Goal: Task Accomplishment & Management: Manage account settings

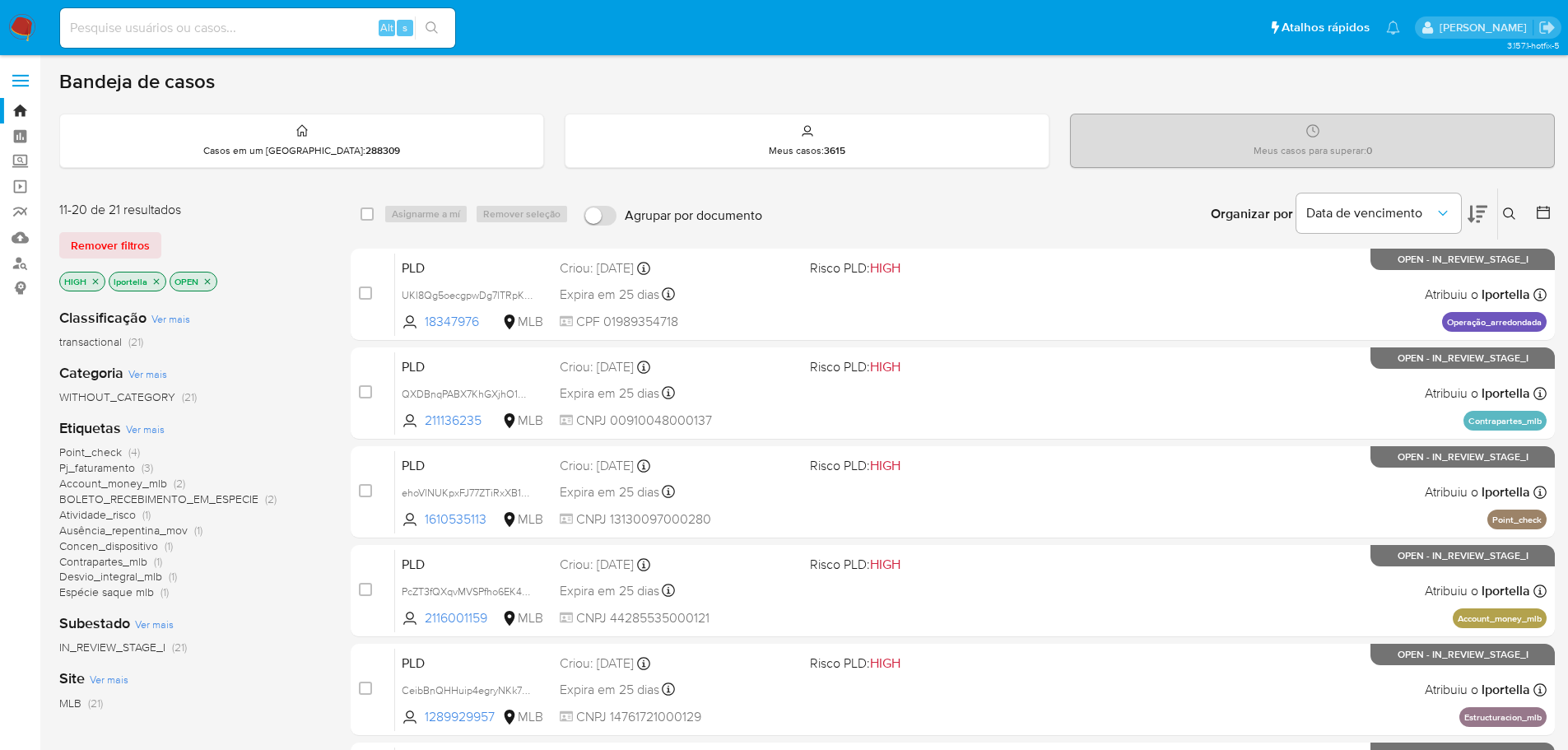
scroll to position [550, 0]
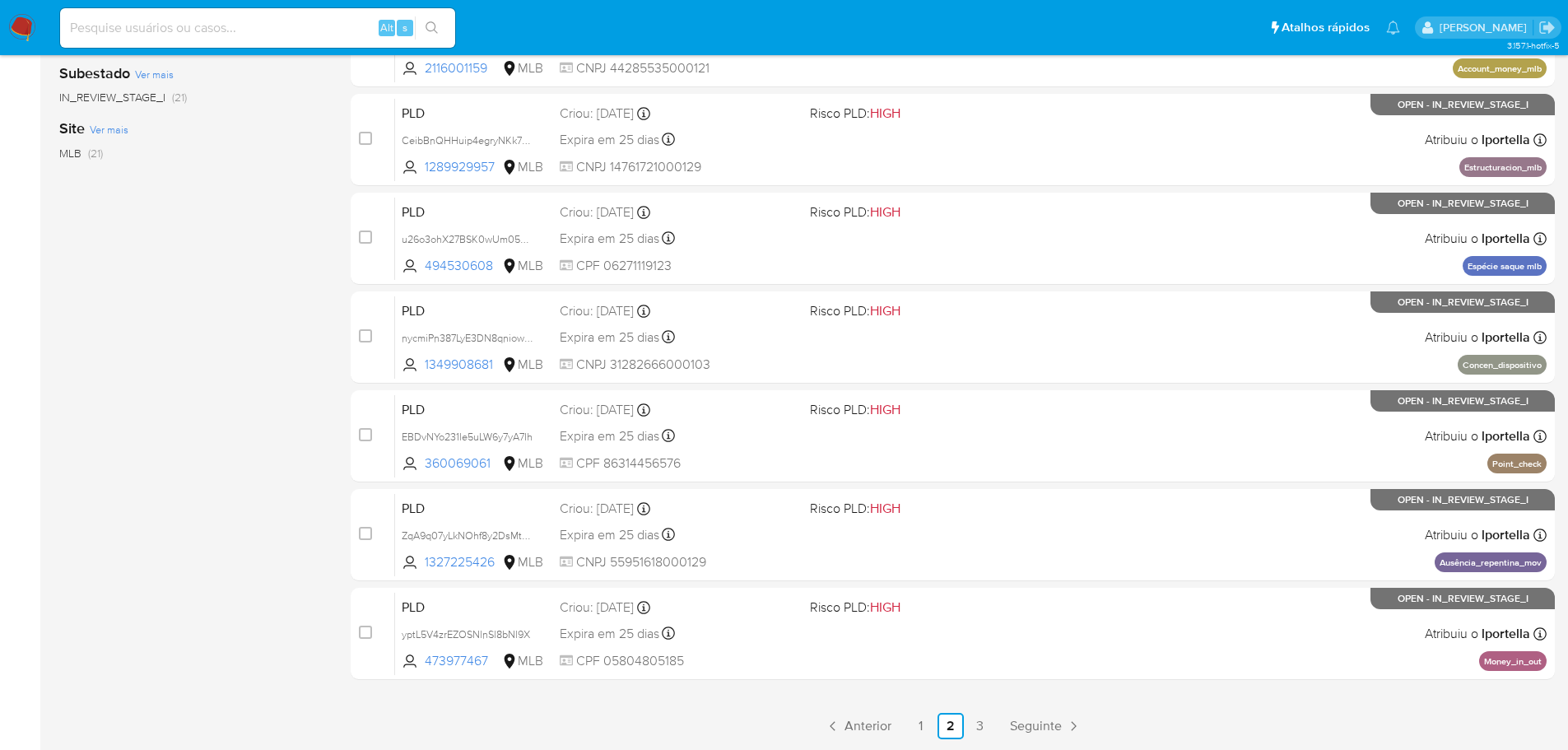
drag, startPoint x: 0, startPoint y: 0, endPoint x: 248, endPoint y: 279, distance: 373.3
click at [251, 279] on div "Classificação Ver mais transactional (21) Categoria Ver mais WITHOUT_CATEGORY (…" at bounding box center [192, 24] width 265 height 559
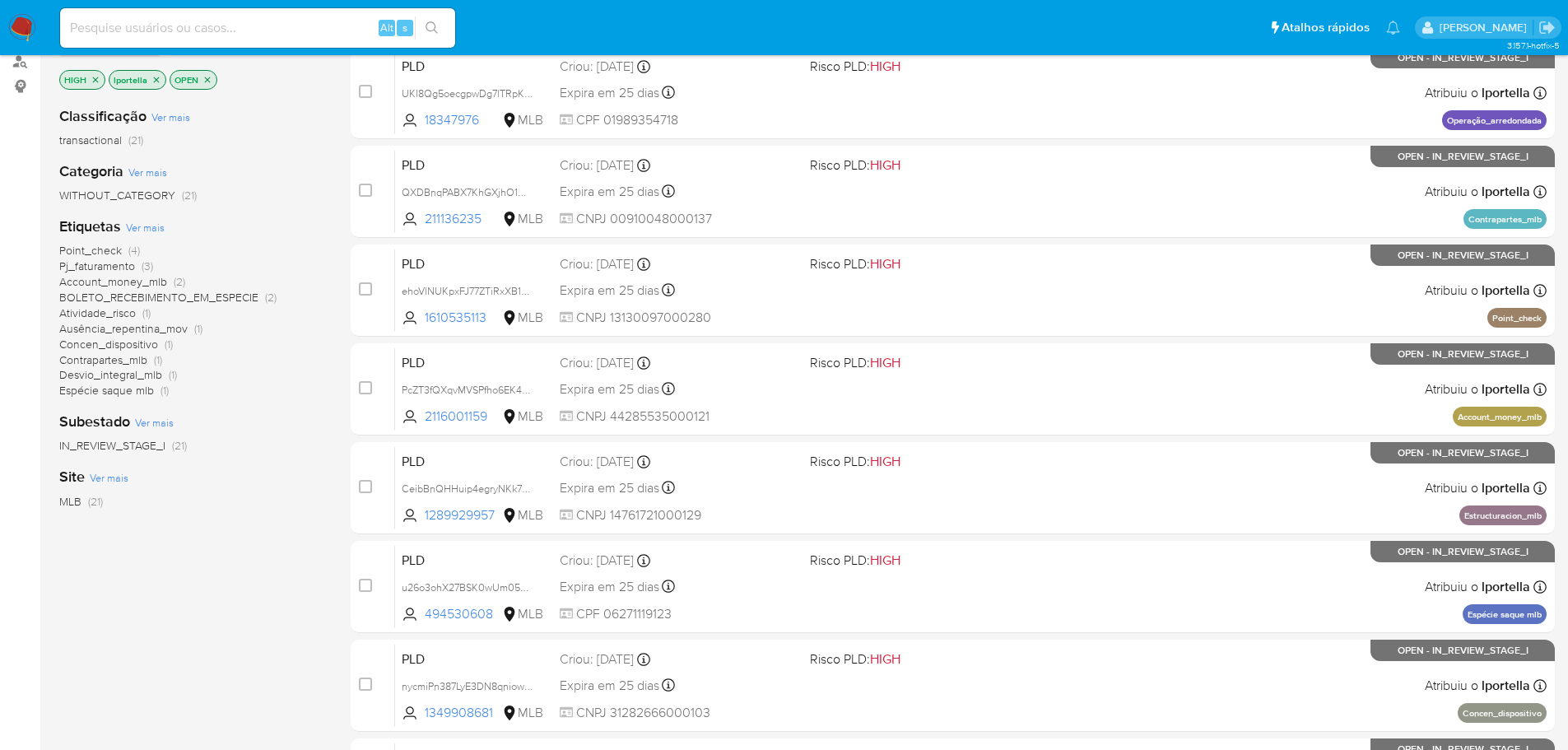
scroll to position [0, 0]
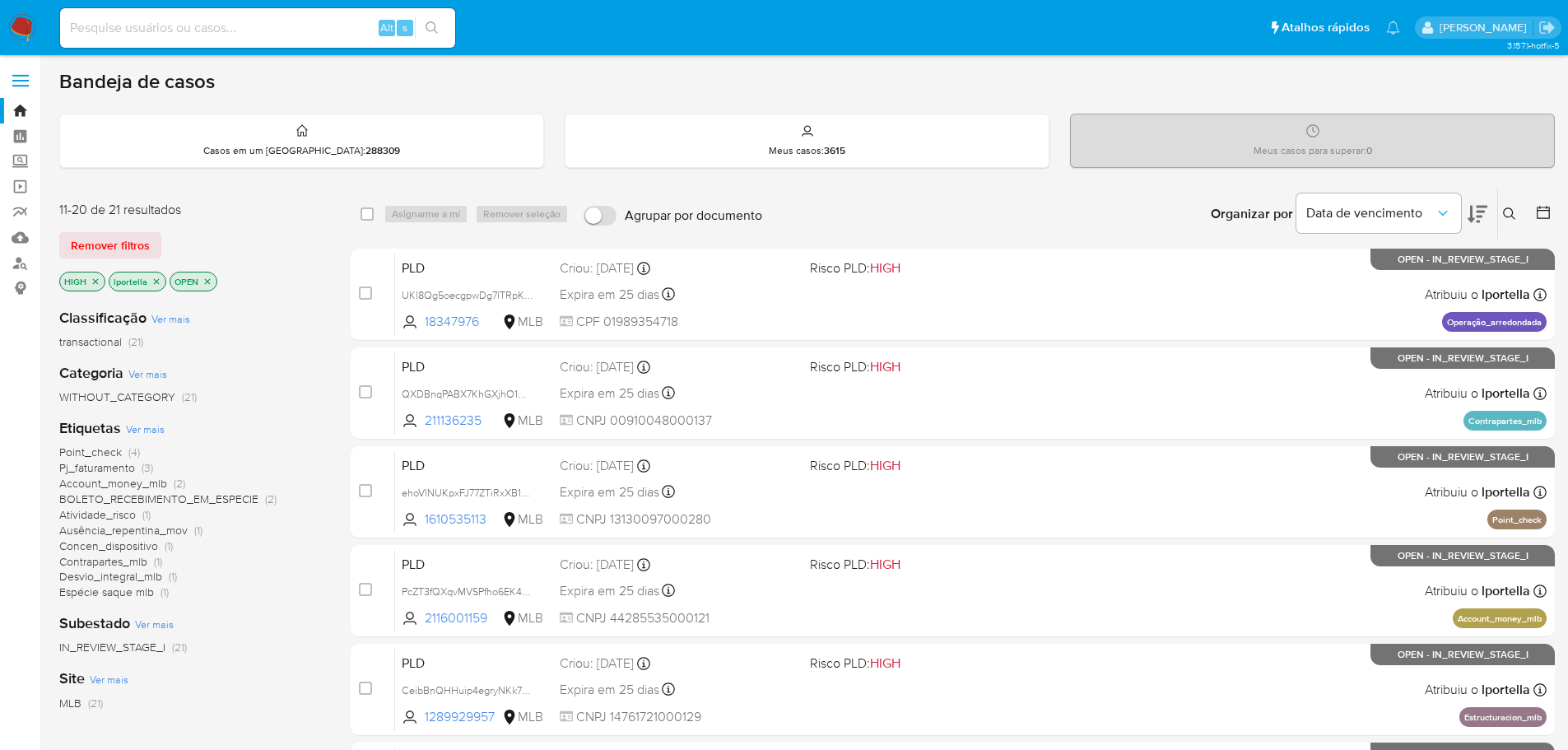
click at [286, 15] on div "Alt s" at bounding box center [257, 28] width 395 height 39
click at [281, 47] on div "Alt s" at bounding box center [257, 28] width 395 height 39
click at [284, 37] on input at bounding box center [257, 28] width 395 height 21
paste input "bVtowBAXpLfLwg3LskjXWVHa"
type input "bVtowBAXpLfLwg3LskjXWVHa"
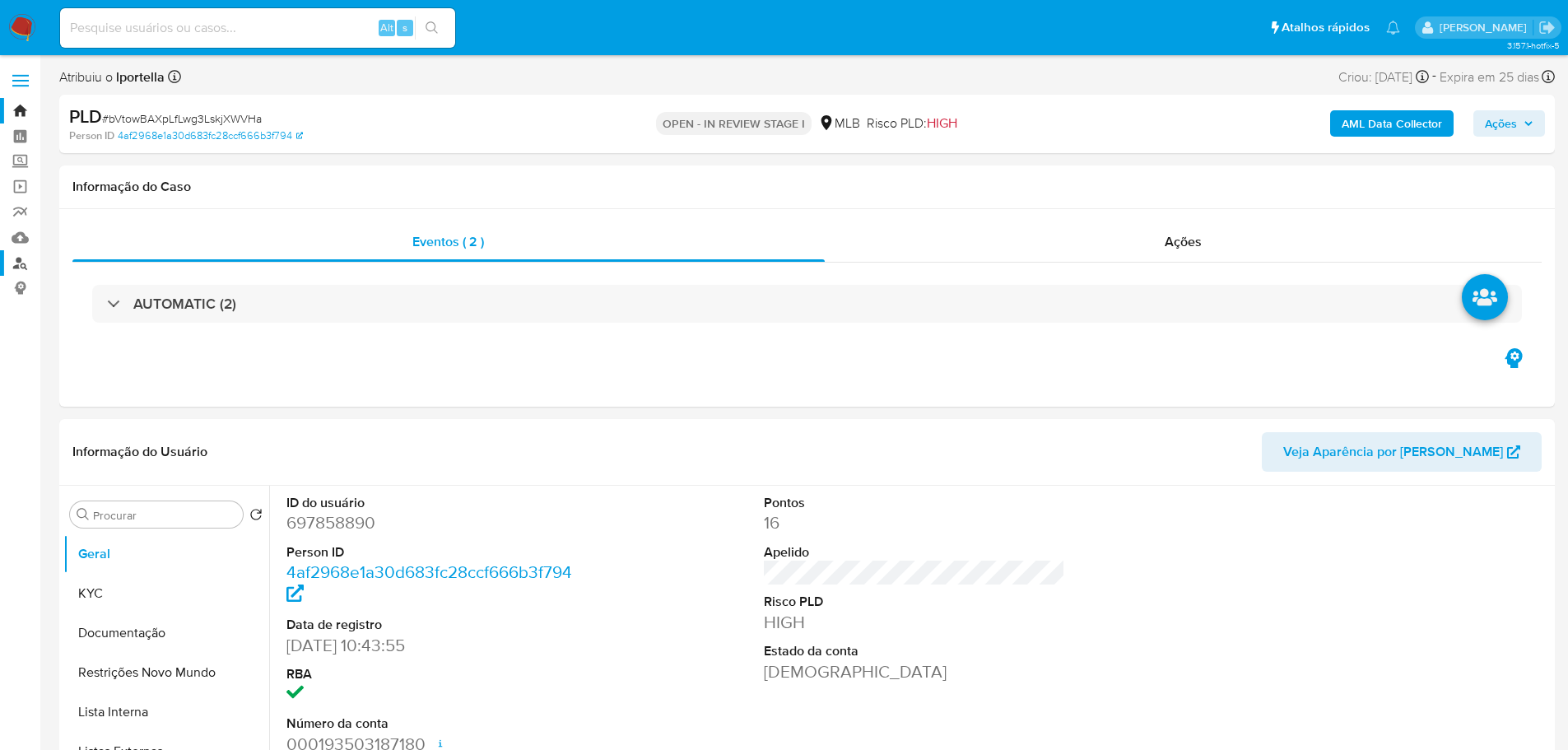
select select "10"
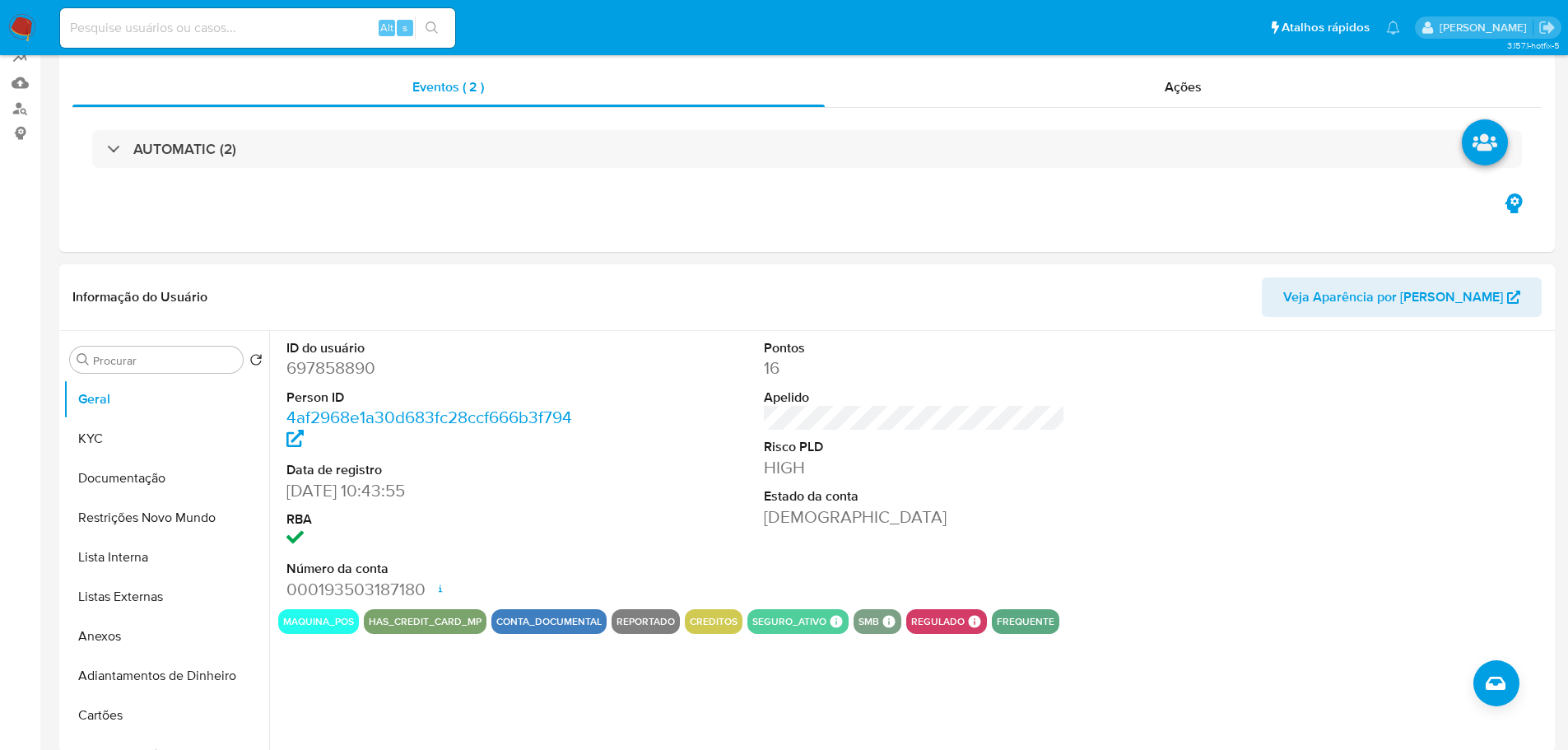
scroll to position [247, 0]
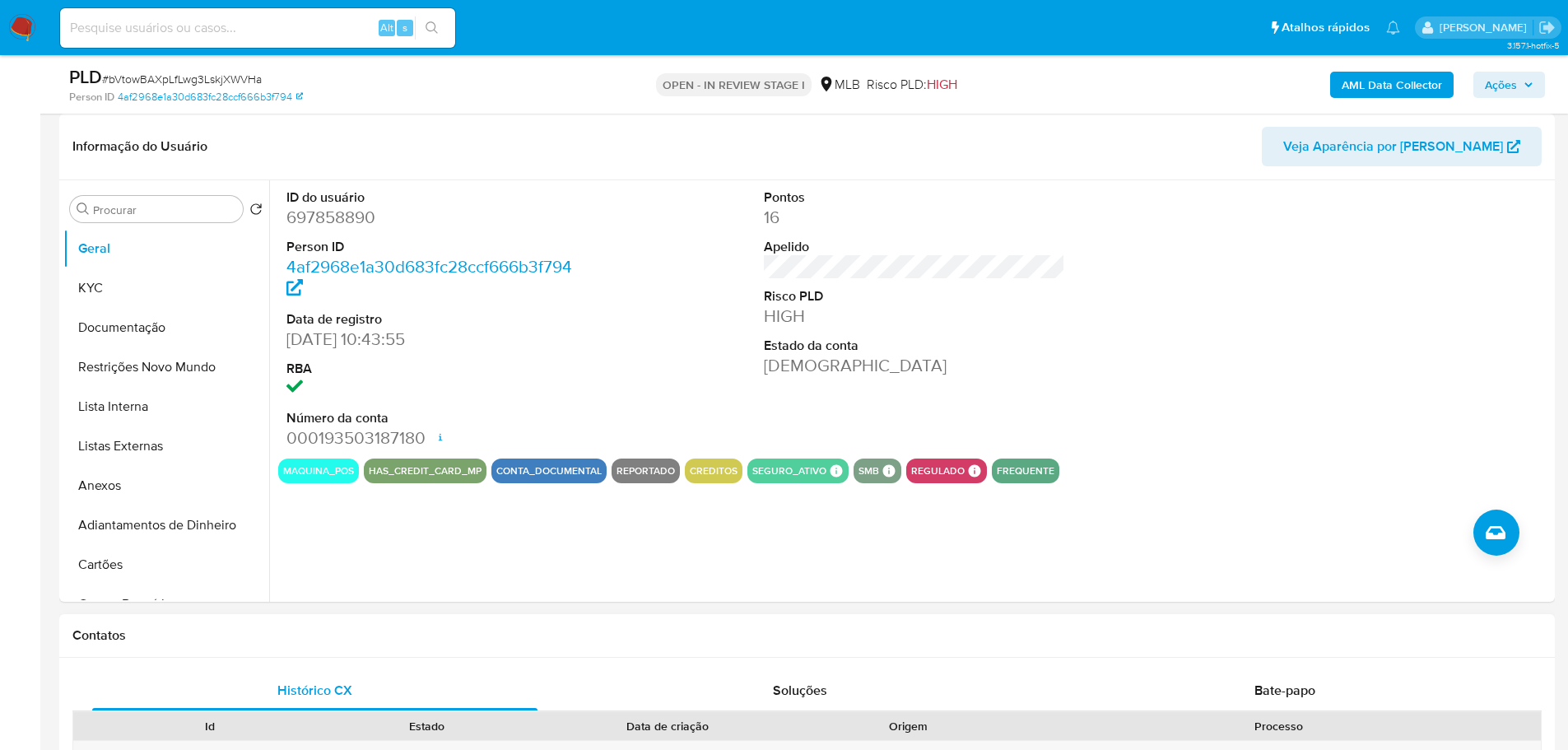
click at [590, 639] on h1 "Contatos" at bounding box center [806, 635] width 1469 height 16
click at [121, 281] on button "KYC" at bounding box center [159, 288] width 192 height 39
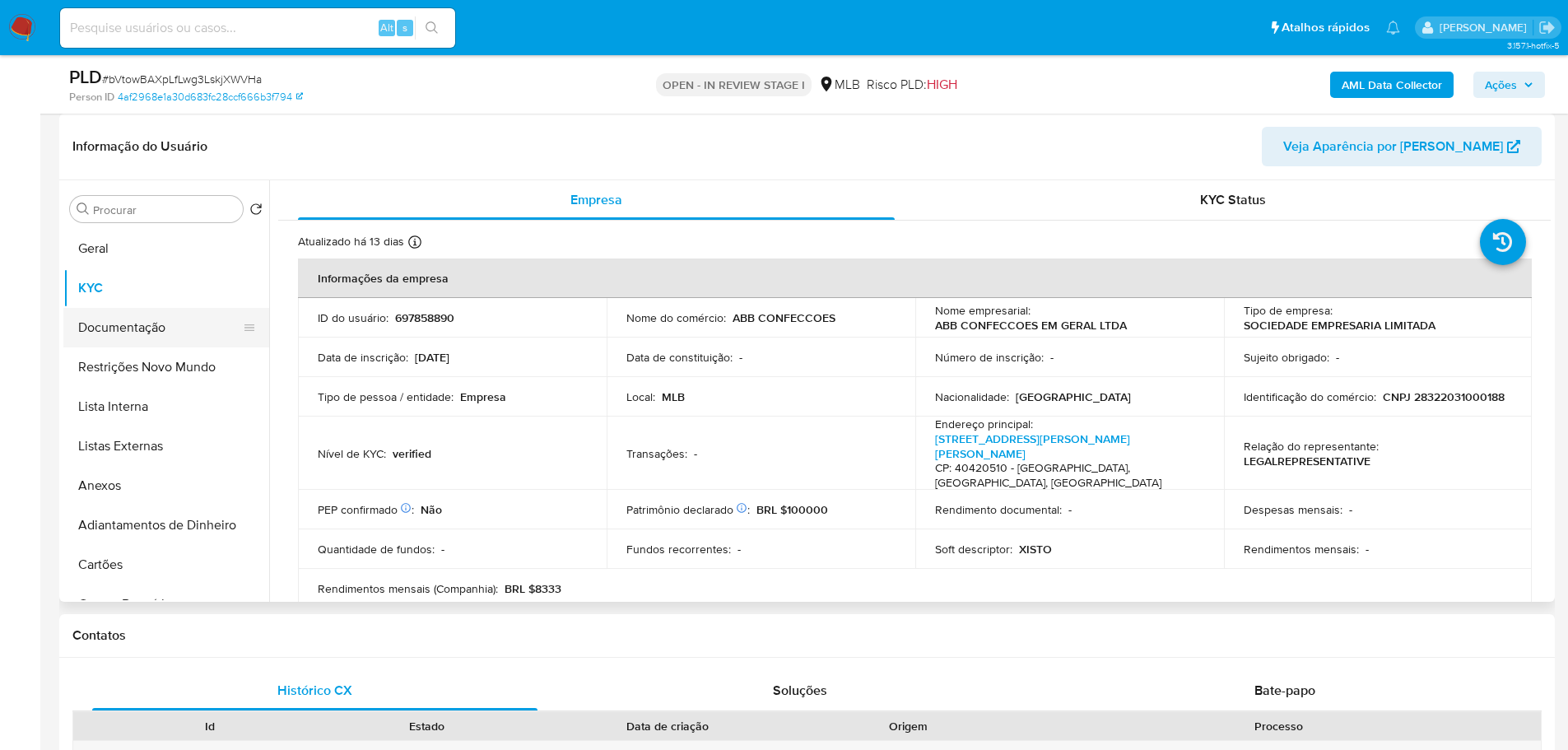
click at [168, 323] on button "Documentação" at bounding box center [159, 328] width 192 height 39
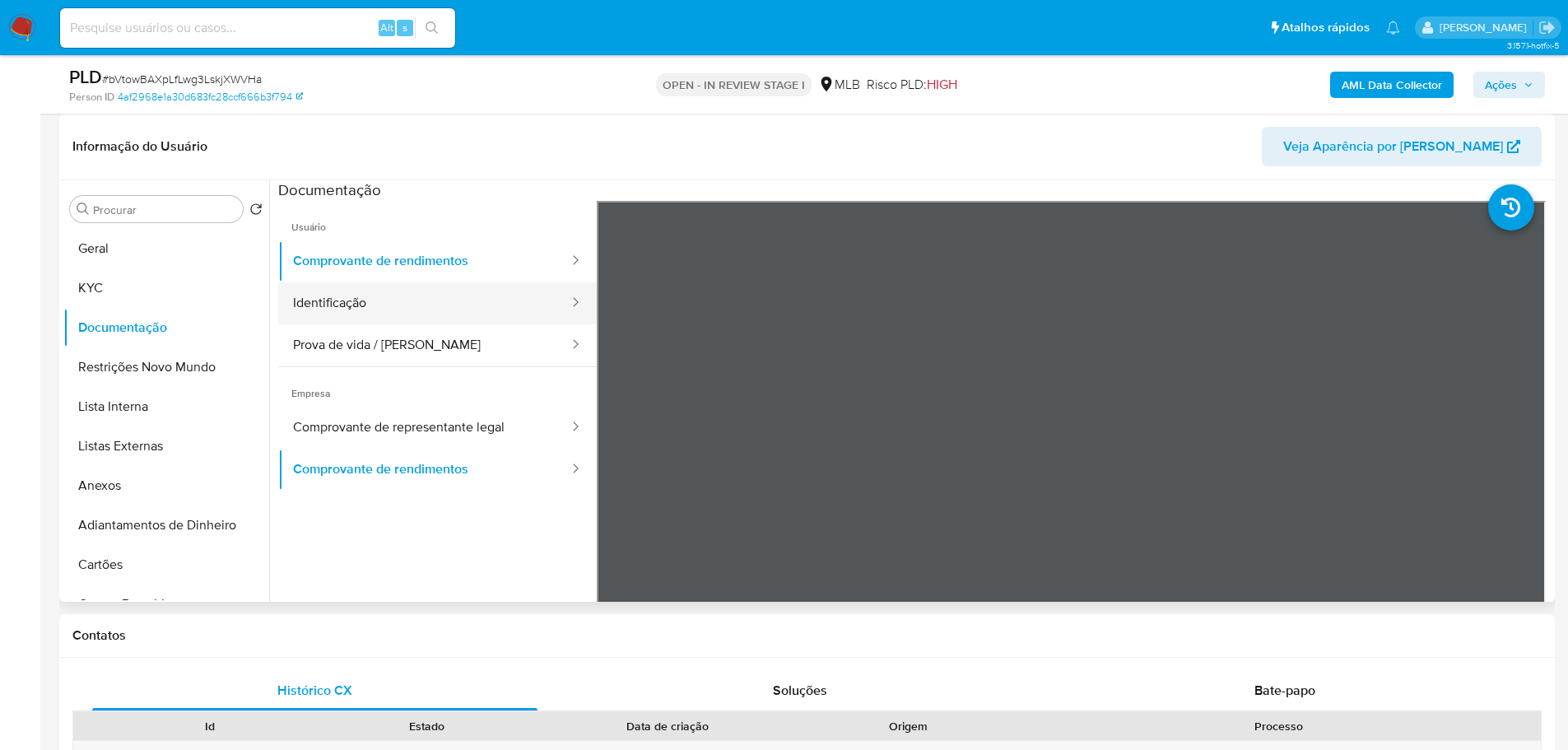
click at [371, 307] on button "Identificação" at bounding box center [424, 303] width 292 height 42
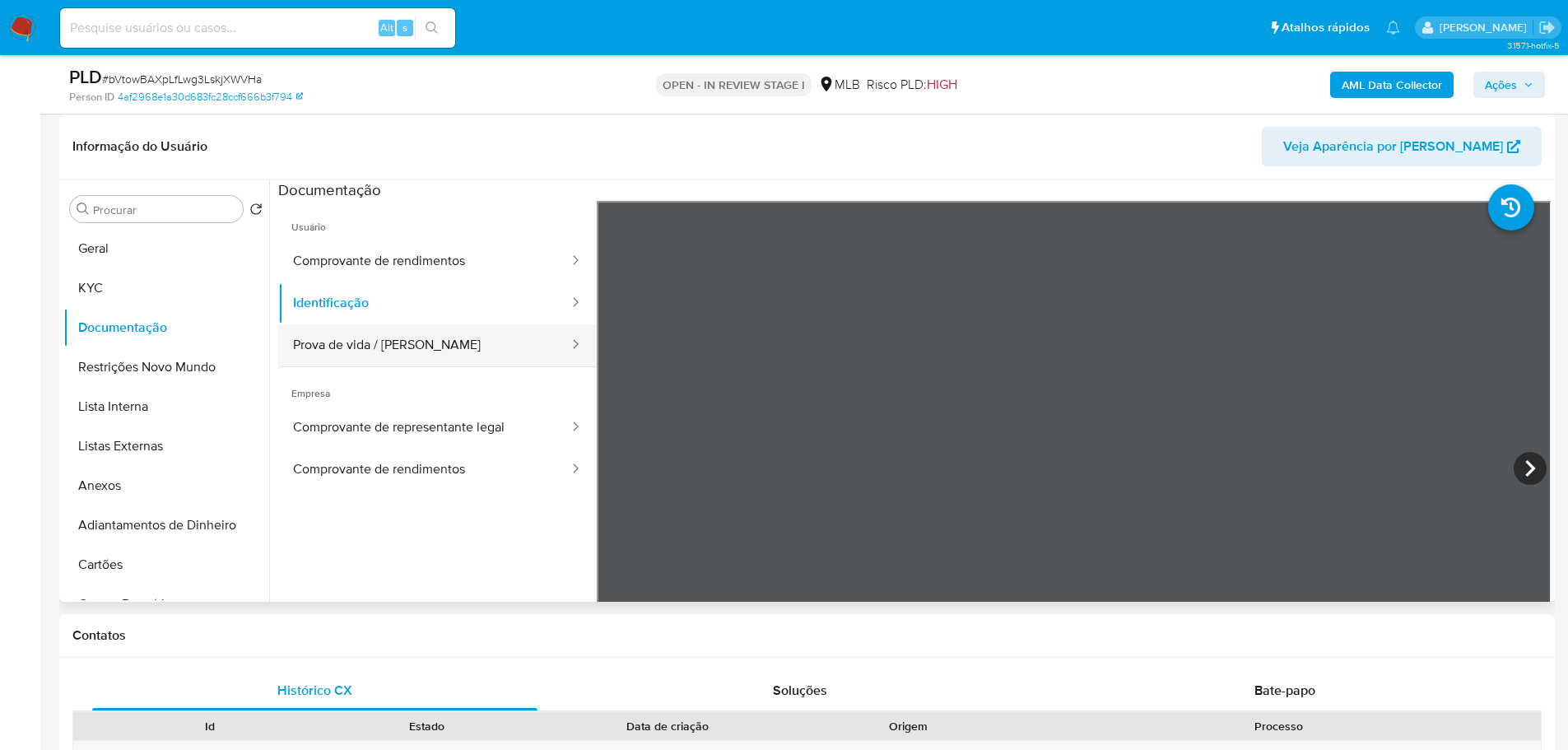
click at [456, 354] on button "Prova de vida / [PERSON_NAME]" at bounding box center [424, 345] width 292 height 42
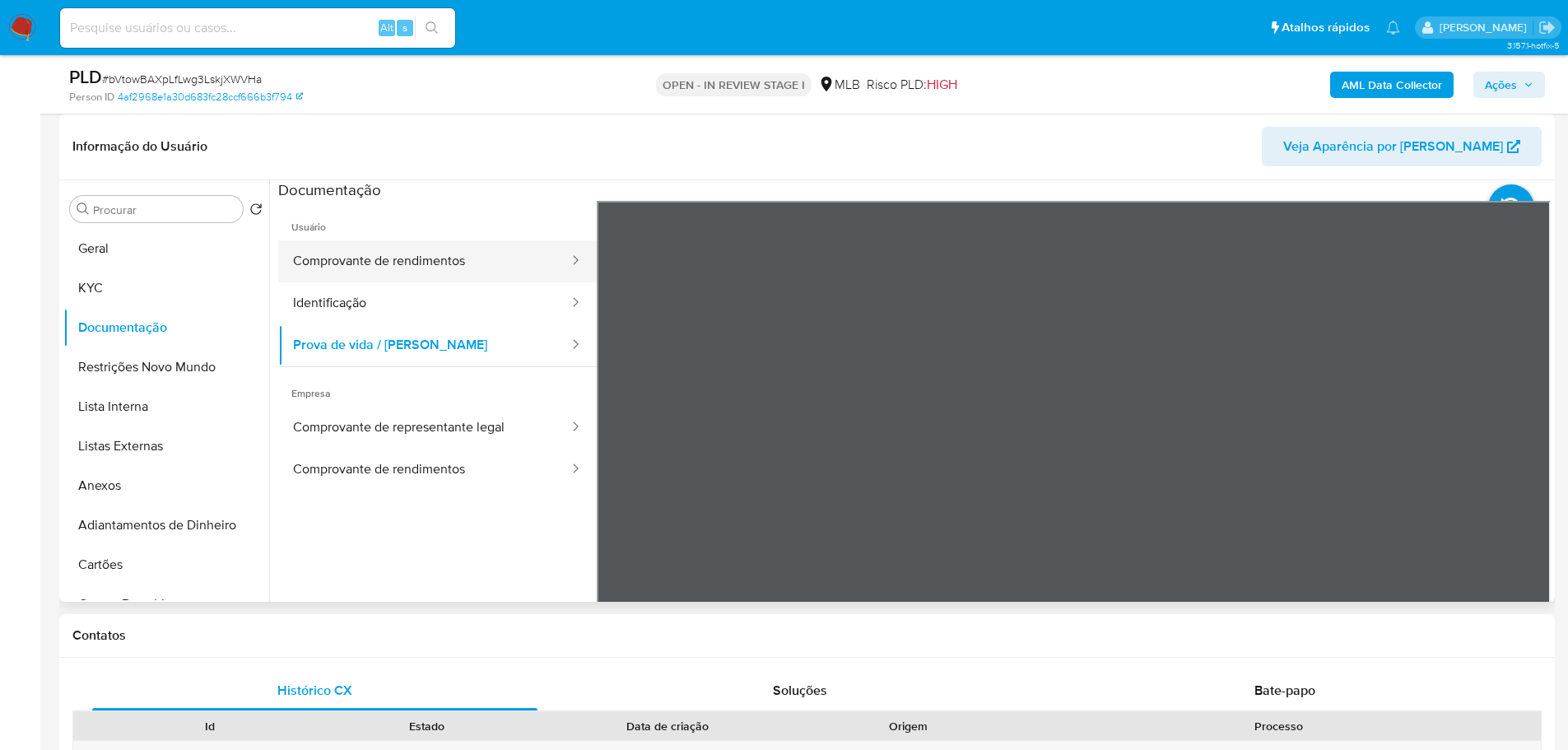
click at [464, 257] on button "Comprovante de rendimentos" at bounding box center [424, 260] width 292 height 42
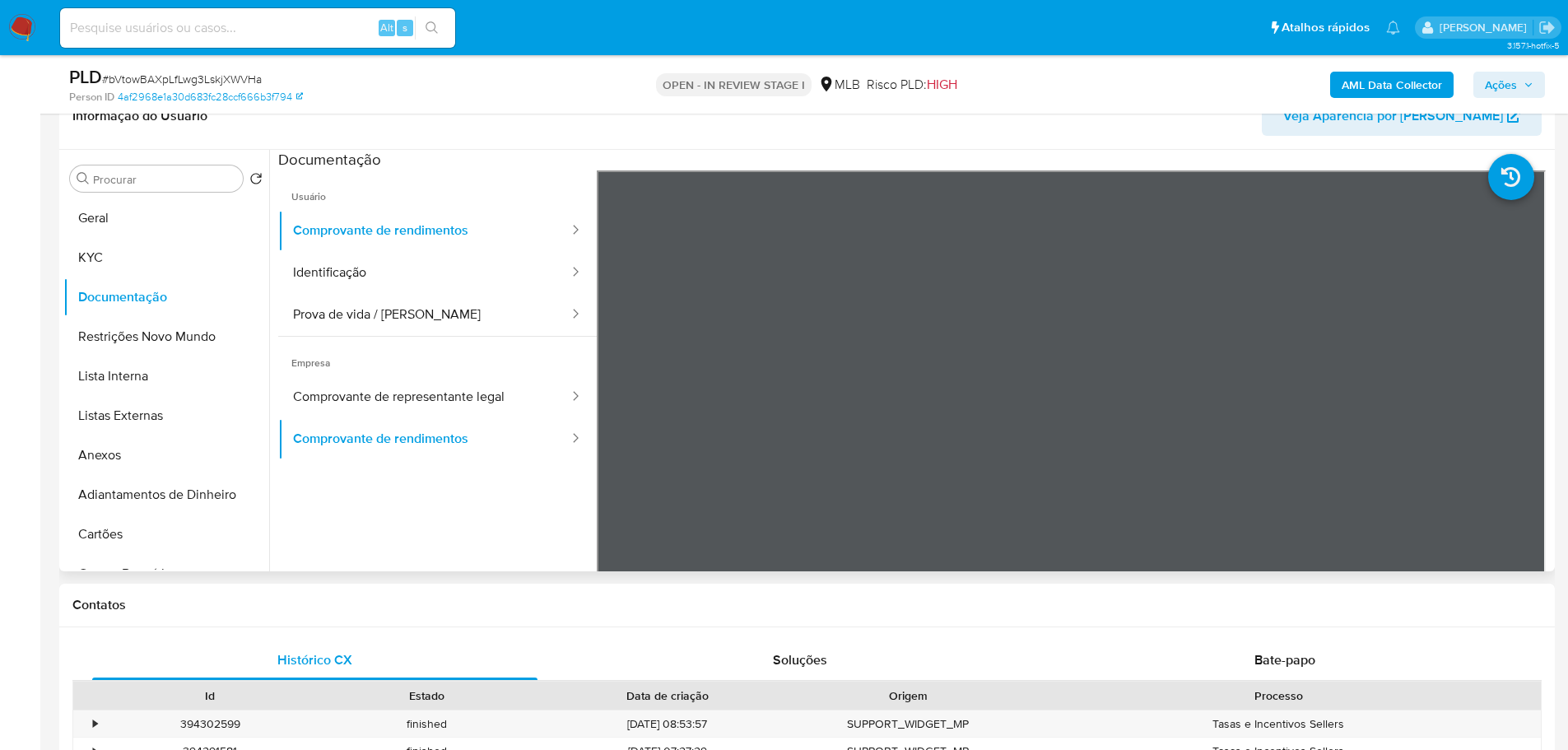
scroll to position [329, 0]
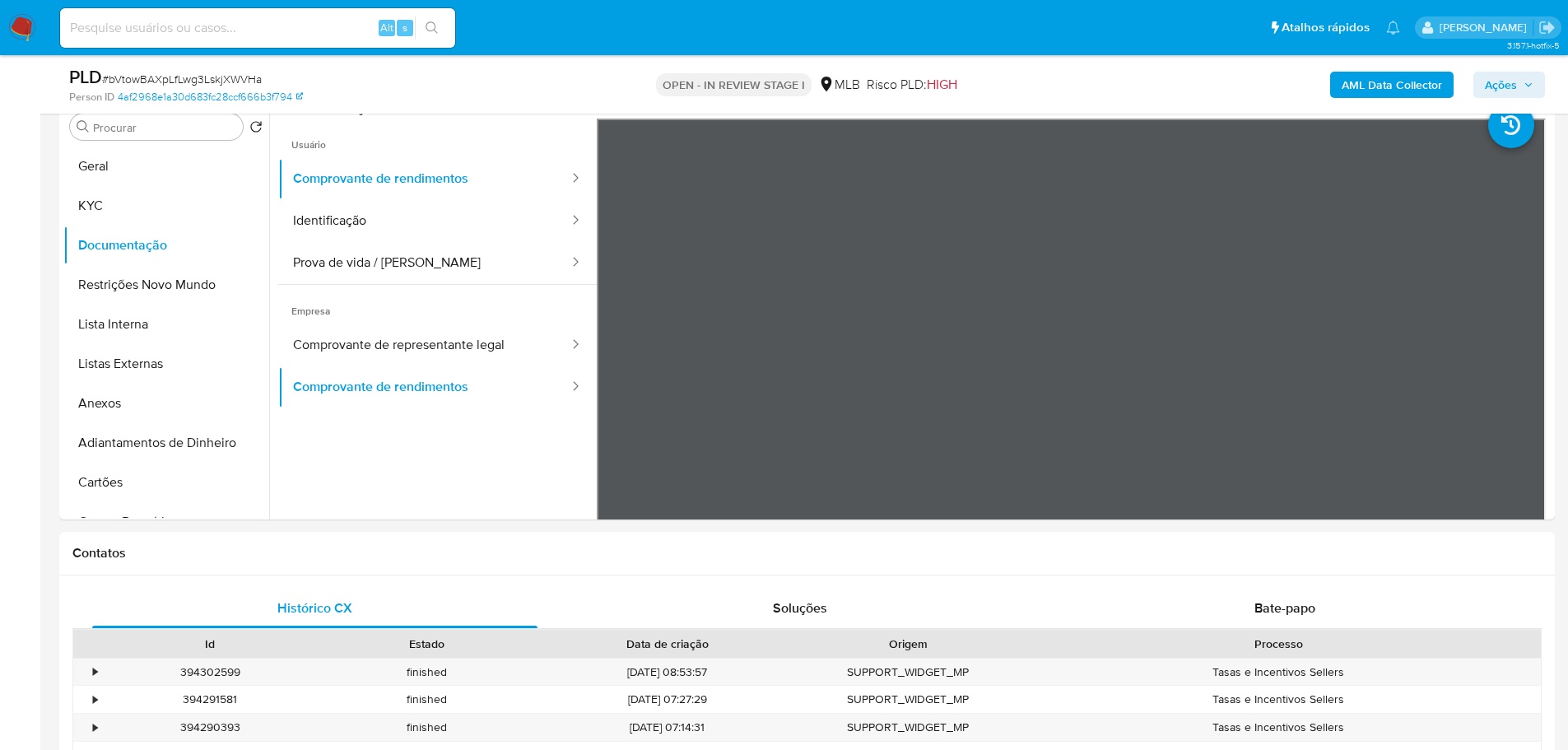
click at [1102, 94] on div "AML Data Collector Ações" at bounding box center [1301, 84] width 487 height 38
click at [125, 212] on button "KYC" at bounding box center [159, 206] width 192 height 39
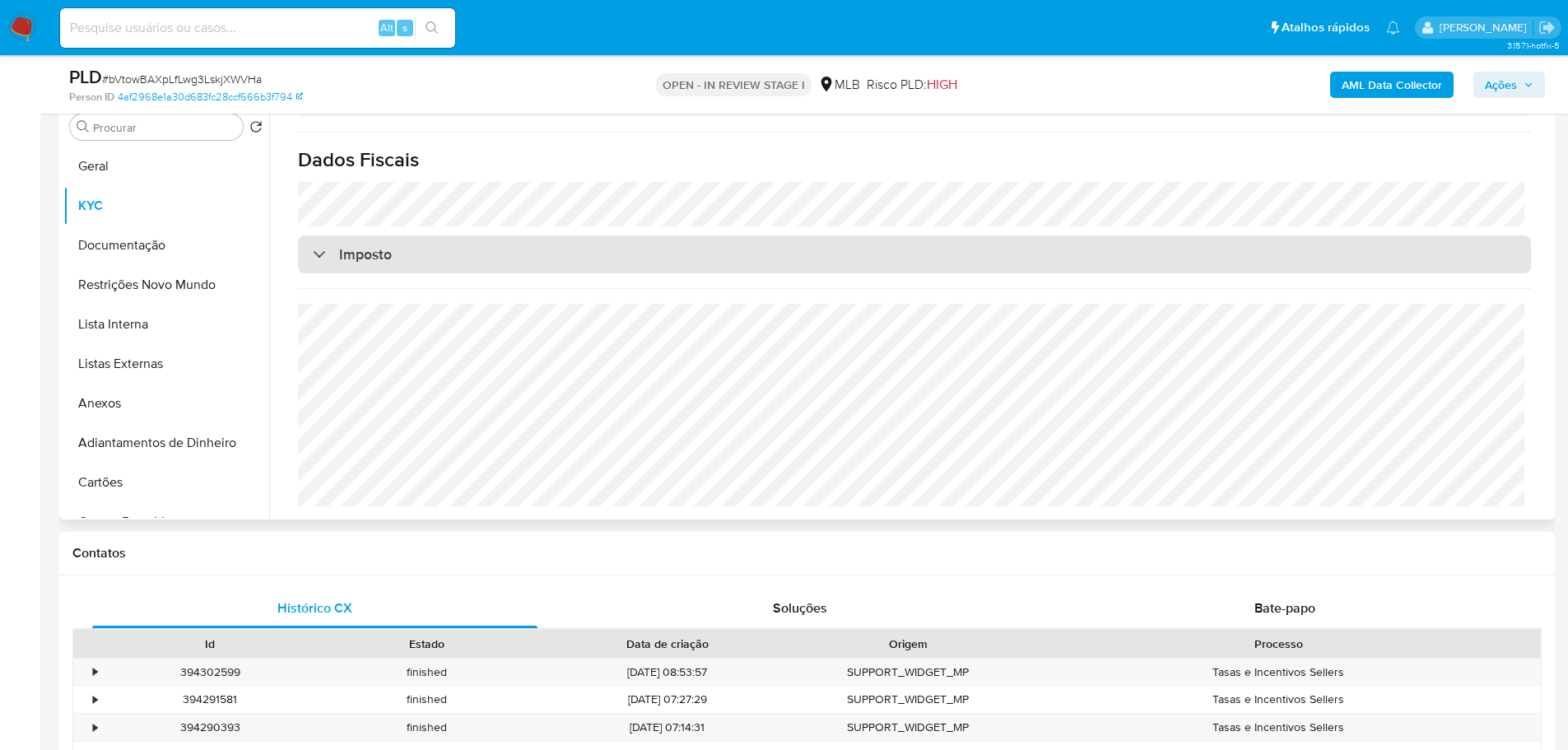
scroll to position [929, 0]
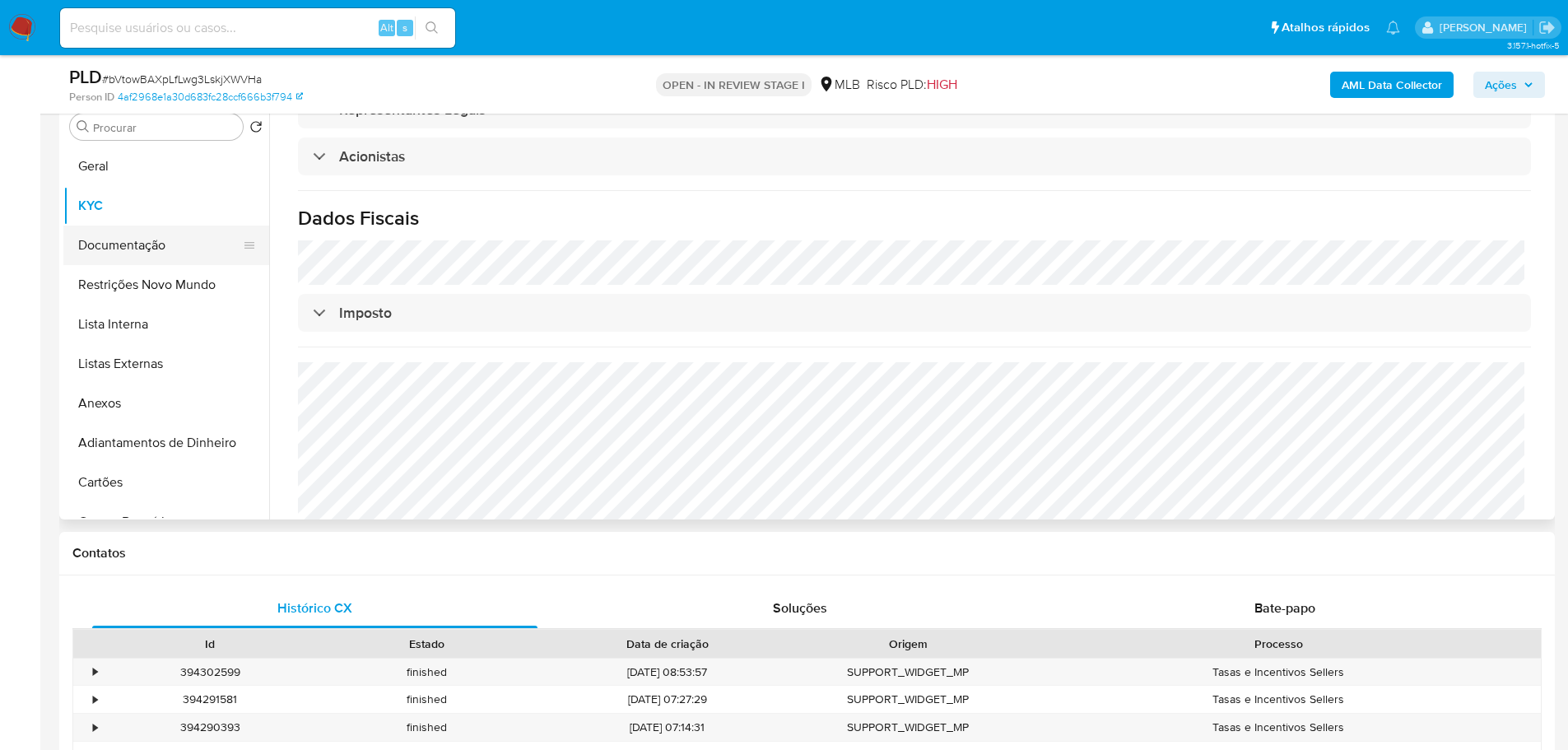
drag, startPoint x: 128, startPoint y: 243, endPoint x: 136, endPoint y: 246, distance: 8.5
click at [128, 243] on button "Documentação" at bounding box center [159, 245] width 192 height 39
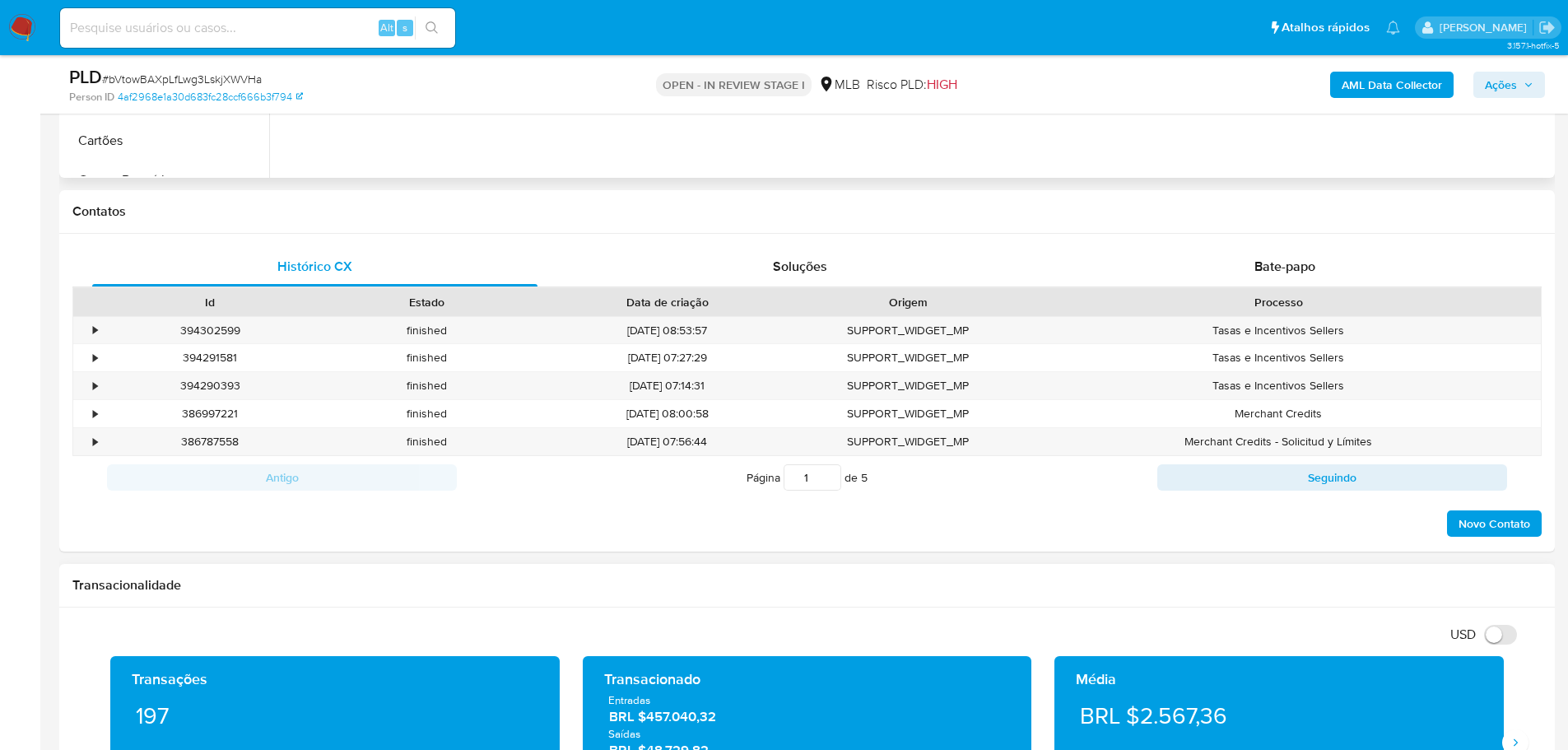
scroll to position [905, 0]
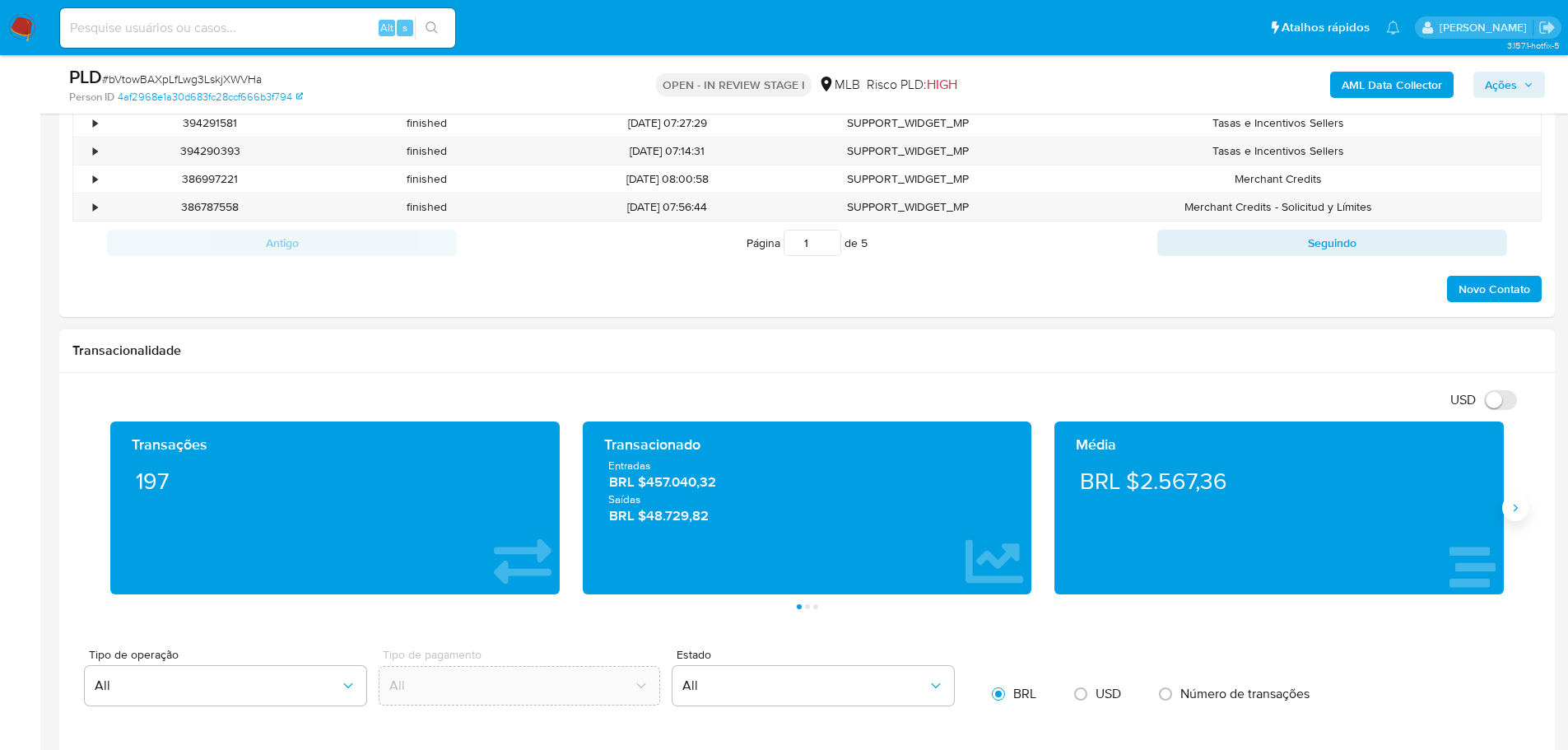
click at [1507, 508] on button "Siguiente" at bounding box center [1514, 507] width 26 height 26
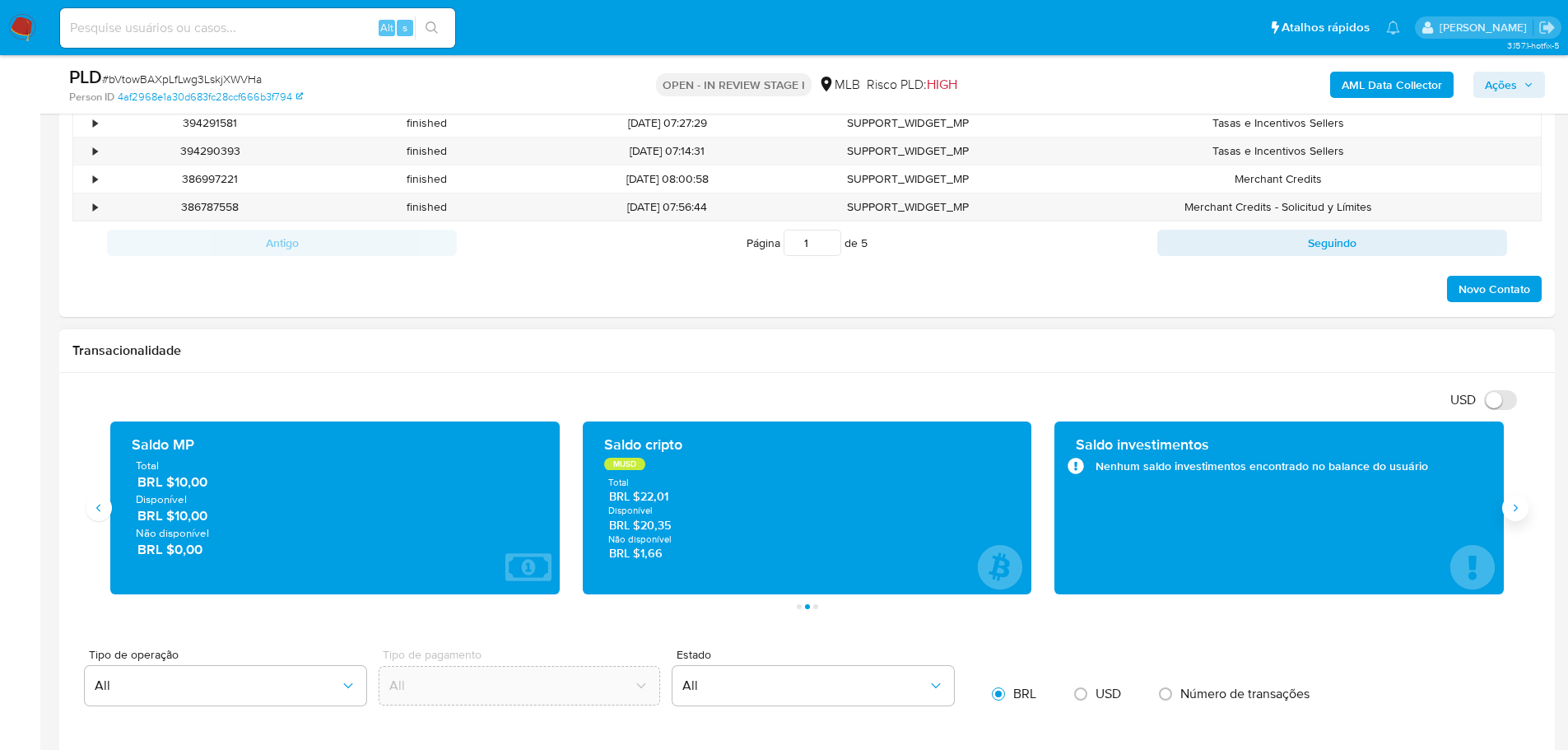
click at [1507, 508] on button "Siguiente" at bounding box center [1514, 507] width 26 height 26
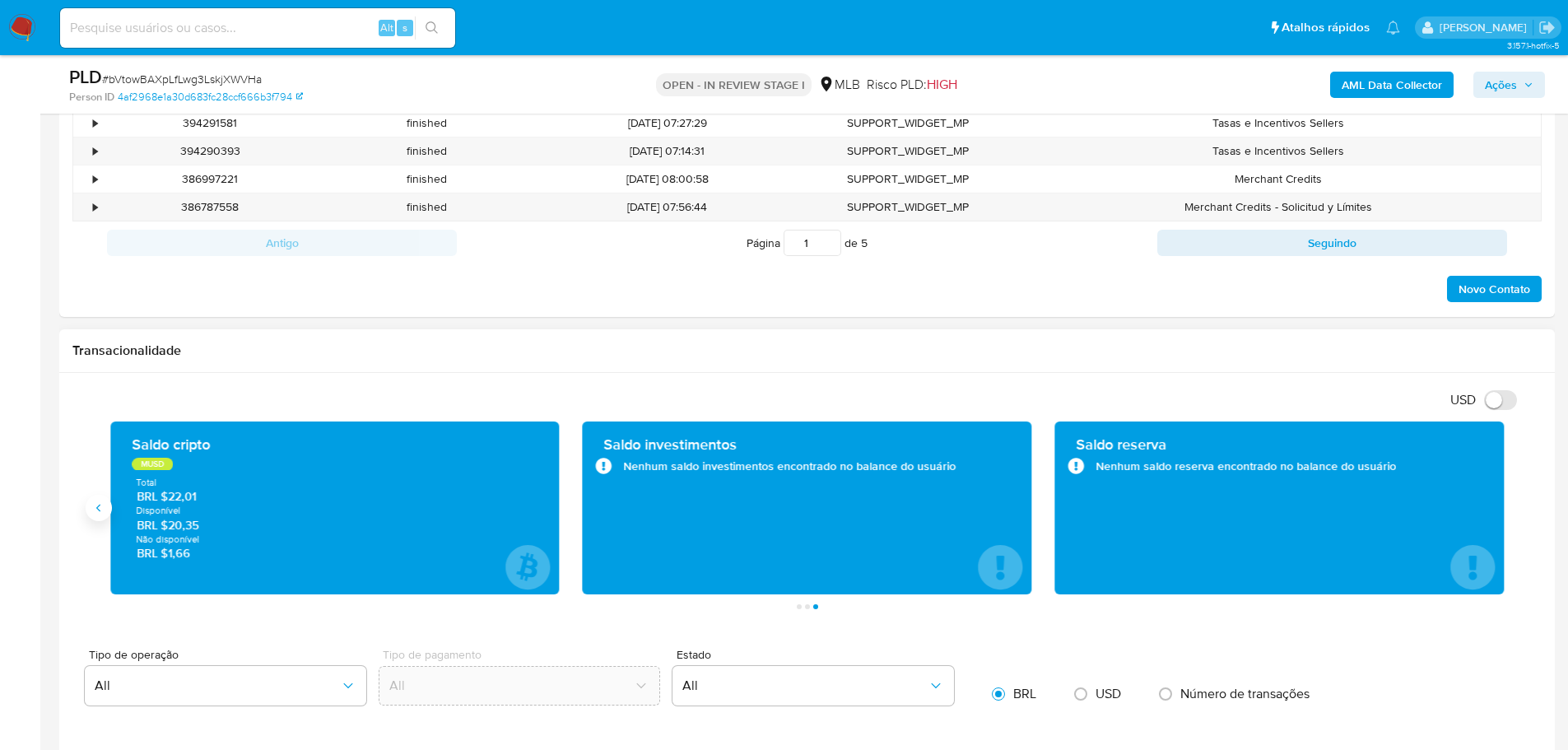
click at [95, 511] on icon "Anterior" at bounding box center [98, 507] width 13 height 13
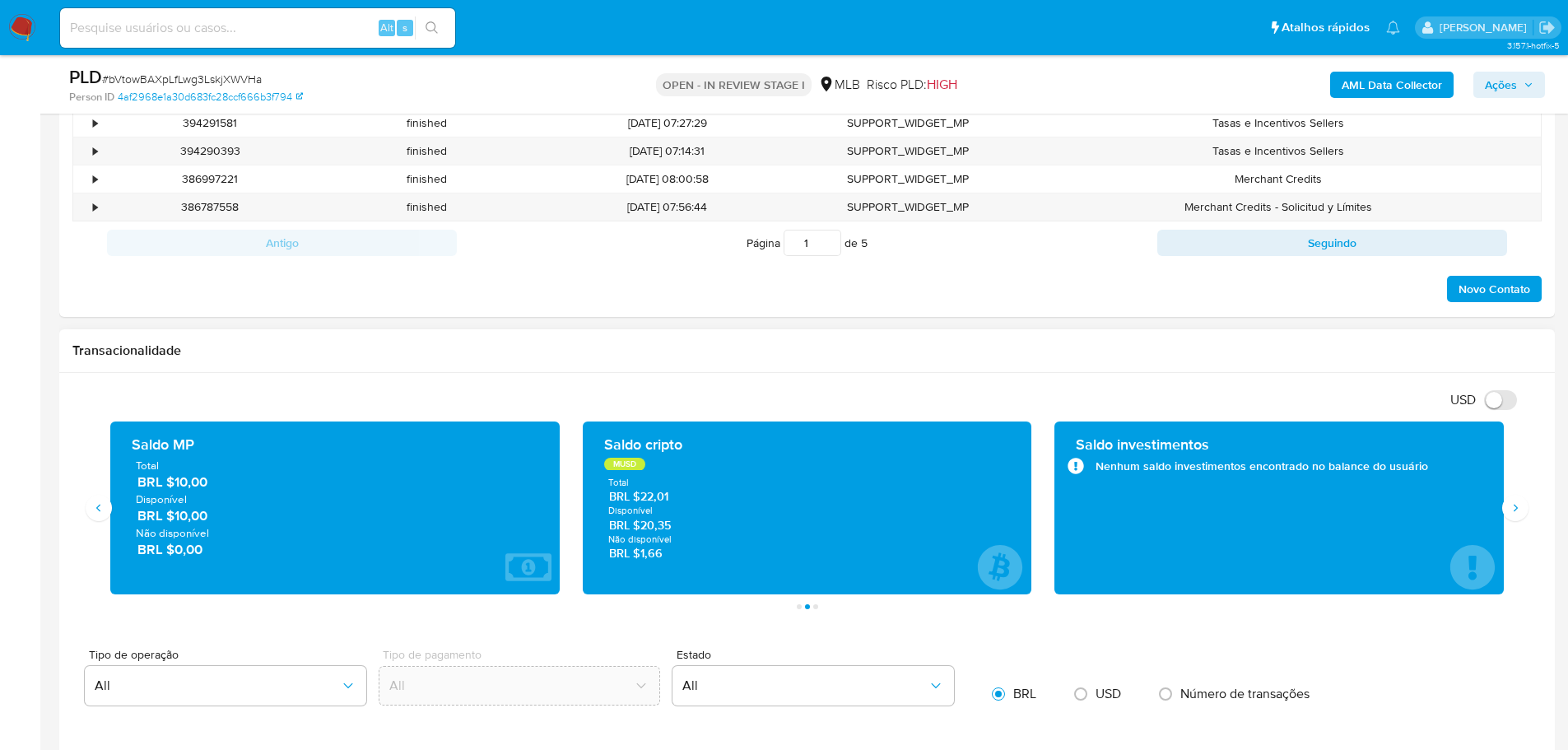
scroll to position [329, 0]
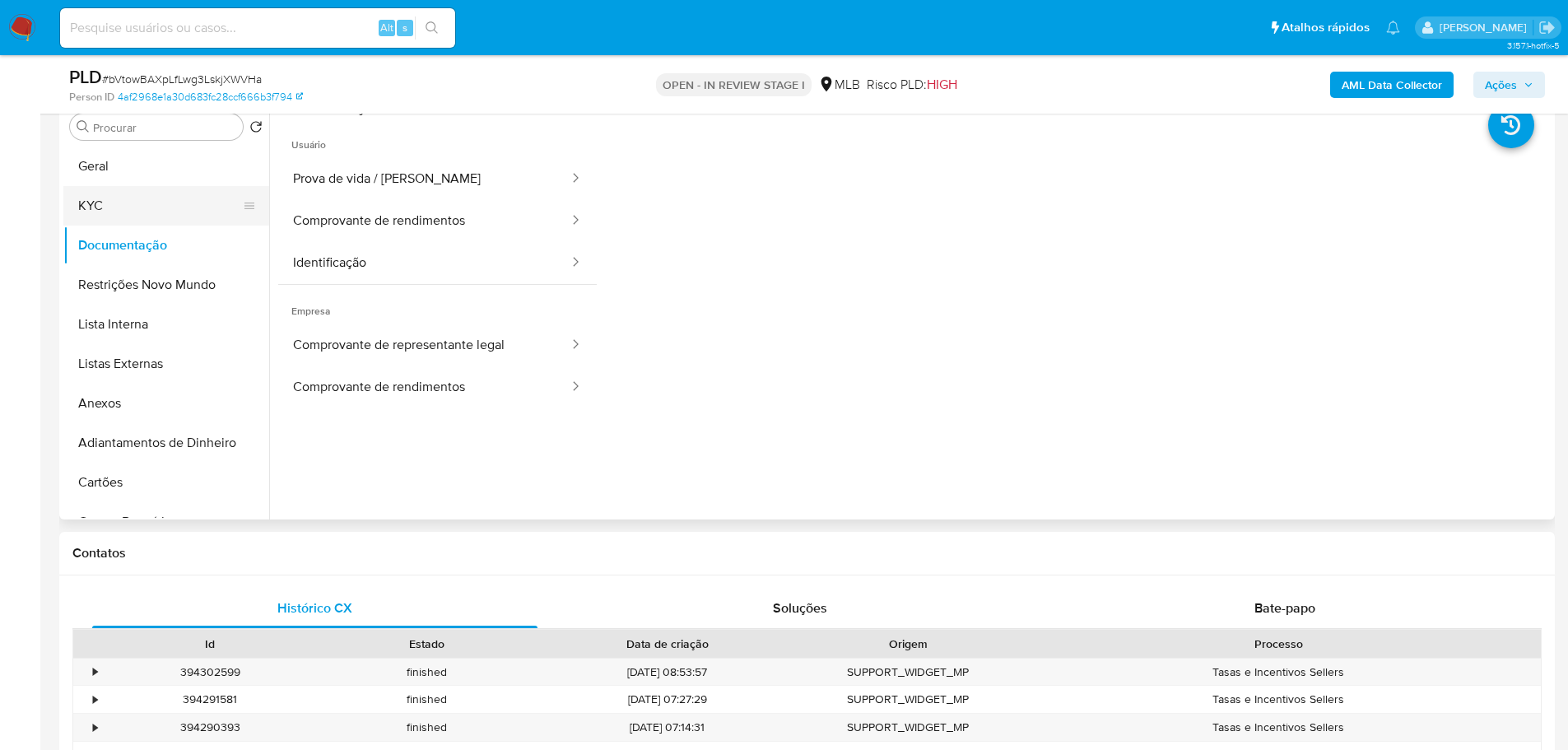
click at [179, 189] on button "KYC" at bounding box center [159, 206] width 192 height 39
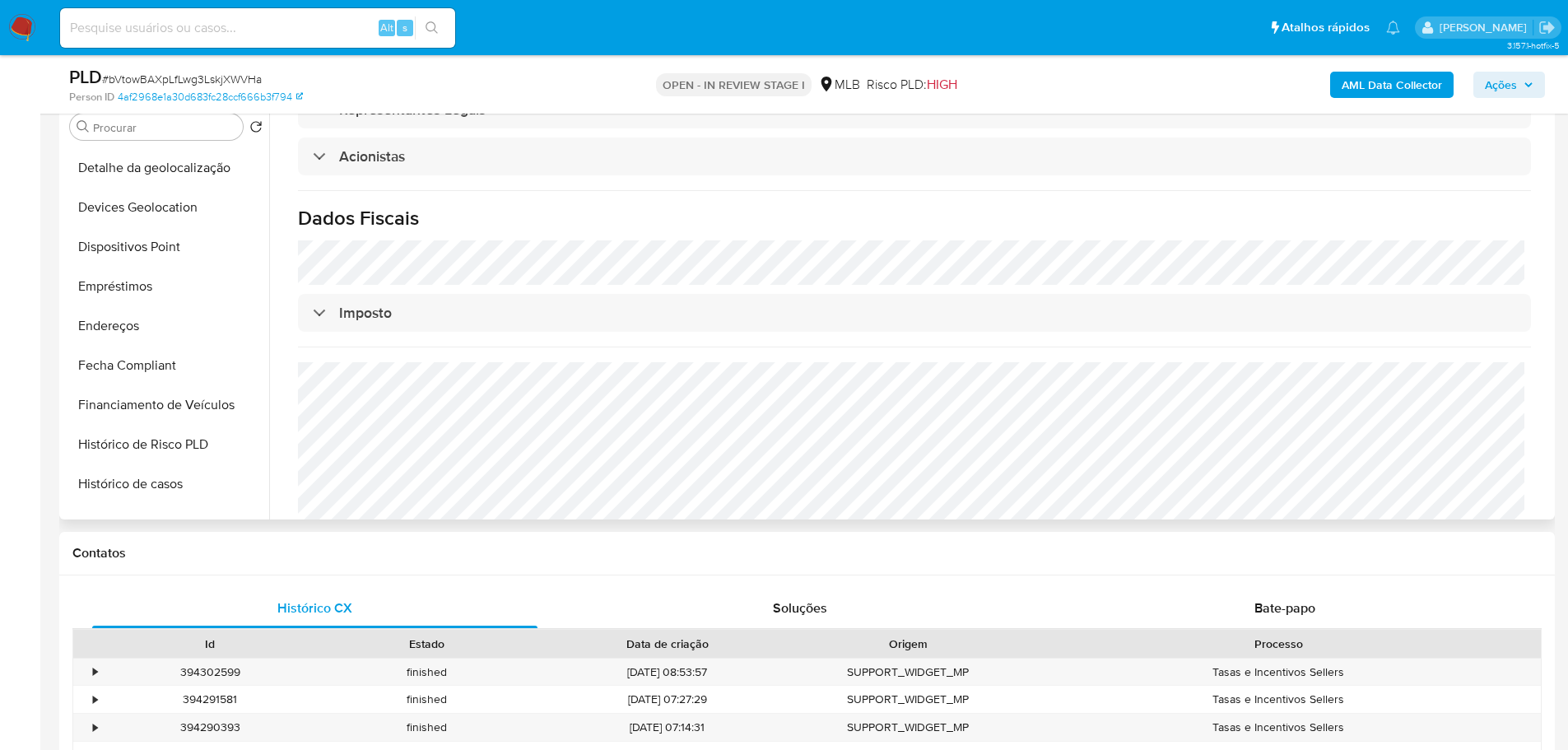
scroll to position [659, 0]
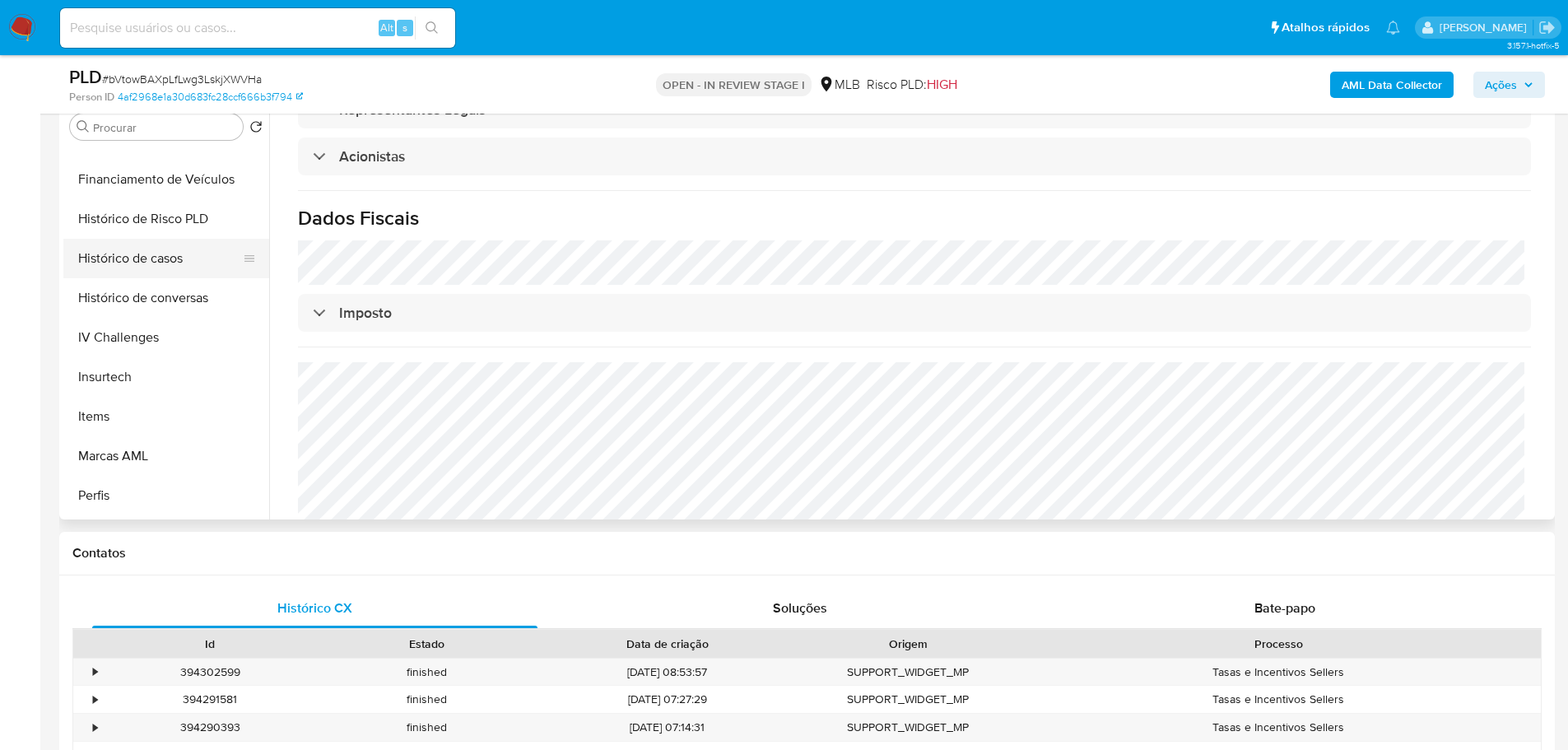
click at [162, 262] on button "Histórico de casos" at bounding box center [159, 259] width 192 height 39
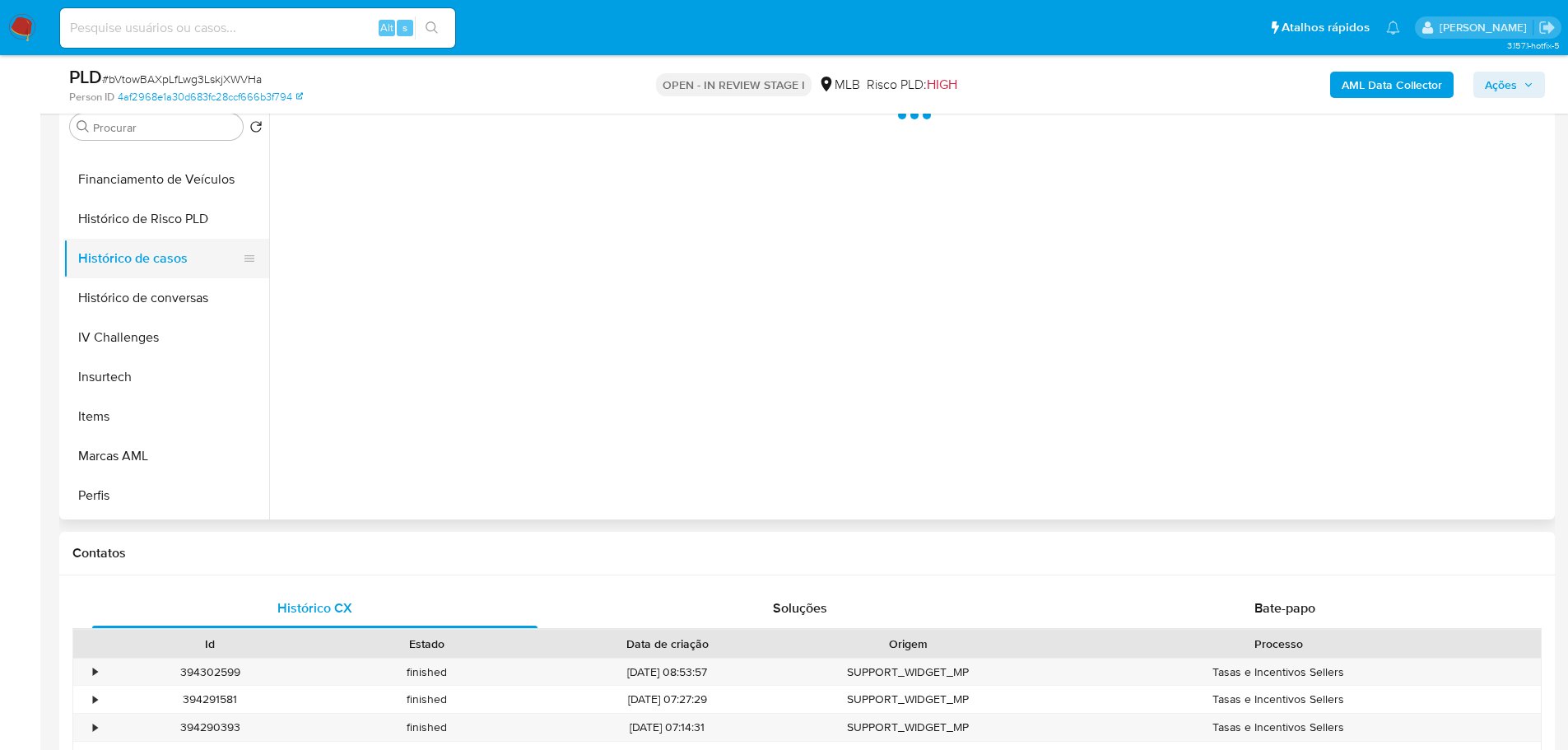
scroll to position [0, 0]
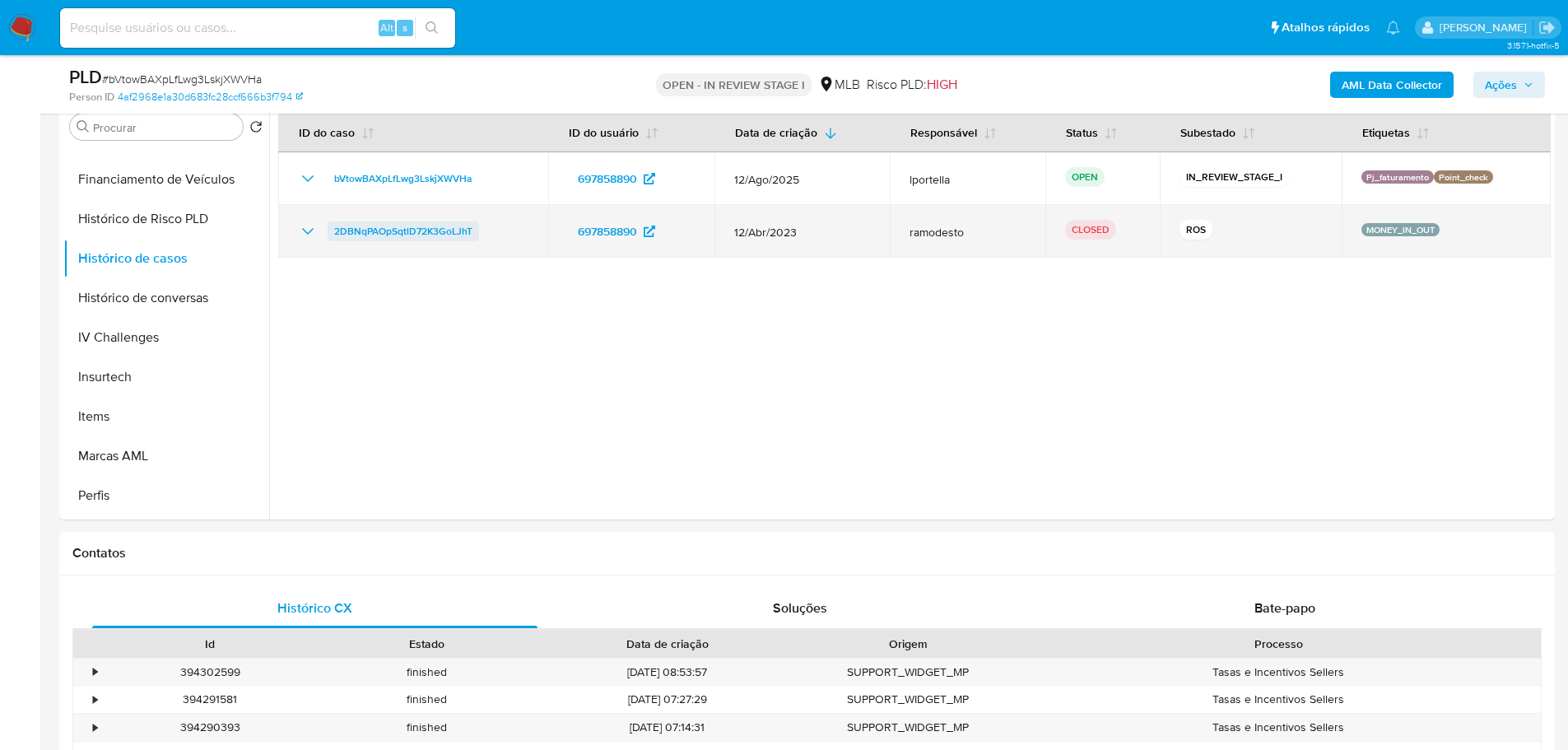
click at [425, 230] on span "2DBNqPAOpSqtlD72K3GoLJhT" at bounding box center [403, 231] width 138 height 20
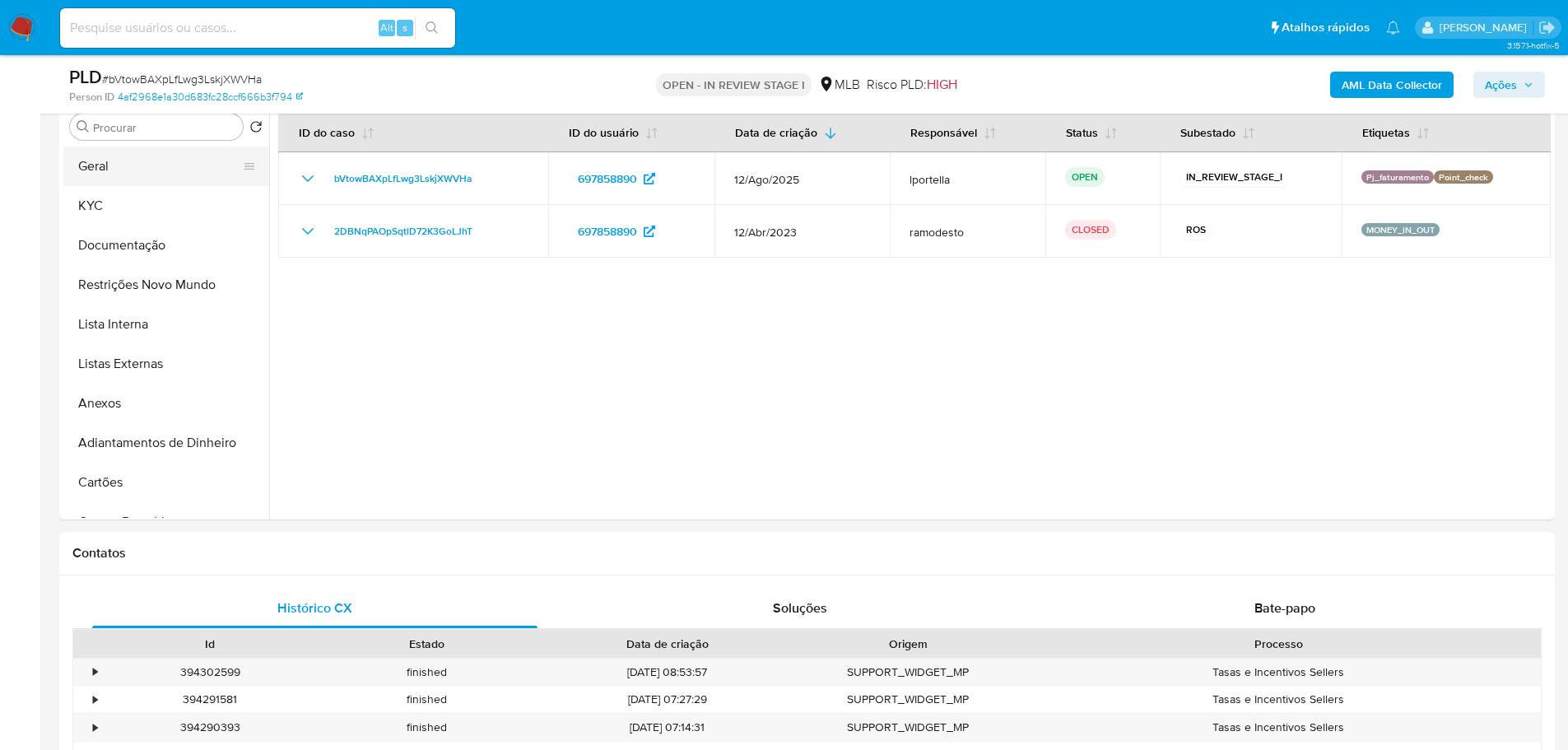
click at [118, 172] on button "Geral" at bounding box center [159, 166] width 192 height 39
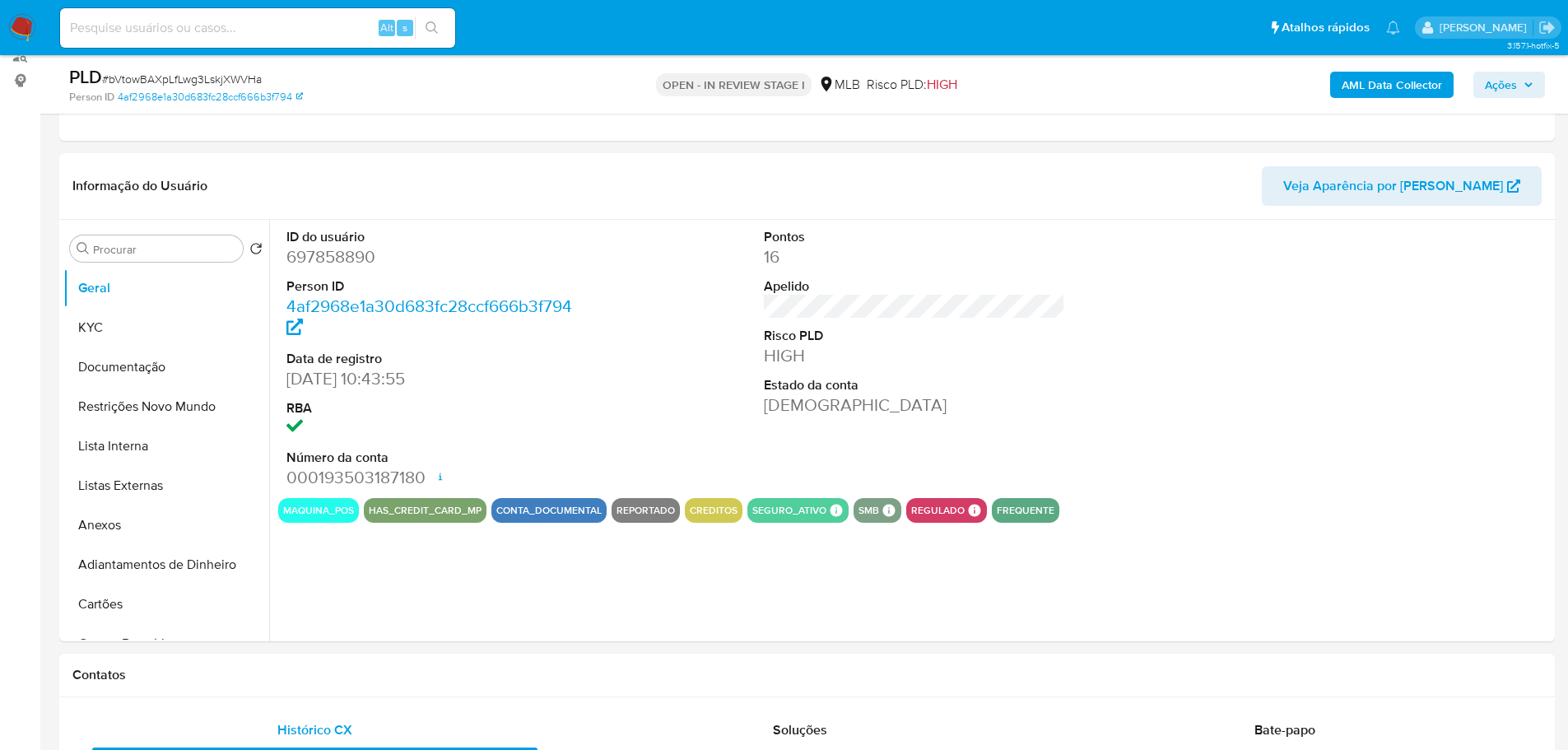
scroll to position [203, 0]
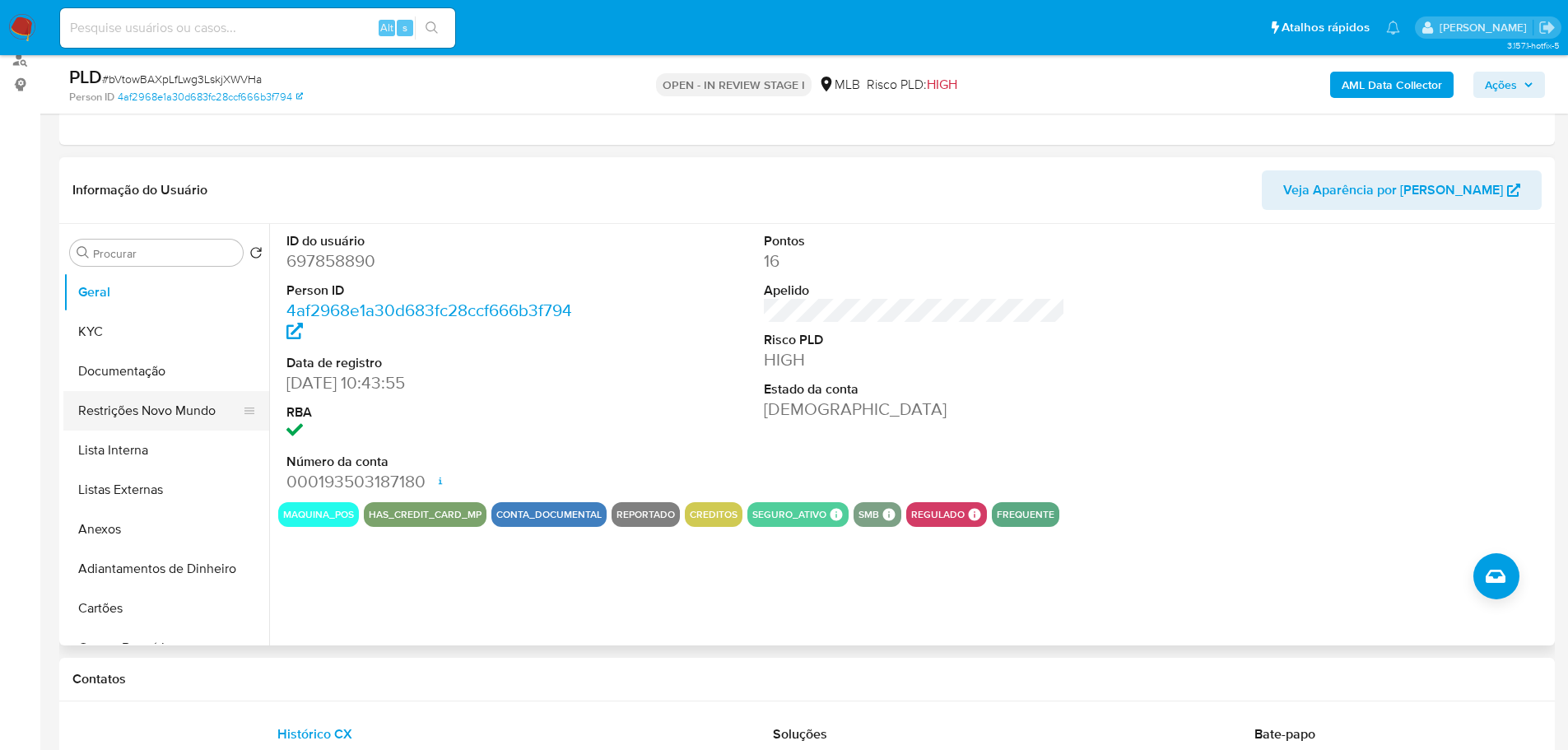
drag, startPoint x: 508, startPoint y: 677, endPoint x: 187, endPoint y: 405, distance: 420.7
click at [506, 676] on h1 "Contatos" at bounding box center [806, 678] width 1469 height 16
click at [143, 337] on button "KYC" at bounding box center [159, 331] width 192 height 39
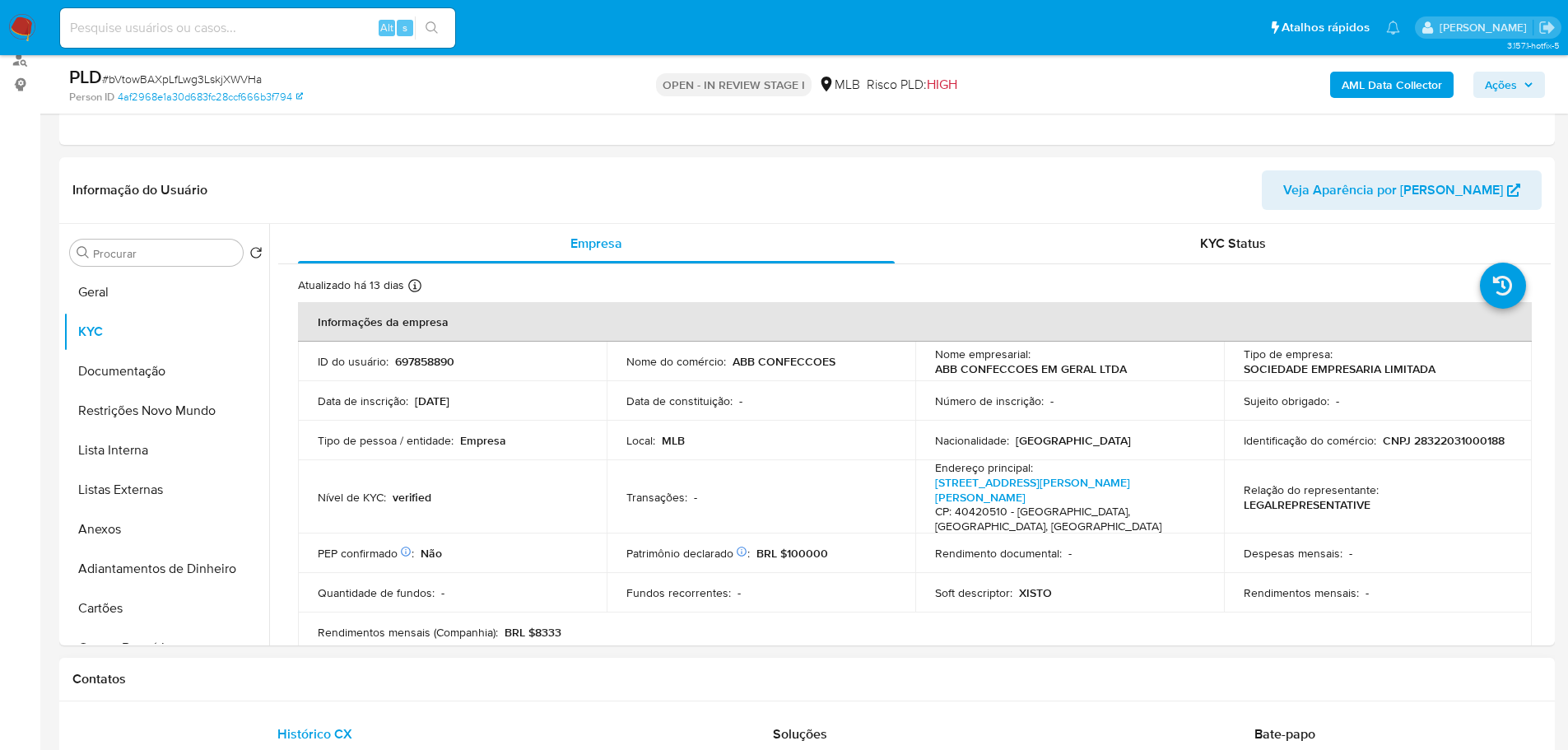
click at [424, 690] on div "Contatos" at bounding box center [806, 679] width 1496 height 44
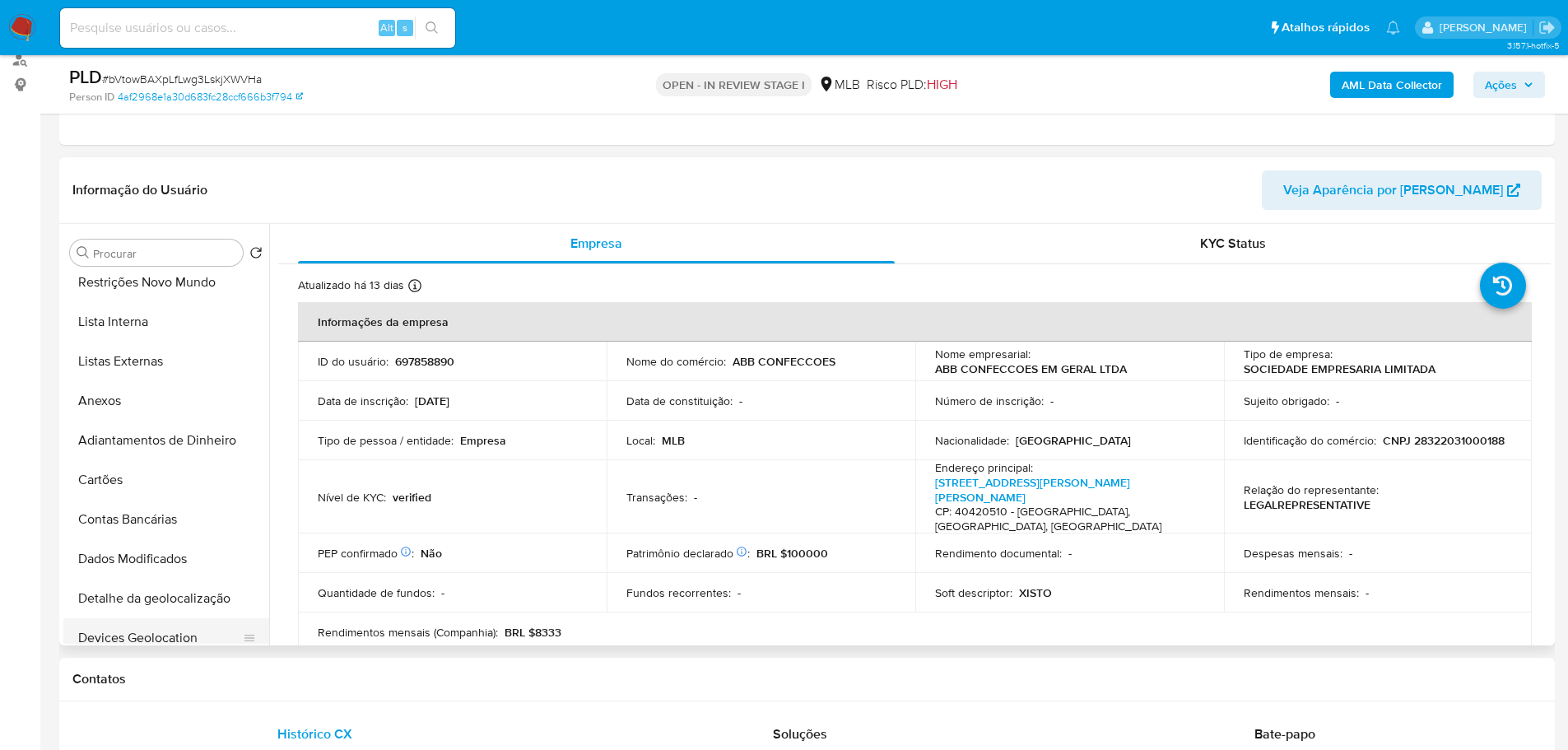
scroll to position [329, 0]
click at [135, 558] on button "Endereços" at bounding box center [159, 556] width 192 height 39
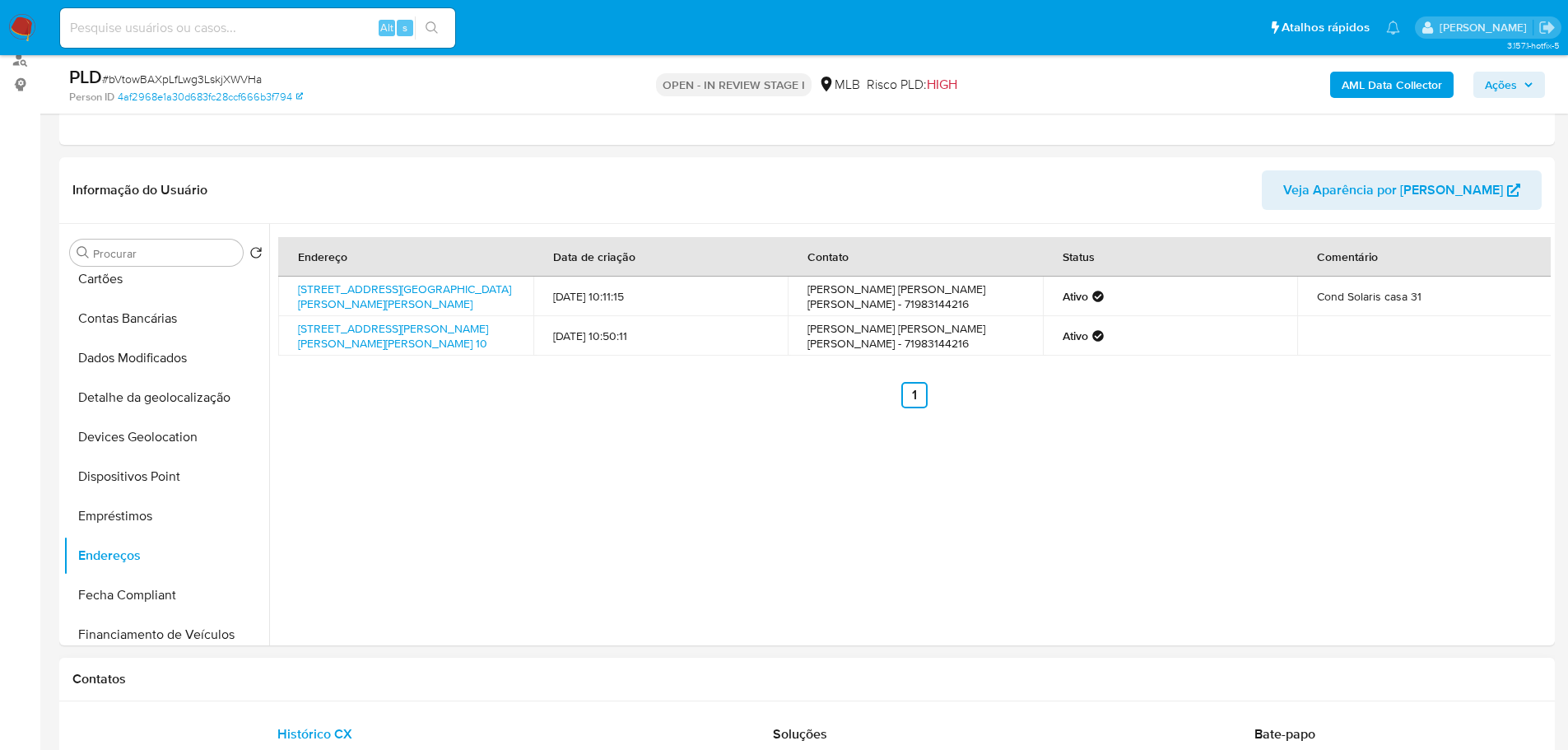
click at [409, 698] on div "Contatos" at bounding box center [806, 679] width 1496 height 44
drag, startPoint x: 198, startPoint y: 423, endPoint x: 156, endPoint y: 407, distance: 44.9
click at [192, 417] on button "Devices Geolocation" at bounding box center [166, 437] width 206 height 39
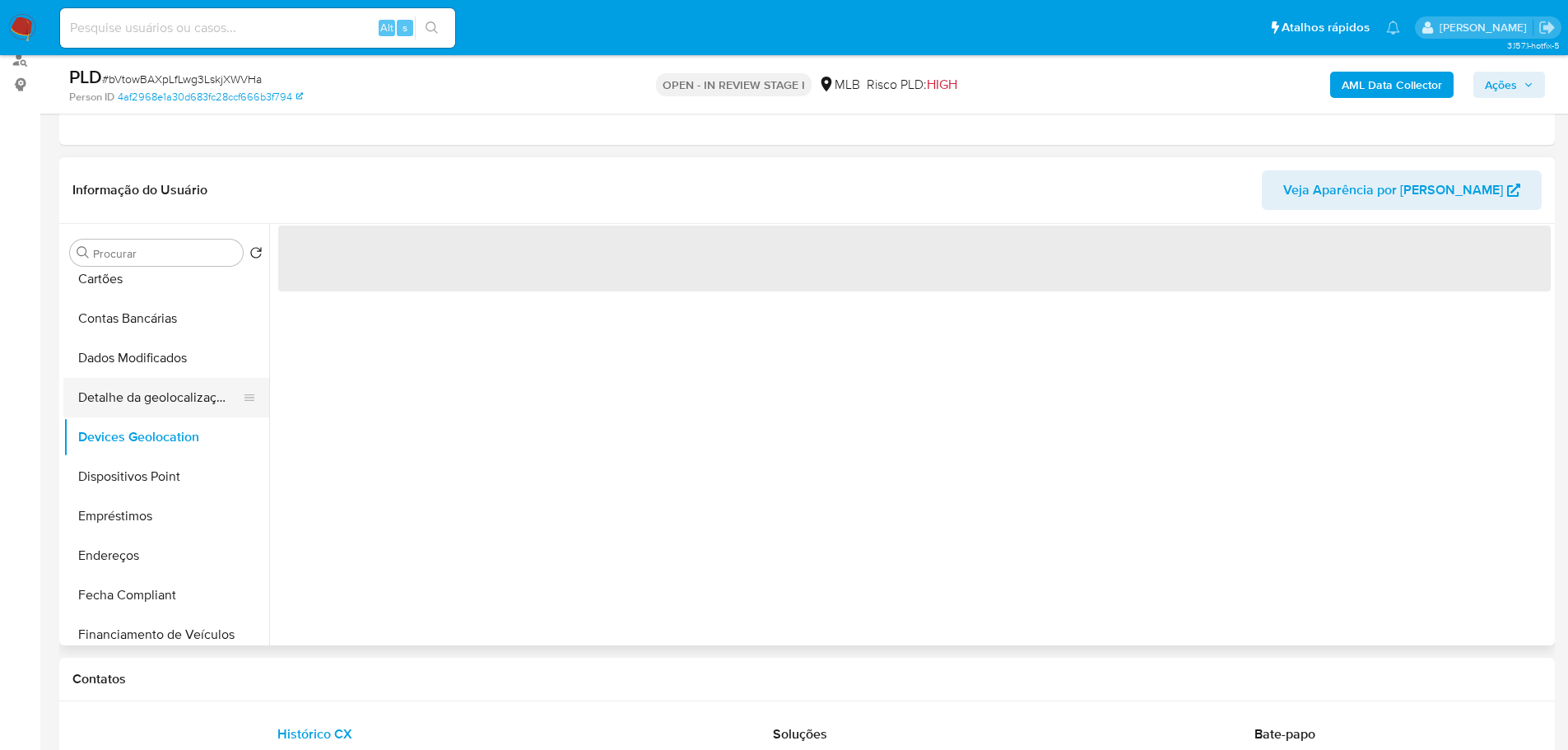
click at [155, 407] on button "Detalhe da geolocalização" at bounding box center [159, 397] width 192 height 39
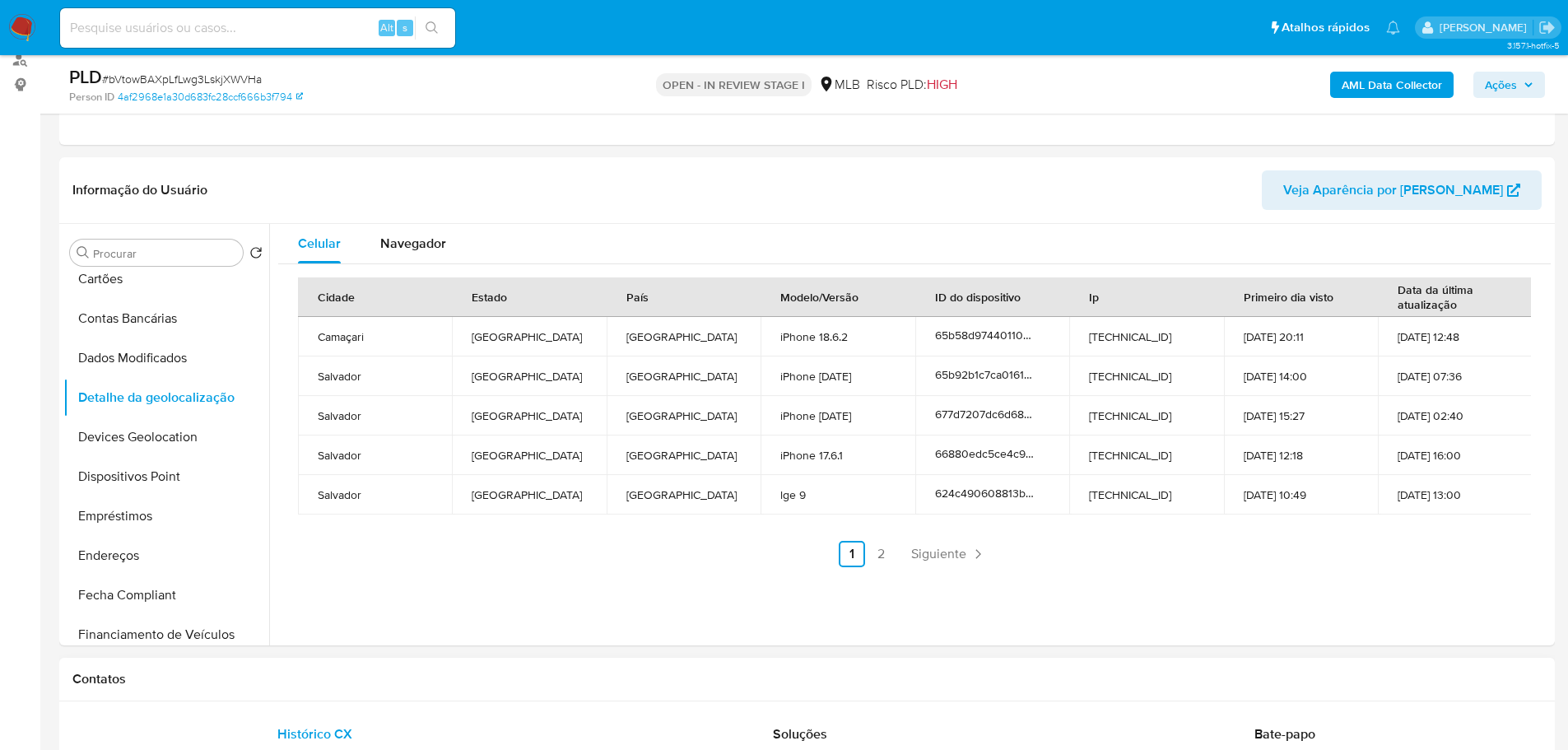
click at [373, 685] on div "Contatos" at bounding box center [806, 679] width 1496 height 44
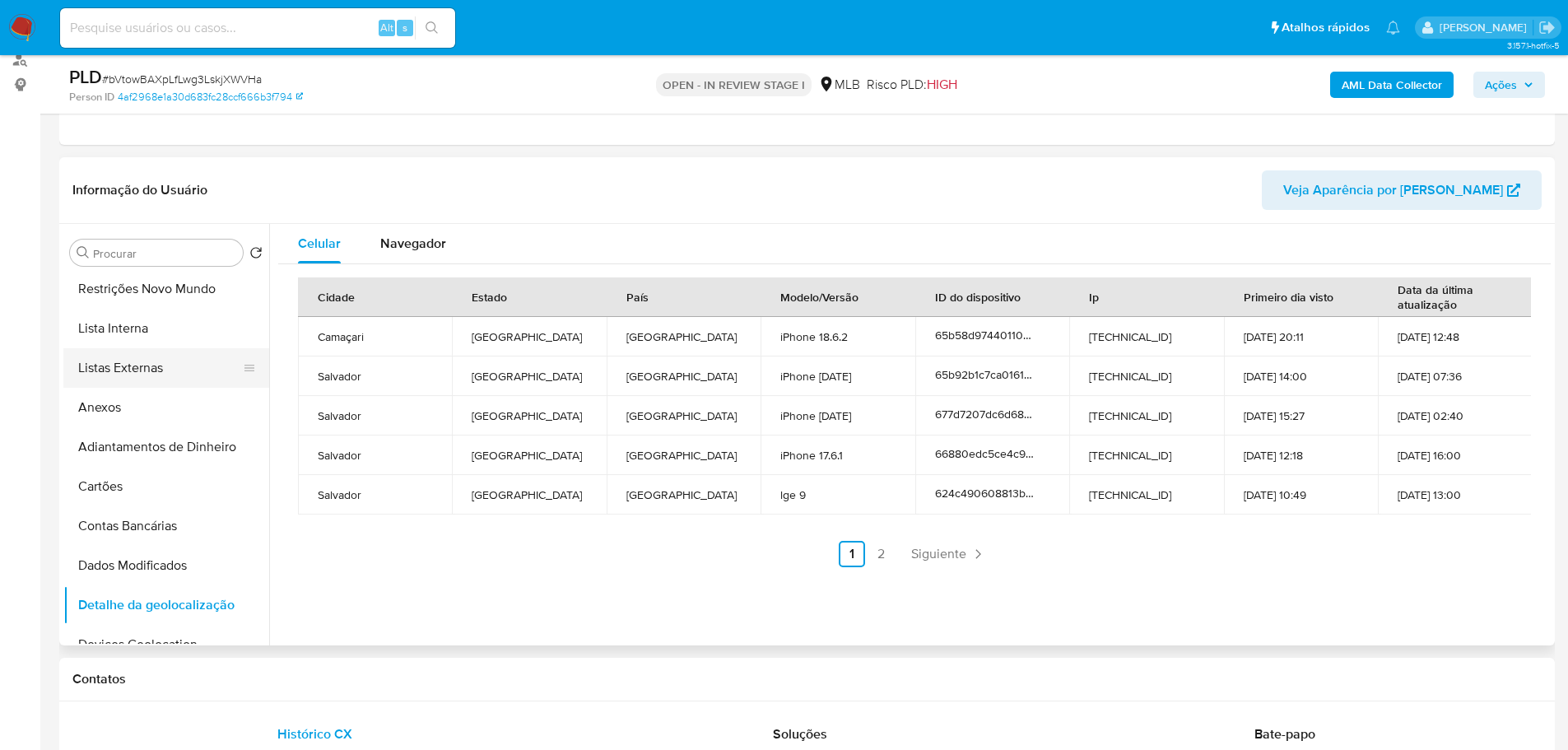
scroll to position [0, 0]
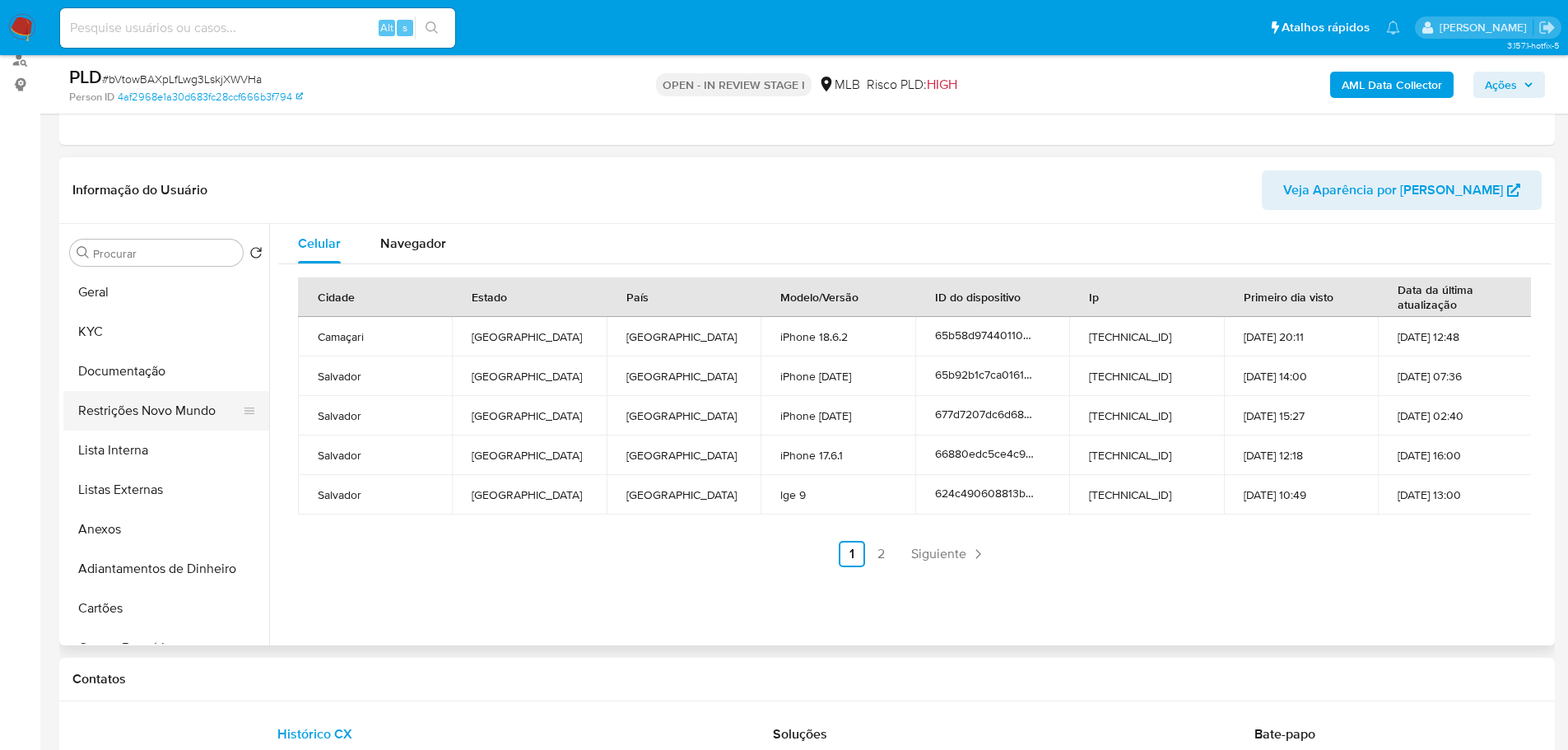
click at [164, 427] on button "Restrições Novo Mundo" at bounding box center [159, 411] width 192 height 39
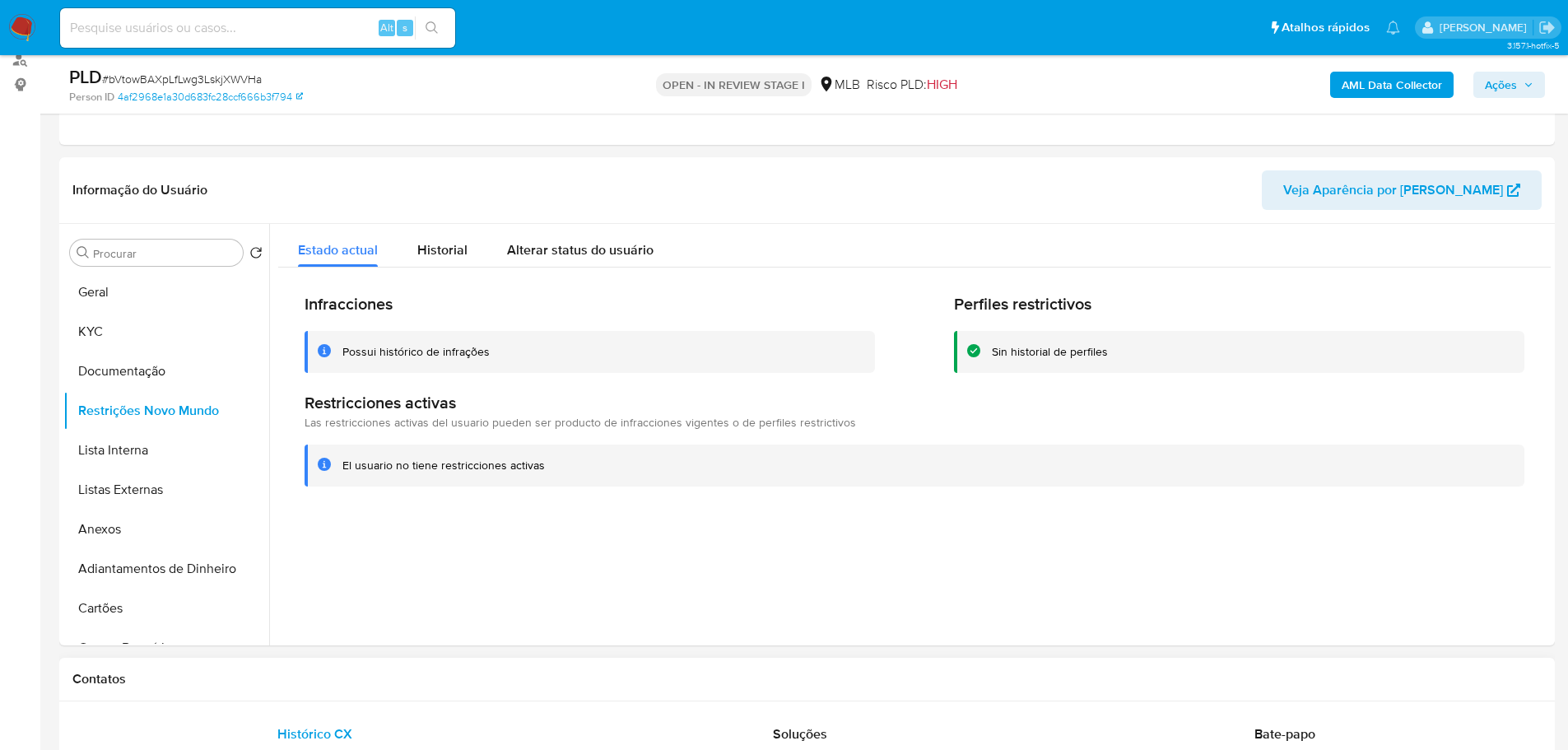
click at [532, 686] on h1 "Contatos" at bounding box center [806, 678] width 1469 height 16
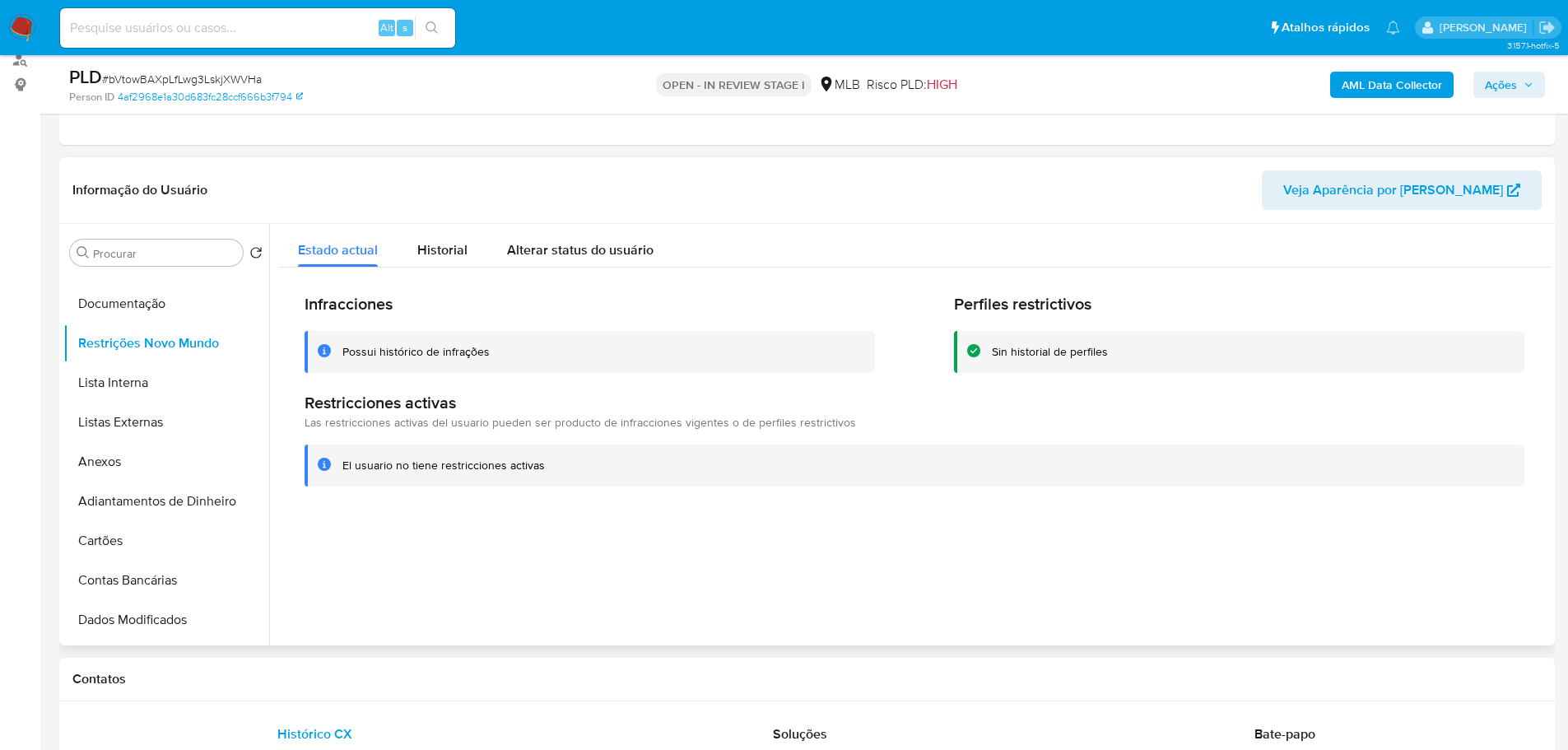
scroll to position [412, 0]
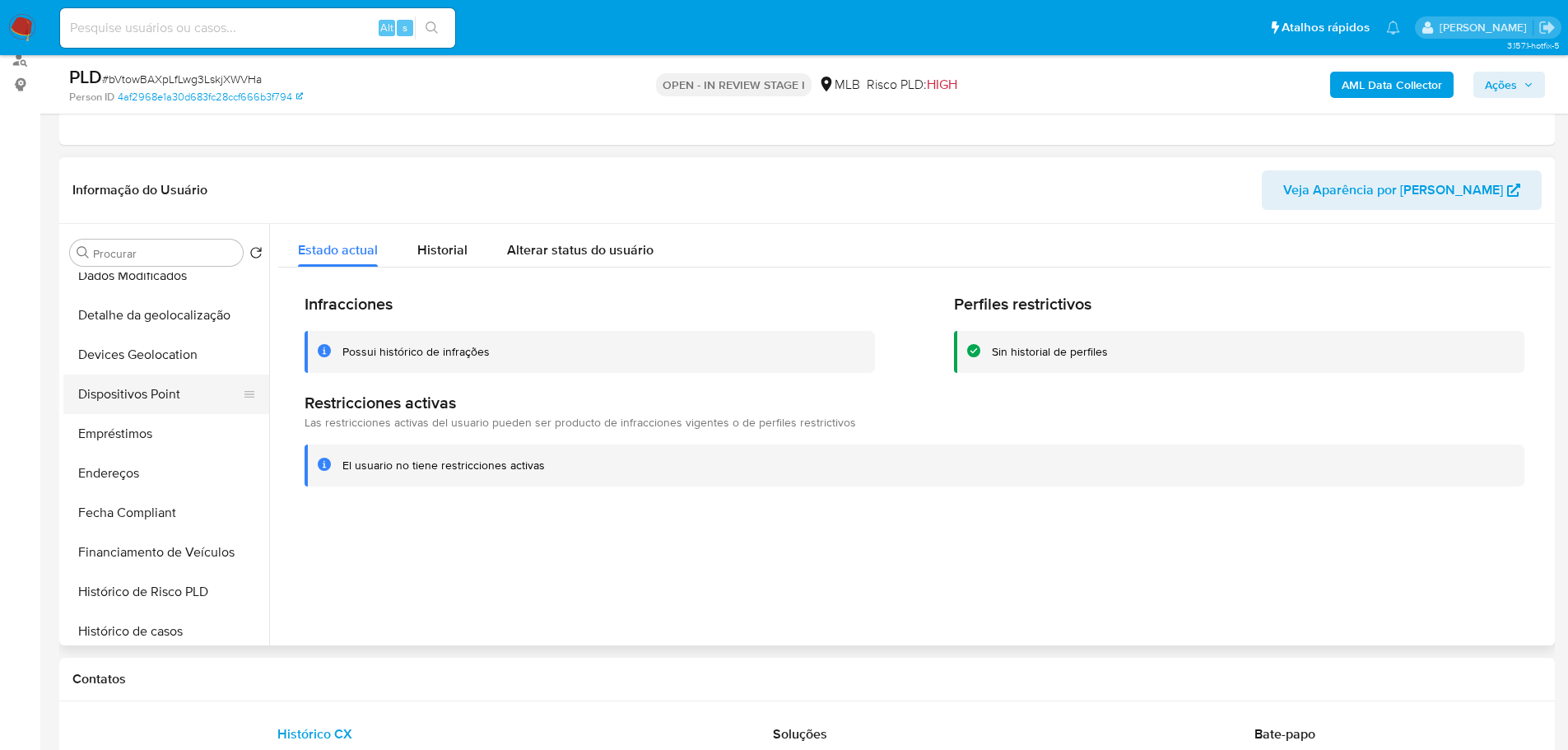
click at [141, 403] on button "Dispositivos Point" at bounding box center [159, 394] width 192 height 39
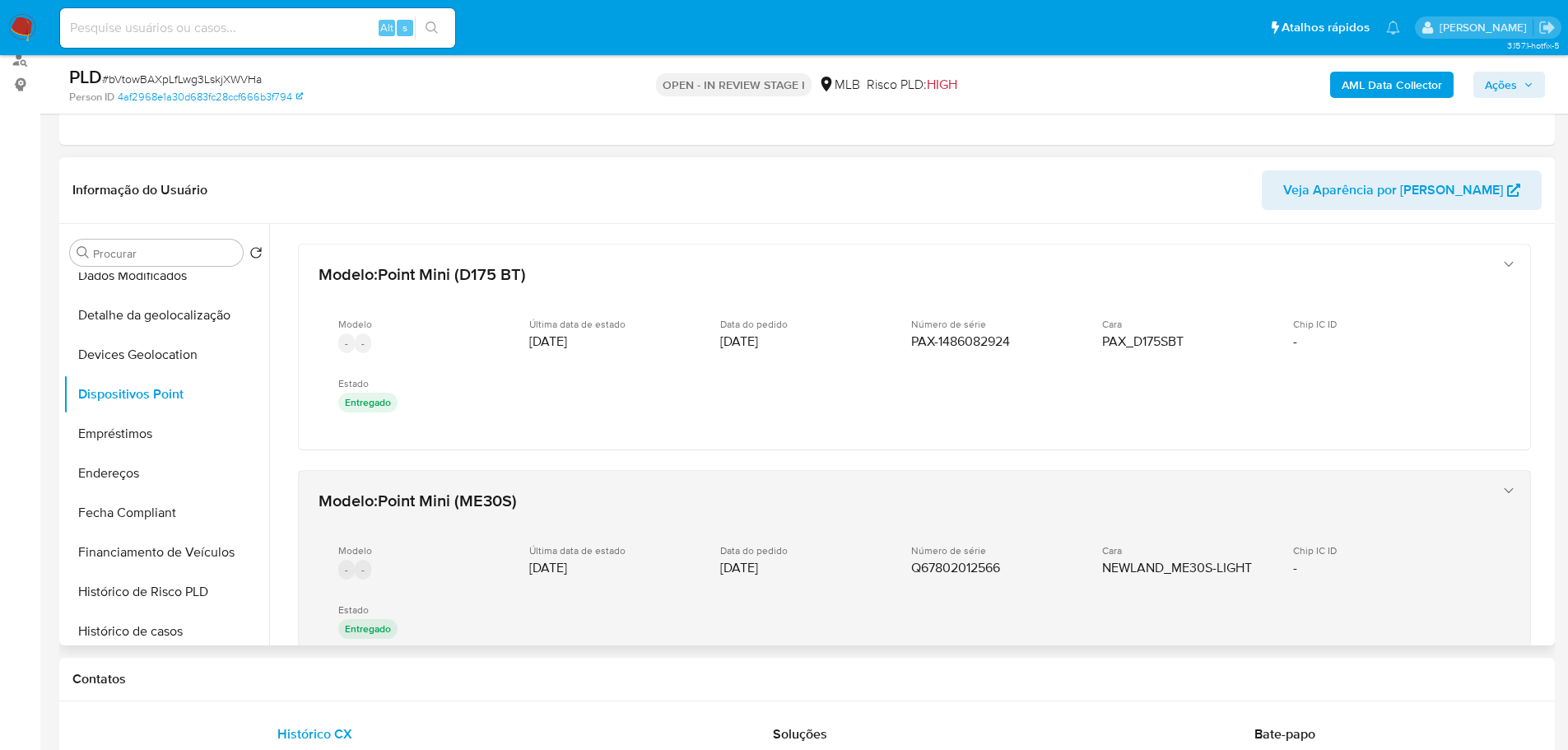
click at [1263, 479] on div "Modelo : Point Mini (ME30S) Modelo - - Última data de estado 02/10/2020 Data do…" at bounding box center [915, 573] width 1231 height 205
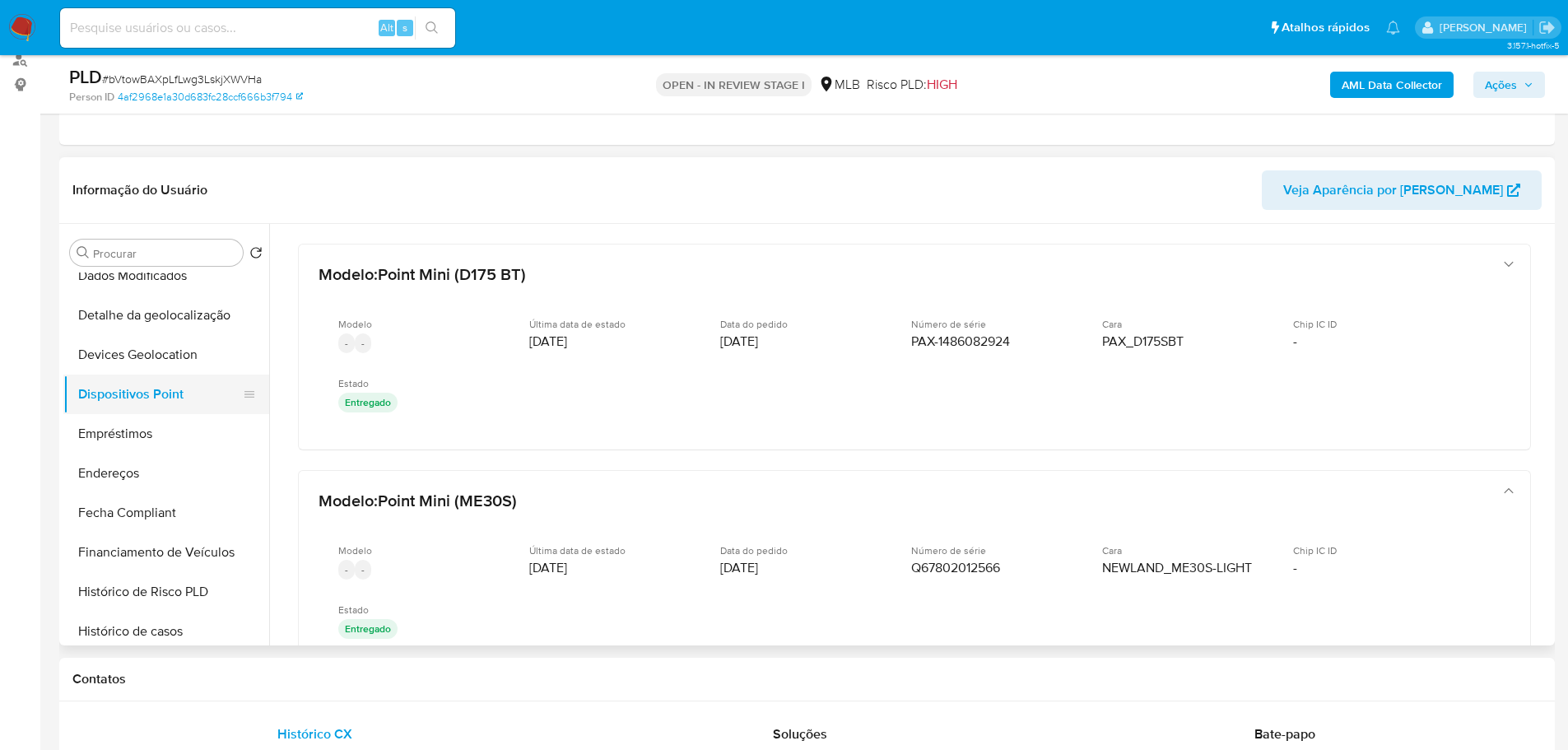
scroll to position [0, 0]
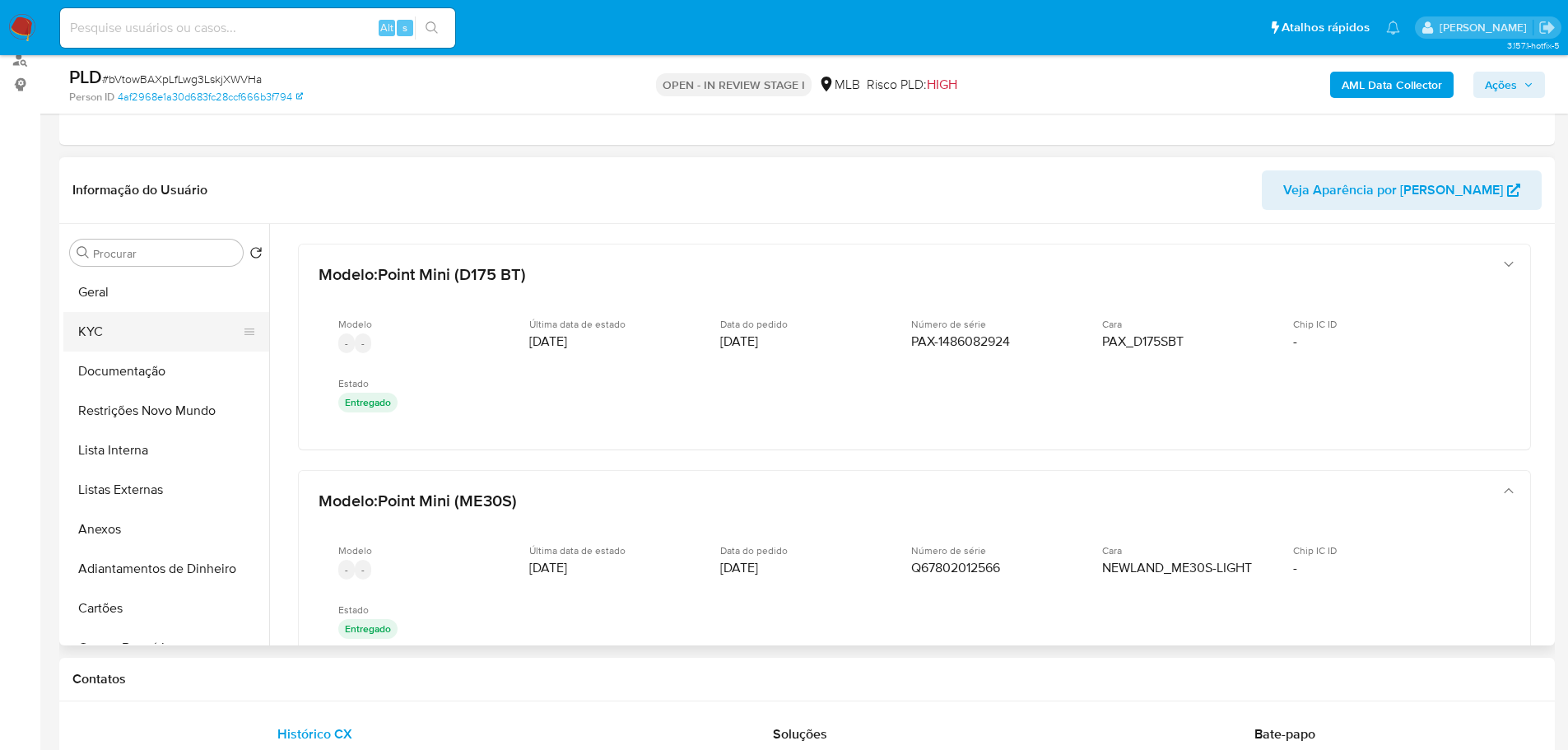
click at [116, 327] on button "KYC" at bounding box center [159, 331] width 192 height 39
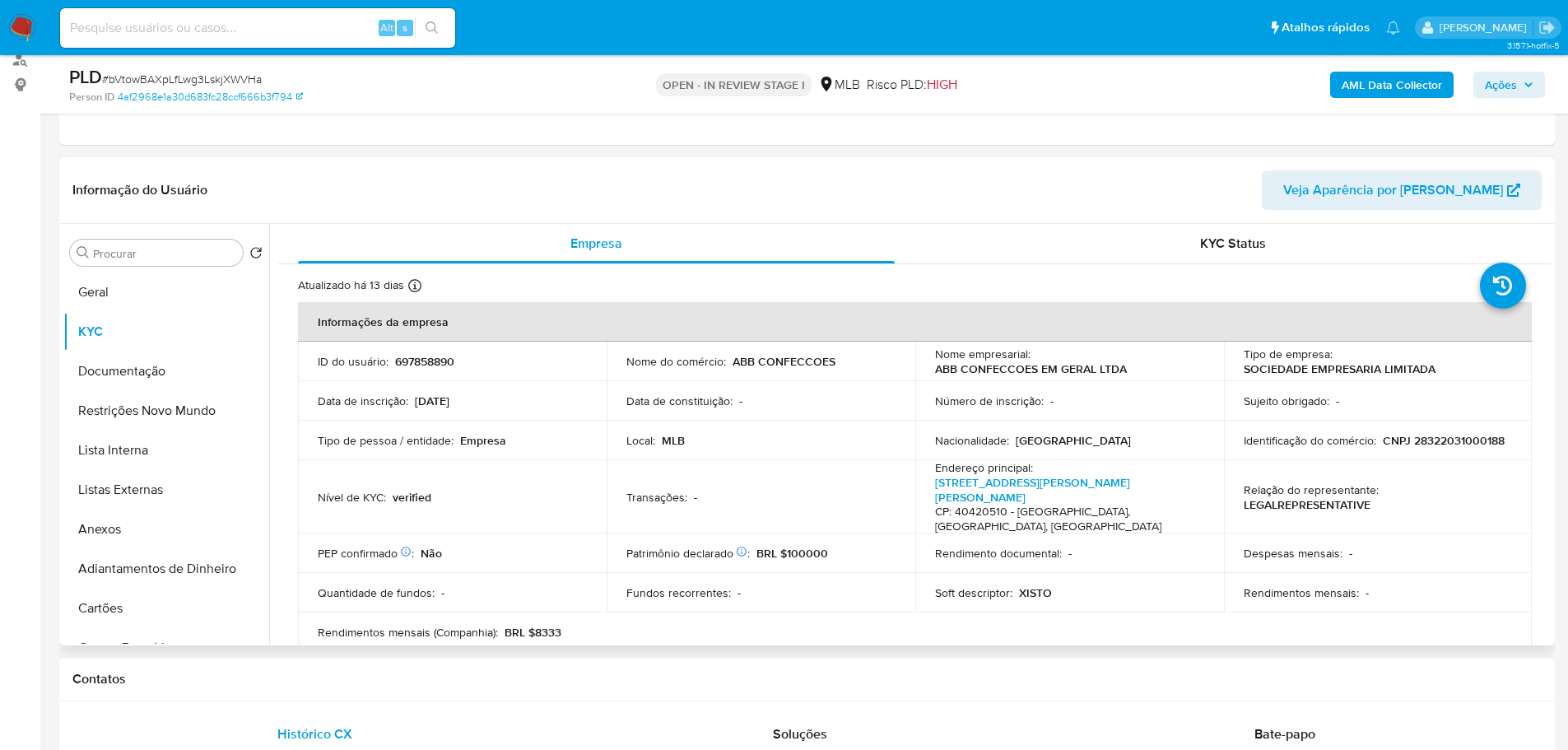
click at [1426, 444] on p "CNPJ 28322031000188" at bounding box center [1444, 440] width 122 height 15
copy p "28322031000188"
drag, startPoint x: 1429, startPoint y: 365, endPoint x: 1241, endPoint y: 371, distance: 188.1
click at [1243, 371] on div "Tipo de empresa : SOCIEDADE EMPRESARIA LIMITADA" at bounding box center [1377, 361] width 269 height 30
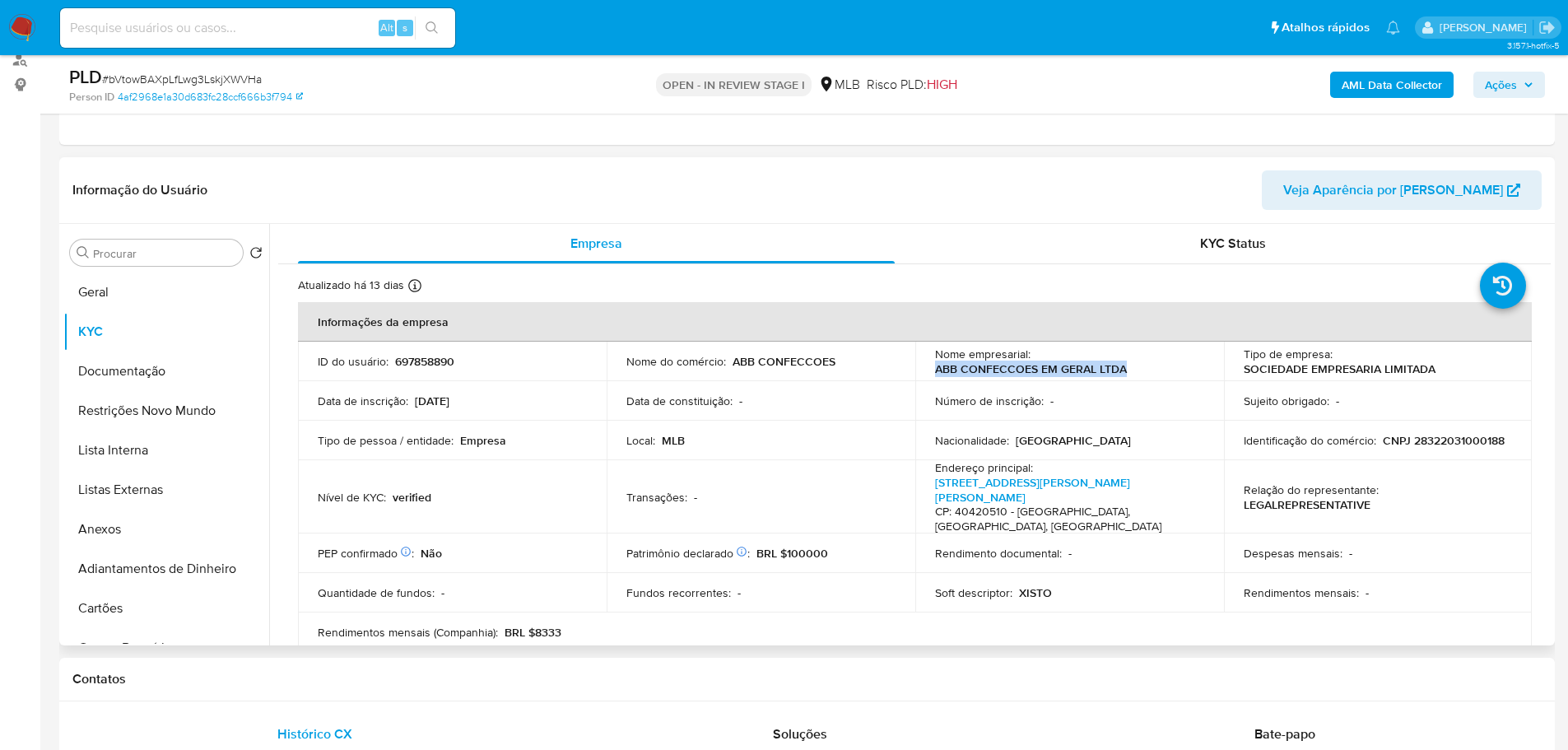
drag, startPoint x: 1167, startPoint y: 374, endPoint x: 934, endPoint y: 375, distance: 233.0
click at [935, 375] on div "Nome empresarial : ABB CONFECCOES EM GERAL LTDA" at bounding box center [1069, 361] width 269 height 30
copy p "ABB CONFECCOES EM GERAL LTDA"
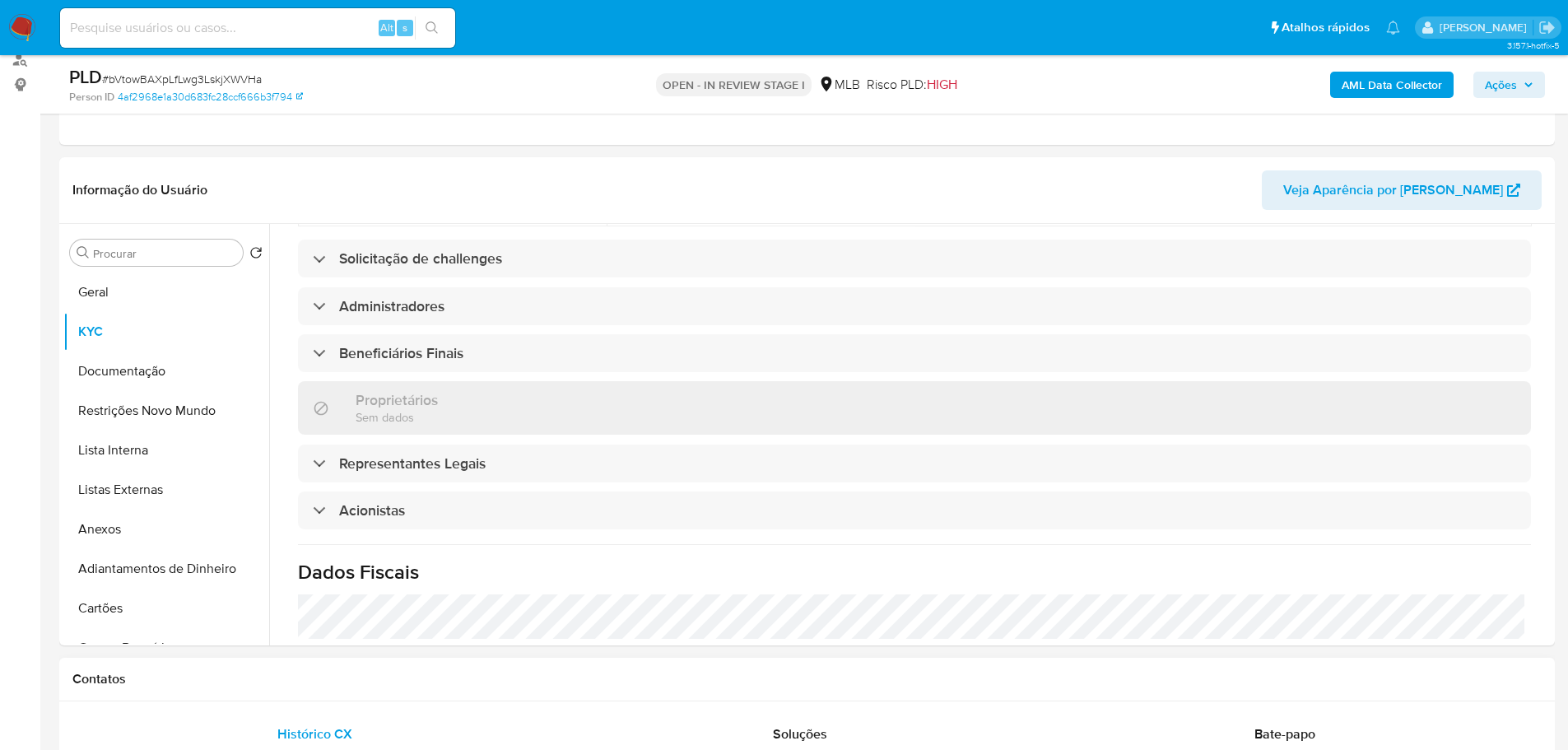
scroll to position [928, 0]
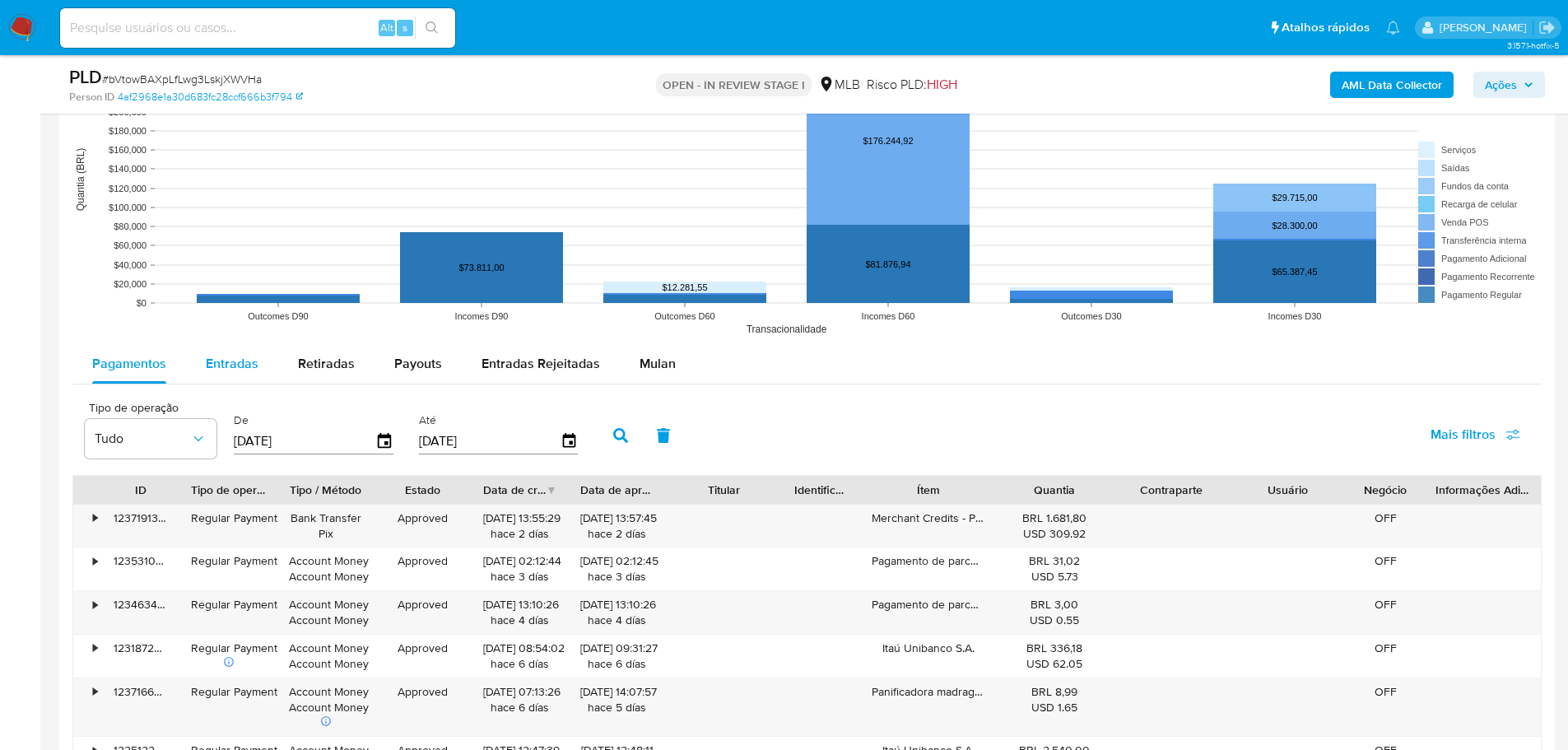
click at [235, 377] on div "Entradas" at bounding box center [232, 363] width 53 height 39
select select "10"
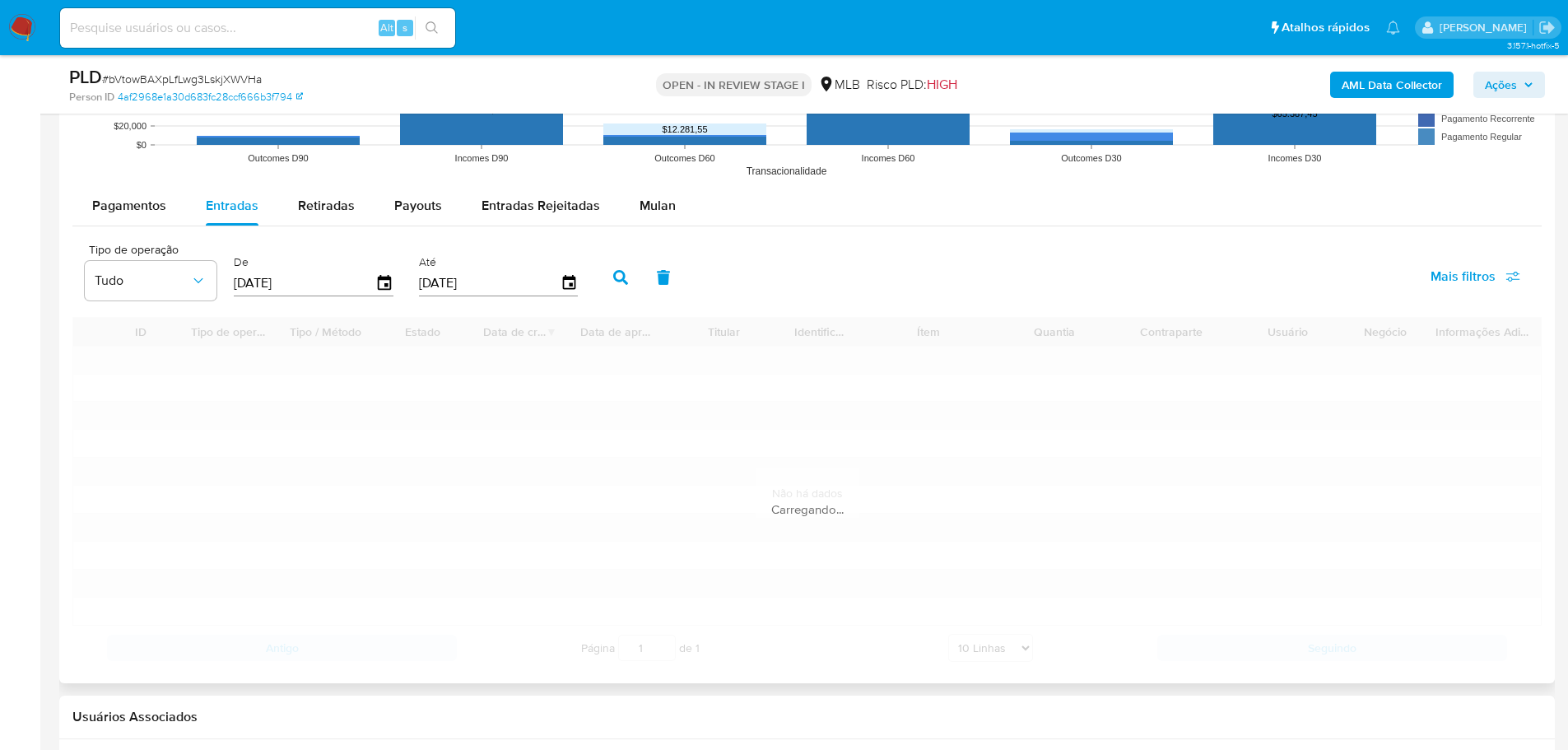
scroll to position [1767, 0]
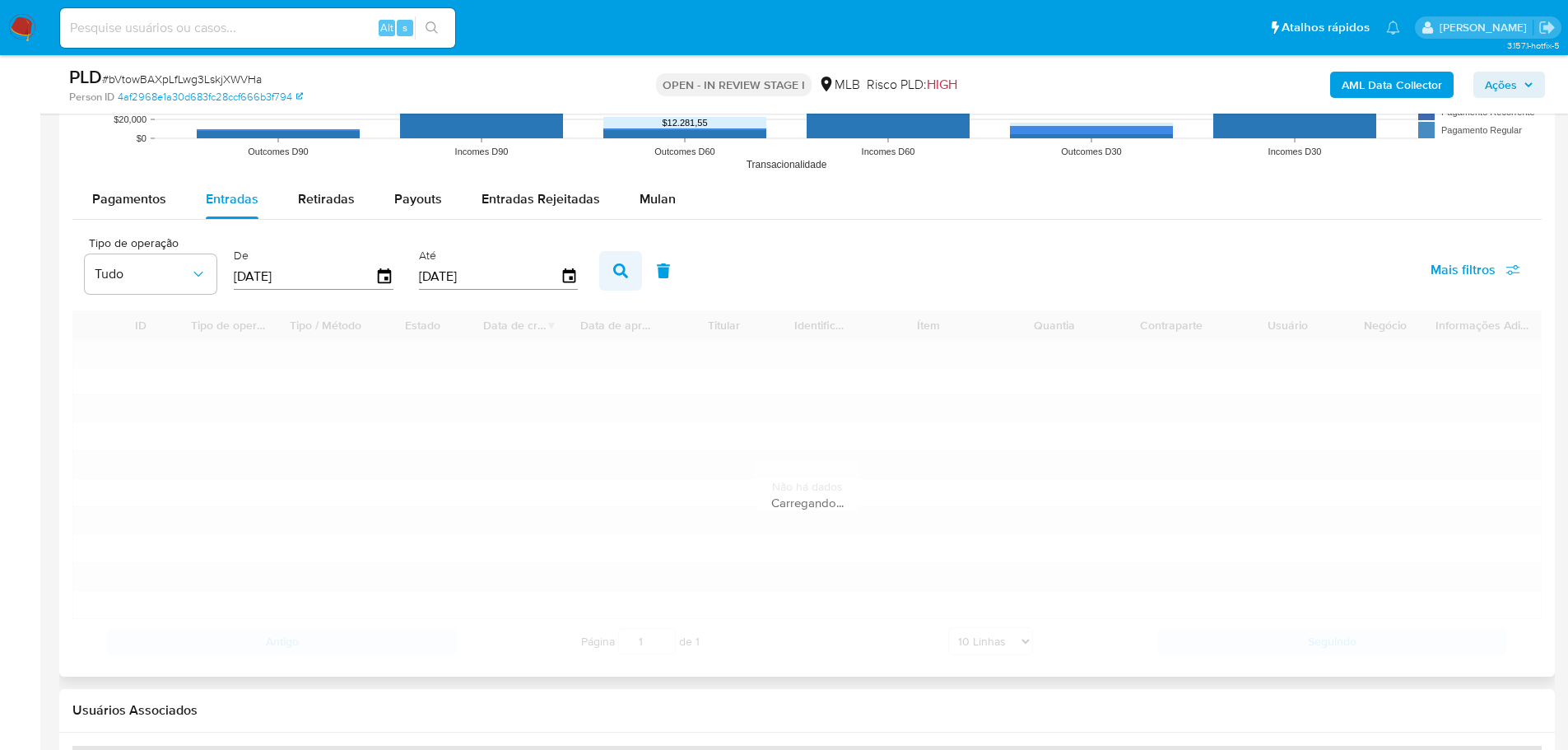
click at [614, 272] on icon "button" at bounding box center [620, 270] width 15 height 15
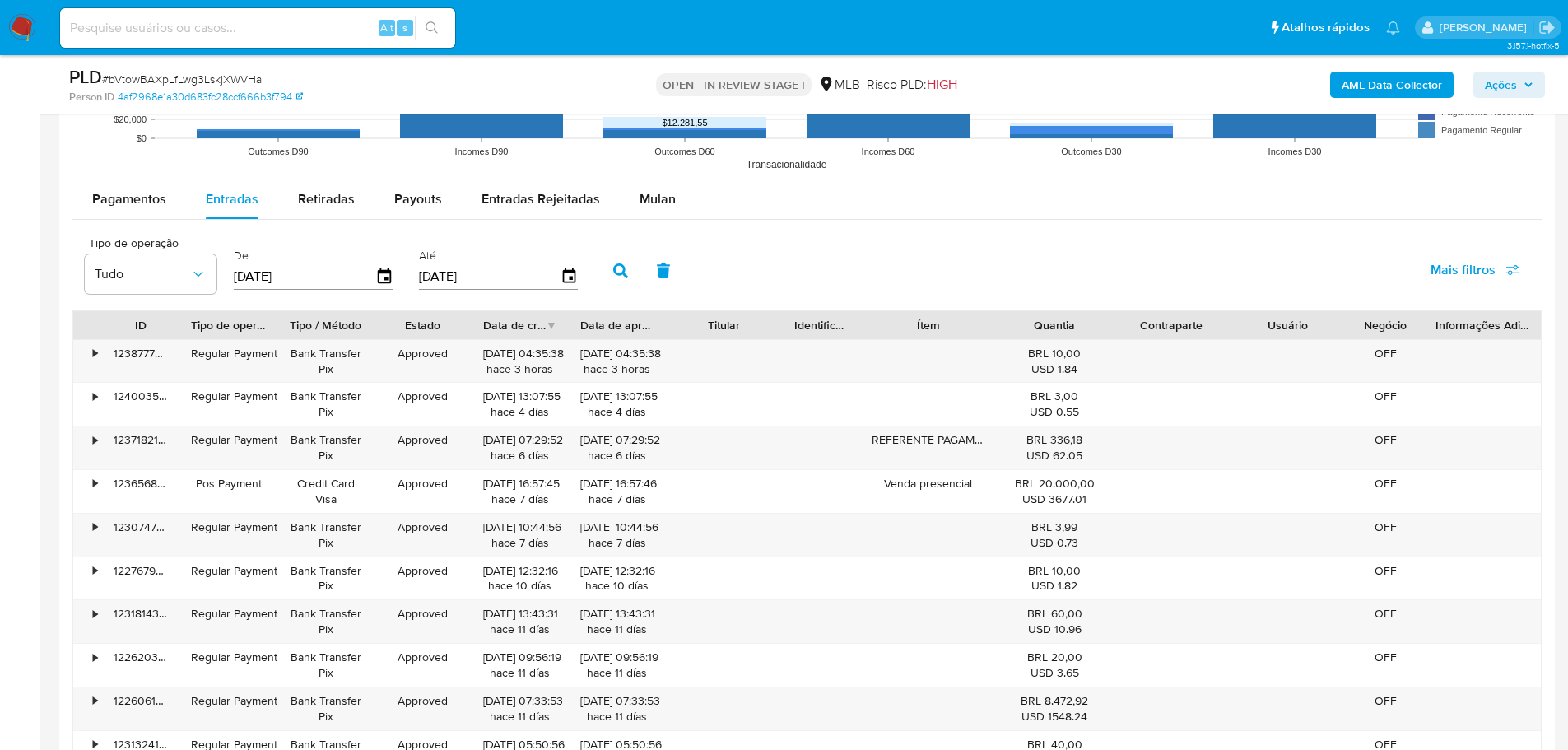
click at [1461, 254] on span "Mais filtros" at bounding box center [1462, 270] width 65 height 39
click at [1346, 427] on span "Id de pagamento" at bounding box center [1354, 429] width 97 height 16
click at [1296, 427] on input "Id de pagamento" at bounding box center [1289, 429] width 13 height 13
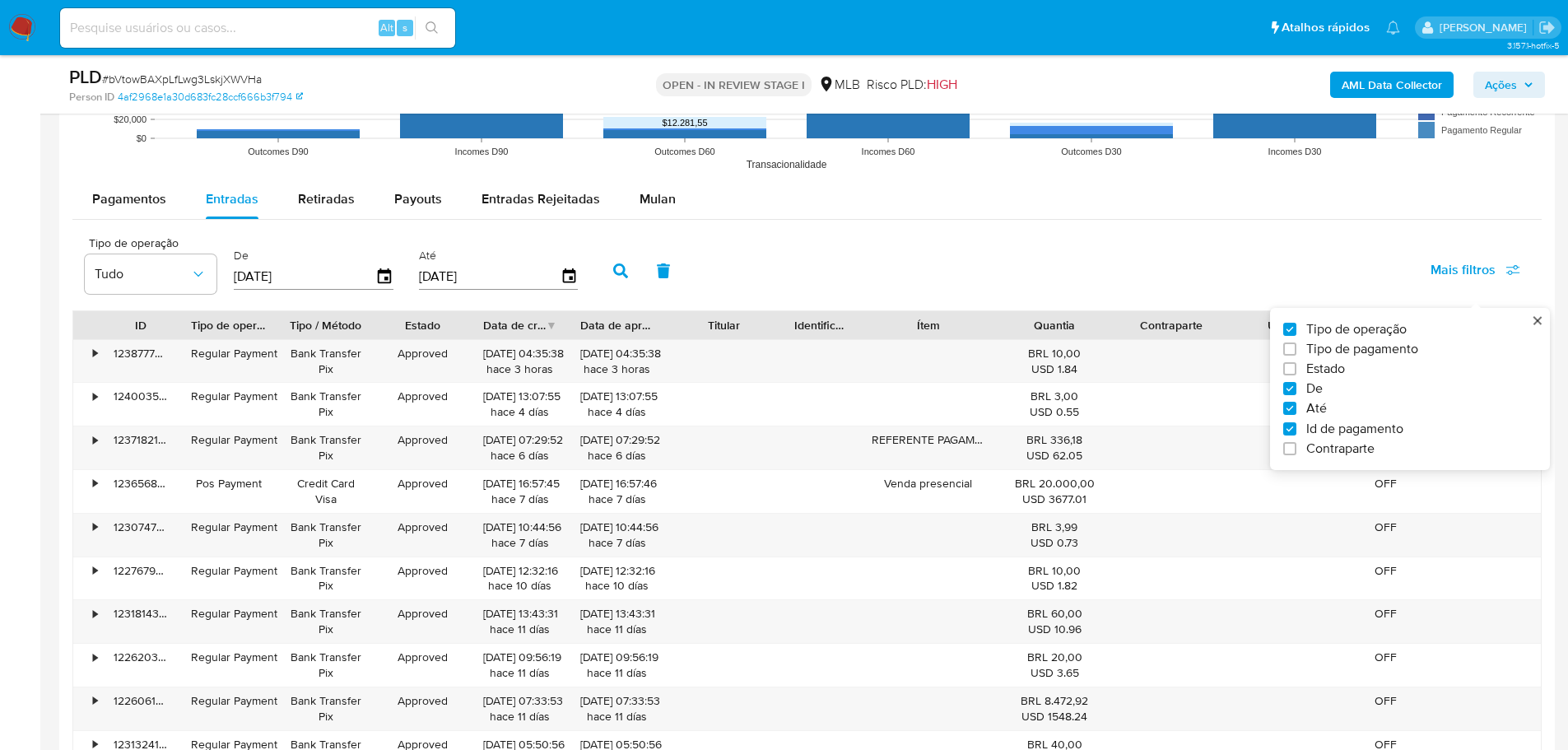
checkbox input "true"
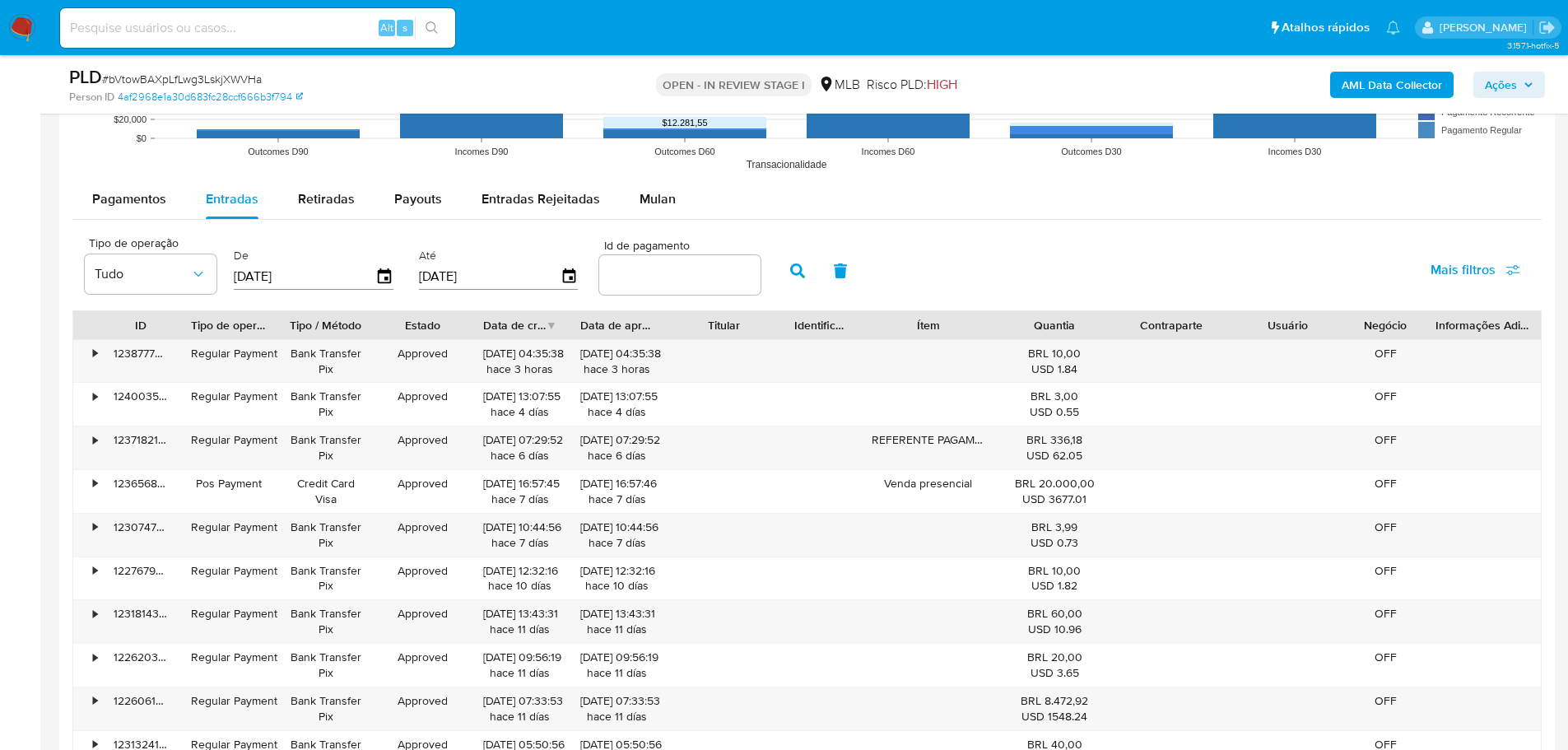
click at [669, 262] on div at bounding box center [679, 275] width 161 height 39
click at [709, 268] on input "number" at bounding box center [679, 275] width 161 height 21
paste input "118072406207"
type input "118072406207"
click at [784, 272] on button "button" at bounding box center [797, 270] width 43 height 39
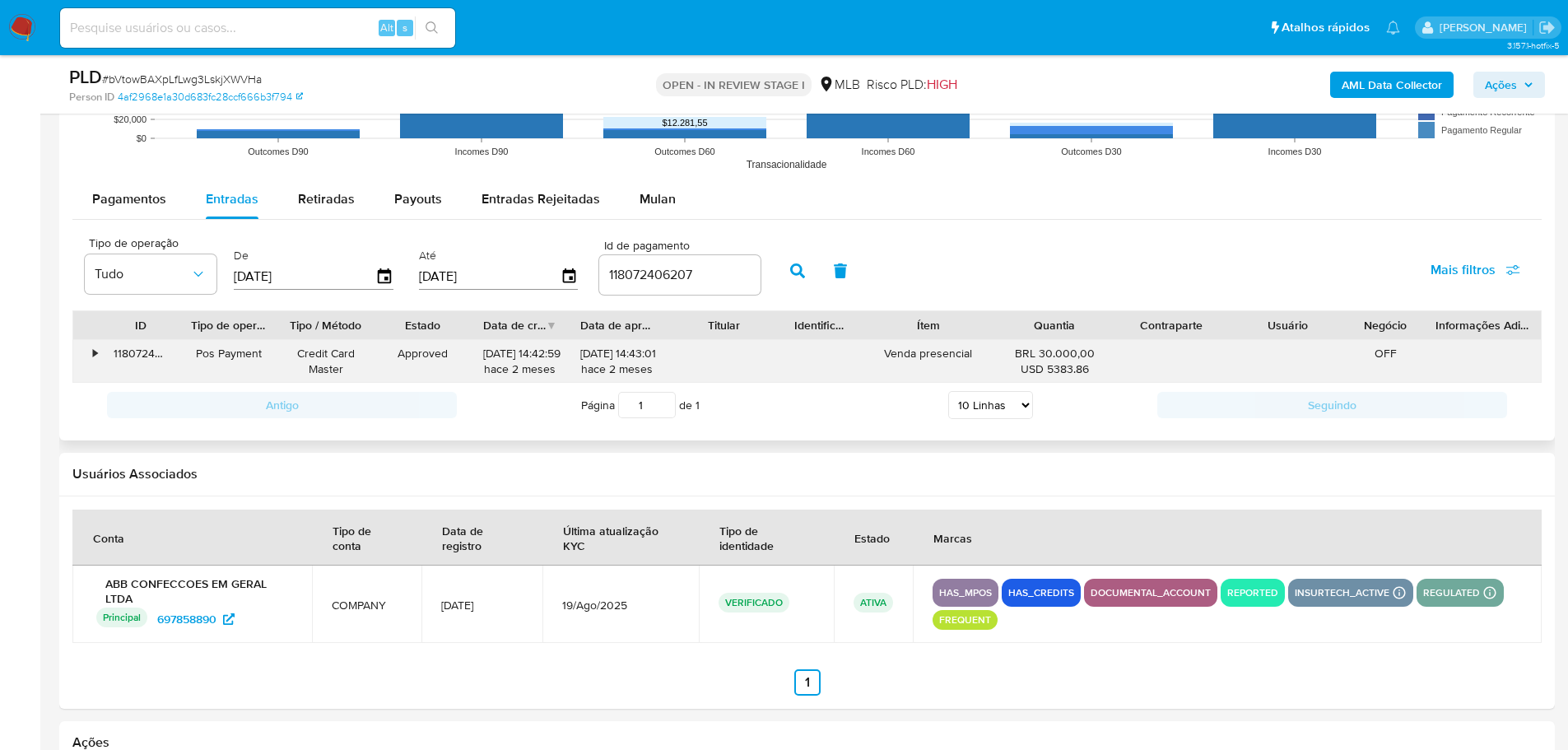
click at [97, 350] on div "•" at bounding box center [95, 353] width 4 height 15
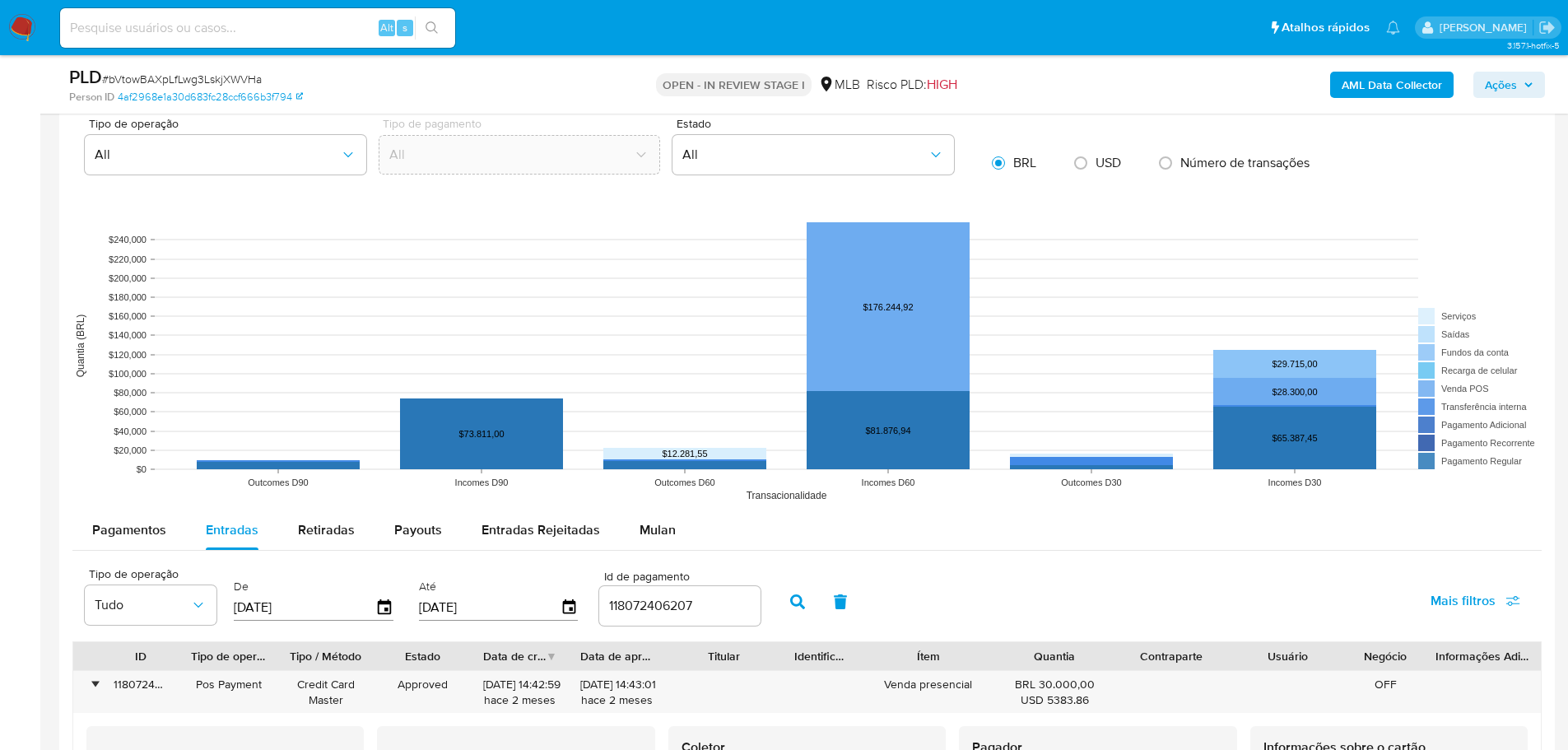
scroll to position [1273, 0]
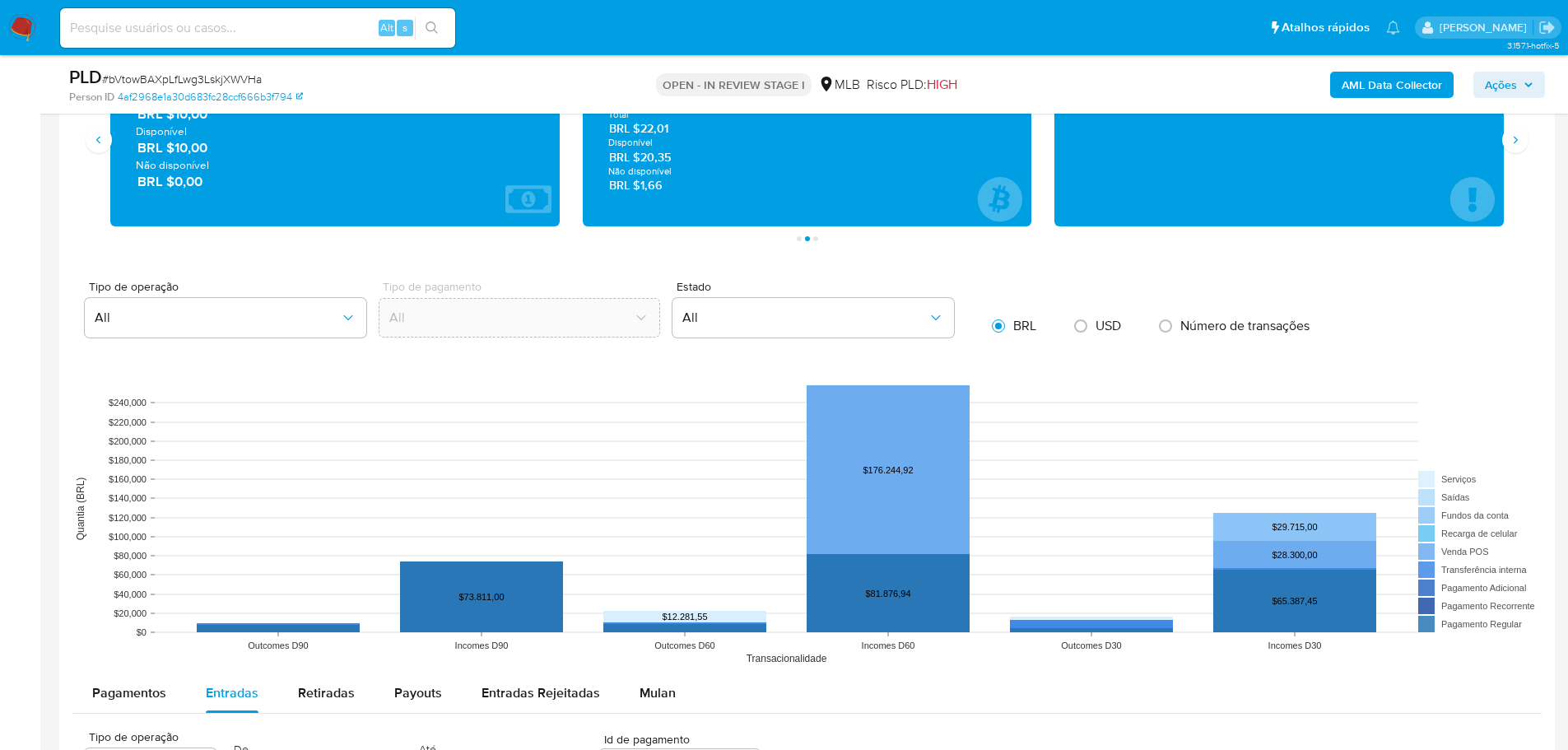
click at [1526, 72] on button "Ações" at bounding box center [1509, 84] width 72 height 26
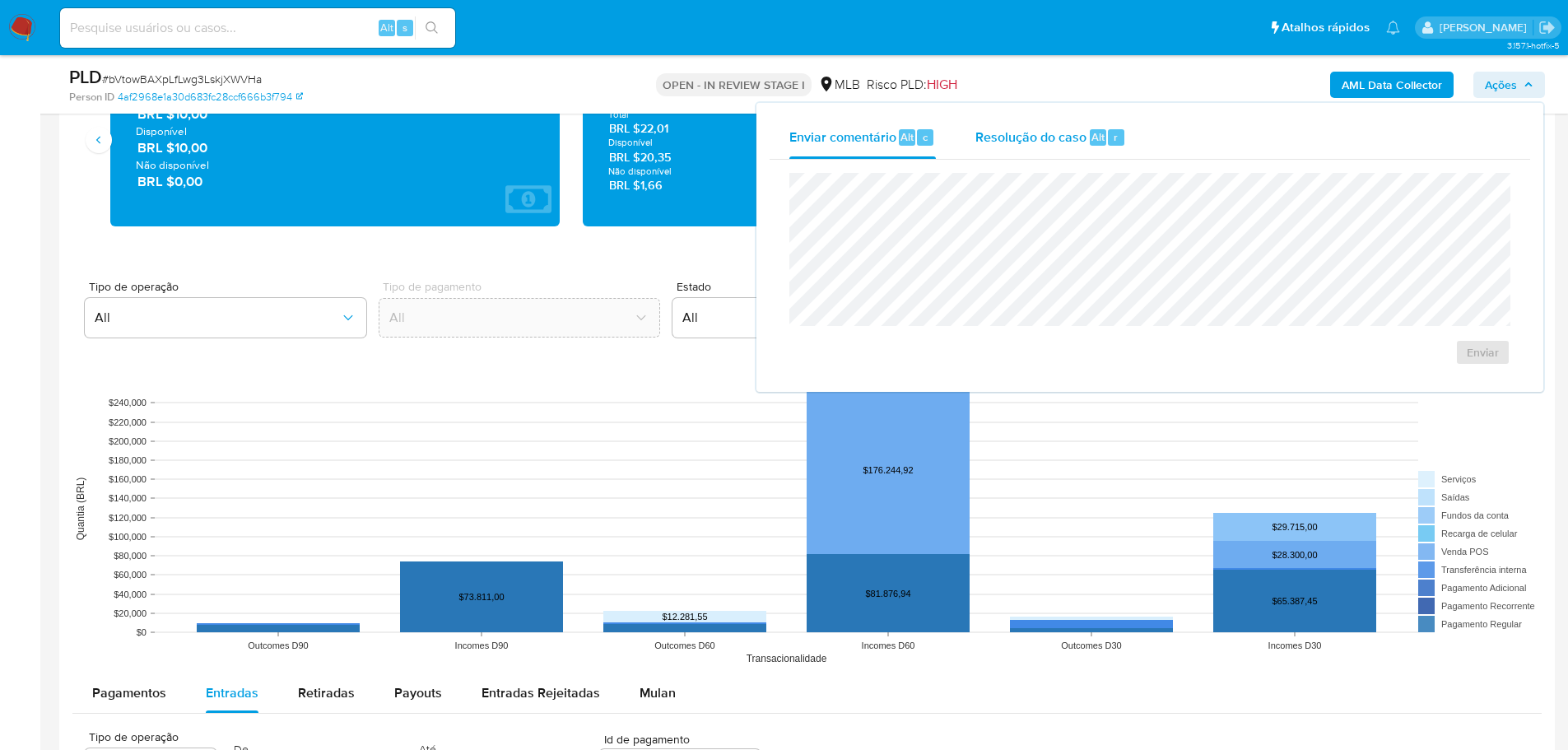
click at [1030, 124] on div "Resolução do caso Alt r" at bounding box center [1051, 138] width 150 height 43
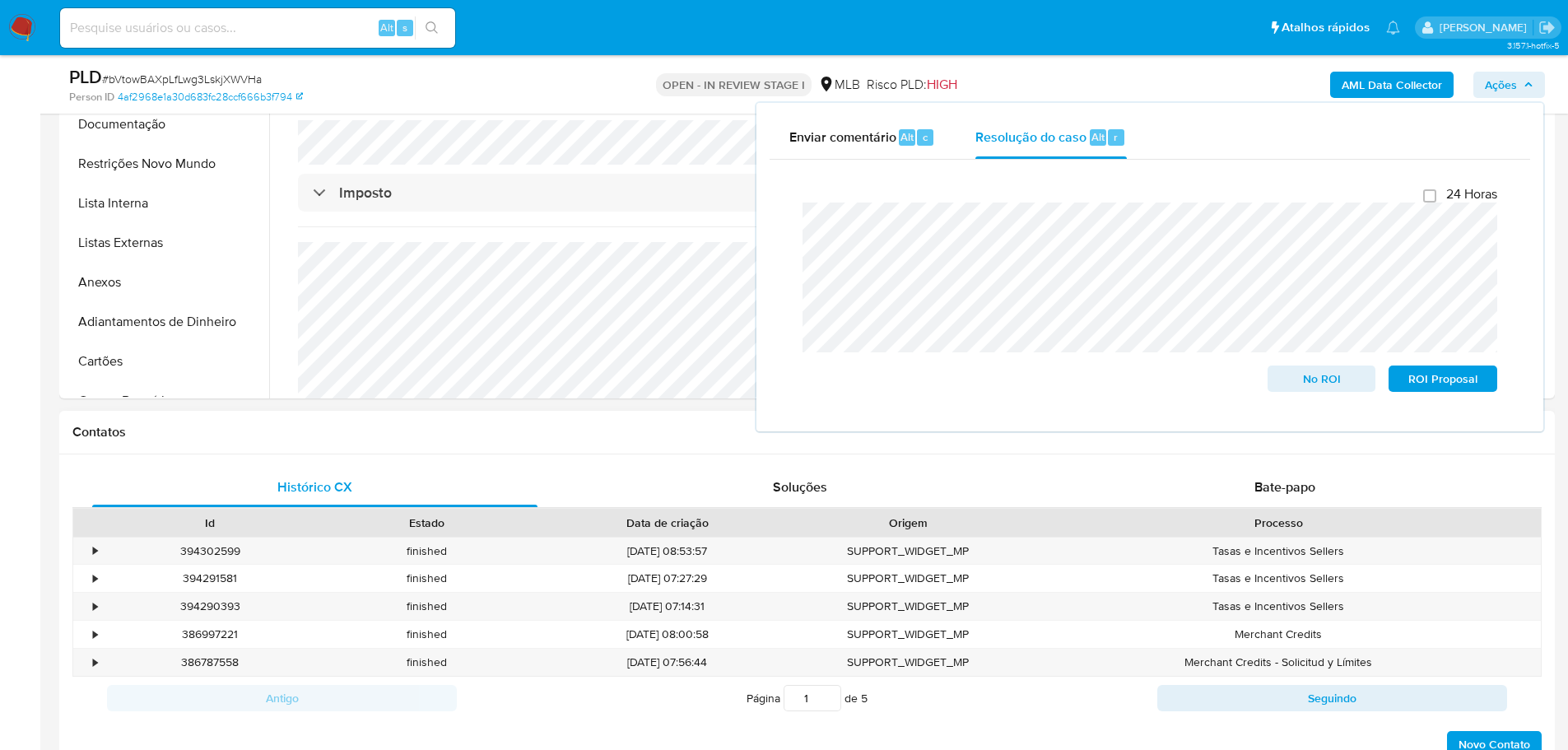
scroll to position [38, 0]
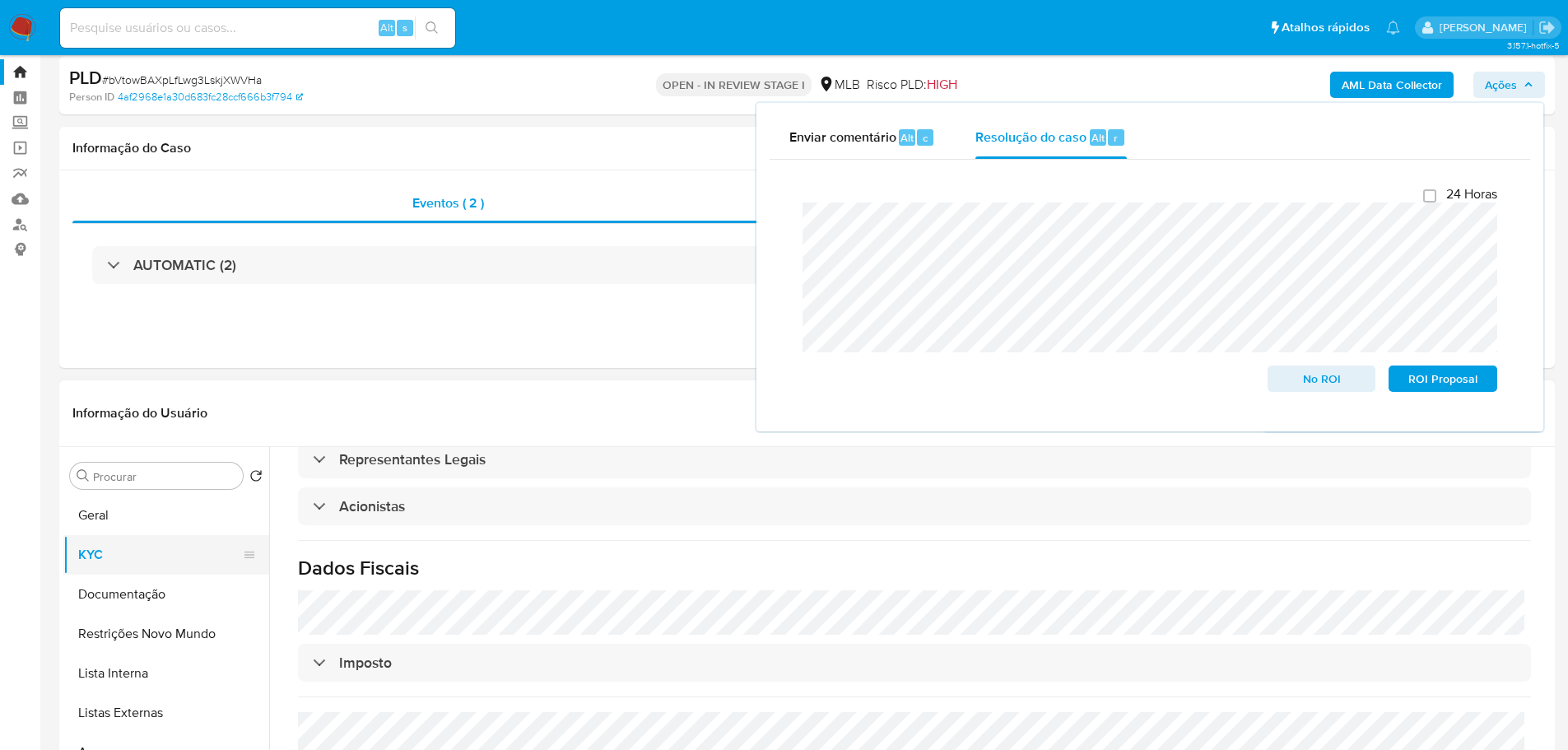
click at [91, 535] on button "KYC" at bounding box center [159, 555] width 192 height 39
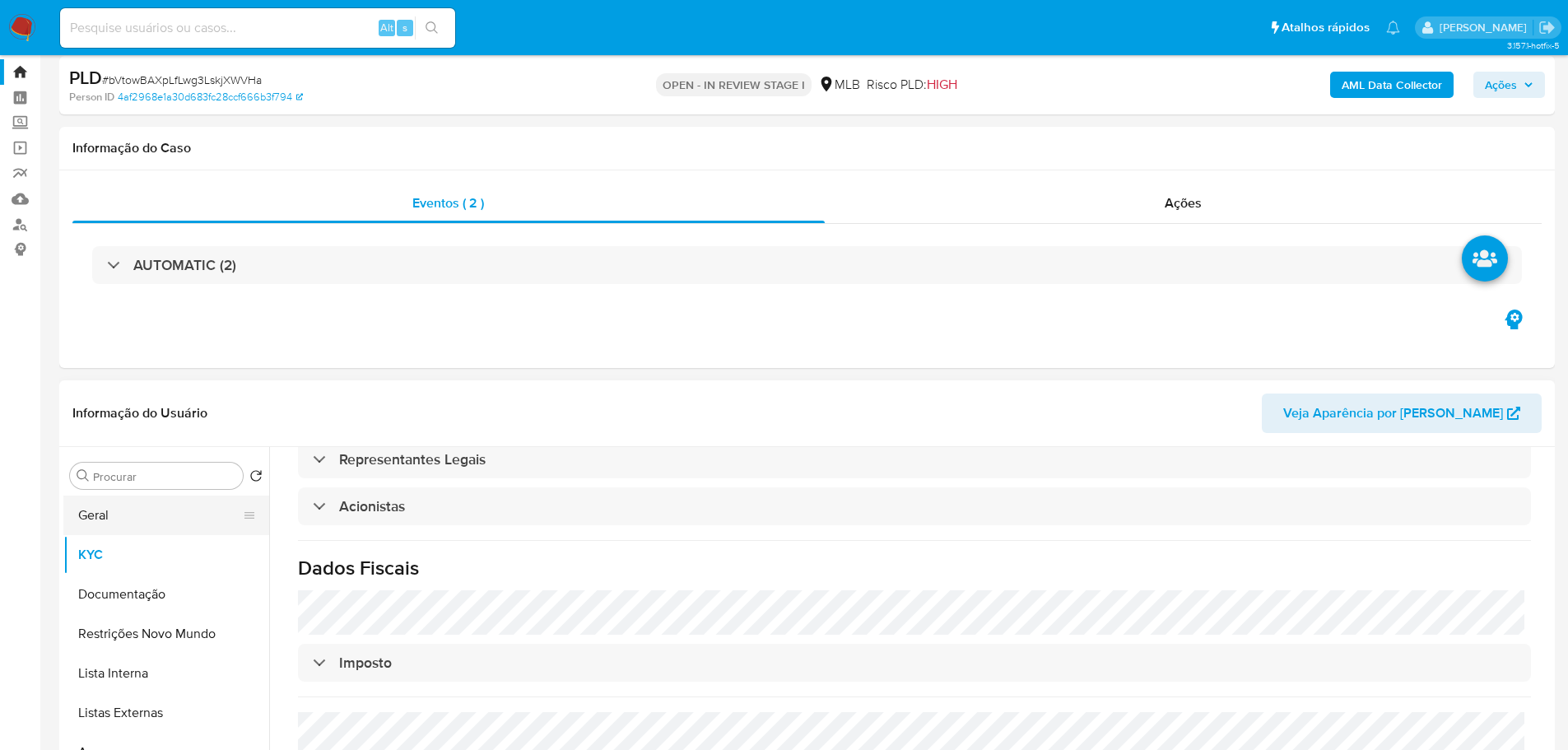
click at [107, 506] on button "Geral" at bounding box center [159, 516] width 192 height 39
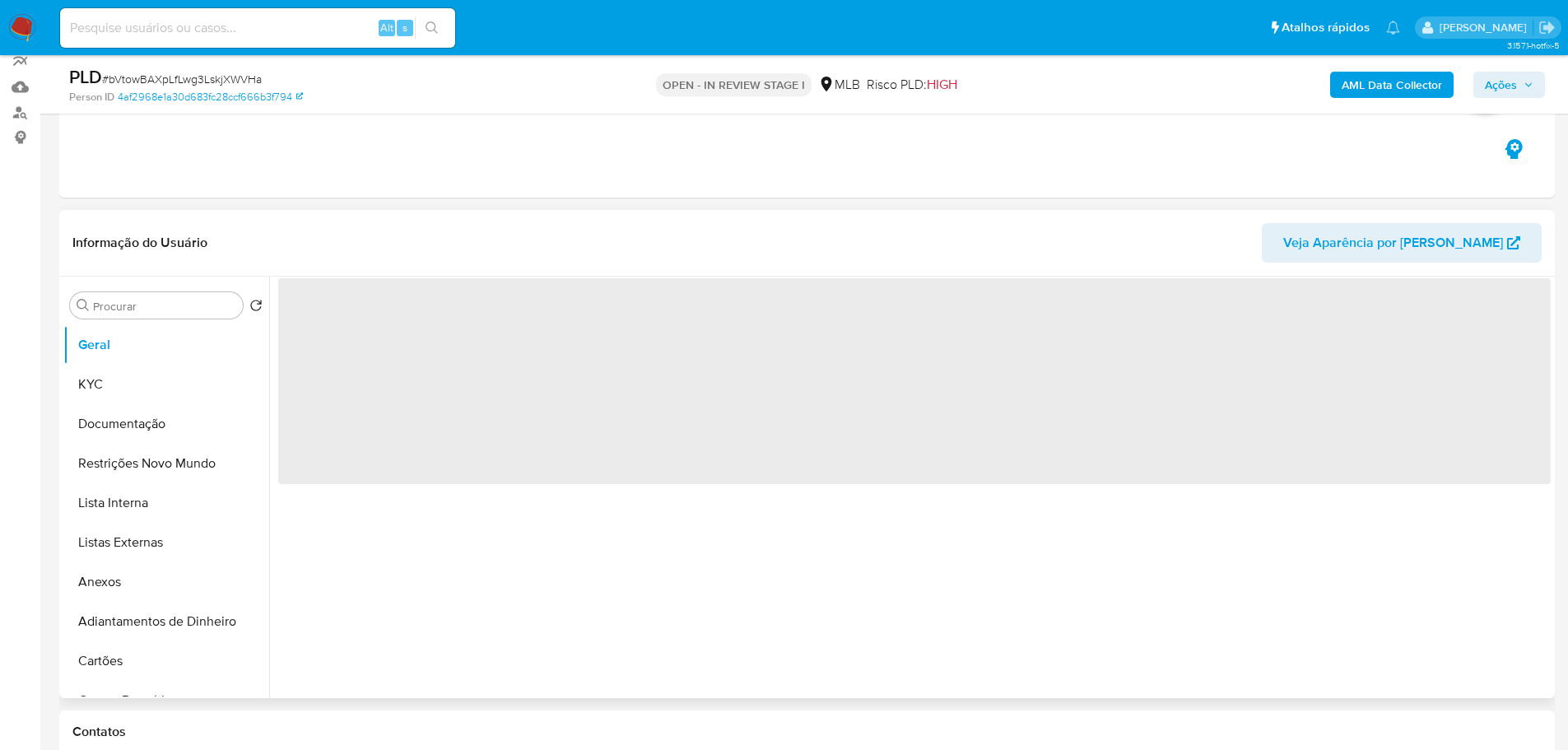
scroll to position [121, 0]
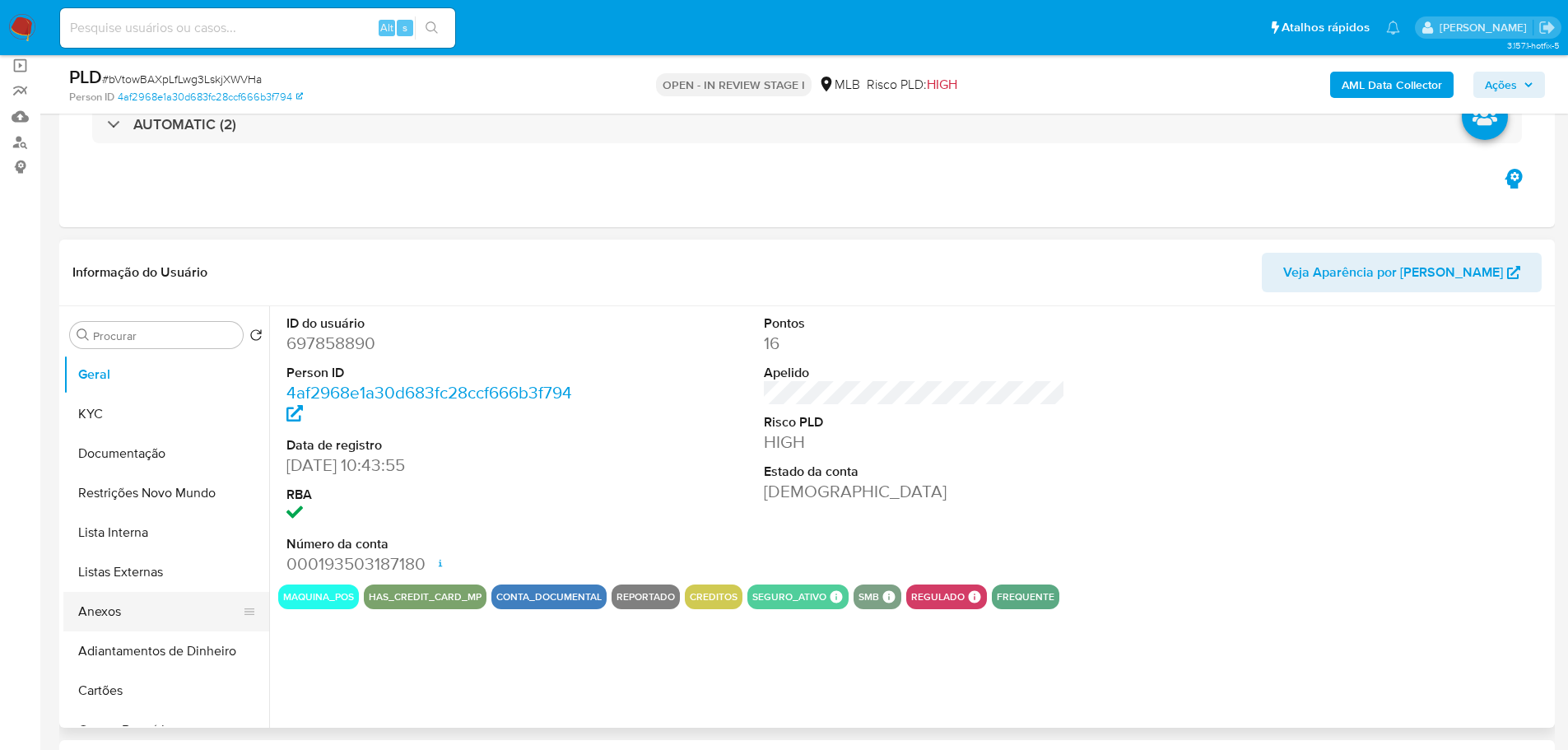
click at [174, 600] on button "Anexos" at bounding box center [159, 611] width 192 height 39
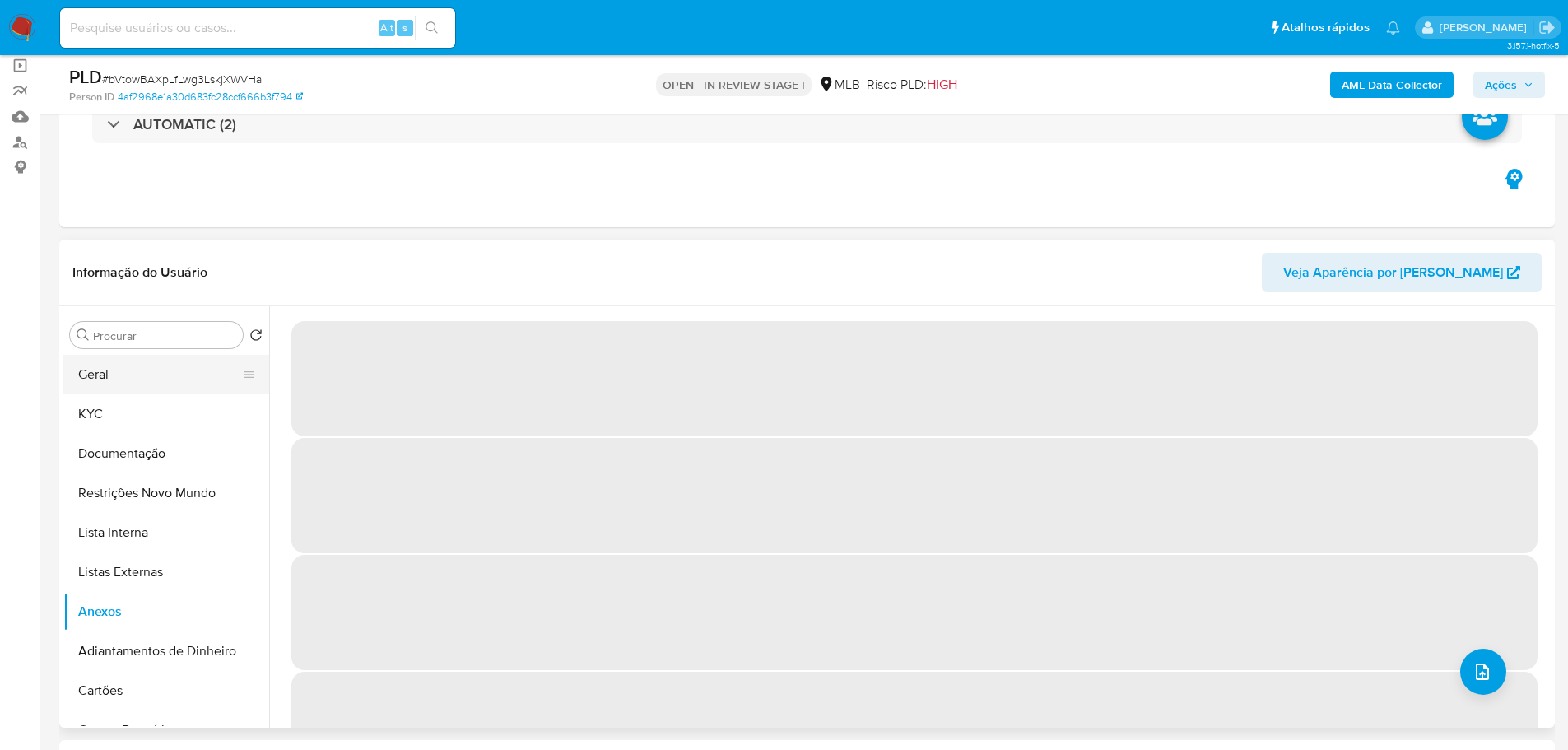
click at [130, 376] on button "Geral" at bounding box center [159, 374] width 192 height 39
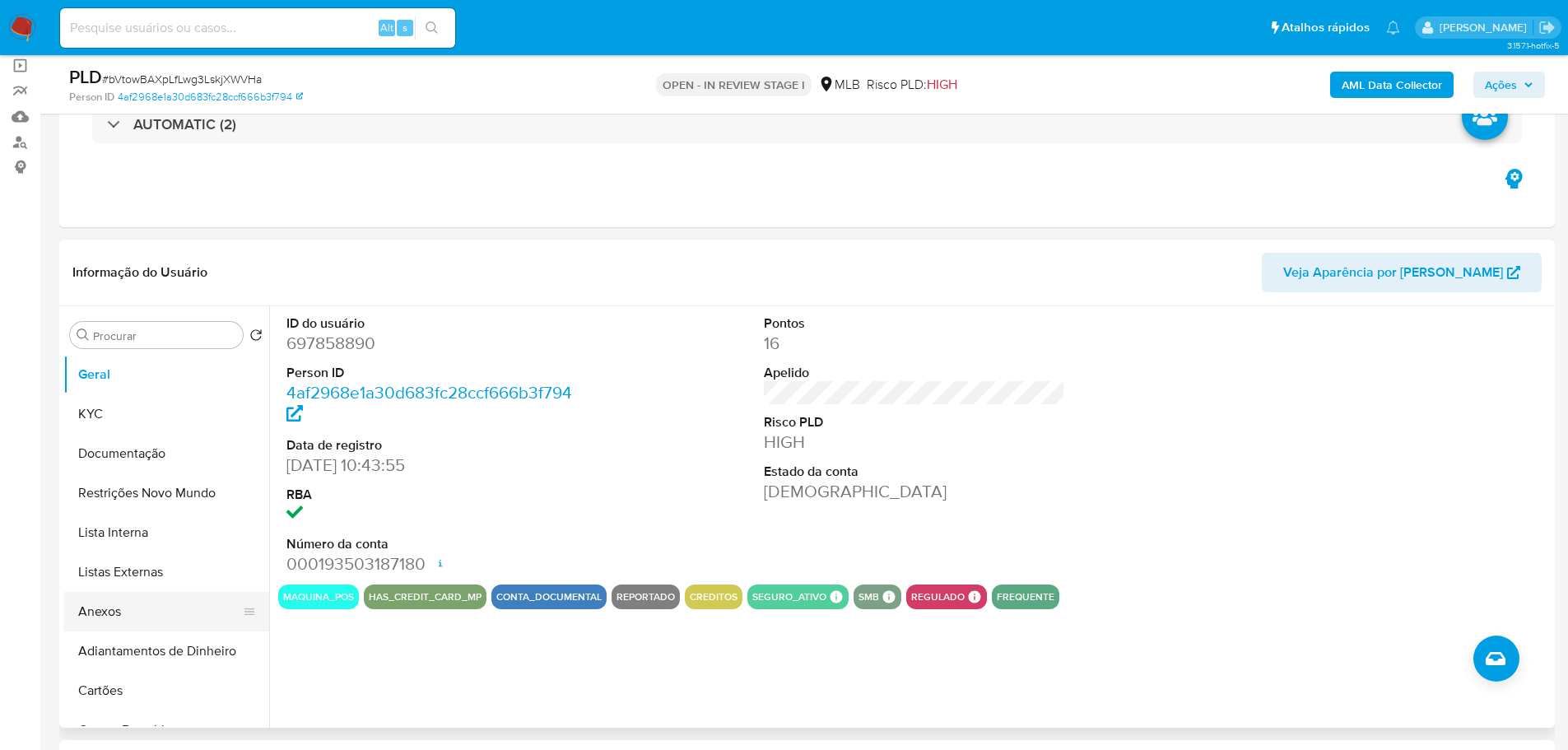
click at [137, 620] on button "Anexos" at bounding box center [159, 611] width 192 height 39
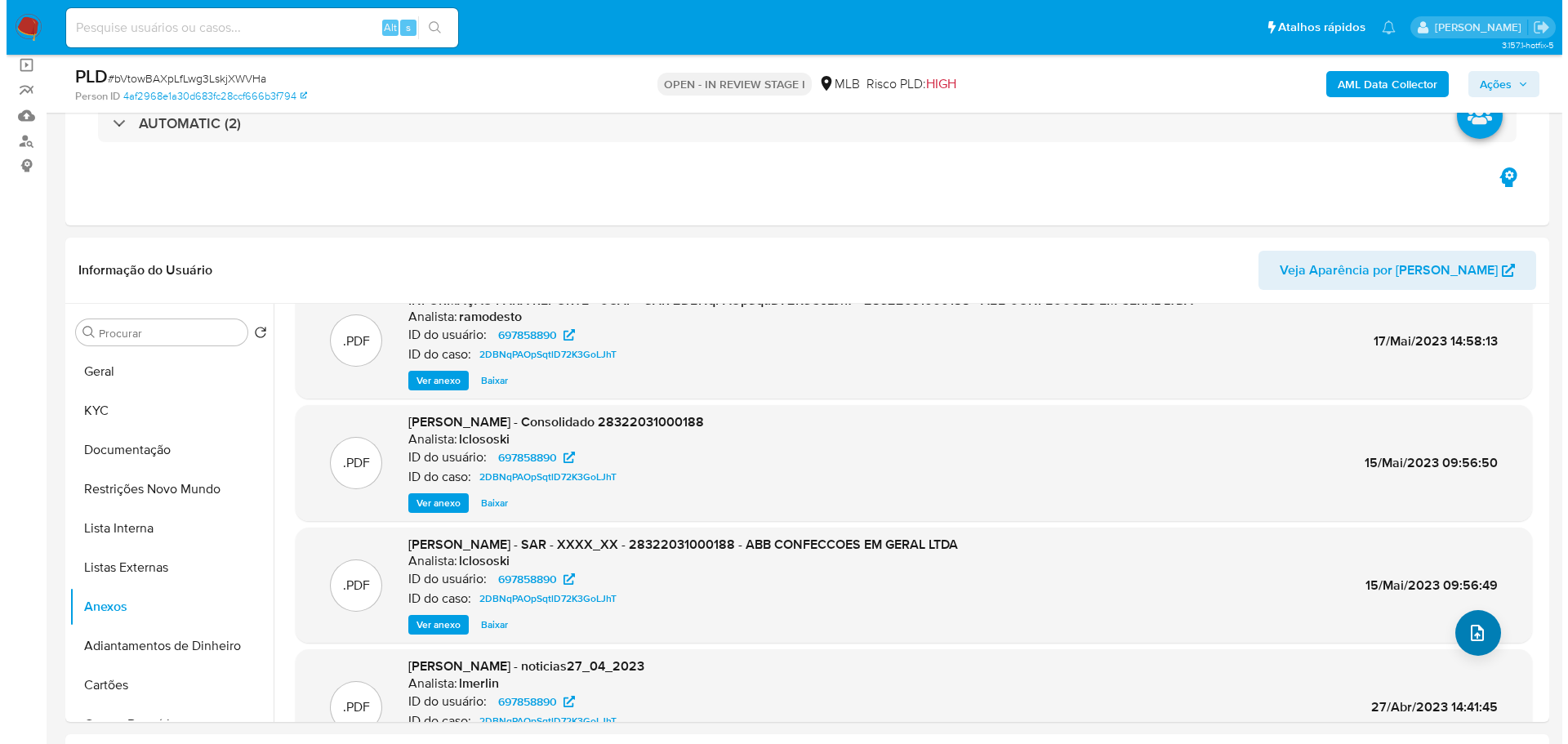
scroll to position [0, 0]
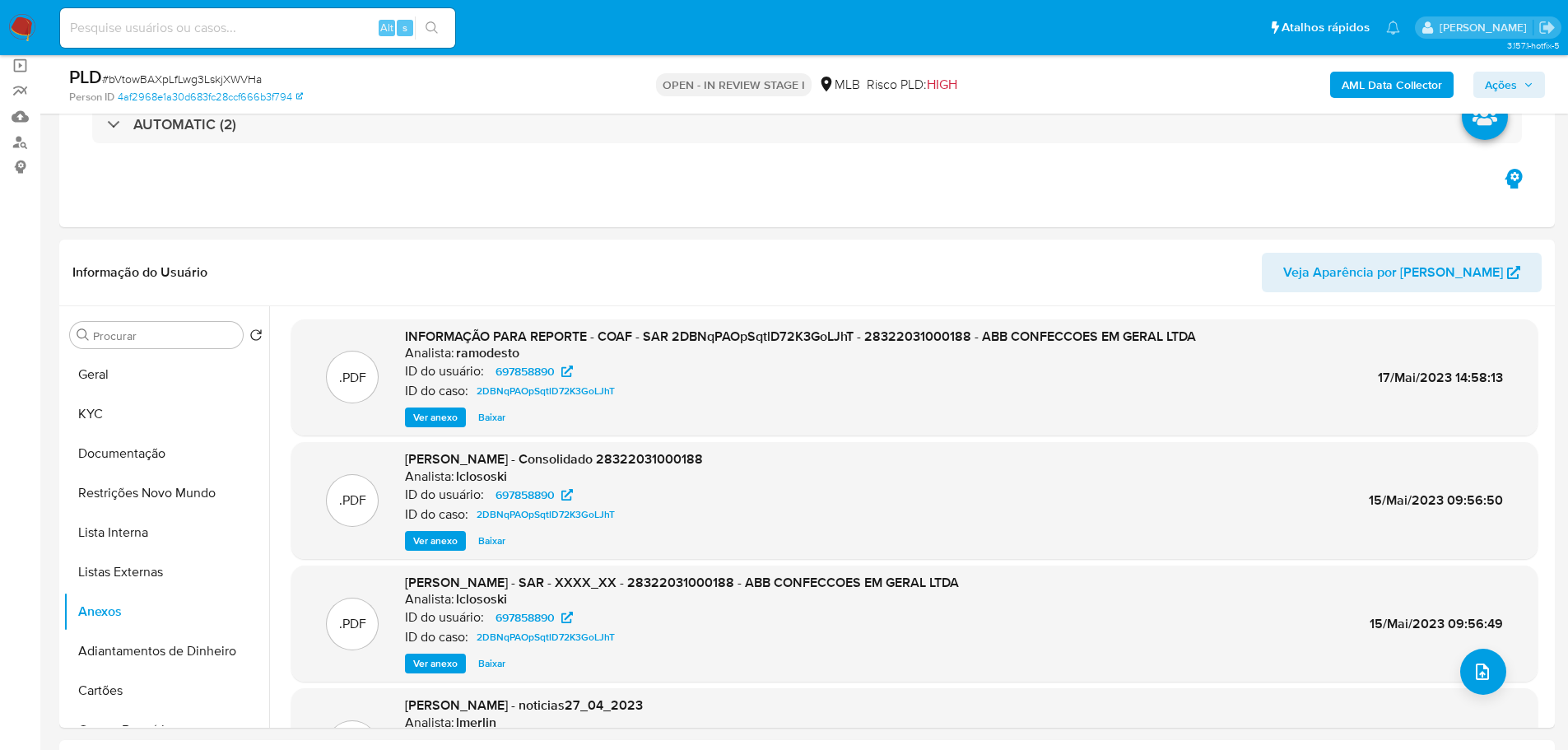
click at [1487, 692] on div ".PDF DOSSIÊ ANÁLISE - noticias27_04_2023 Analista: lmerlin ID do usuário: 69785…" at bounding box center [914, 746] width 1246 height 117
click at [1477, 680] on icon "upload-file" at bounding box center [1482, 671] width 20 height 20
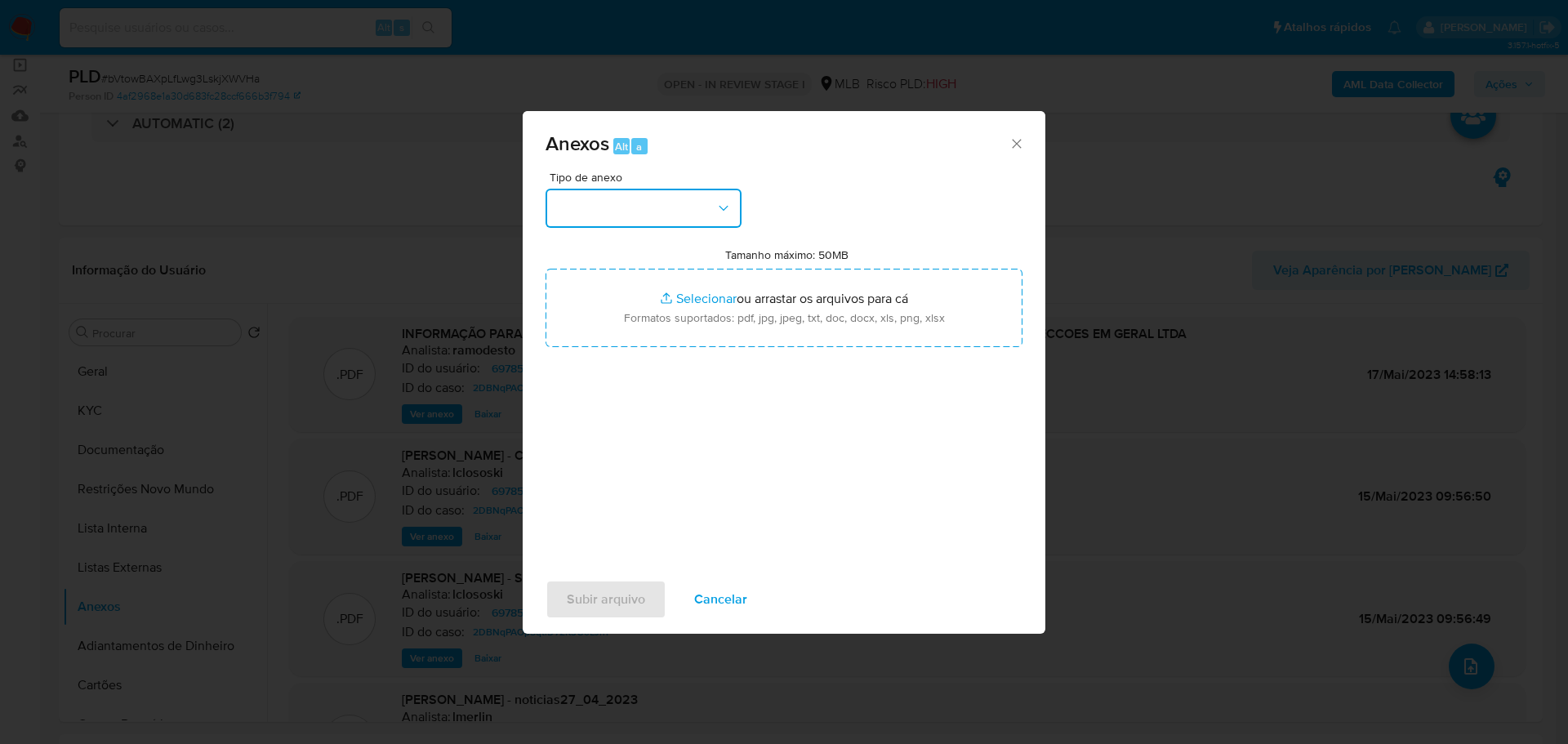
click at [636, 218] on button "button" at bounding box center [643, 208] width 196 height 39
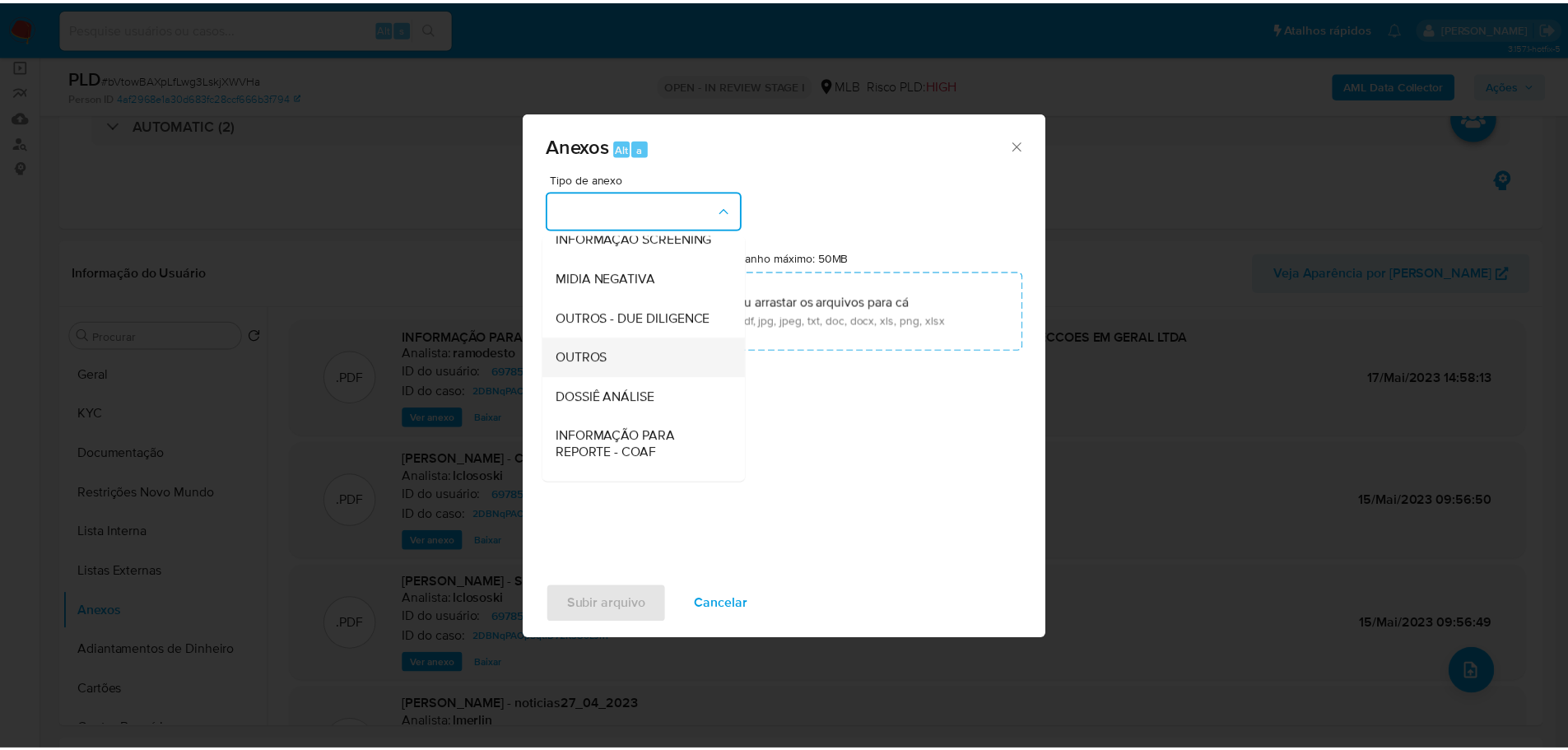
scroll to position [253, 0]
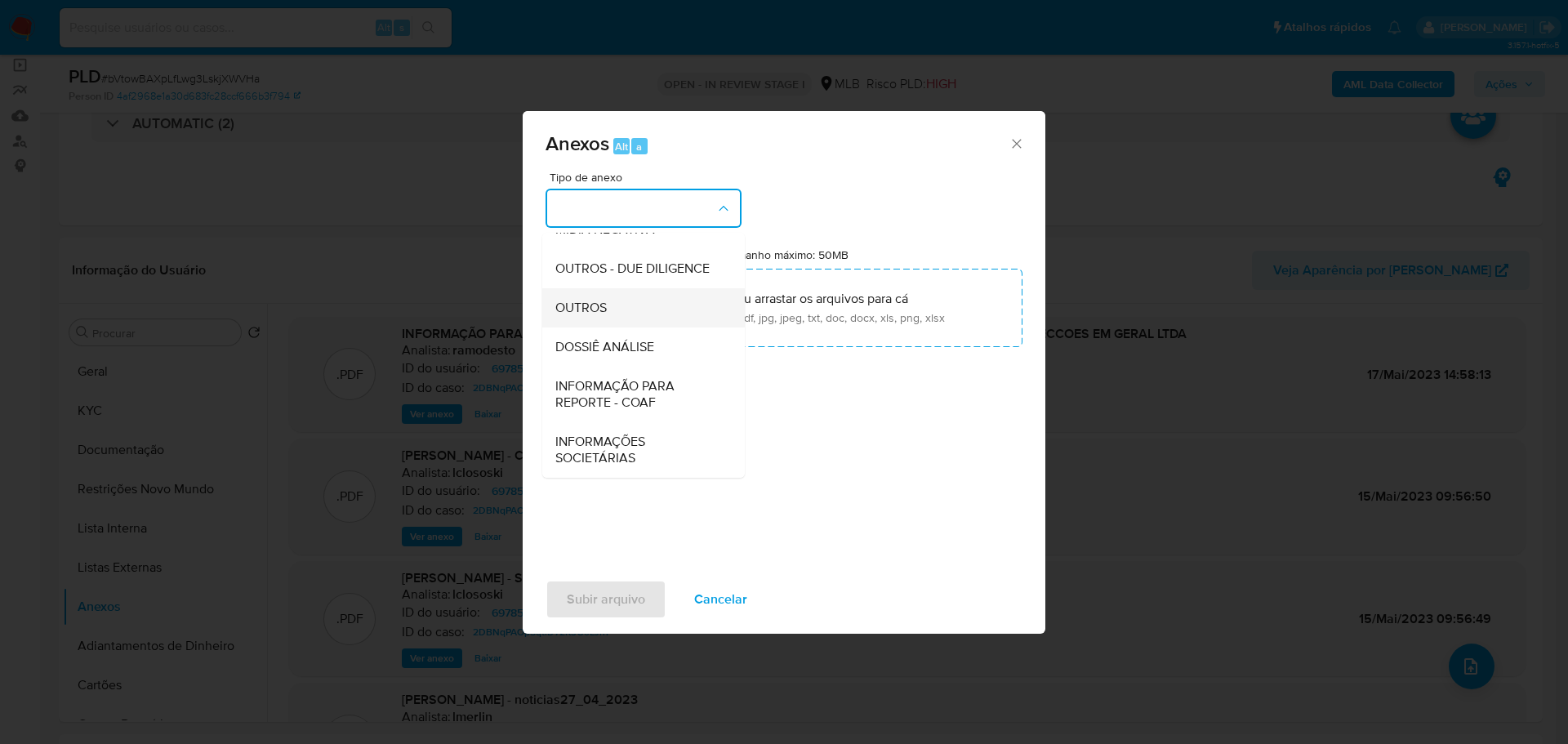
click at [632, 293] on div "OUTROS" at bounding box center [639, 308] width 167 height 39
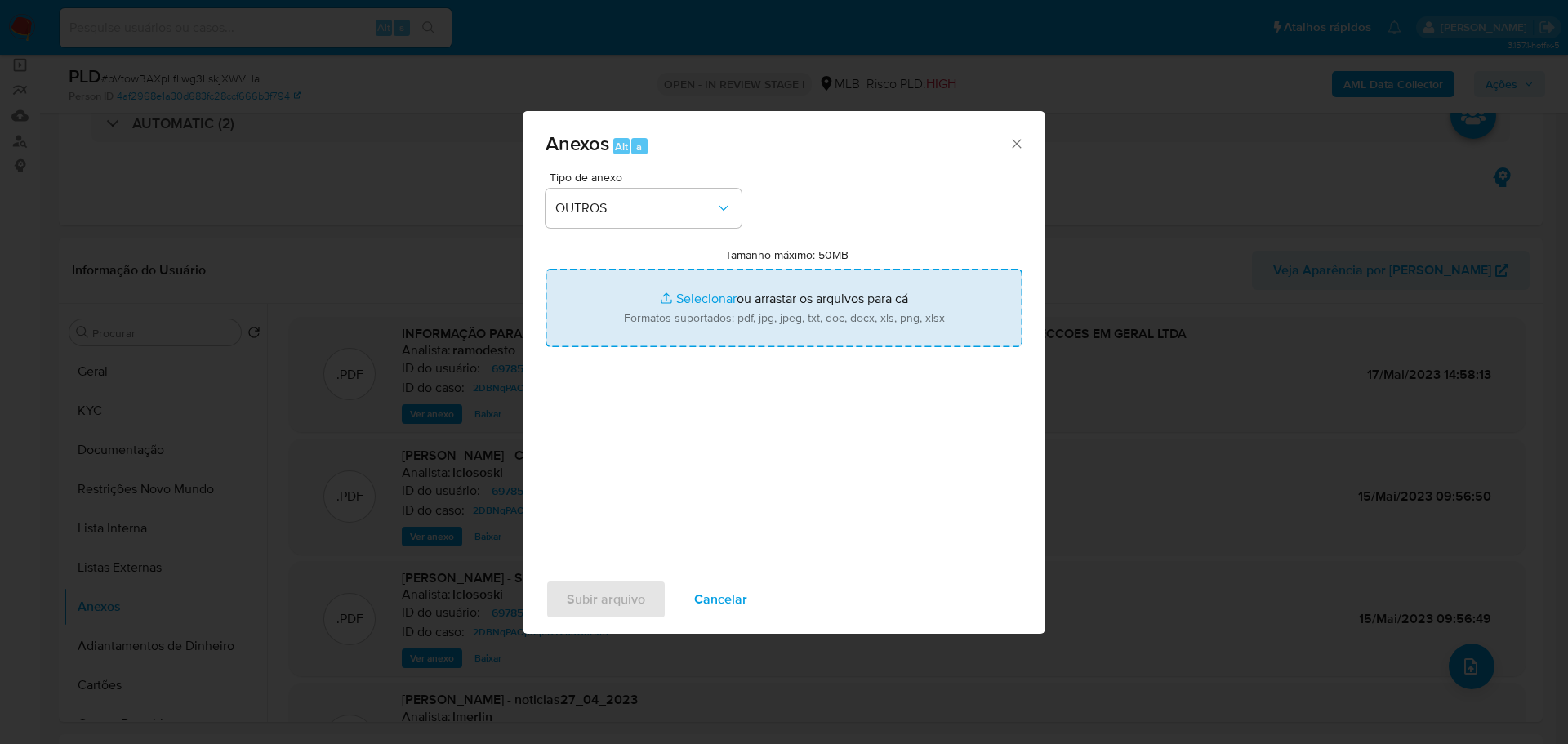
type input "C:\fakepath\2º SAR - XXX - CNPJ 28322031000188 - ABB CONFECCOES EM GERAL LTDA.p…"
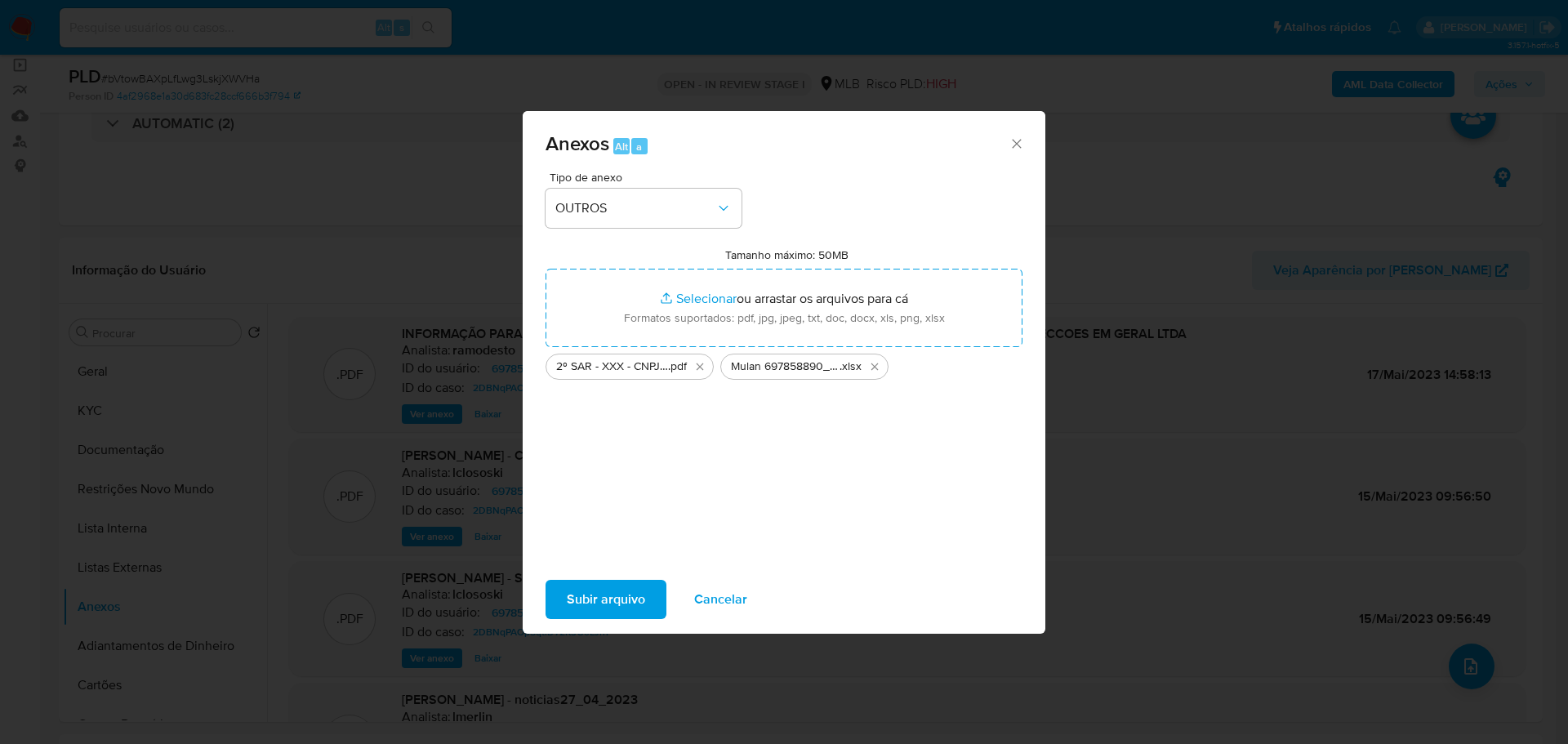
click at [634, 591] on span "Subir arquivo" at bounding box center [606, 599] width 78 height 36
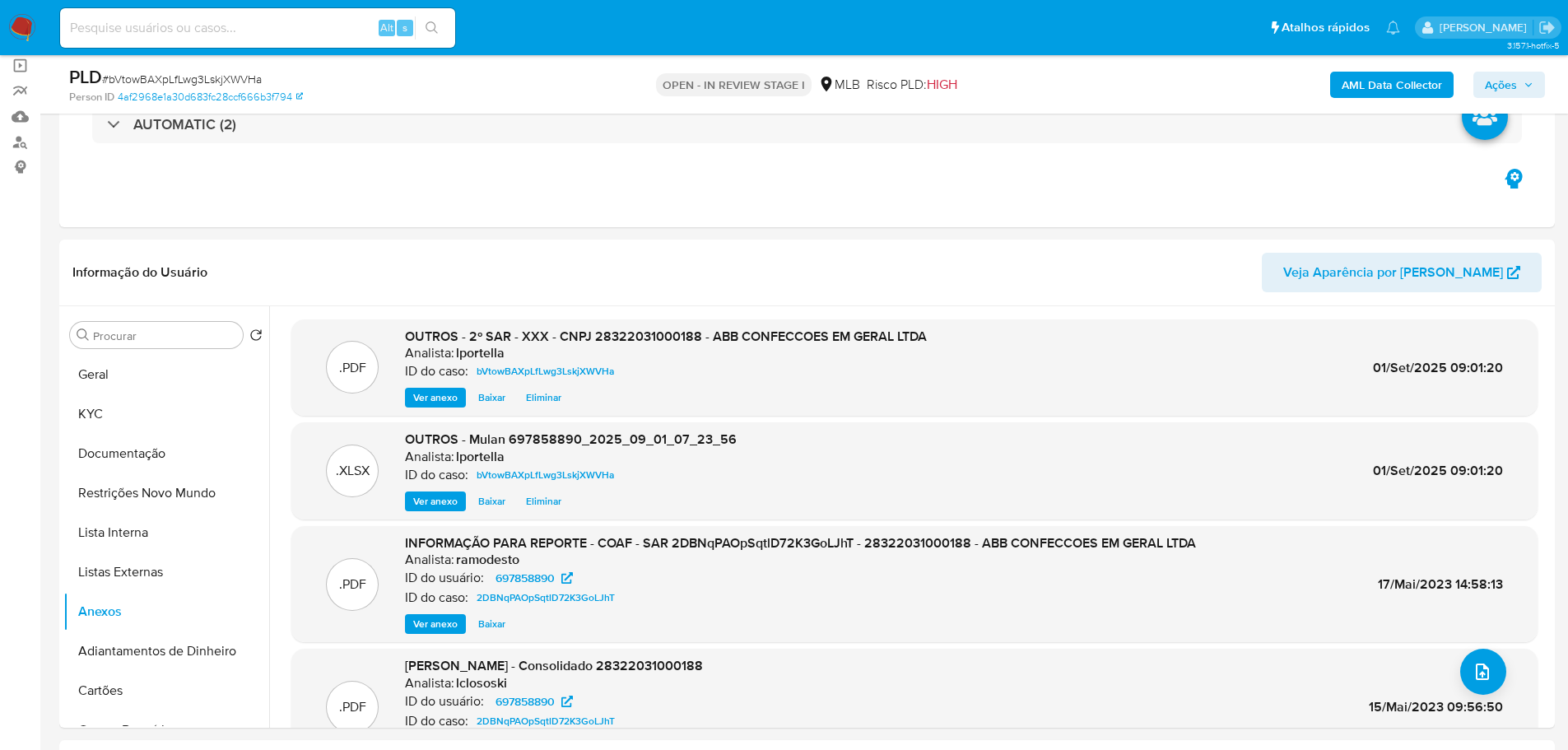
click at [1521, 85] on span "Ações" at bounding box center [1509, 85] width 48 height 23
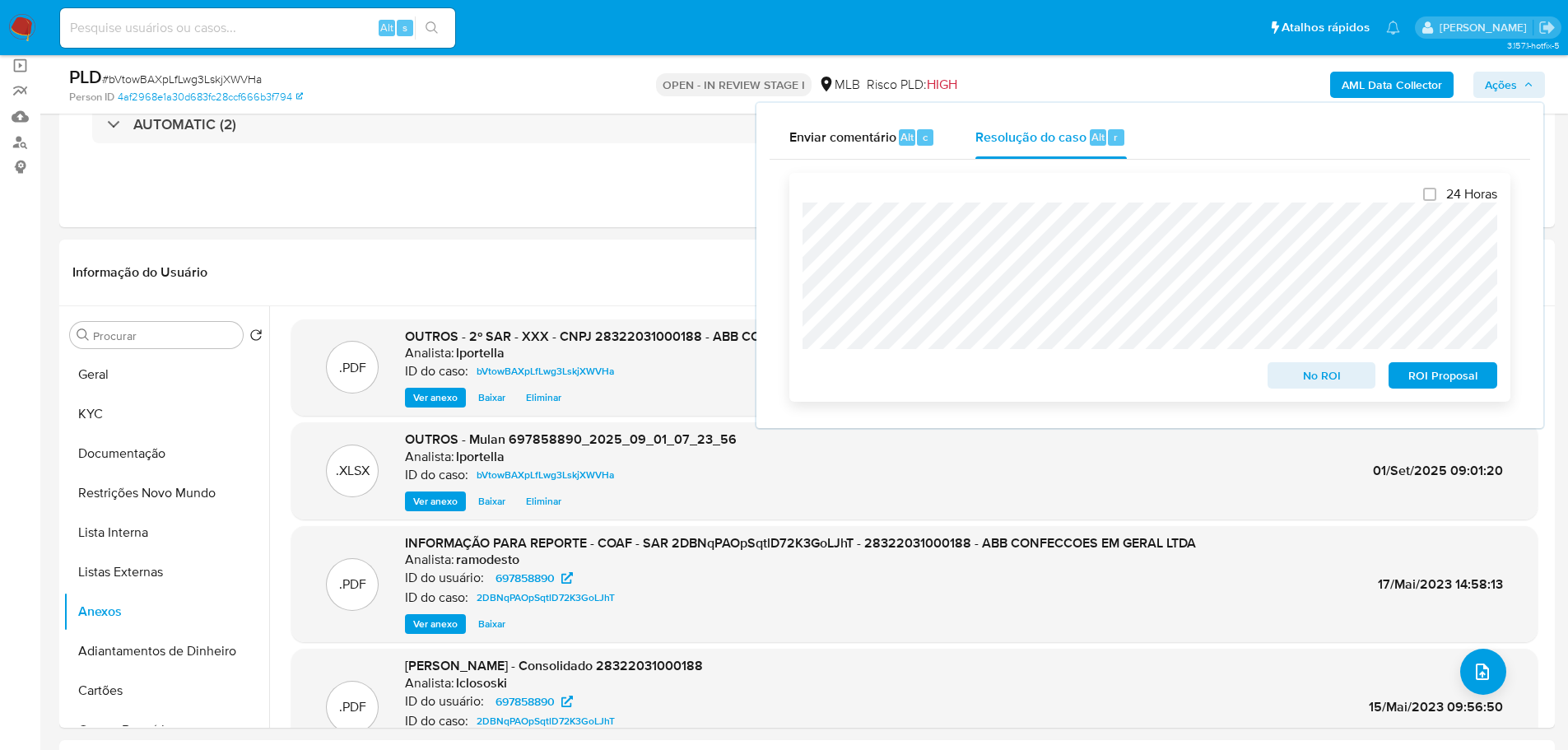
click at [1427, 371] on span "ROI Proposal" at bounding box center [1443, 375] width 86 height 23
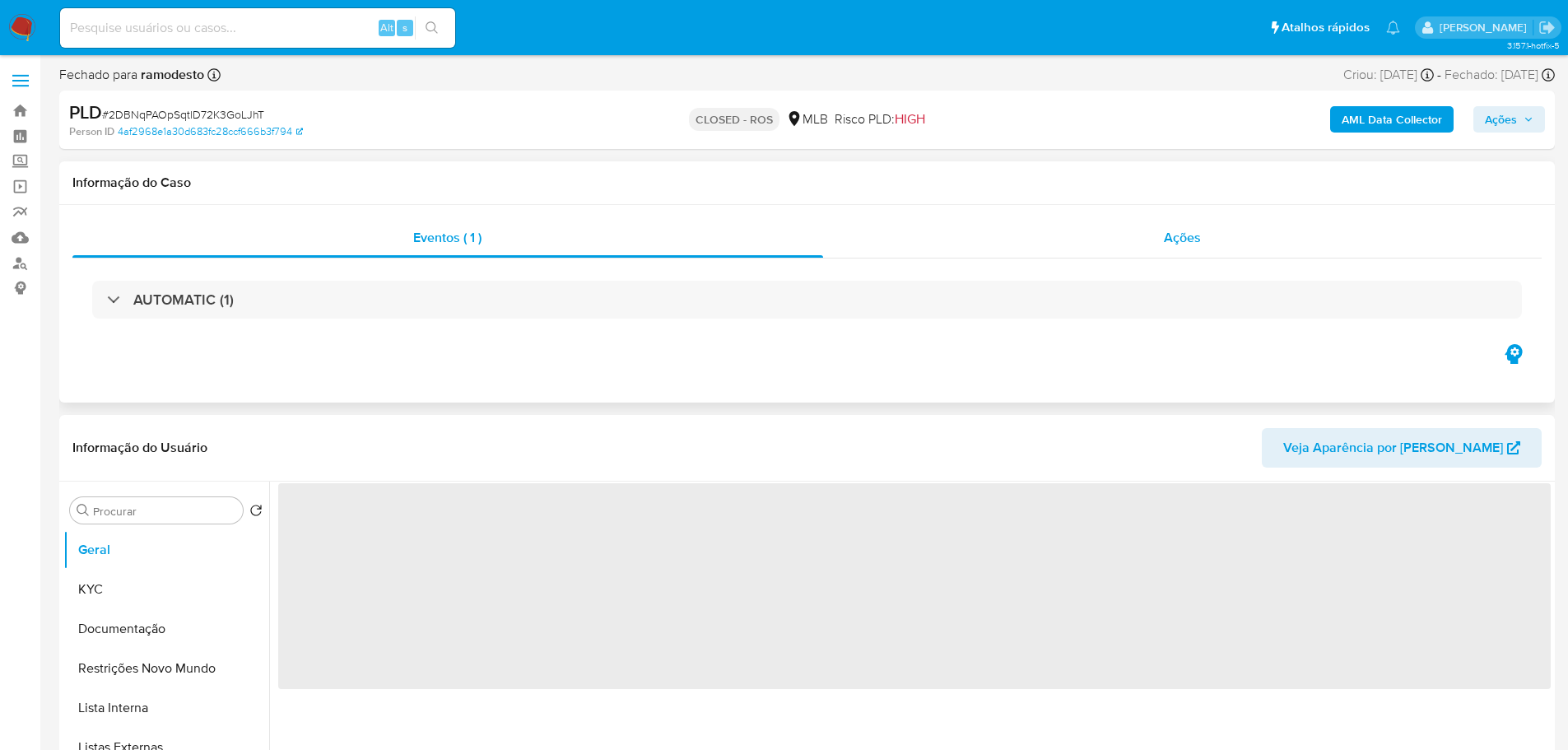
click at [1212, 239] on div "Ações" at bounding box center [1182, 238] width 720 height 39
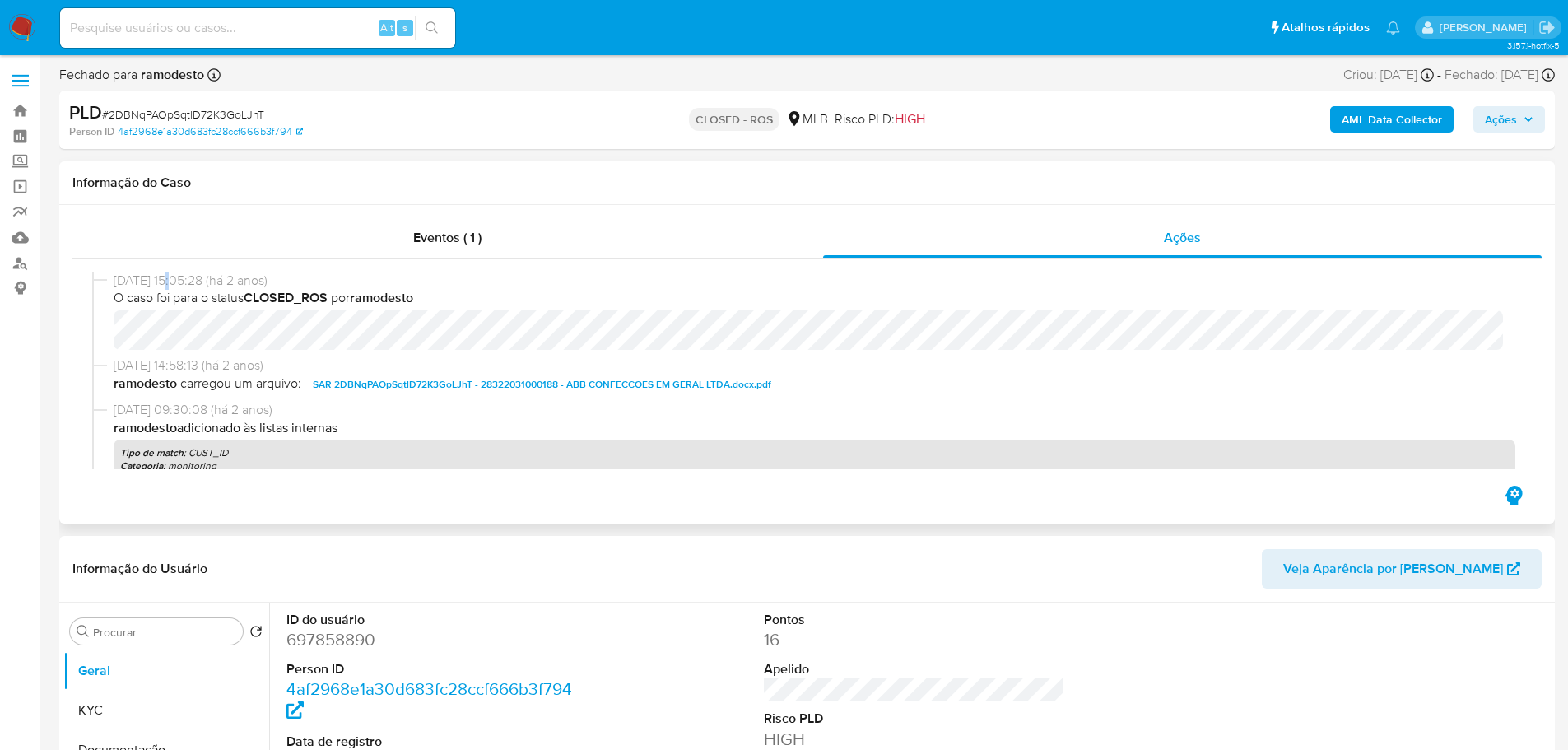
select select "10"
drag, startPoint x: 178, startPoint y: 277, endPoint x: 113, endPoint y: 279, distance: 65.0
click at [113, 279] on div "17/05/2023 15:05:28 (há 2 anos) O caso foi para o status CLOSED_ROS por ramodes…" at bounding box center [806, 314] width 1429 height 86
copy span "17/05/2023"
click at [499, 255] on div "Eventos ( 1 )" at bounding box center [447, 238] width 751 height 39
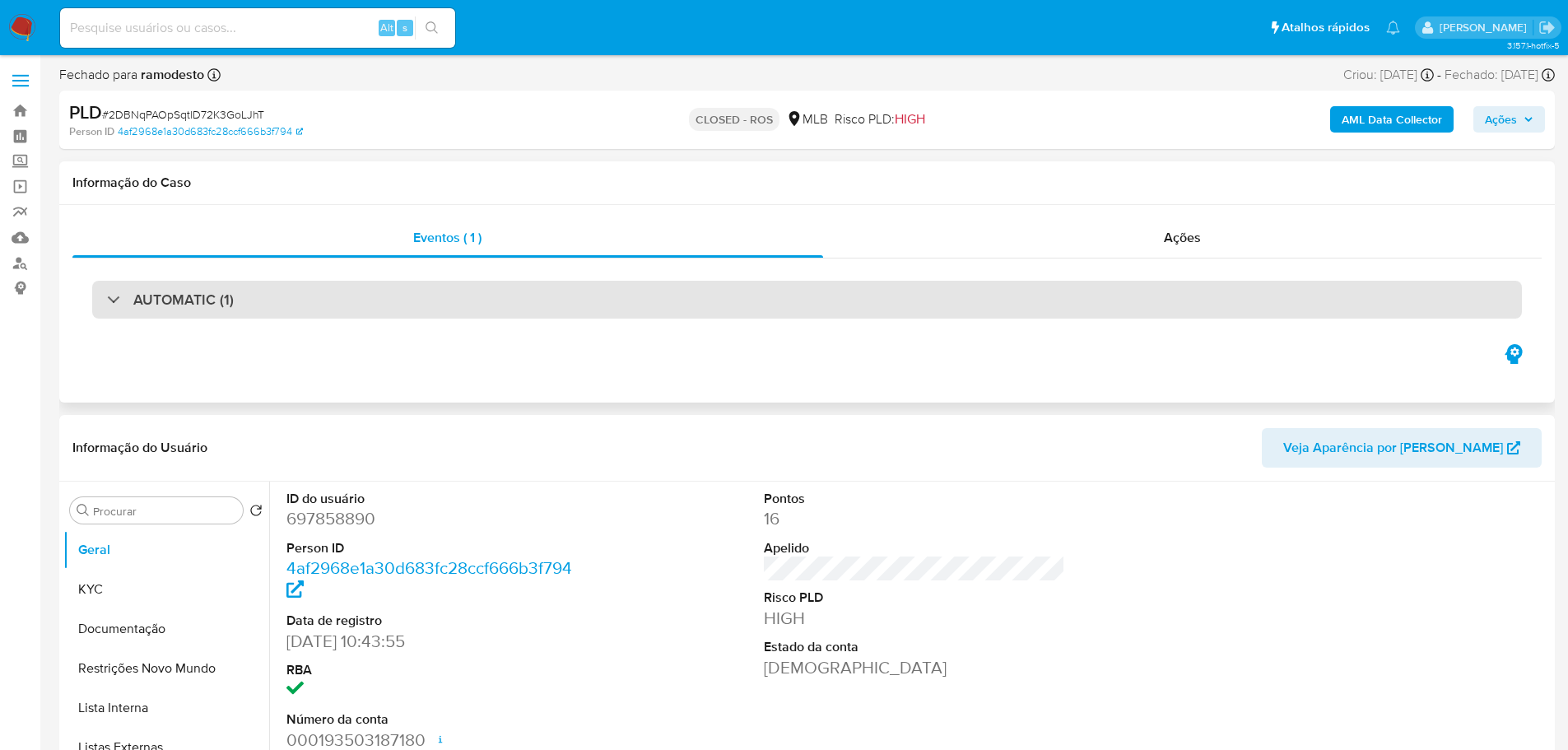
click at [239, 305] on div "AUTOMATIC (1)" at bounding box center [806, 300] width 1429 height 38
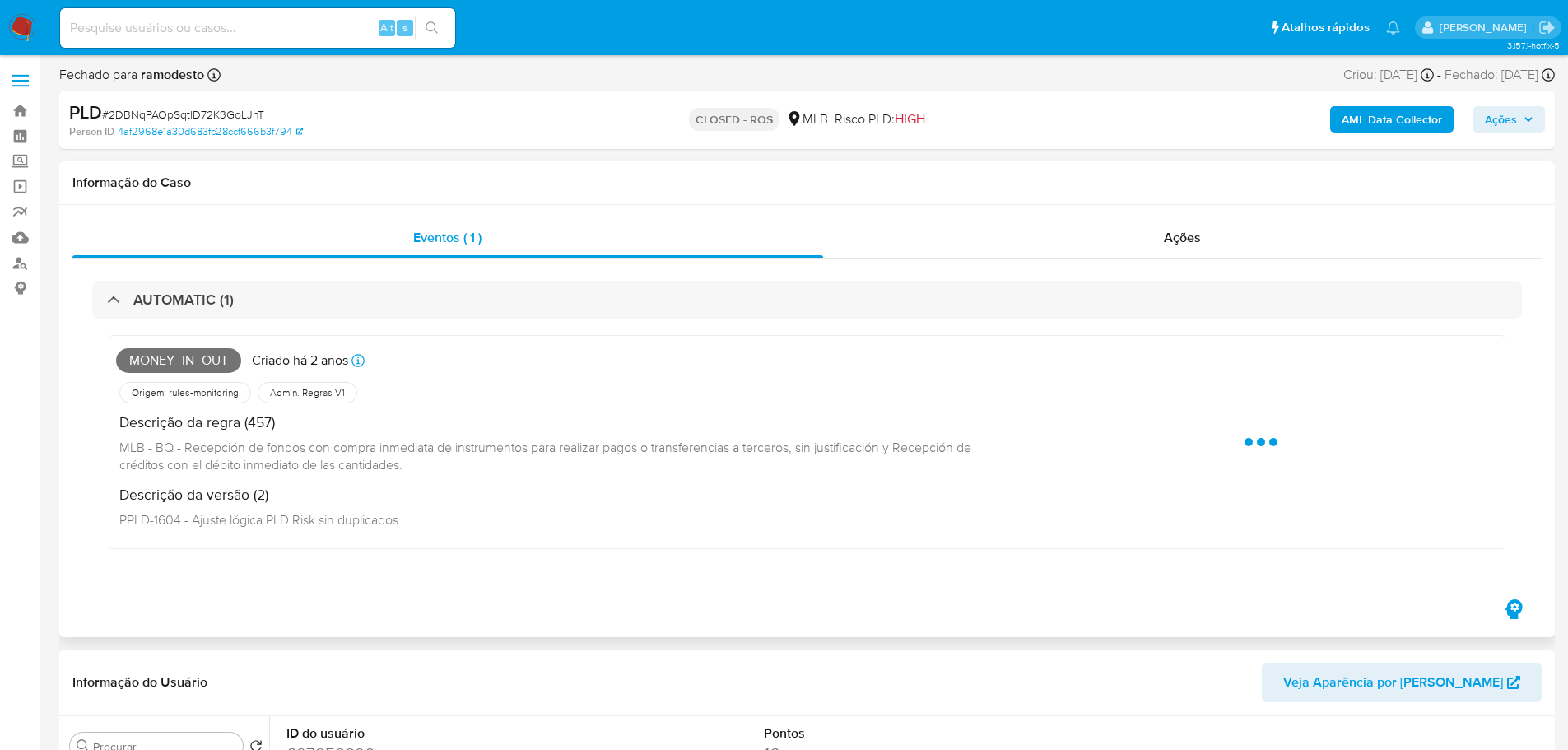
click at [219, 358] on span "MONEY_IN_OUT" at bounding box center [179, 361] width 125 height 25
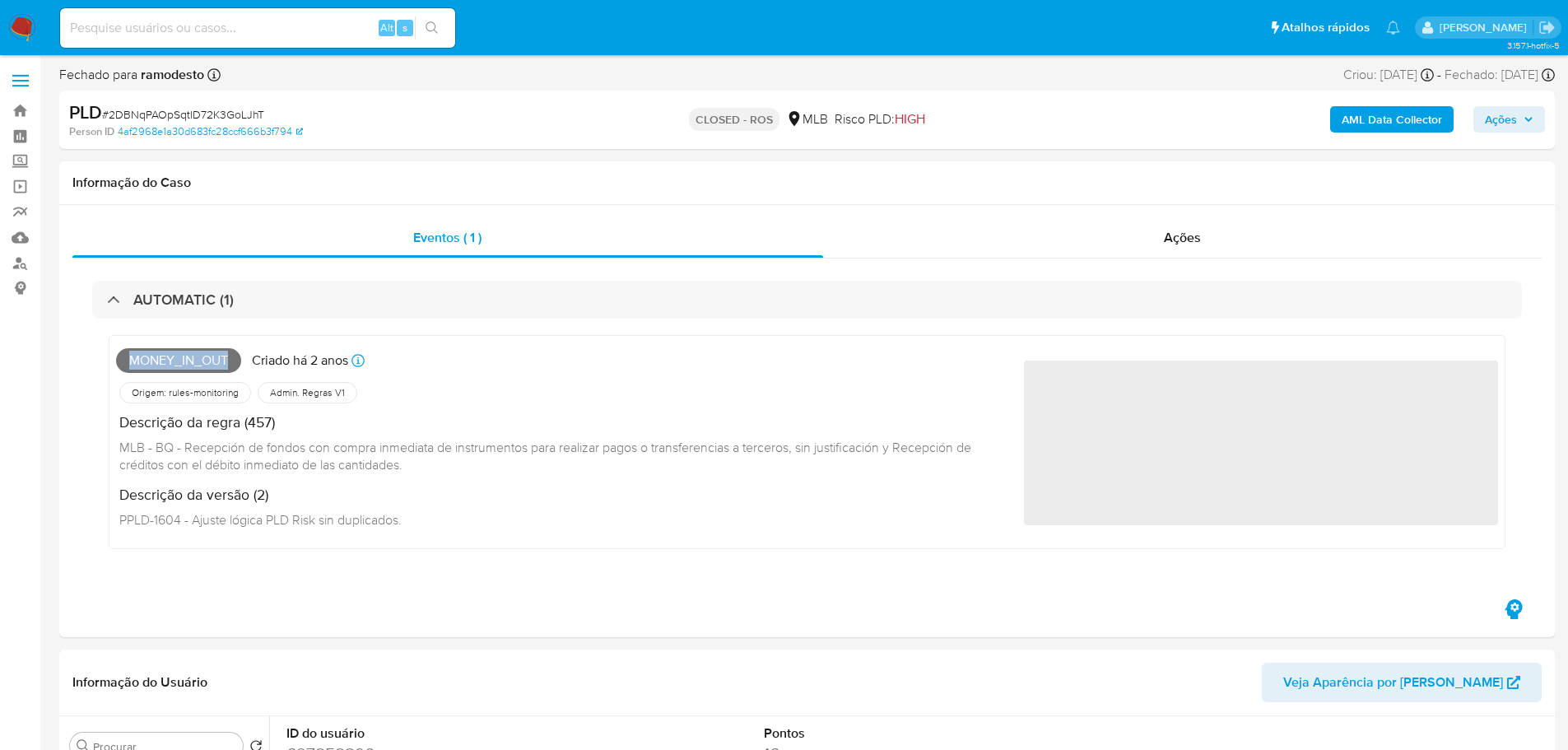
copy span "MONEY_IN_OUT"
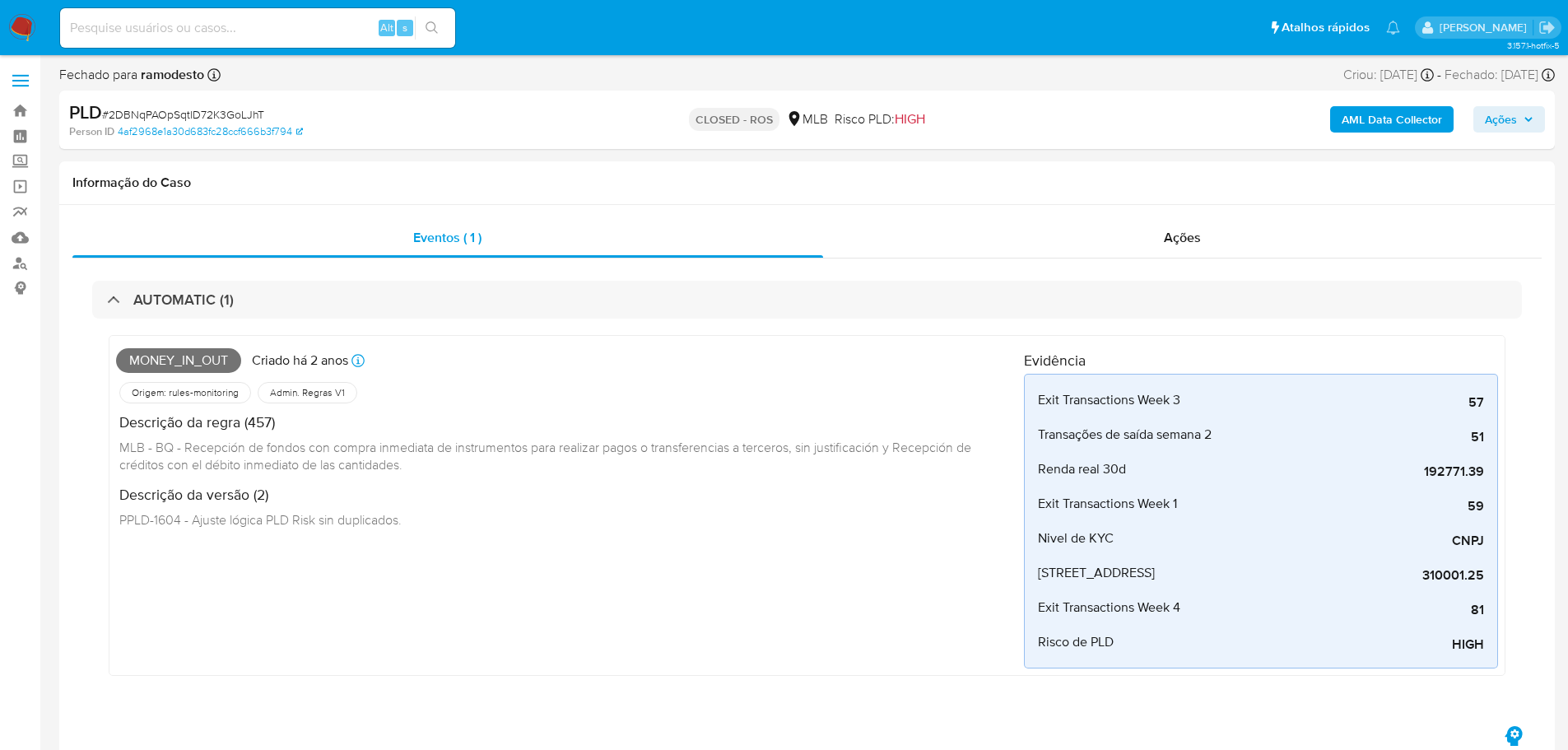
click at [220, 117] on span "# 2DBNqPAOpSqtlD72K3GoLJhT" at bounding box center [183, 115] width 162 height 16
copy span "2DBNqPAOpSqtlD72K3GoLJhT"
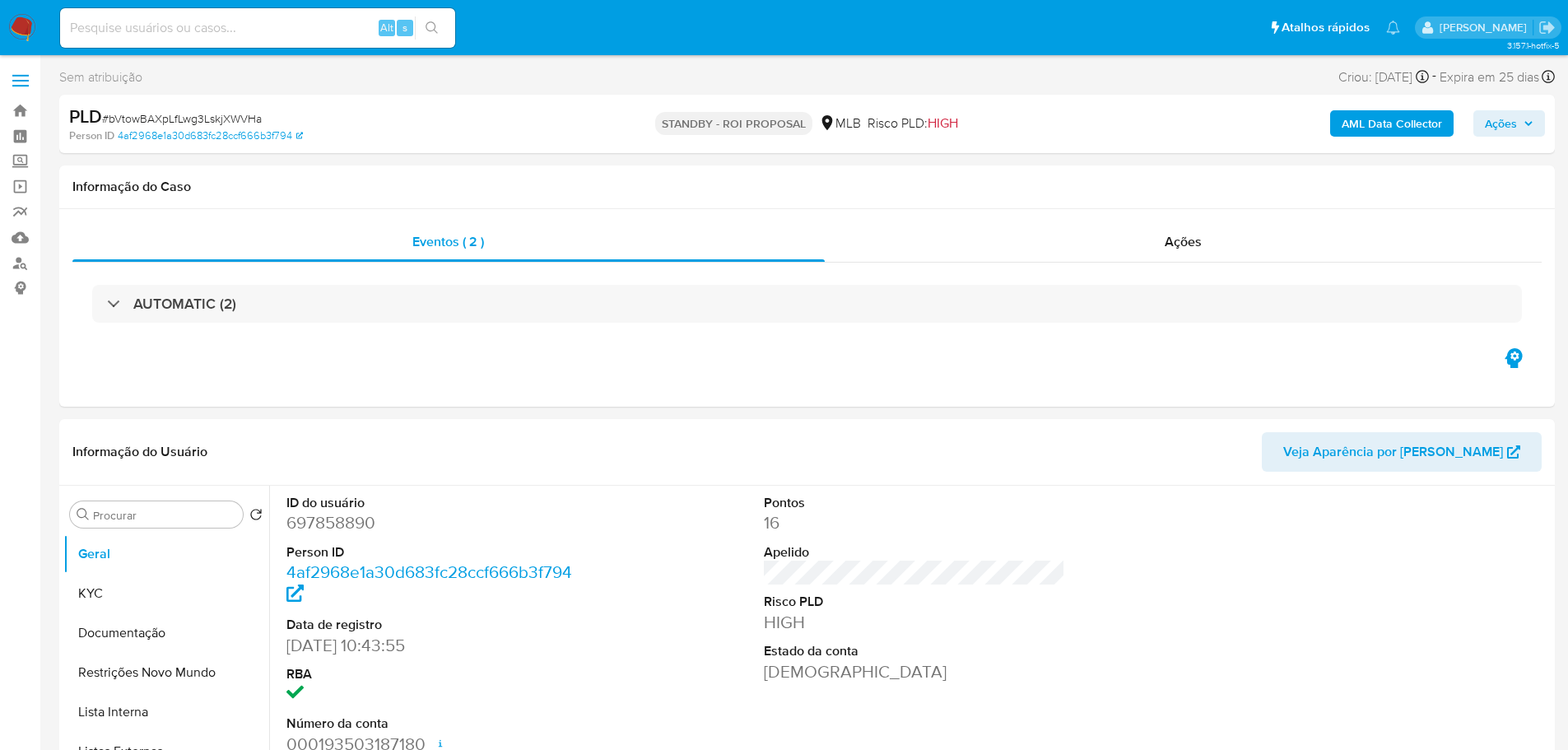
select select "10"
click at [175, 118] on span "# bVtowBAXpLfLwg3LskjXWVHa" at bounding box center [182, 118] width 159 height 16
copy span "bVtowBAXpLfLwg3LskjXWVHa"
click at [26, 22] on img at bounding box center [21, 28] width 28 height 28
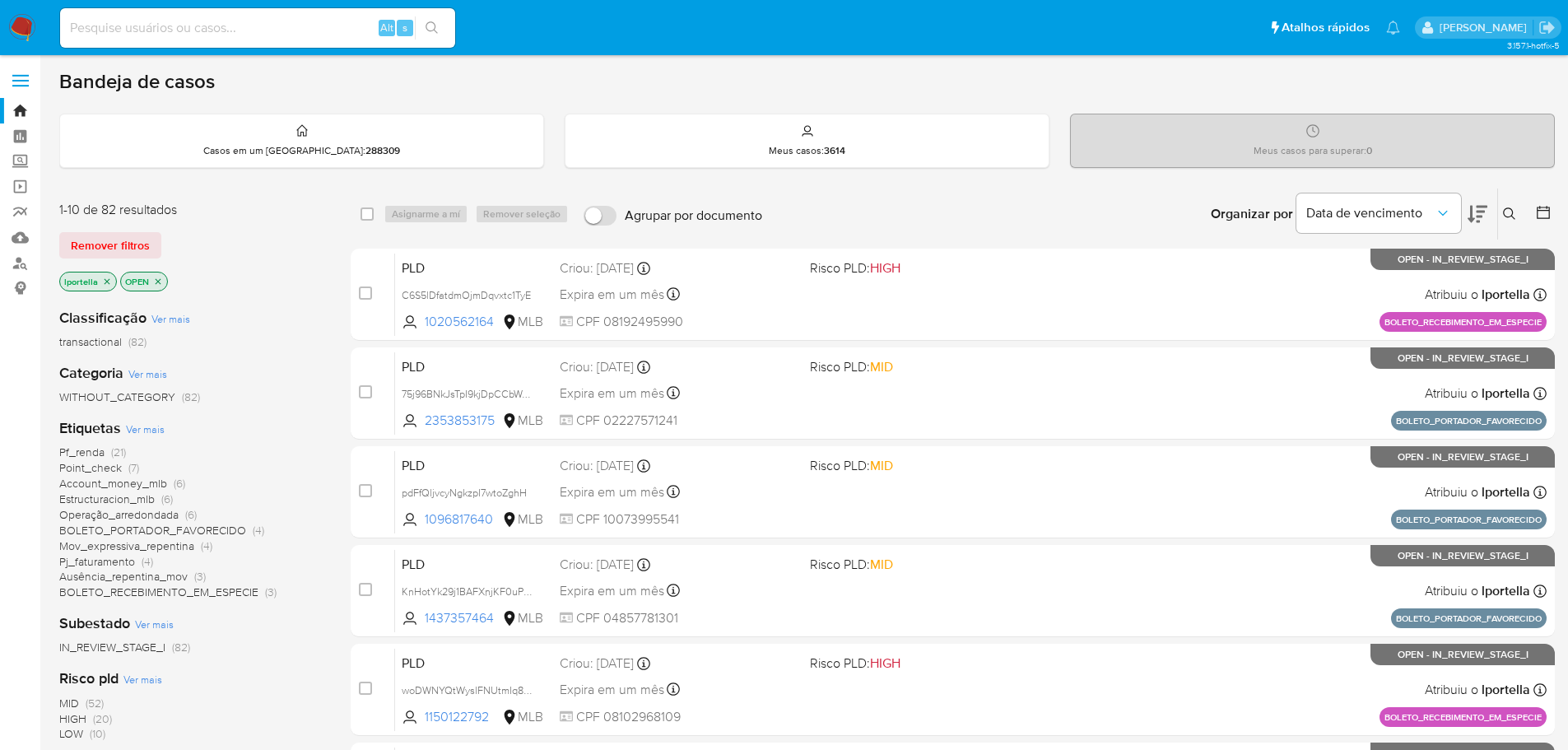
drag, startPoint x: 368, startPoint y: 4, endPoint x: 951, endPoint y: 43, distance: 584.3
click at [951, 43] on ul "Pausado Ver notificaciones Alt s Atalhos rápidos Presiona las siguientes teclas…" at bounding box center [729, 27] width 1356 height 41
click at [240, 30] on input at bounding box center [257, 28] width 395 height 21
paste input "C6S5lDfatdmOjmDqvxtc1TyE"
type input "C6S5lDfatdmOjmDqvxtc1TyE"
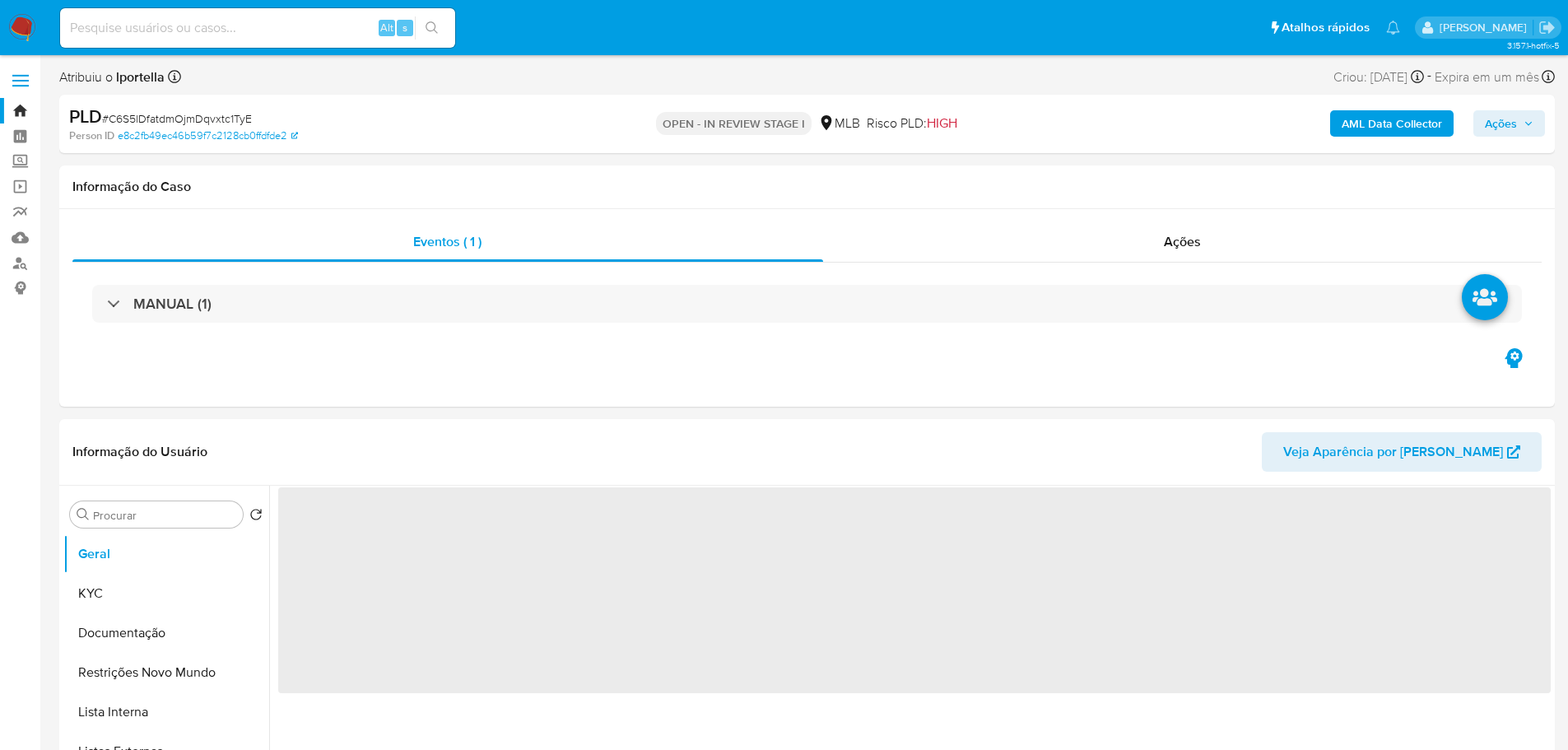
select select "10"
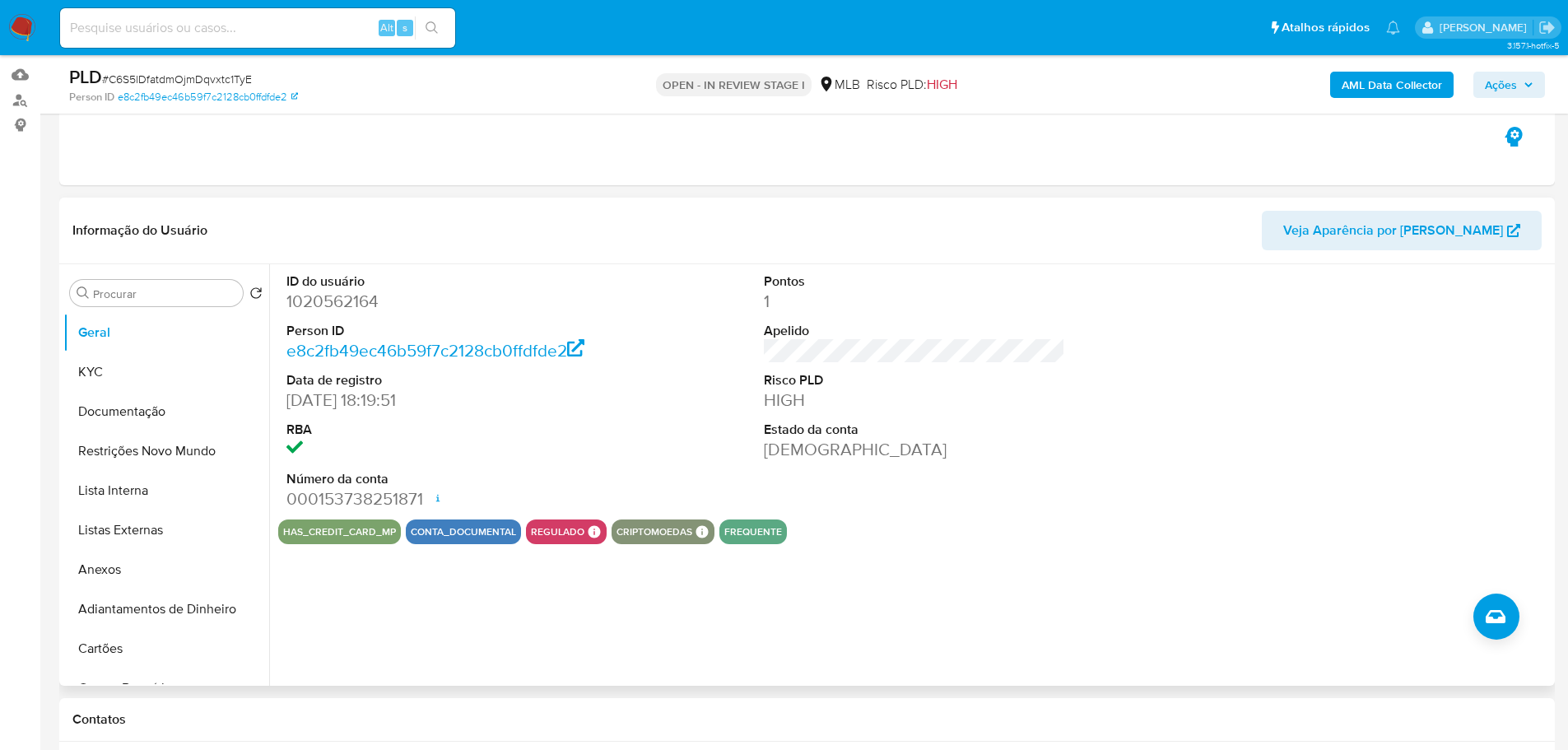
scroll to position [165, 0]
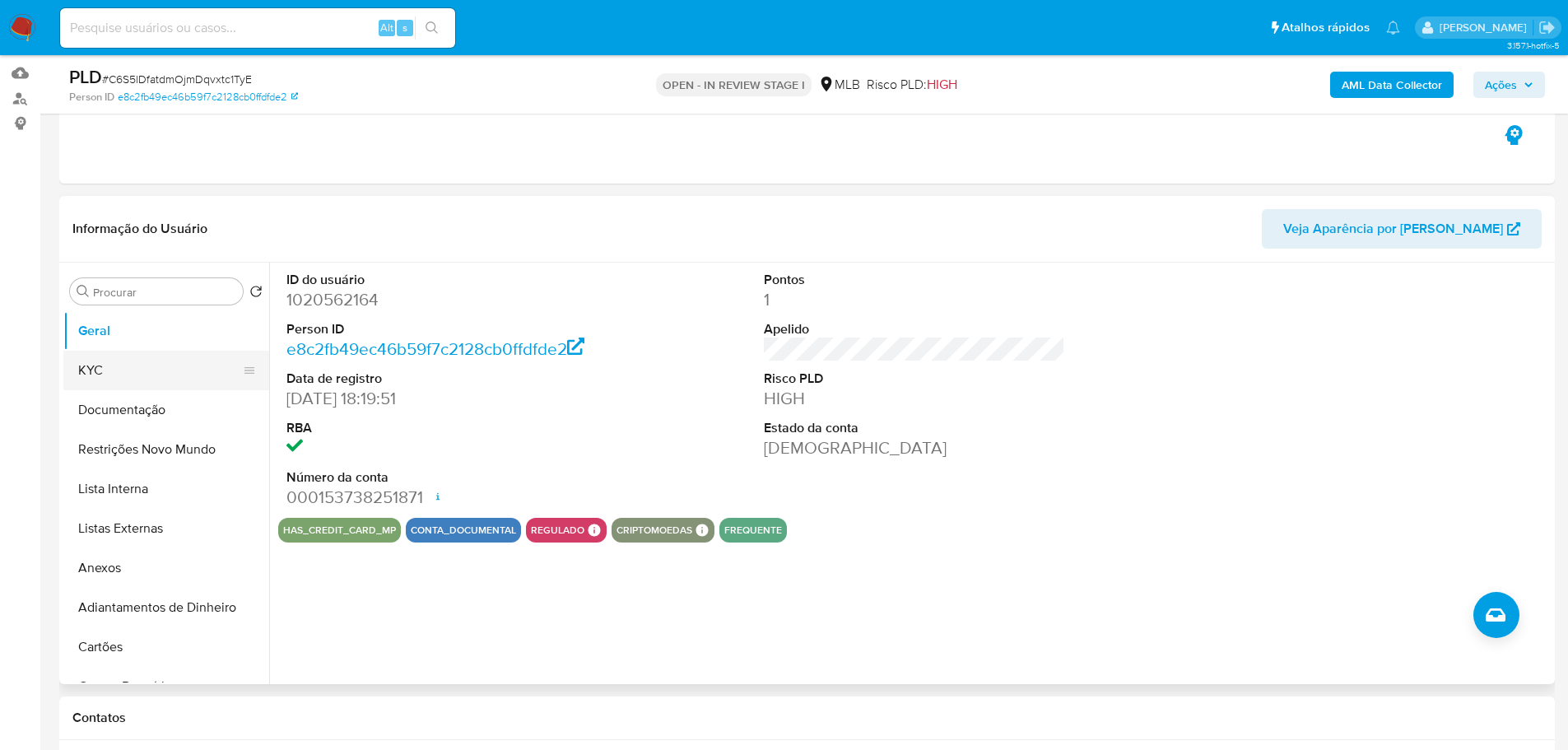
click at [183, 373] on button "KYC" at bounding box center [159, 371] width 192 height 39
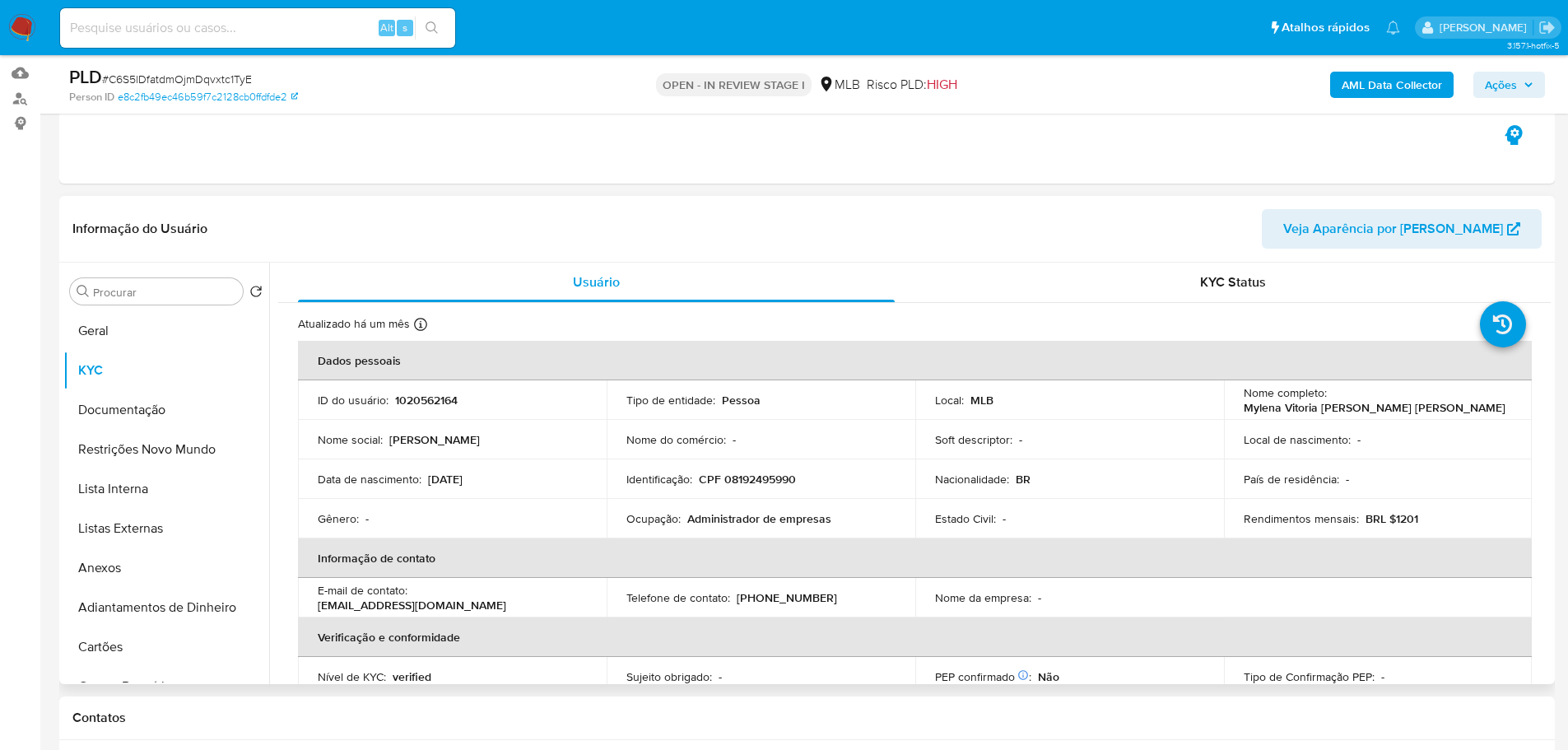
scroll to position [247, 0]
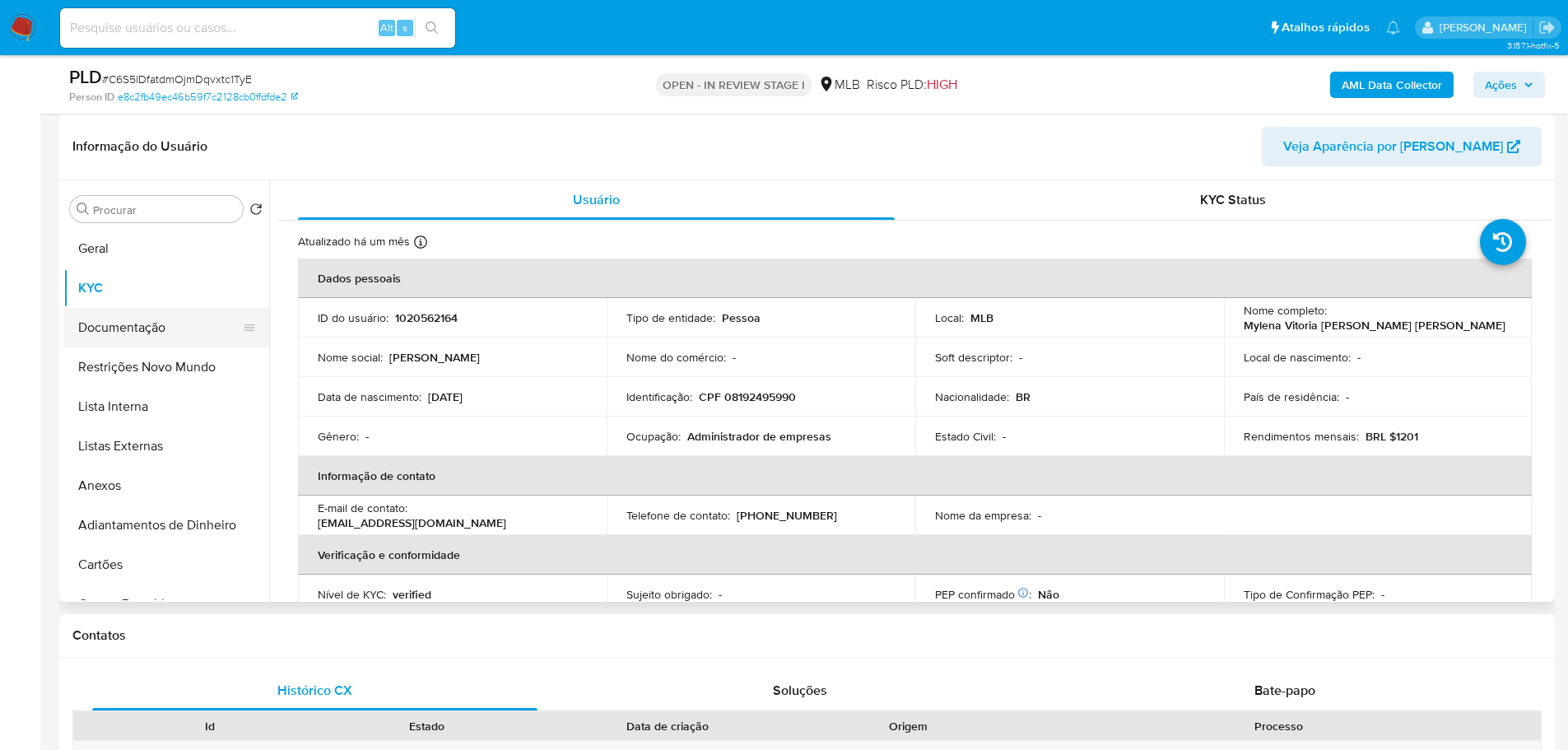
click at [167, 322] on button "Documentação" at bounding box center [159, 328] width 192 height 39
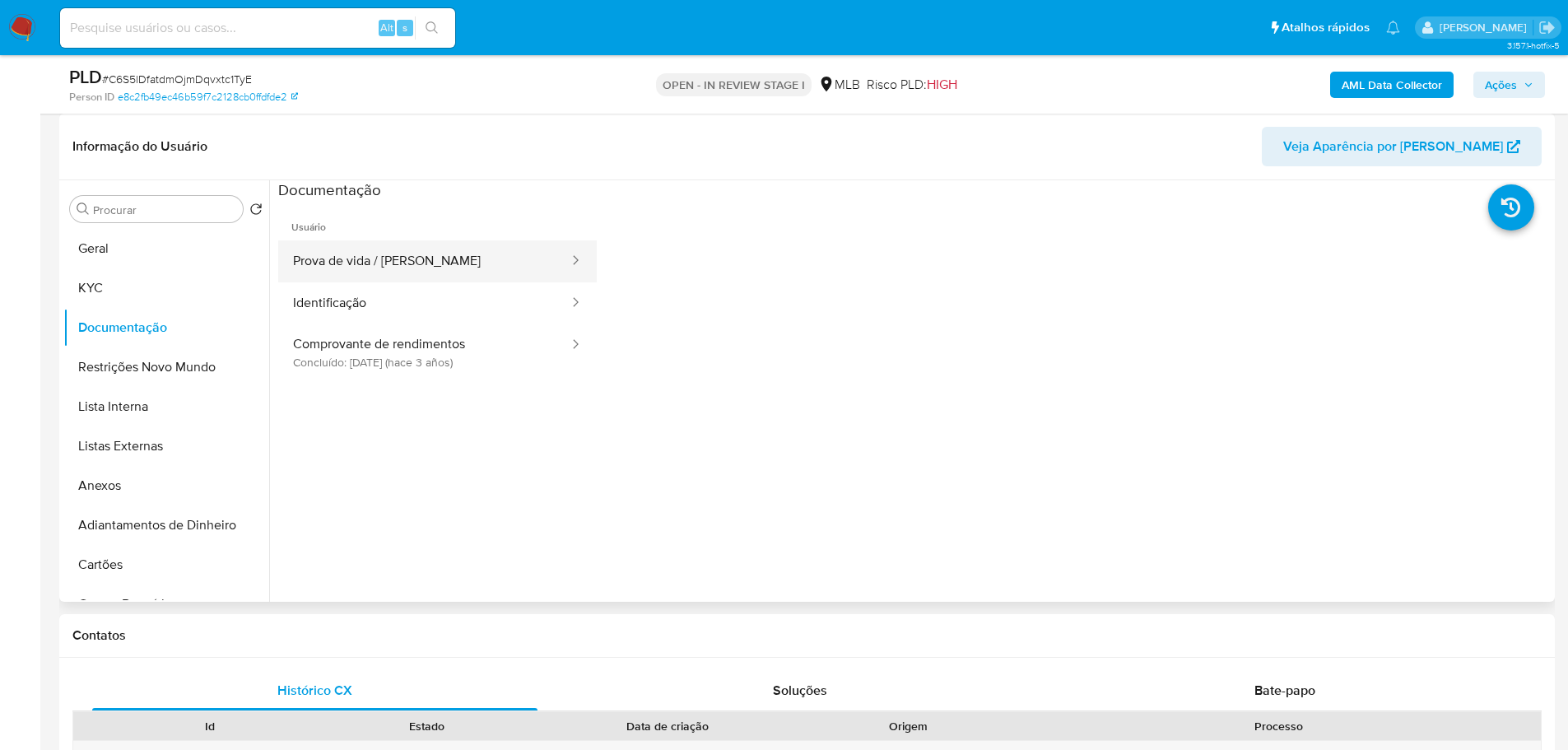
click at [396, 253] on button "Prova de vida / Selfie" at bounding box center [424, 260] width 292 height 42
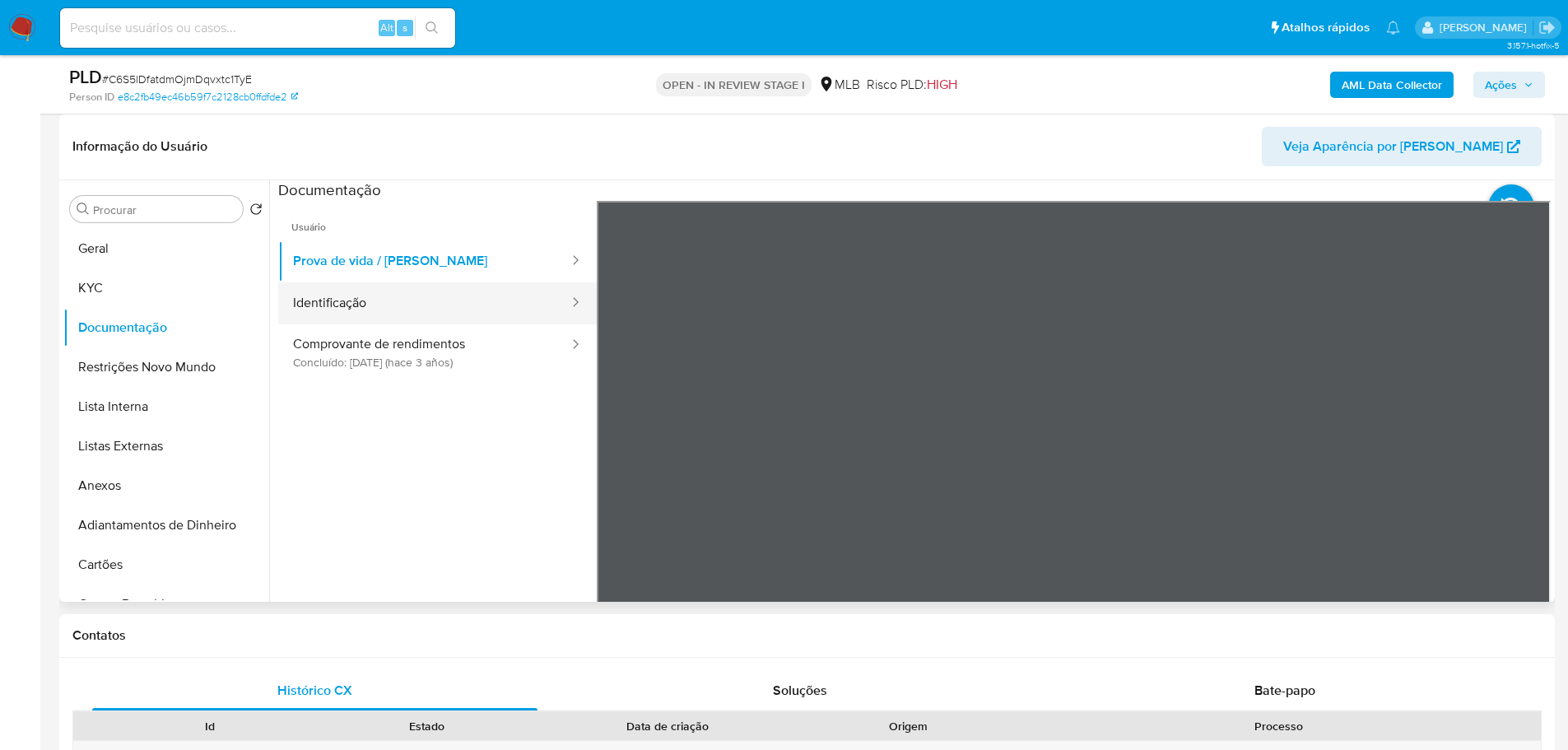
click at [532, 303] on button "Identificação" at bounding box center [424, 303] width 292 height 42
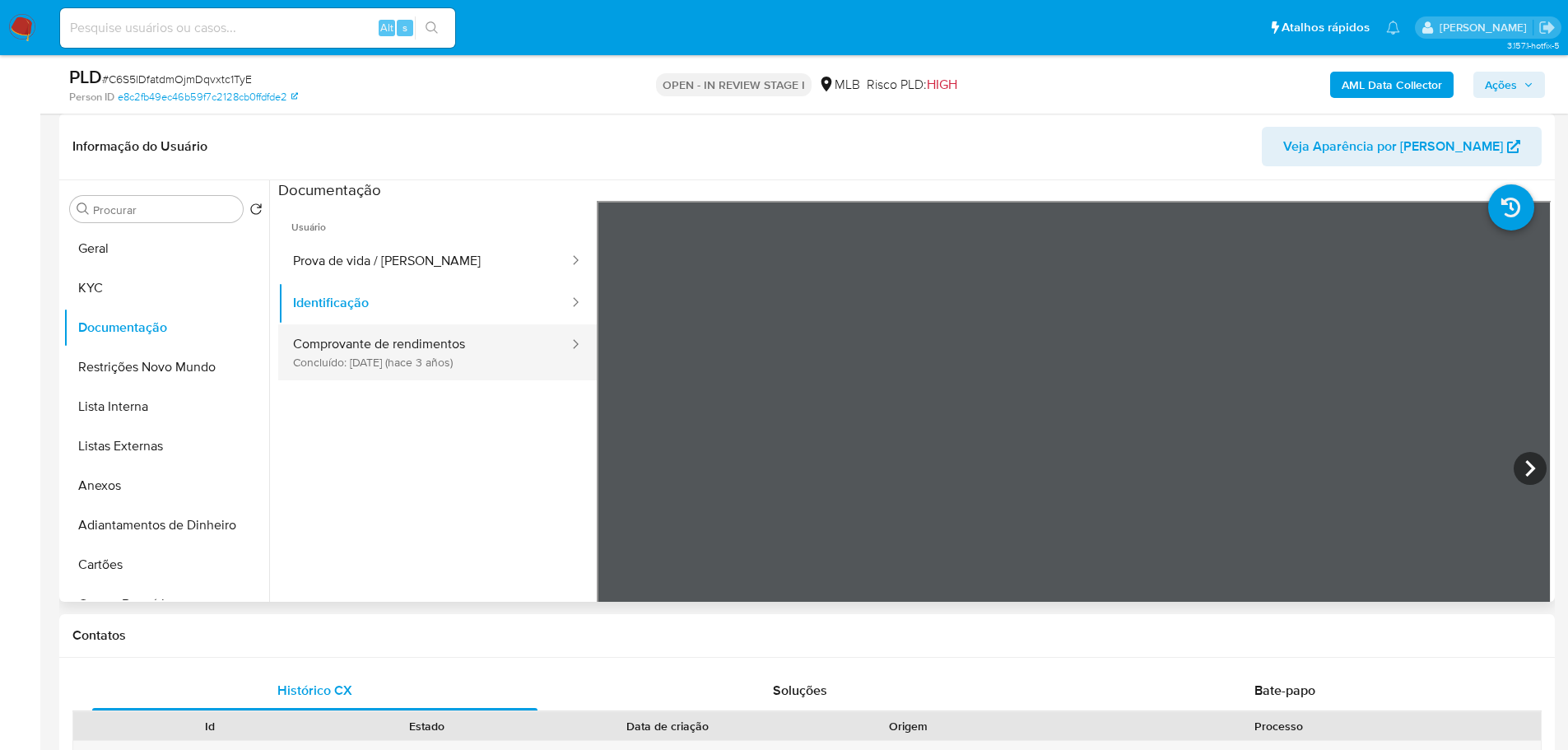
click at [455, 349] on button "Comprovante de rendimentos Concluído: 25/07/2022 (hace 3 años)" at bounding box center [424, 352] width 292 height 56
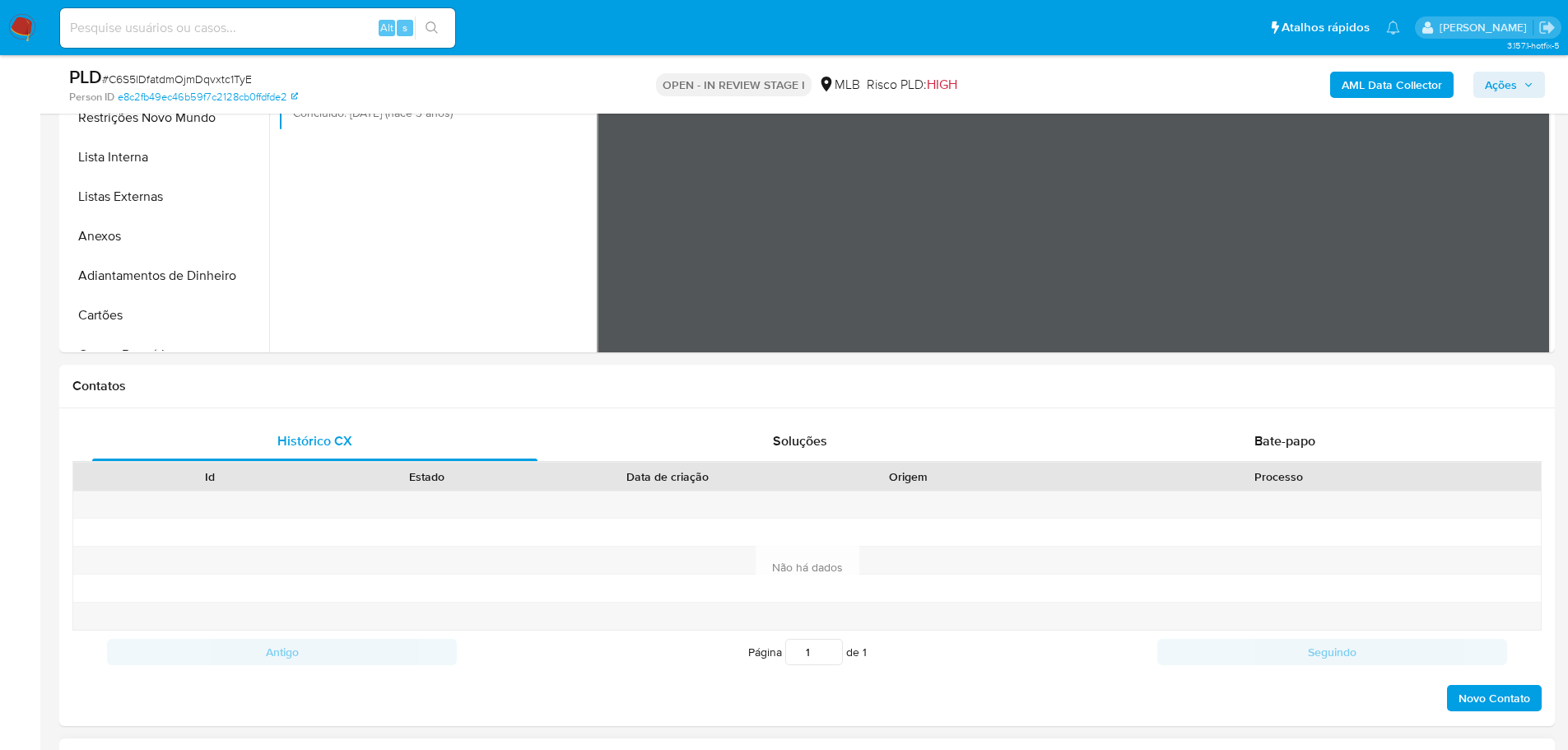
scroll to position [822, 0]
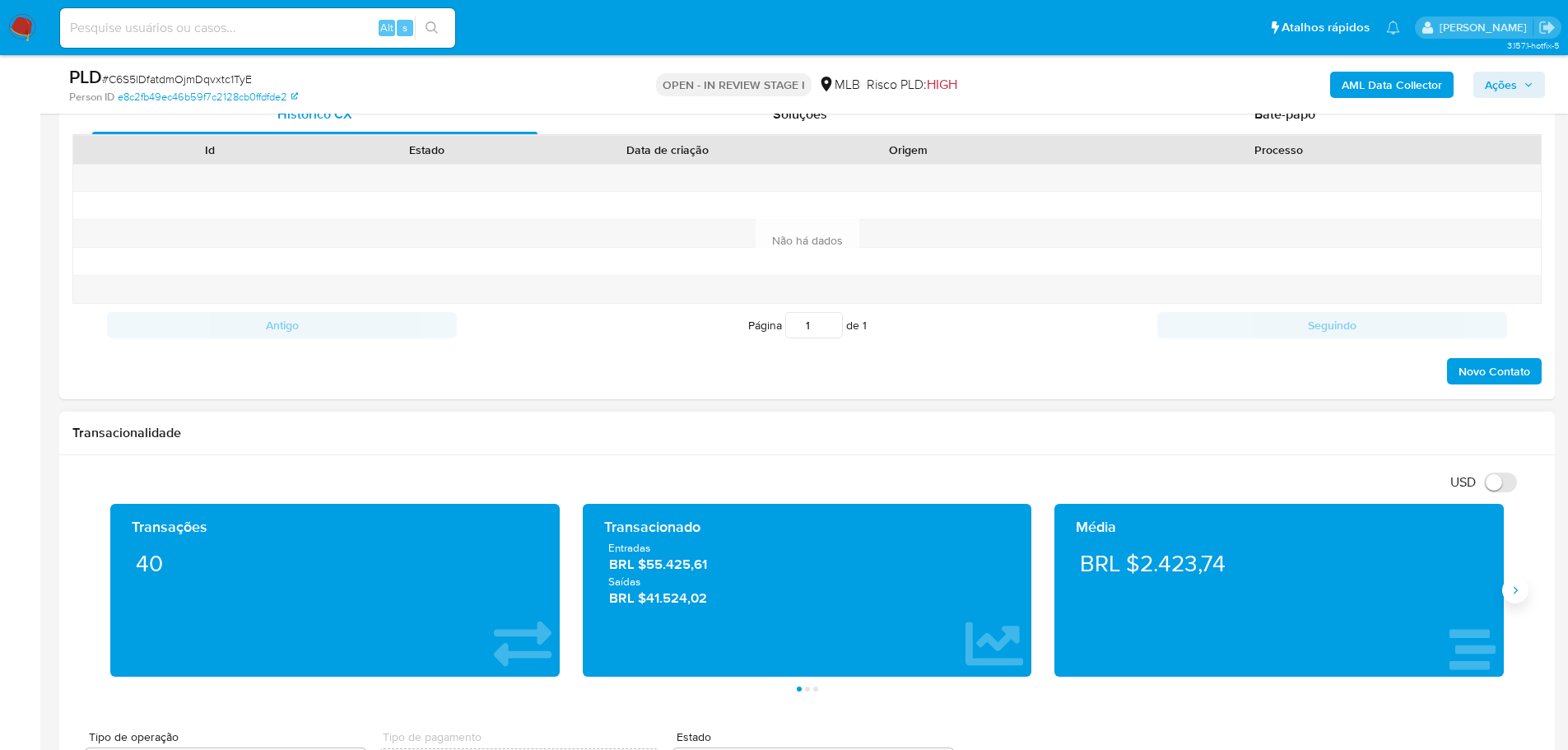
click at [1506, 584] on button "Siguiente" at bounding box center [1514, 590] width 26 height 26
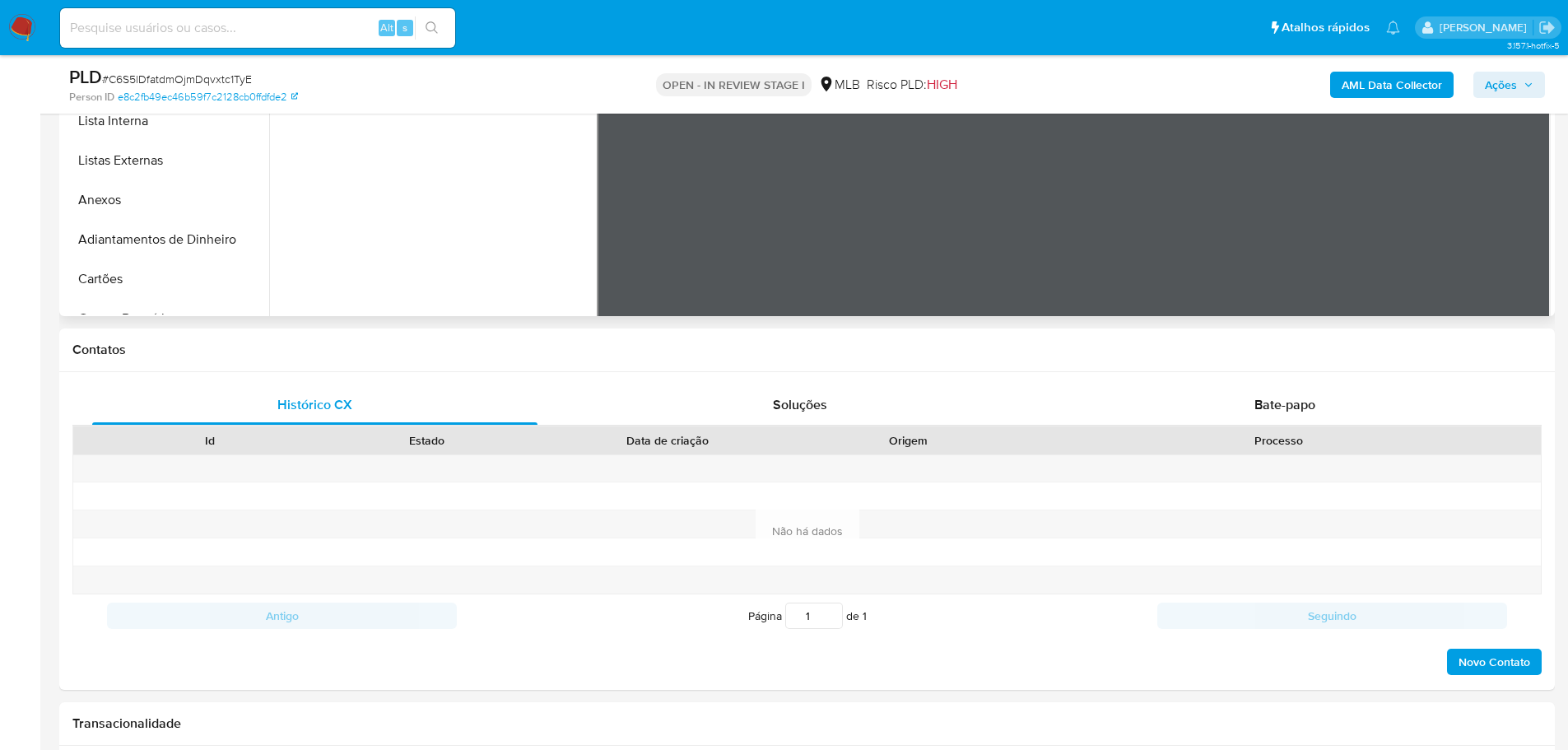
scroll to position [329, 0]
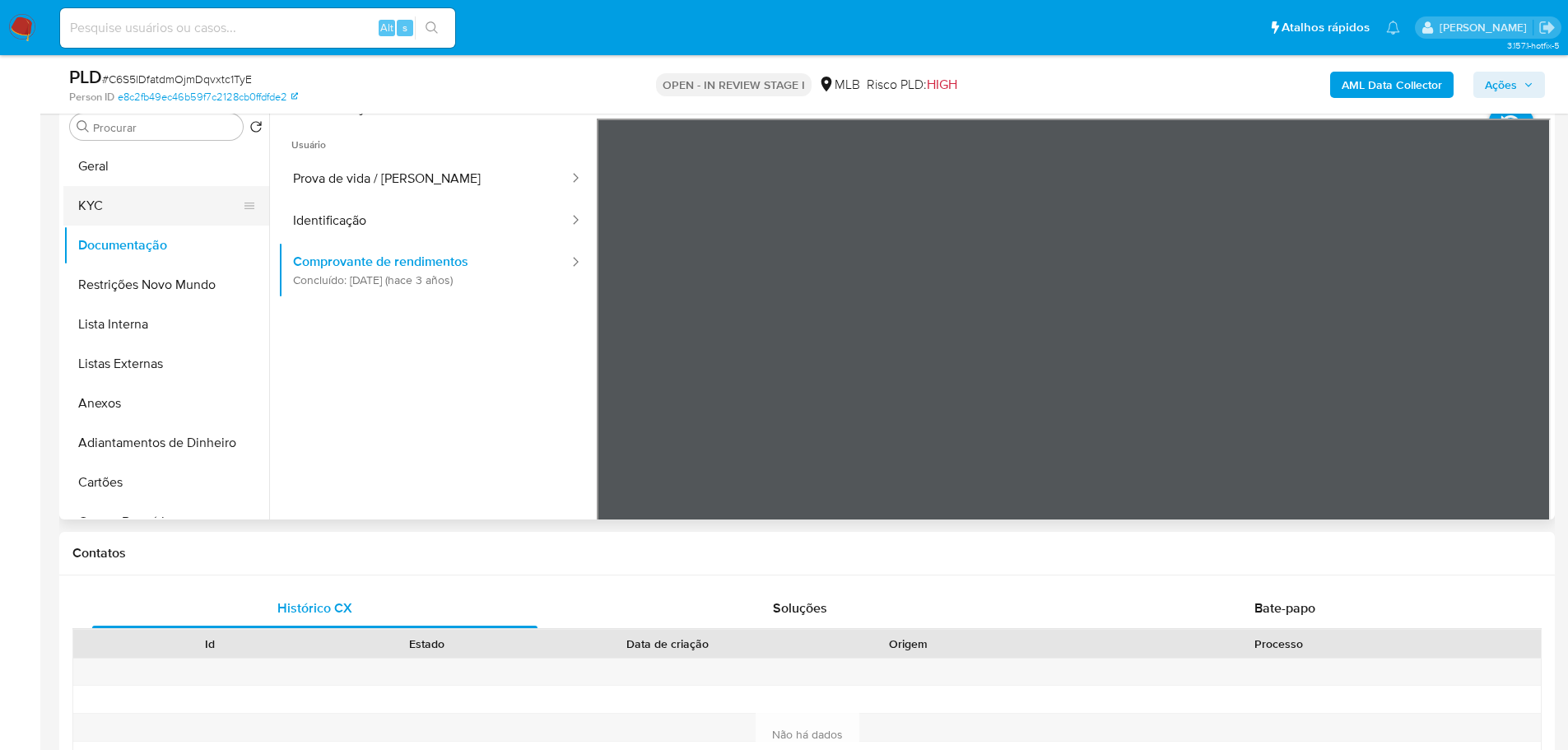
click at [103, 200] on button "KYC" at bounding box center [159, 206] width 192 height 39
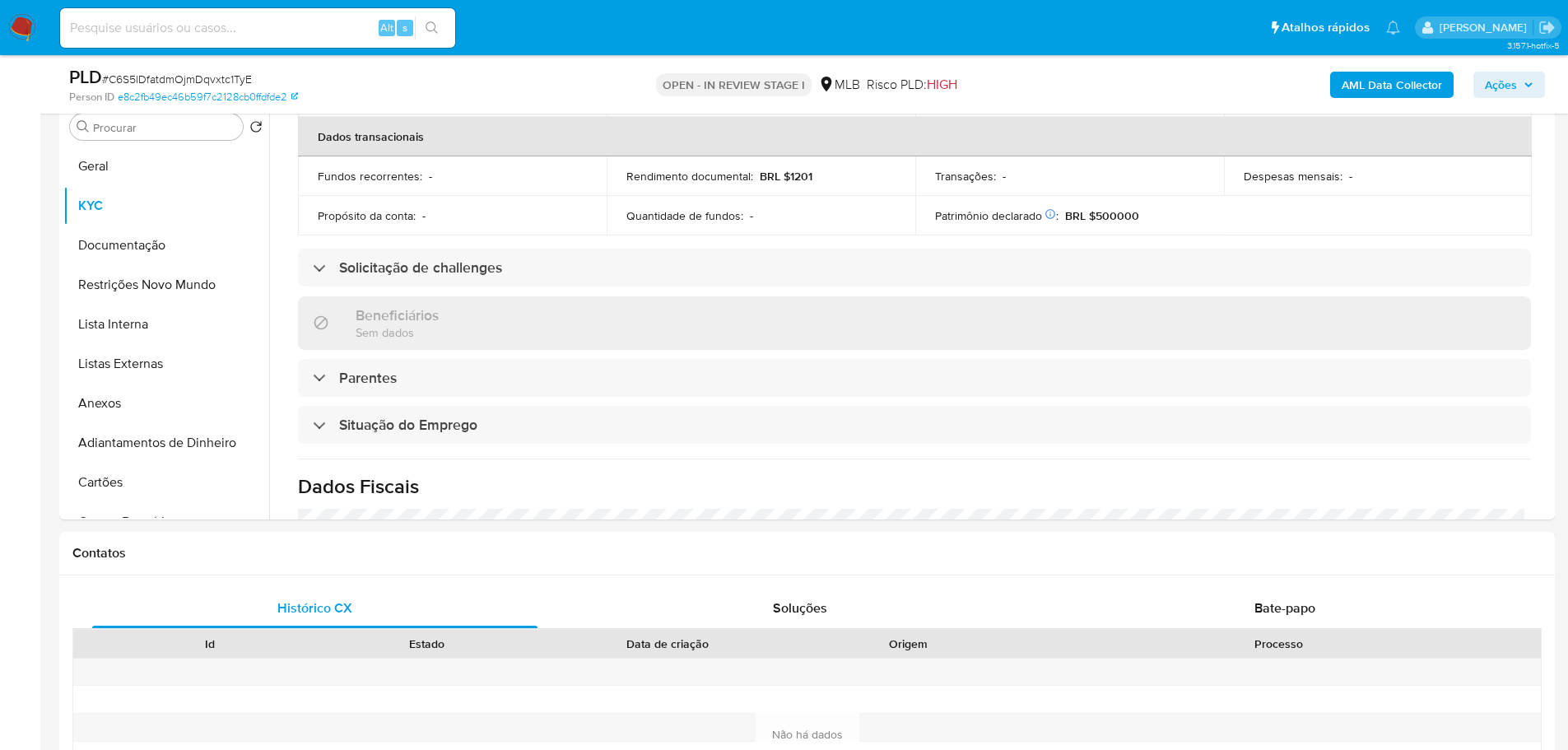
scroll to position [686, 0]
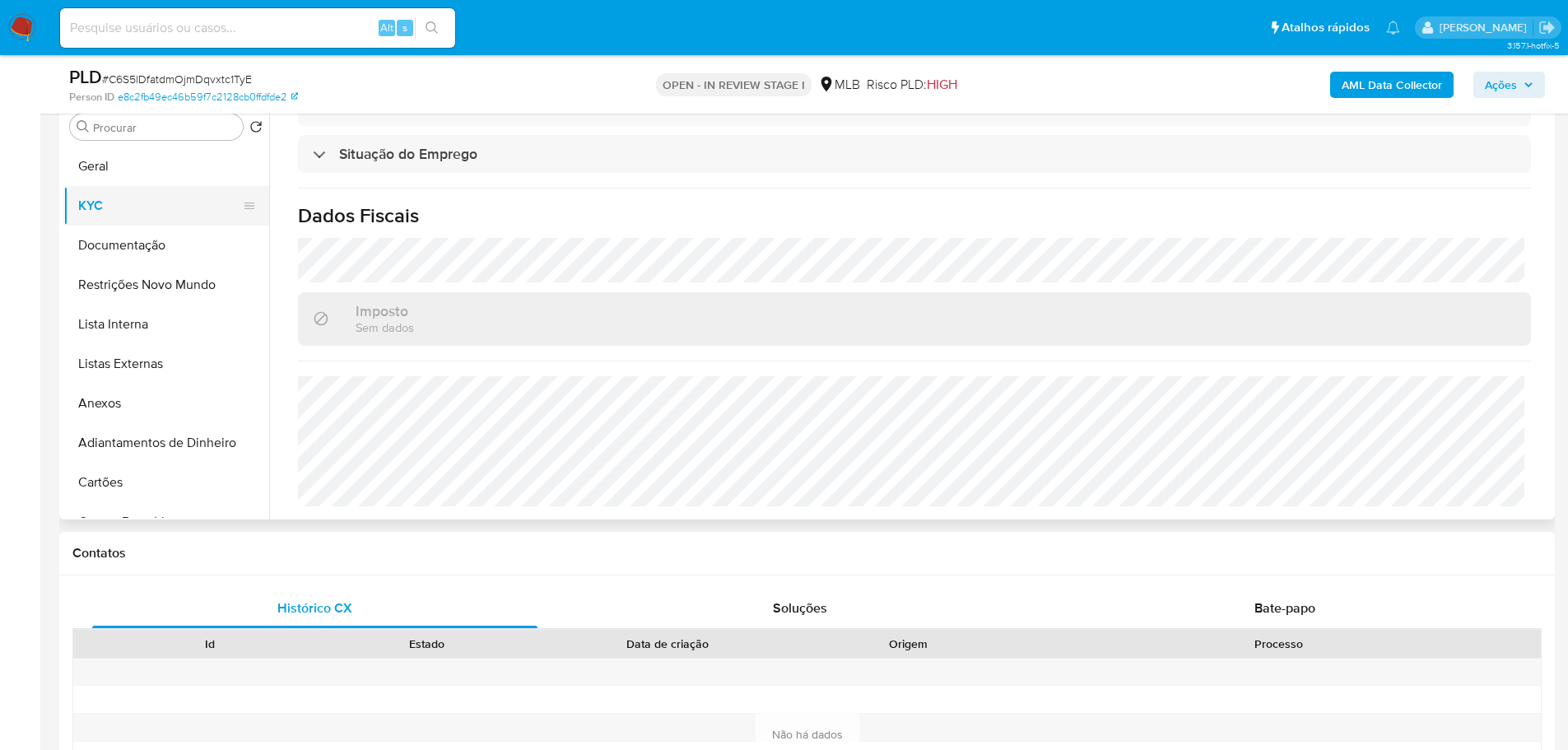
click at [118, 188] on button "KYC" at bounding box center [159, 206] width 192 height 39
click at [117, 168] on button "Geral" at bounding box center [159, 166] width 192 height 39
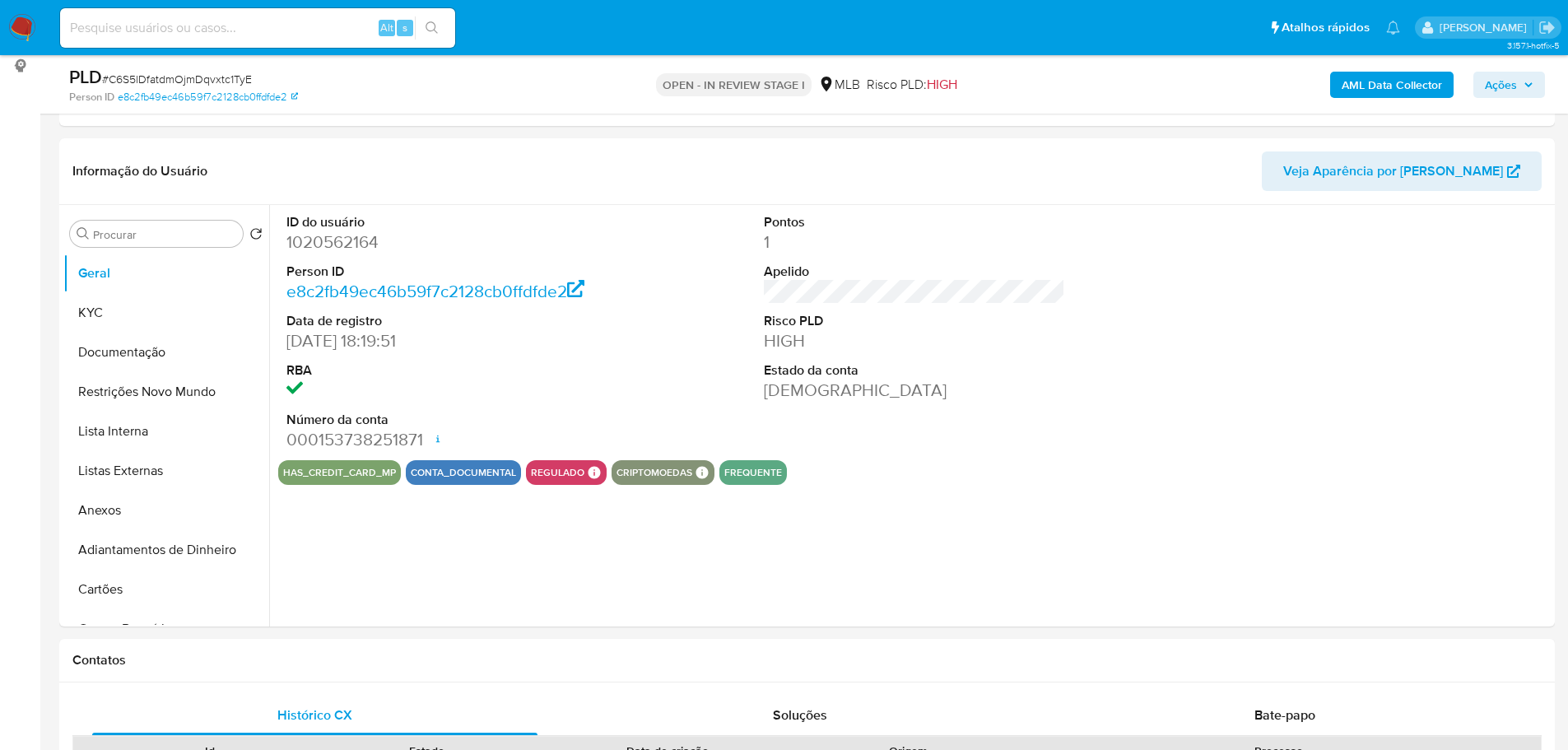
scroll to position [200, 0]
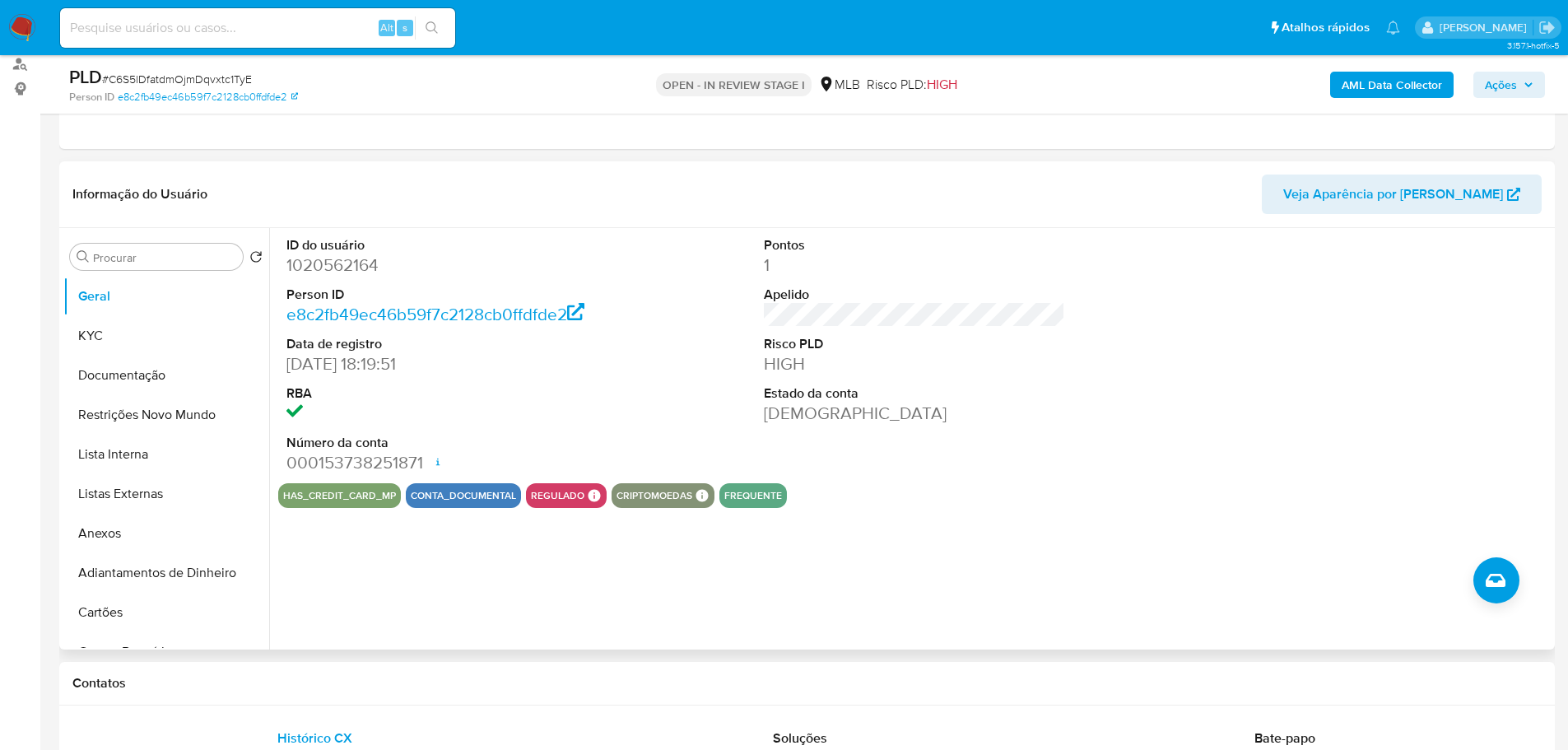
drag, startPoint x: 499, startPoint y: 681, endPoint x: 272, endPoint y: 499, distance: 291.0
click at [499, 681] on h1 "Contatos" at bounding box center [806, 683] width 1469 height 16
click at [124, 320] on button "KYC" at bounding box center [159, 336] width 192 height 39
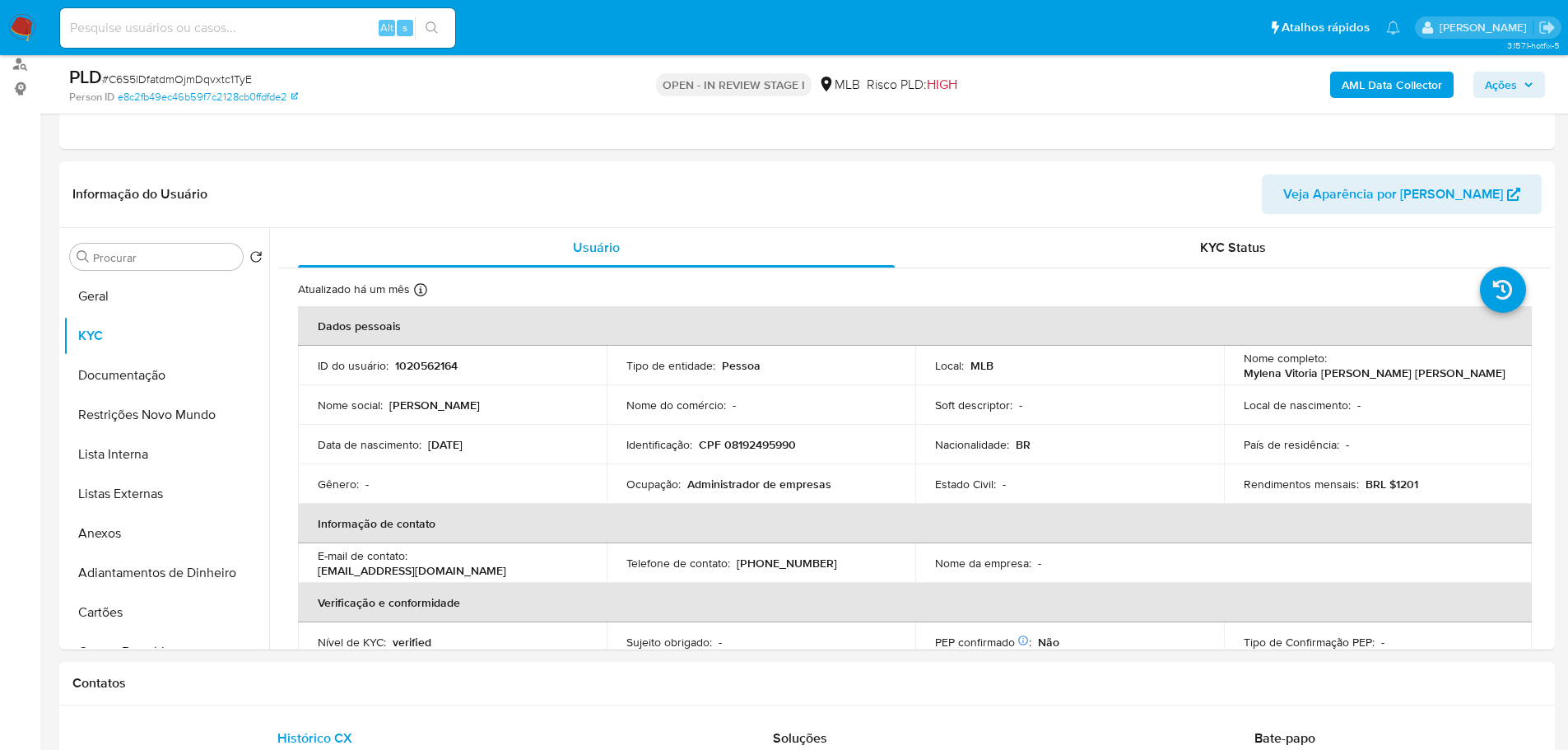
click at [373, 692] on div "Contatos" at bounding box center [806, 683] width 1496 height 44
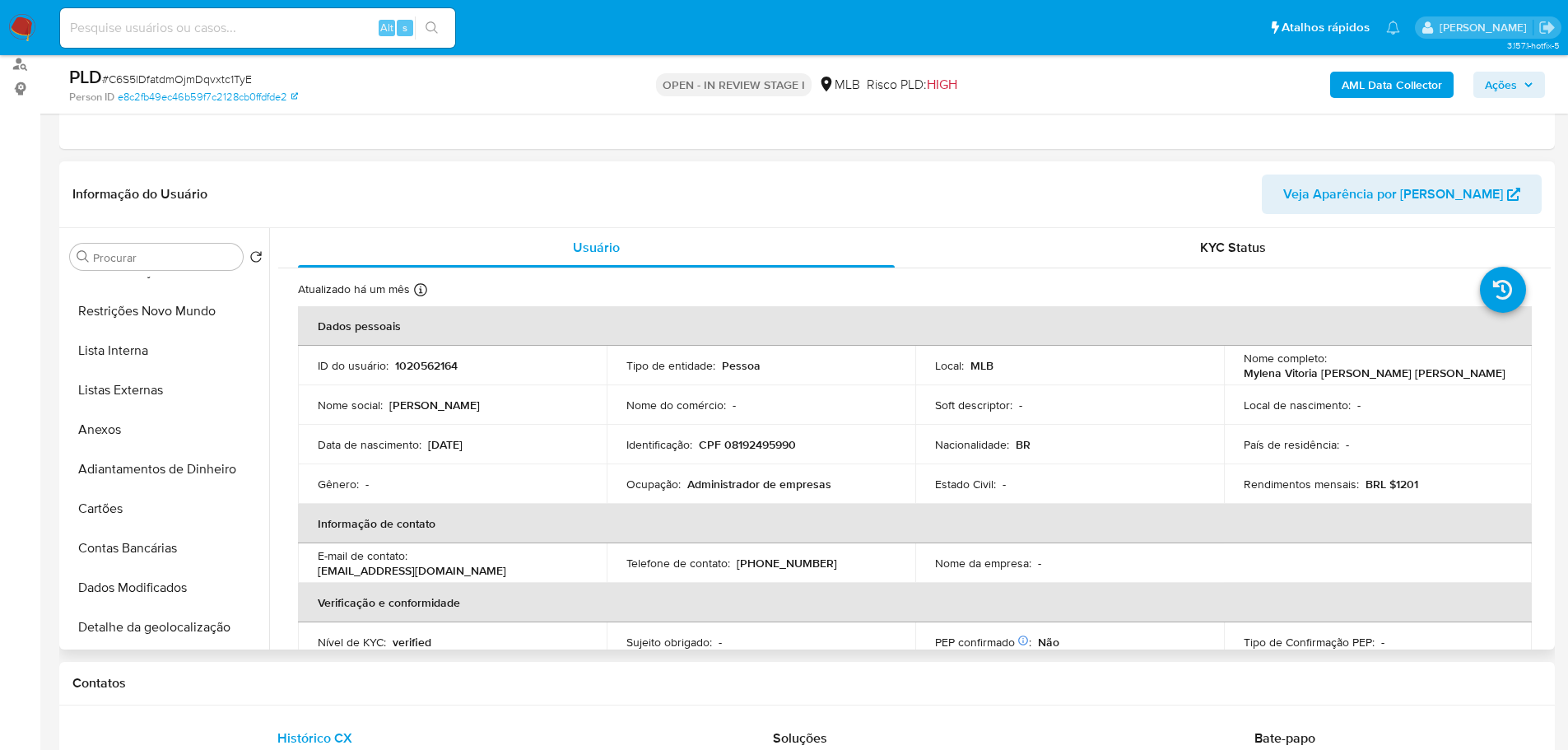
scroll to position [412, 0]
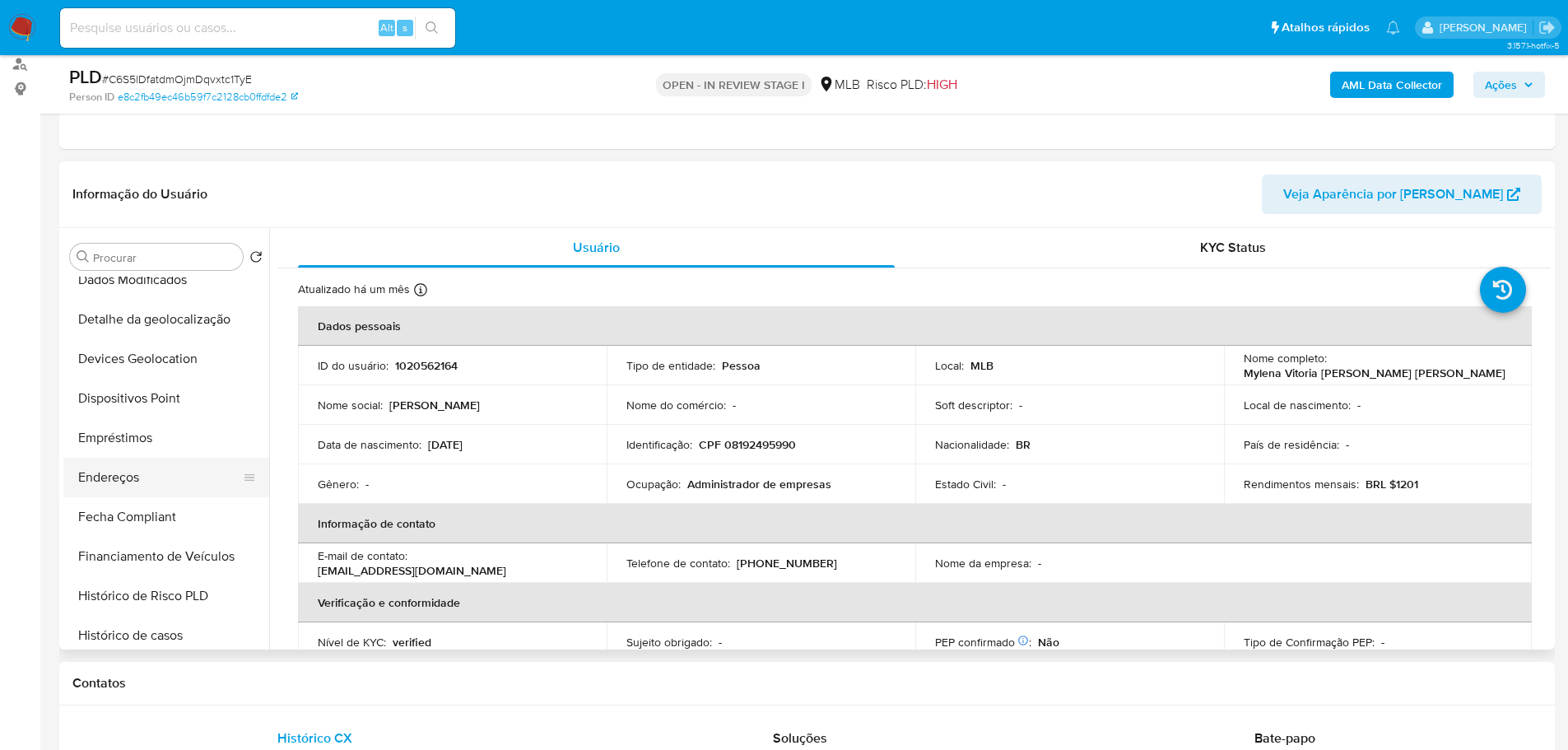
click at [158, 476] on button "Endereços" at bounding box center [159, 477] width 192 height 39
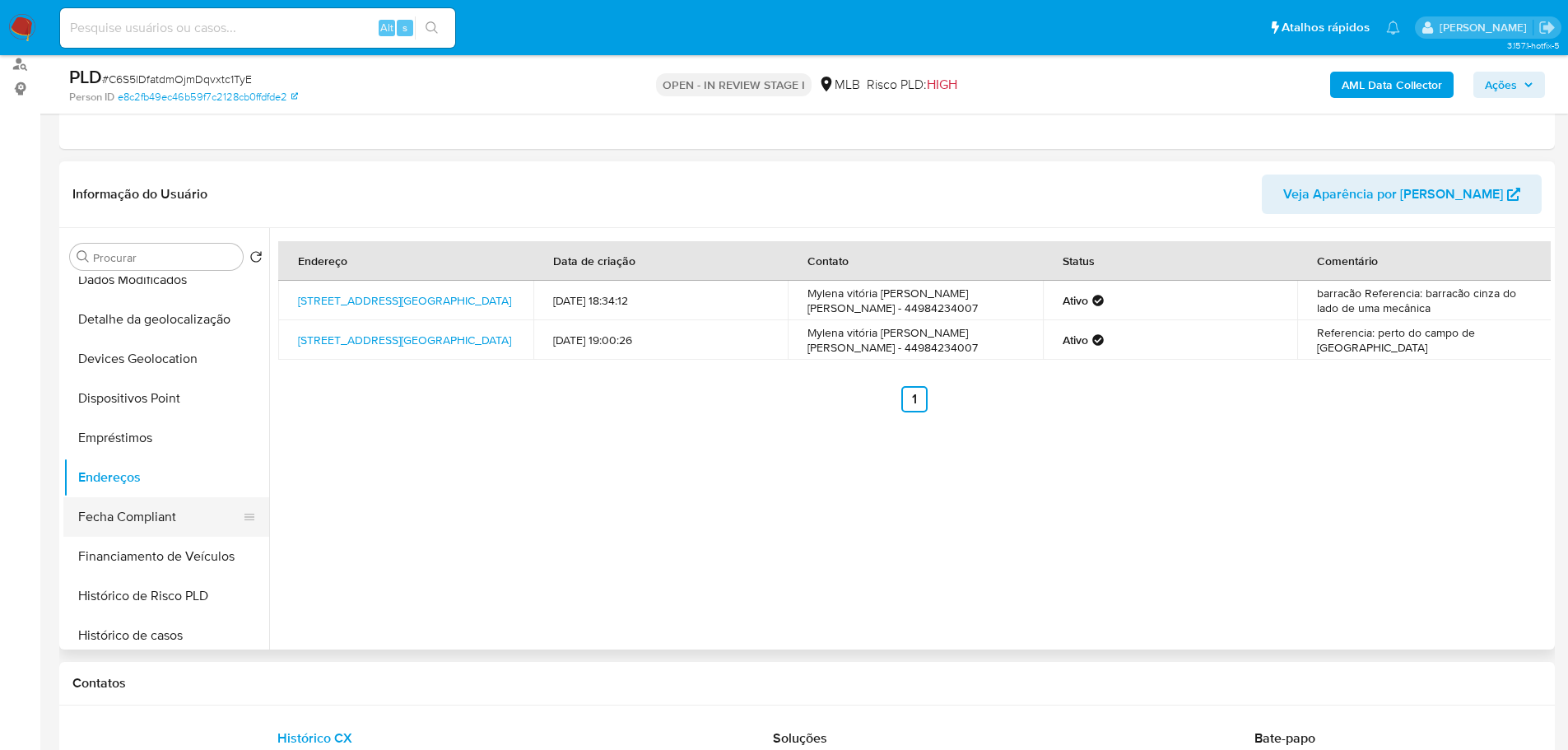
drag, startPoint x: 389, startPoint y: 675, endPoint x: 220, endPoint y: 533, distance: 220.7
click at [385, 669] on div "Contatos" at bounding box center [806, 683] width 1496 height 44
click at [136, 324] on button "Detalhe da geolocalização" at bounding box center [159, 320] width 192 height 39
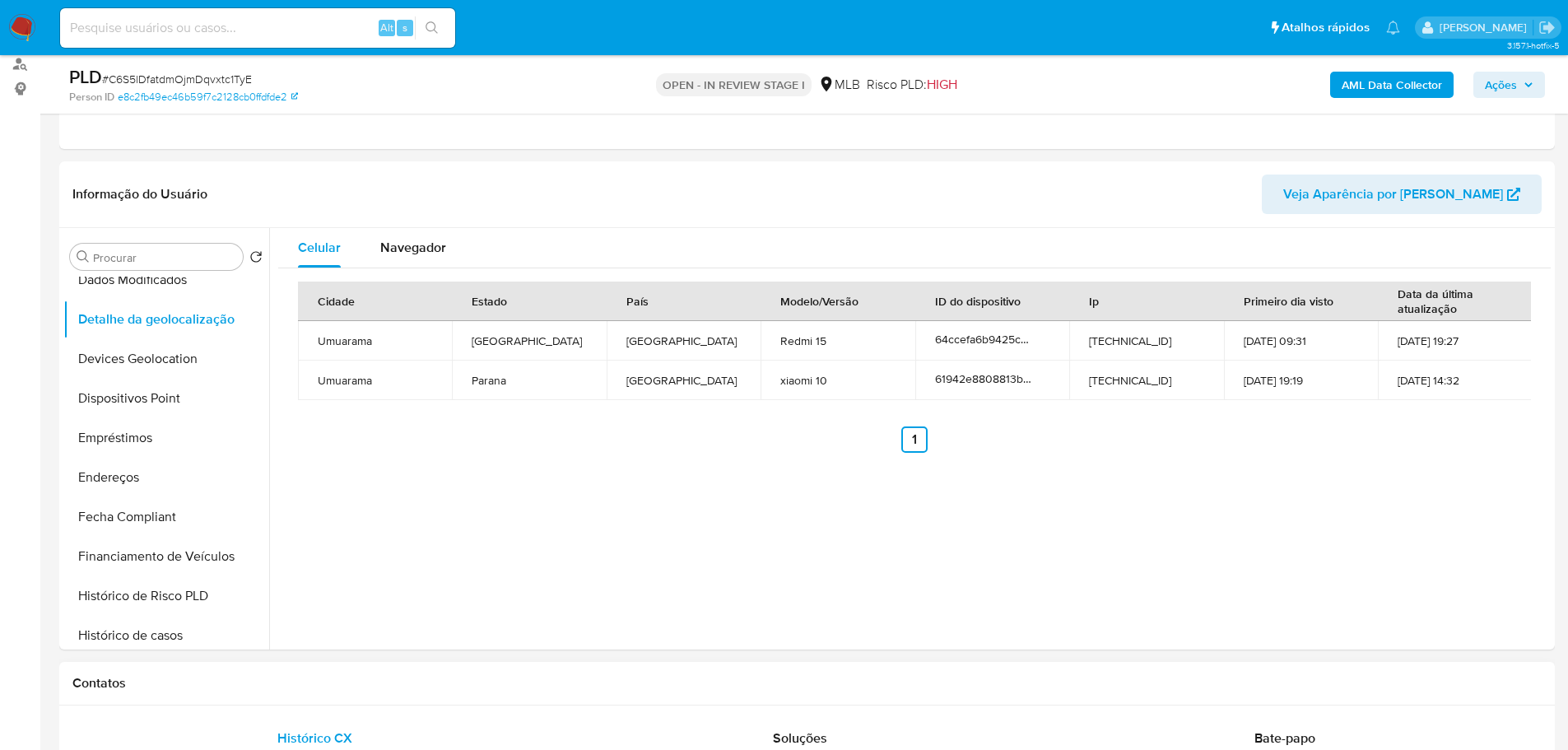
click at [422, 689] on h1 "Contatos" at bounding box center [806, 683] width 1469 height 16
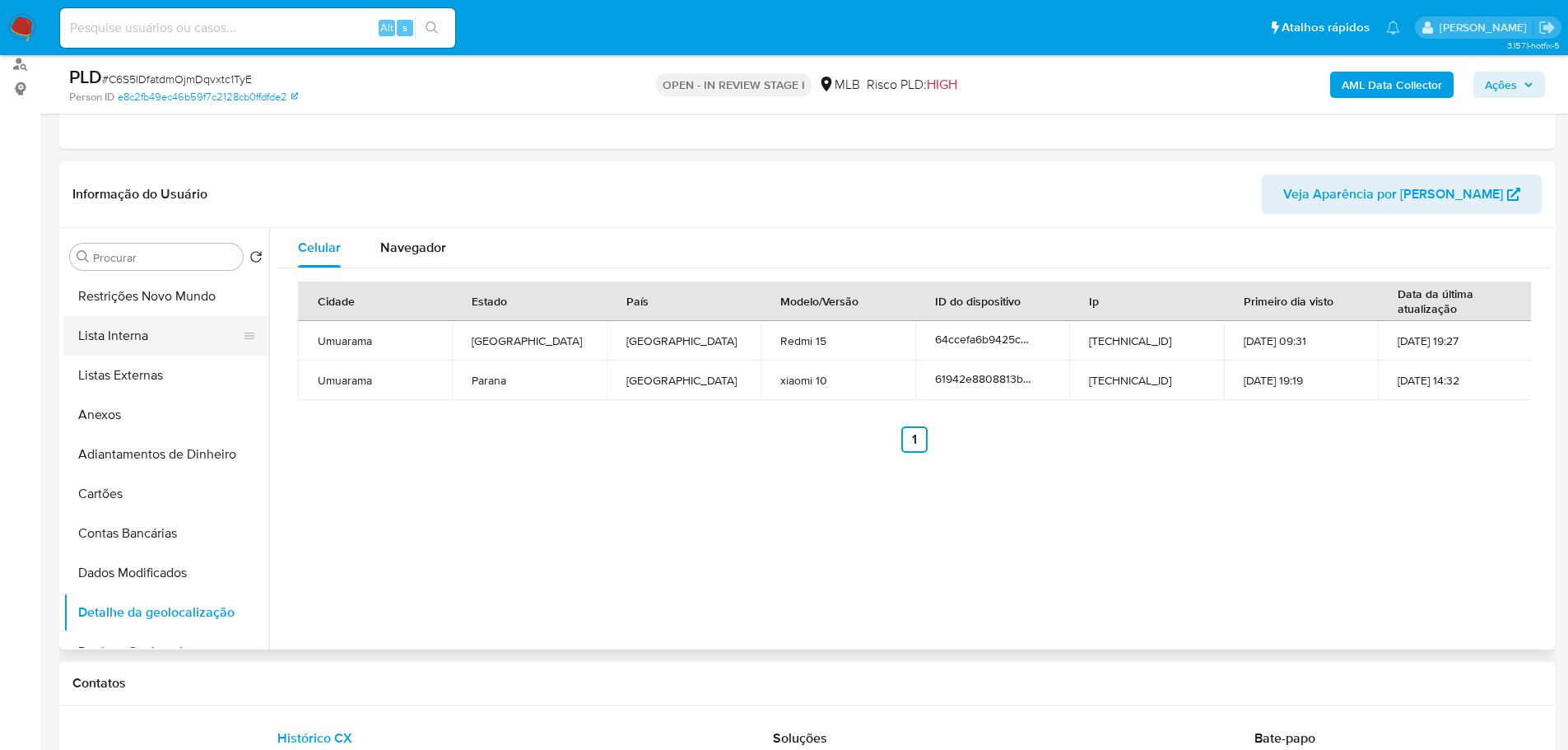
scroll to position [0, 0]
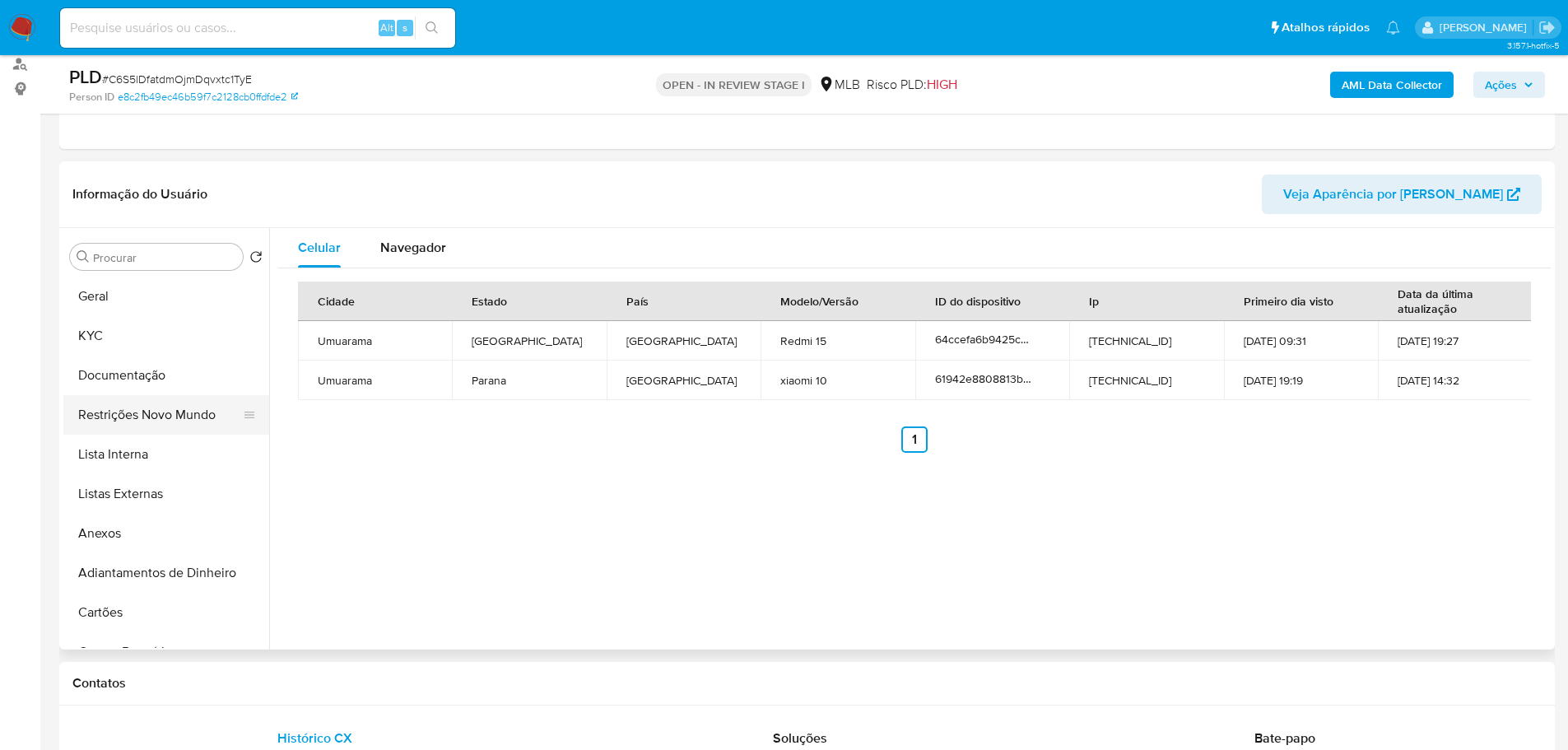
click at [176, 414] on button "Restrições Novo Mundo" at bounding box center [159, 414] width 192 height 39
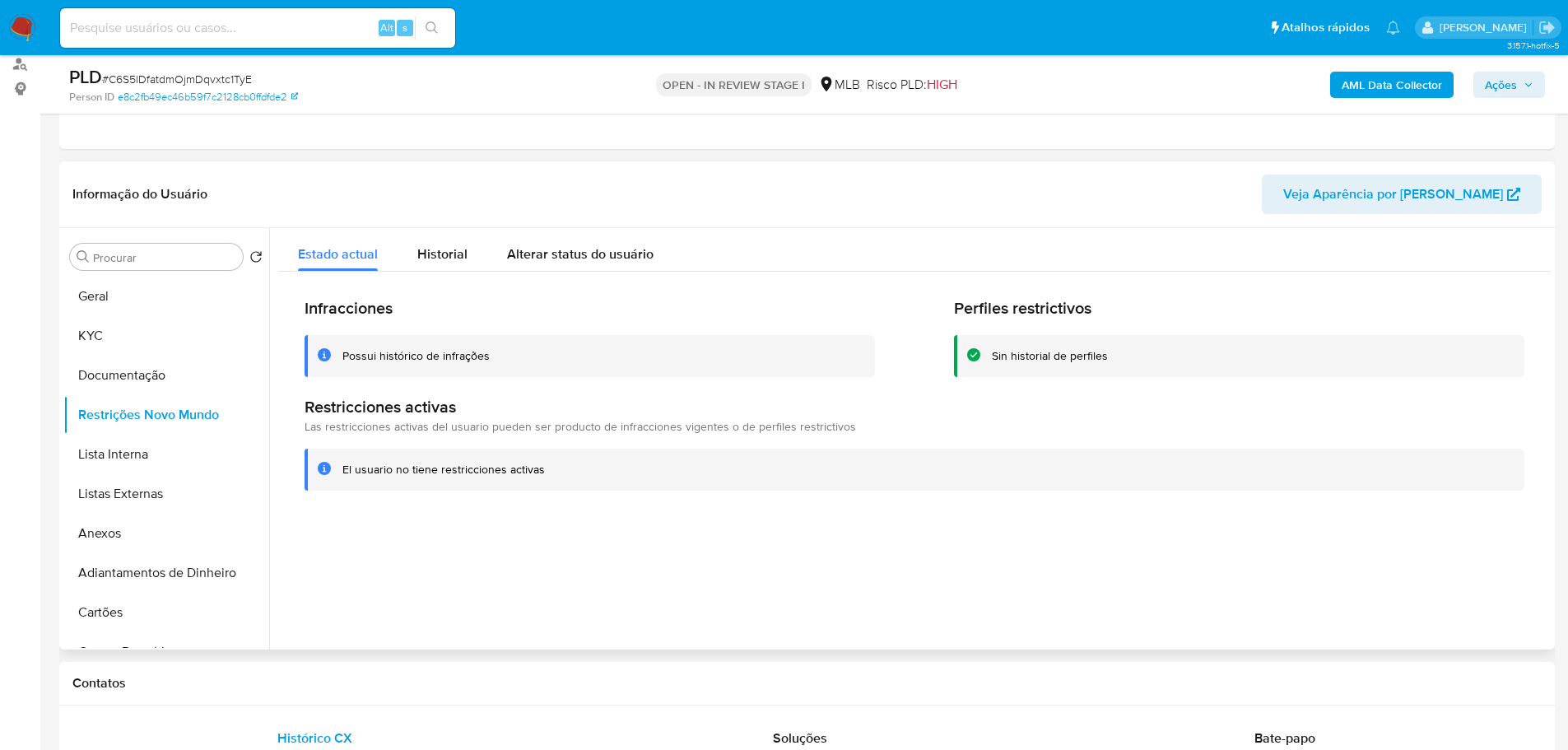
drag, startPoint x: 413, startPoint y: 664, endPoint x: 268, endPoint y: 569, distance: 173.3
click at [405, 665] on div "Contatos" at bounding box center [806, 683] width 1496 height 44
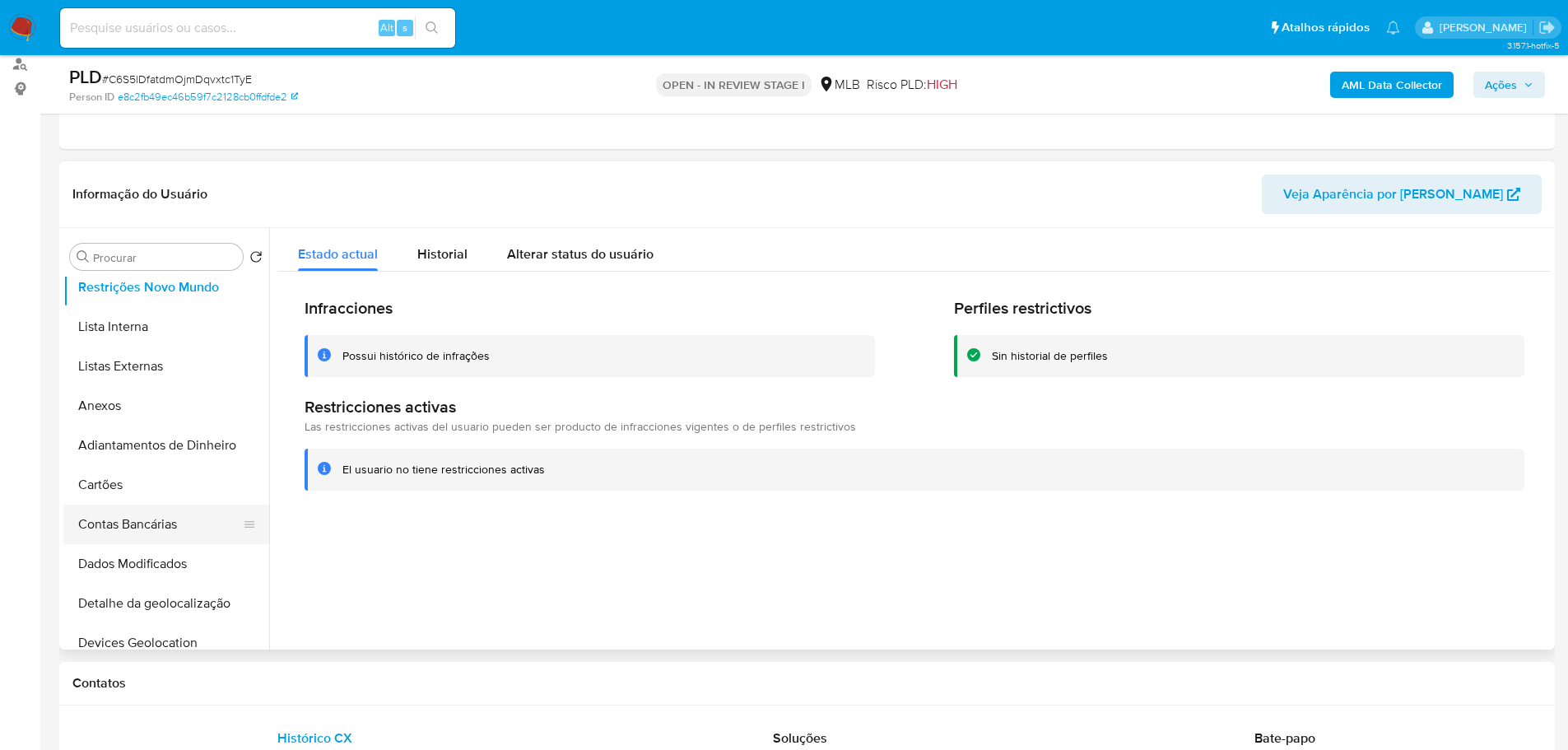
scroll to position [329, 0]
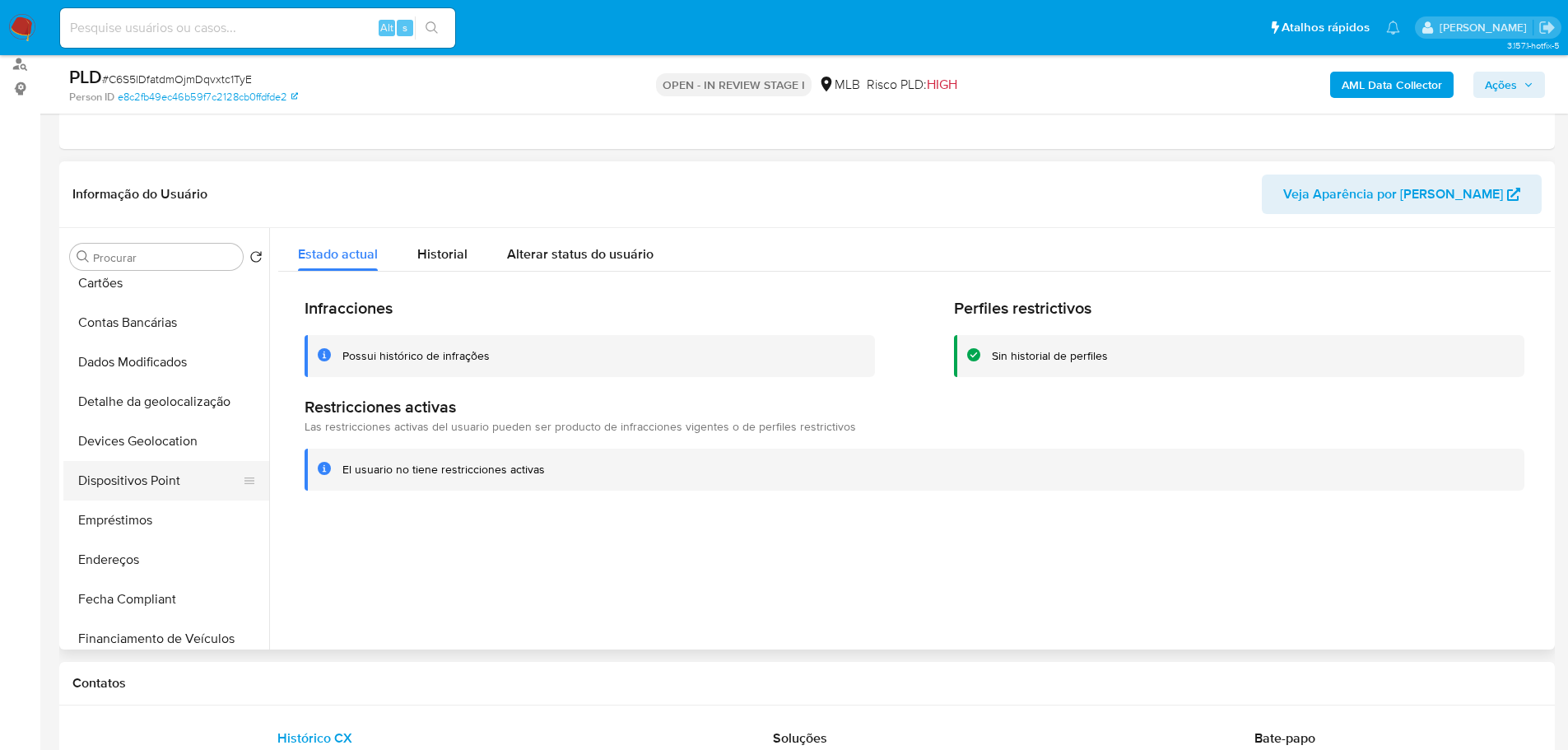
drag, startPoint x: 182, startPoint y: 480, endPoint x: 141, endPoint y: 483, distance: 41.1
click at [179, 480] on button "Dispositivos Point" at bounding box center [159, 481] width 192 height 39
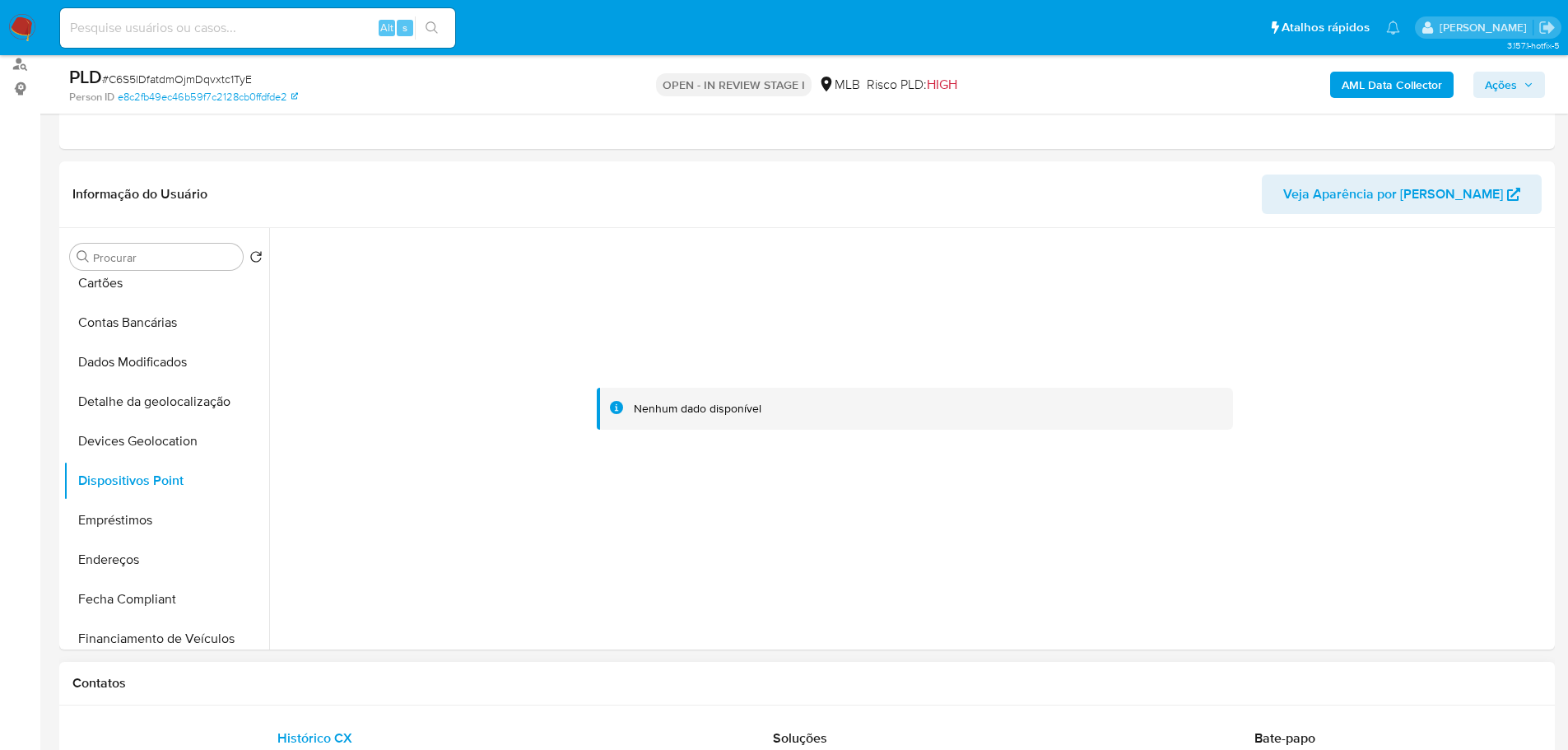
click at [439, 703] on div "Contatos" at bounding box center [806, 683] width 1496 height 44
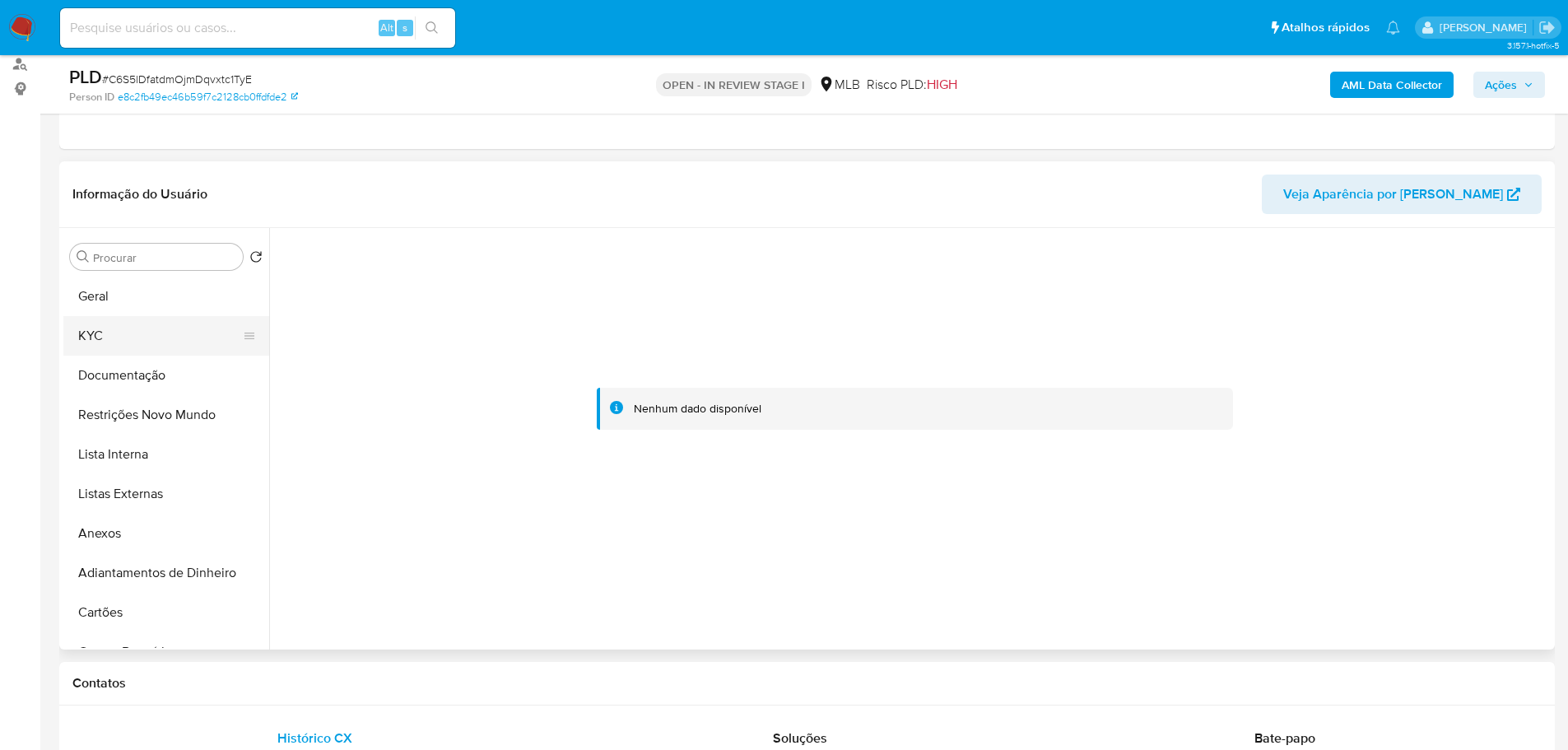
click at [132, 320] on button "KYC" at bounding box center [159, 336] width 192 height 39
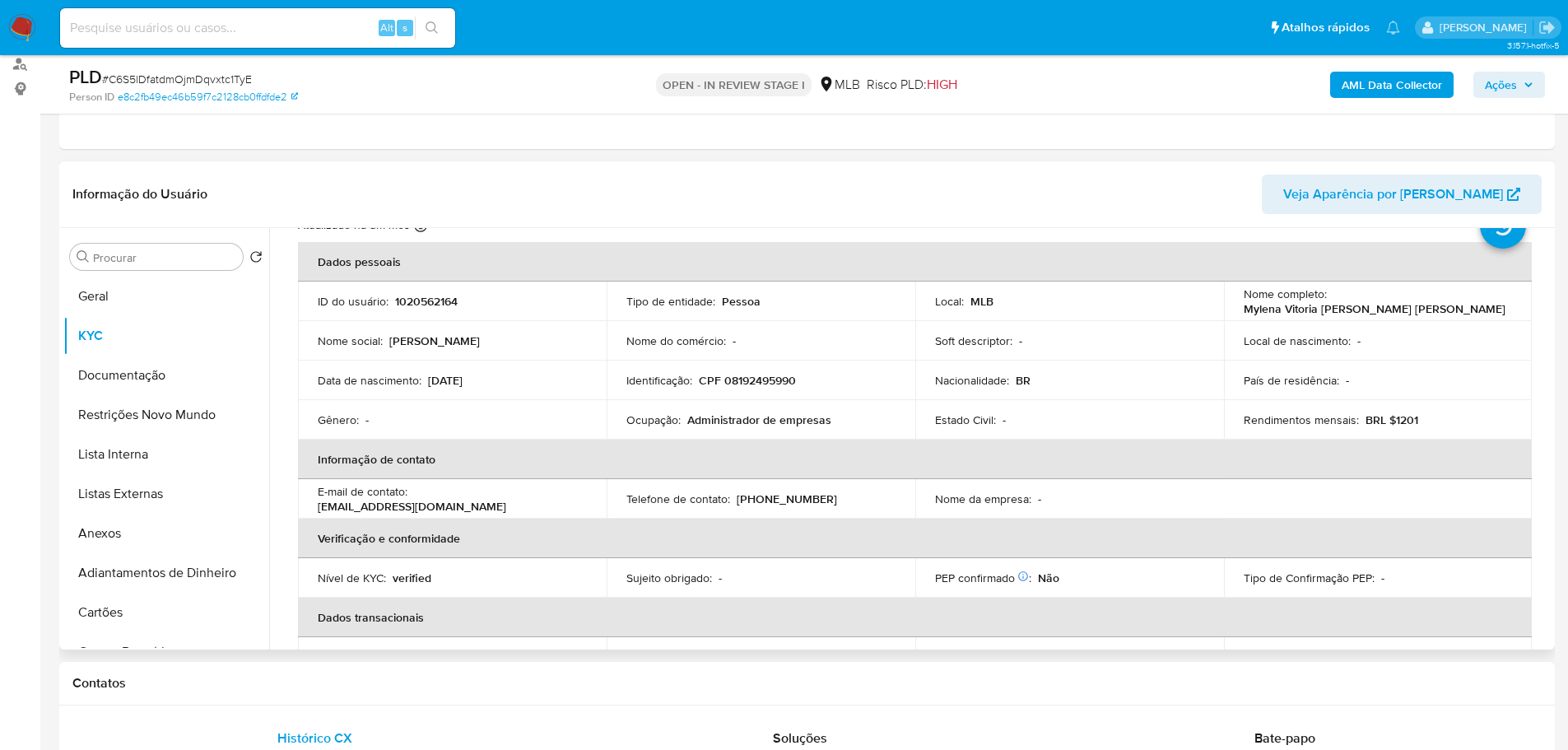
scroll to position [27, 0]
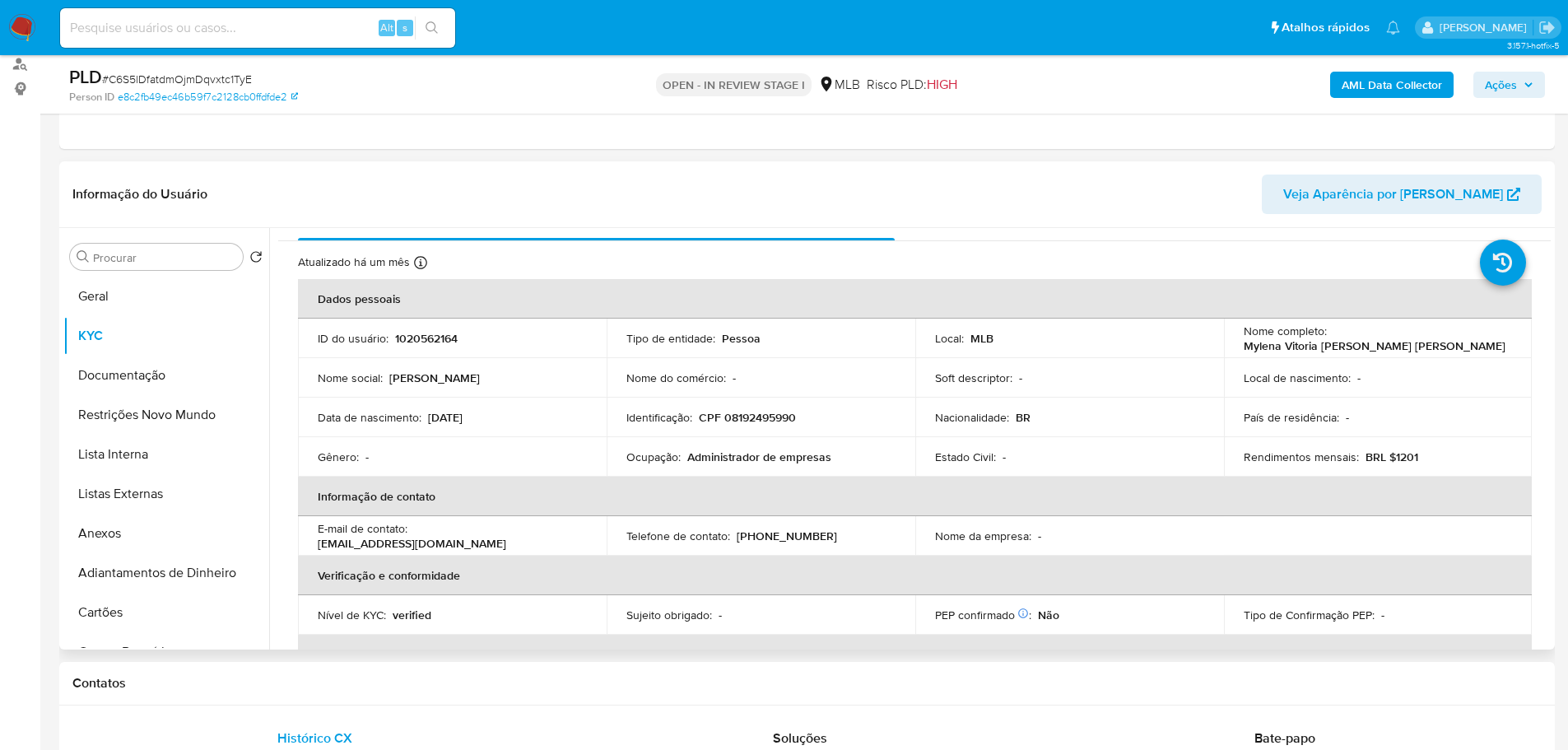
click at [769, 421] on p "CPF 08192495990" at bounding box center [747, 417] width 97 height 15
copy p "08192495990"
click at [436, 338] on p "1020562164" at bounding box center [426, 338] width 63 height 15
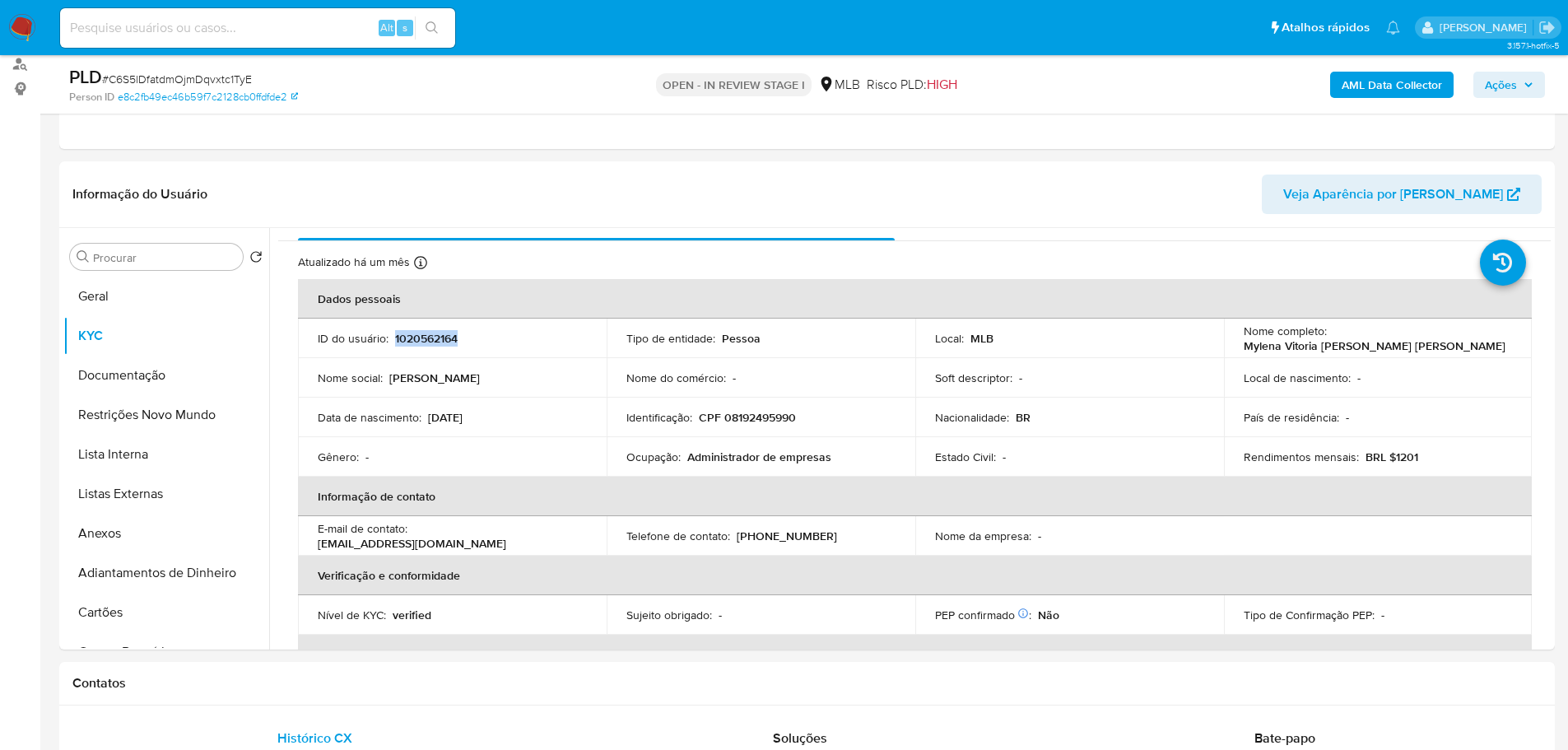
copy p "1020562164"
click at [179, 369] on button "Documentação" at bounding box center [159, 375] width 192 height 39
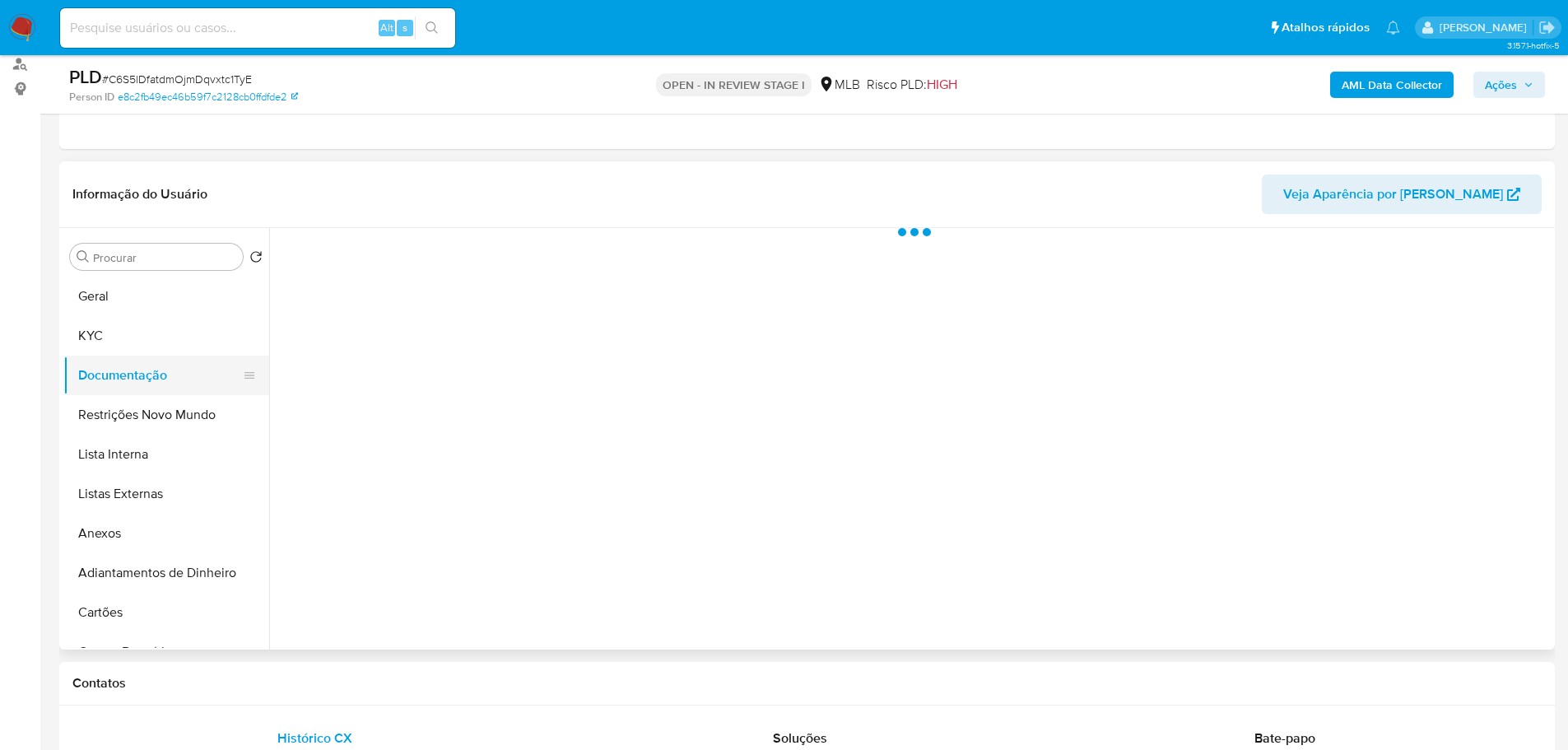
scroll to position [0, 0]
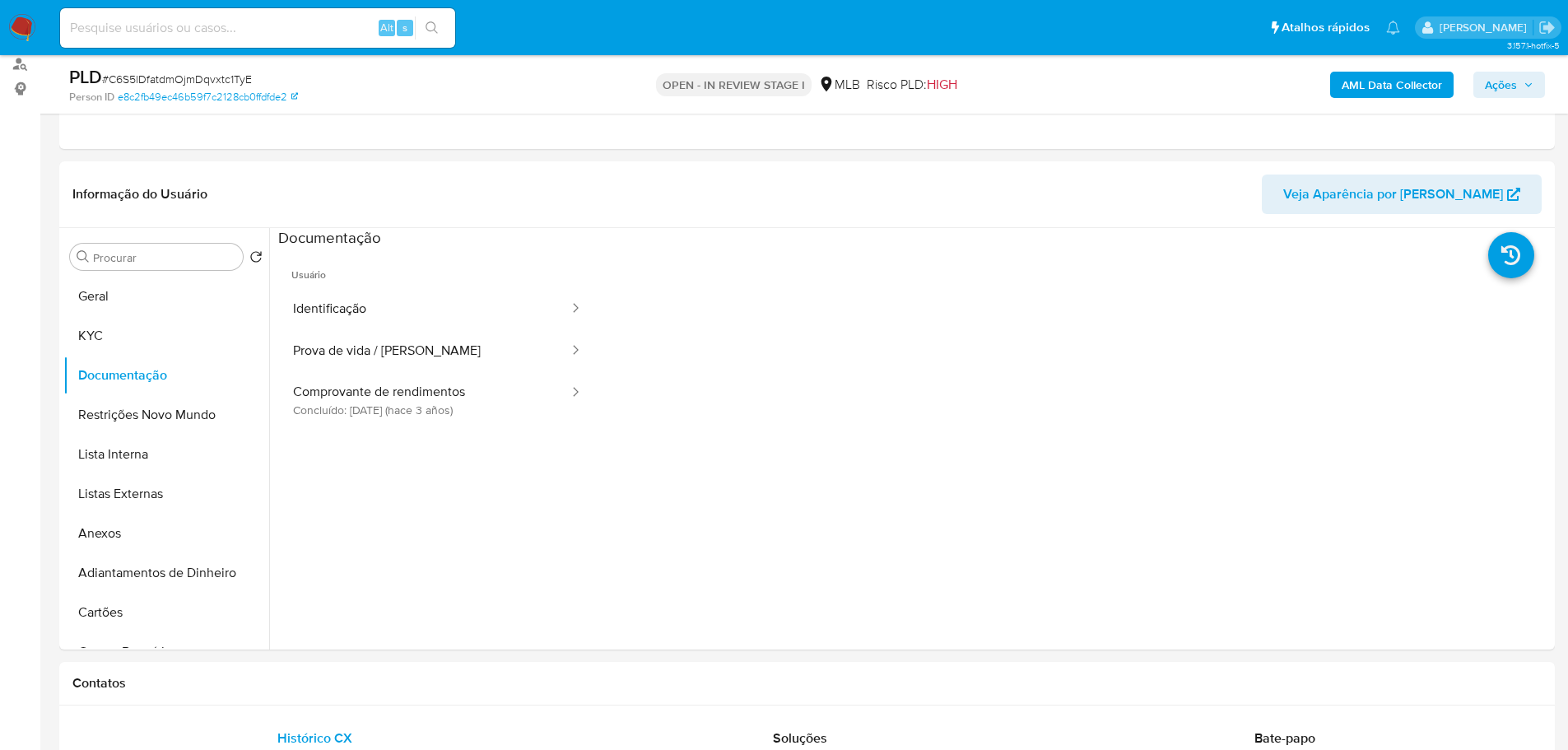
click at [394, 320] on button "Identificação" at bounding box center [424, 309] width 292 height 42
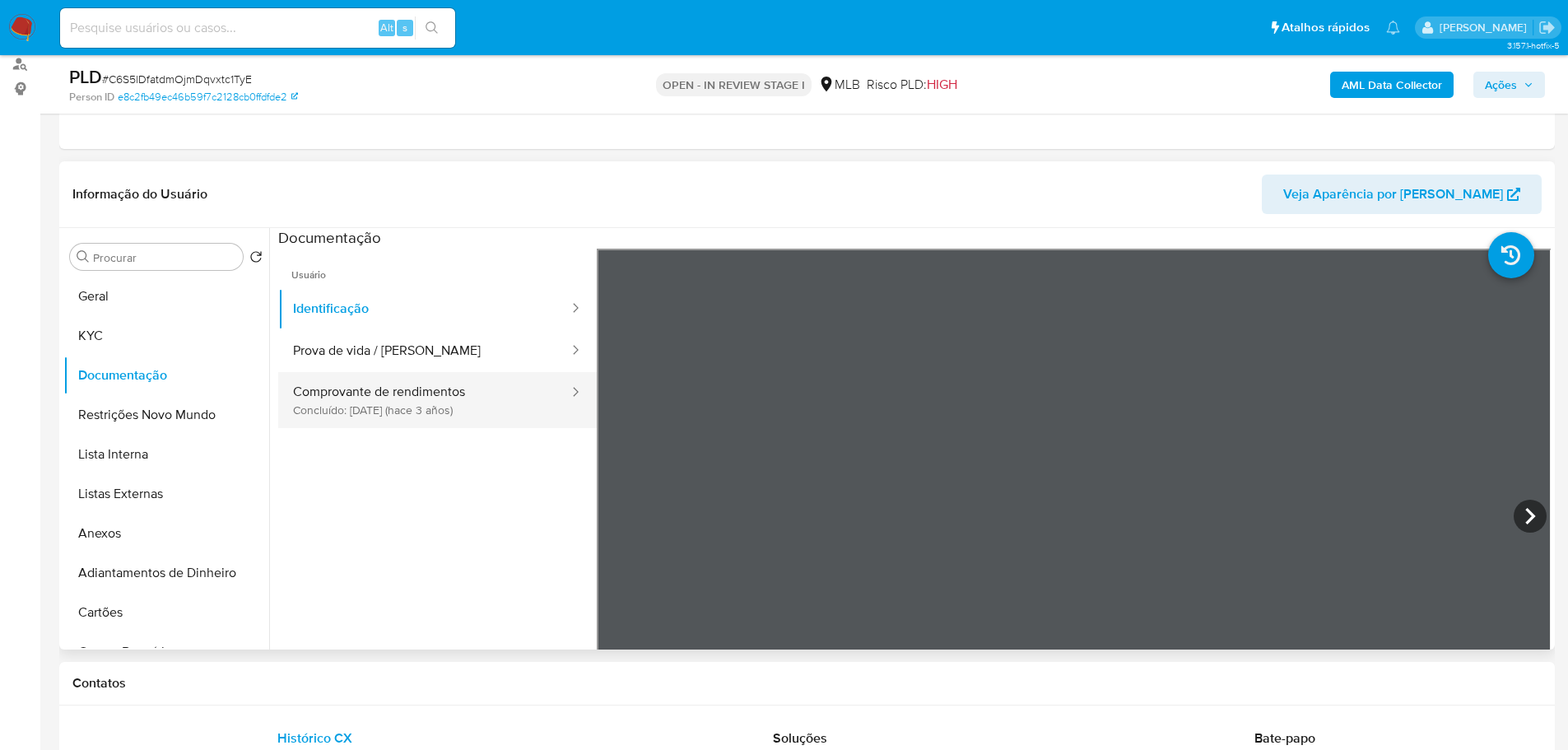
click at [469, 403] on button "Comprovante de rendimentos Concluído: 25/07/2022 (hace 3 años)" at bounding box center [424, 400] width 292 height 56
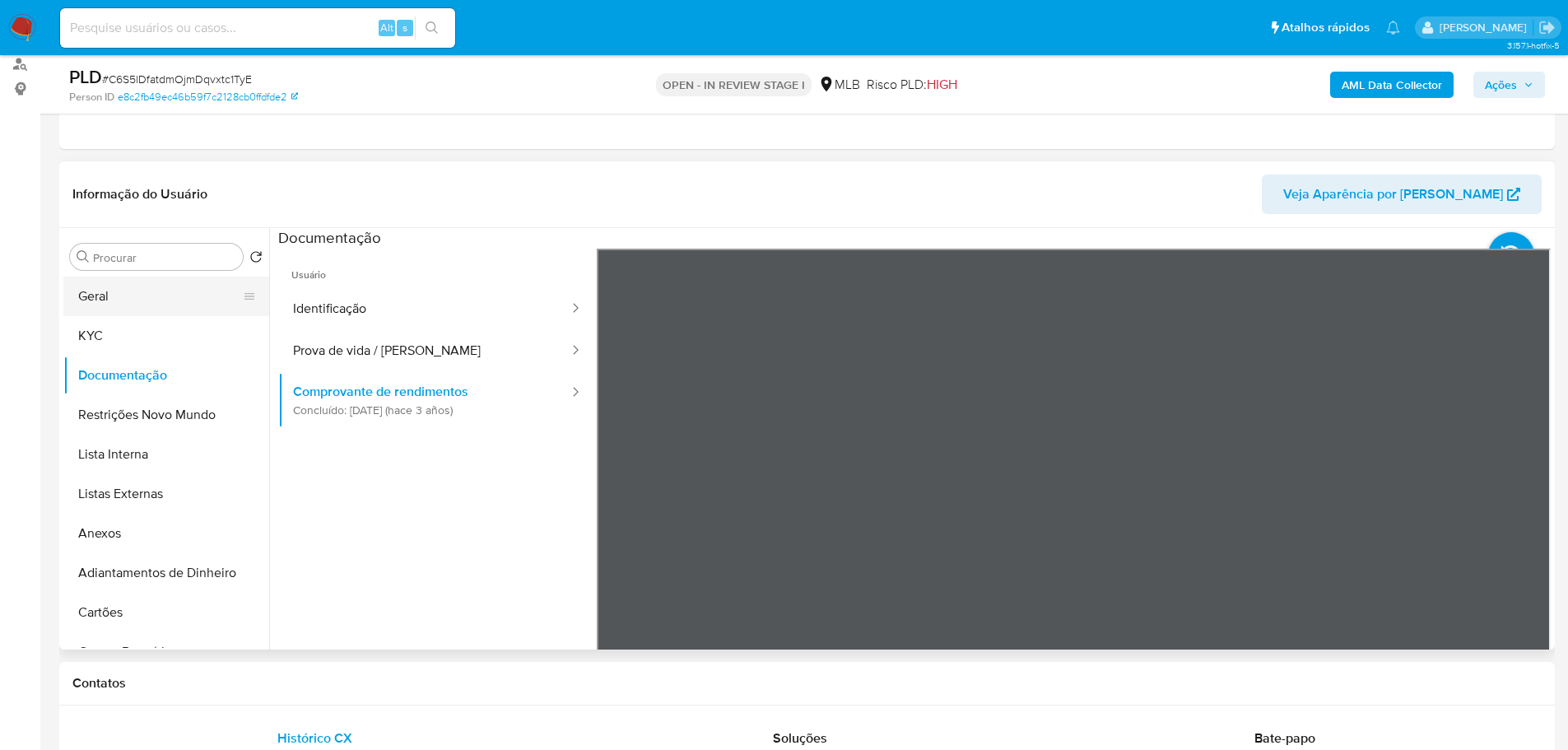
click at [124, 283] on button "Geral" at bounding box center [159, 296] width 192 height 39
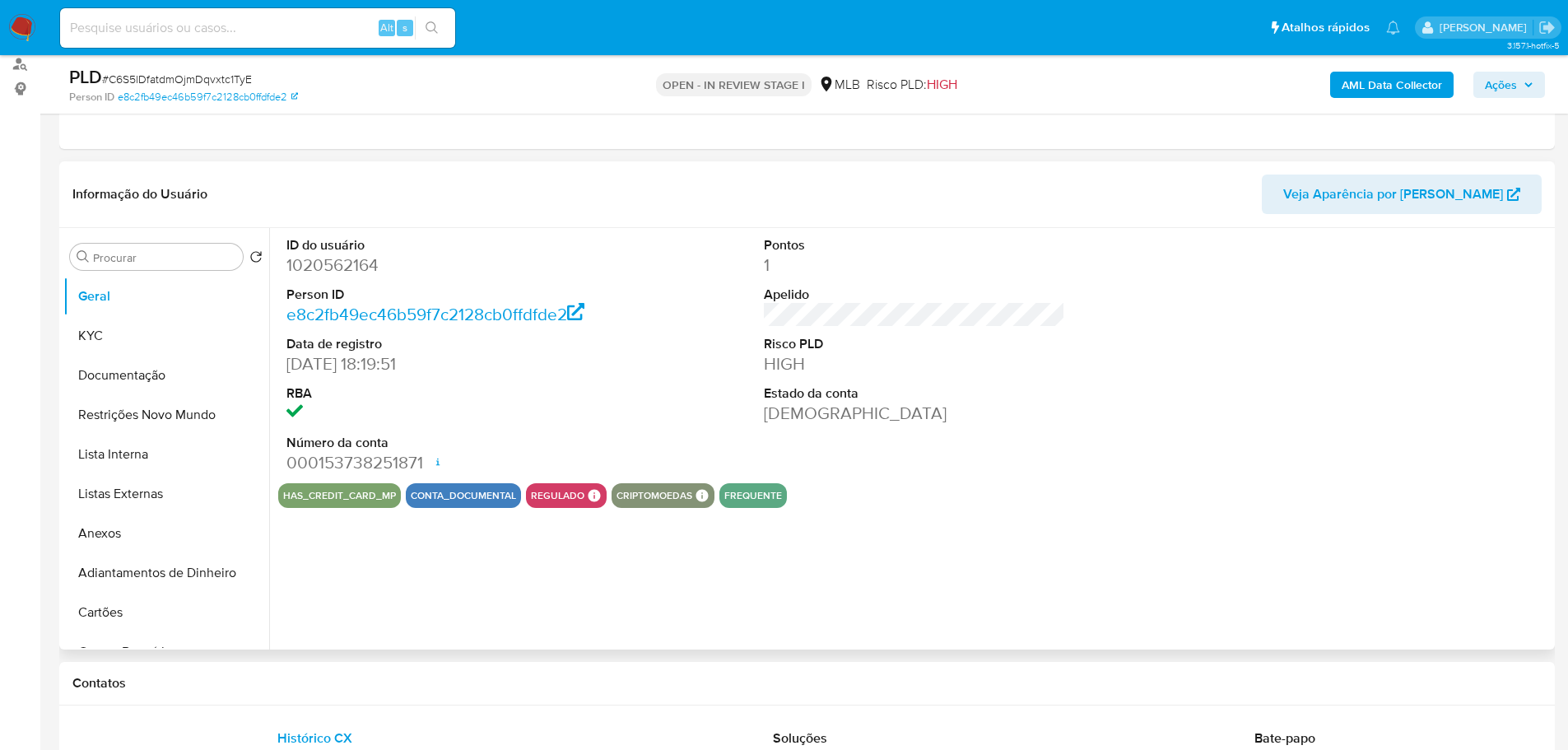
click at [306, 266] on dd "1020562164" at bounding box center [437, 265] width 302 height 23
copy dd "1020562164"
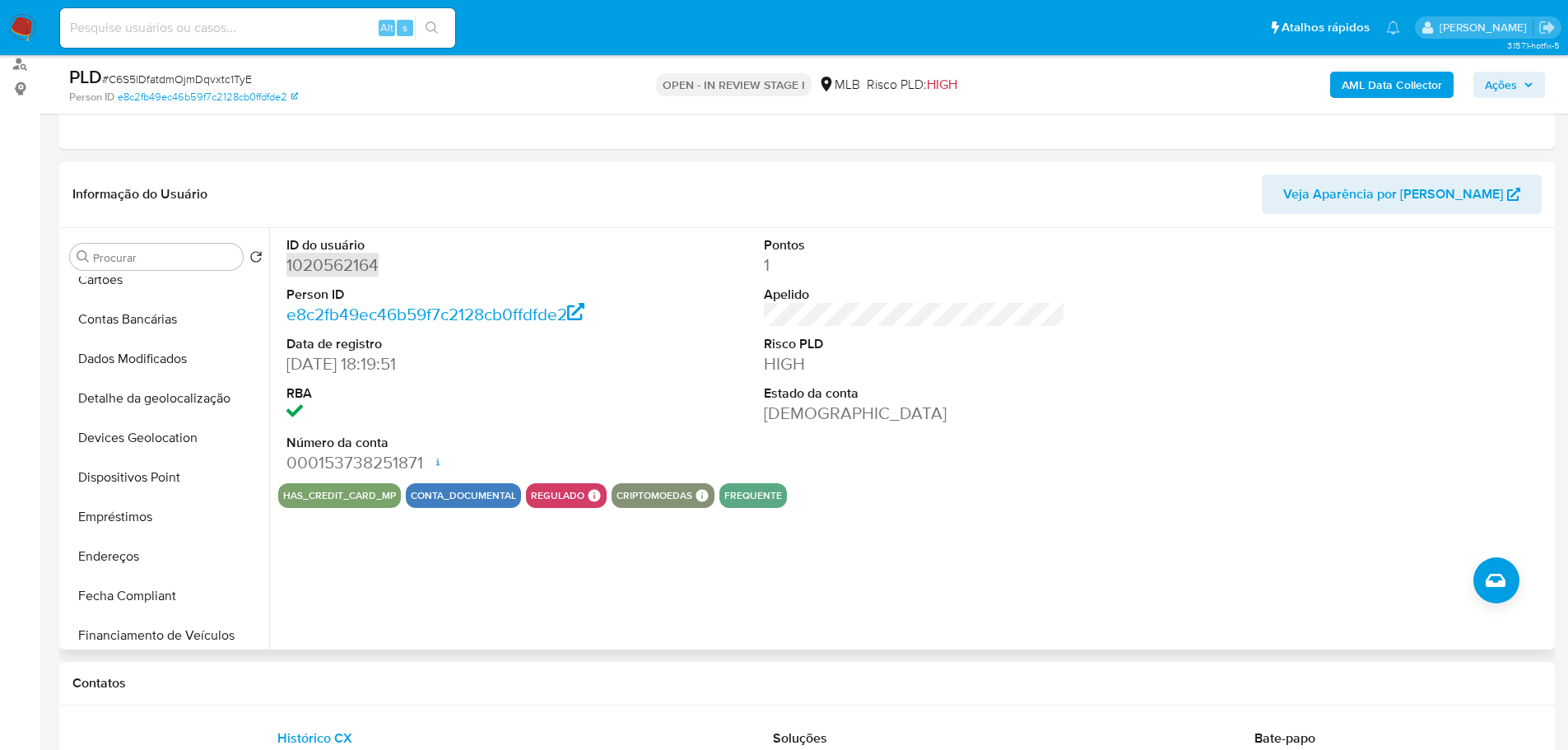
scroll to position [659, 0]
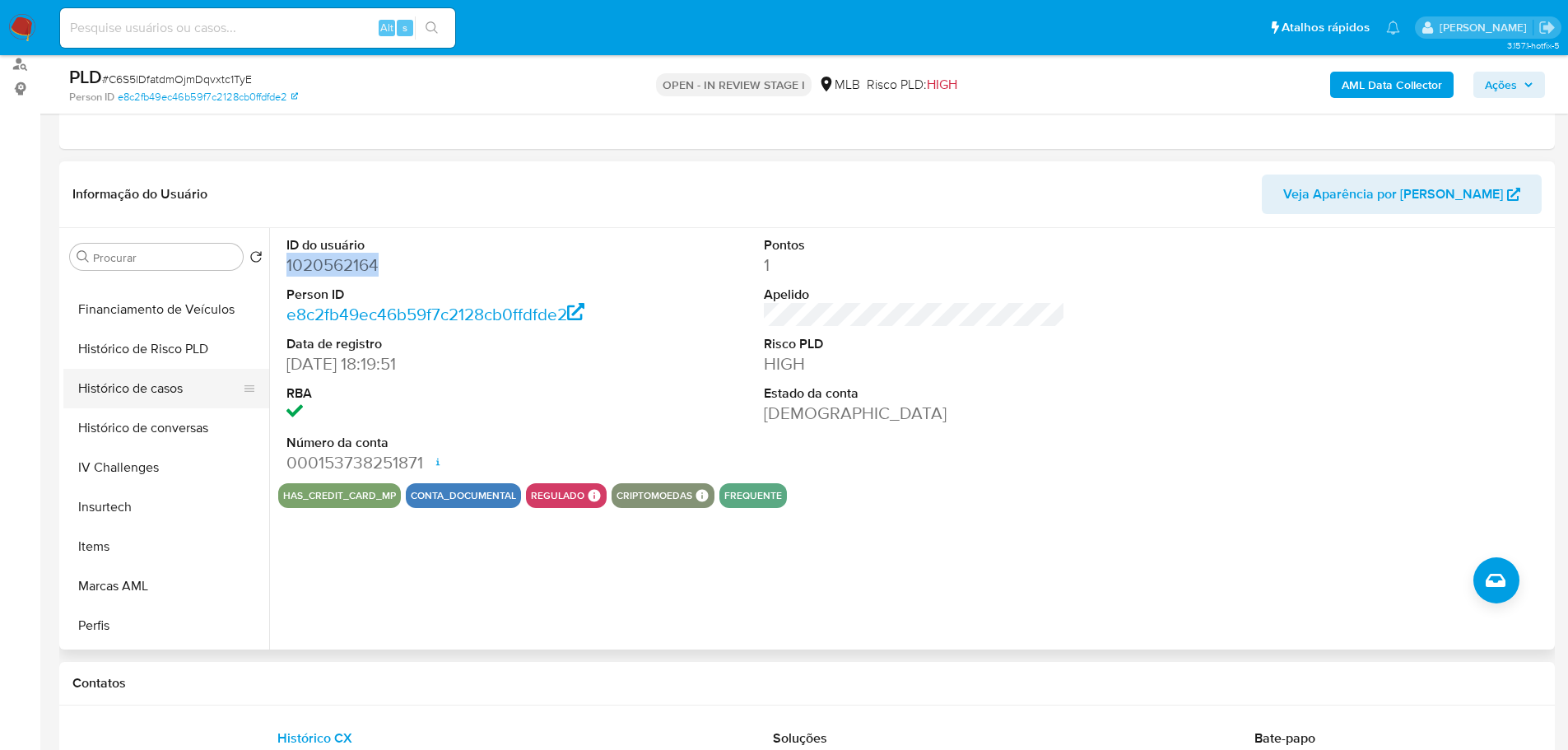
click at [168, 387] on button "Histórico de casos" at bounding box center [159, 388] width 192 height 39
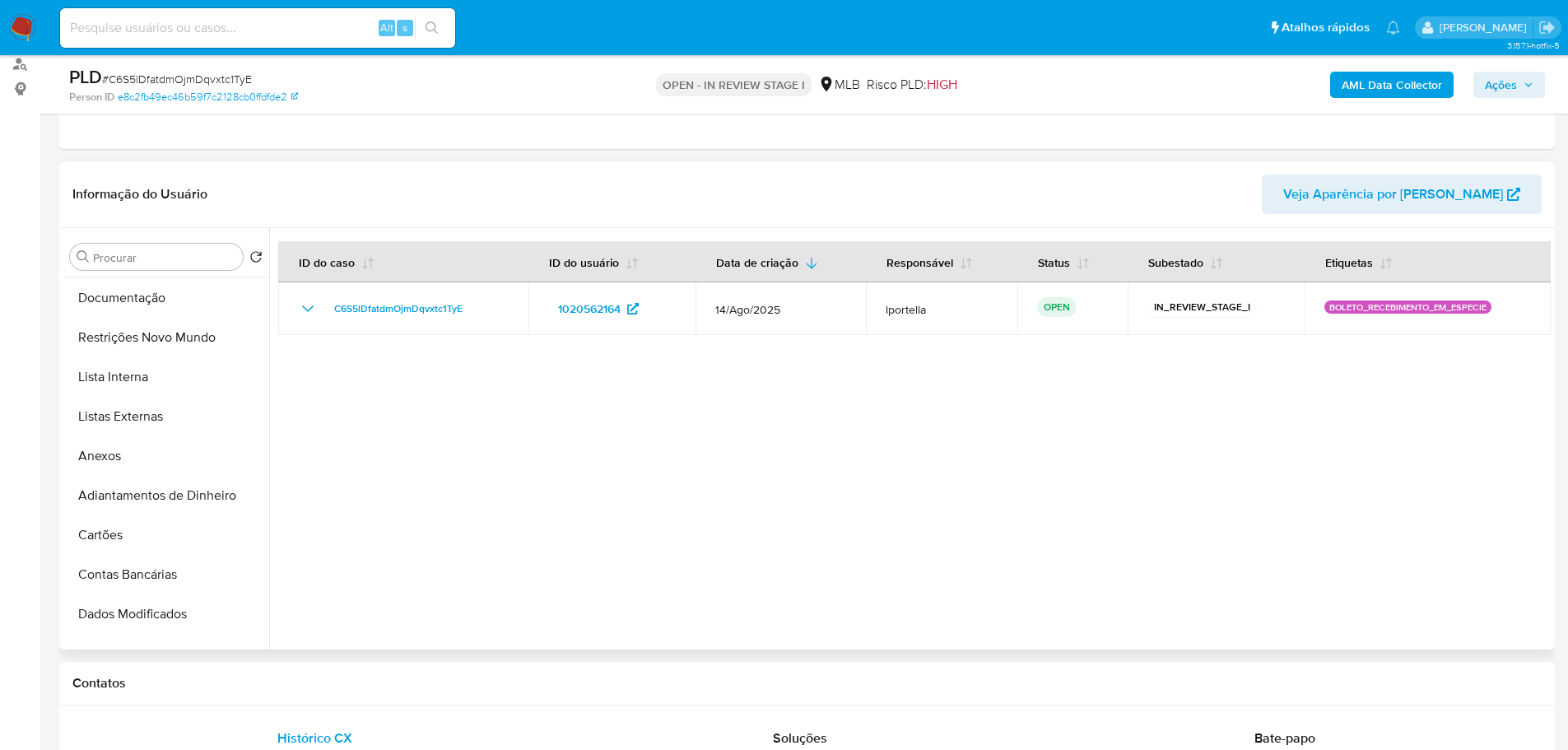
scroll to position [0, 0]
click at [111, 299] on button "Geral" at bounding box center [159, 296] width 192 height 39
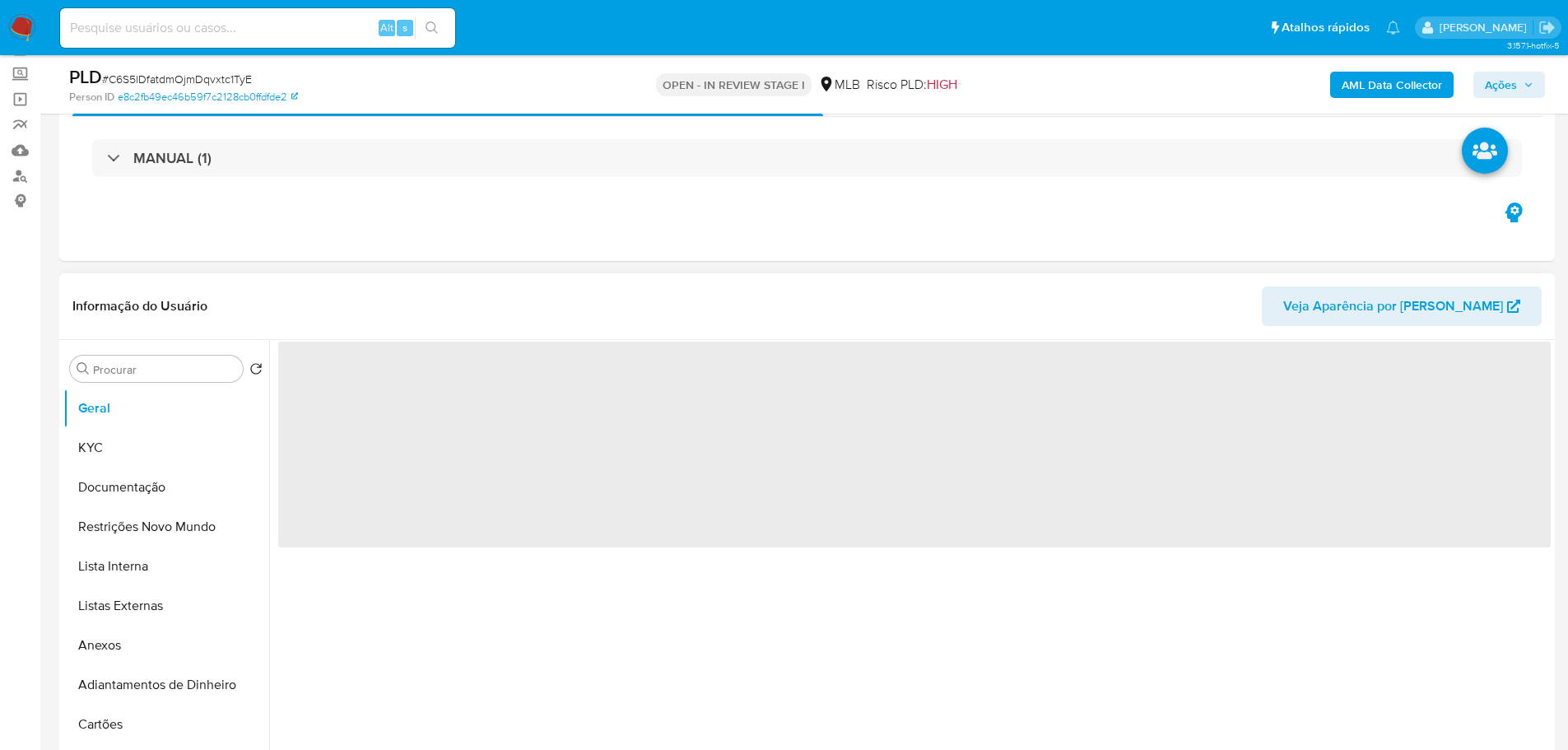
scroll to position [117, 0]
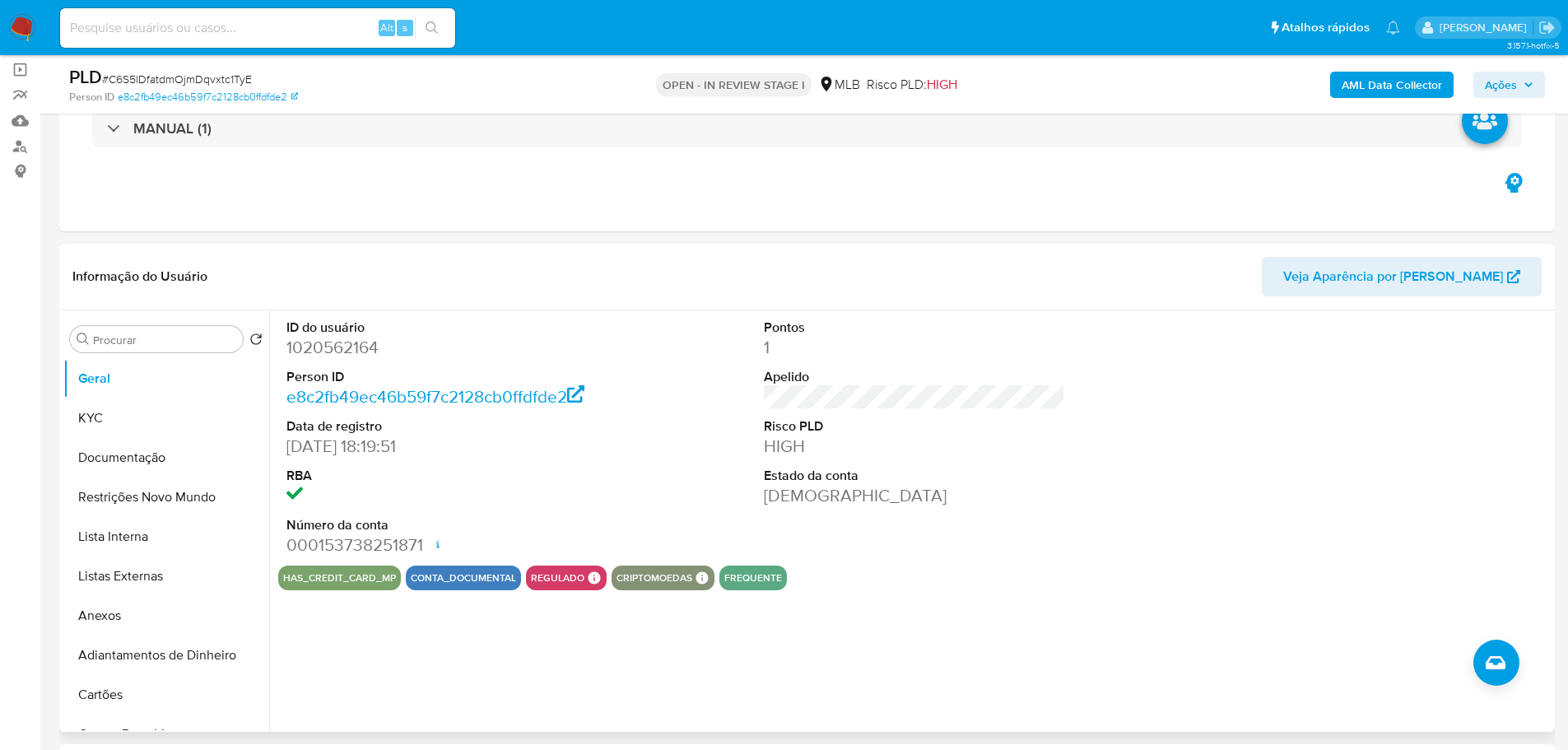
click at [359, 446] on dd "16/11/2021 18:19:51" at bounding box center [437, 446] width 302 height 23
drag, startPoint x: 362, startPoint y: 446, endPoint x: 278, endPoint y: 447, distance: 84.0
click at [278, 447] on div "ID do usuário 1020562164 Person ID e8c2fb49ec46b59f7c2128cb0ffdfde2 Data de reg…" at bounding box center [438, 438] width 319 height 255
copy dd "16/11/2021"
click at [1487, 91] on span "Ações" at bounding box center [1501, 84] width 32 height 26
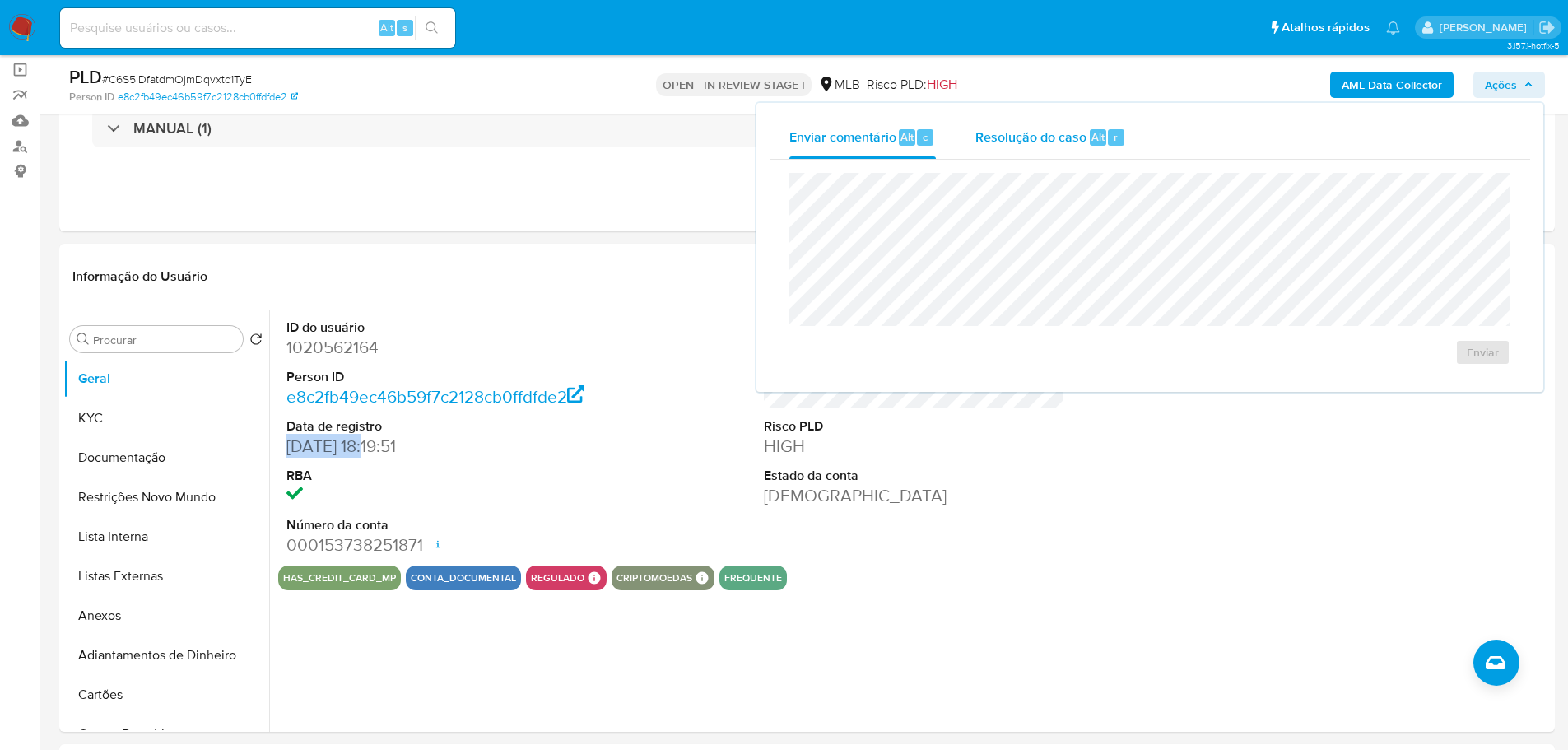
click at [1017, 142] on span "Resolução do caso" at bounding box center [1031, 136] width 111 height 19
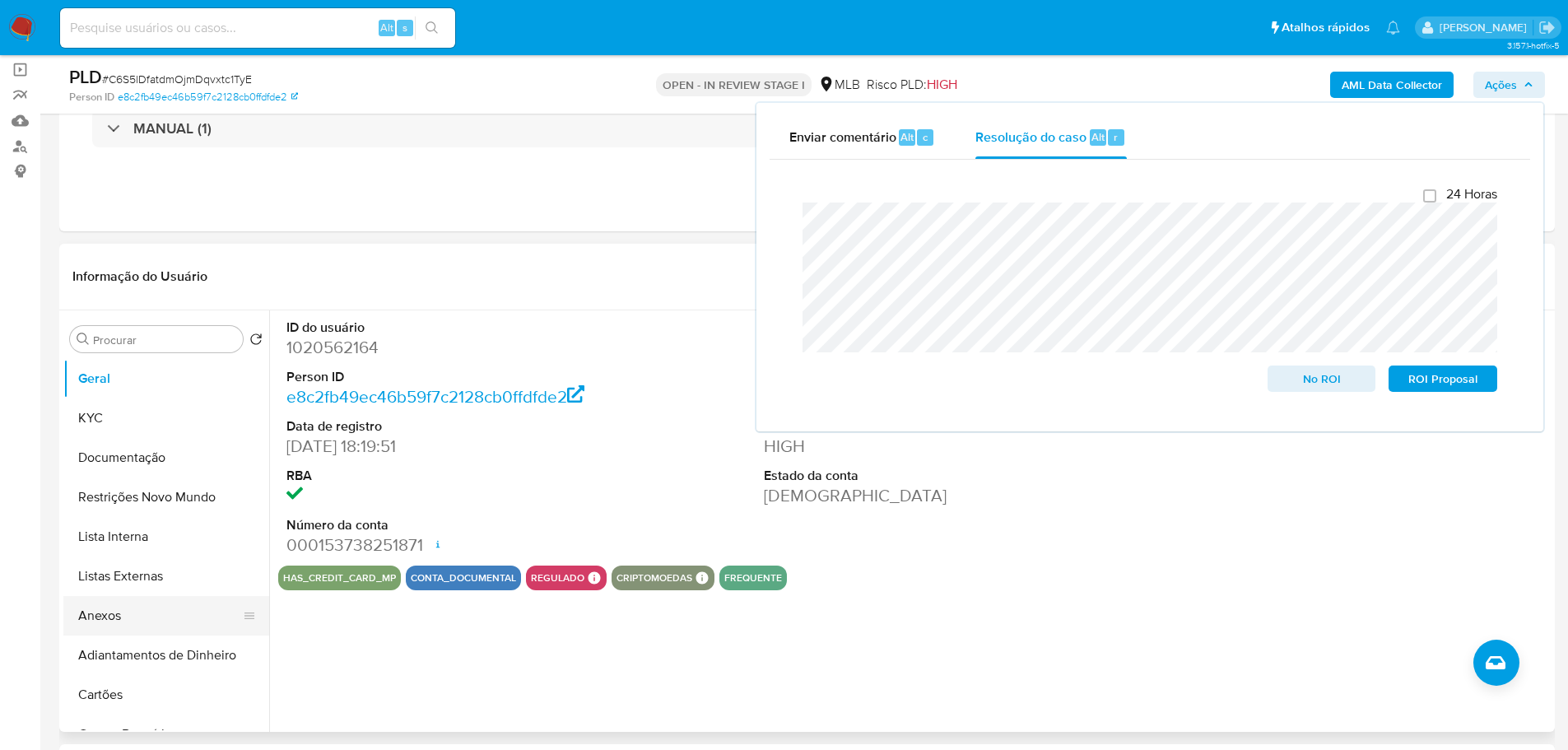
drag, startPoint x: 137, startPoint y: 611, endPoint x: 128, endPoint y: 608, distance: 9.5
click at [137, 611] on button "Anexos" at bounding box center [159, 616] width 192 height 39
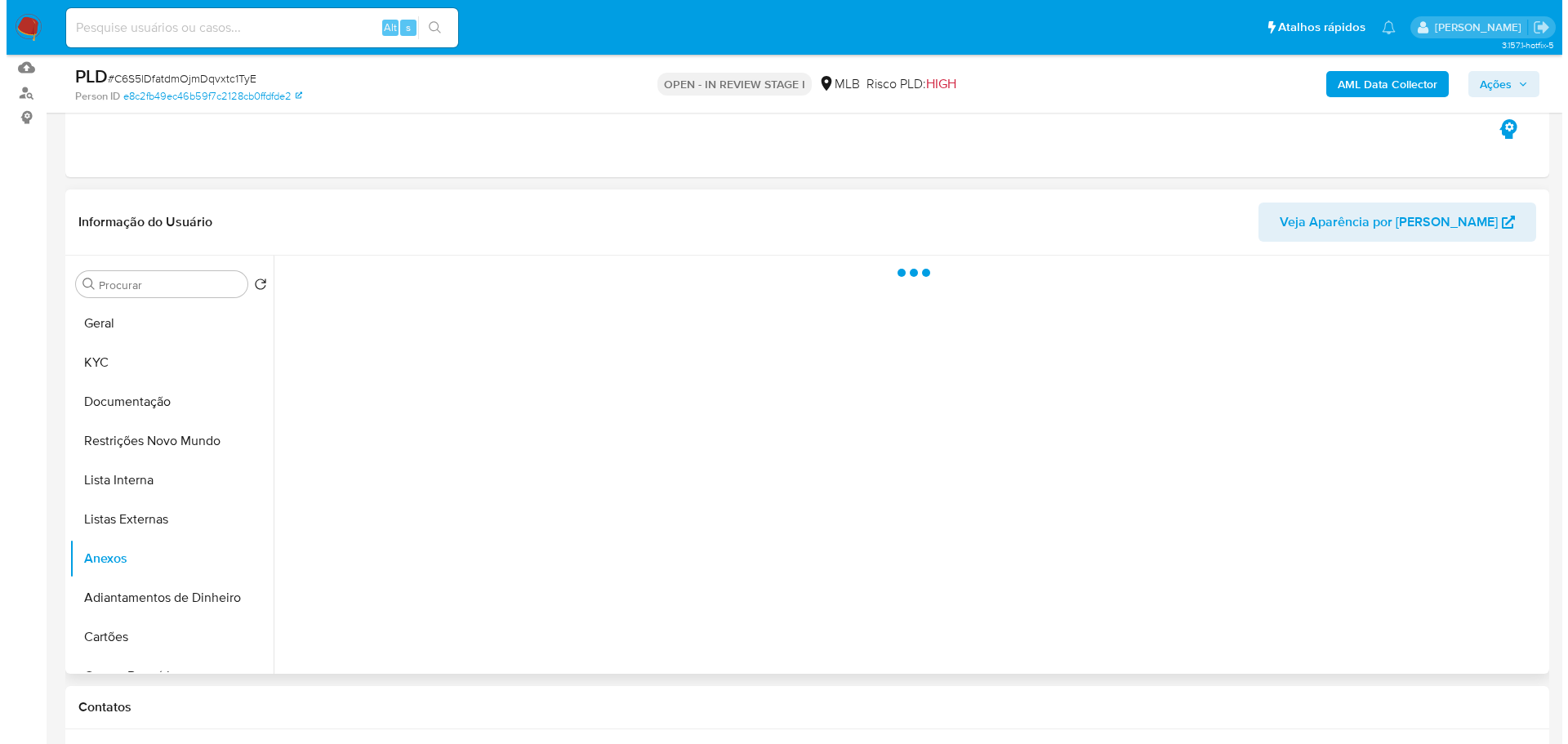
scroll to position [198, 0]
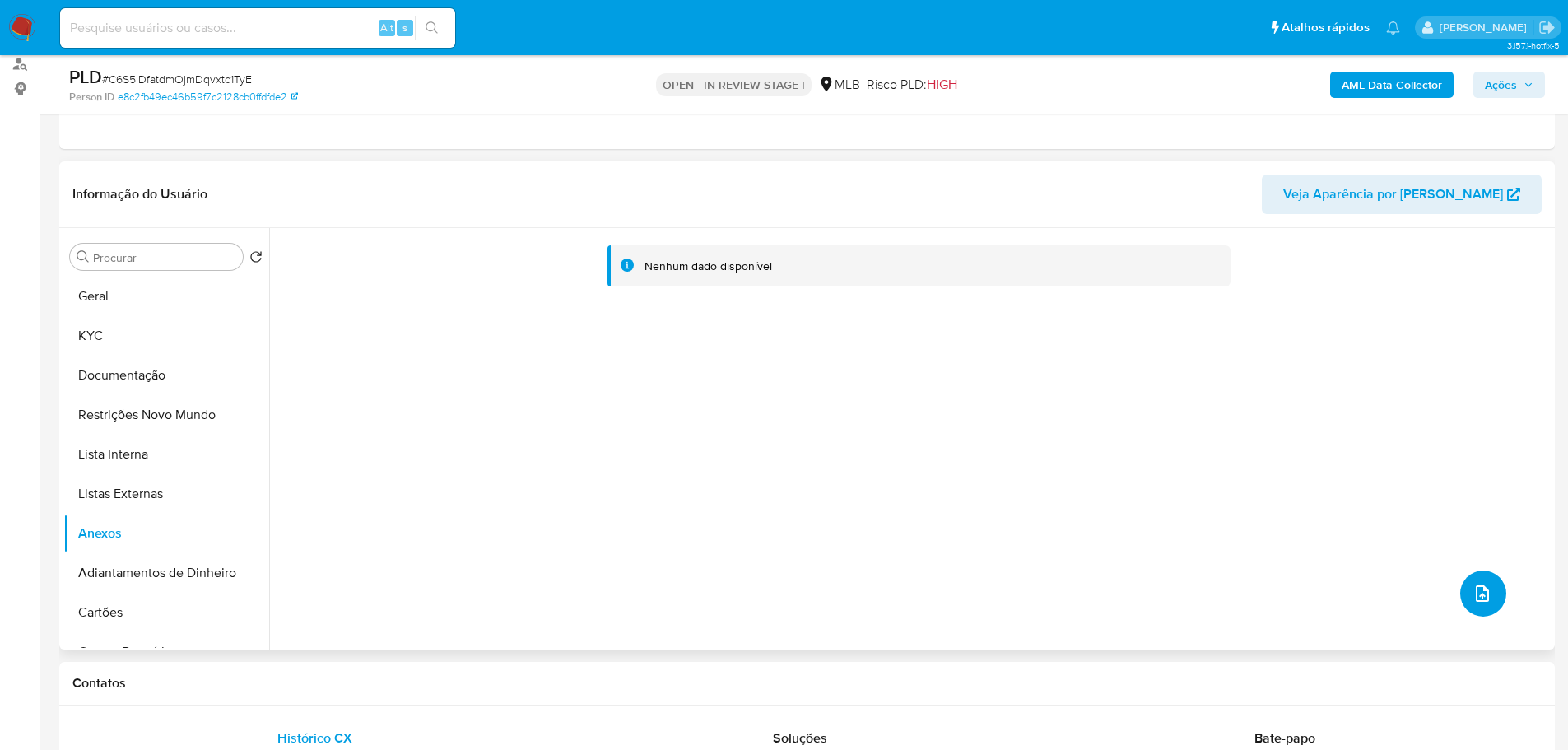
click at [1489, 601] on button "upload-file" at bounding box center [1482, 592] width 46 height 46
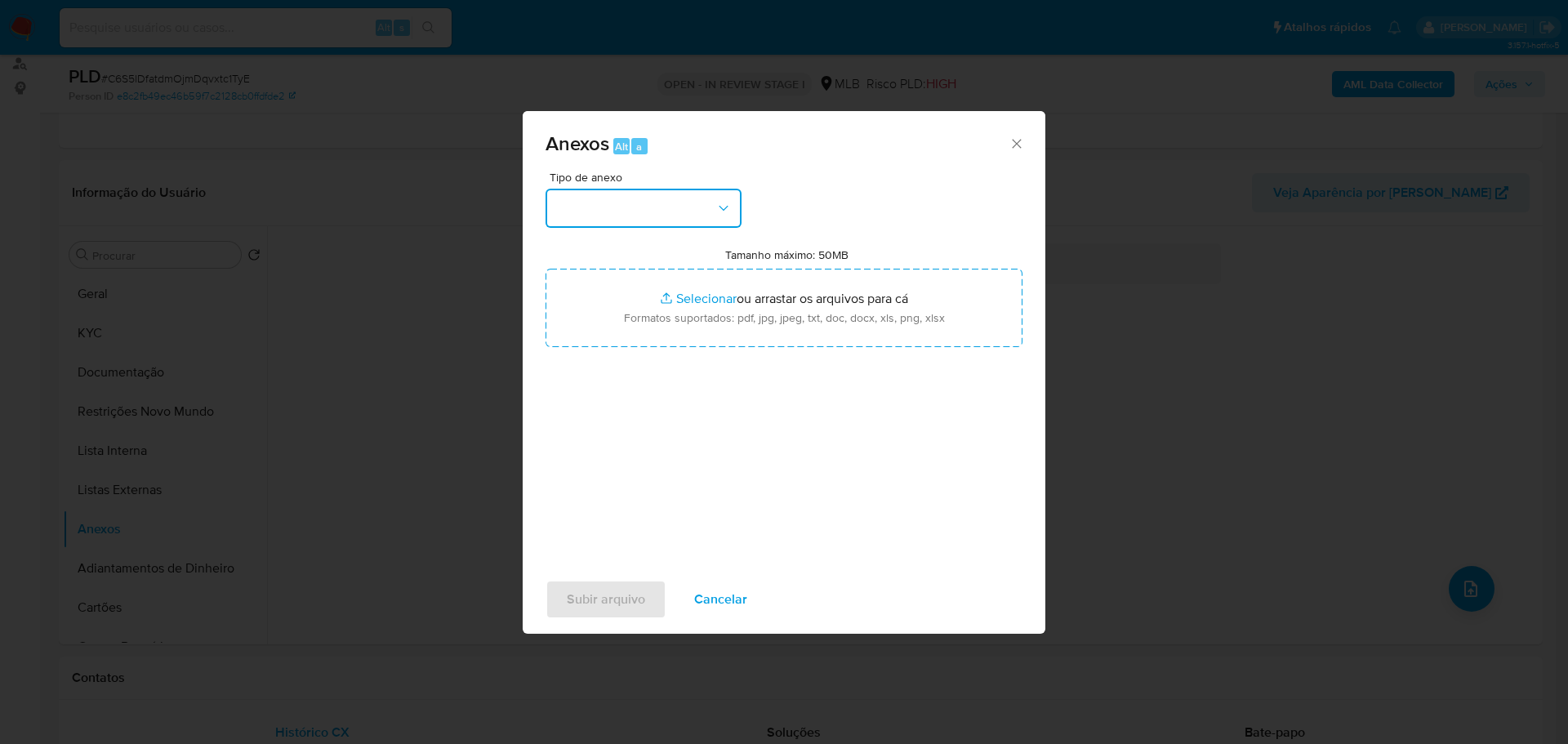
click at [654, 222] on button "button" at bounding box center [643, 208] width 196 height 39
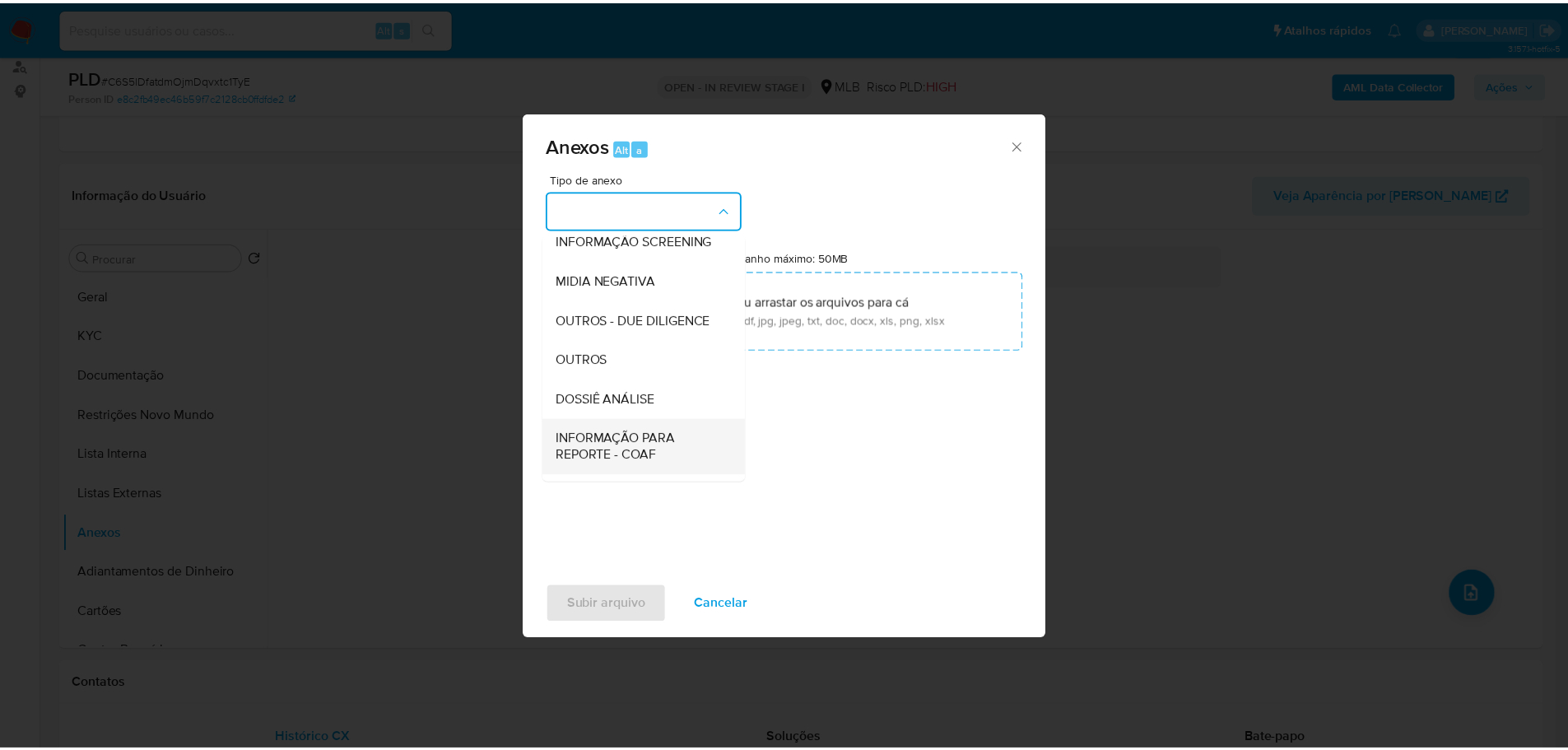
scroll to position [253, 0]
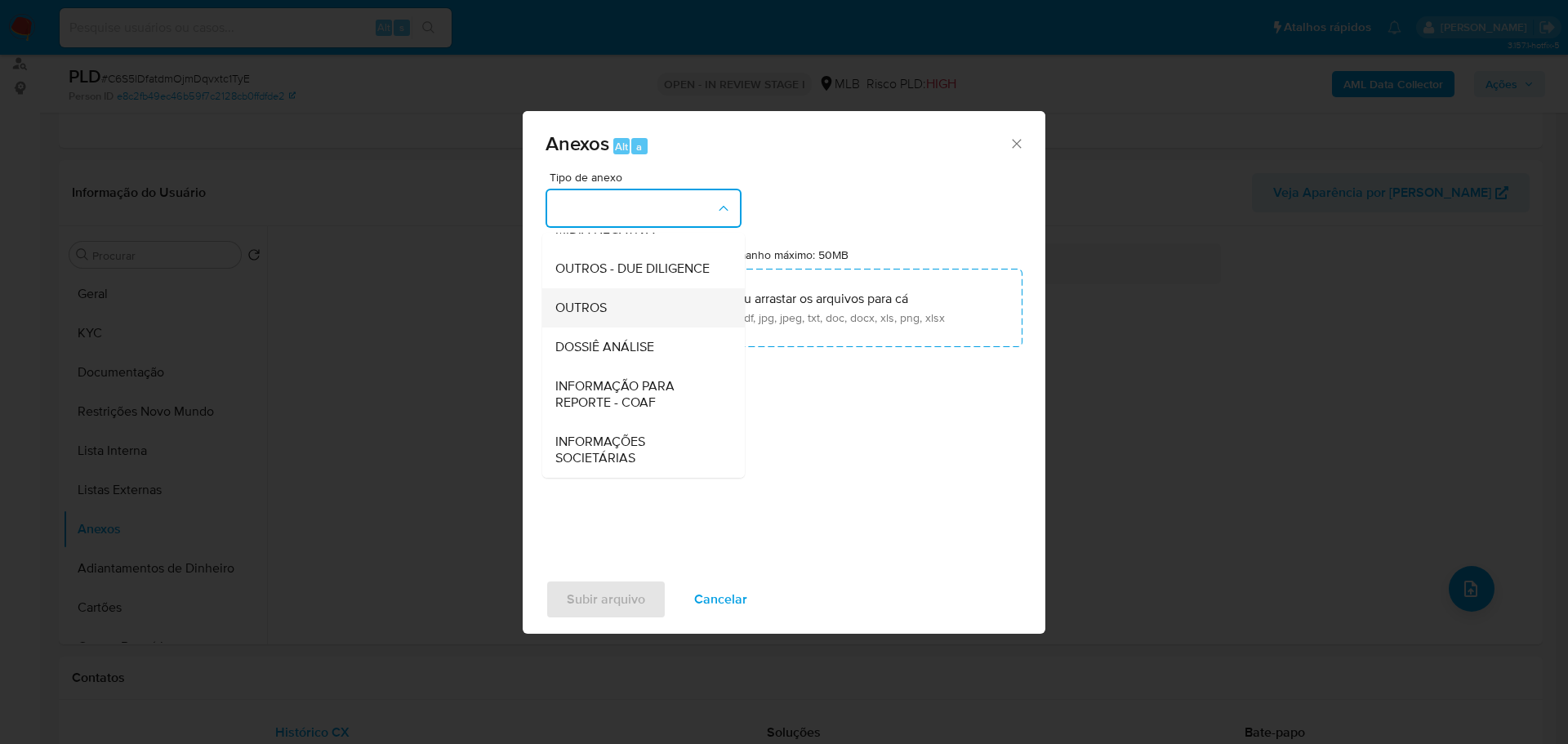
click at [597, 313] on span "OUTROS" at bounding box center [581, 307] width 52 height 16
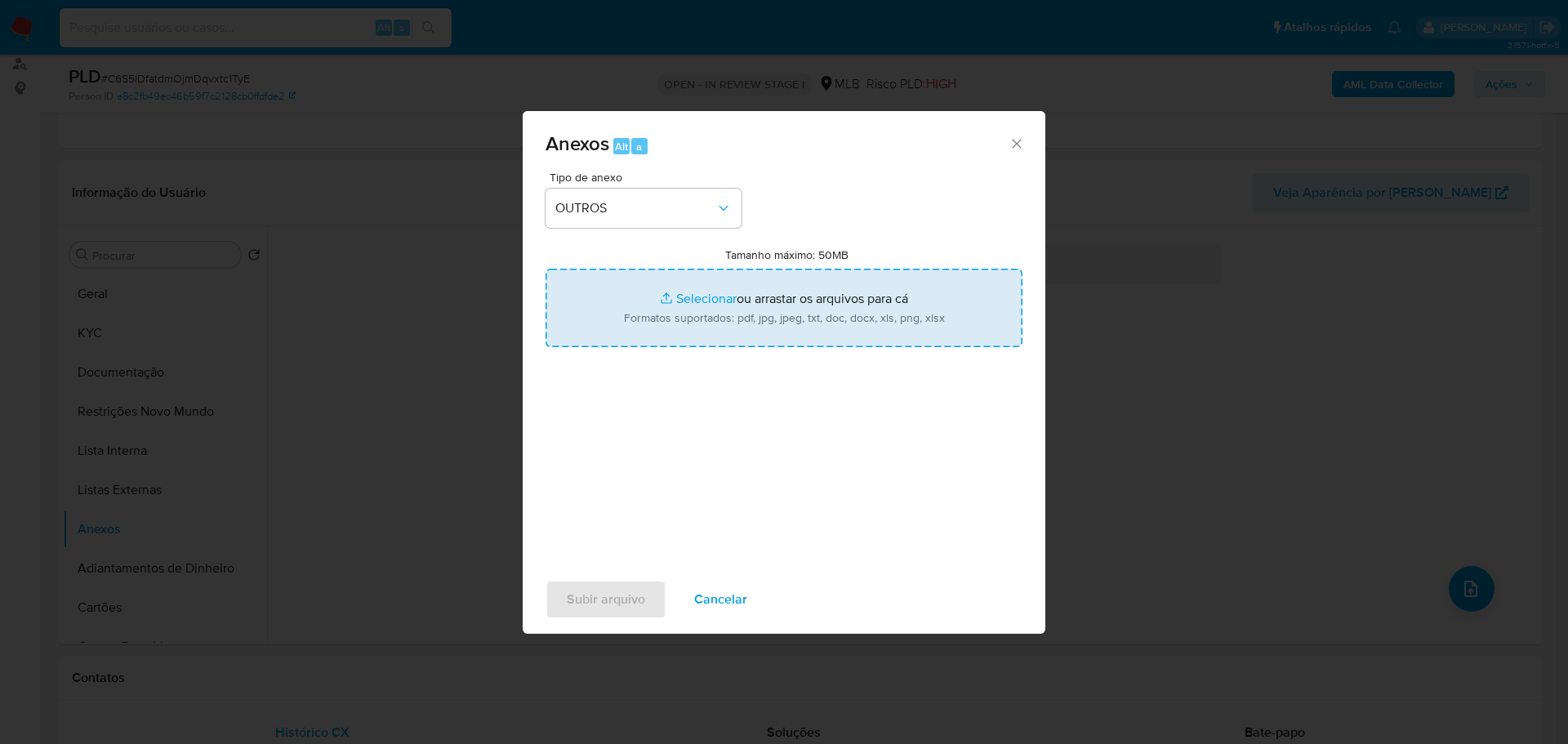
type input "C:\fakepath\ID_ 1020562164 - CPF 08192495990 - MYLENA VITORIA CARVALHO DA SILVA…"
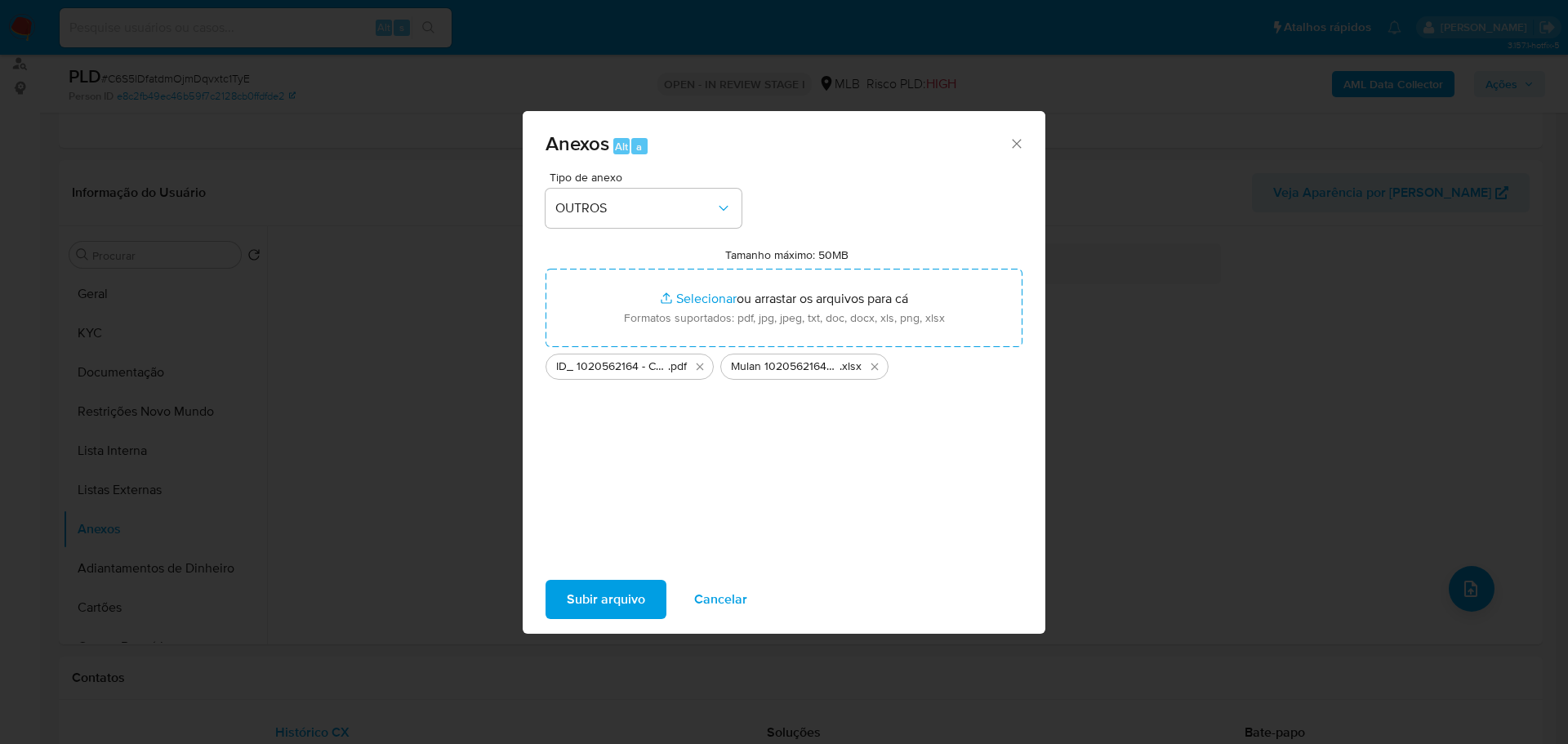
click at [622, 606] on span "Subir arquivo" at bounding box center [606, 599] width 78 height 36
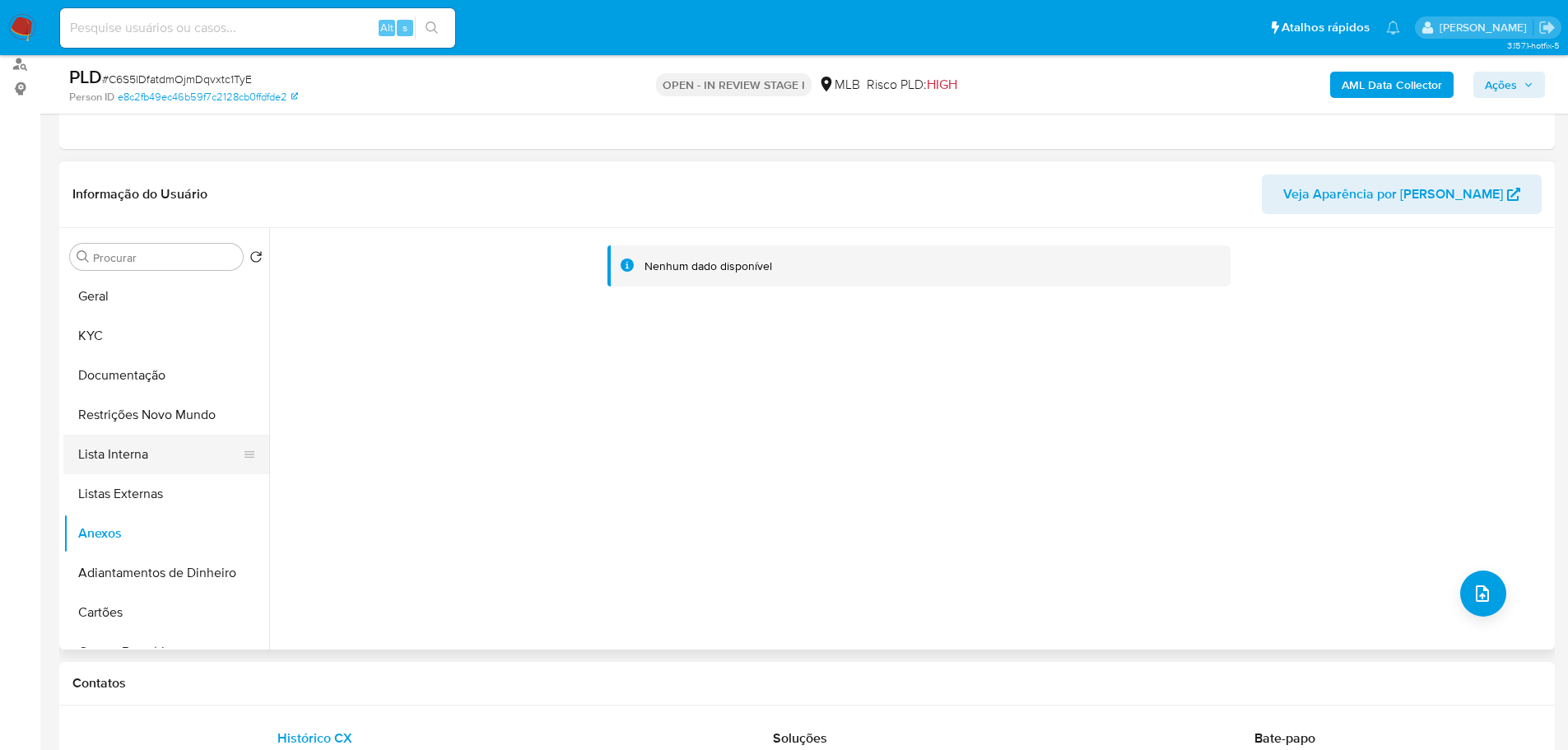
click at [153, 447] on button "Lista Interna" at bounding box center [159, 454] width 192 height 39
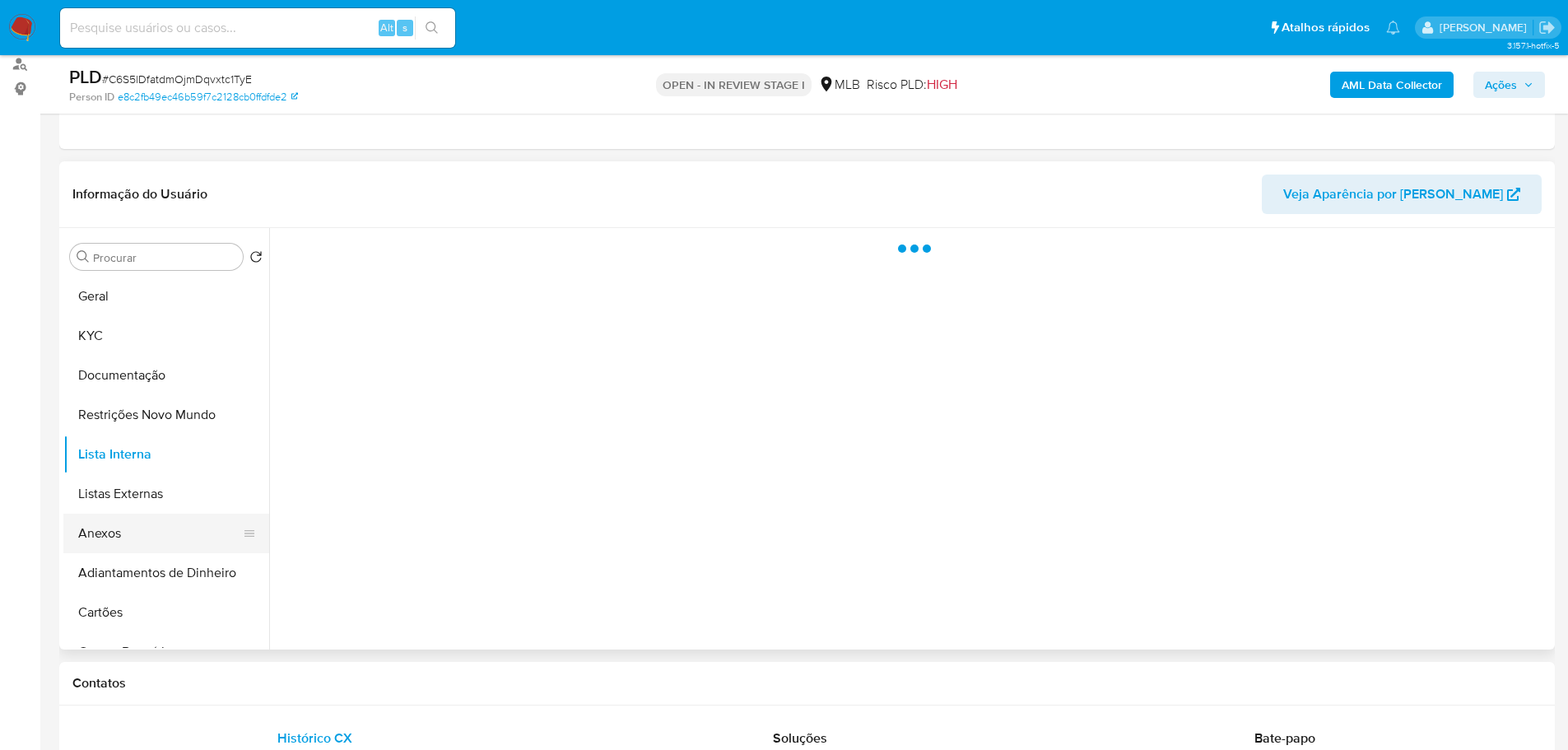
click at [160, 530] on button "Anexos" at bounding box center [159, 533] width 192 height 39
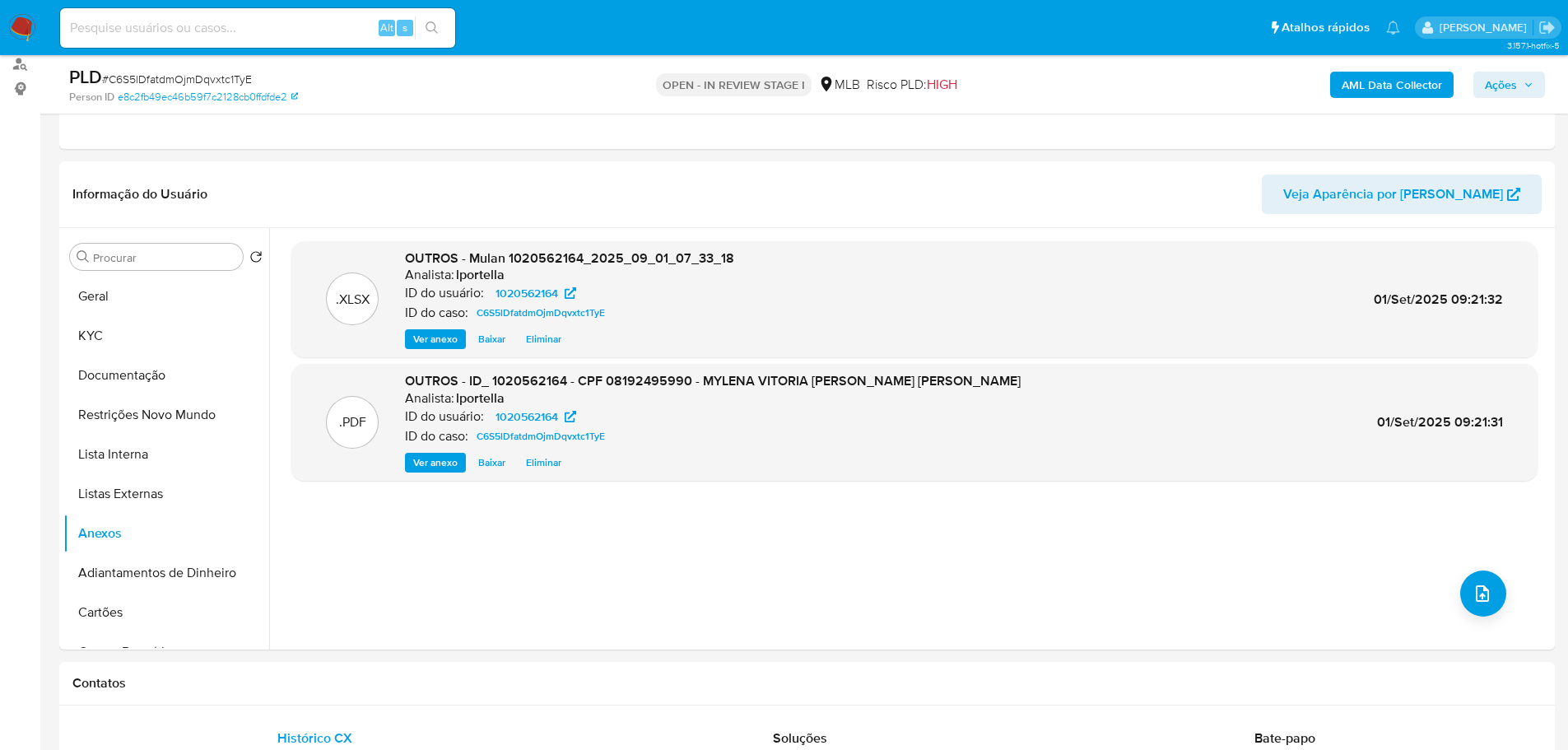
click at [1524, 87] on icon "button" at bounding box center [1528, 84] width 10 height 10
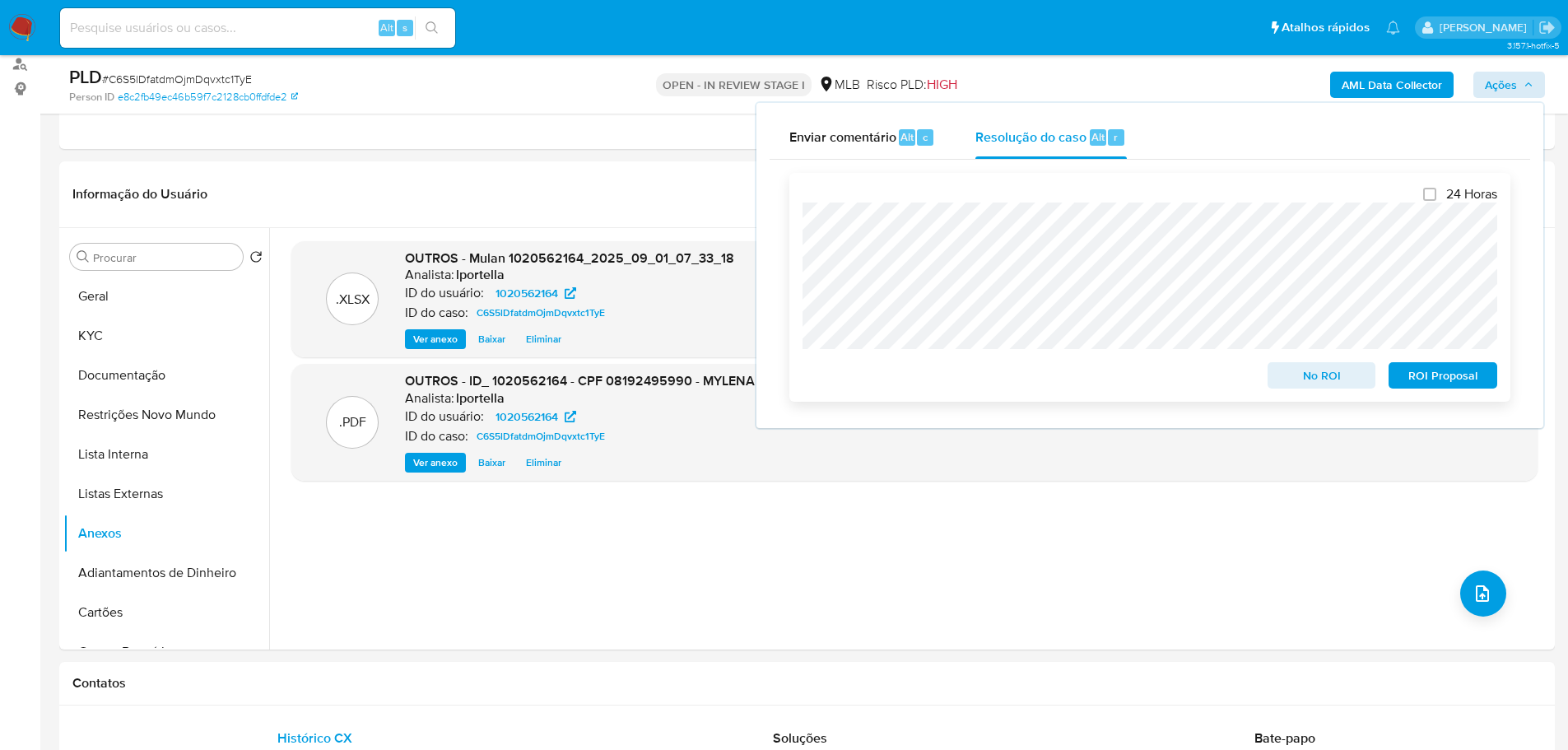
click at [1304, 380] on span "No ROI" at bounding box center [1322, 375] width 86 height 23
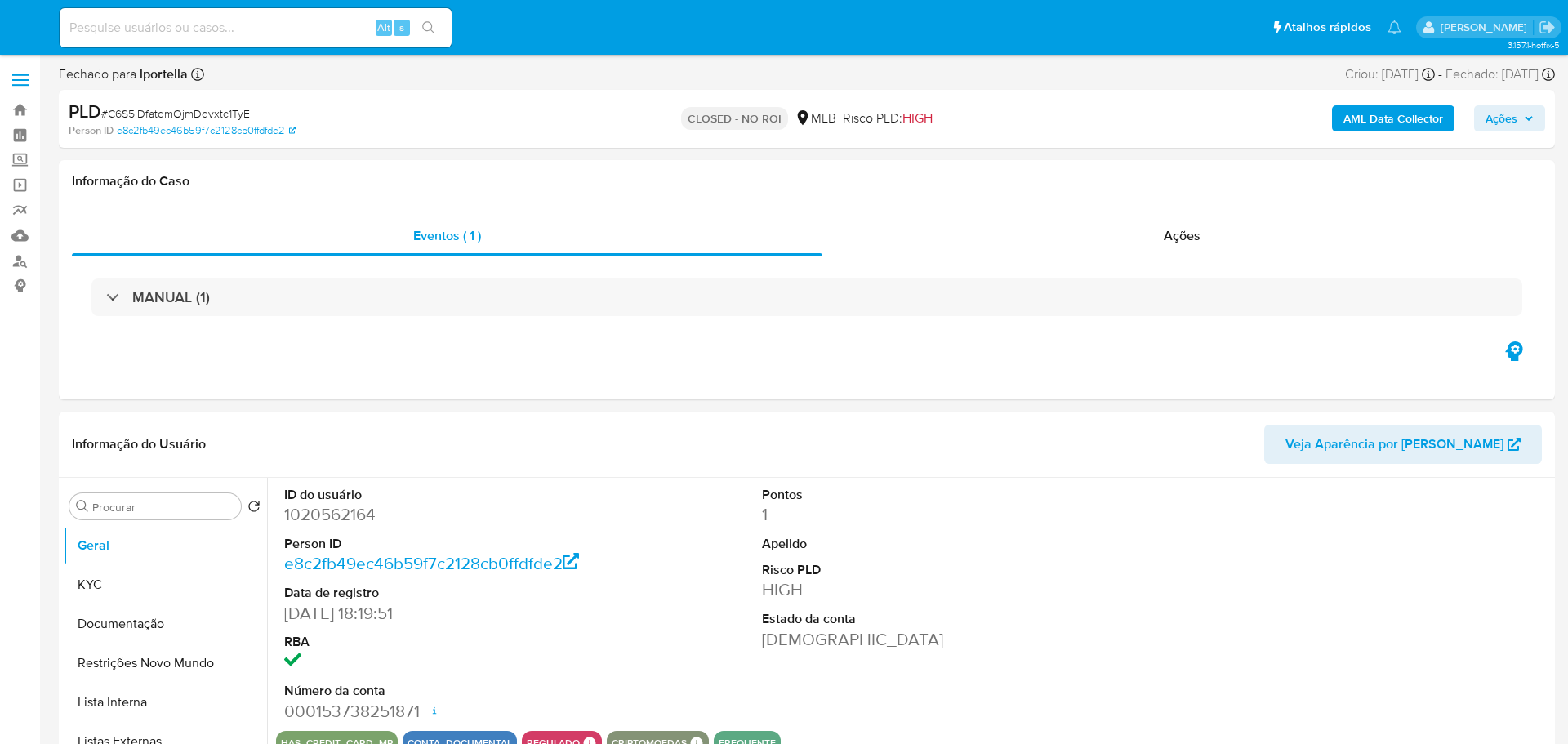
select select "10"
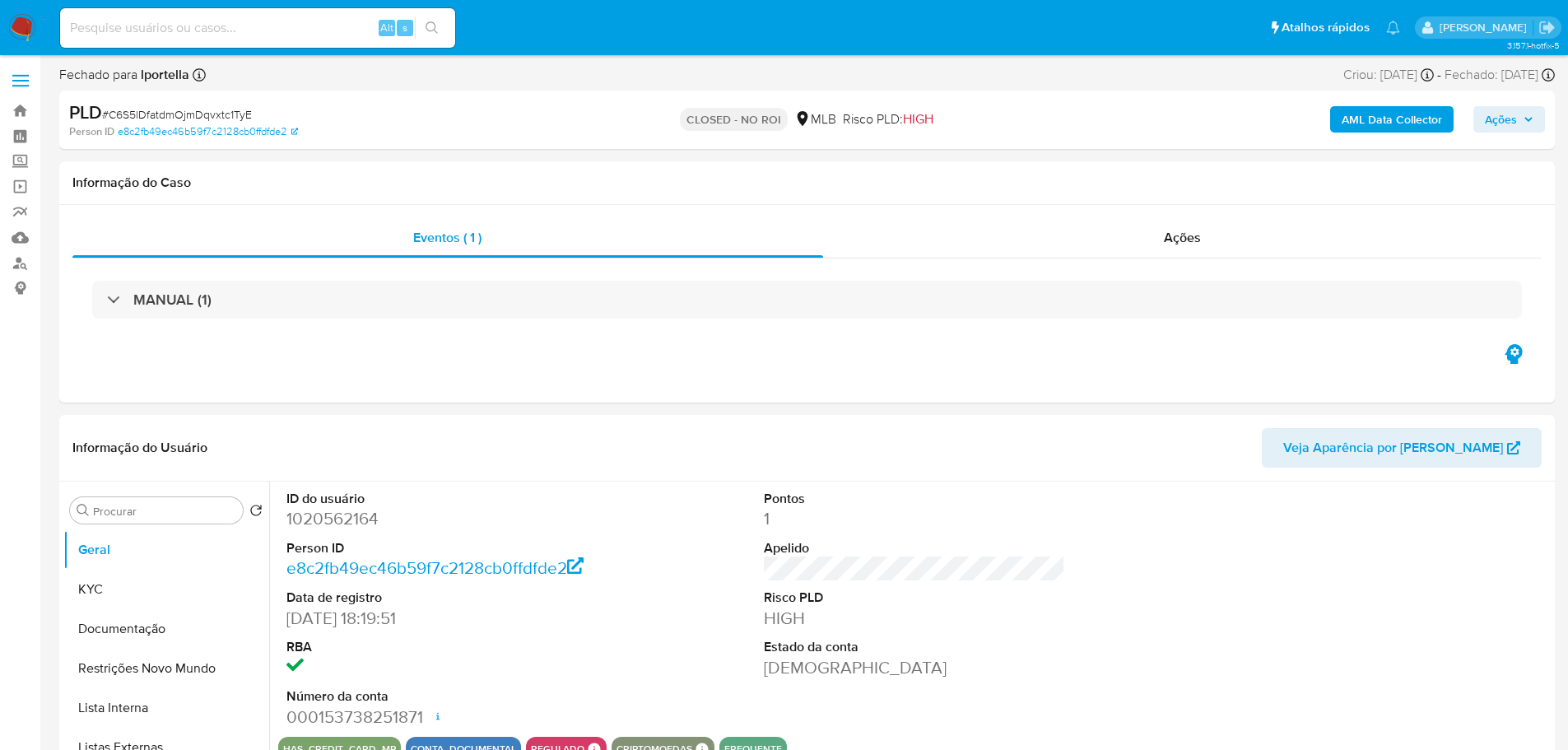
click at [14, 24] on img at bounding box center [21, 28] width 28 height 28
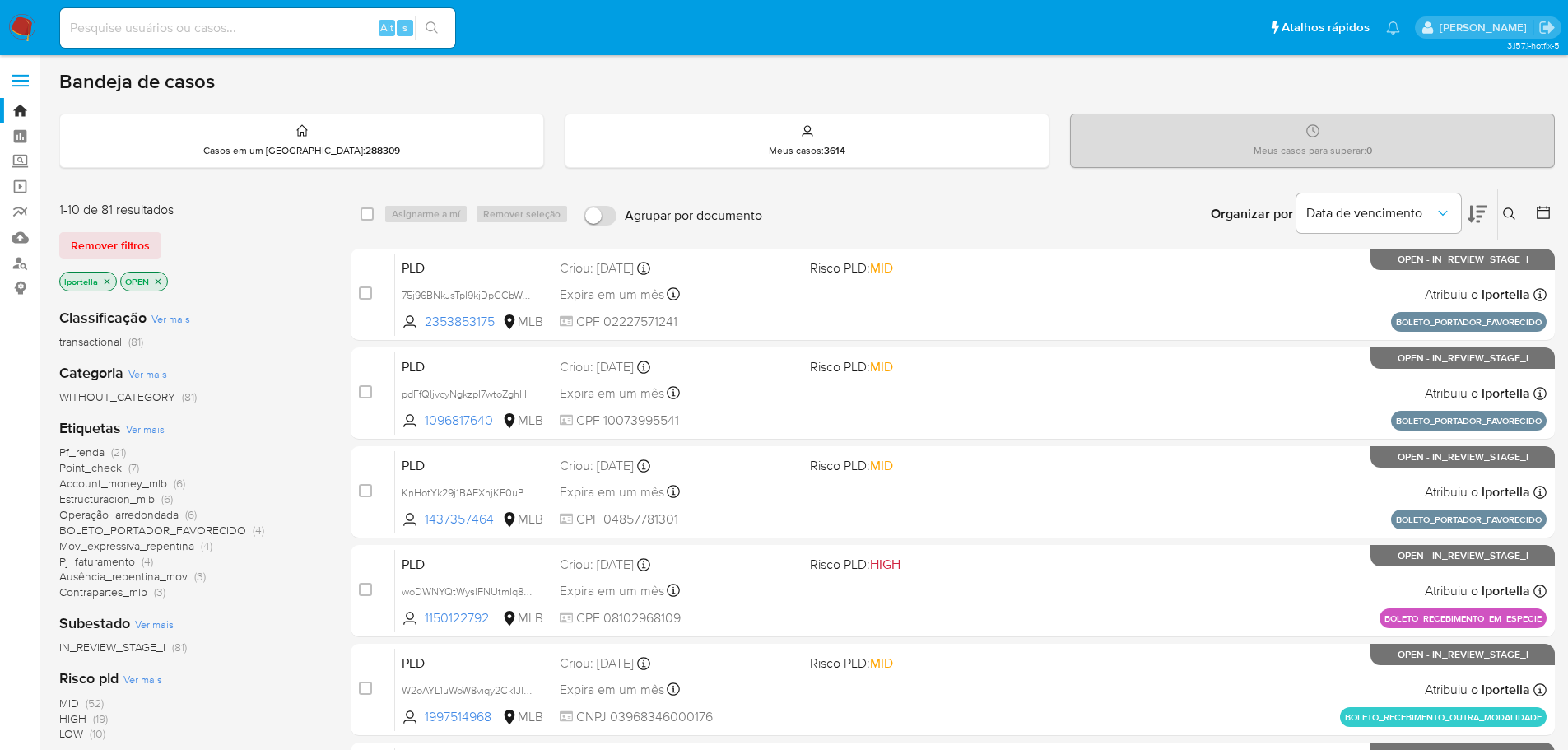
click at [261, 29] on input at bounding box center [257, 28] width 395 height 21
paste input "FiMqEIlFRShu6sz5TCZoPS0r"
type input "FiMqEIlFRShu6sz5TCZoPS0r"
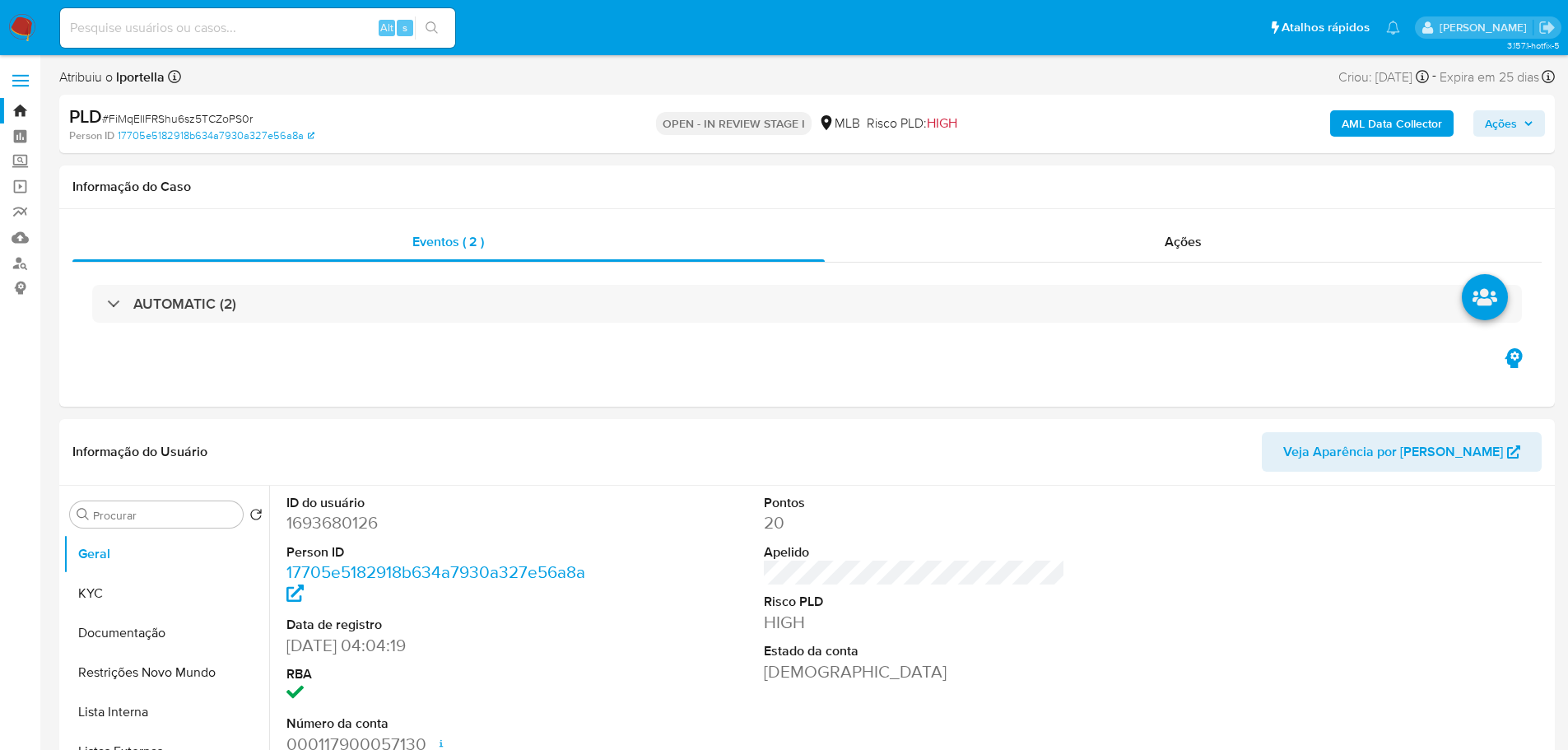
select select "10"
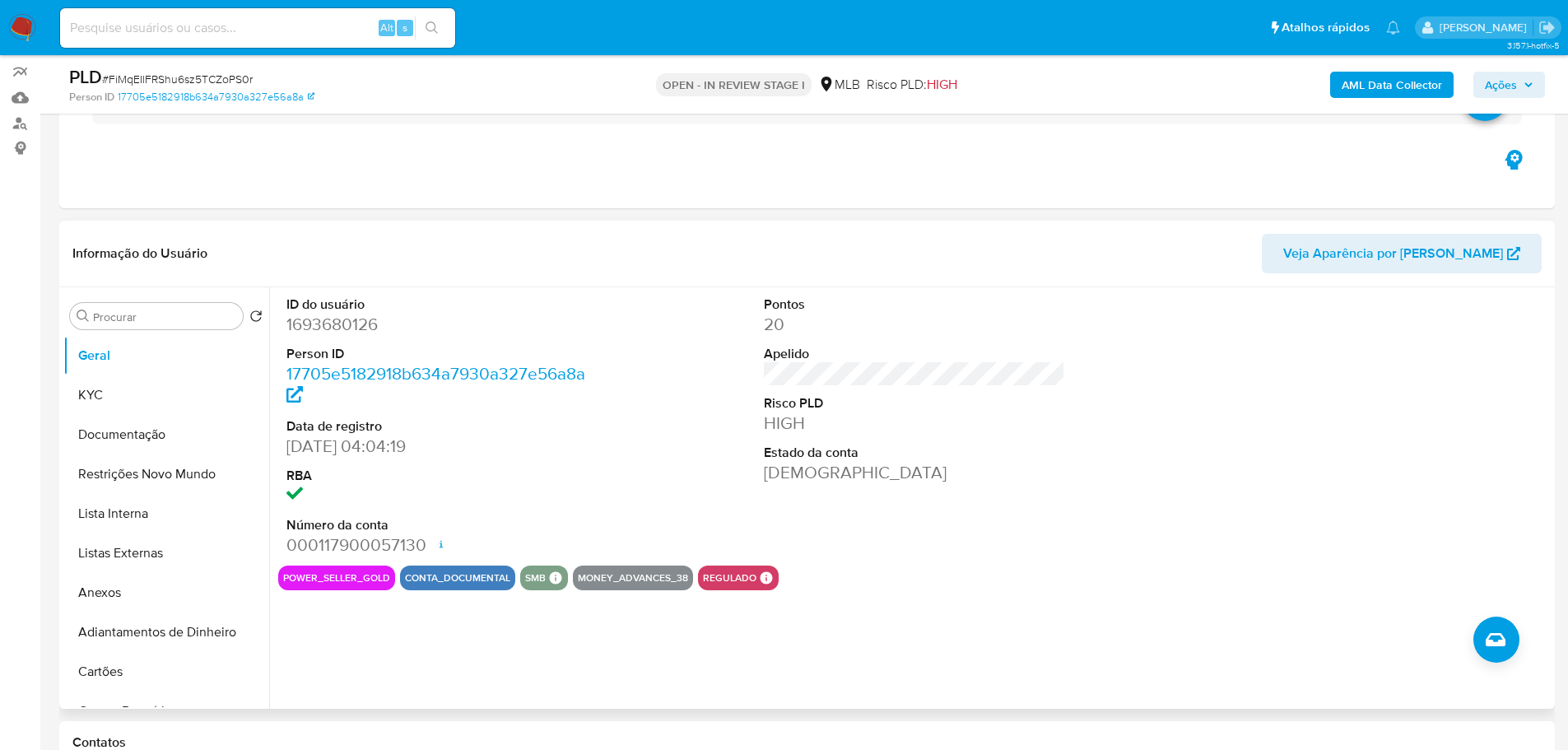
scroll to position [247, 0]
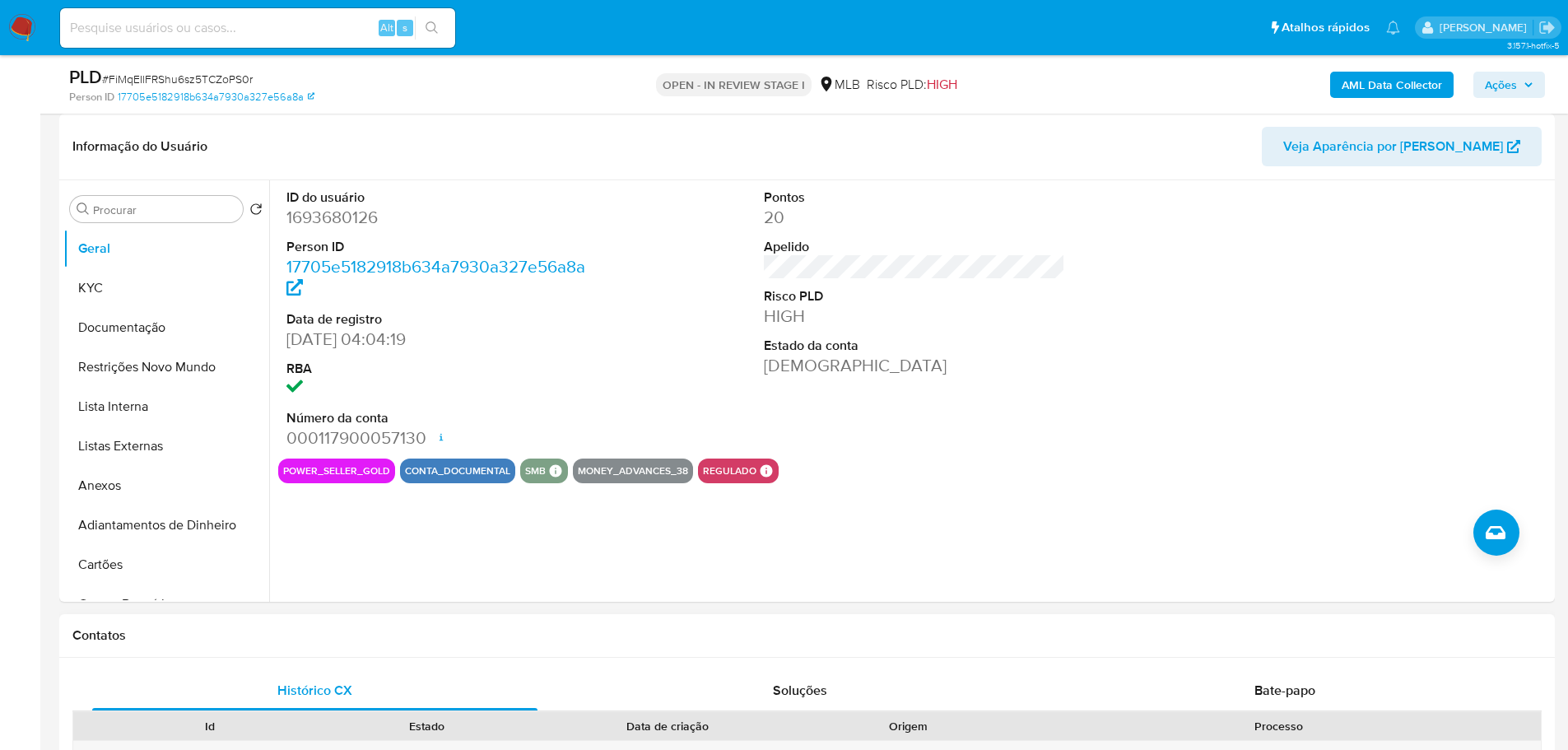
click at [372, 634] on h1 "Contatos" at bounding box center [806, 635] width 1469 height 16
click at [137, 281] on button "KYC" at bounding box center [159, 288] width 192 height 39
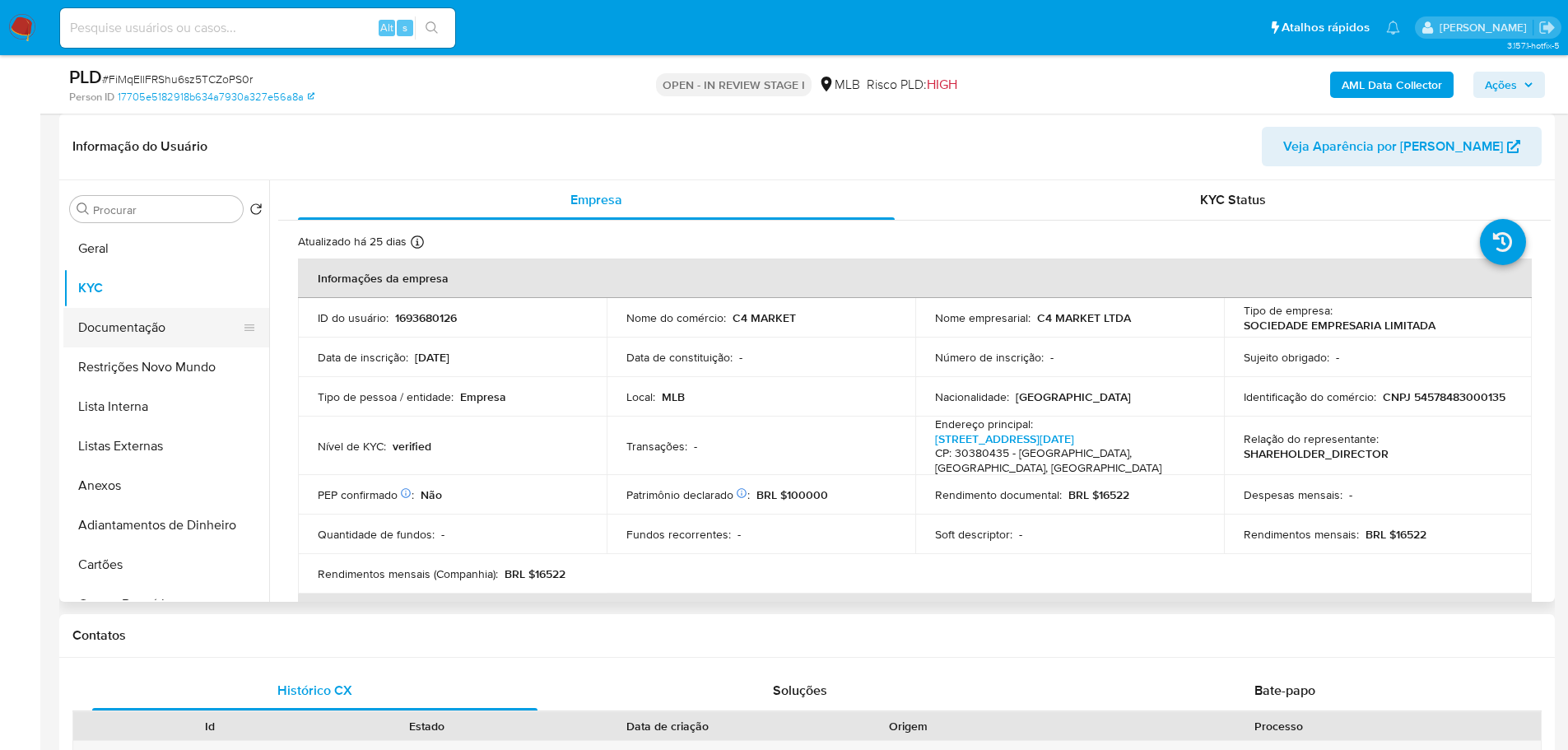
click at [181, 321] on button "Documentação" at bounding box center [159, 328] width 192 height 39
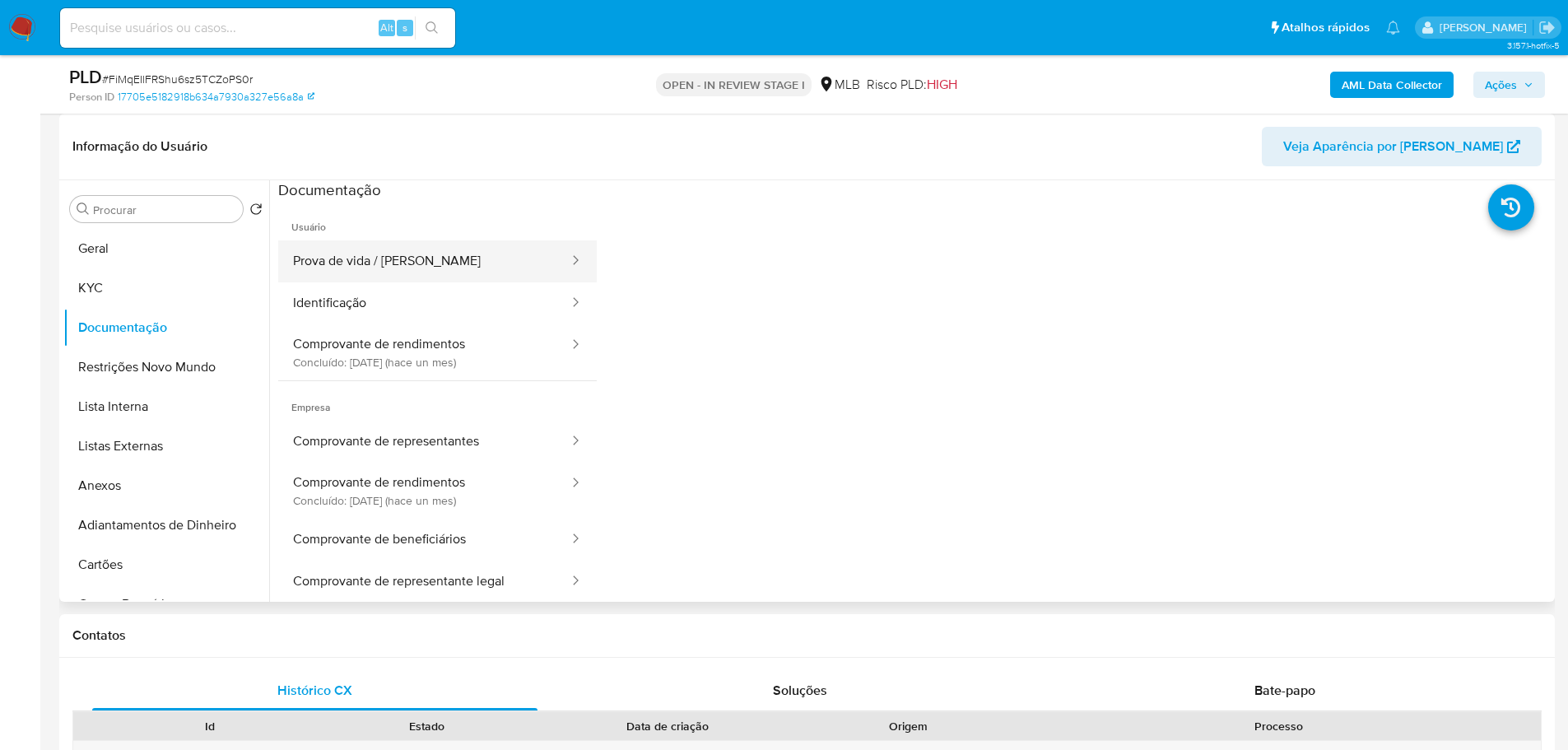
click at [388, 248] on button "Prova de vida / [PERSON_NAME]" at bounding box center [424, 260] width 292 height 42
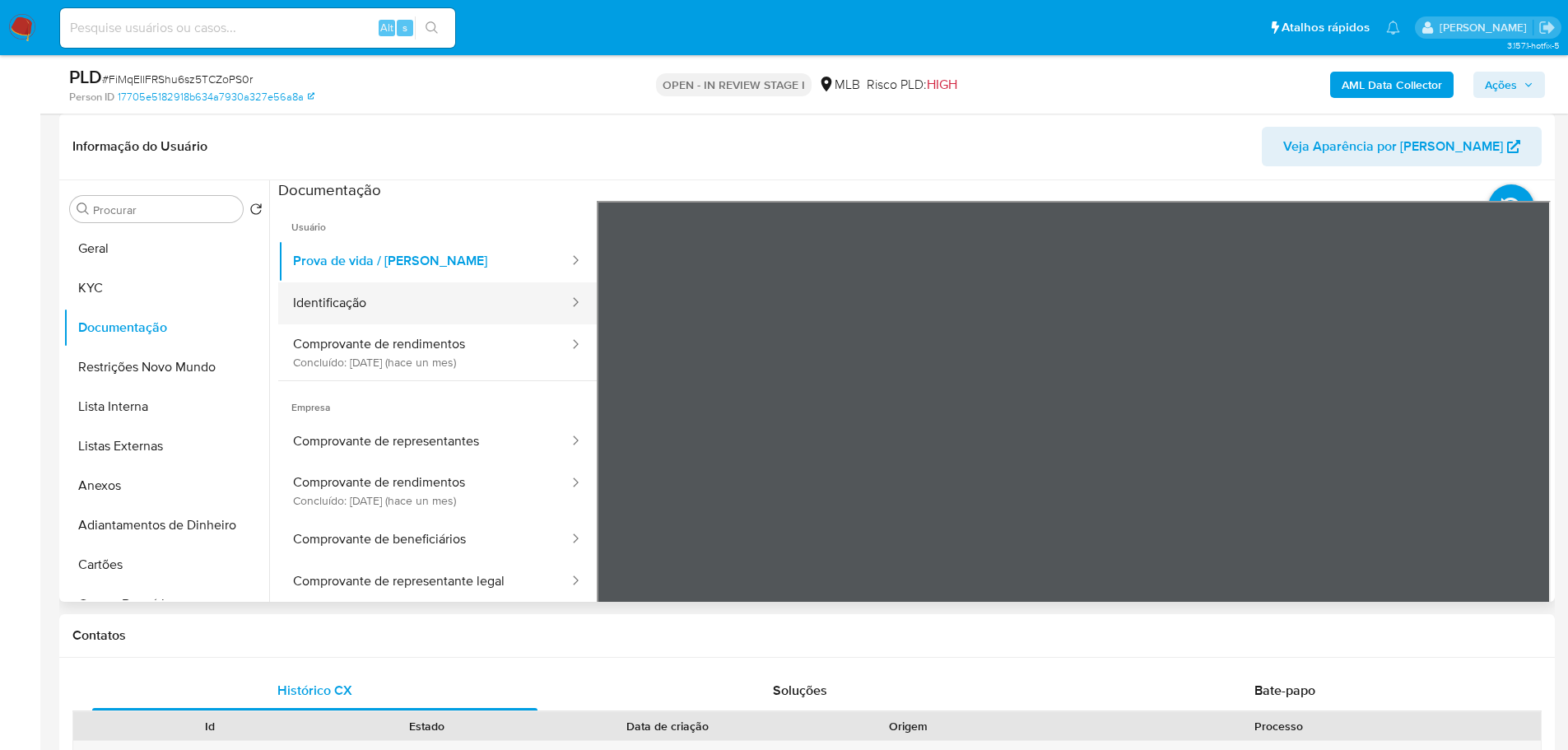
click at [509, 320] on button "Identificação" at bounding box center [424, 303] width 292 height 42
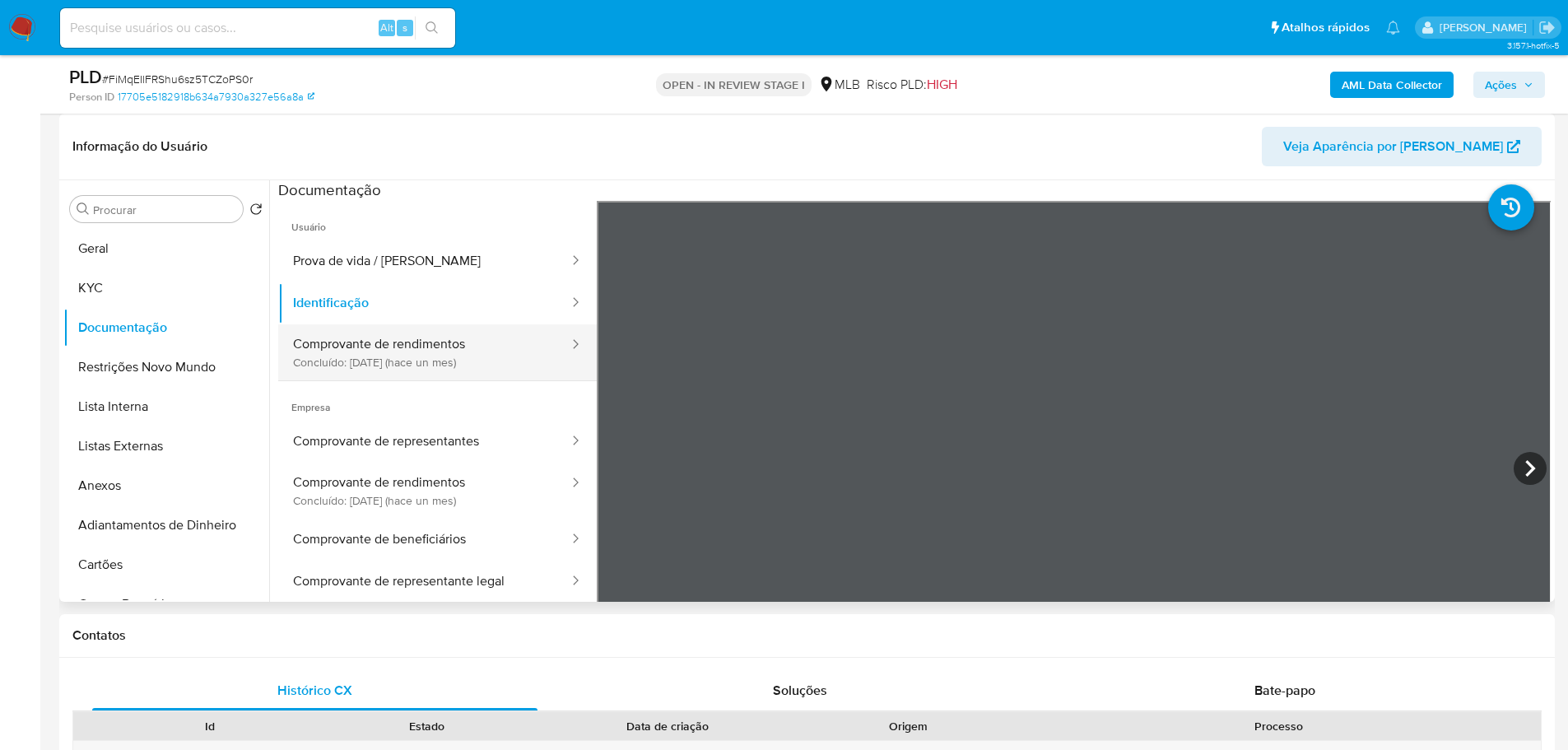
click at [445, 373] on button "Comprovante de rendimentos Concluído: 05/08/2025 (hace un mes)" at bounding box center [424, 352] width 292 height 56
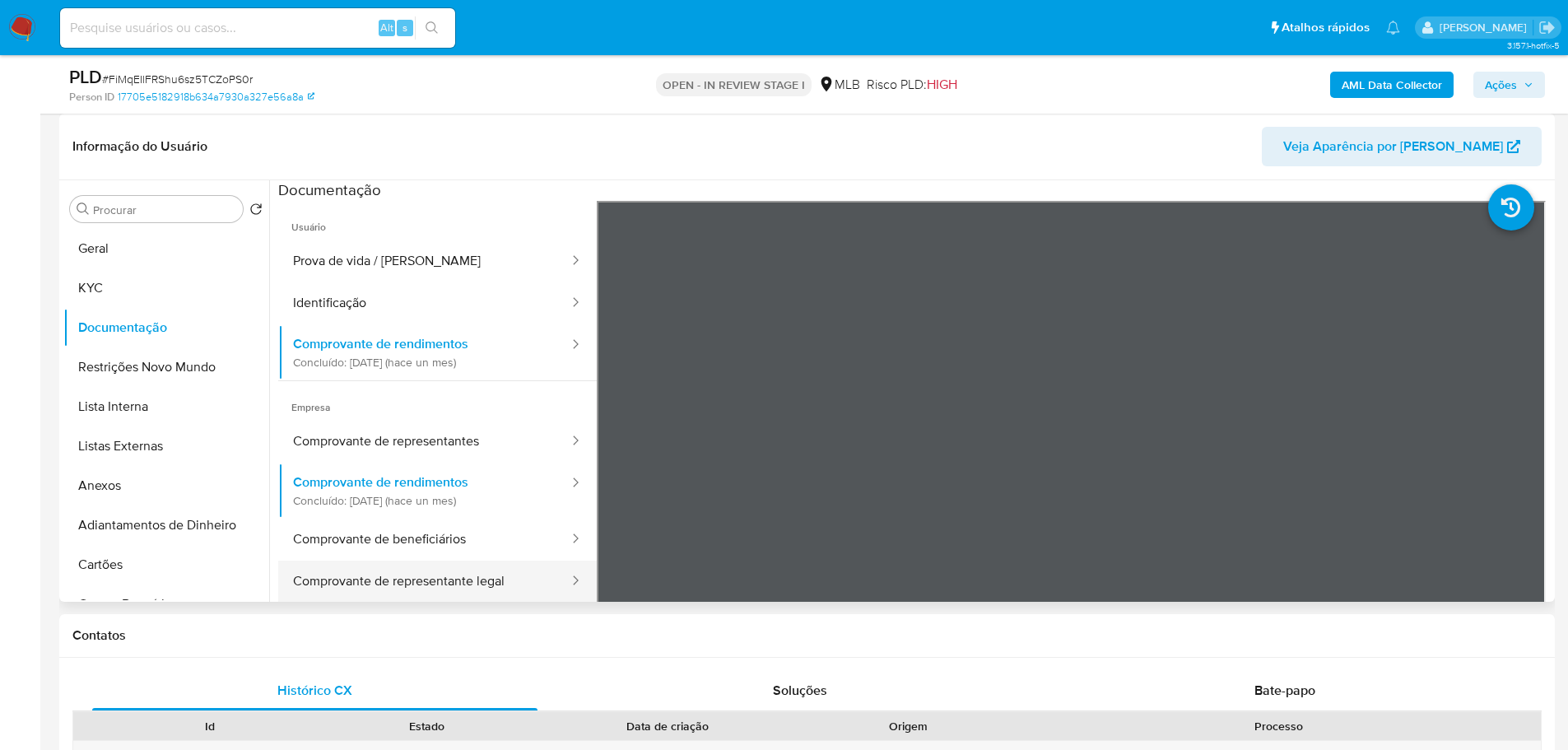
drag, startPoint x: 539, startPoint y: 575, endPoint x: 516, endPoint y: 567, distance: 24.4
click at [539, 575] on button "Comprovante de representante legal" at bounding box center [424, 581] width 292 height 42
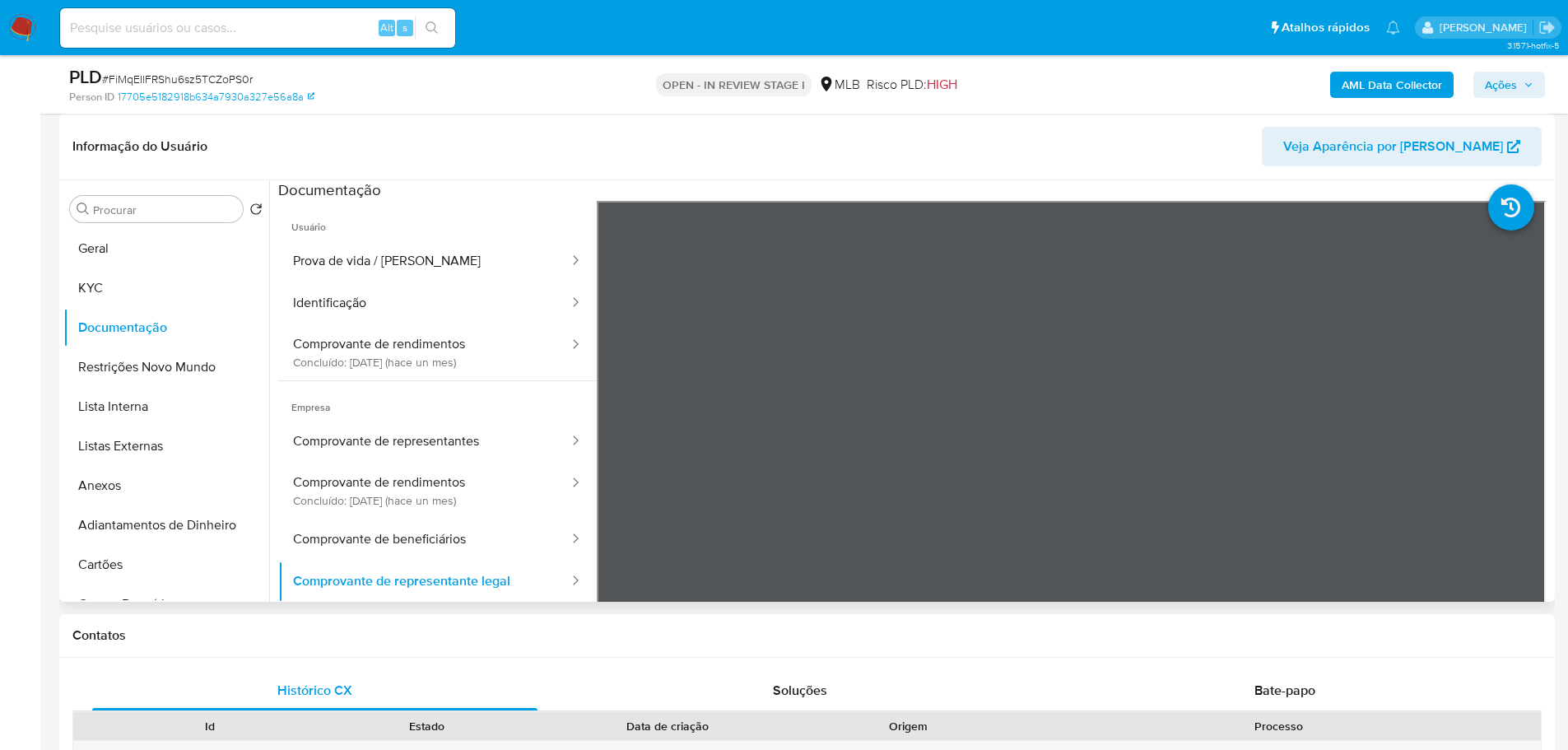
drag, startPoint x: 661, startPoint y: 175, endPoint x: 618, endPoint y: 155, distance: 47.4
click at [661, 175] on div "Informação do Usuário Veja Aparência por Pessoa" at bounding box center [806, 147] width 1496 height 66
click at [440, 354] on button "Comprovante de rendimentos Concluído: 05/08/2025 (hace un mes)" at bounding box center [424, 352] width 292 height 56
click at [707, 147] on header "Informação do Usuário Veja Aparência por Pessoa" at bounding box center [806, 147] width 1469 height 39
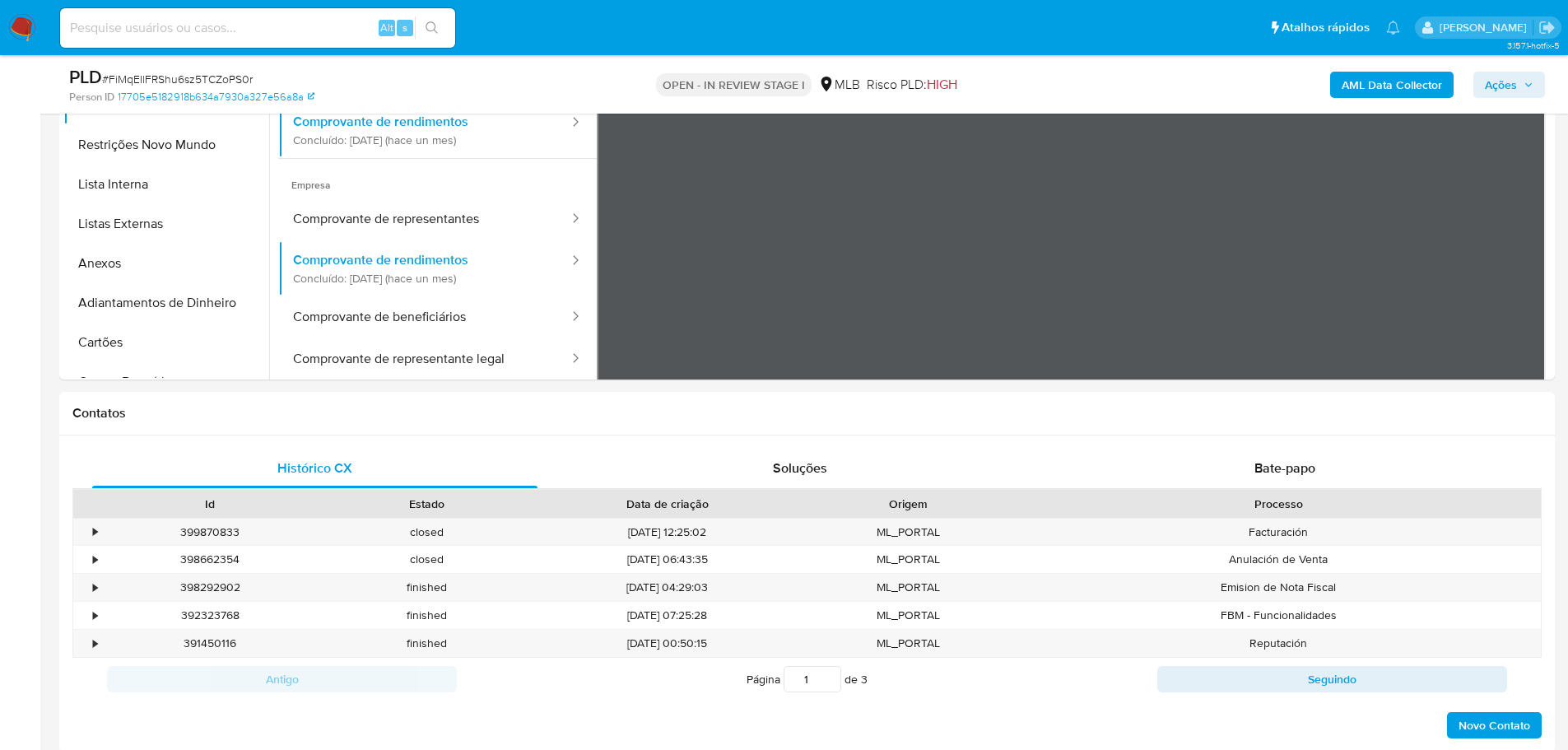
scroll to position [822, 0]
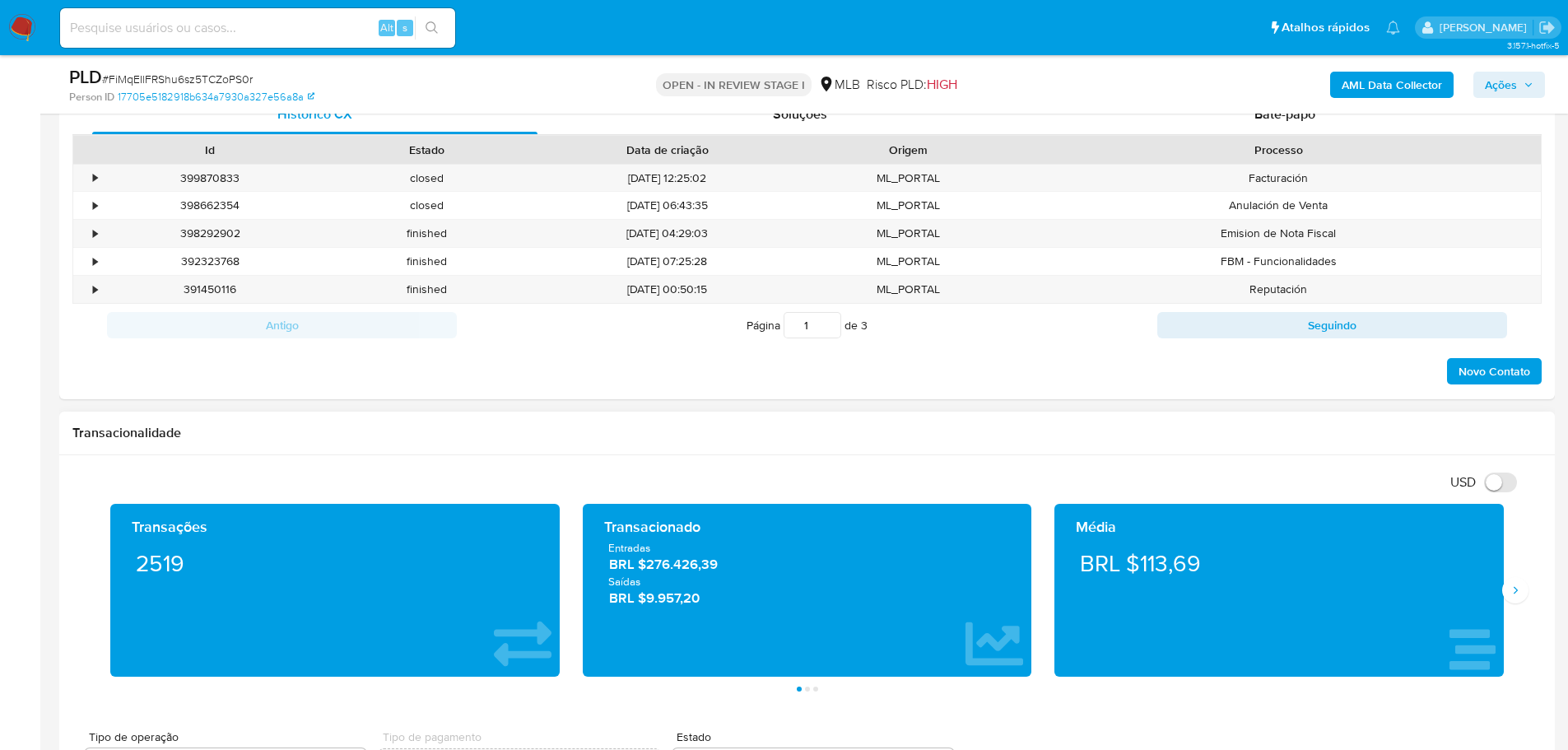
click at [1513, 606] on div "Média BRL $113,69" at bounding box center [1279, 590] width 473 height 173
click at [1512, 592] on icon "Siguiente" at bounding box center [1514, 590] width 13 height 13
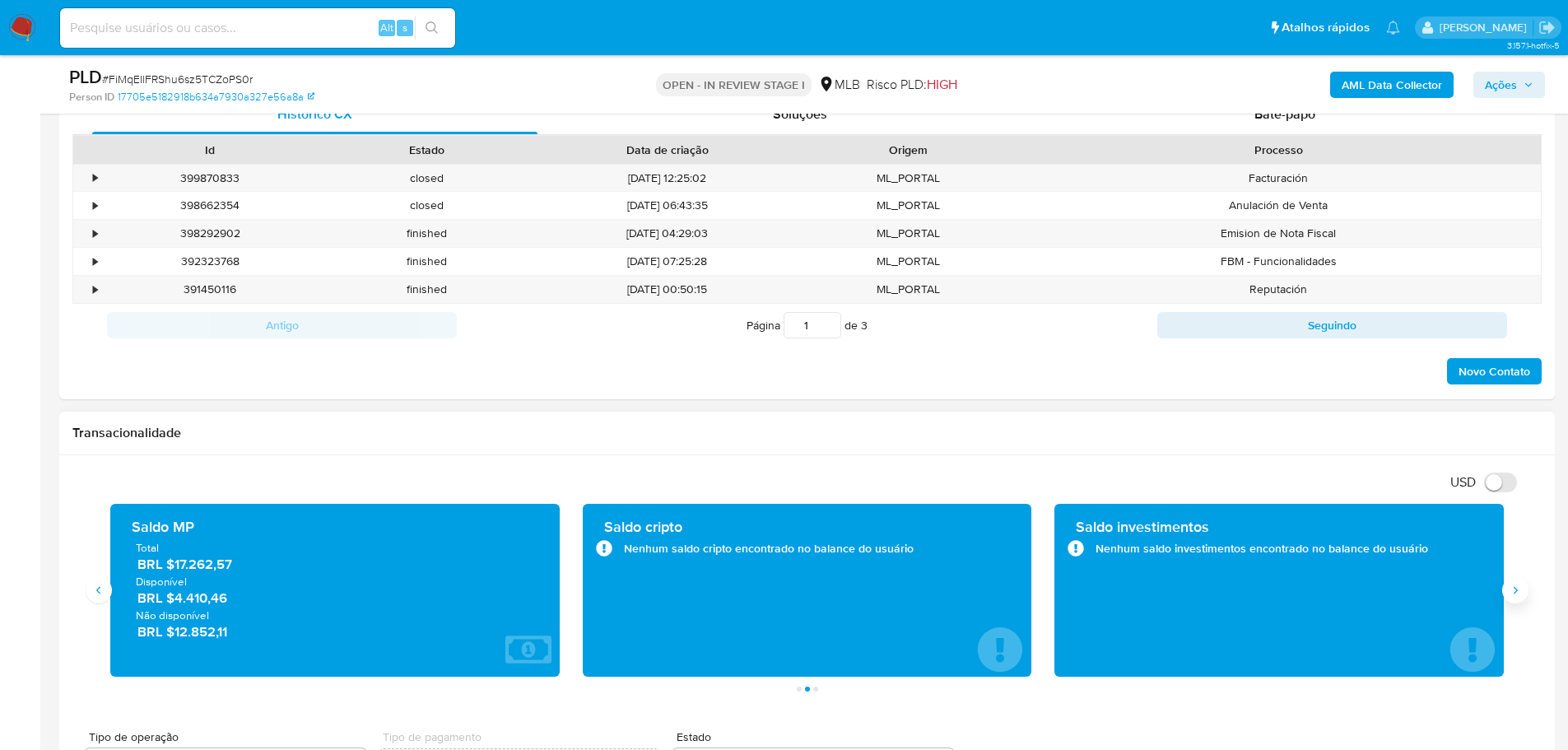
click at [1512, 592] on icon "Siguiente" at bounding box center [1514, 590] width 13 height 13
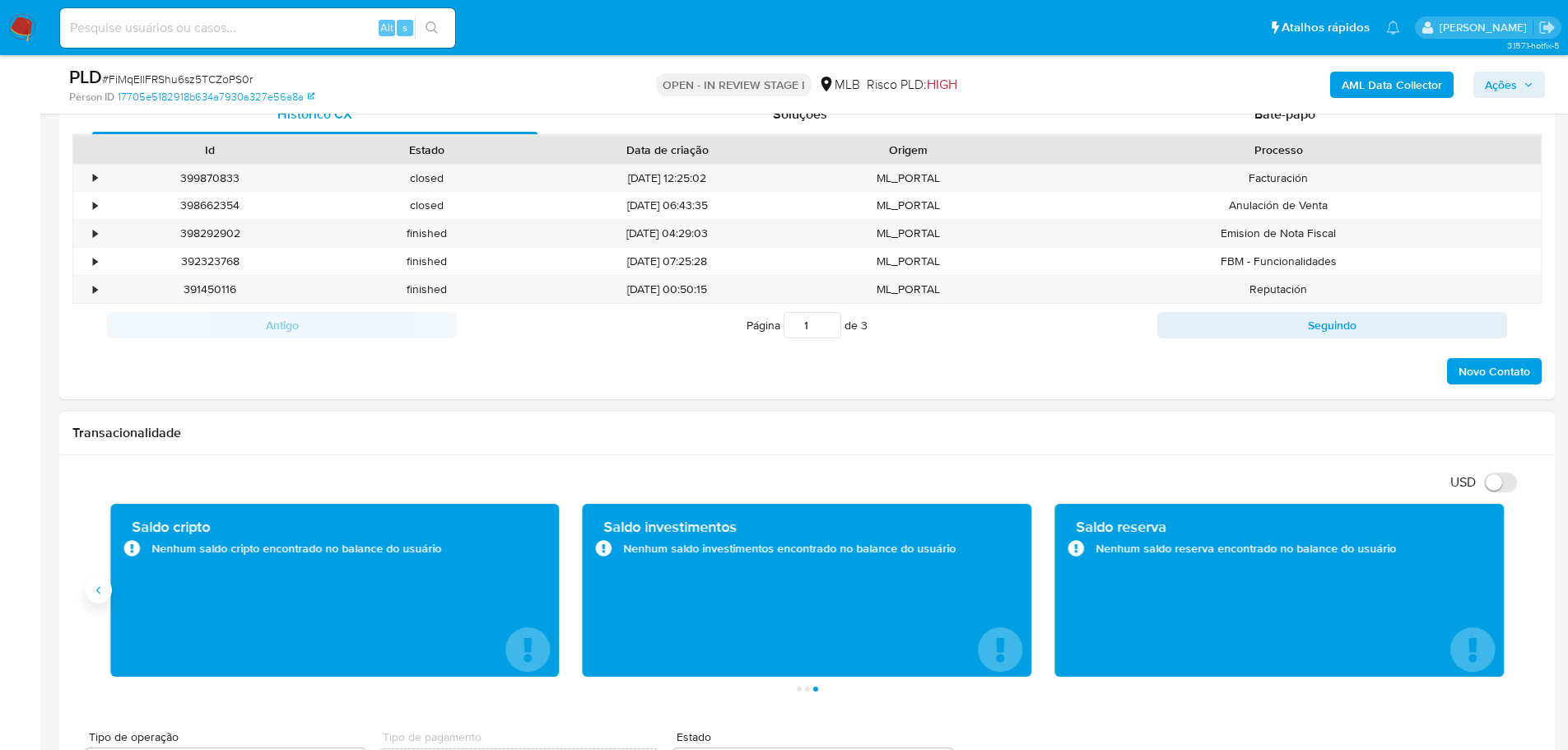
click at [97, 587] on icon "Anterior" at bounding box center [98, 590] width 13 height 13
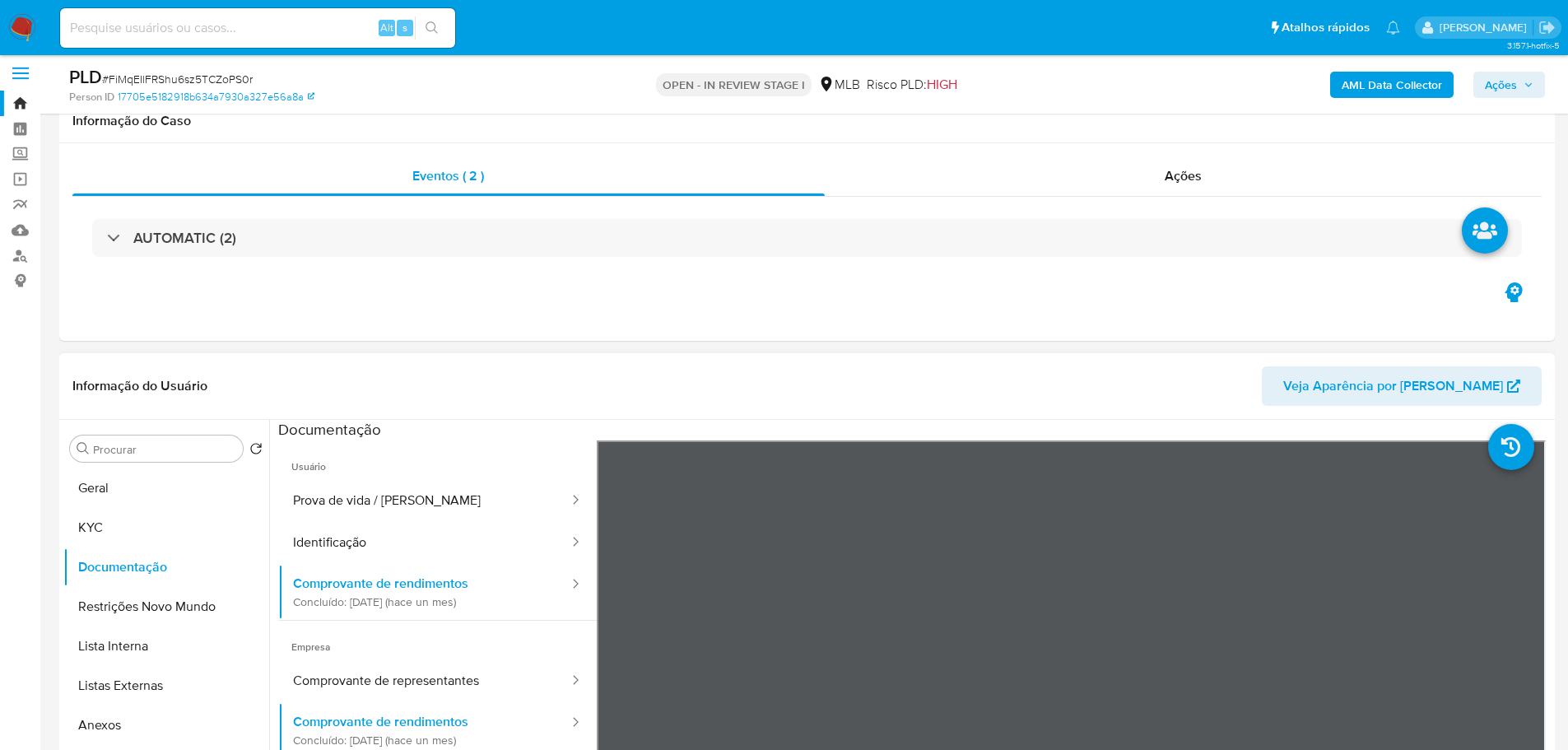
scroll to position [0, 0]
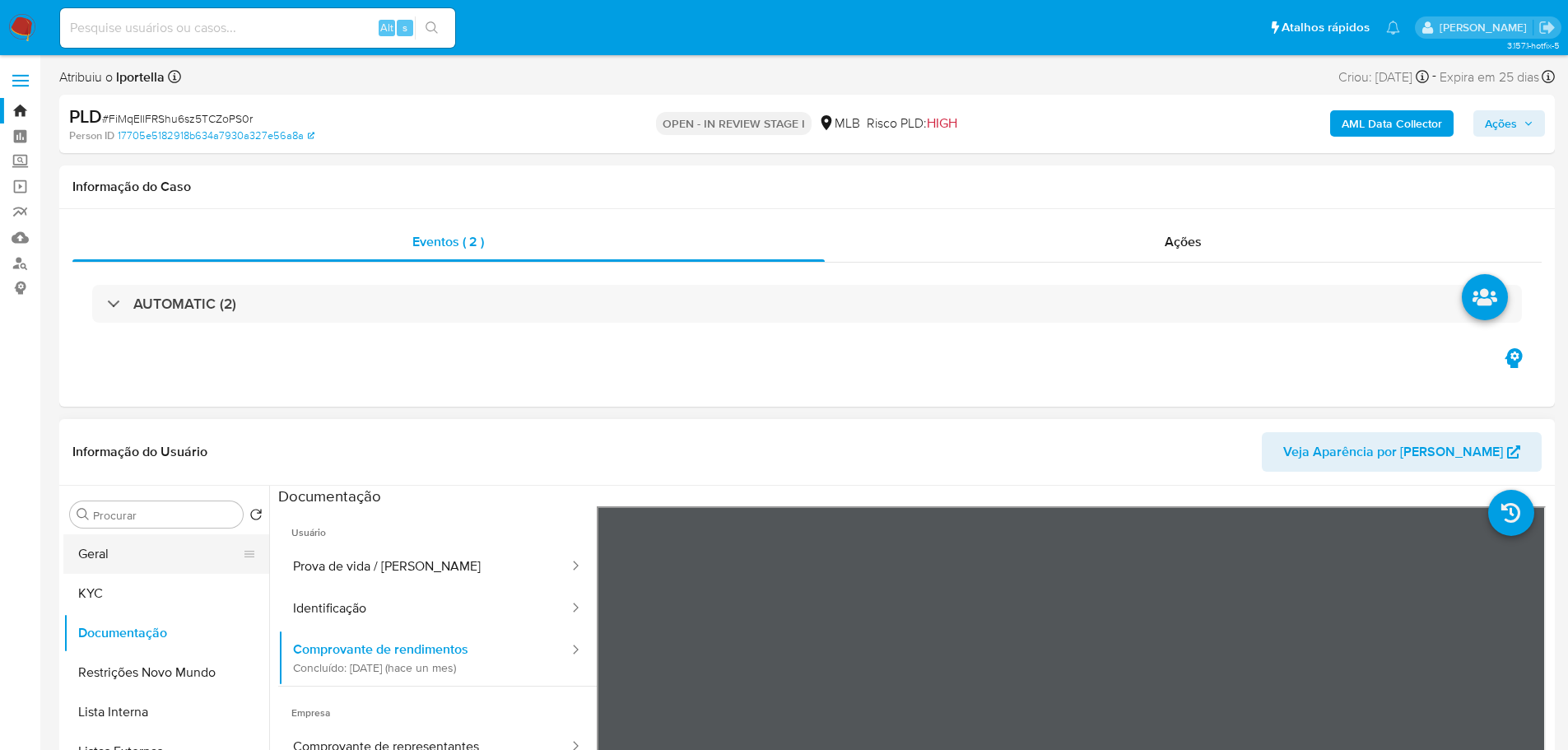
click at [122, 556] on button "Geral" at bounding box center [159, 554] width 192 height 39
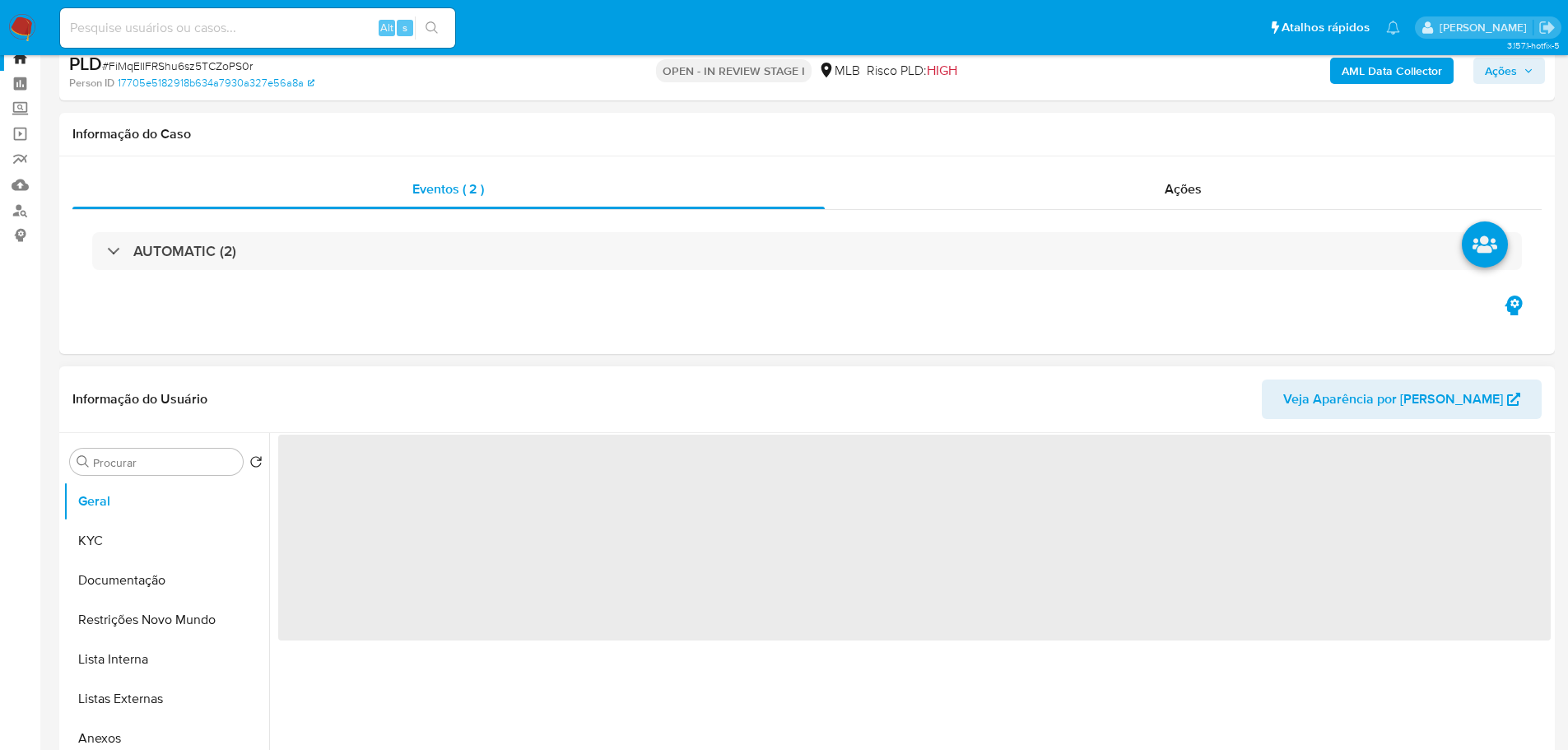
scroll to position [82, 0]
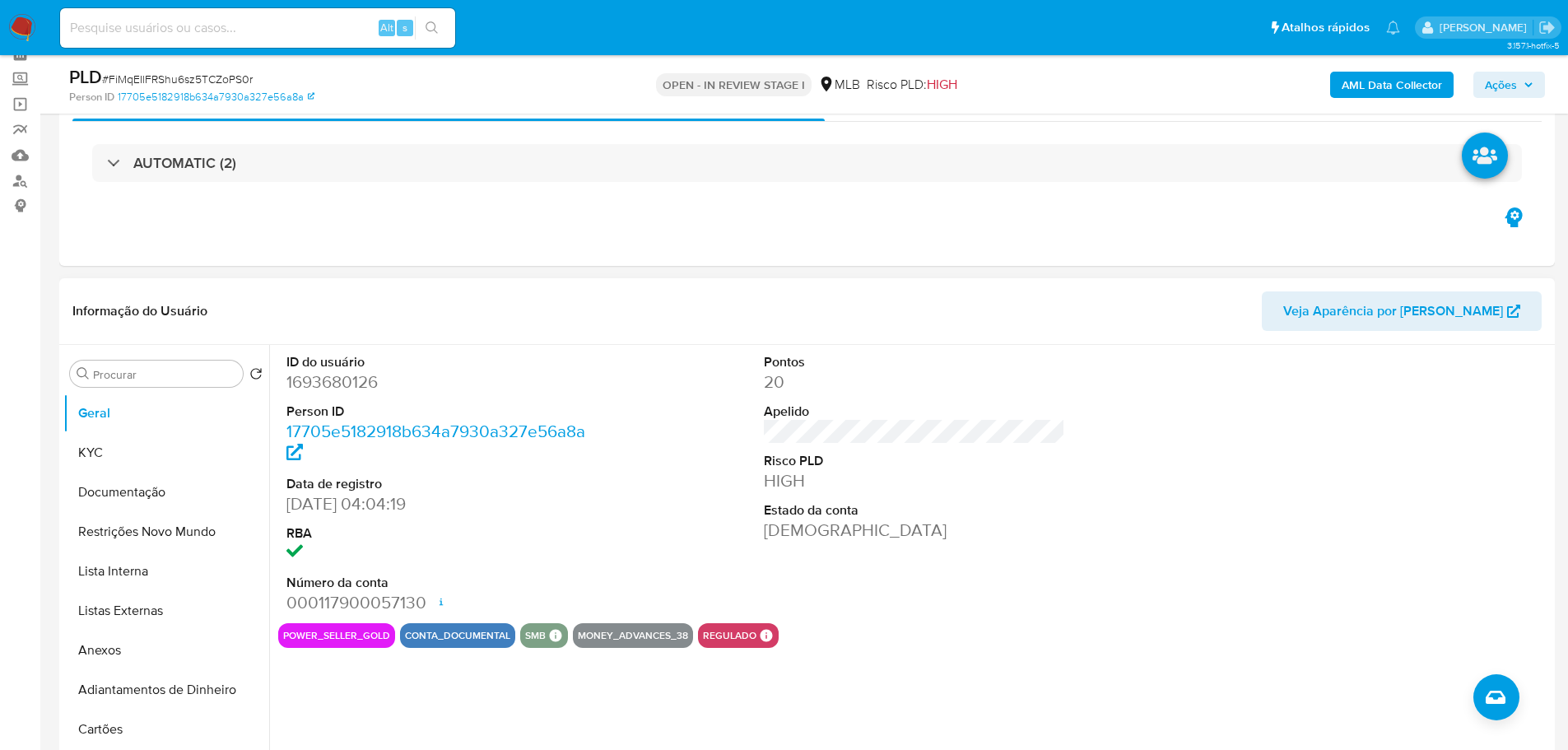
drag, startPoint x: 501, startPoint y: 1, endPoint x: 865, endPoint y: 290, distance: 464.8
click at [865, 290] on div "Informação do Usuário Veja Aparência por Pessoa" at bounding box center [806, 311] width 1496 height 66
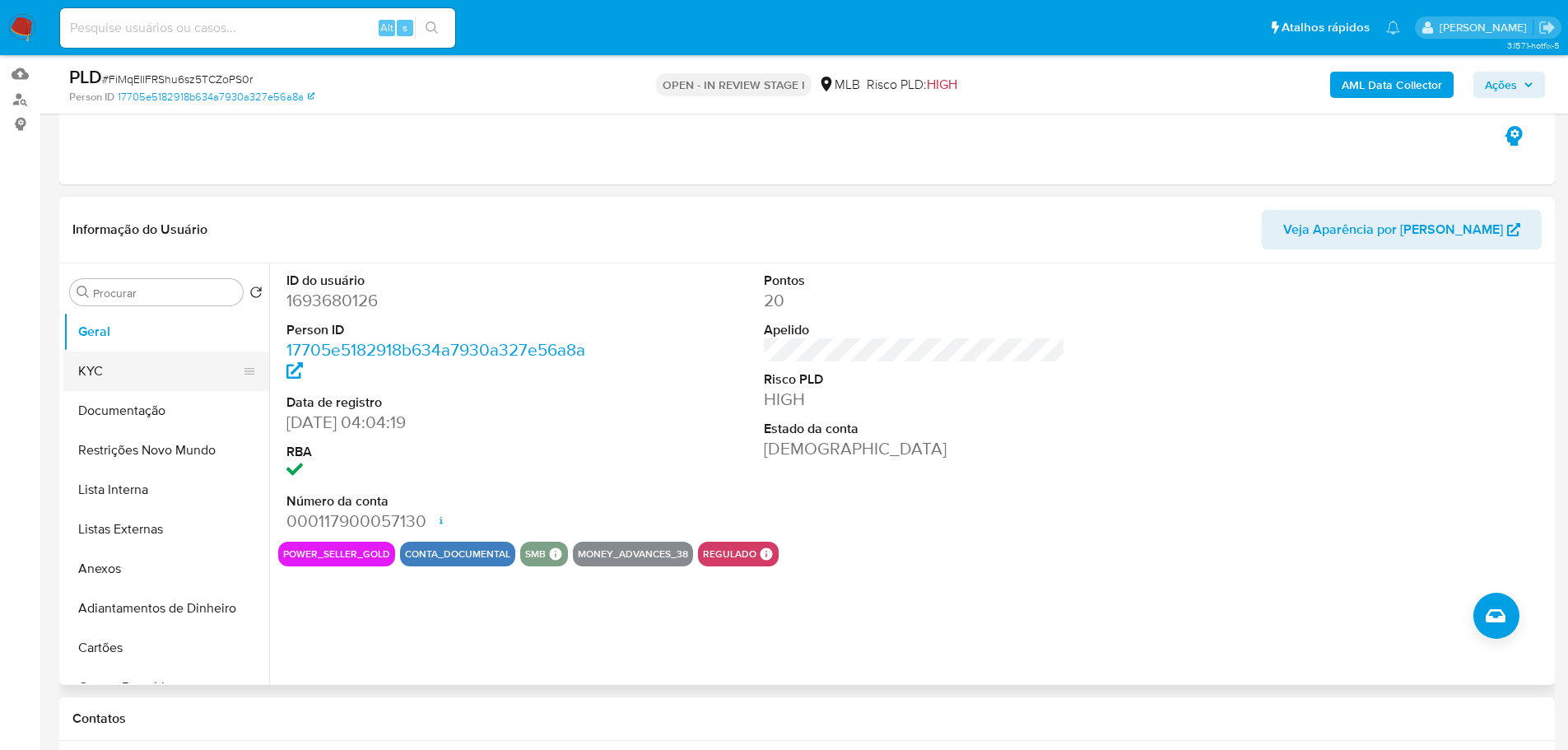
scroll to position [165, 0]
click at [125, 413] on button "Documentação" at bounding box center [159, 410] width 192 height 39
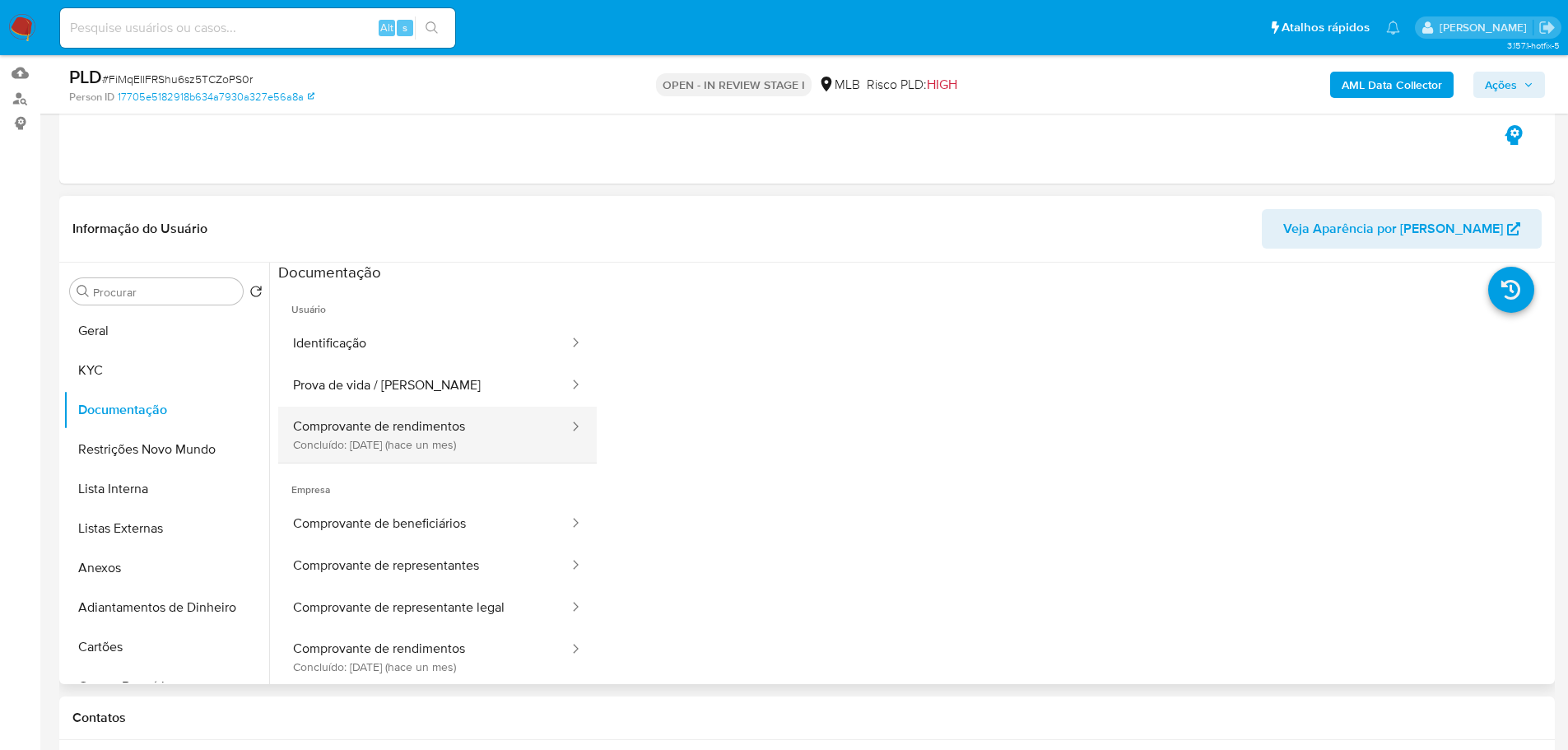
click at [416, 442] on button "Comprovante de rendimentos Concluído: 05/08/2025 (hace un mes)" at bounding box center [424, 434] width 292 height 56
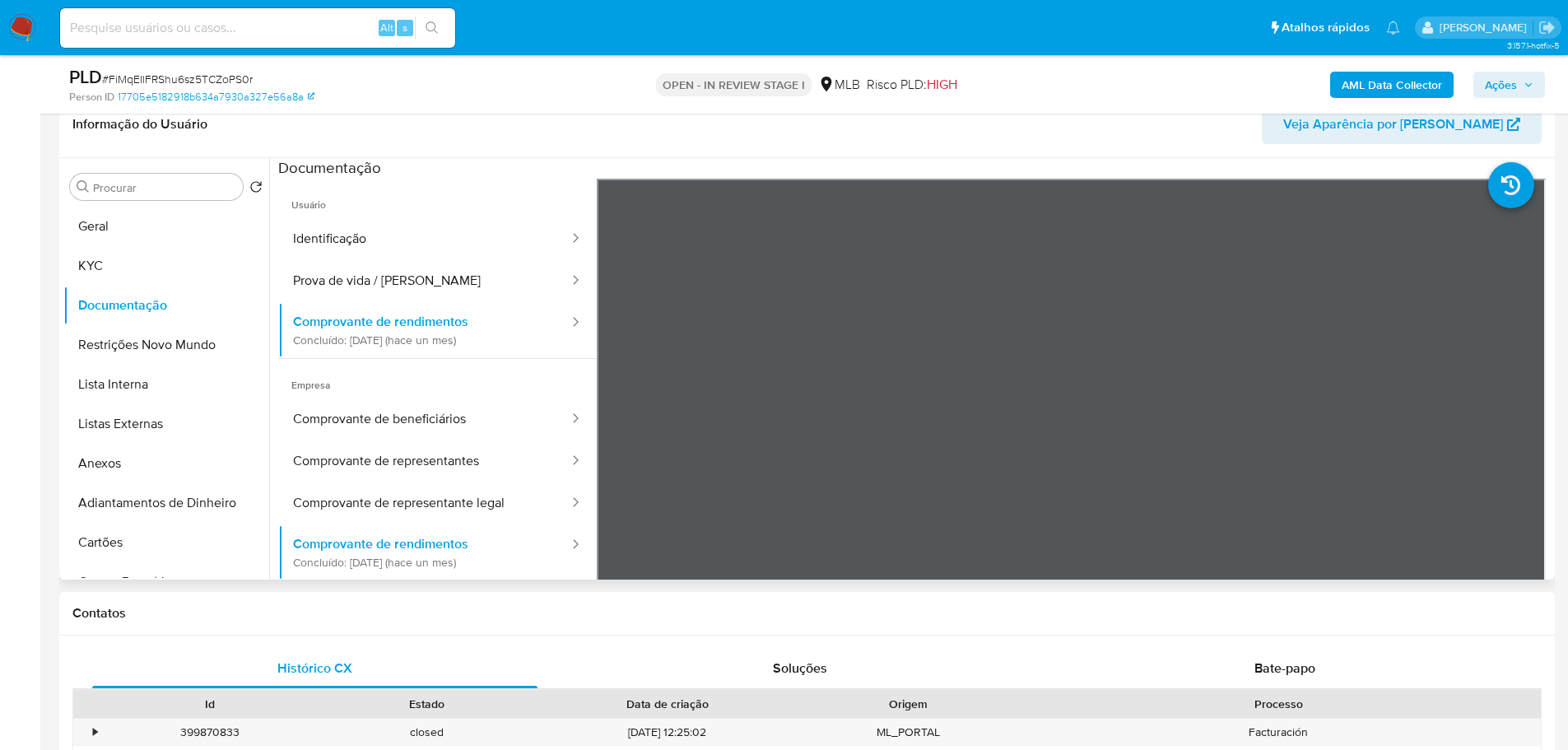
scroll to position [329, 0]
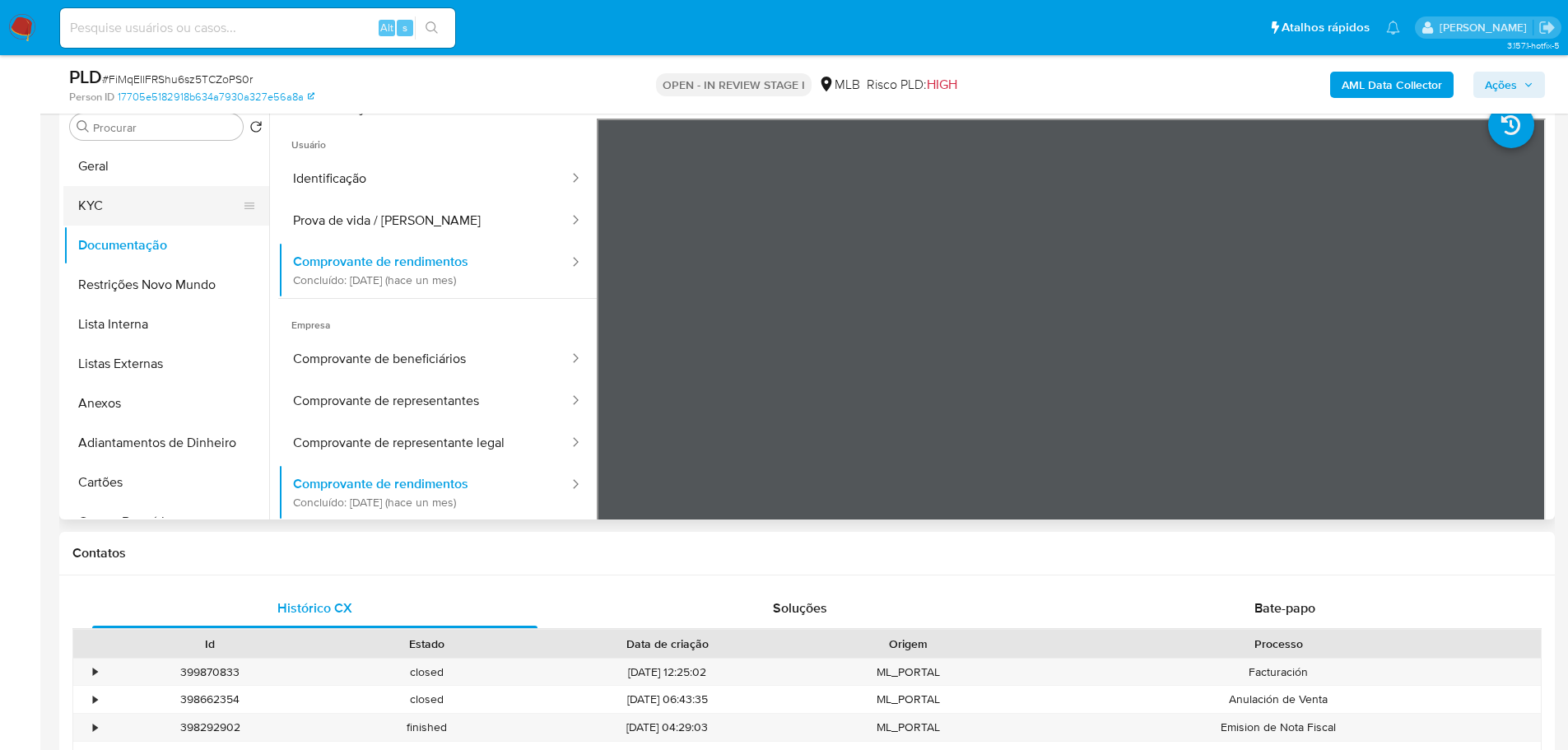
click at [171, 217] on button "KYC" at bounding box center [159, 206] width 192 height 39
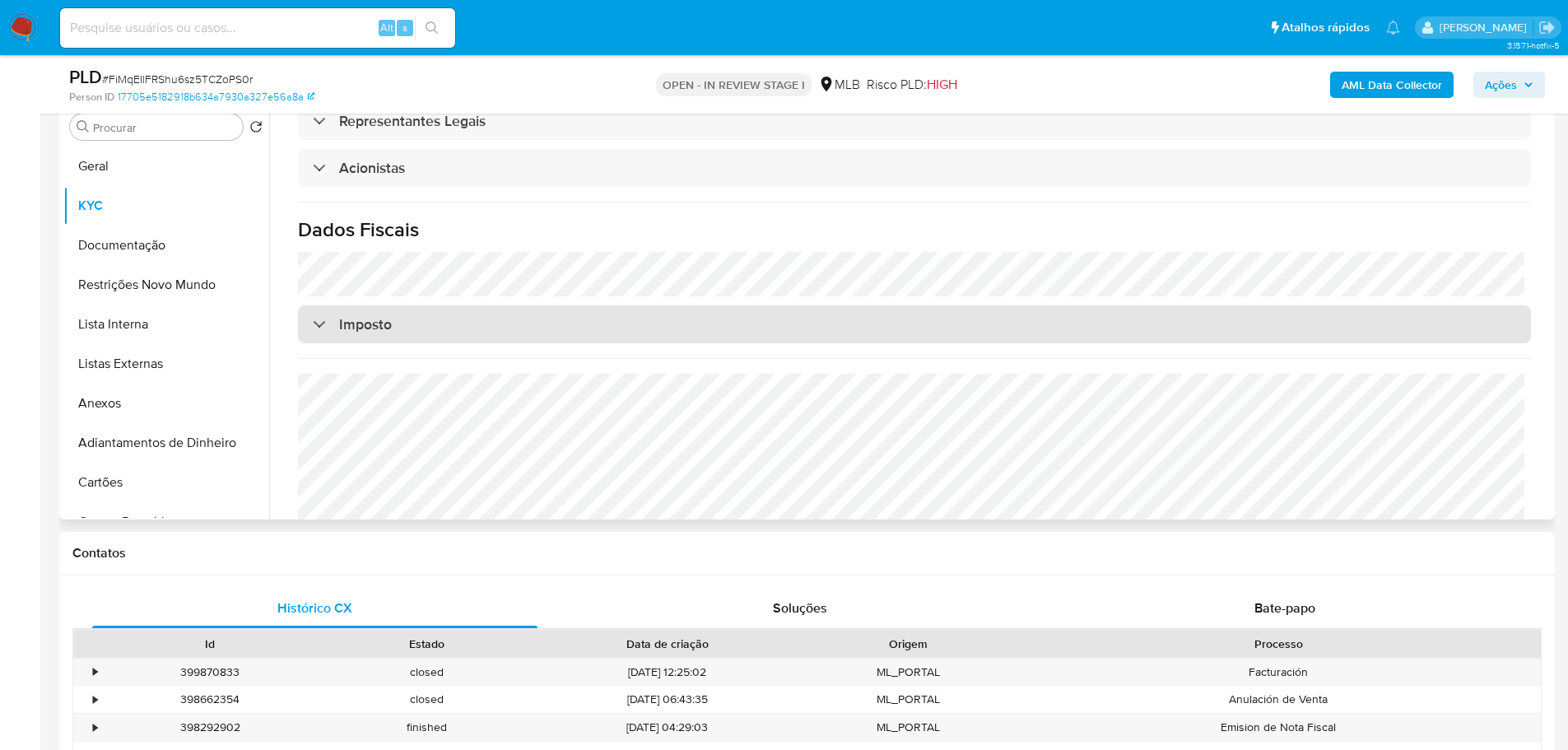
scroll to position [968, 0]
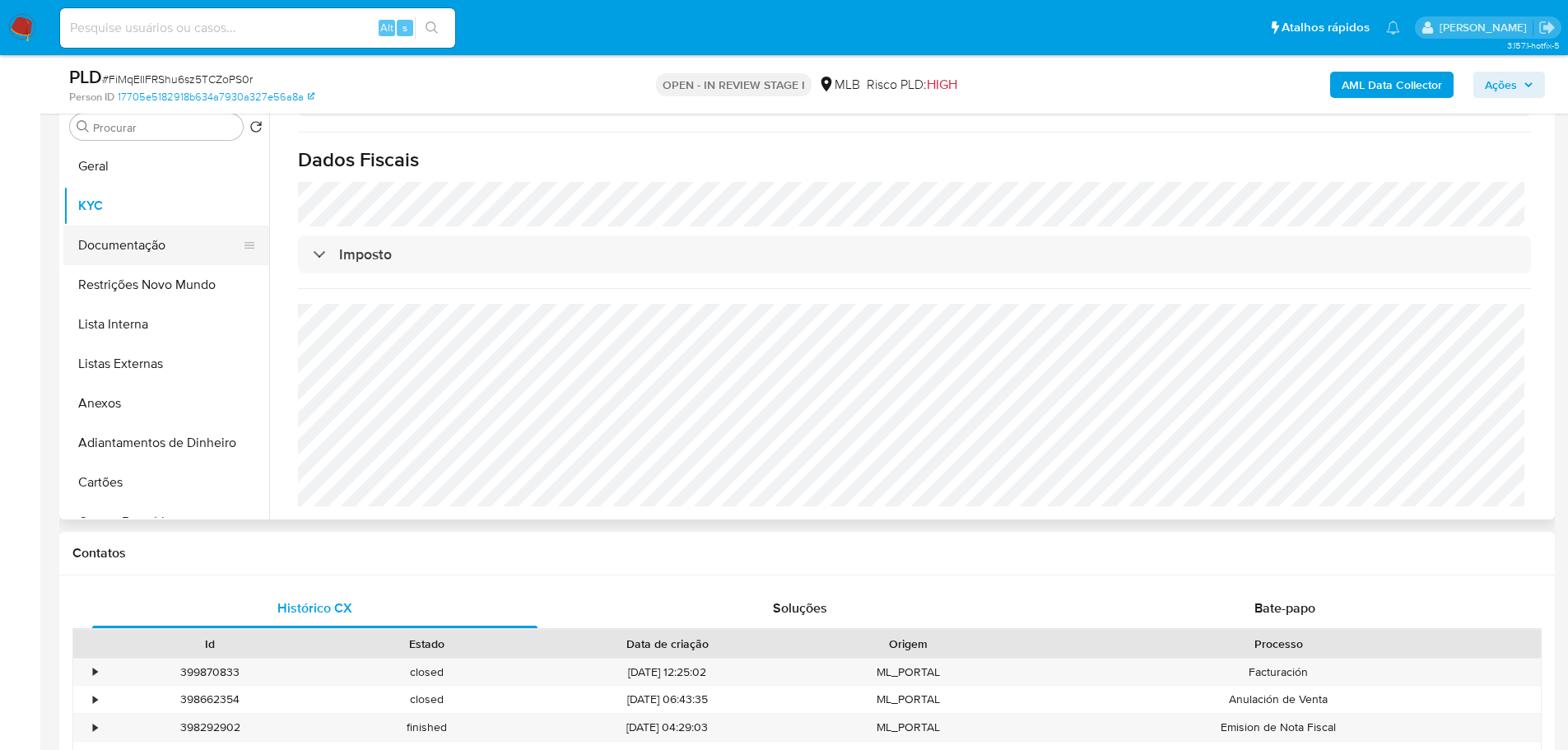
click at [189, 238] on button "Documentação" at bounding box center [159, 245] width 192 height 39
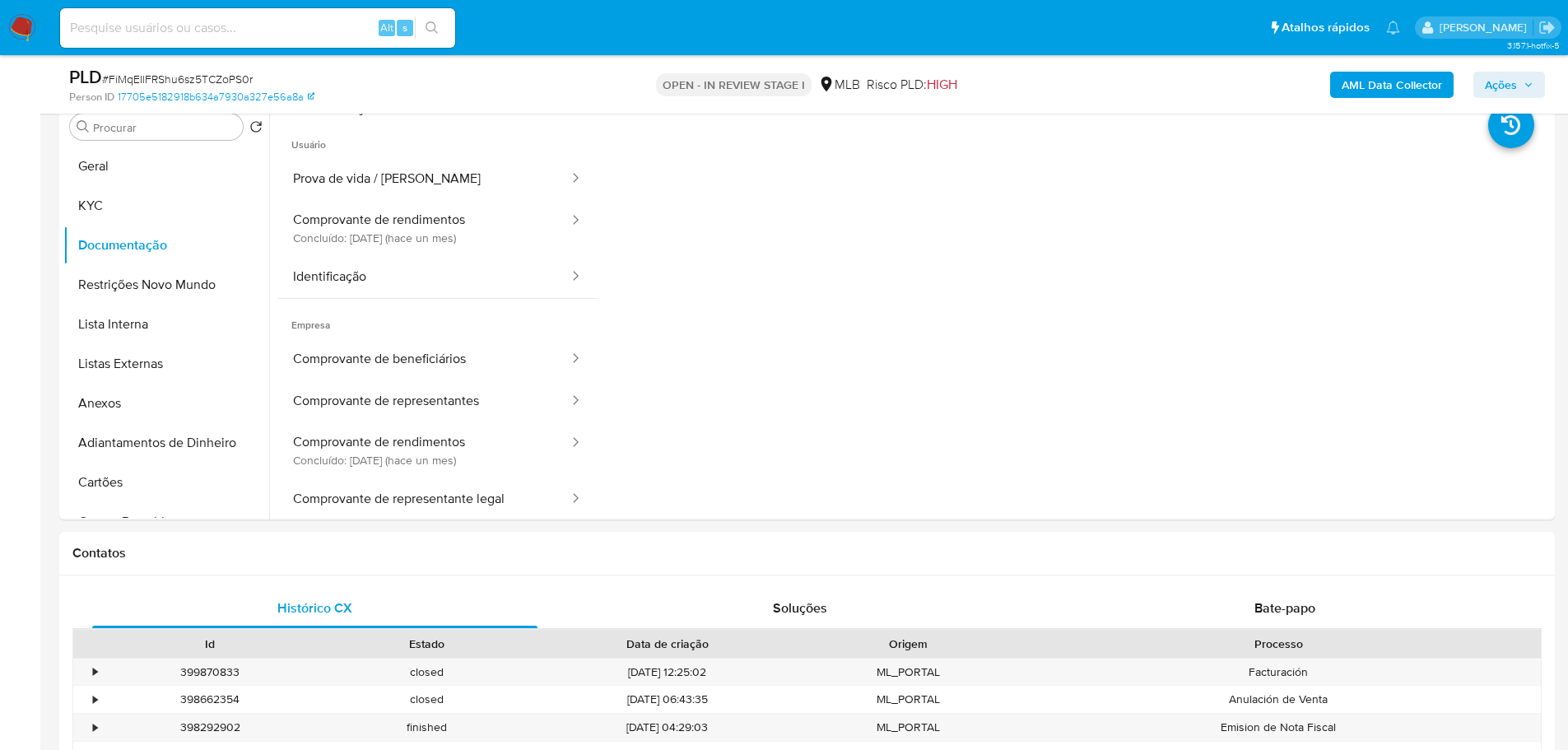
click at [424, 183] on button "Prova de vida / [PERSON_NAME]" at bounding box center [424, 179] width 292 height 42
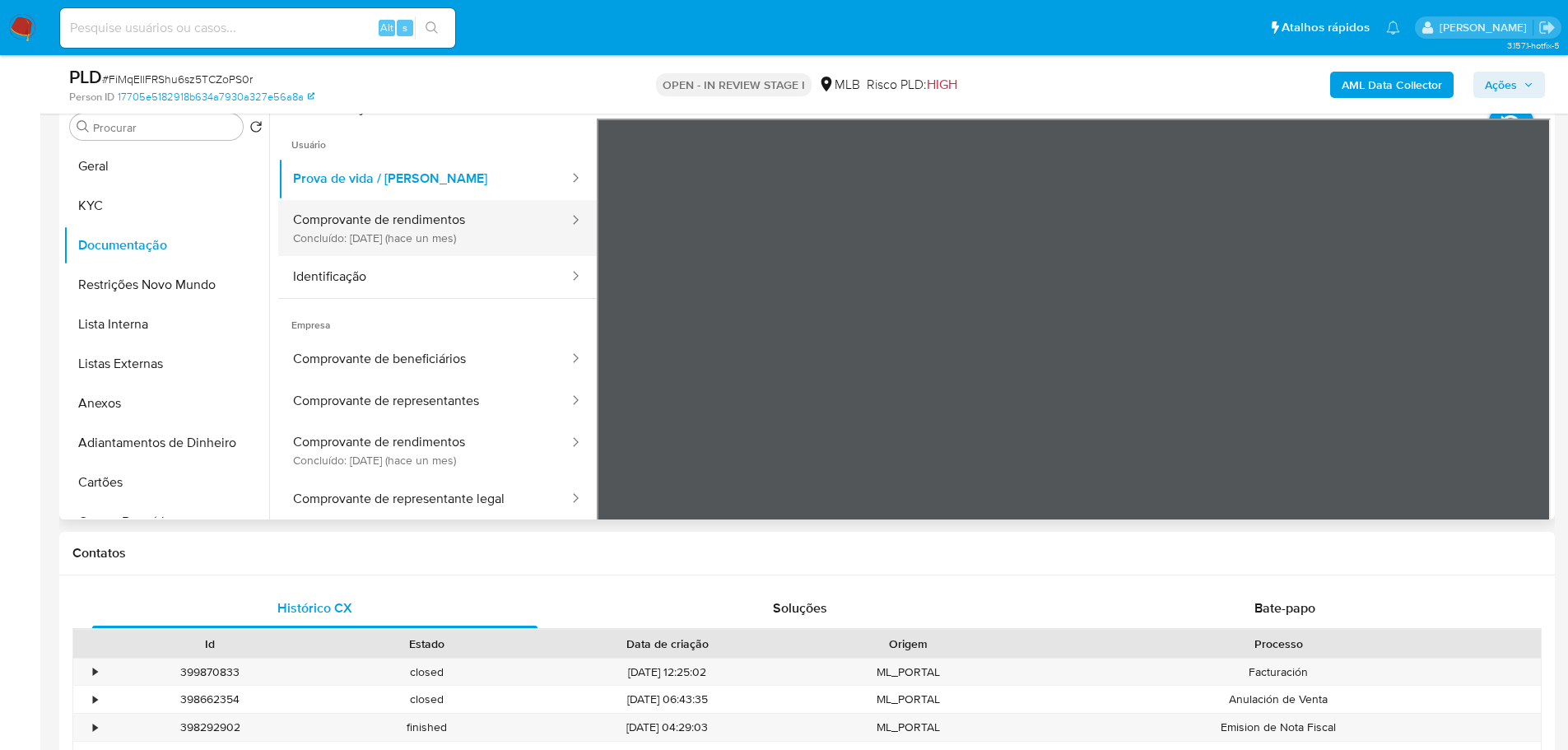
click at [430, 226] on button "Comprovante de rendimentos Concluído: 05/08/2025 (hace un mes)" at bounding box center [424, 227] width 292 height 56
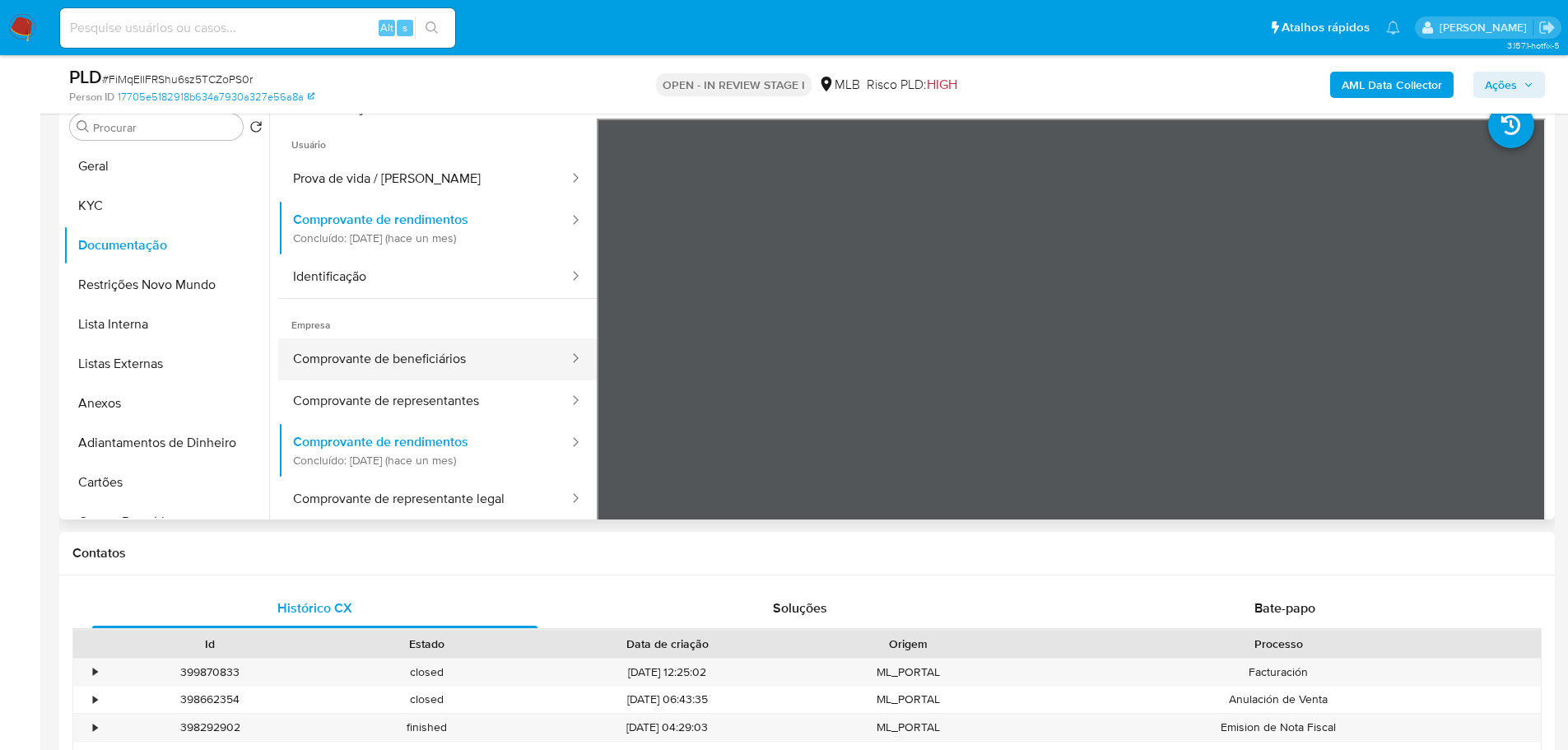
click at [432, 358] on button "Comprovante de beneficiários" at bounding box center [424, 359] width 292 height 42
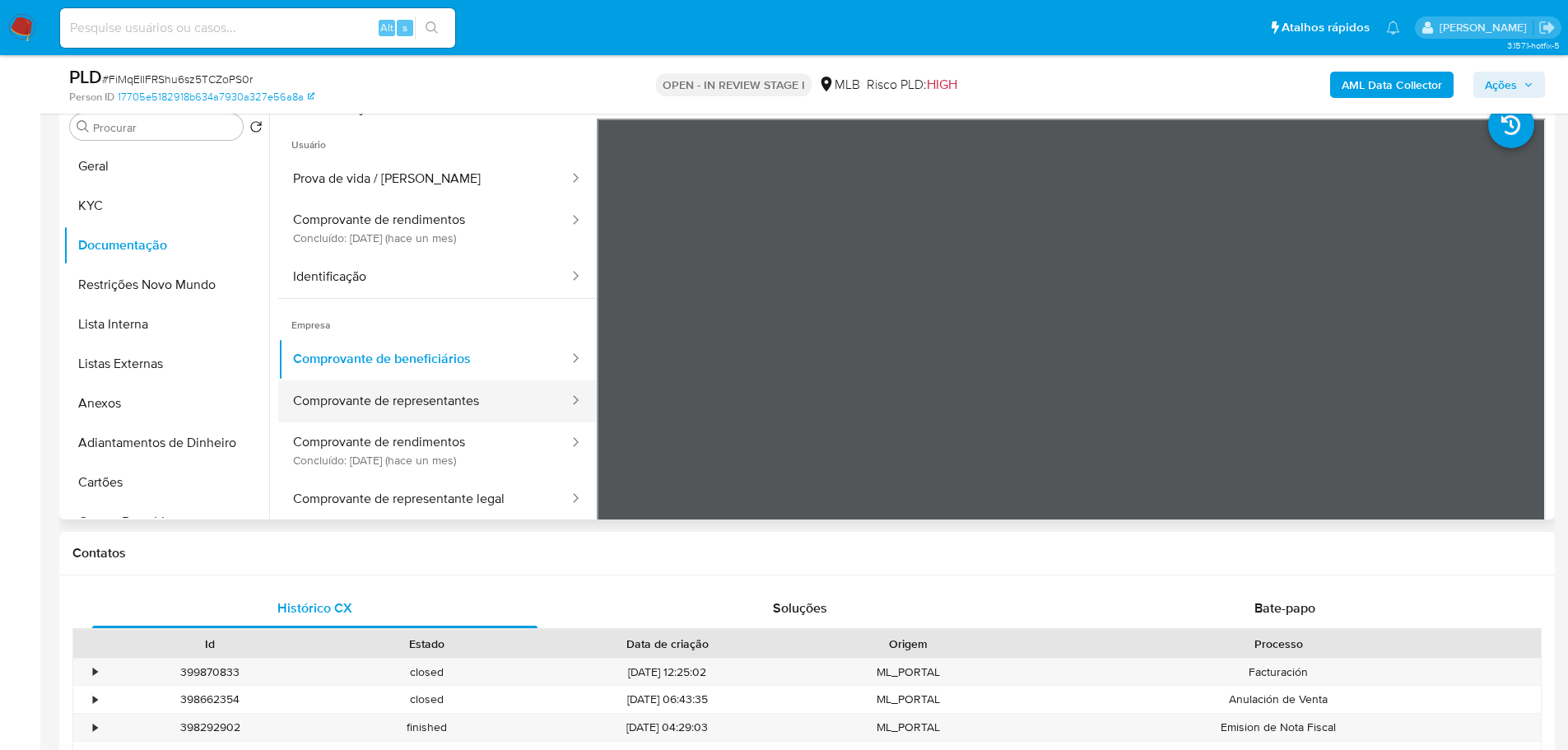
click at [460, 404] on button "Comprovante de representantes" at bounding box center [424, 401] width 292 height 42
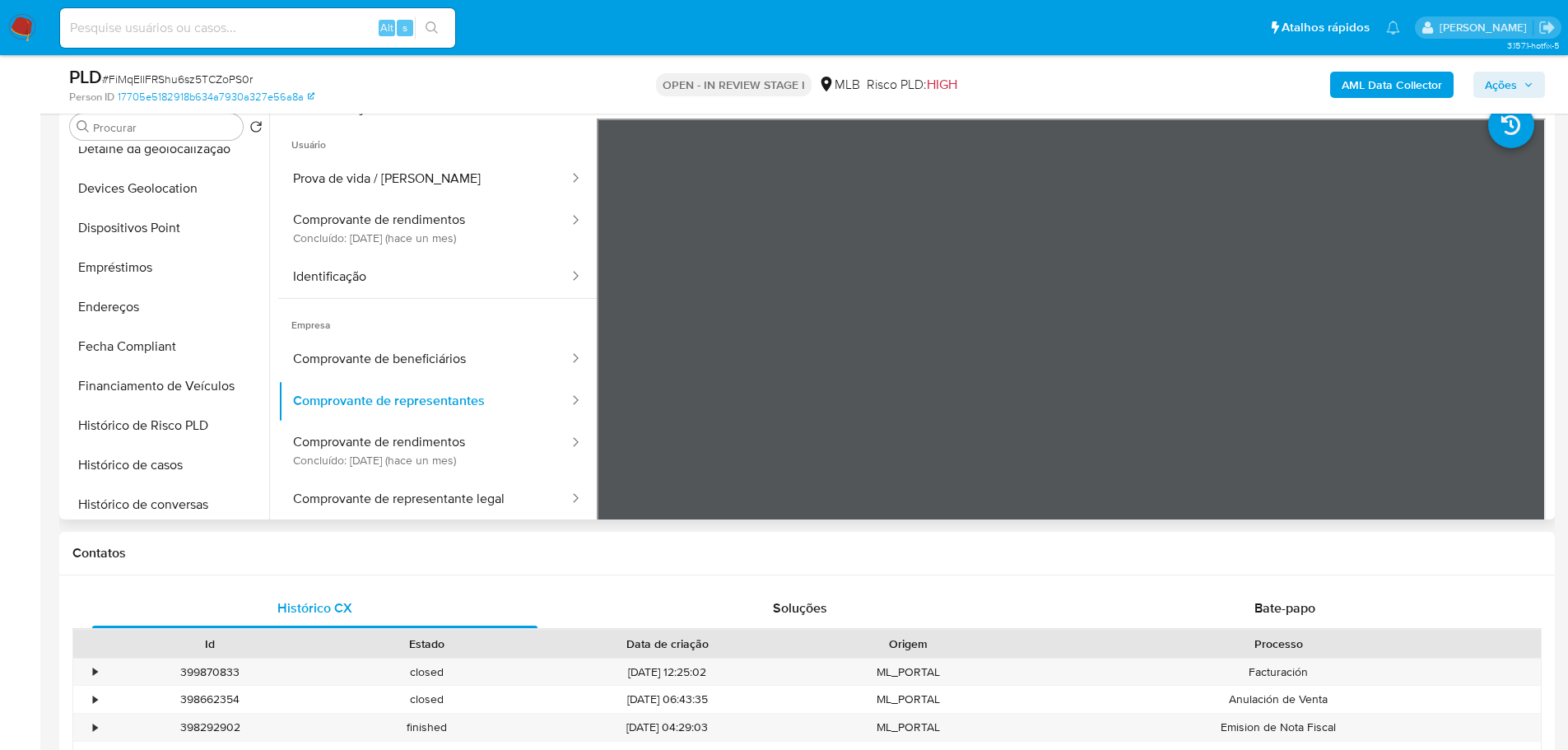
scroll to position [659, 0]
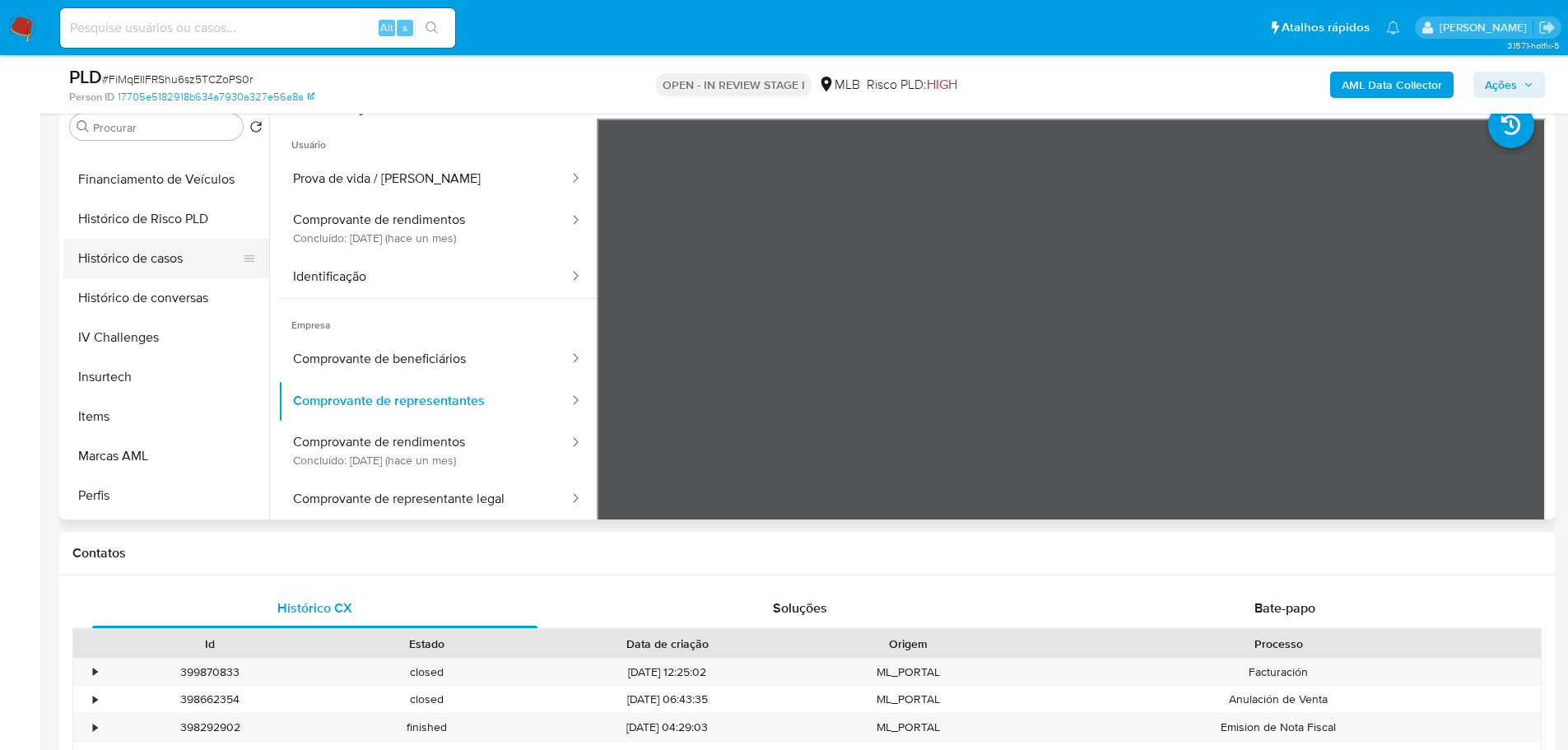
click at [164, 251] on button "Histórico de casos" at bounding box center [159, 259] width 192 height 39
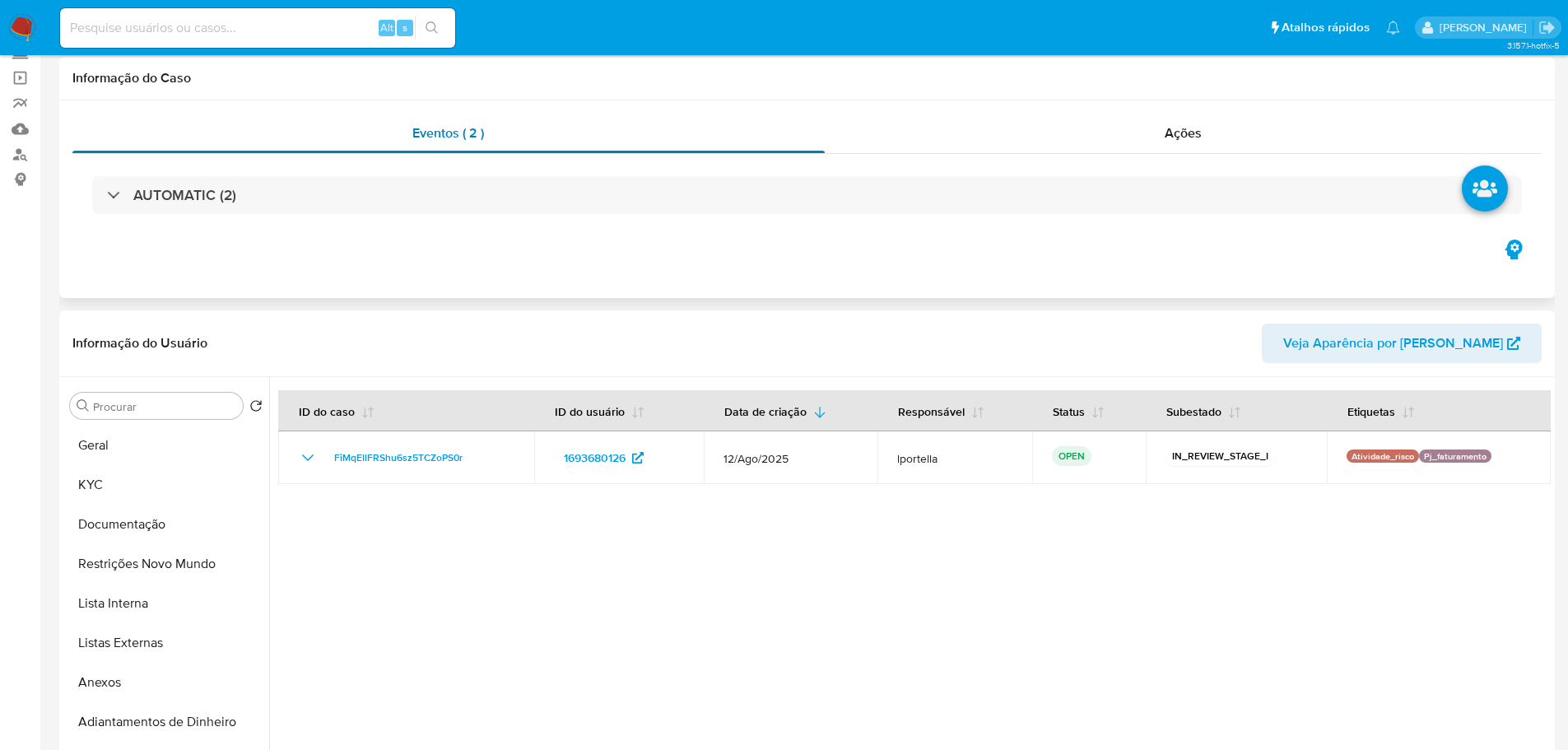
scroll to position [0, 0]
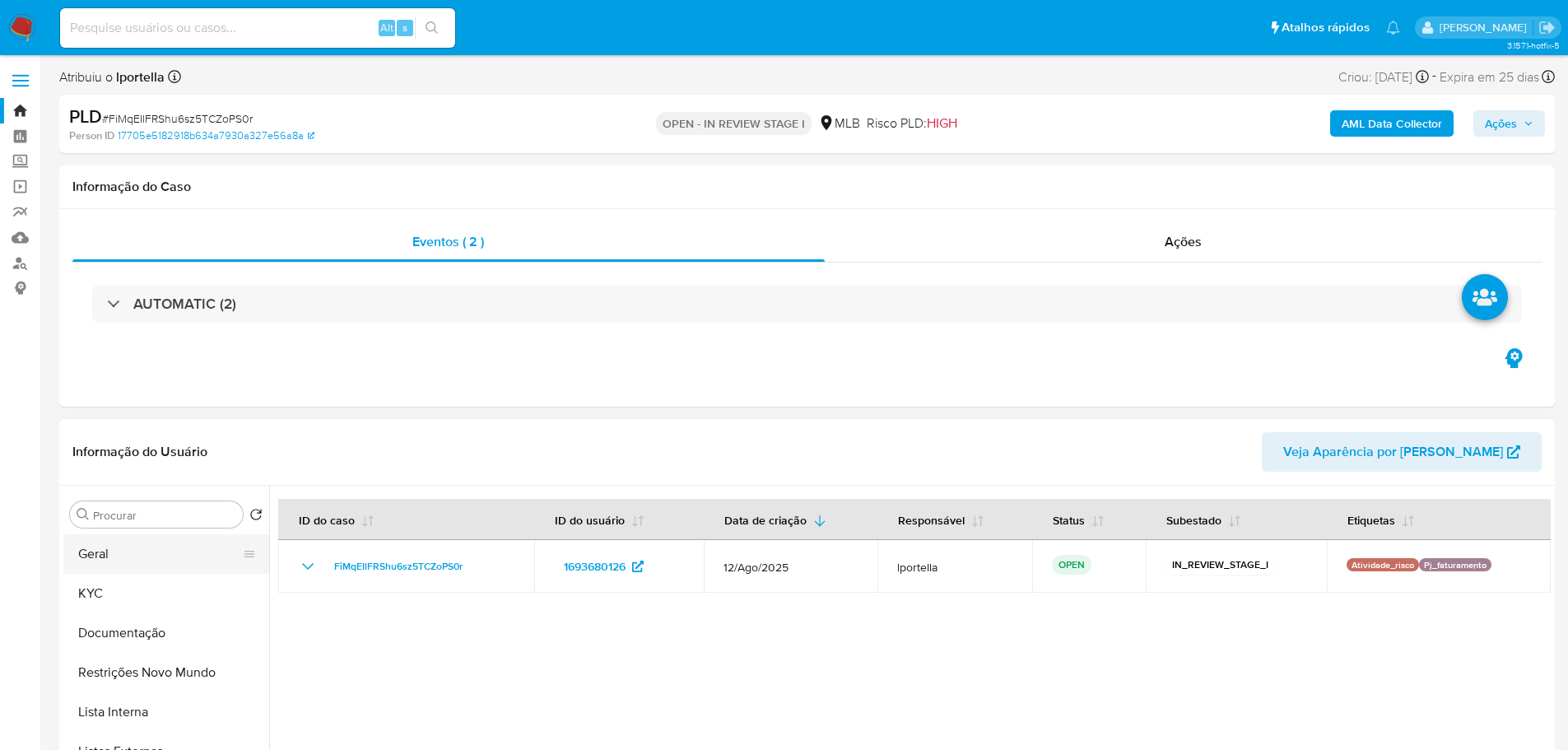
click at [113, 550] on button "Geral" at bounding box center [159, 554] width 192 height 39
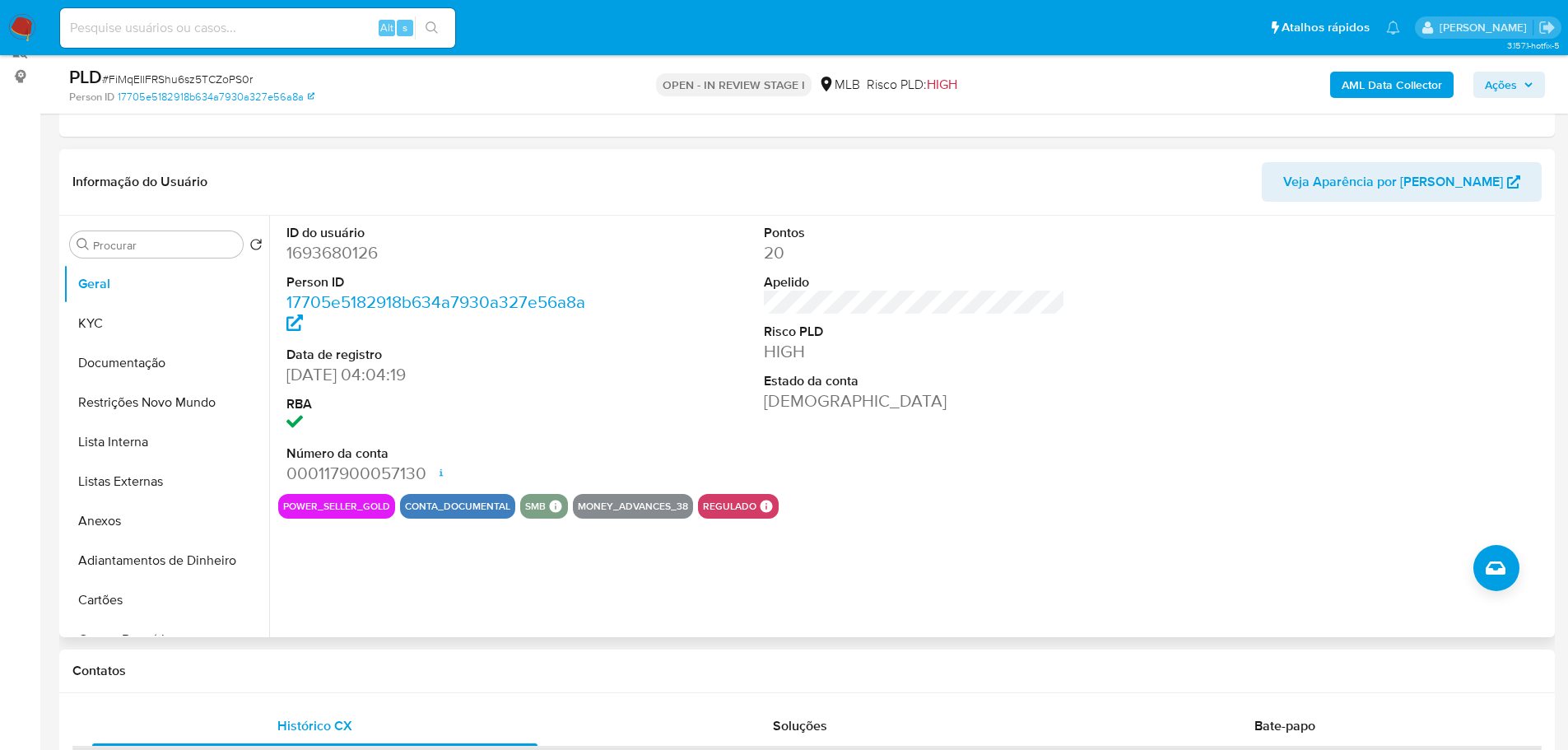
scroll to position [201, 0]
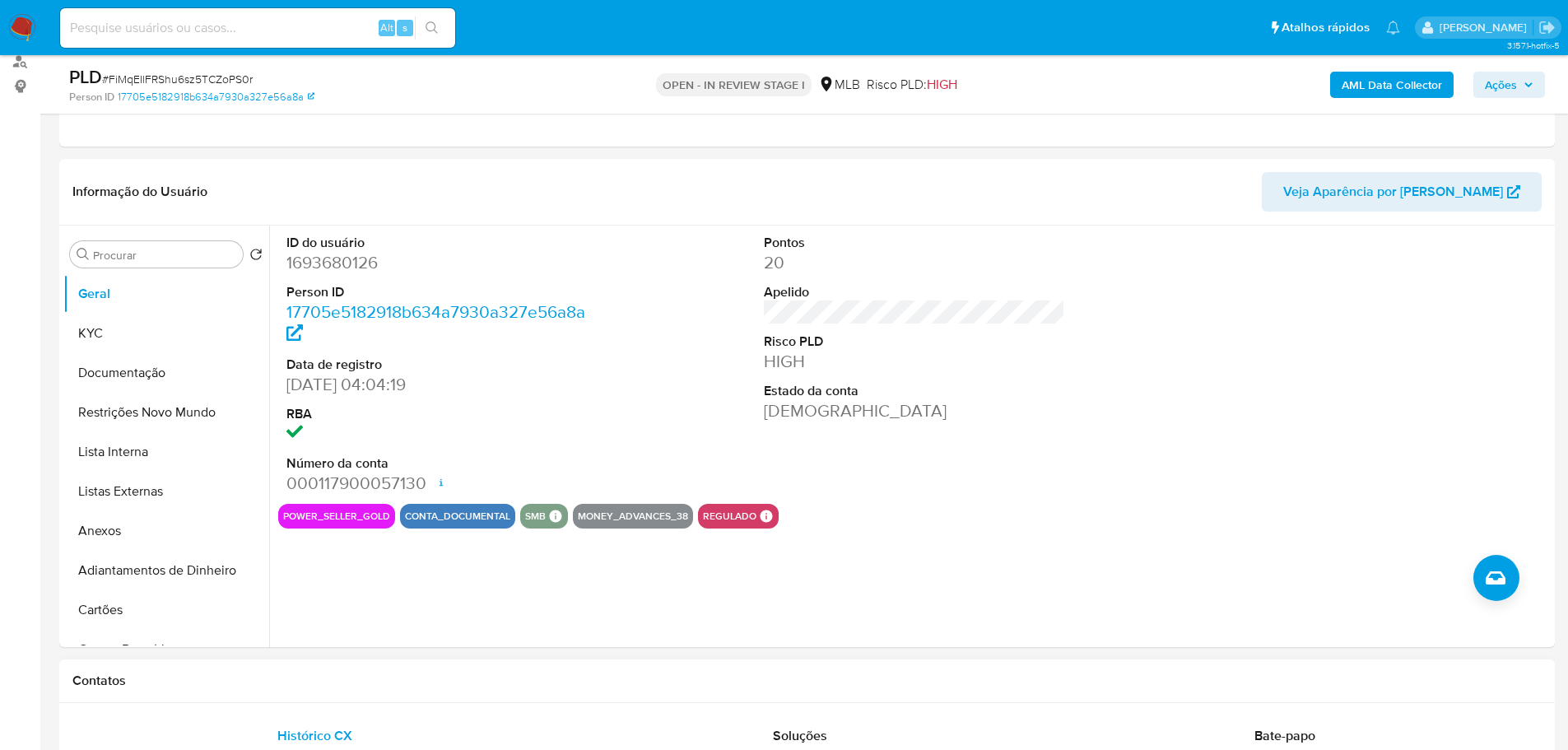
drag, startPoint x: 311, startPoint y: 677, endPoint x: 303, endPoint y: 669, distance: 11.3
click at [311, 677] on h1 "Contatos" at bounding box center [806, 680] width 1469 height 16
click at [98, 322] on button "KYC" at bounding box center [159, 333] width 192 height 39
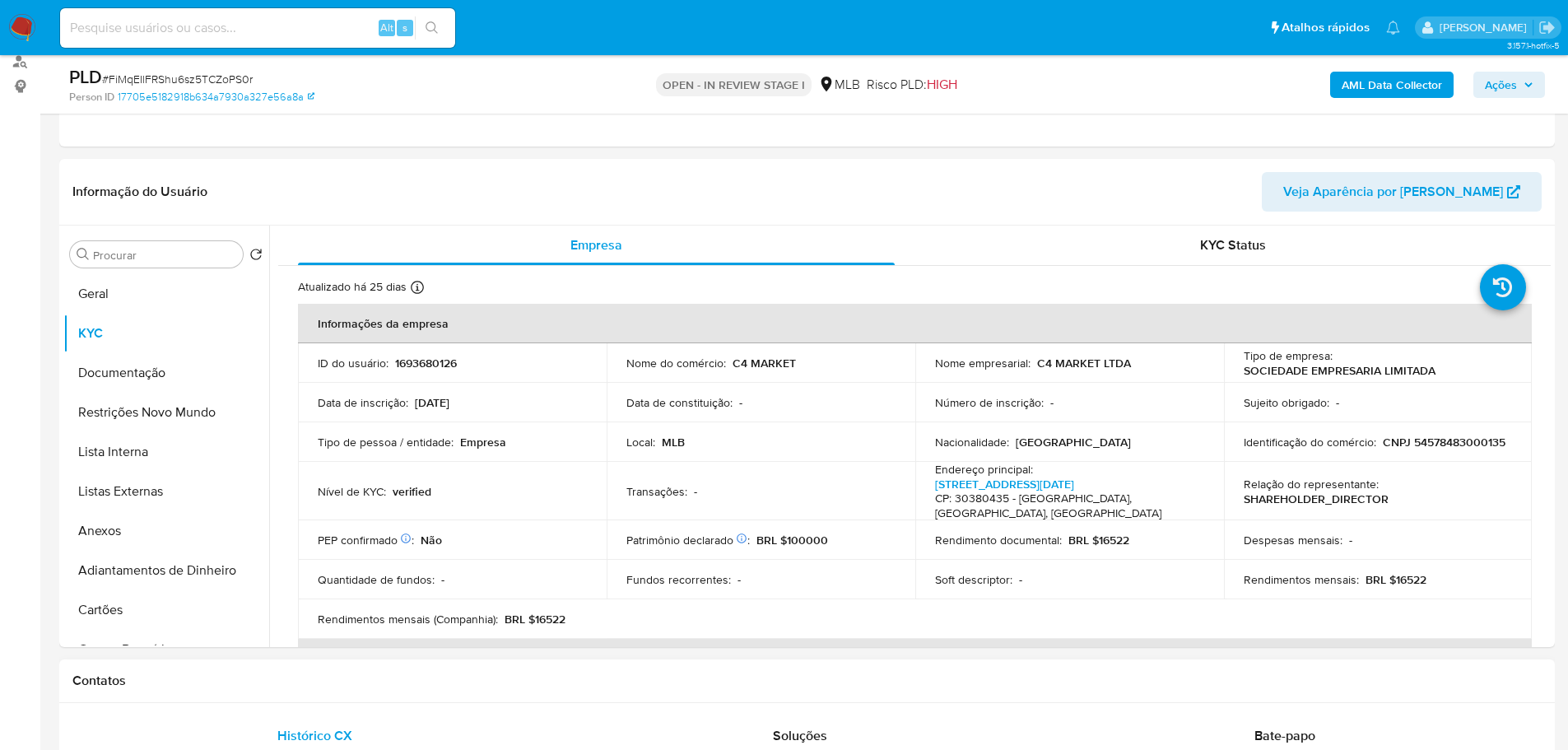
drag, startPoint x: 392, startPoint y: 691, endPoint x: 302, endPoint y: 608, distance: 122.4
click at [390, 690] on div "Contatos" at bounding box center [806, 680] width 1496 height 44
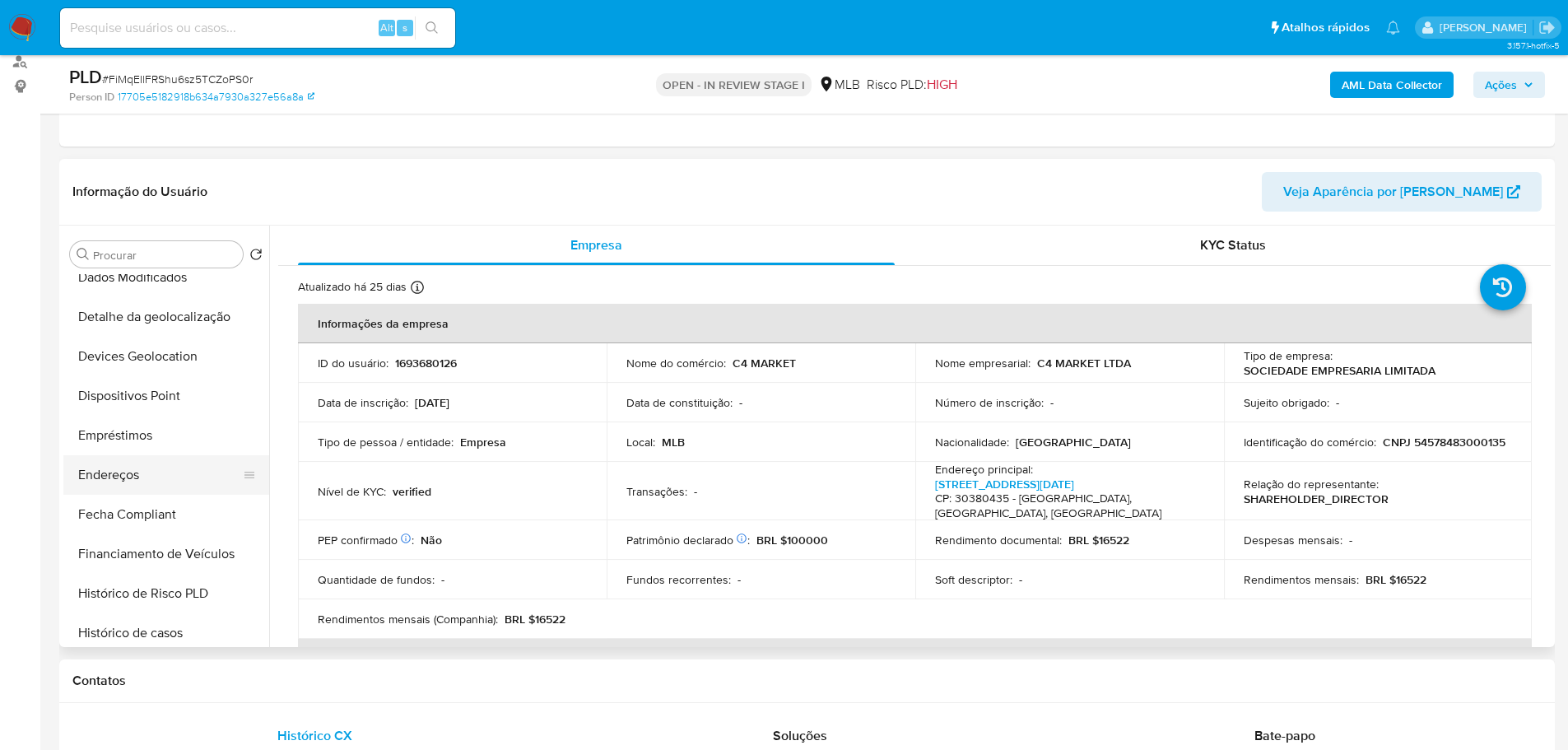
click at [135, 480] on button "Endereços" at bounding box center [159, 474] width 192 height 39
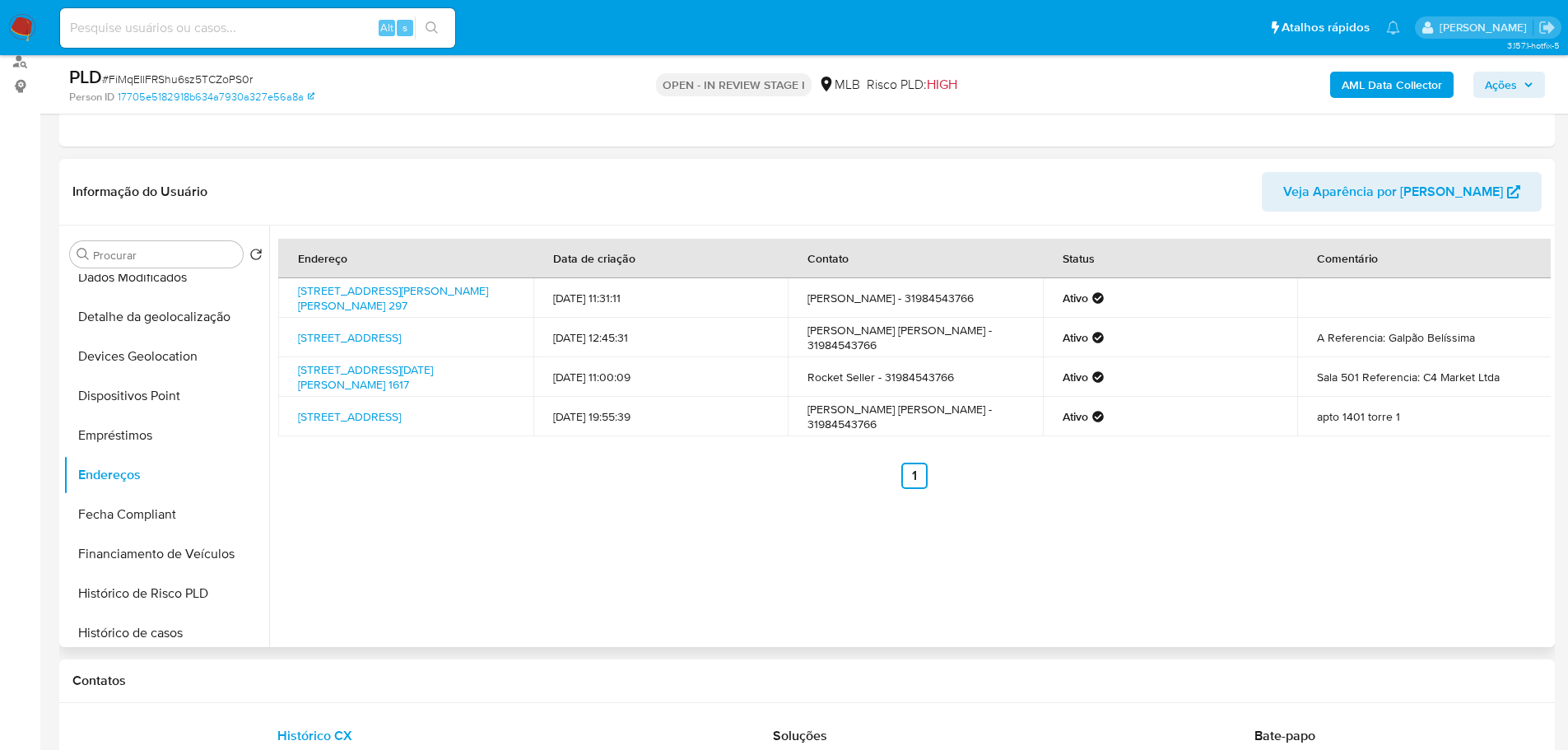
drag, startPoint x: 417, startPoint y: 691, endPoint x: 272, endPoint y: 577, distance: 184.4
click at [417, 691] on div "Contatos" at bounding box center [806, 680] width 1496 height 44
click at [166, 409] on button "Dispositivos Point" at bounding box center [159, 396] width 192 height 39
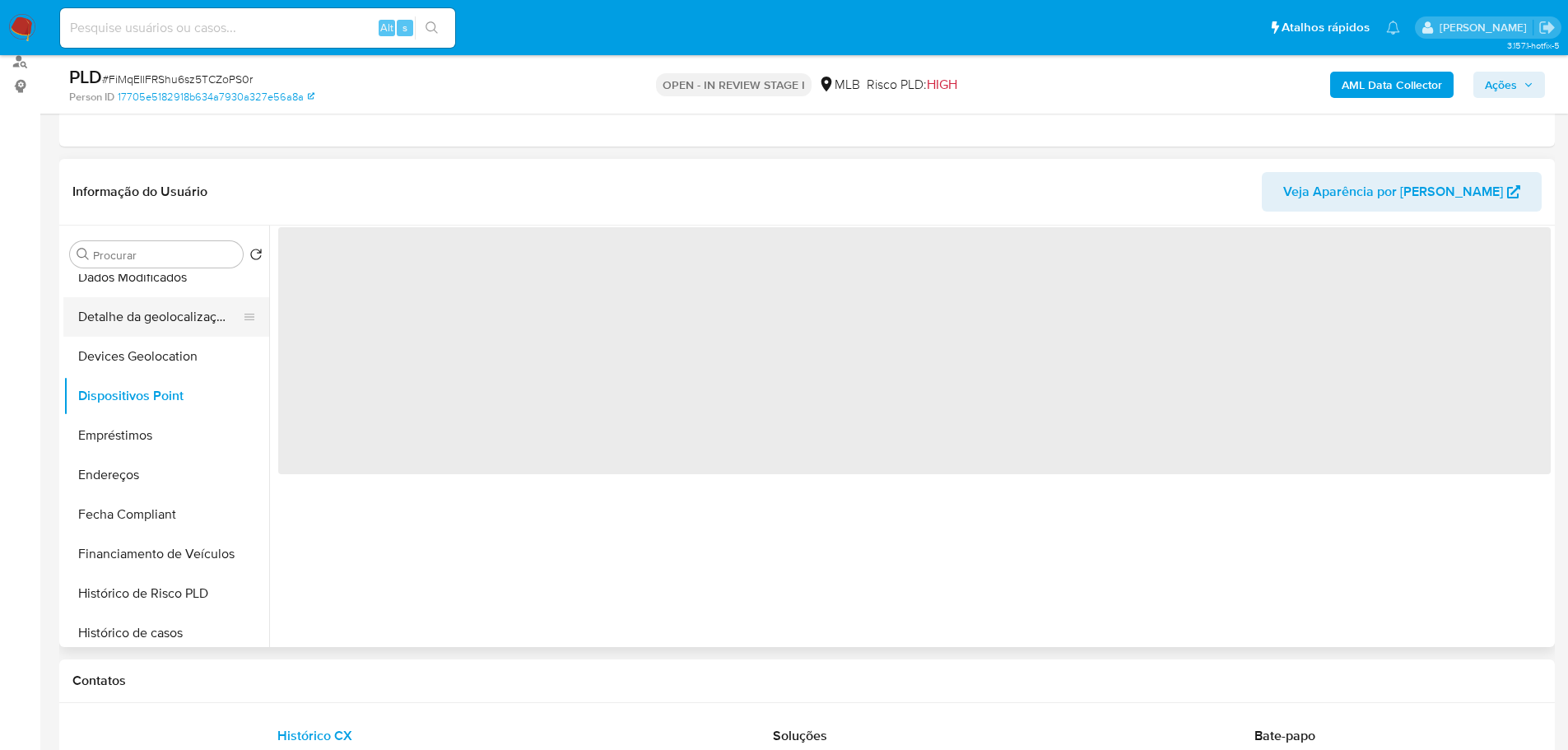
click at [161, 320] on button "Detalhe da geolocalização" at bounding box center [159, 317] width 192 height 39
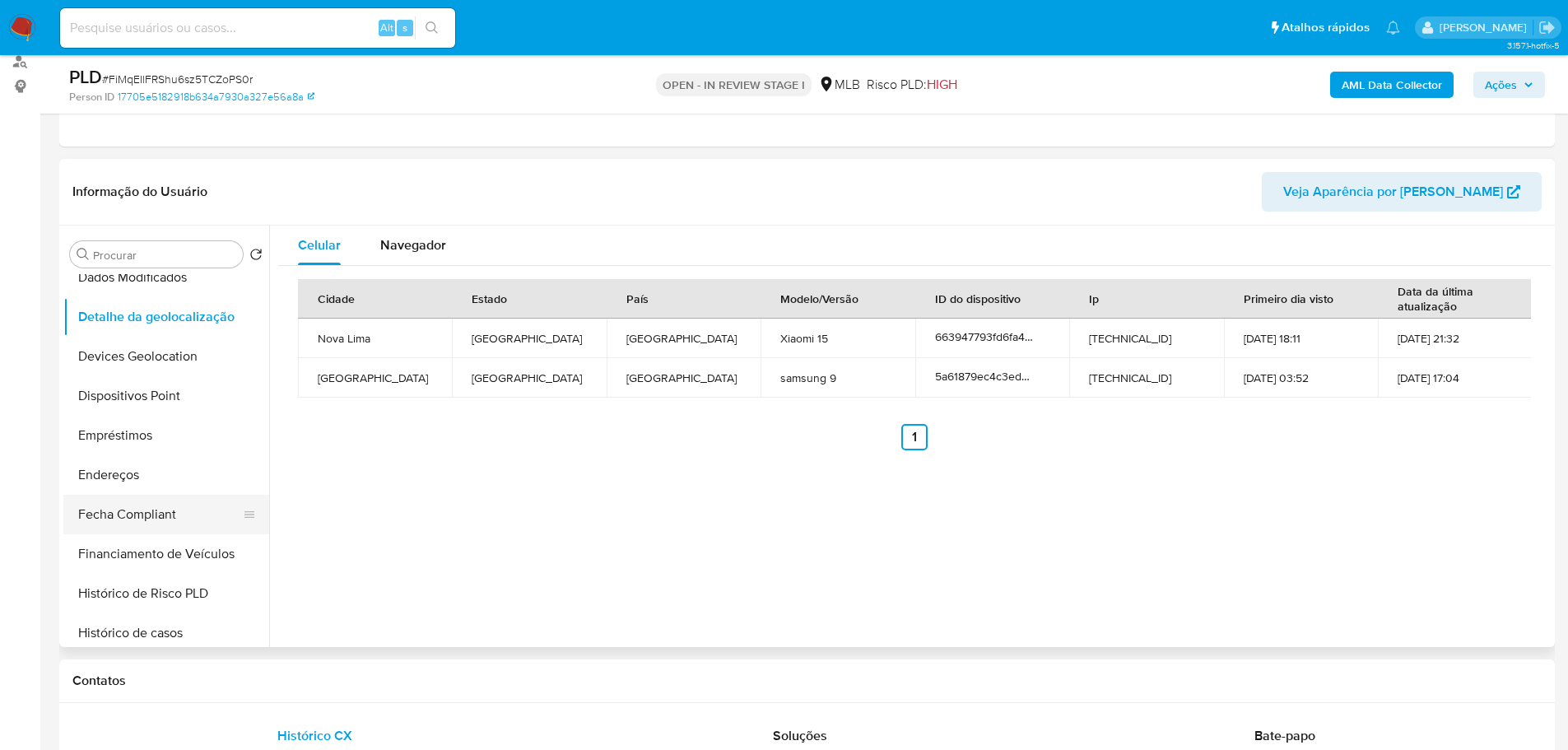
drag, startPoint x: 488, startPoint y: 688, endPoint x: 169, endPoint y: 524, distance: 358.7
click at [488, 688] on h1 "Contatos" at bounding box center [806, 680] width 1469 height 16
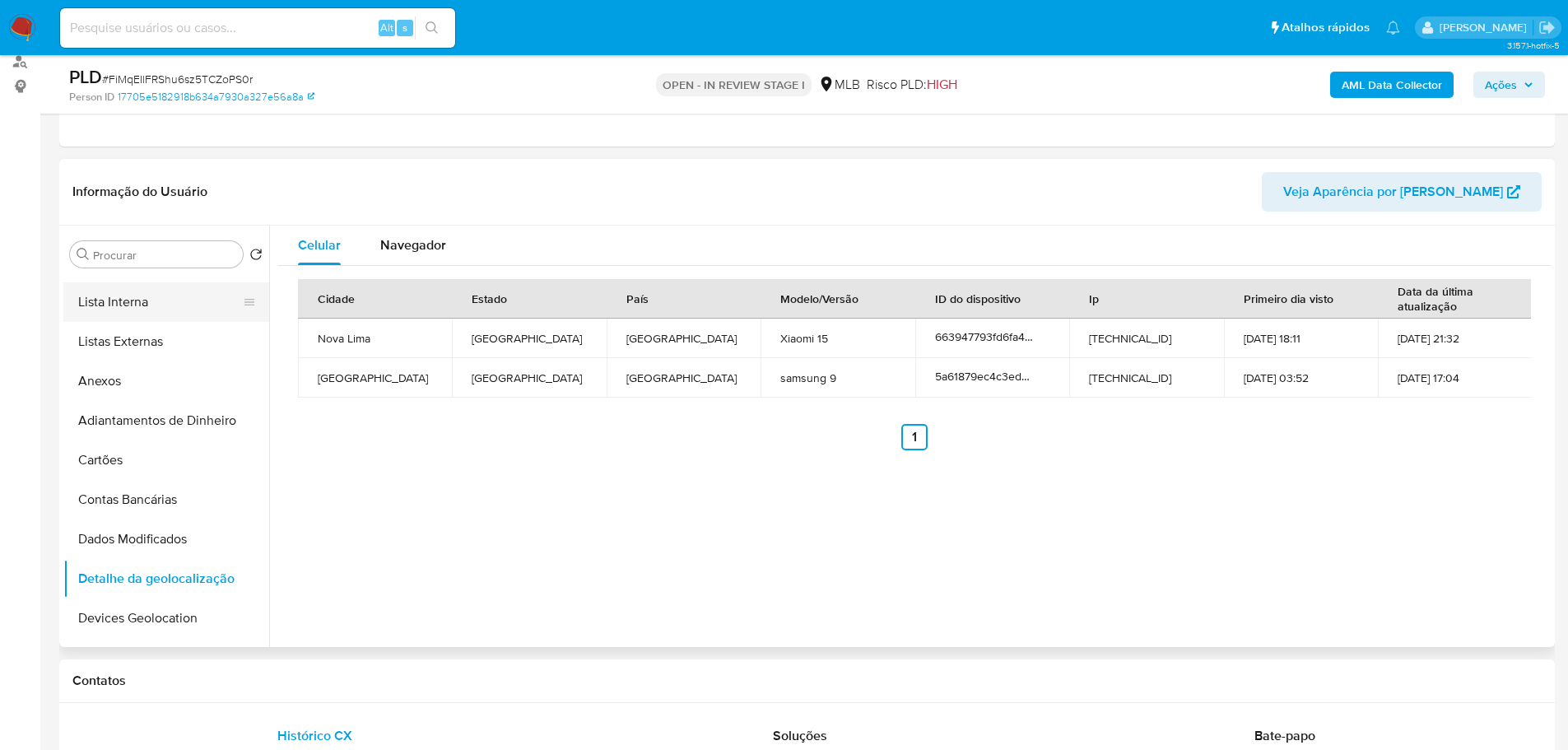
scroll to position [0, 0]
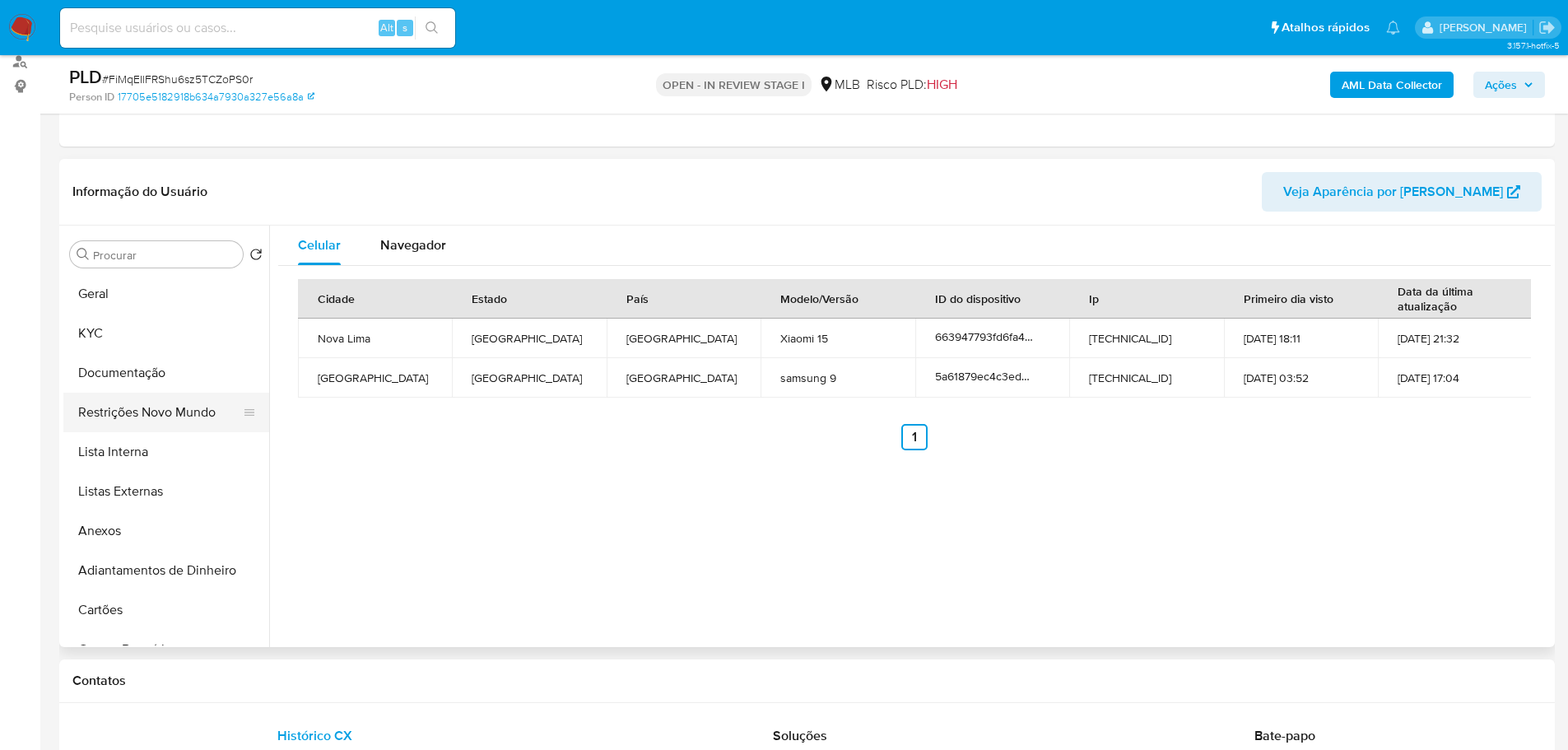
click at [147, 426] on button "Restrições Novo Mundo" at bounding box center [159, 413] width 192 height 39
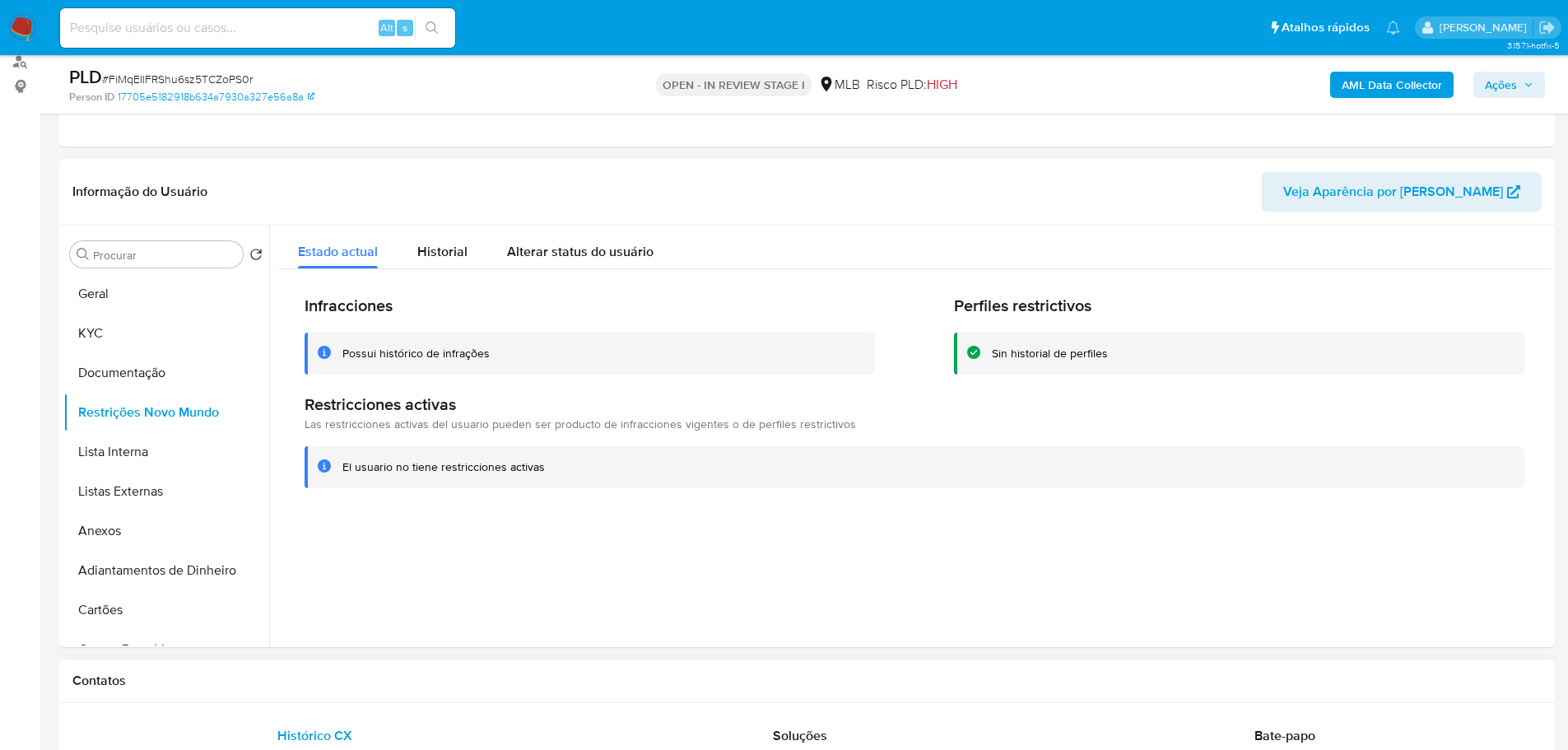
drag, startPoint x: 341, startPoint y: 688, endPoint x: 190, endPoint y: 488, distance: 250.6
click at [340, 689] on div "Contatos" at bounding box center [806, 680] width 1496 height 44
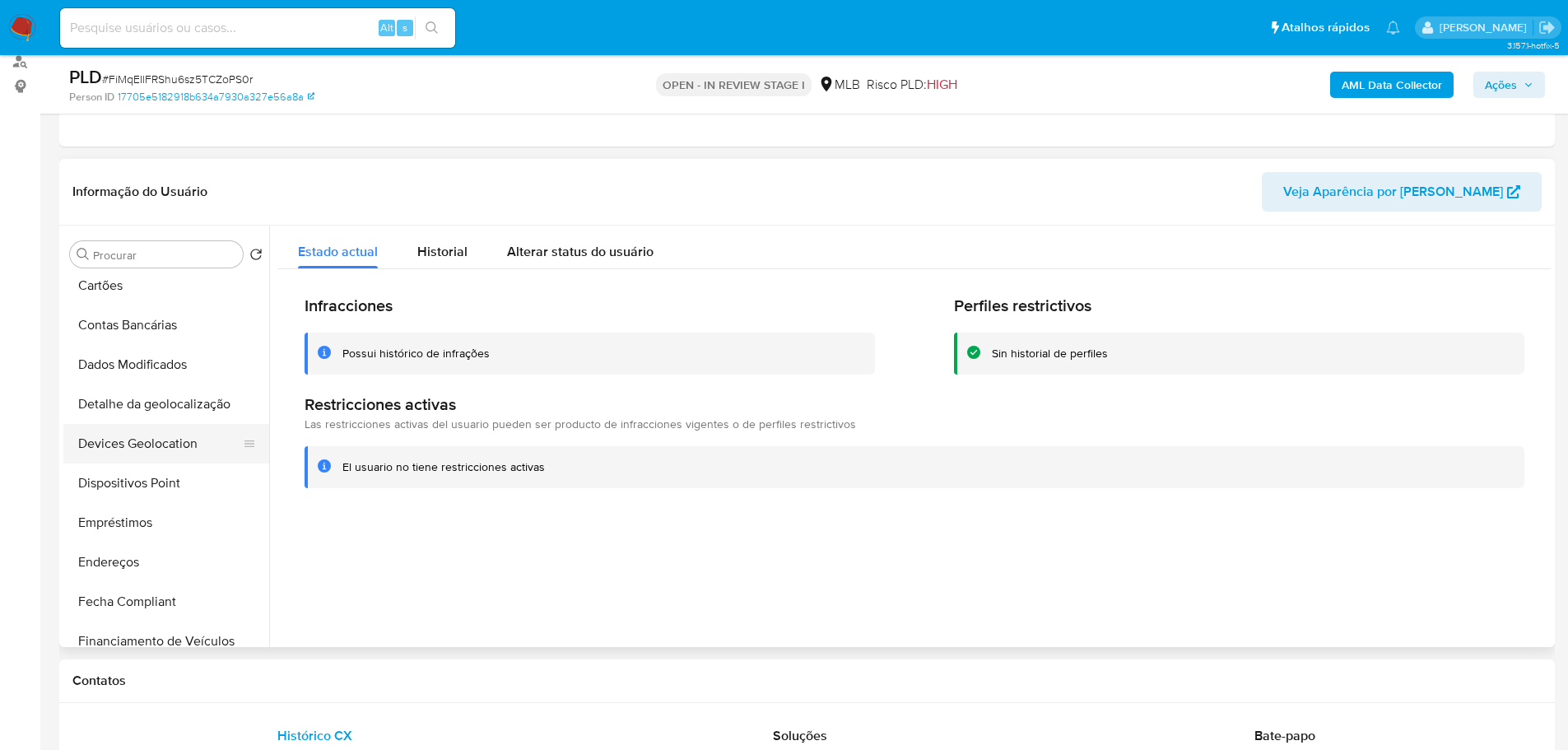
scroll to position [329, 0]
click at [178, 468] on button "Dispositivos Point" at bounding box center [159, 478] width 192 height 39
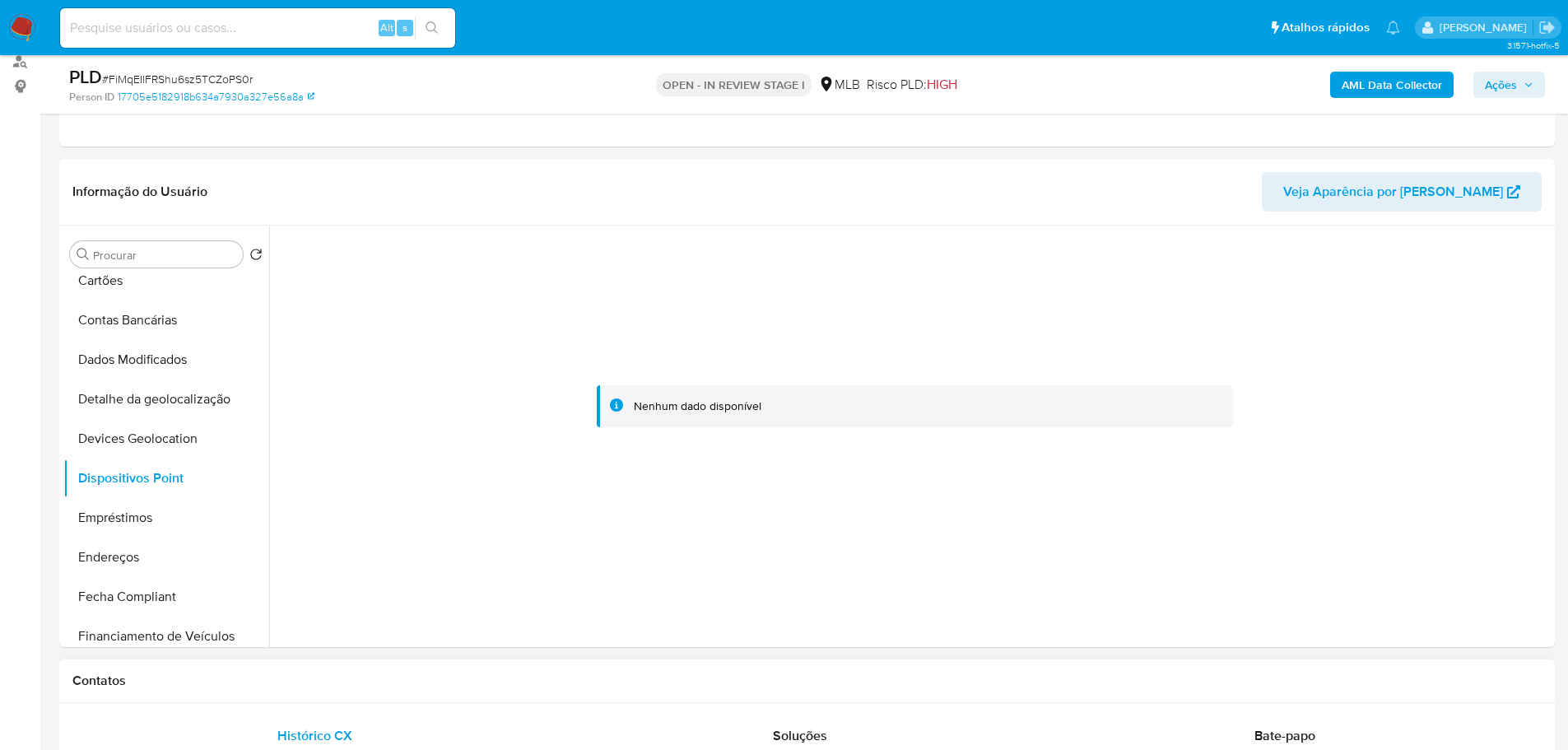
click at [301, 689] on div "Contatos" at bounding box center [806, 680] width 1496 height 44
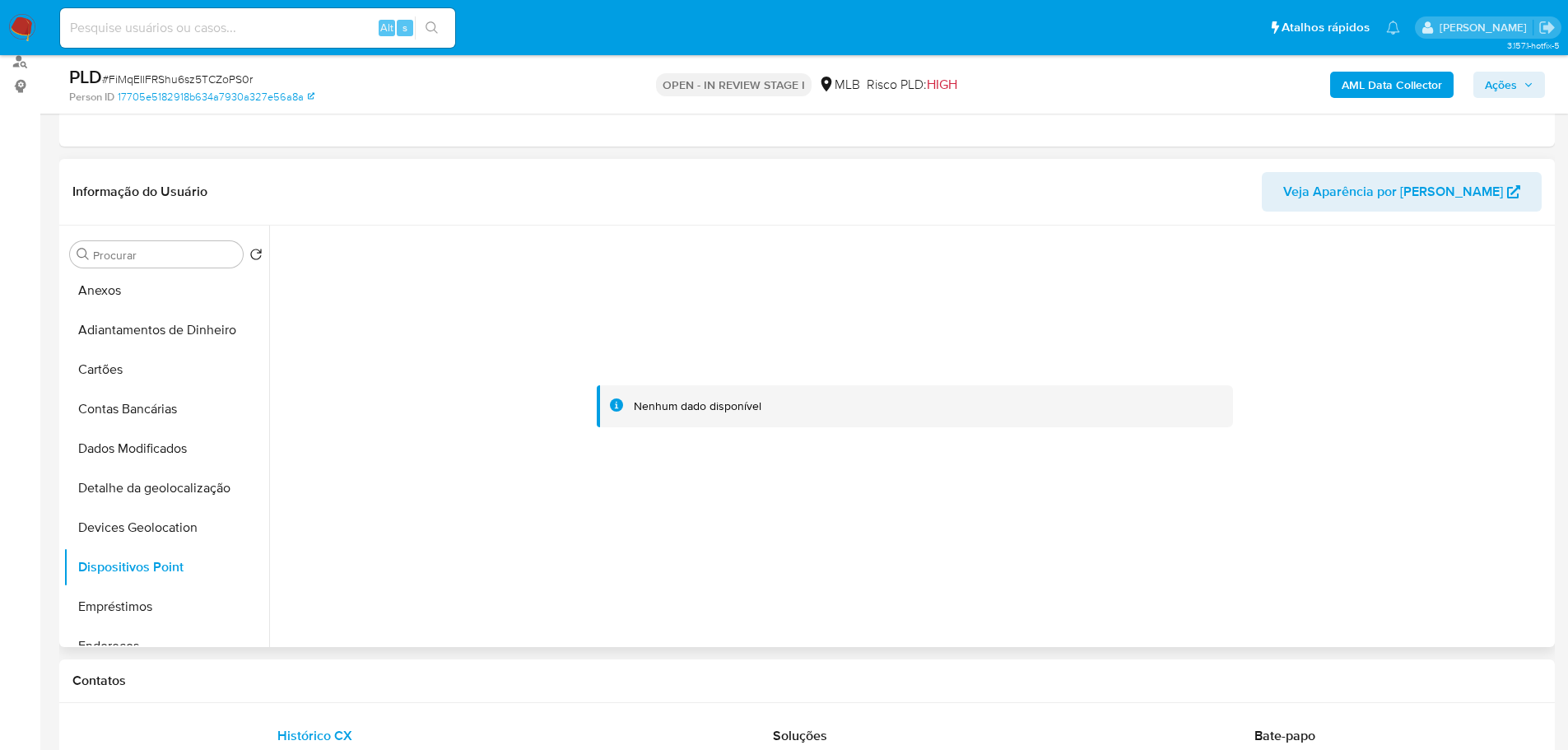
scroll to position [0, 0]
click at [122, 327] on button "KYC" at bounding box center [159, 333] width 192 height 39
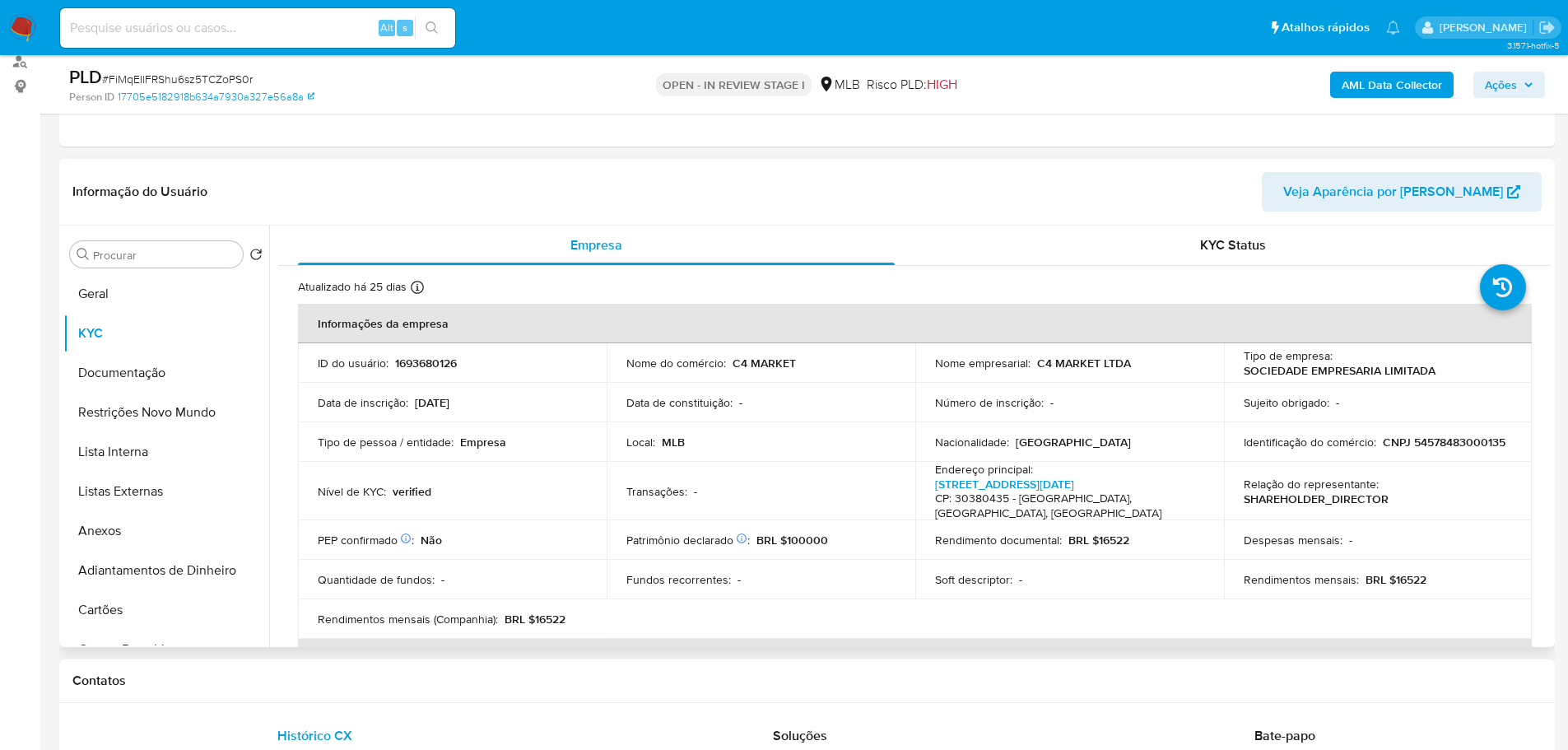
click at [1383, 445] on p "CNPJ 54578483000135" at bounding box center [1444, 441] width 123 height 15
copy p "54578483000135"
drag, startPoint x: 1129, startPoint y: 362, endPoint x: 1035, endPoint y: 363, distance: 94.0
click at [1035, 363] on div "Nome empresarial : C4 MARKET LTDA" at bounding box center [1069, 362] width 269 height 15
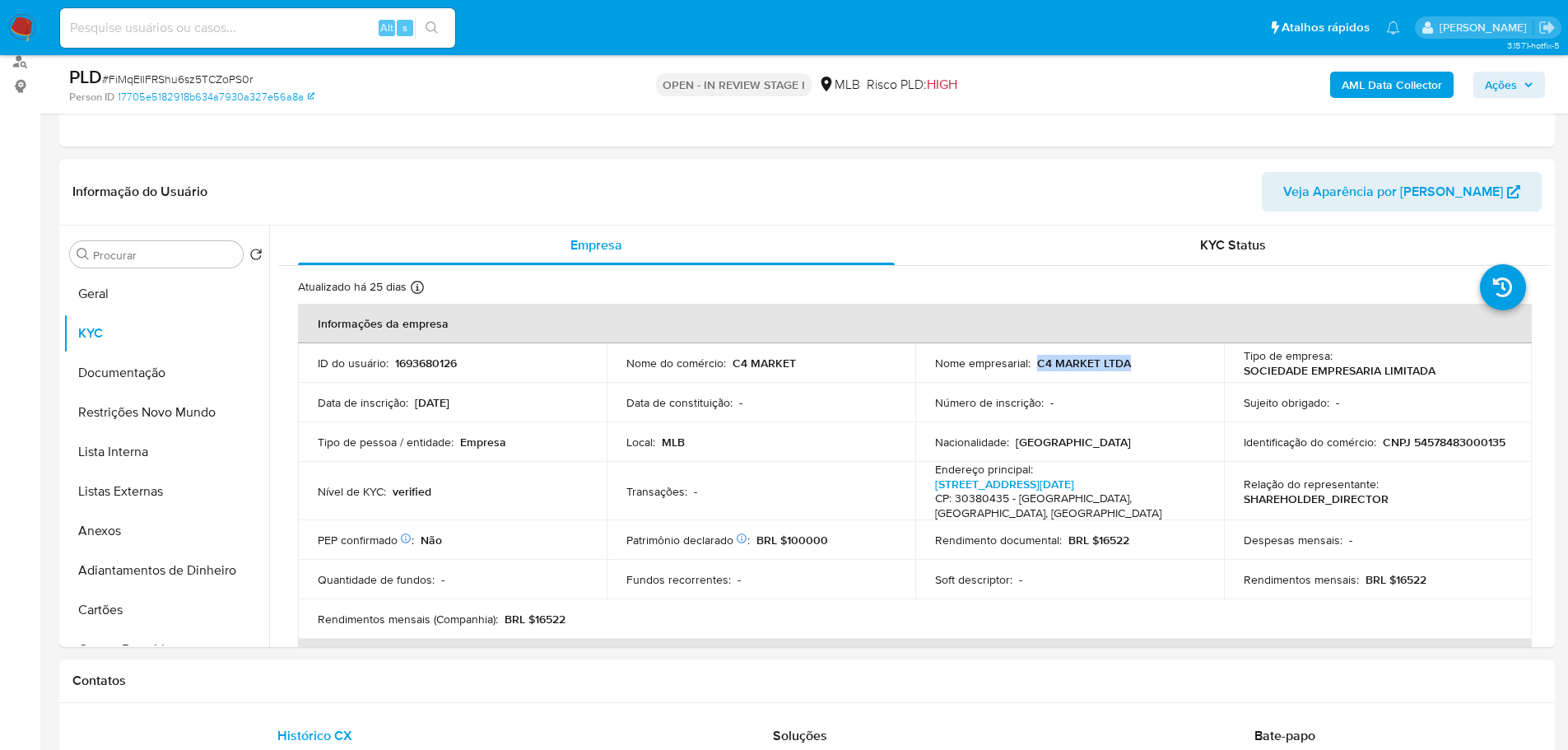
copy p "C4 MARKET LTDA"
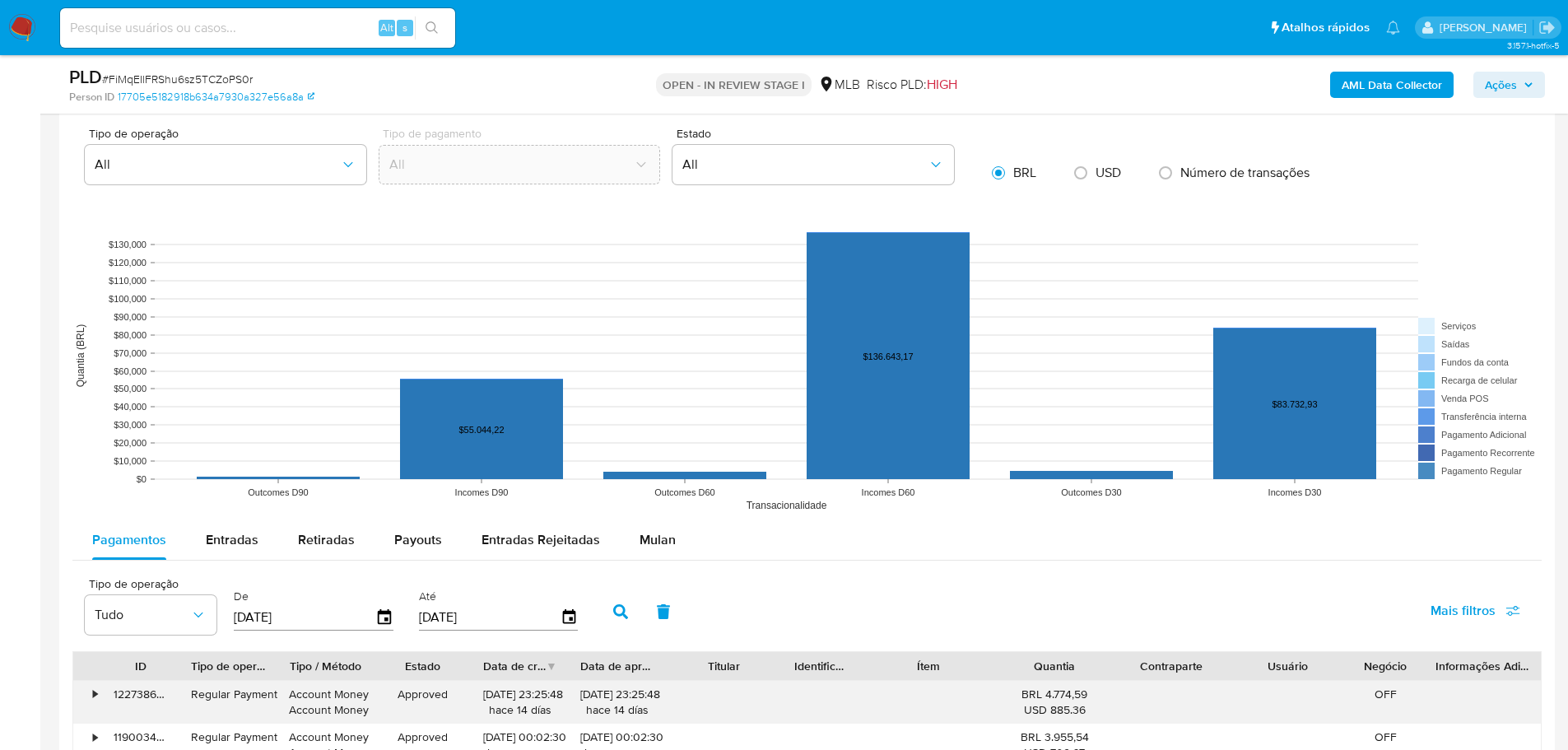
scroll to position [1518, 0]
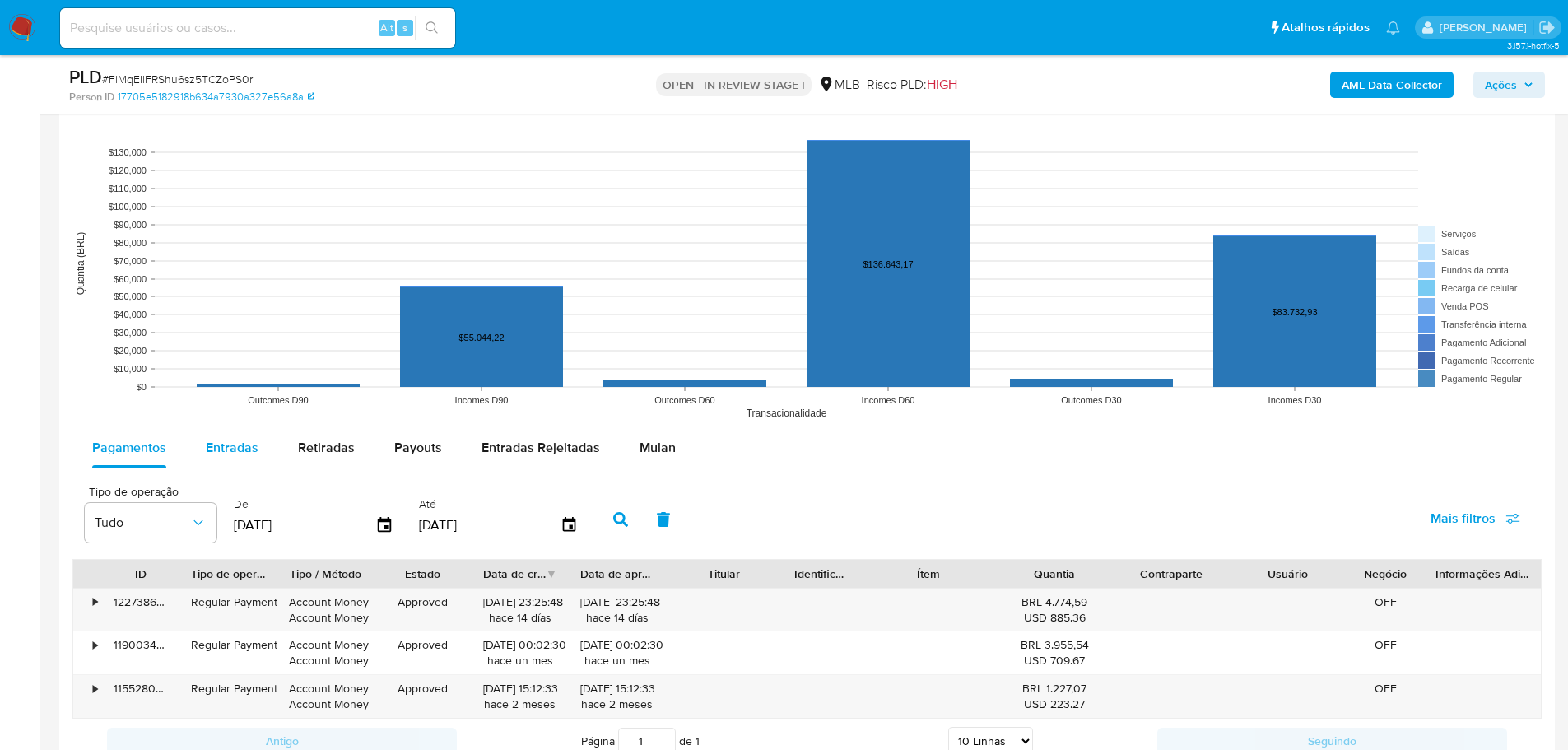
drag, startPoint x: 209, startPoint y: 445, endPoint x: 221, endPoint y: 447, distance: 12.2
click at [209, 445] on span "Entradas" at bounding box center [232, 447] width 53 height 19
select select "10"
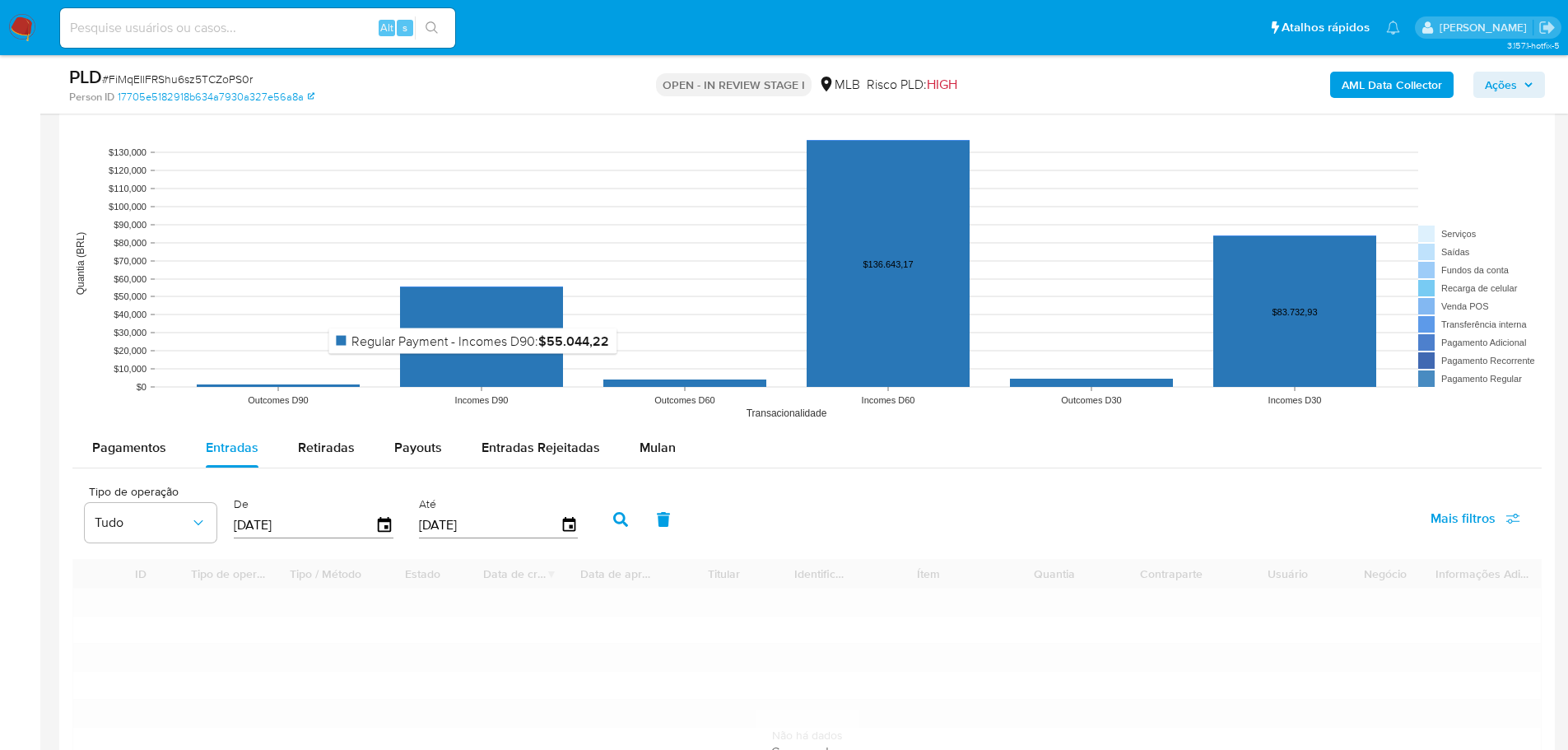
scroll to position [1847, 0]
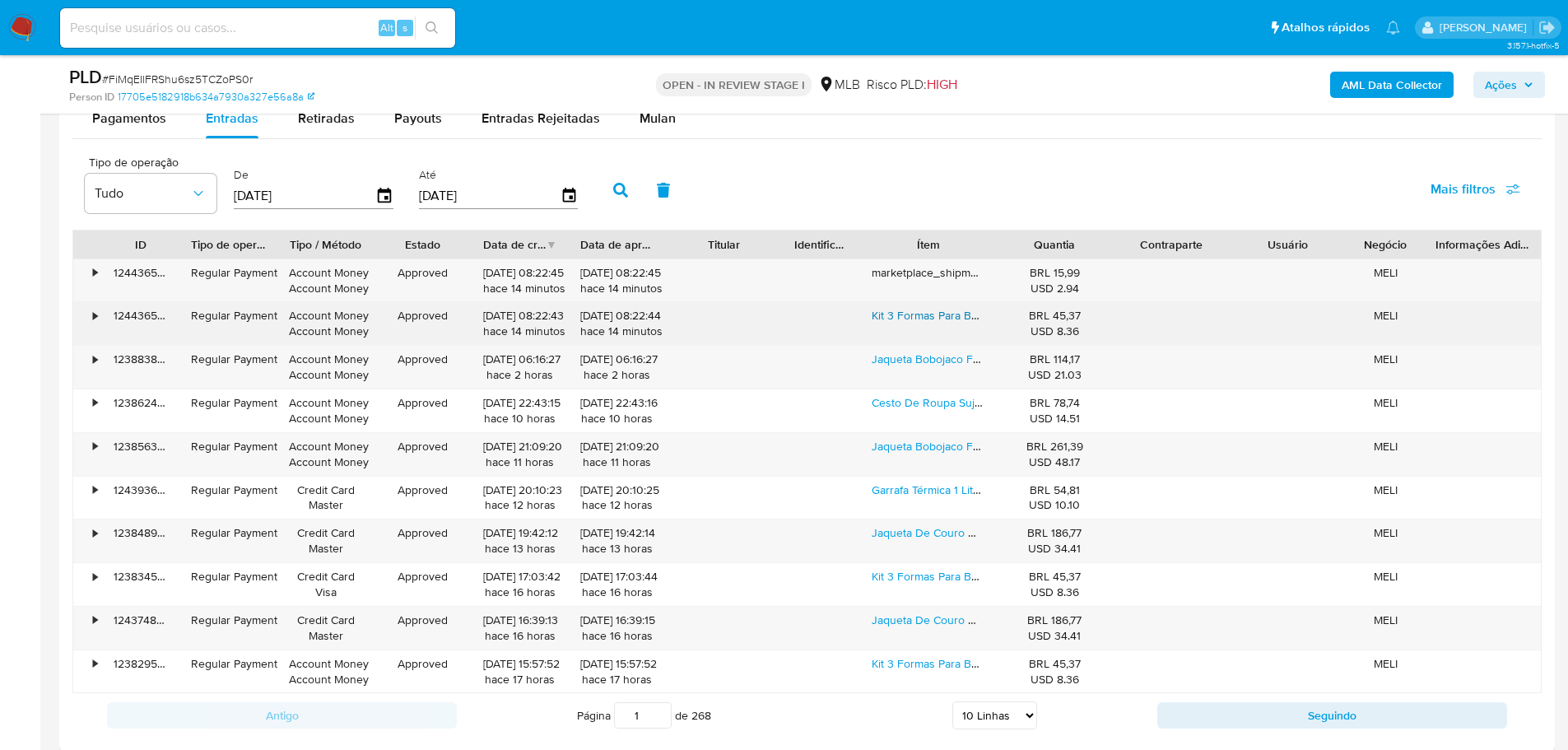
click at [930, 313] on link "Kit 3 Formas Para Bolo Torta Com Fundo Removível Antiaderente Ingá Import Ud243…" at bounding box center [1112, 315] width 481 height 16
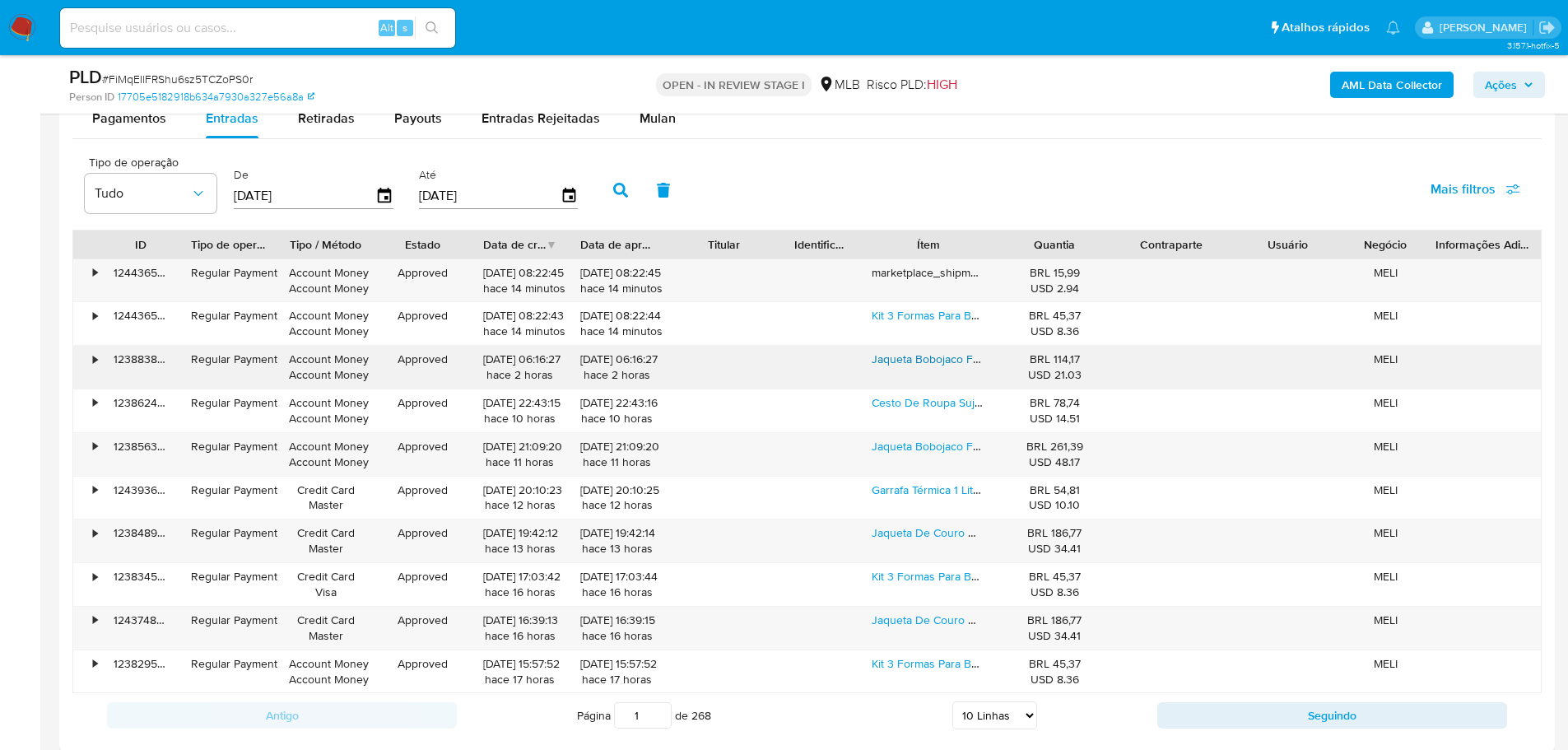
click at [918, 360] on link "Jaqueta Bobojaco Feminina Gominho Puffer Bomber Impermeável" at bounding box center [1039, 359] width 336 height 16
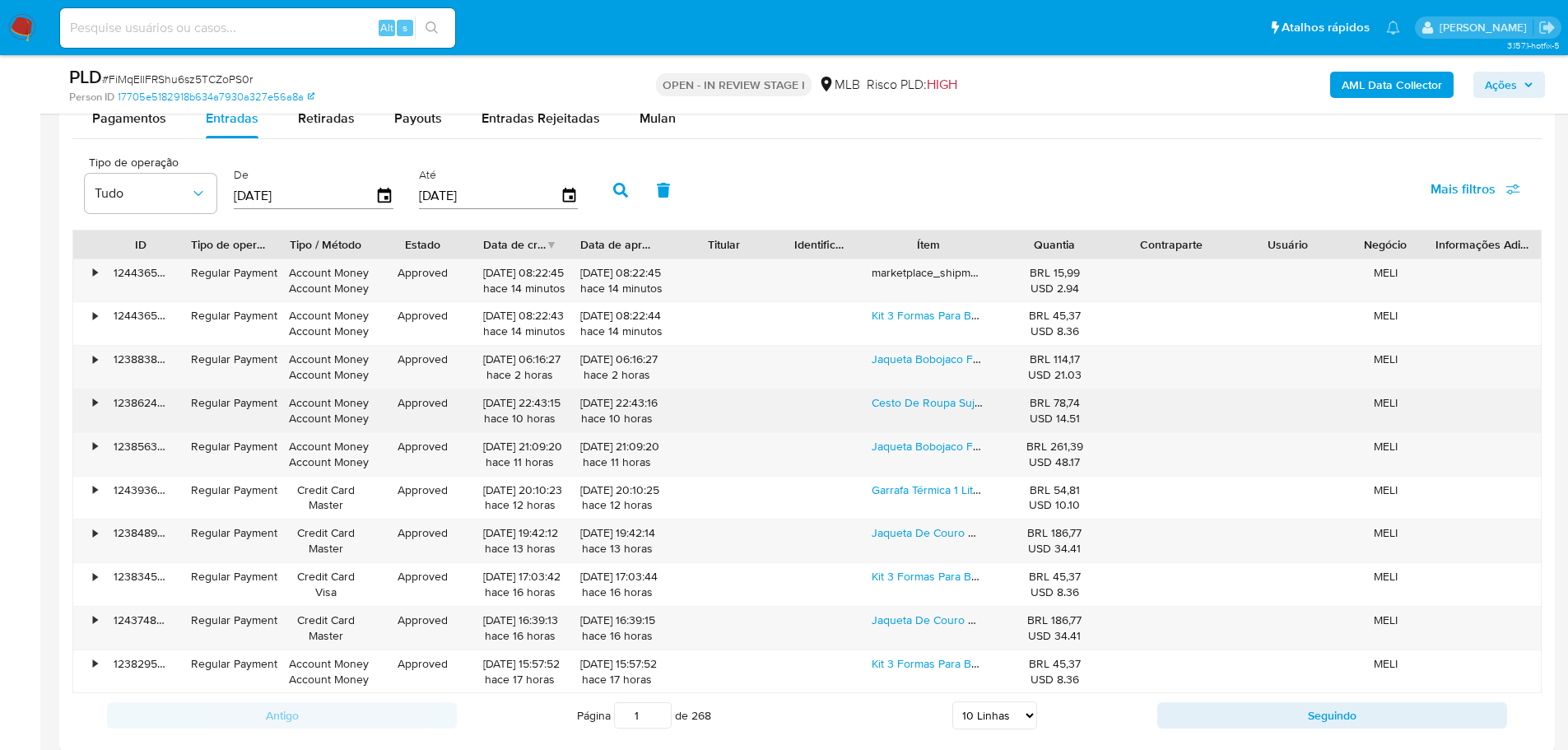
click at [909, 411] on div "Cesto De Roupa Suja Bambu Banheiro Redondo Lavanderia Quarto" at bounding box center [928, 411] width 136 height 43
click at [908, 404] on link "Cesto De Roupa Suja Bambu Banheiro Redondo Lavanderia Quarto" at bounding box center [1044, 402] width 344 height 16
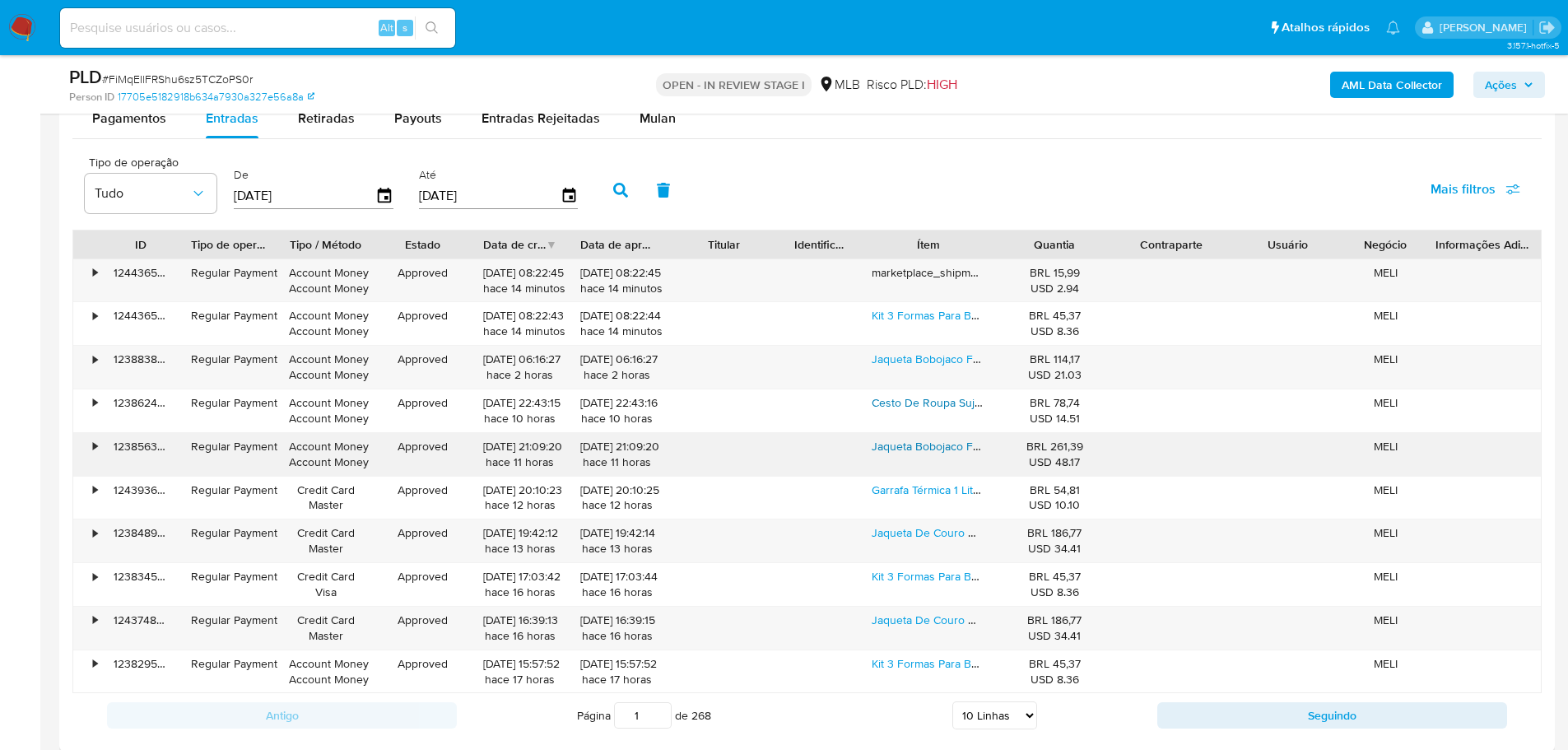
click at [916, 438] on link "Jaqueta Bobojaco Forrada Impermeável Capuz Colorida" at bounding box center [1013, 446] width 283 height 16
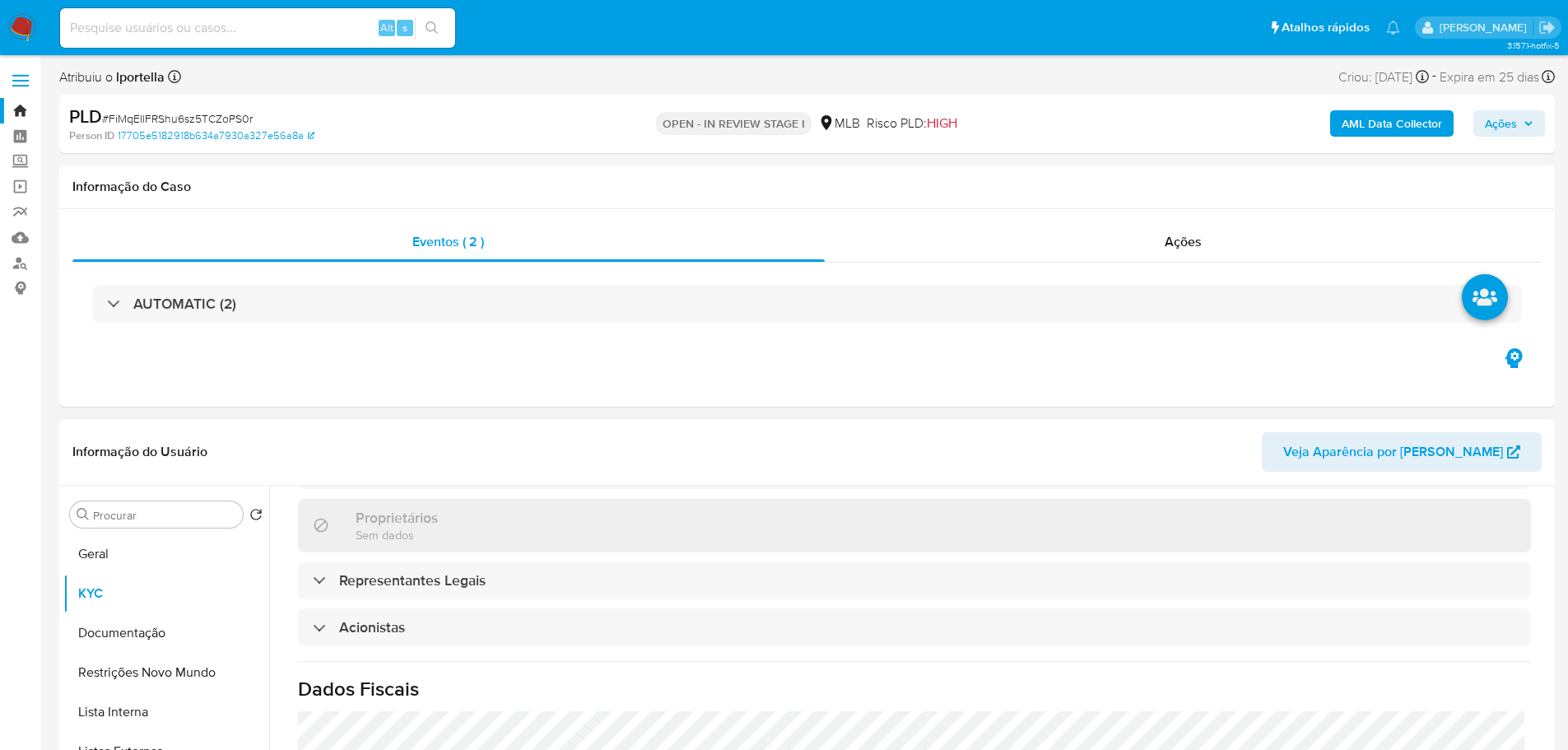
scroll to position [721, 0]
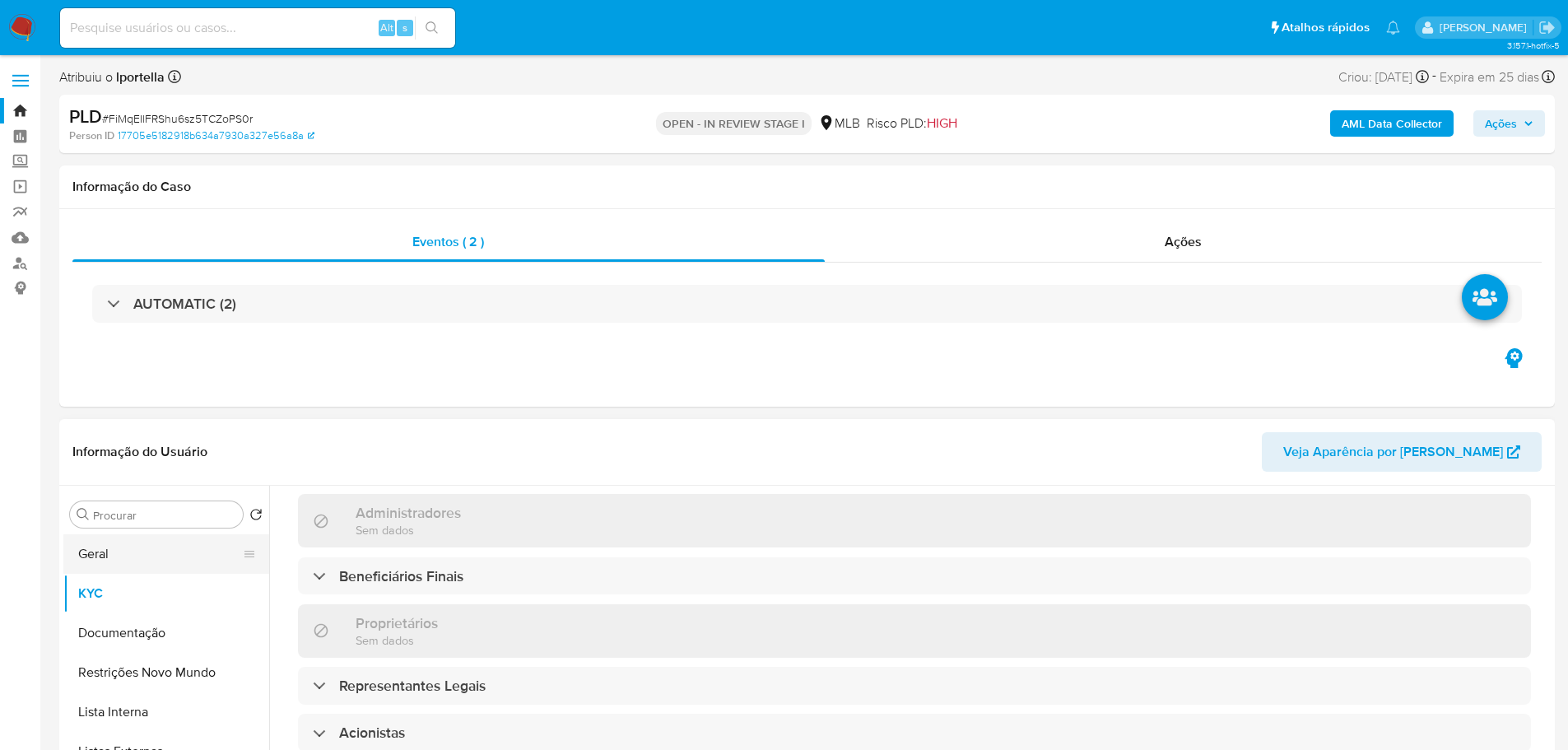
click at [117, 558] on button "Geral" at bounding box center [159, 554] width 192 height 39
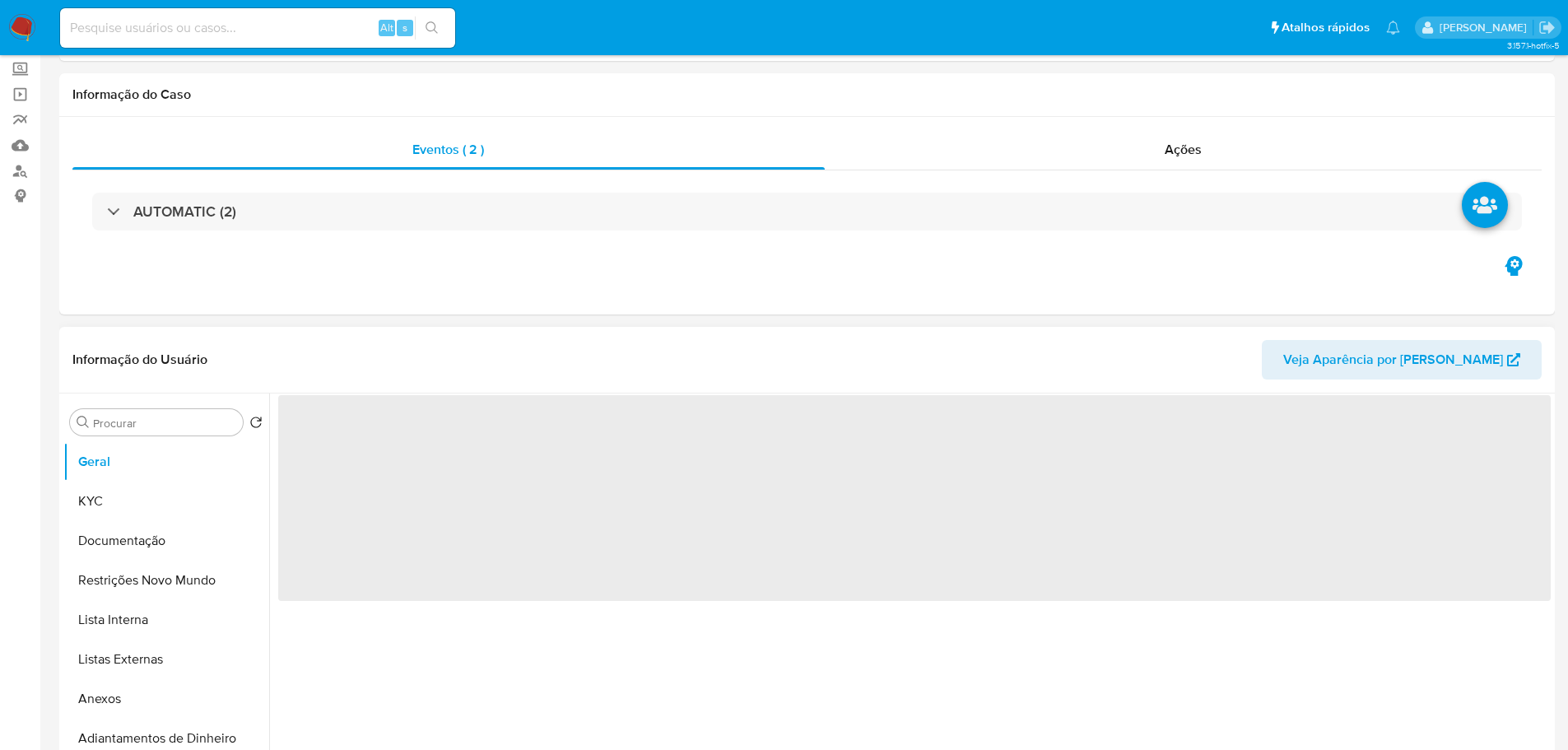
scroll to position [165, 0]
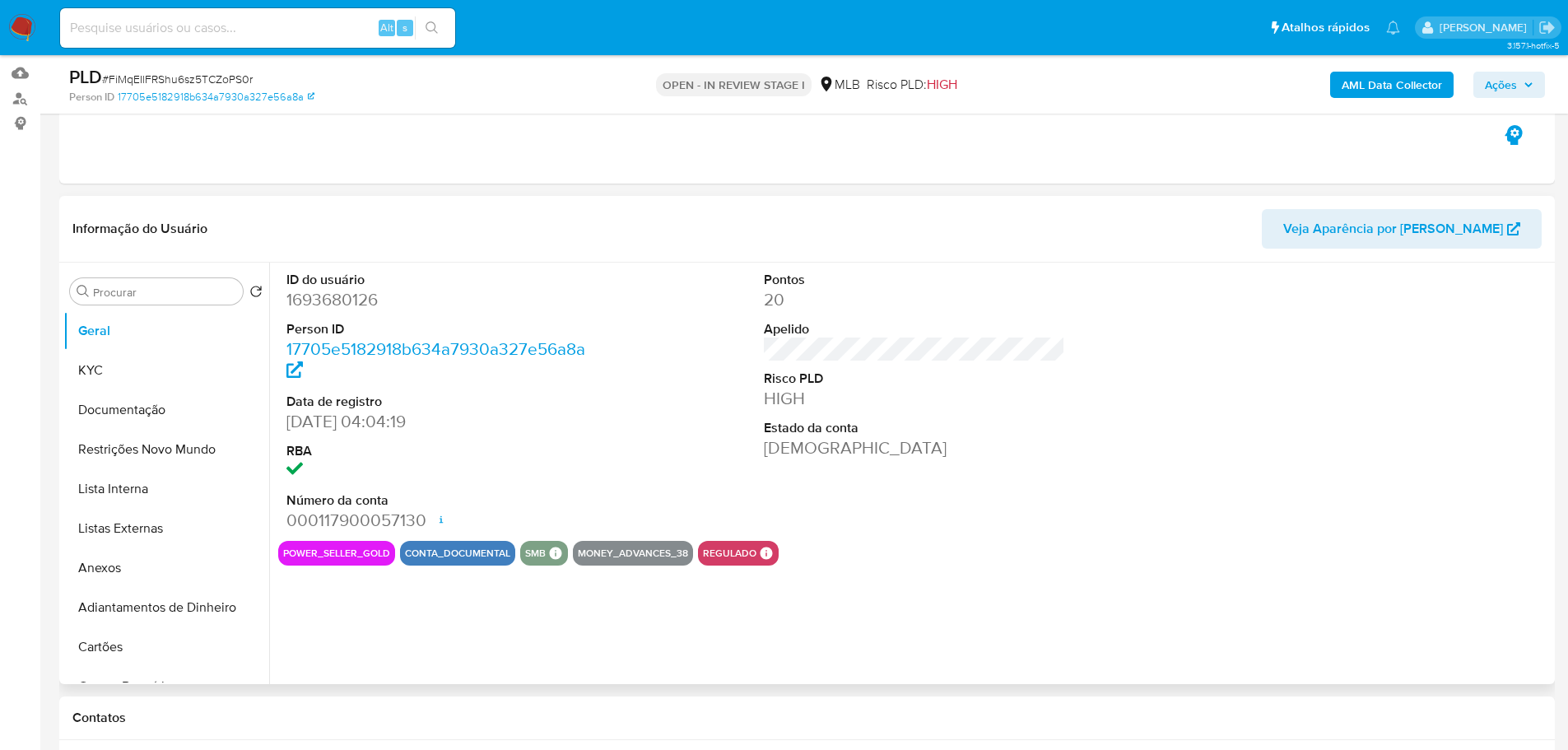
click at [322, 303] on dd "1693680126" at bounding box center [437, 300] width 302 height 23
copy dd "1693680126"
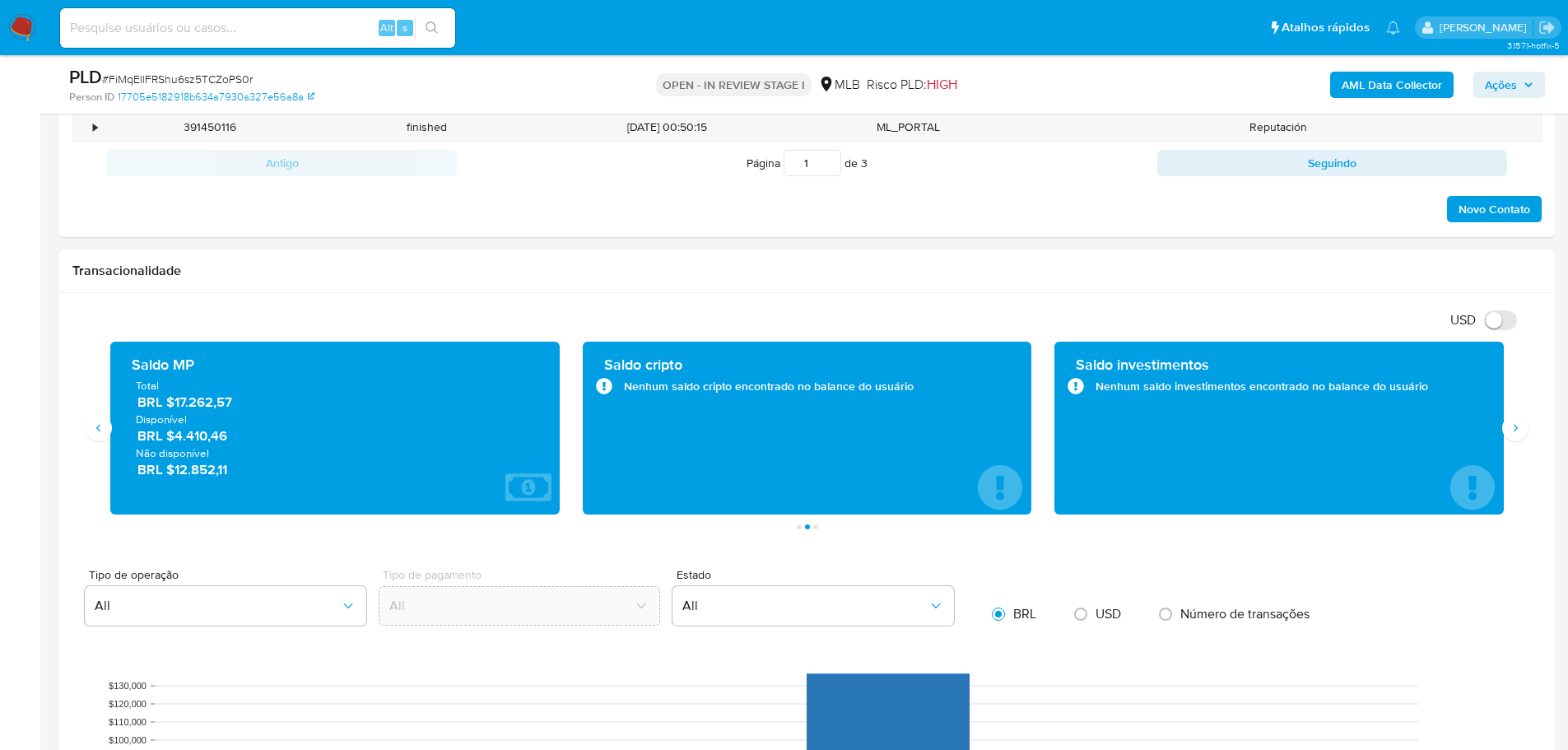
scroll to position [987, 0]
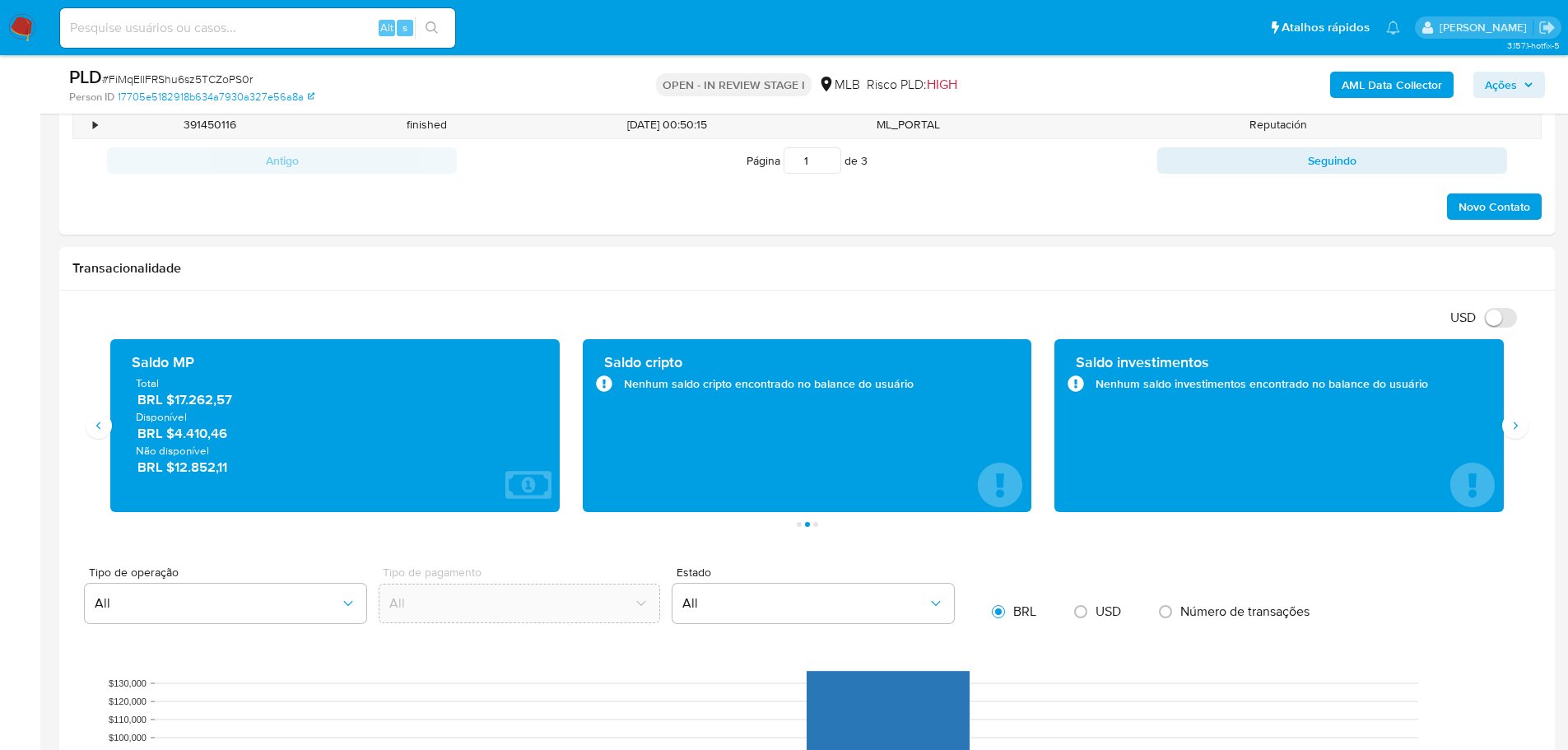
click at [1513, 85] on span "Ações" at bounding box center [1501, 84] width 32 height 26
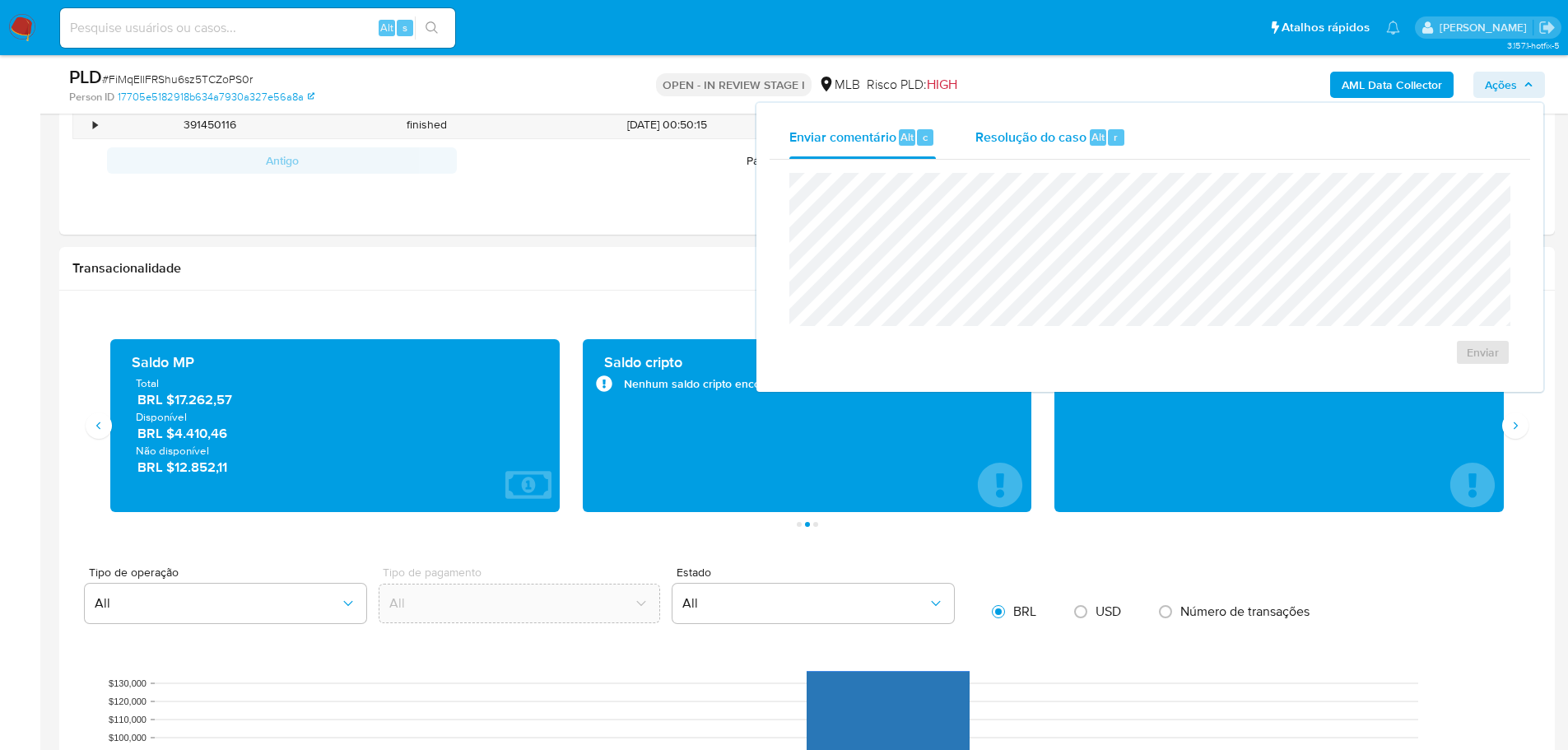
click at [1054, 140] on span "Resolução do caso" at bounding box center [1031, 136] width 111 height 19
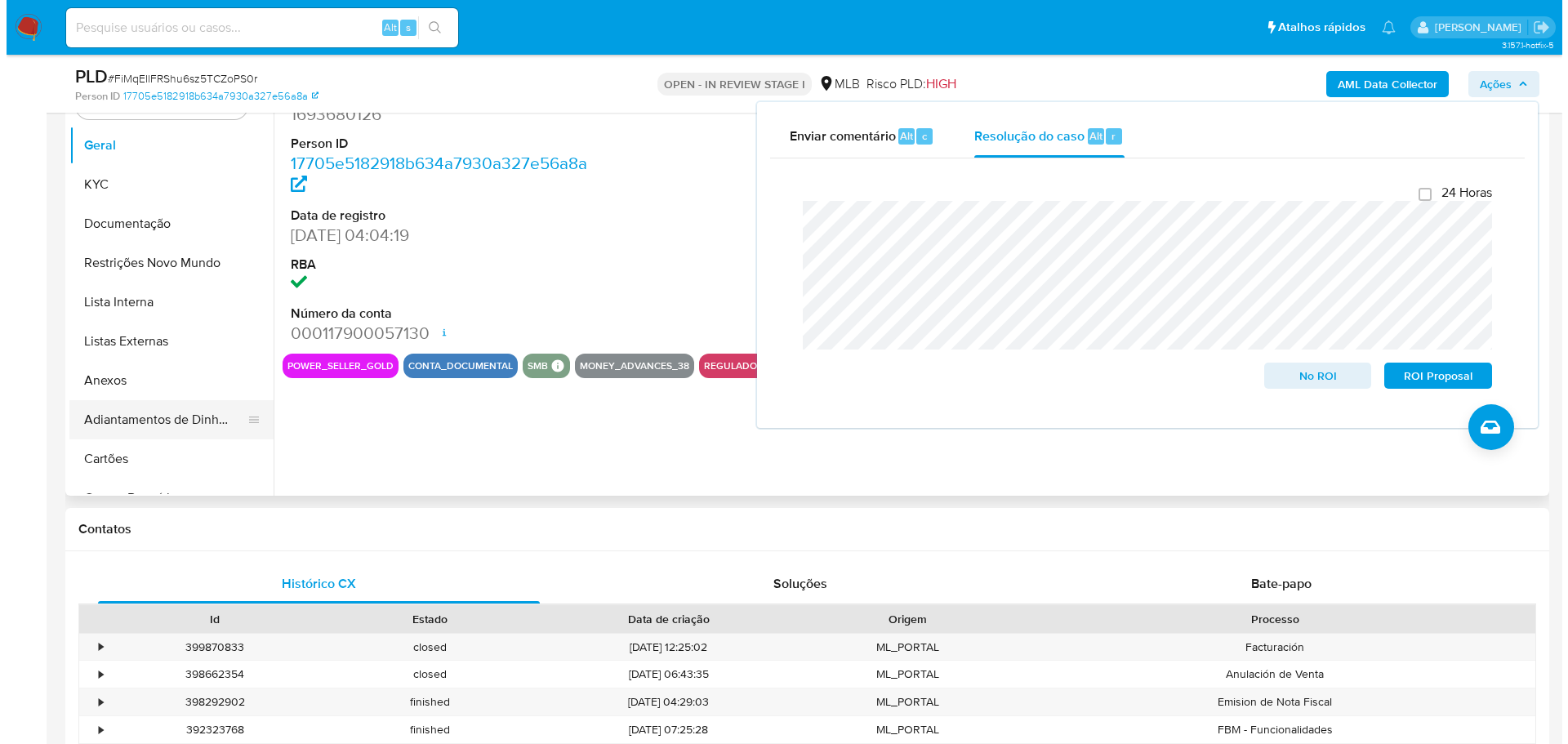
scroll to position [245, 0]
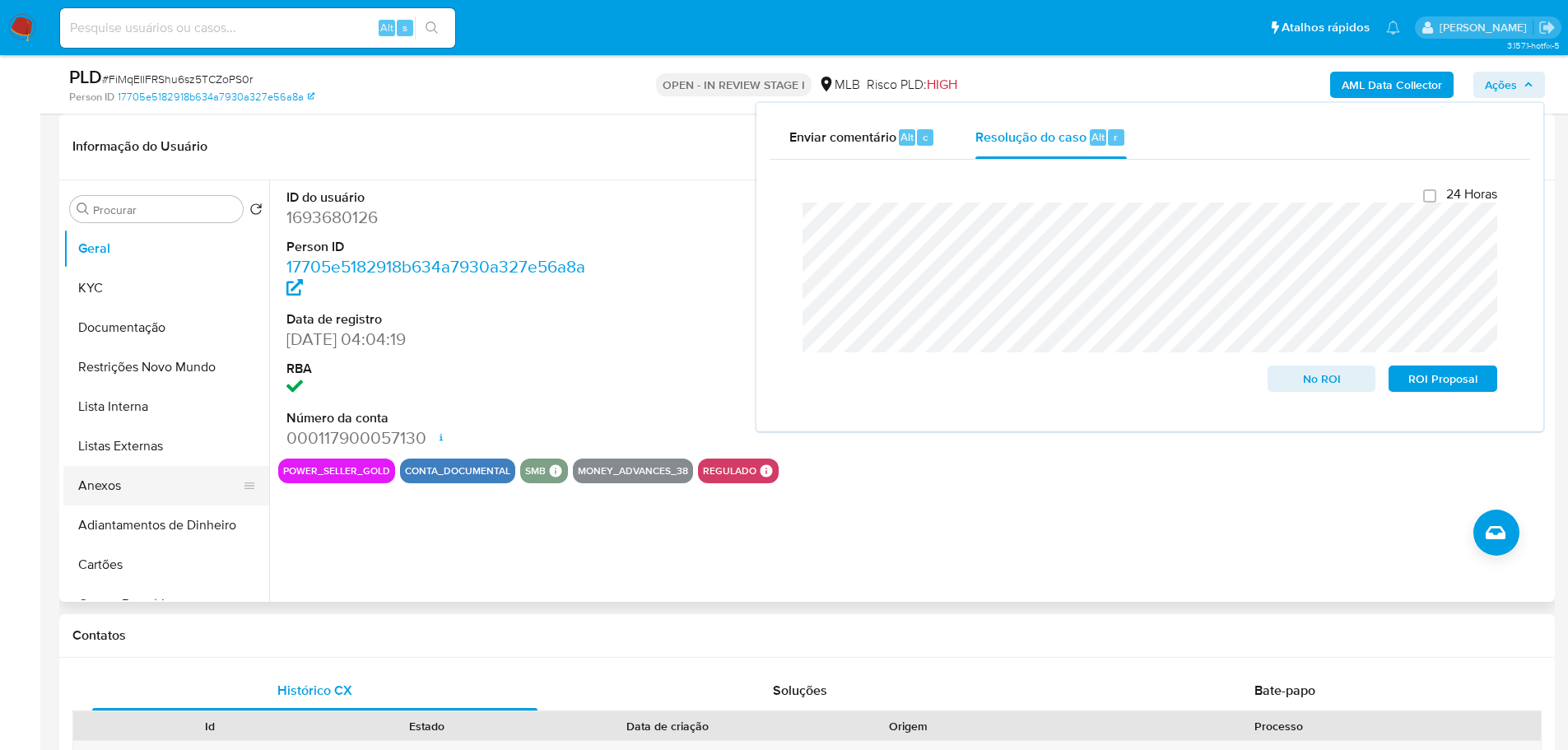
click at [117, 494] on button "Anexos" at bounding box center [159, 485] width 192 height 39
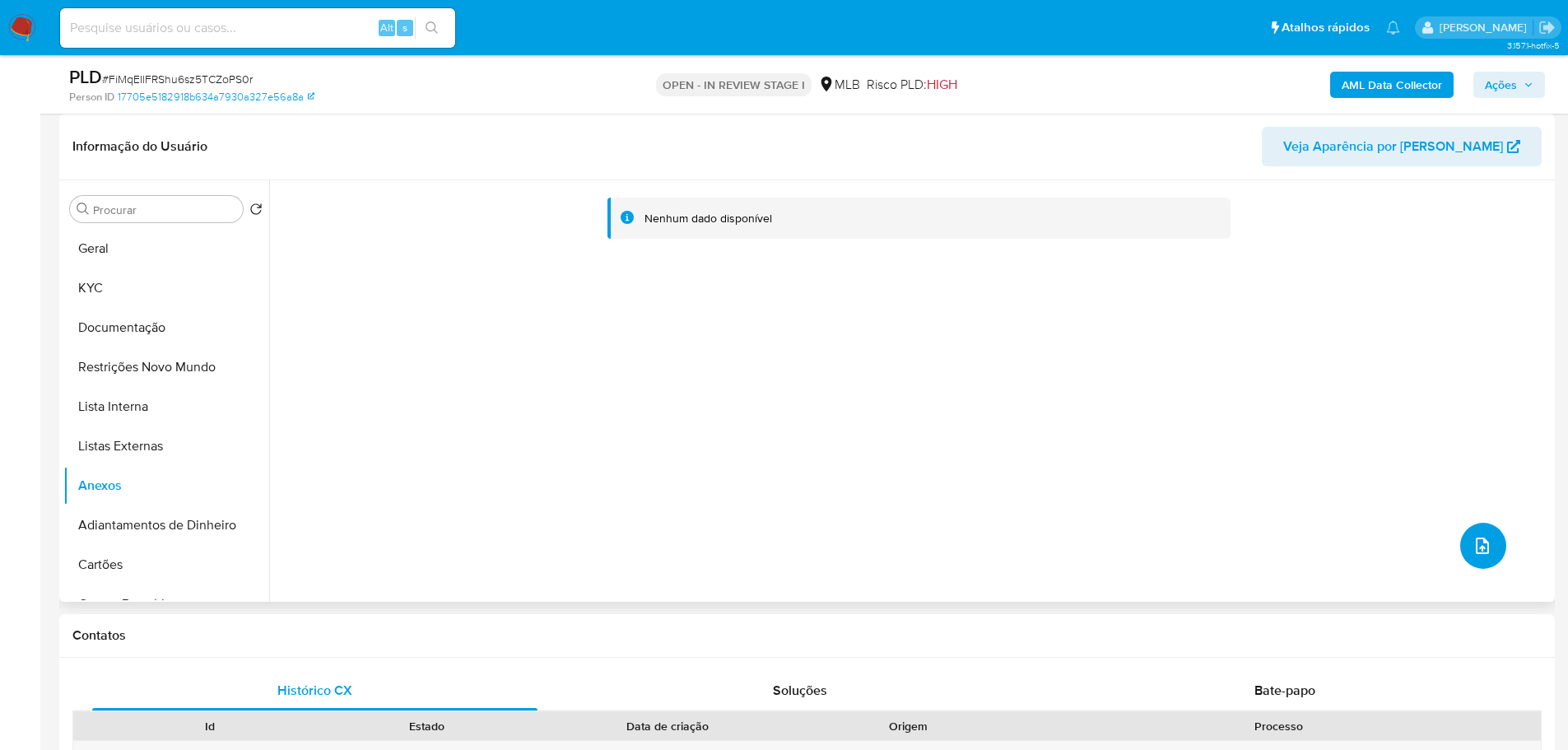
click at [1466, 557] on button "upload-file" at bounding box center [1482, 545] width 46 height 46
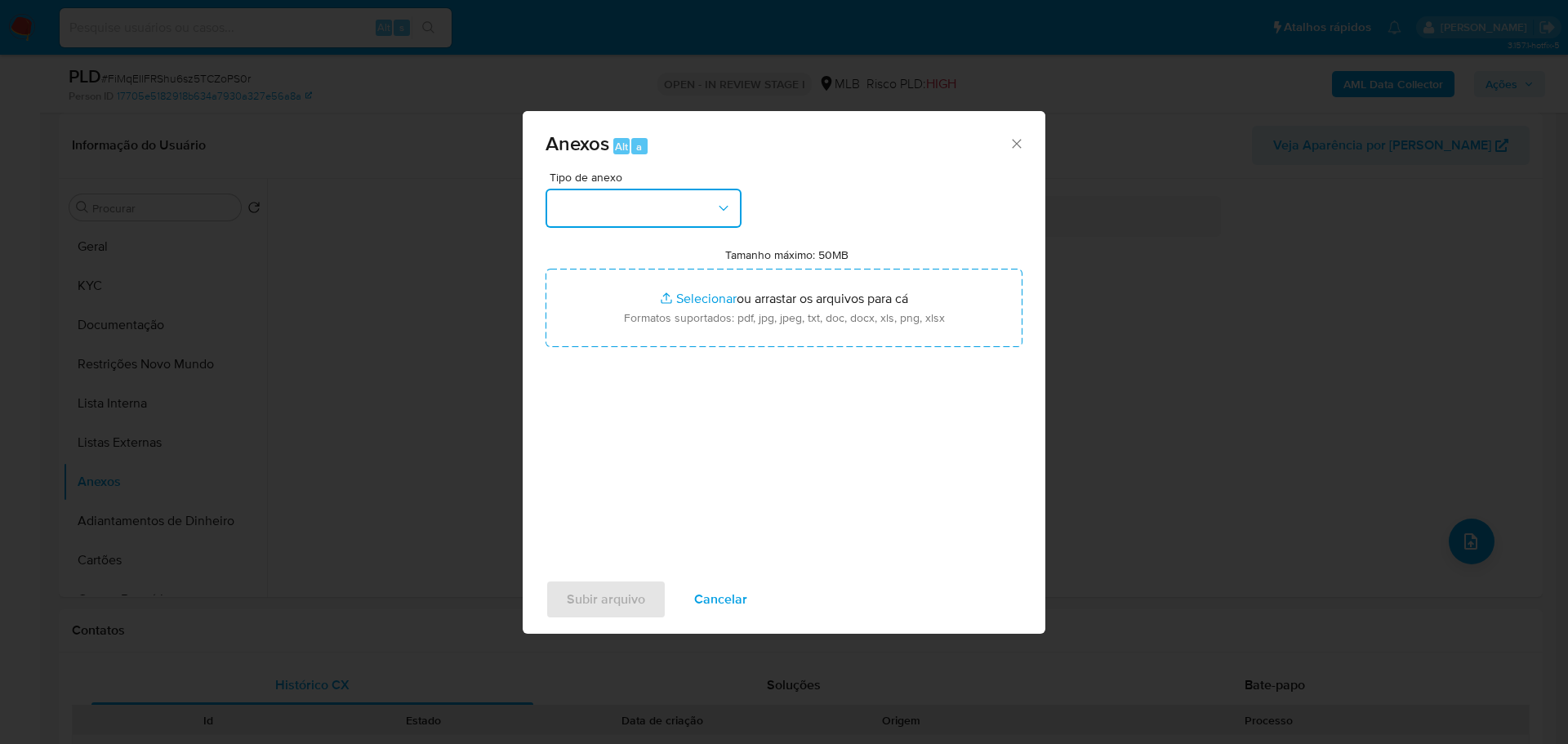
click at [673, 210] on button "button" at bounding box center [643, 208] width 196 height 39
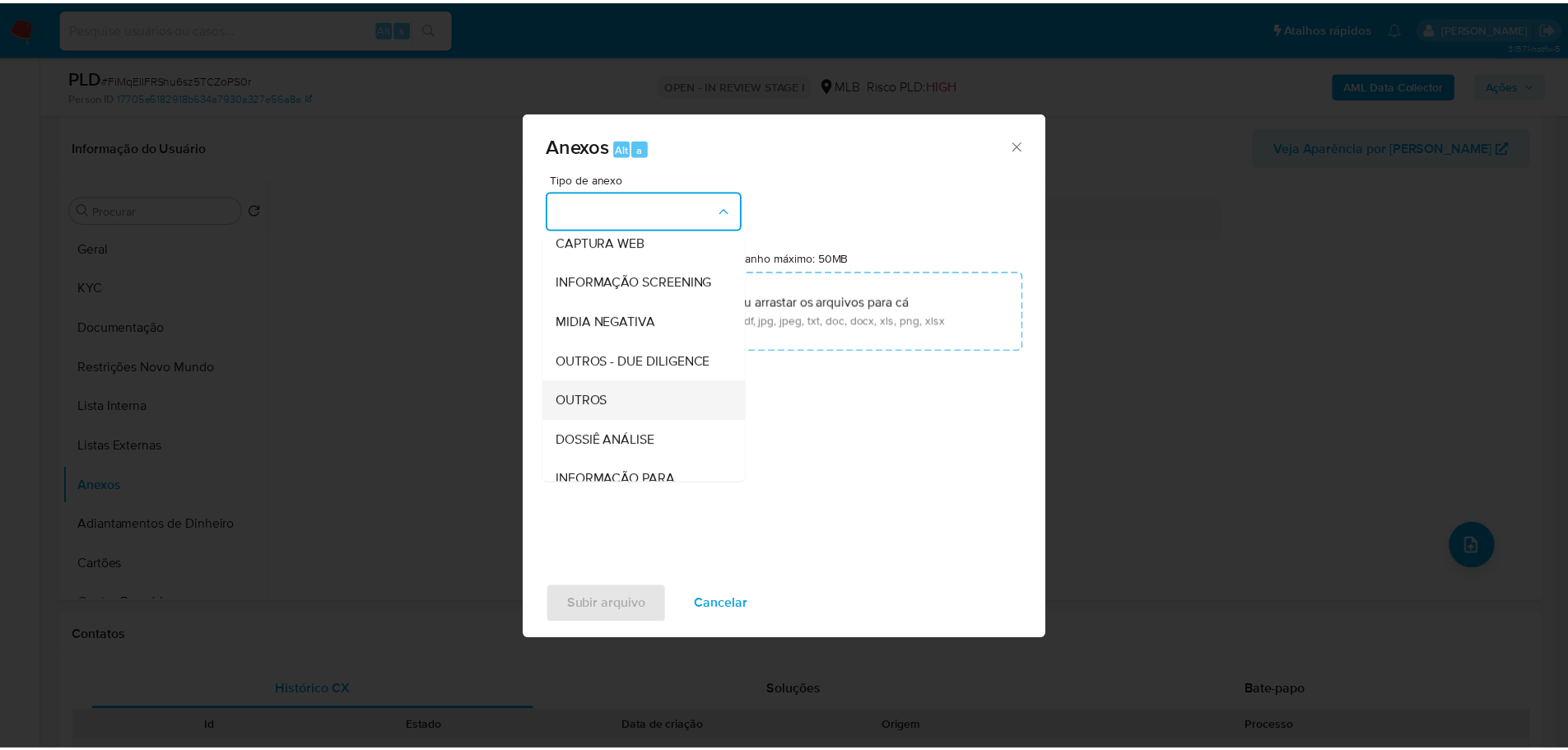
scroll to position [253, 0]
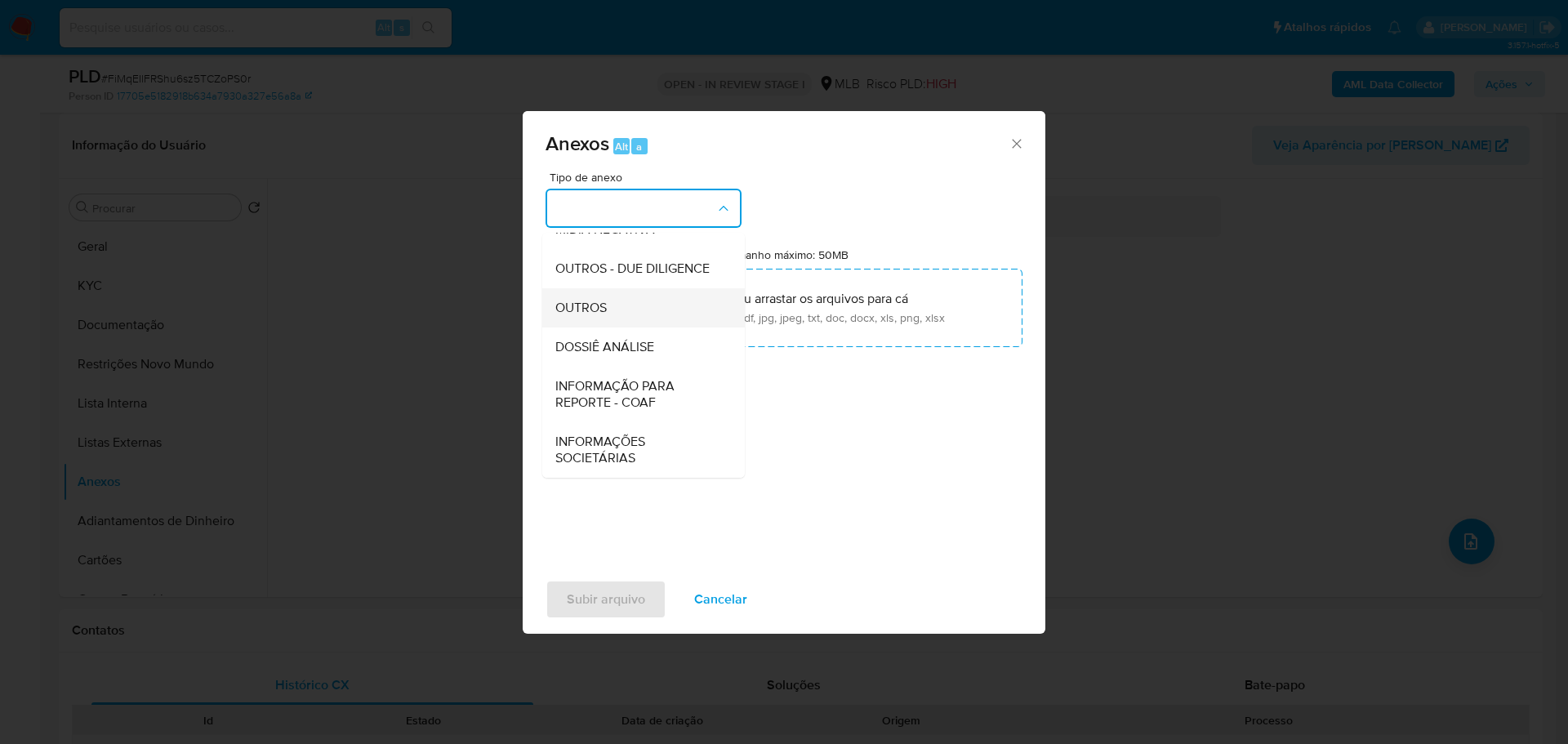
click at [577, 305] on span "OUTROS" at bounding box center [581, 307] width 52 height 16
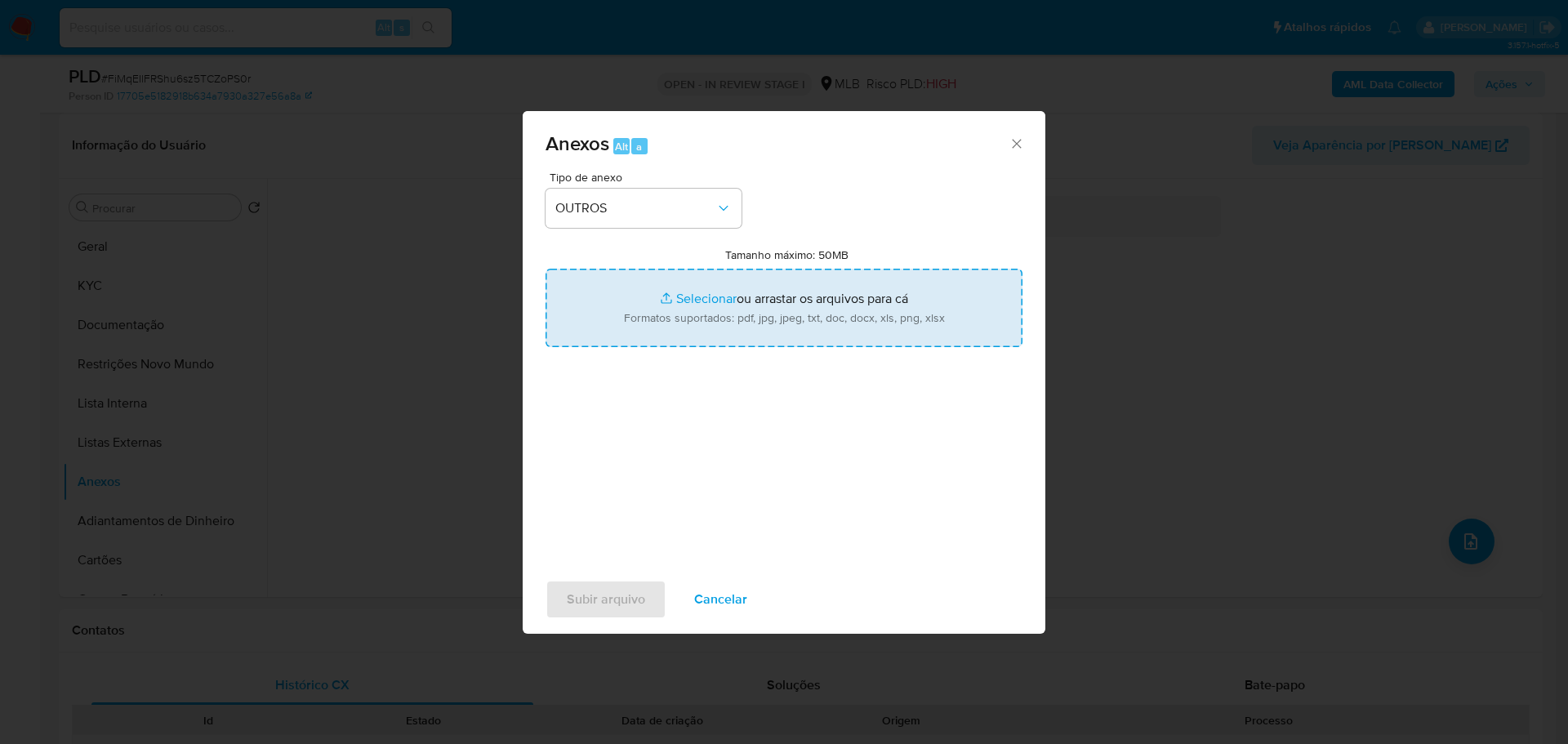
type input "C:\fakepath\ID_ 1693680126 - CNPJ 54578483000135 - C4 MARKET LTDA.pdf"
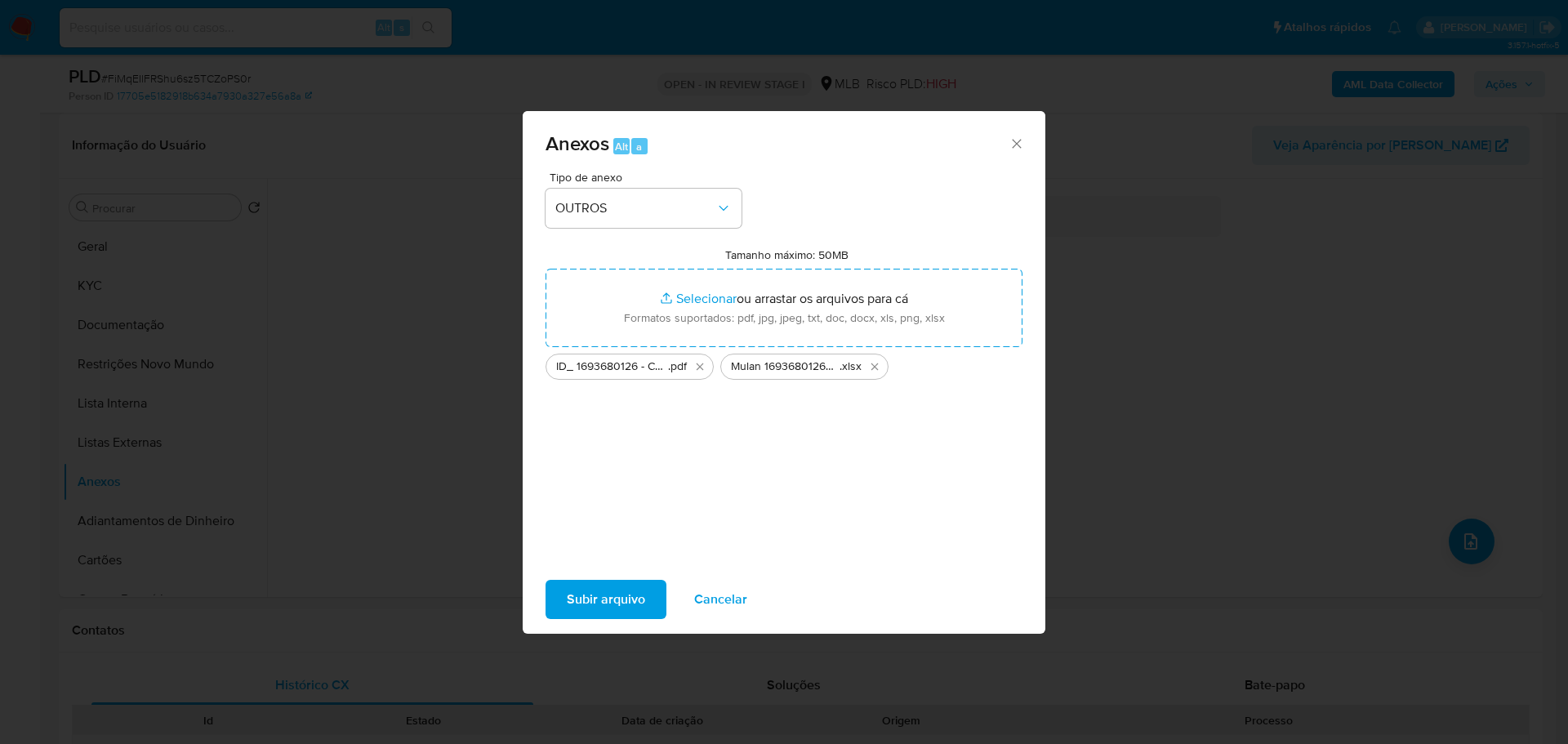
click at [614, 592] on span "Subir arquivo" at bounding box center [606, 599] width 78 height 36
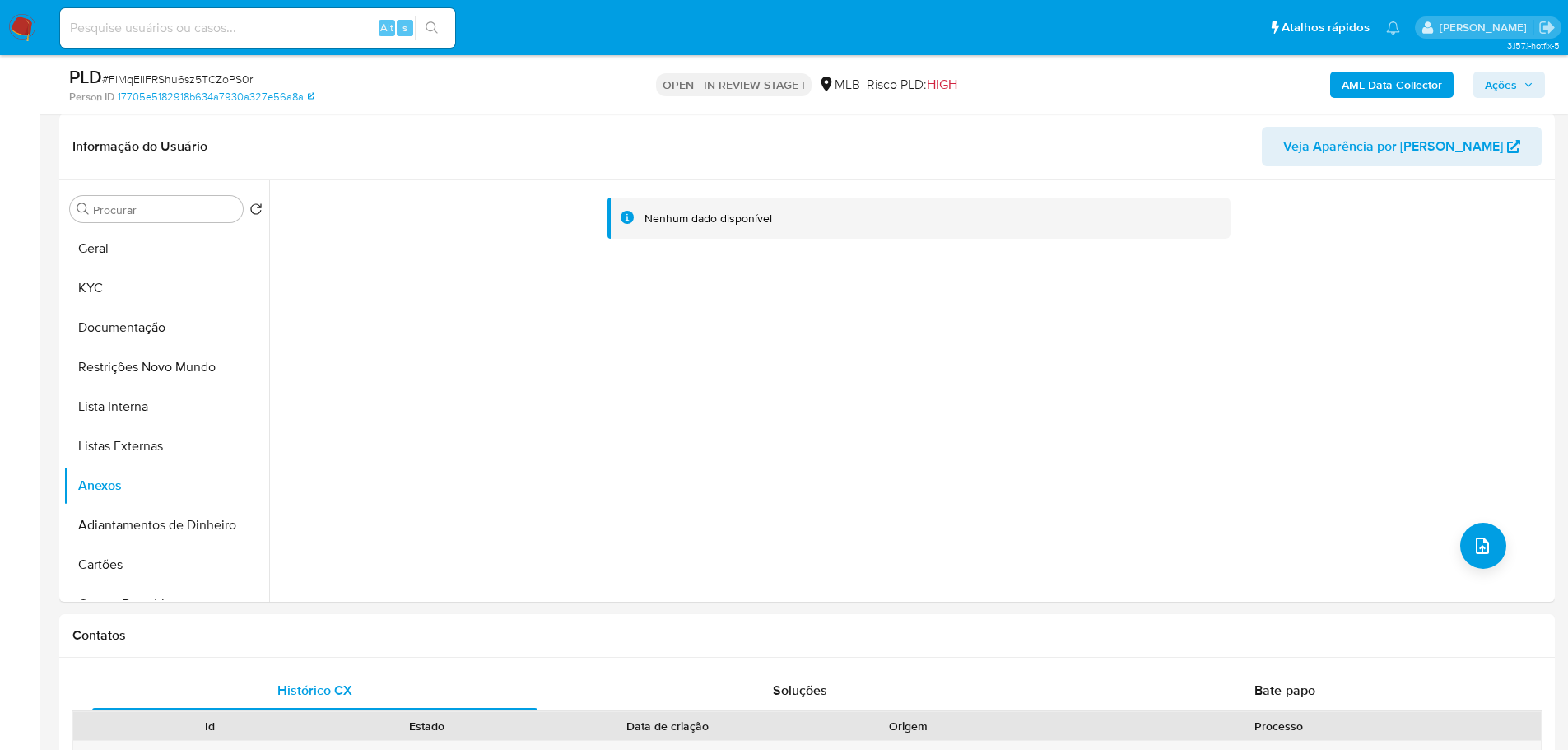
click at [1505, 78] on span "Ações" at bounding box center [1501, 84] width 32 height 26
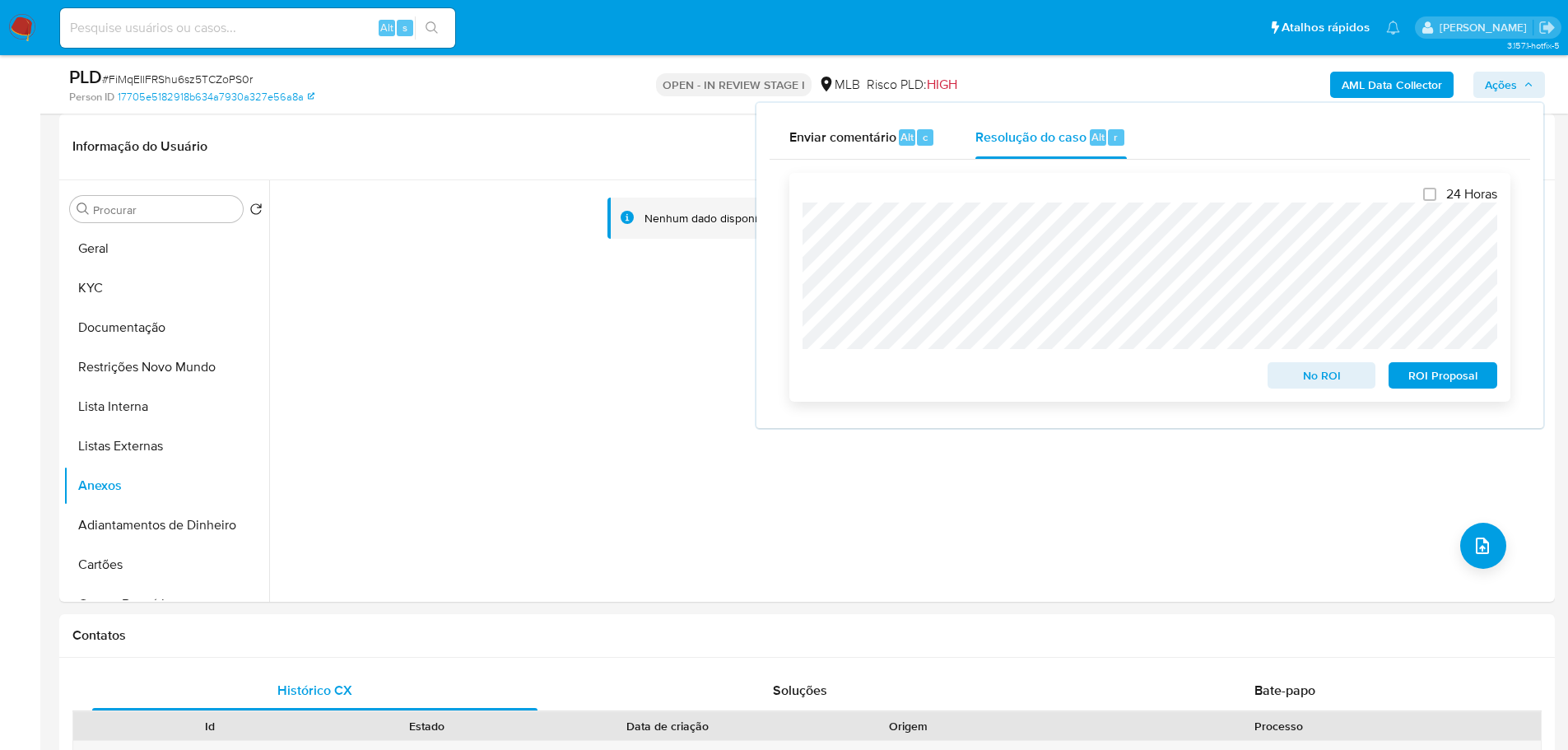
click at [1309, 387] on span "No ROI" at bounding box center [1322, 375] width 86 height 23
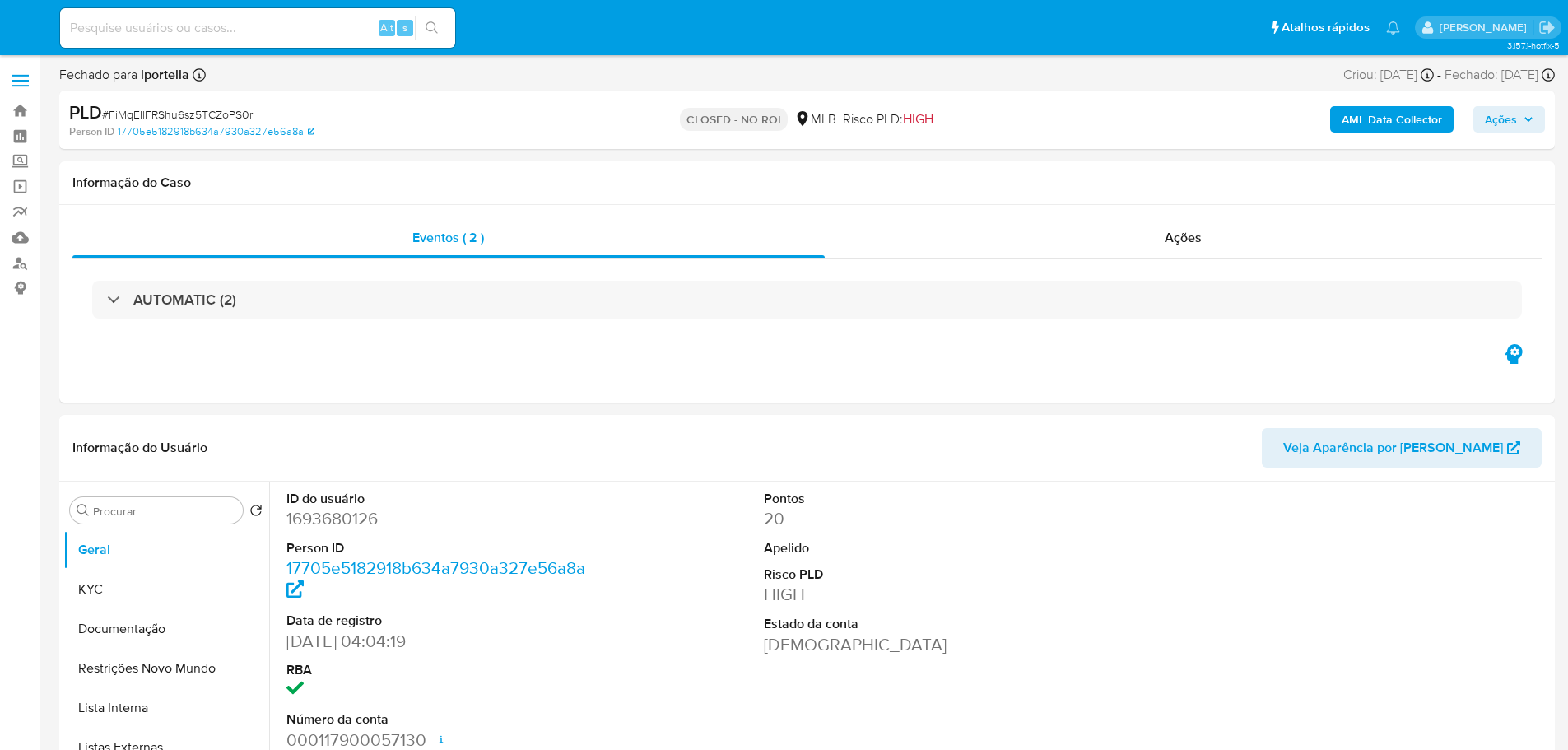
select select "10"
click at [29, 29] on img at bounding box center [21, 28] width 28 height 28
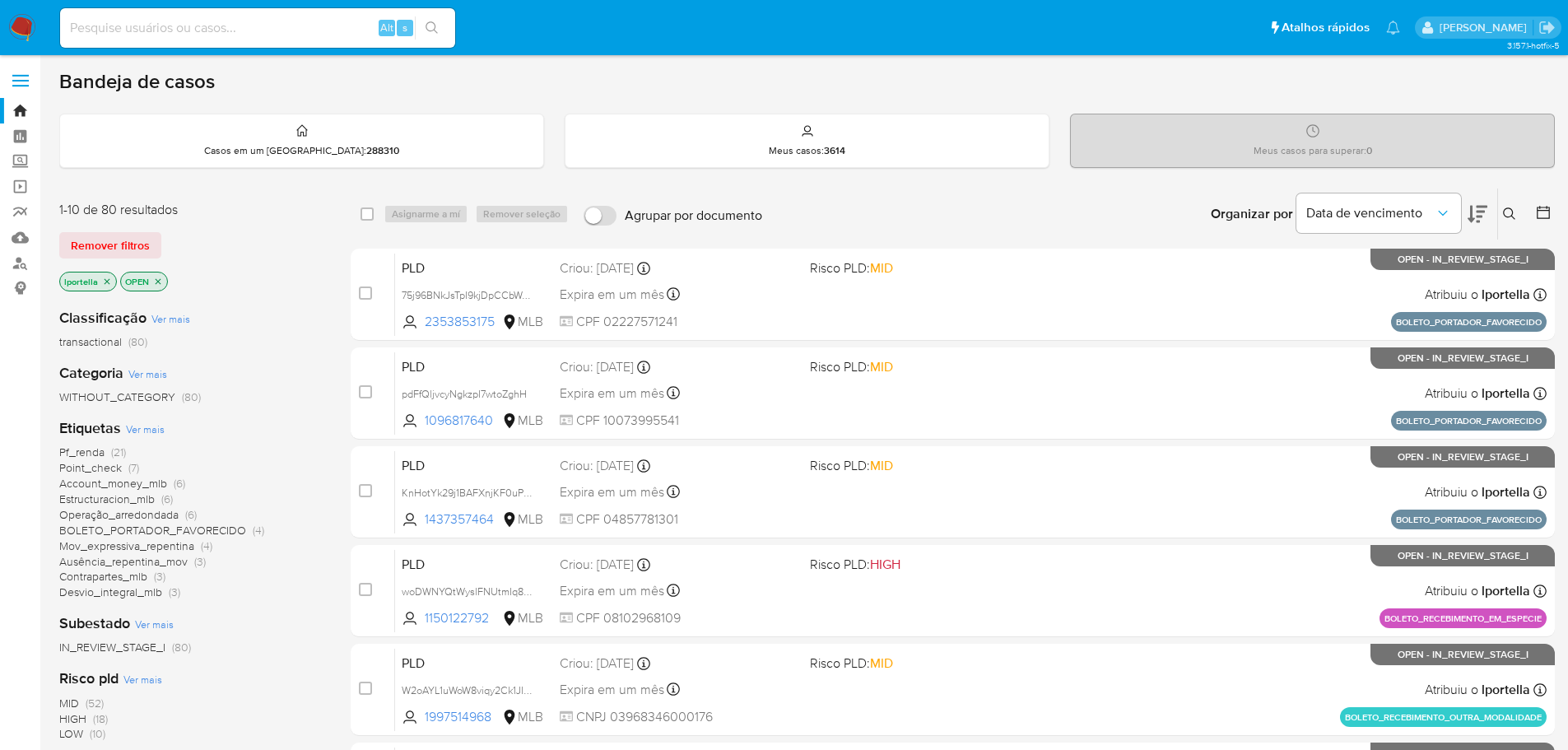
drag, startPoint x: 456, startPoint y: 1, endPoint x: 993, endPoint y: 234, distance: 585.4
click at [1033, 223] on div "Organizar por Data de vencimento Os resultados não podem ser classificados enqu…" at bounding box center [1163, 214] width 784 height 51
click at [224, 35] on input at bounding box center [257, 28] width 395 height 21
paste input "woDWNYQtWyslFNUtmIq8rVBd"
type input "woDWNYQtWyslFNUtmIq8rVBd"
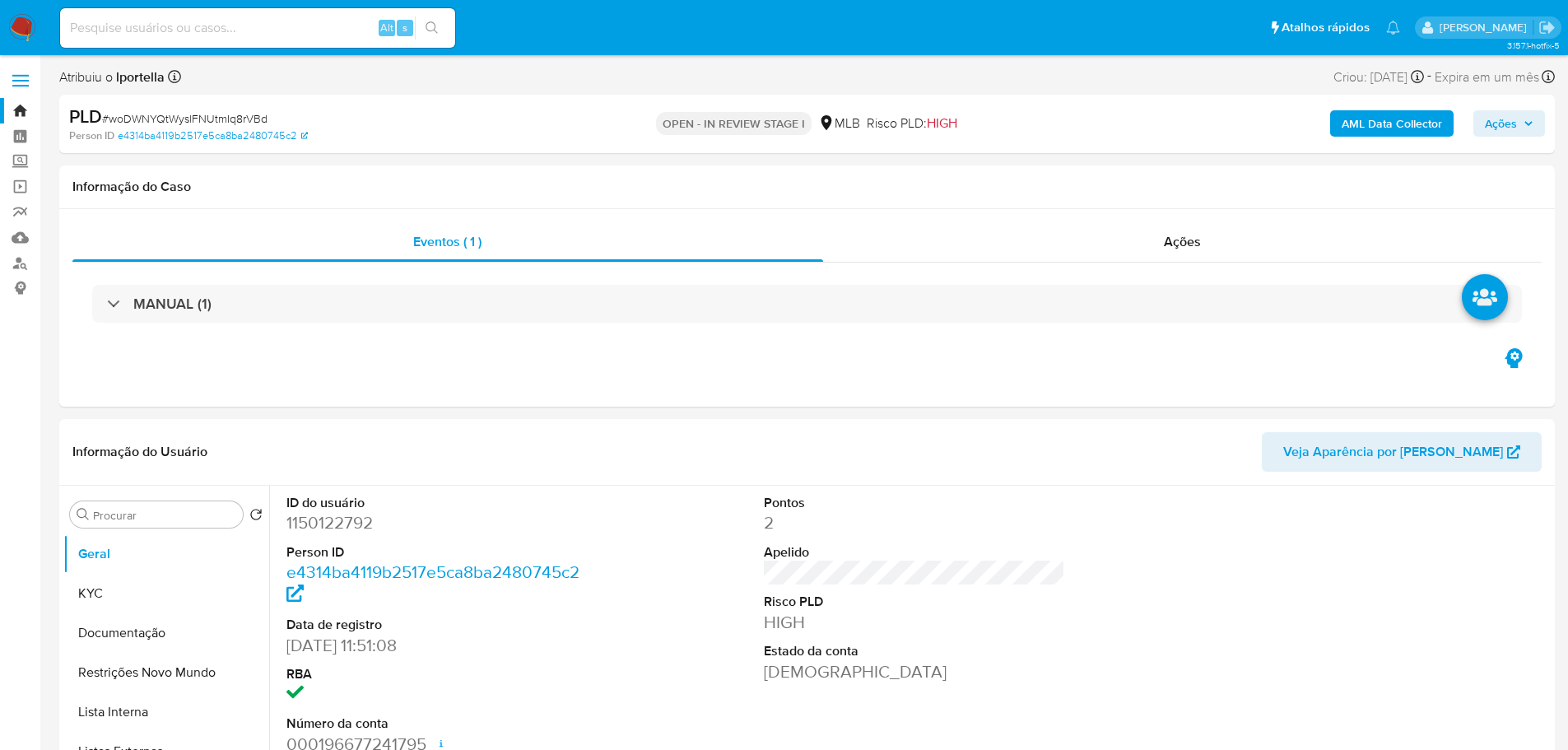
select select "10"
drag, startPoint x: 499, startPoint y: 1, endPoint x: 723, endPoint y: 478, distance: 527.0
click at [918, 356] on div "Eventos ( 1 ) Ações MANUAL (1)" at bounding box center [806, 308] width 1496 height 198
click at [326, 524] on dd "1150122792" at bounding box center [437, 523] width 302 height 23
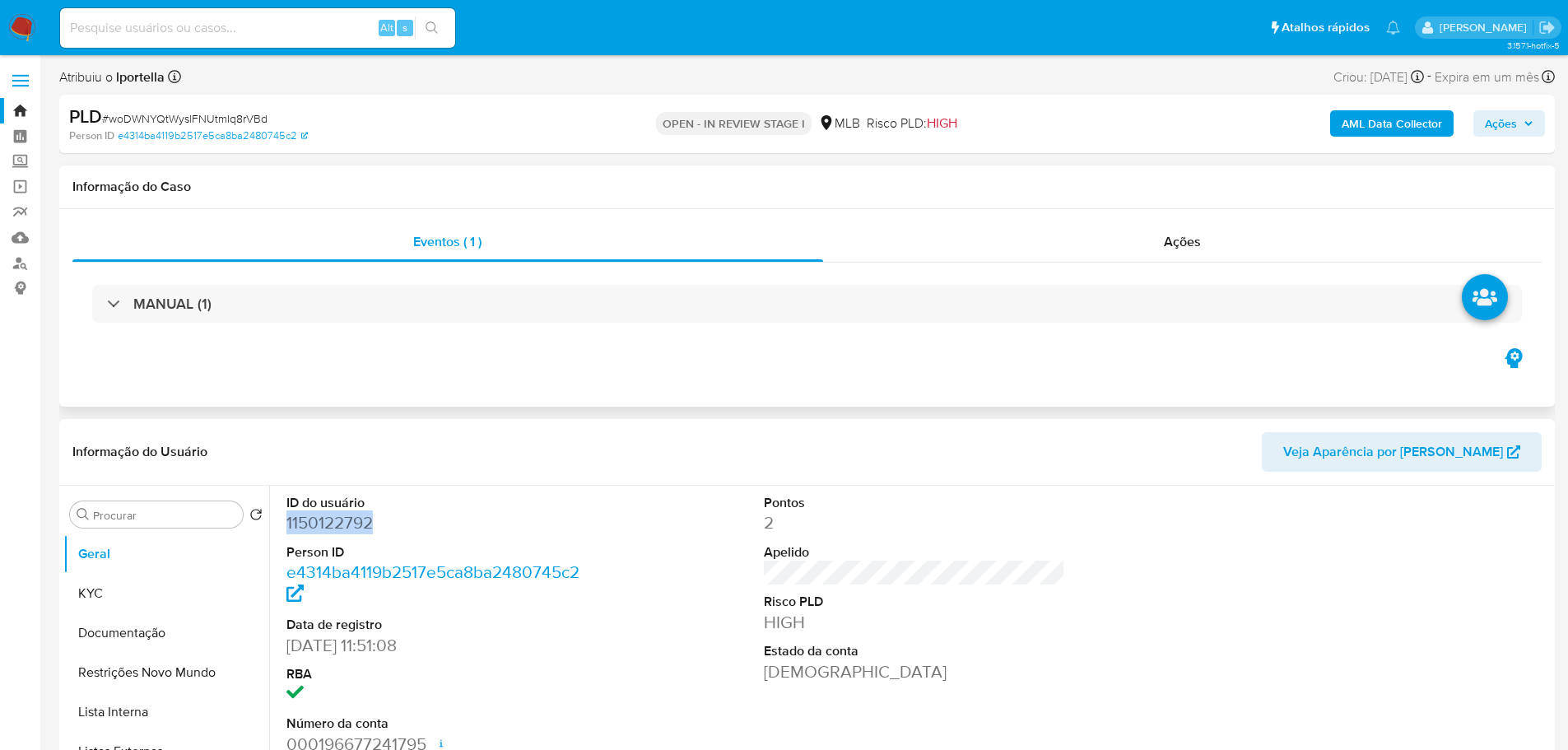
copy dd "1150122792"
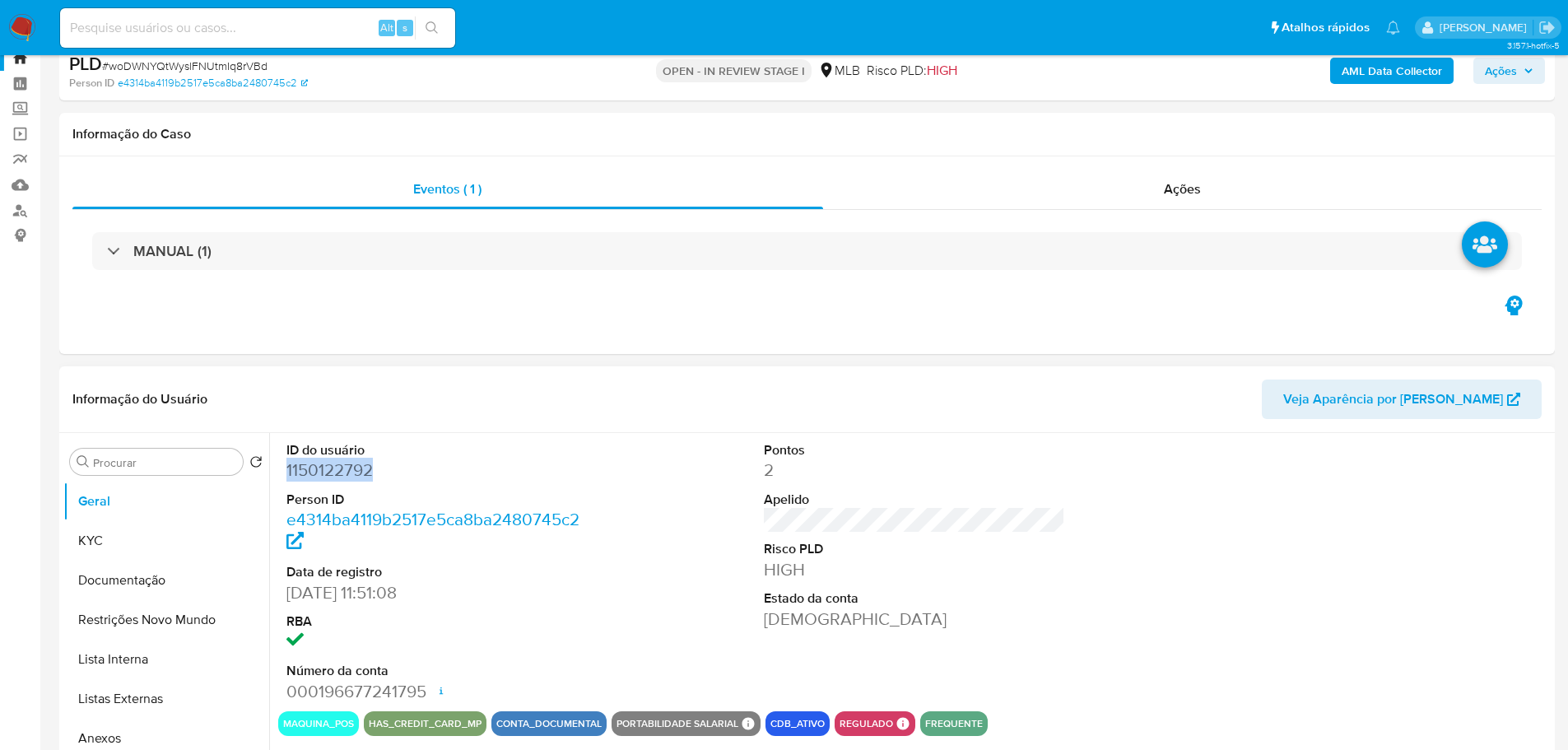
scroll to position [82, 0]
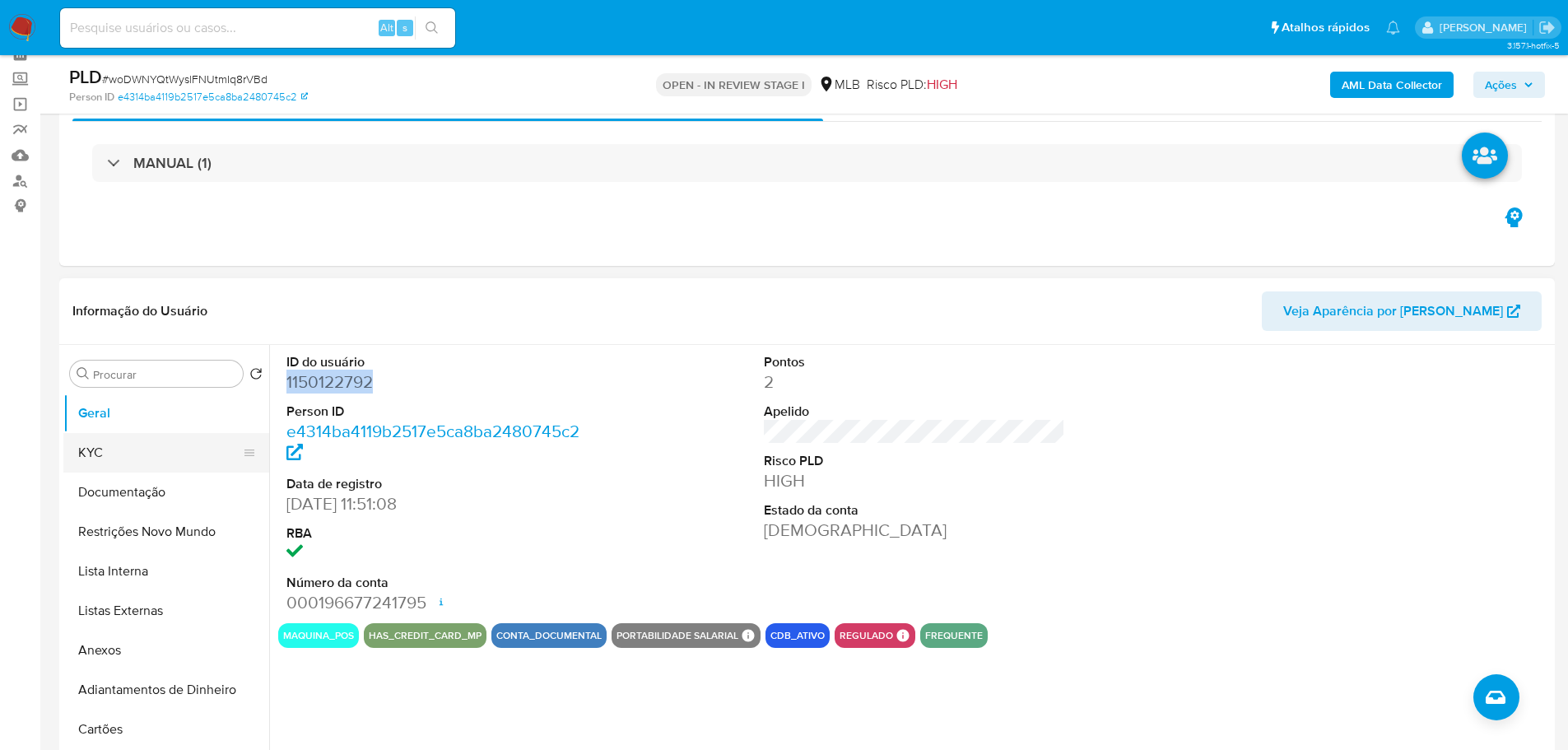
click at [166, 440] on button "KYC" at bounding box center [159, 453] width 192 height 39
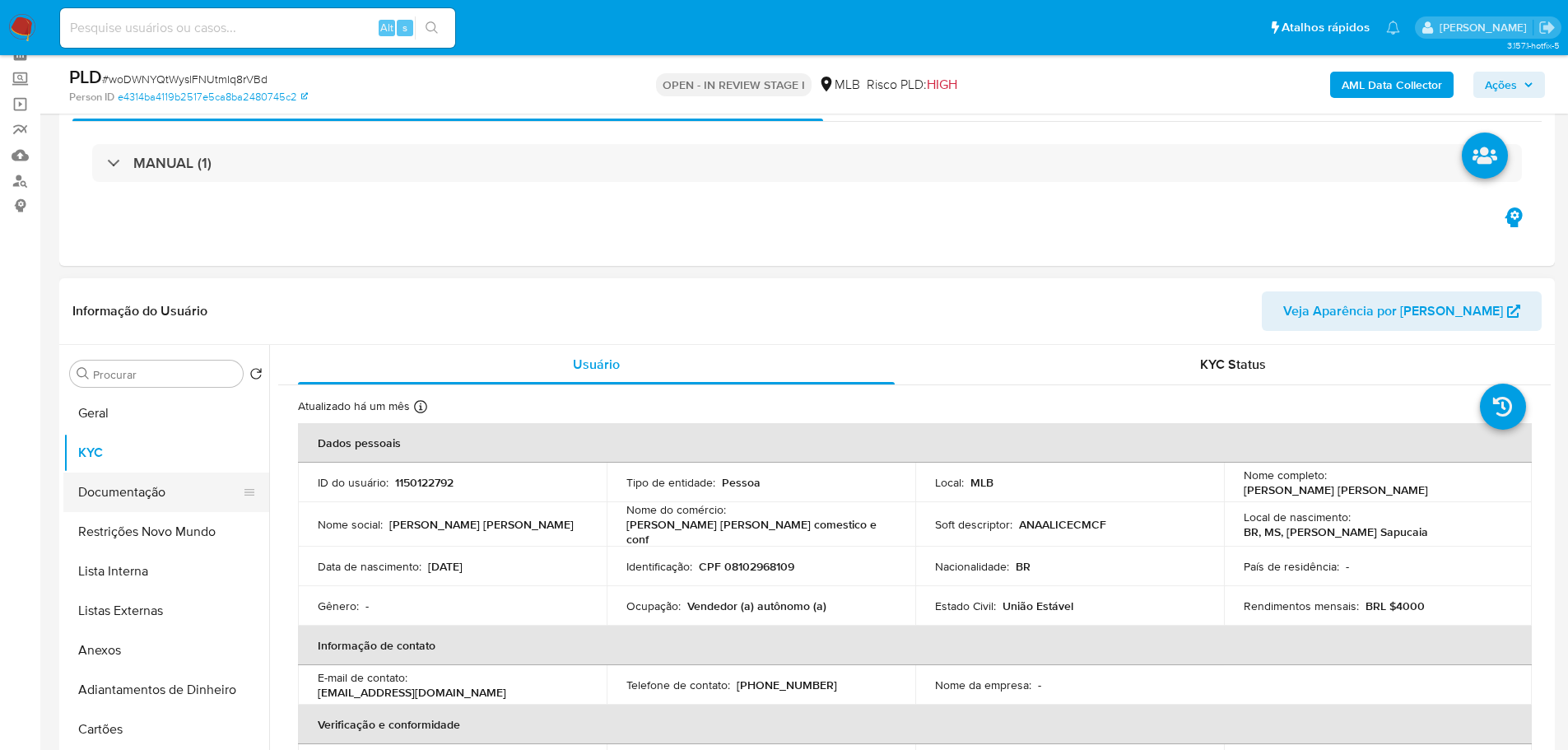
click at [154, 496] on button "Documentação" at bounding box center [159, 492] width 192 height 39
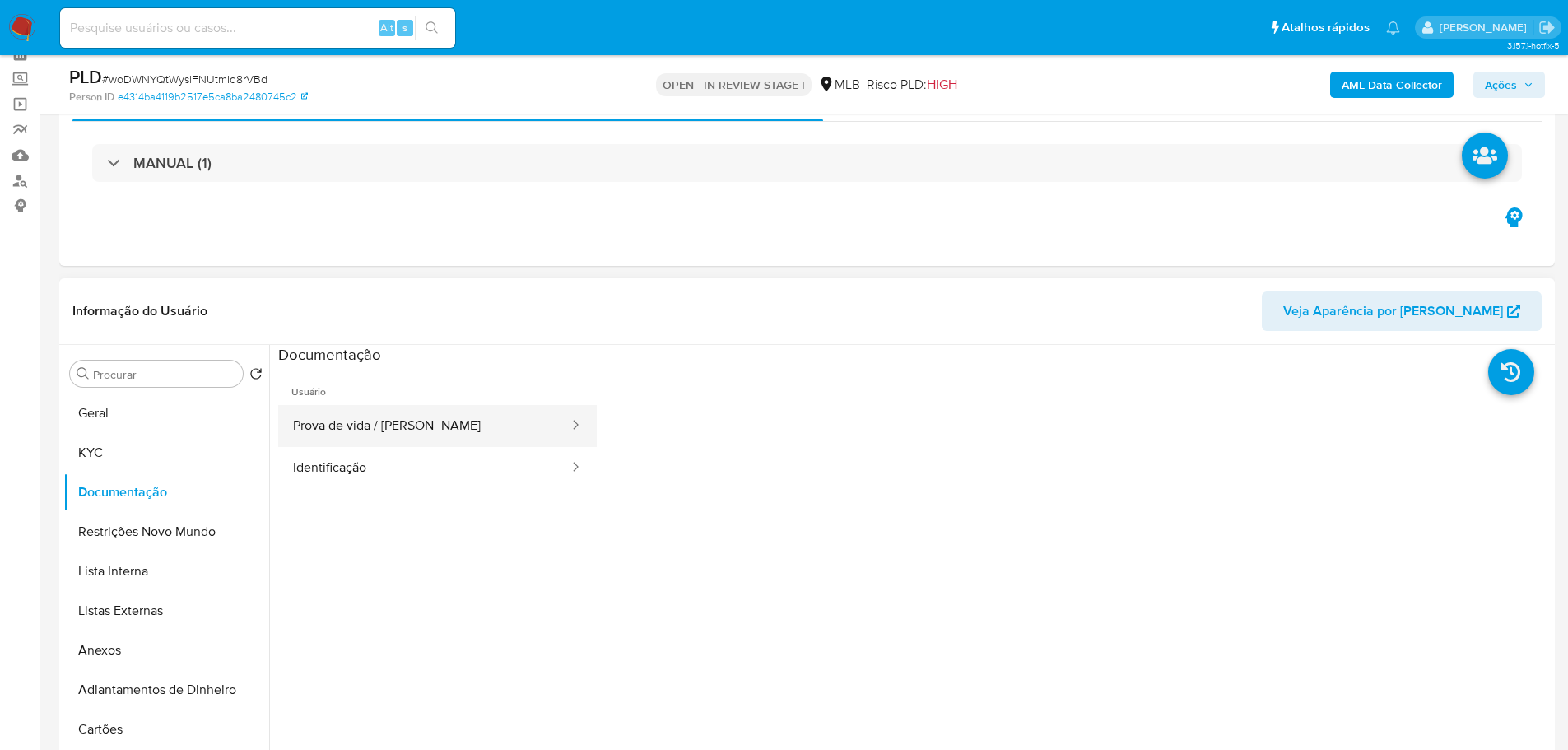
click at [372, 441] on button "Prova de vida / [PERSON_NAME]" at bounding box center [424, 425] width 292 height 42
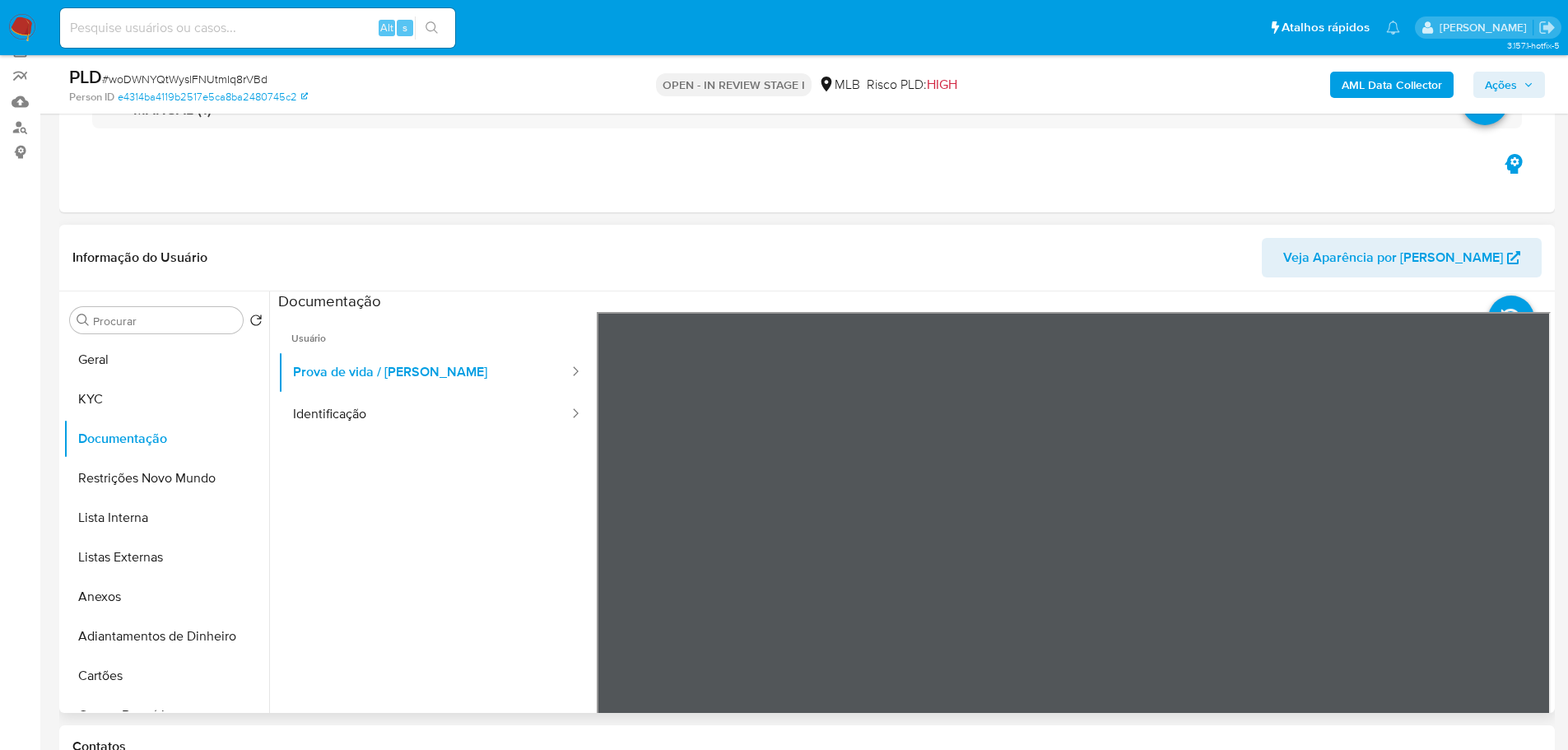
scroll to position [165, 0]
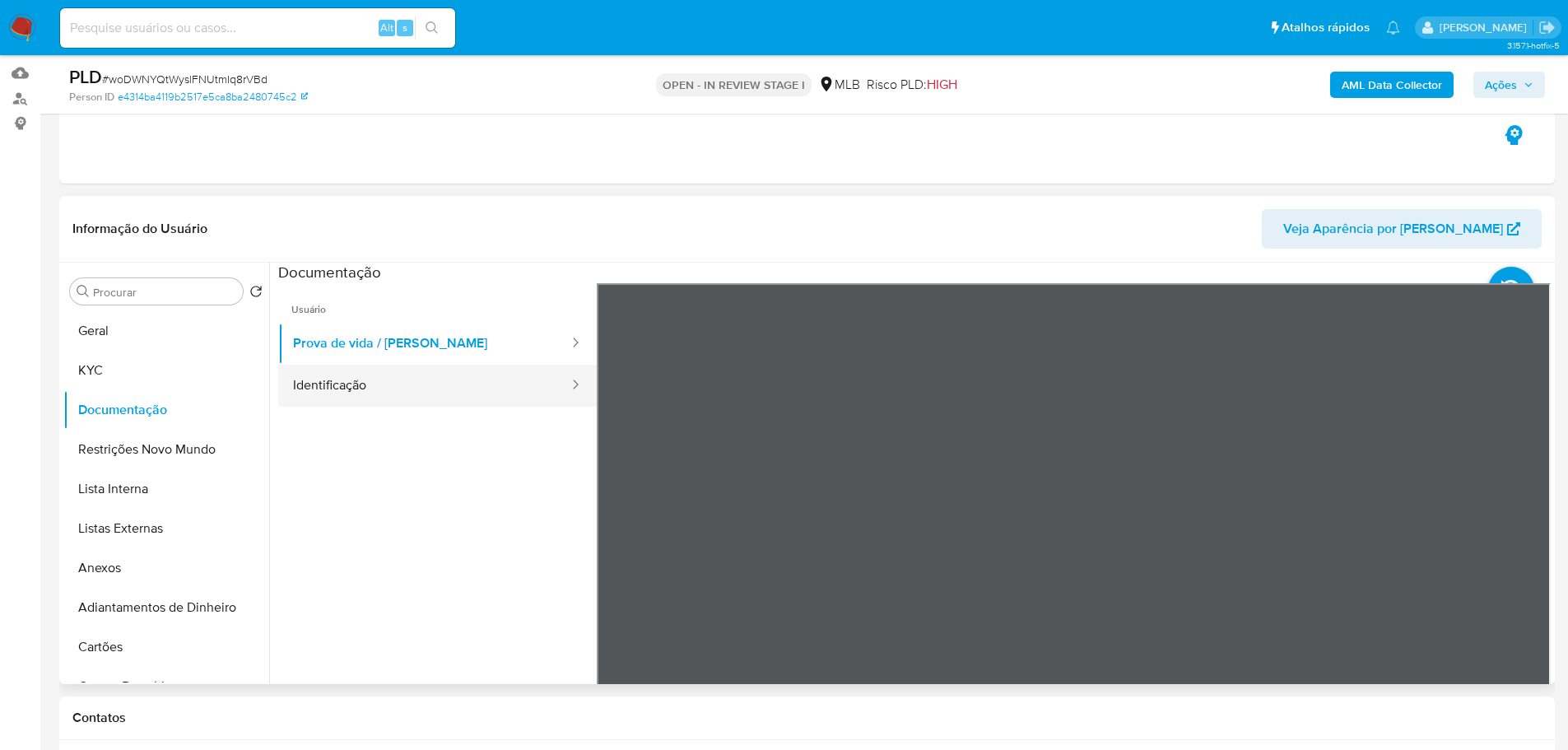
click at [508, 399] on button "Identificação" at bounding box center [424, 385] width 292 height 42
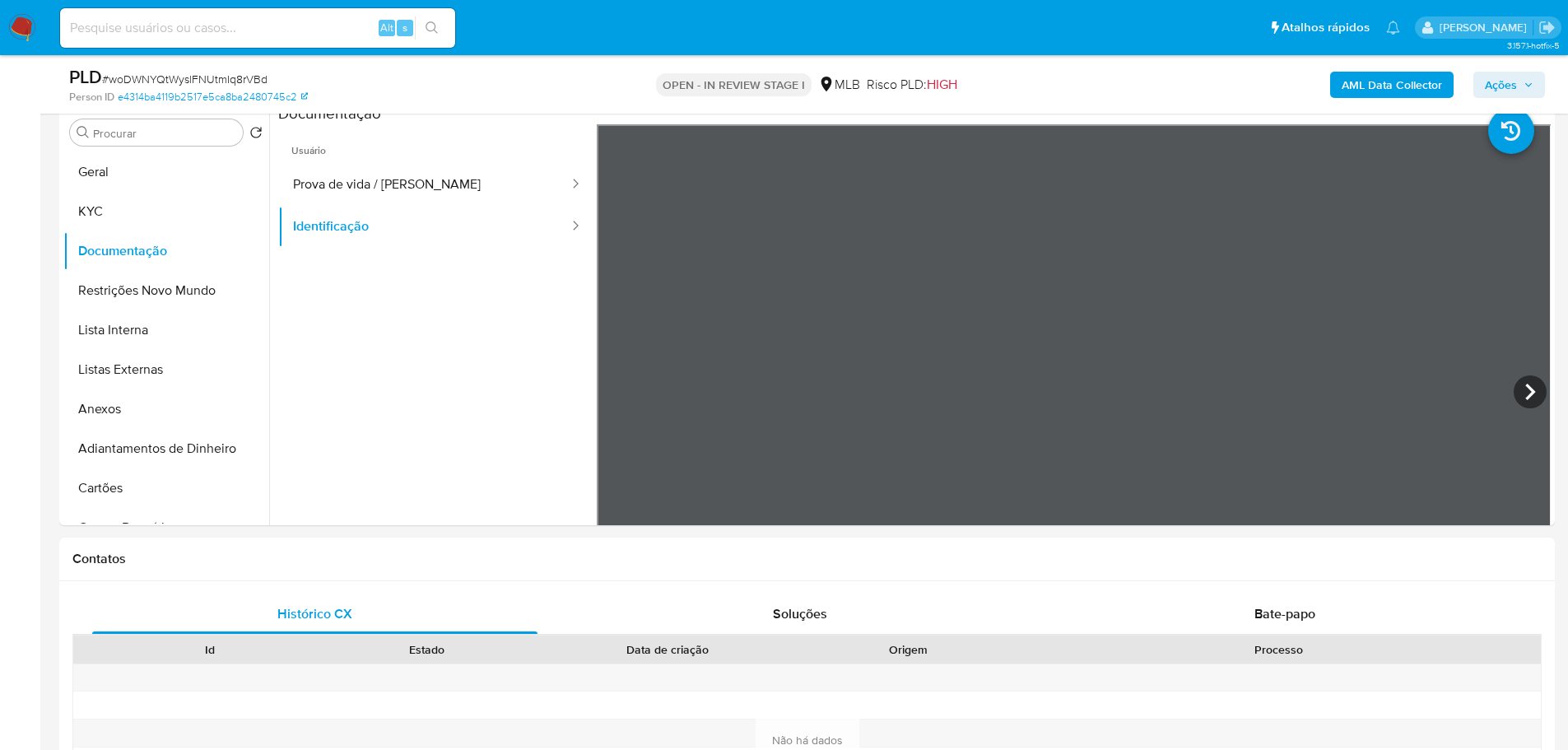
scroll to position [329, 0]
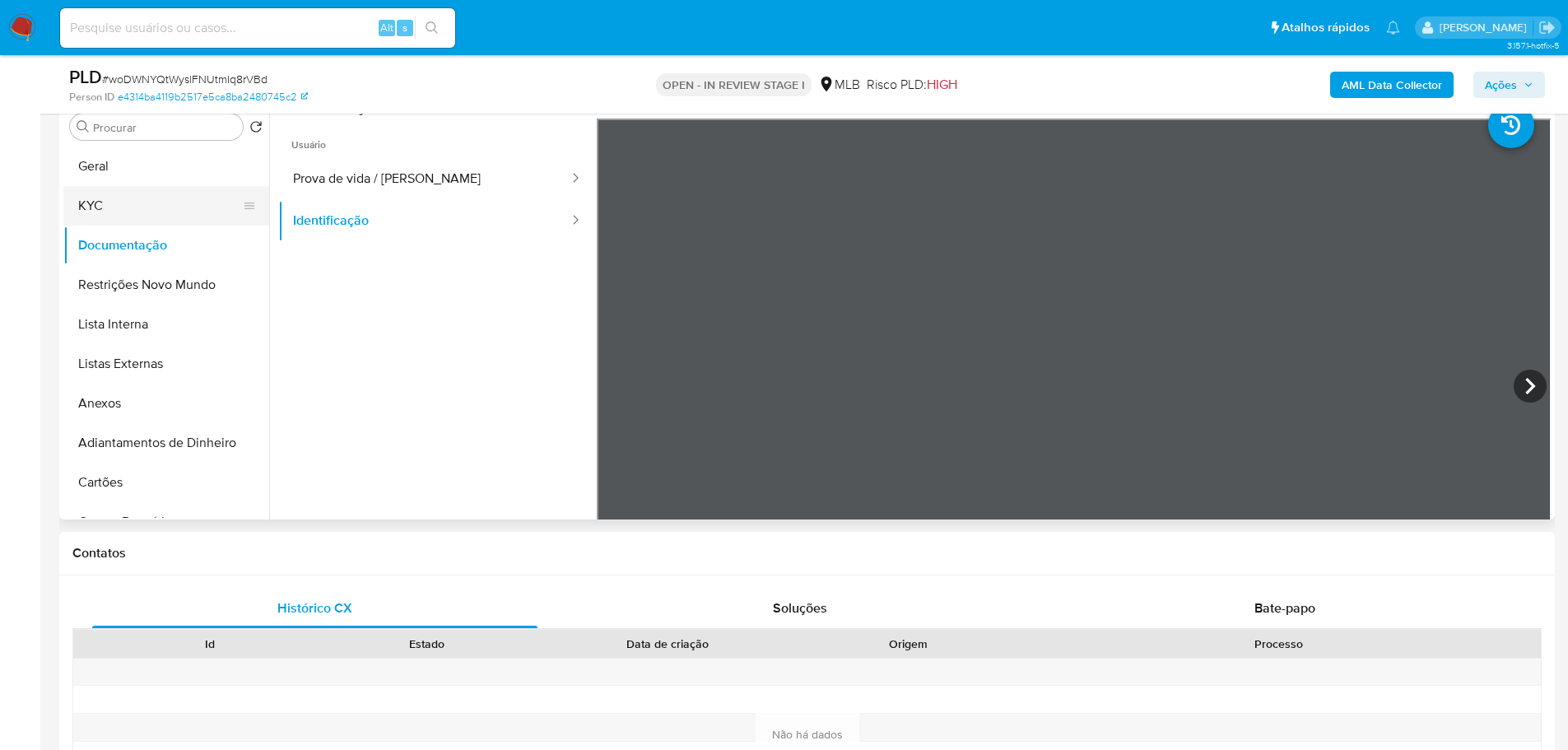
click at [138, 186] on button "KYC" at bounding box center [159, 206] width 192 height 39
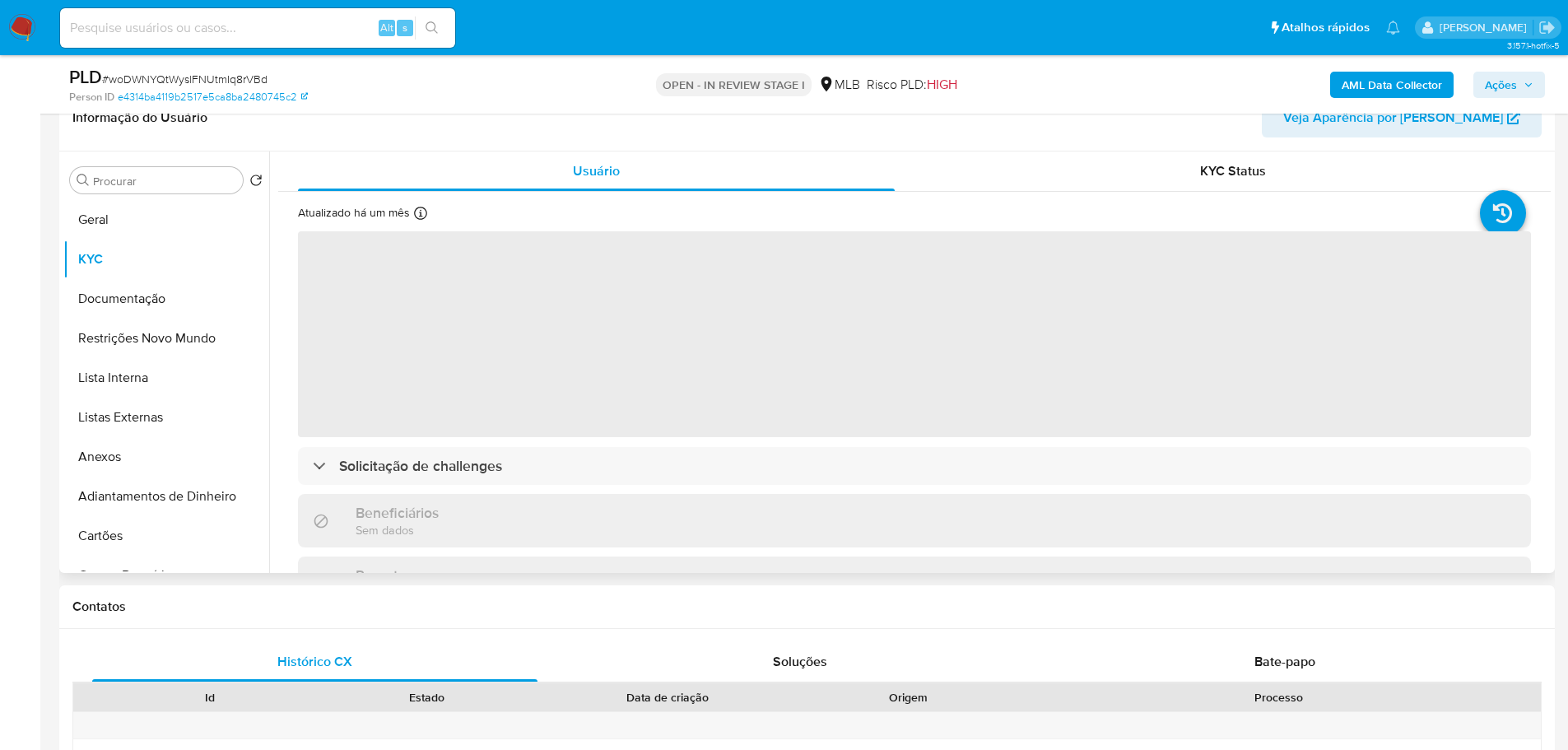
scroll to position [247, 0]
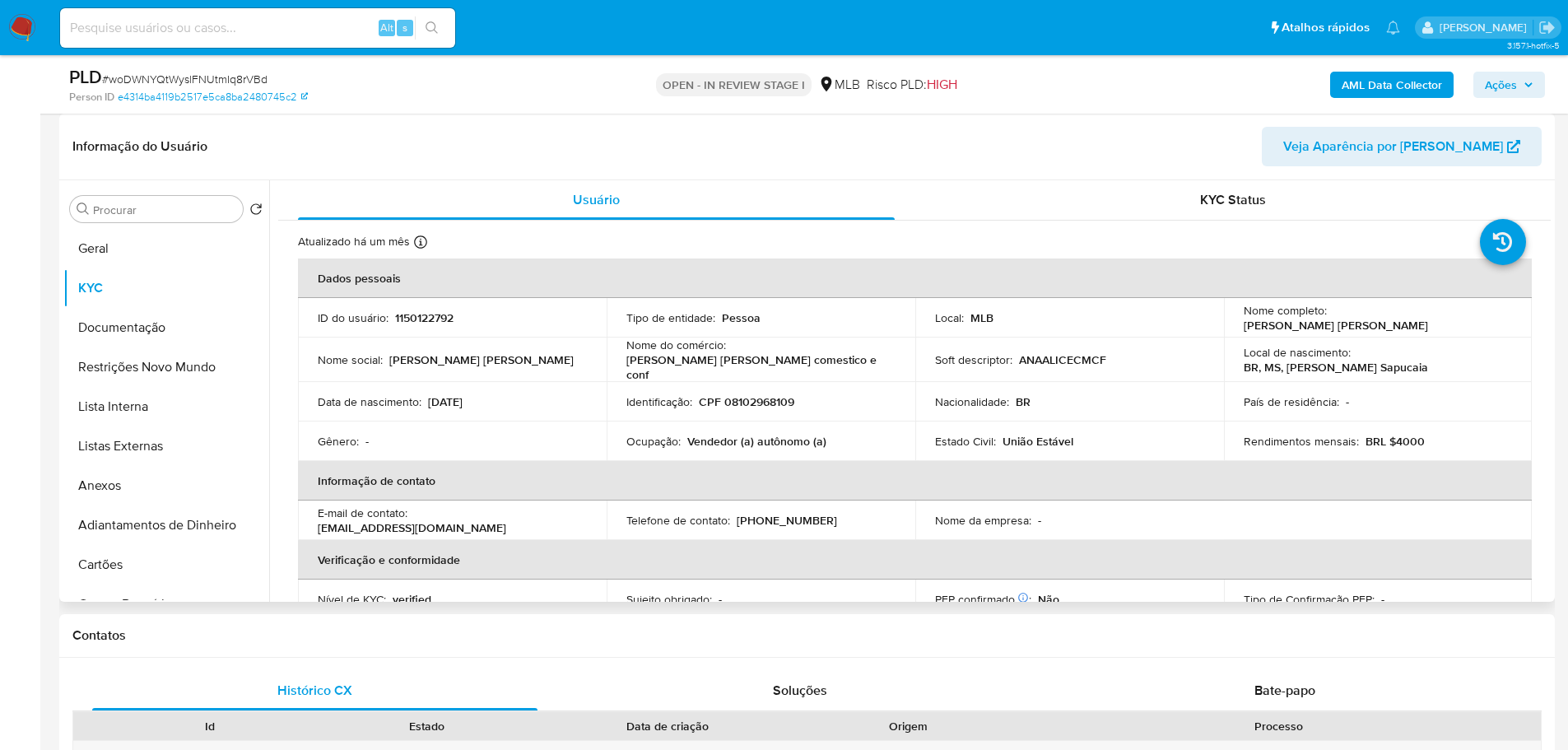
click at [783, 434] on p "Vendedor (a) autônomo (a)" at bounding box center [756, 441] width 139 height 15
copy p "autônomo"
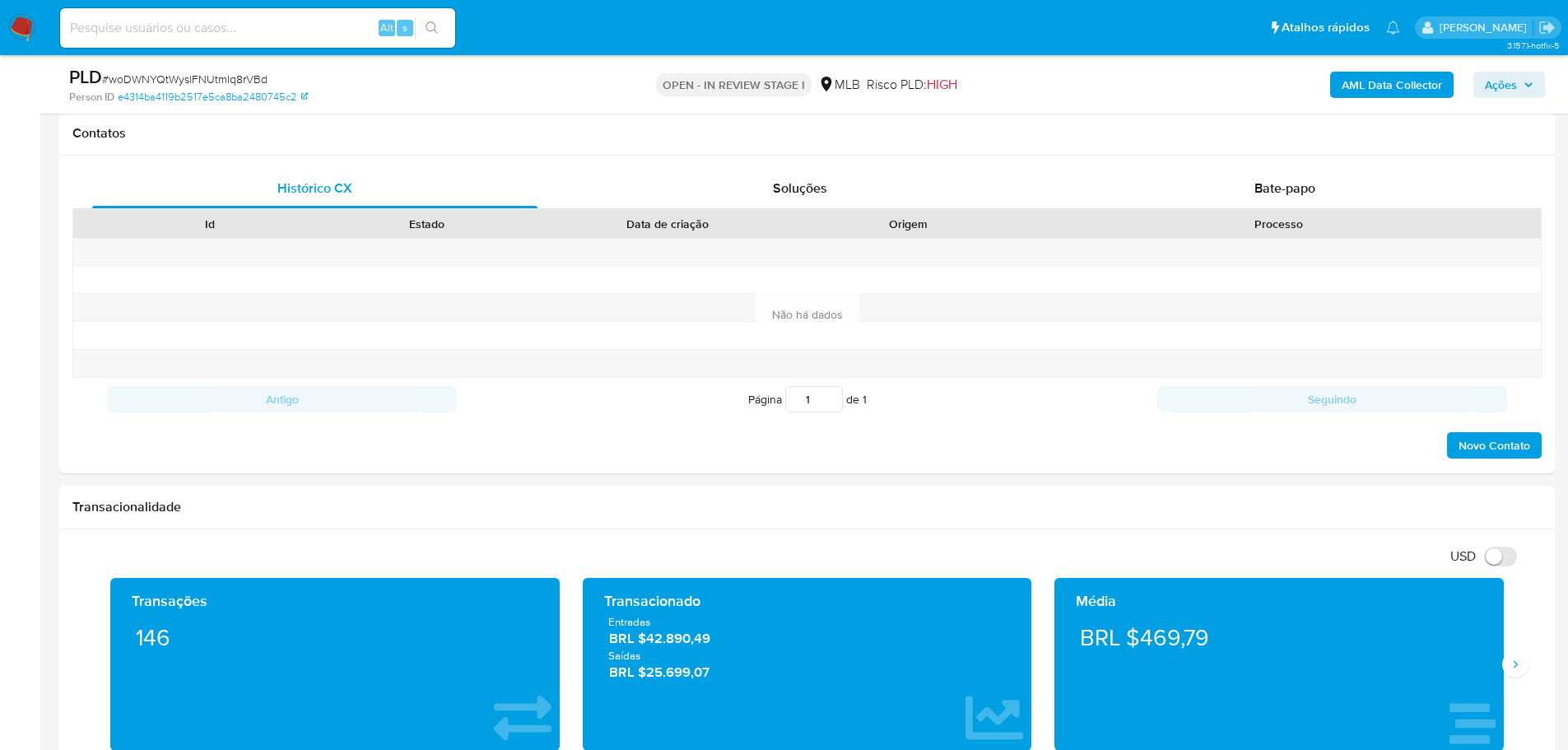
scroll to position [905, 0]
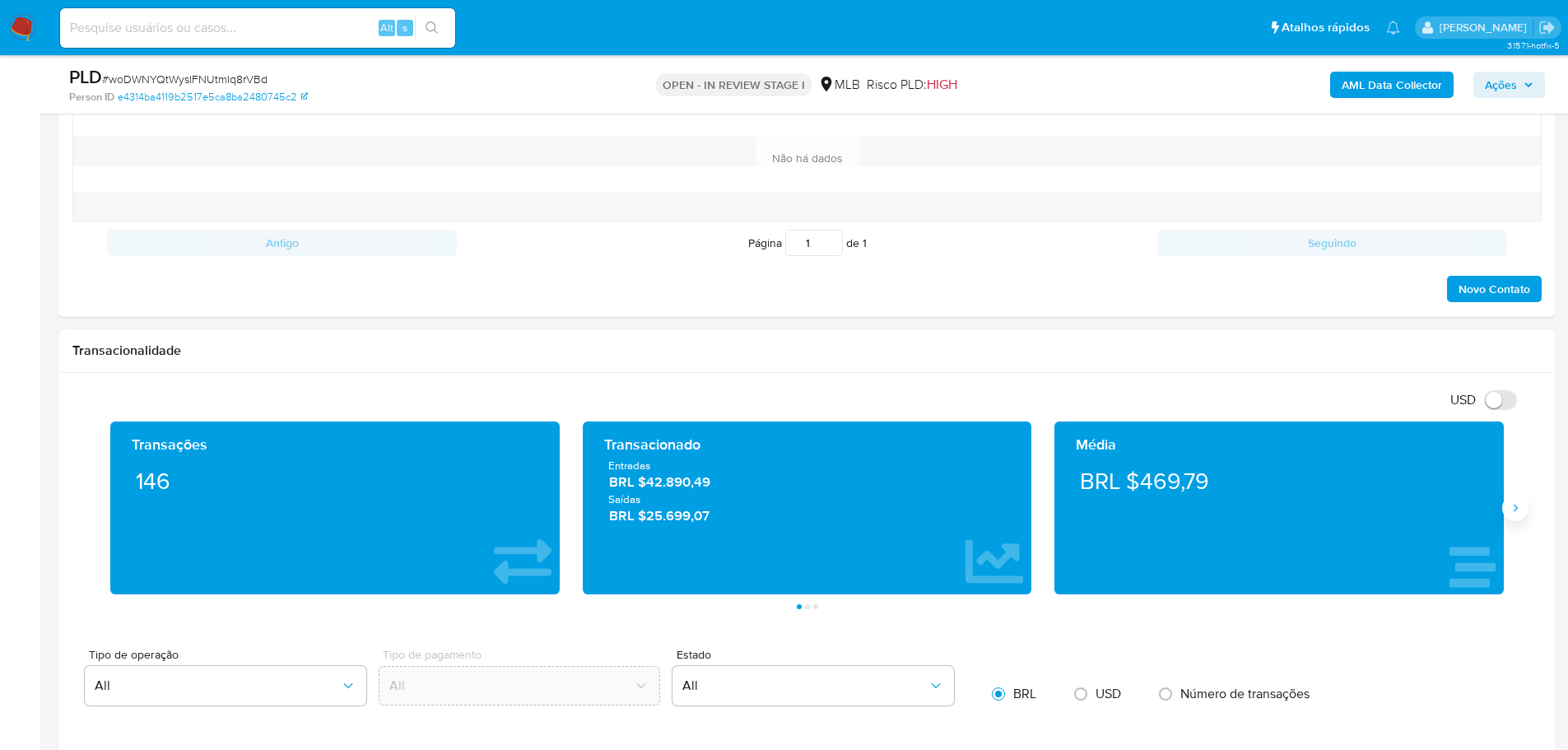
click at [1516, 515] on button "Siguiente" at bounding box center [1514, 507] width 26 height 26
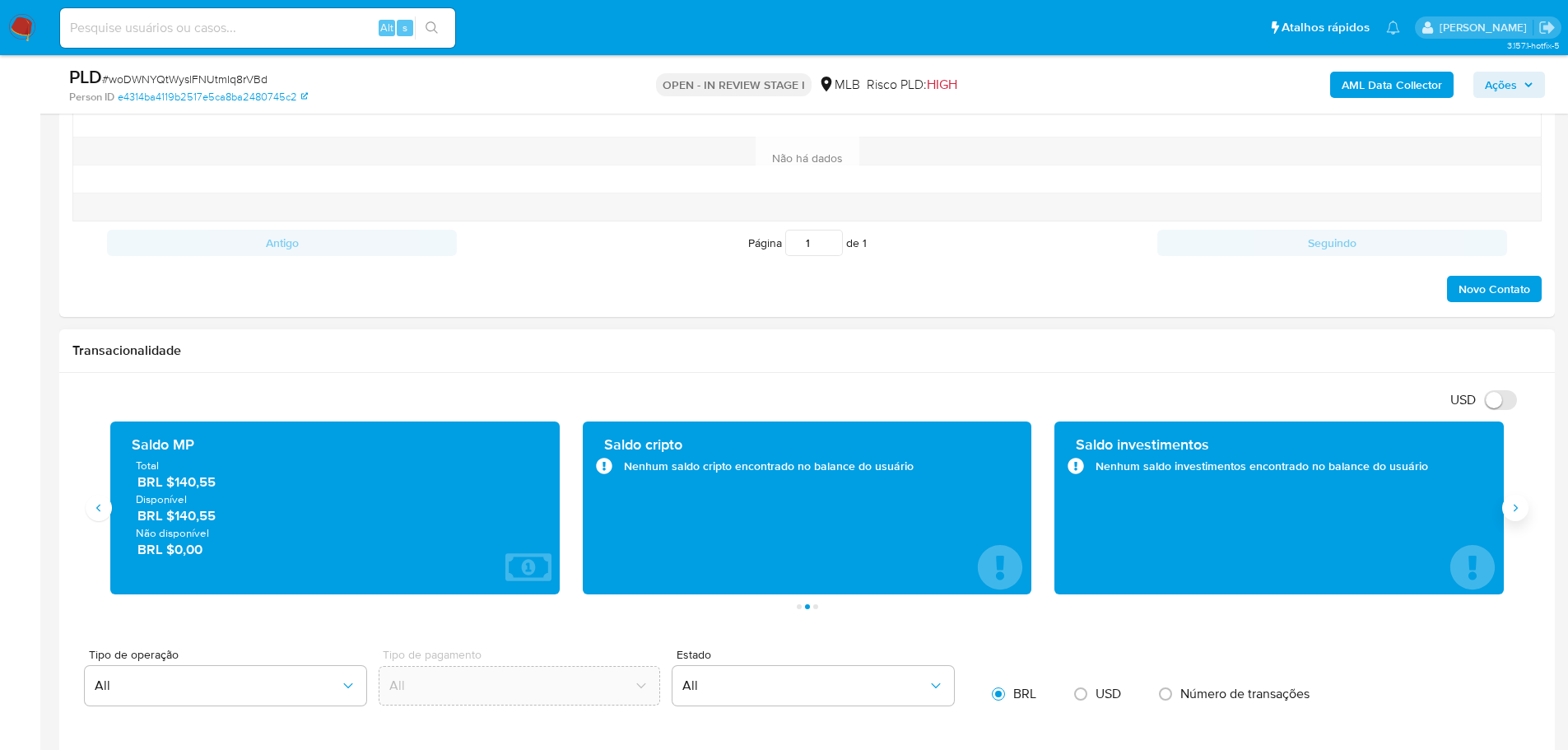
click at [1516, 516] on button "Siguiente" at bounding box center [1514, 507] width 26 height 26
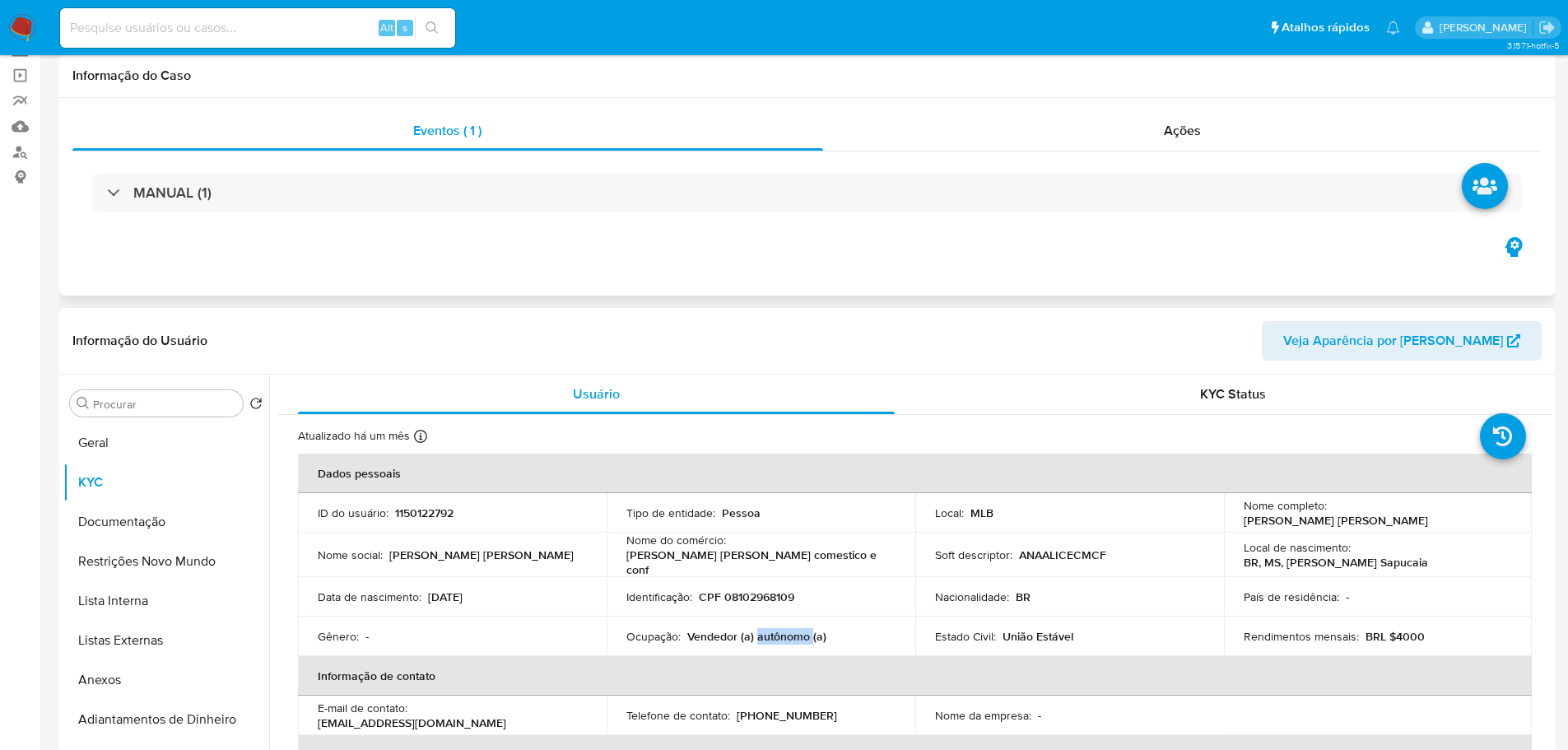
scroll to position [0, 0]
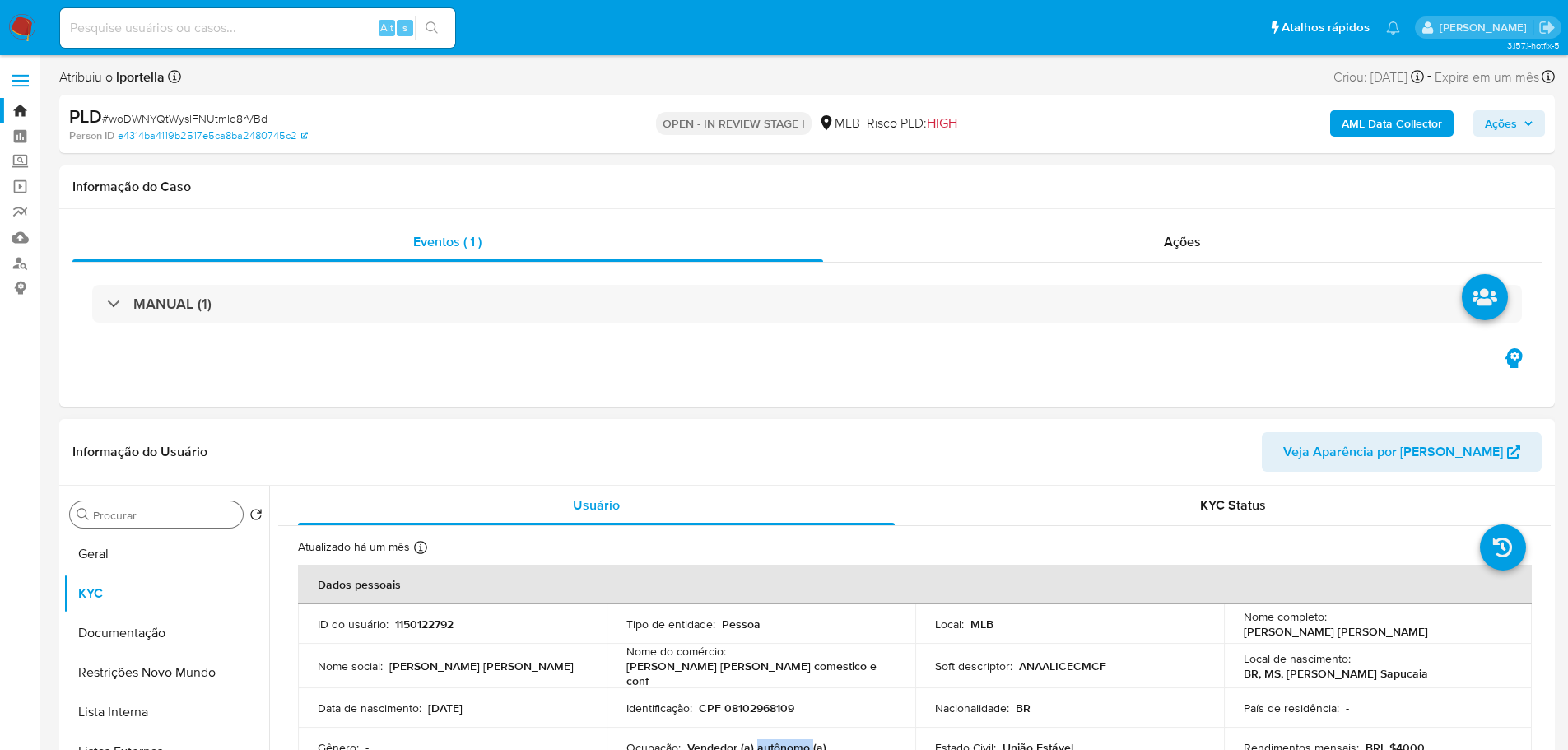
drag, startPoint x: 151, startPoint y: 541, endPoint x: 220, endPoint y: 524, distance: 71.1
click at [151, 541] on button "Geral" at bounding box center [166, 554] width 206 height 39
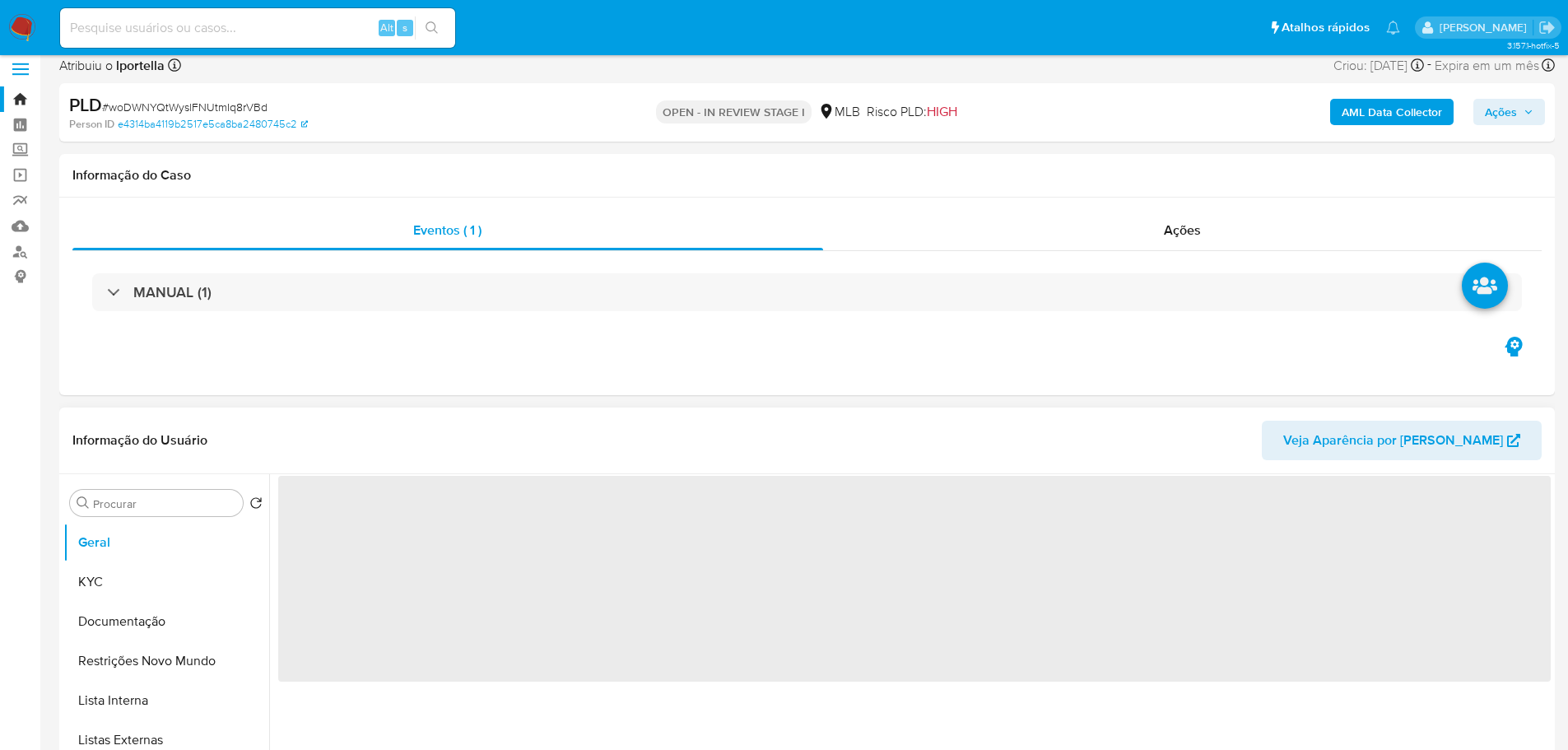
scroll to position [247, 0]
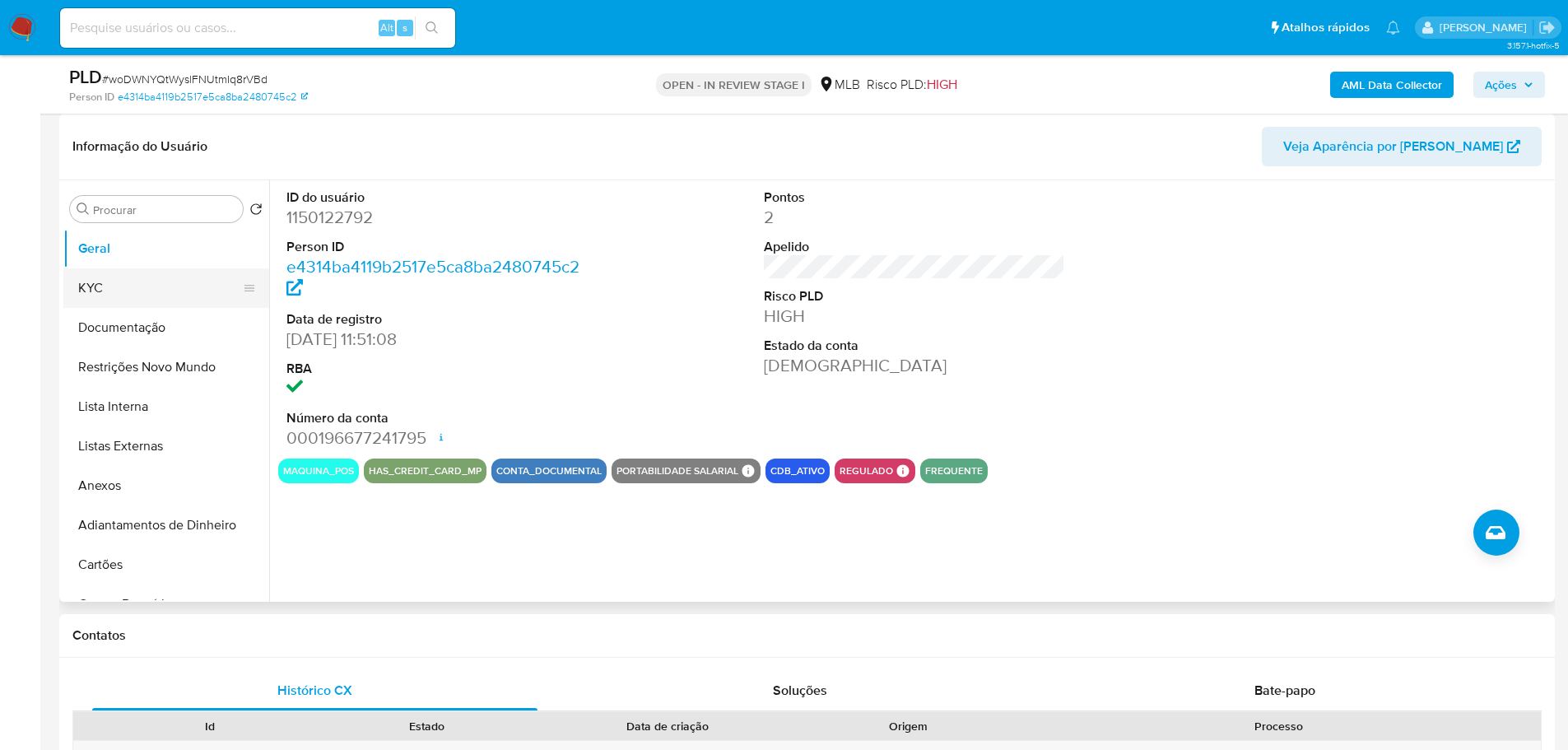
click at [128, 297] on button "KYC" at bounding box center [159, 288] width 192 height 39
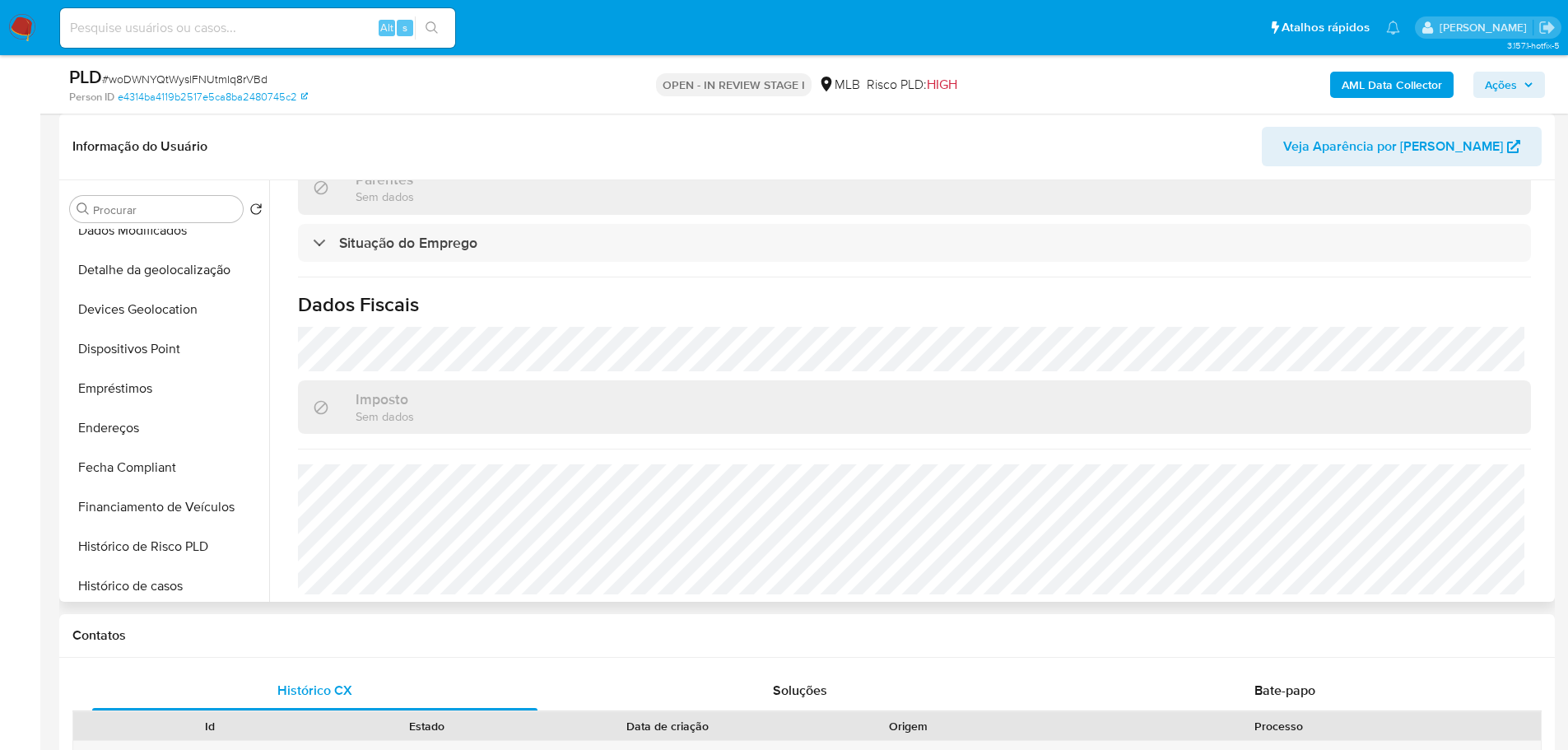
scroll to position [659, 0]
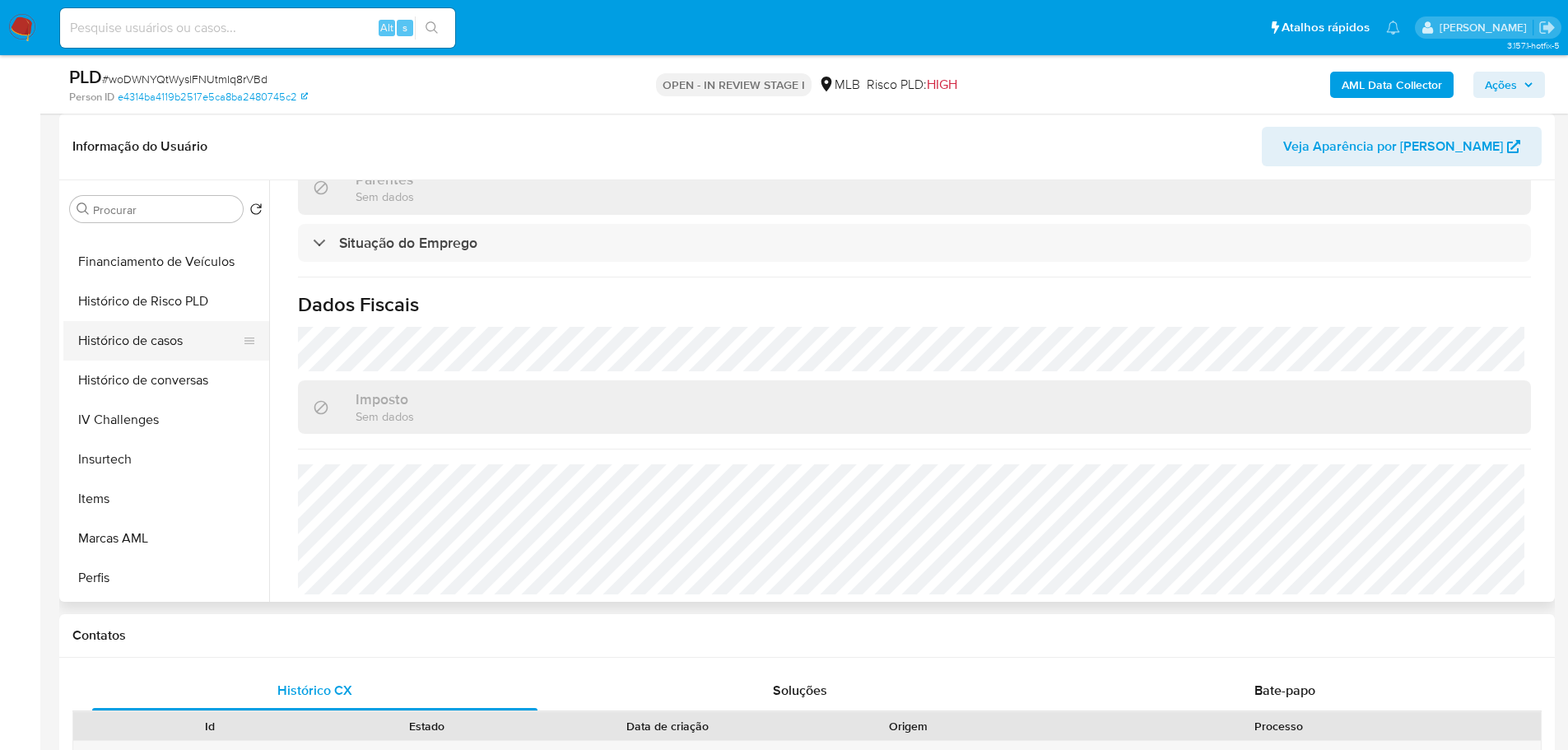
click at [146, 339] on button "Histórico de casos" at bounding box center [159, 341] width 192 height 39
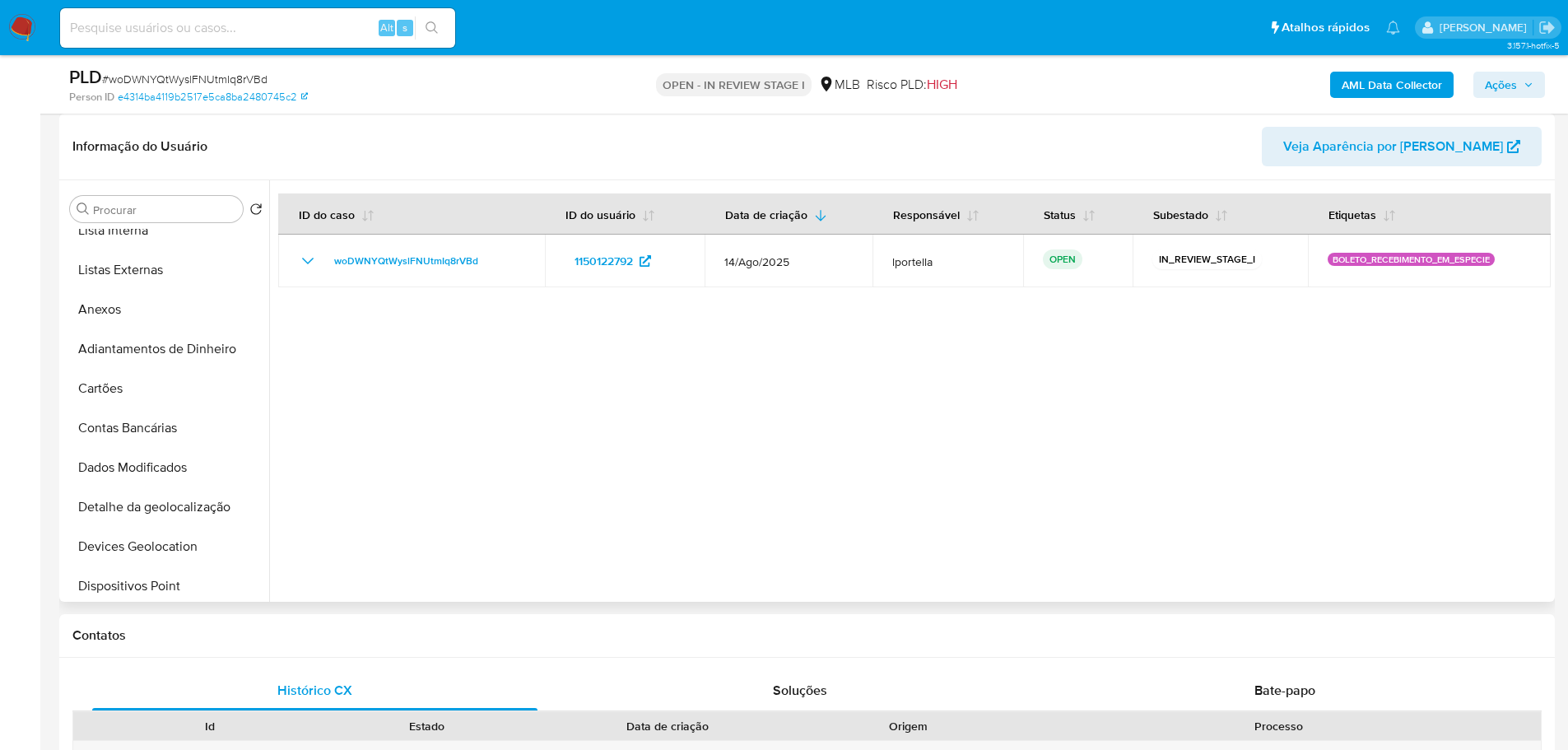
scroll to position [0, 0]
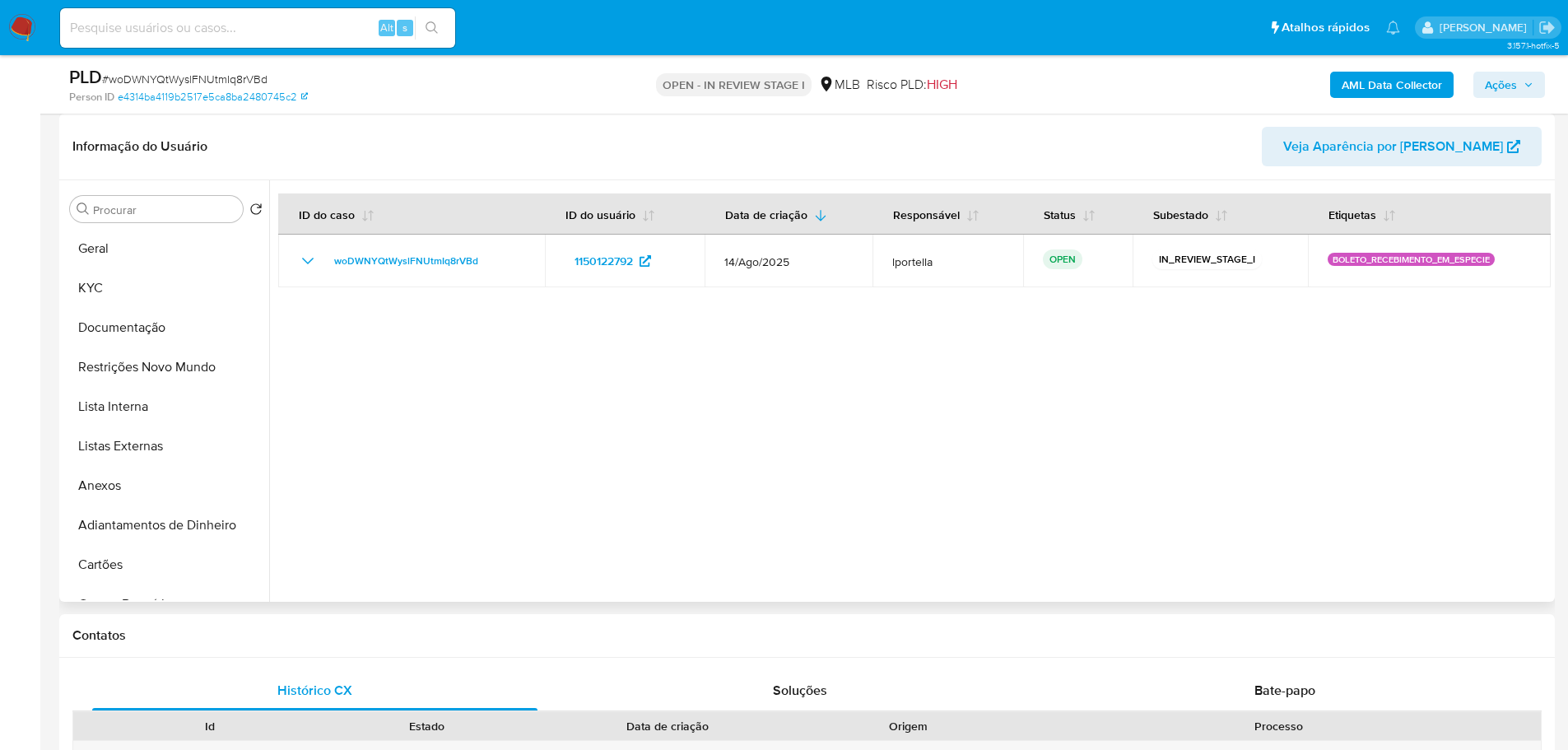
drag, startPoint x: 117, startPoint y: 255, endPoint x: 262, endPoint y: 255, distance: 145.0
click at [124, 255] on button "Geral" at bounding box center [166, 249] width 206 height 39
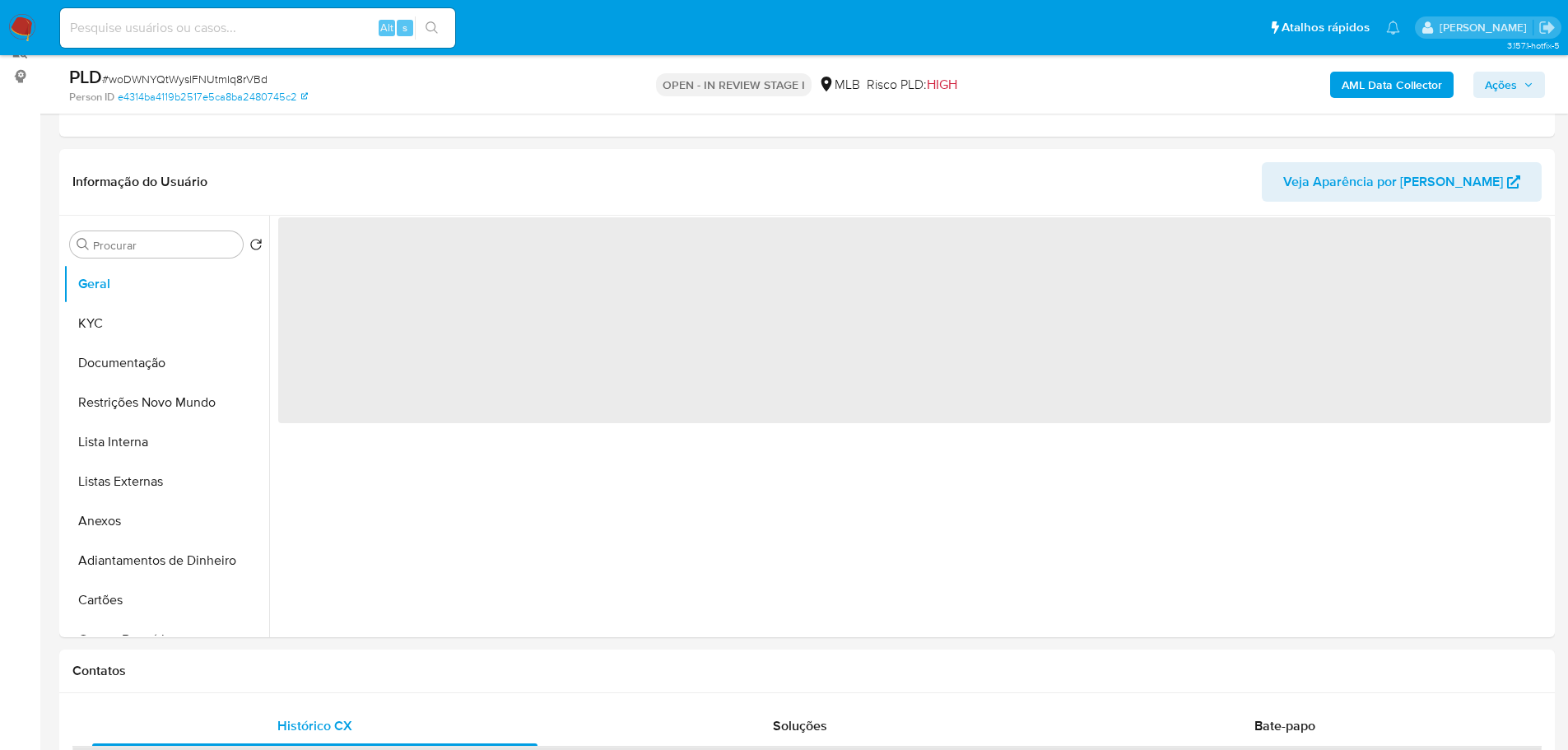
scroll to position [209, 0]
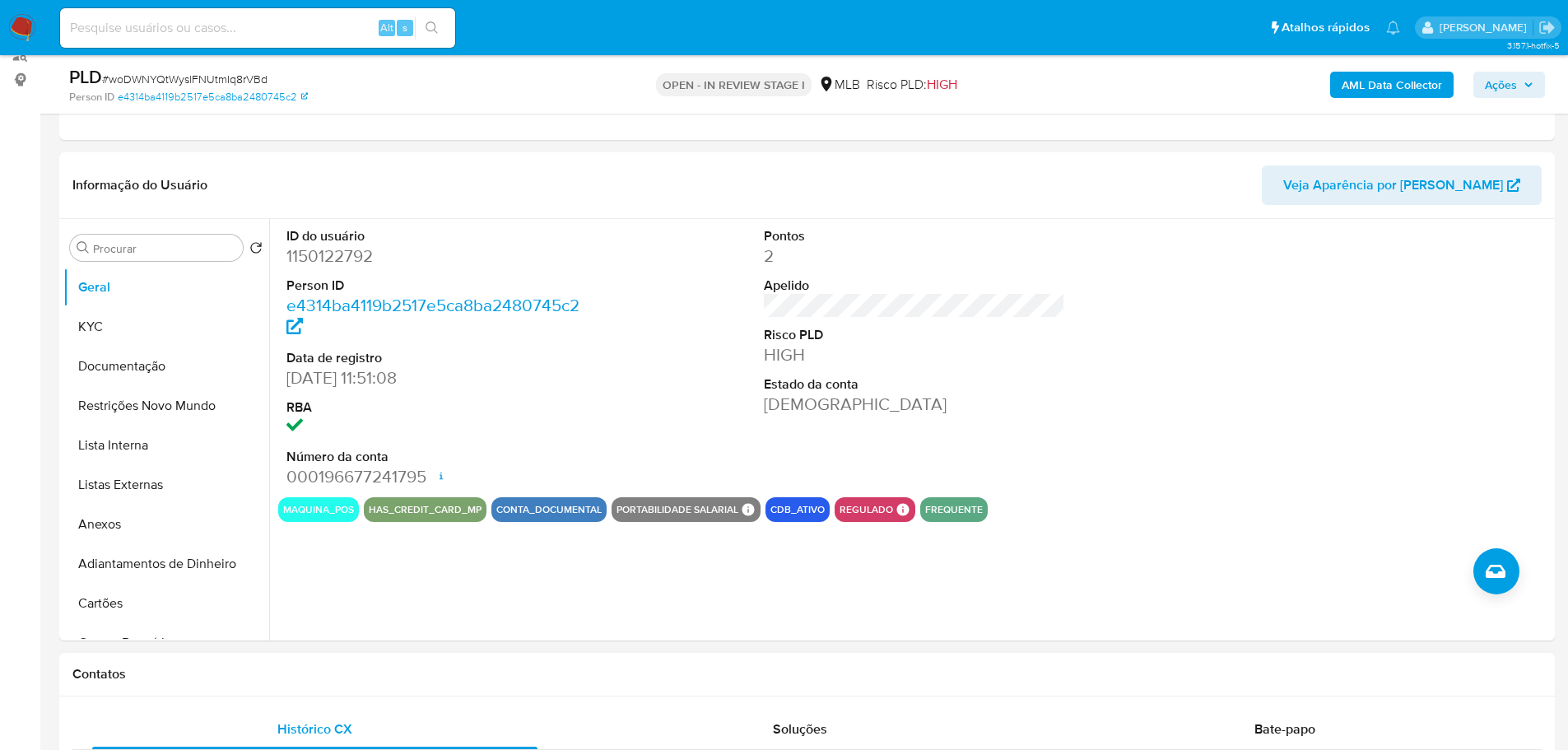
click at [380, 684] on div "Contatos" at bounding box center [806, 674] width 1496 height 44
click at [129, 335] on button "KYC" at bounding box center [159, 327] width 192 height 39
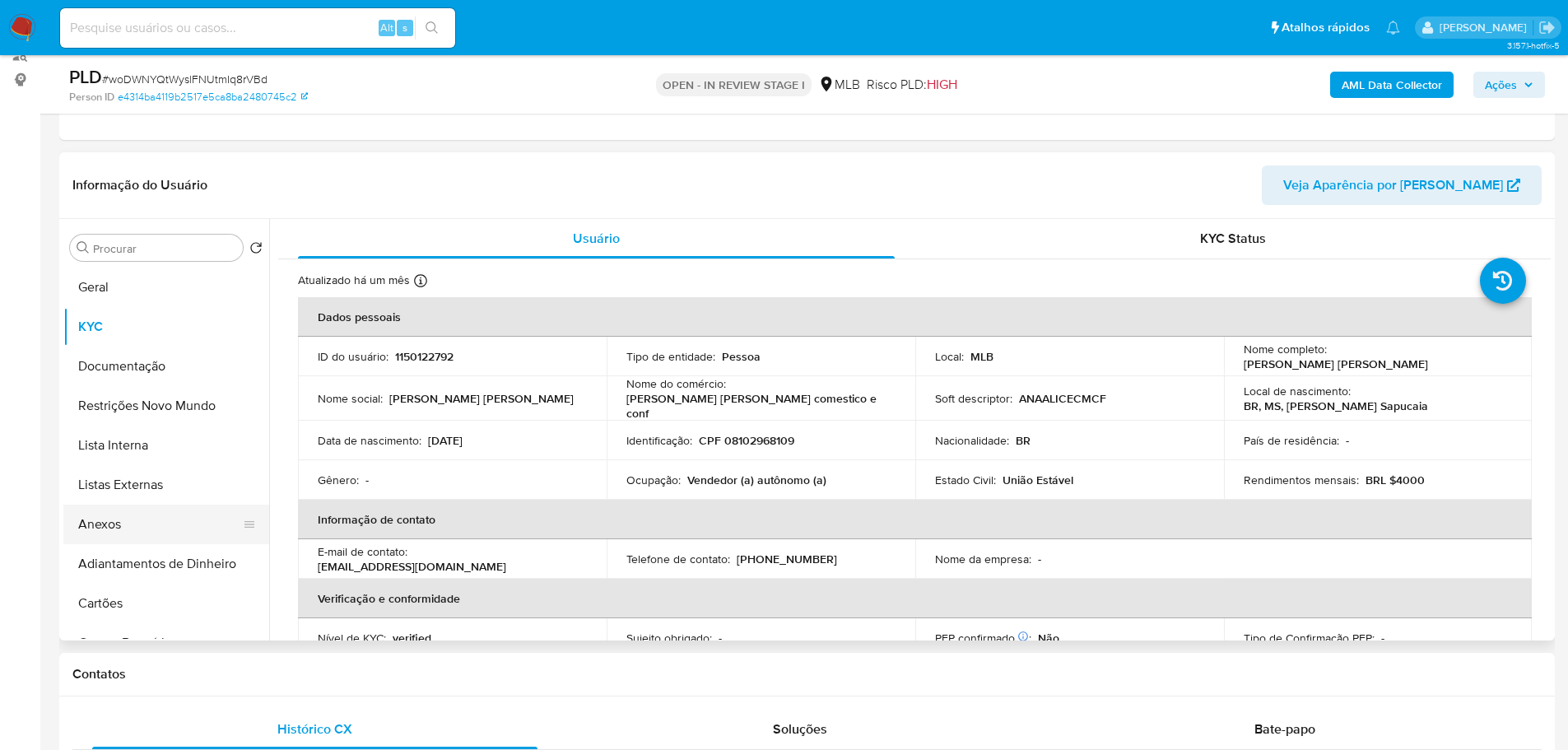
drag, startPoint x: 264, startPoint y: 662, endPoint x: 182, endPoint y: 523, distance: 161.4
click at [260, 662] on div "Contatos" at bounding box center [806, 674] width 1496 height 44
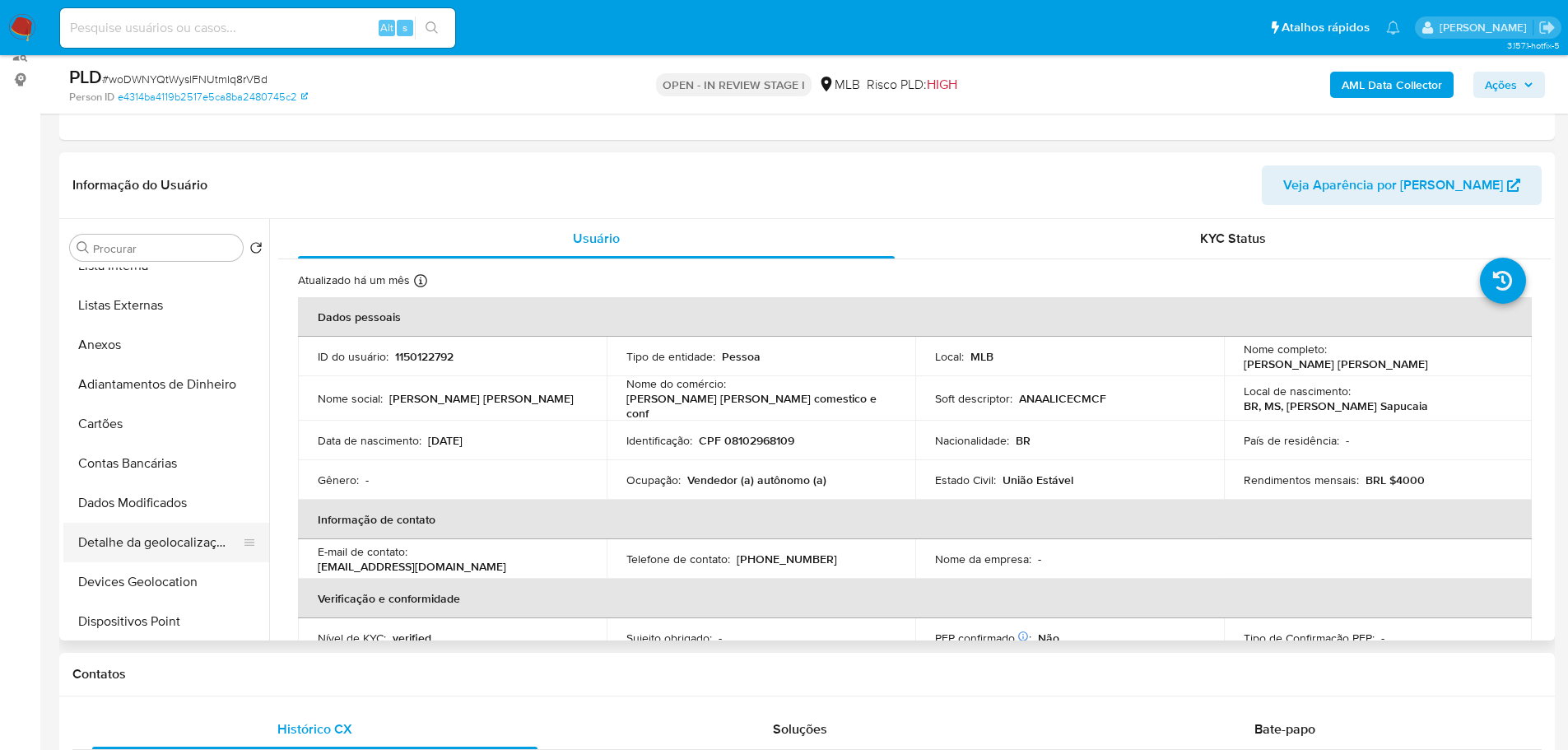
scroll to position [329, 0]
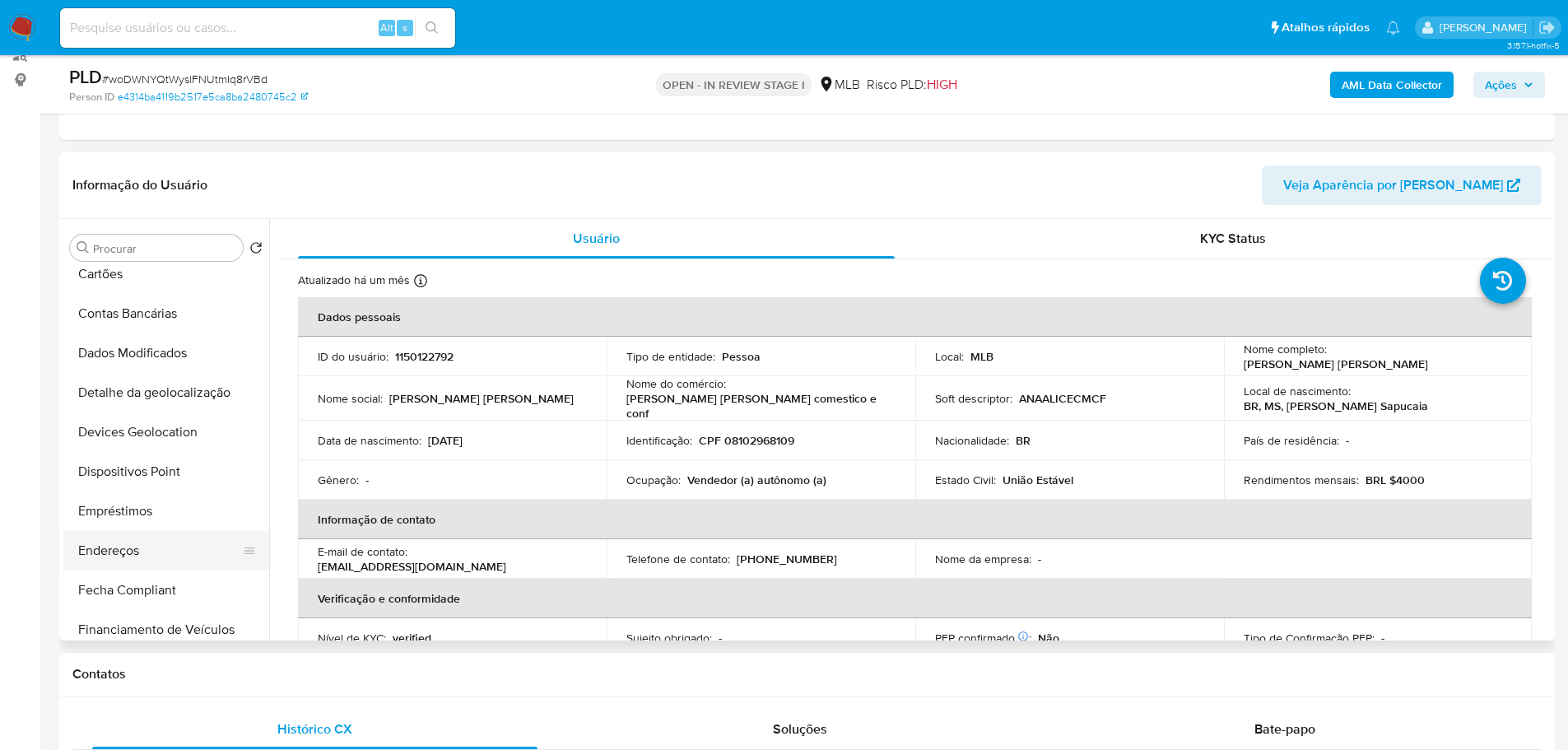
click at [170, 536] on button "Endereços" at bounding box center [159, 550] width 192 height 39
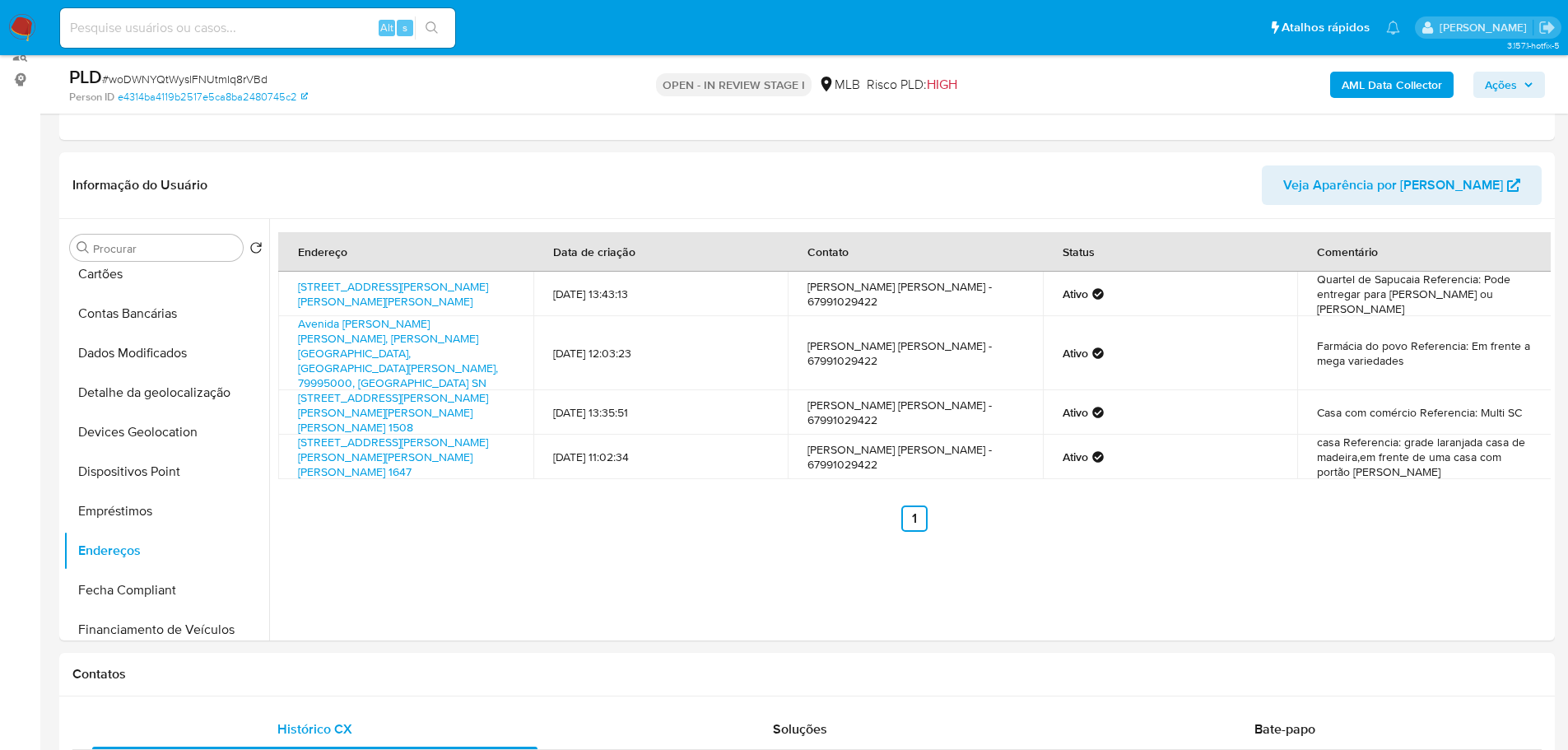
click at [445, 673] on h1 "Contatos" at bounding box center [806, 674] width 1469 height 16
click at [194, 379] on button "Detalhe da geolocalização" at bounding box center [159, 393] width 192 height 39
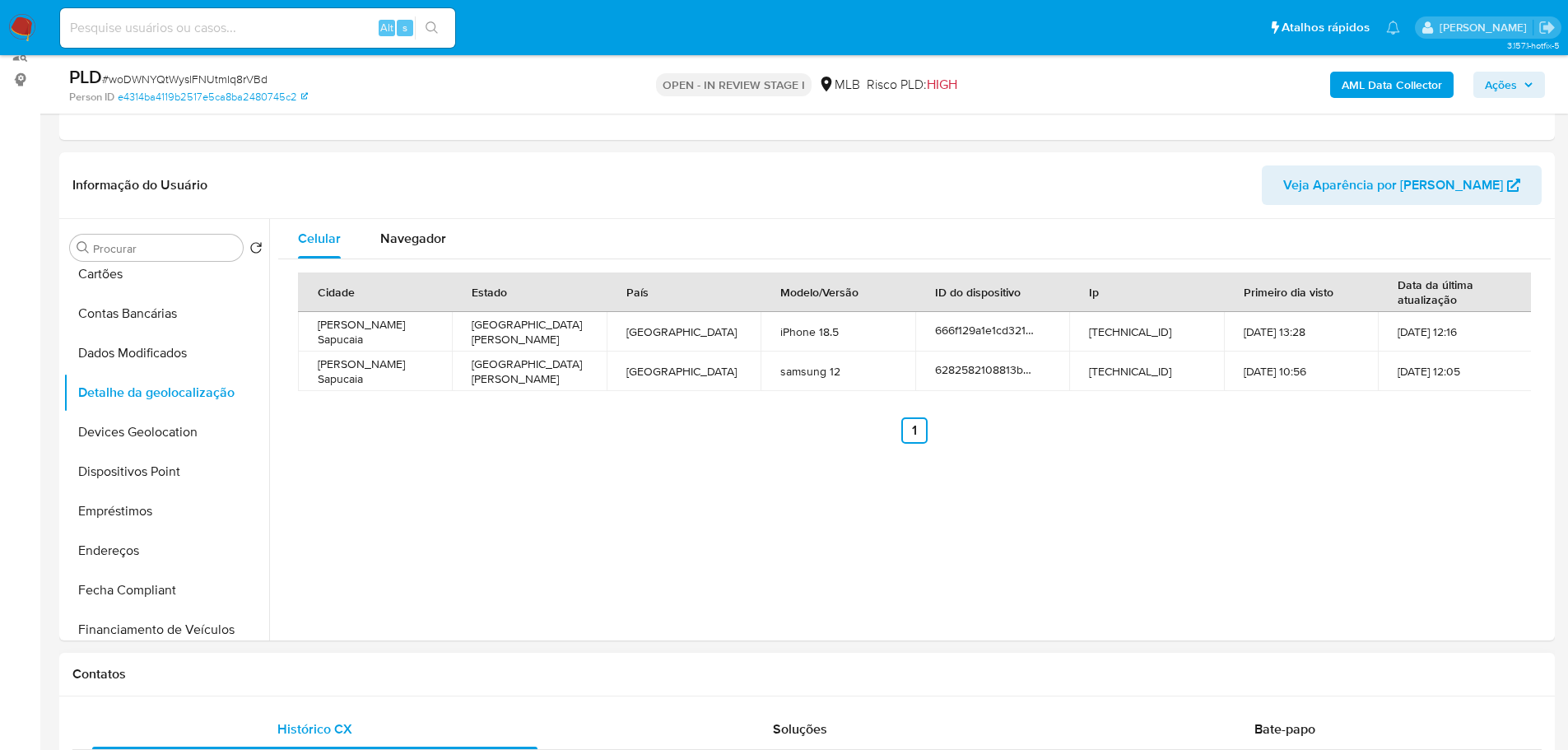
click at [387, 683] on div "Contatos" at bounding box center [806, 674] width 1496 height 44
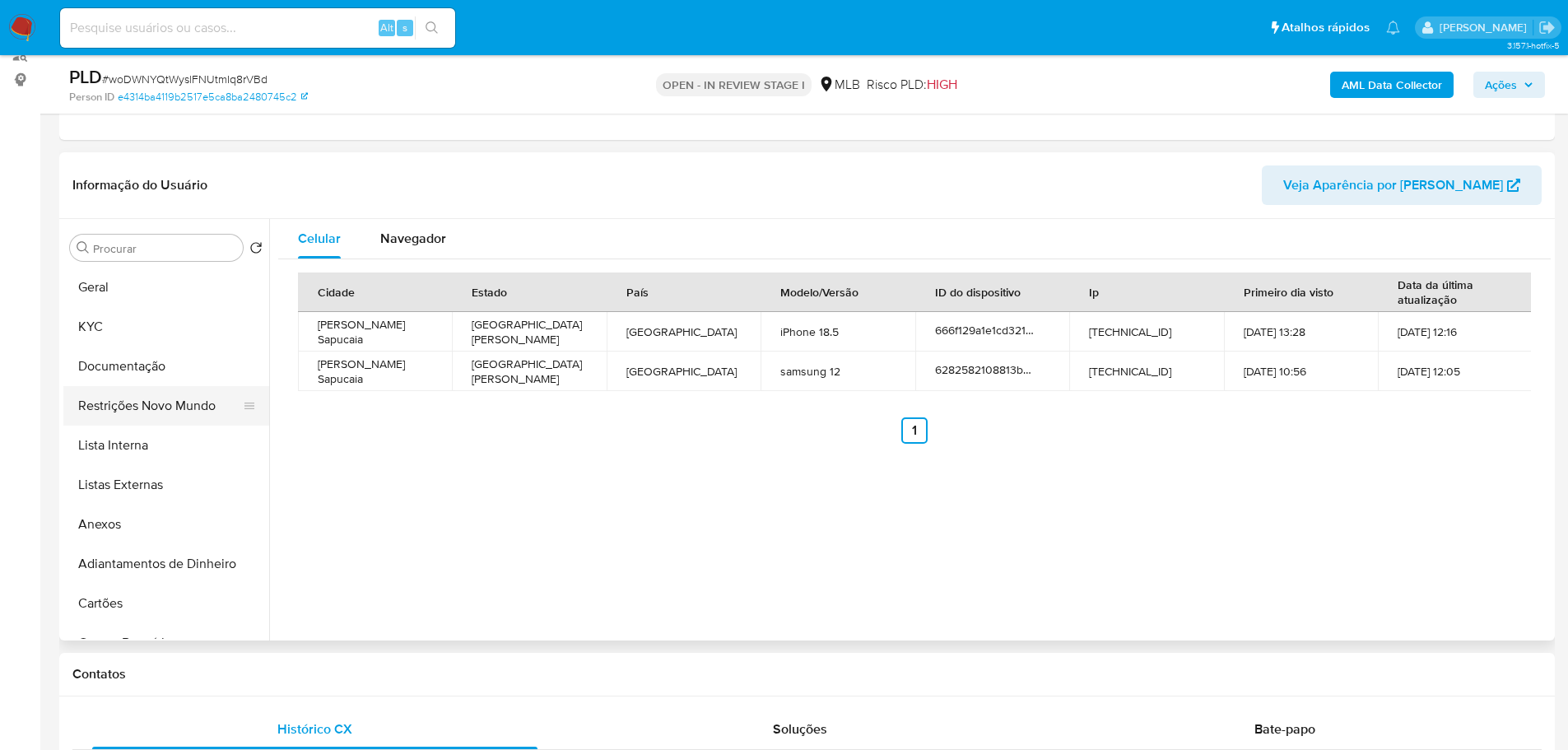
click at [130, 413] on button "Restrições Novo Mundo" at bounding box center [159, 405] width 192 height 39
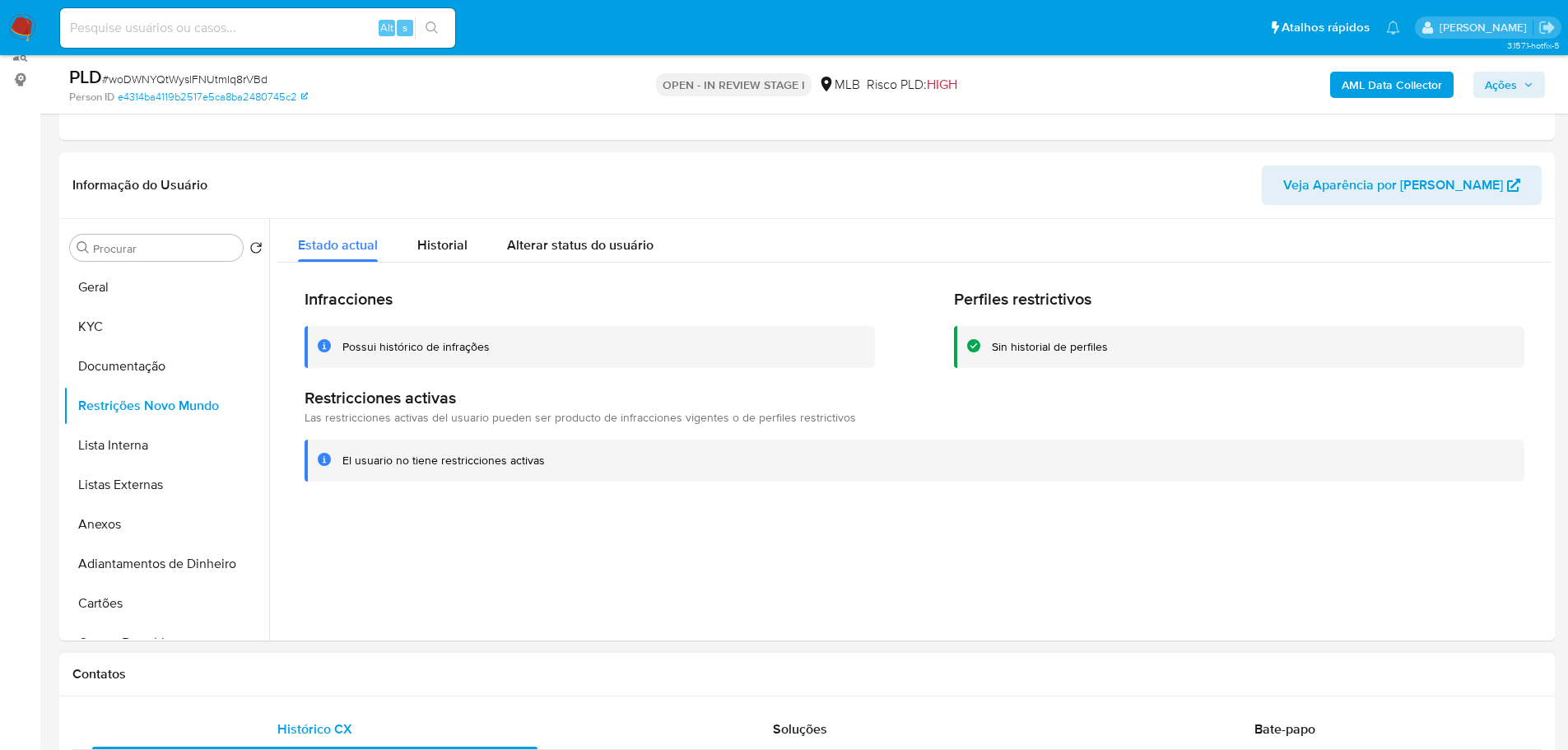
click at [424, 680] on h1 "Contatos" at bounding box center [806, 674] width 1469 height 16
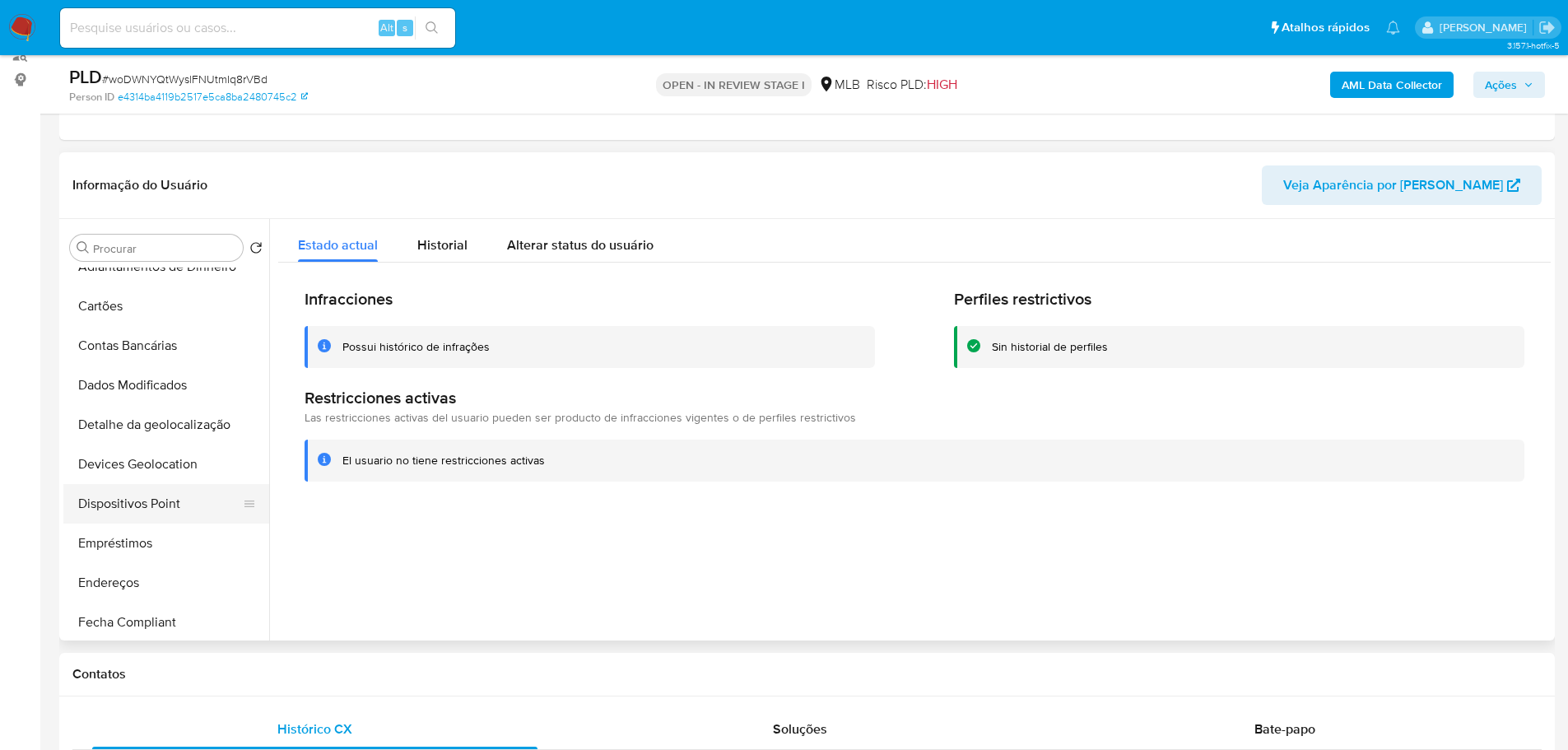
scroll to position [329, 0]
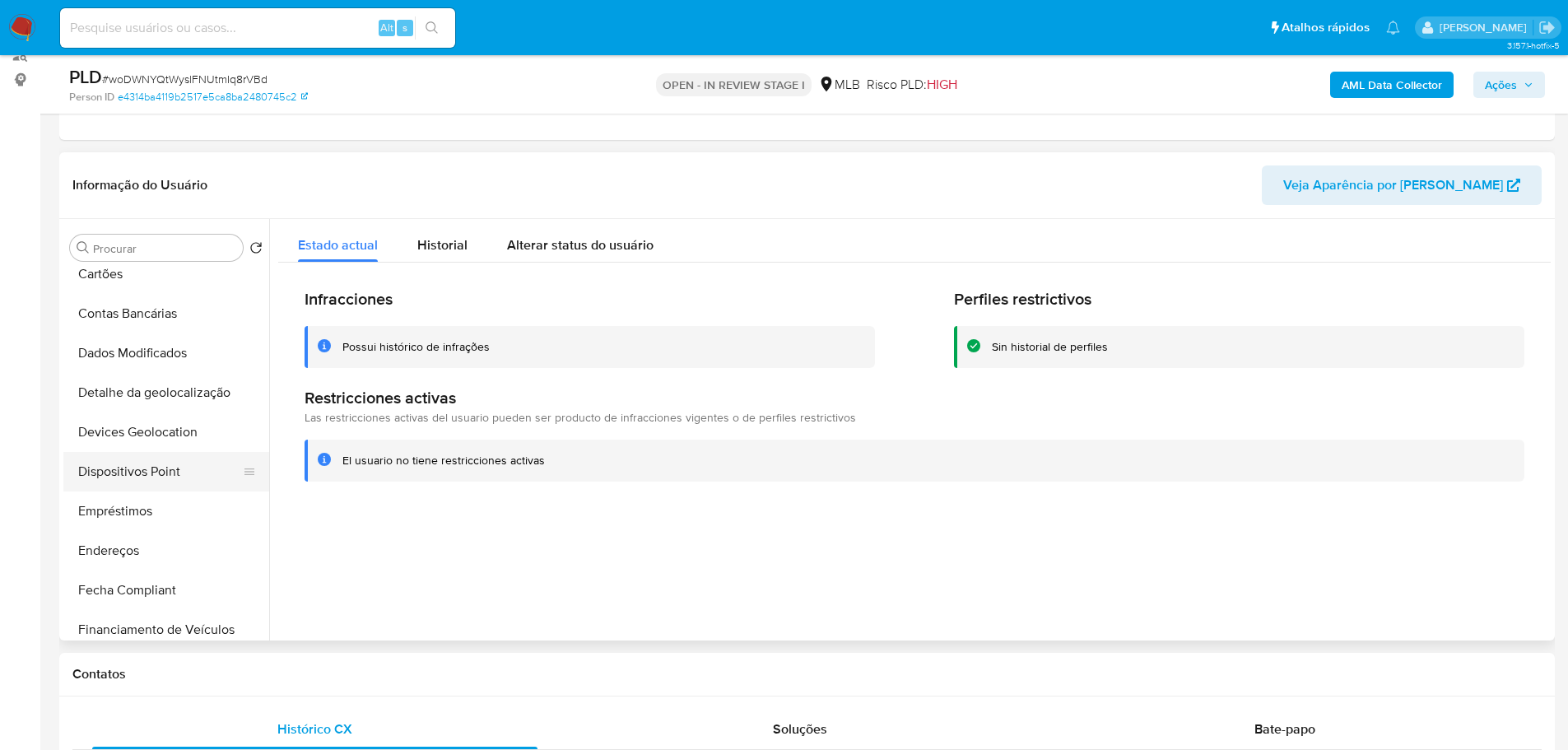
click at [164, 473] on button "Dispositivos Point" at bounding box center [159, 472] width 192 height 39
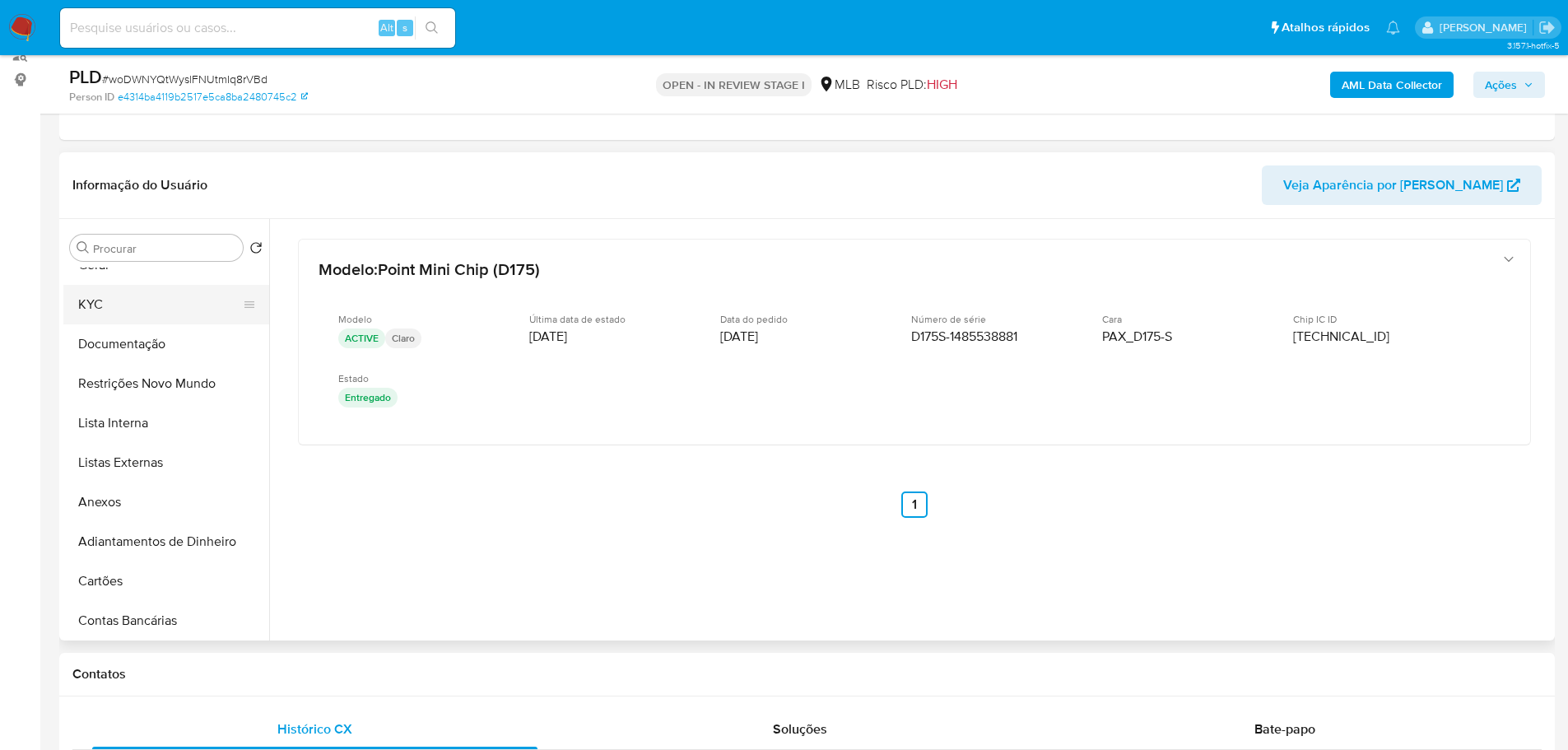
scroll to position [0, 0]
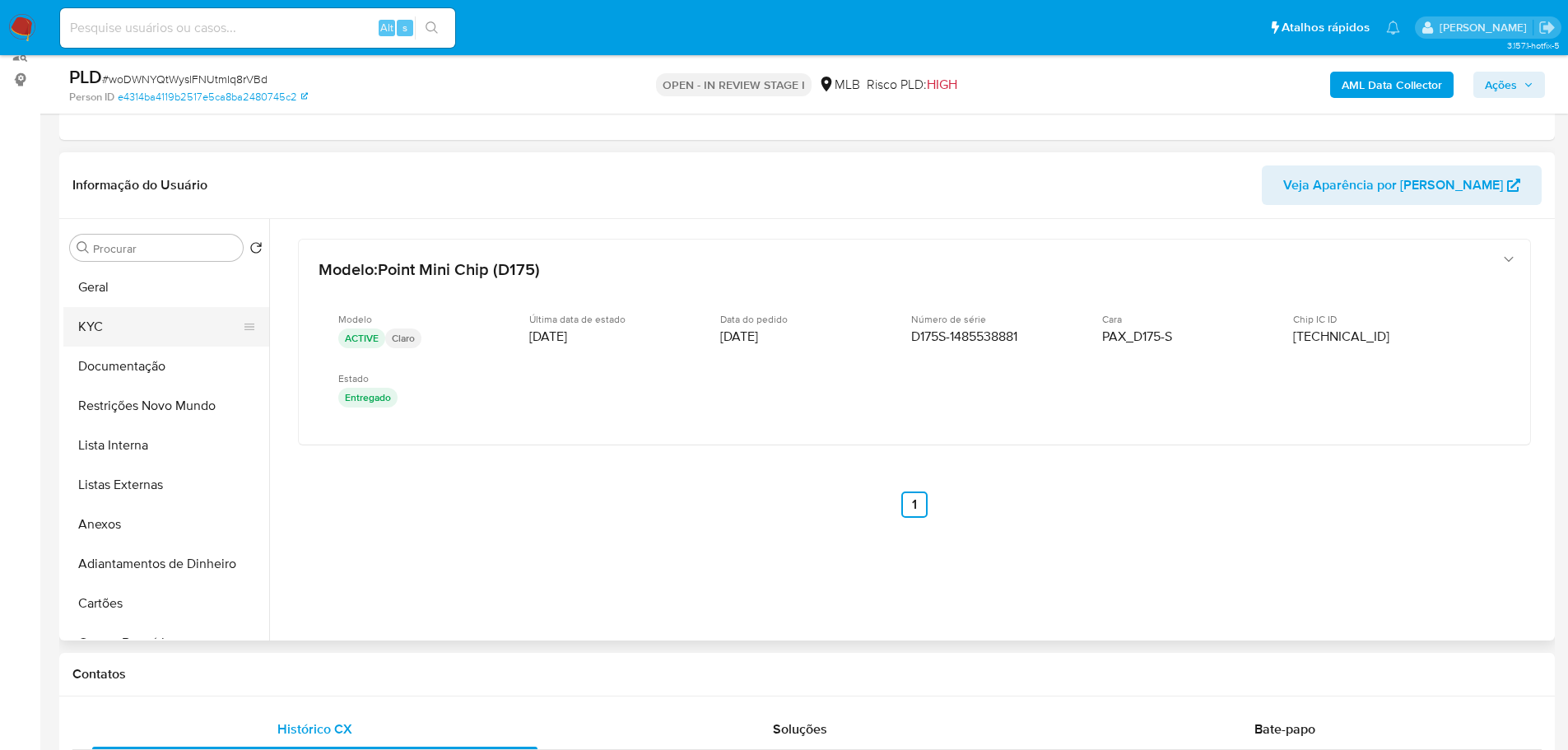
click at [156, 331] on button "KYC" at bounding box center [159, 327] width 192 height 39
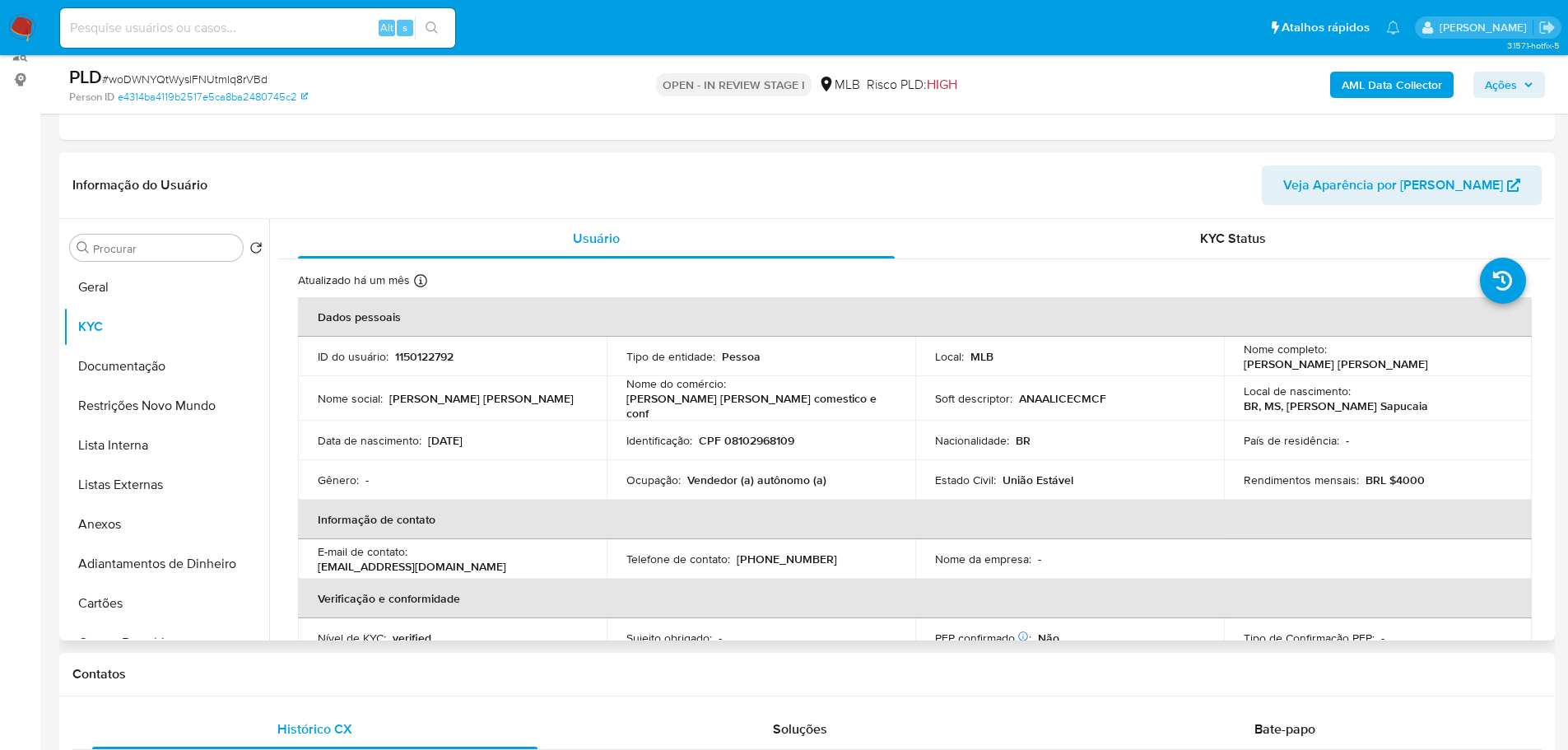
click at [787, 440] on p "CPF 08102968109" at bounding box center [746, 440] width 96 height 15
copy p "08102968109"
click at [182, 377] on button "Documentação" at bounding box center [159, 366] width 192 height 39
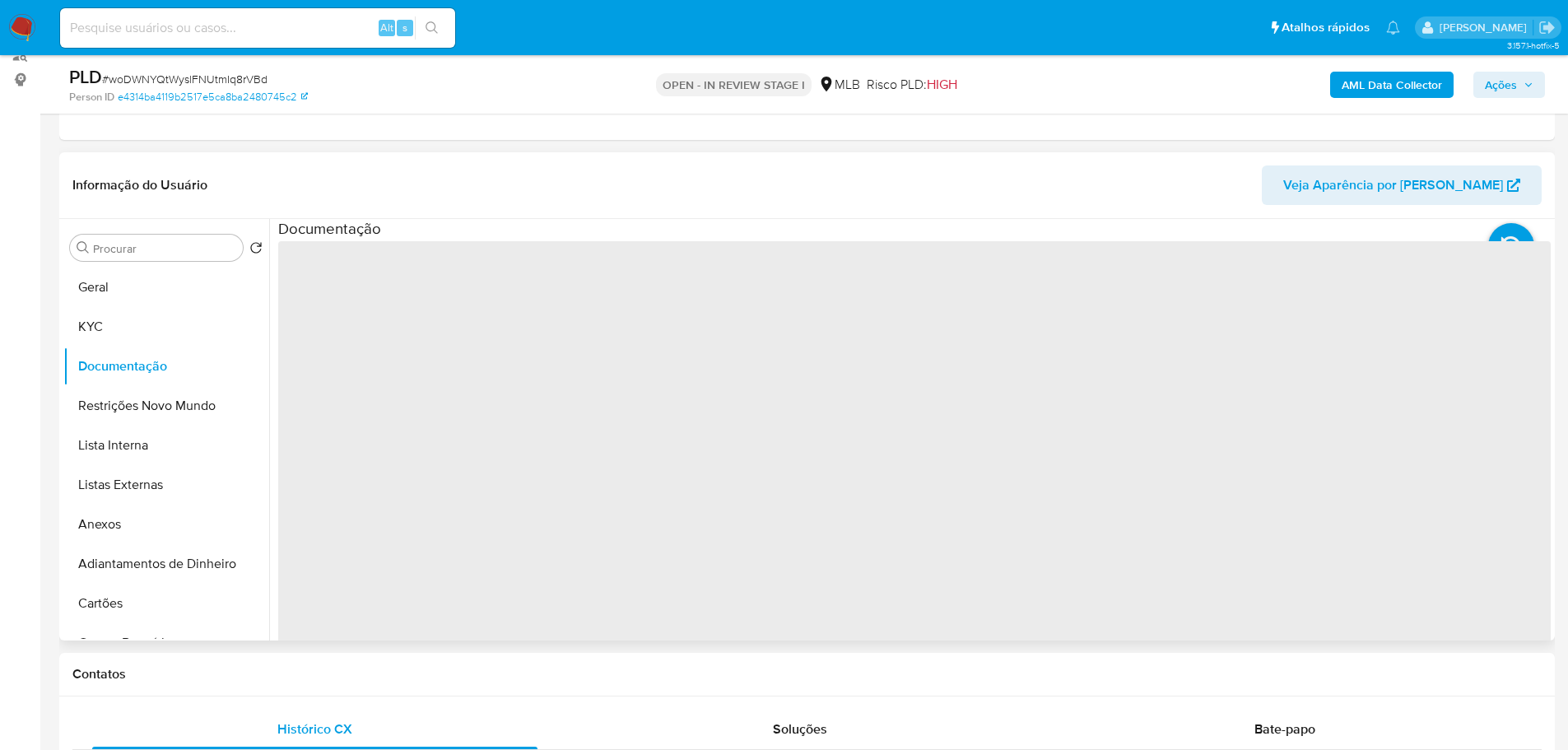
click at [381, 294] on span "‌" at bounding box center [914, 504] width 1272 height 526
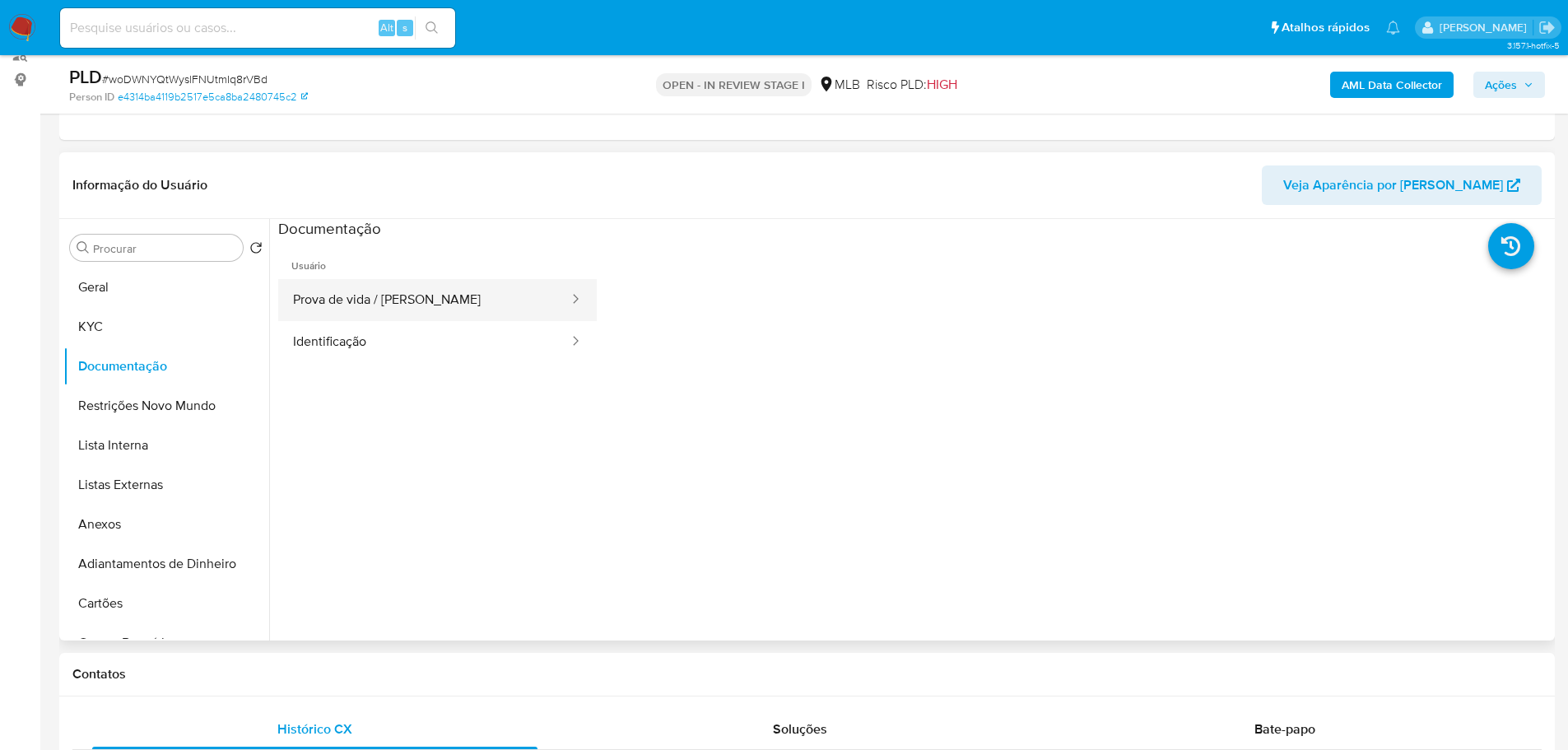
click at [396, 298] on button "Prova de vida / [PERSON_NAME]" at bounding box center [424, 300] width 292 height 42
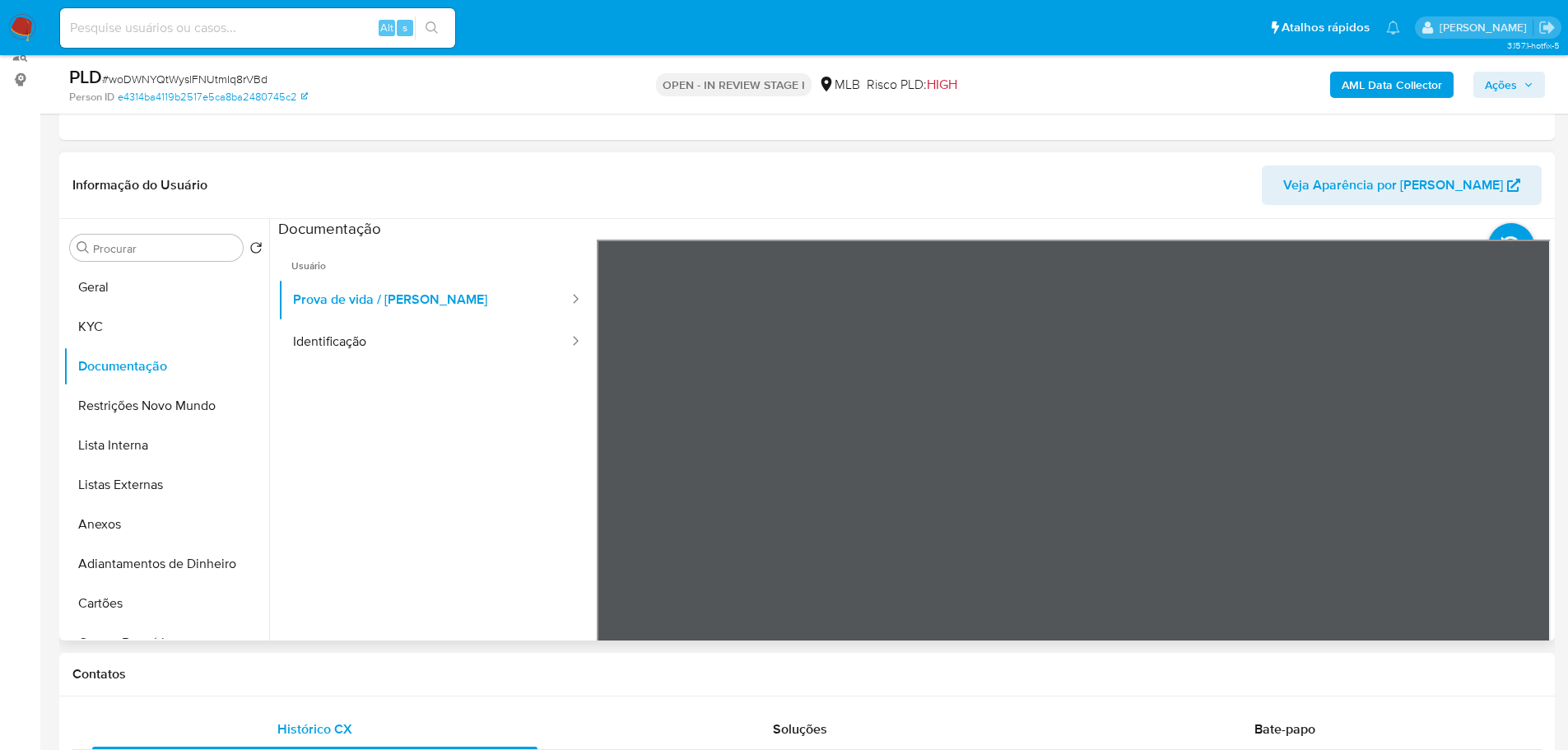
drag, startPoint x: 406, startPoint y: 339, endPoint x: 592, endPoint y: 384, distance: 191.4
click at [410, 339] on button "Identificação" at bounding box center [424, 342] width 292 height 42
click at [1523, 494] on icon at bounding box center [1530, 507] width 33 height 33
click at [1512, 77] on span "Ações" at bounding box center [1501, 84] width 32 height 26
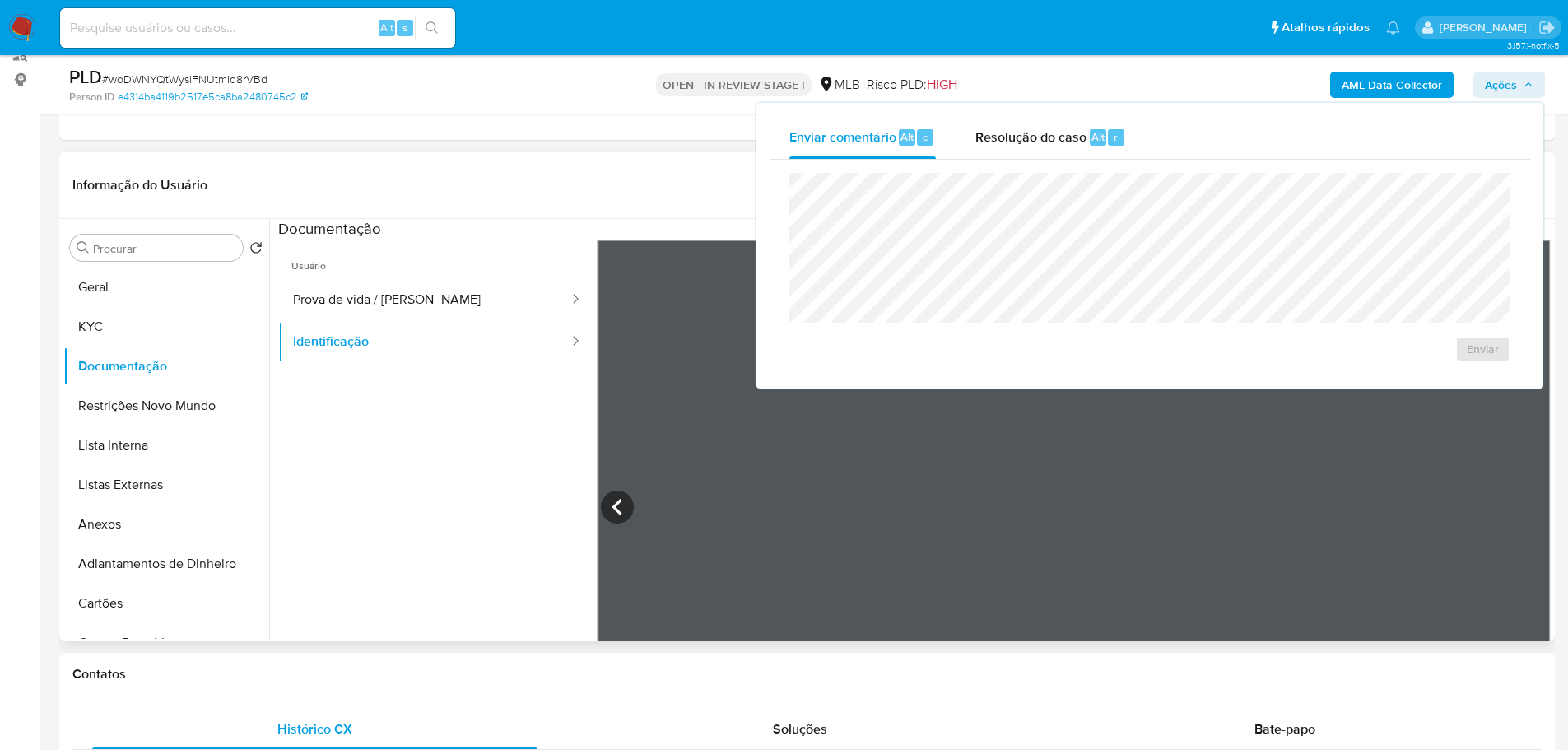
drag, startPoint x: 1067, startPoint y: 128, endPoint x: 1041, endPoint y: 166, distance: 46.0
click at [1066, 128] on span "Resolução do caso" at bounding box center [1031, 136] width 111 height 19
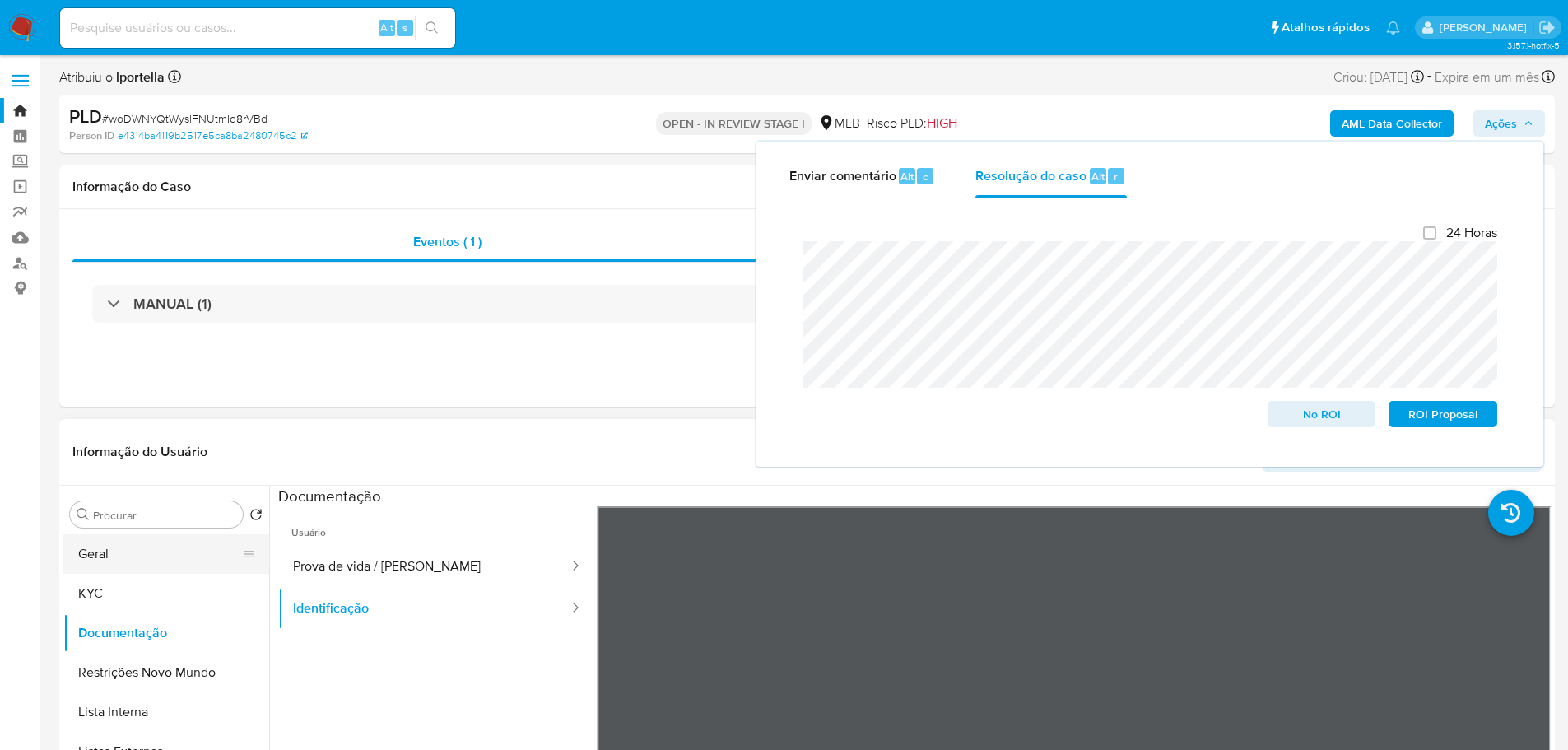
click at [158, 553] on button "Geral" at bounding box center [159, 554] width 192 height 39
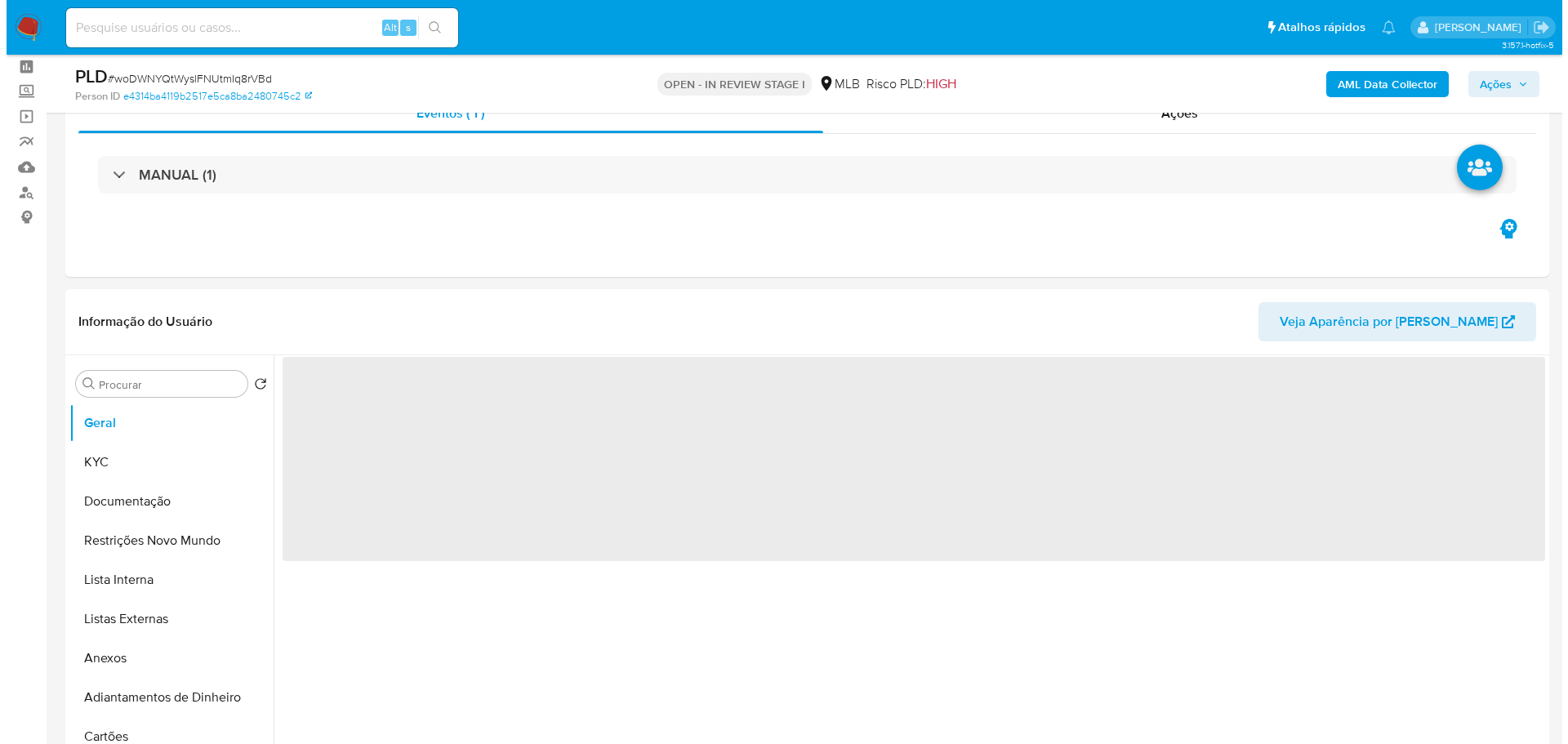
scroll to position [163, 0]
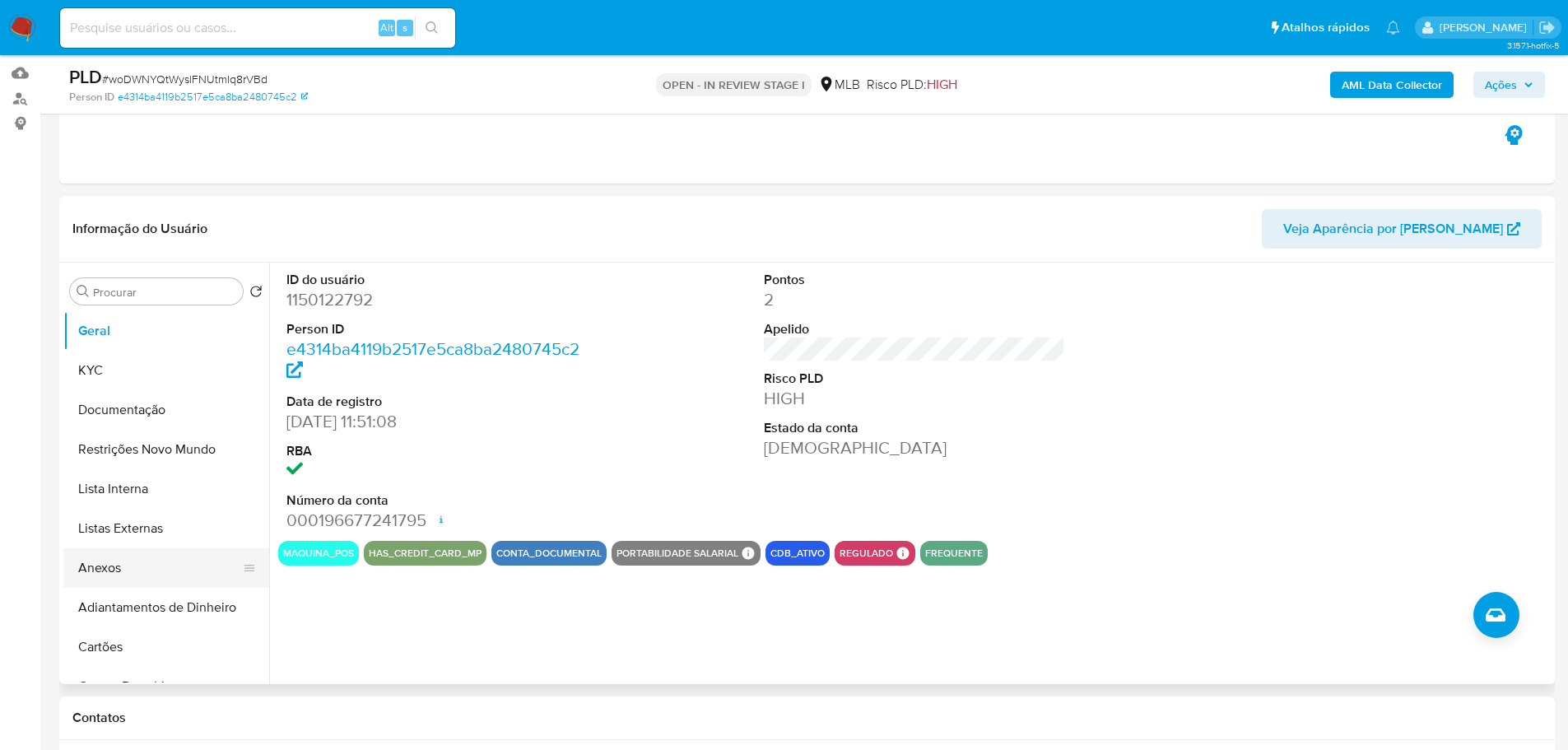
click at [132, 567] on button "Anexos" at bounding box center [159, 567] width 192 height 39
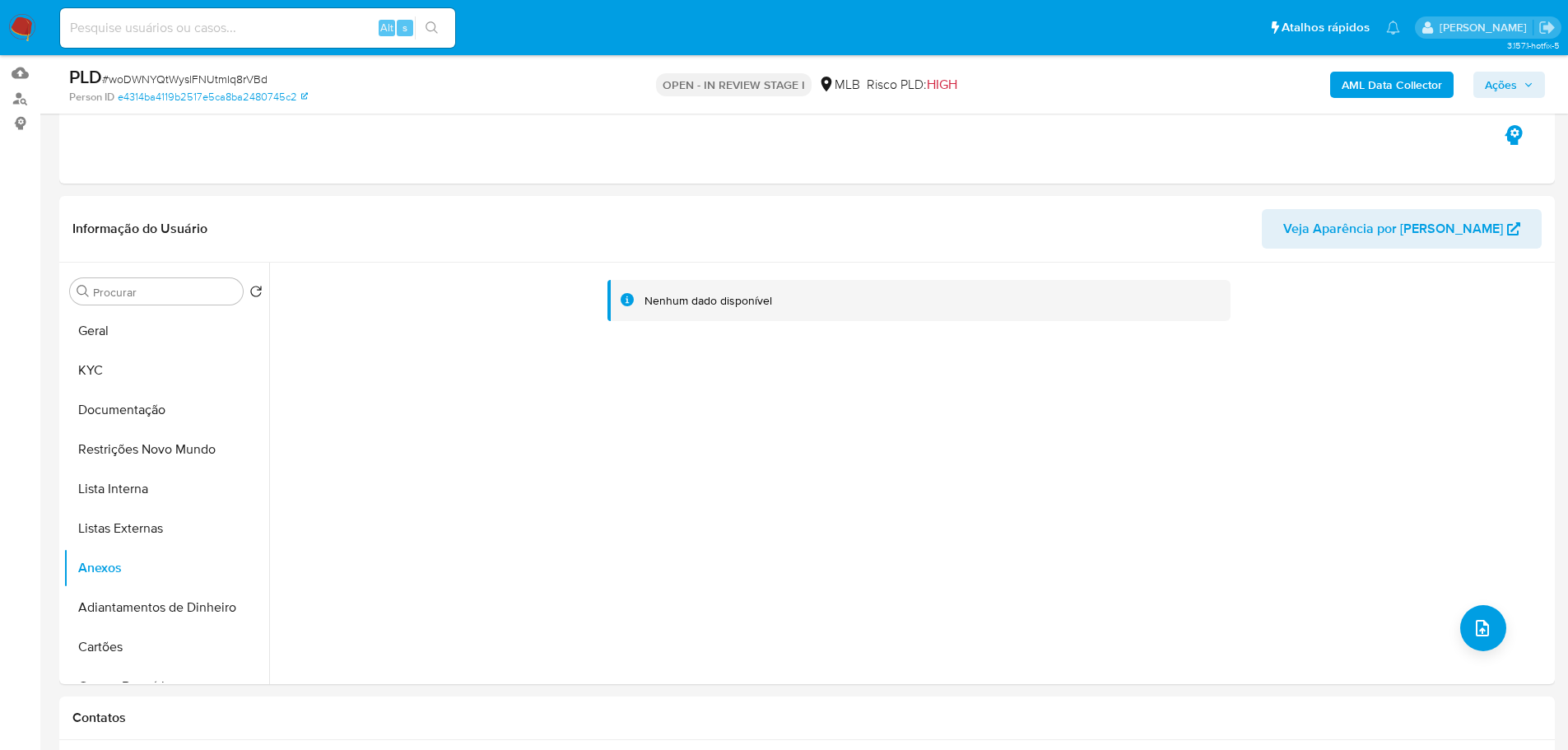
click at [1498, 638] on div "Nenhum dado disponível" at bounding box center [910, 473] width 1282 height 422
click at [1489, 635] on button "upload-file" at bounding box center [1482, 627] width 46 height 46
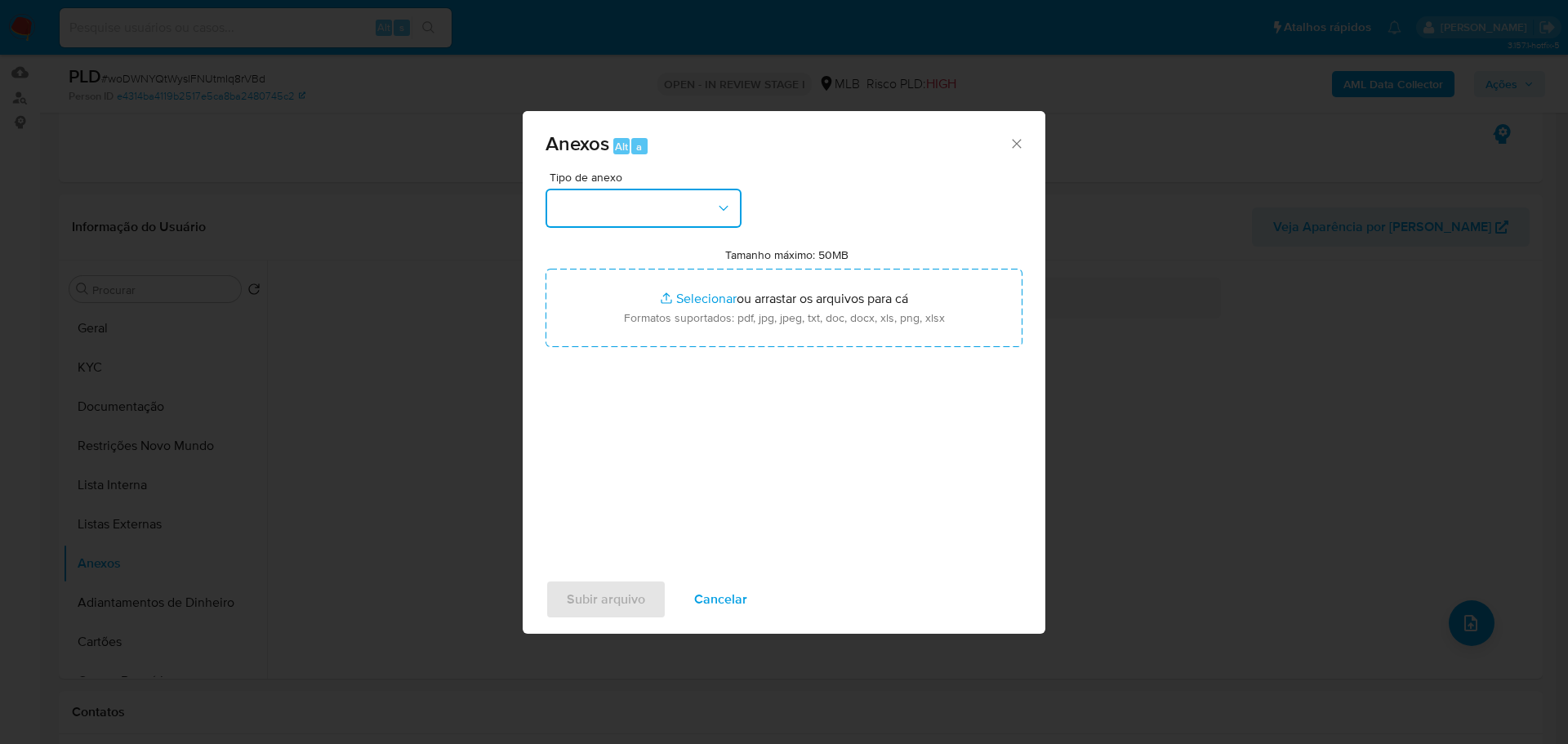
click at [626, 225] on button "button" at bounding box center [643, 208] width 196 height 39
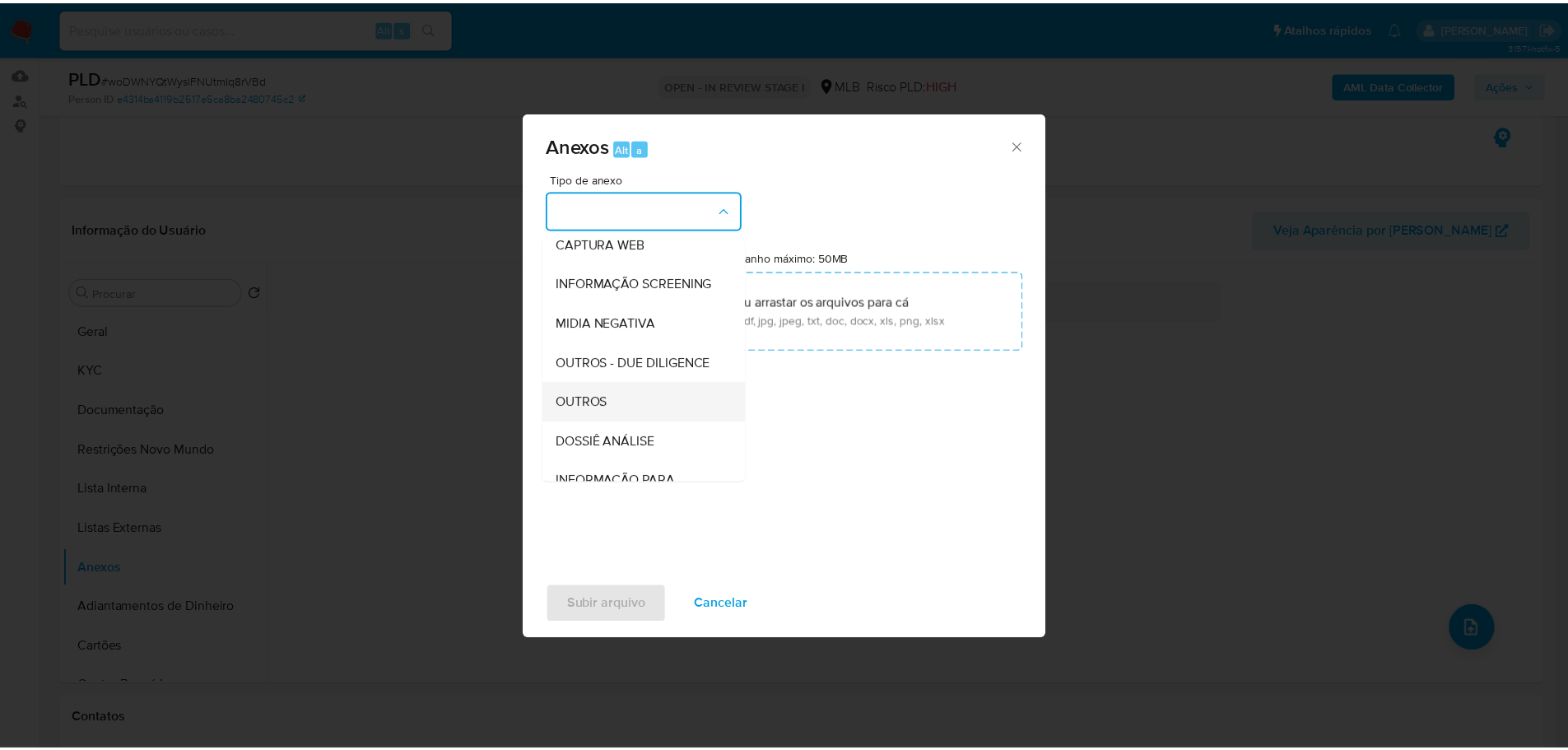
scroll to position [253, 0]
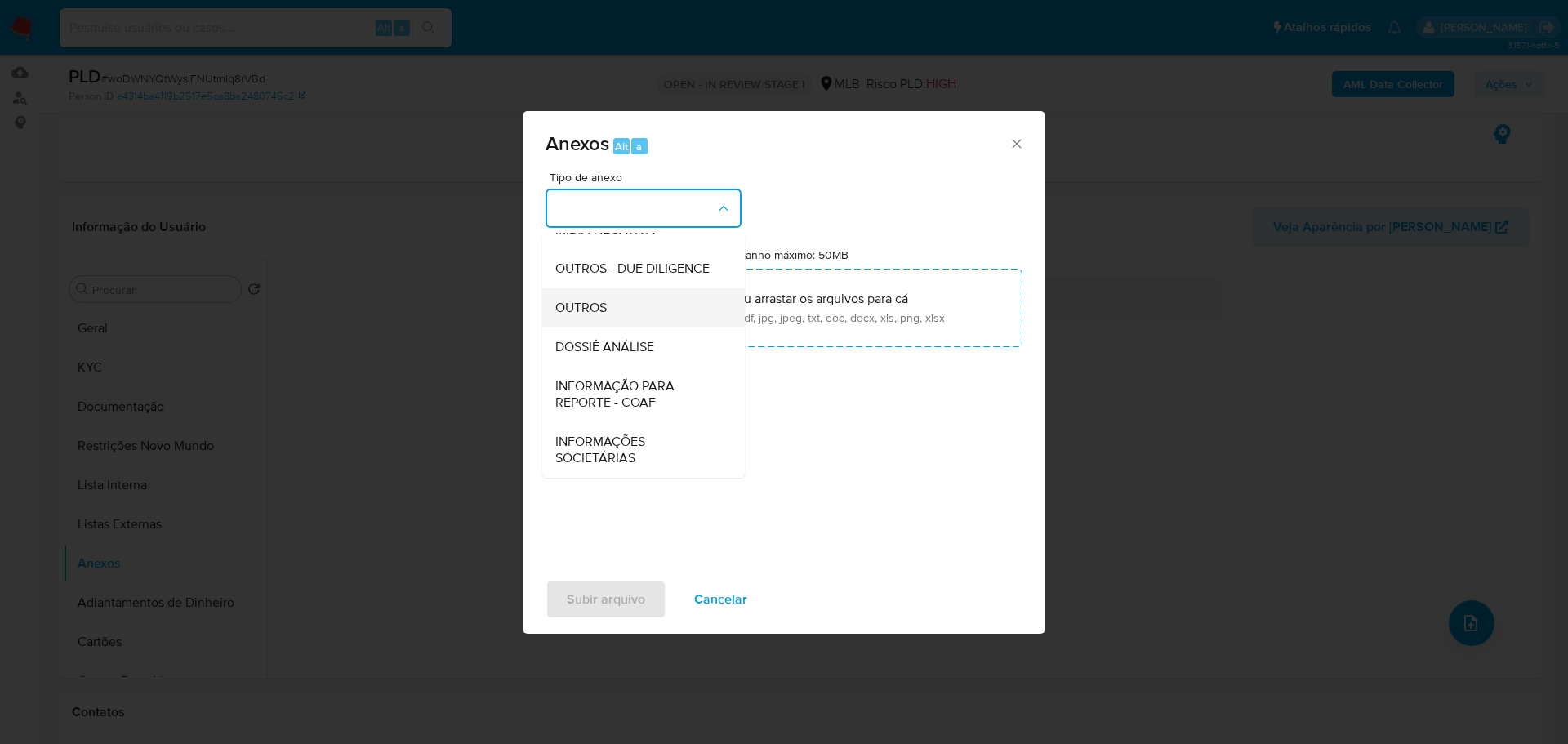
click at [616, 317] on div "OUTROS" at bounding box center [639, 308] width 167 height 39
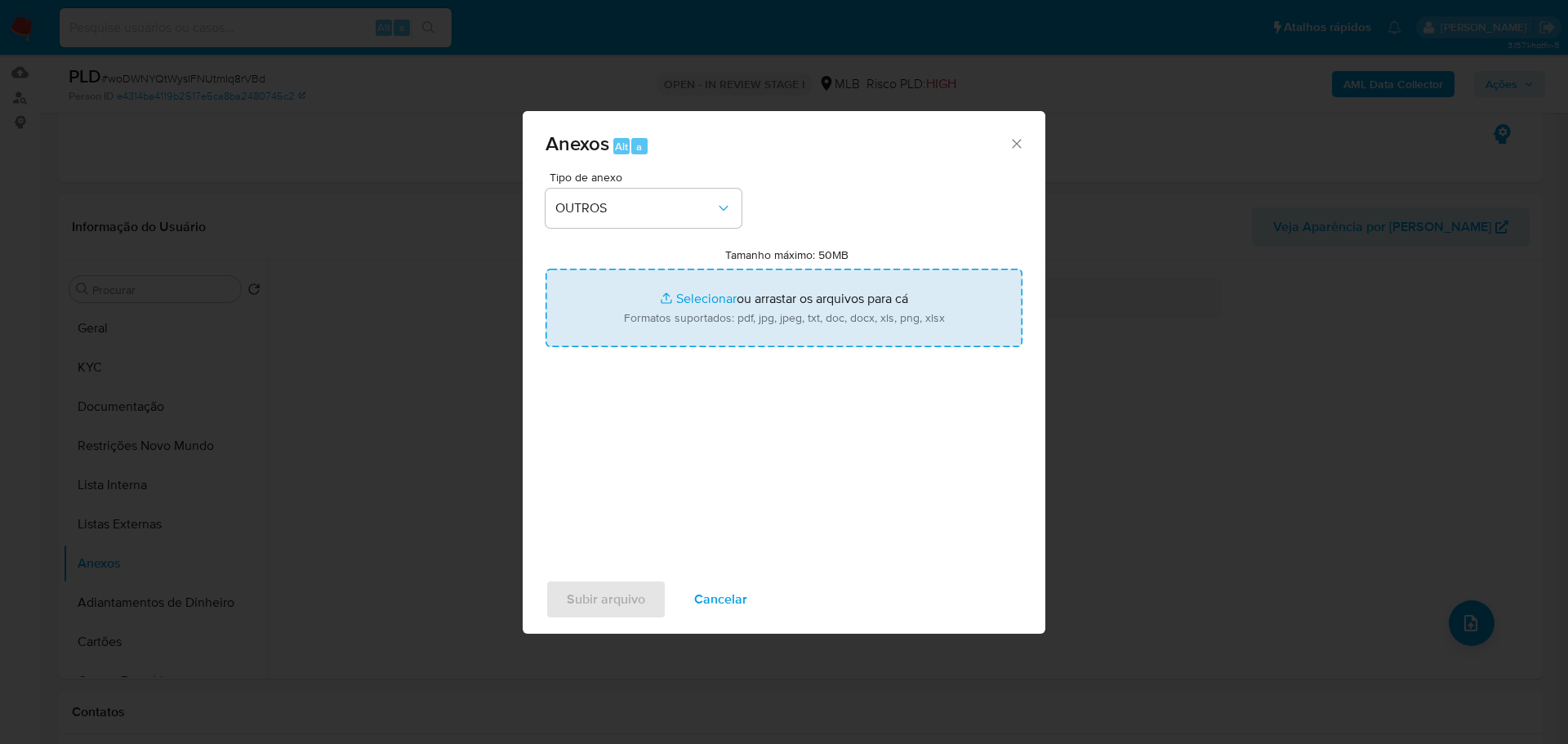
type input "C:\fakepath\SAR - XXX - CPF 08102968109 - ANA ALICE BATISTA DE SOUZA.pdf"
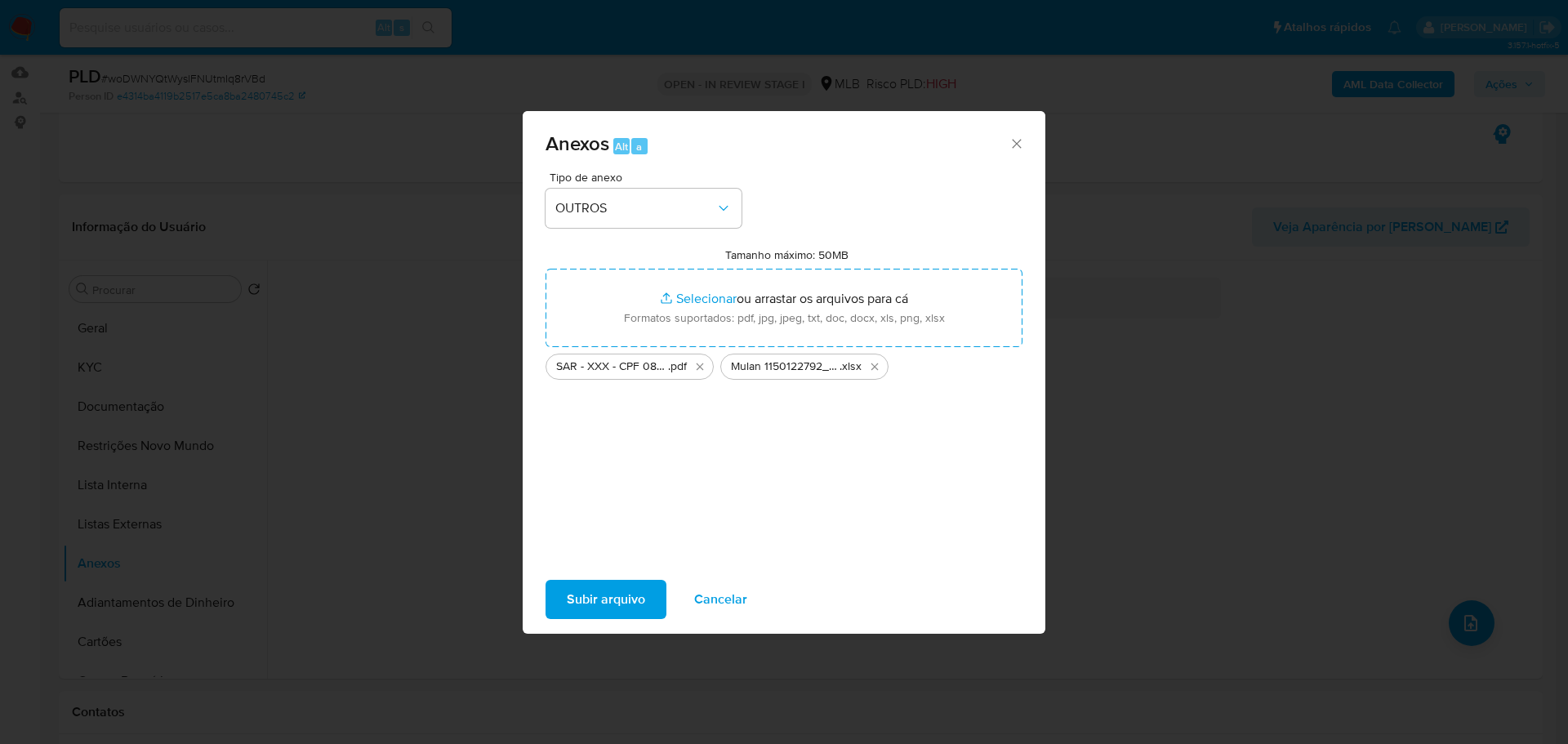
click at [617, 598] on span "Subir arquivo" at bounding box center [606, 599] width 78 height 36
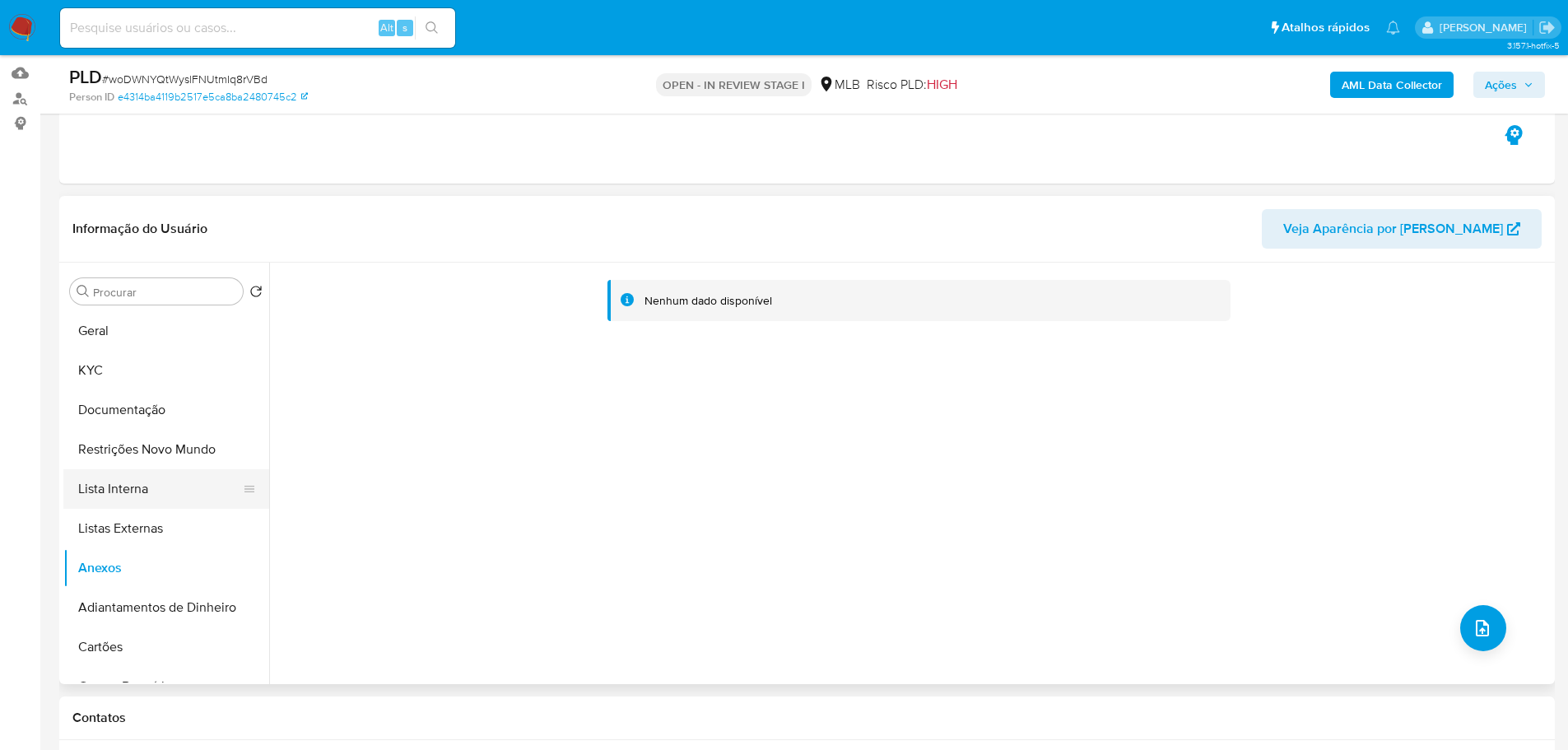
click at [130, 500] on button "Lista Interna" at bounding box center [159, 489] width 192 height 39
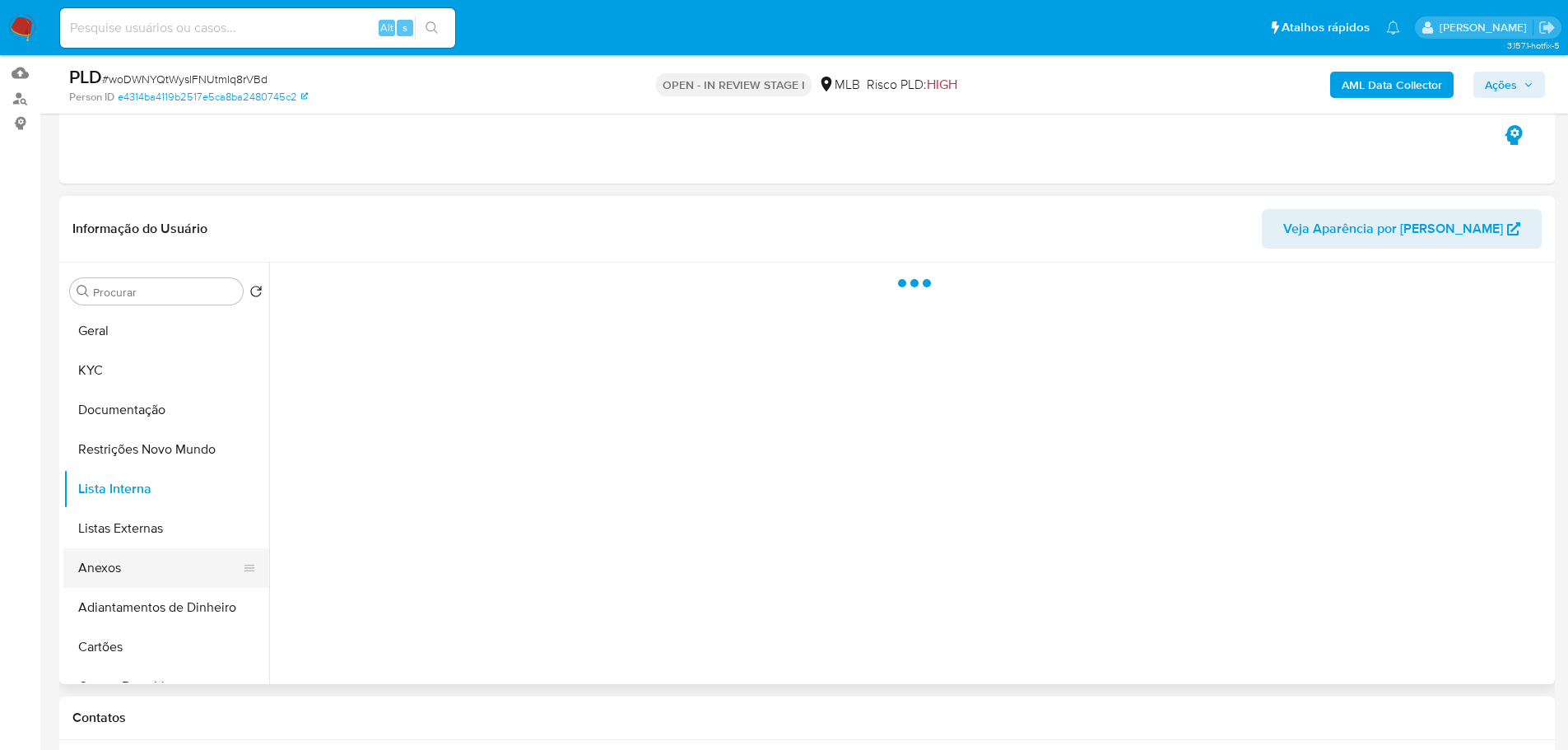
click at [146, 549] on button "Anexos" at bounding box center [159, 567] width 192 height 39
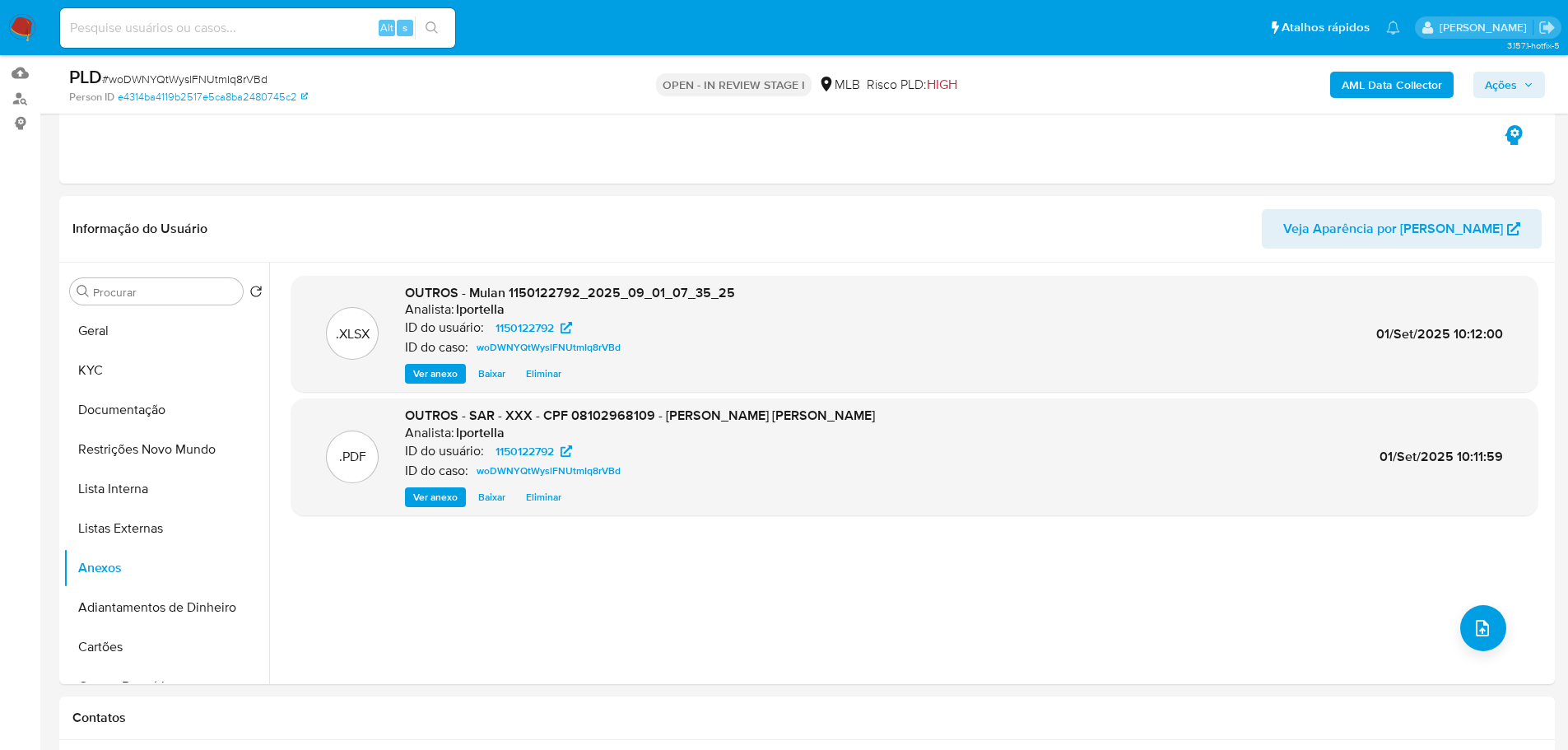
click at [1513, 89] on span "Ações" at bounding box center [1501, 84] width 32 height 26
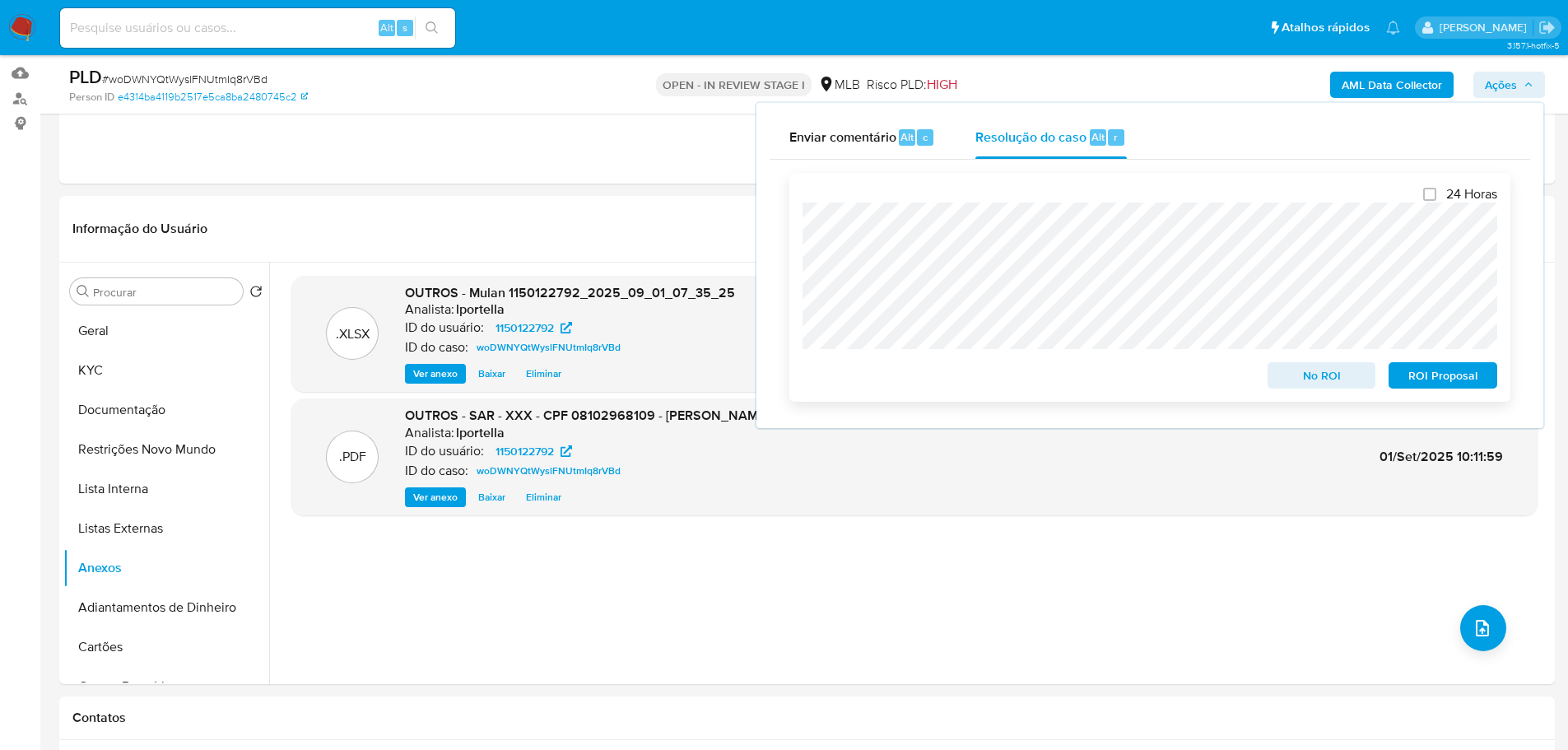
click at [1465, 373] on span "ROI Proposal" at bounding box center [1443, 375] width 86 height 23
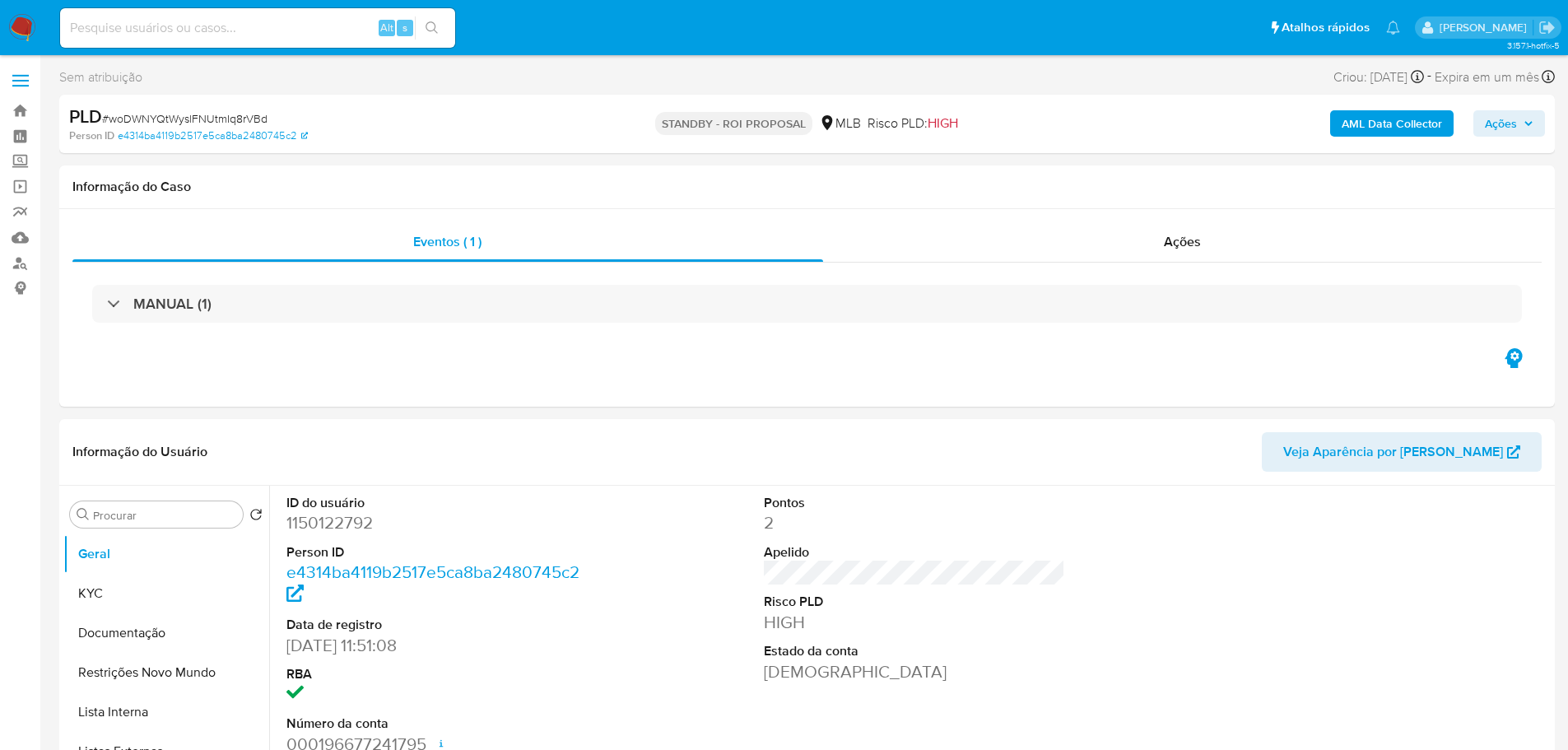
select select "10"
click at [192, 121] on span "# woDWNYQtWyslFNUtmIq8rVBd" at bounding box center [184, 118] width 166 height 16
copy span "woDWNYQtWyslFNUtmIq8rVBd"
click at [31, 32] on img at bounding box center [21, 28] width 28 height 28
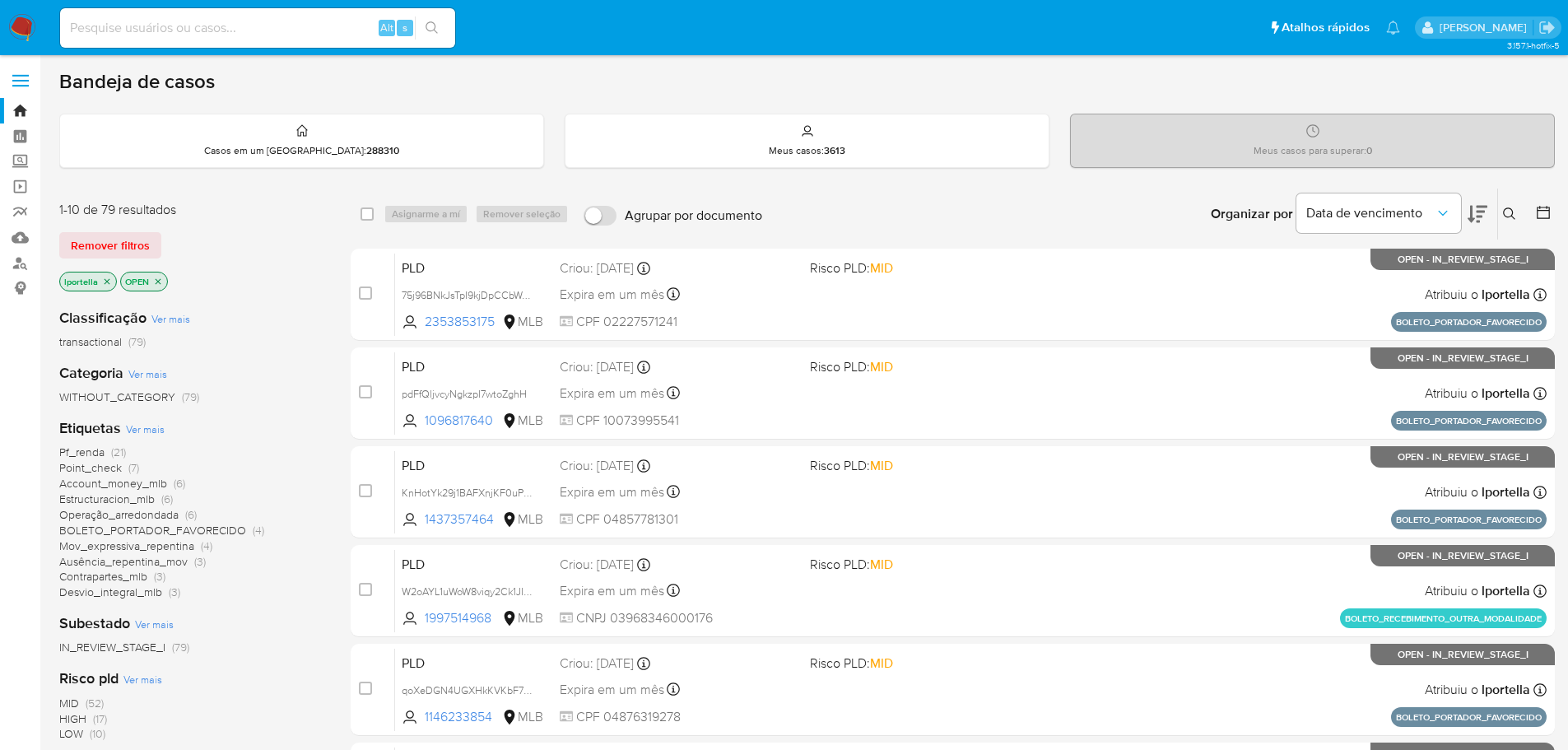
click at [263, 38] on div "Alt s" at bounding box center [257, 28] width 395 height 39
click at [260, 30] on input at bounding box center [257, 28] width 395 height 21
paste input "1697705584"
type input "1697705584"
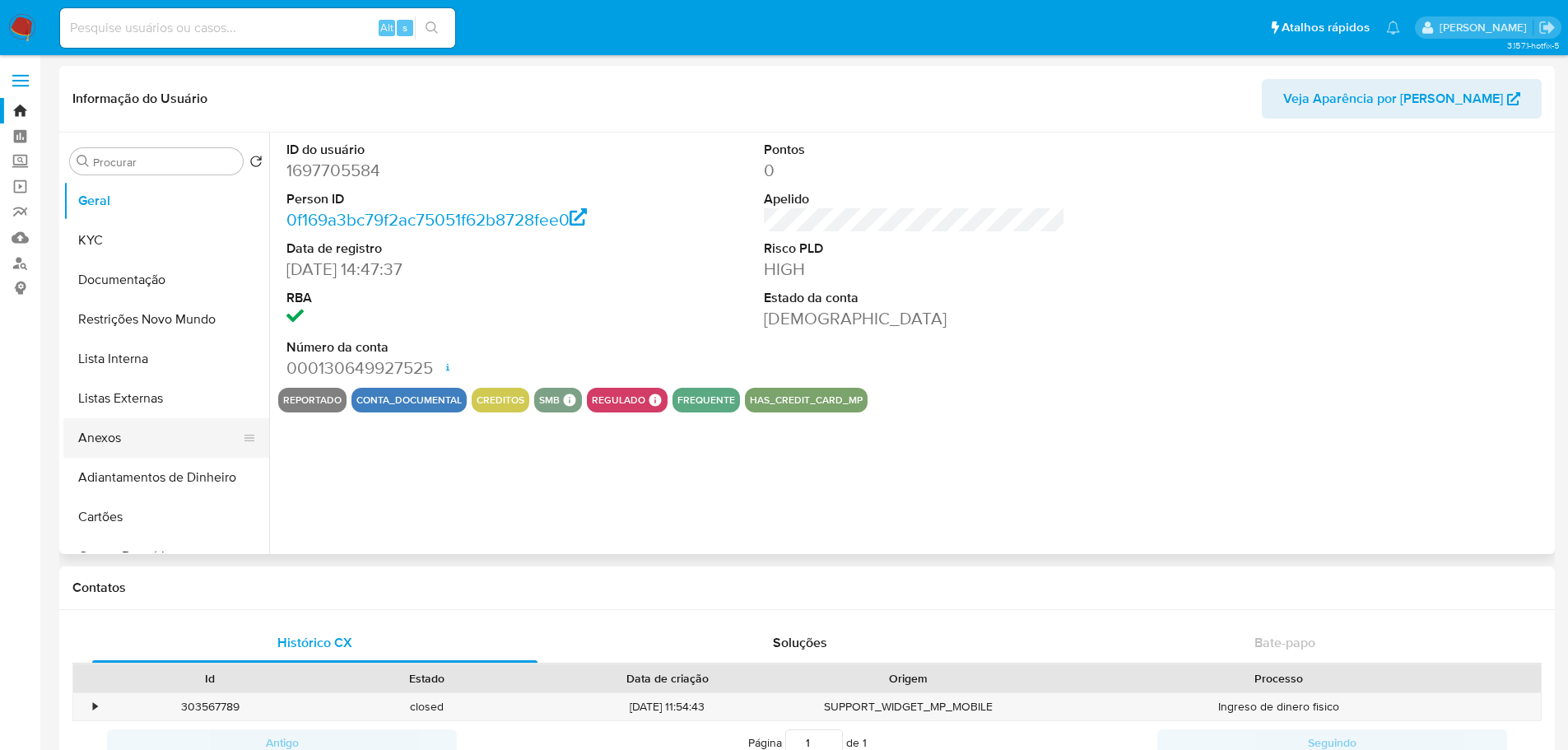
select select "10"
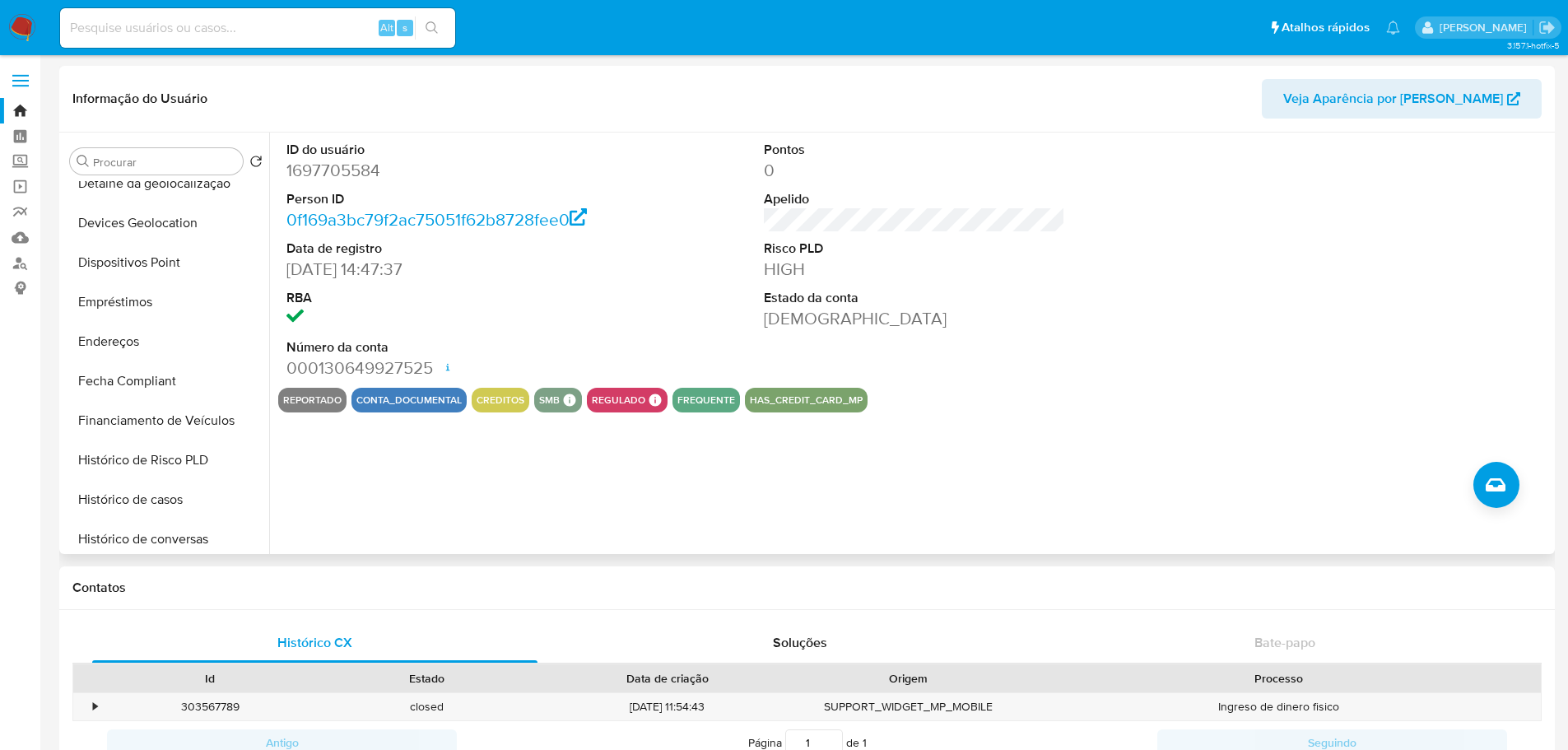
scroll to position [735, 0]
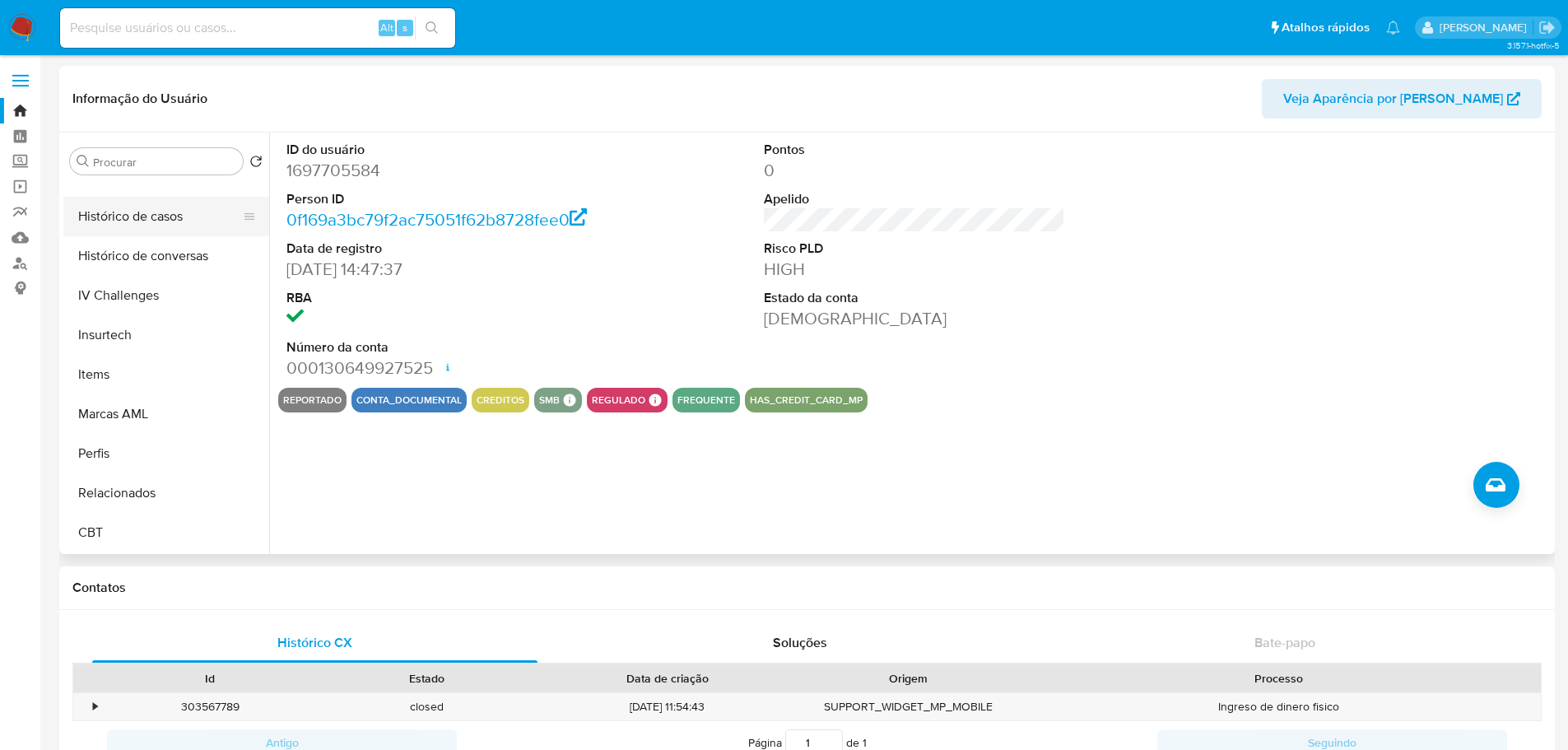
click at [141, 222] on button "Histórico de casos" at bounding box center [159, 217] width 192 height 39
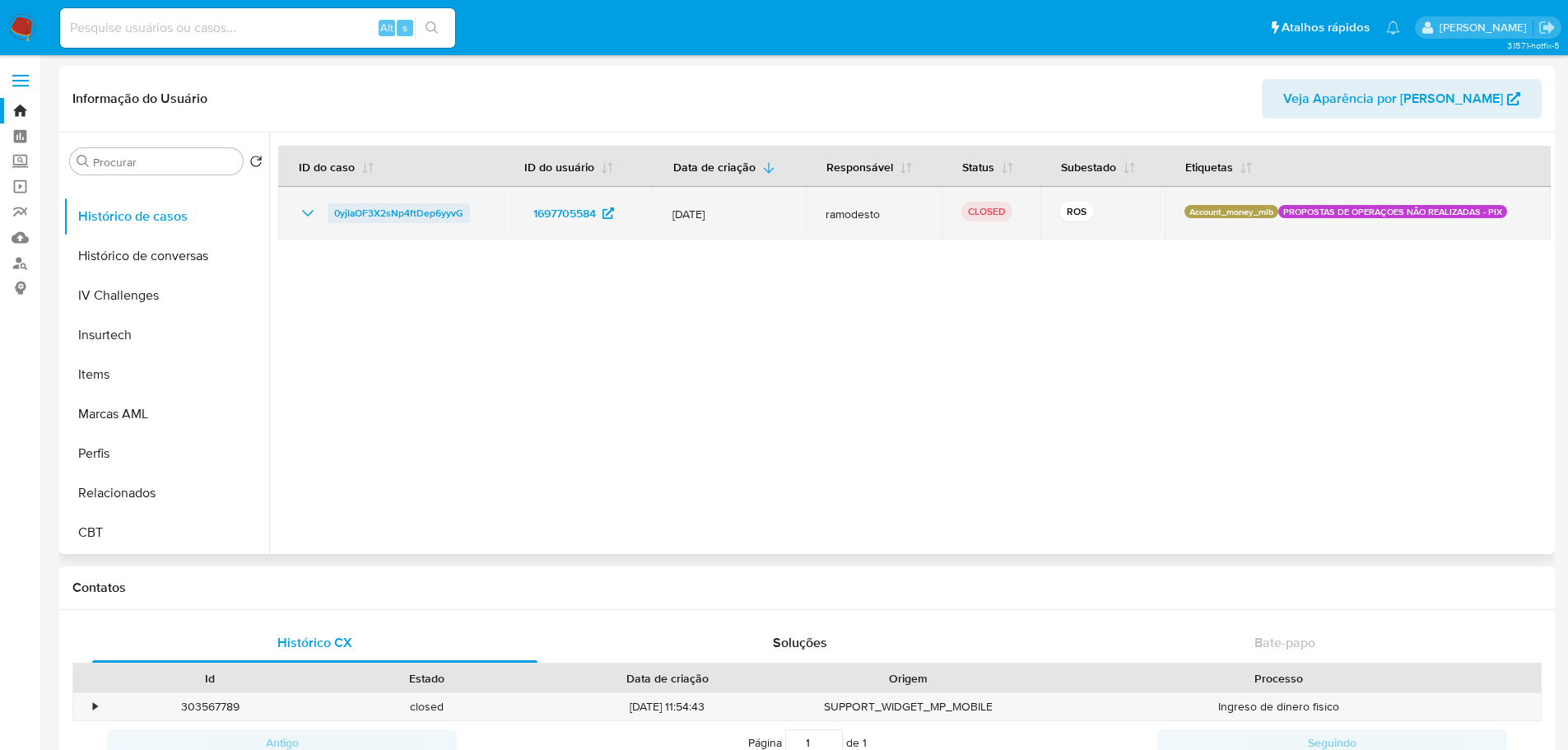
click at [437, 207] on span "0yjIaOF3X2sNp4ftDep6yyvG" at bounding box center [398, 213] width 129 height 20
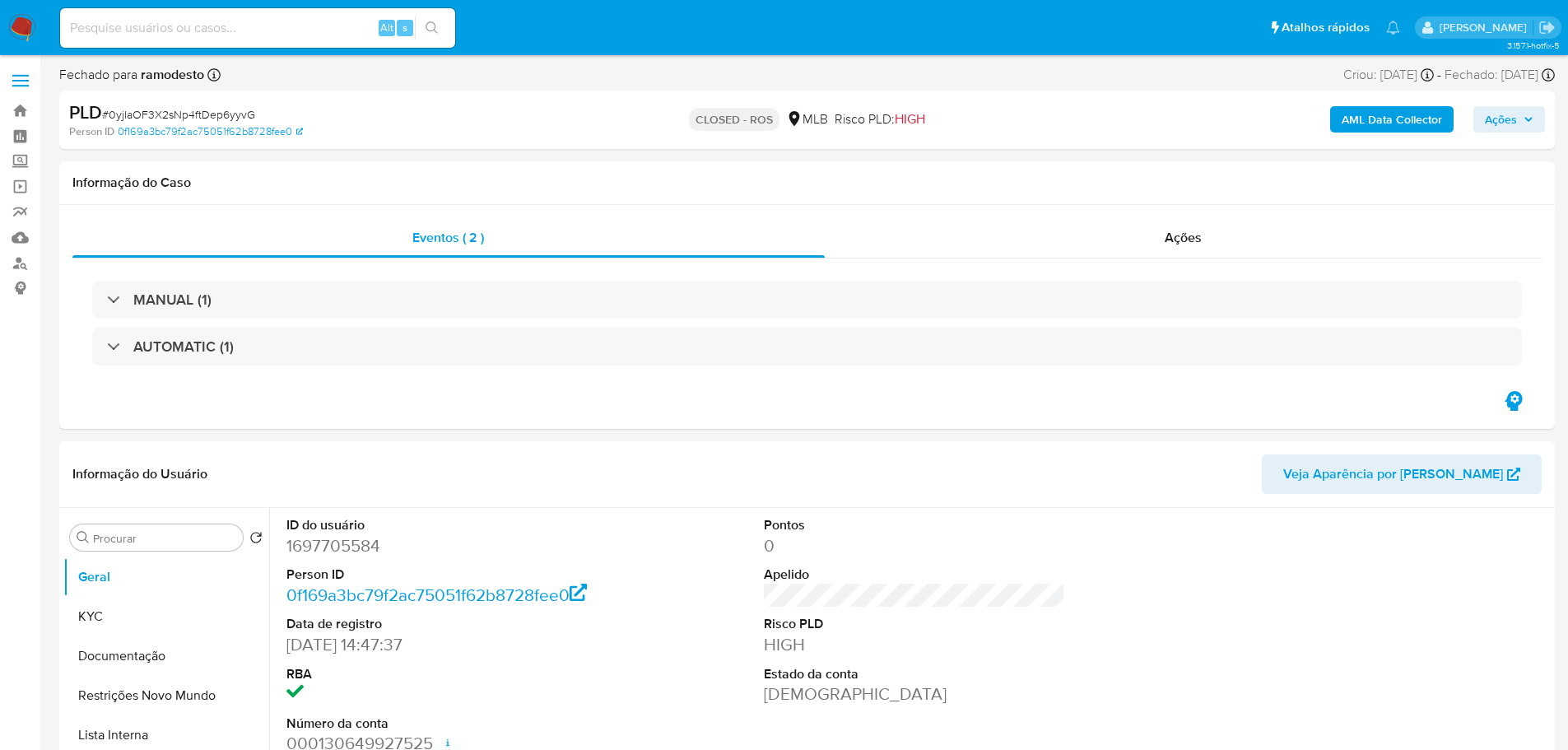
select select "10"
click at [1247, 263] on div "MANUAL (1) AUTOMATIC (1)" at bounding box center [806, 323] width 1469 height 130
click at [1227, 245] on div "Ações" at bounding box center [1183, 238] width 718 height 39
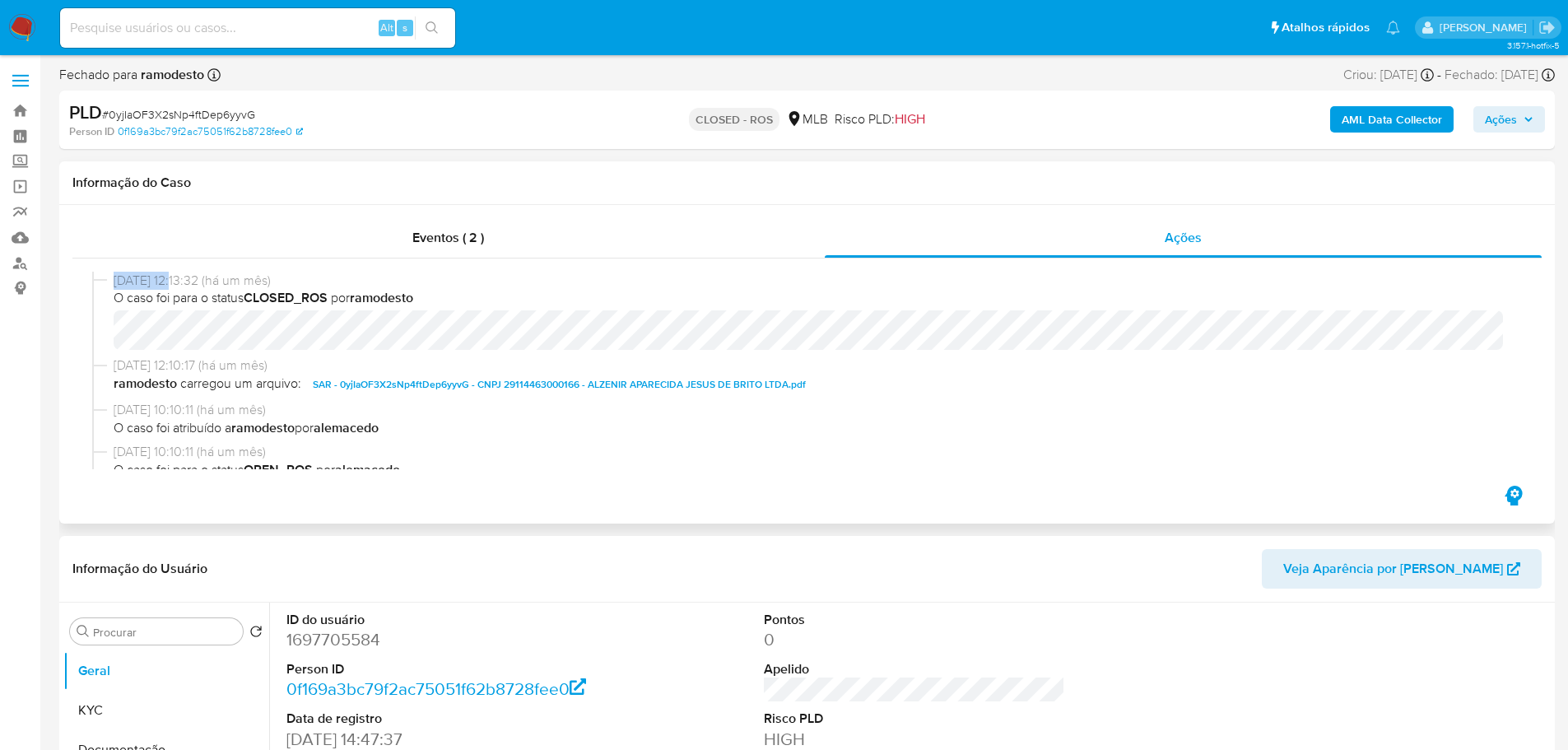
drag, startPoint x: 180, startPoint y: 281, endPoint x: 108, endPoint y: 278, distance: 72.1
click at [108, 278] on div "[DATE] 12:13:32 (há um mês) O caso foi para o status CLOSED_ROS por ramodesto" at bounding box center [806, 314] width 1429 height 86
copy div "[DATE]"
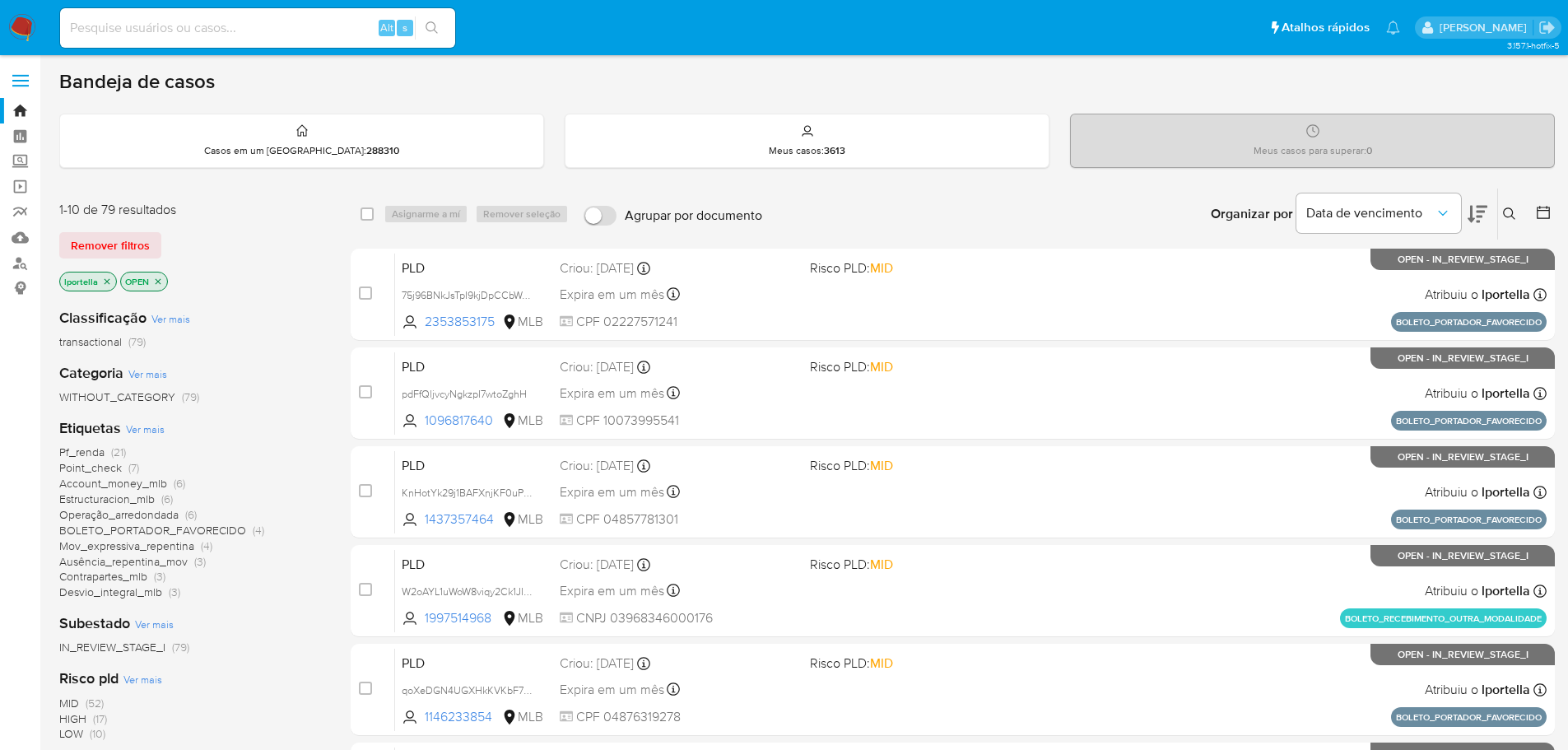
click at [259, 30] on input at bounding box center [257, 28] width 395 height 21
paste input "ehoVlNUKpxFJ77ZTiRxXB1wg"
type input "ehoVlNUKpxFJ77ZTiRxXB1wg"
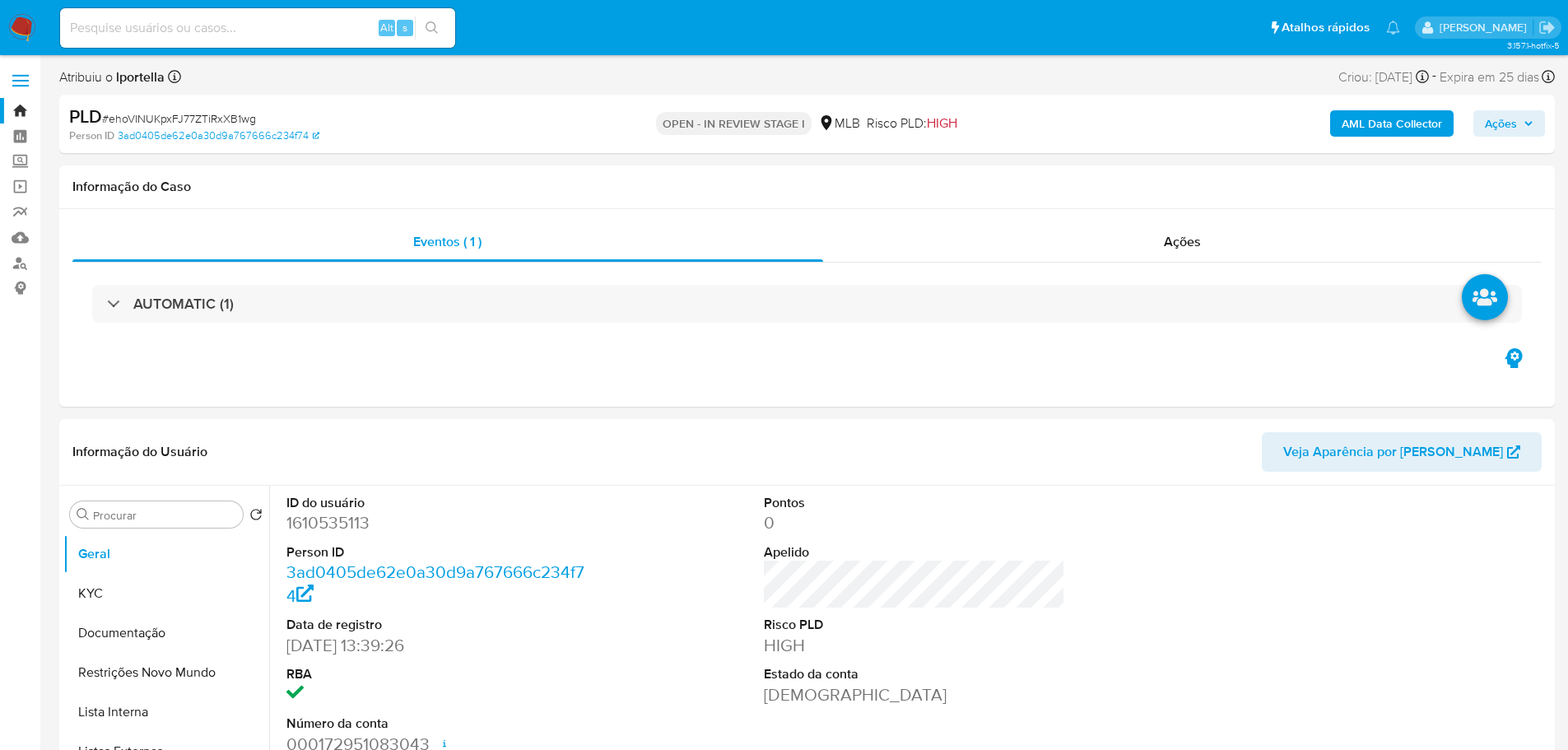
select select "10"
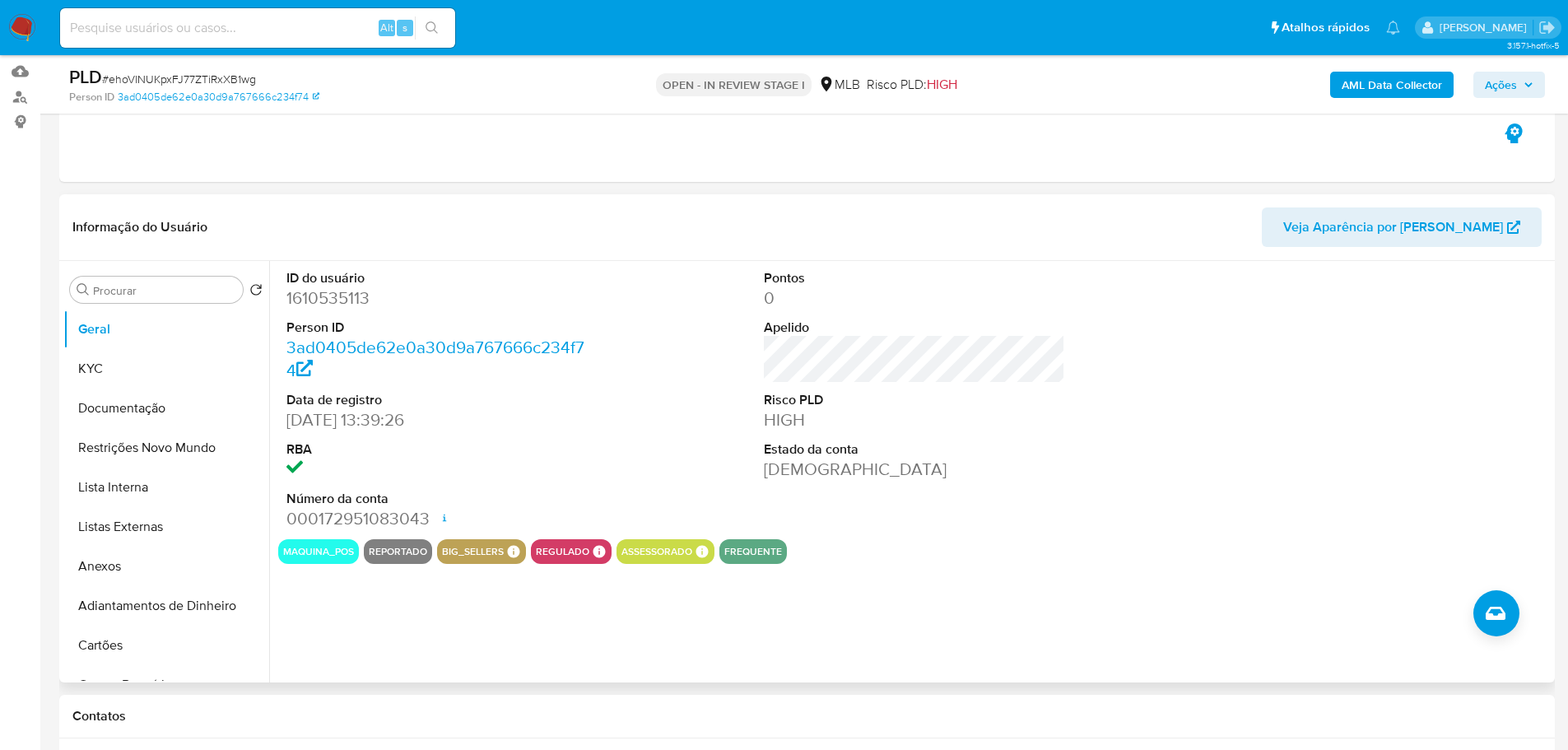
scroll to position [329, 0]
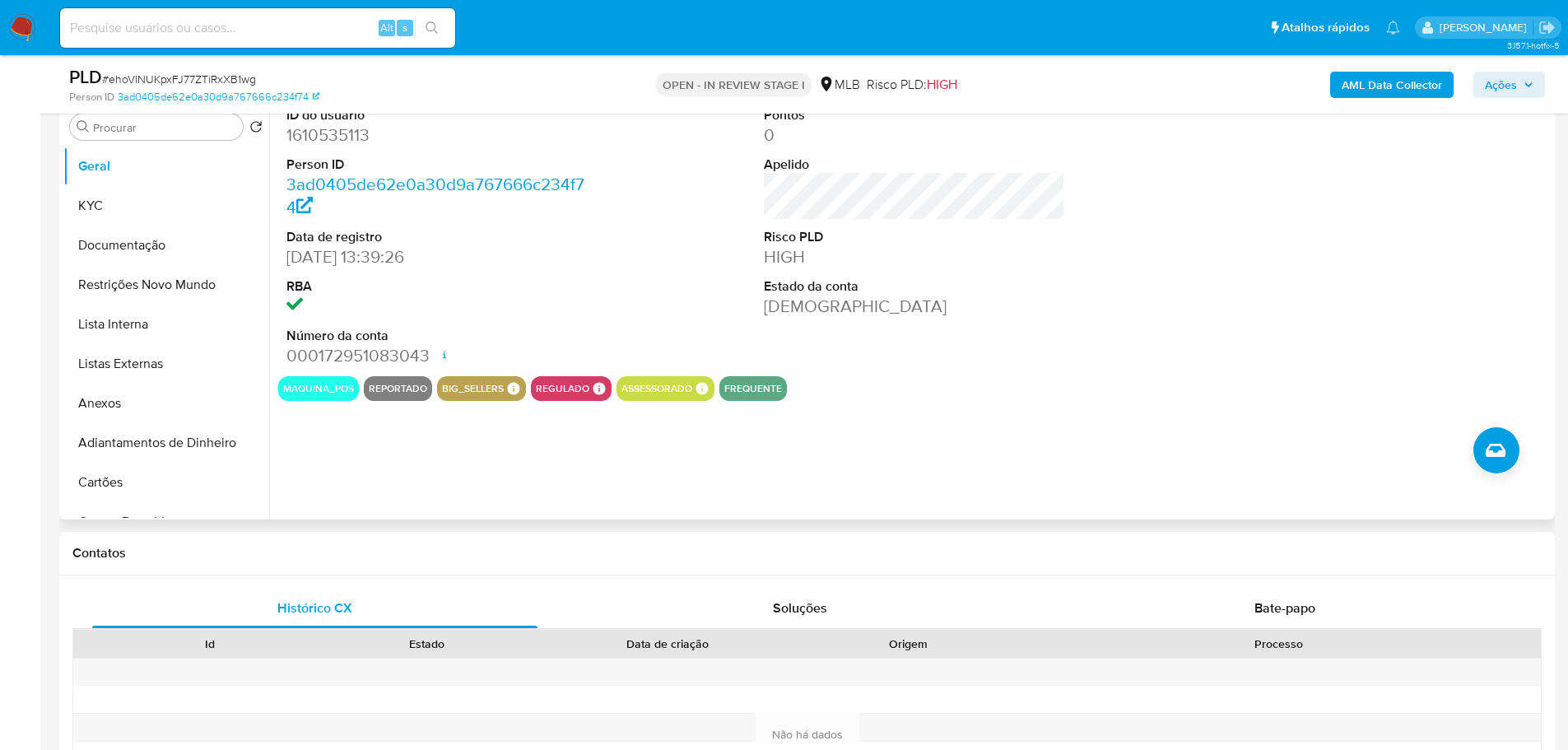
click at [1090, 444] on div "ID do usuário 1610535113 Person ID 3ad0405de62e0a30d9a767666c234f74 Data de reg…" at bounding box center [910, 308] width 1282 height 422
click at [140, 209] on button "KYC" at bounding box center [159, 206] width 192 height 39
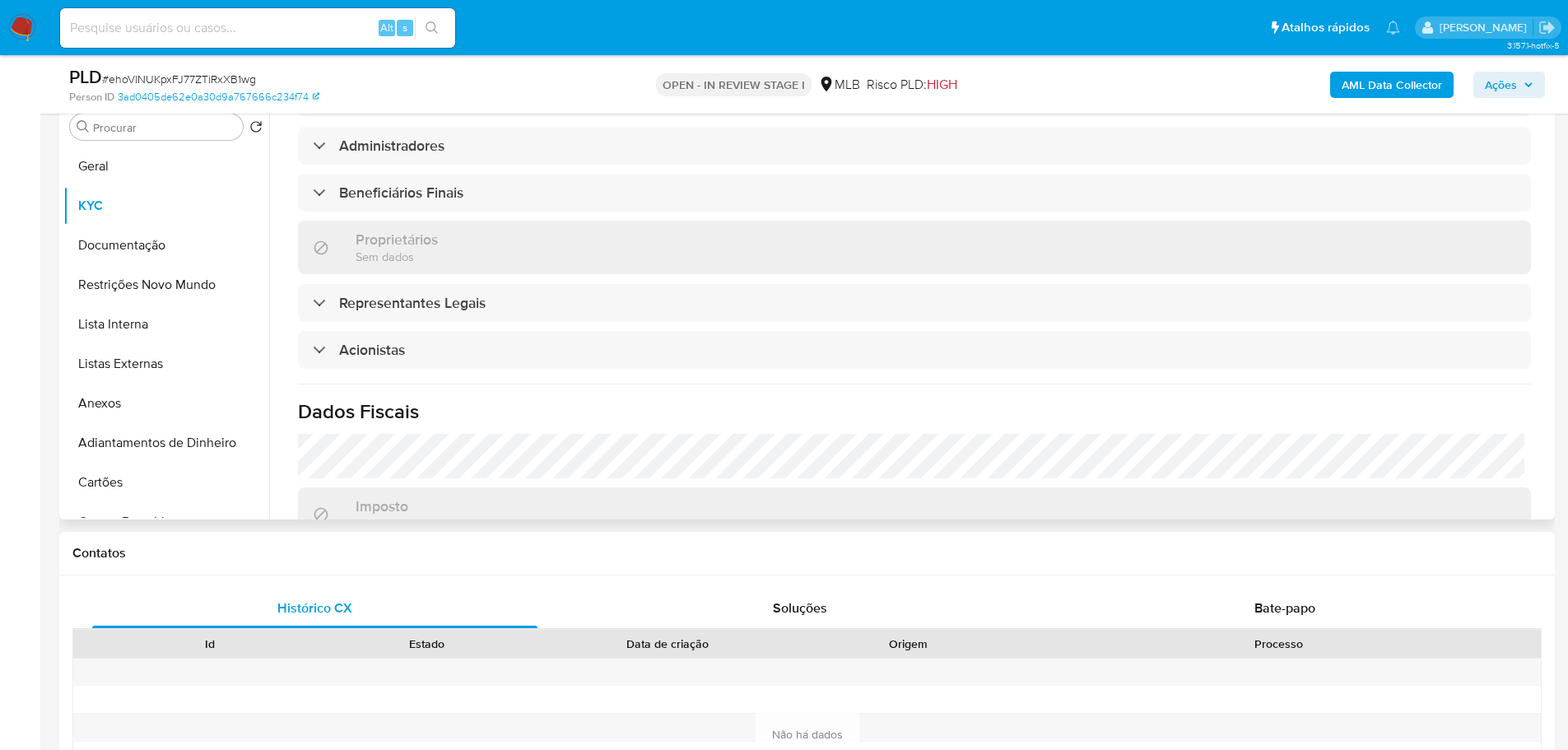
scroll to position [846, 0]
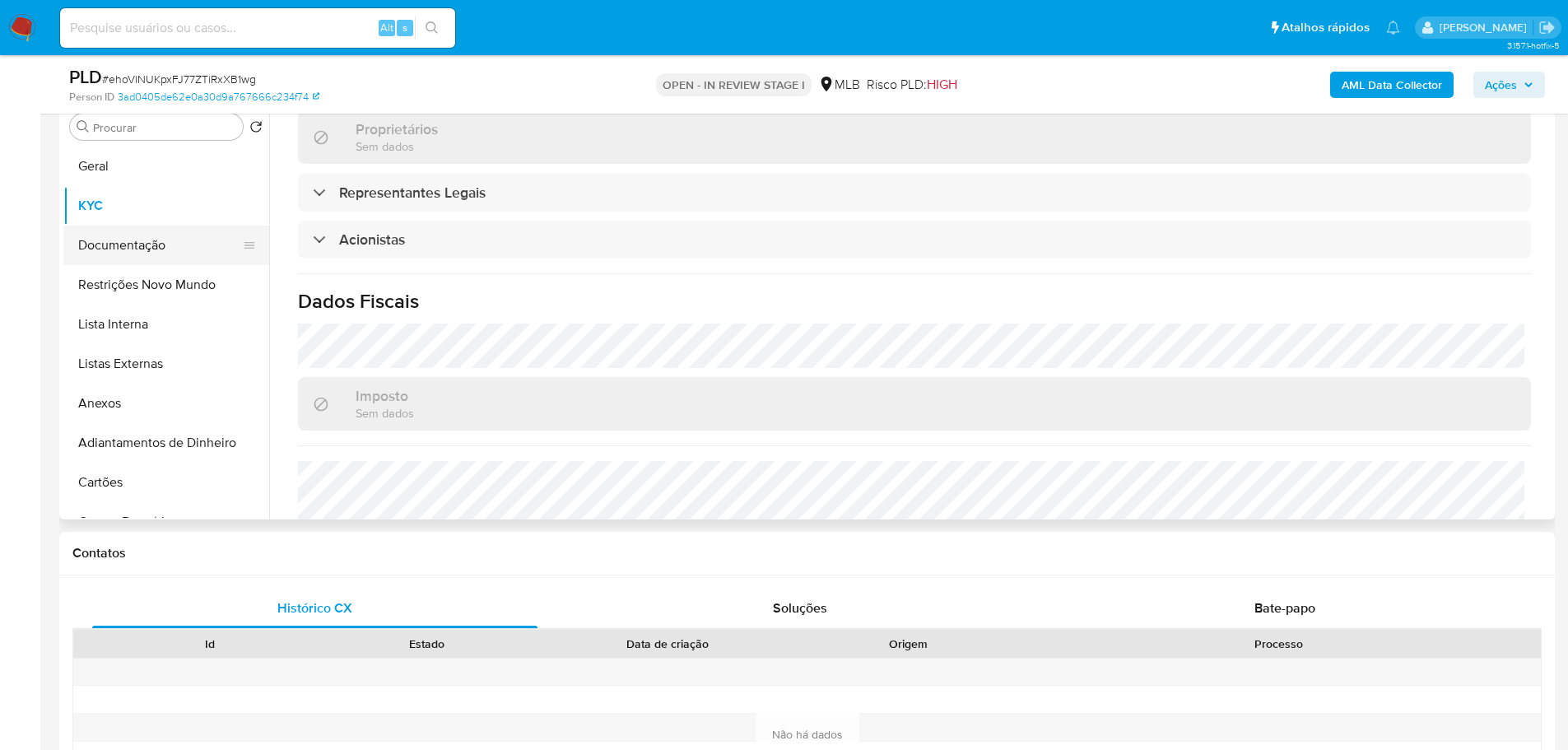
click at [152, 247] on button "Documentação" at bounding box center [159, 245] width 192 height 39
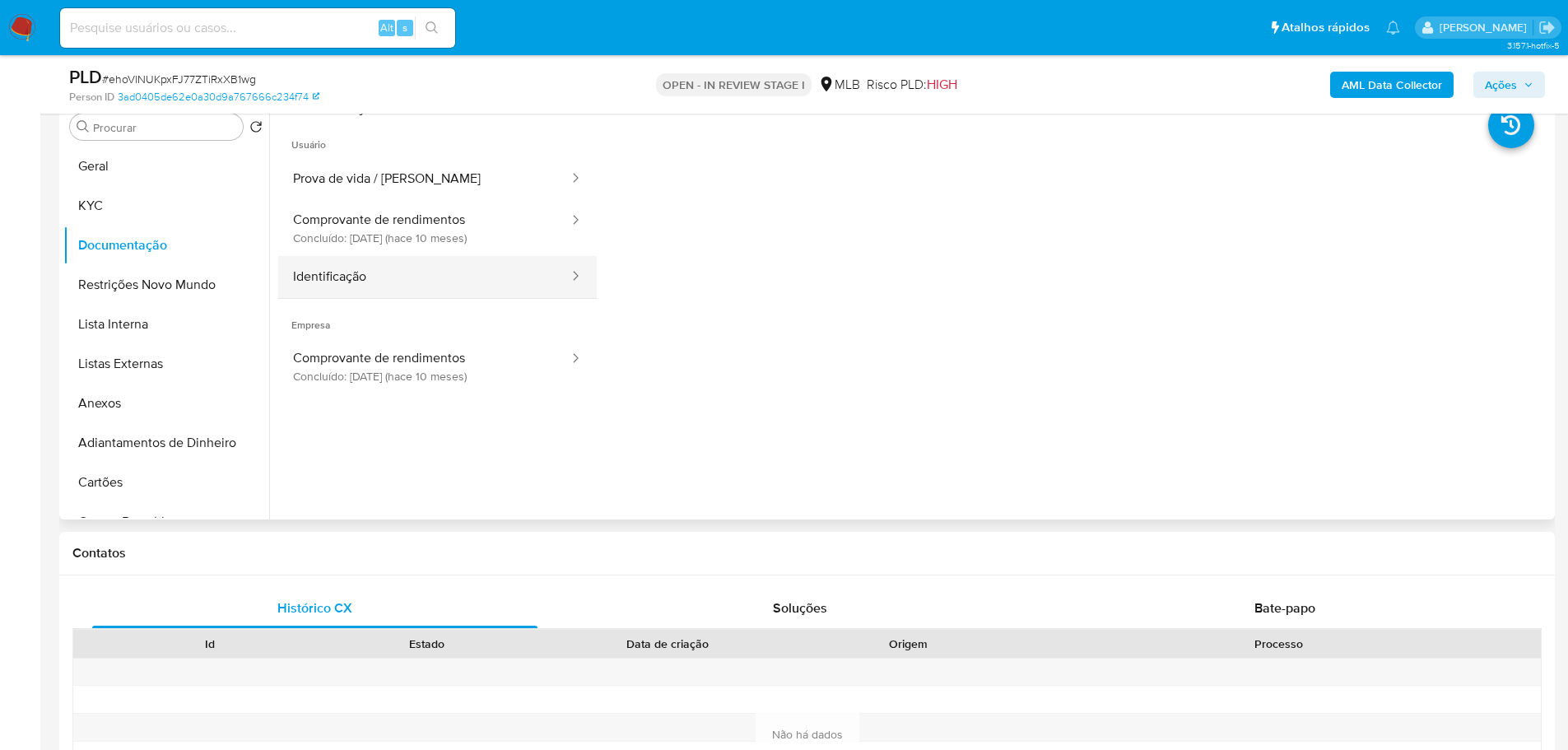
scroll to position [82, 0]
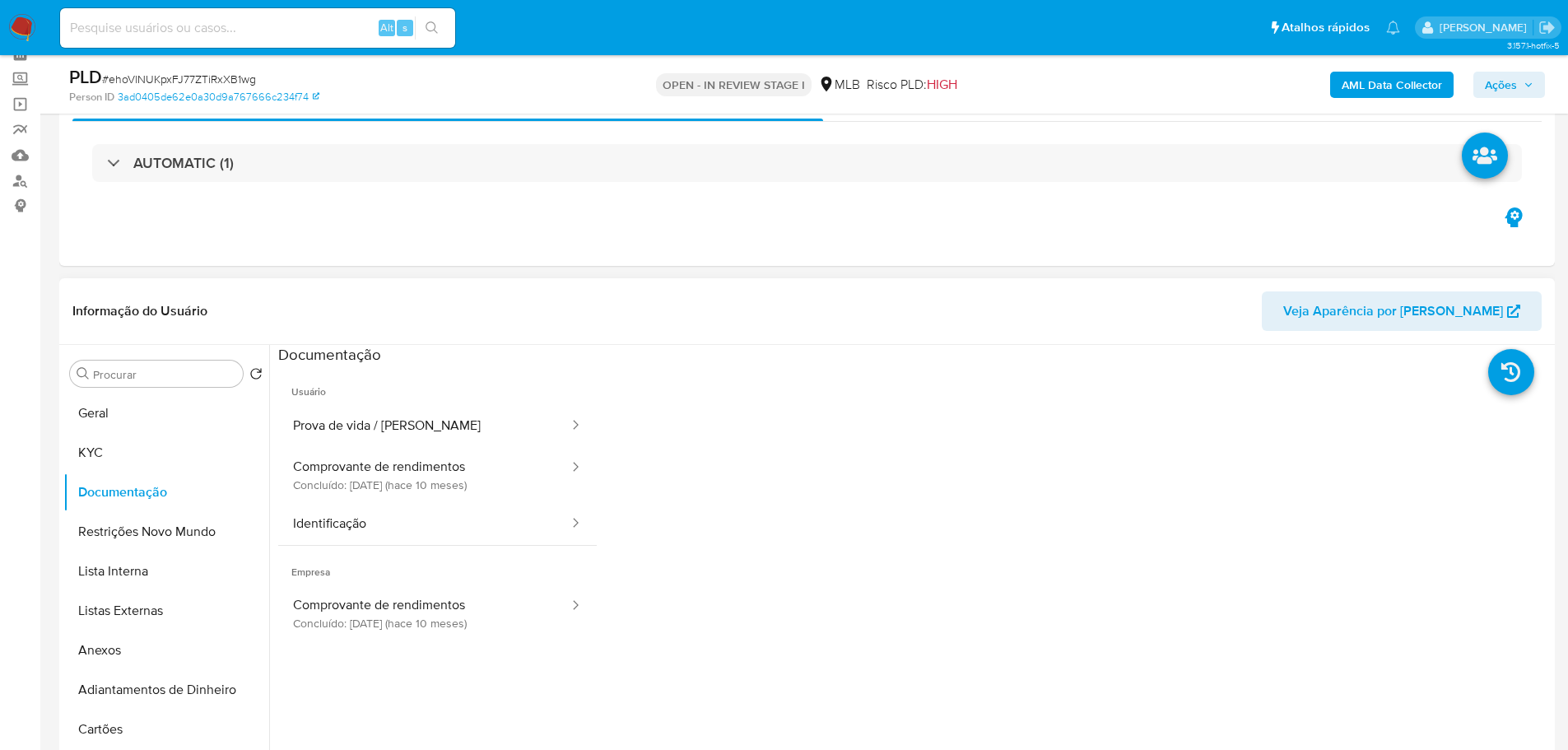
click at [404, 403] on span "Usuário" at bounding box center [438, 385] width 319 height 39
click at [404, 436] on button "Prova de vida / [PERSON_NAME]" at bounding box center [424, 425] width 292 height 42
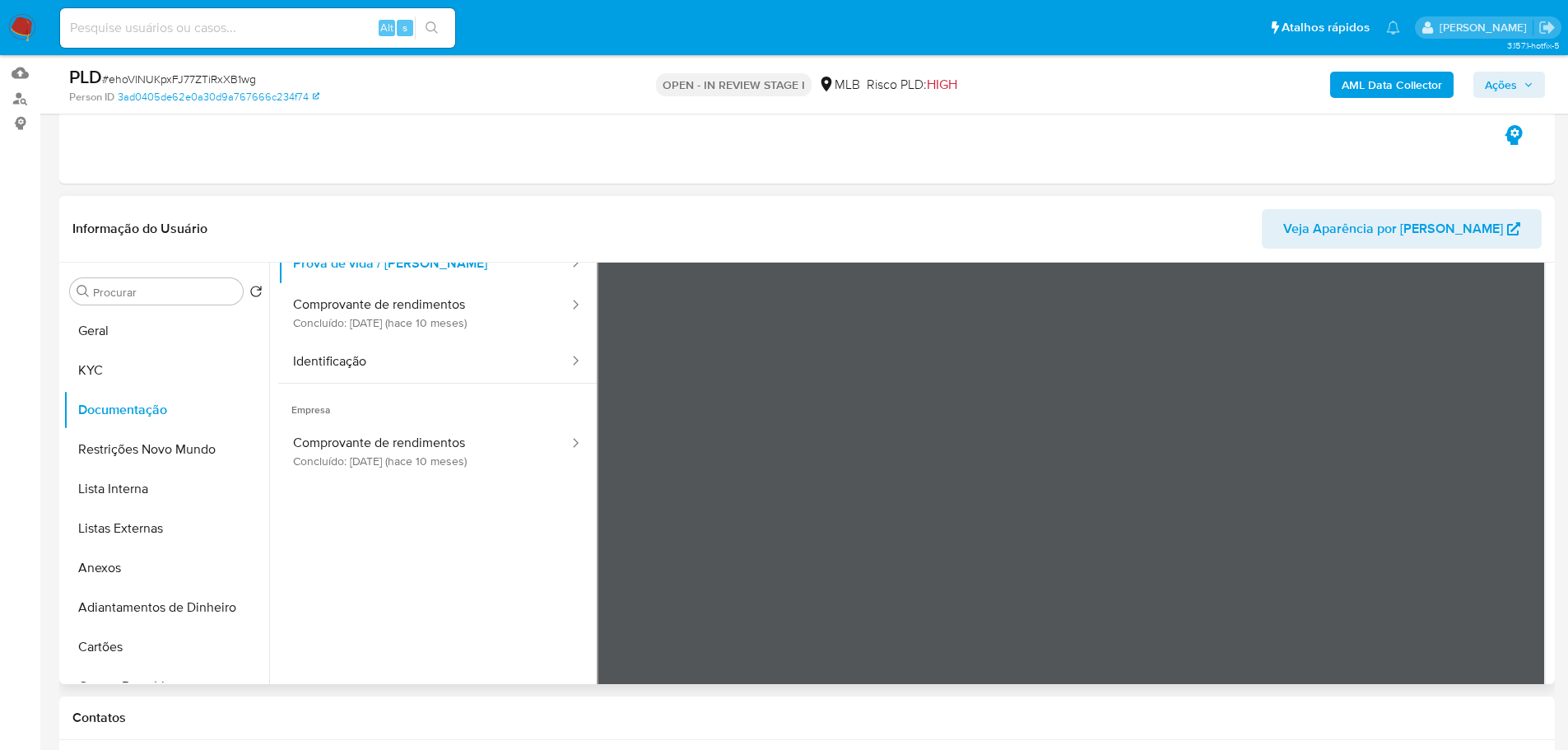
scroll to position [0, 0]
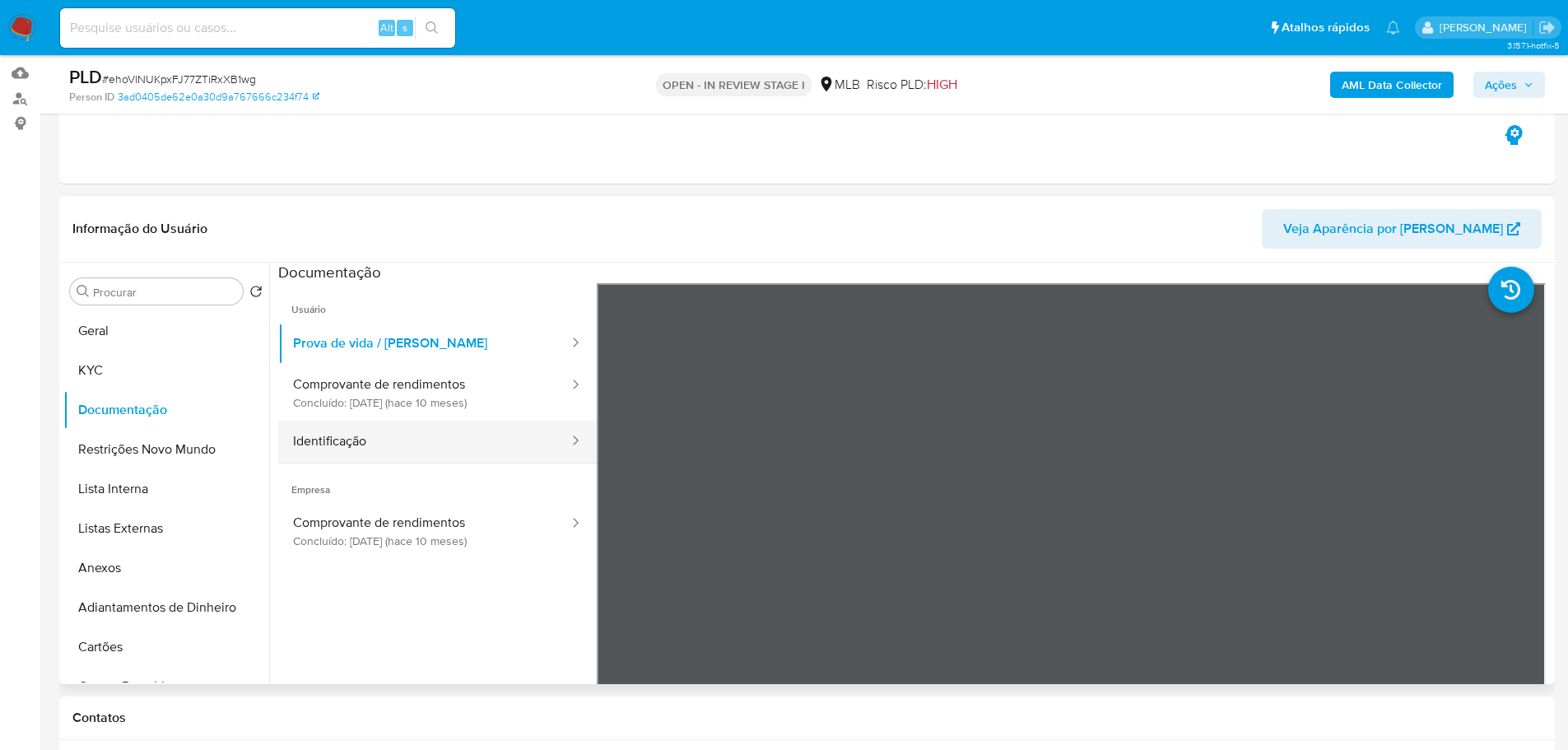
click at [391, 438] on button "Identificação" at bounding box center [424, 441] width 292 height 42
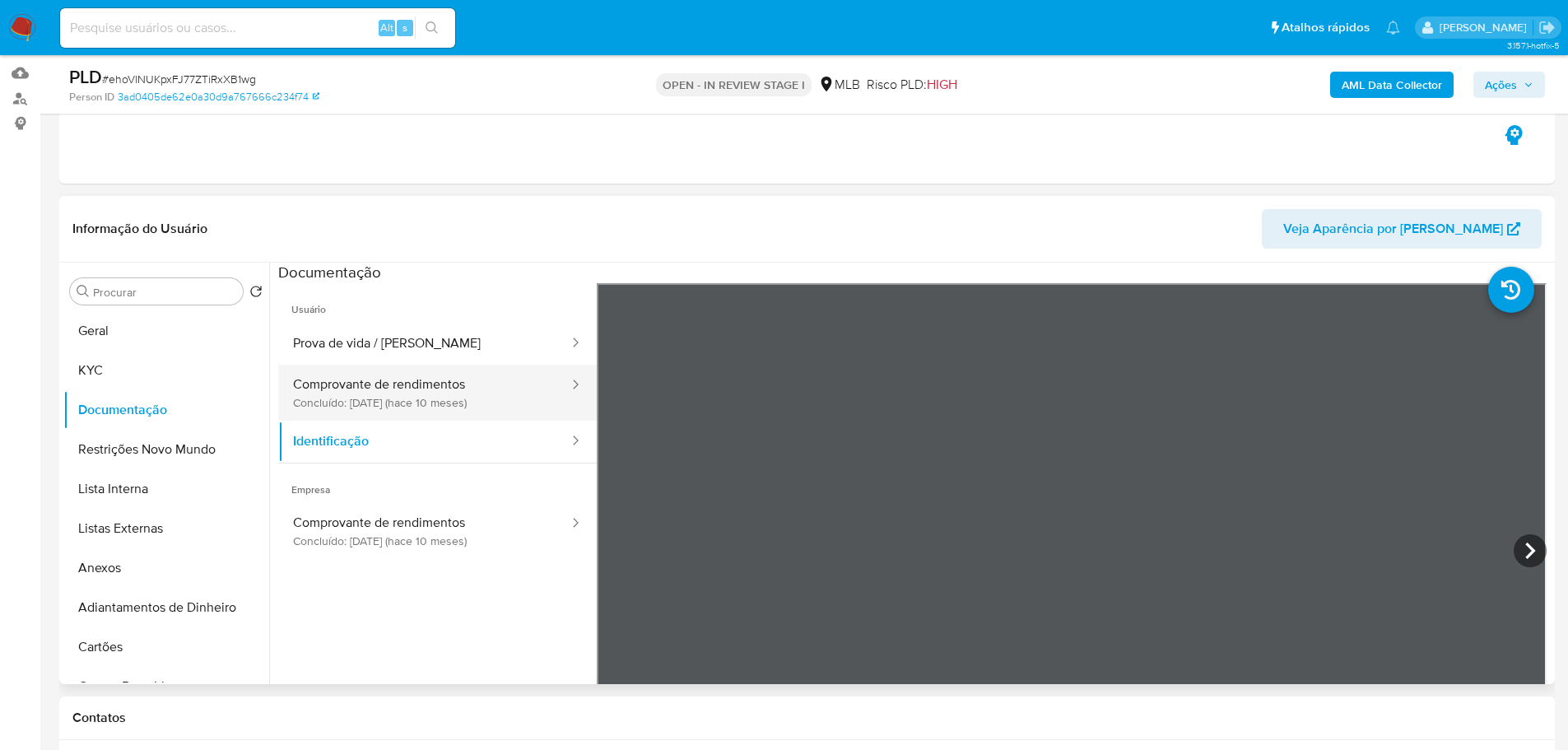
click at [422, 413] on button "Comprovante de rendimentos Concluído: [DATE] (hace 10 meses)" at bounding box center [424, 392] width 292 height 56
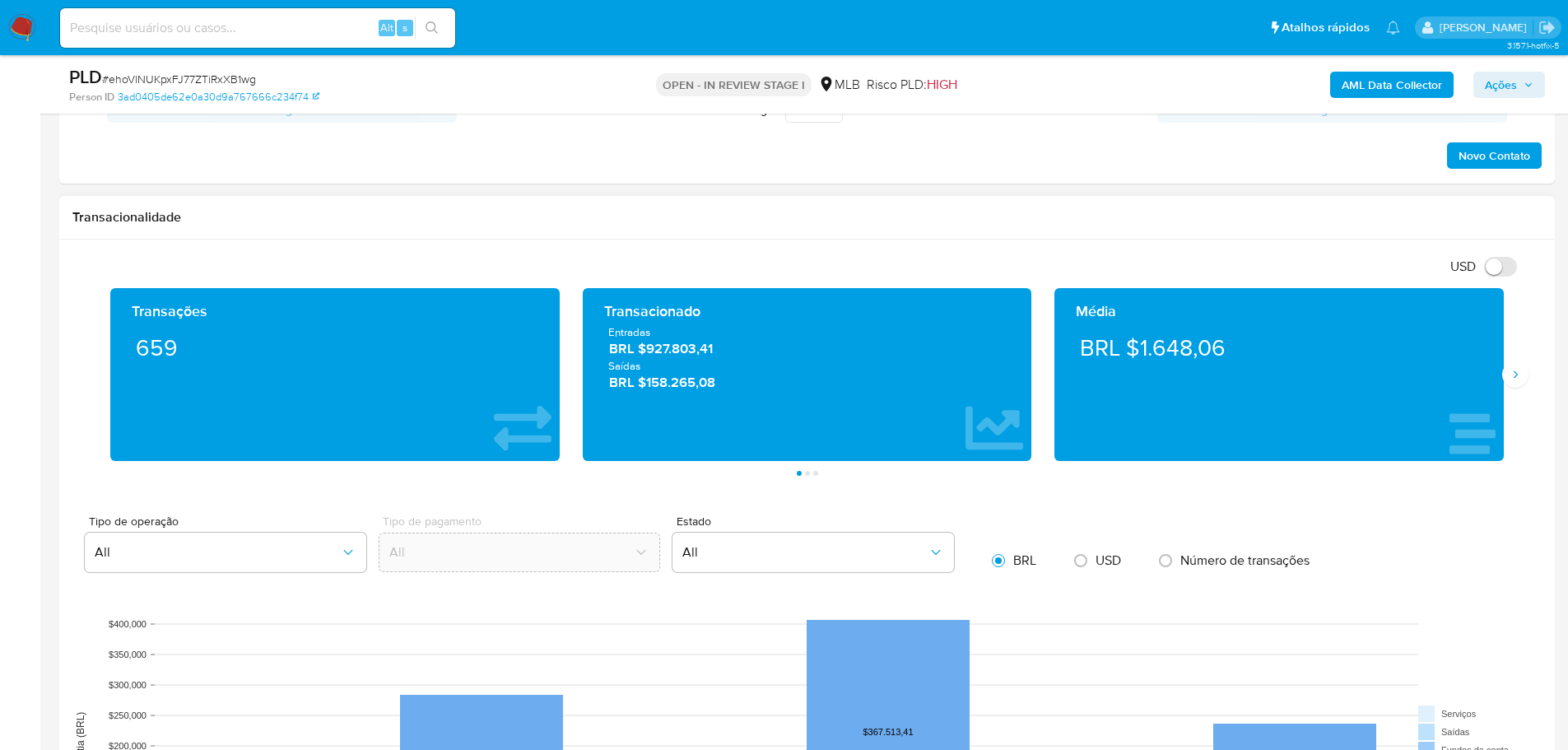
scroll to position [1070, 0]
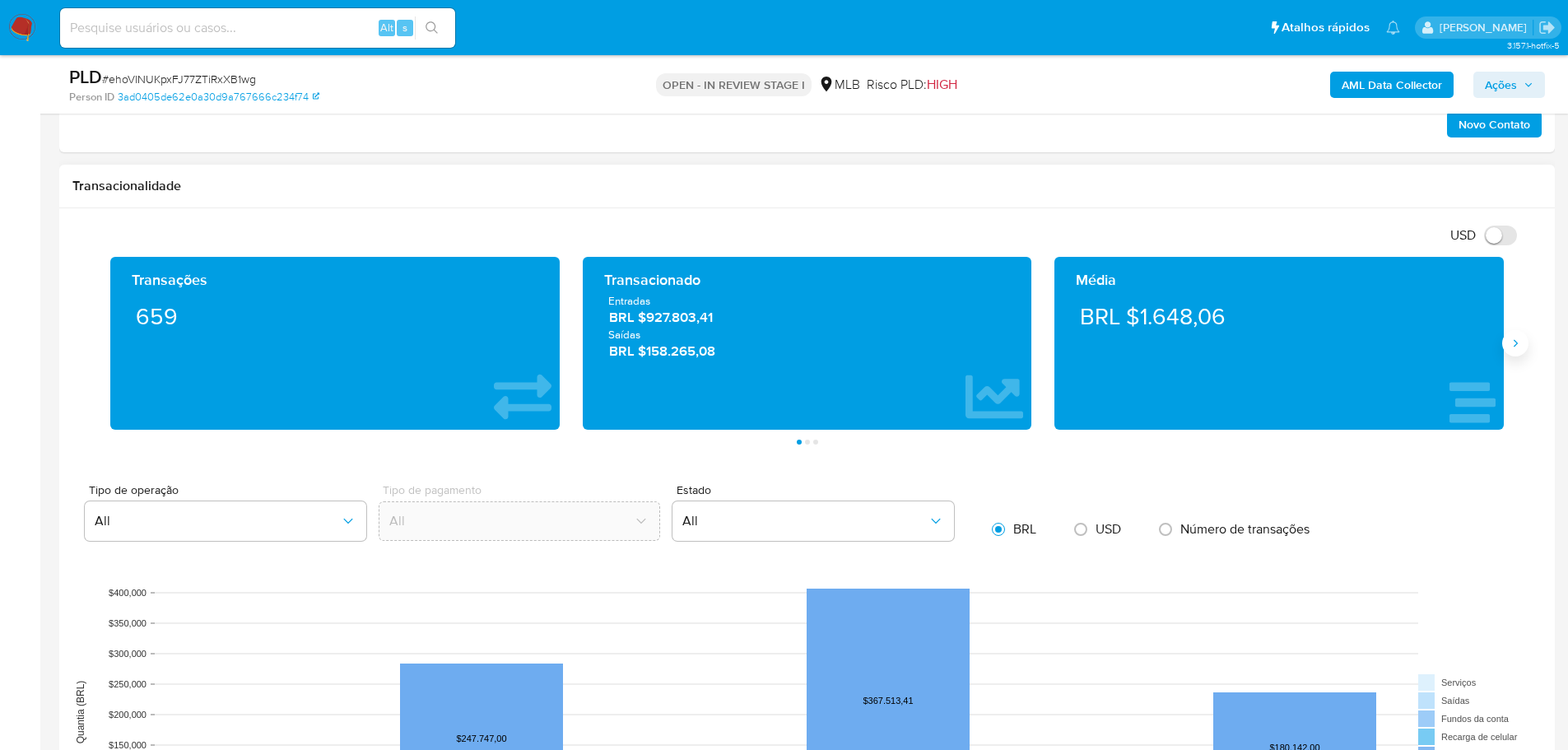
click at [1527, 339] on div "Transações 659 Transacionado Entradas BRL $927.803,41 Saídas BRL $158.265,08 Mé…" at bounding box center [806, 351] width 1469 height 188
click at [1524, 342] on button "Siguiente" at bounding box center [1514, 343] width 26 height 26
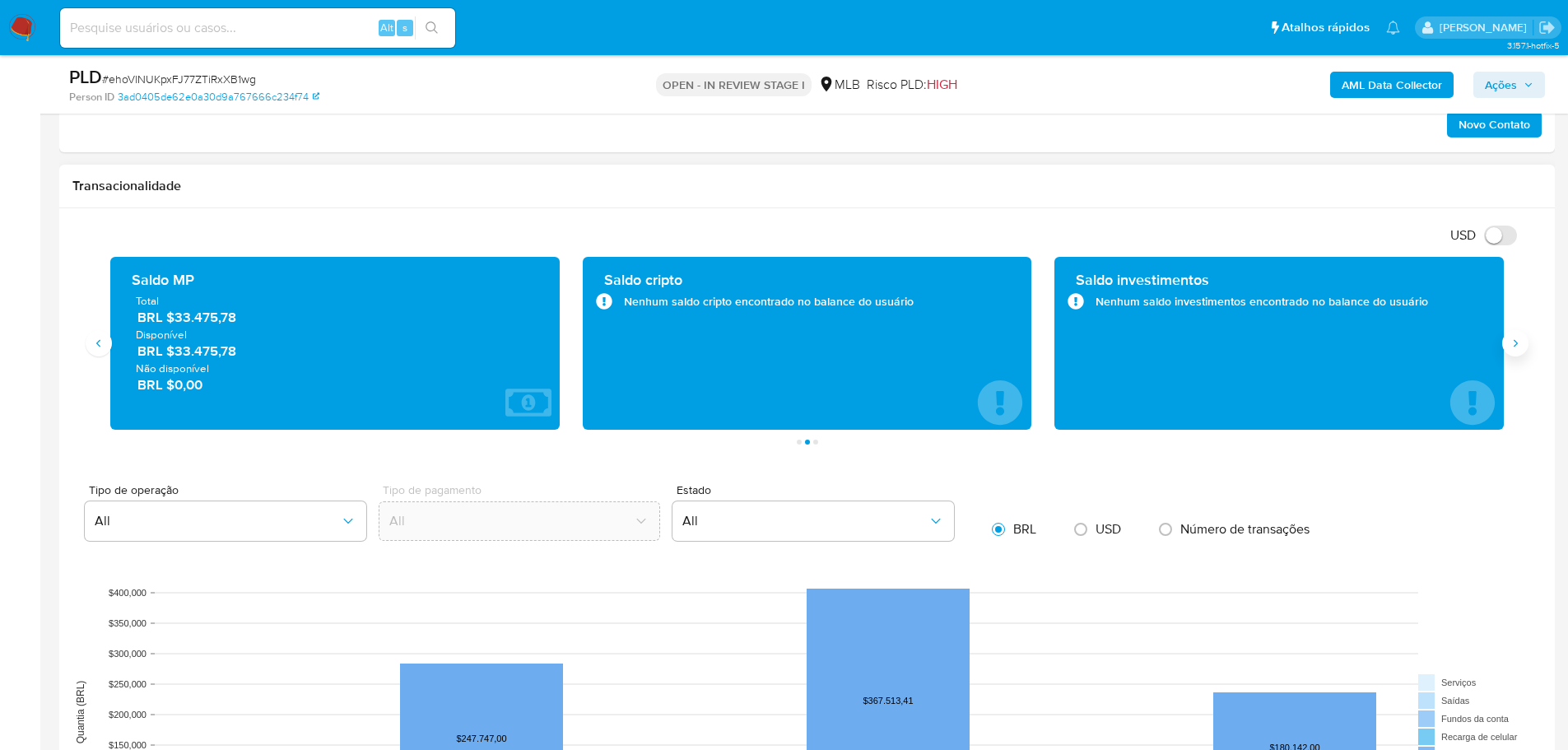
click at [1524, 342] on button "Siguiente" at bounding box center [1514, 343] width 26 height 26
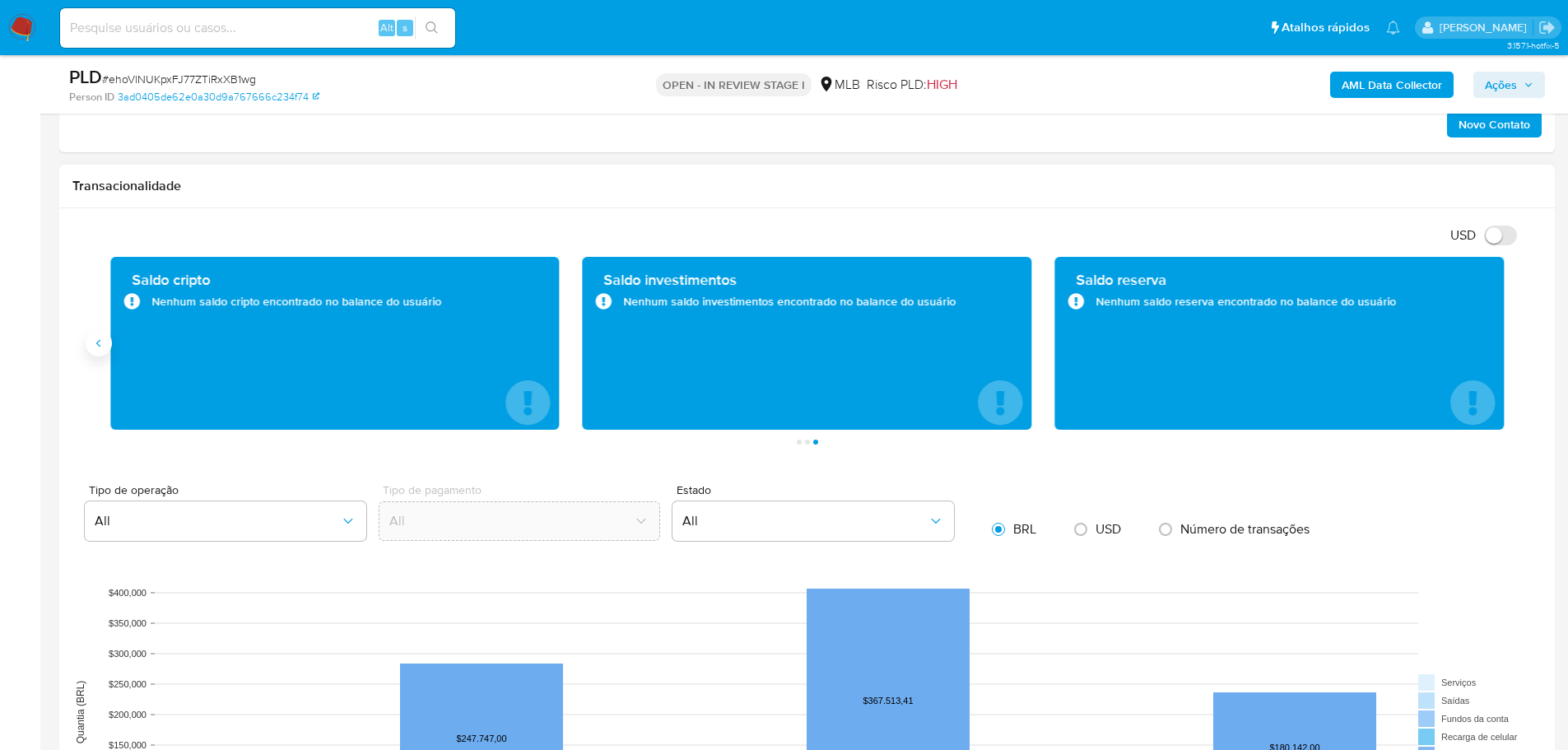
click at [103, 343] on icon "Anterior" at bounding box center [98, 343] width 13 height 13
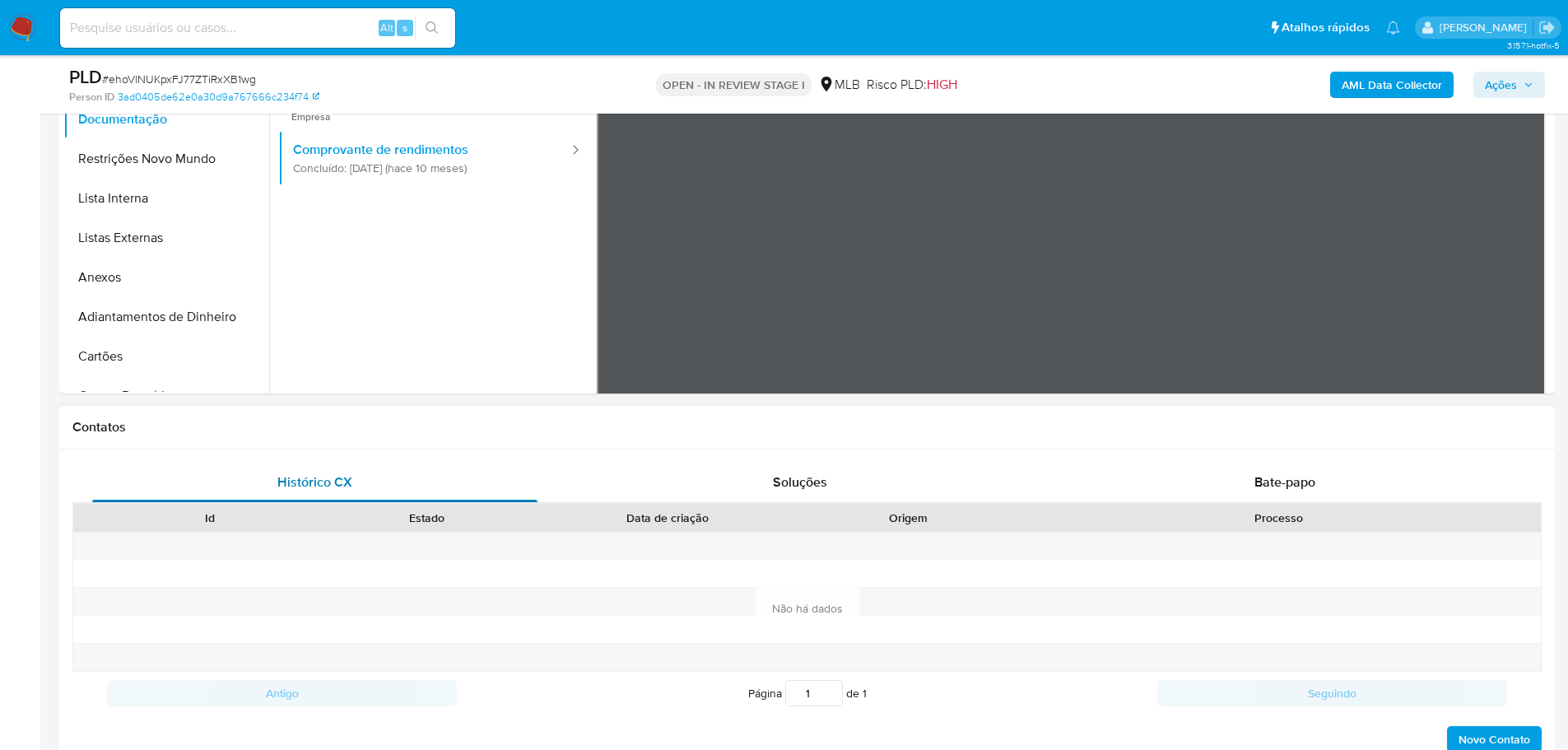
scroll to position [329, 0]
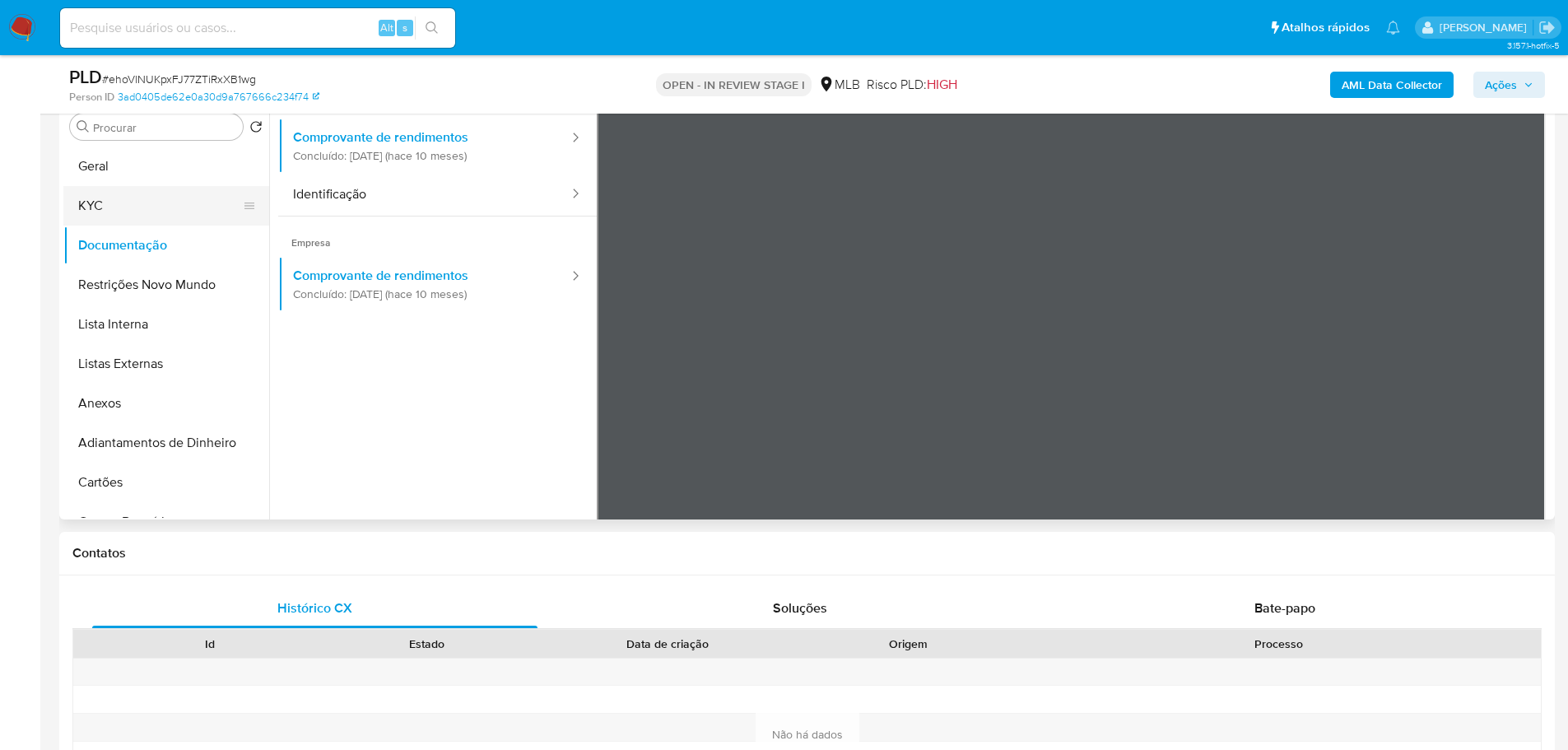
click at [132, 209] on button "KYC" at bounding box center [159, 206] width 192 height 39
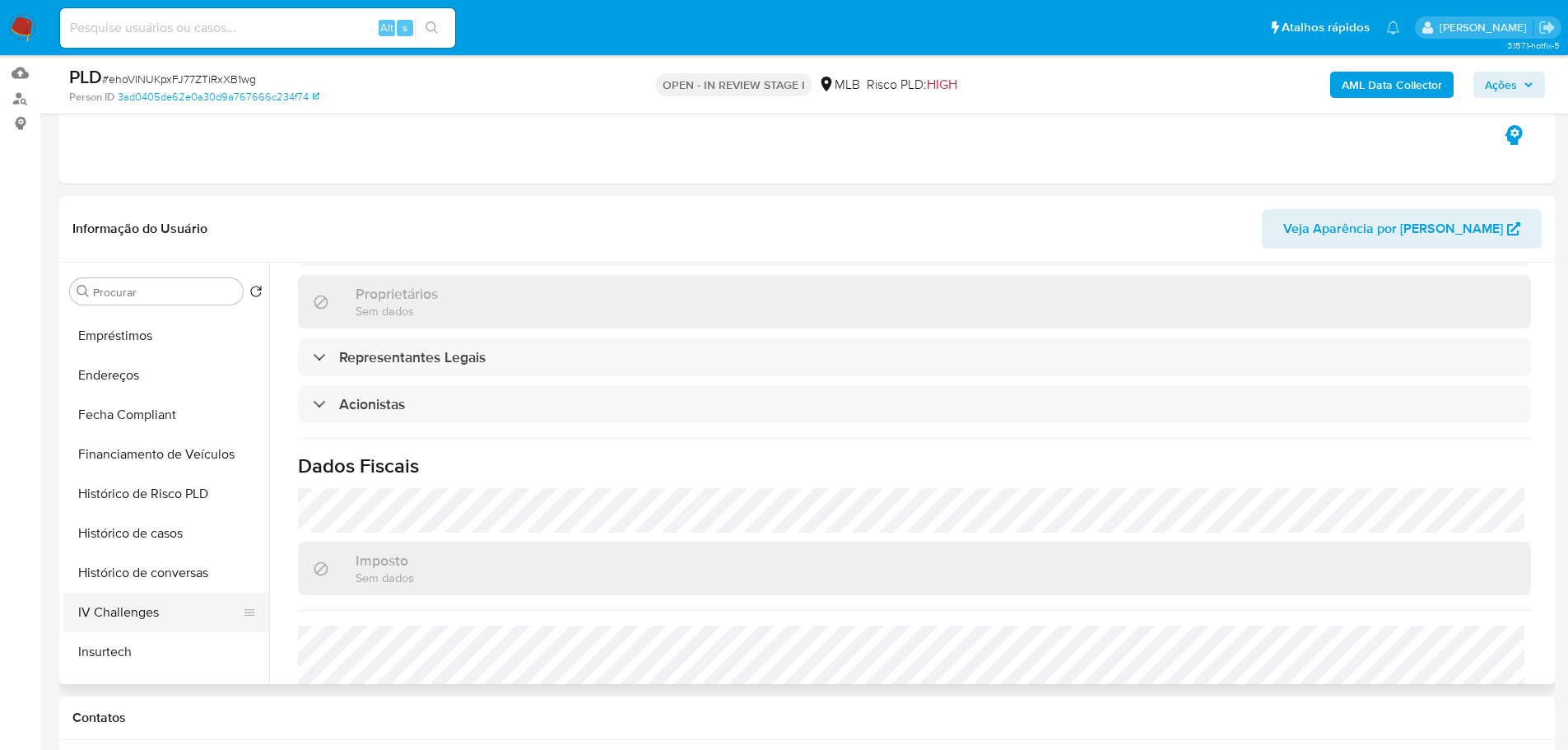
scroll to position [659, 0]
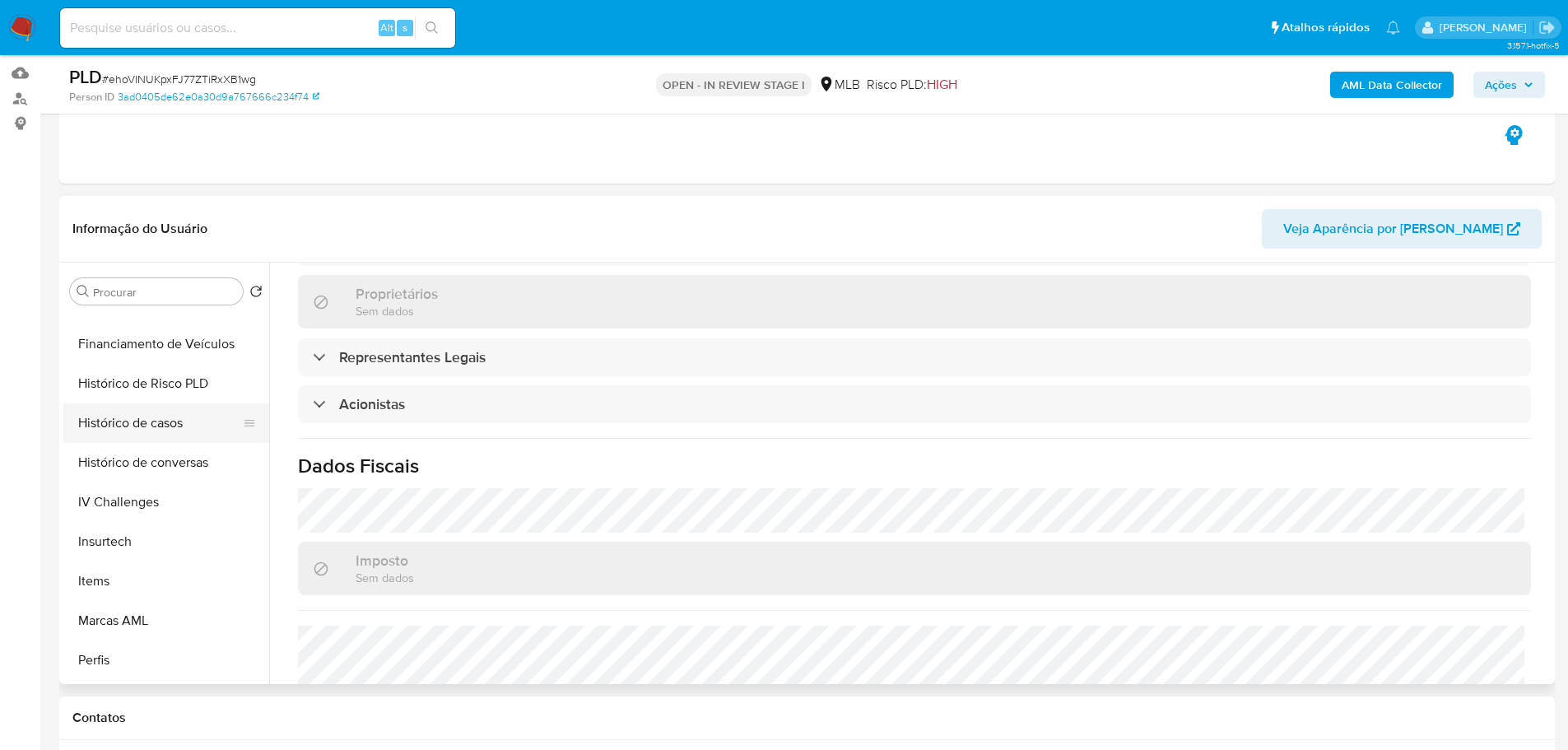
click at [166, 409] on button "Histórico de casos" at bounding box center [159, 423] width 192 height 39
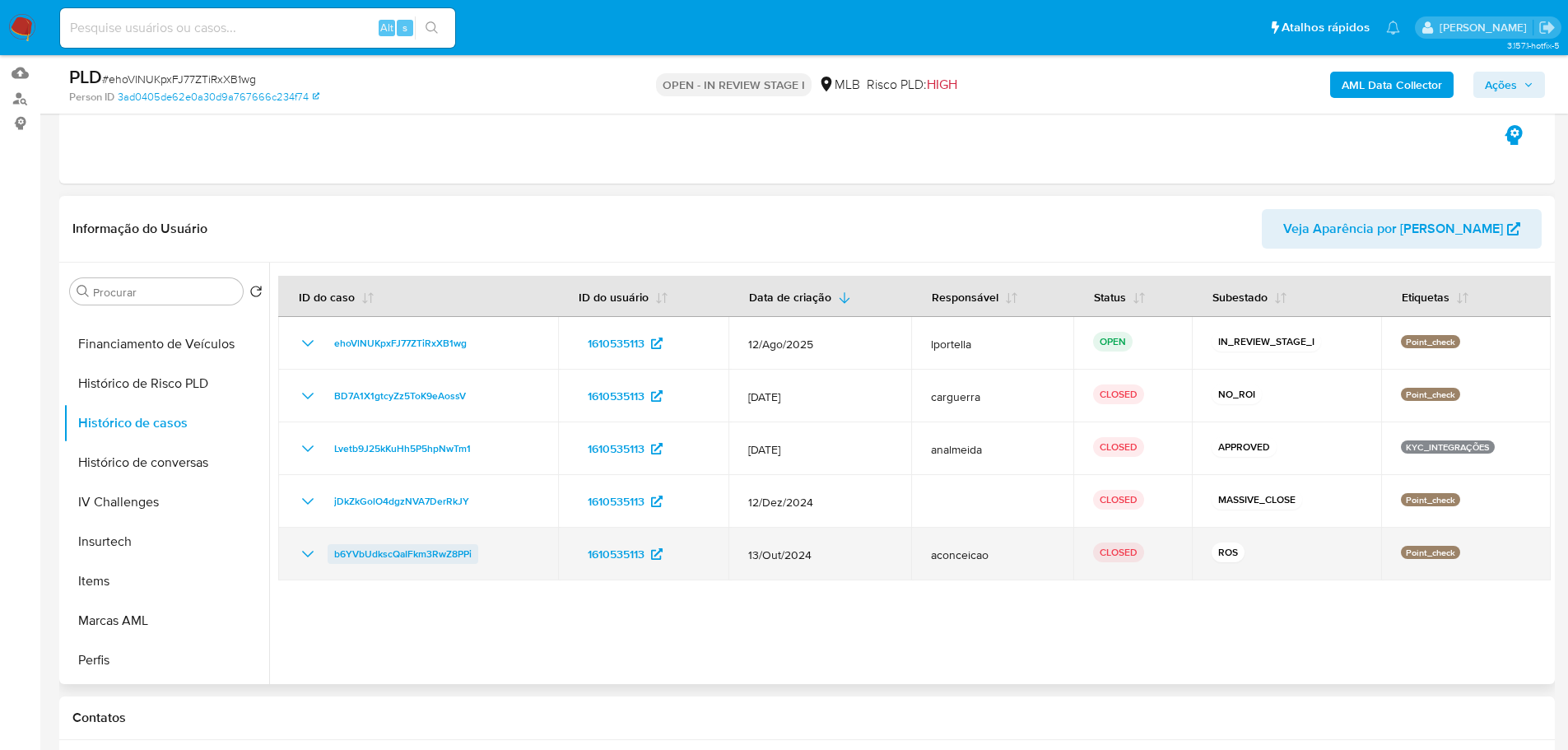
click at [413, 557] on span "b6YVbUdkscQaIFkm3RwZ8PPi" at bounding box center [403, 554] width 138 height 20
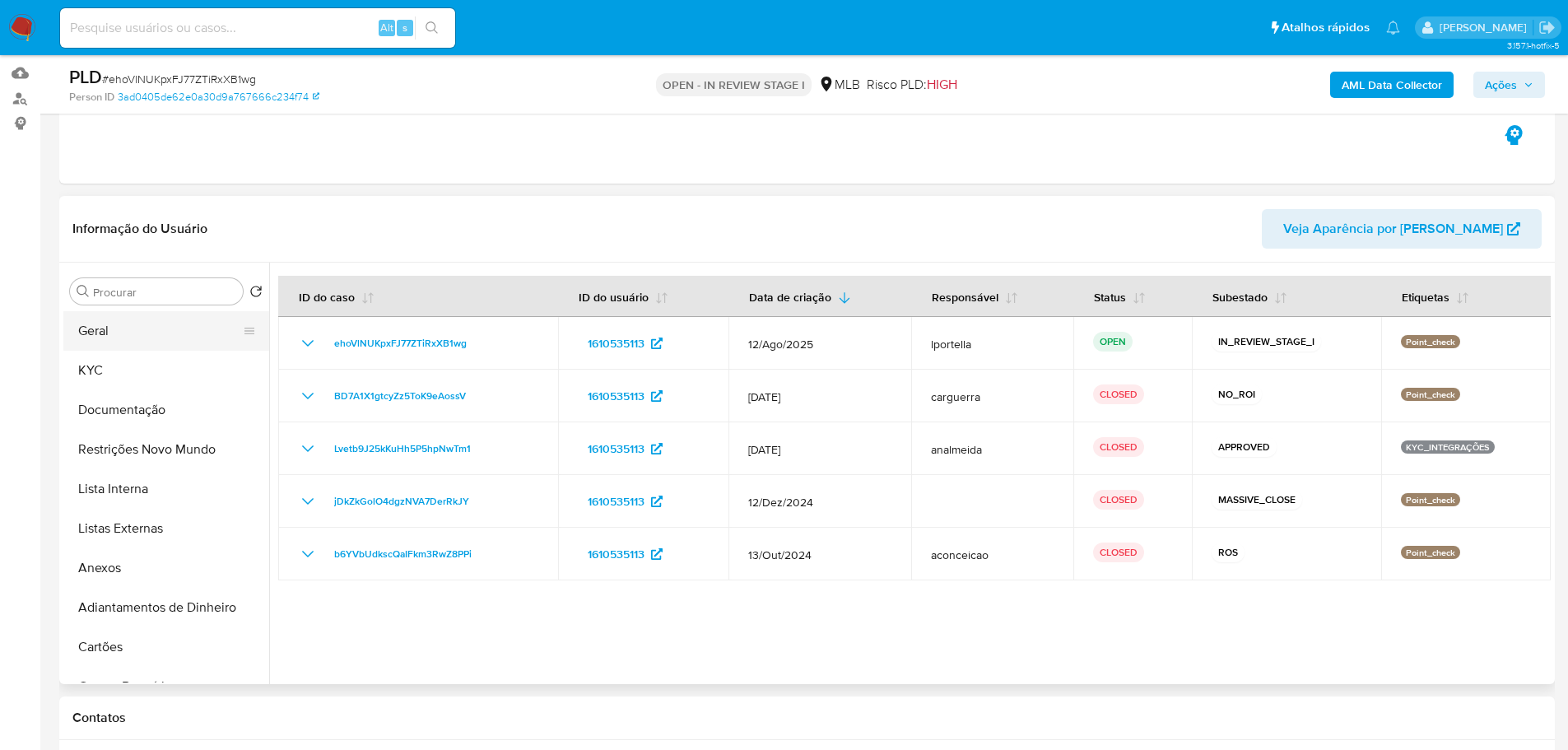
click at [143, 328] on button "Geral" at bounding box center [159, 331] width 192 height 39
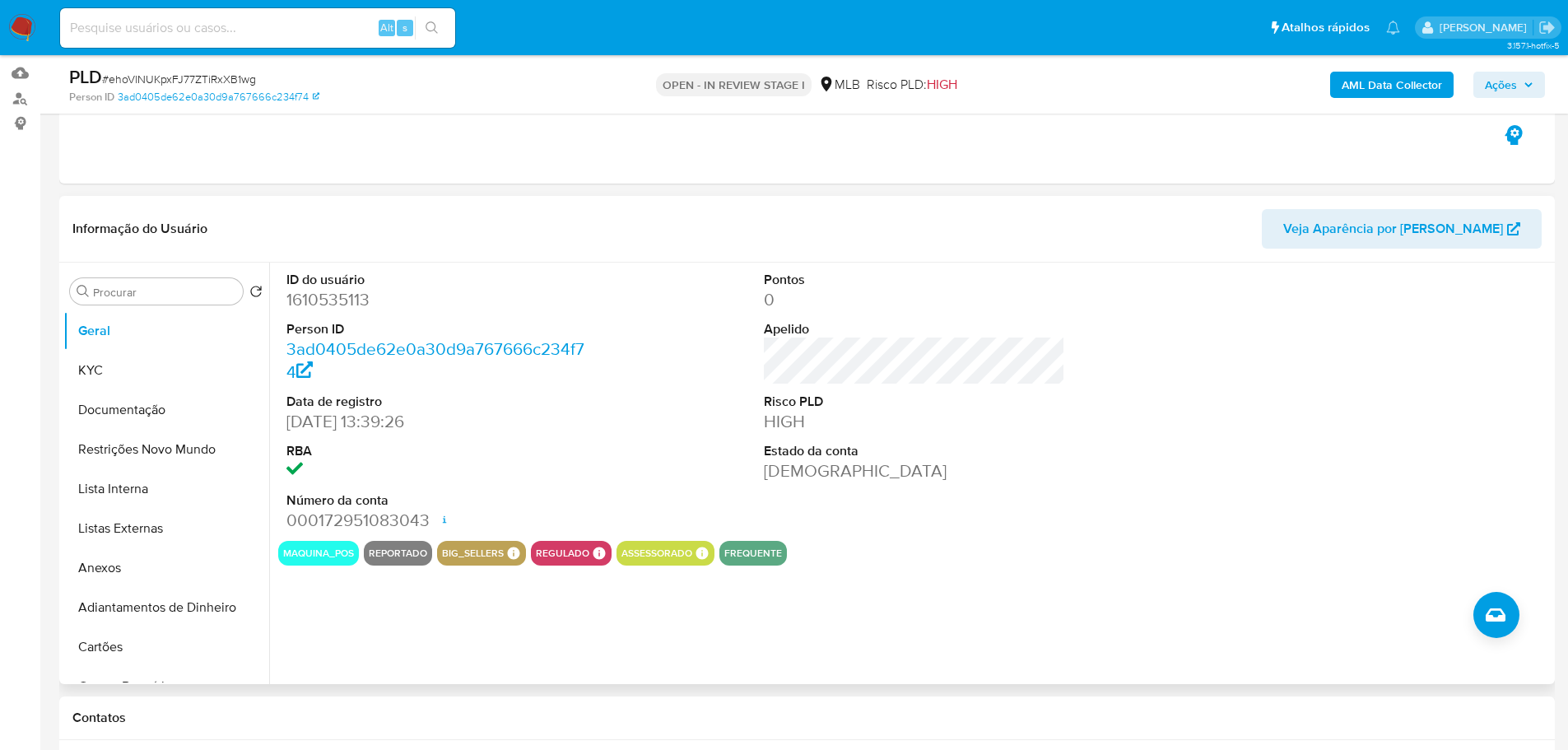
drag, startPoint x: 414, startPoint y: 712, endPoint x: 268, endPoint y: 578, distance: 198.2
click at [414, 712] on h1 "Contatos" at bounding box center [806, 718] width 1469 height 16
click at [119, 379] on button "KYC" at bounding box center [159, 371] width 192 height 39
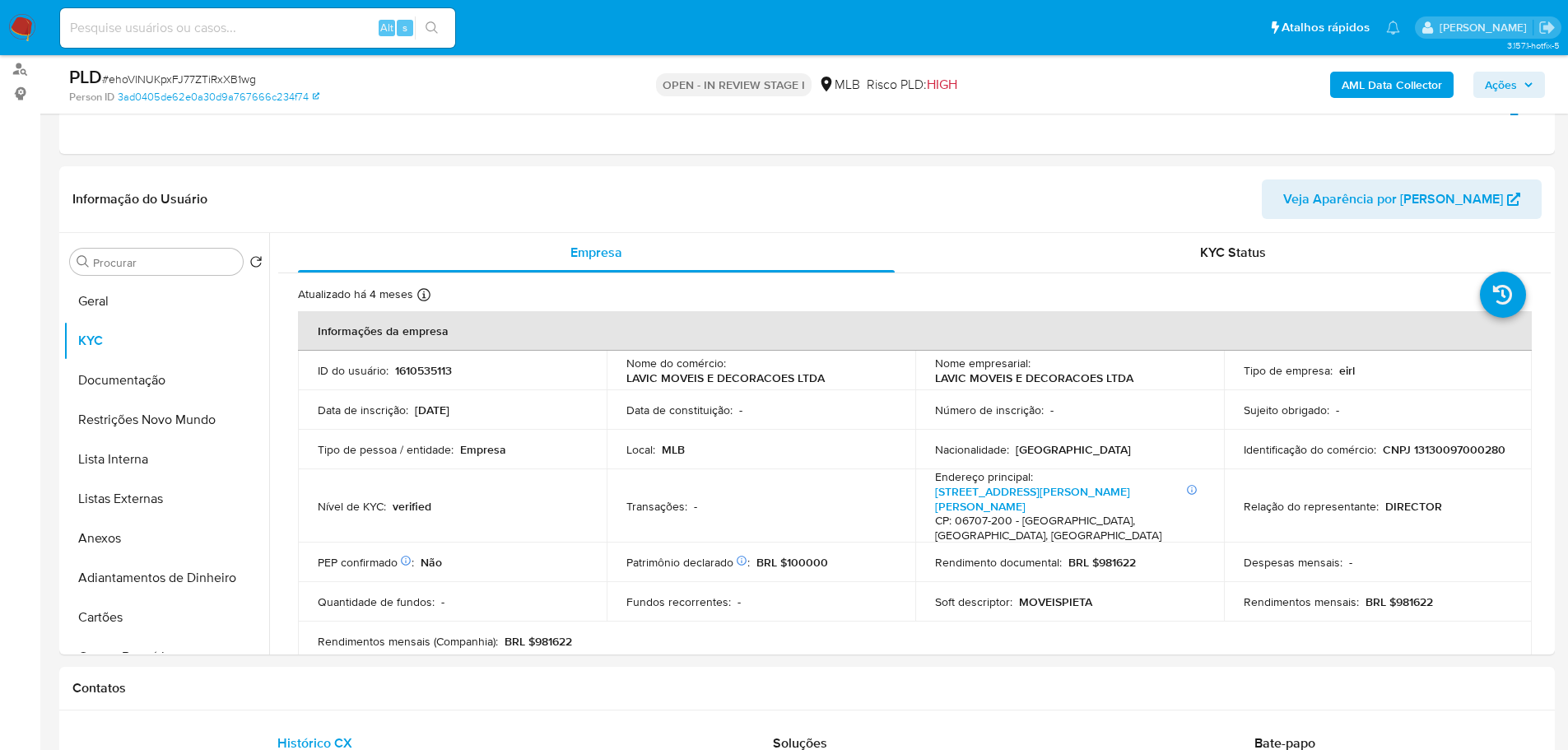
scroll to position [199, 0]
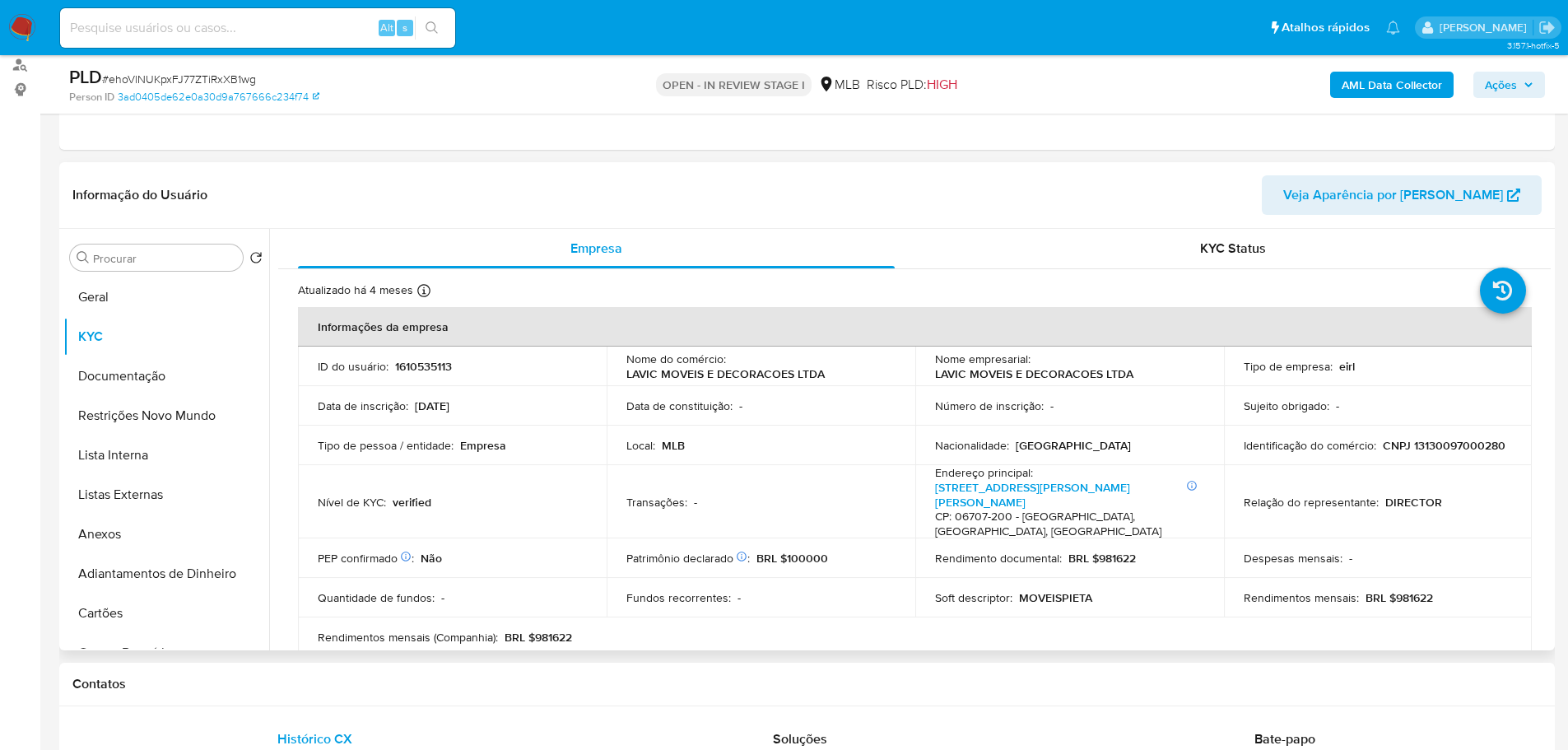
drag, startPoint x: 458, startPoint y: 679, endPoint x: 379, endPoint y: 635, distance: 90.4
click at [458, 679] on h1 "Contatos" at bounding box center [806, 684] width 1469 height 16
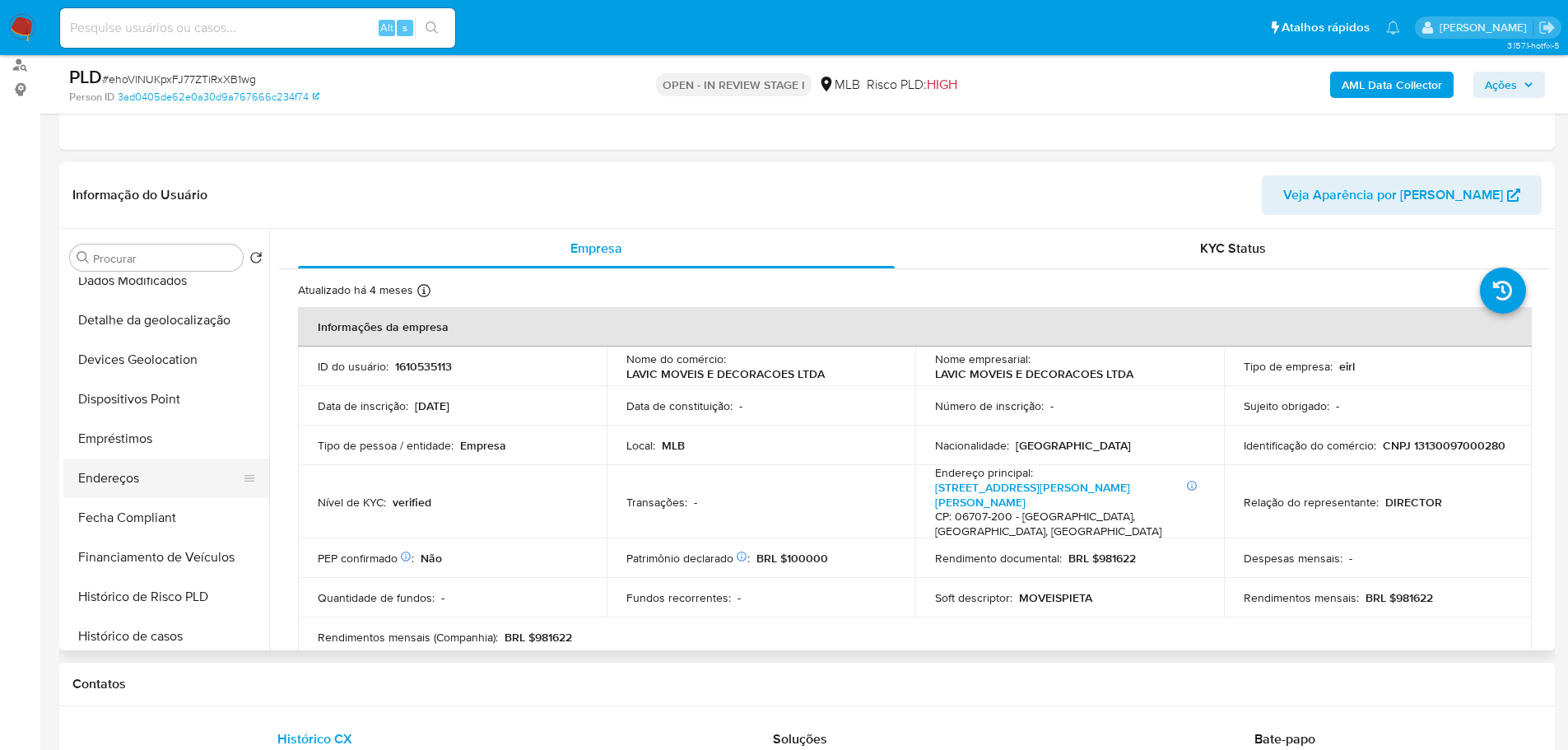
click at [148, 487] on button "Endereços" at bounding box center [159, 478] width 192 height 39
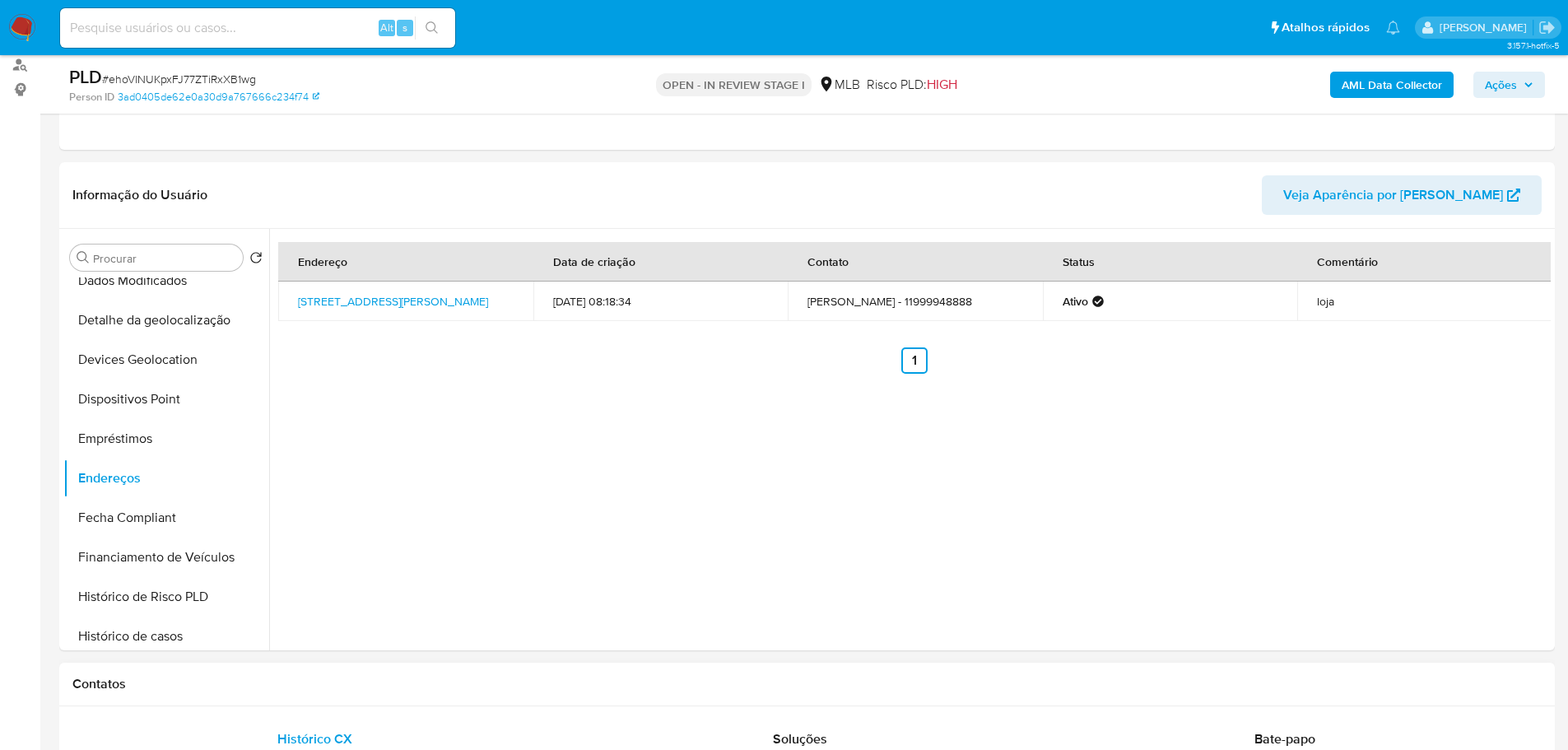
drag, startPoint x: 379, startPoint y: 690, endPoint x: 263, endPoint y: 490, distance: 231.2
click at [377, 687] on h1 "Contatos" at bounding box center [806, 684] width 1469 height 16
click at [169, 327] on button "Detalhe da geolocalização" at bounding box center [159, 320] width 192 height 39
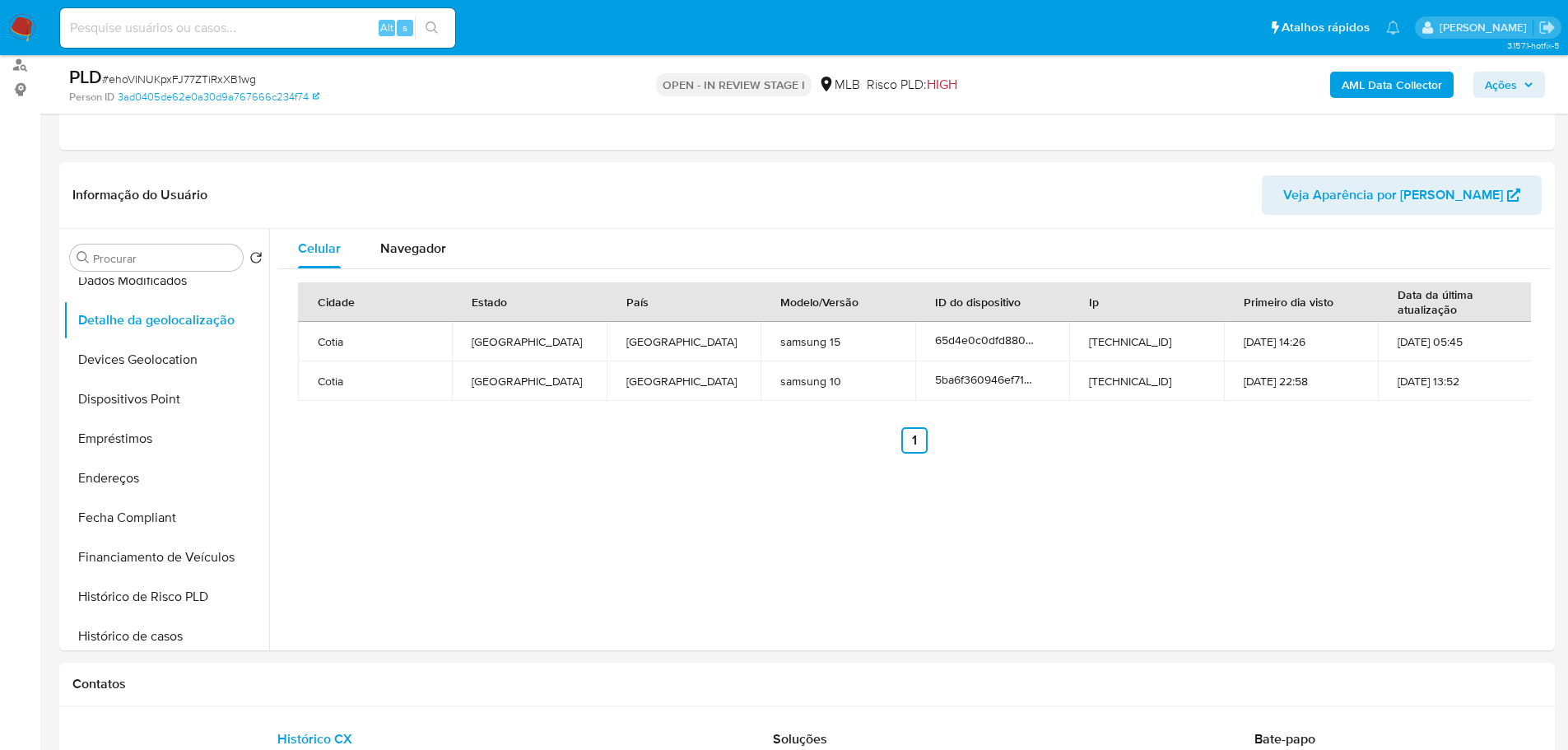
drag, startPoint x: 353, startPoint y: 705, endPoint x: 337, endPoint y: 694, distance: 19.4
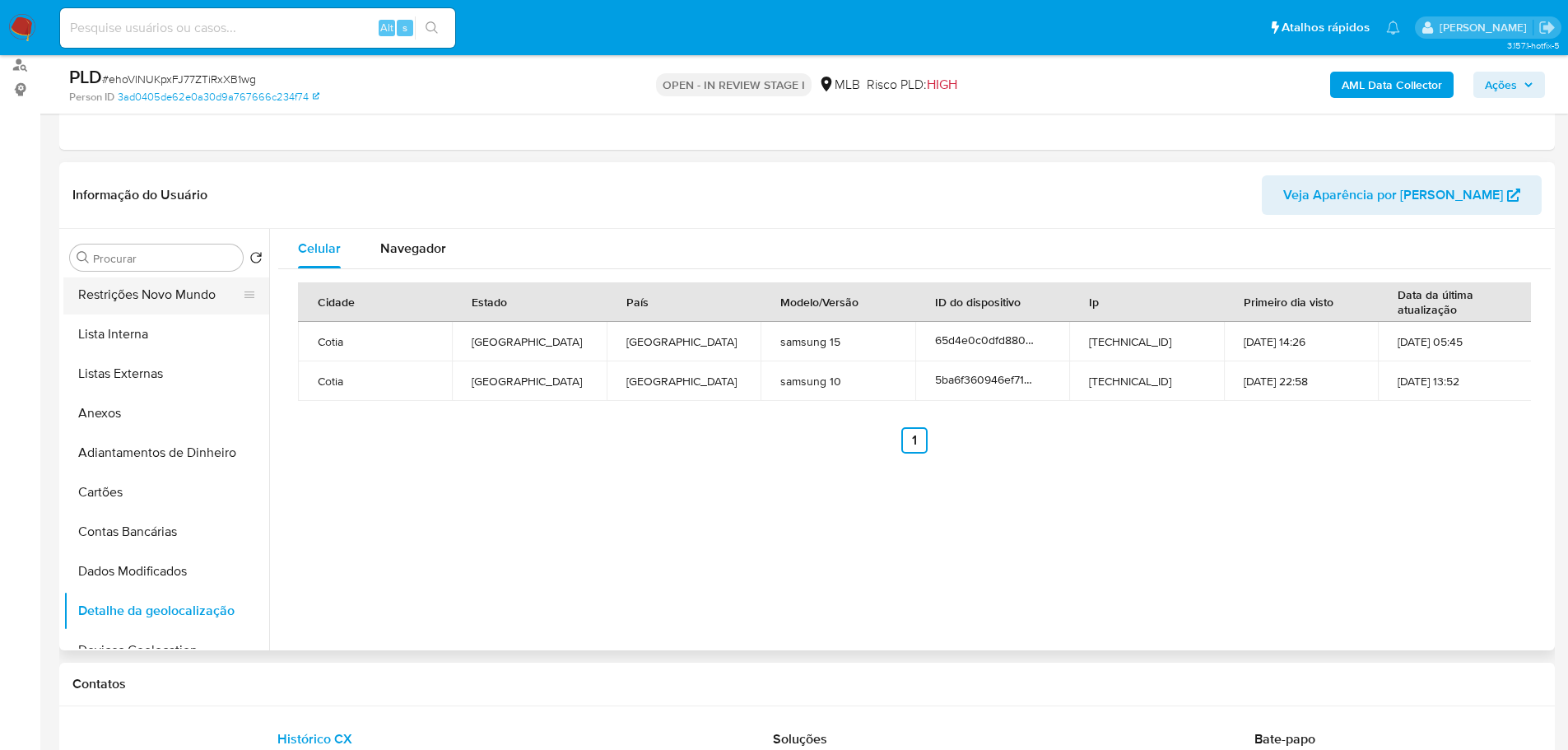
scroll to position [0, 0]
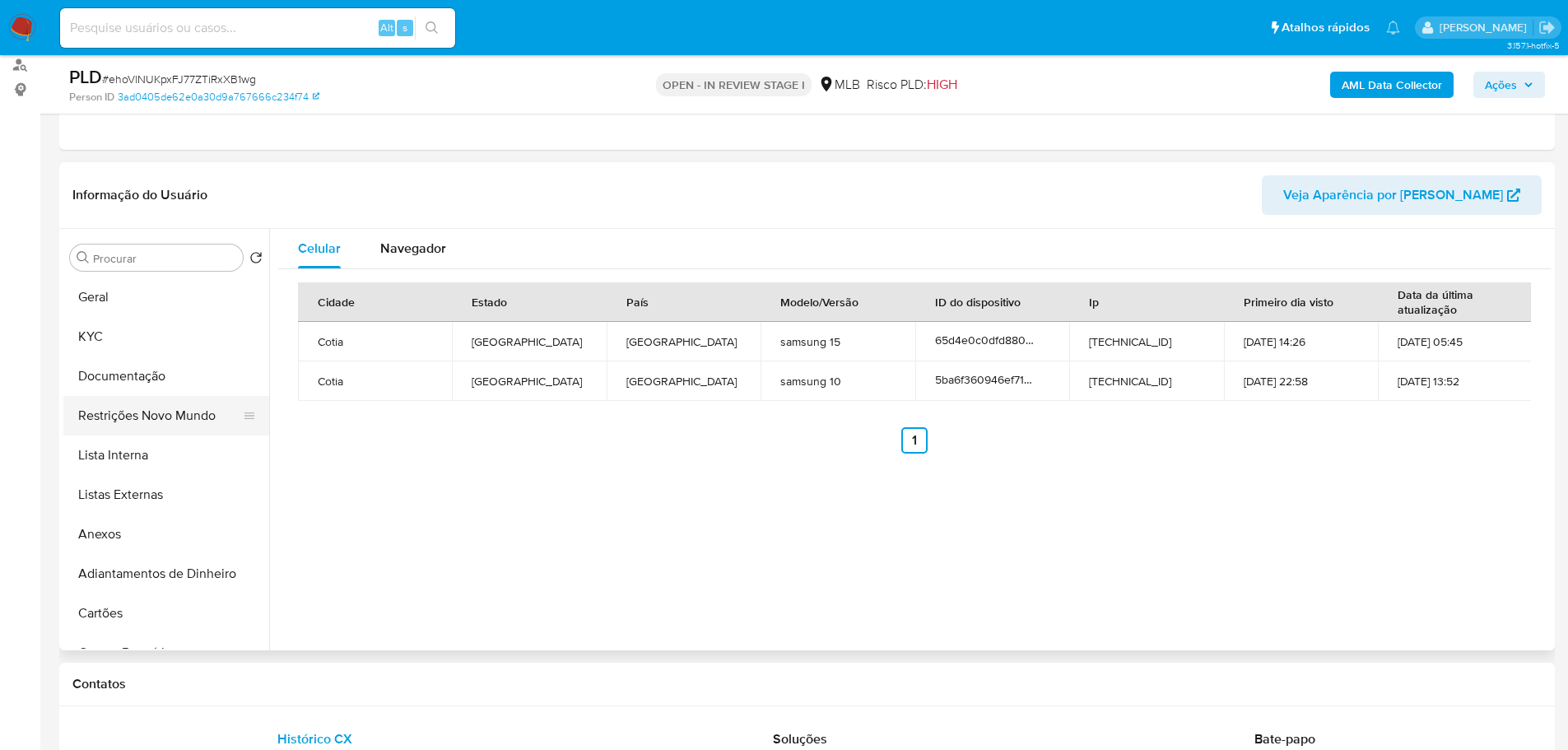
click at [175, 410] on button "Restrições Novo Mundo" at bounding box center [159, 415] width 192 height 39
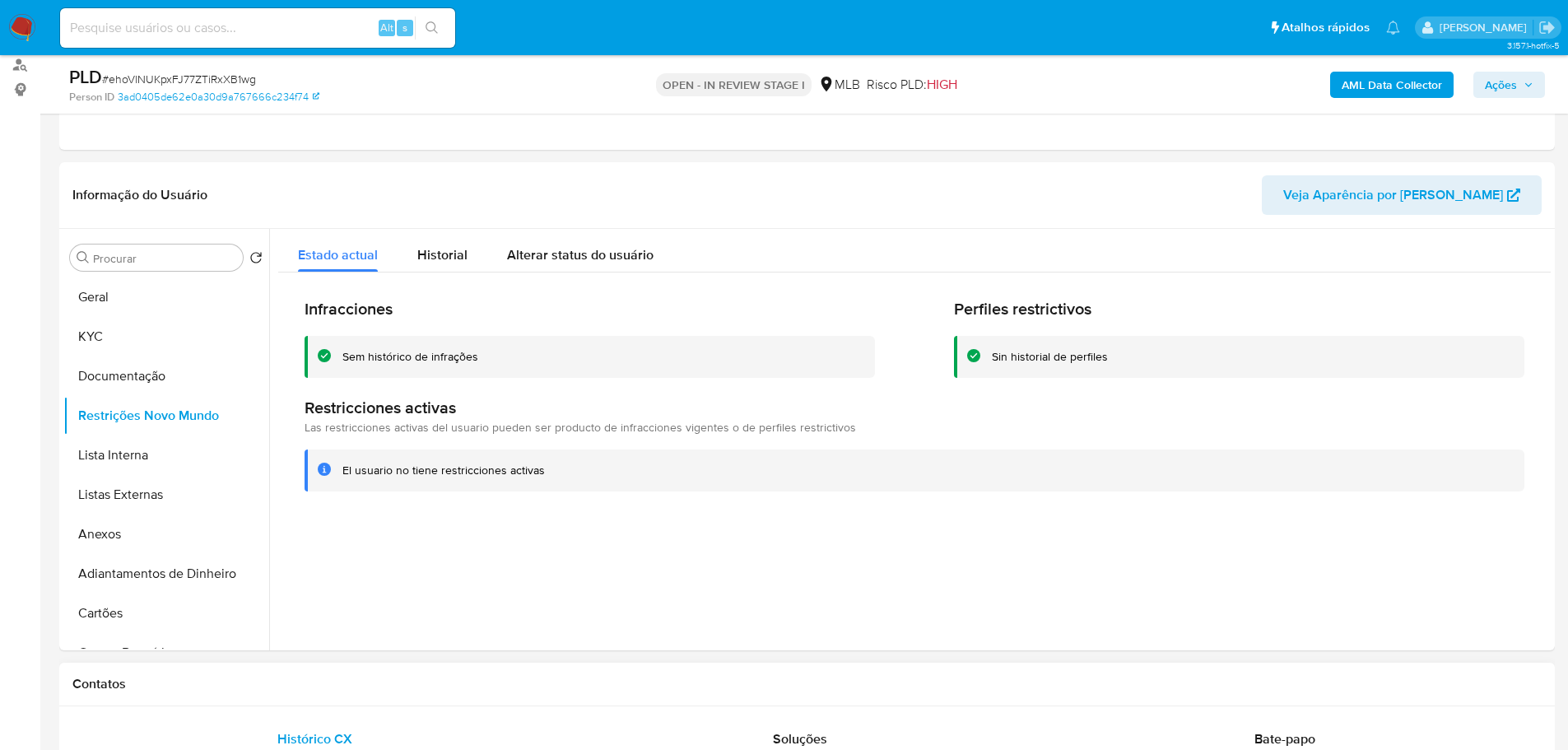
drag, startPoint x: 464, startPoint y: 671, endPoint x: 439, endPoint y: 664, distance: 26.0
click at [464, 671] on div "Contatos" at bounding box center [806, 684] width 1496 height 44
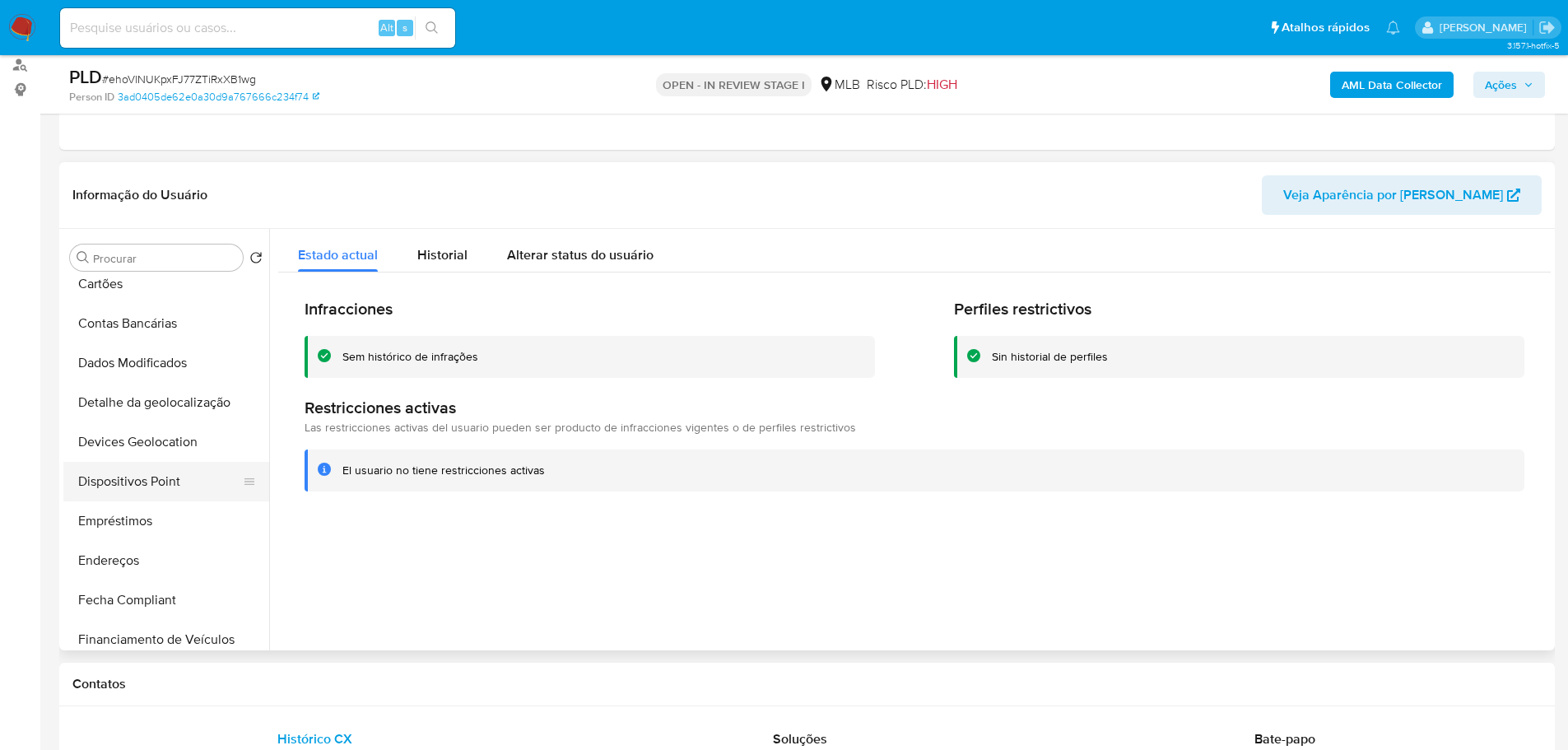
click at [183, 478] on button "Dispositivos Point" at bounding box center [159, 482] width 192 height 39
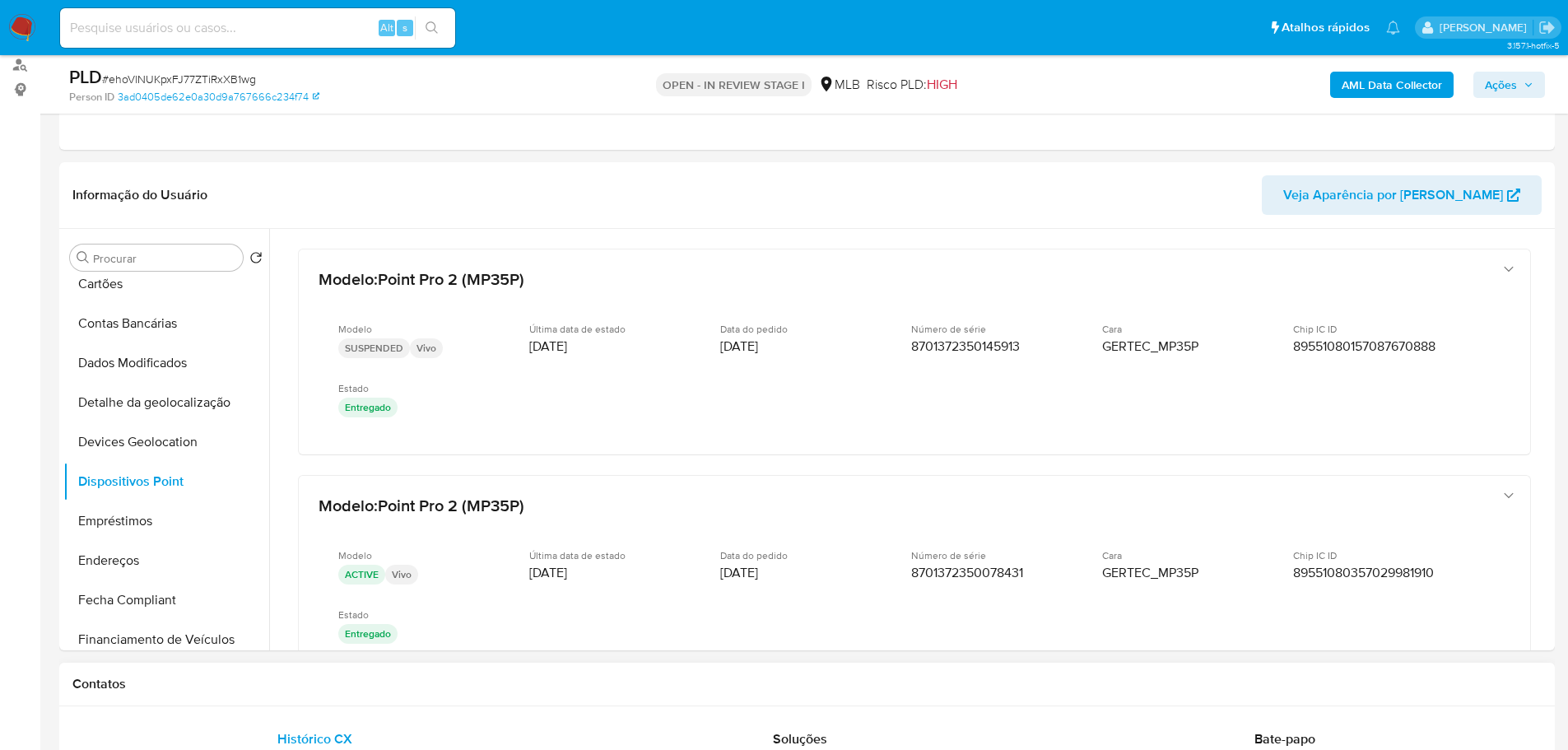
click at [565, 703] on div "Contatos" at bounding box center [806, 684] width 1496 height 44
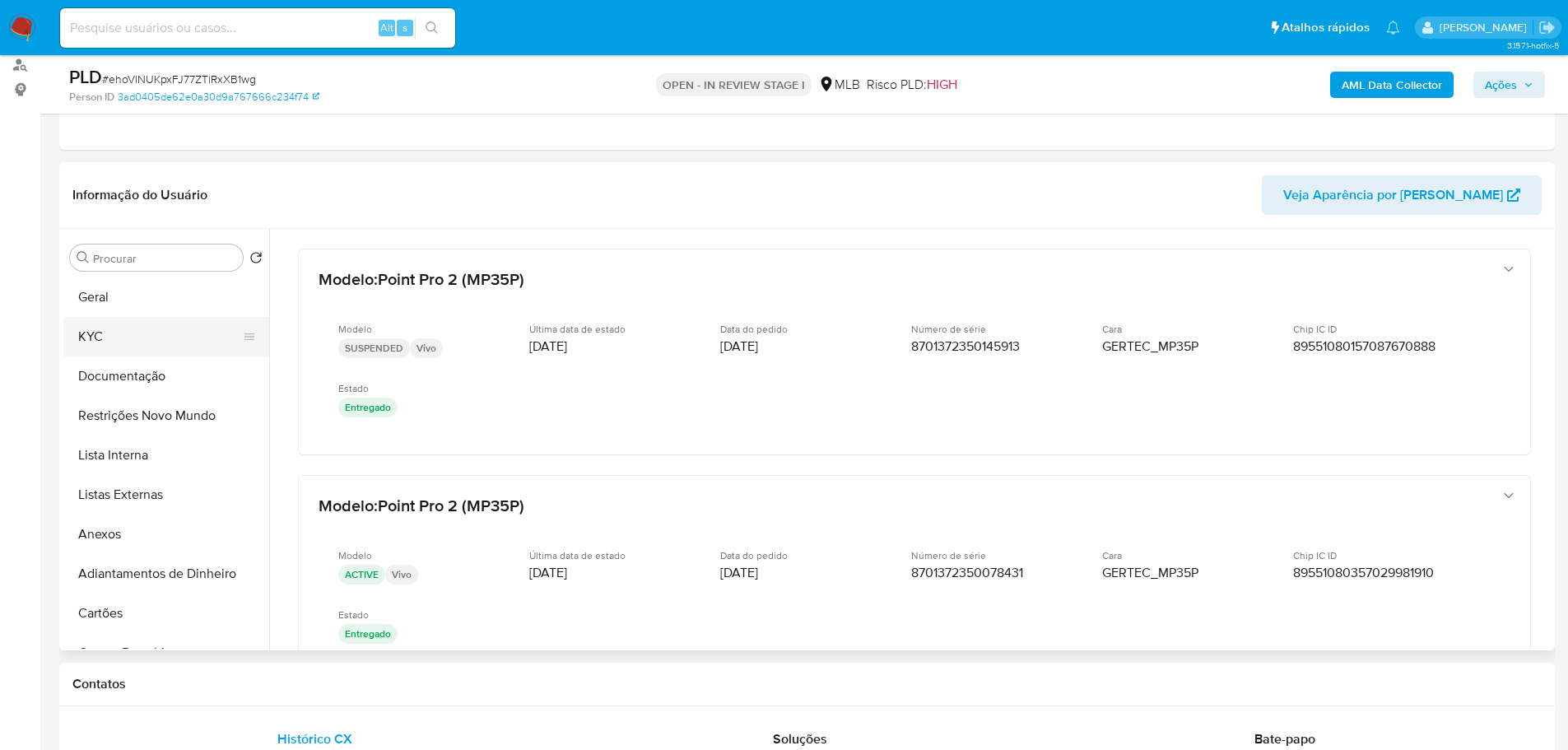
click at [129, 353] on button "KYC" at bounding box center [159, 337] width 192 height 39
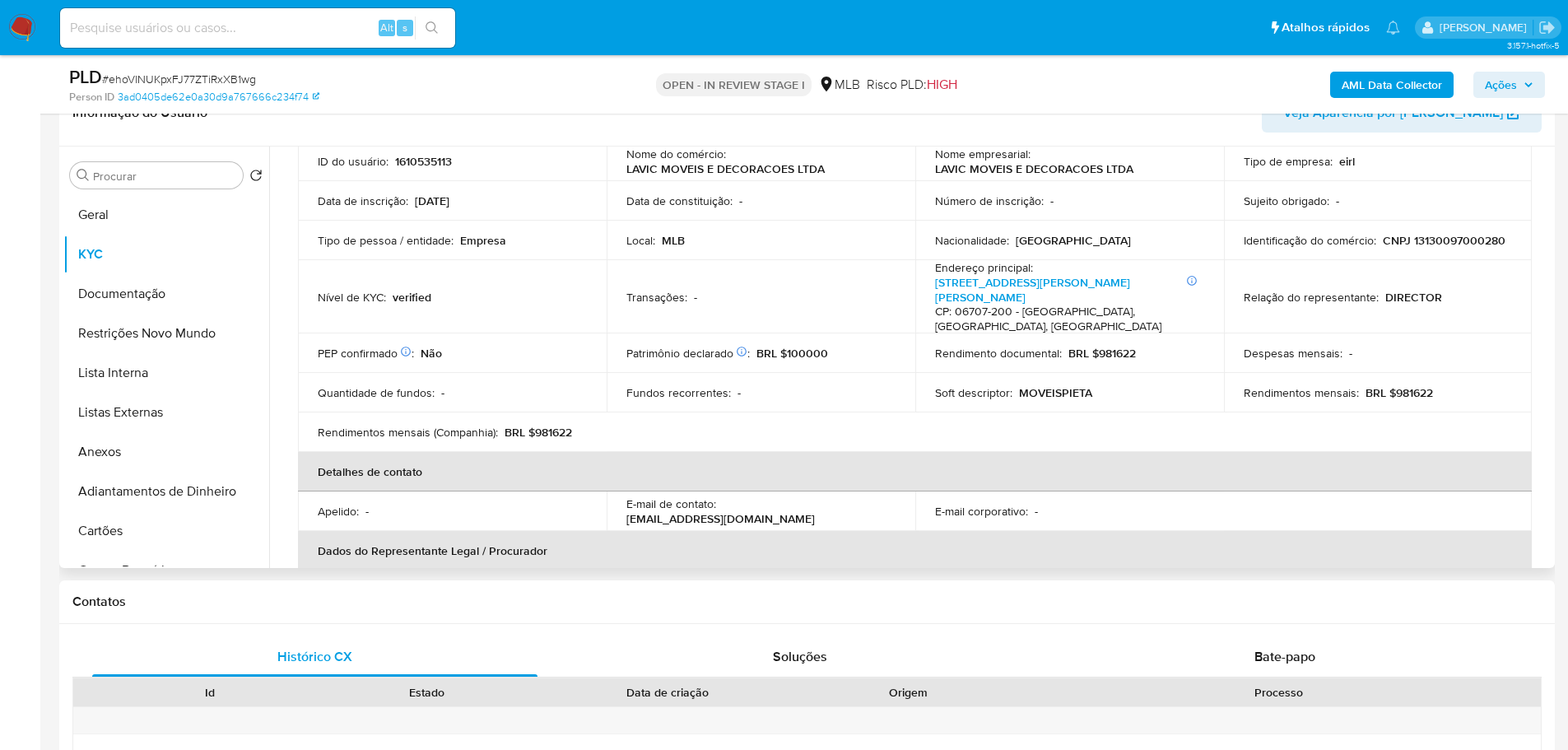
scroll to position [23, 0]
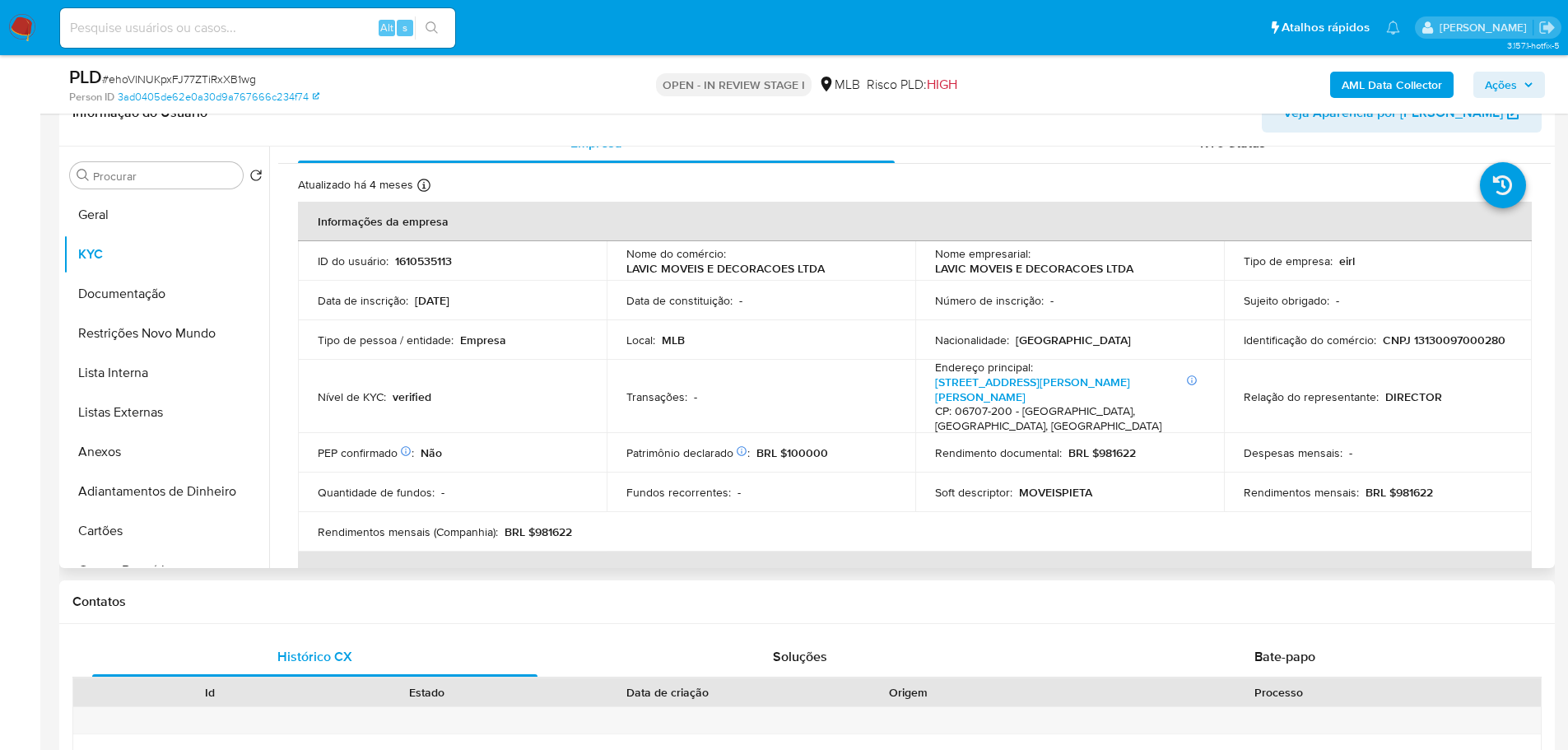
click at [1449, 352] on td "Identificação do comércio : CNPJ 13130097000280" at bounding box center [1377, 340] width 309 height 39
click at [1448, 350] on td "Identificação do comércio : CNPJ 13130097000280" at bounding box center [1377, 340] width 309 height 39
click at [1445, 345] on p "CNPJ 13130097000280" at bounding box center [1444, 339] width 123 height 15
copy p "13130097000280"
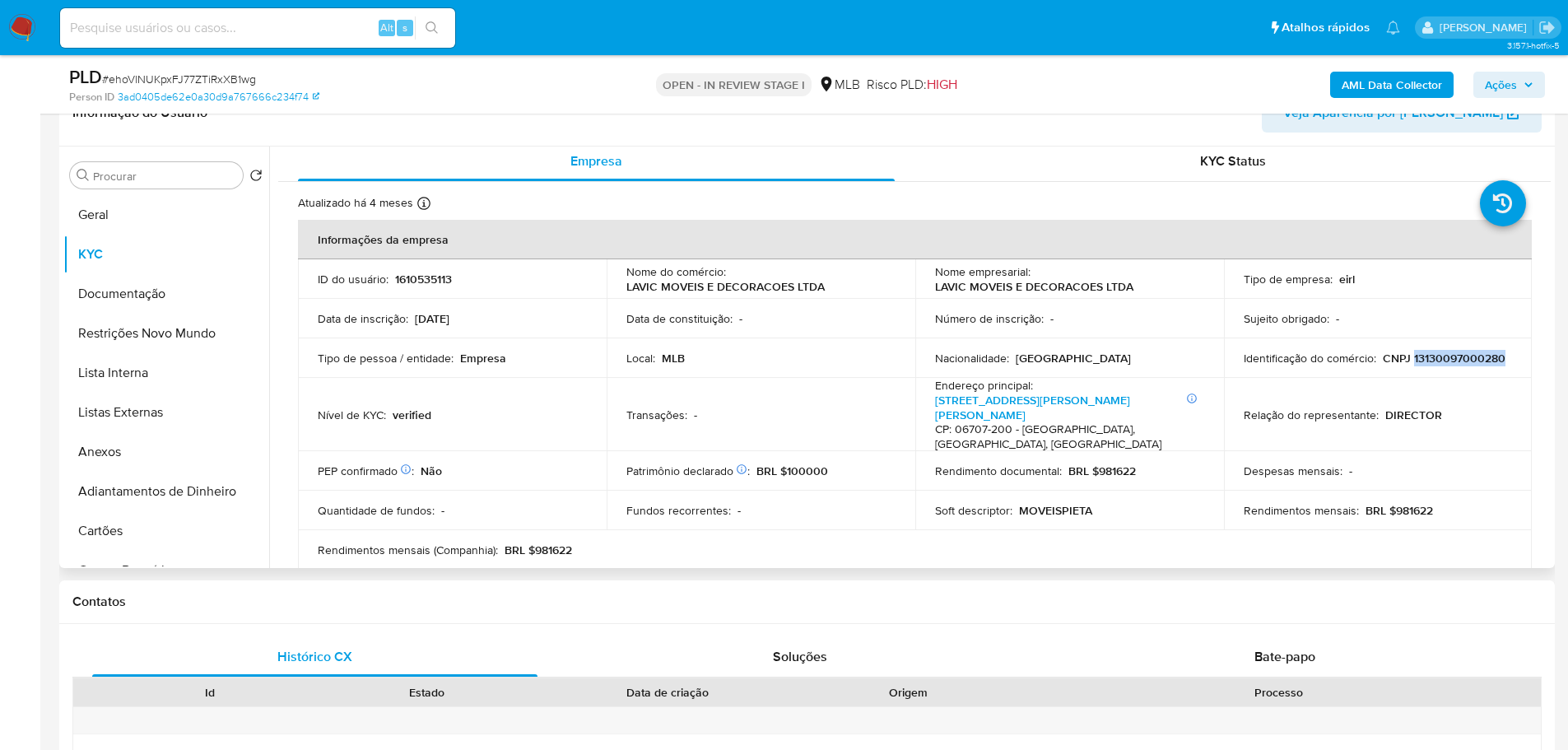
scroll to position [0, 0]
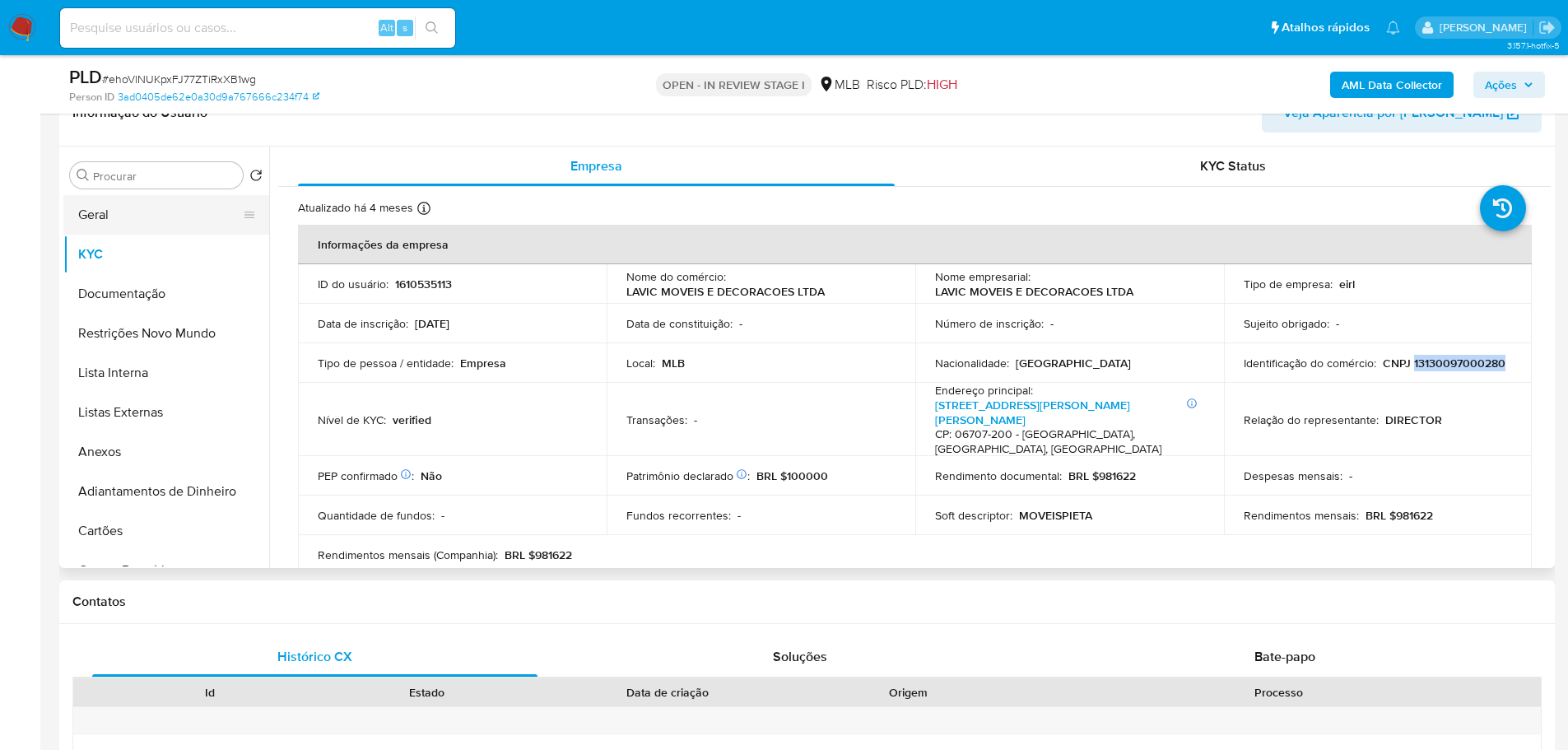
click at [131, 219] on button "Geral" at bounding box center [159, 215] width 192 height 39
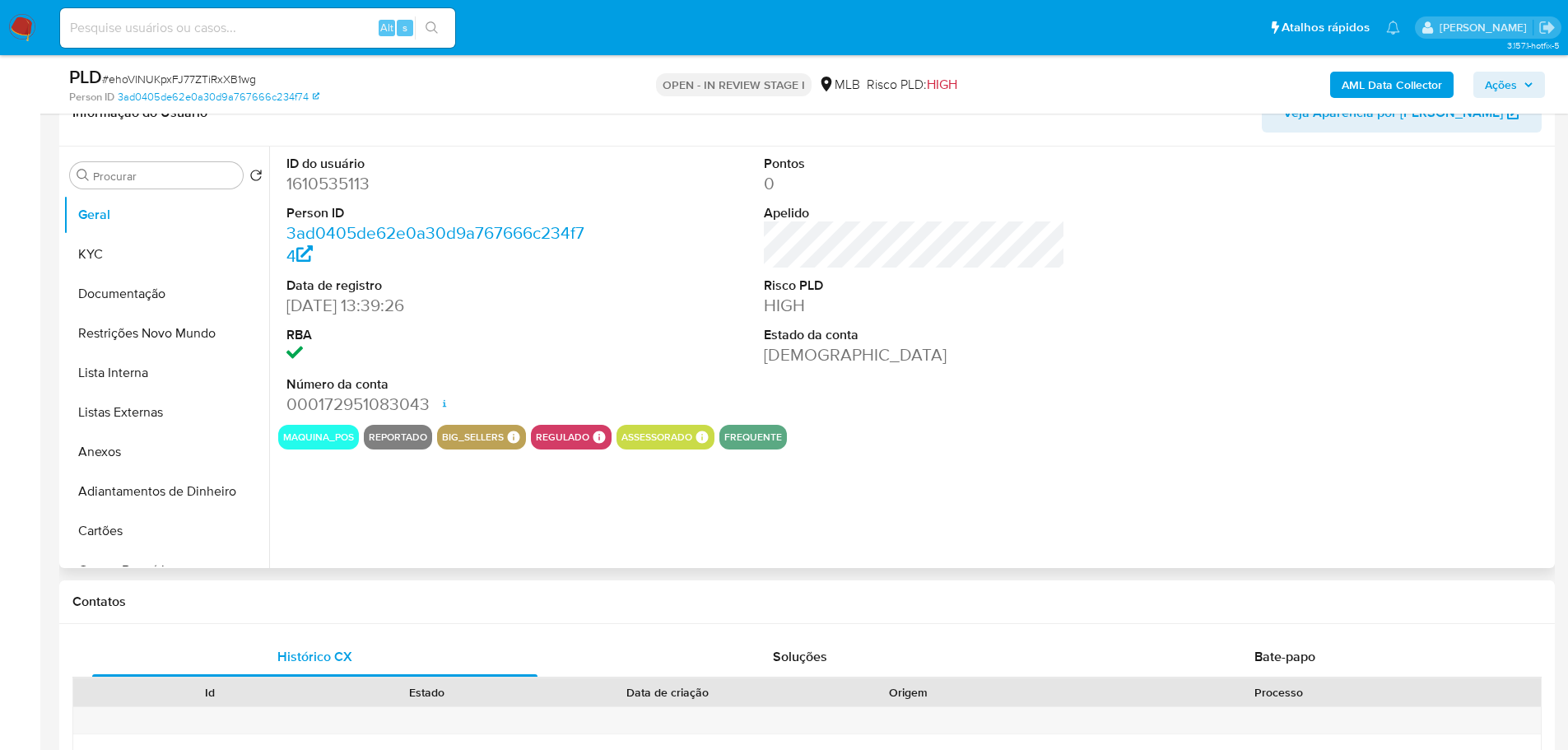
click at [324, 186] on dd "1610535113" at bounding box center [437, 183] width 302 height 23
copy dd "1610535113"
drag, startPoint x: 371, startPoint y: 303, endPoint x: 289, endPoint y: 305, distance: 82.0
click at [289, 305] on dd "27/12/2023 13:39:26" at bounding box center [437, 305] width 302 height 23
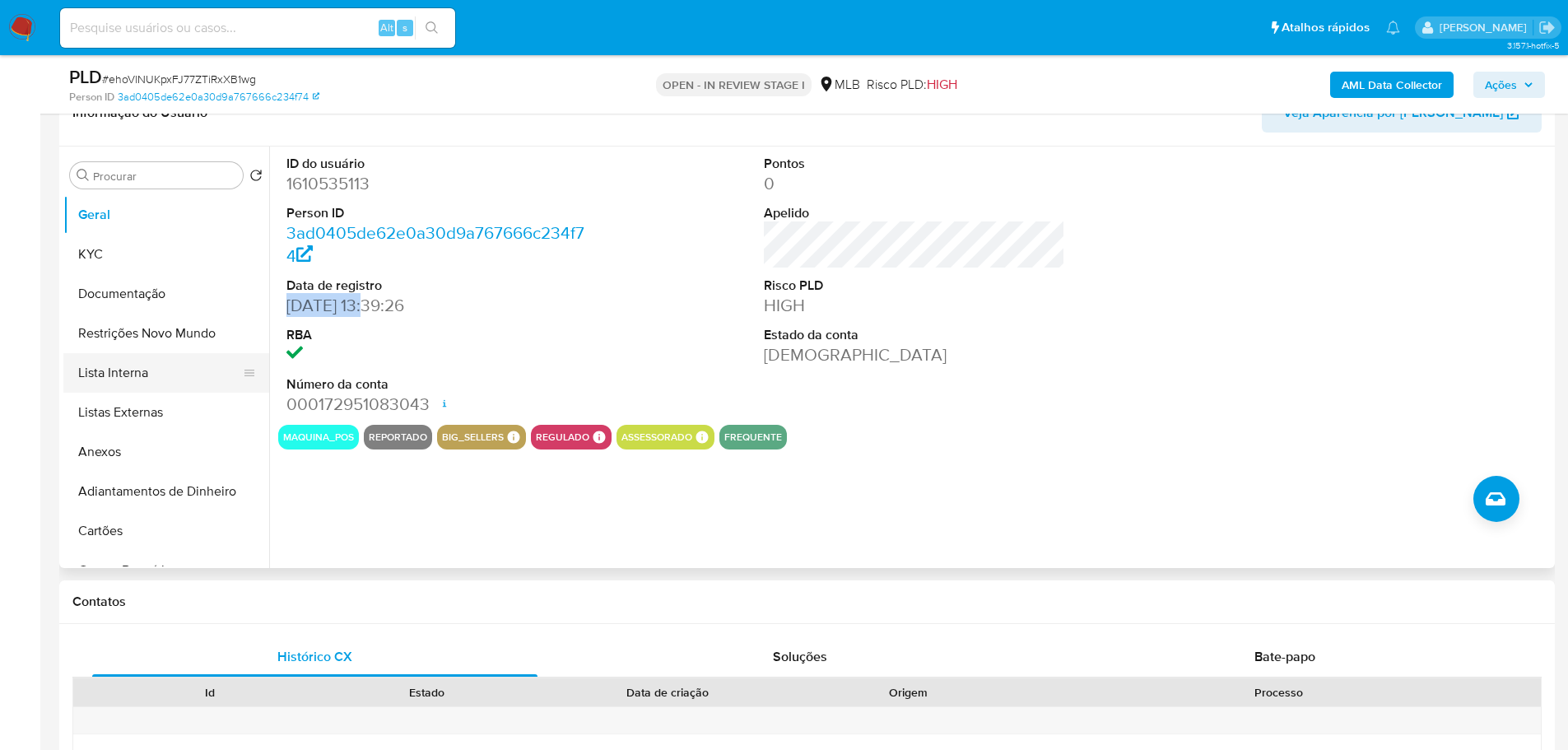
copy dd "27/12/2023"
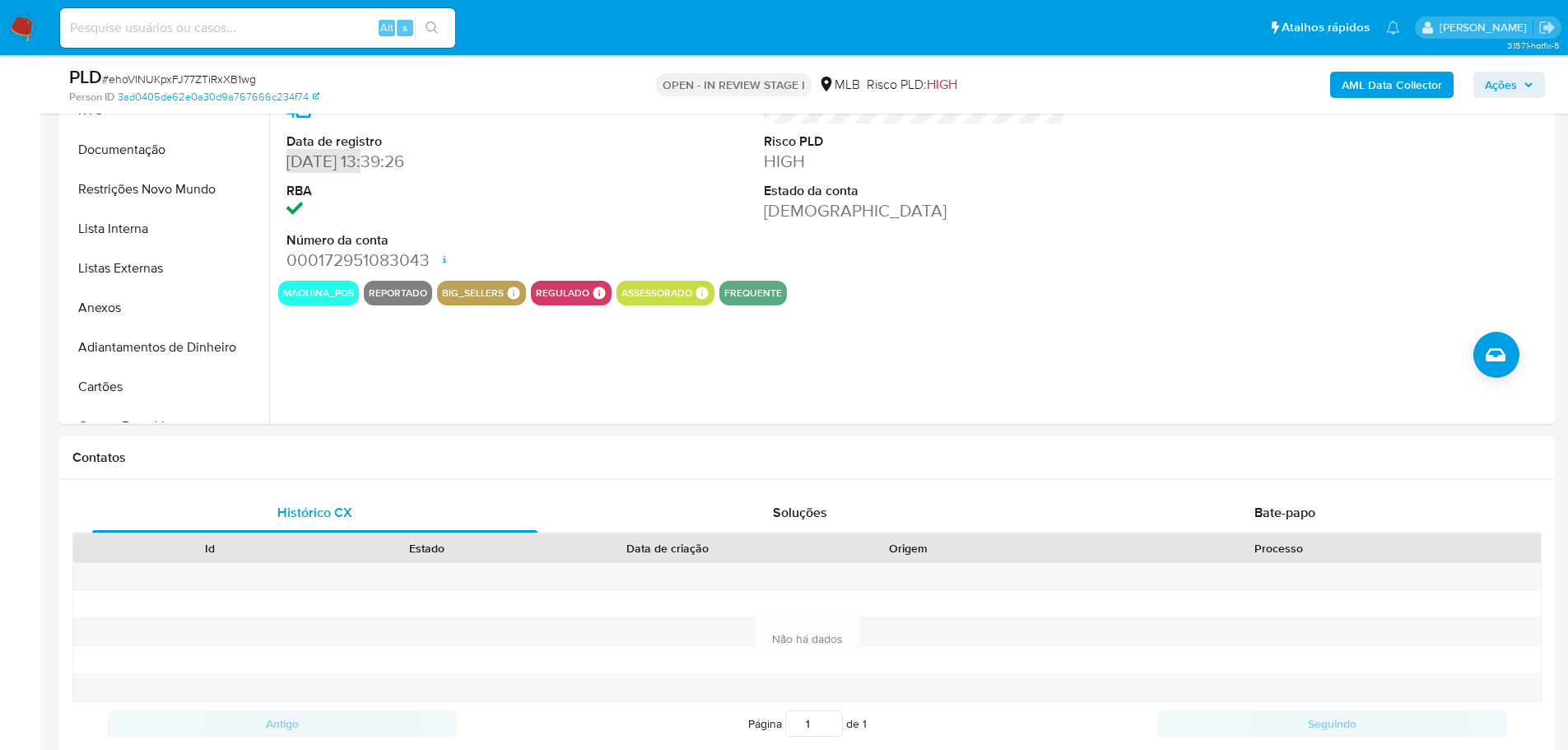
scroll to position [857, 0]
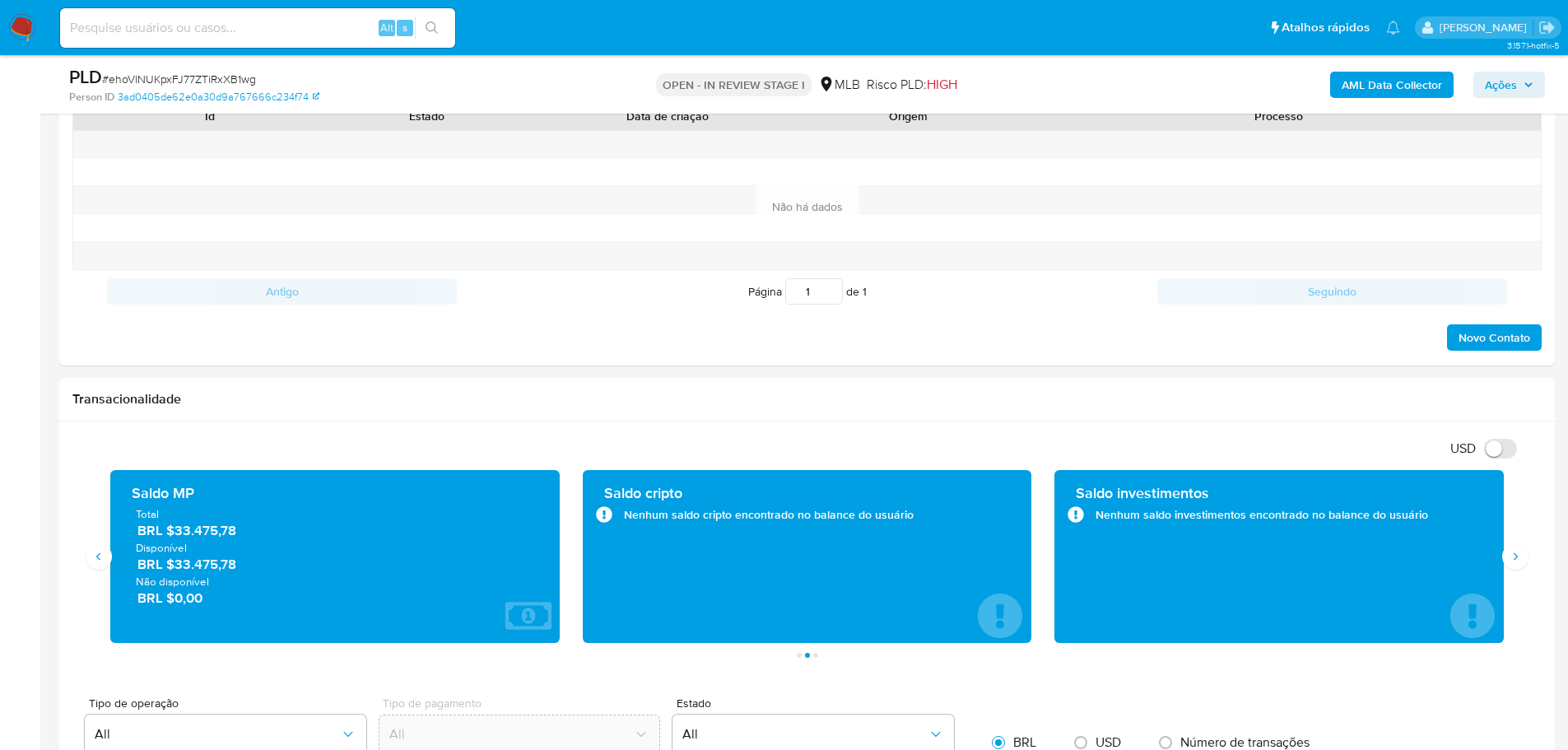
click at [26, 18] on img at bounding box center [21, 28] width 28 height 28
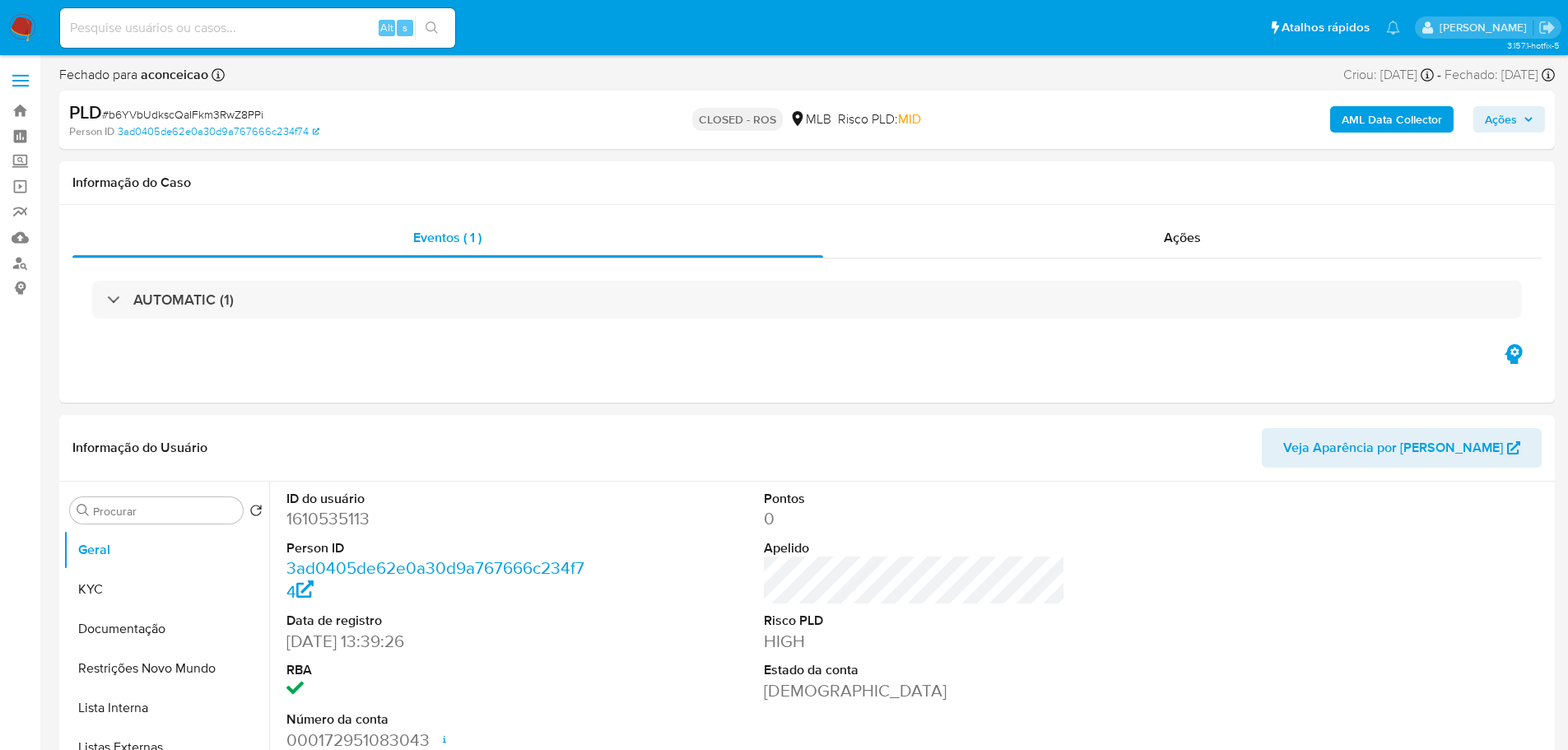
select select "10"
click at [1231, 222] on div "Ações" at bounding box center [1182, 238] width 720 height 39
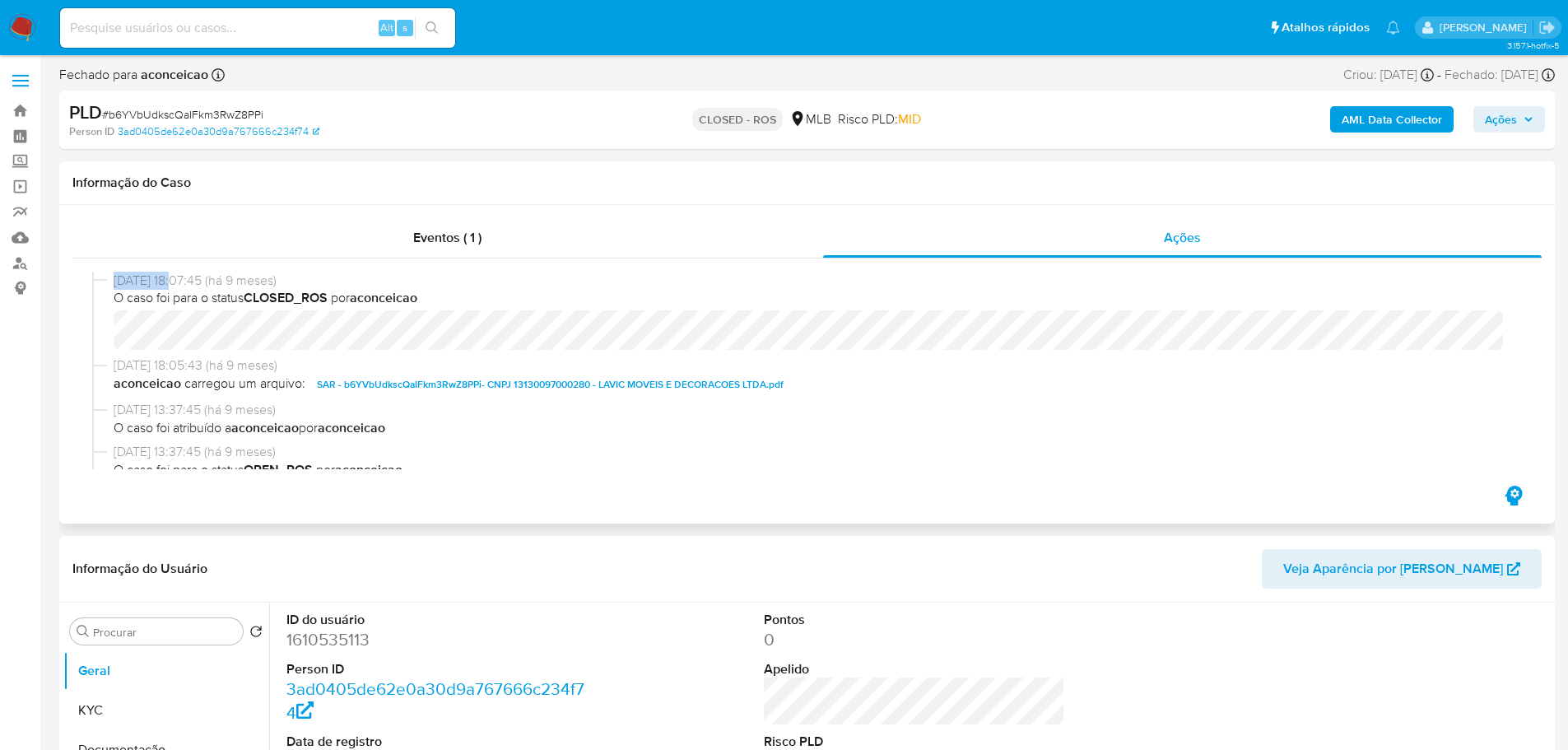
drag, startPoint x: 170, startPoint y: 278, endPoint x: 113, endPoint y: 280, distance: 57.0
click at [113, 280] on div "18/11/2024 18:07:45 (há 9 meses) O caso foi para o status CLOSED_ROS por aconce…" at bounding box center [806, 314] width 1429 height 86
copy span "18/11/2024"
click at [487, 256] on div "Eventos ( 1 )" at bounding box center [447, 238] width 751 height 39
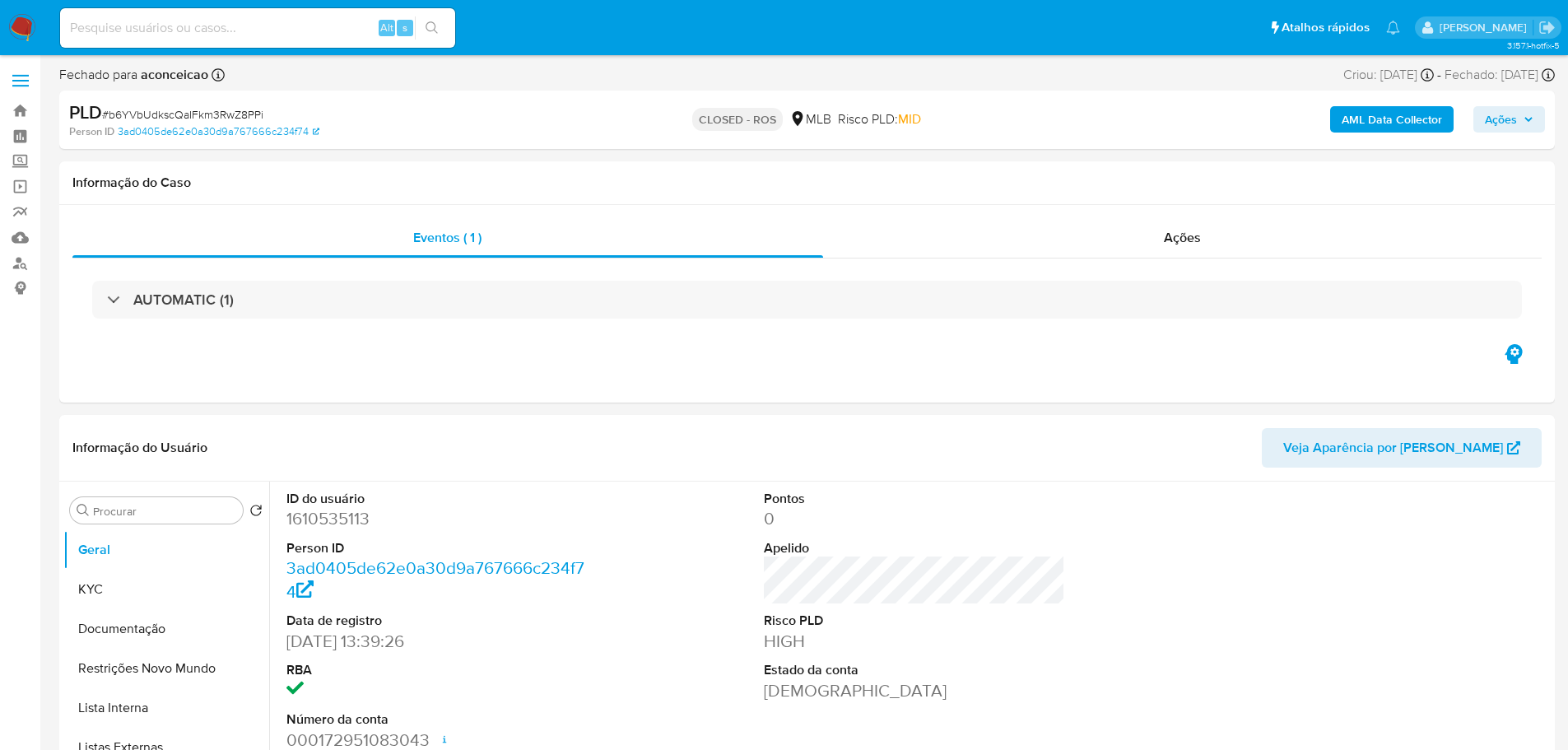
click at [243, 296] on div "AUTOMATIC (1)" at bounding box center [806, 300] width 1429 height 38
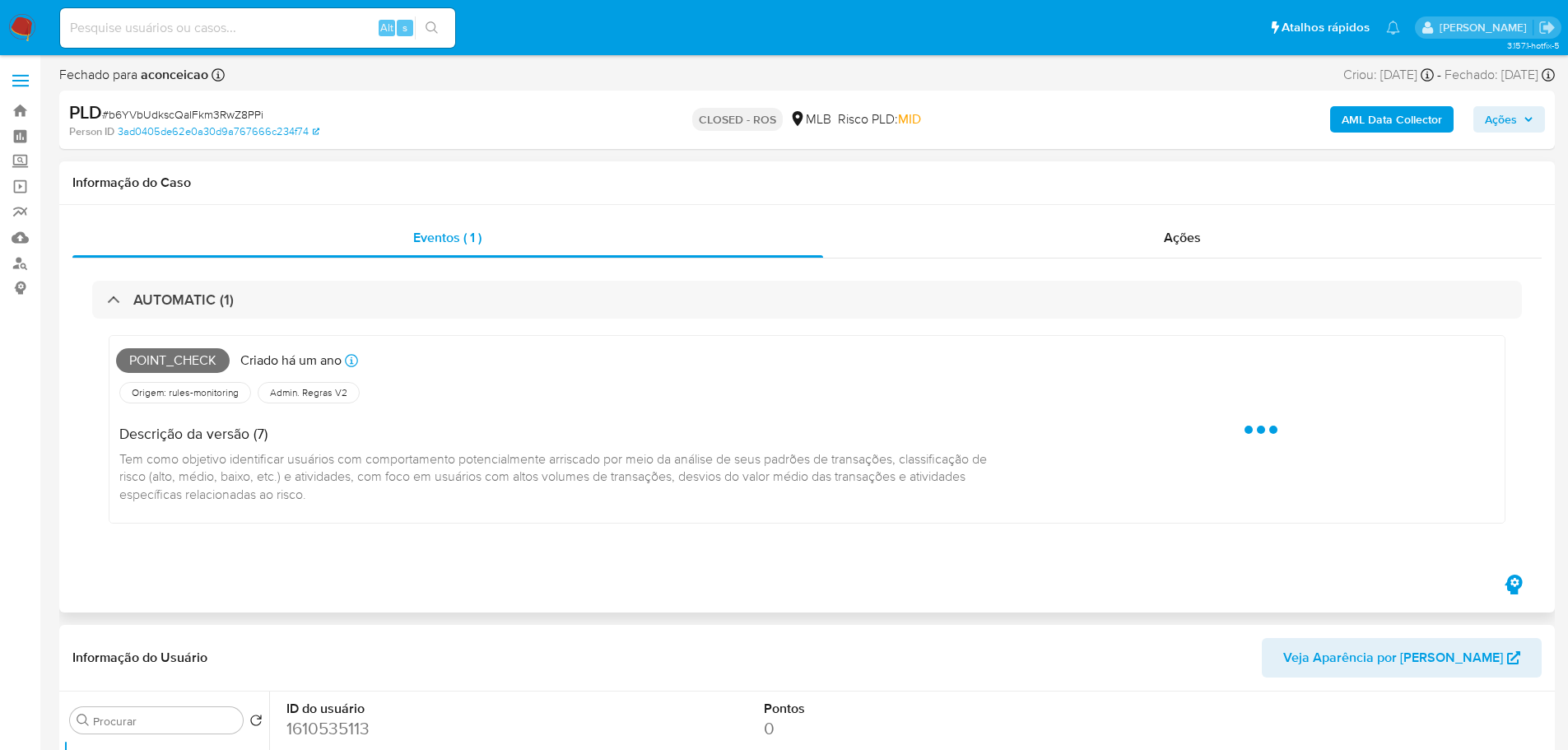
click at [200, 369] on span "Point_check" at bounding box center [173, 361] width 114 height 25
click at [194, 367] on span "Point_check" at bounding box center [173, 361] width 114 height 25
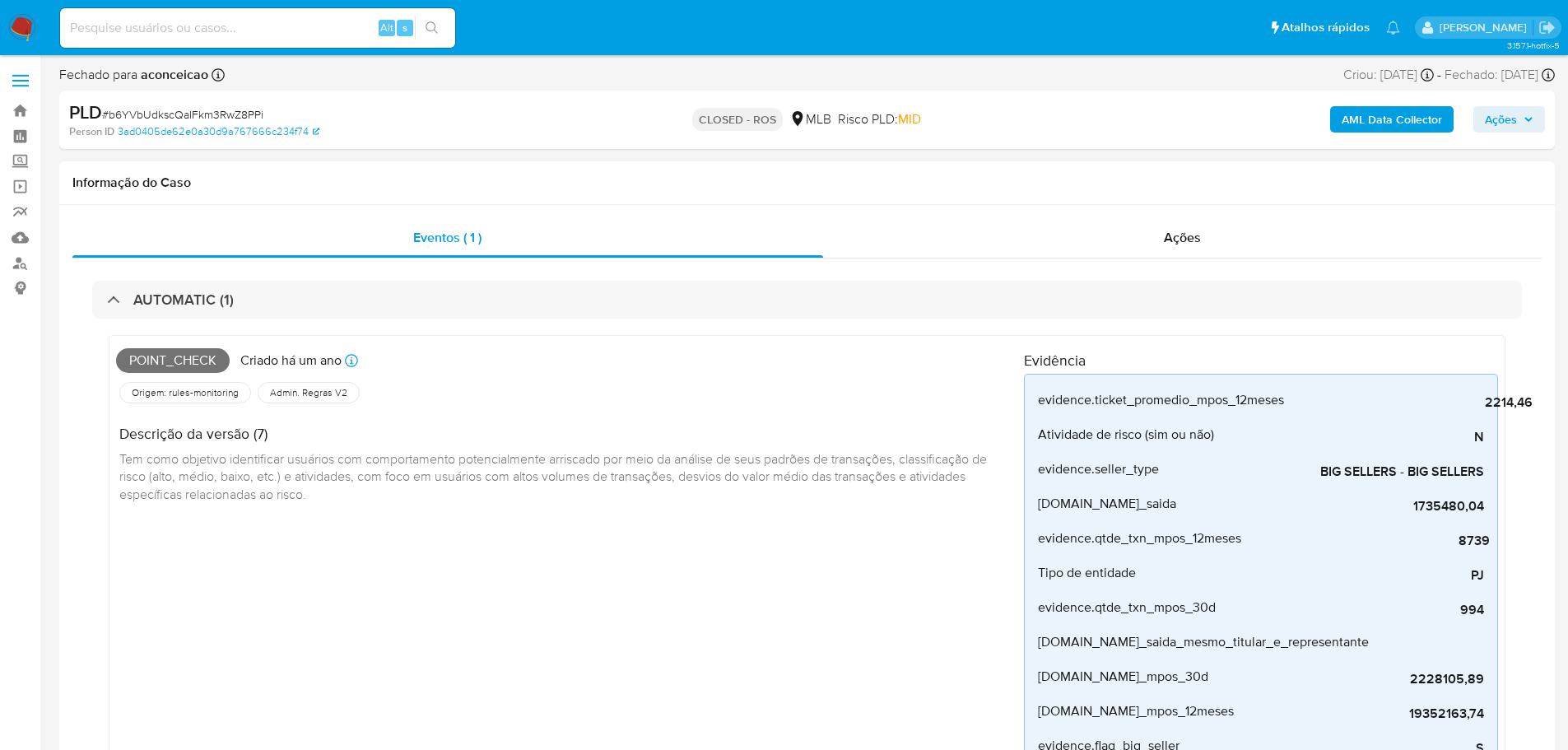
click at [186, 361] on span "Point_check" at bounding box center [173, 361] width 114 height 25
copy span "Point_check"
click at [194, 115] on span "# b6YVbUdkscQaIFkm3RwZ8PPi" at bounding box center [183, 115] width 161 height 16
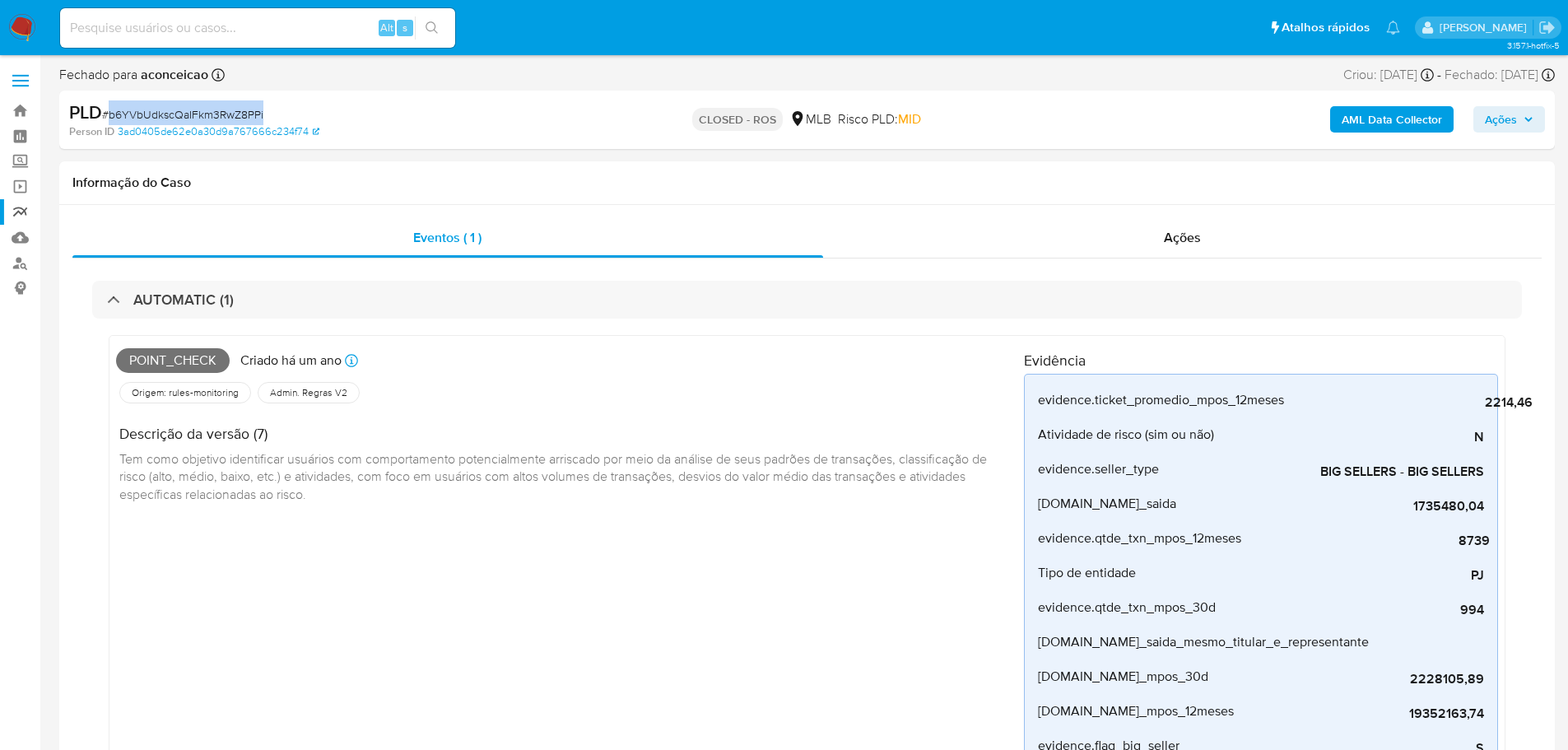
copy span "b6YVbUdkscQaIFkm3RwZ8PPi"
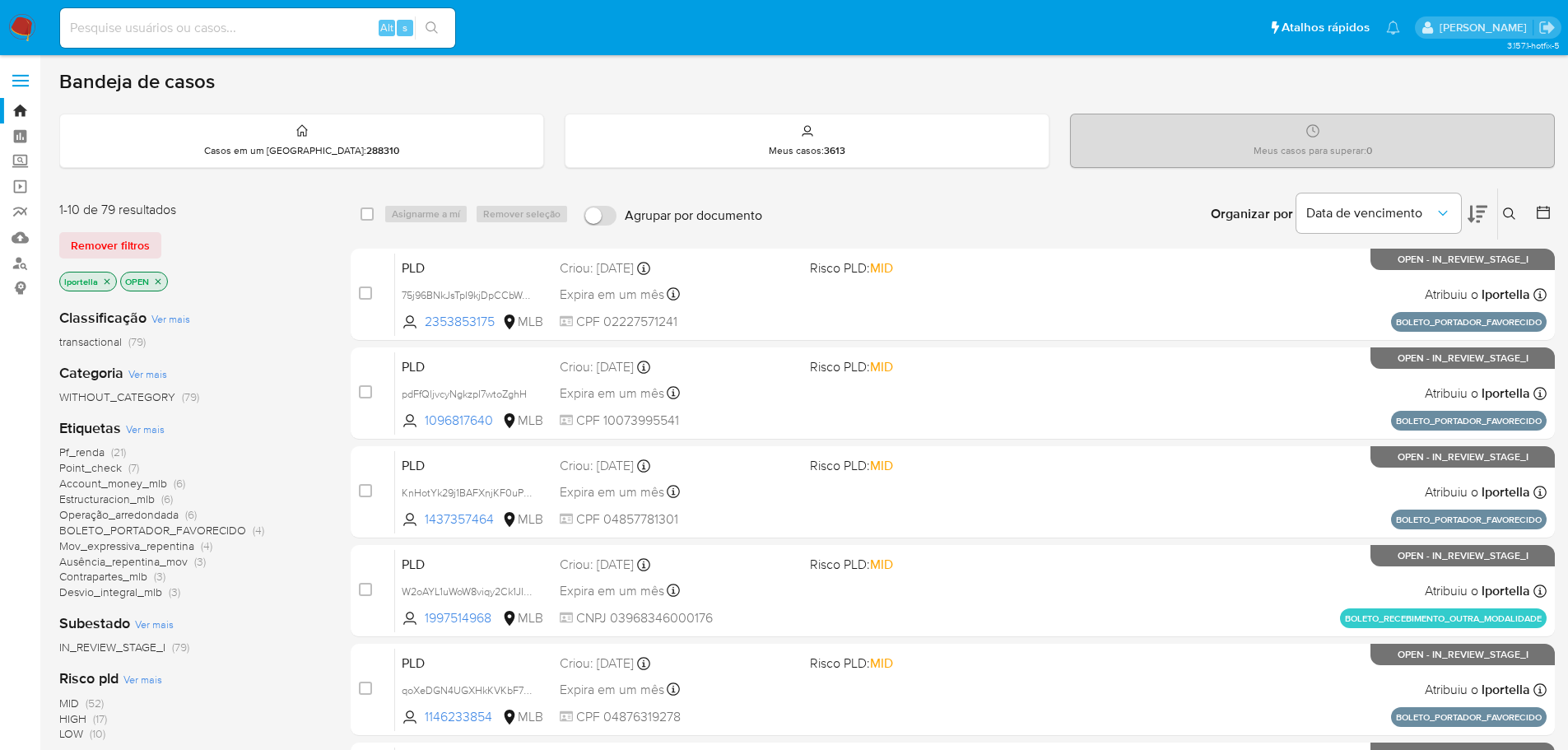
drag, startPoint x: 528, startPoint y: 0, endPoint x: 303, endPoint y: 619, distance: 658.6
click at [303, 619] on div "Subestado Ver mais IN_REVIEW_STAGE_I (79)" at bounding box center [192, 634] width 265 height 42
click at [124, 20] on input at bounding box center [257, 28] width 395 height 21
paste input "hJSqZLgxAI8BelHGOQ3iRKmu"
type input "hJSqZLgxAI8BelHGOQ3iRKmu"
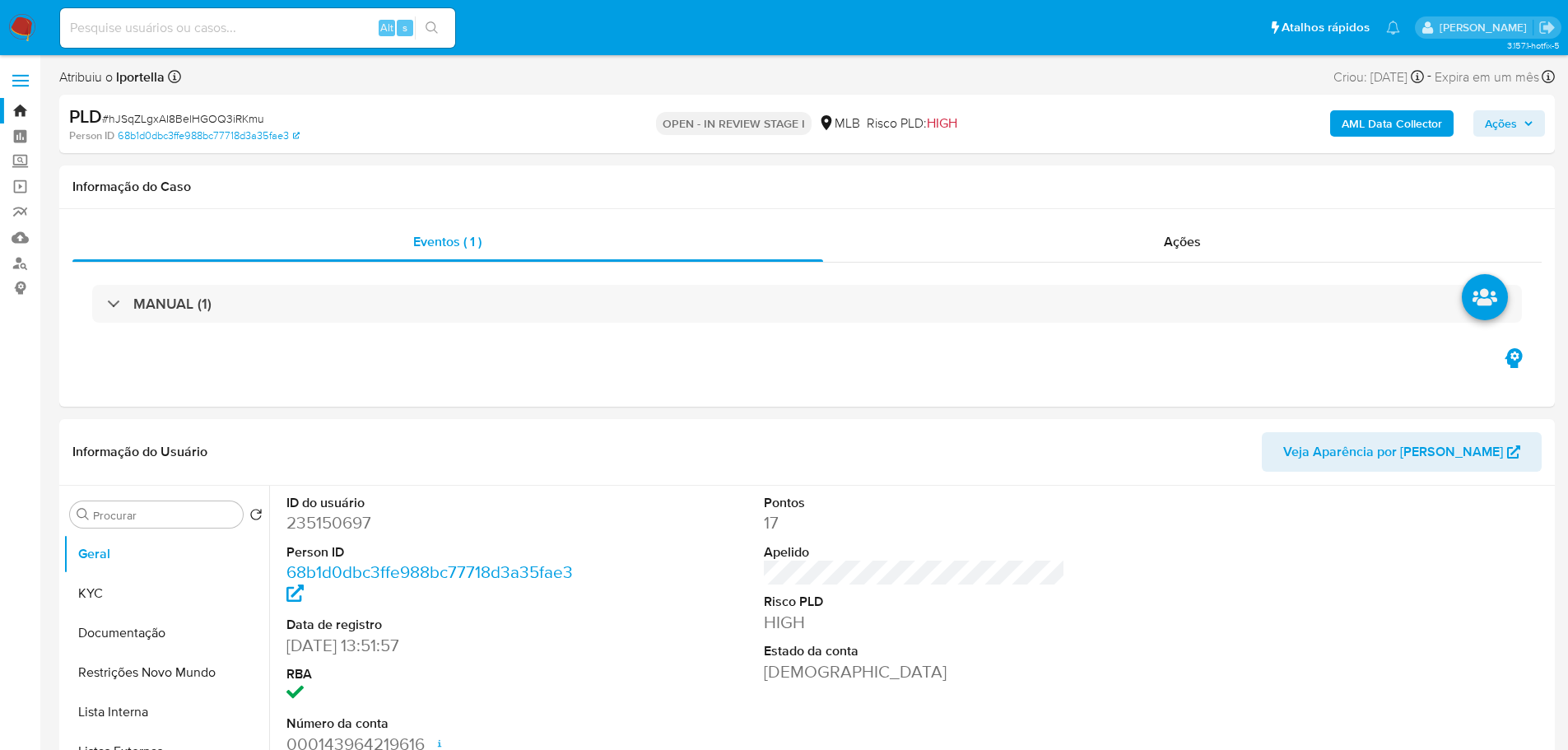
select select "10"
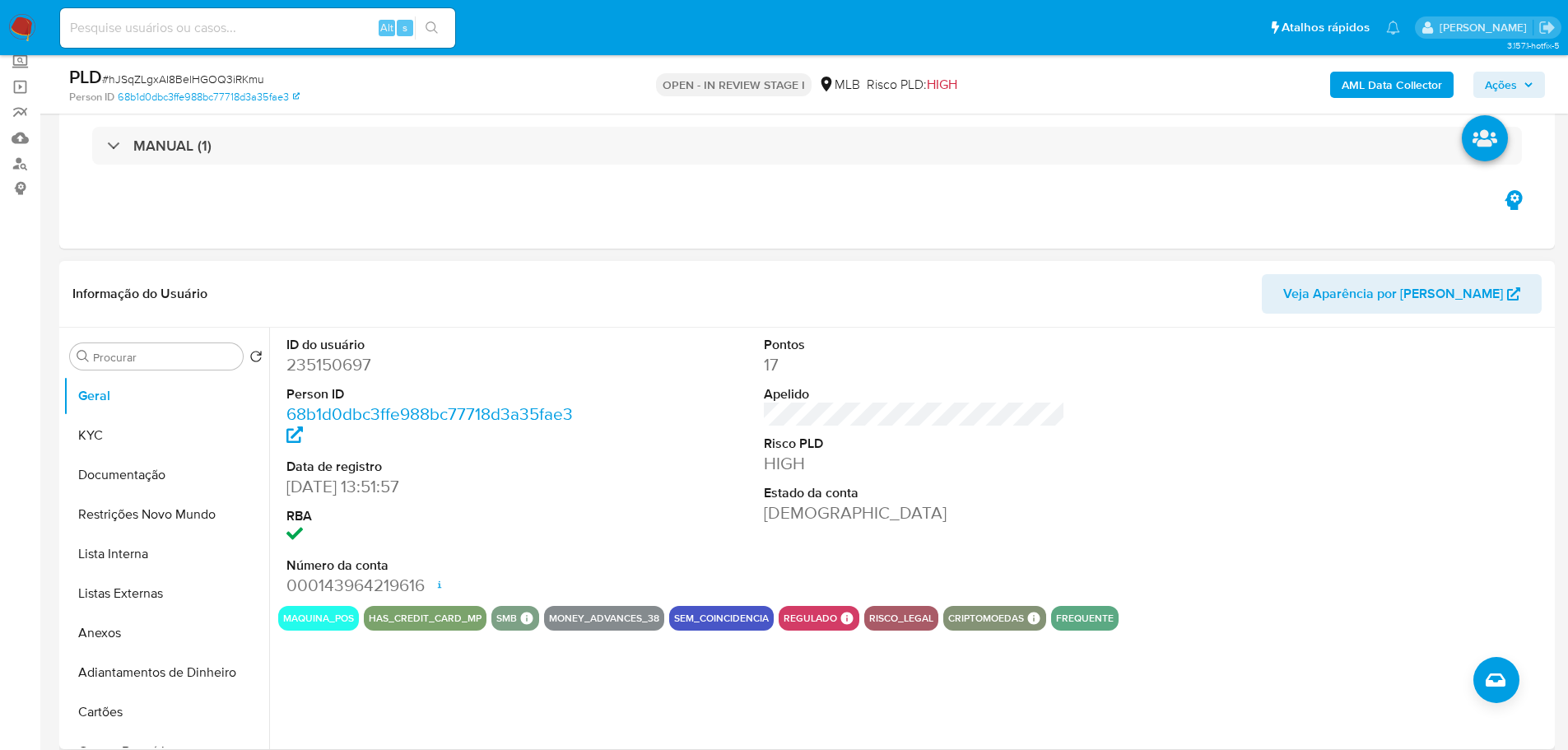
scroll to position [247, 0]
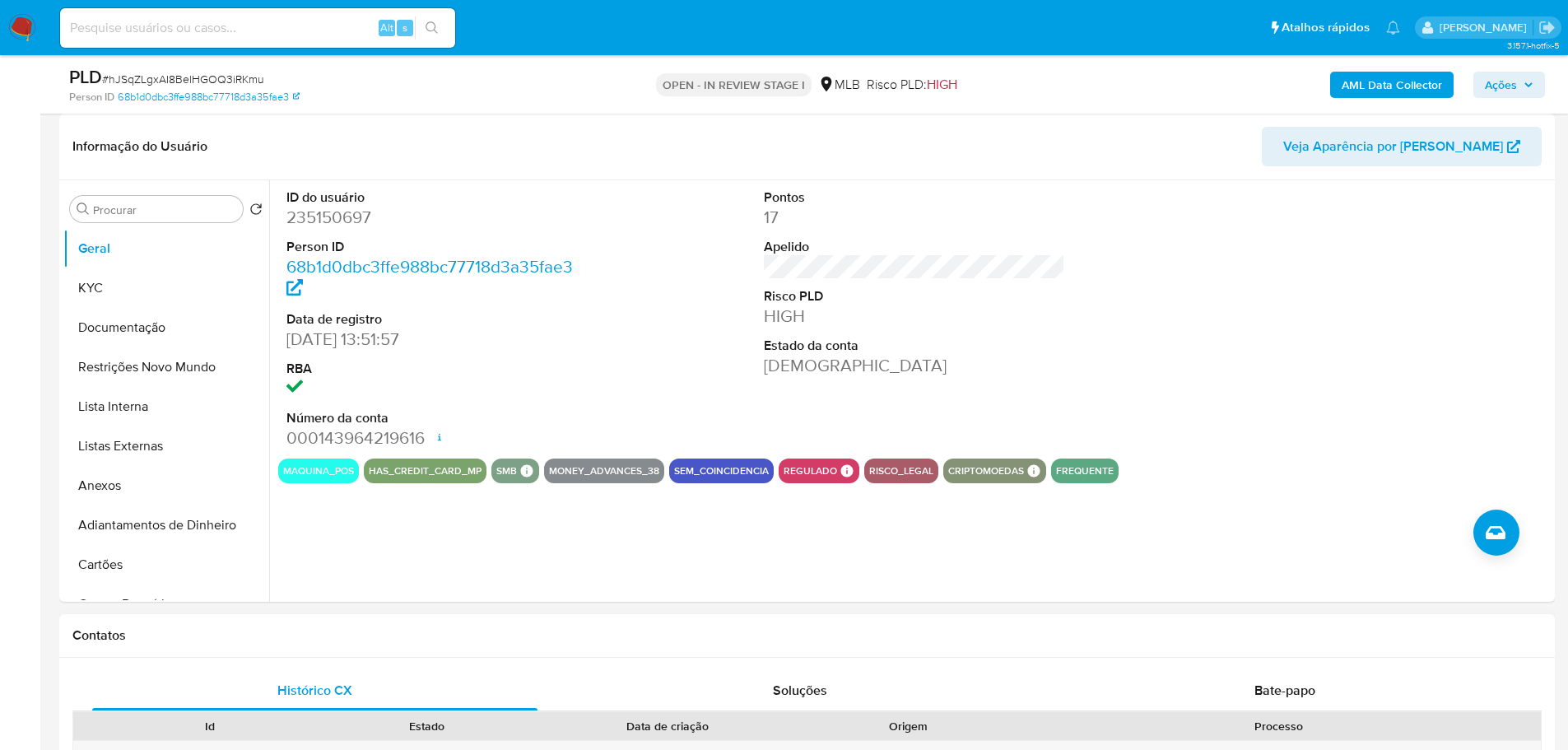
click at [499, 629] on h1 "Contatos" at bounding box center [806, 635] width 1469 height 16
click at [70, 280] on button "KYC" at bounding box center [159, 288] width 192 height 39
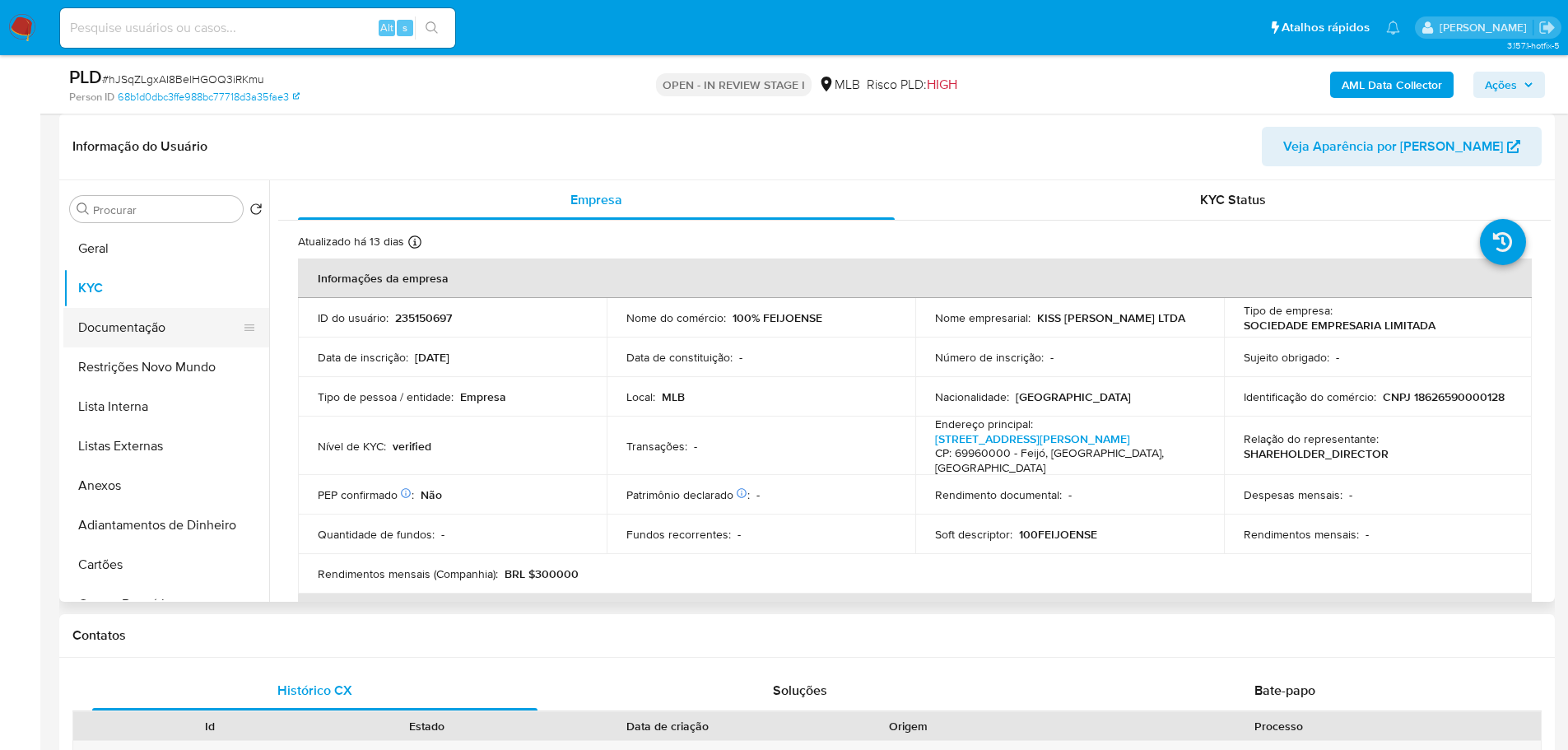
click at [140, 332] on button "Documentação" at bounding box center [159, 328] width 192 height 39
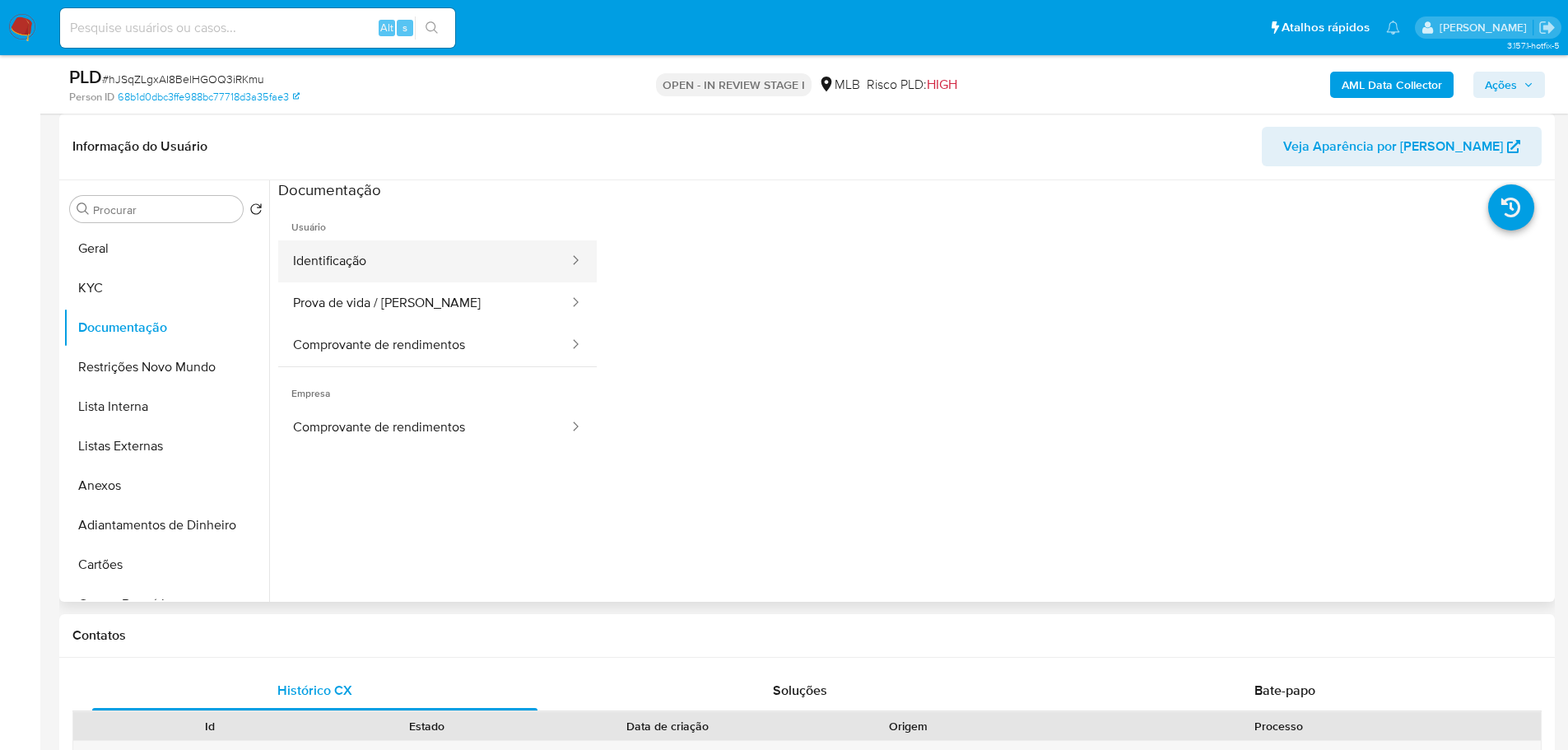
click at [409, 275] on button "Identificação" at bounding box center [424, 260] width 292 height 42
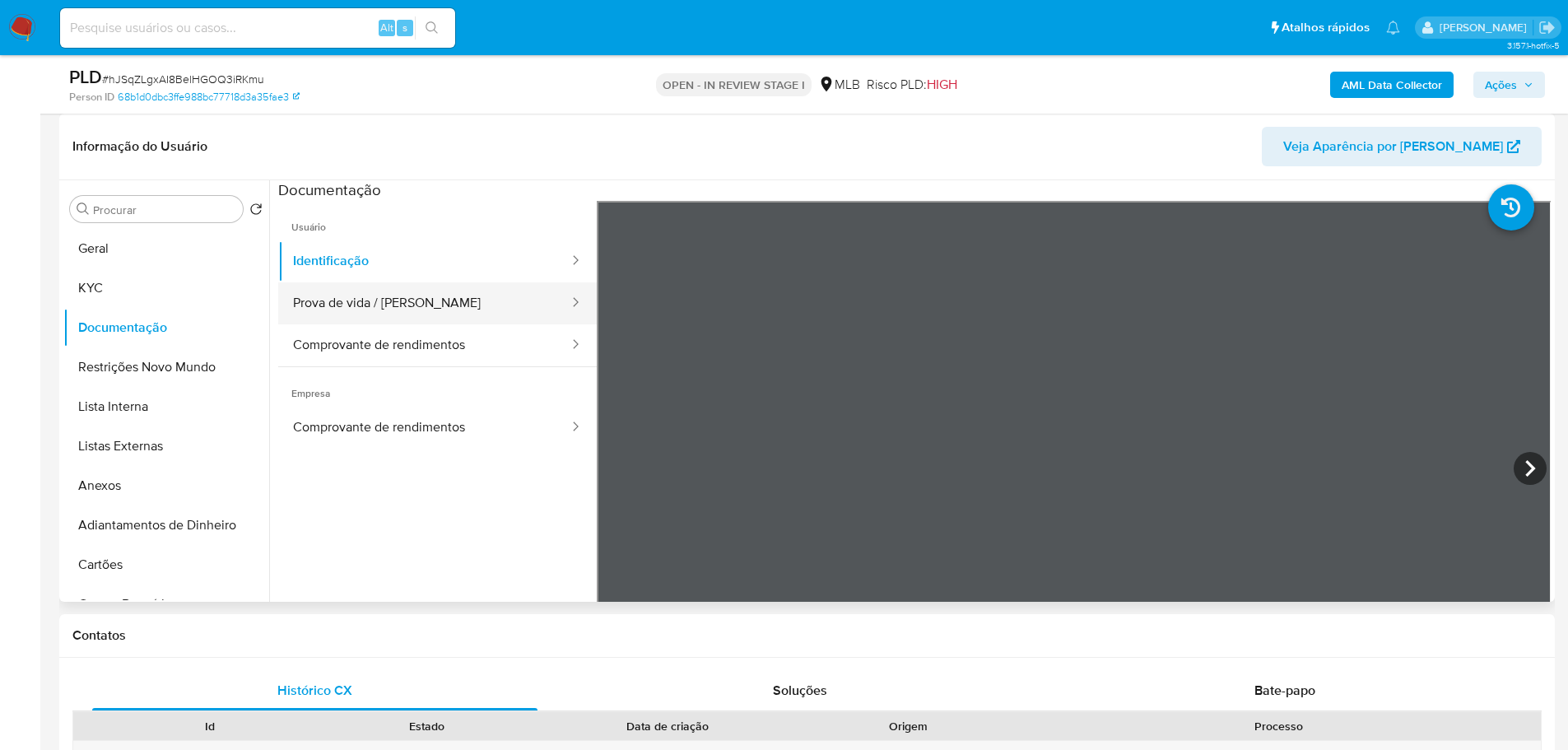
click at [436, 311] on button "Prova de vida / [PERSON_NAME]" at bounding box center [424, 303] width 292 height 42
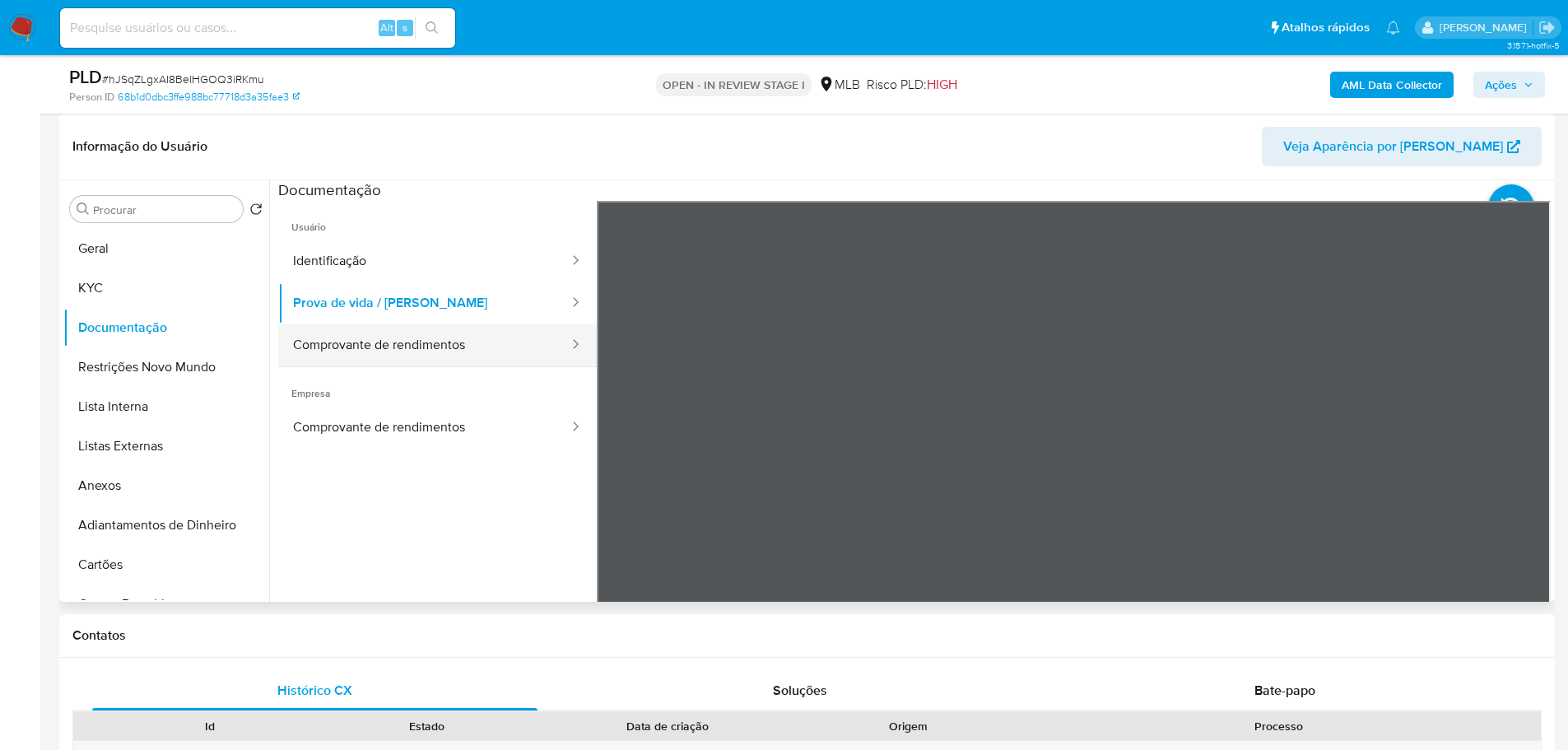
click at [493, 361] on button "Comprovante de rendimentos" at bounding box center [424, 345] width 292 height 42
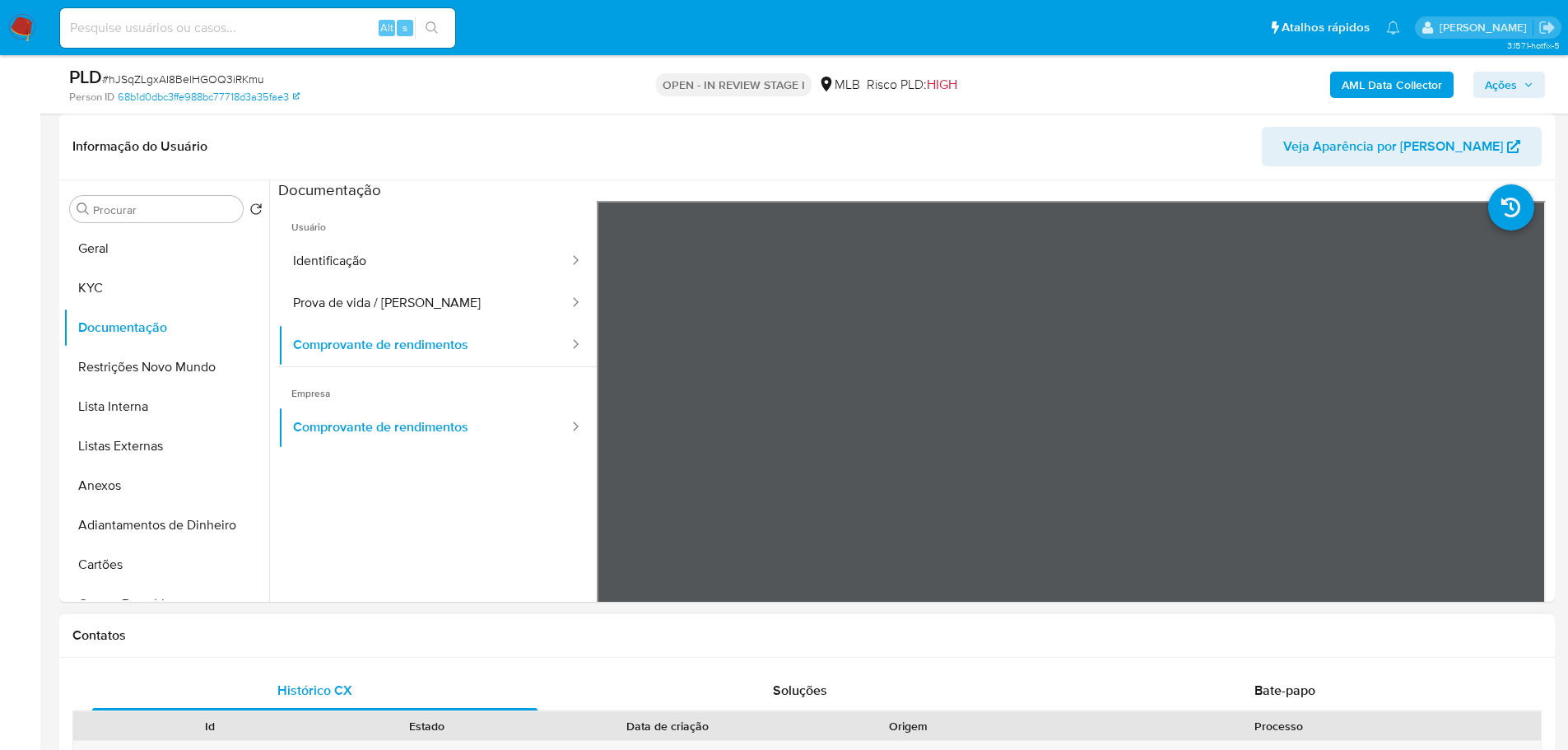
click at [555, 655] on div "Contatos" at bounding box center [806, 635] width 1496 height 44
click at [98, 283] on button "KYC" at bounding box center [159, 288] width 192 height 39
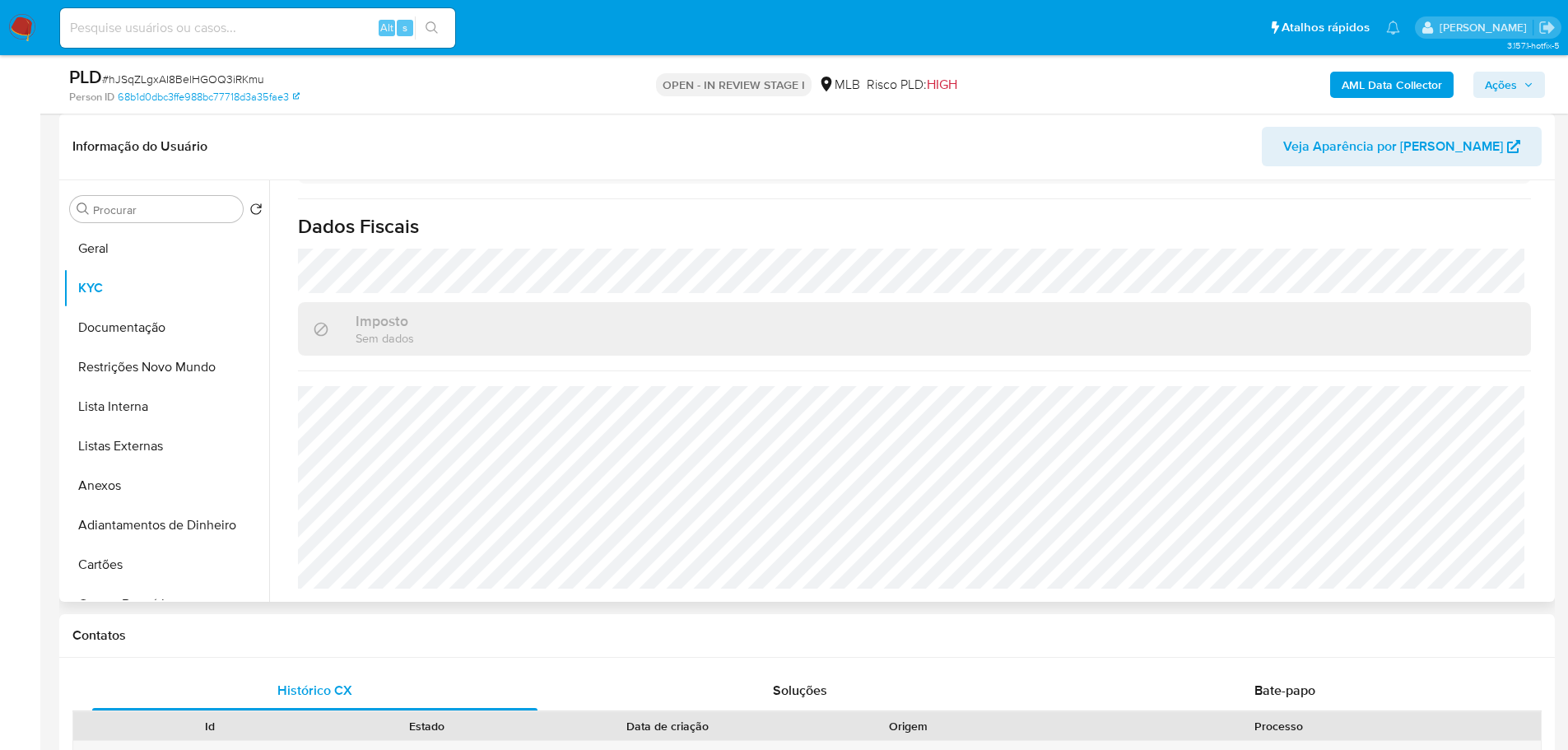
scroll to position [940, 0]
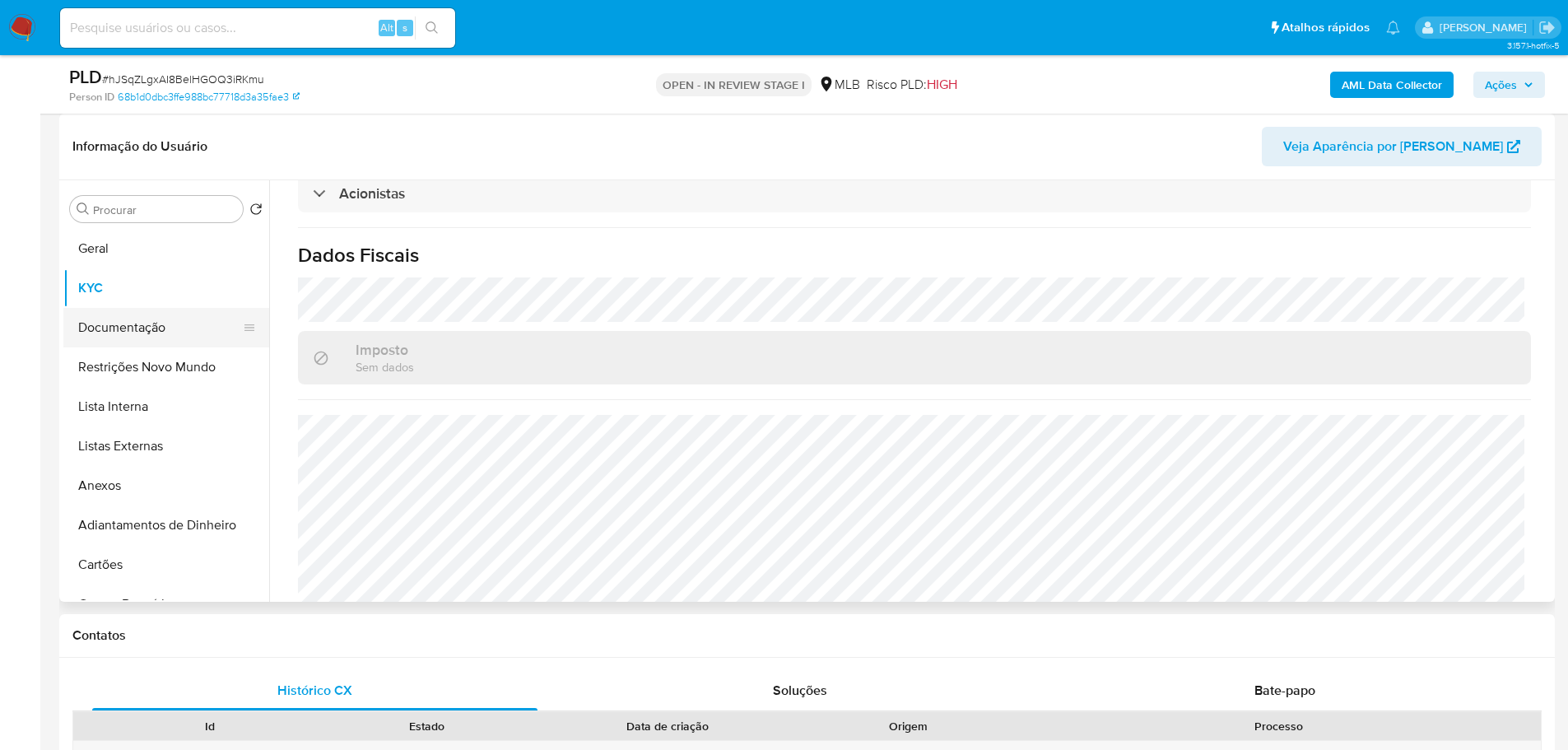
click at [198, 332] on button "Documentação" at bounding box center [159, 328] width 192 height 39
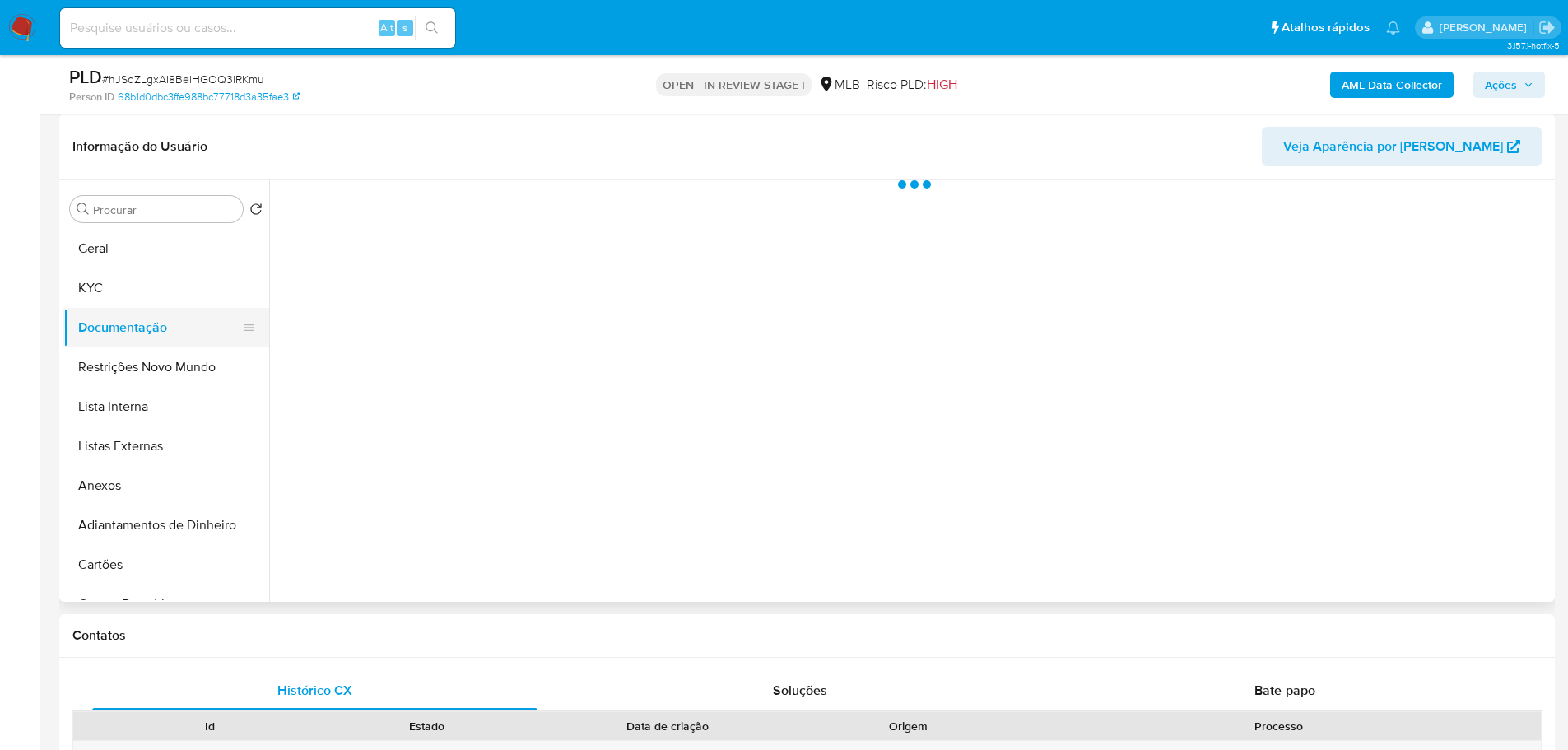
scroll to position [0, 0]
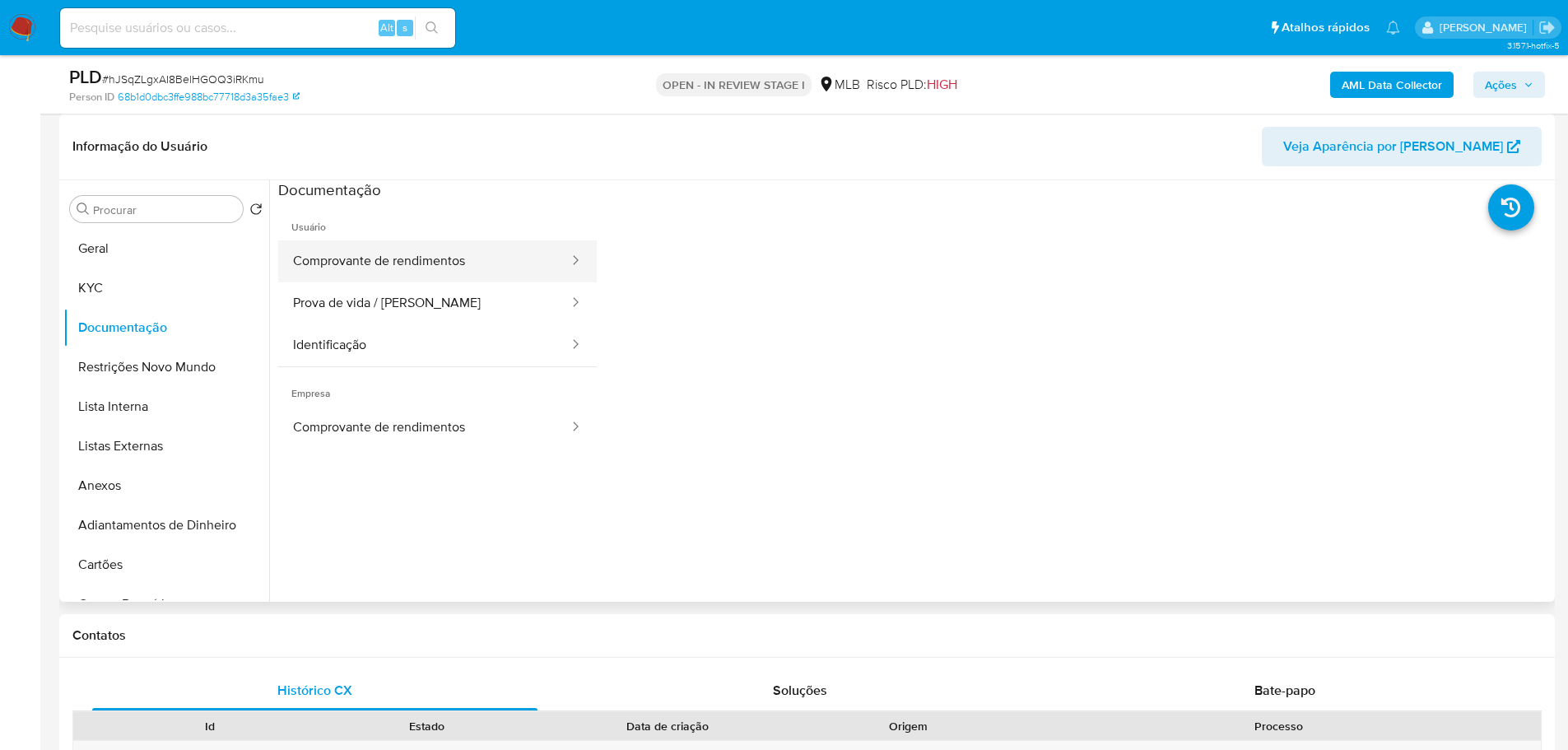
click at [431, 270] on button "Comprovante de rendimentos" at bounding box center [424, 260] width 292 height 42
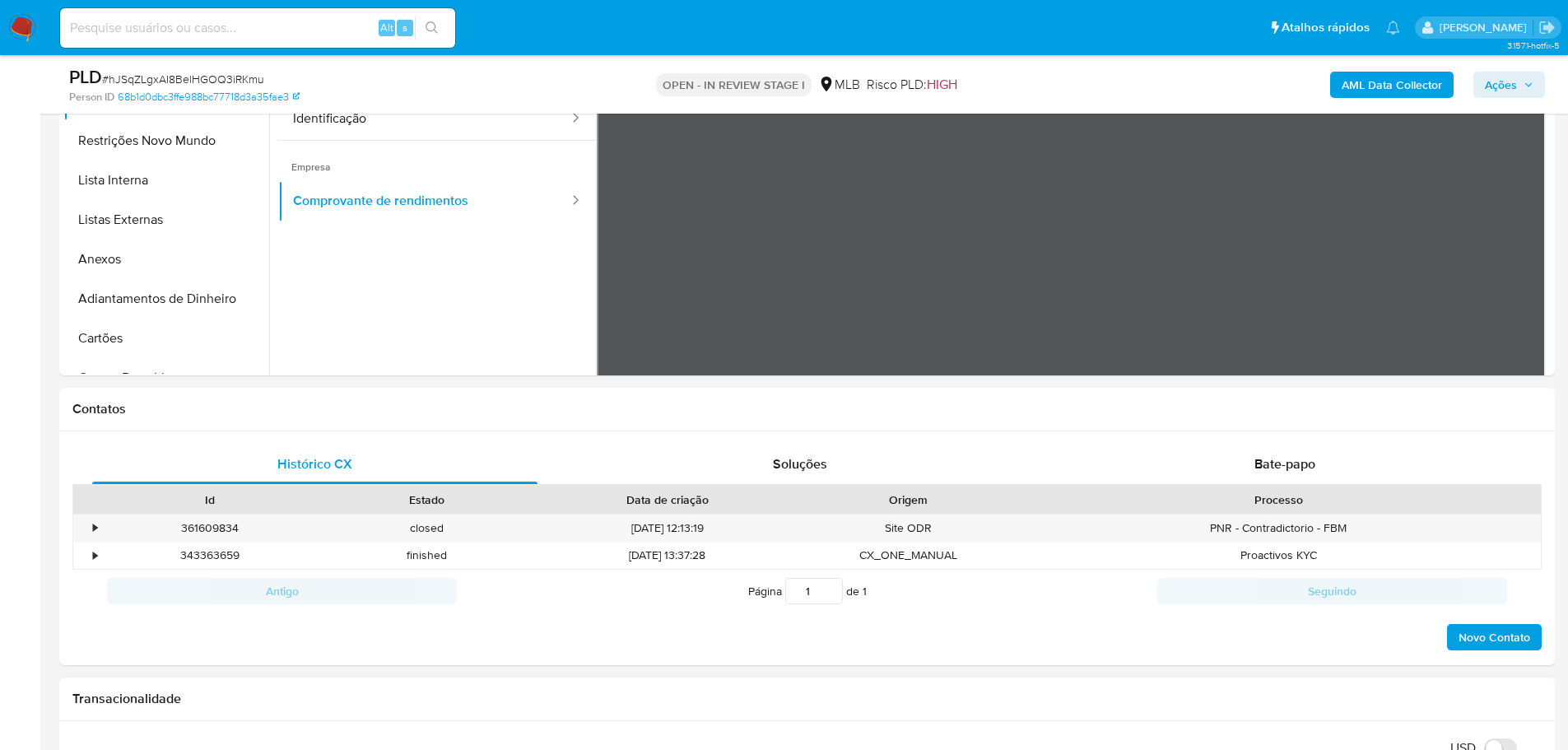
scroll to position [741, 0]
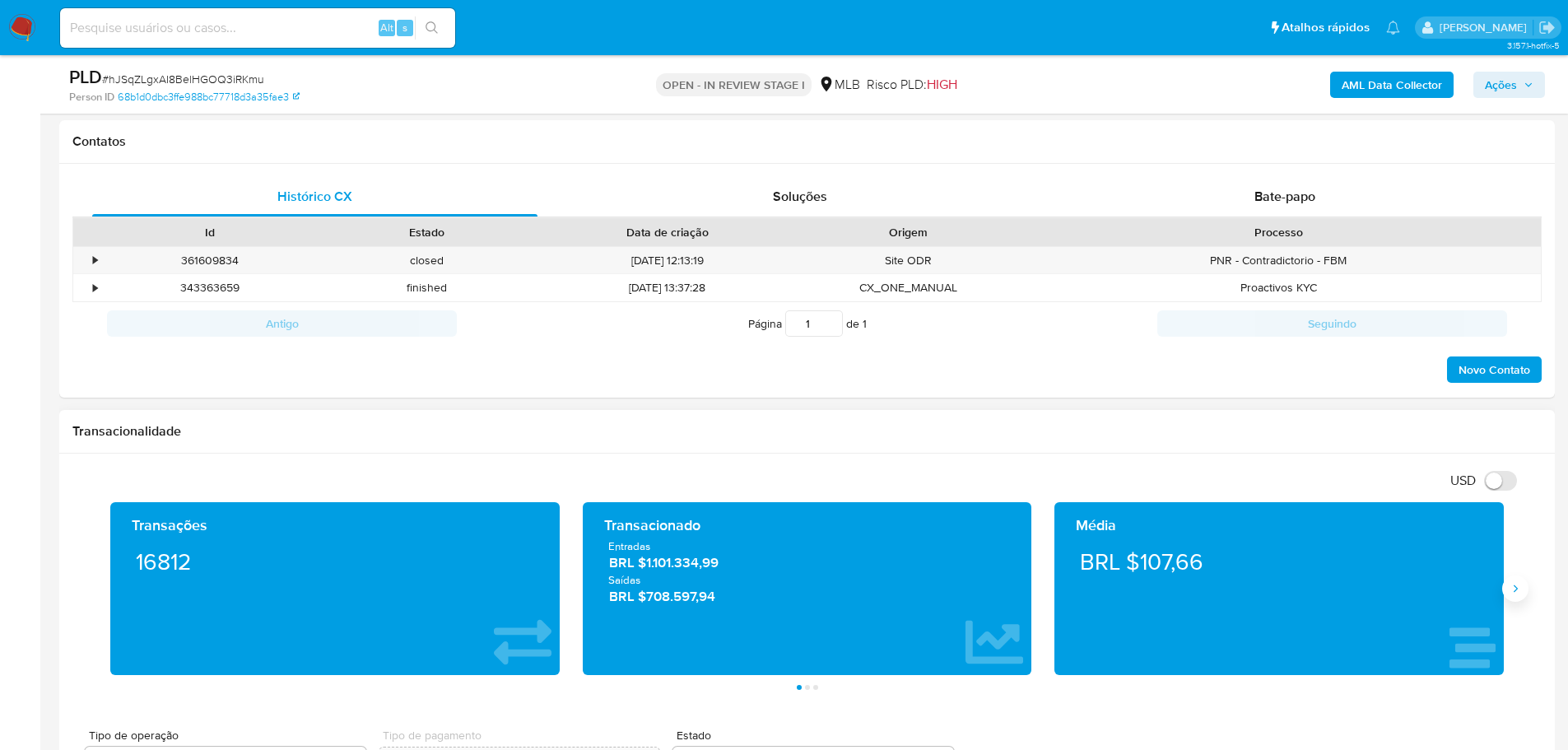
click at [1521, 594] on icon "Siguiente" at bounding box center [1514, 588] width 13 height 13
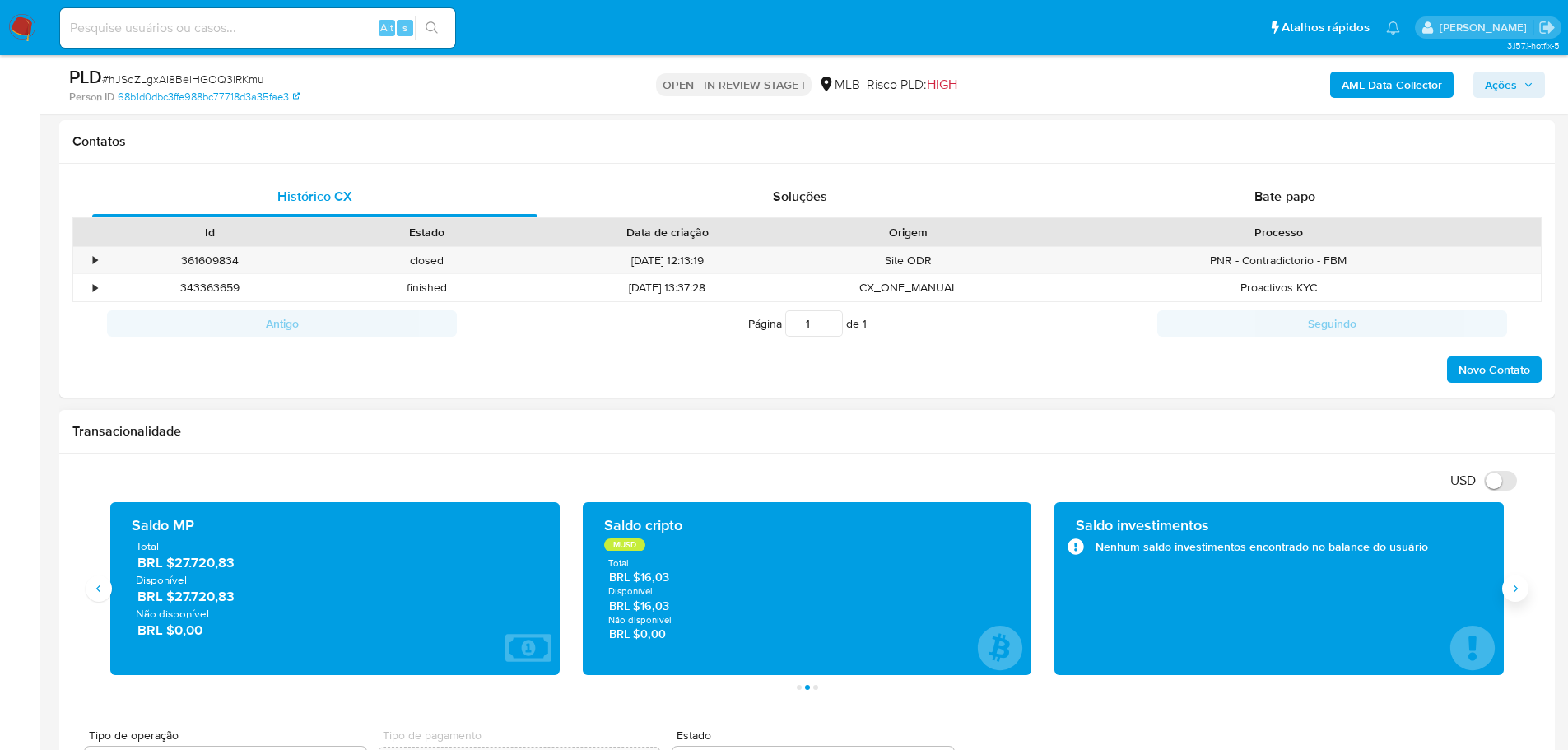
click at [1521, 594] on icon "Siguiente" at bounding box center [1514, 588] width 13 height 13
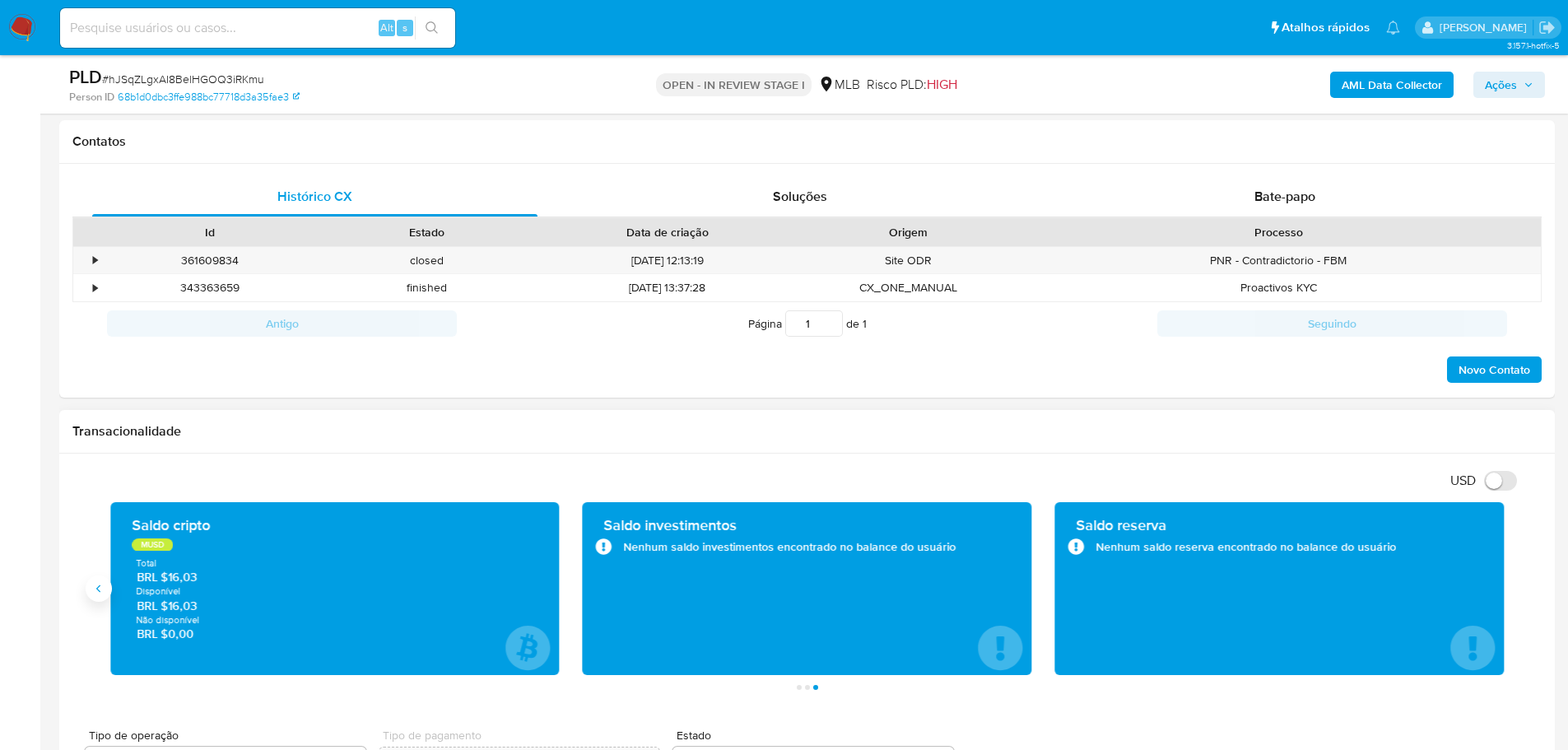
click at [105, 586] on button "Anterior" at bounding box center [98, 588] width 26 height 26
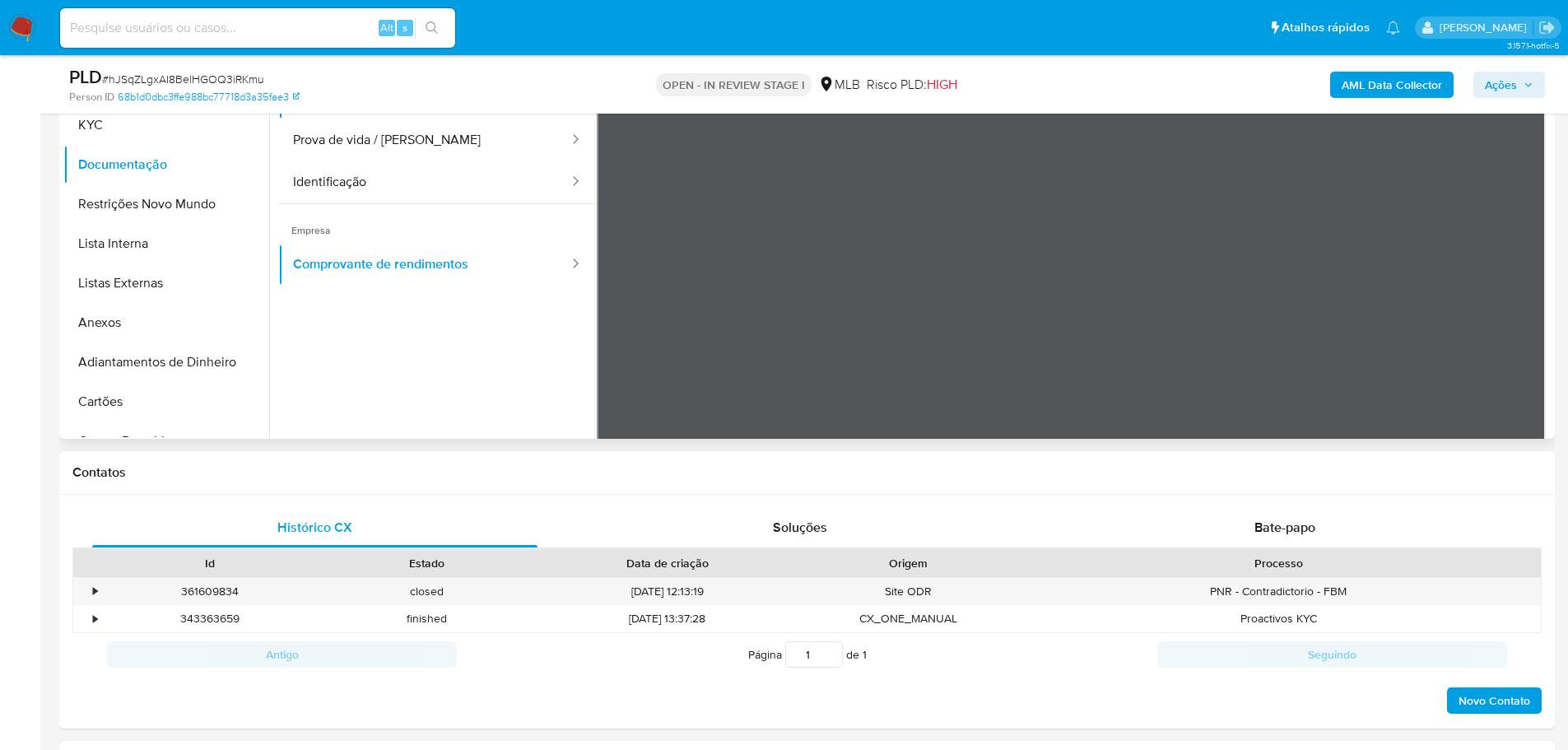
scroll to position [247, 0]
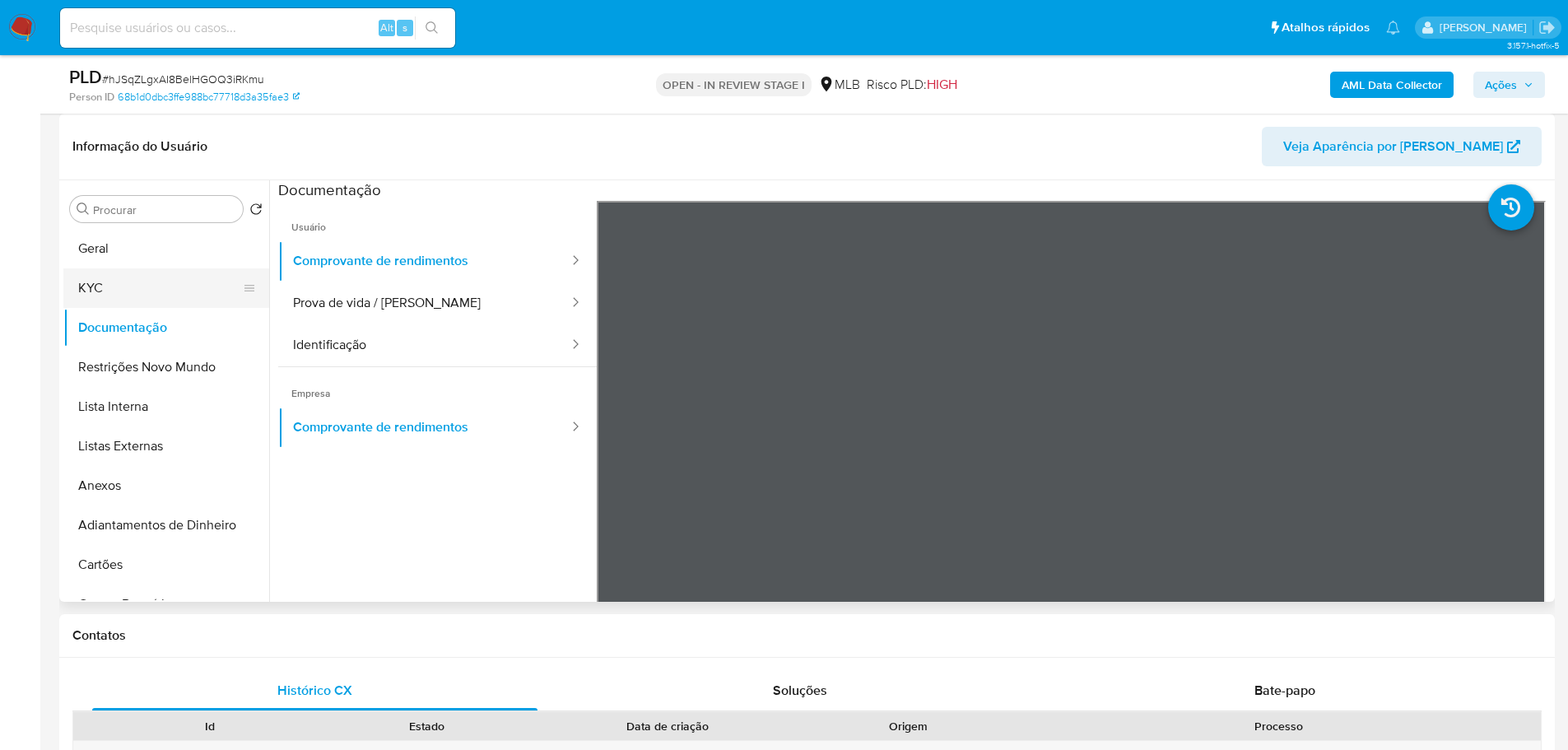
click at [160, 295] on button "KYC" at bounding box center [159, 288] width 192 height 39
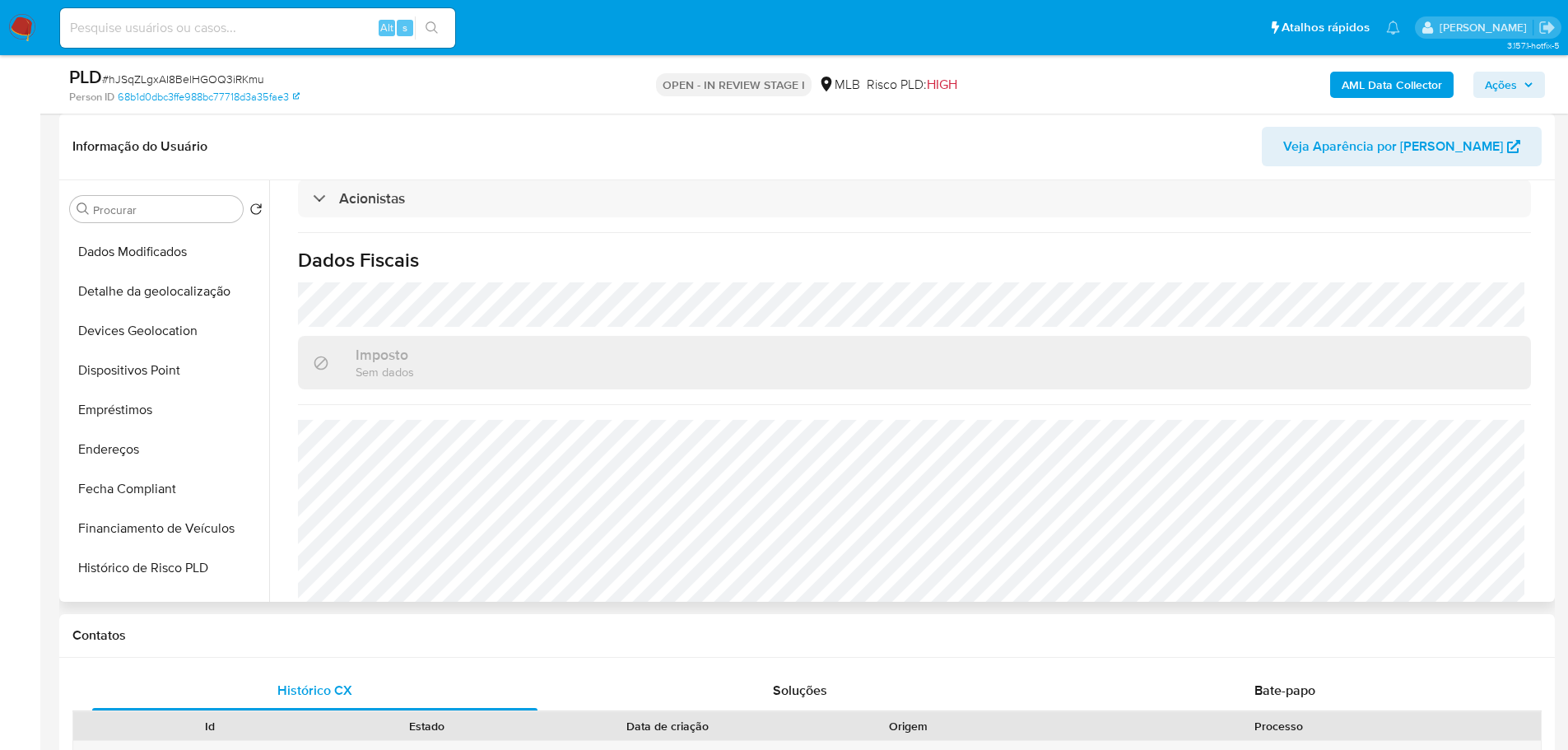
scroll to position [659, 0]
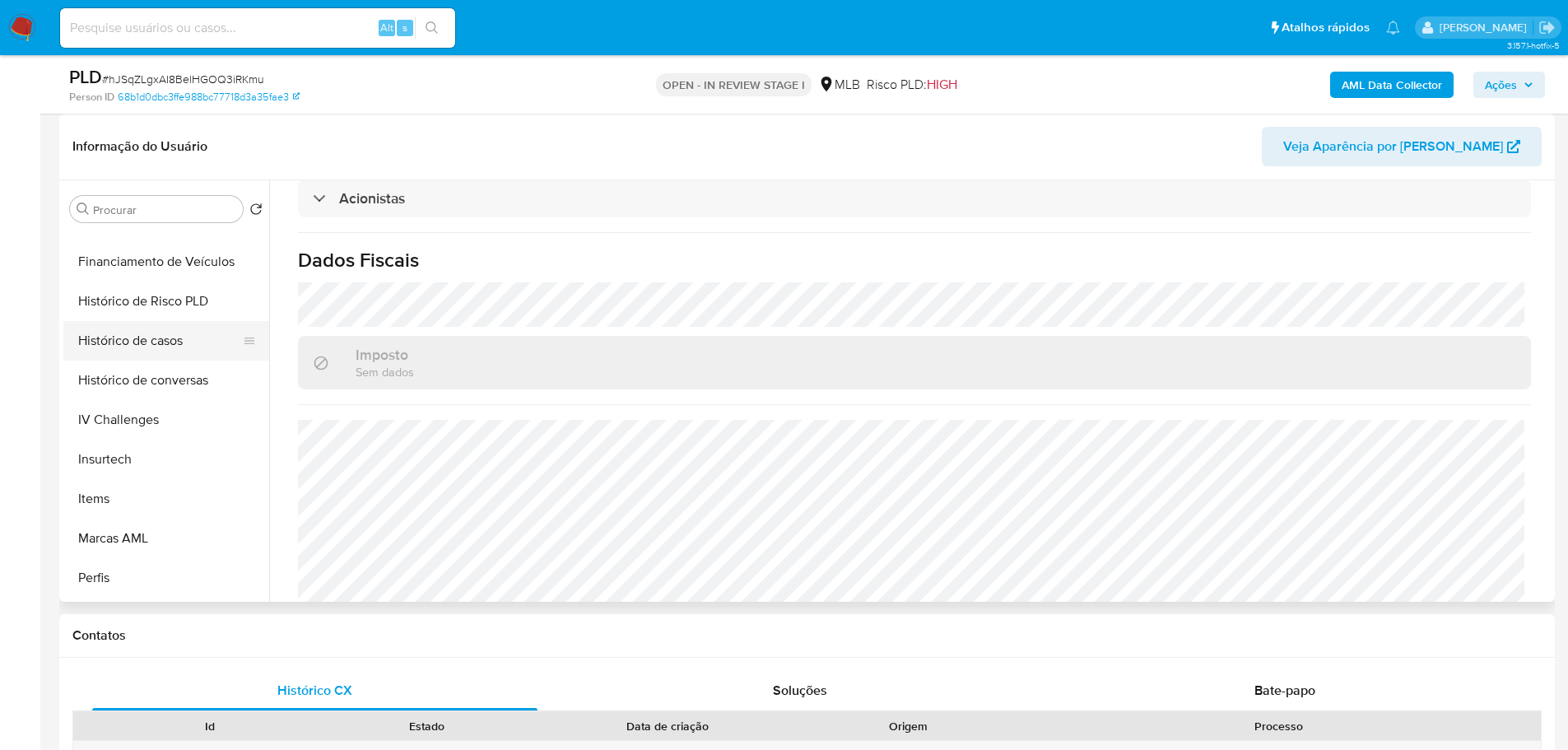
click at [164, 346] on button "Histórico de casos" at bounding box center [159, 341] width 192 height 39
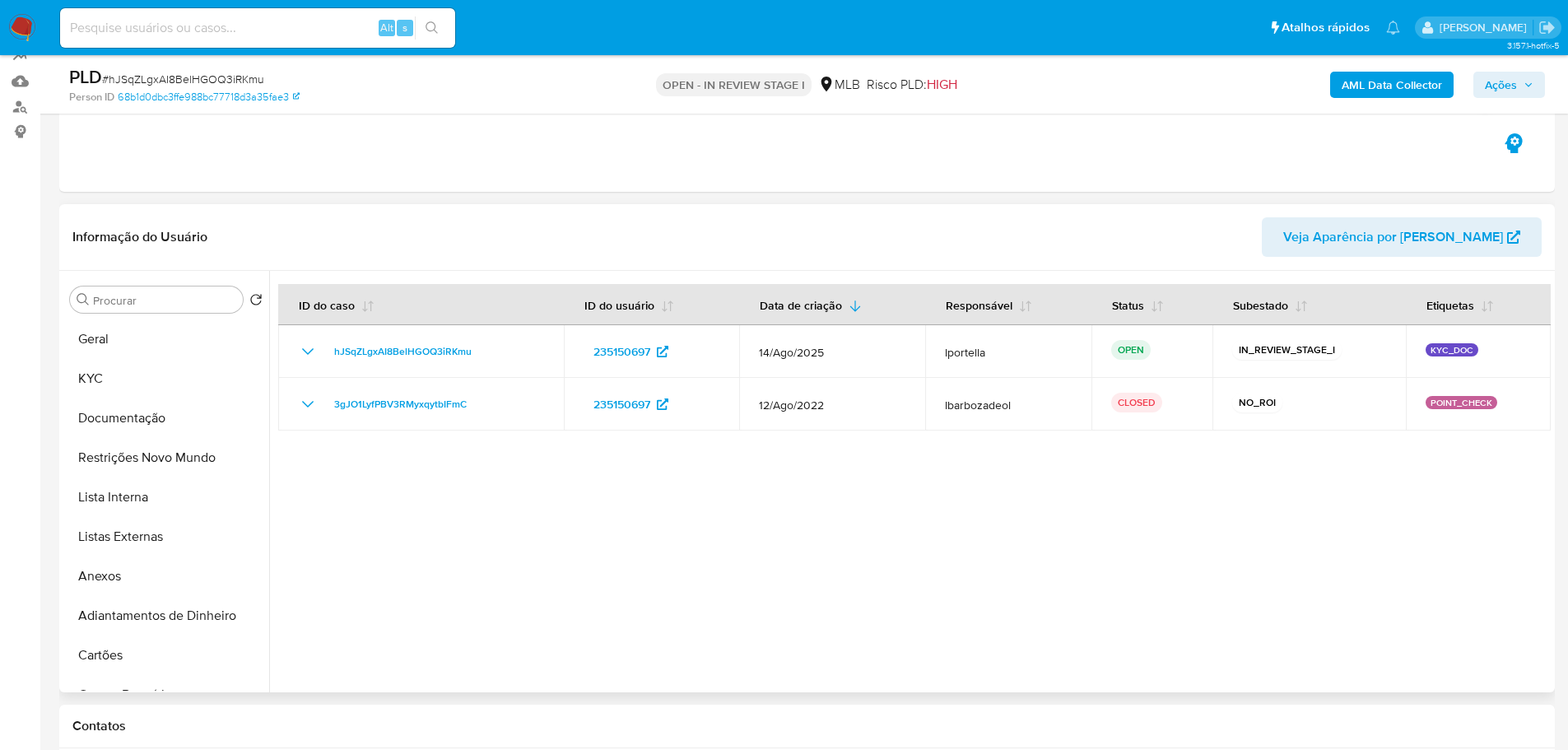
scroll to position [82, 0]
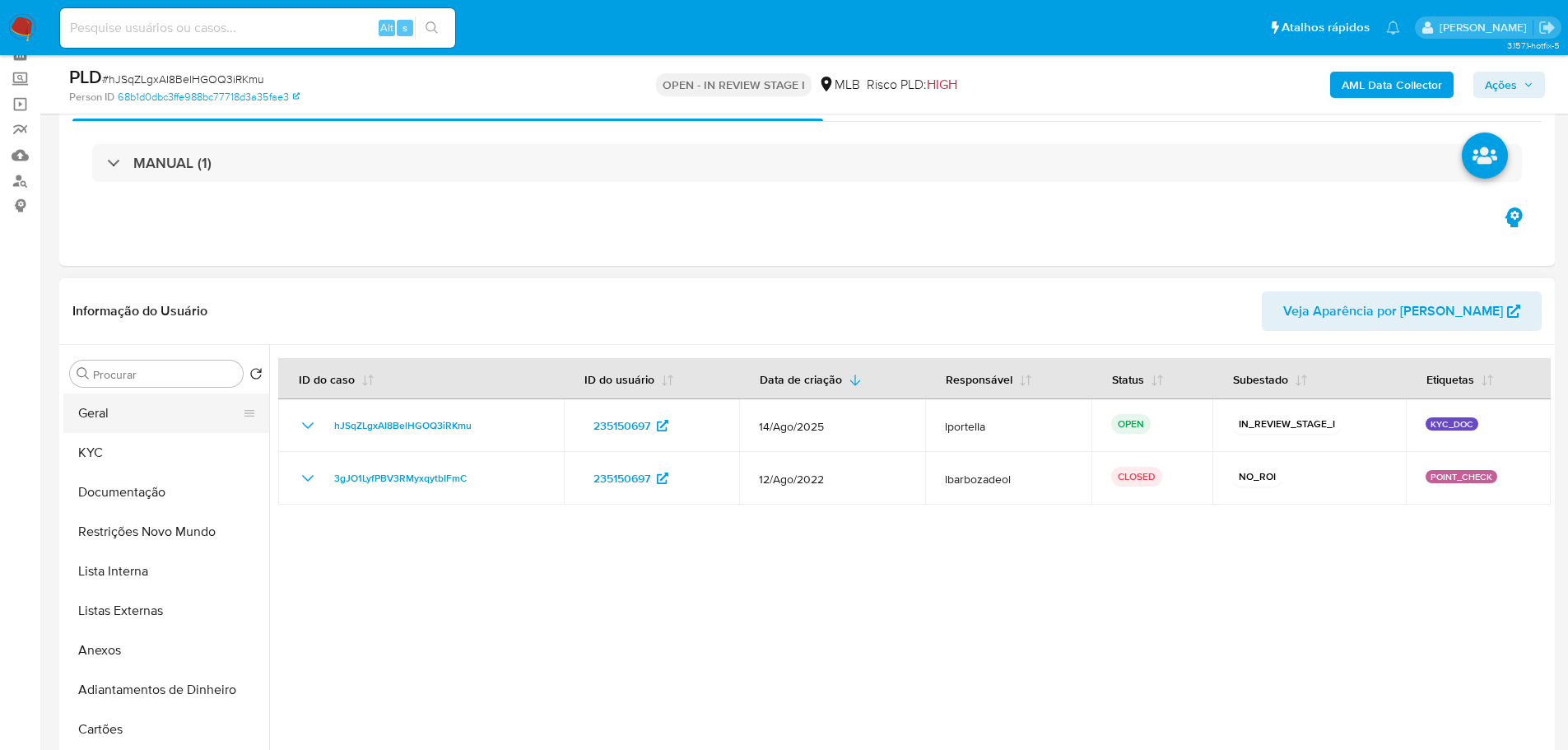
click at [136, 428] on button "Geral" at bounding box center [159, 413] width 192 height 39
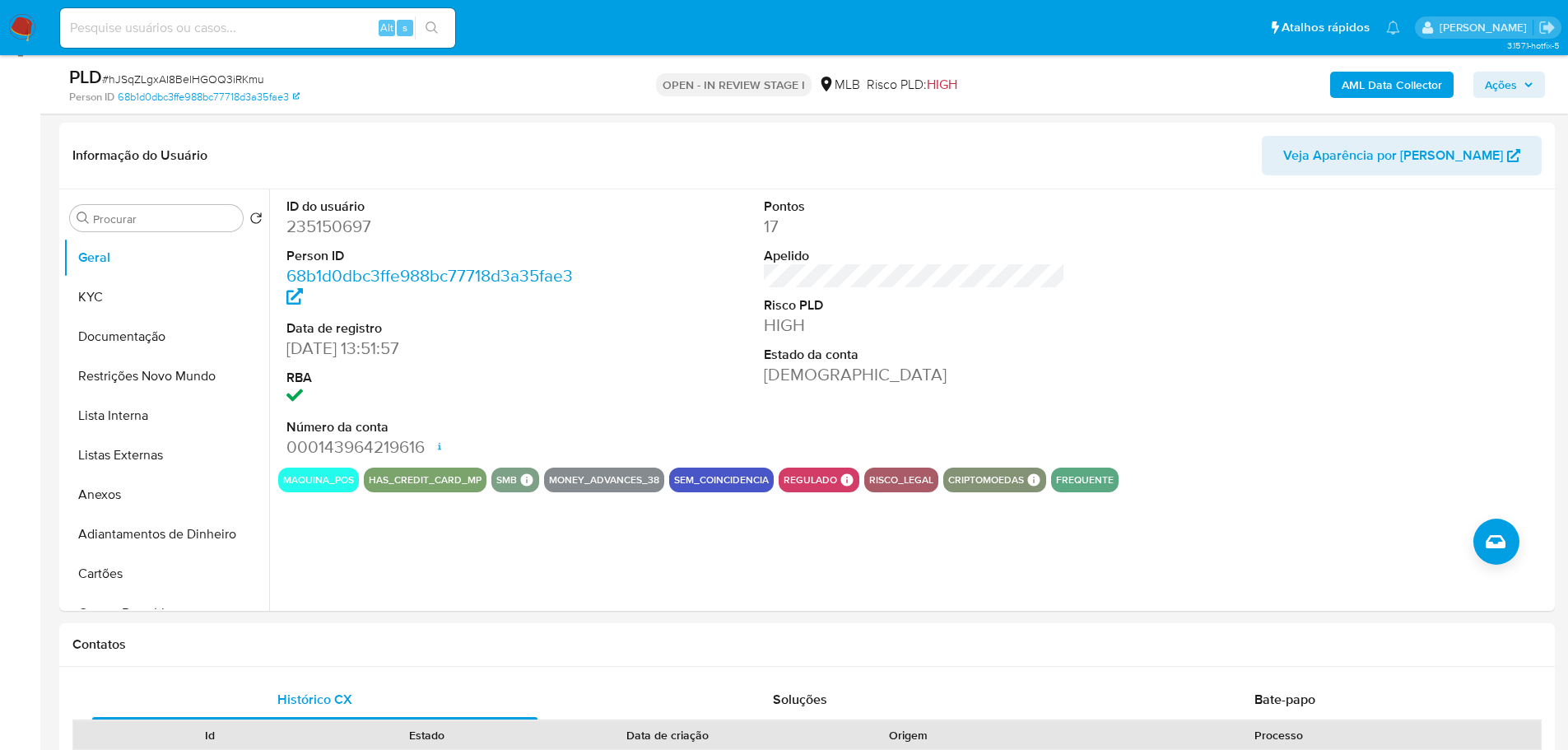
scroll to position [200, 0]
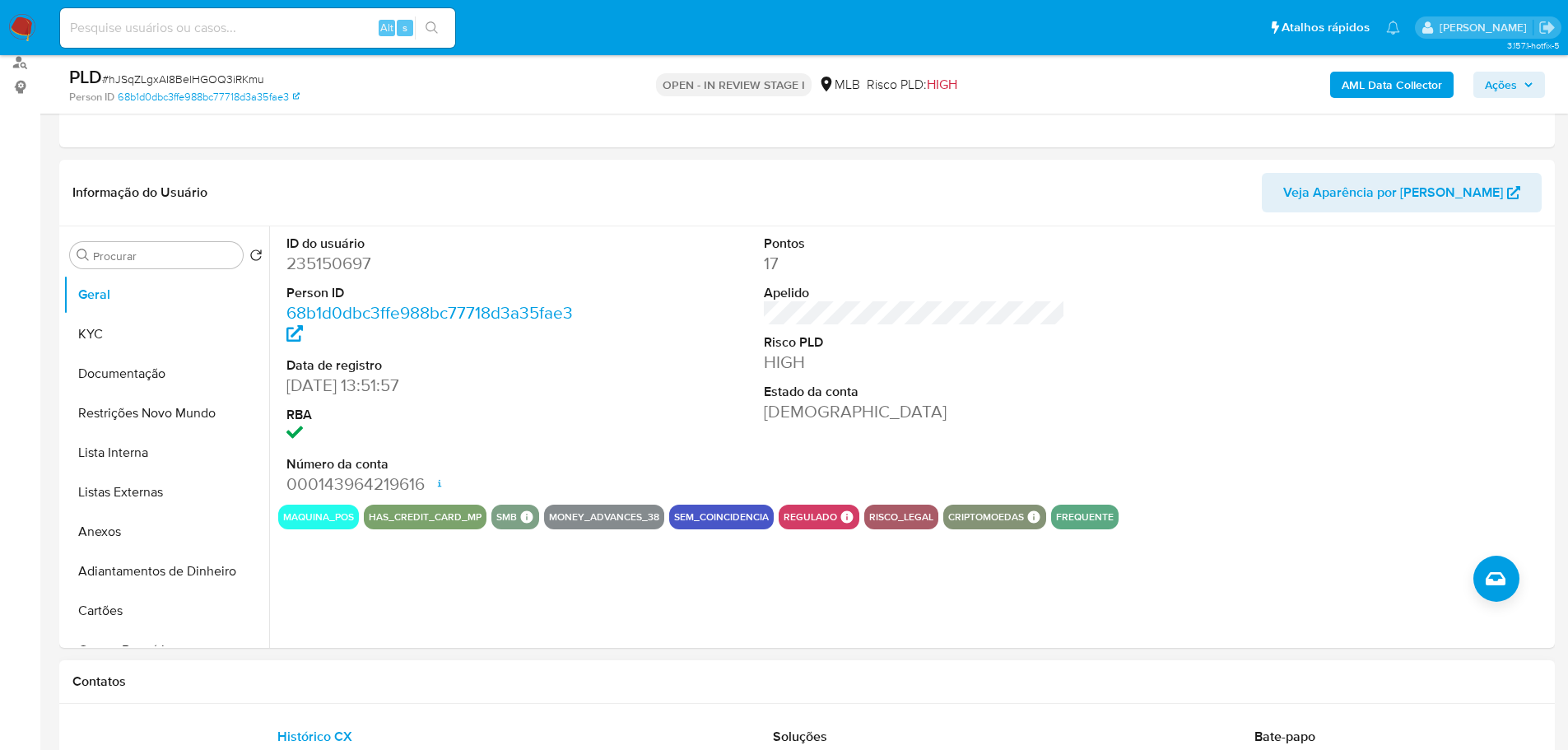
click at [337, 677] on h1 "Contatos" at bounding box center [806, 681] width 1469 height 16
drag, startPoint x: 113, startPoint y: 337, endPoint x: 26, endPoint y: 334, distance: 87.1
click at [112, 336] on button "KYC" at bounding box center [166, 334] width 206 height 39
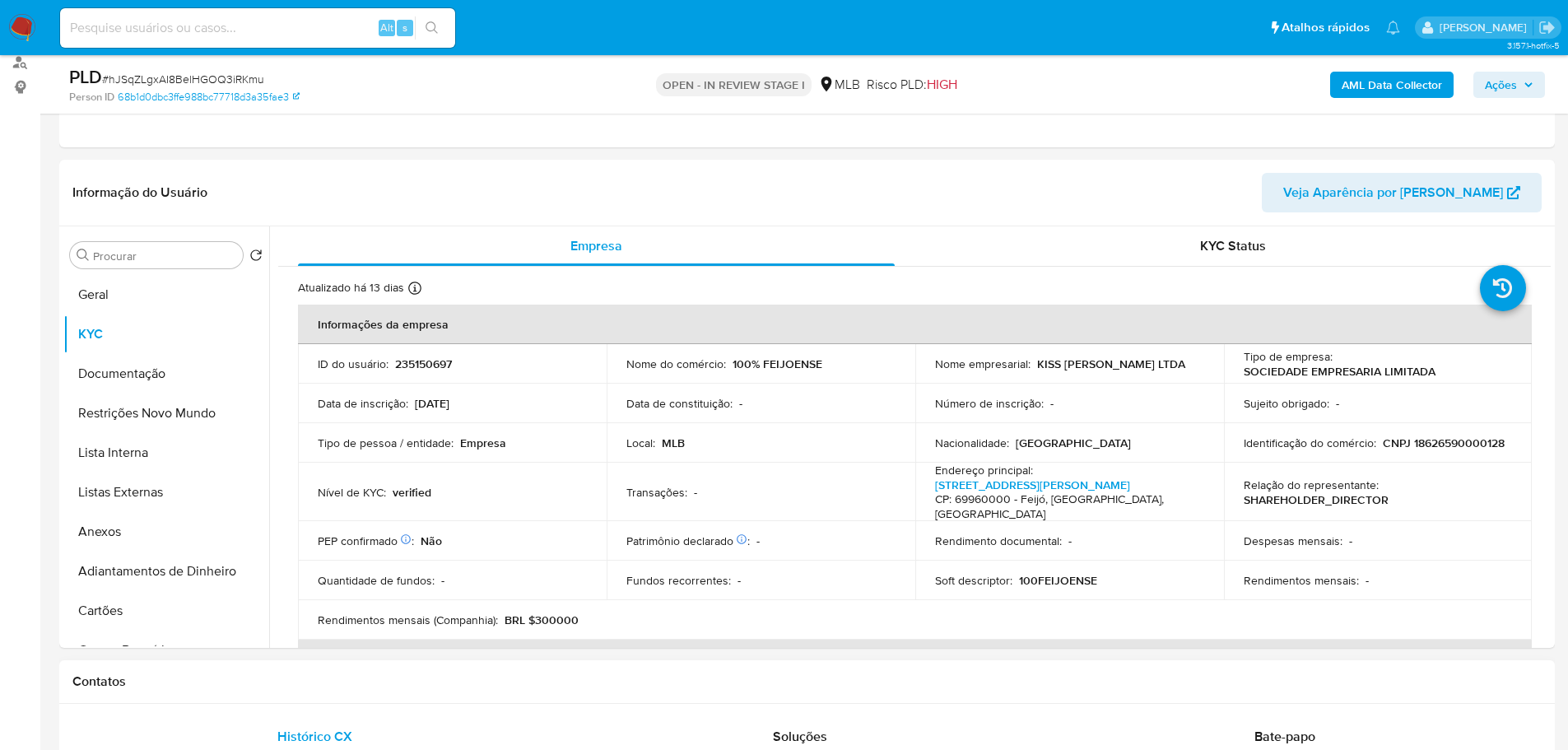
click at [308, 667] on div "Contatos" at bounding box center [806, 681] width 1496 height 44
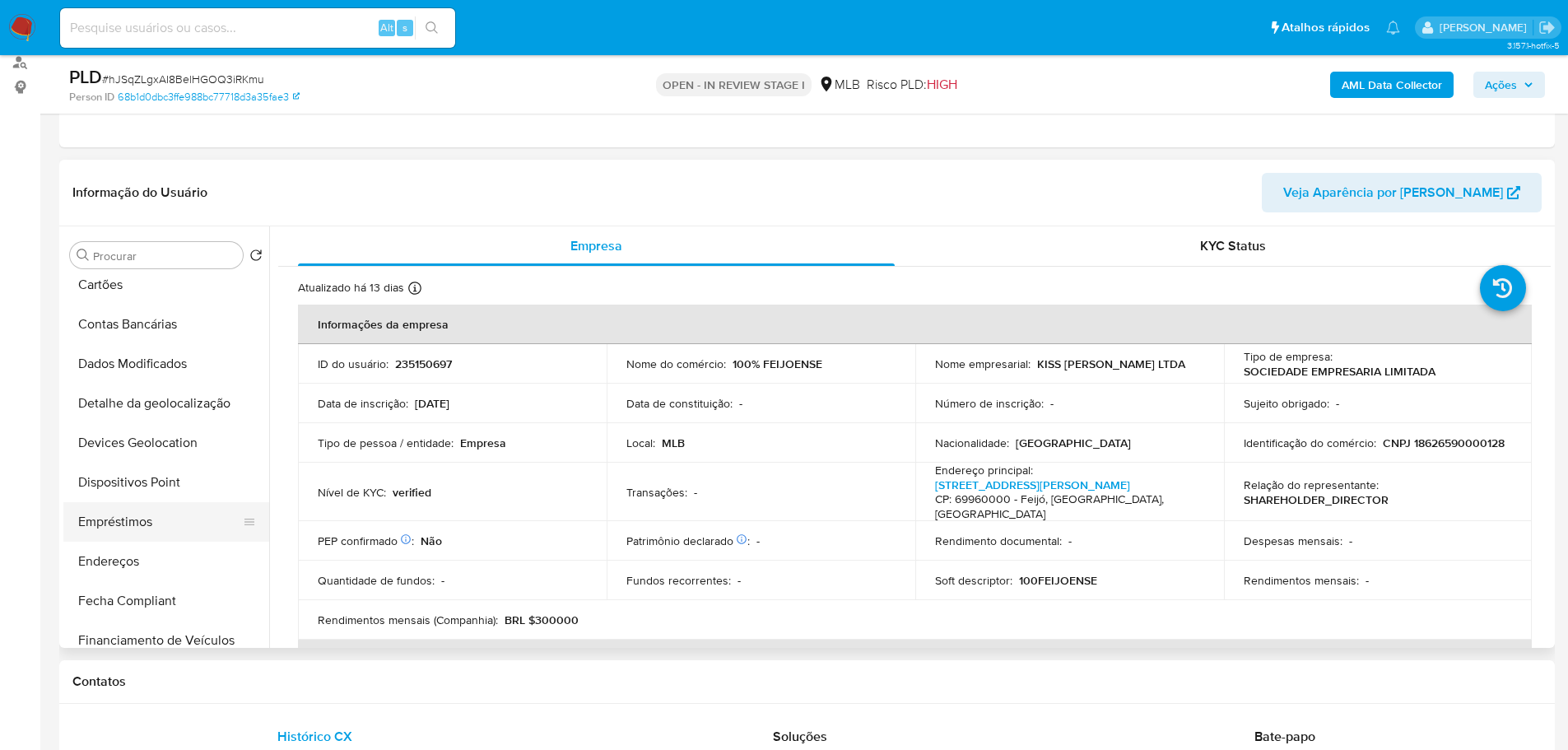
scroll to position [412, 0]
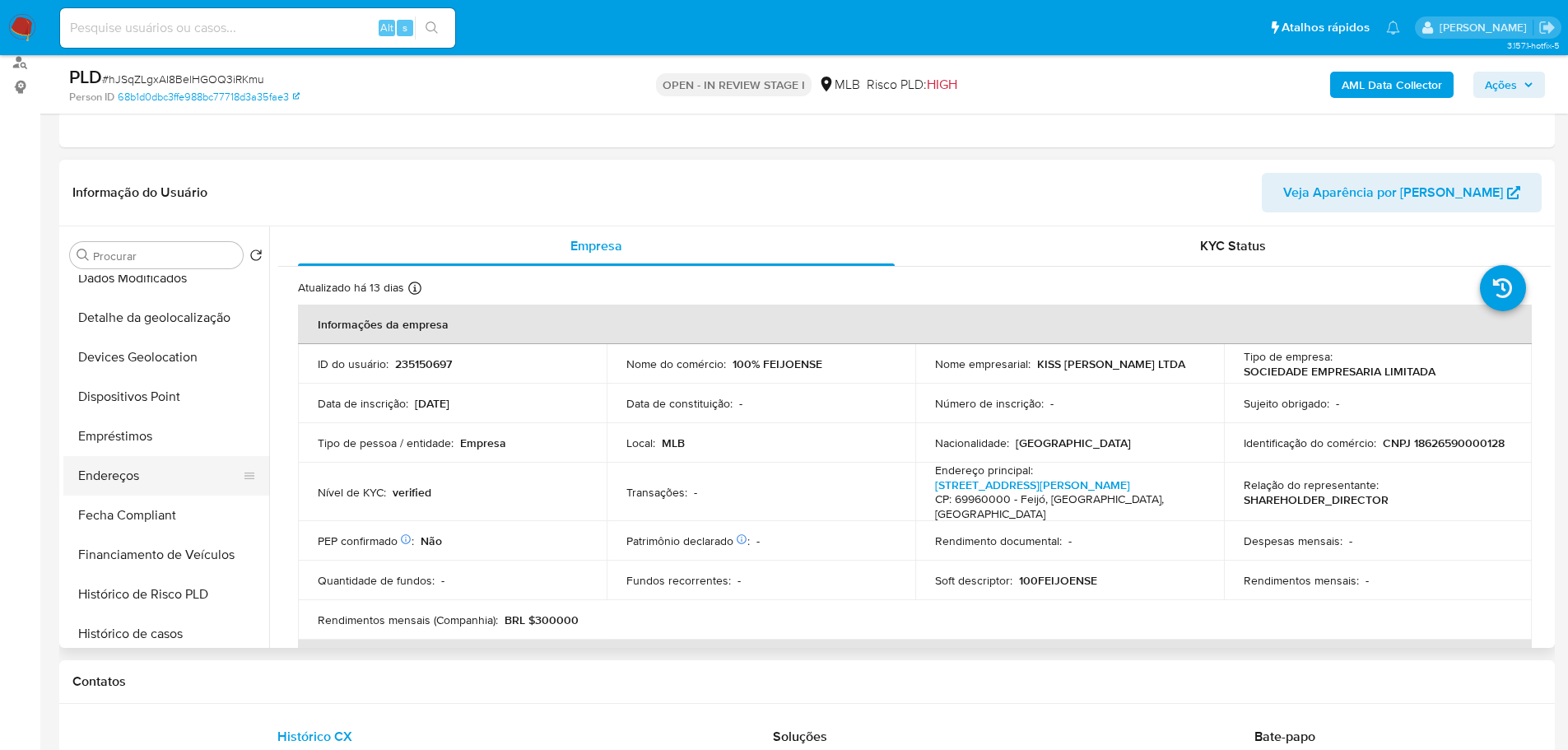
click at [141, 482] on button "Endereços" at bounding box center [159, 475] width 192 height 39
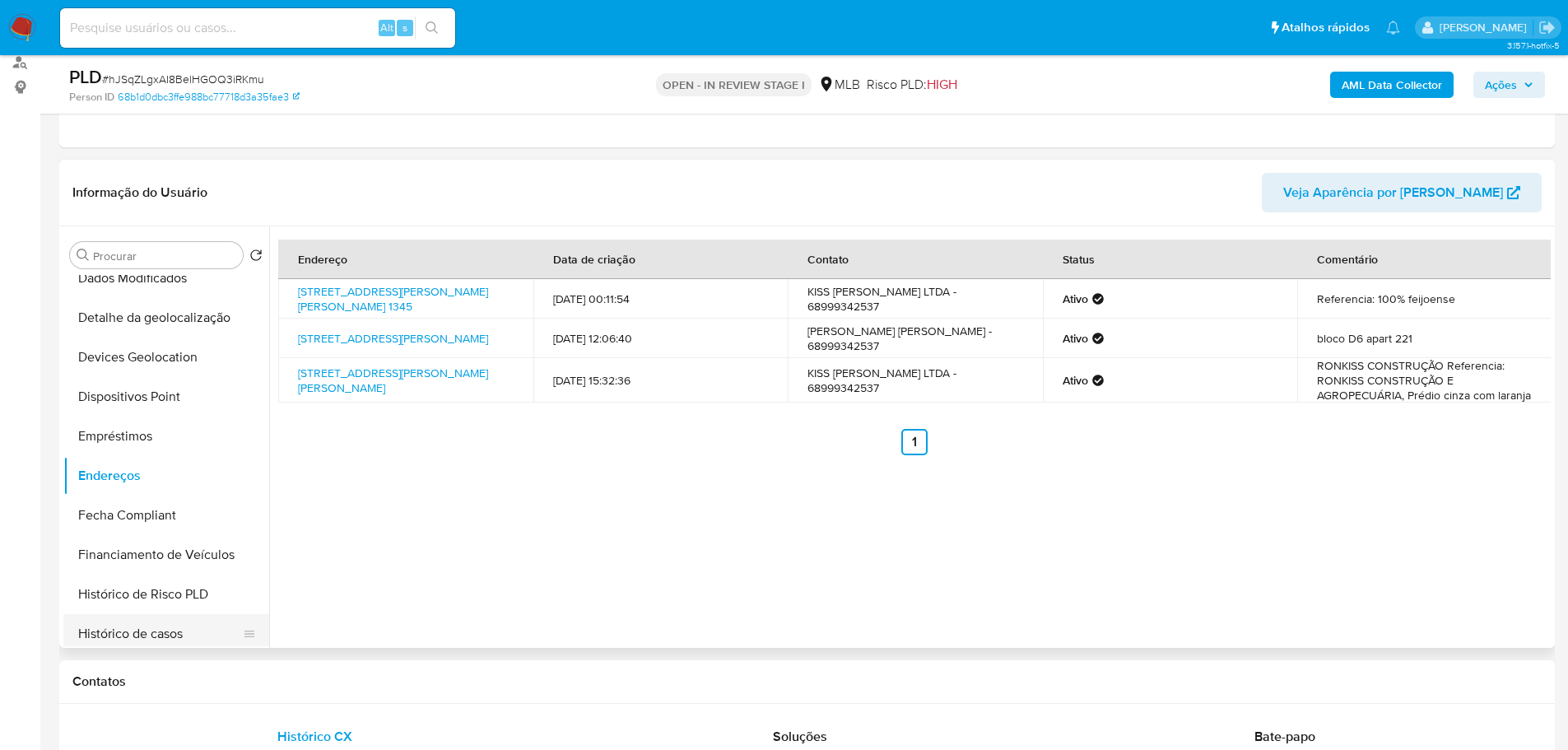
drag, startPoint x: 296, startPoint y: 682, endPoint x: 251, endPoint y: 618, distance: 78.2
click at [296, 682] on h1 "Contatos" at bounding box center [806, 681] width 1469 height 16
click at [172, 311] on button "Detalhe da geolocalização" at bounding box center [159, 318] width 192 height 39
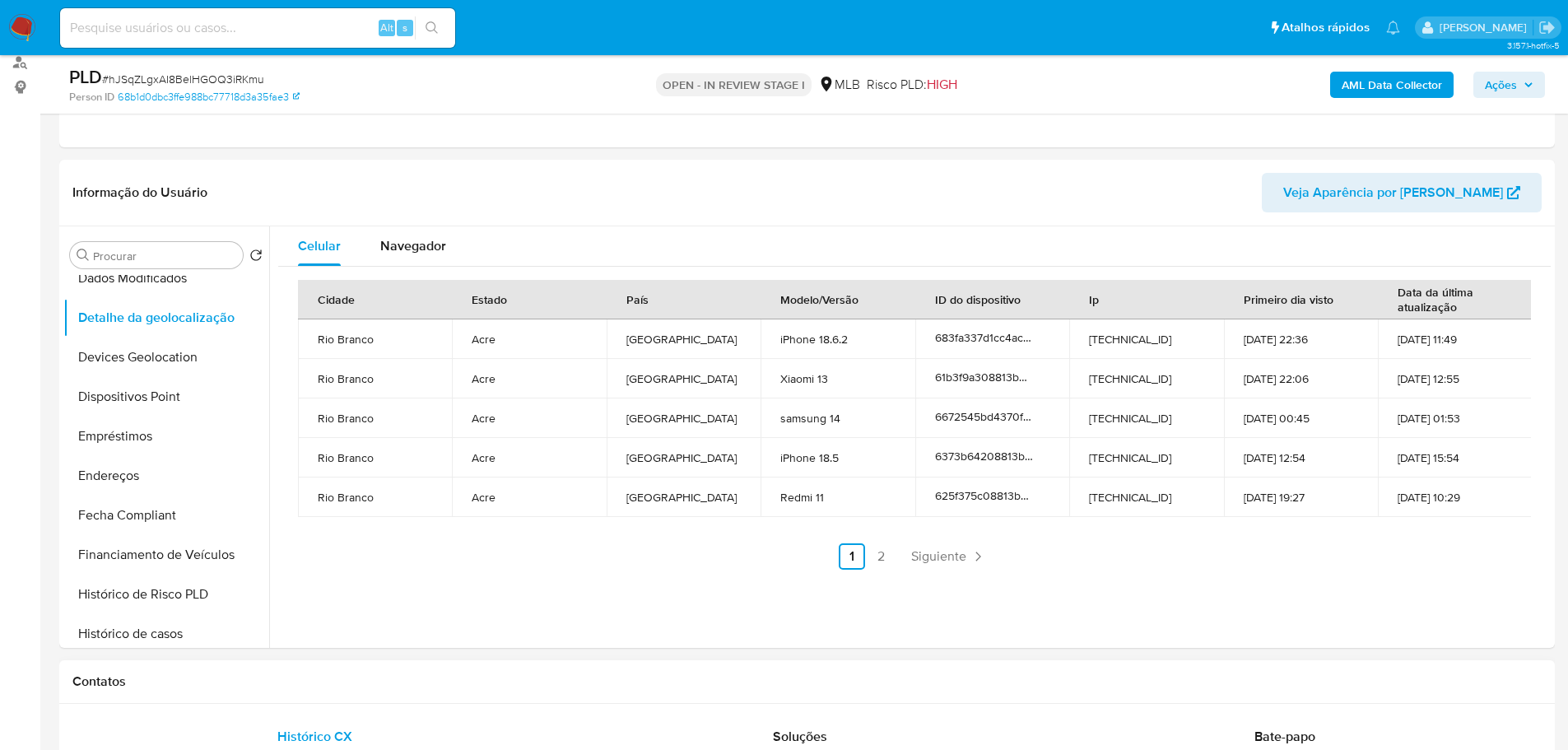
click at [298, 669] on div "Contatos" at bounding box center [806, 681] width 1496 height 44
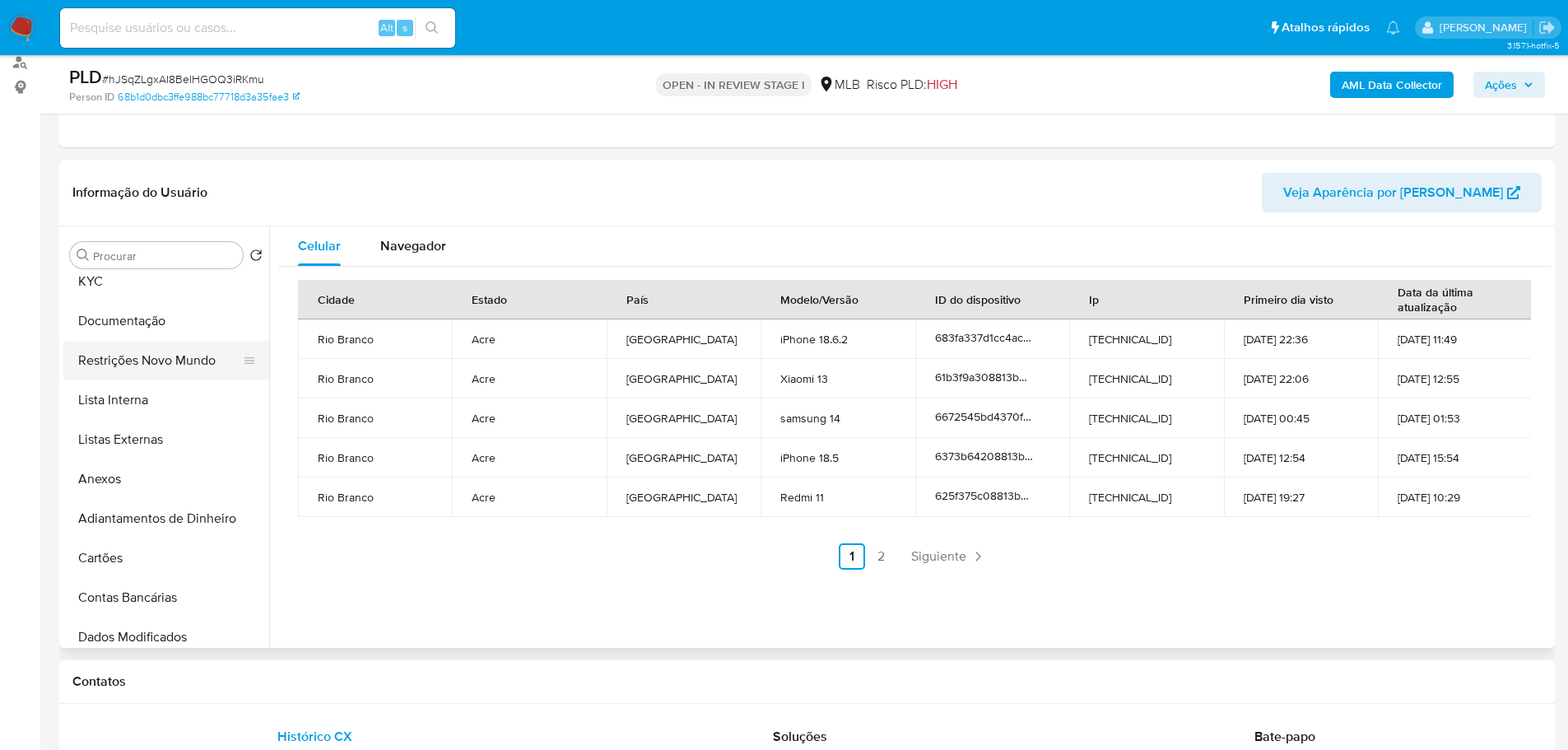
scroll to position [0, 0]
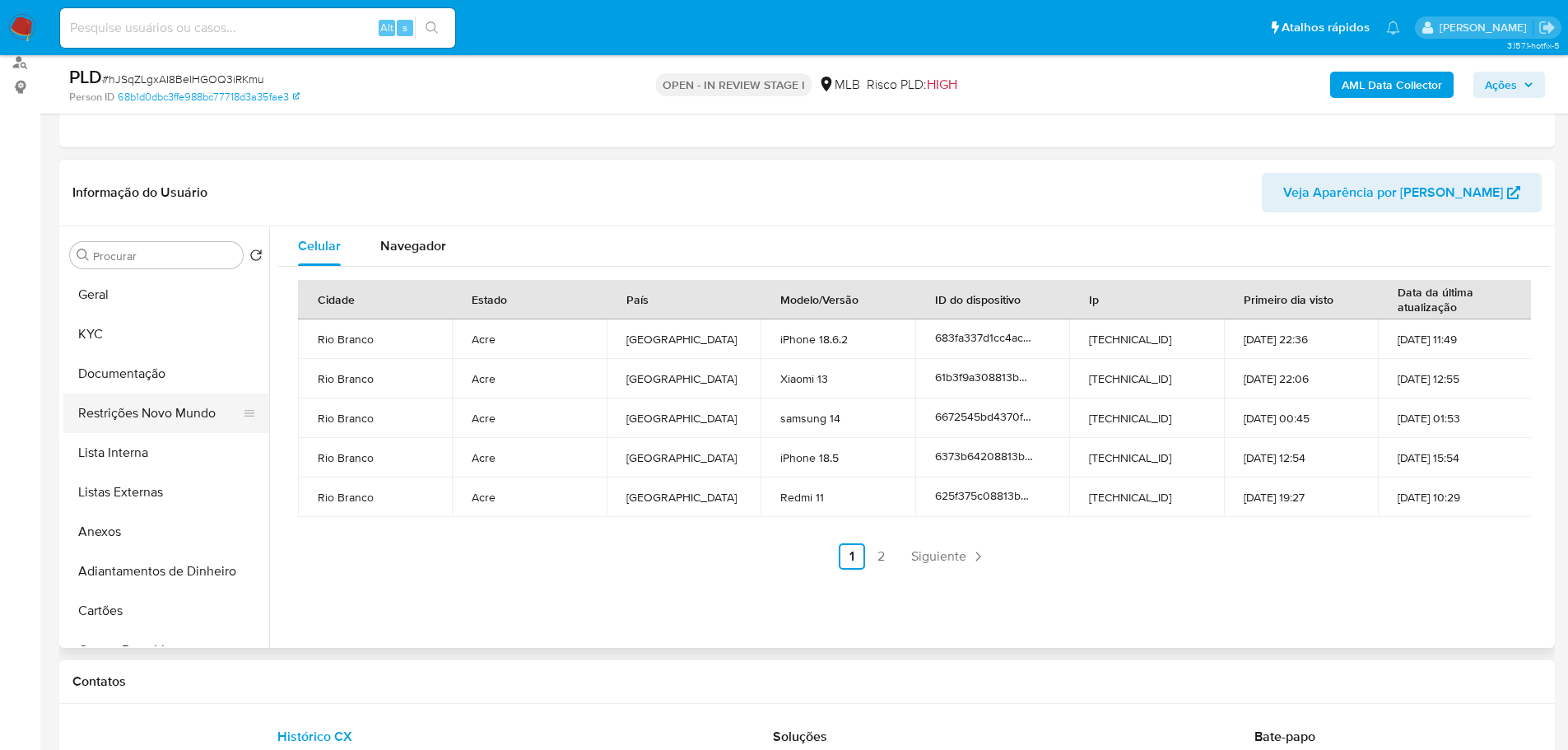
drag, startPoint x: 152, startPoint y: 410, endPoint x: 88, endPoint y: 419, distance: 64.6
click at [147, 411] on button "Restrições Novo Mundo" at bounding box center [159, 413] width 192 height 39
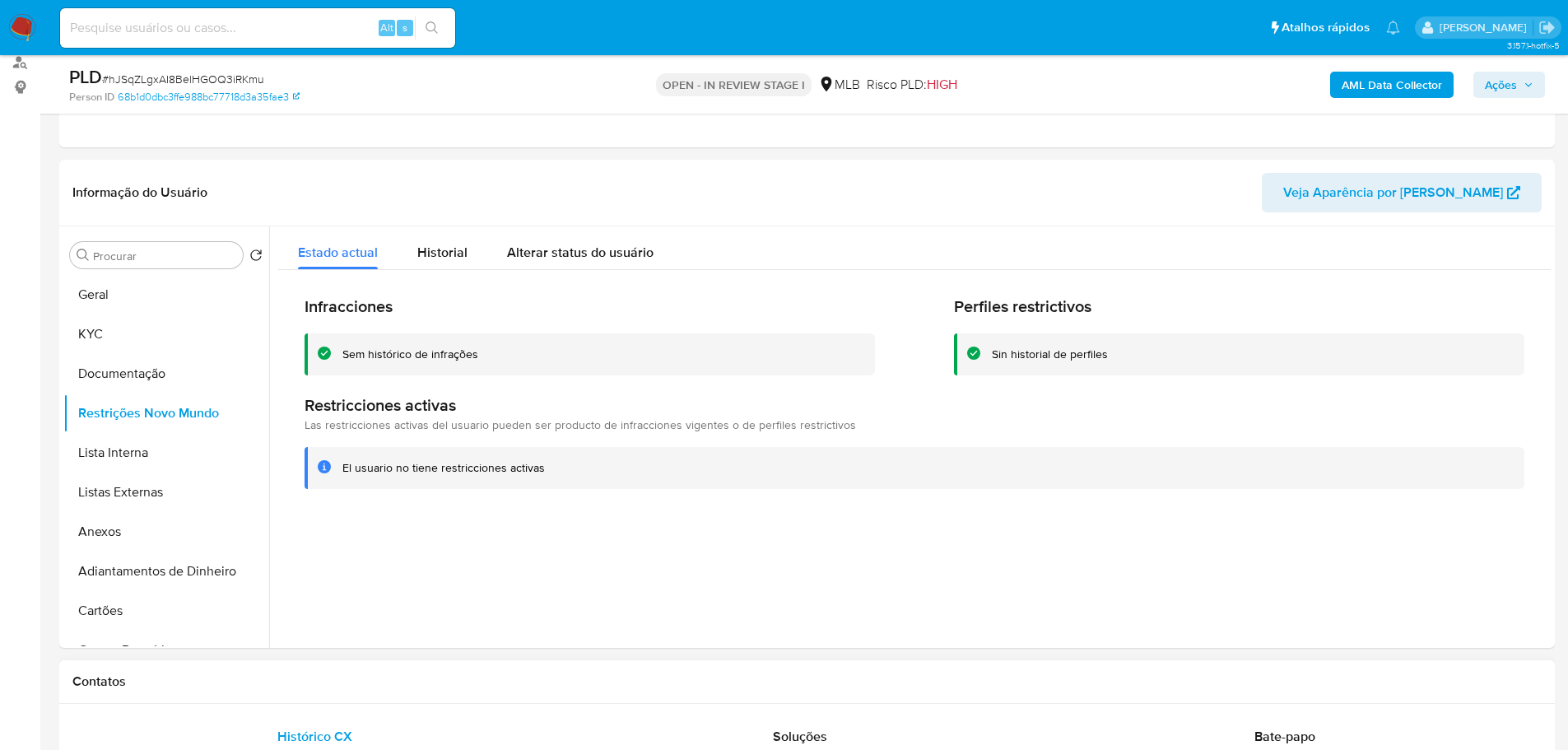
click at [330, 663] on div "Contatos" at bounding box center [806, 681] width 1496 height 44
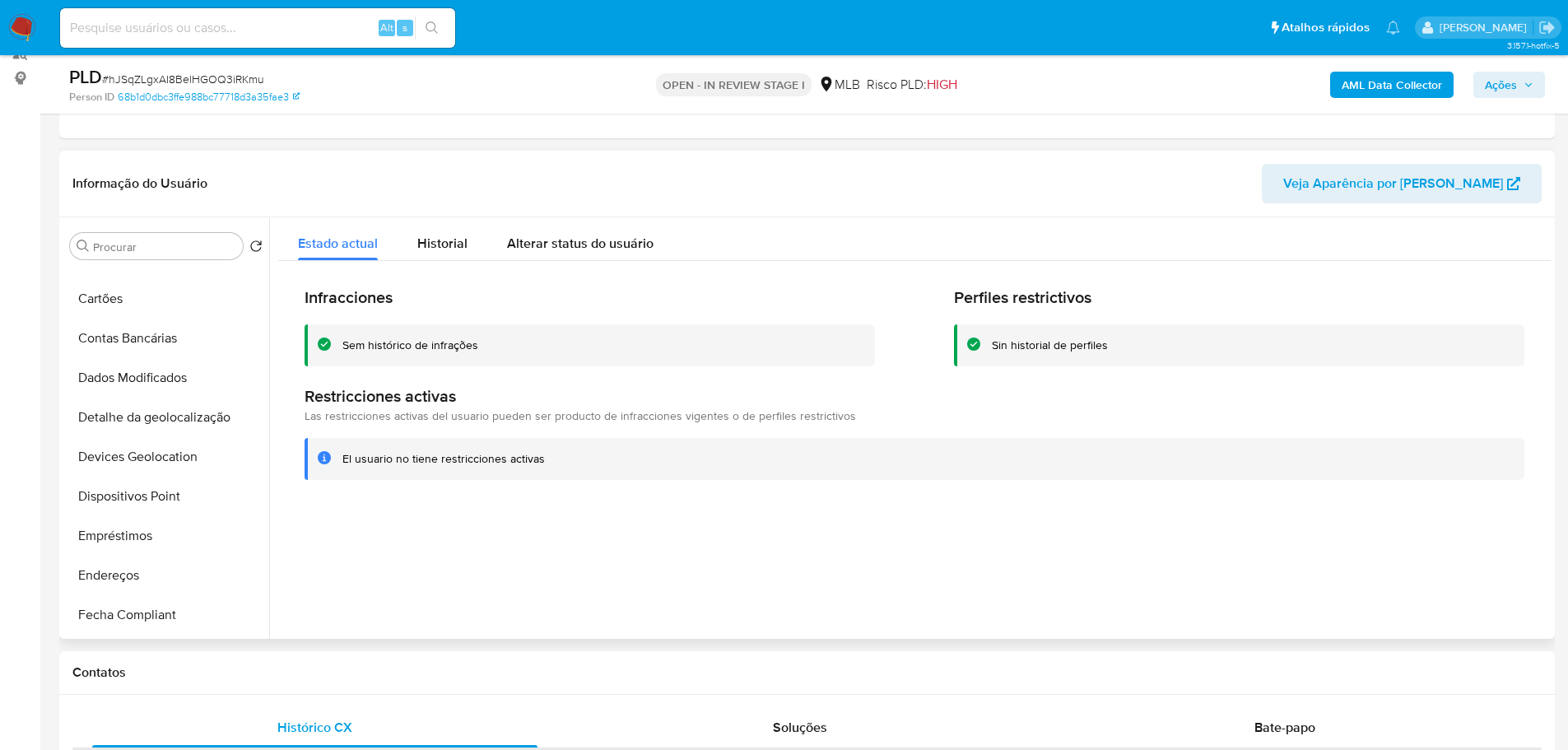
scroll to position [329, 0]
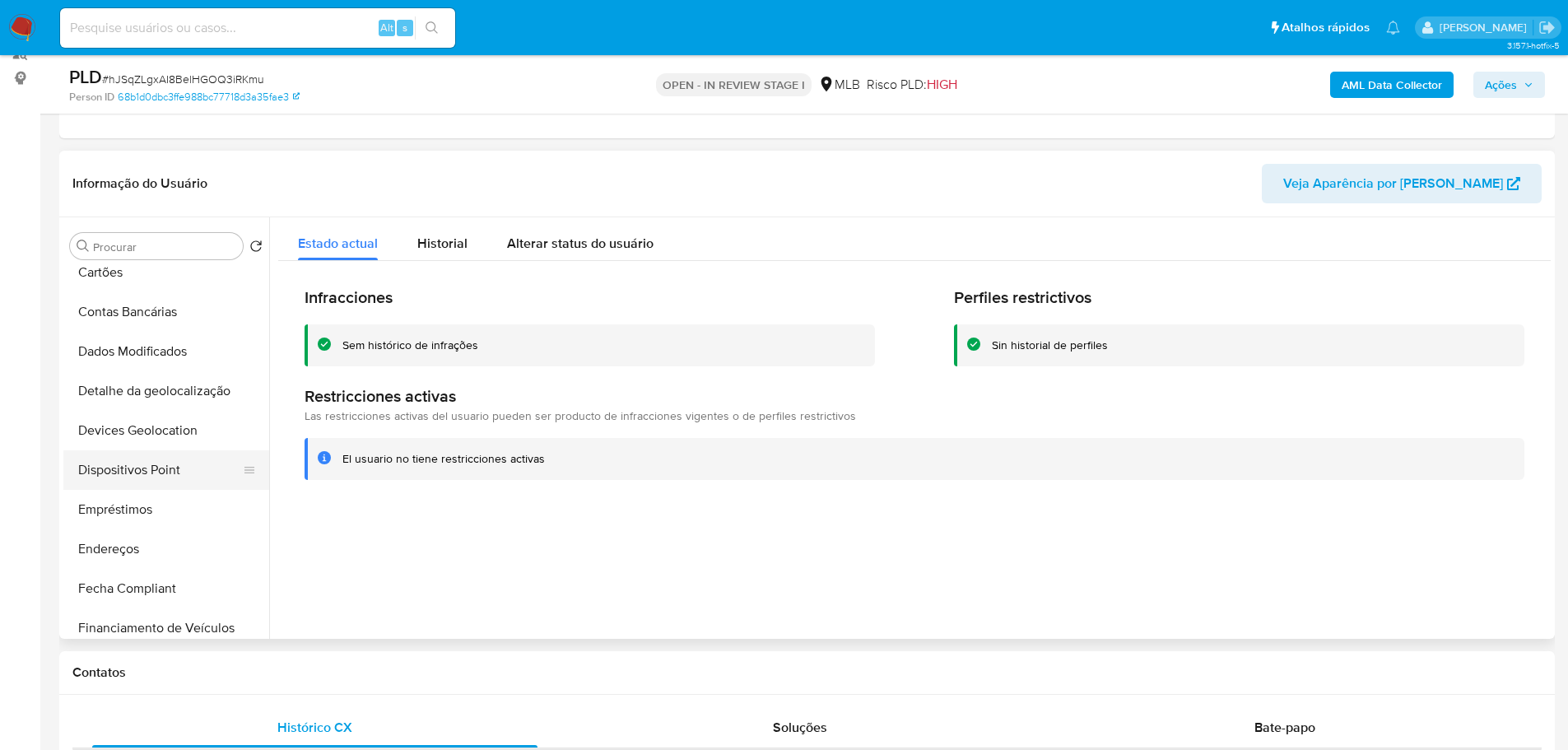
click at [176, 478] on button "Dispositivos Point" at bounding box center [159, 470] width 192 height 39
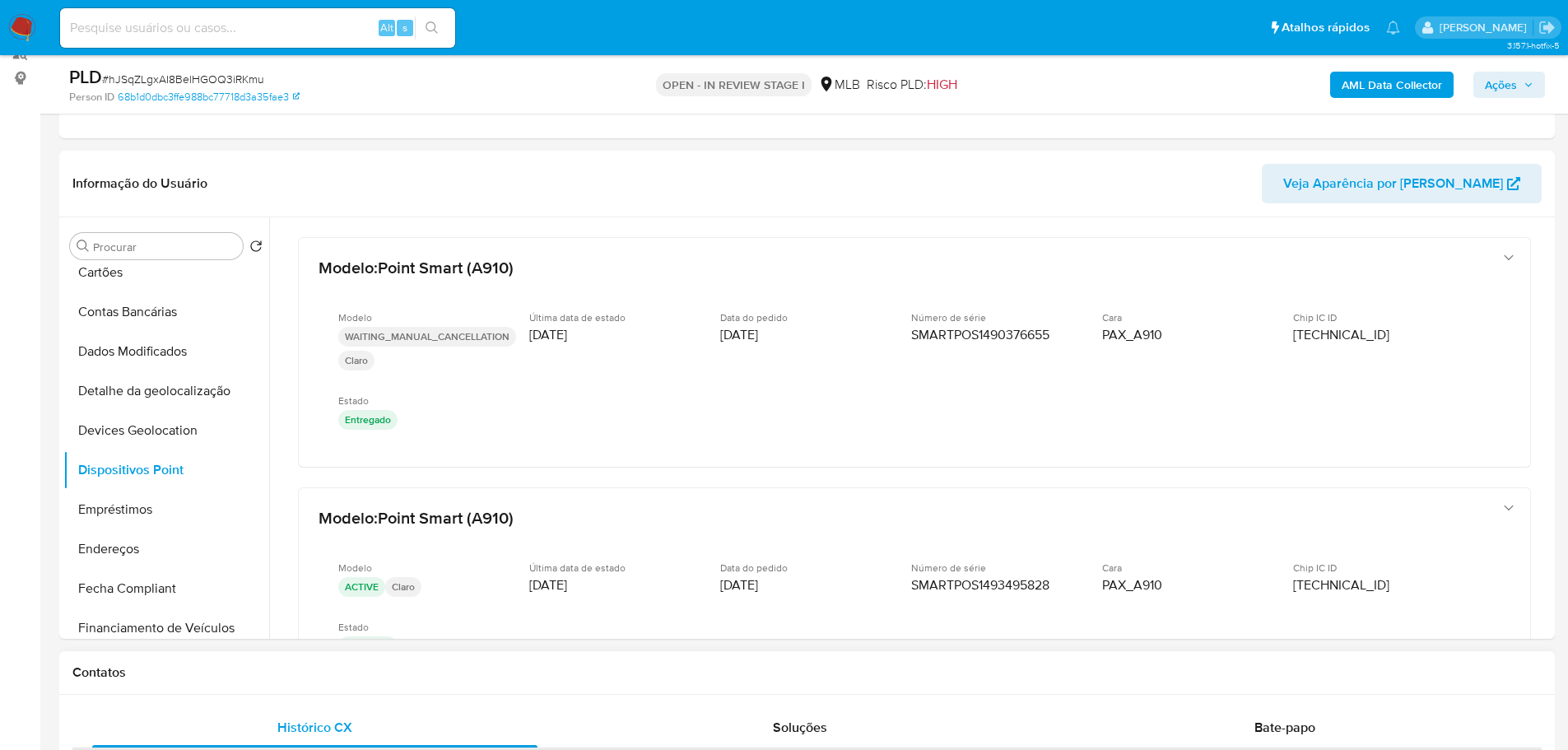
drag, startPoint x: 376, startPoint y: 692, endPoint x: 28, endPoint y: 660, distance: 349.5
click at [376, 691] on div "Contatos" at bounding box center [806, 672] width 1496 height 44
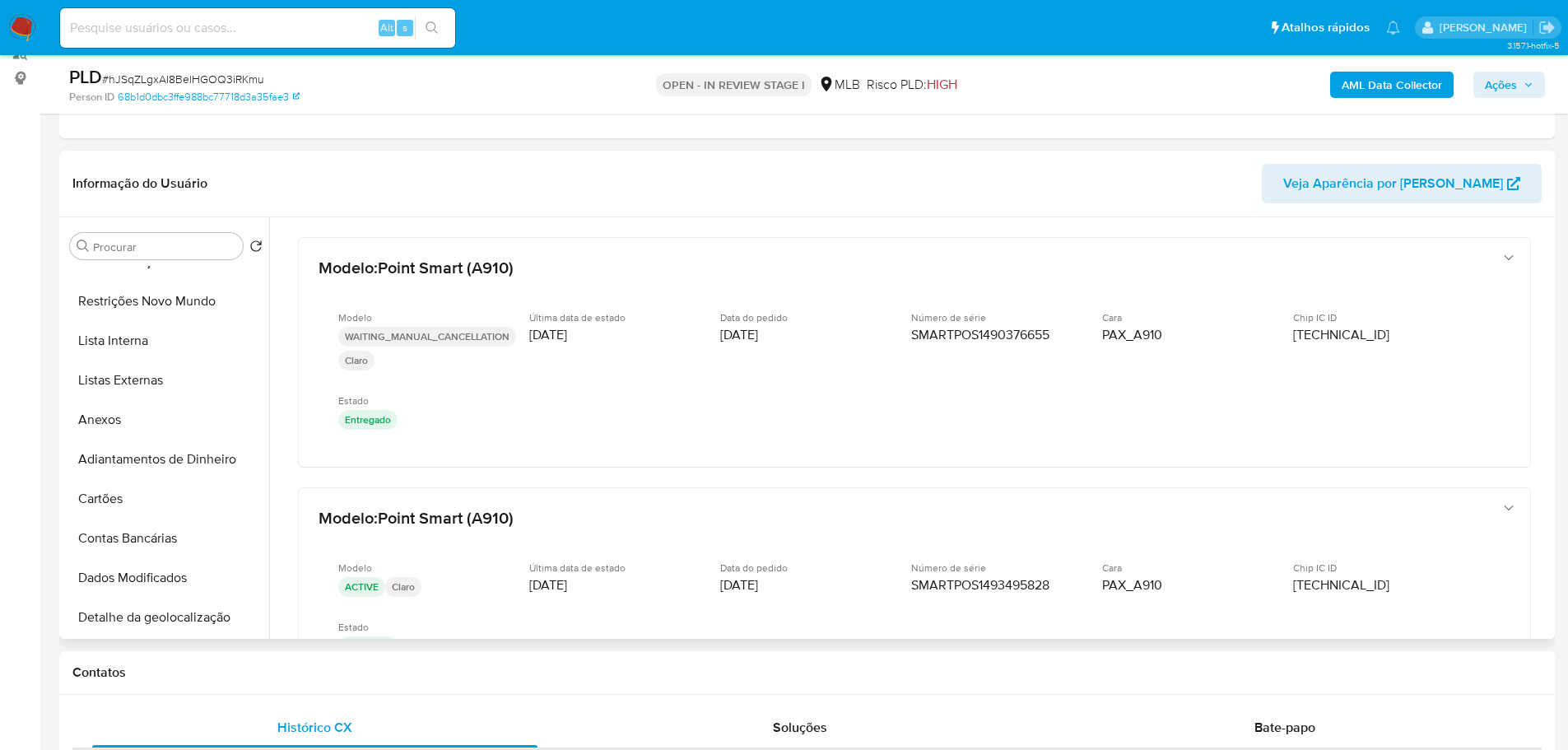
scroll to position [0, 0]
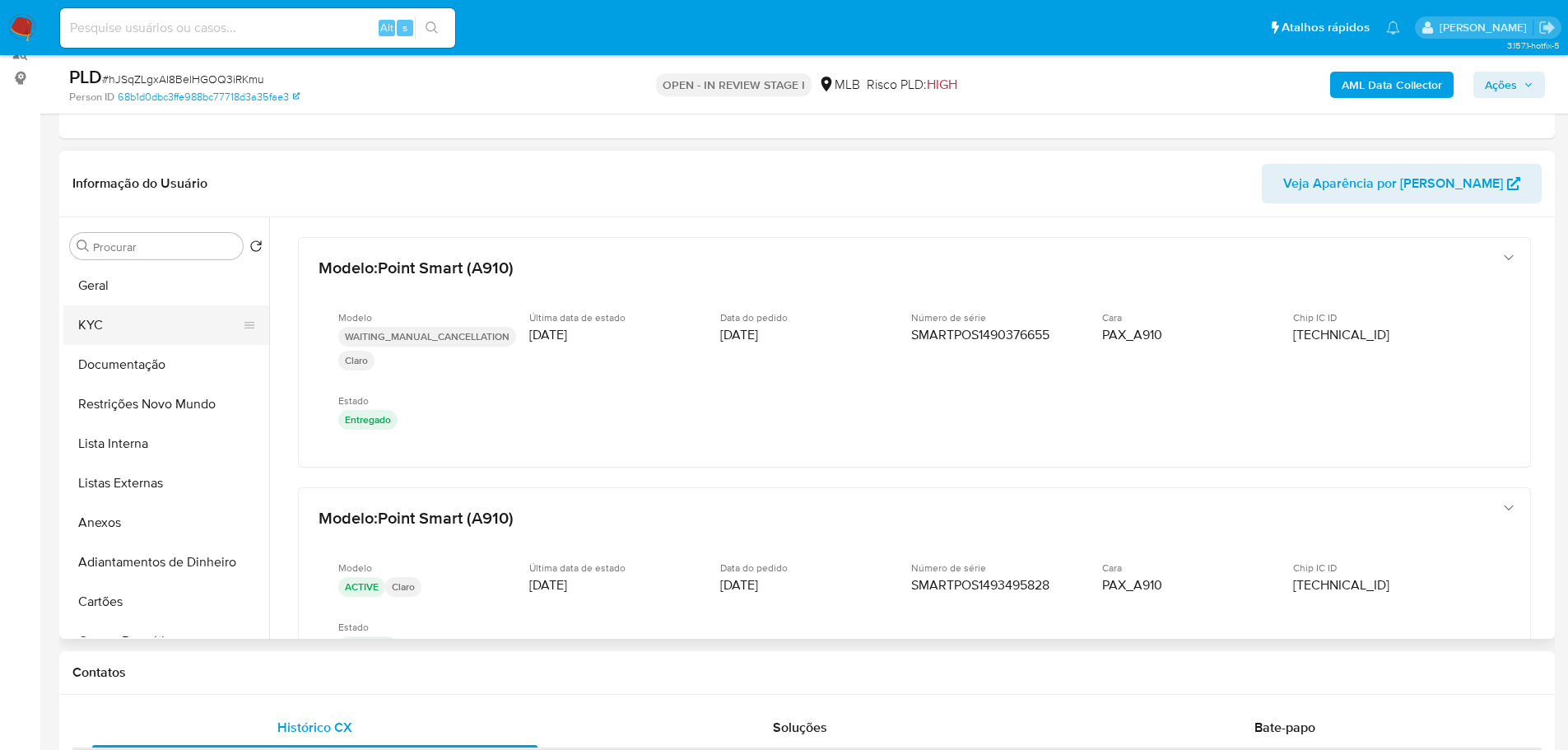
click at [143, 307] on button "KYC" at bounding box center [159, 325] width 192 height 39
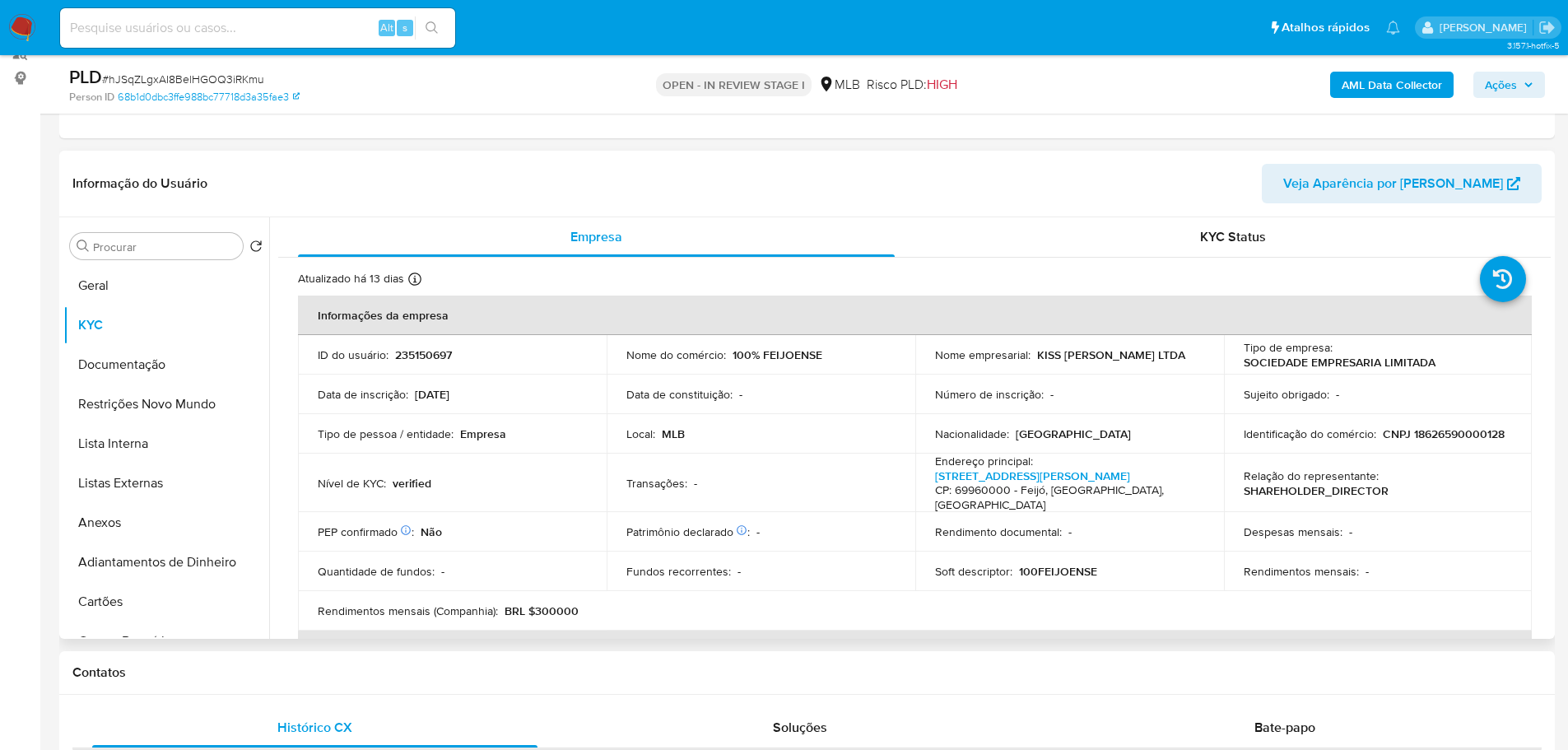
click at [1383, 440] on p "CNPJ 18626590000128" at bounding box center [1444, 433] width 122 height 15
copy p "18626590000128"
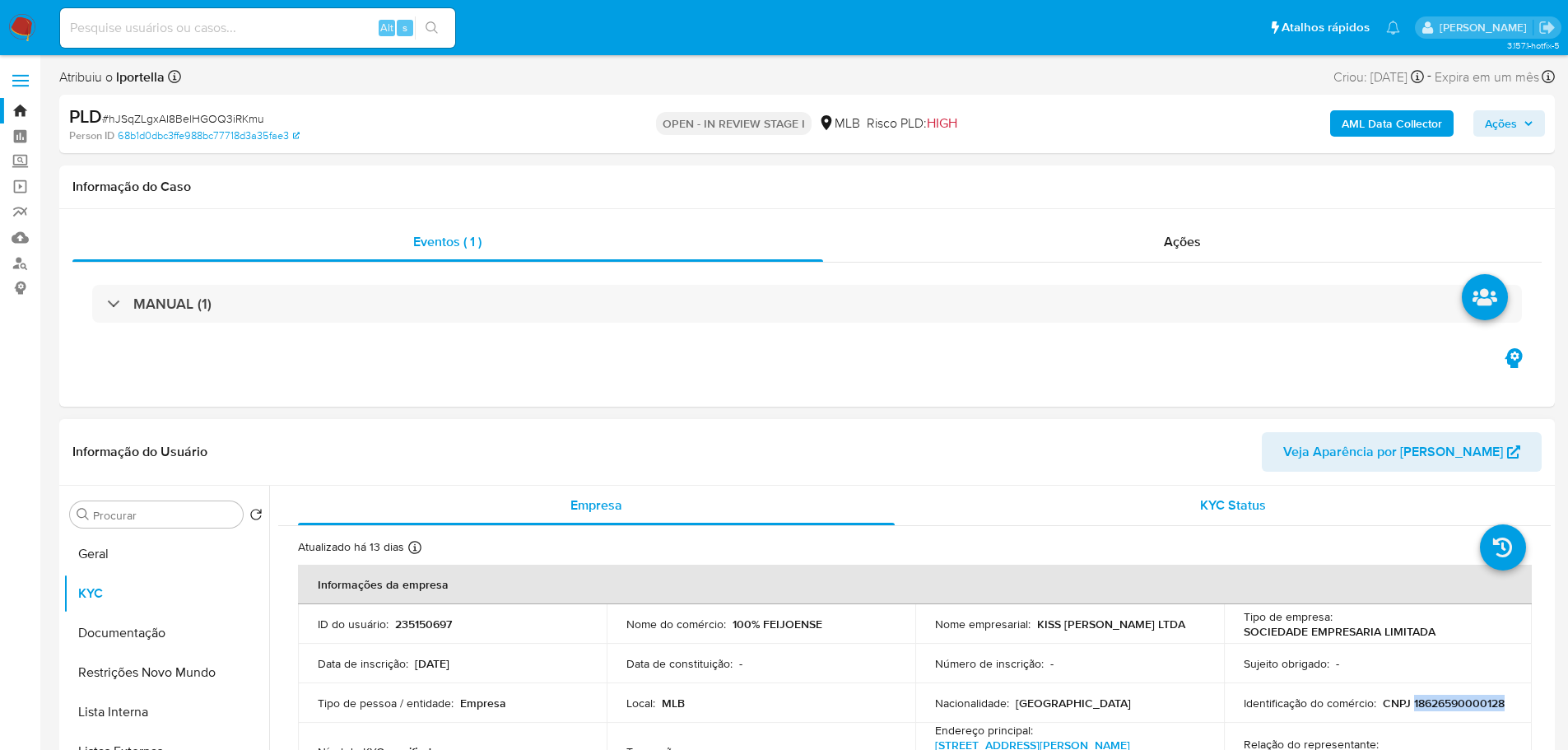
click at [1227, 497] on span "KYC Status" at bounding box center [1233, 505] width 66 height 19
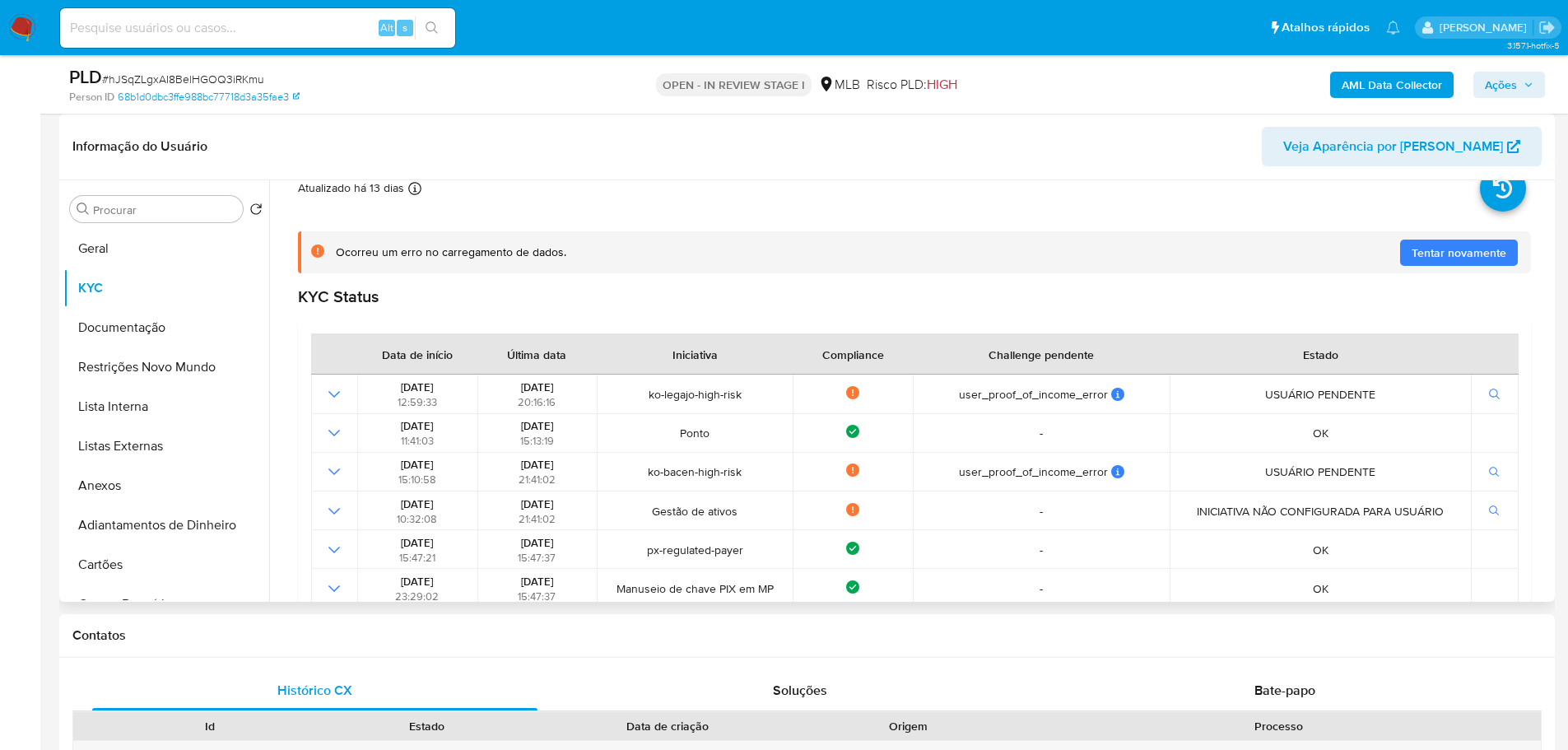
scroll to position [82, 0]
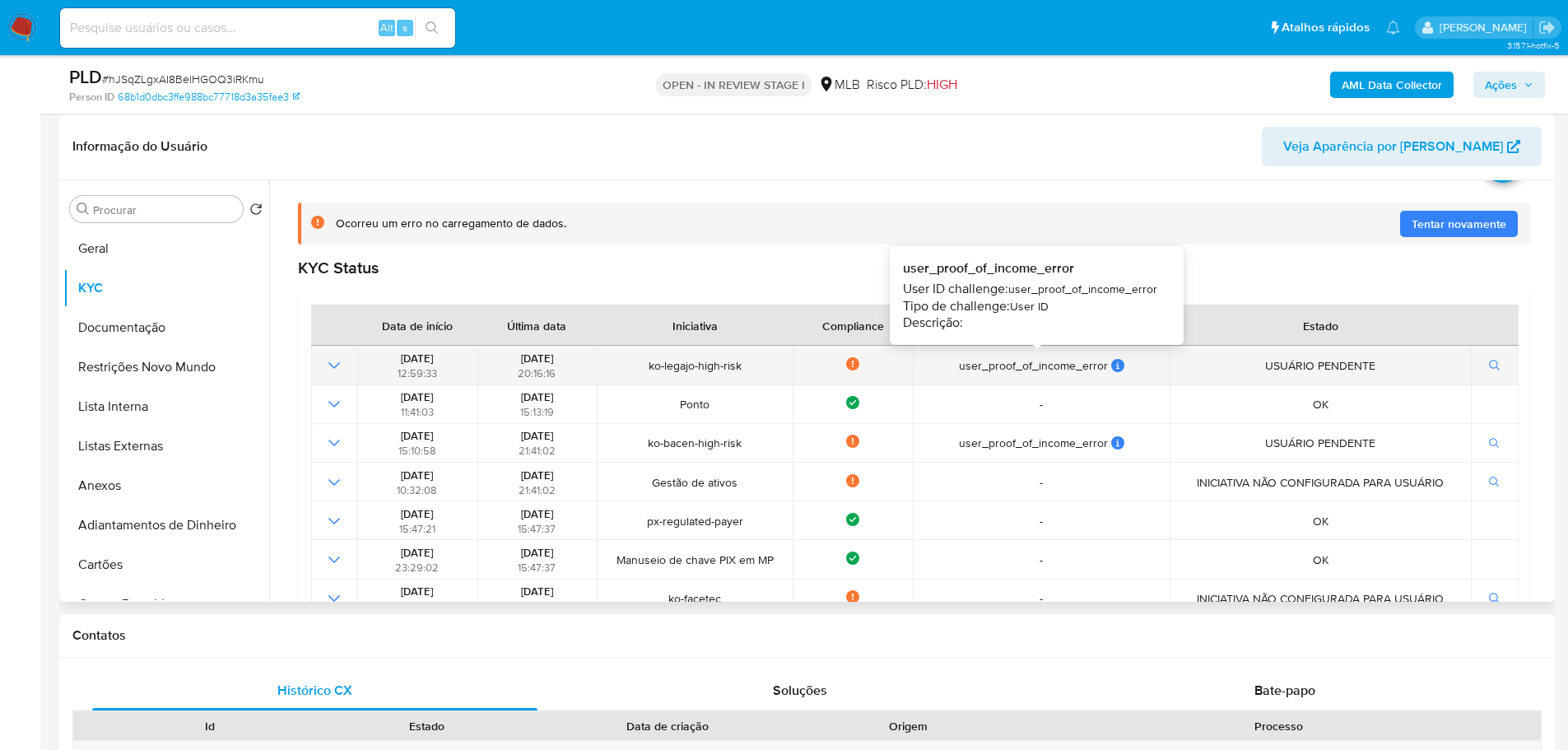
click at [1111, 363] on icon at bounding box center [1117, 365] width 13 height 13
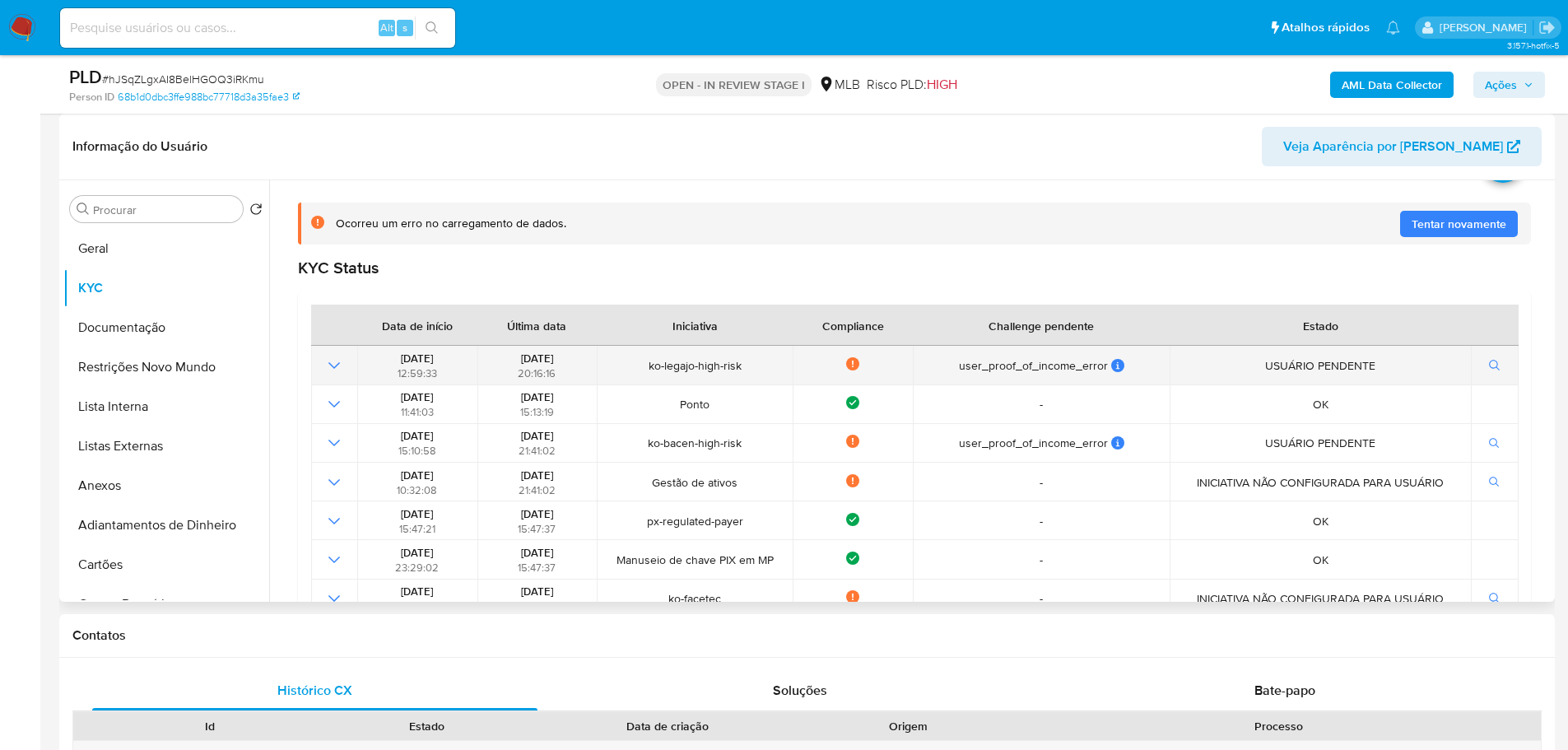
drag, startPoint x: 856, startPoint y: 369, endPoint x: 848, endPoint y: 365, distance: 8.9
click at [852, 367] on div "Not compliance" at bounding box center [853, 365] width 109 height 16
click at [848, 365] on icon at bounding box center [852, 363] width 13 height 13
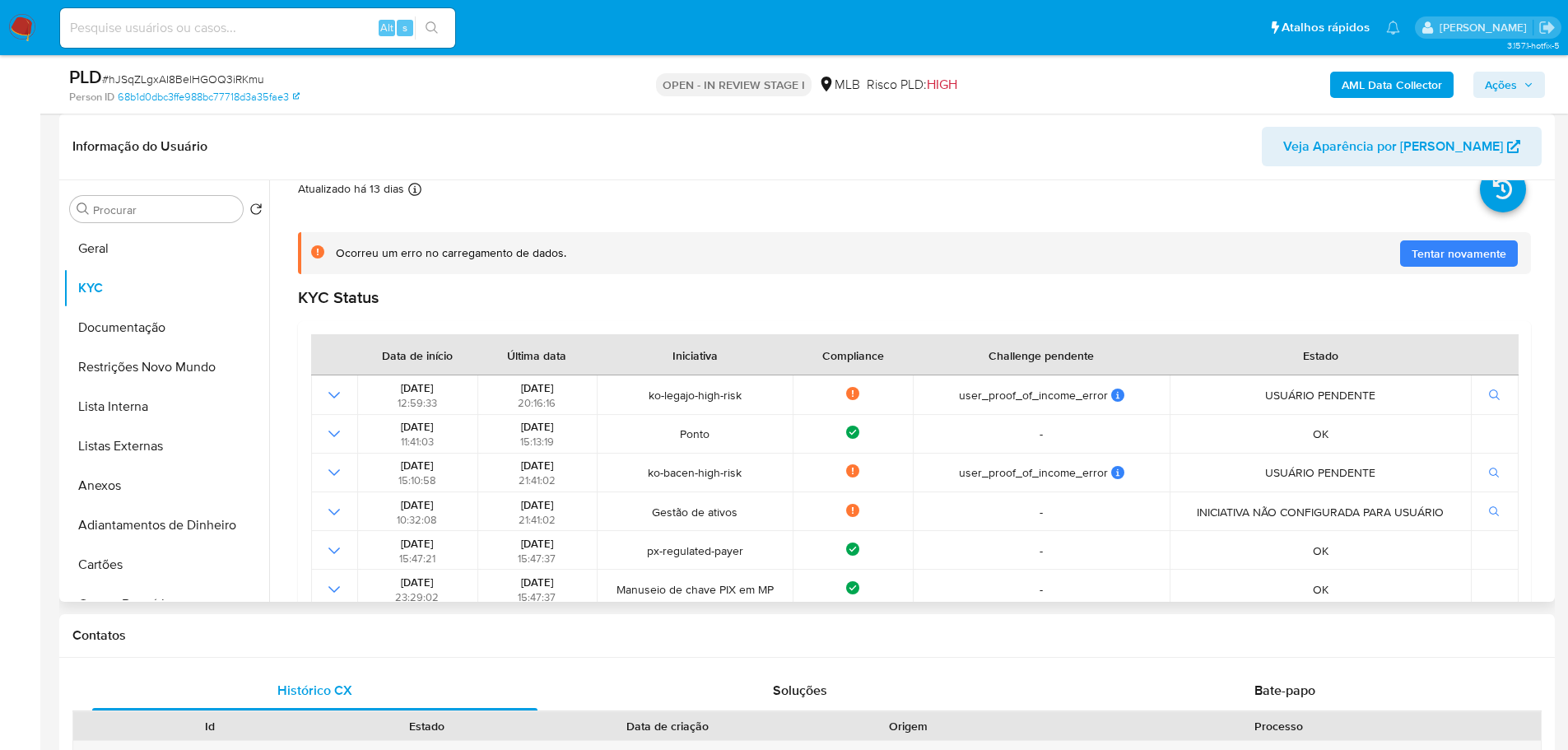
scroll to position [0, 0]
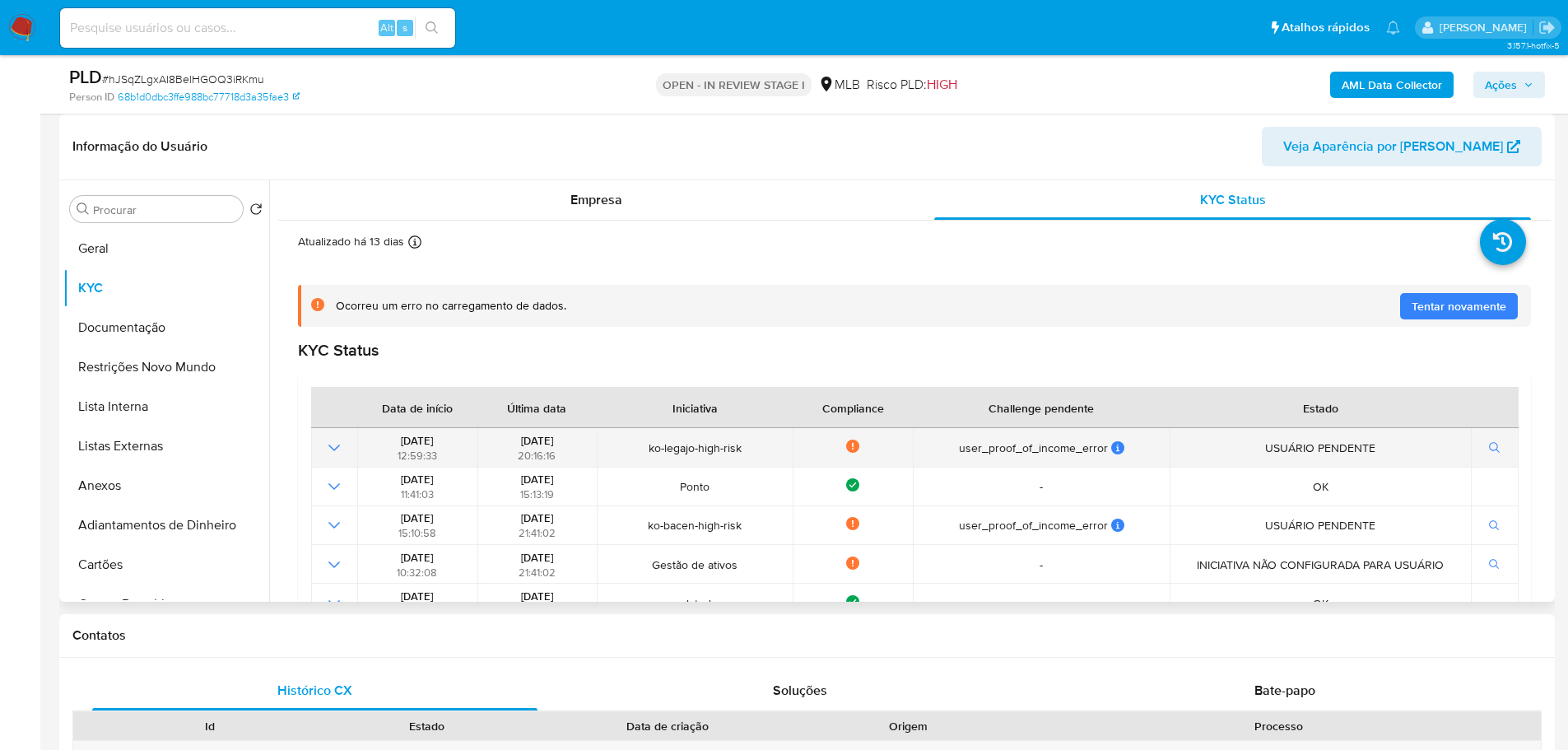
click at [334, 450] on icon "Mostrar operación" at bounding box center [334, 447] width 12 height 6
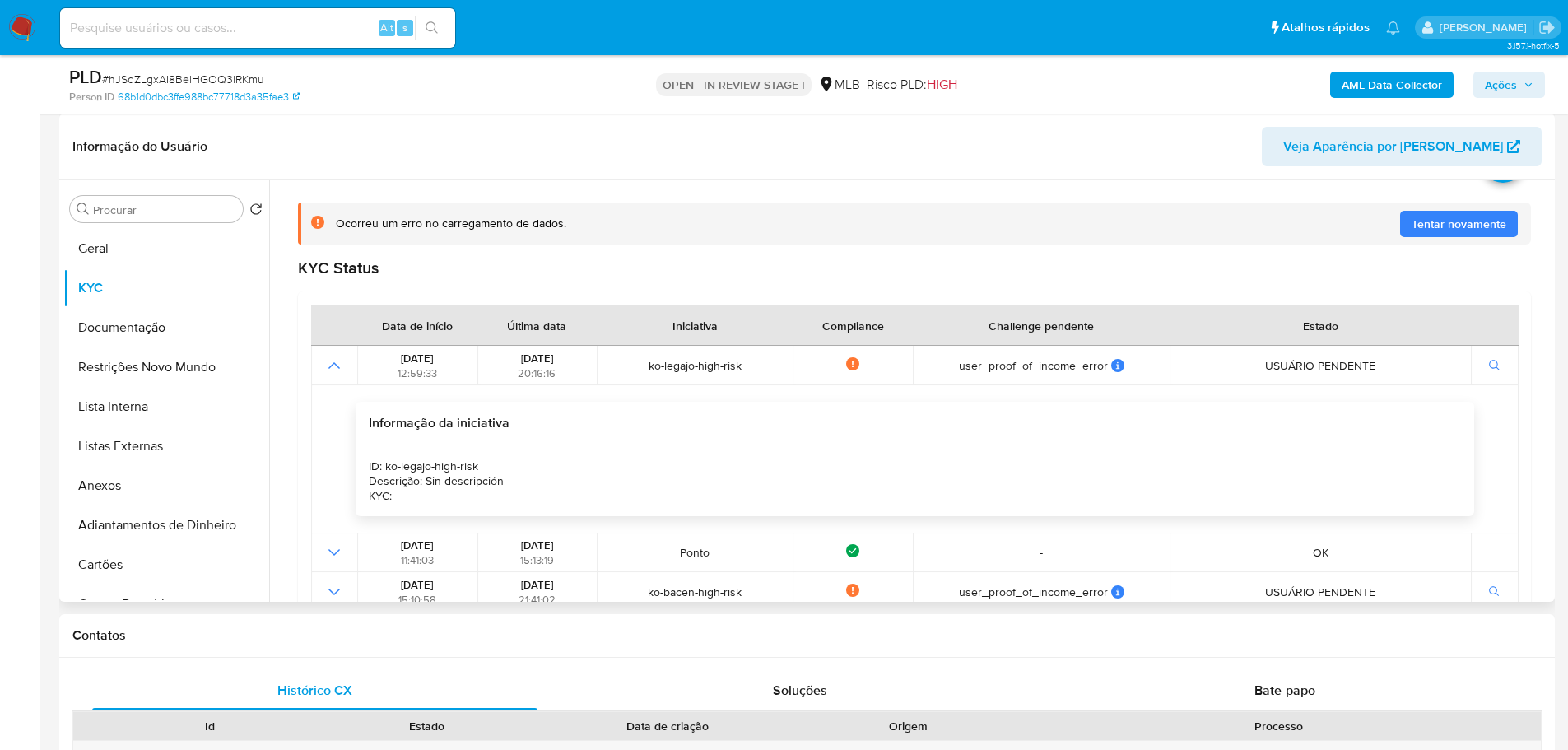
scroll to position [165, 0]
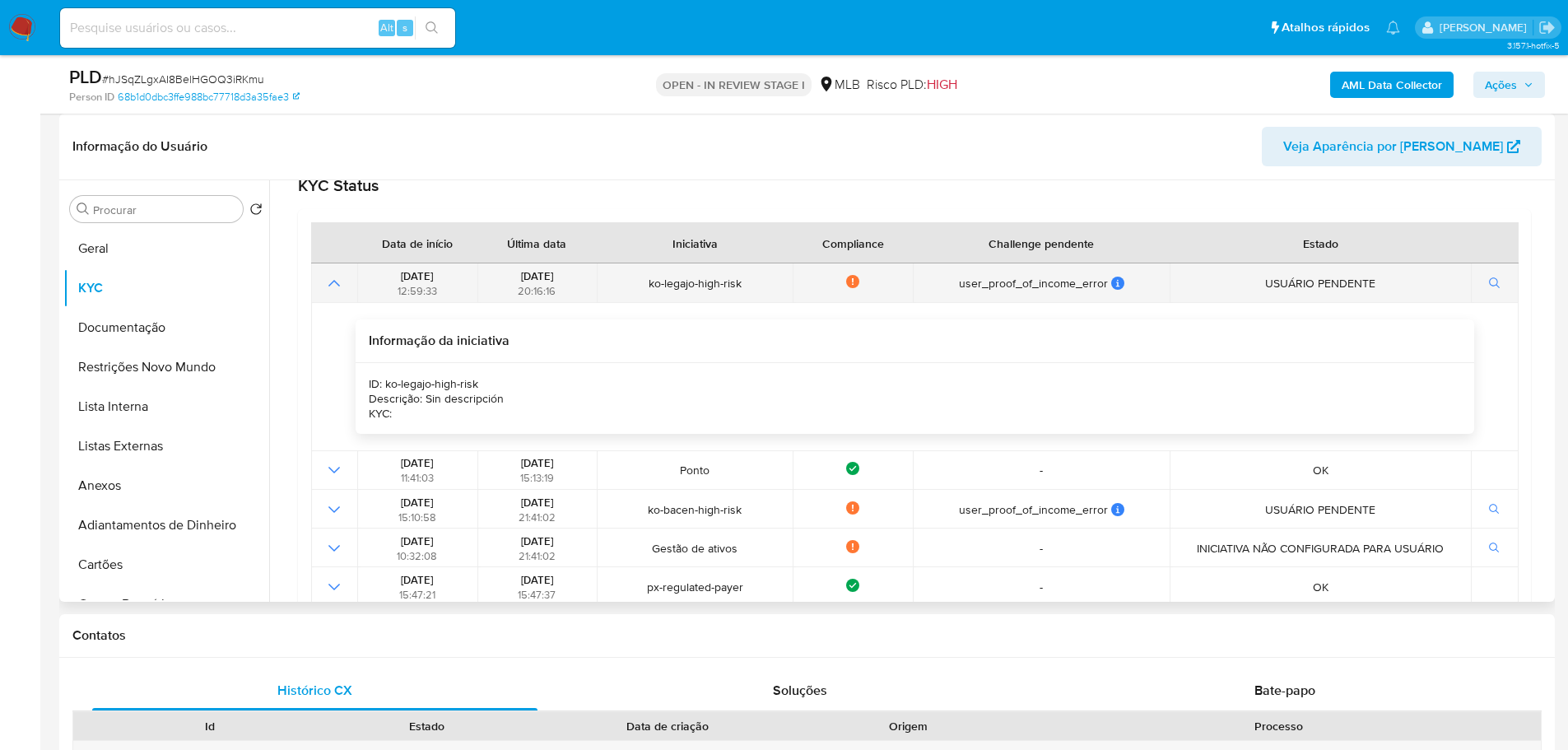
click at [327, 277] on icon "Mostrar operación" at bounding box center [334, 283] width 20 height 20
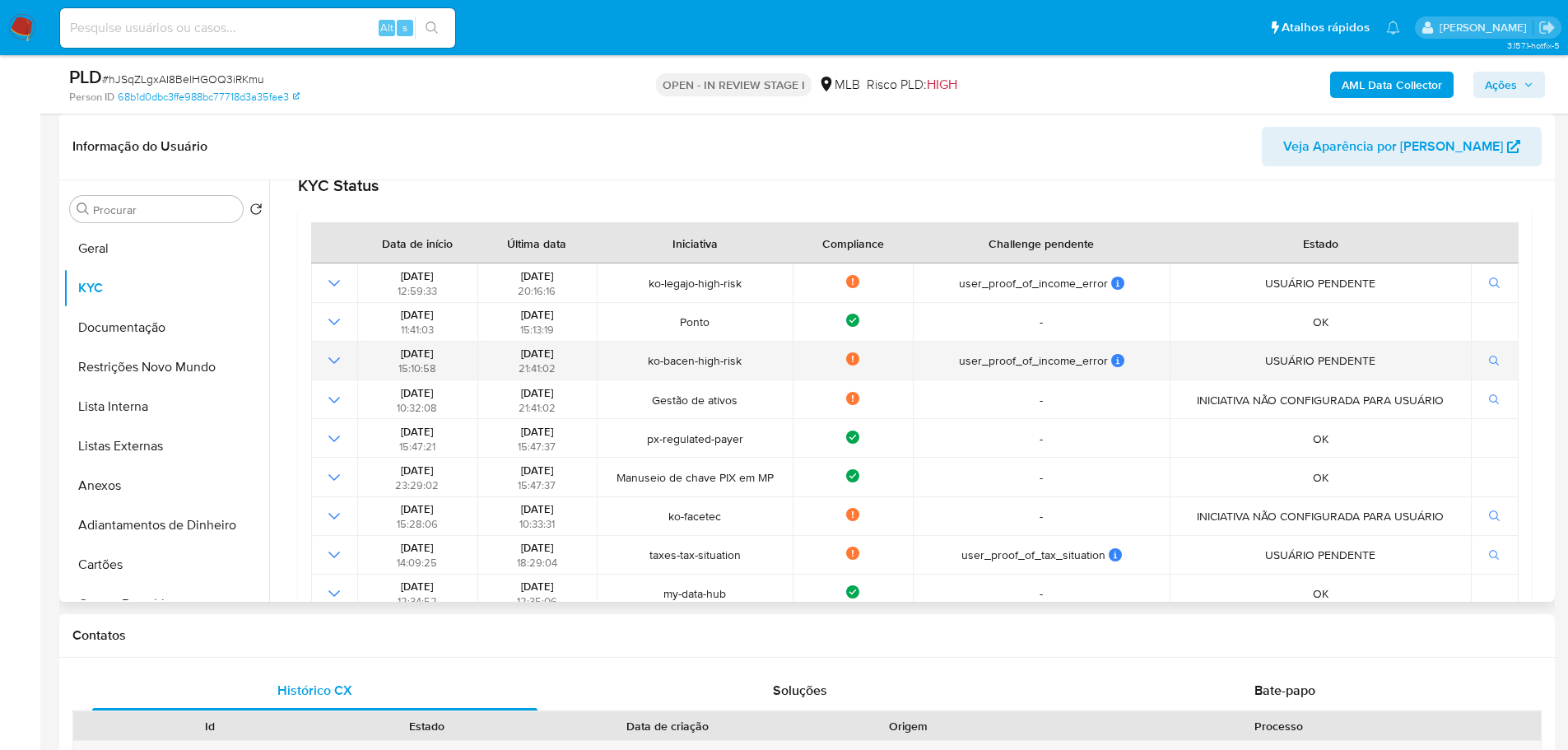
click at [329, 359] on icon "Mostrar operación" at bounding box center [334, 360] width 12 height 6
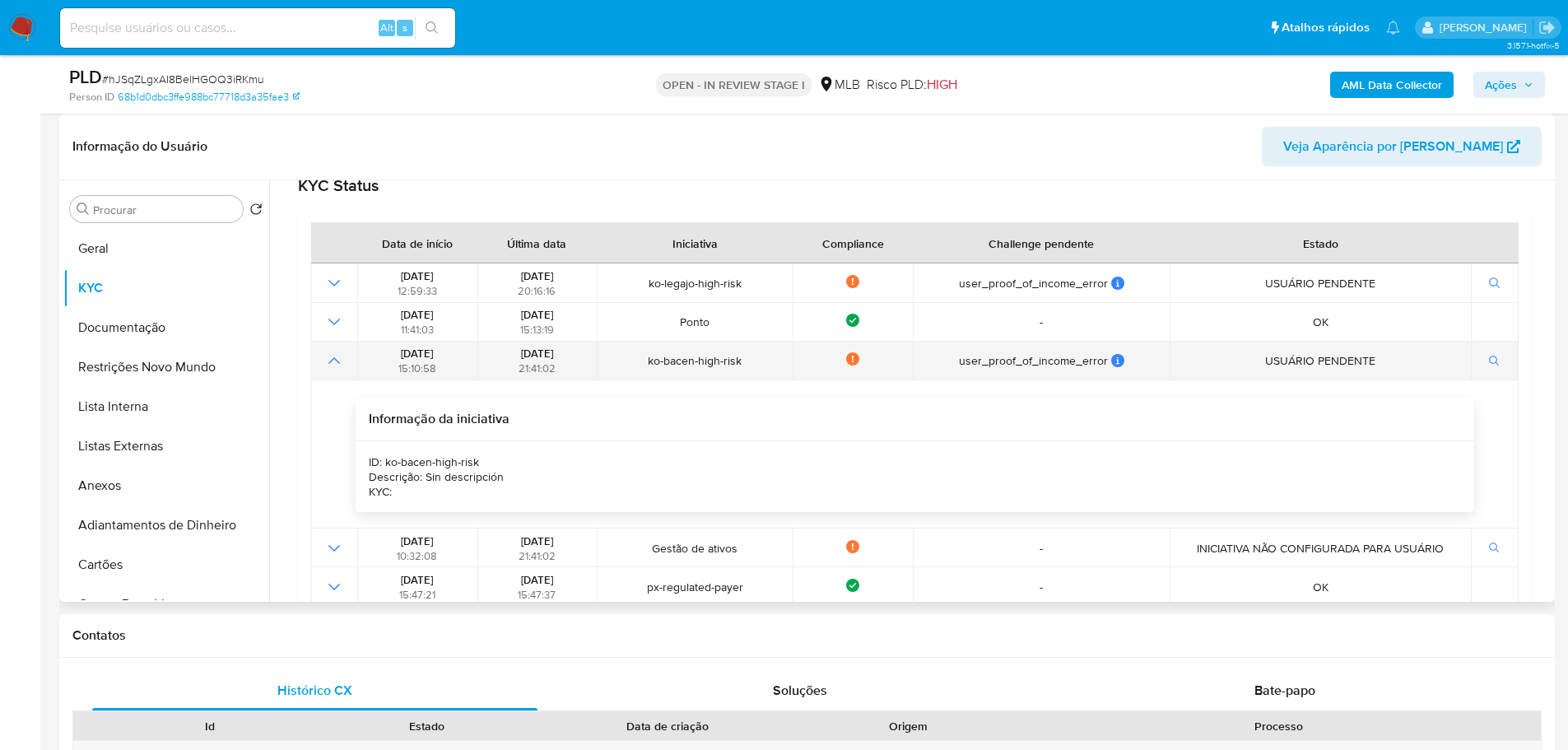
click at [337, 365] on icon "Mostrar operación" at bounding box center [334, 361] width 20 height 20
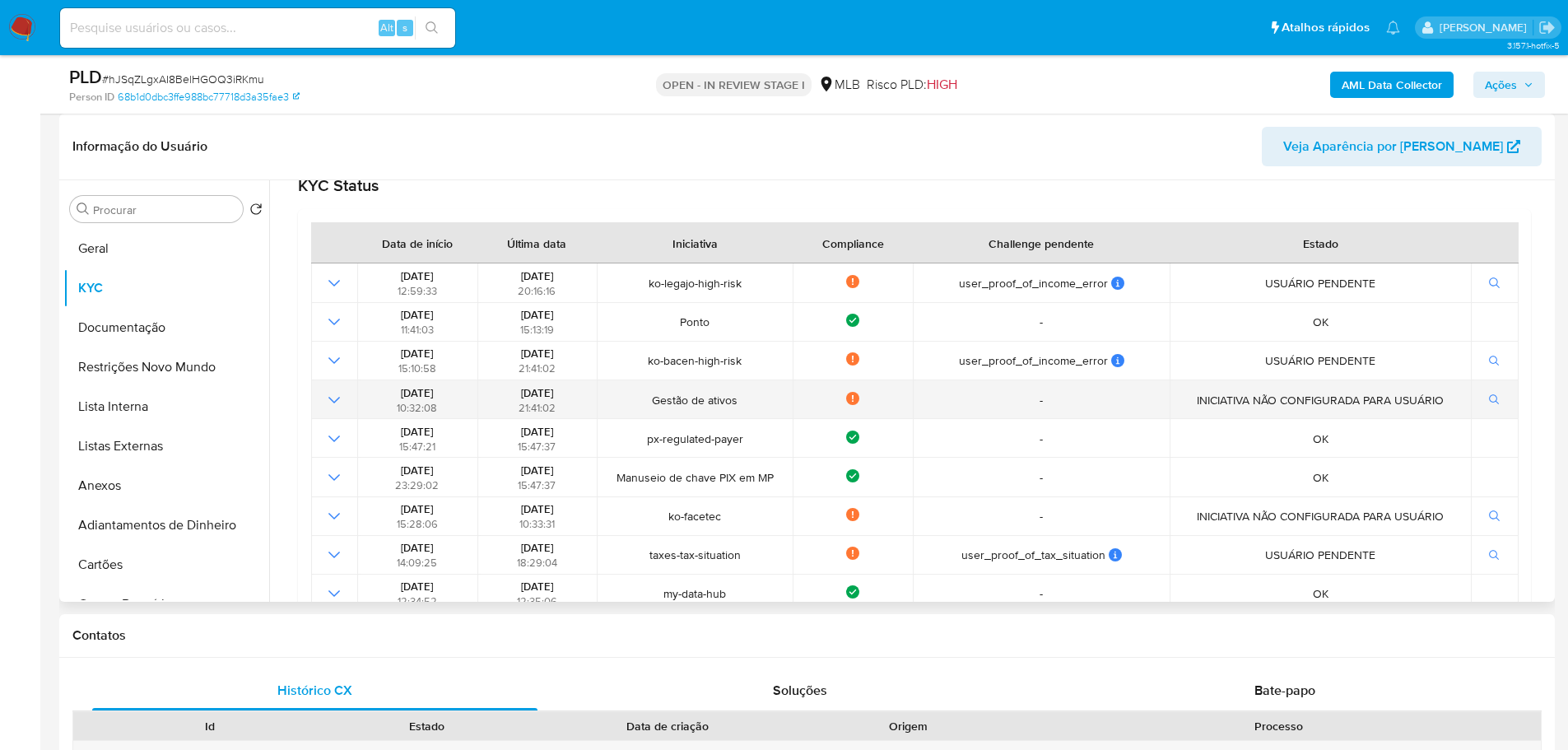
click at [335, 400] on icon "Mostrar operación" at bounding box center [334, 400] width 20 height 20
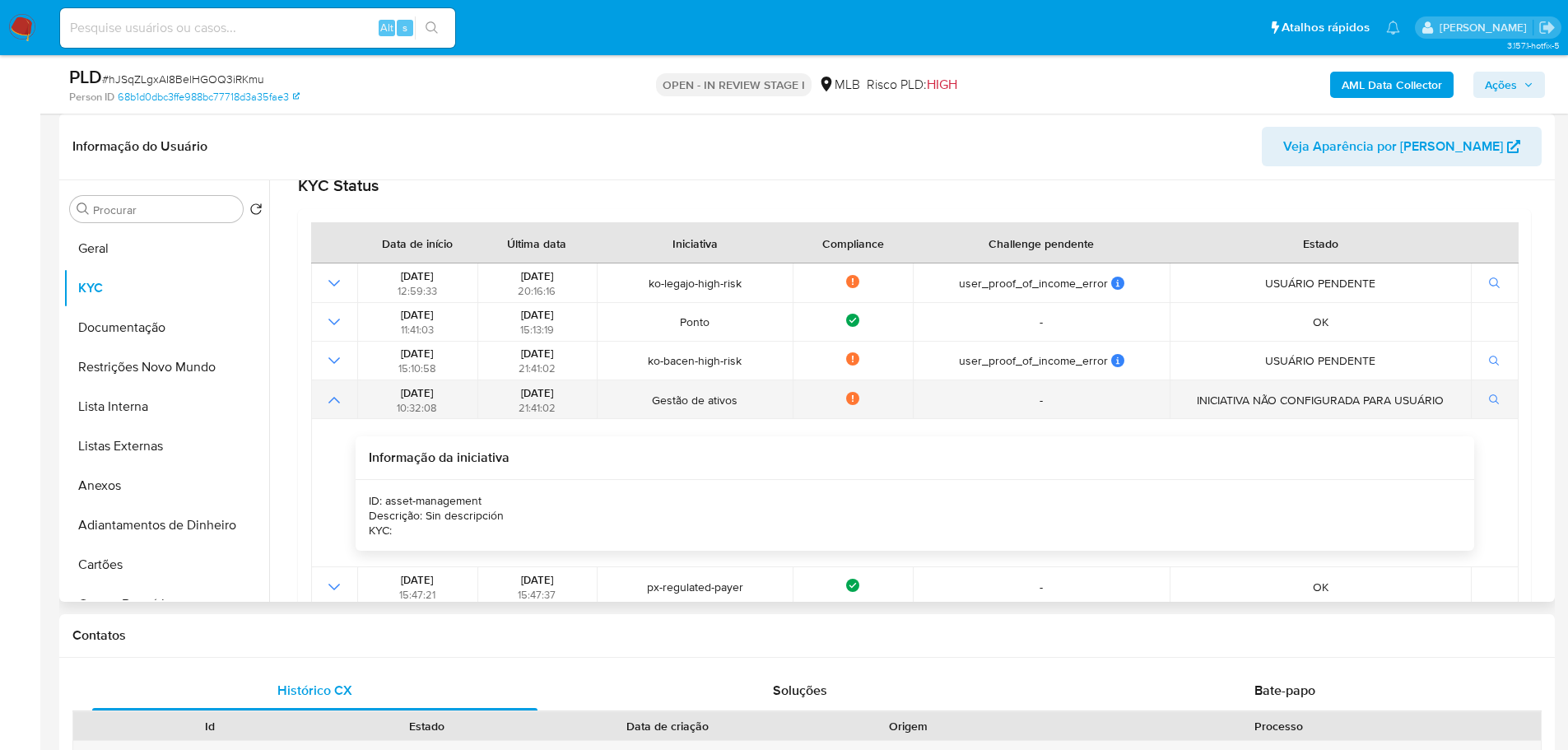
click at [335, 400] on icon "Mostrar operación" at bounding box center [334, 400] width 20 height 20
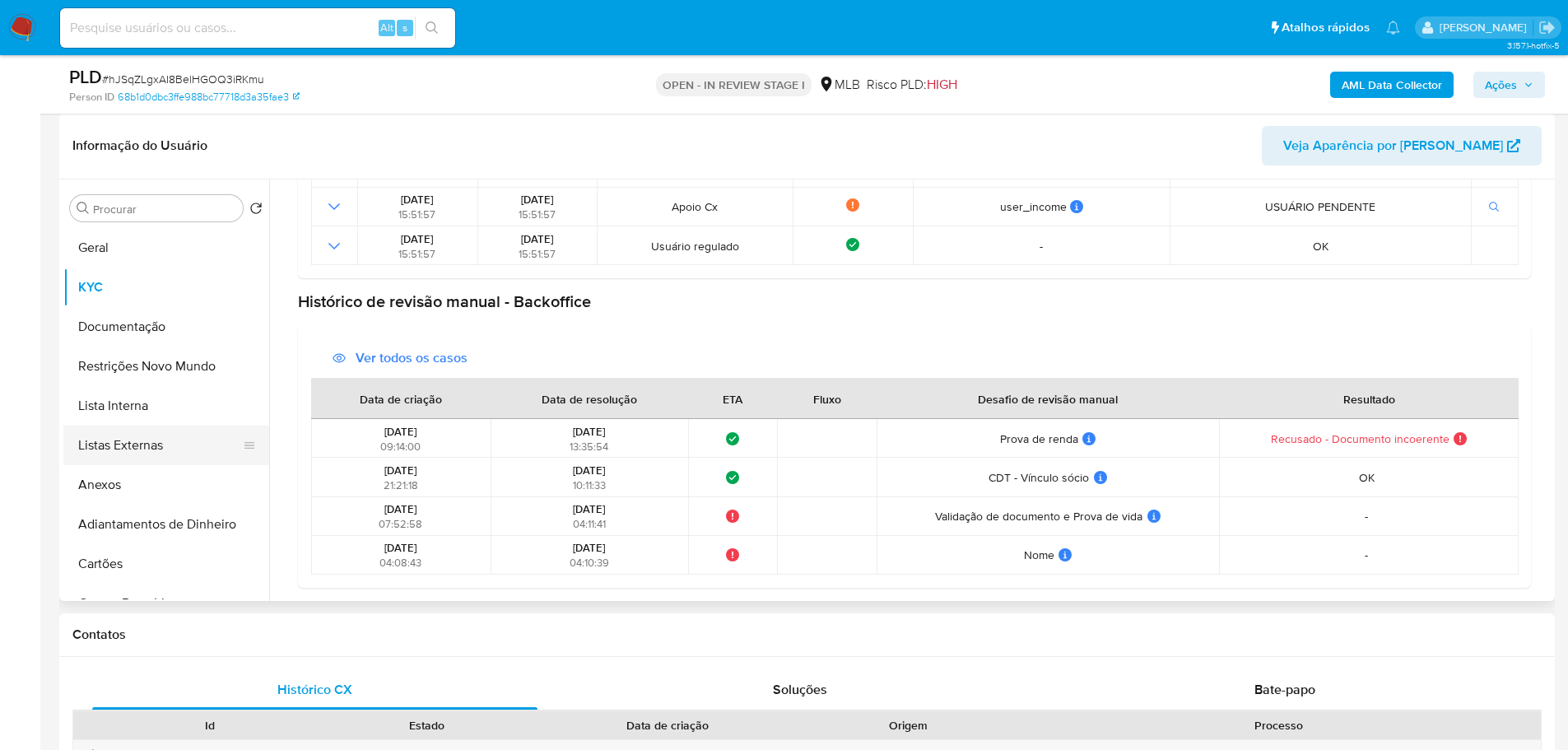
scroll to position [247, 0]
click at [129, 349] on button "Restrições Novo Mundo" at bounding box center [159, 367] width 192 height 39
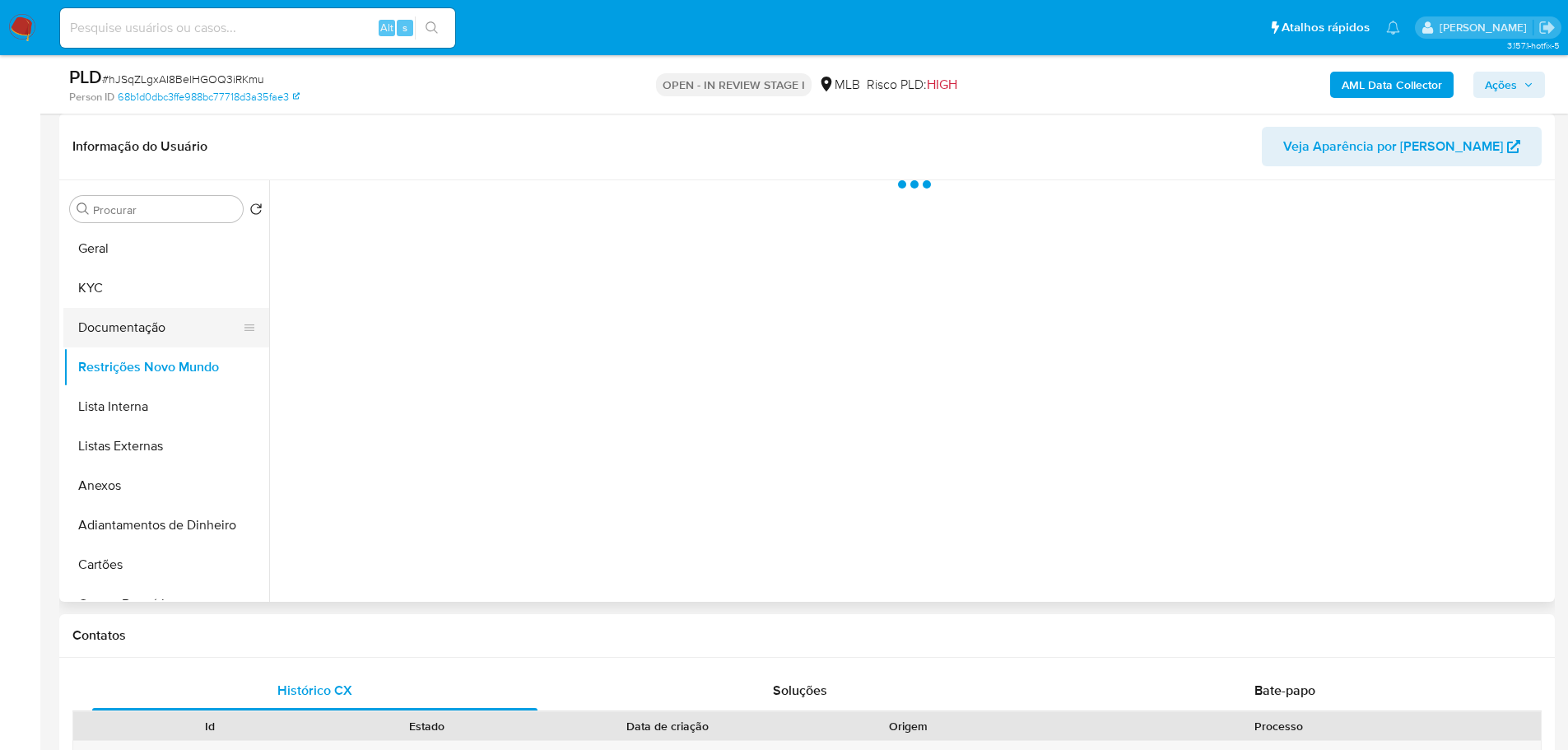
scroll to position [0, 0]
click at [129, 342] on button "Documentação" at bounding box center [159, 328] width 192 height 39
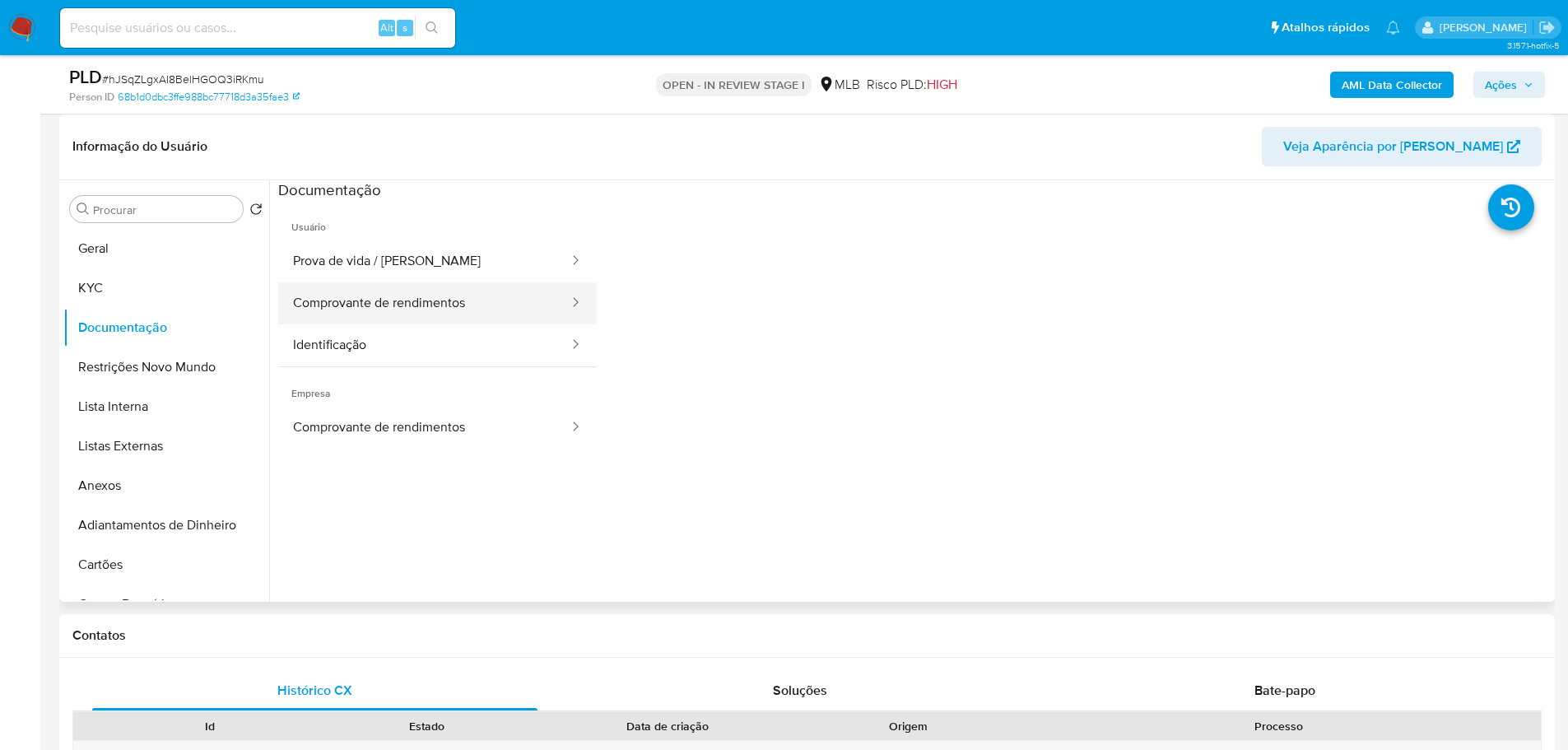
click at [481, 302] on button "Comprovante de rendimentos" at bounding box center [424, 303] width 292 height 42
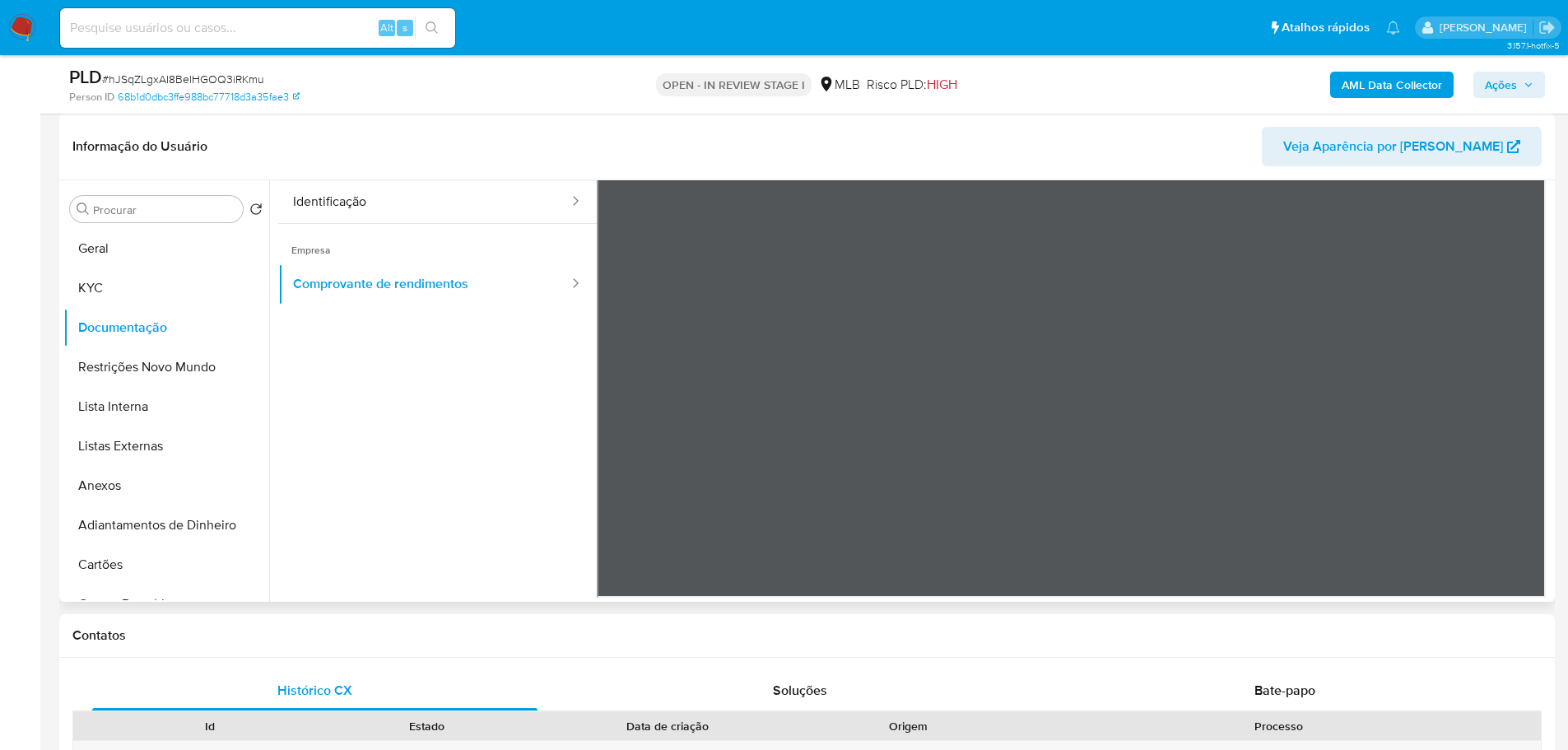
scroll to position [61, 0]
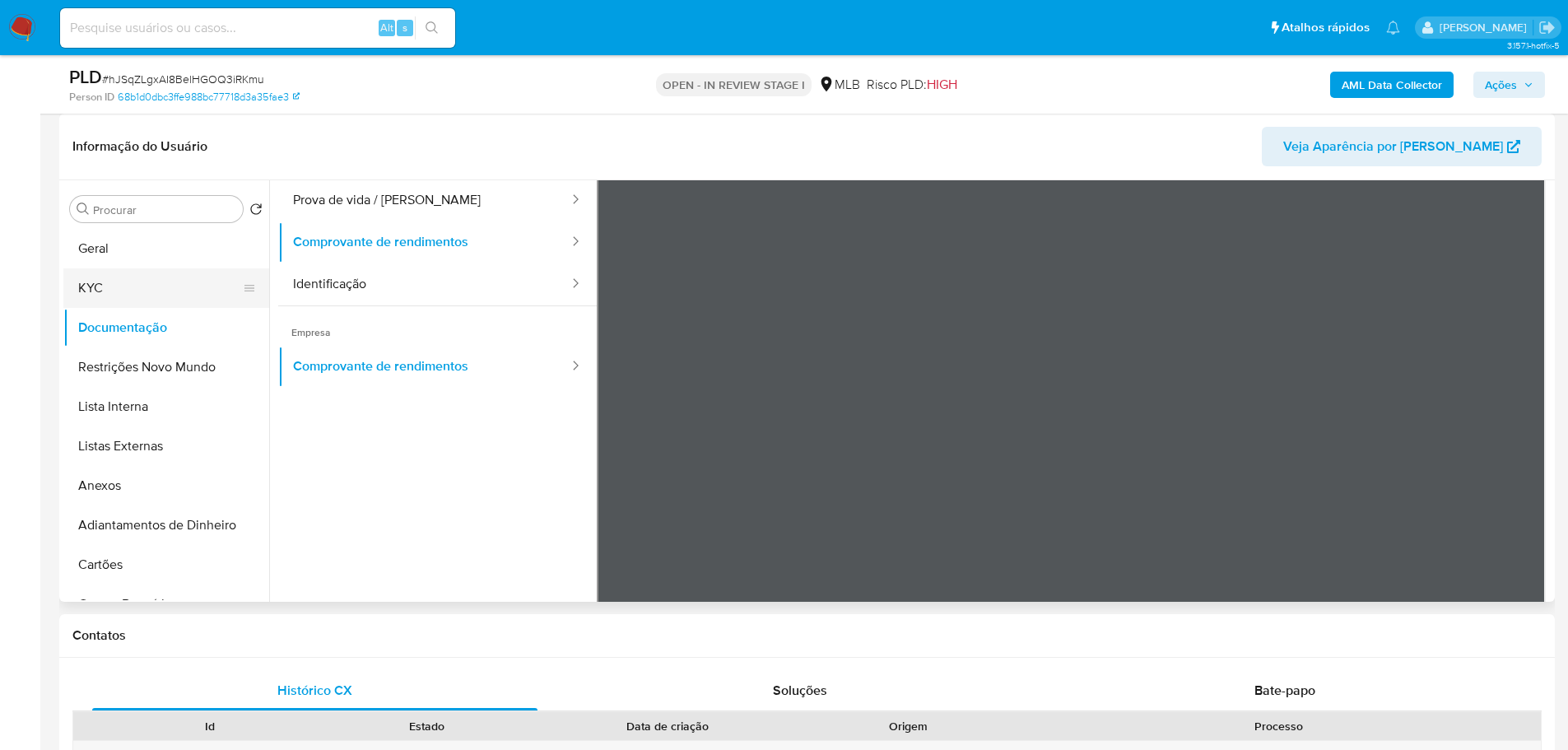
click at [150, 270] on button "KYC" at bounding box center [159, 288] width 192 height 39
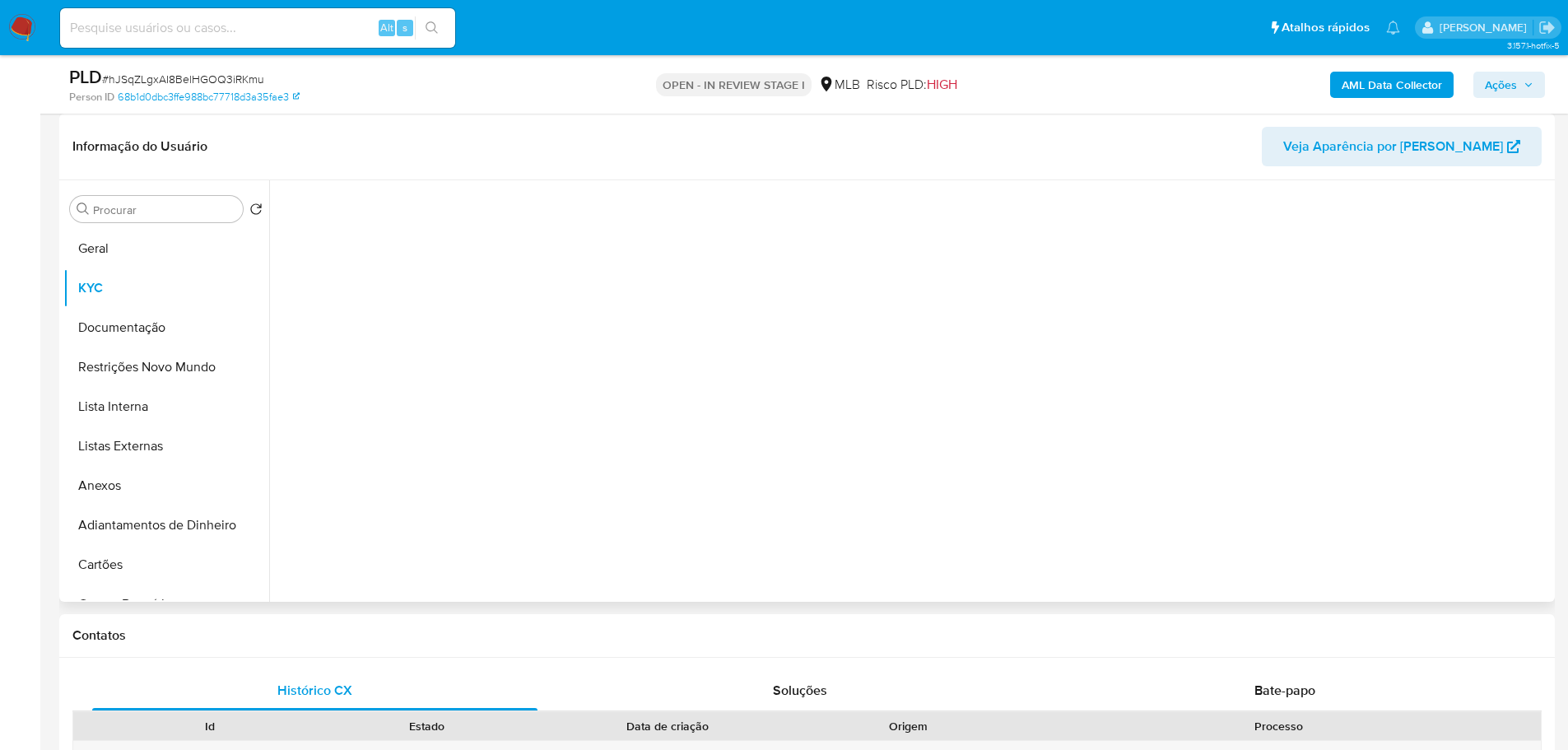
scroll to position [0, 0]
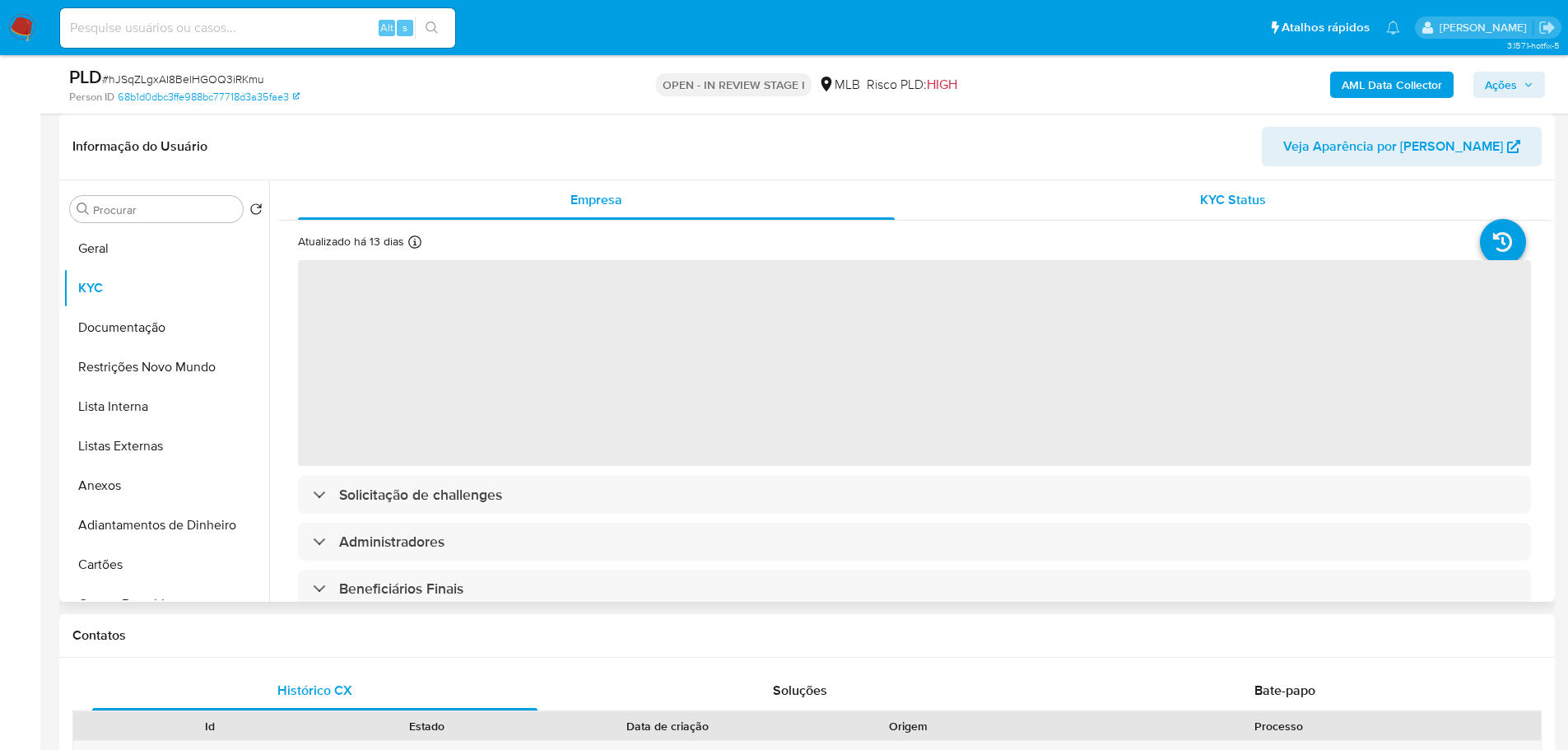
click at [1345, 199] on div "KYC Status" at bounding box center [1232, 200] width 597 height 39
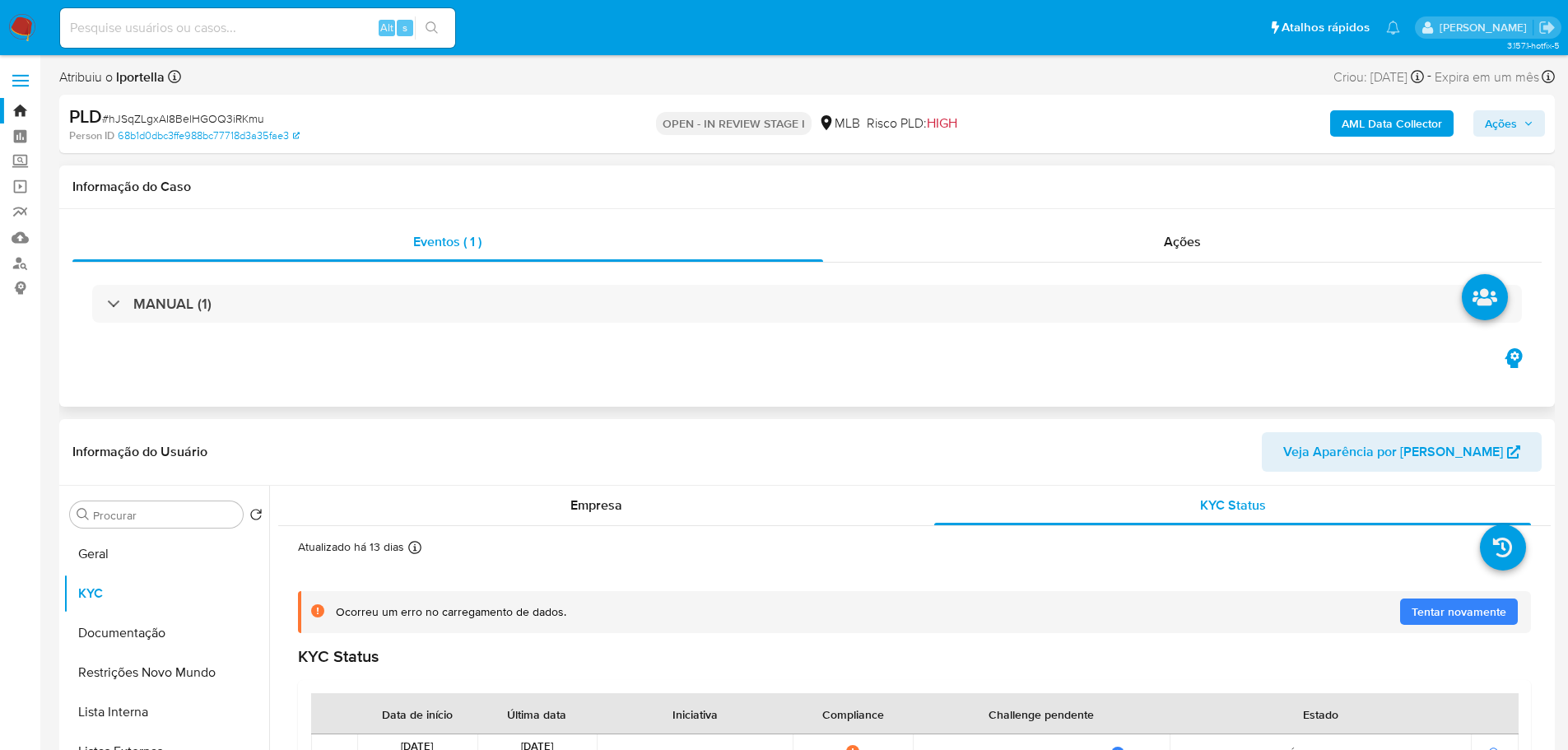
click at [598, 326] on div "MANUAL (1)" at bounding box center [806, 303] width 1469 height 82
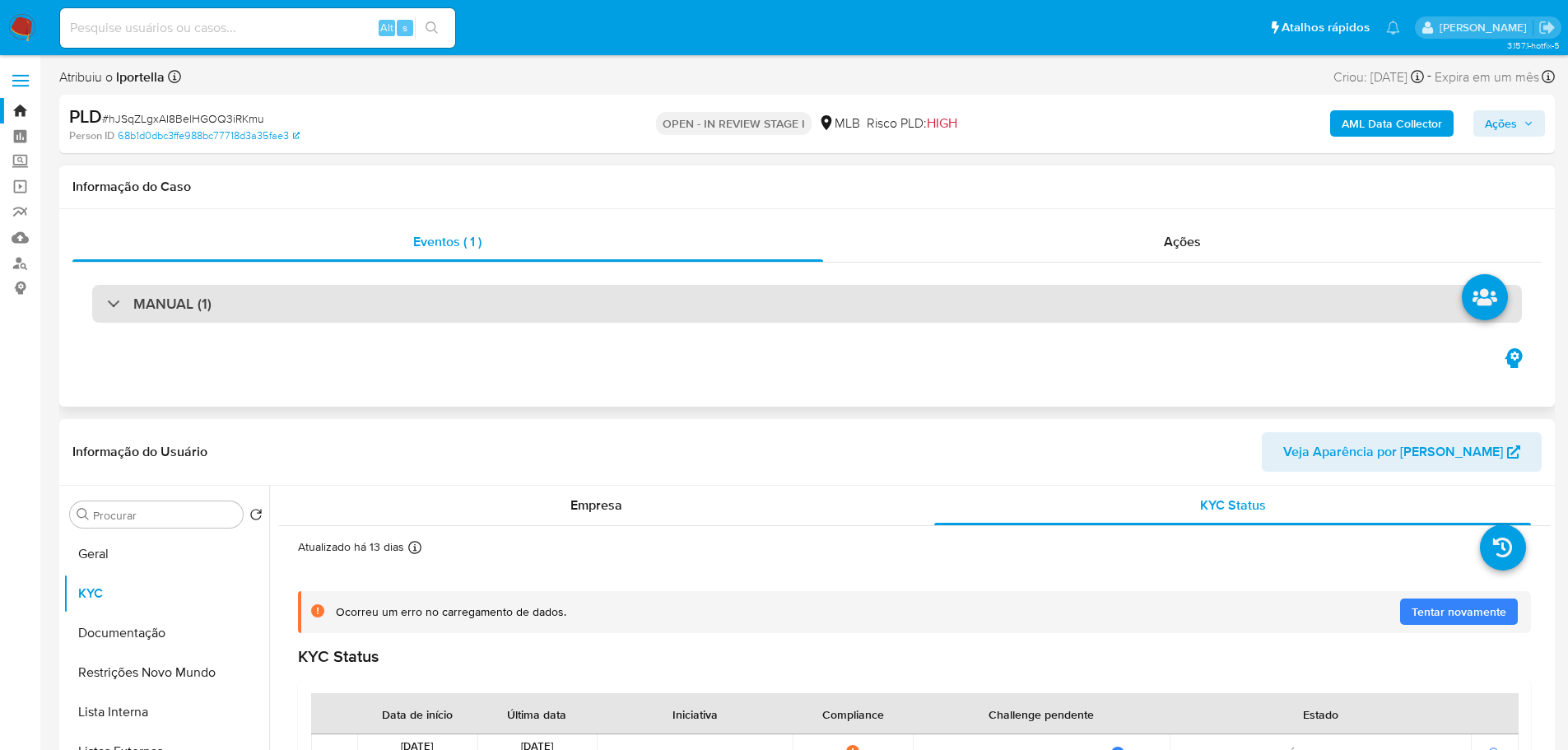
click at [572, 314] on div "MANUAL (1)" at bounding box center [806, 303] width 1429 height 38
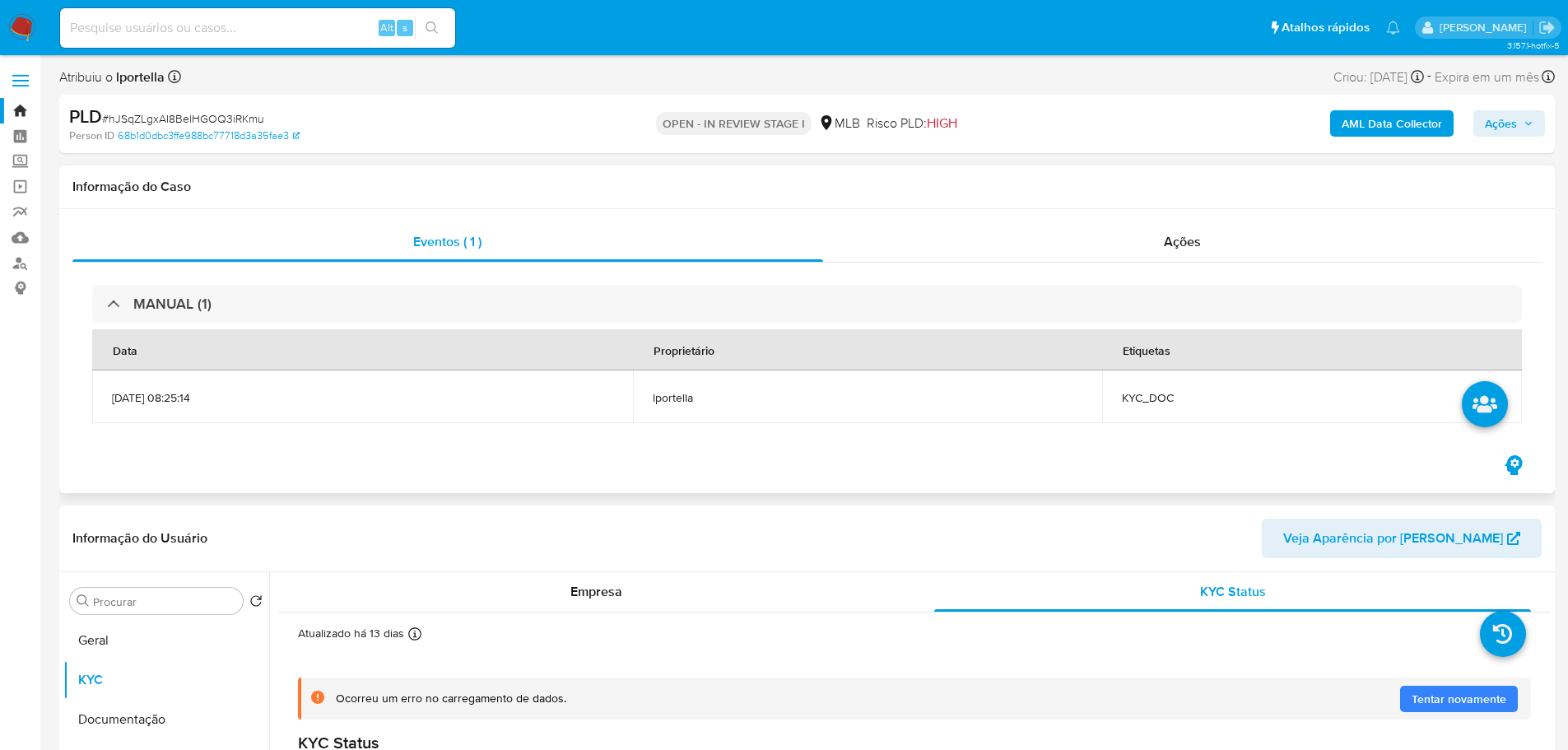
click at [1172, 381] on td "KYC_DOC" at bounding box center [1311, 396] width 420 height 53
click at [1183, 391] on span "KYC_DOC" at bounding box center [1311, 397] width 380 height 15
click at [1193, 240] on span "Ações" at bounding box center [1181, 241] width 37 height 19
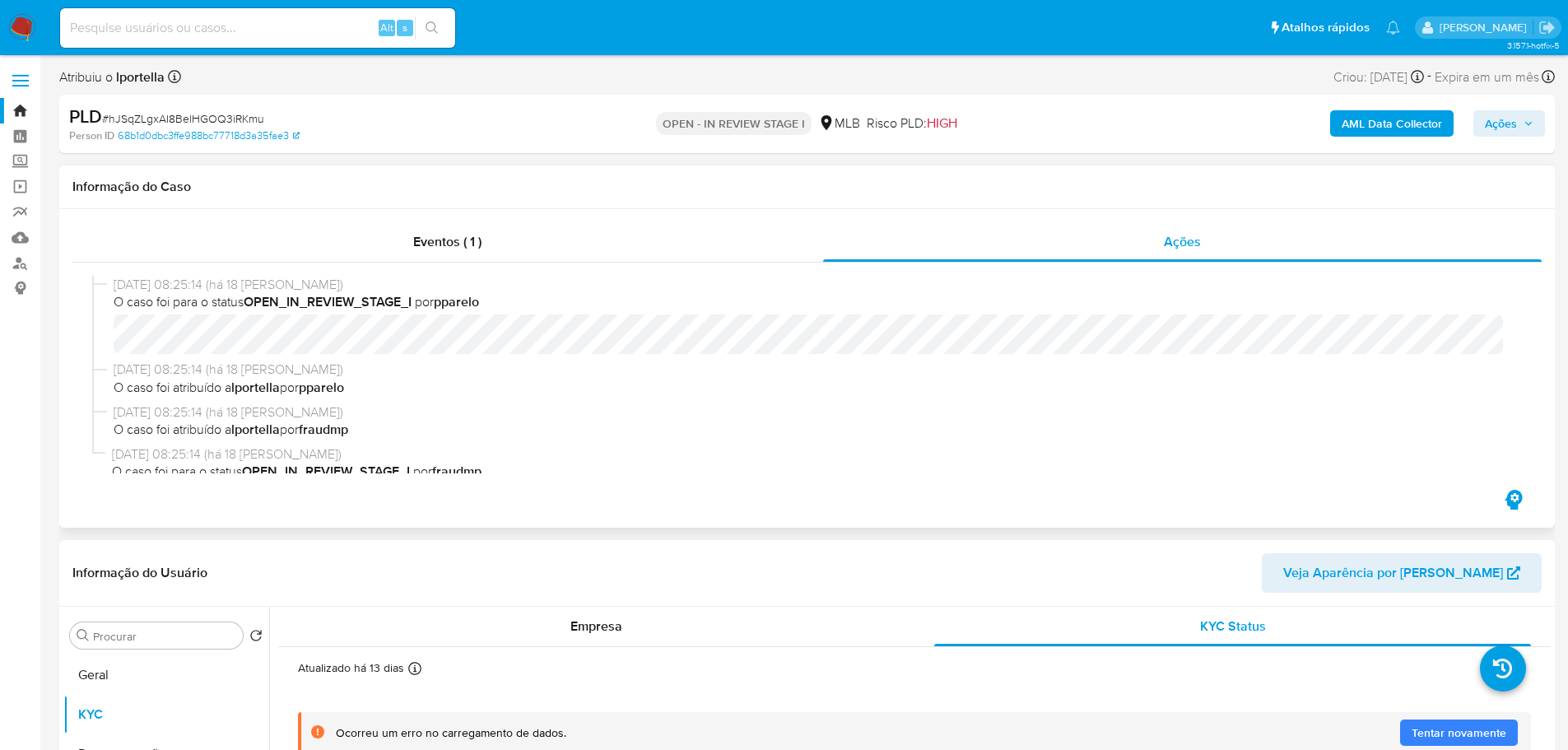
click at [415, 268] on div "14/08/2025 08:25:14 (há 18 dias) O caso foi para o status OPEN_IN_REVIEW_STAGE_…" at bounding box center [806, 374] width 1469 height 224
click at [445, 243] on span "Eventos ( 1 )" at bounding box center [447, 241] width 68 height 19
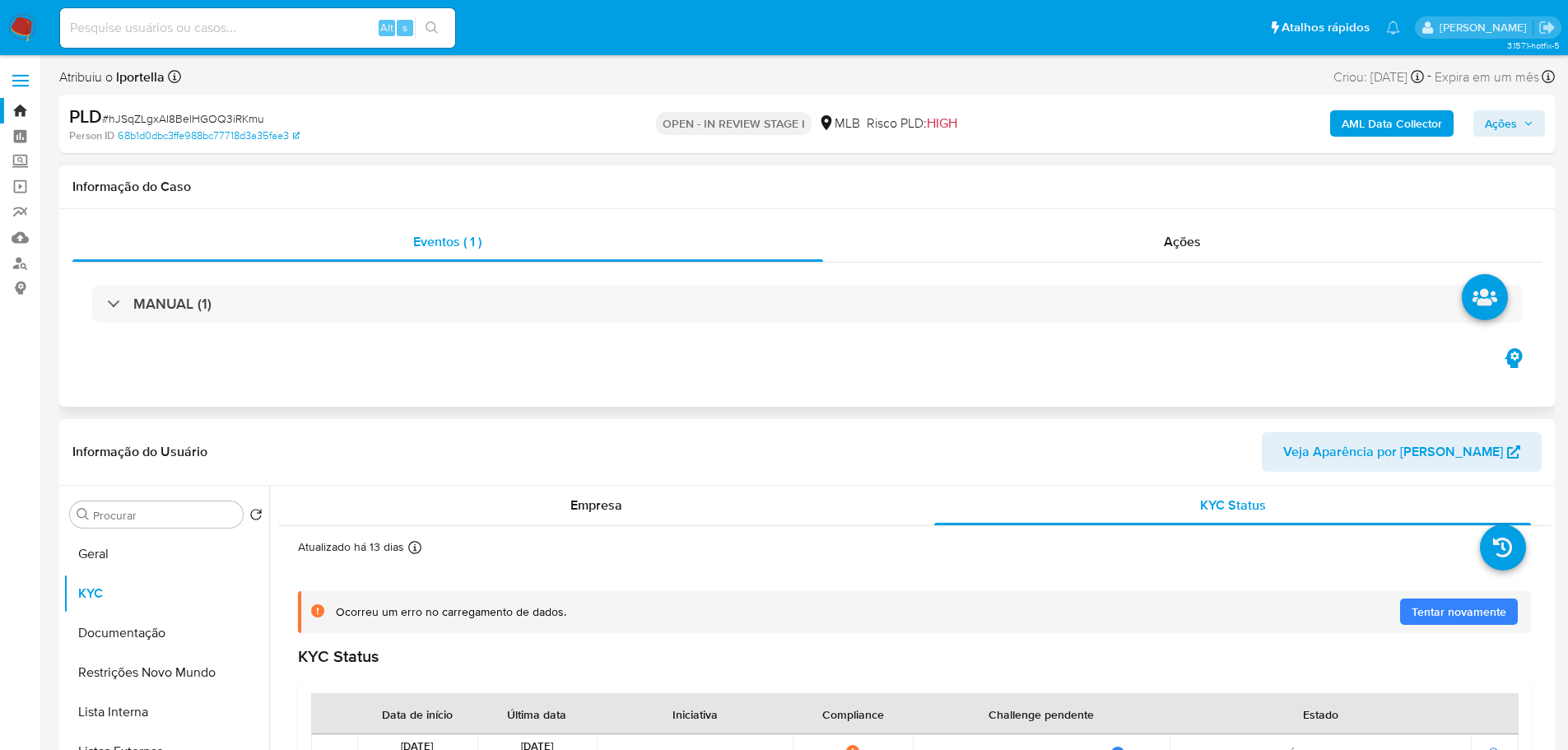
click at [216, 338] on div "MANUAL (1)" at bounding box center [806, 303] width 1469 height 82
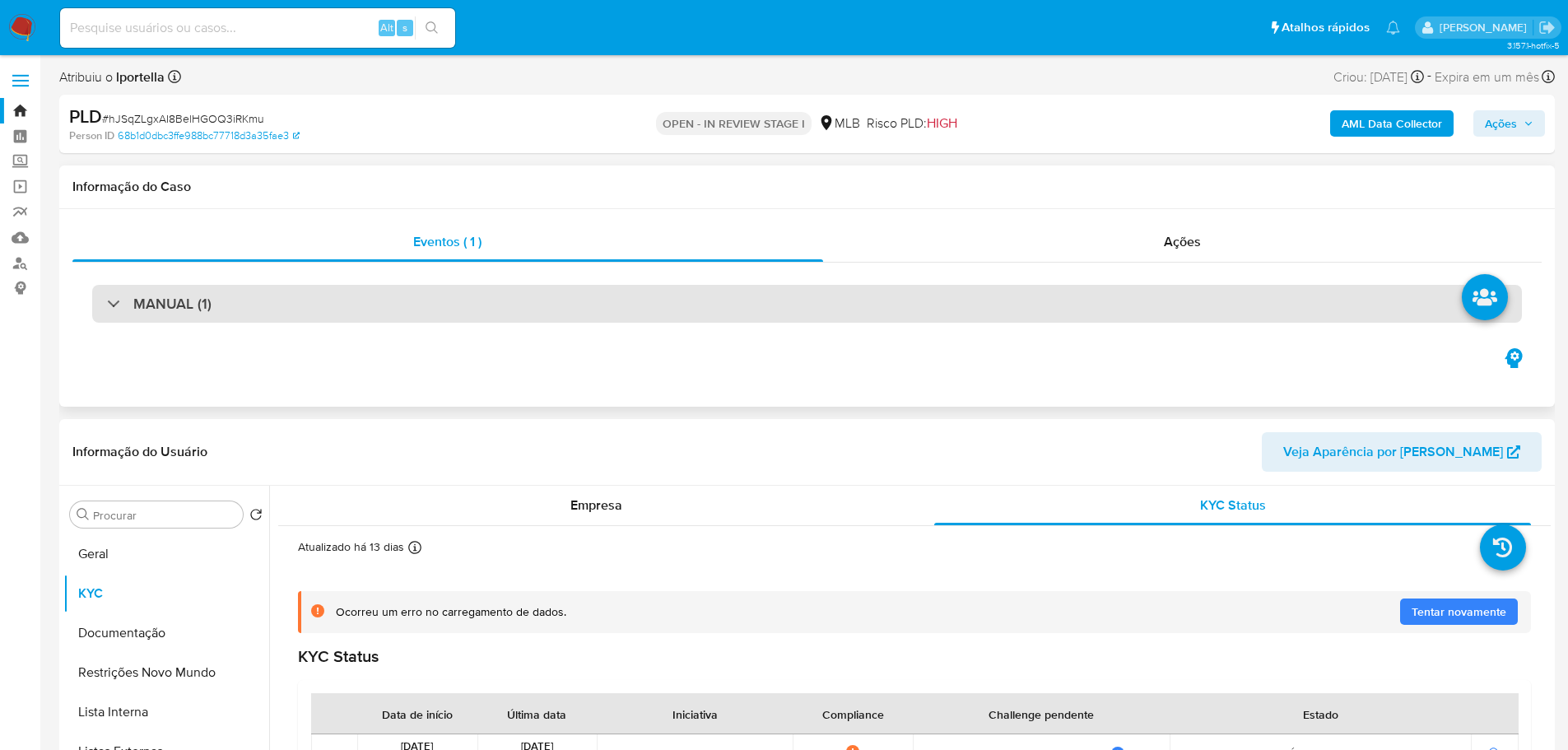
click at [192, 317] on div "MANUAL (1)" at bounding box center [806, 303] width 1429 height 38
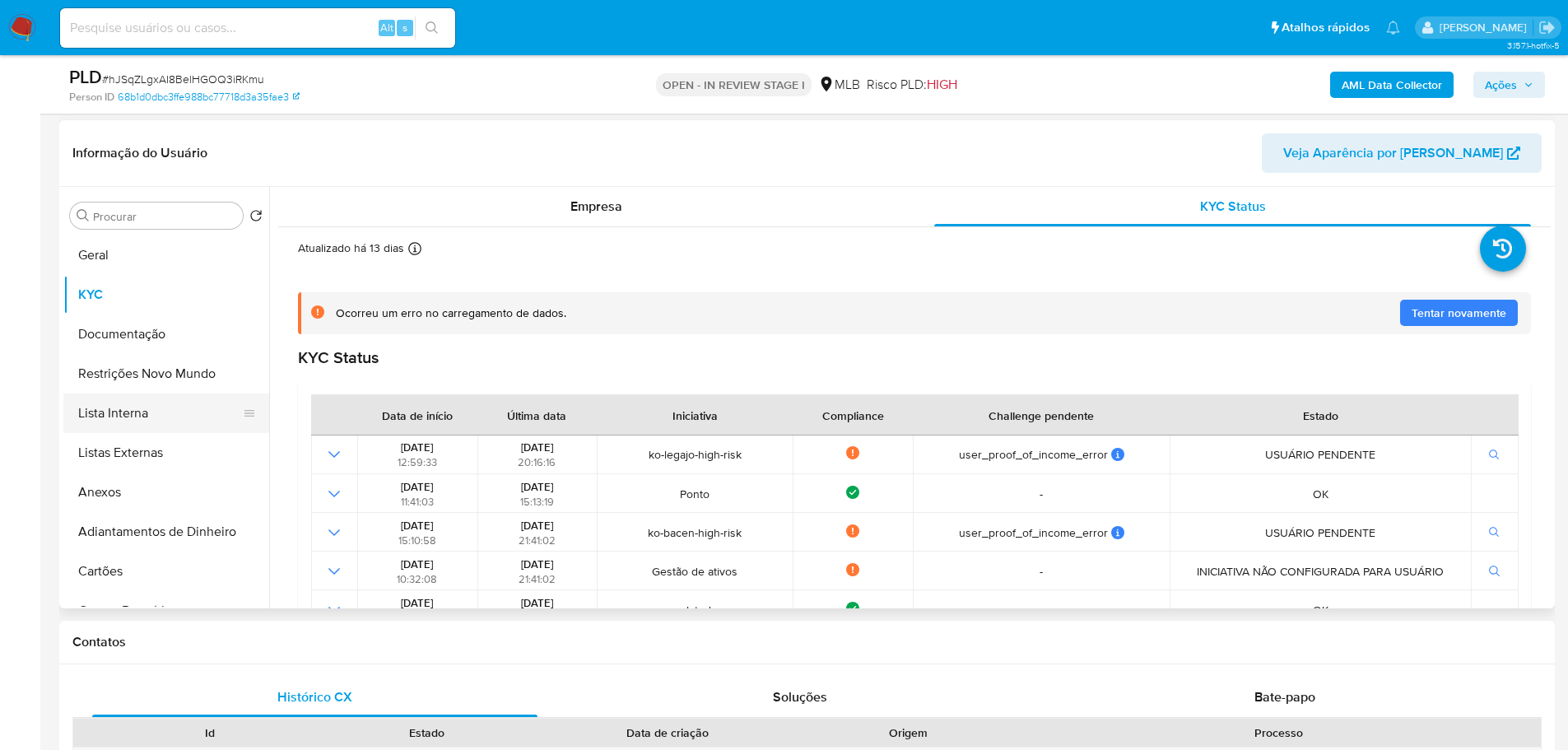
scroll to position [329, 0]
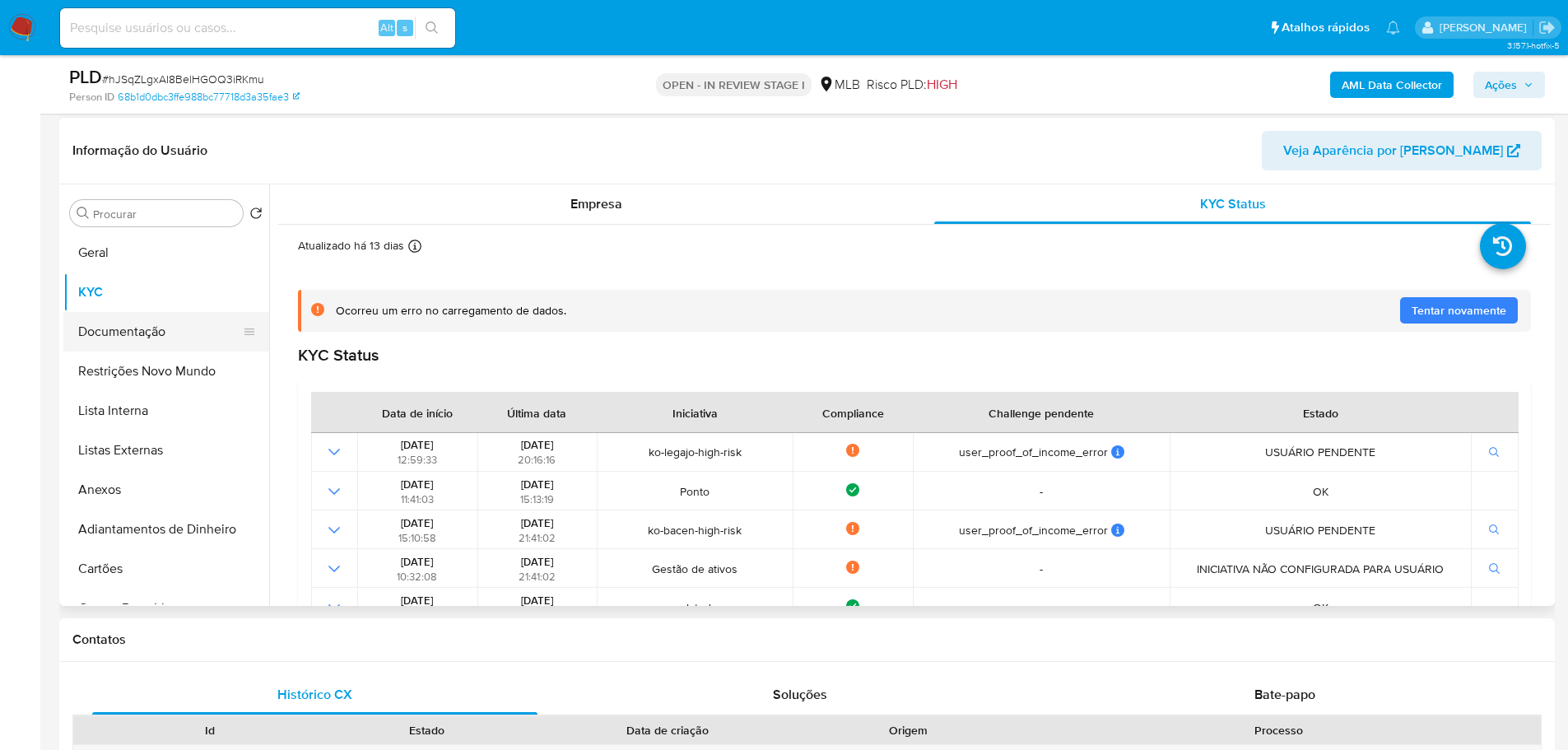
click at [168, 345] on button "Documentação" at bounding box center [159, 331] width 192 height 39
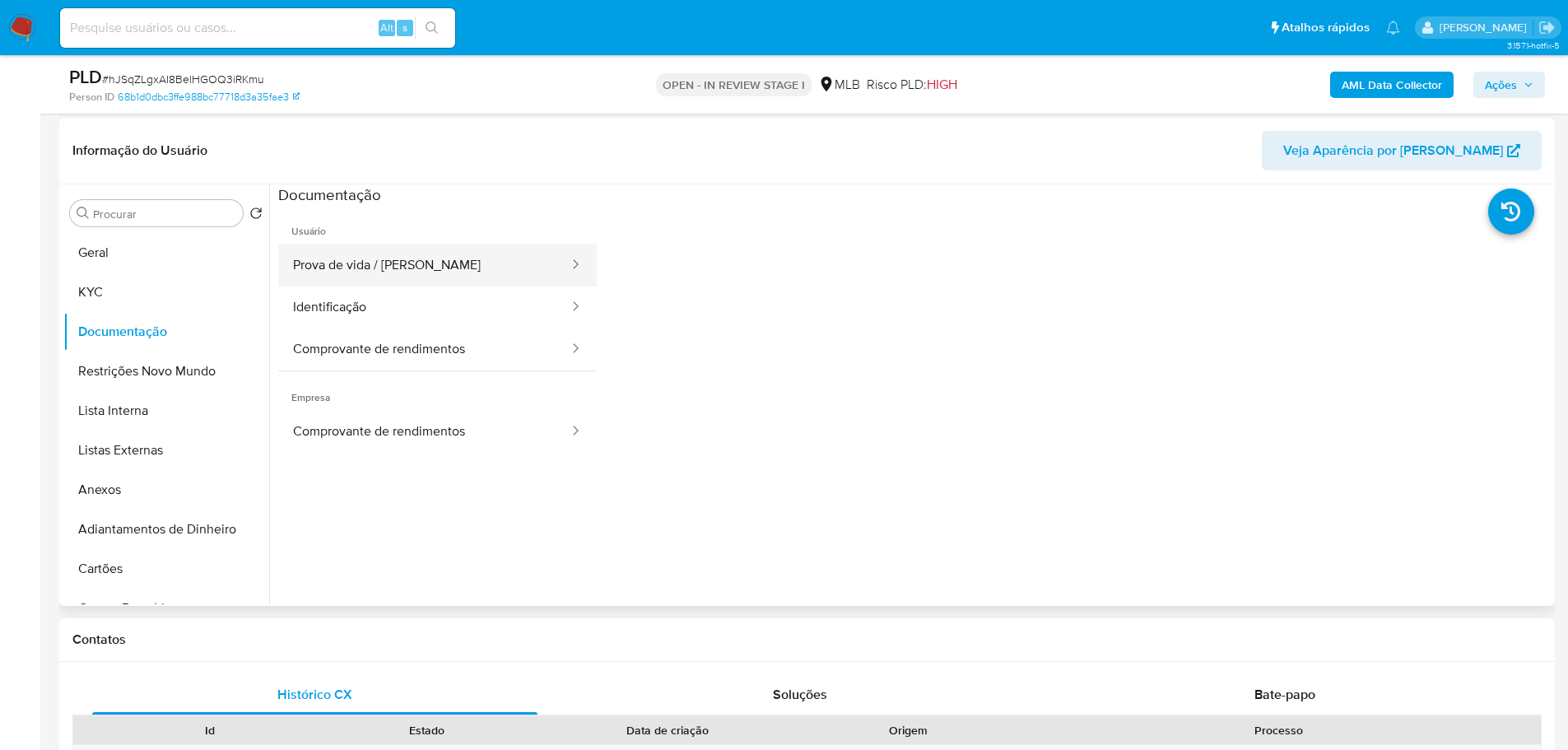
click at [498, 279] on button "Prova de vida / Selfie" at bounding box center [424, 265] width 292 height 42
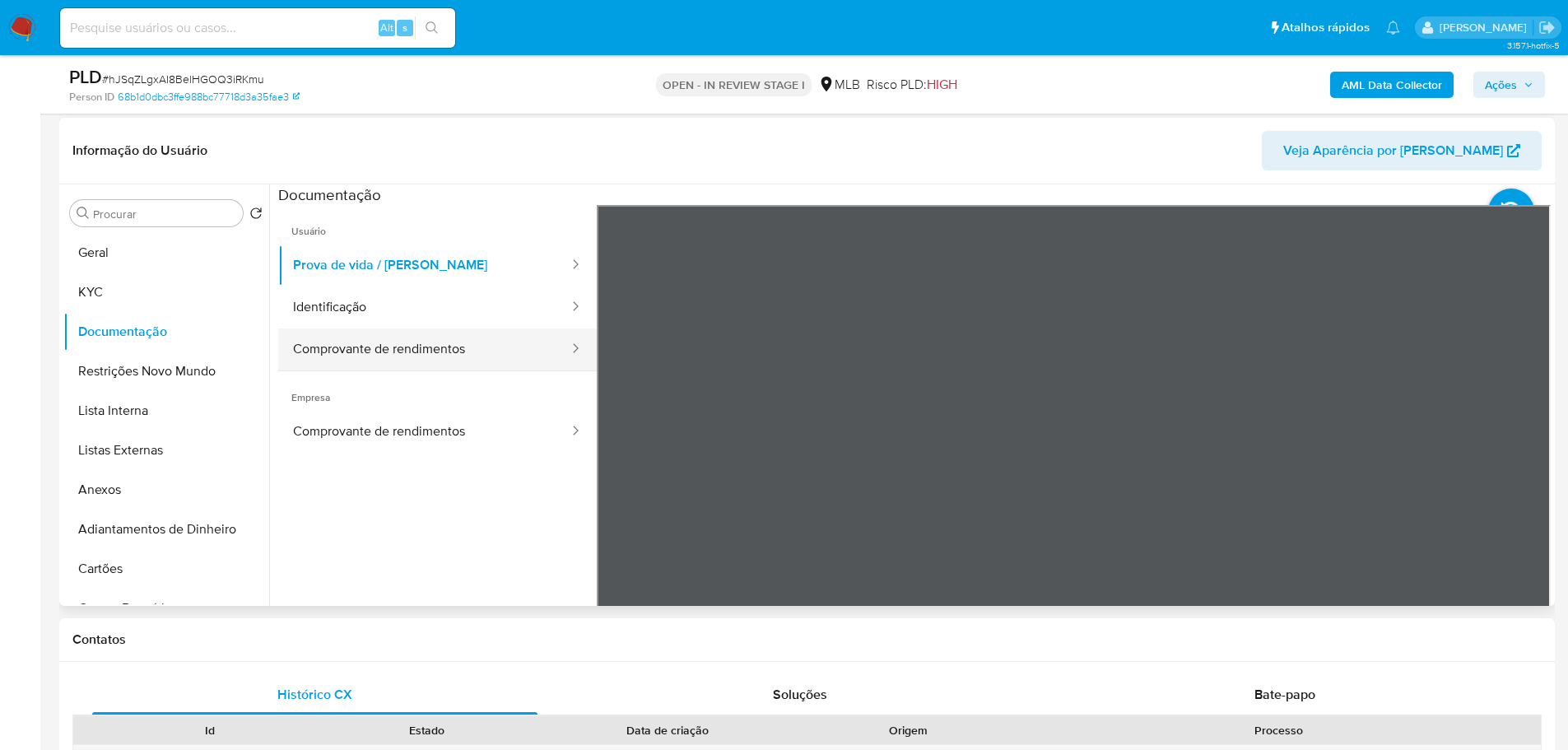
click at [507, 351] on button "Comprovante de rendimentos" at bounding box center [424, 349] width 292 height 42
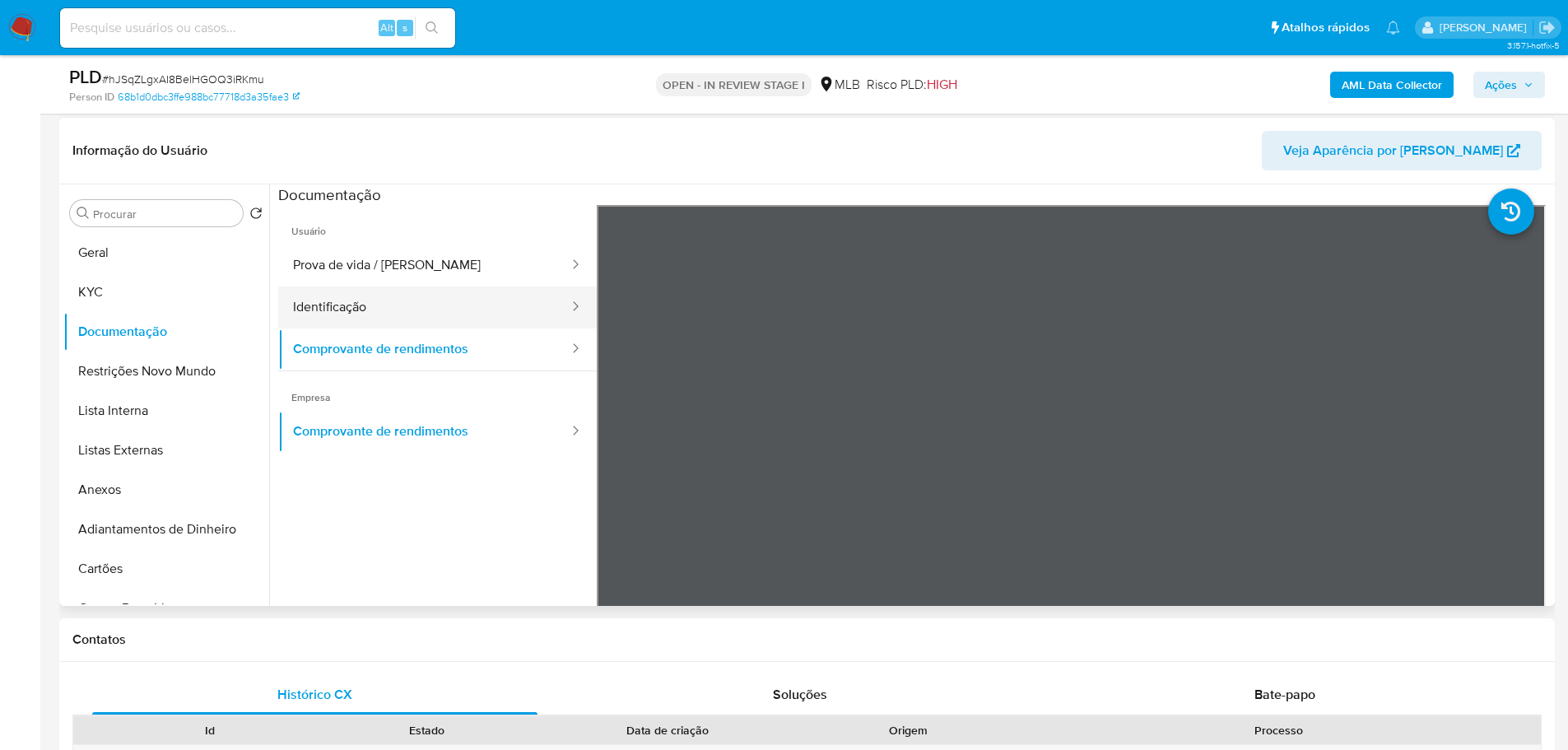
click at [366, 311] on button "Identificação" at bounding box center [424, 307] width 292 height 42
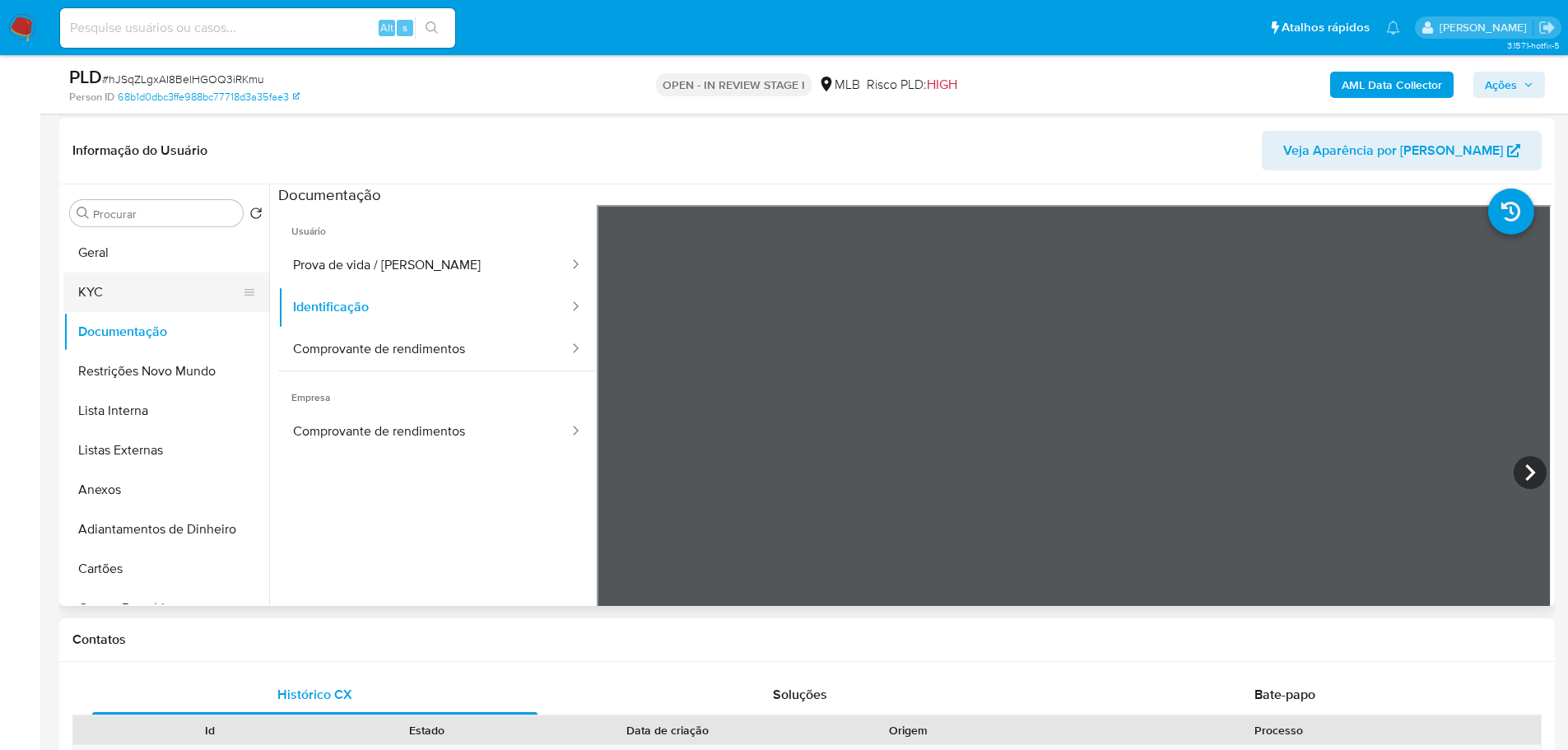
click at [139, 291] on button "KYC" at bounding box center [159, 292] width 192 height 39
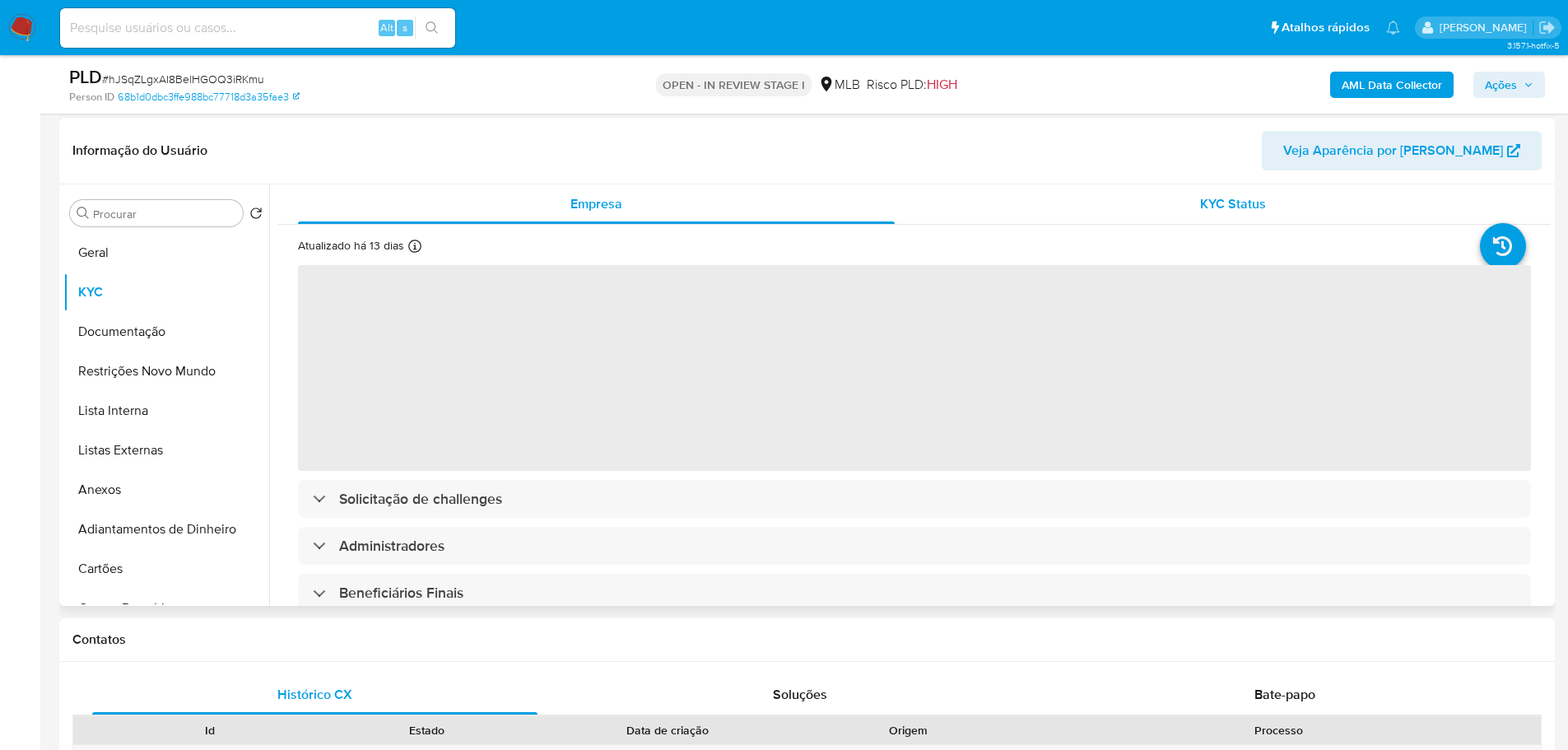
click at [1274, 211] on div "KYC Status" at bounding box center [1232, 204] width 597 height 39
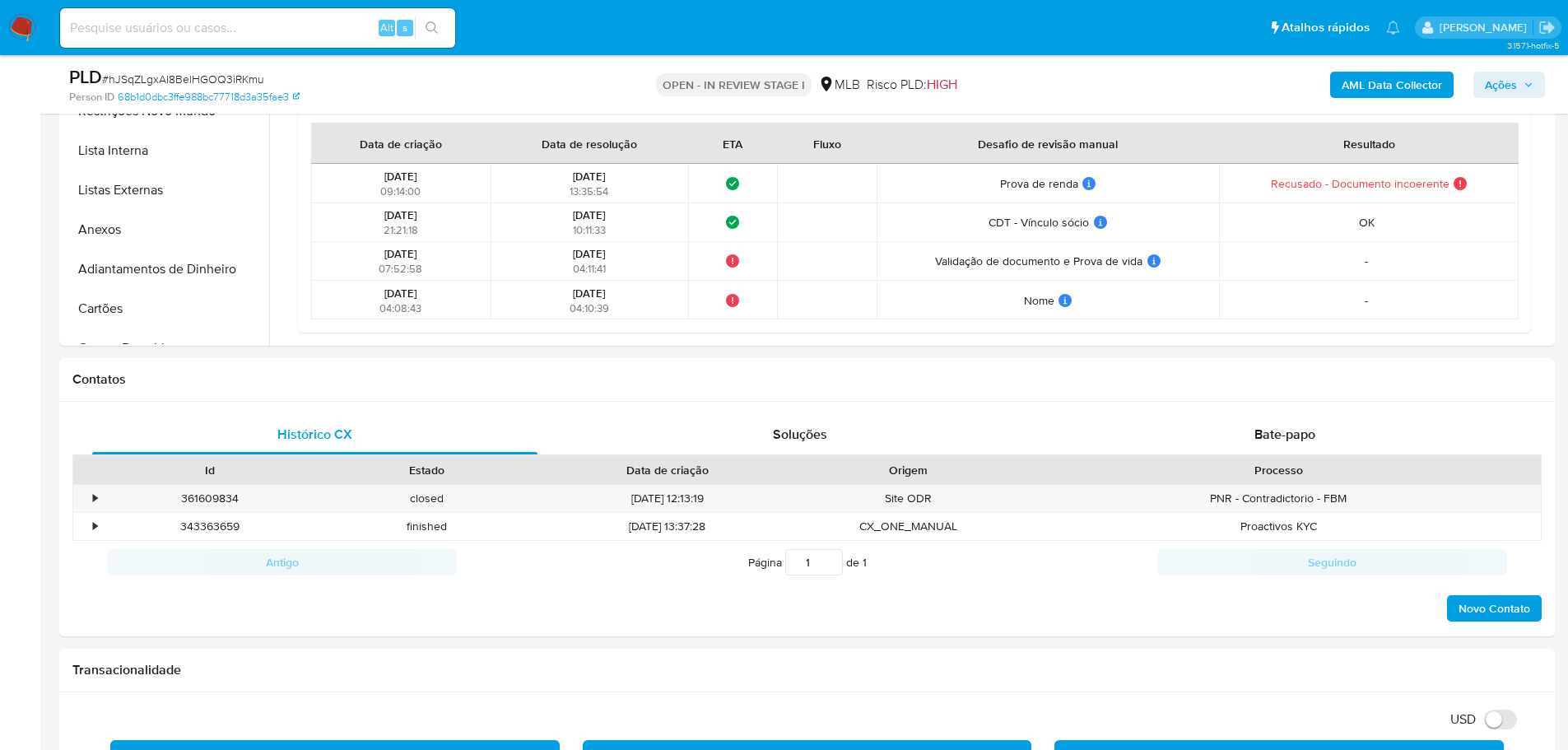
scroll to position [412, 0]
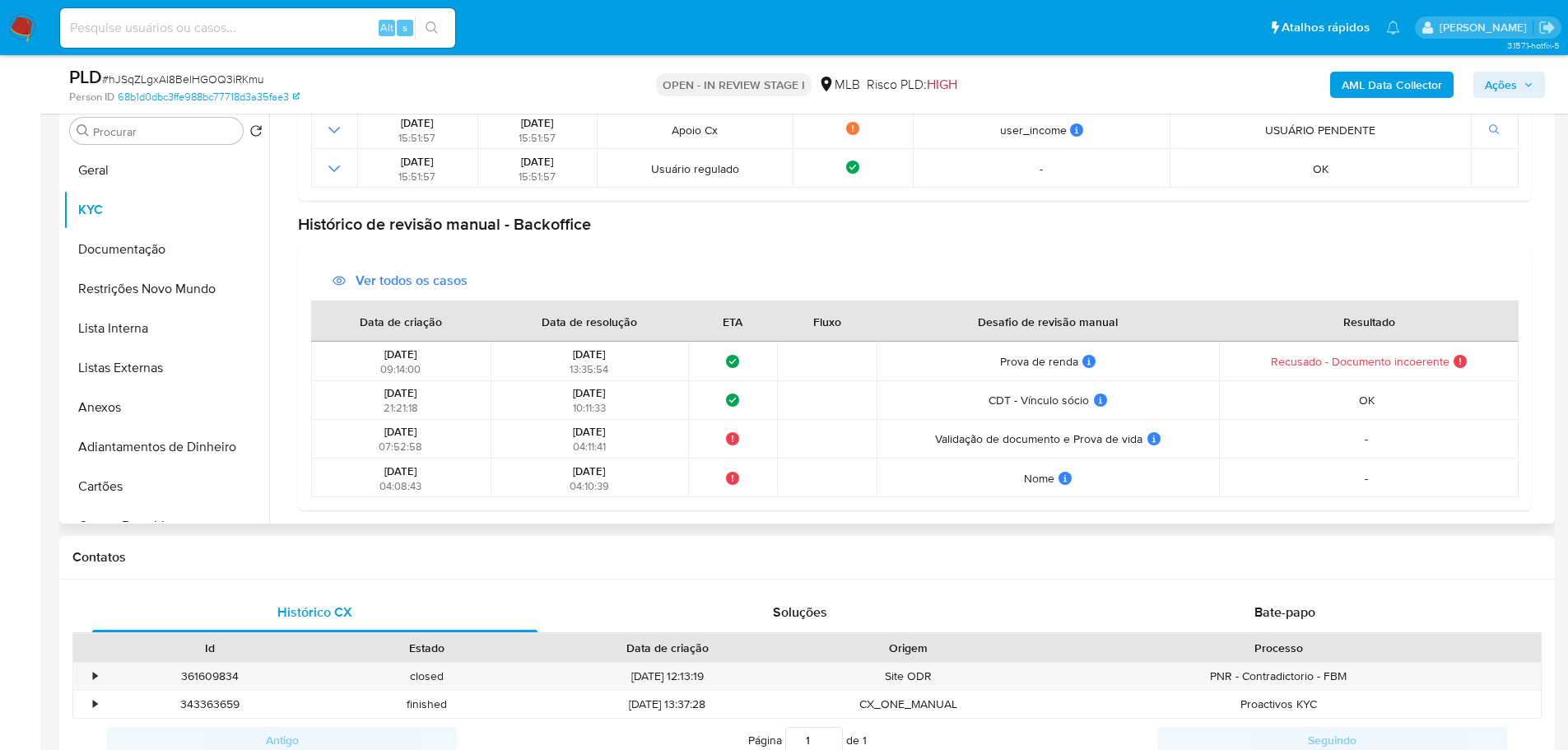
drag, startPoint x: 1263, startPoint y: 363, endPoint x: 1443, endPoint y: 369, distance: 180.1
click at [1443, 369] on div "Recusado - Documento incoerente Recusado - Documento incoerente Resolução: No e…" at bounding box center [1368, 361] width 290 height 15
click at [1525, 577] on div "Contatos" at bounding box center [806, 558] width 1496 height 44
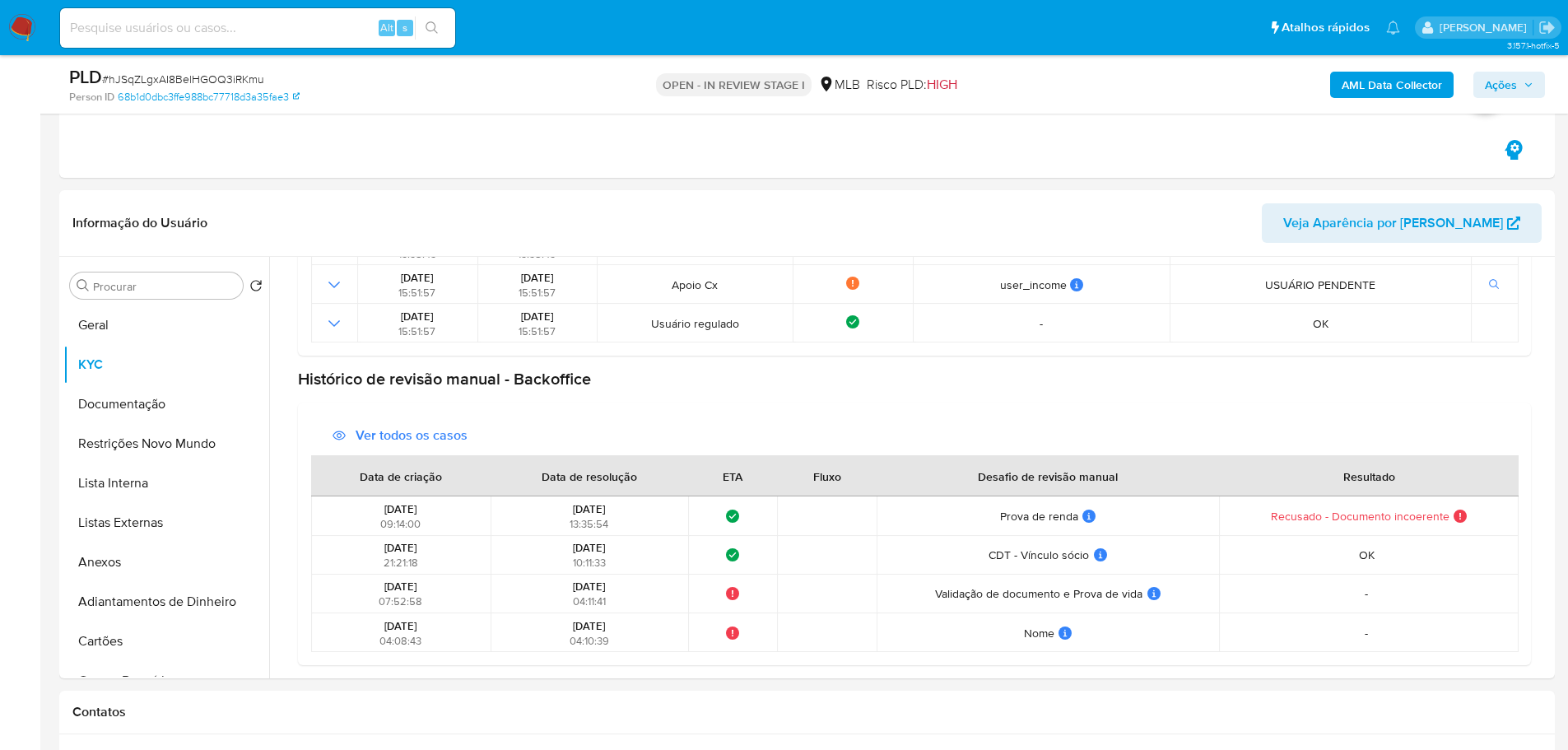
scroll to position [247, 0]
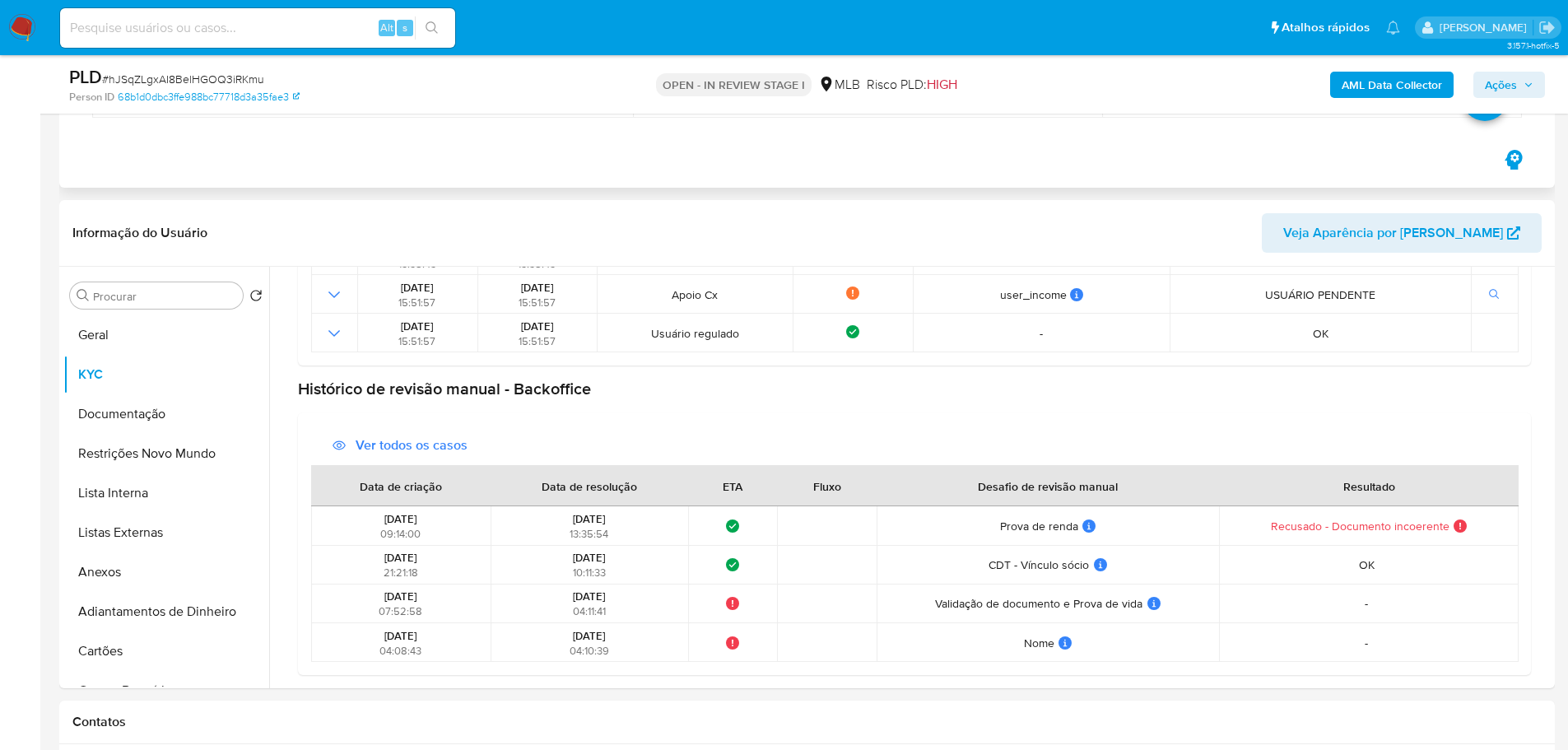
click at [1109, 129] on div "MANUAL (1) Data Proprietário Etiquetas 14/08/2025 08:25:14 lportella KYC_DOC" at bounding box center [806, 51] width 1469 height 189
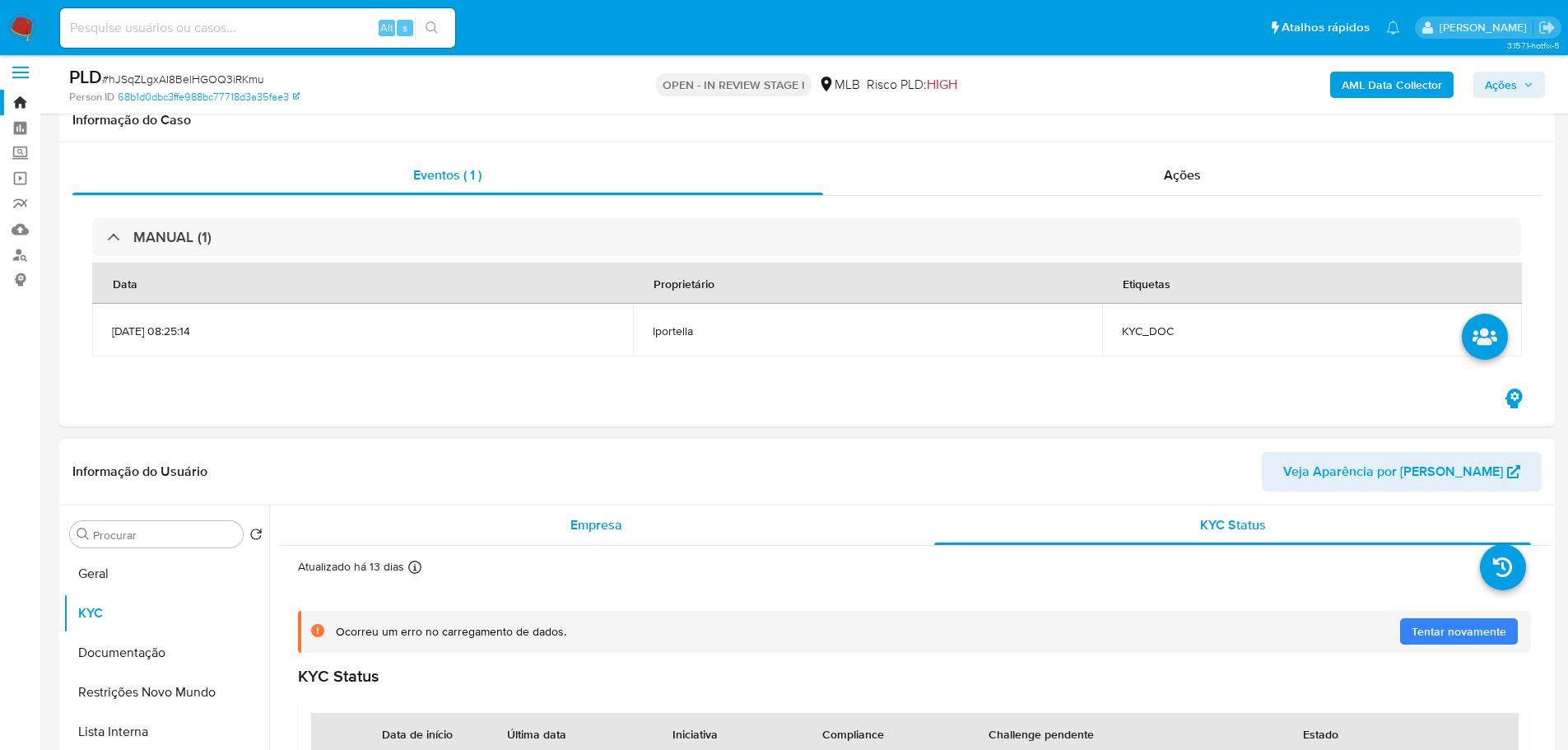
scroll to position [0, 0]
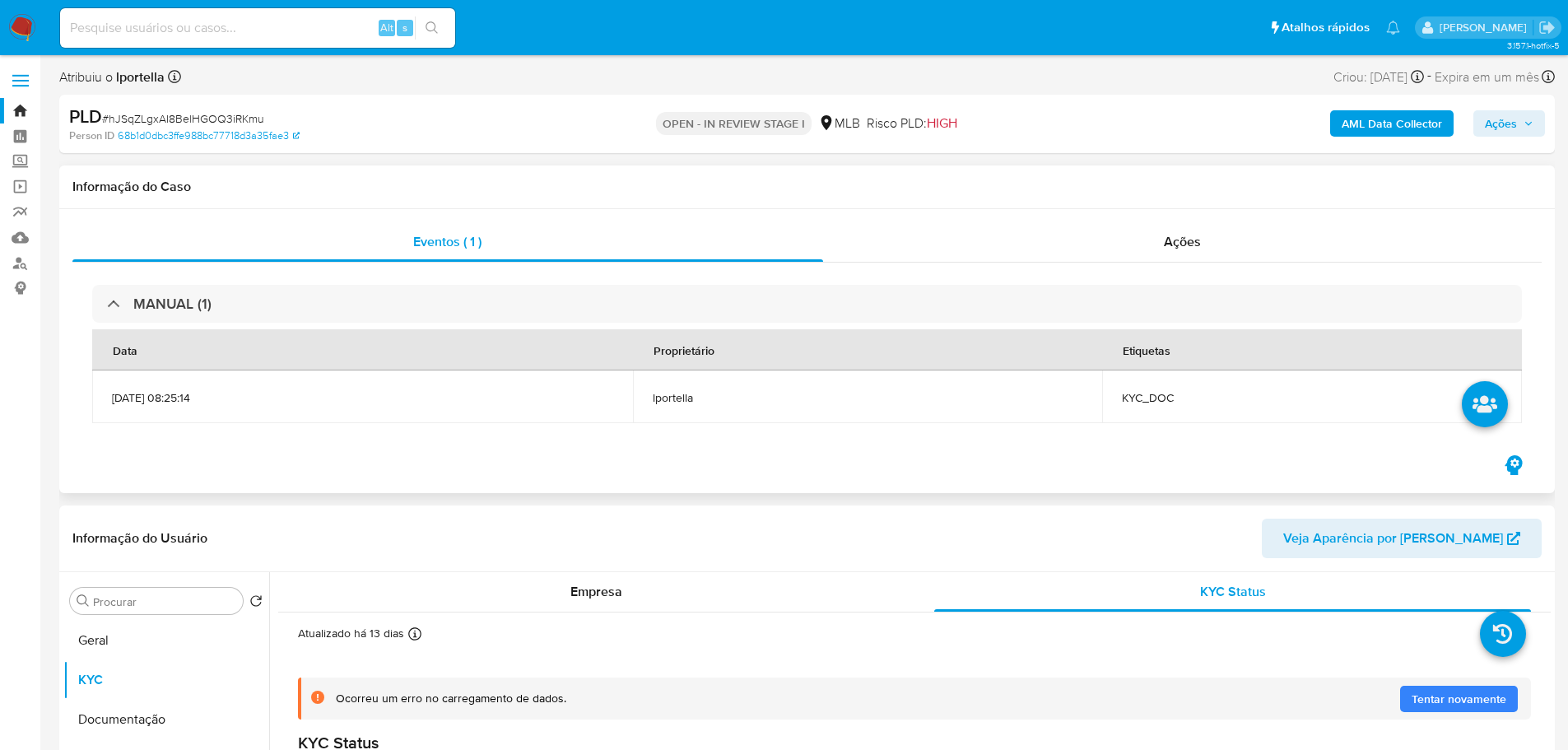
click at [1172, 397] on span "KYC_DOC" at bounding box center [1311, 397] width 380 height 15
copy span "KYC_DOC"
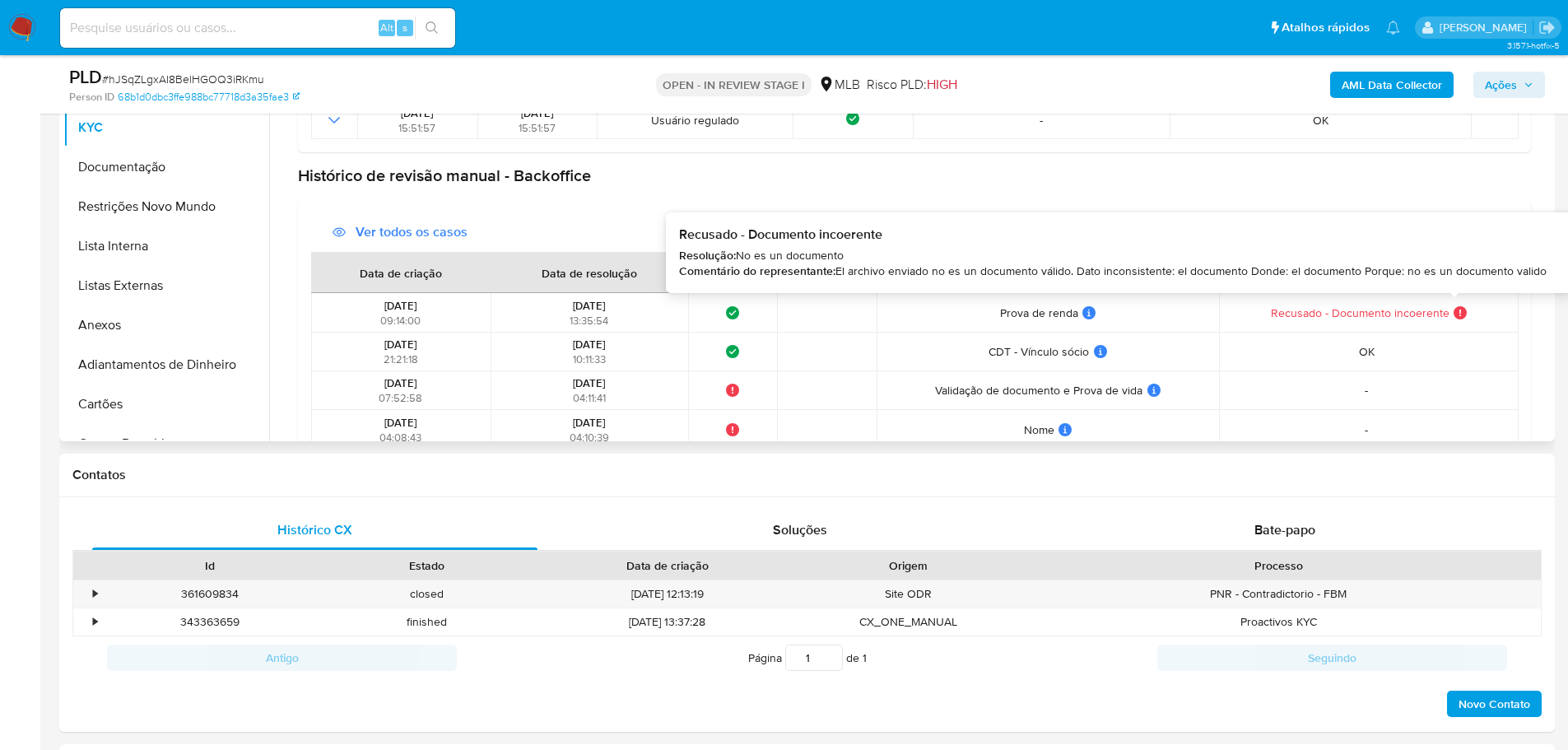
scroll to position [939, 0]
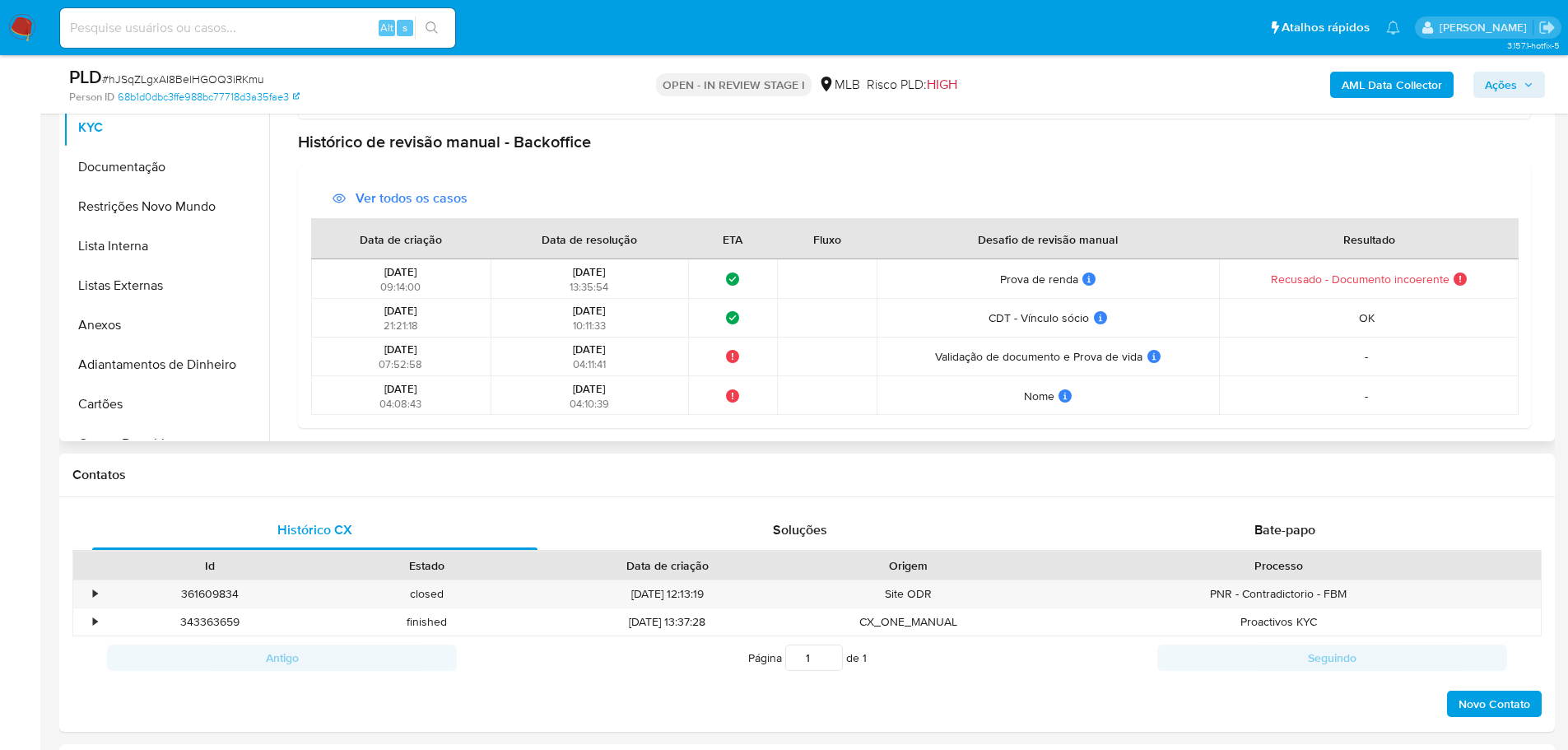
drag, startPoint x: 1140, startPoint y: 193, endPoint x: 853, endPoint y: 127, distance: 294.5
click at [1038, 172] on div "Ver todos os casos Data de criação Data de resolução ETA Fluxo Desafio de revis…" at bounding box center [914, 296] width 1232 height 262
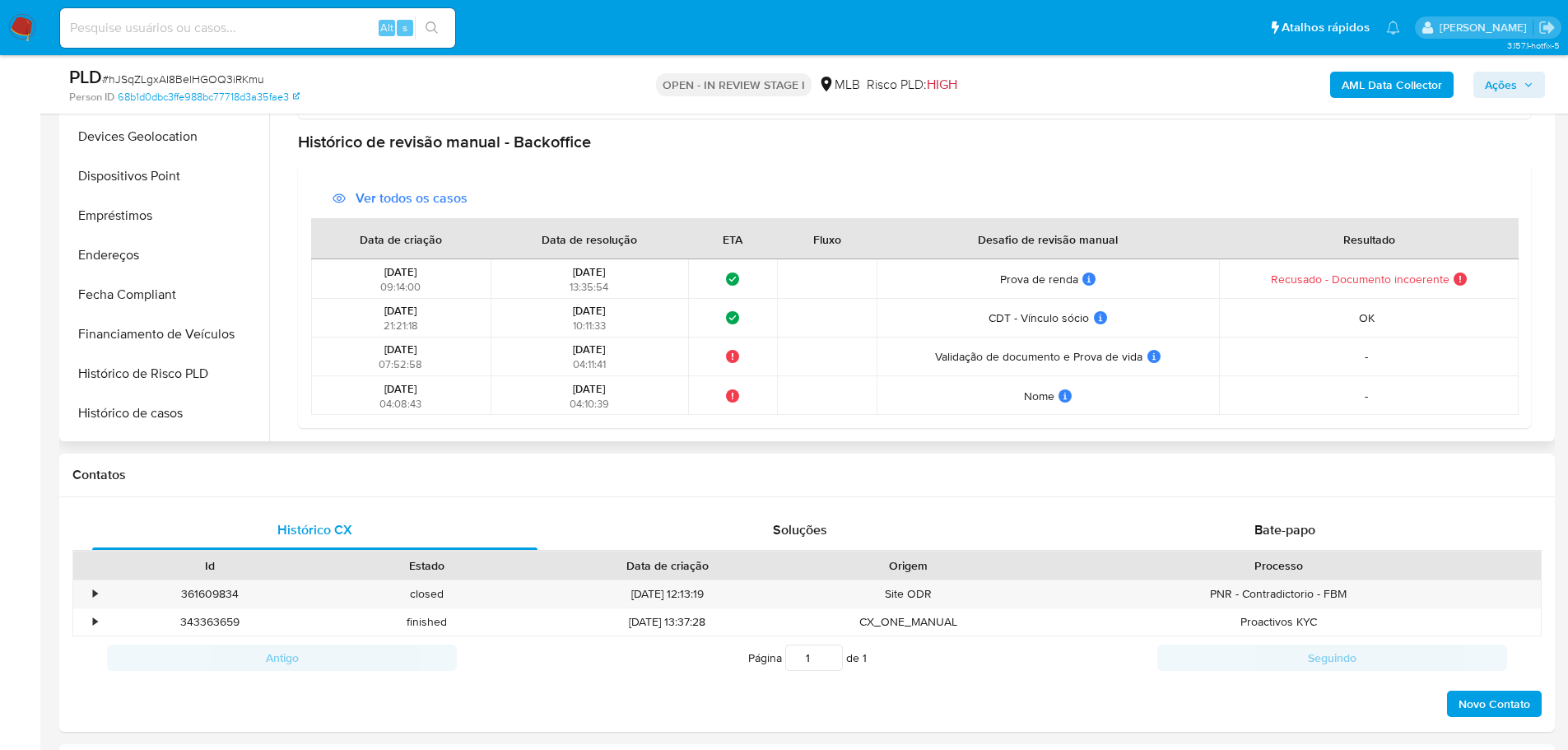
scroll to position [659, 0]
click at [149, 178] on button "Histórico de casos" at bounding box center [159, 180] width 192 height 39
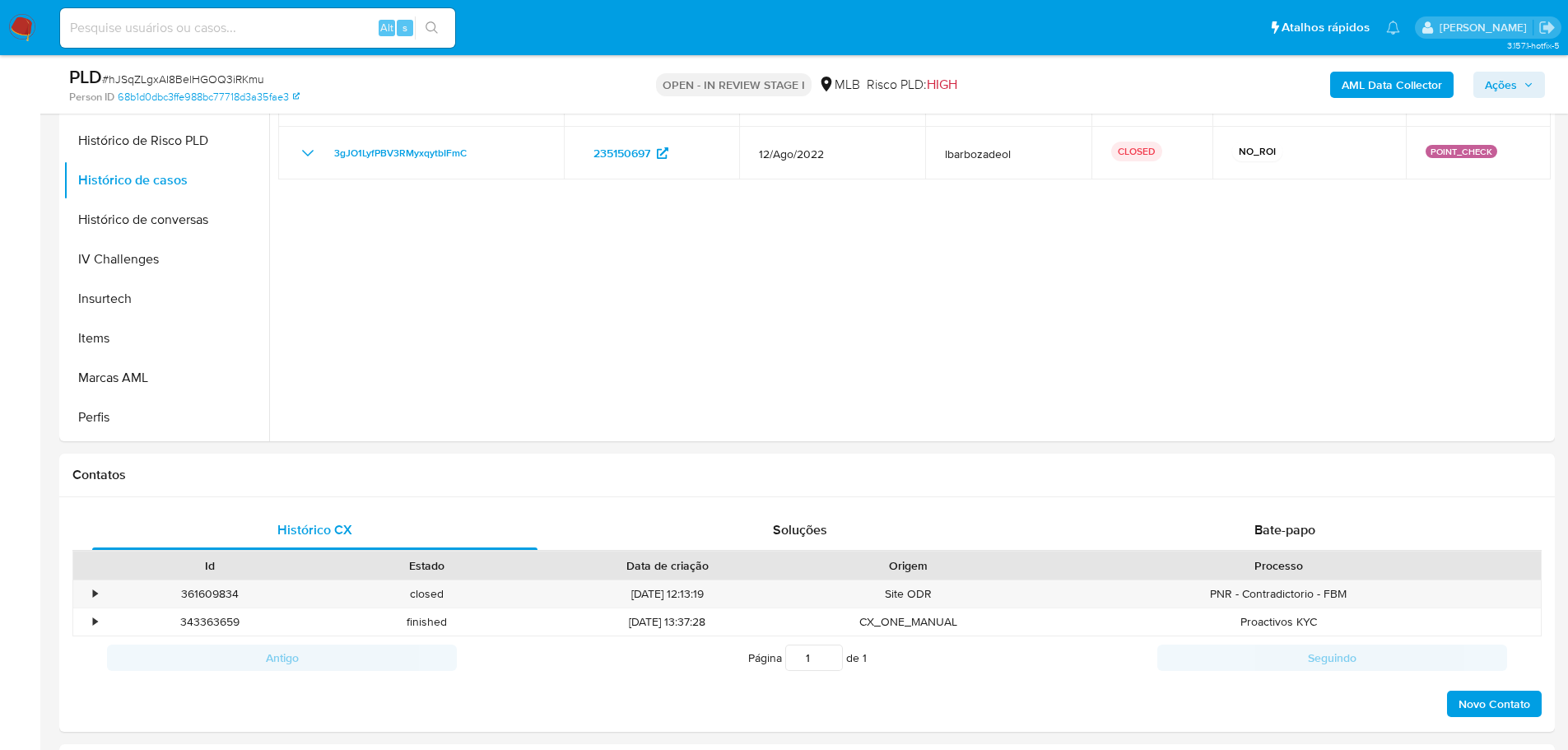
click at [1507, 86] on span "Ações" at bounding box center [1501, 84] width 32 height 26
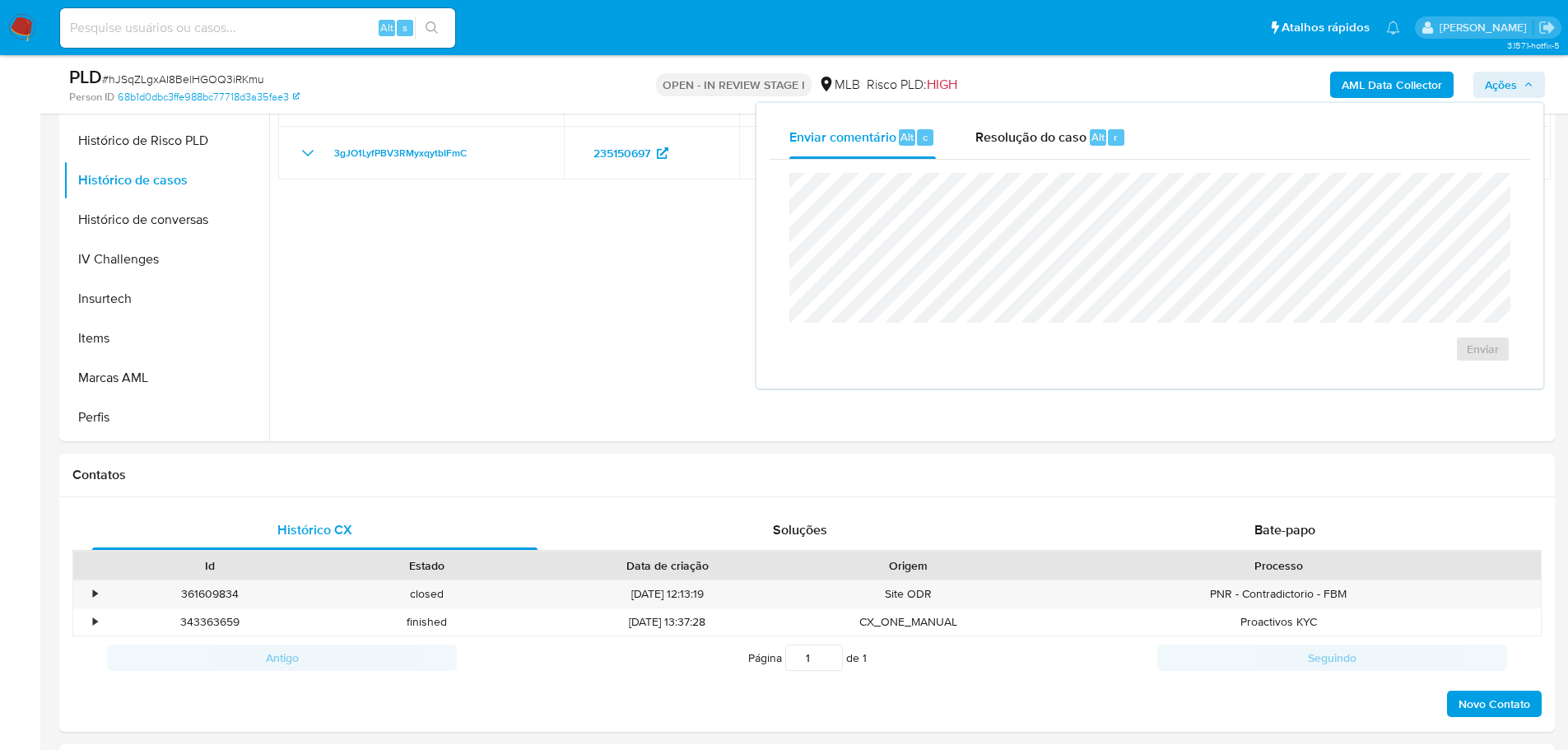
drag, startPoint x: 1087, startPoint y: 132, endPoint x: 1056, endPoint y: 163, distance: 43.8
click at [1083, 134] on div "Resolução do caso Alt r" at bounding box center [1051, 138] width 150 height 43
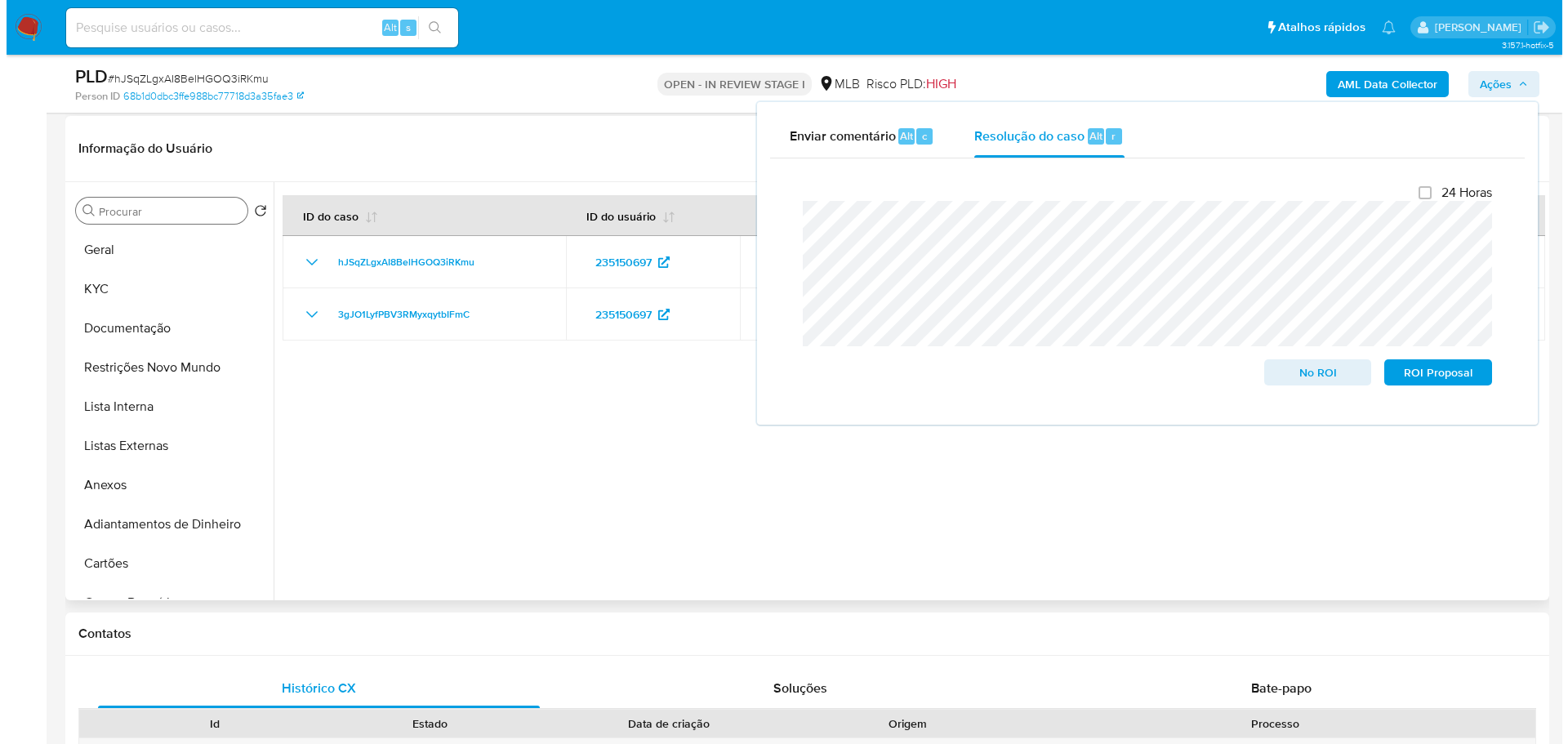
scroll to position [327, 0]
click at [119, 216] on input "Procurar" at bounding box center [163, 212] width 142 height 15
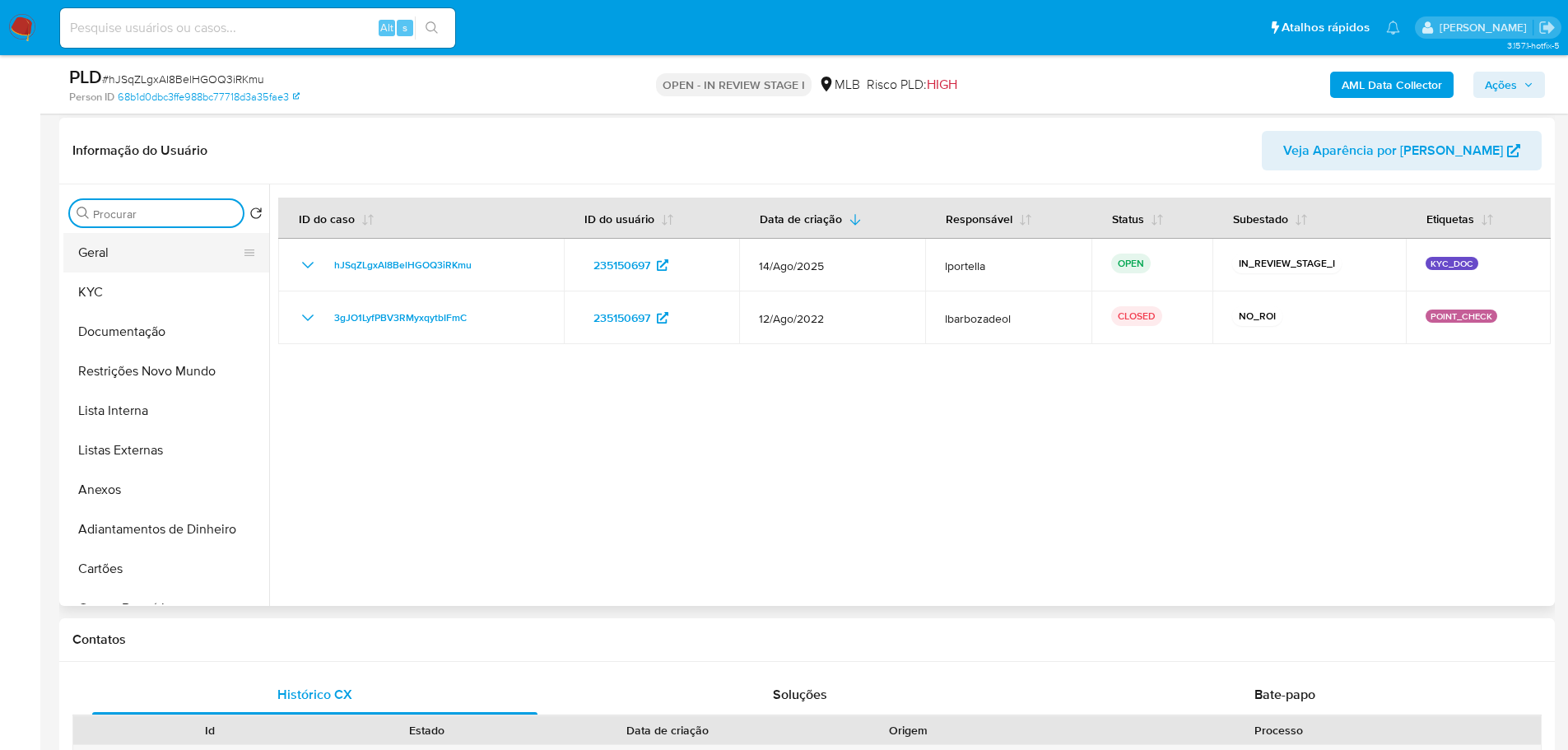
click at [122, 241] on button "Geral" at bounding box center [159, 252] width 192 height 39
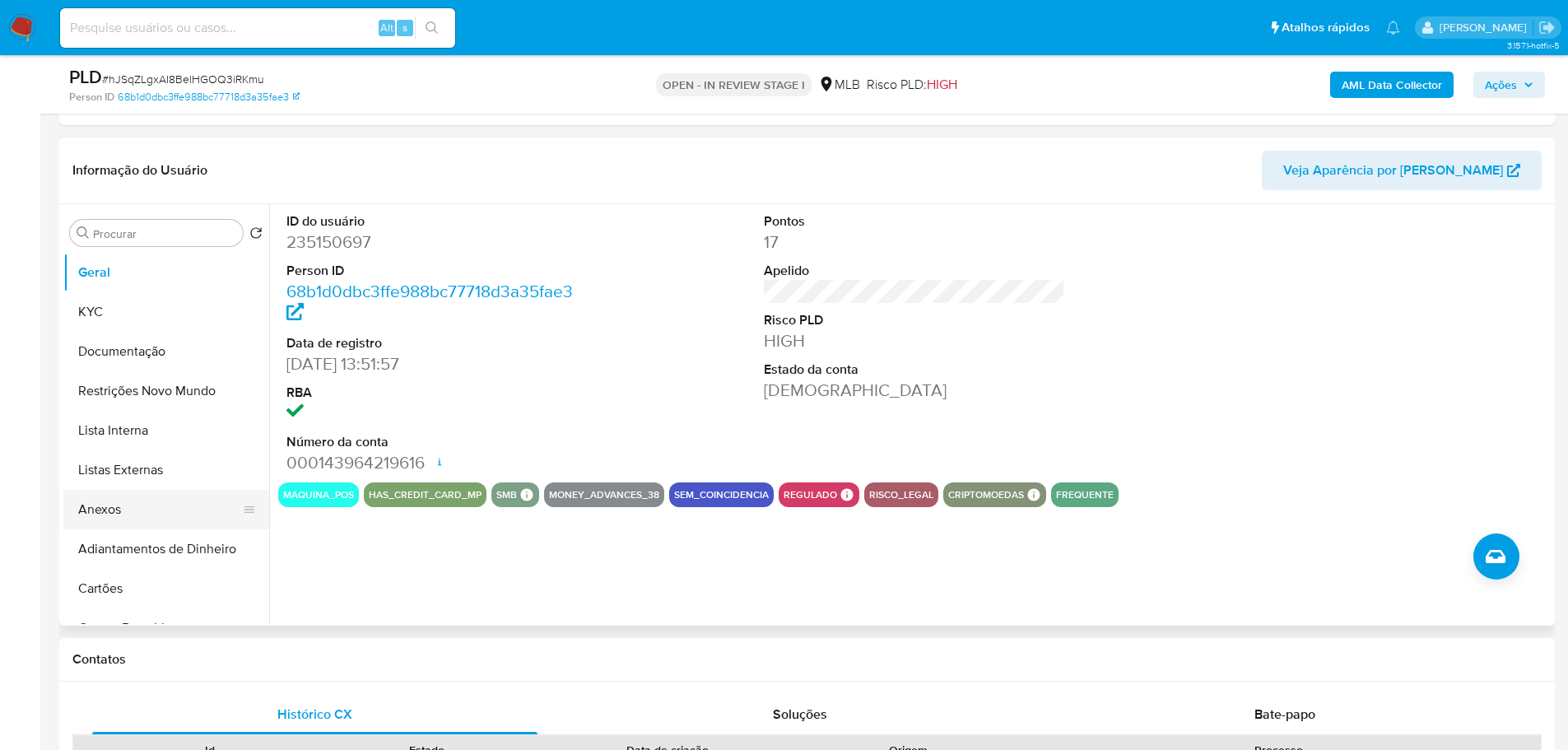
click at [152, 517] on button "Anexos" at bounding box center [159, 509] width 192 height 39
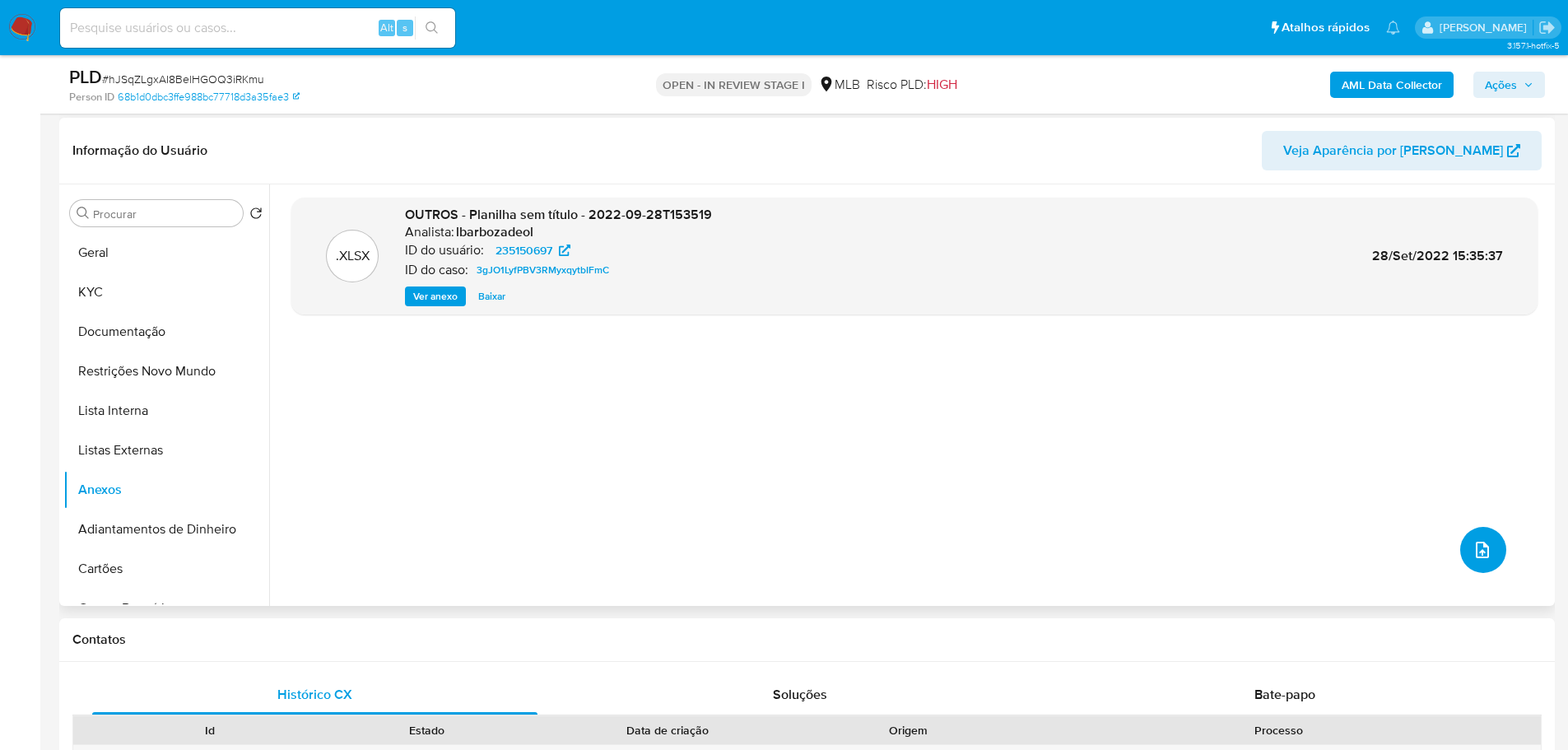
click at [1481, 548] on icon "upload-file" at bounding box center [1482, 550] width 13 height 16
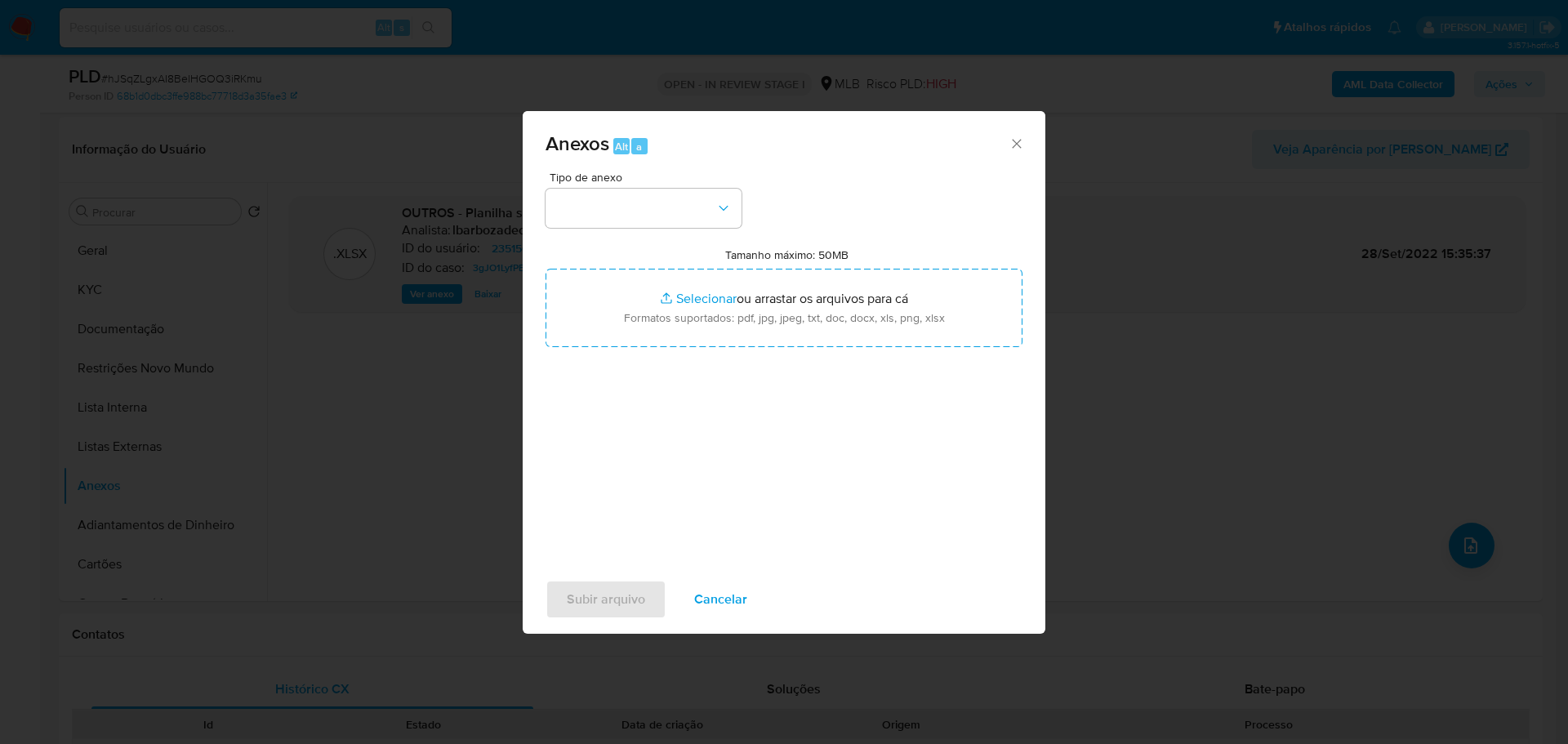
click at [669, 187] on div "Tipo de anexo" at bounding box center [643, 199] width 196 height 56
click at [671, 194] on button "button" at bounding box center [643, 208] width 196 height 39
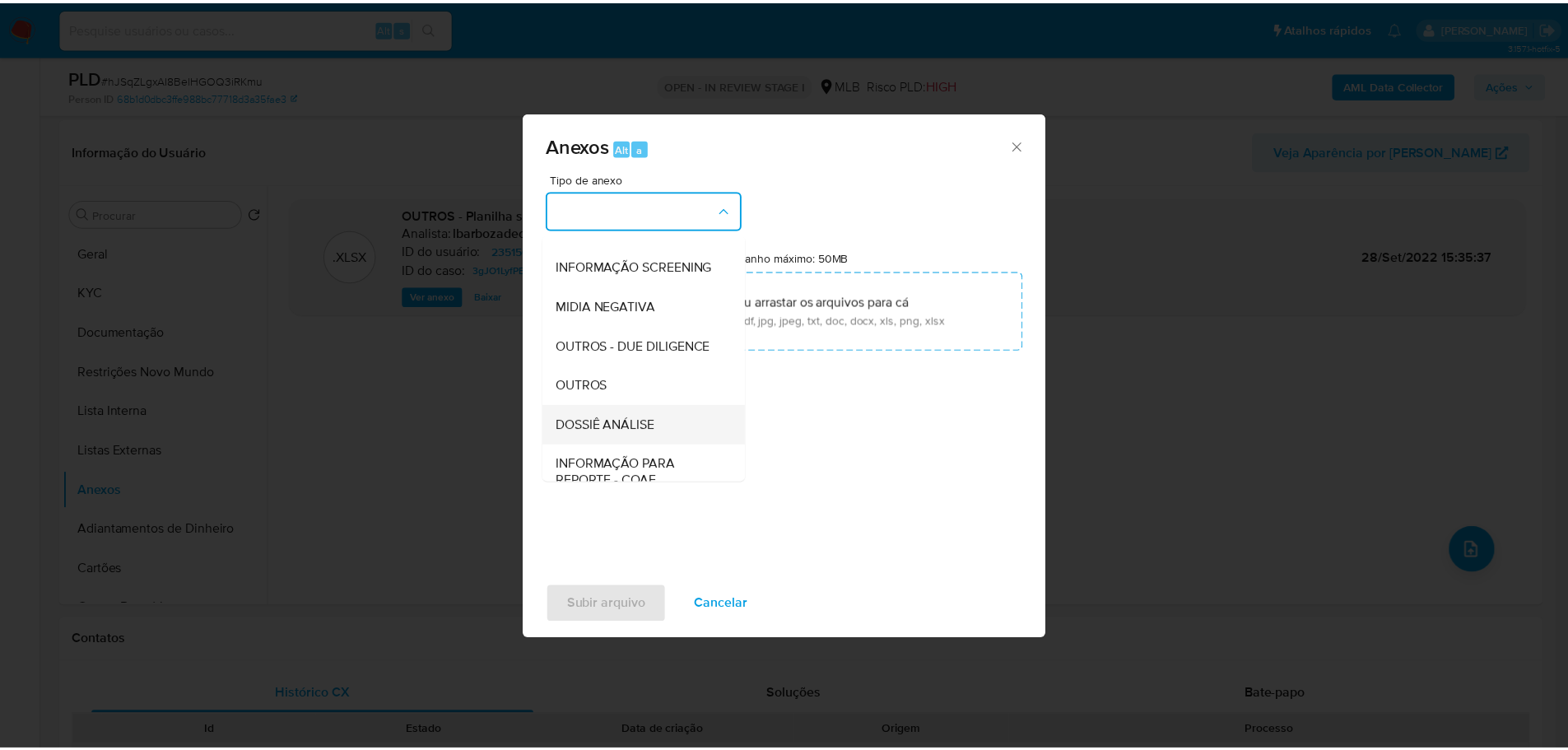
scroll to position [253, 0]
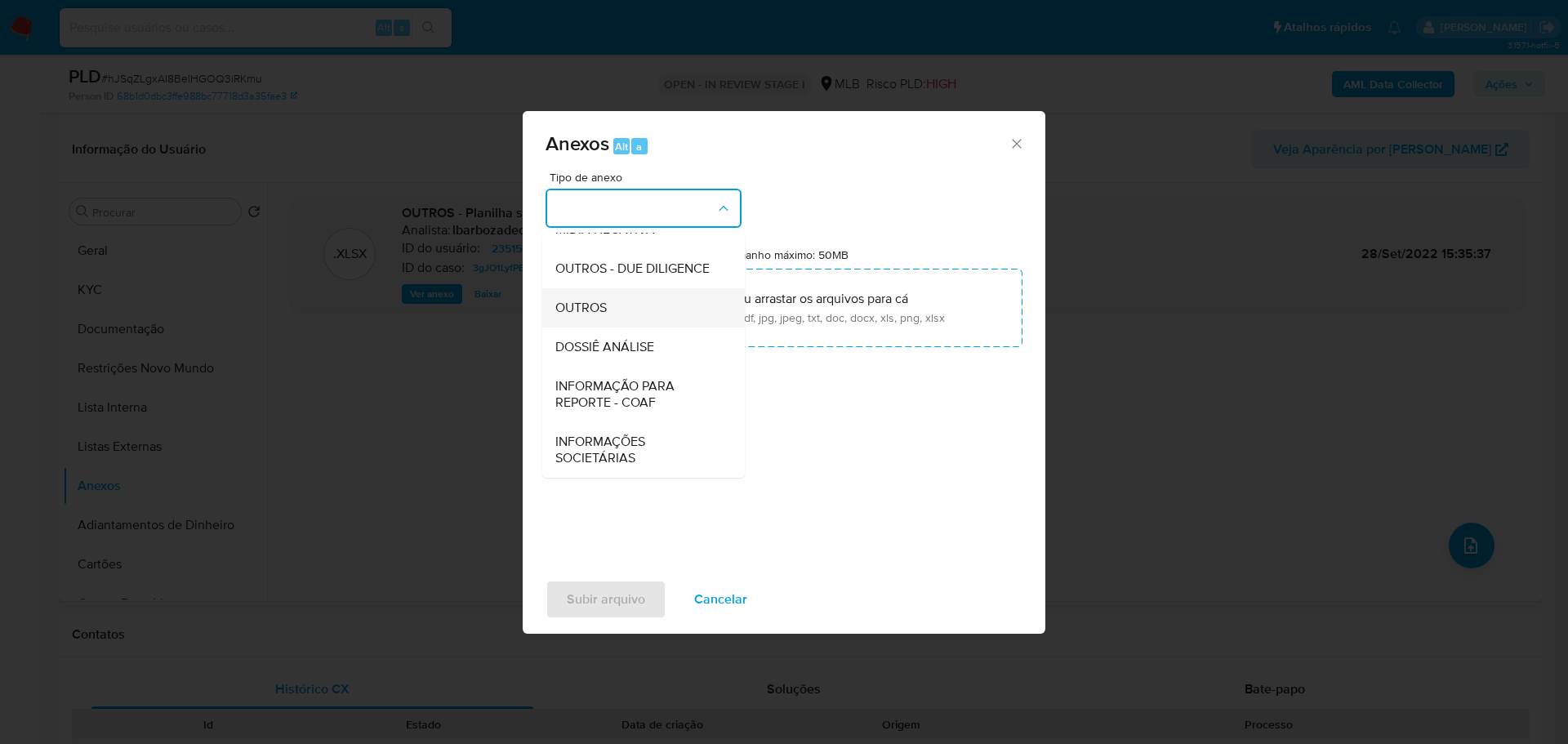
click at [622, 321] on div "OUTROS" at bounding box center [639, 308] width 167 height 39
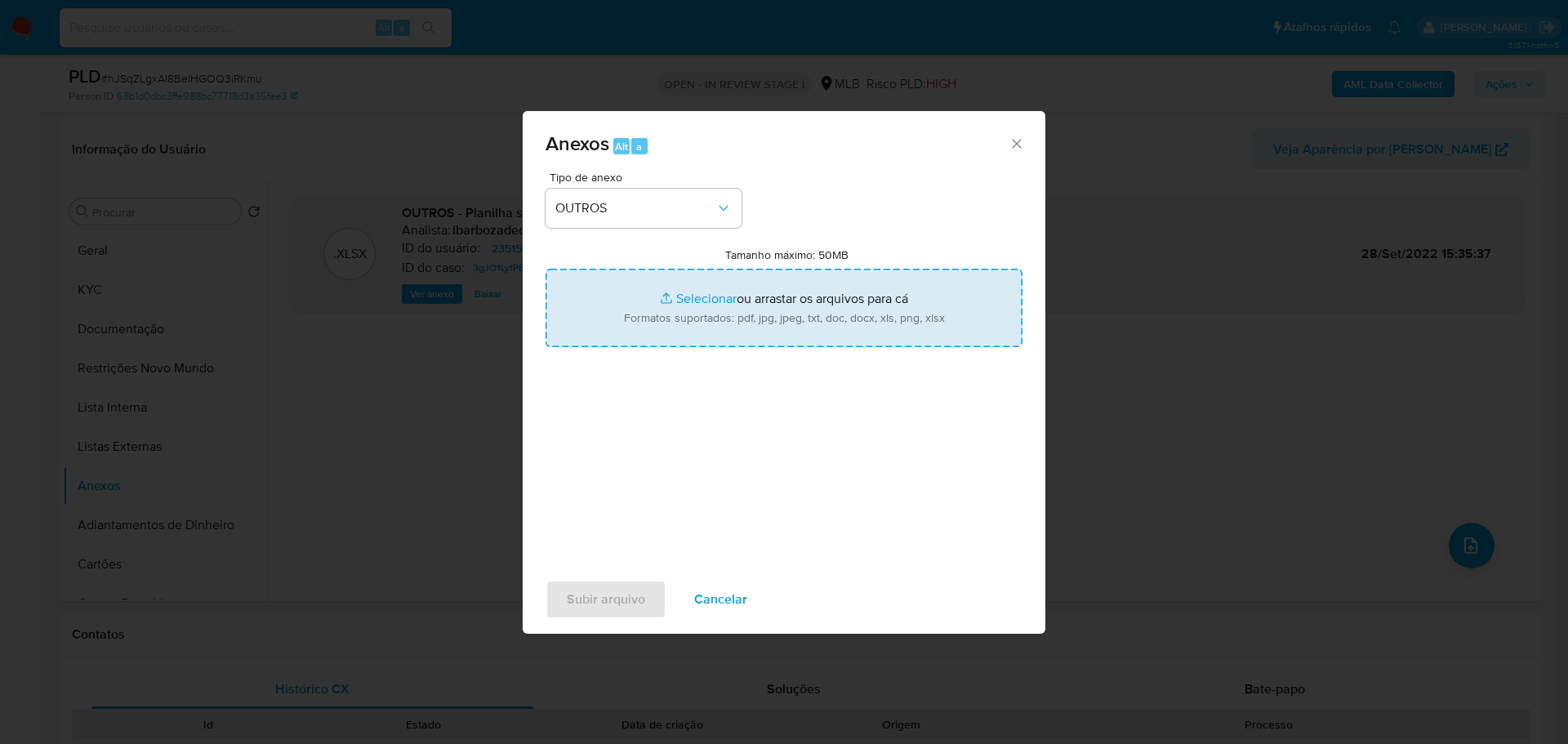
type input "C:\fakepath\Mulan 235150697_2025_09_01_07_25_06.xlsx"
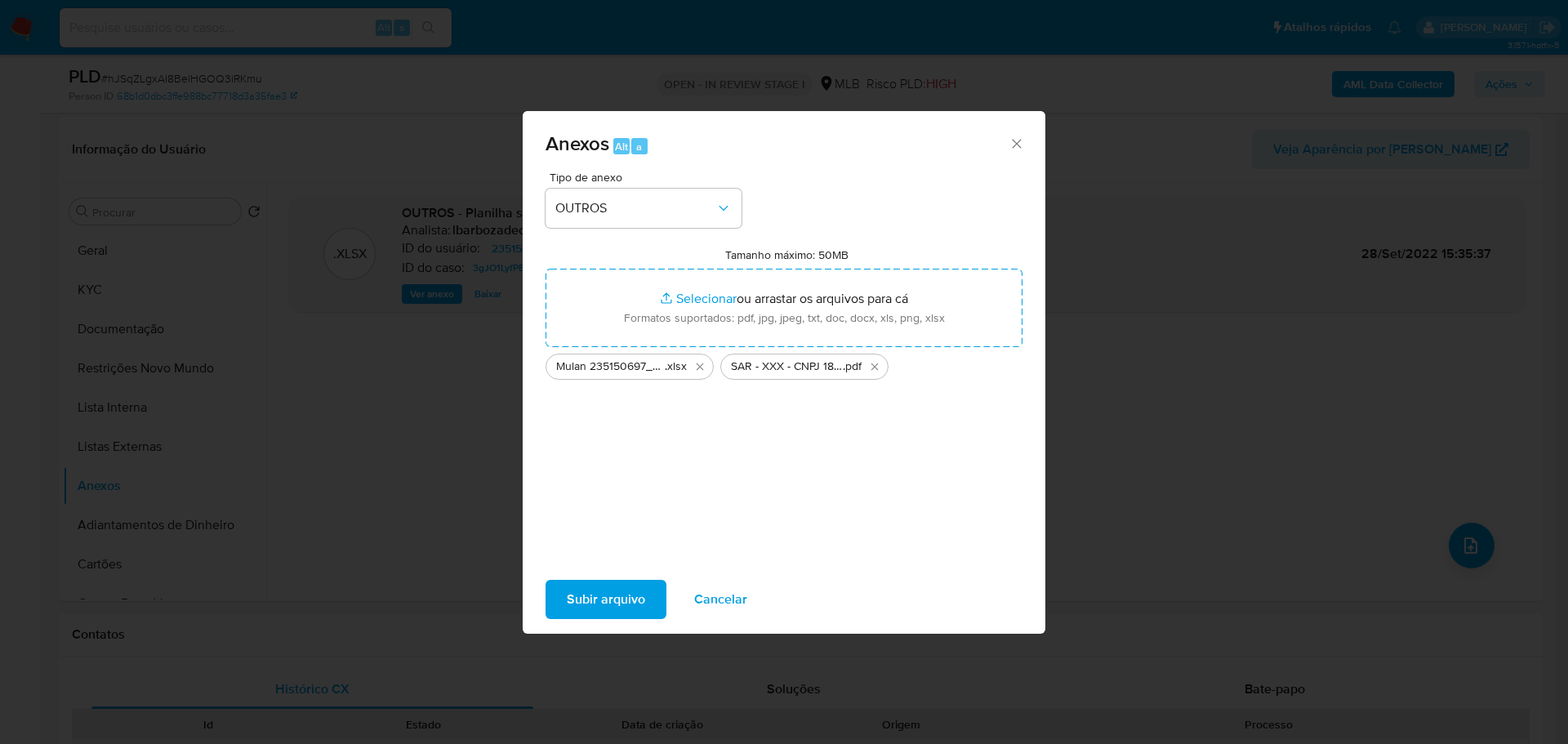
click at [637, 587] on span "Subir arquivo" at bounding box center [606, 599] width 78 height 36
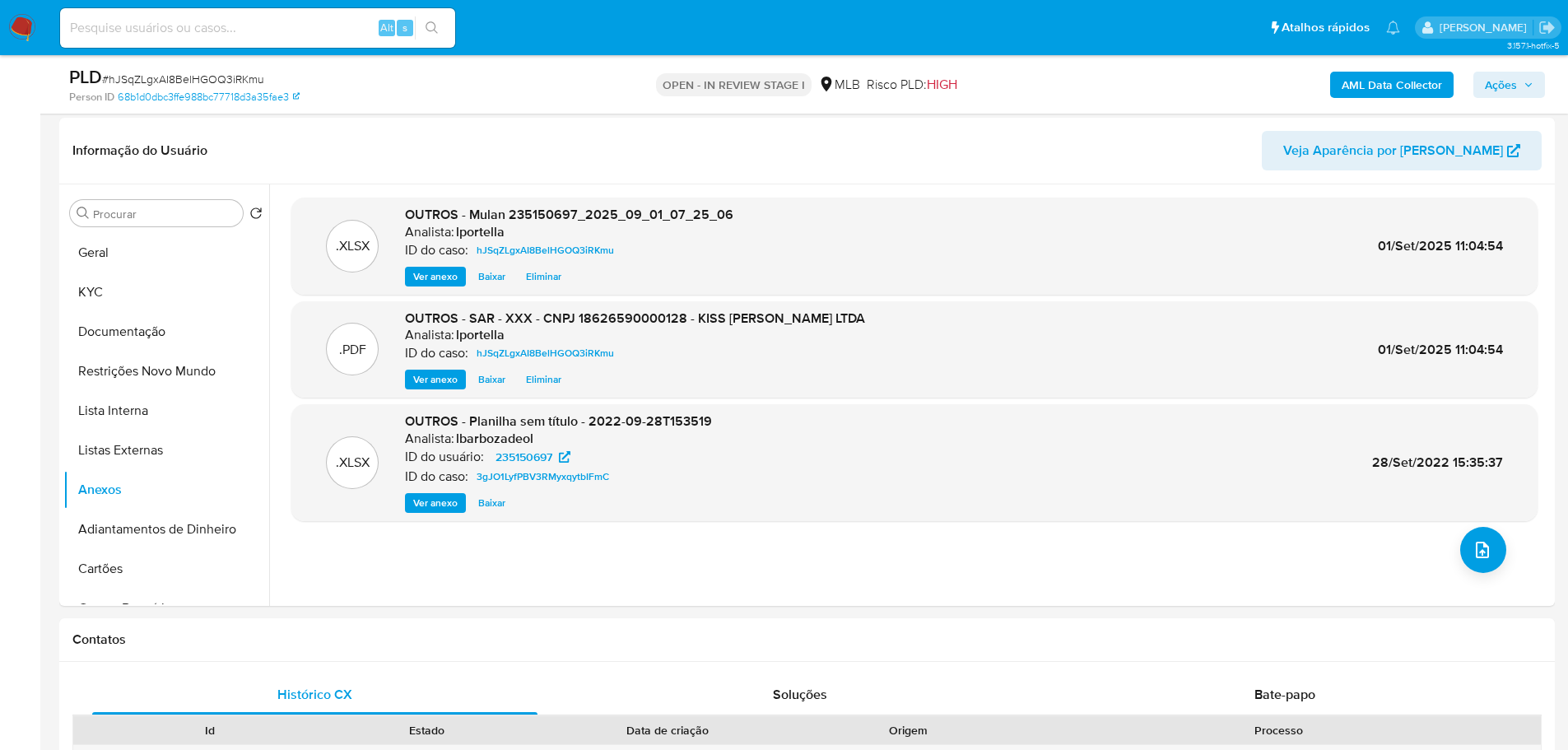
click at [1521, 89] on span "Ações" at bounding box center [1509, 85] width 48 height 23
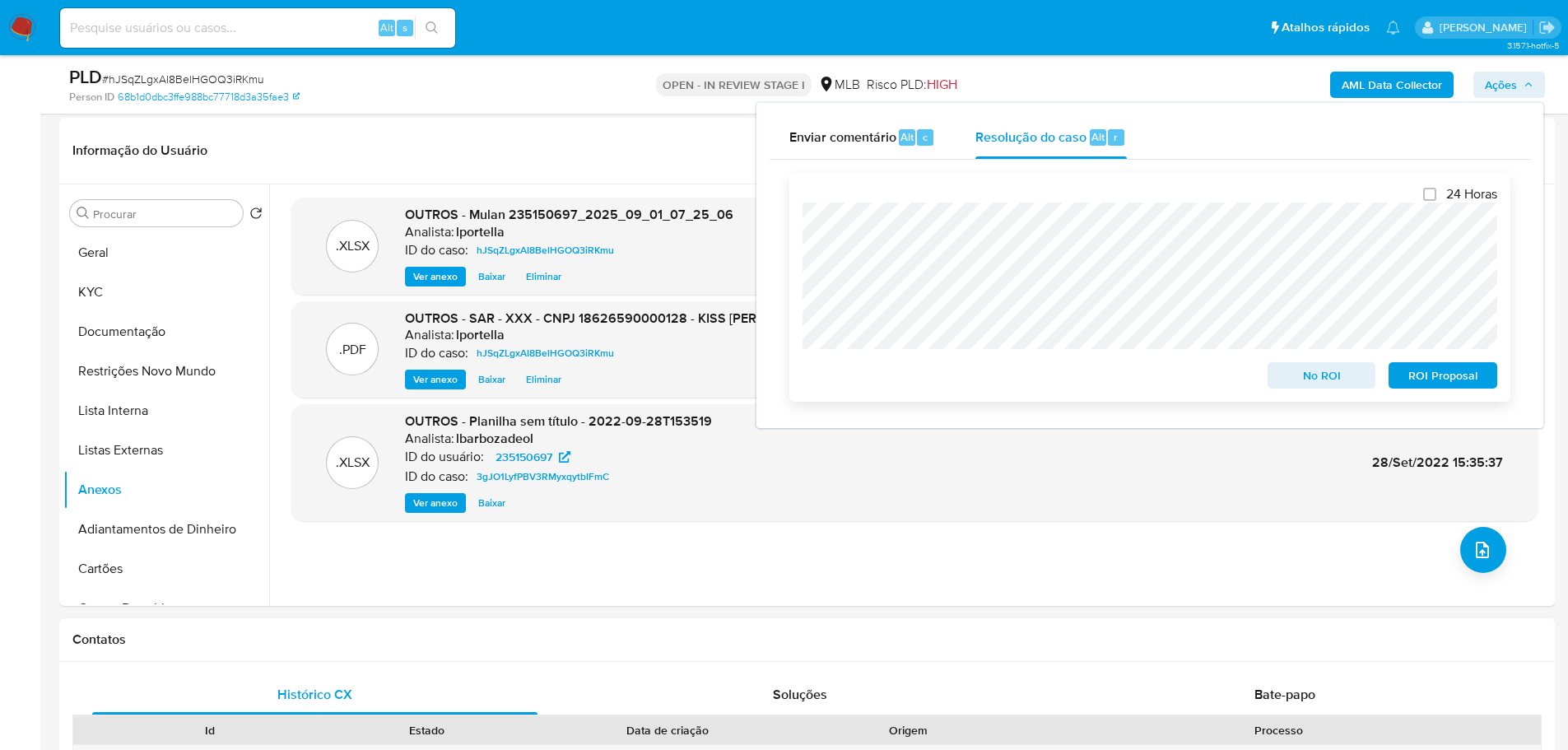
click at [1470, 374] on span "ROI Proposal" at bounding box center [1443, 375] width 86 height 23
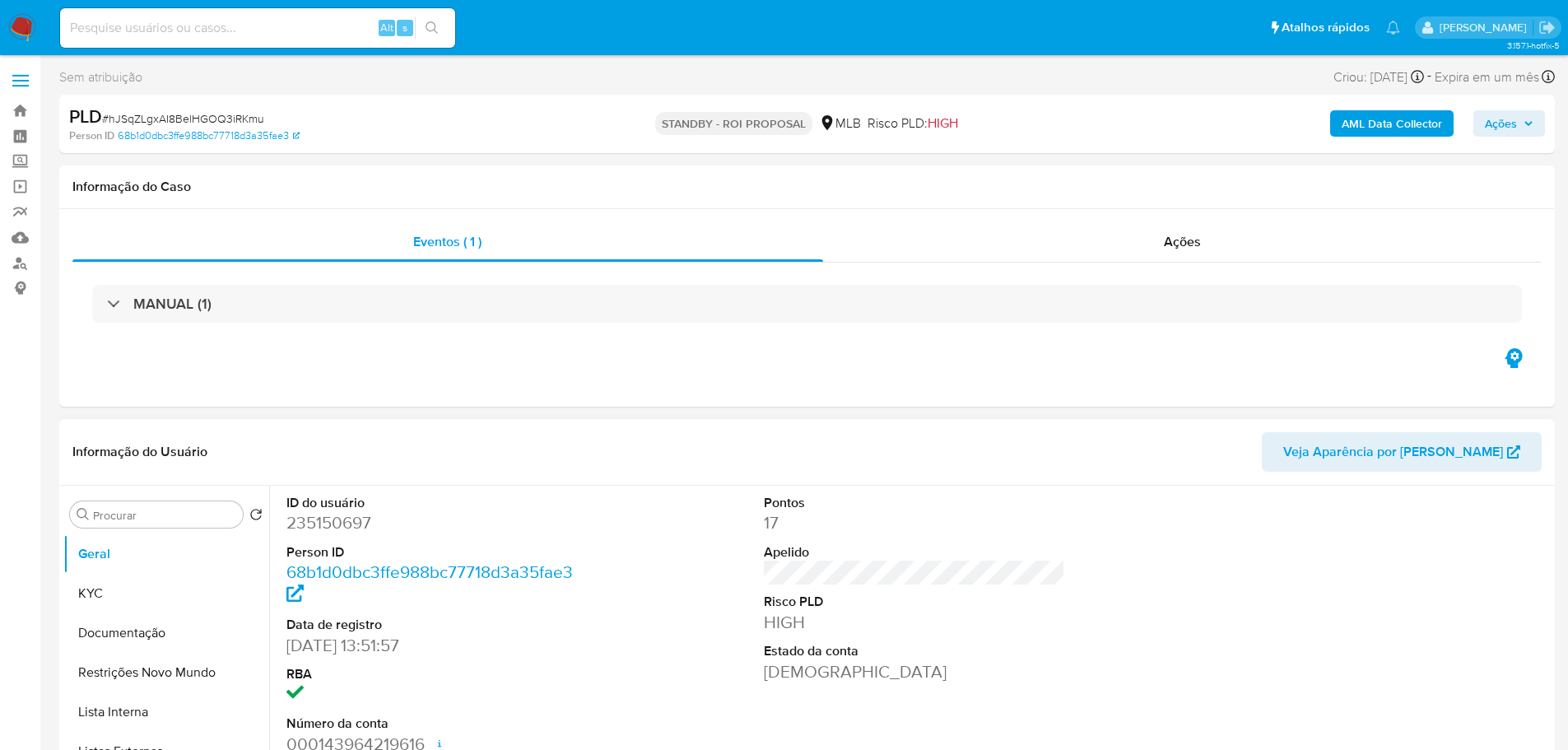
select select "10"
click at [209, 115] on span "# hJSqZLgxAI8BelHGOQ3iRKmu" at bounding box center [183, 118] width 162 height 16
copy span "hJSqZLgxAI8BelHGOQ3iRKmu"
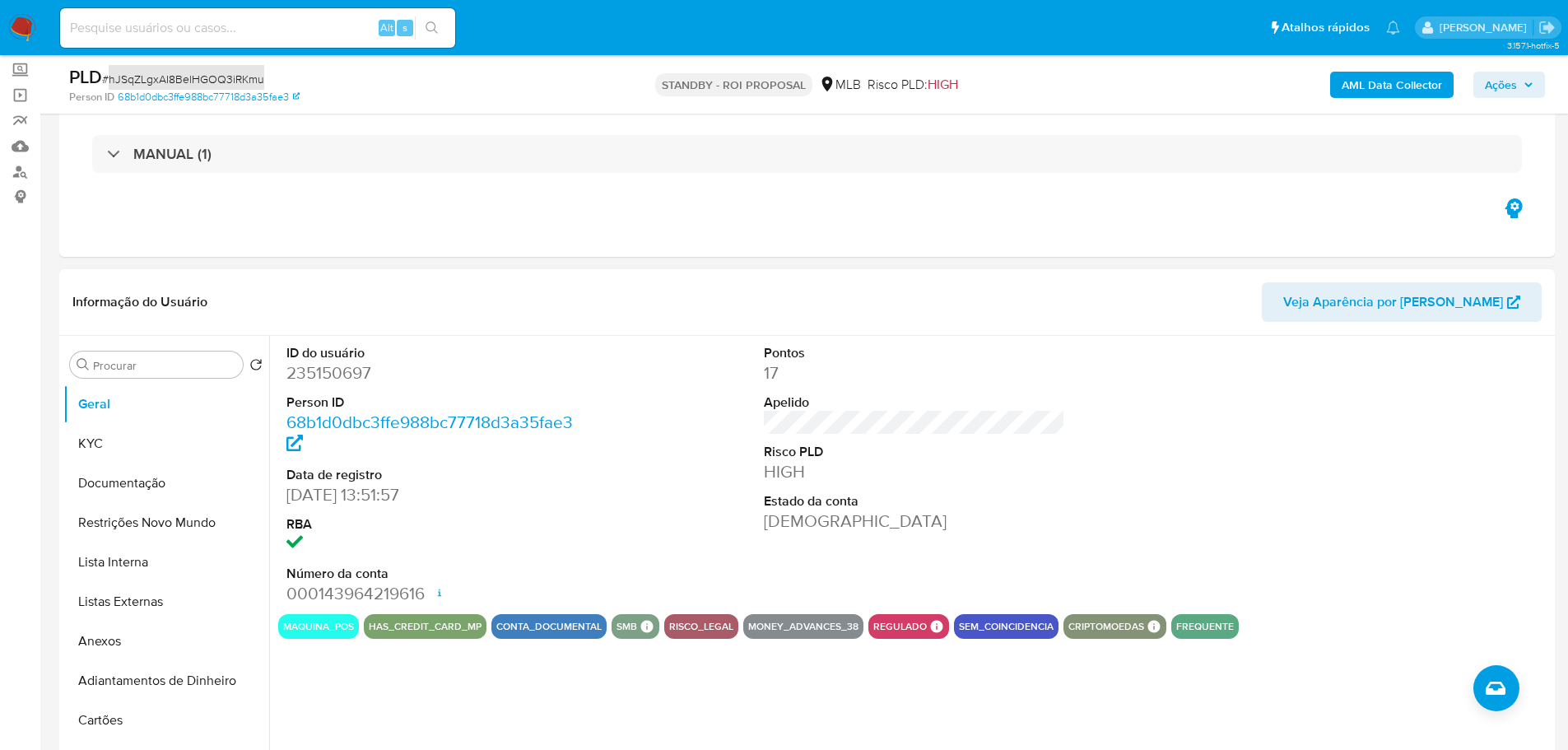
scroll to position [247, 0]
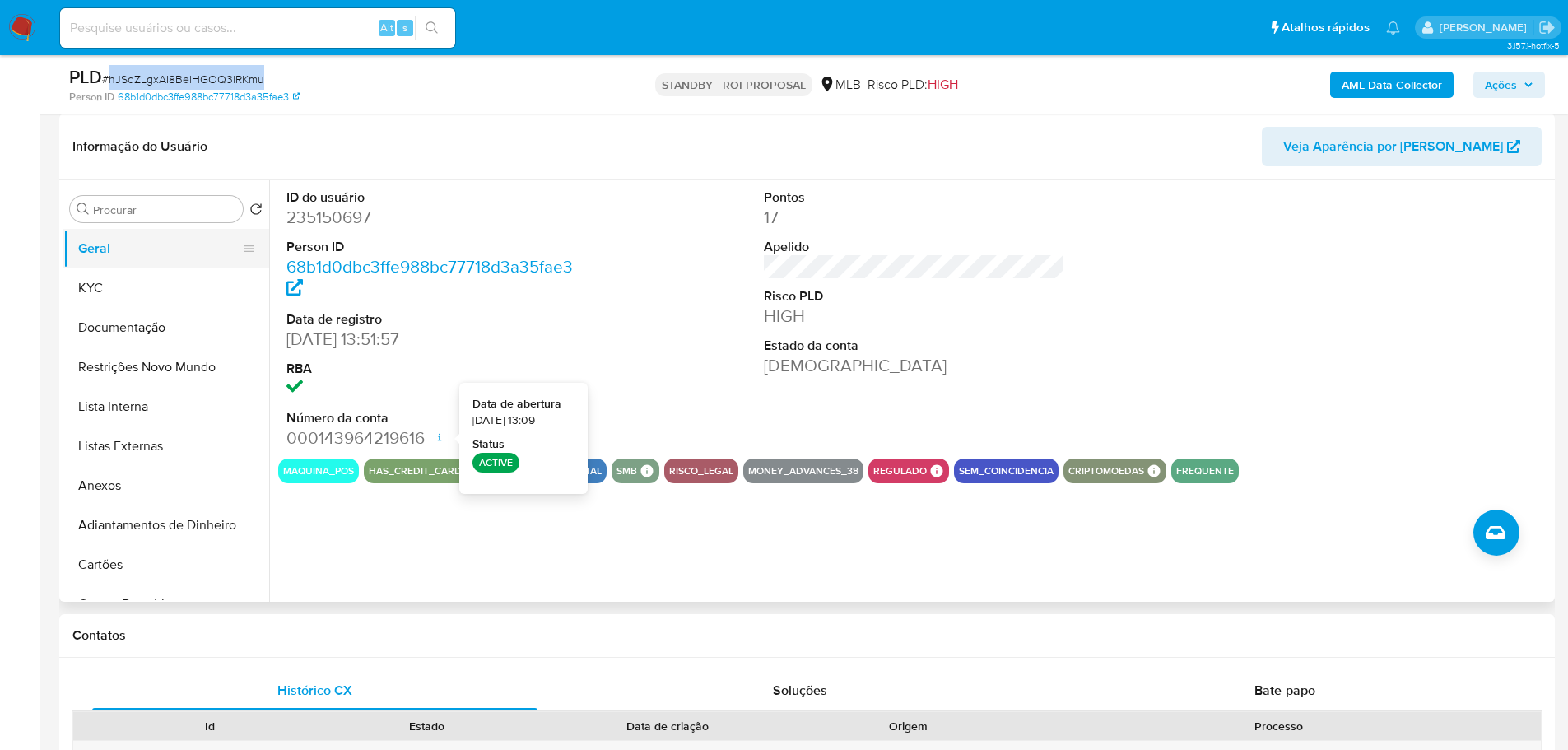
drag, startPoint x: 135, startPoint y: 286, endPoint x: 187, endPoint y: 267, distance: 55.4
click at [135, 286] on button "KYC" at bounding box center [166, 288] width 206 height 39
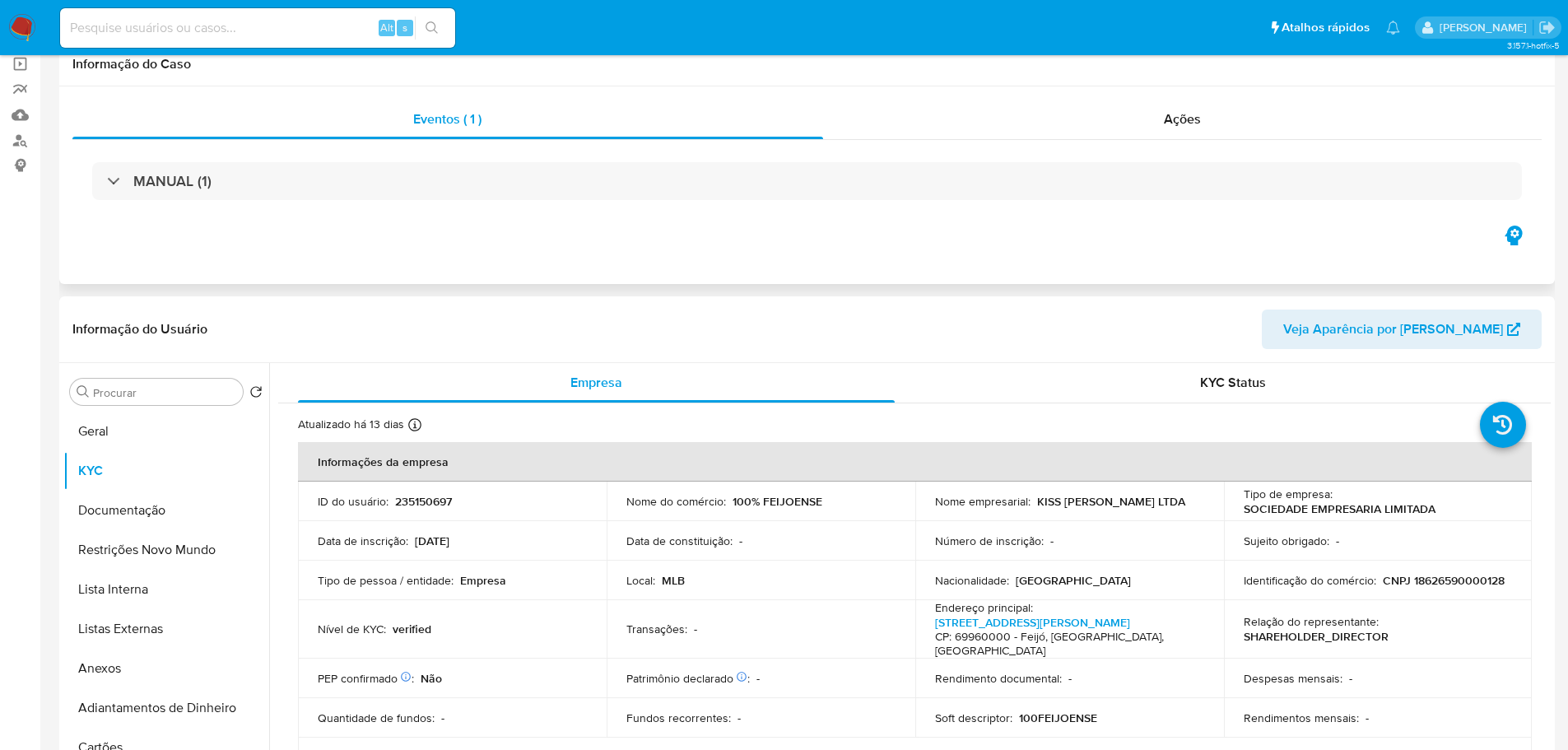
scroll to position [0, 0]
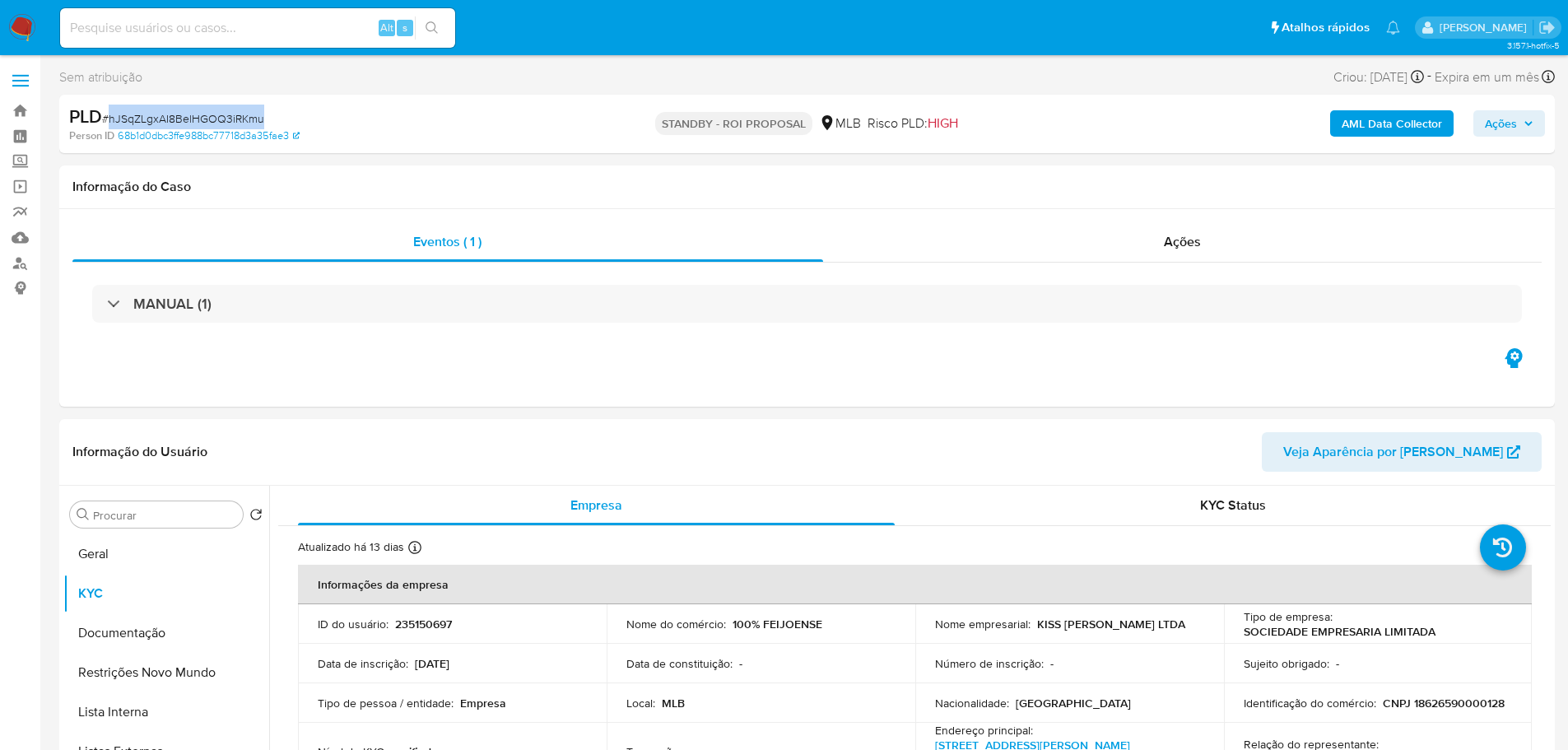
click at [34, 24] on img at bounding box center [21, 28] width 28 height 28
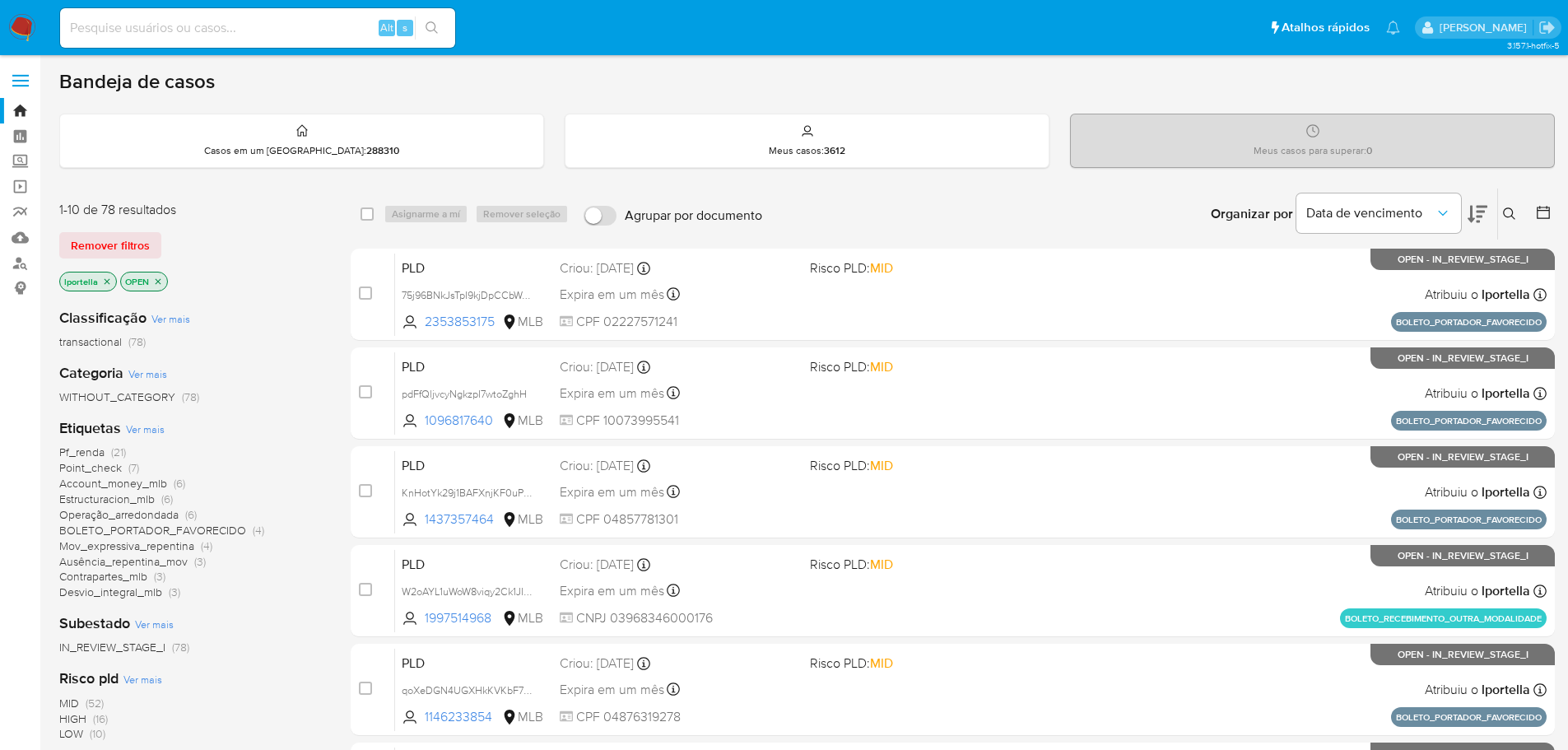
drag, startPoint x: 388, startPoint y: 0, endPoint x: 891, endPoint y: 77, distance: 508.9
click at [891, 77] on div "Bandeja de casos" at bounding box center [806, 81] width 1496 height 25
click at [247, 33] on input at bounding box center [257, 28] width 395 height 21
paste input "4i1F06okpAwE4nD2txm0xyLX"
type input "4i1F06okpAwE4nD2txm0xyLX"
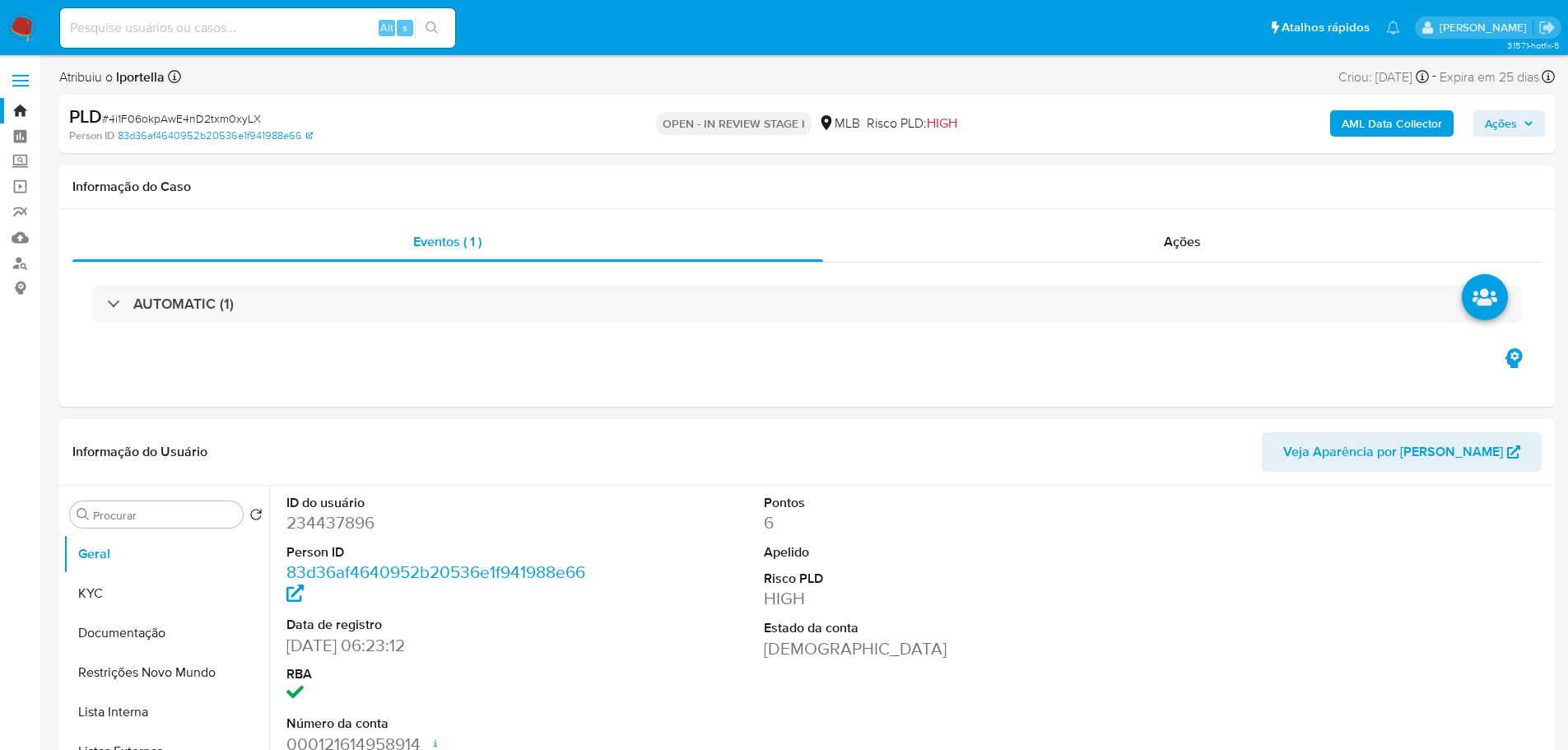
select select "10"
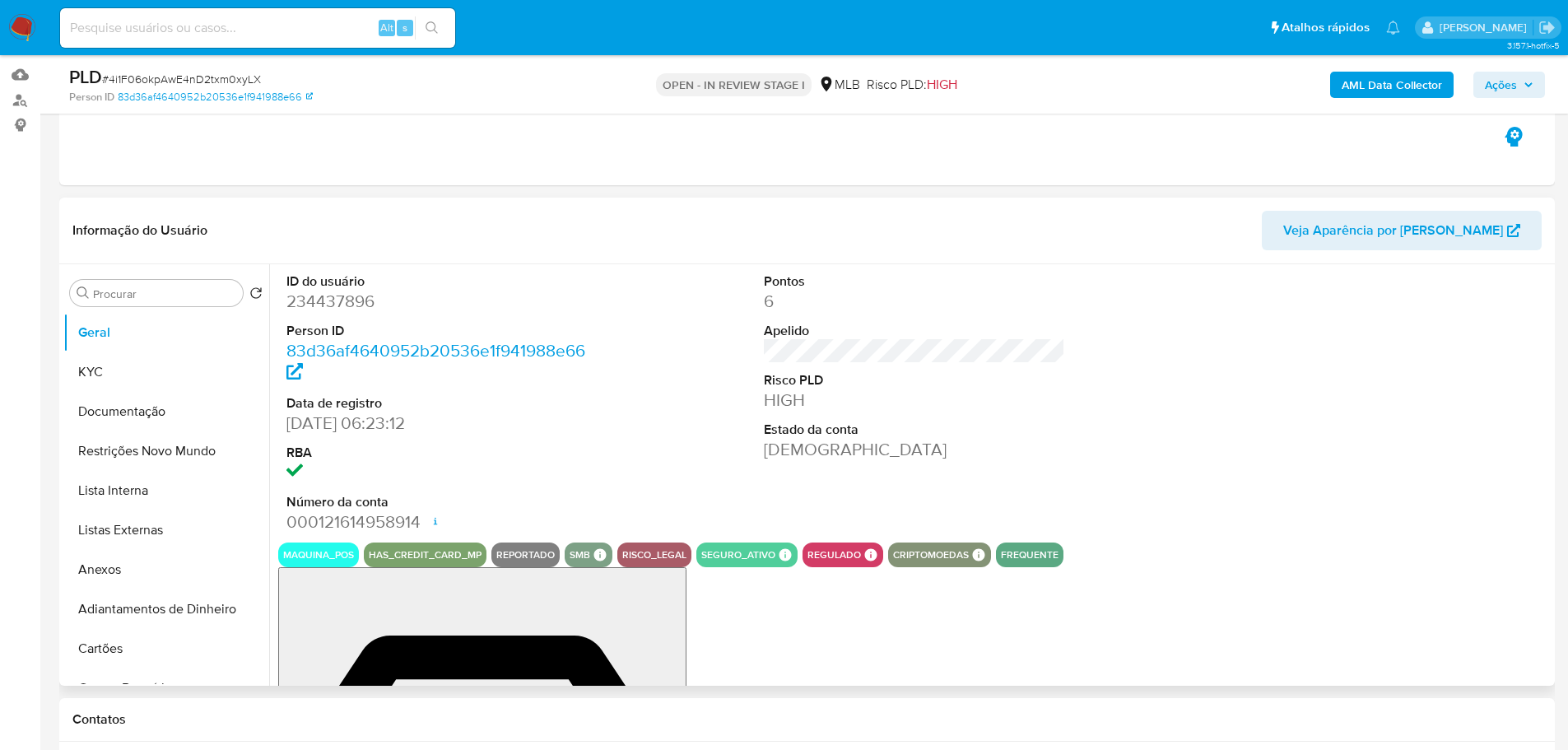
scroll to position [165, 0]
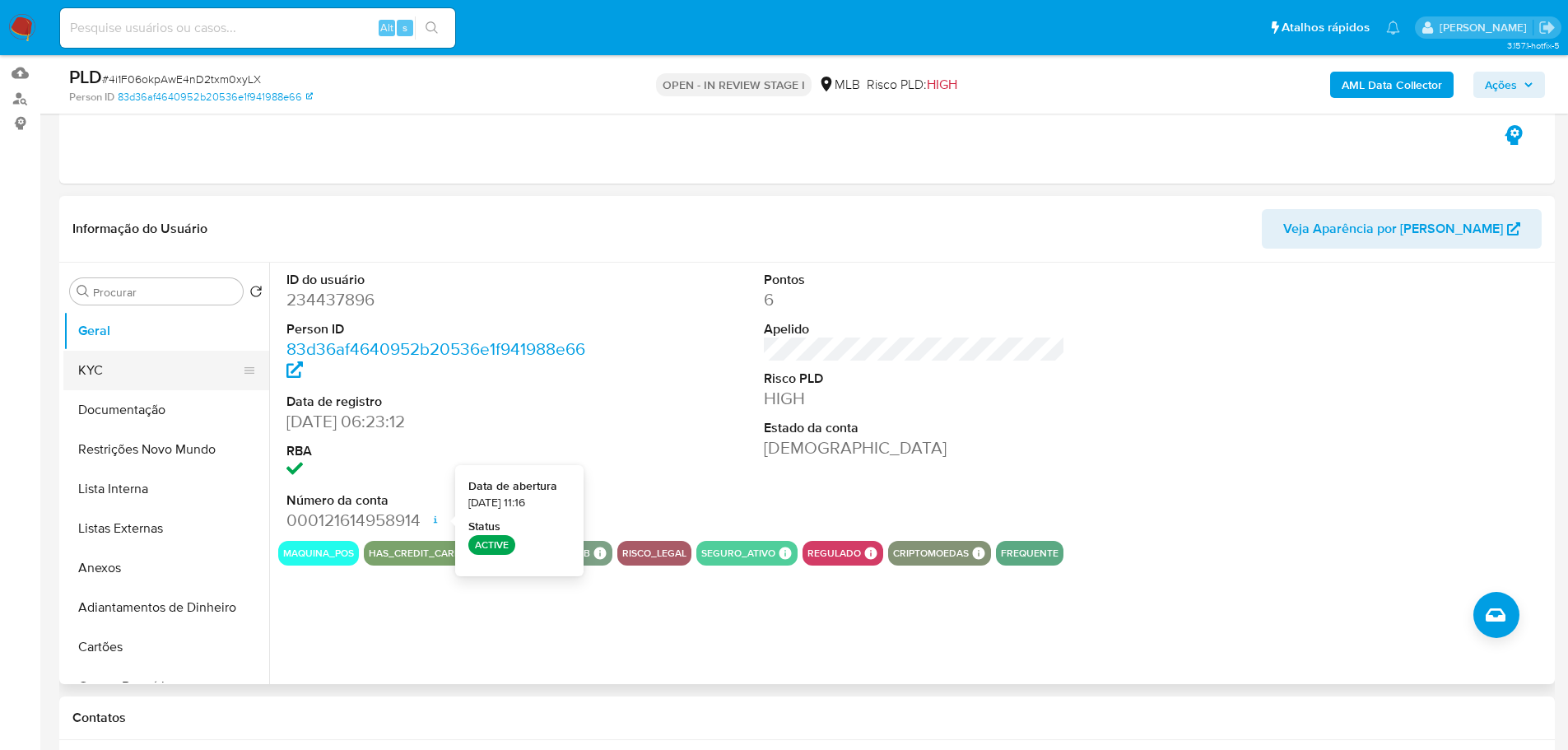
click at [139, 367] on button "KYC" at bounding box center [159, 371] width 192 height 39
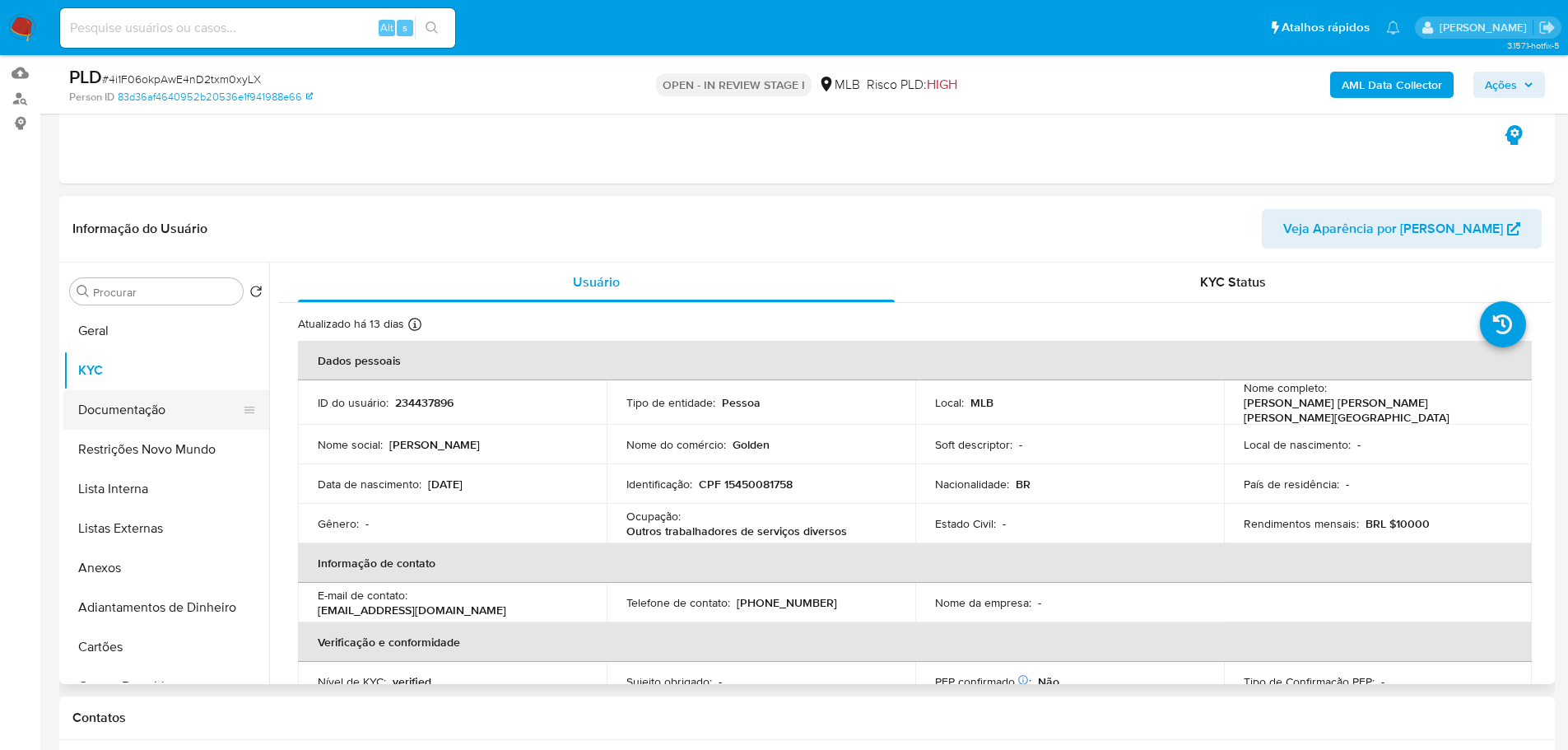
click at [154, 422] on button "Documentação" at bounding box center [159, 410] width 192 height 39
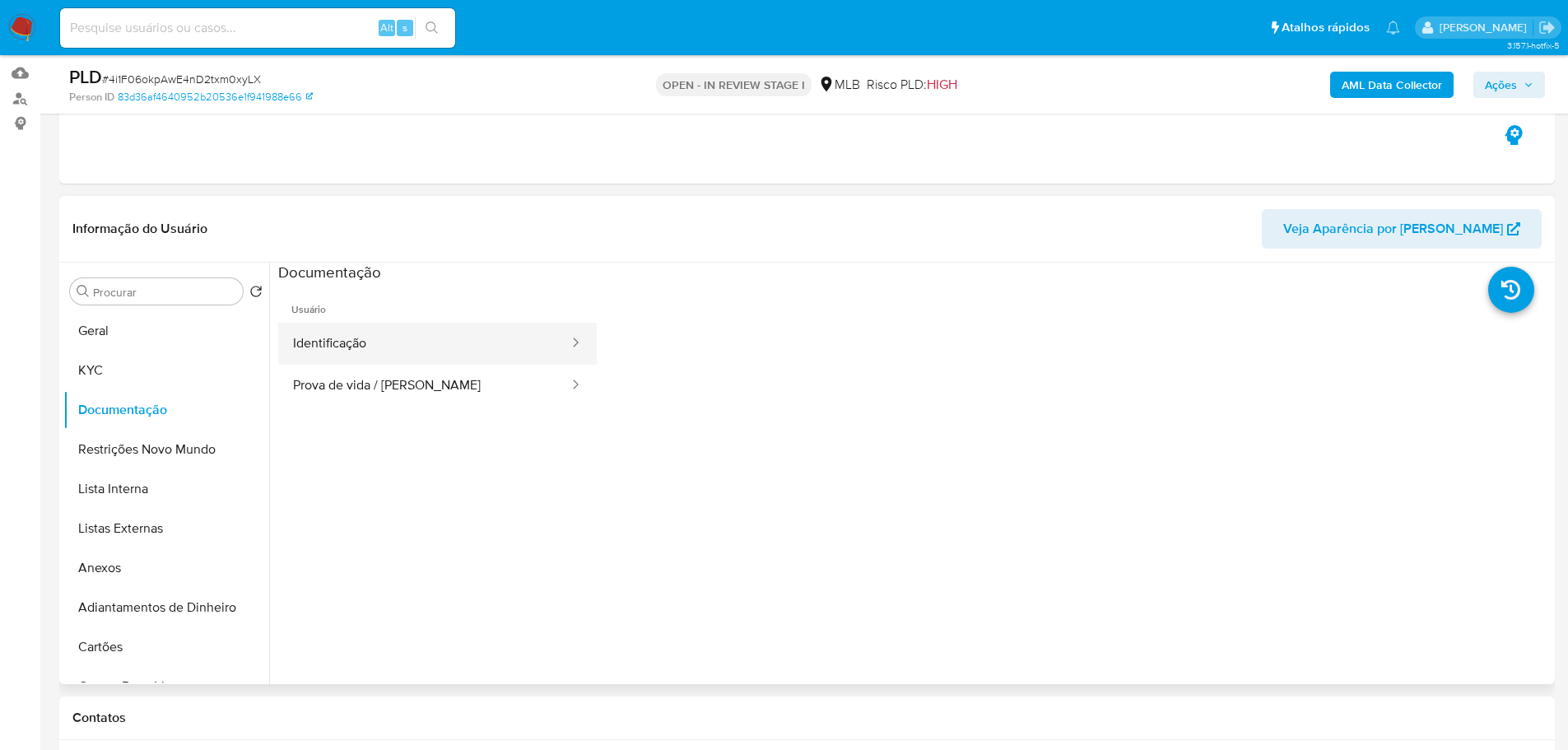
click at [366, 342] on button "Identificação" at bounding box center [424, 343] width 292 height 42
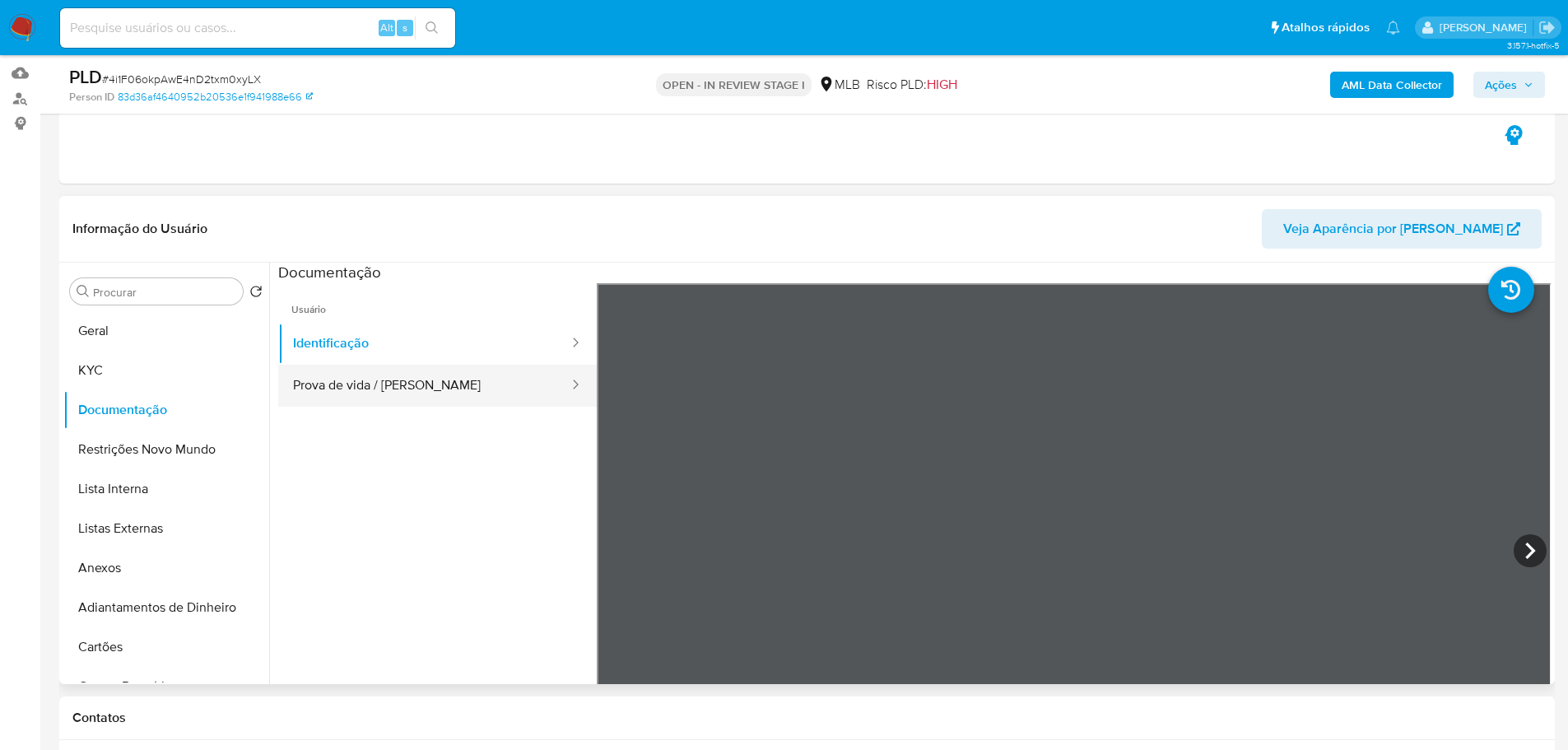
click at [366, 388] on button "Prova de vida / Selfie" at bounding box center [424, 385] width 292 height 42
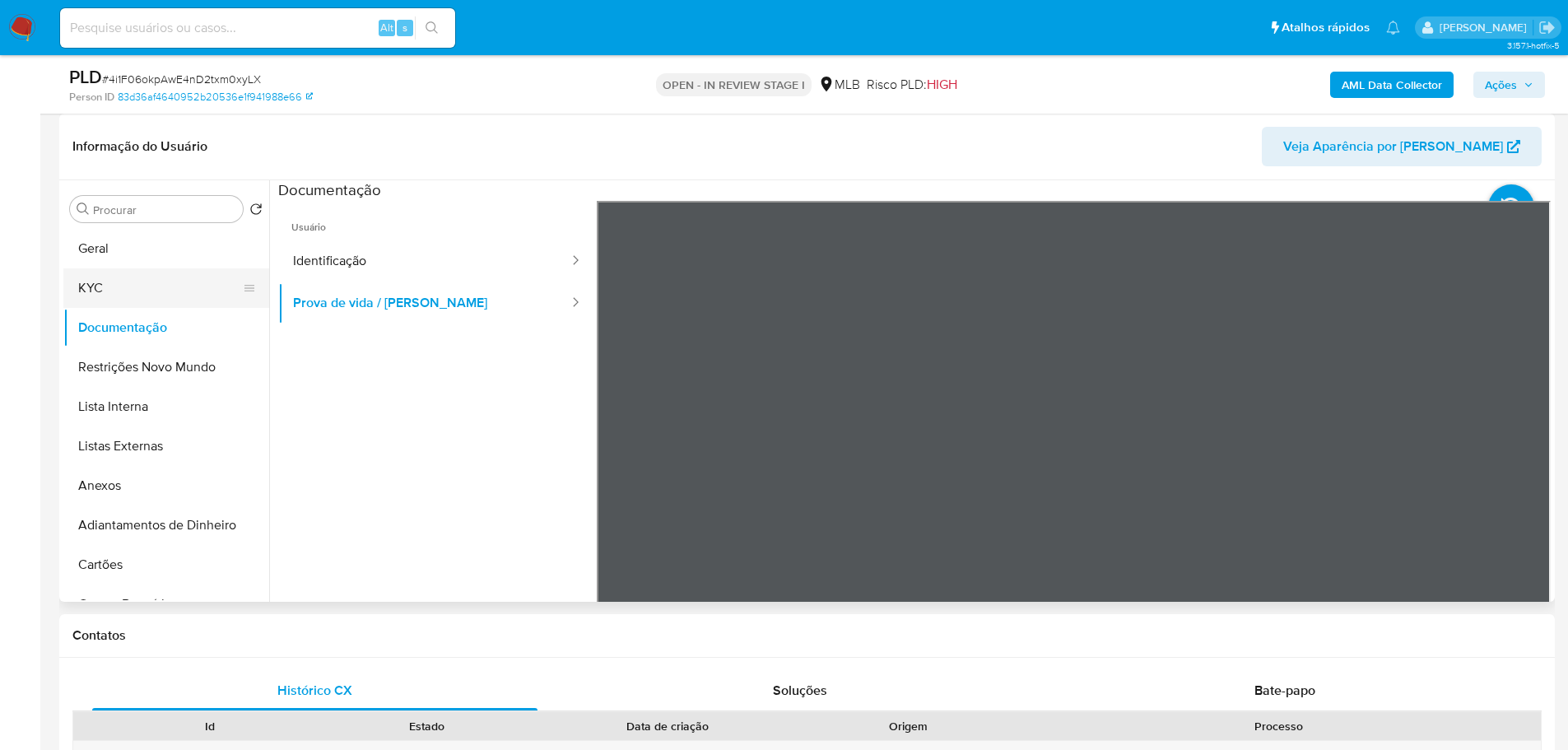
click at [116, 278] on button "KYC" at bounding box center [159, 288] width 192 height 39
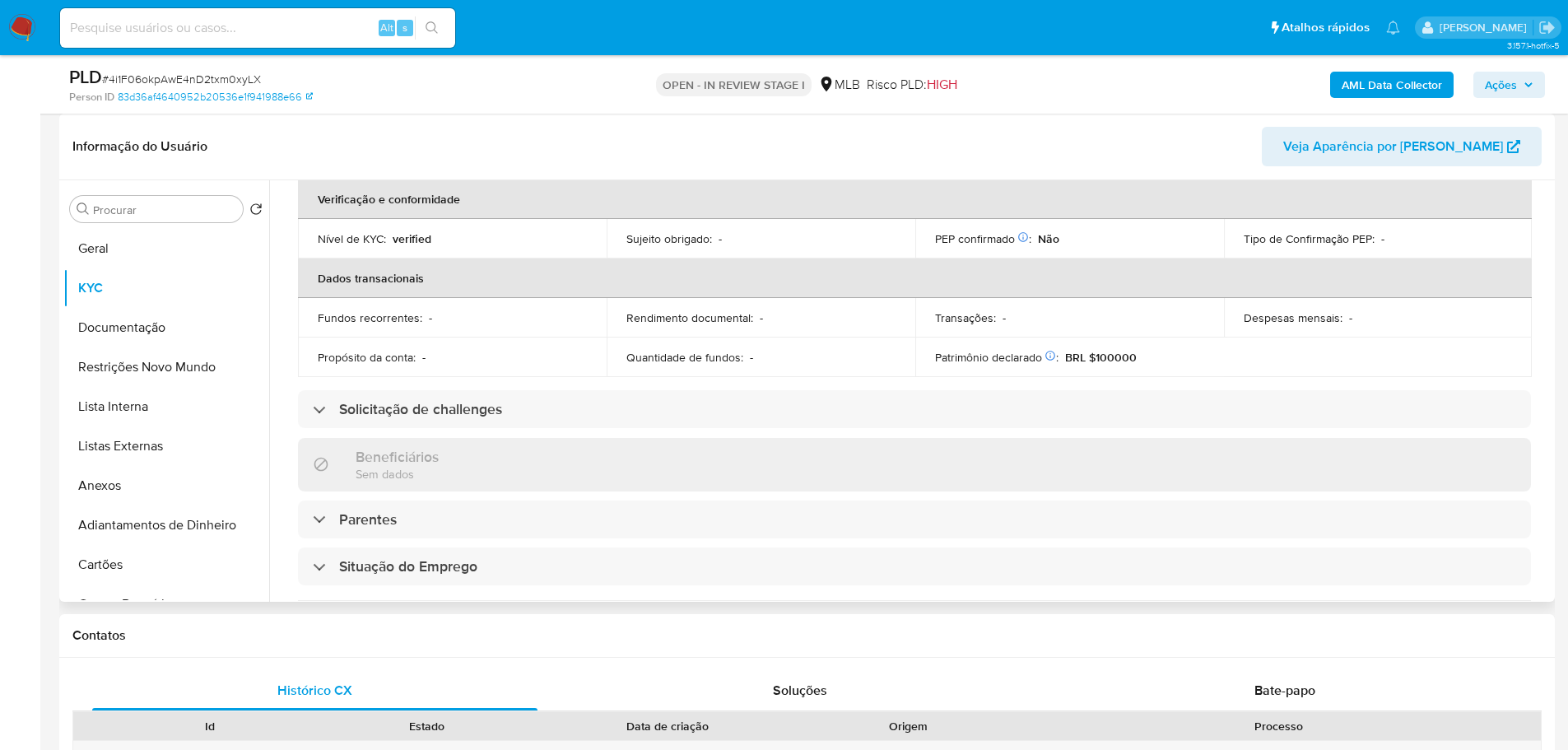
scroll to position [109, 0]
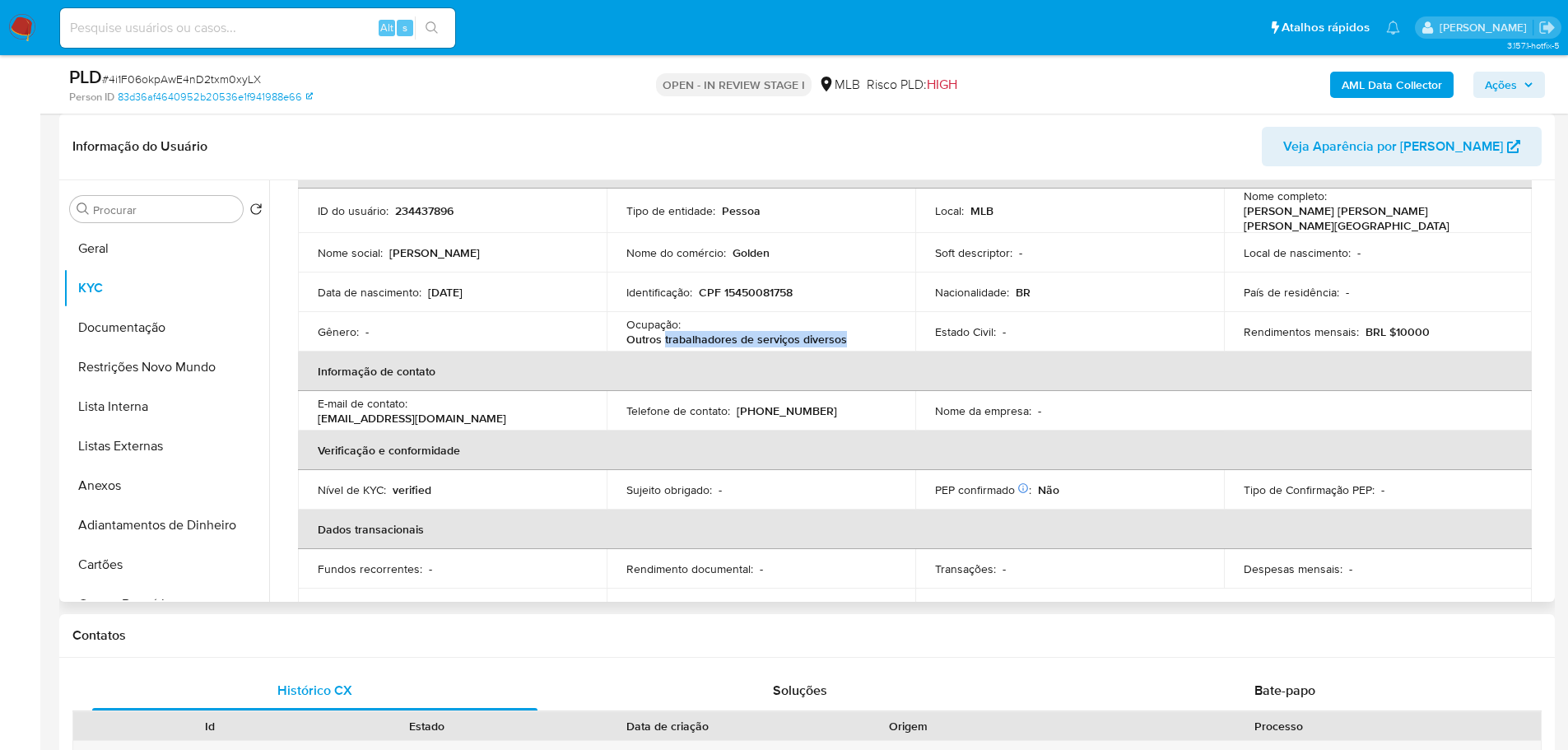
drag, startPoint x: 662, startPoint y: 336, endPoint x: 839, endPoint y: 331, distance: 177.1
click at [839, 332] on p "Outros trabalhadores de serviços diversos" at bounding box center [737, 339] width 220 height 15
copy p "trabalhadores de serviços diversos"
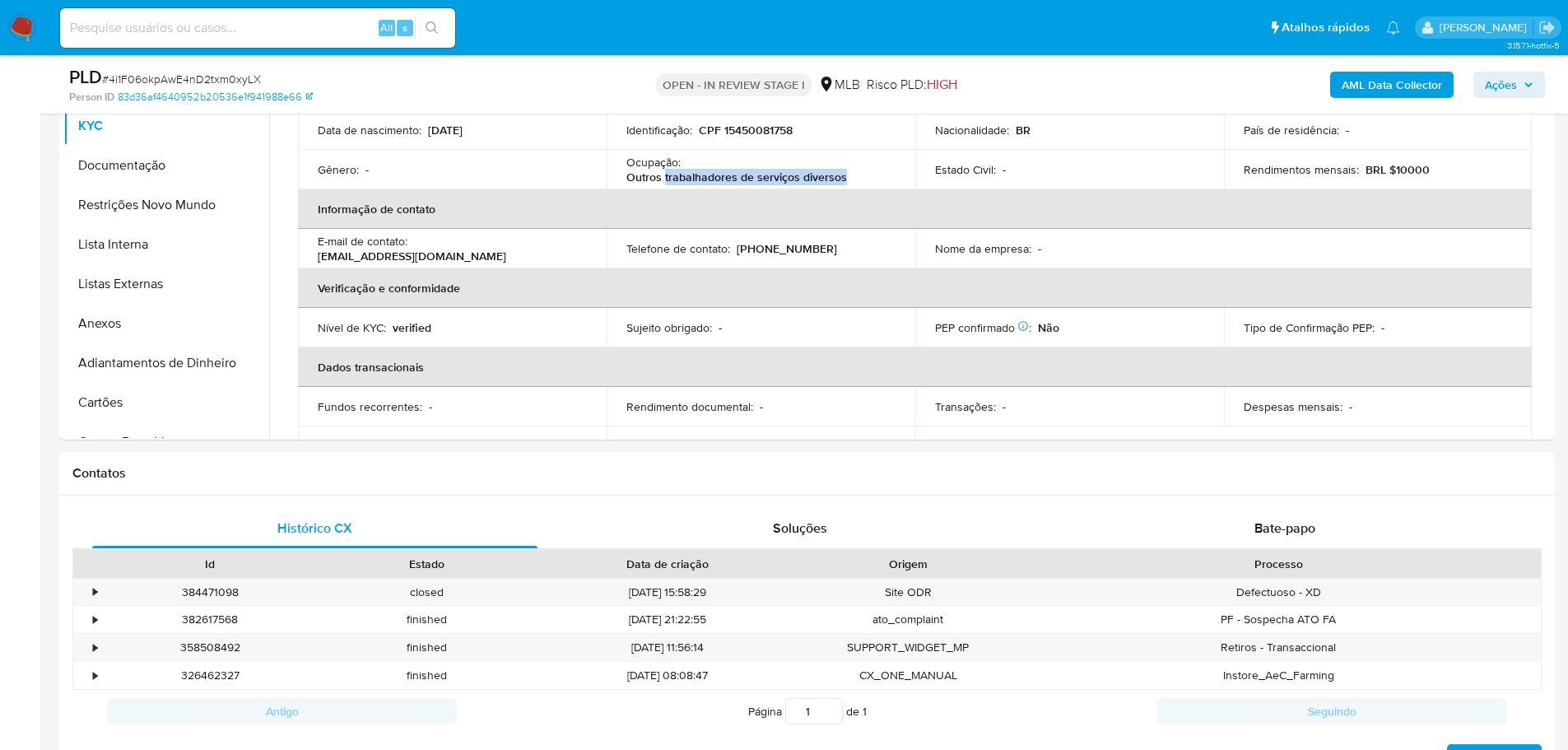
scroll to position [822, 0]
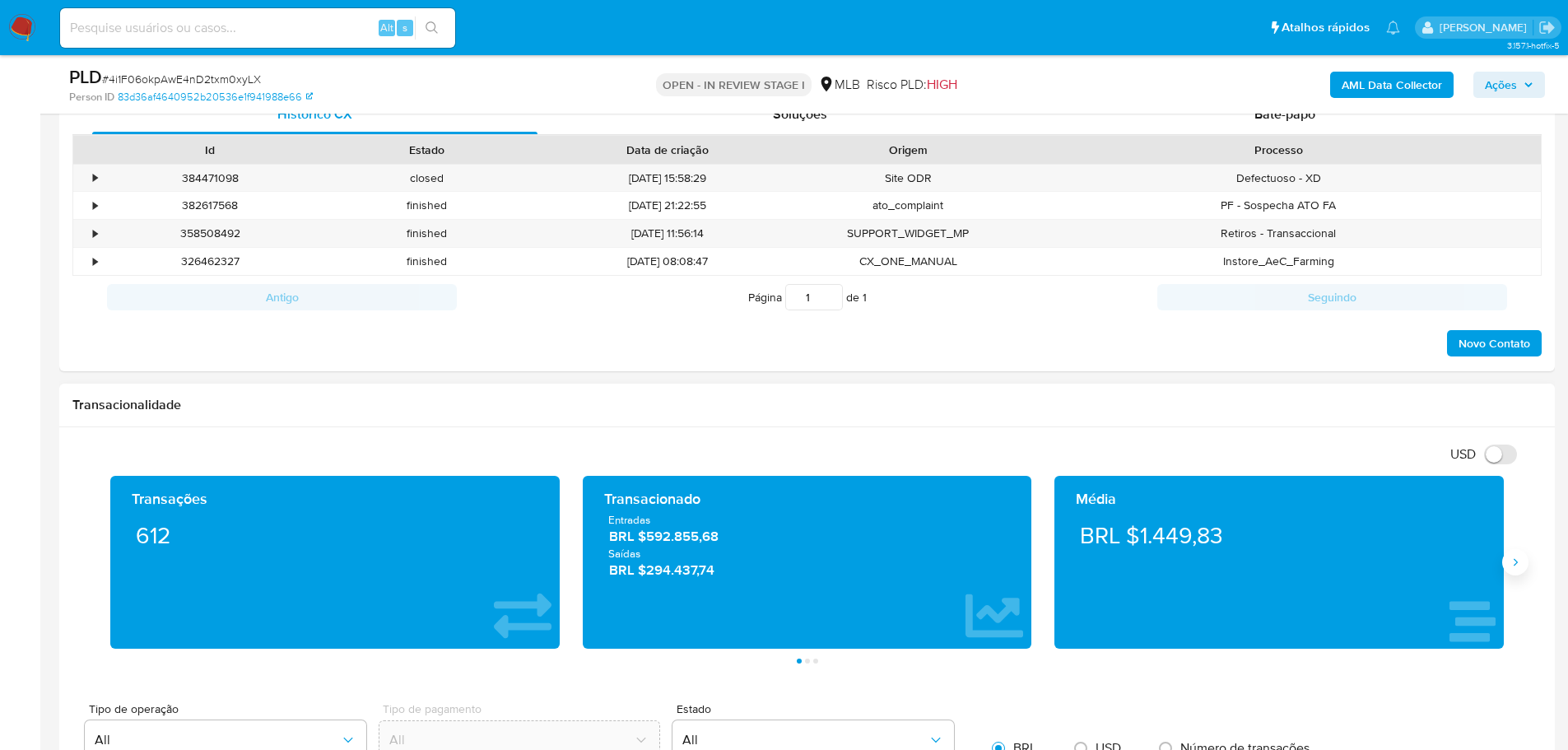
drag, startPoint x: 1531, startPoint y: 567, endPoint x: 1519, endPoint y: 562, distance: 13.0
click at [1529, 566] on div "Transações 612 Transacionado Entradas BRL $592.855,68 Saídas BRL $294.437,74 Mé…" at bounding box center [806, 569] width 1469 height 188
click at [1519, 562] on icon "Siguiente" at bounding box center [1514, 562] width 13 height 13
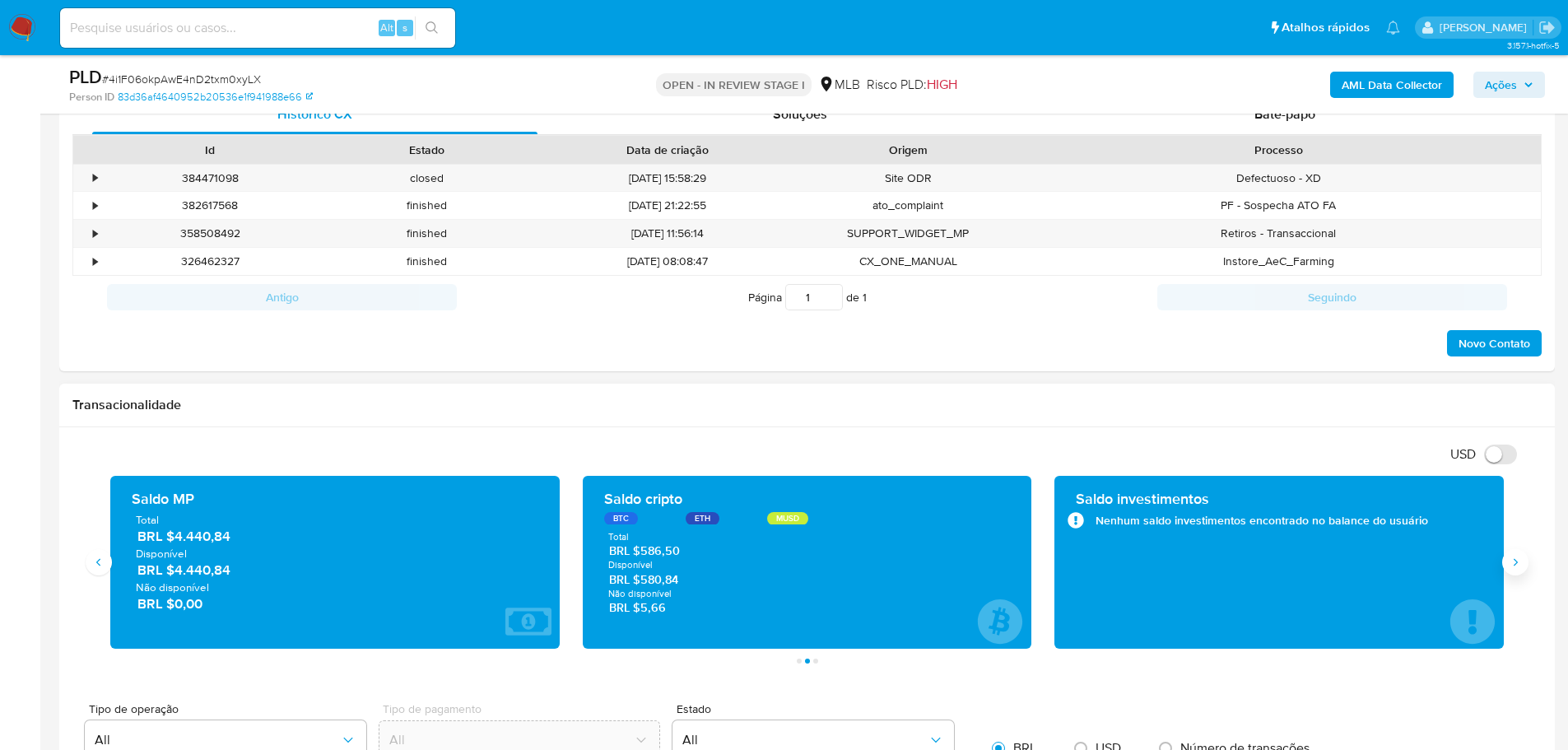
click at [1519, 562] on icon "Siguiente" at bounding box center [1514, 562] width 13 height 13
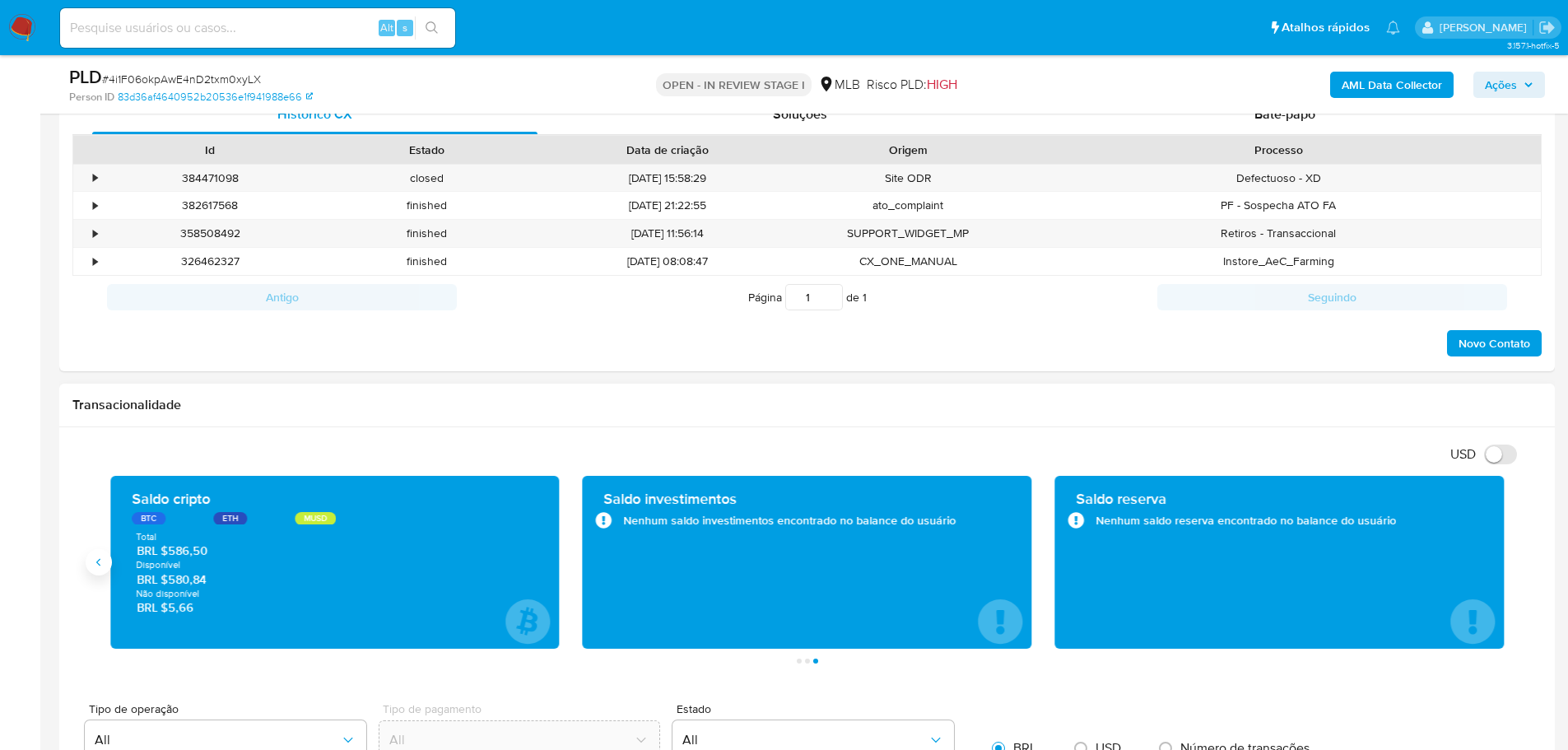
click at [98, 557] on icon "Anterior" at bounding box center [98, 562] width 13 height 13
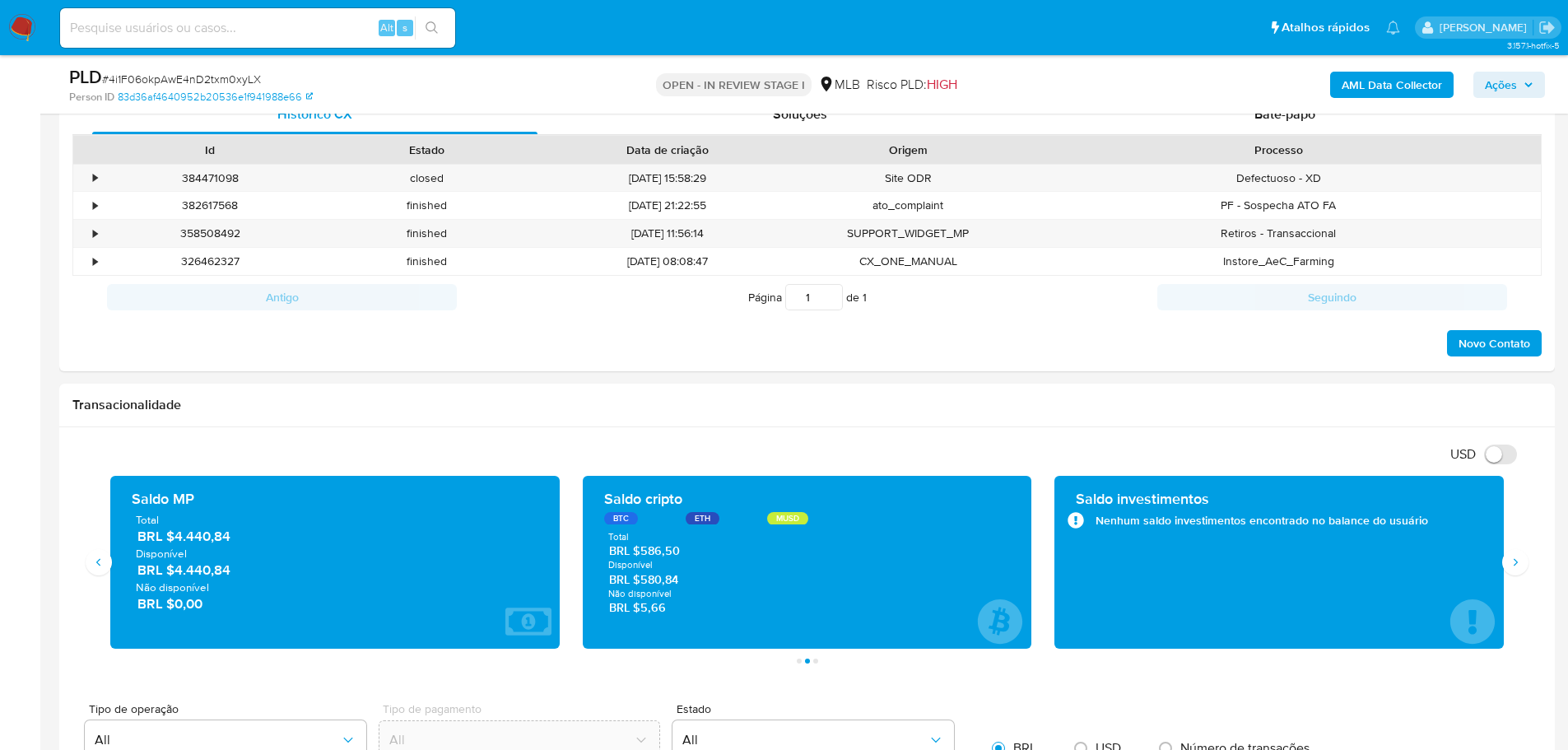
scroll to position [412, 0]
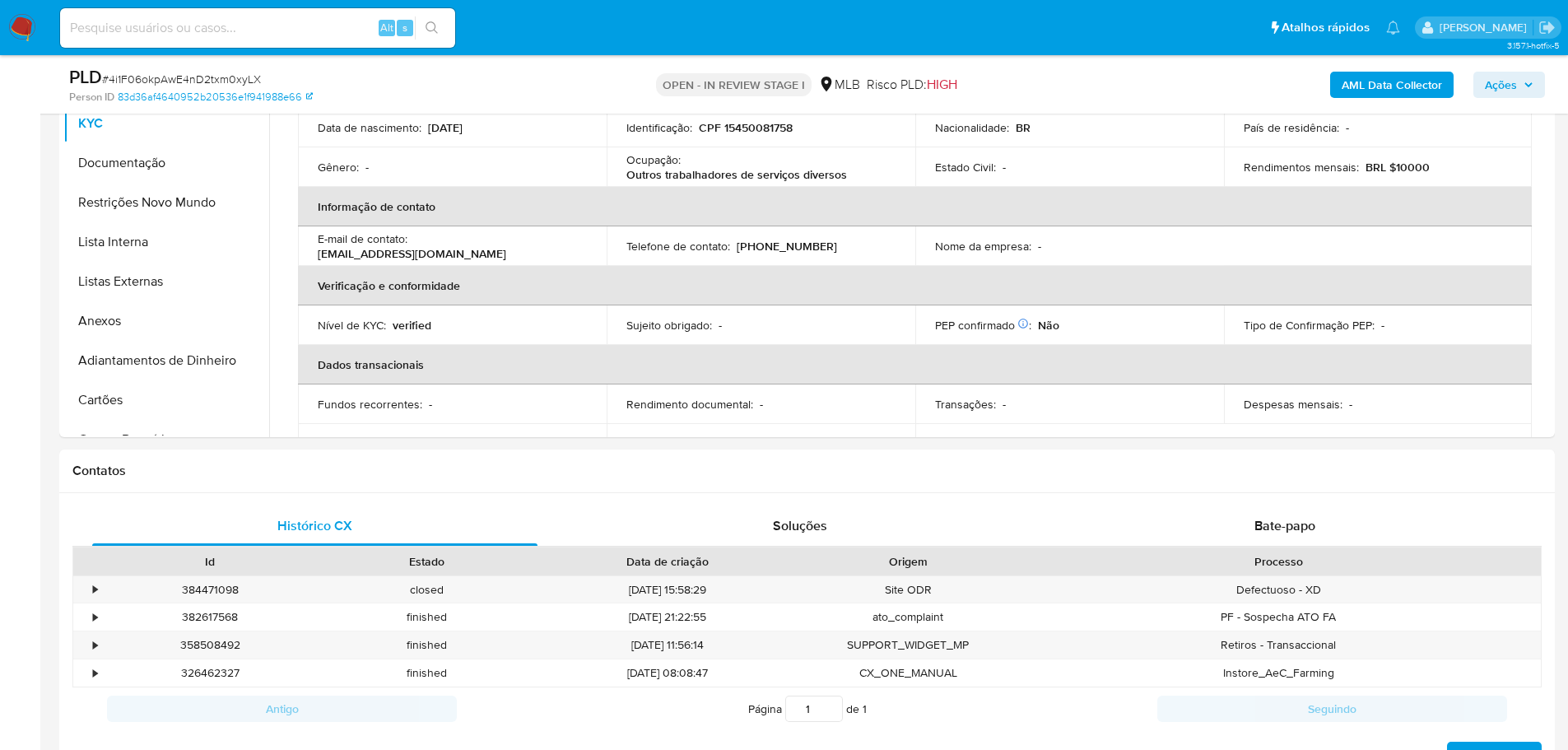
click at [1395, 87] on b "AML Data Collector" at bounding box center [1392, 84] width 100 height 26
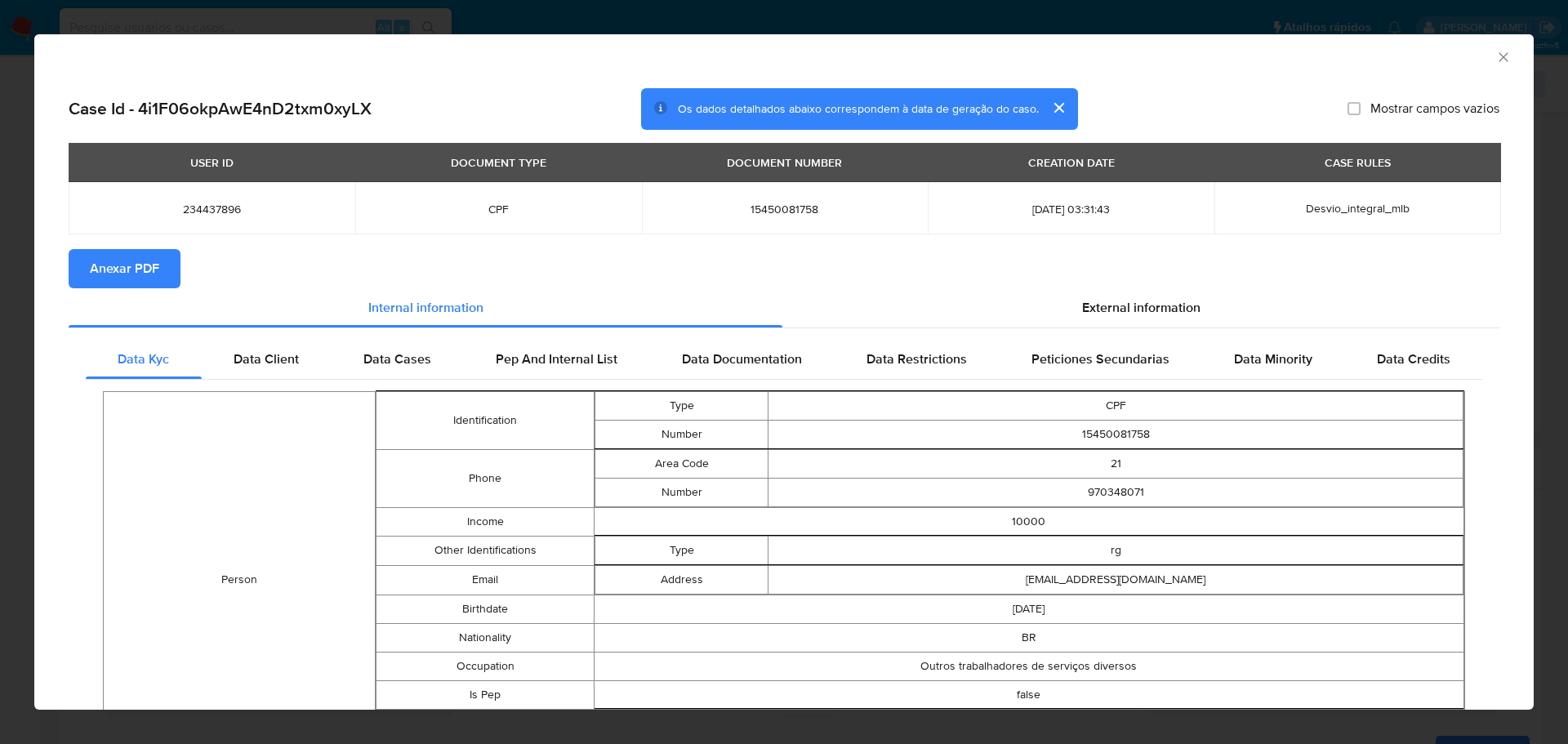
click at [135, 270] on span "Anexar PDF" at bounding box center [124, 268] width 69 height 36
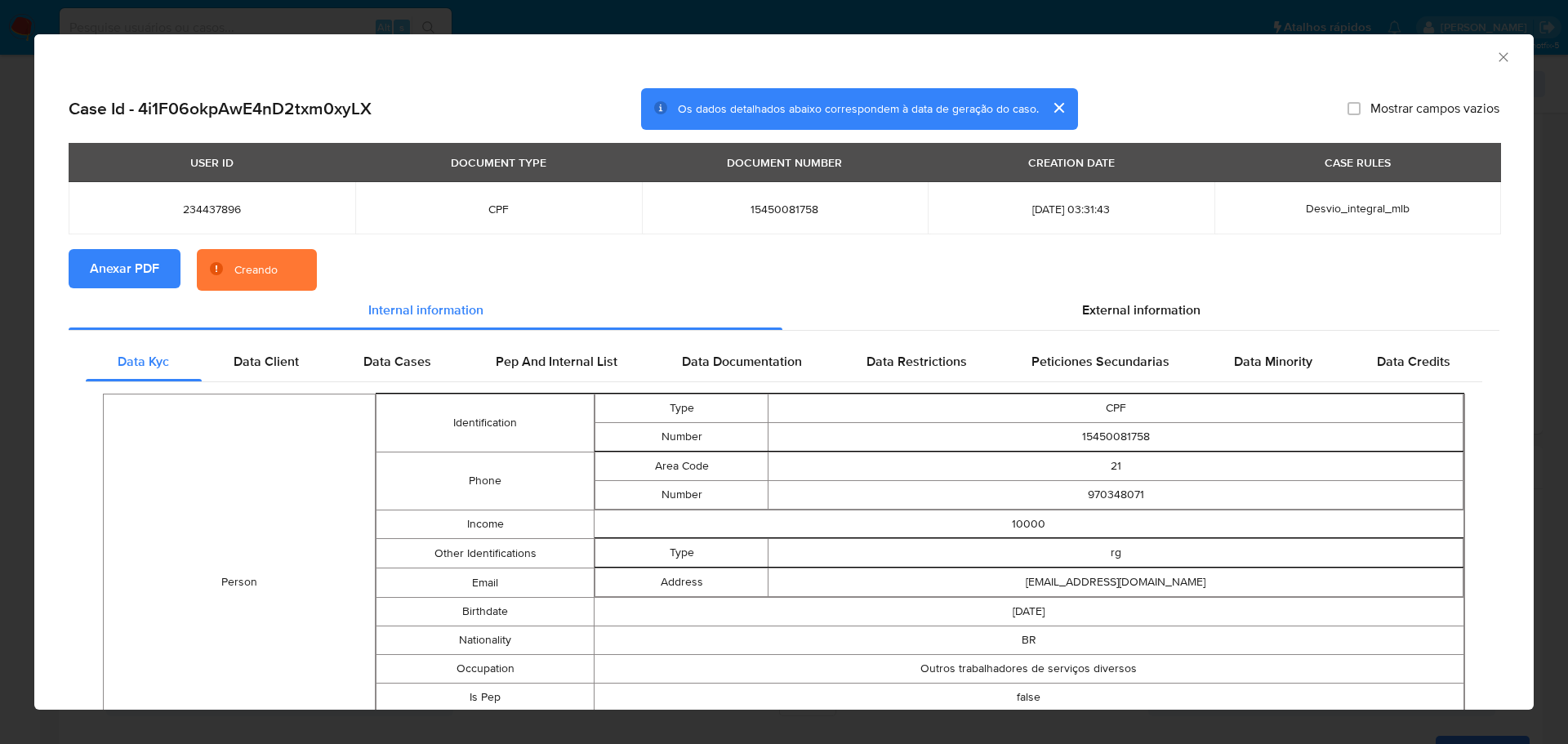
click at [1499, 56] on icon "Fechar a janela" at bounding box center [1503, 57] width 9 height 9
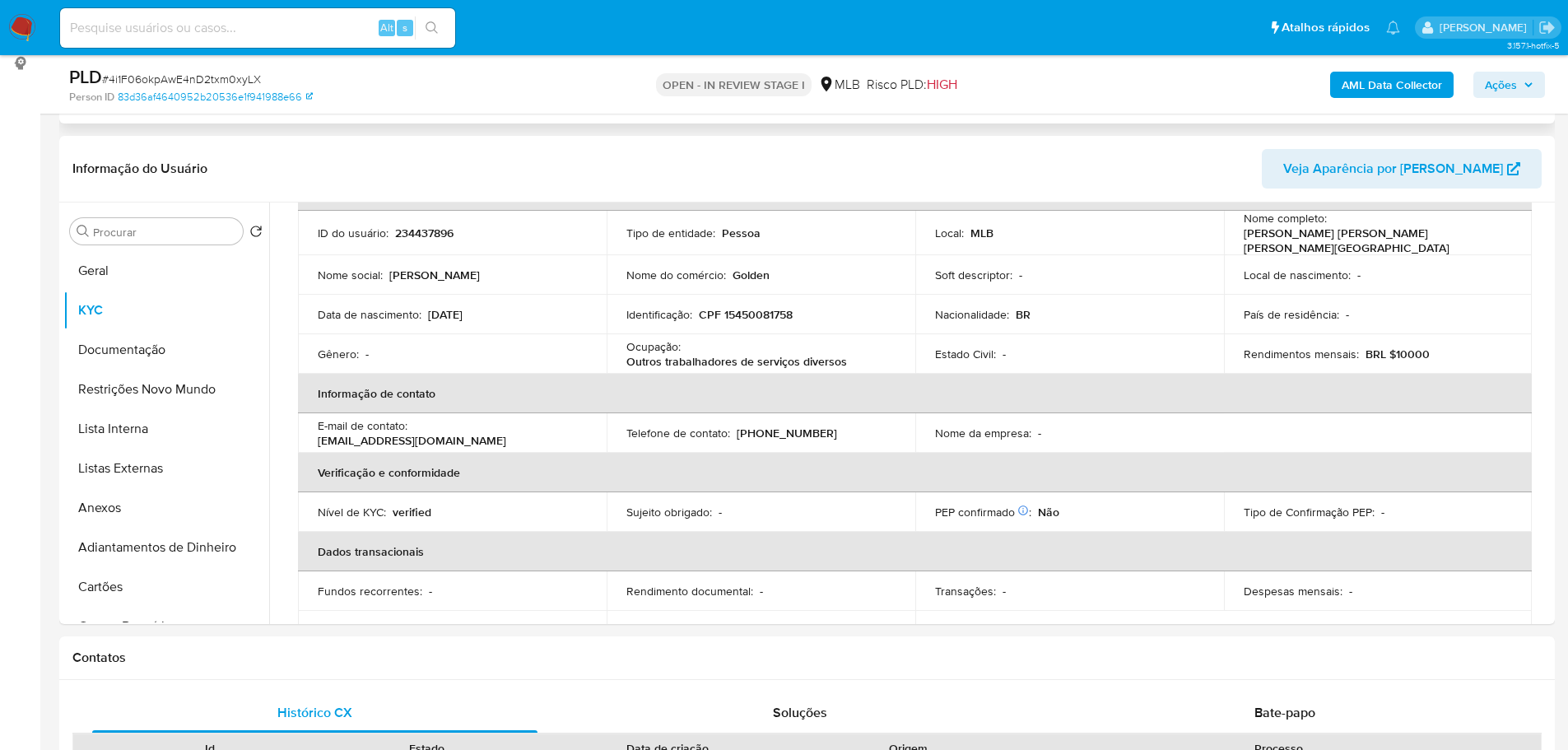
scroll to position [82, 0]
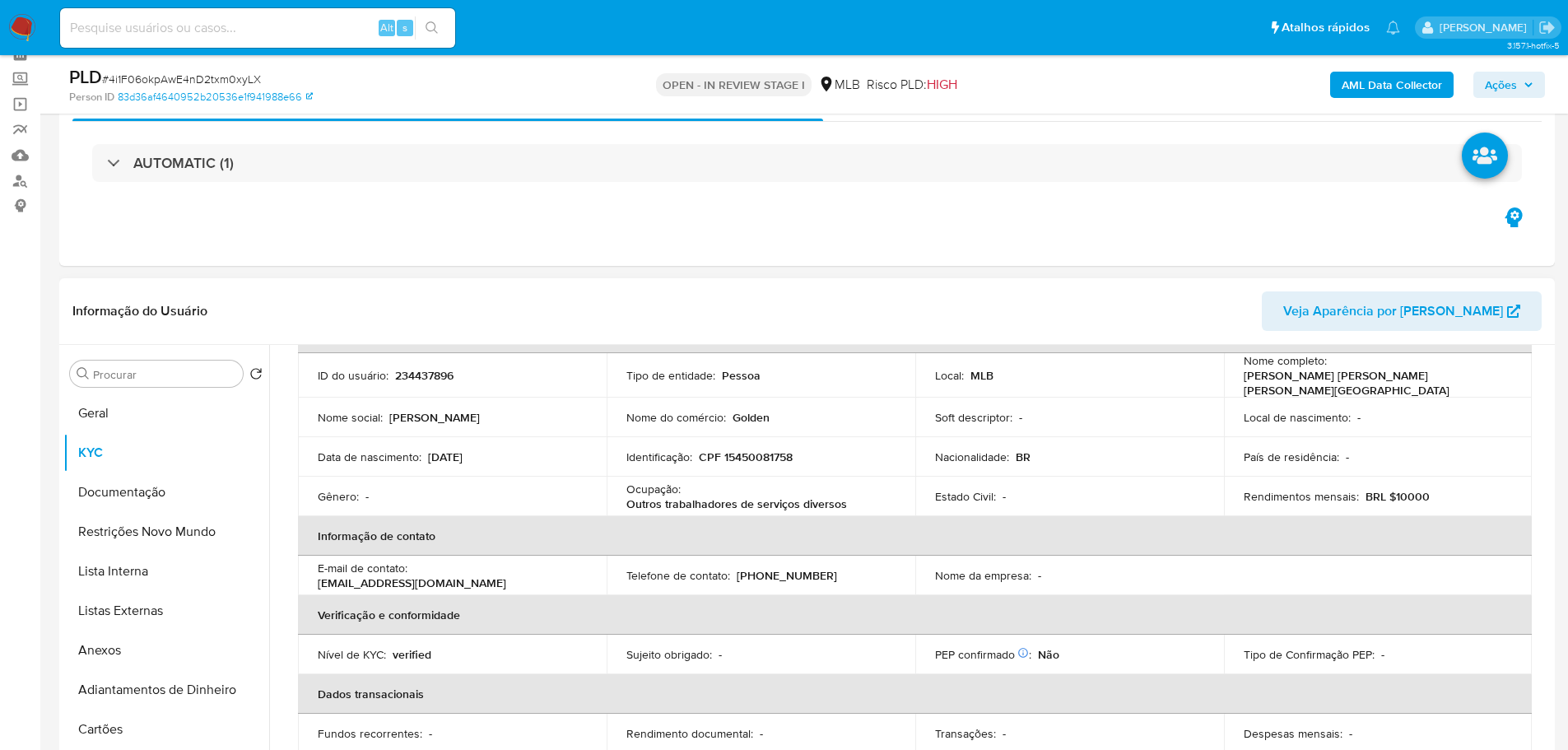
drag, startPoint x: 158, startPoint y: 413, endPoint x: 897, endPoint y: 293, distance: 748.7
click at [161, 414] on button "Geral" at bounding box center [166, 413] width 206 height 39
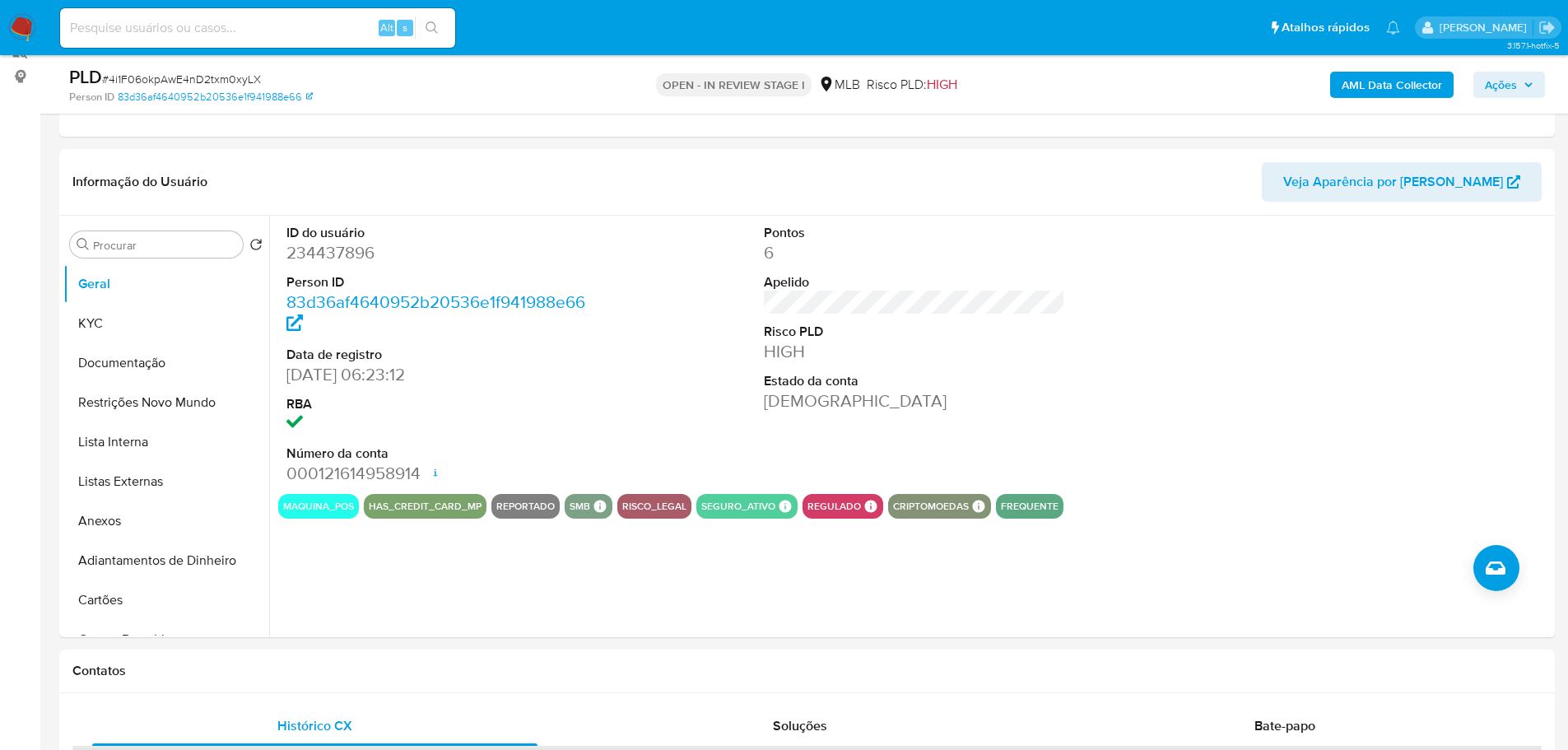
scroll to position [208, 0]
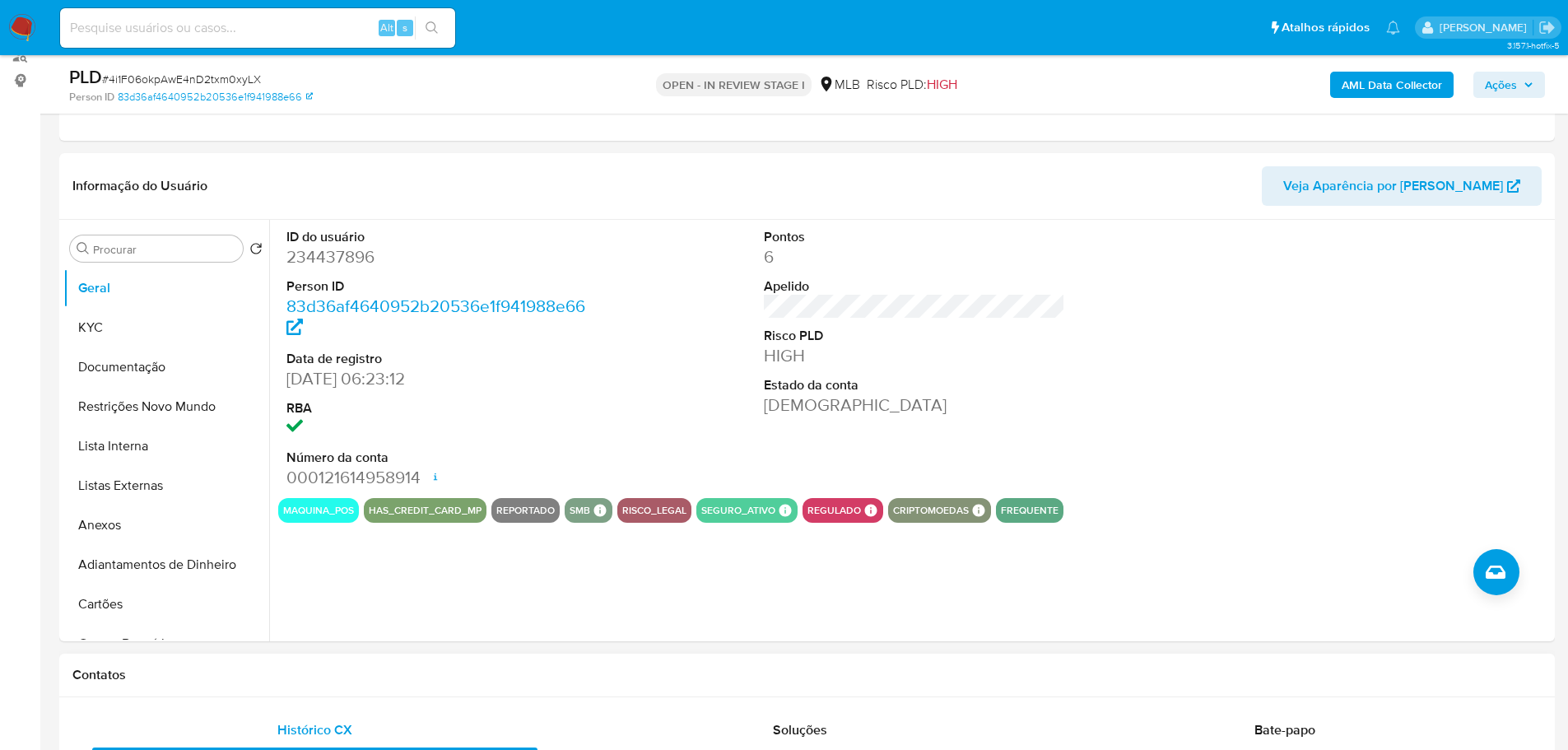
click at [294, 674] on h1 "Contatos" at bounding box center [806, 675] width 1469 height 16
click at [99, 326] on button "KYC" at bounding box center [159, 328] width 192 height 39
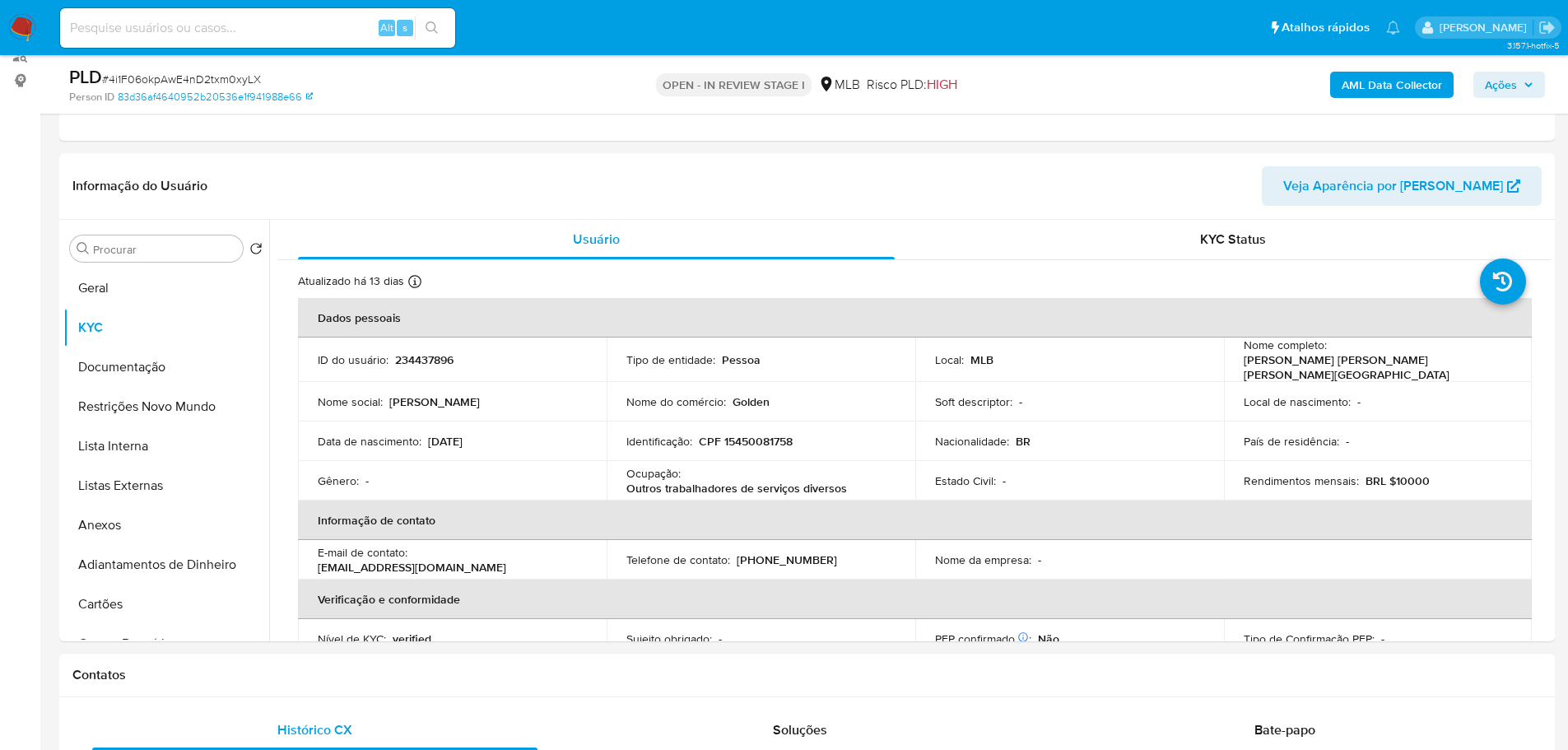
click at [320, 669] on h1 "Contatos" at bounding box center [806, 675] width 1469 height 16
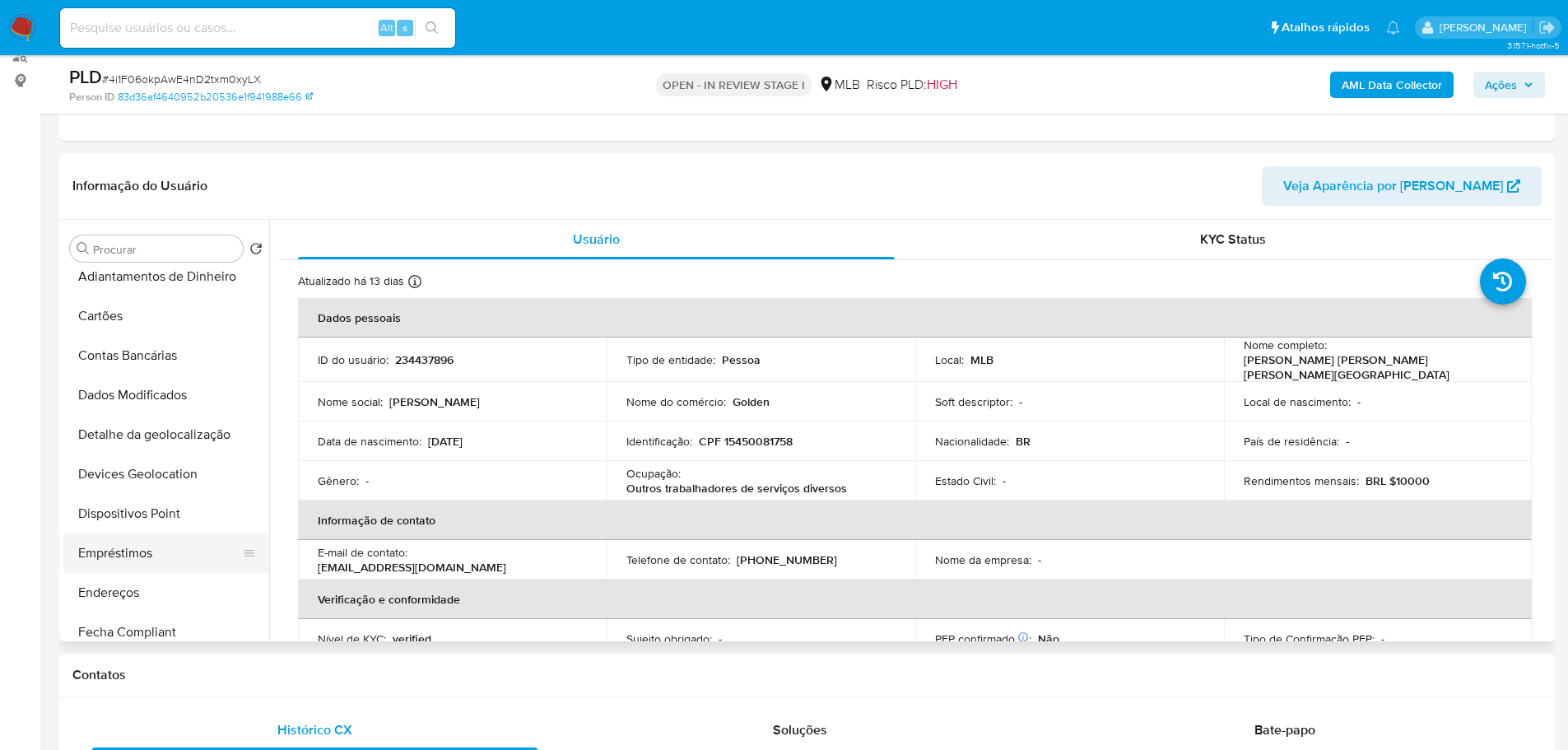
scroll to position [329, 0]
click at [150, 555] on button "Endereços" at bounding box center [159, 551] width 192 height 39
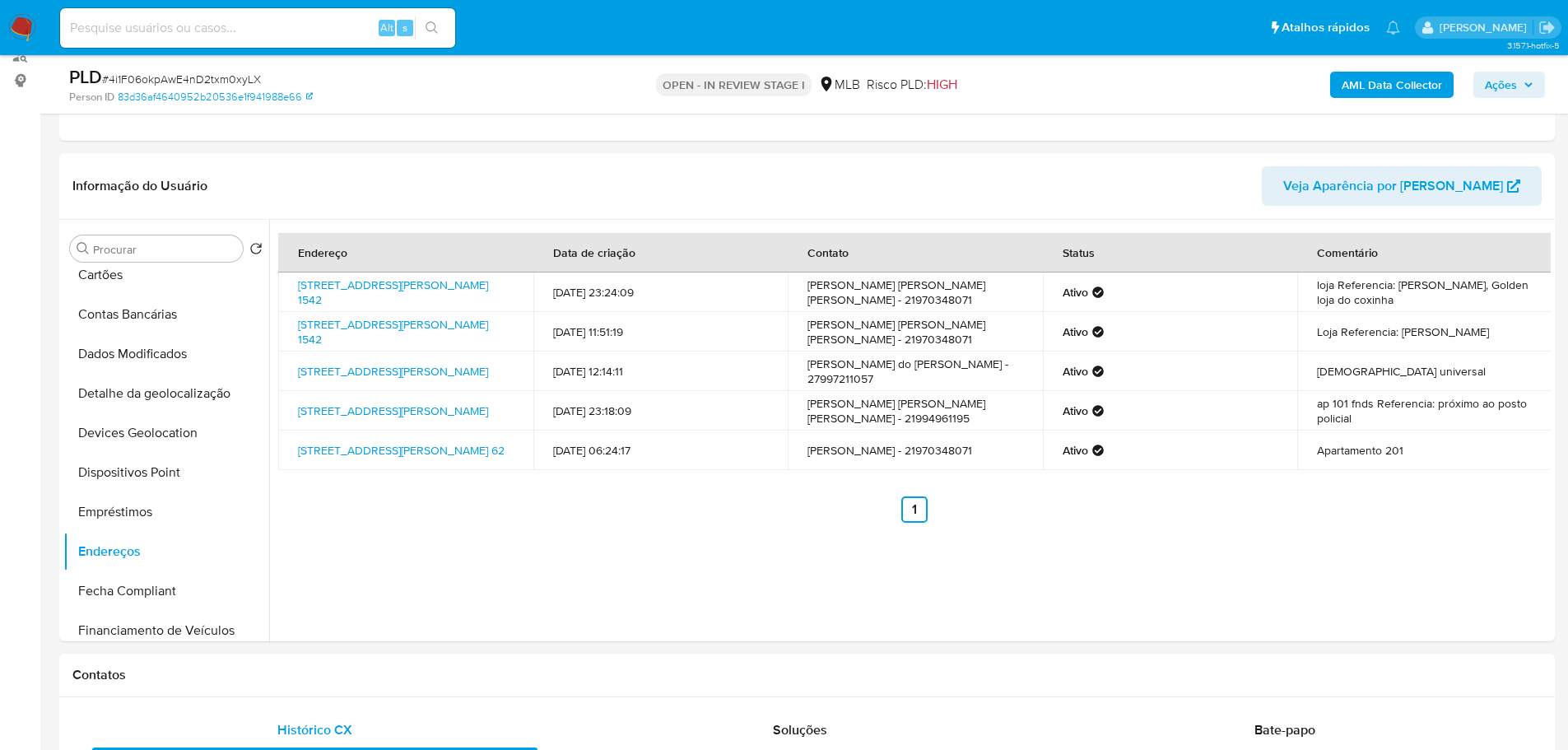
click at [342, 686] on div "Contatos" at bounding box center [806, 675] width 1496 height 44
click at [177, 414] on button "Devices Geolocation" at bounding box center [159, 433] width 192 height 39
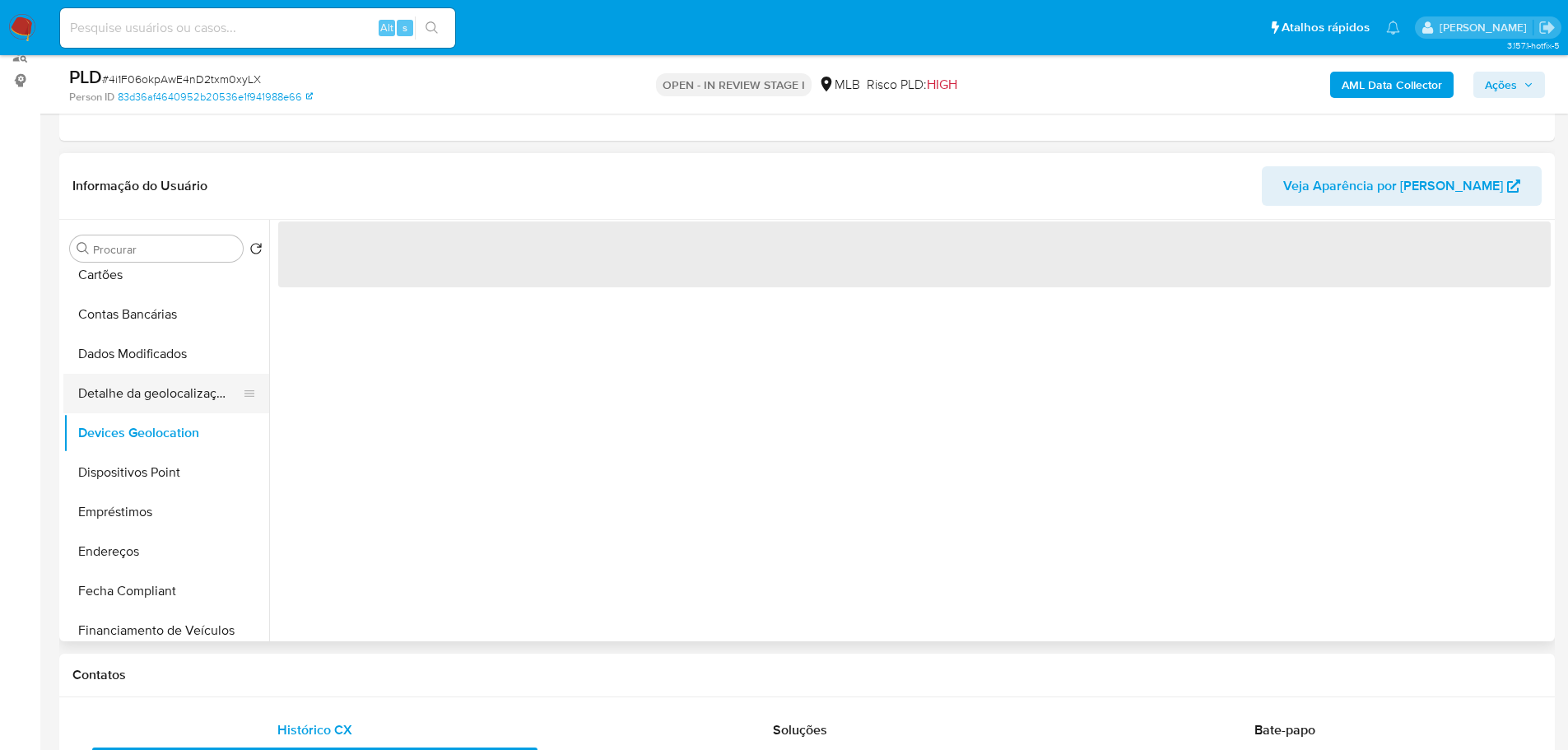
click at [167, 395] on button "Detalhe da geolocalização" at bounding box center [159, 393] width 192 height 39
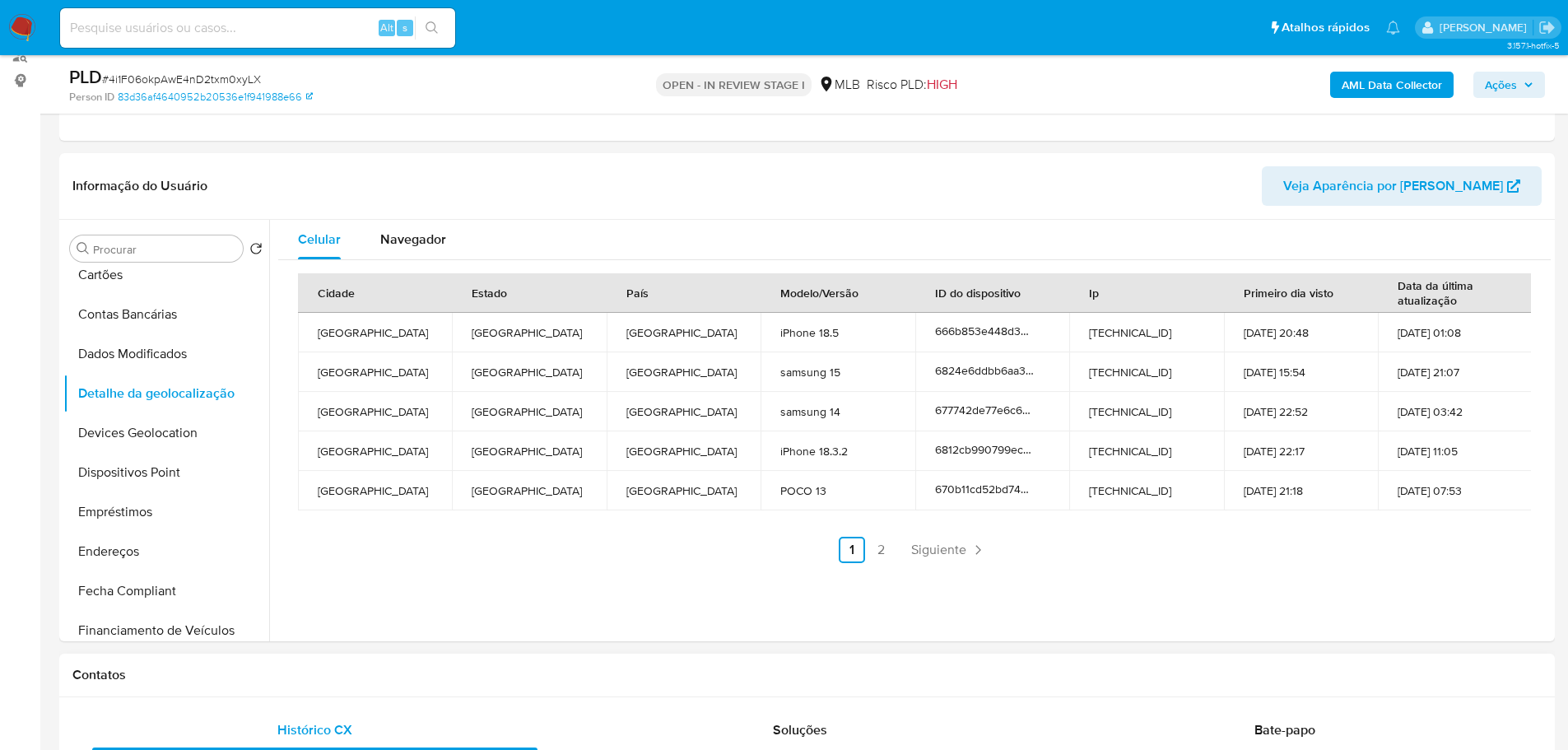
click at [285, 684] on div "Contatos" at bounding box center [806, 675] width 1496 height 44
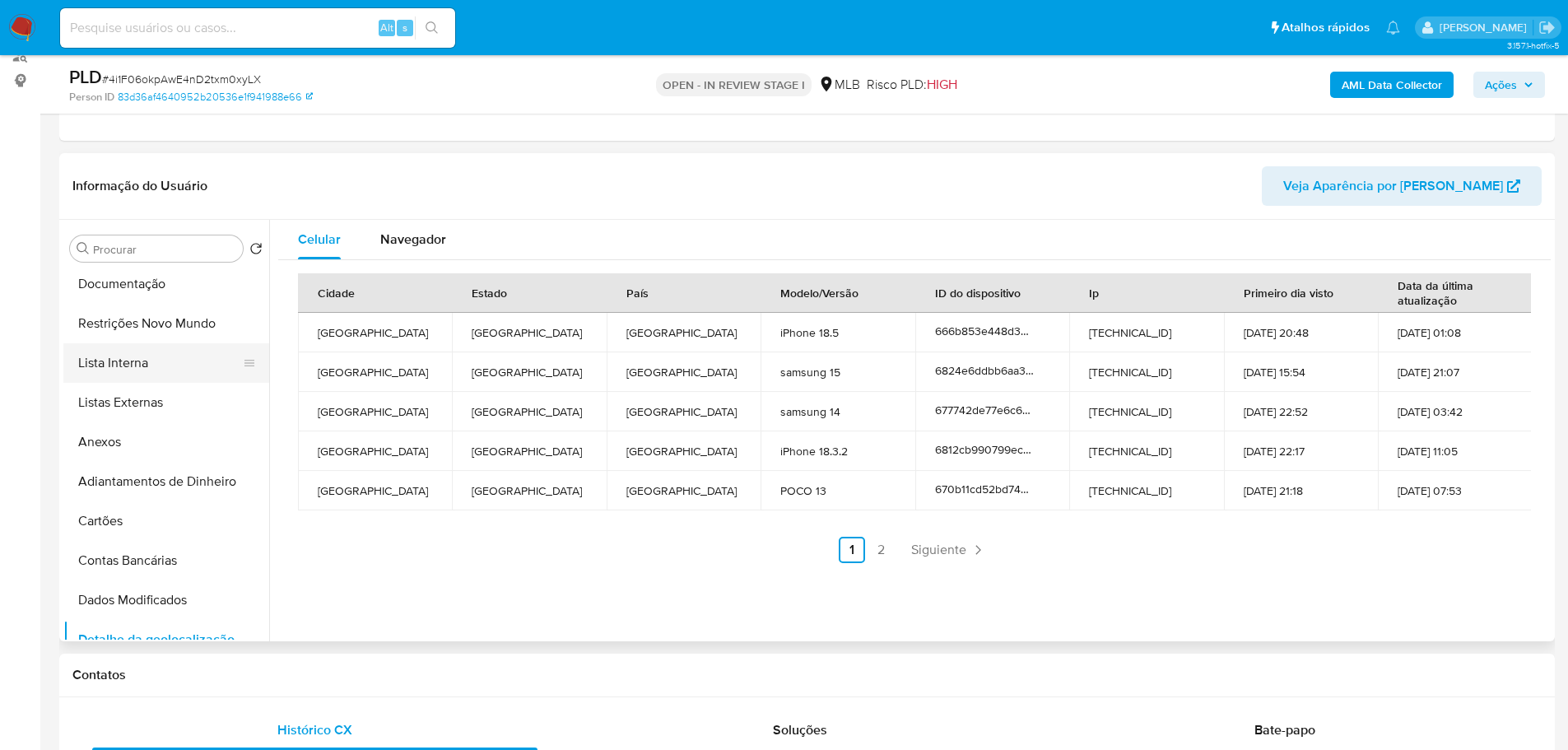
scroll to position [0, 0]
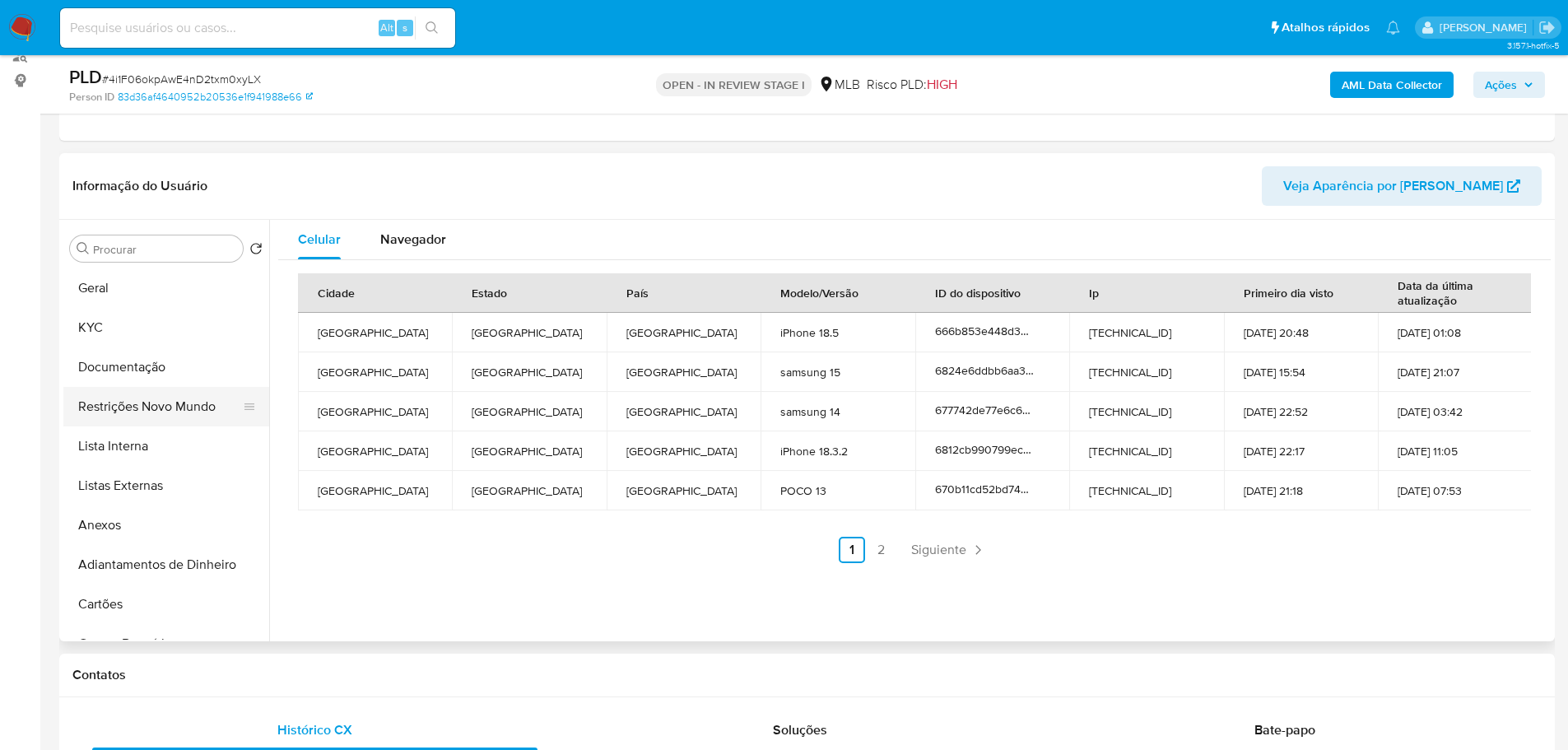
click at [150, 410] on button "Restrições Novo Mundo" at bounding box center [159, 406] width 192 height 39
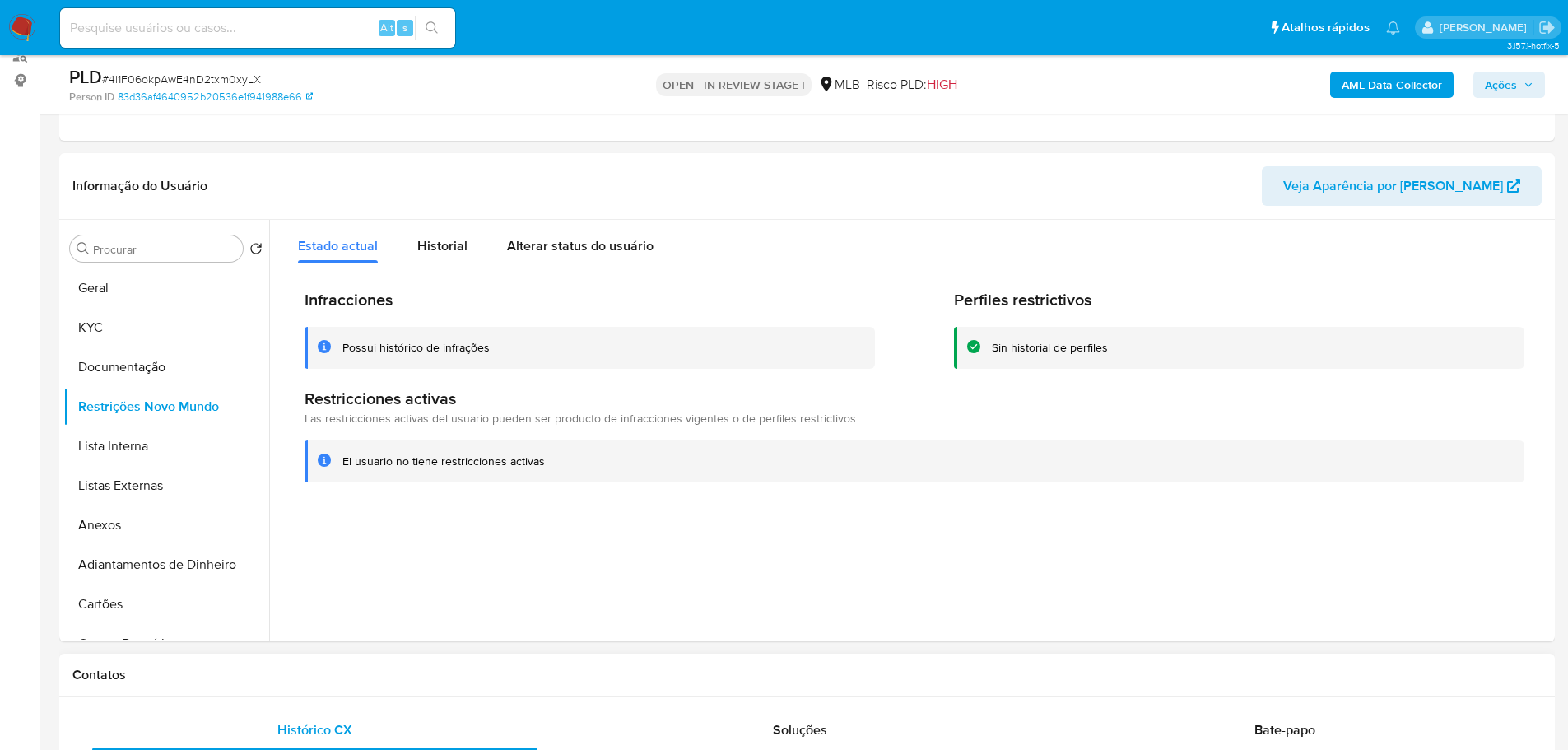
click at [379, 659] on div "Contatos" at bounding box center [806, 675] width 1496 height 44
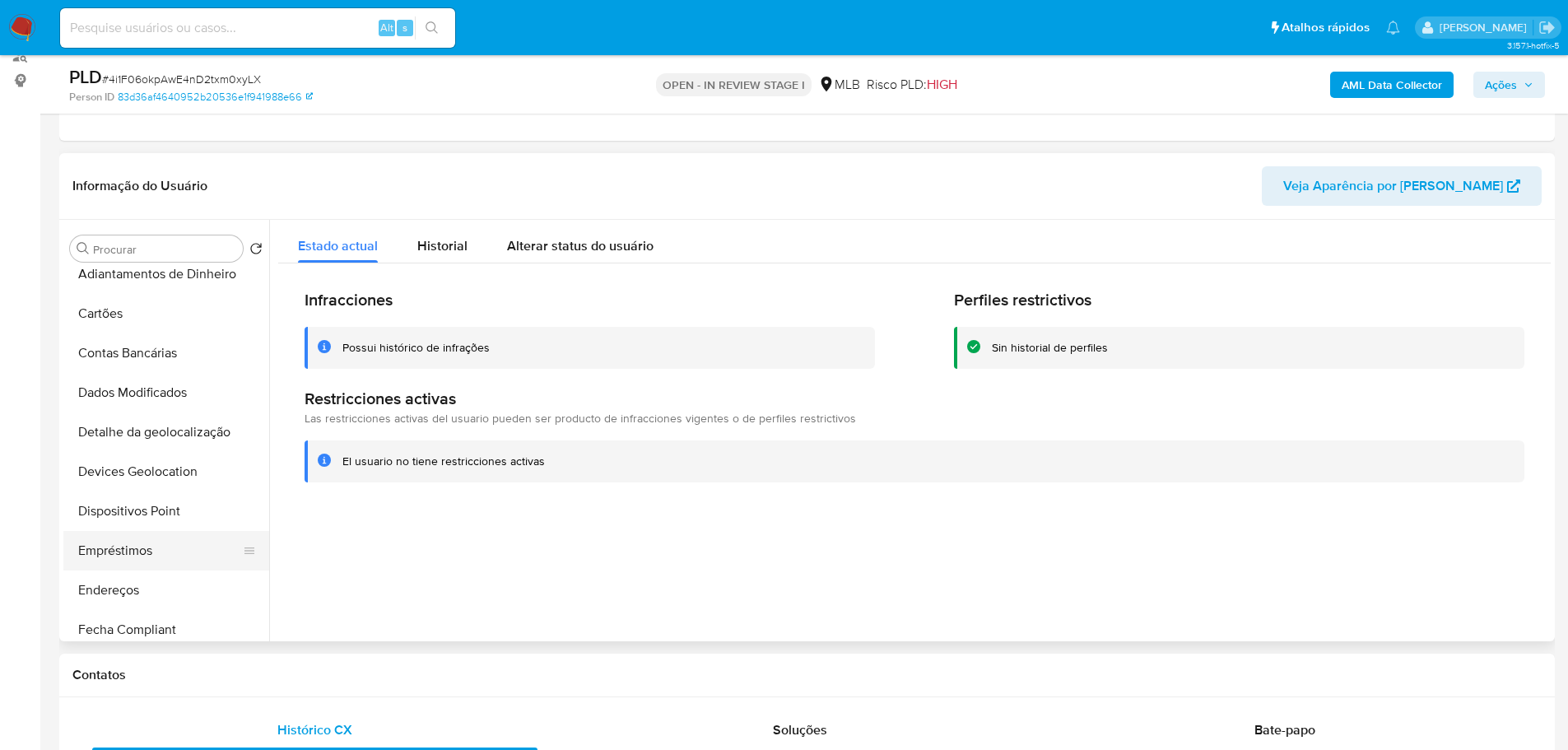
scroll to position [412, 0]
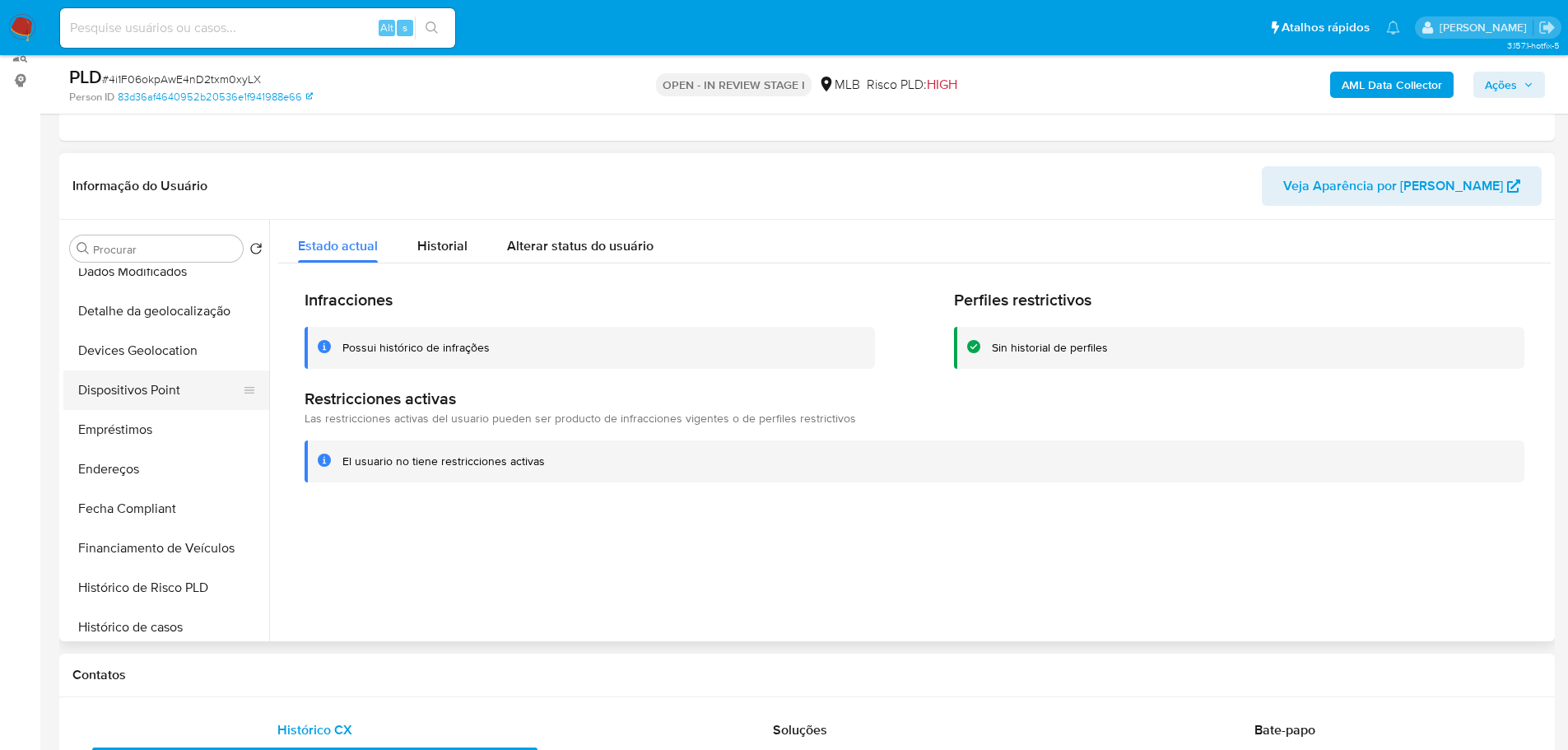
click at [154, 399] on button "Dispositivos Point" at bounding box center [159, 390] width 192 height 39
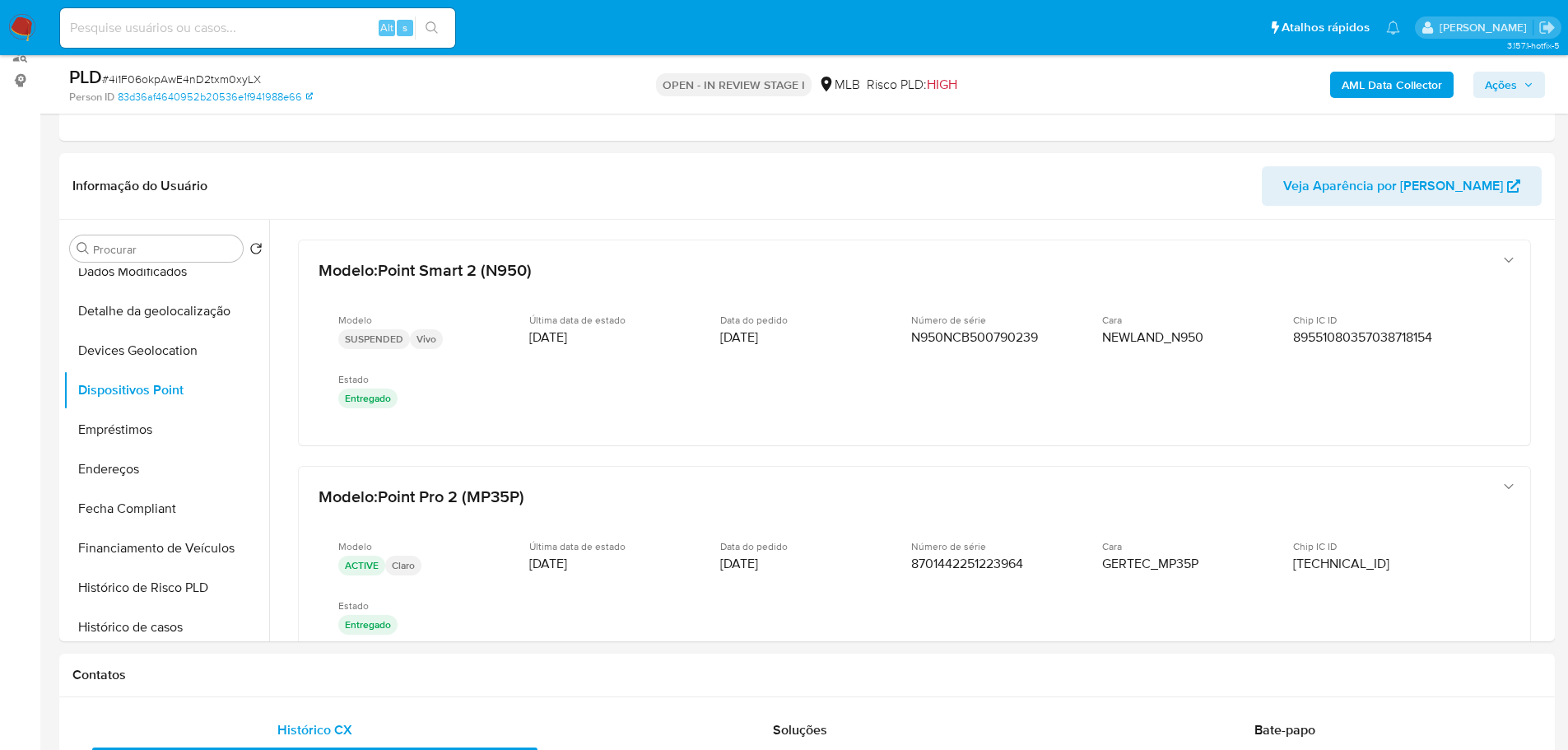
drag, startPoint x: 510, startPoint y: 693, endPoint x: 28, endPoint y: 643, distance: 484.6
click at [506, 691] on div "Contatos" at bounding box center [806, 675] width 1496 height 44
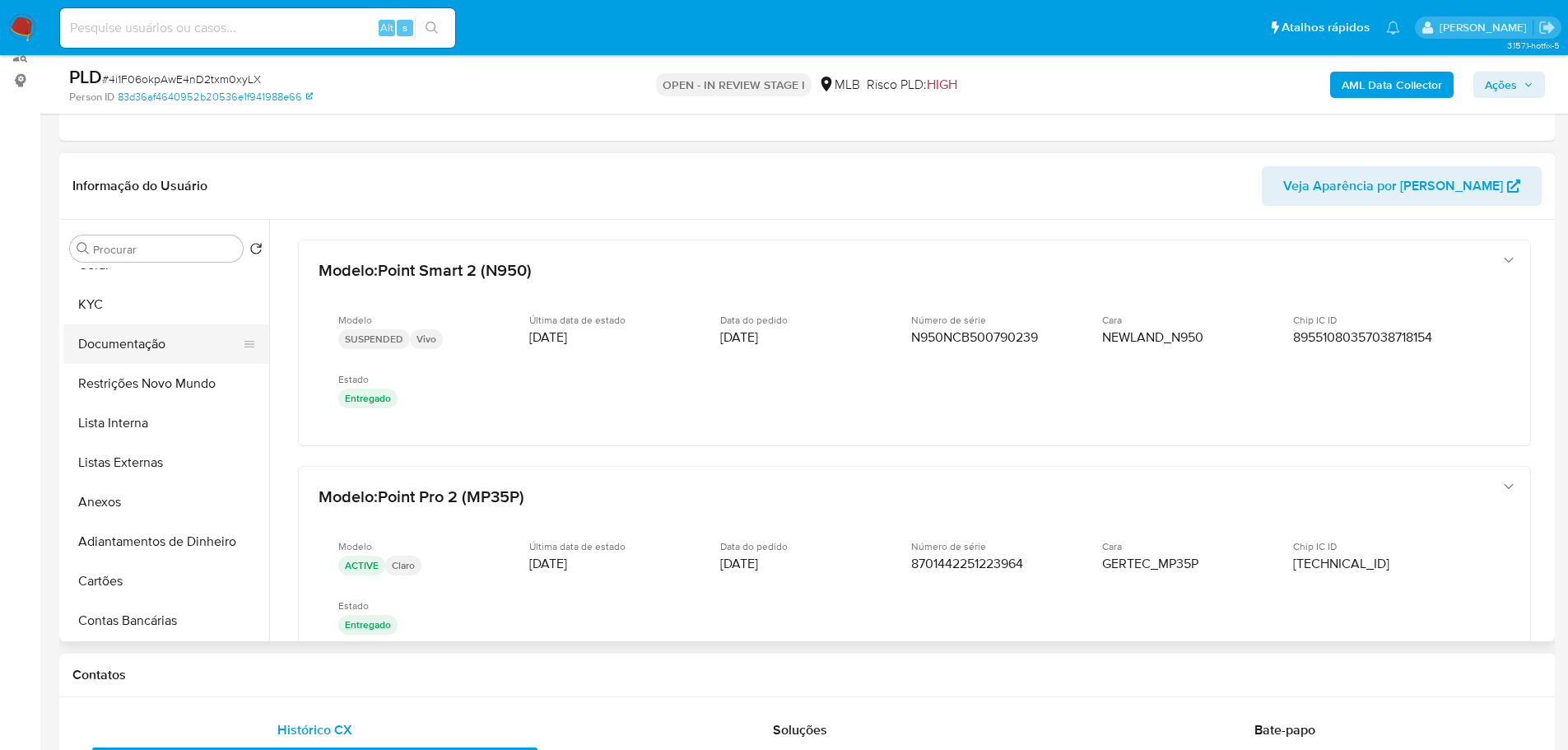
scroll to position [0, 0]
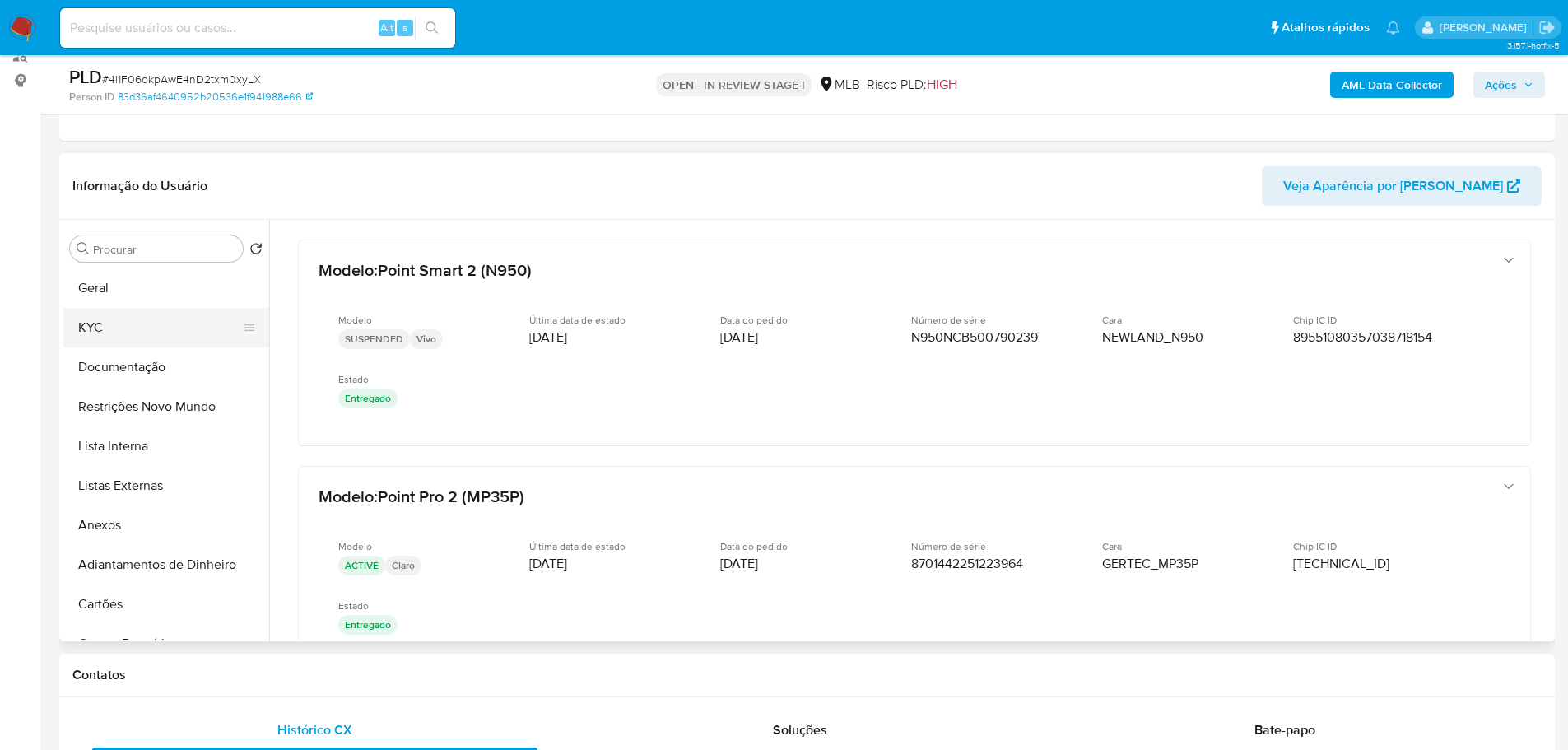
click at [129, 326] on button "KYC" at bounding box center [159, 328] width 192 height 39
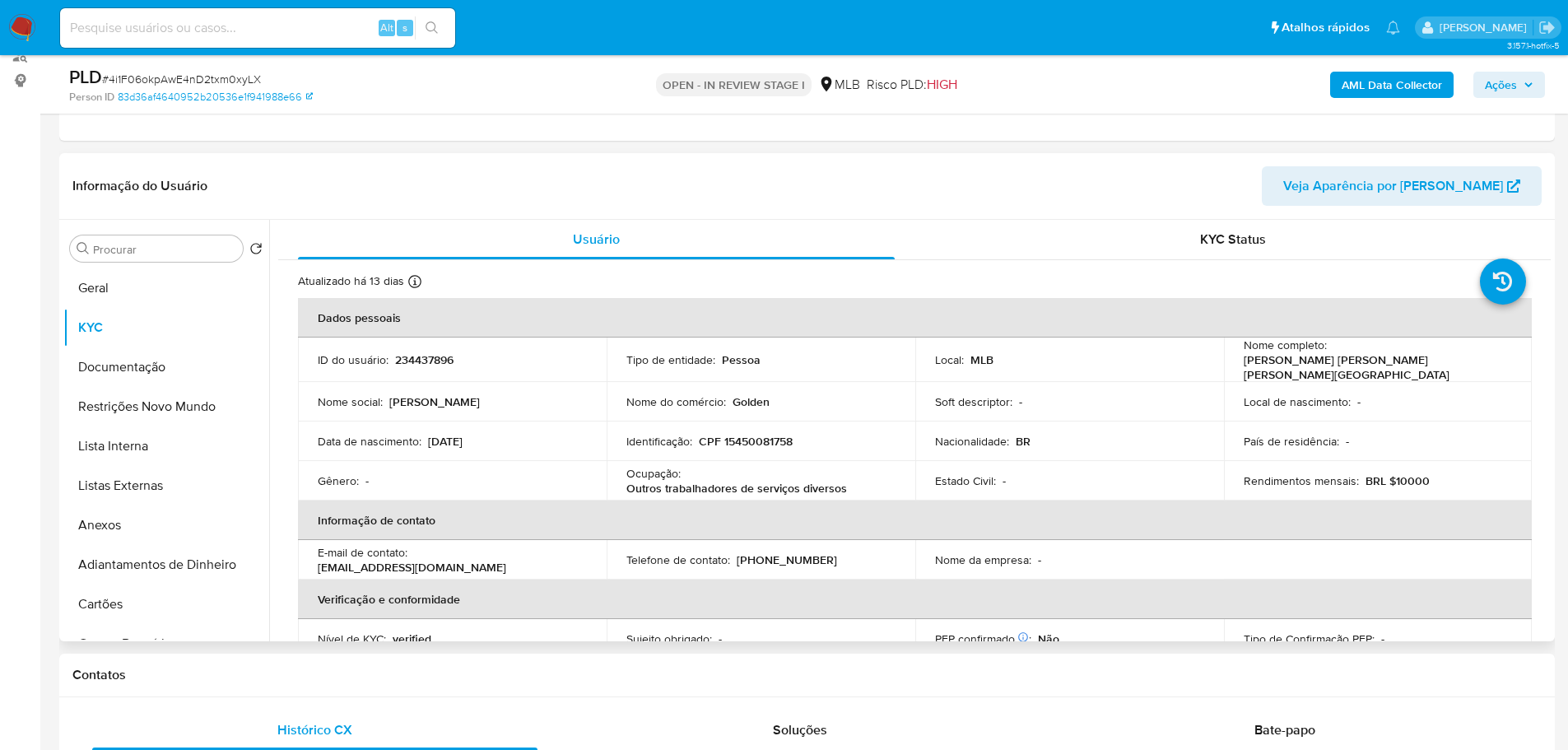
click at [738, 434] on p "CPF 15450081758" at bounding box center [746, 441] width 94 height 15
copy p "15450081758"
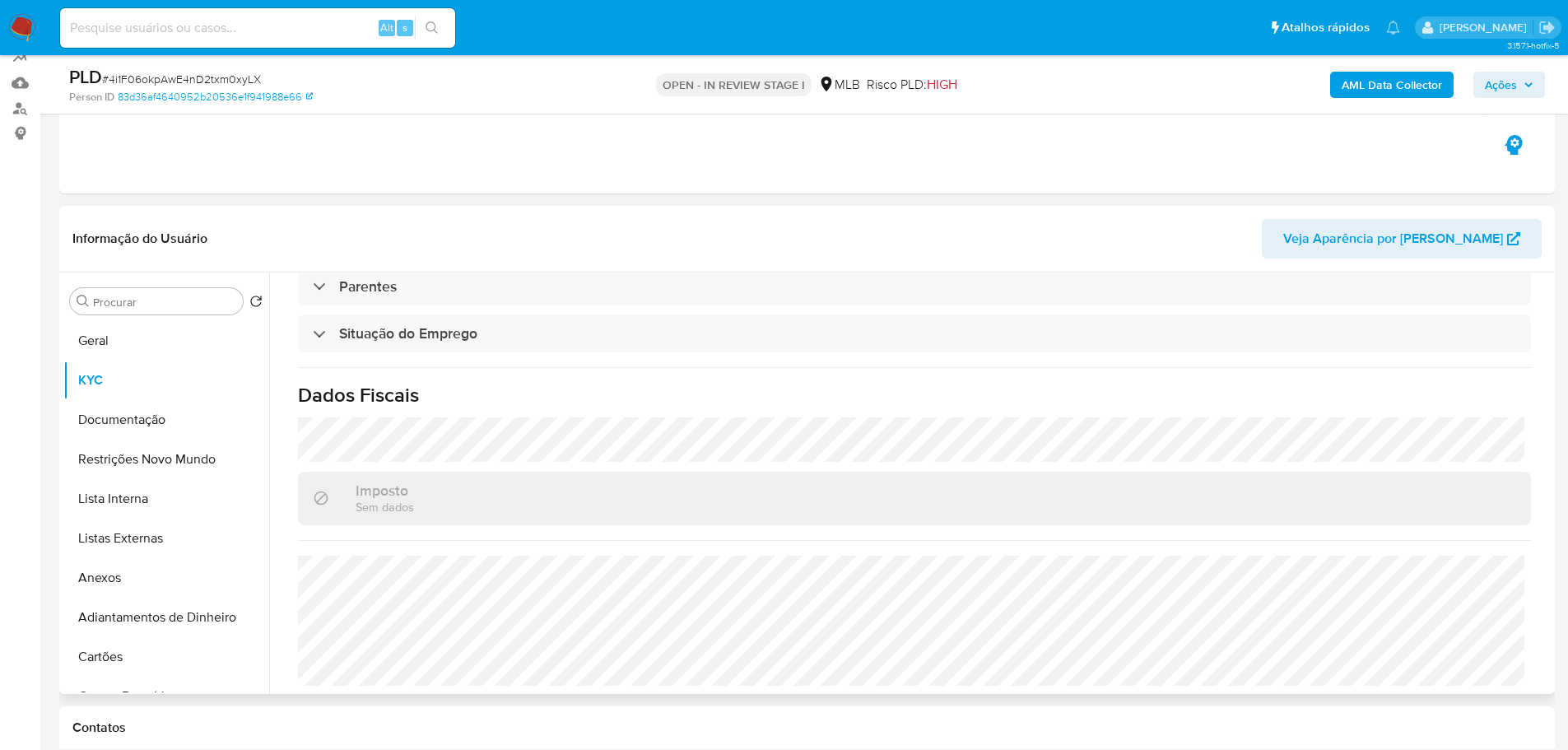
scroll to position [125, 0]
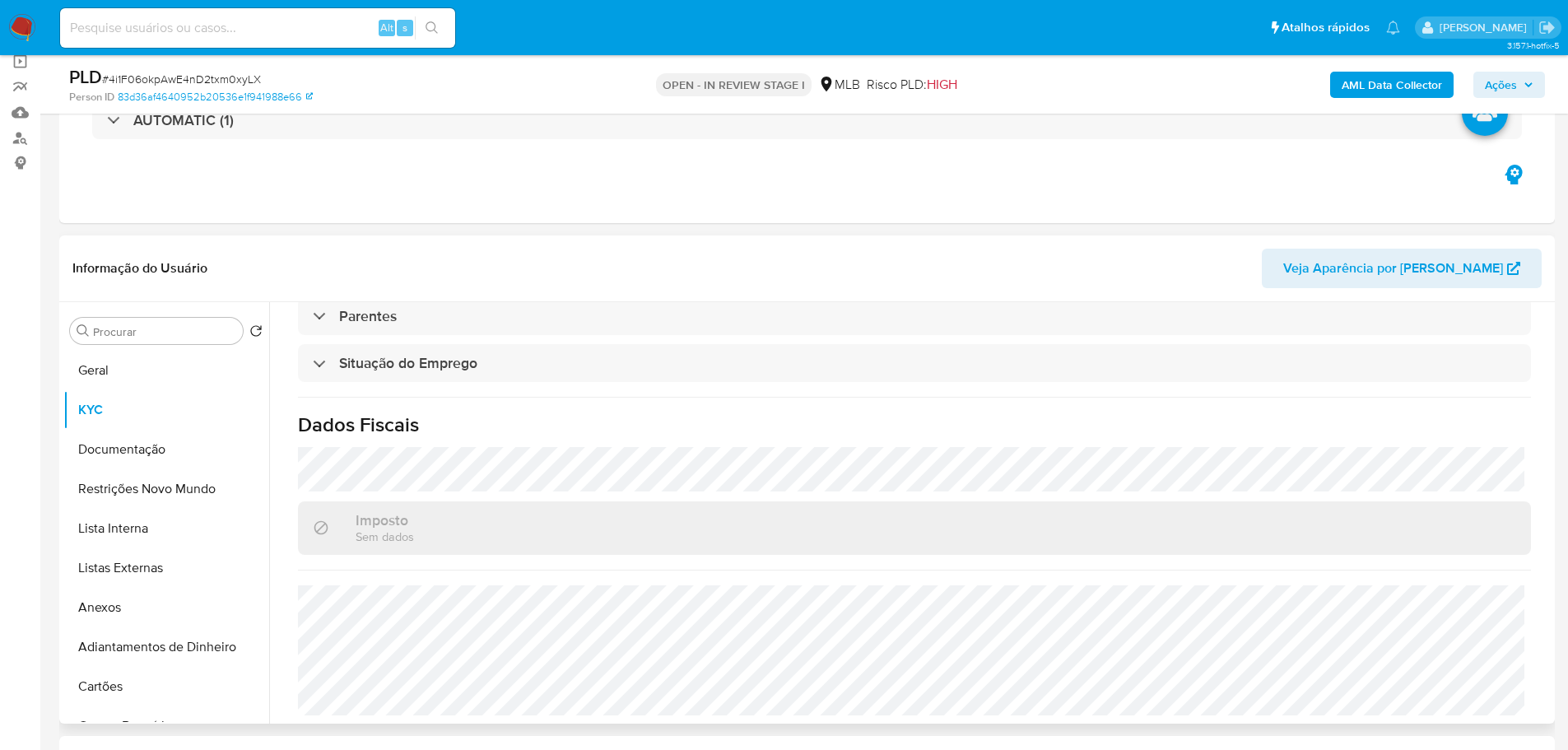
drag, startPoint x: 114, startPoint y: 305, endPoint x: 120, endPoint y: 313, distance: 10.0
click at [115, 305] on div "Procurar Retornar ao pedido padrão Geral KYC Documentação Restrições Novo Mundo…" at bounding box center [166, 514] width 206 height 419
click at [141, 373] on button "Geral" at bounding box center [159, 371] width 192 height 39
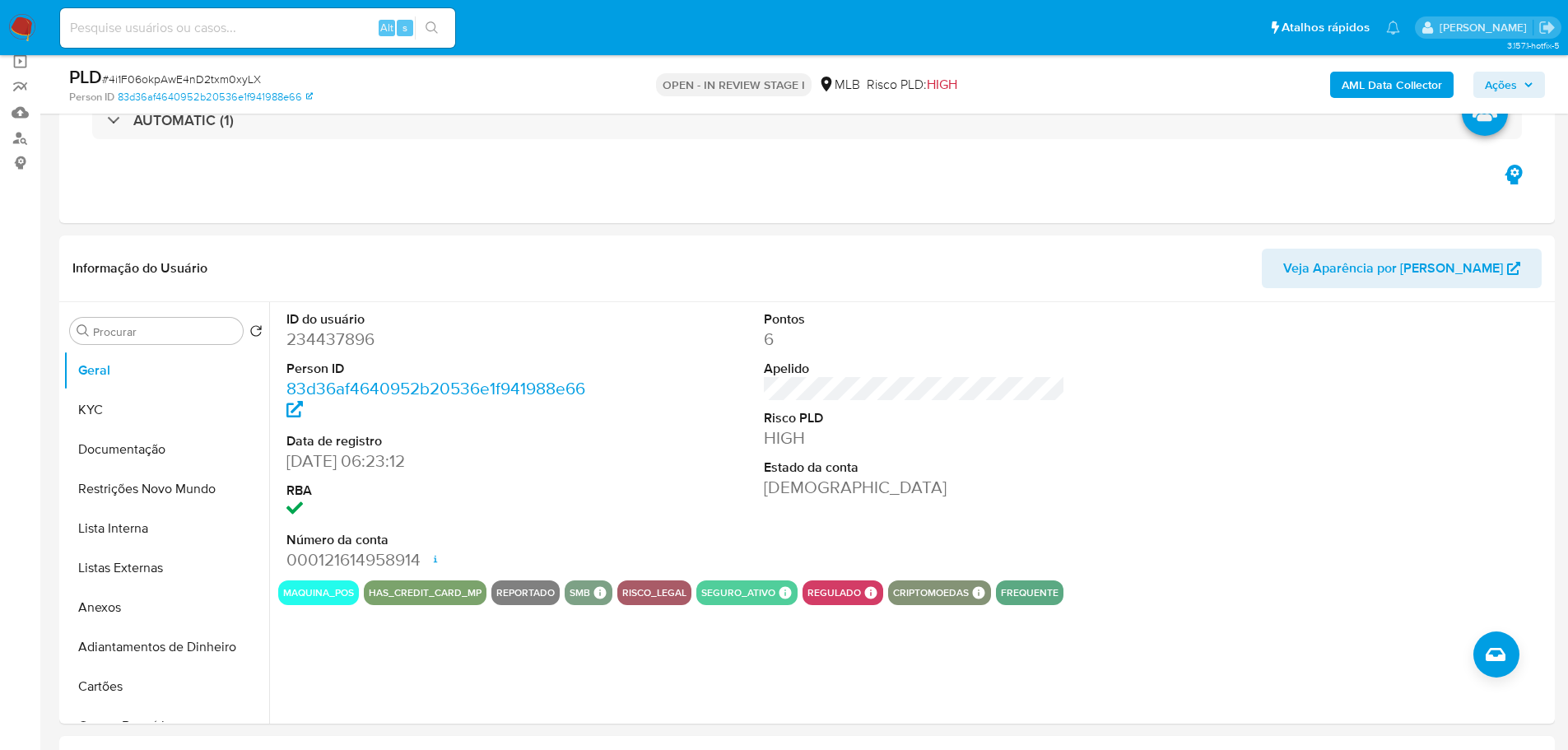
click at [1513, 84] on span "Ações" at bounding box center [1501, 84] width 32 height 26
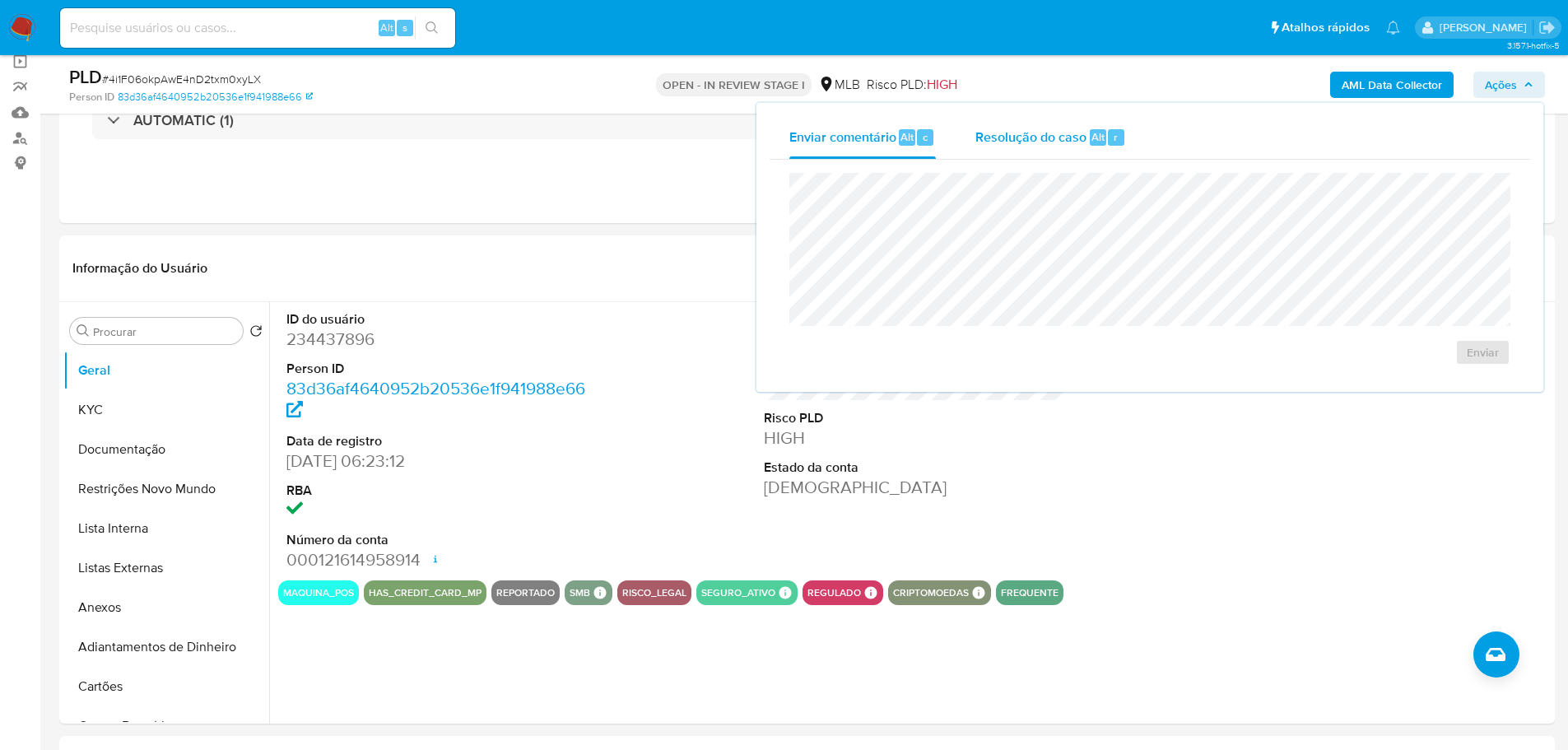
click at [1038, 140] on span "Resolução do caso" at bounding box center [1031, 136] width 111 height 19
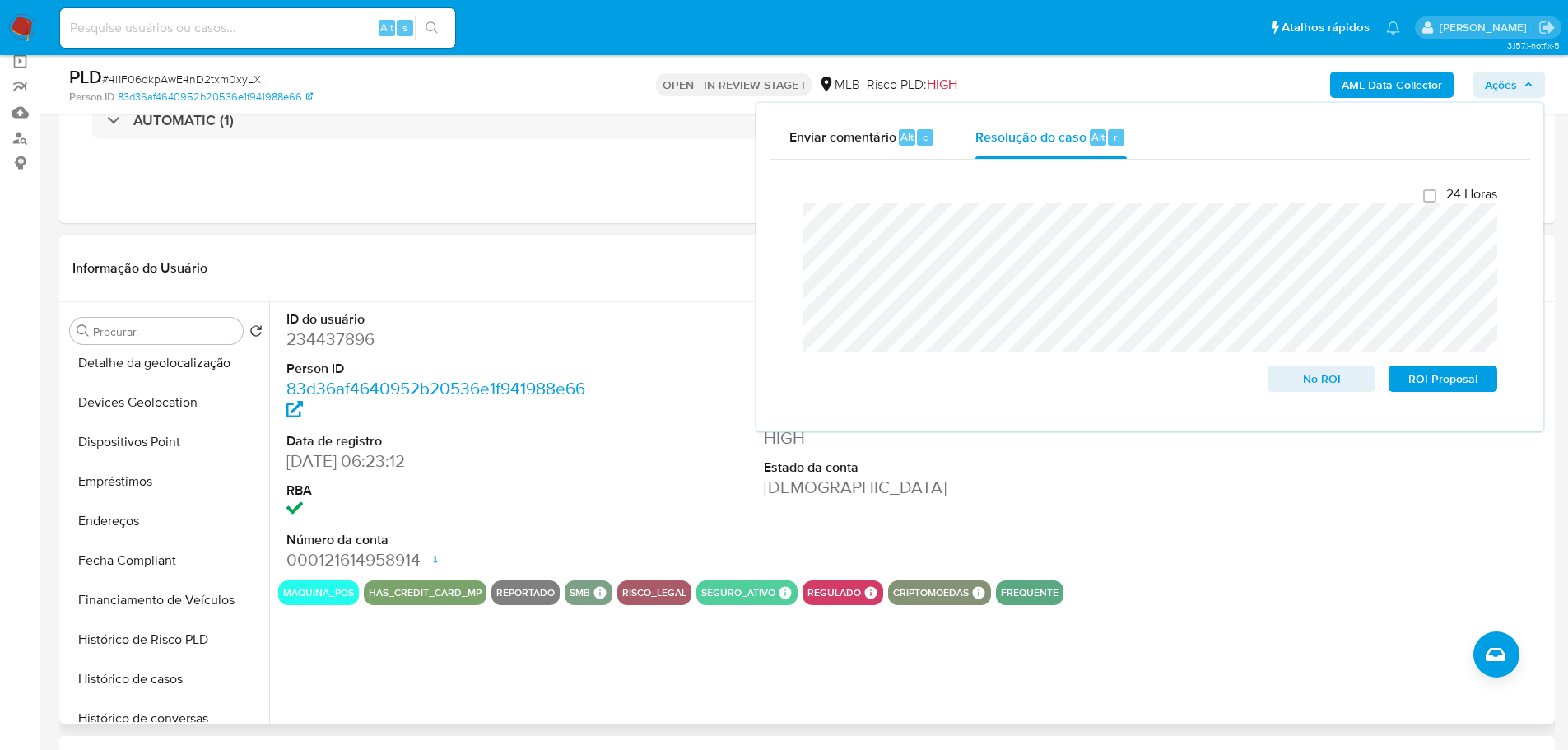
scroll to position [659, 0]
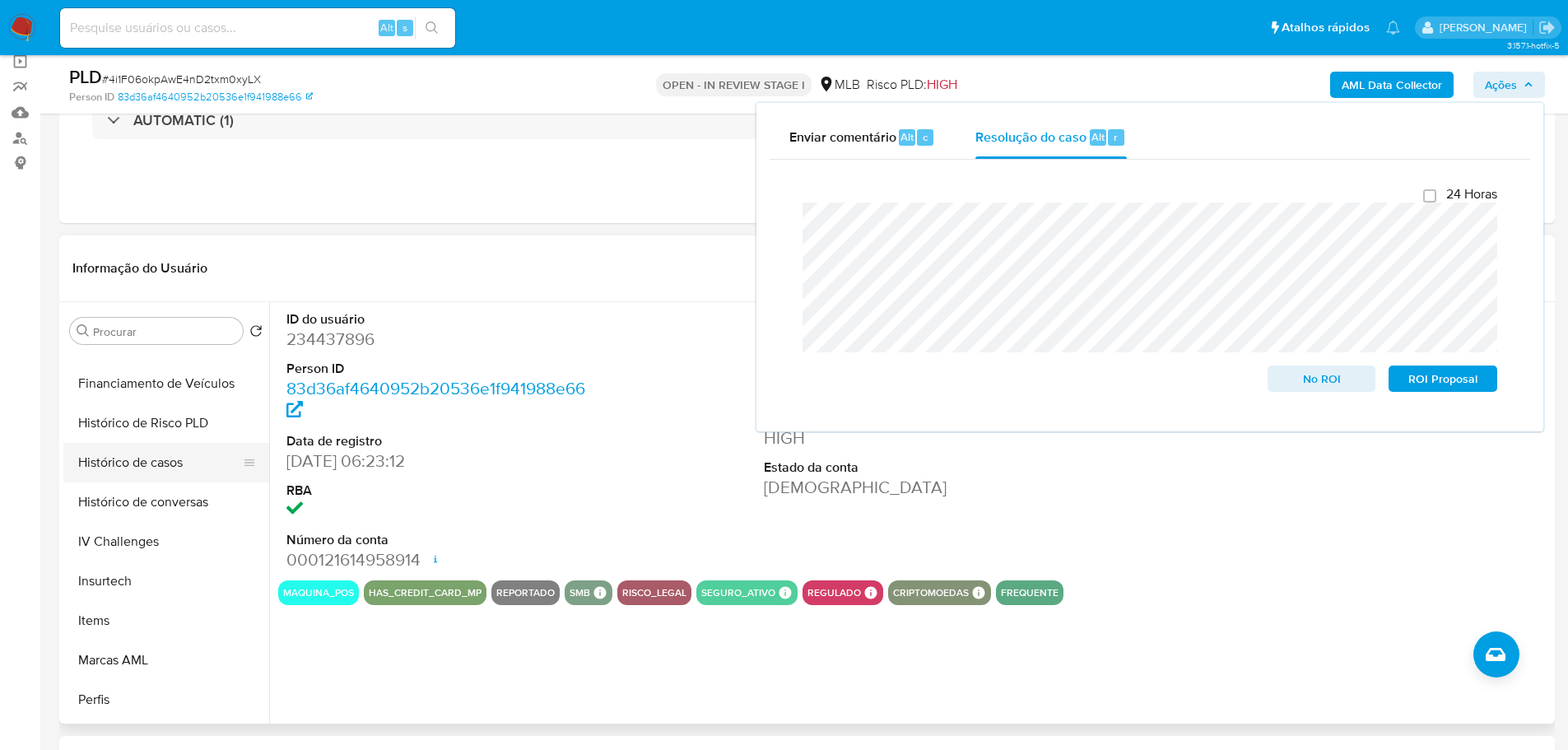
click at [131, 455] on button "Histórico de casos" at bounding box center [159, 463] width 192 height 39
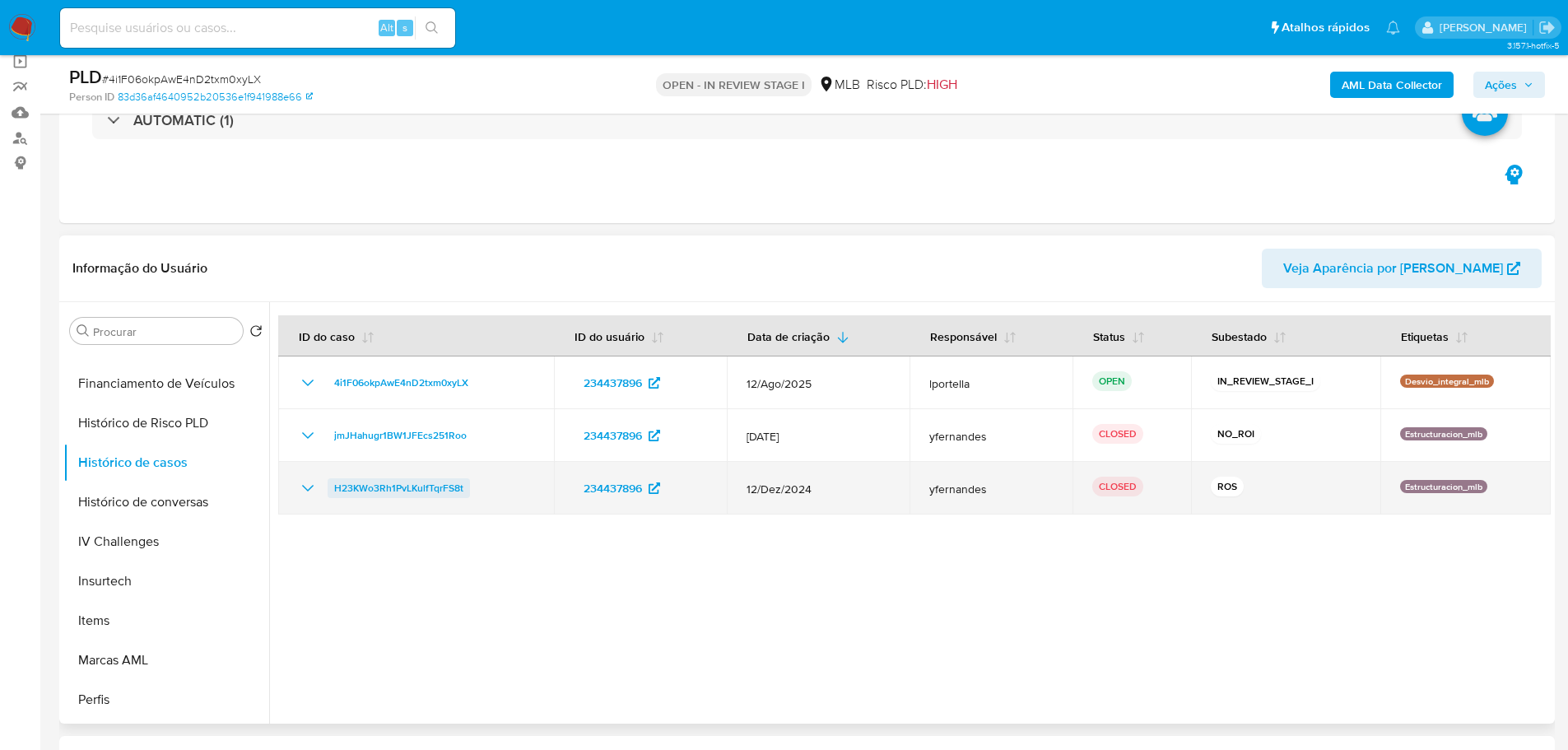
click at [405, 490] on span "H23KWo3Rh1PvLKulfTqrFS8t" at bounding box center [398, 488] width 129 height 20
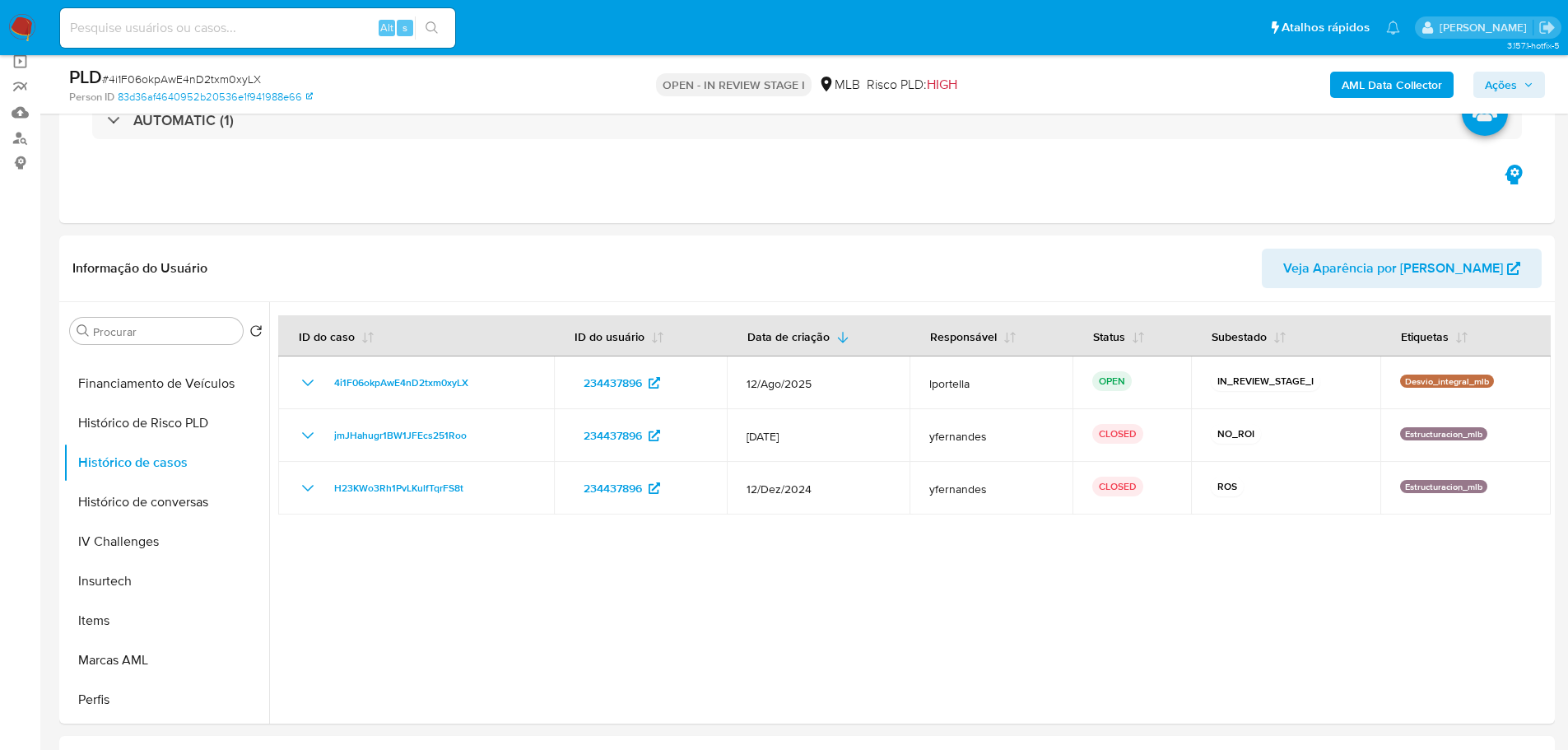
click at [1525, 80] on icon "button" at bounding box center [1528, 84] width 10 height 10
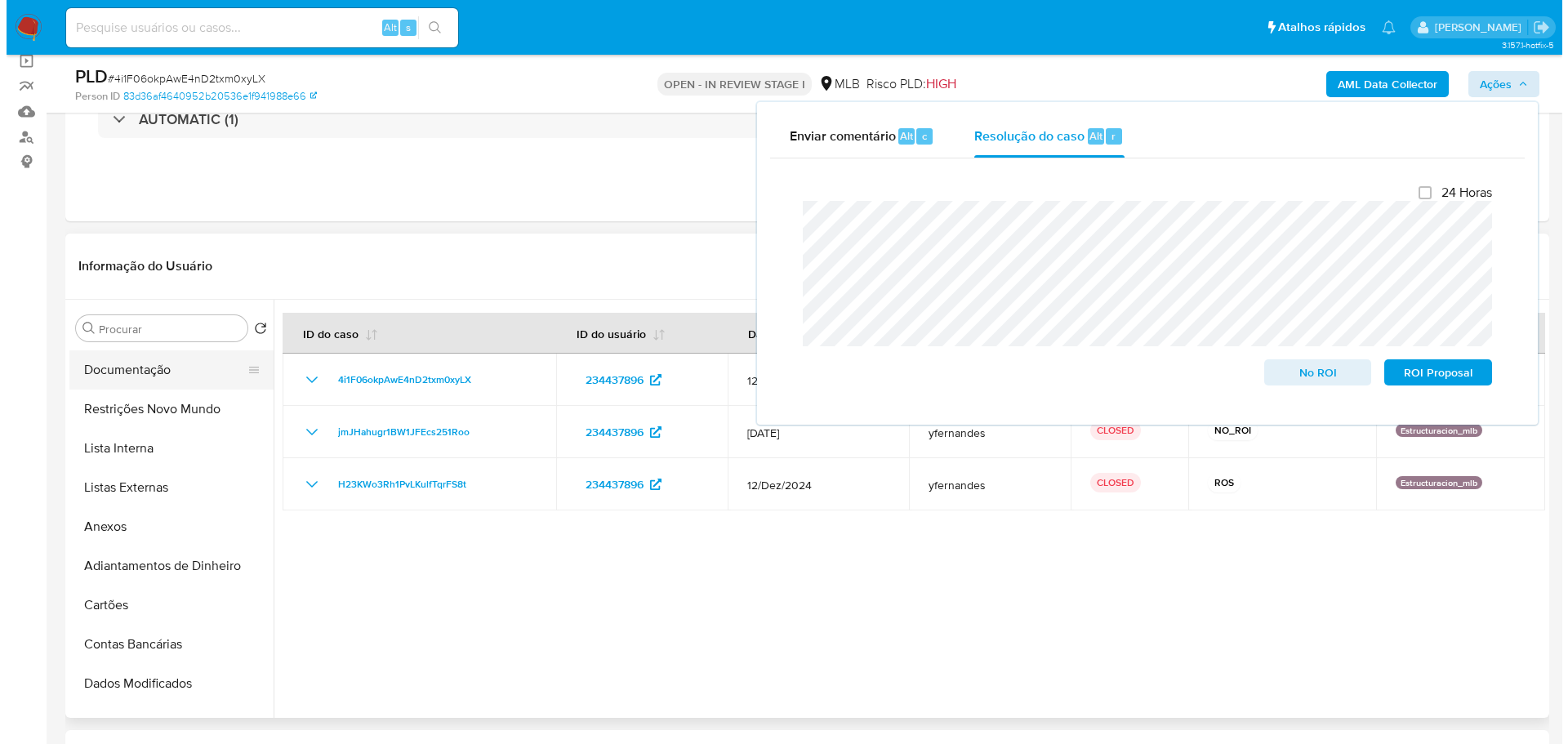
scroll to position [0, 0]
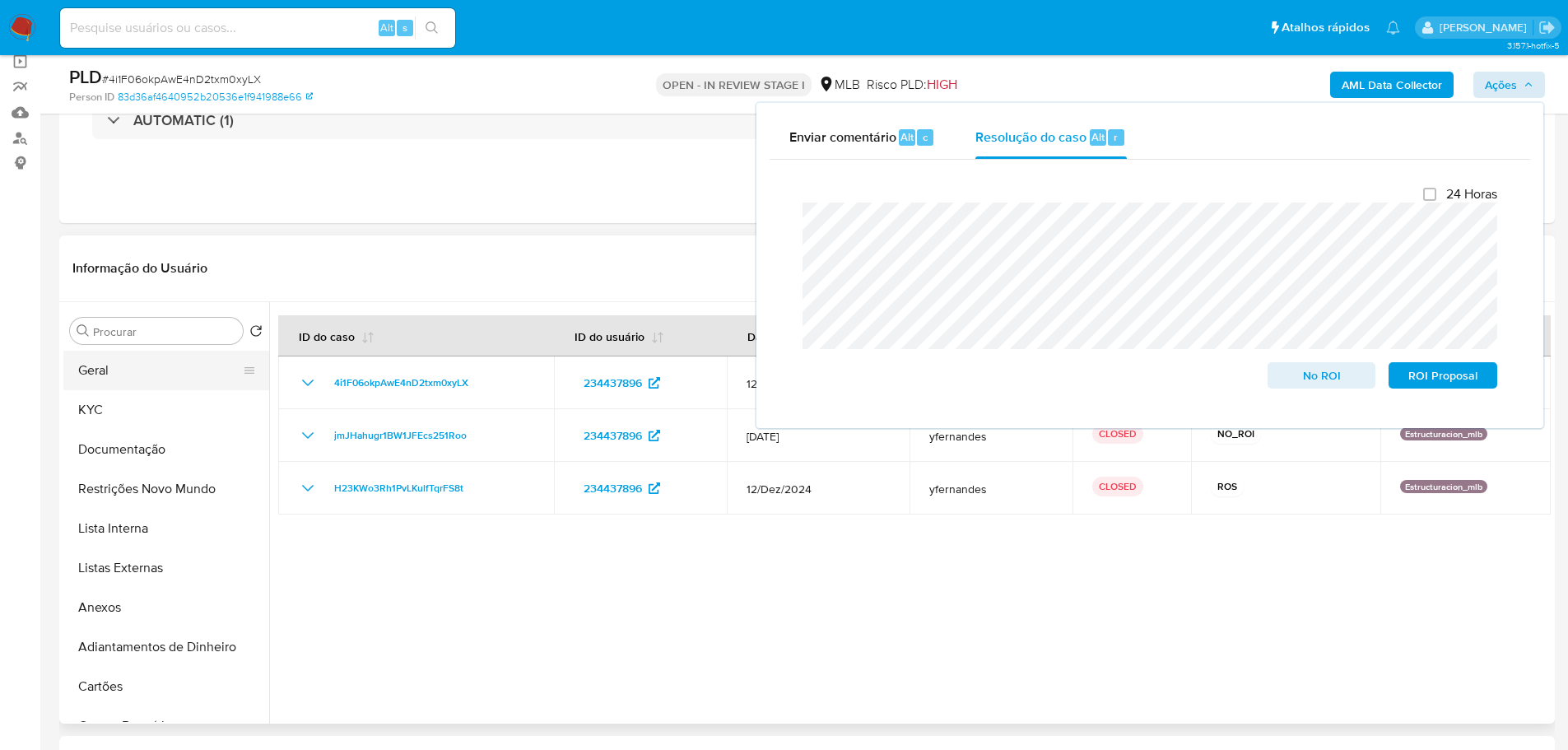
click at [127, 381] on button "Geral" at bounding box center [159, 371] width 192 height 39
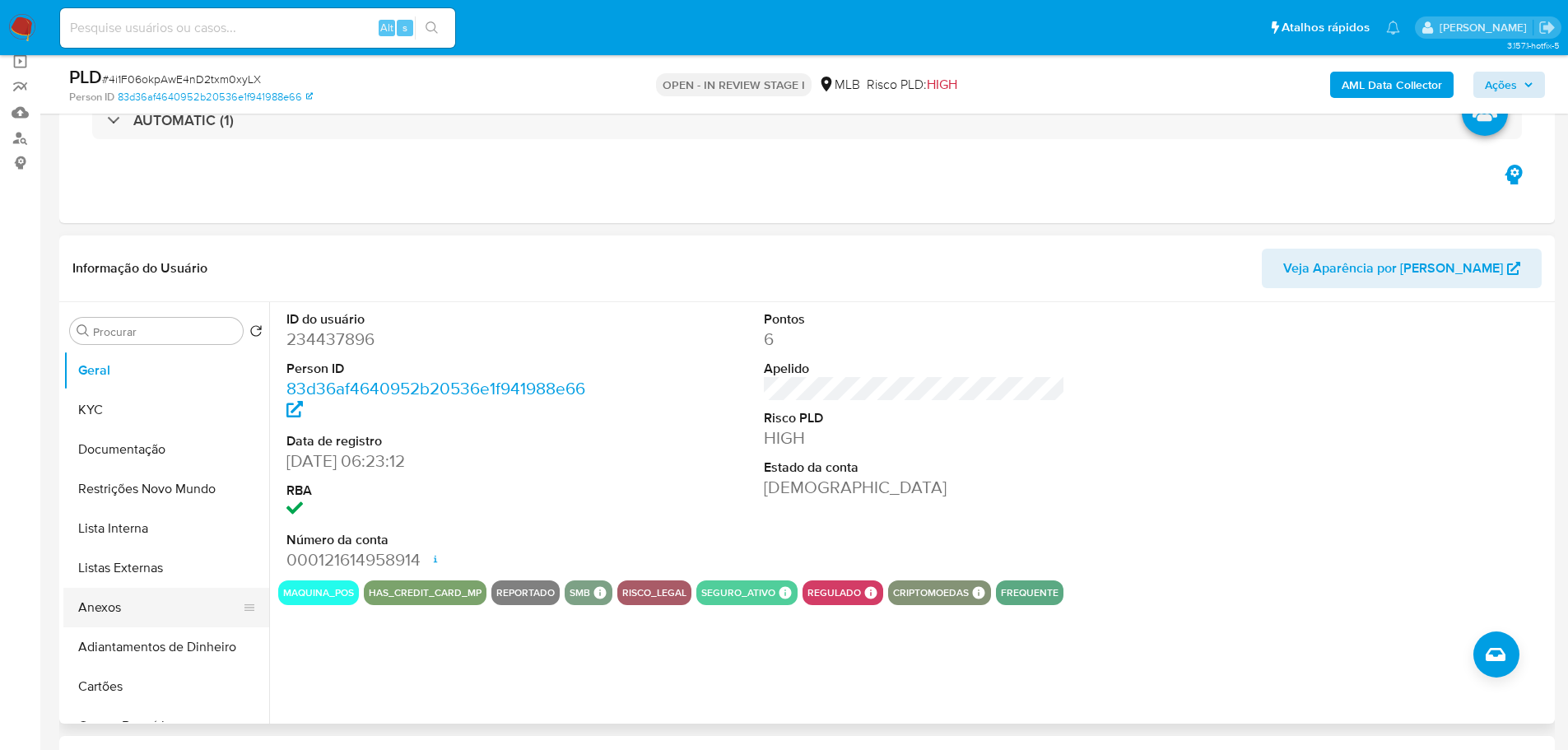
click at [146, 621] on button "Anexos" at bounding box center [159, 607] width 192 height 39
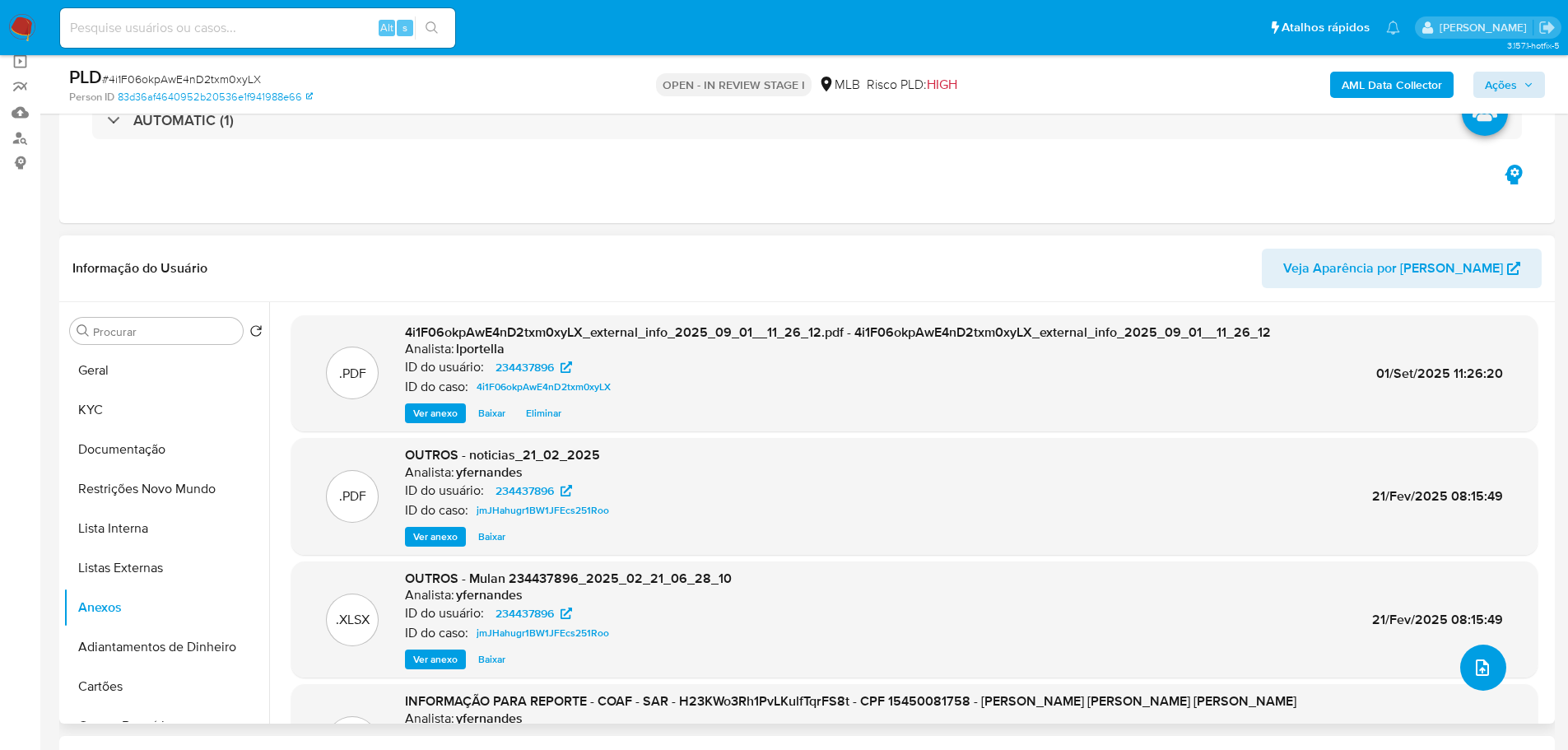
click at [1472, 671] on icon "upload-file" at bounding box center [1482, 668] width 20 height 20
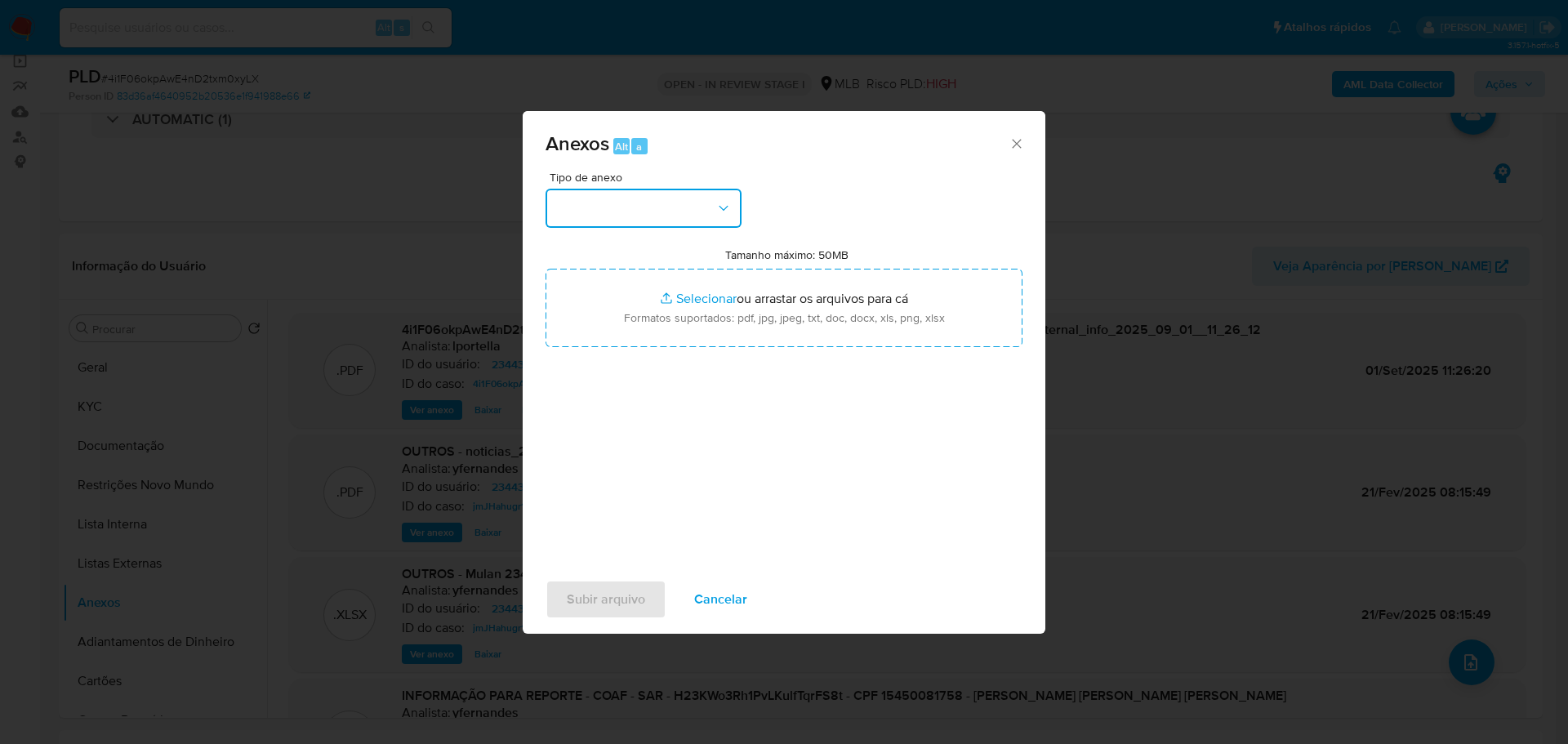
click at [611, 211] on button "button" at bounding box center [643, 208] width 196 height 39
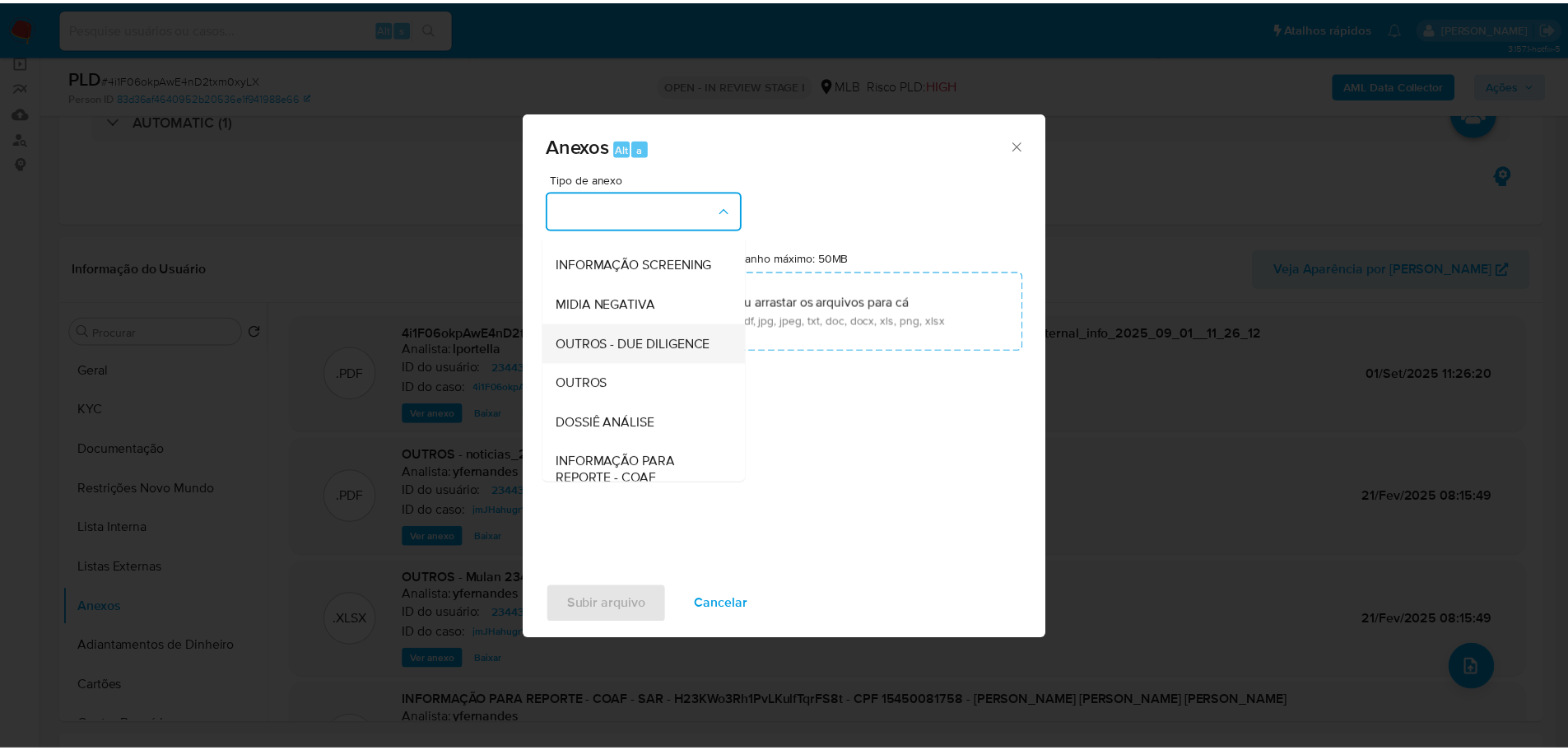
scroll to position [253, 0]
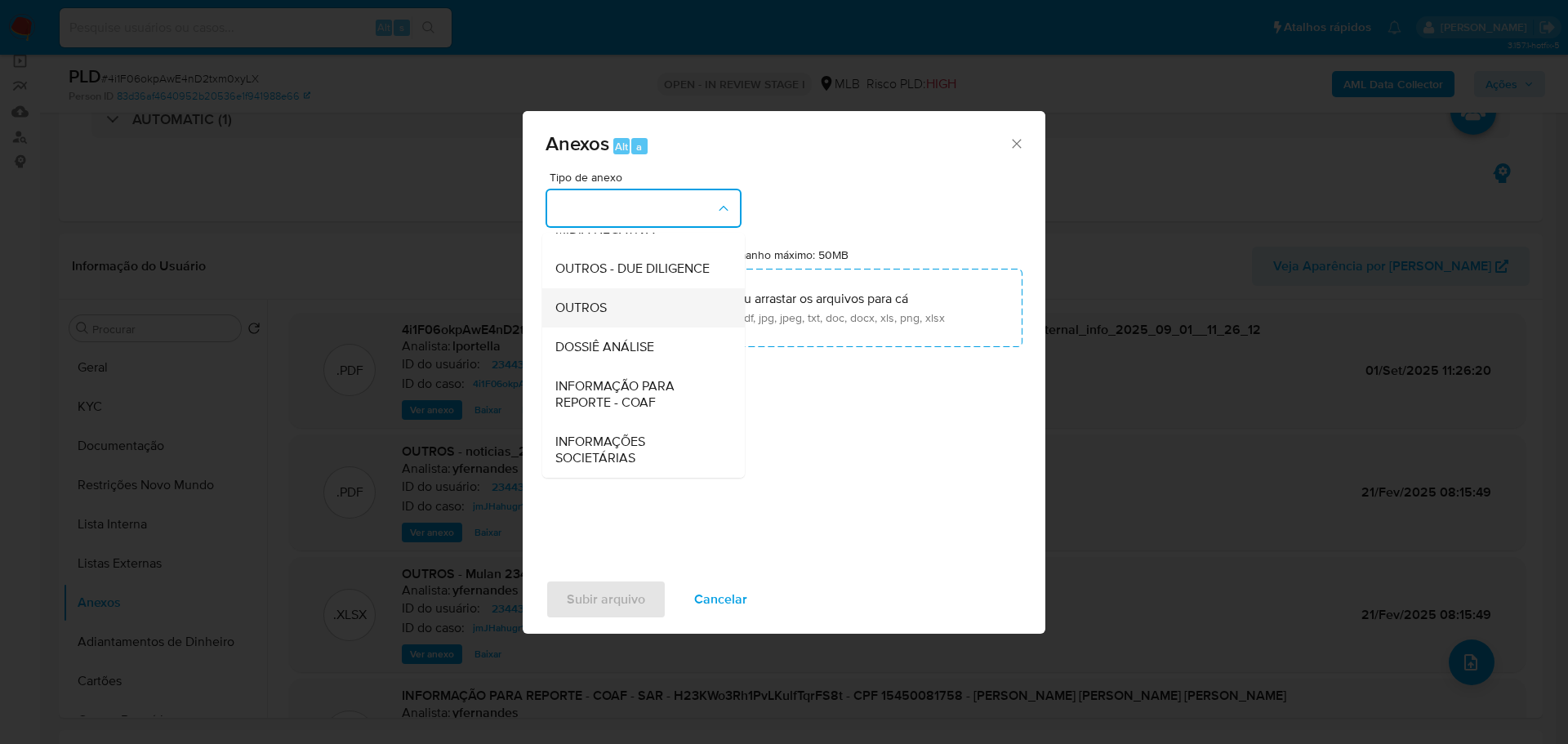
click at [614, 307] on div "OUTROS" at bounding box center [639, 308] width 167 height 39
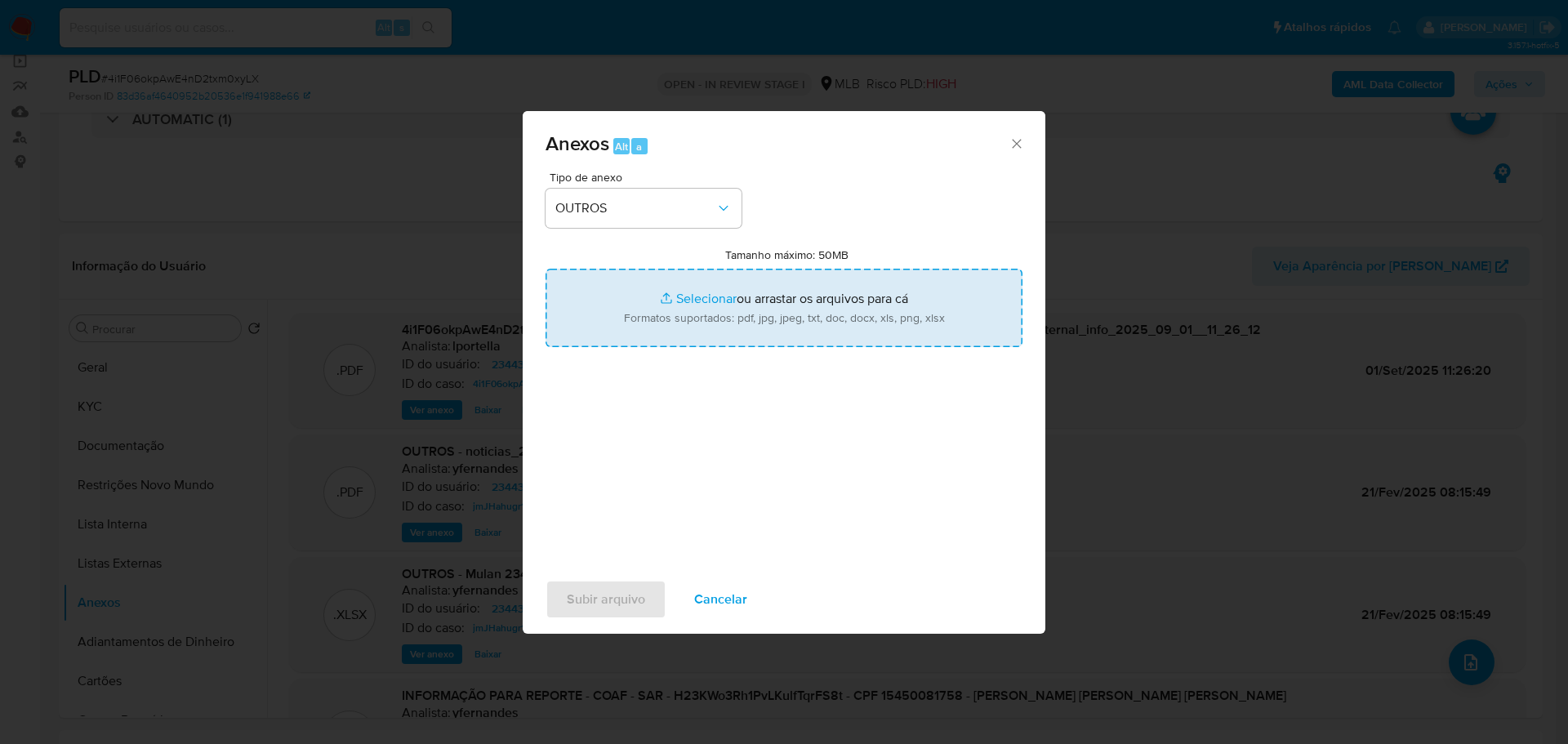
type input "C:\fakepath\2º SAR - XXX - CPF 15450081758 - RAFAELA DE CASTRO MAGALHAES DE LIM…"
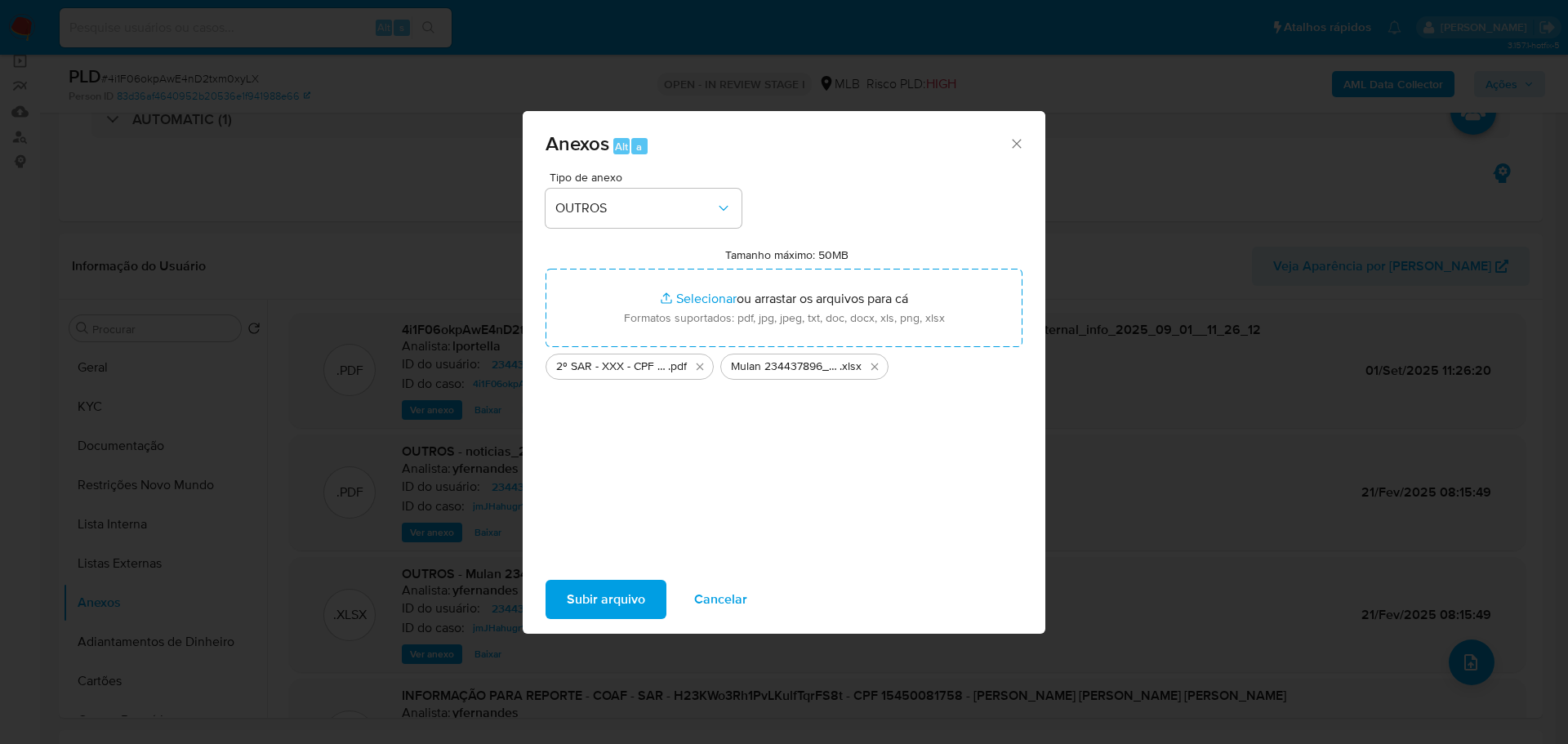
click at [617, 588] on span "Subir arquivo" at bounding box center [606, 599] width 78 height 36
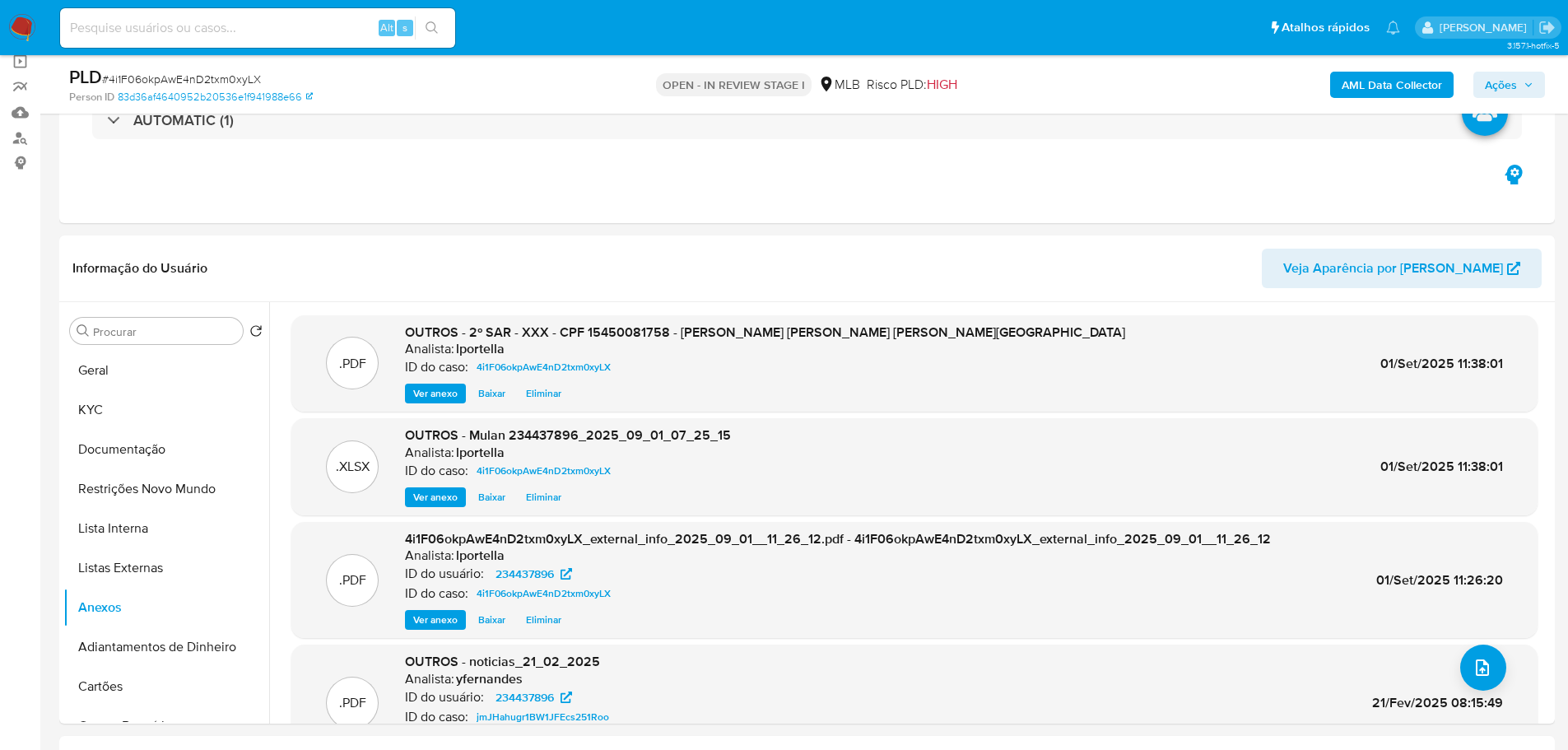
click at [1509, 88] on span "Ações" at bounding box center [1501, 84] width 32 height 26
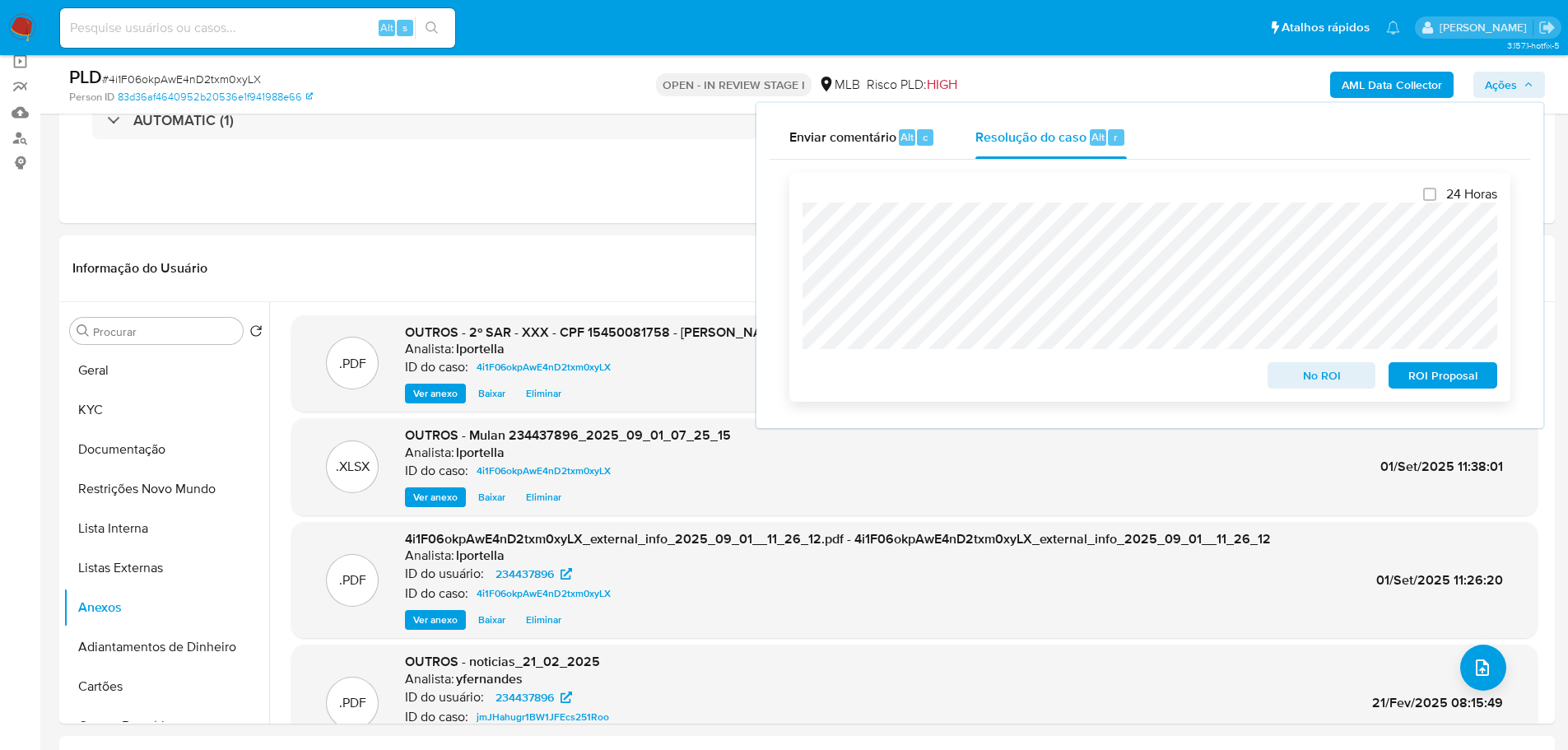
click at [1466, 379] on span "ROI Proposal" at bounding box center [1443, 375] width 86 height 23
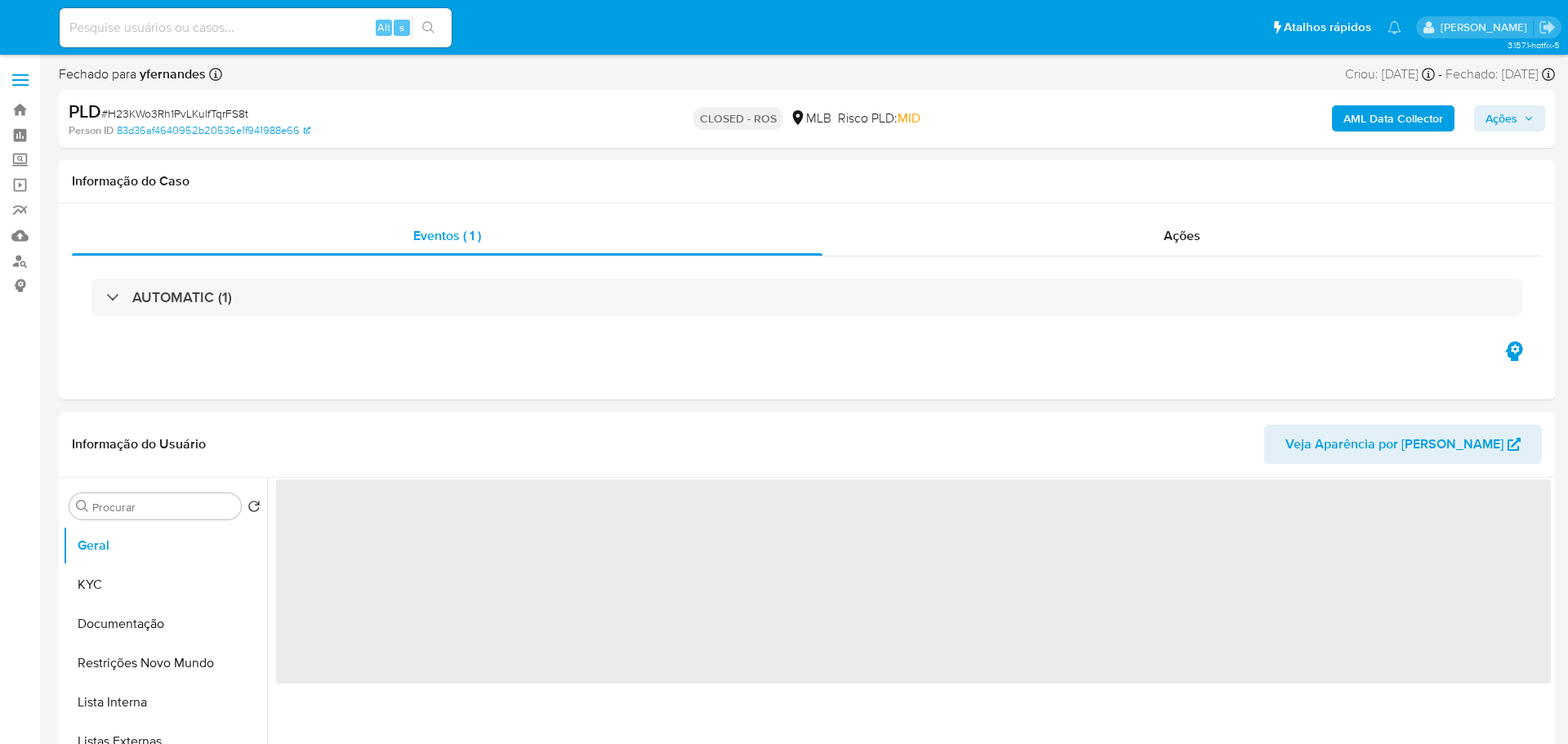
select select "10"
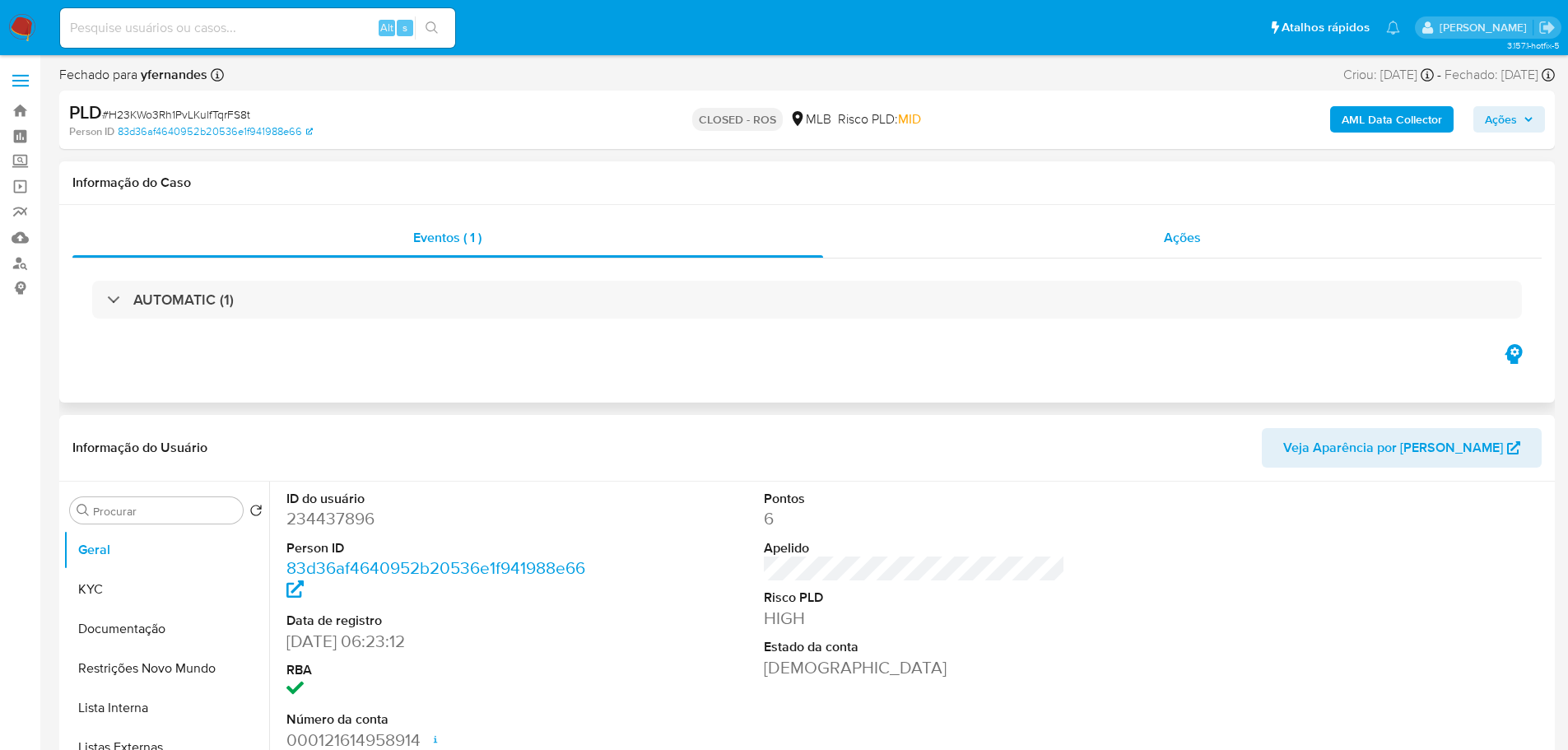
click at [1211, 235] on div "Ações" at bounding box center [1182, 238] width 720 height 39
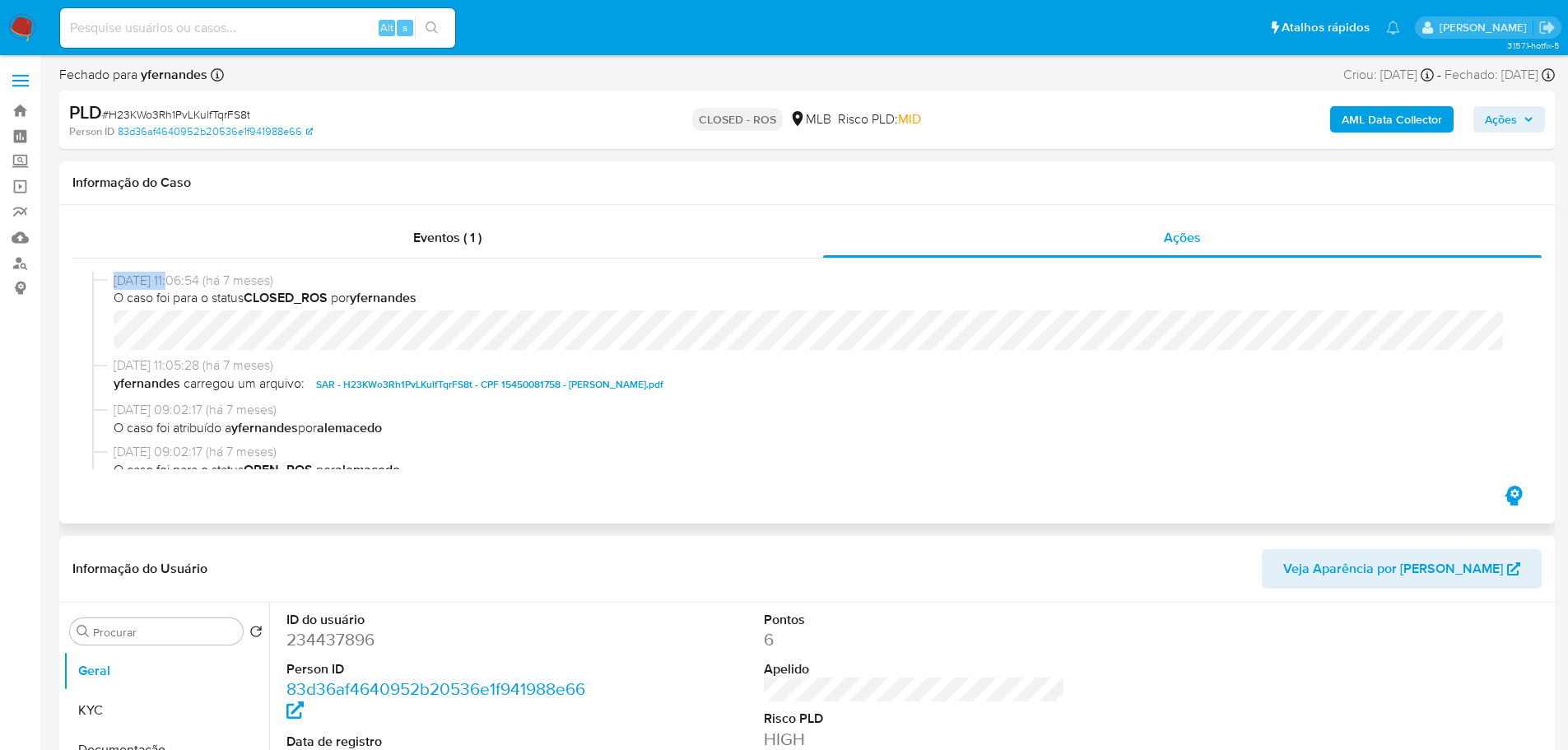
drag, startPoint x: 179, startPoint y: 280, endPoint x: 113, endPoint y: 276, distance: 66.1
click at [113, 276] on div "[DATE] 11:06:54 (há 7 meses) O caso foi para o status CLOSED_ROS por yfernandes" at bounding box center [806, 314] width 1429 height 86
copy span "[DATE]"
click at [440, 220] on div "Eventos ( 1 )" at bounding box center [447, 238] width 751 height 39
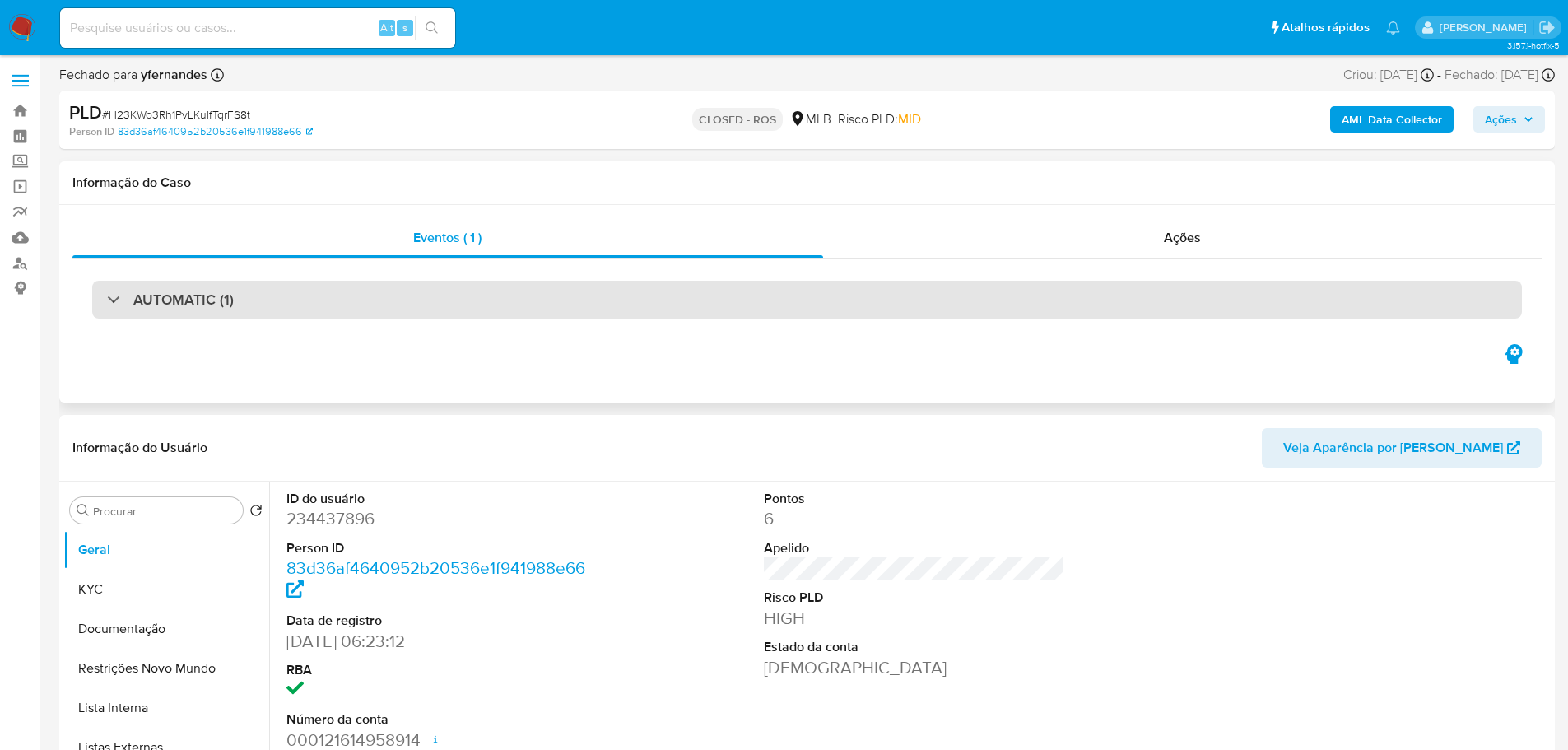
click at [147, 292] on h3 "AUTOMATIC (1)" at bounding box center [183, 300] width 100 height 18
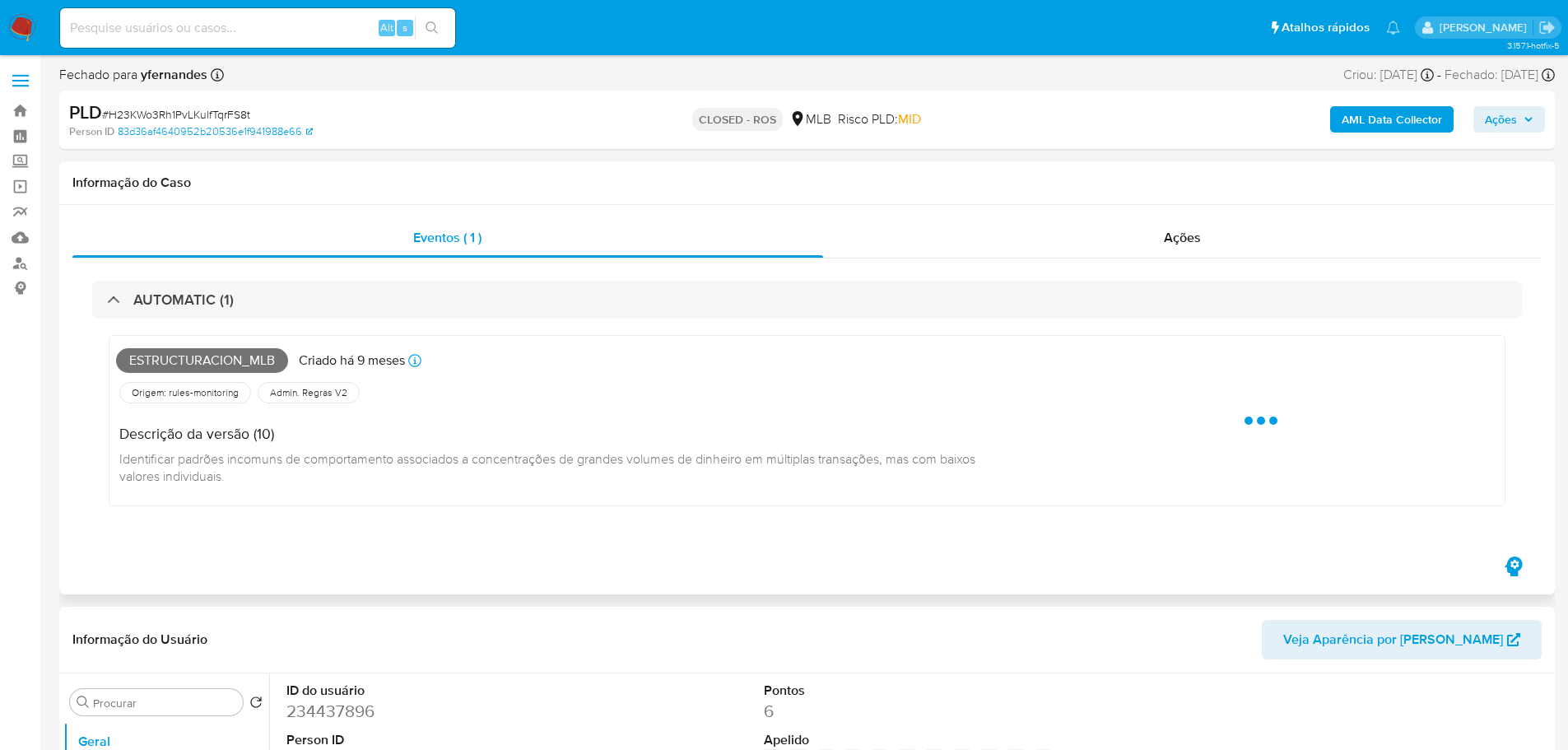
click at [200, 354] on span "Estructuracion_mlb" at bounding box center [202, 361] width 172 height 25
copy span "Estructuracion_mlb"
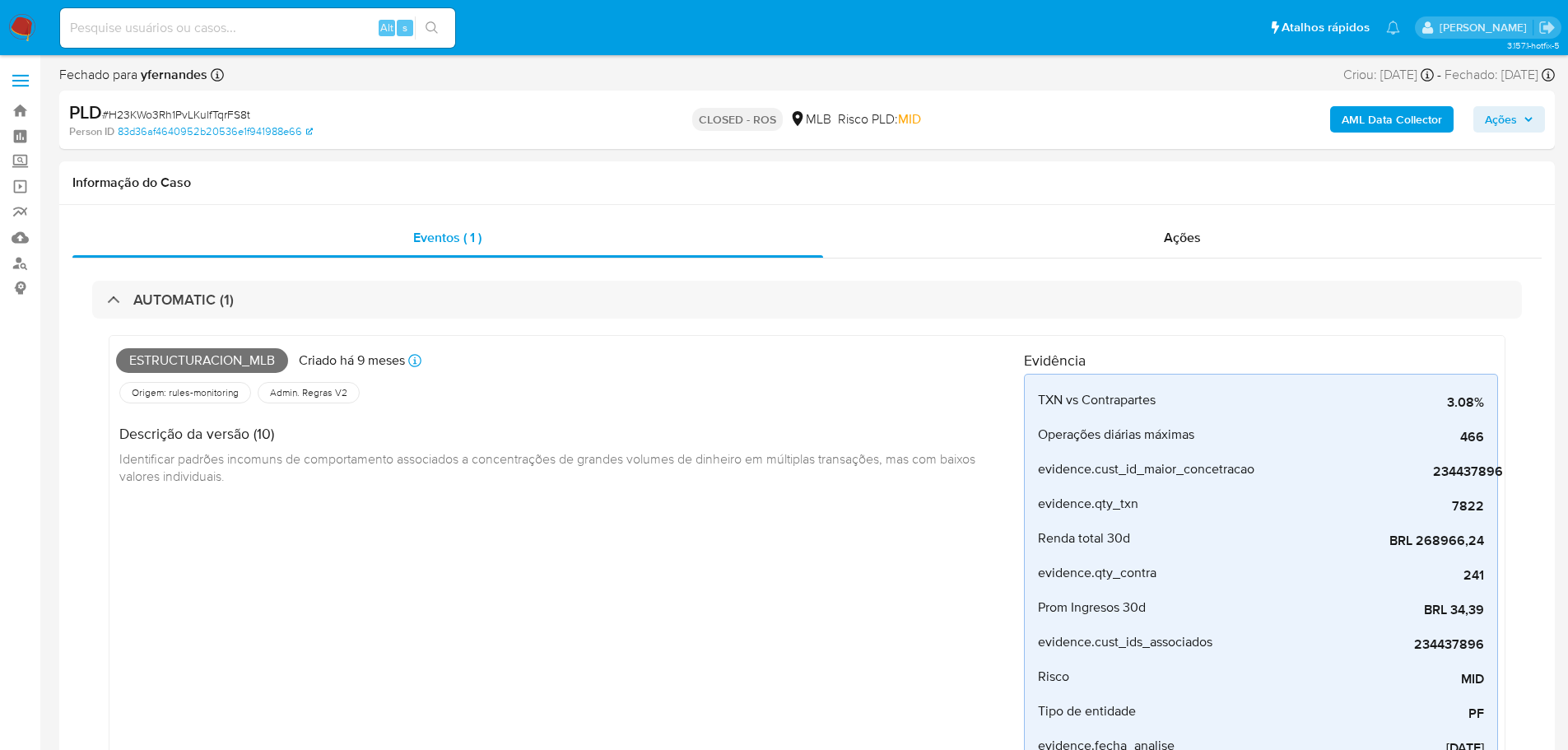
click at [200, 117] on span "# H23KWo3Rh1PvLKulfTqrFS8t" at bounding box center [176, 115] width 149 height 16
copy span "H23KWo3Rh1PvLKulfTqrFS8t"
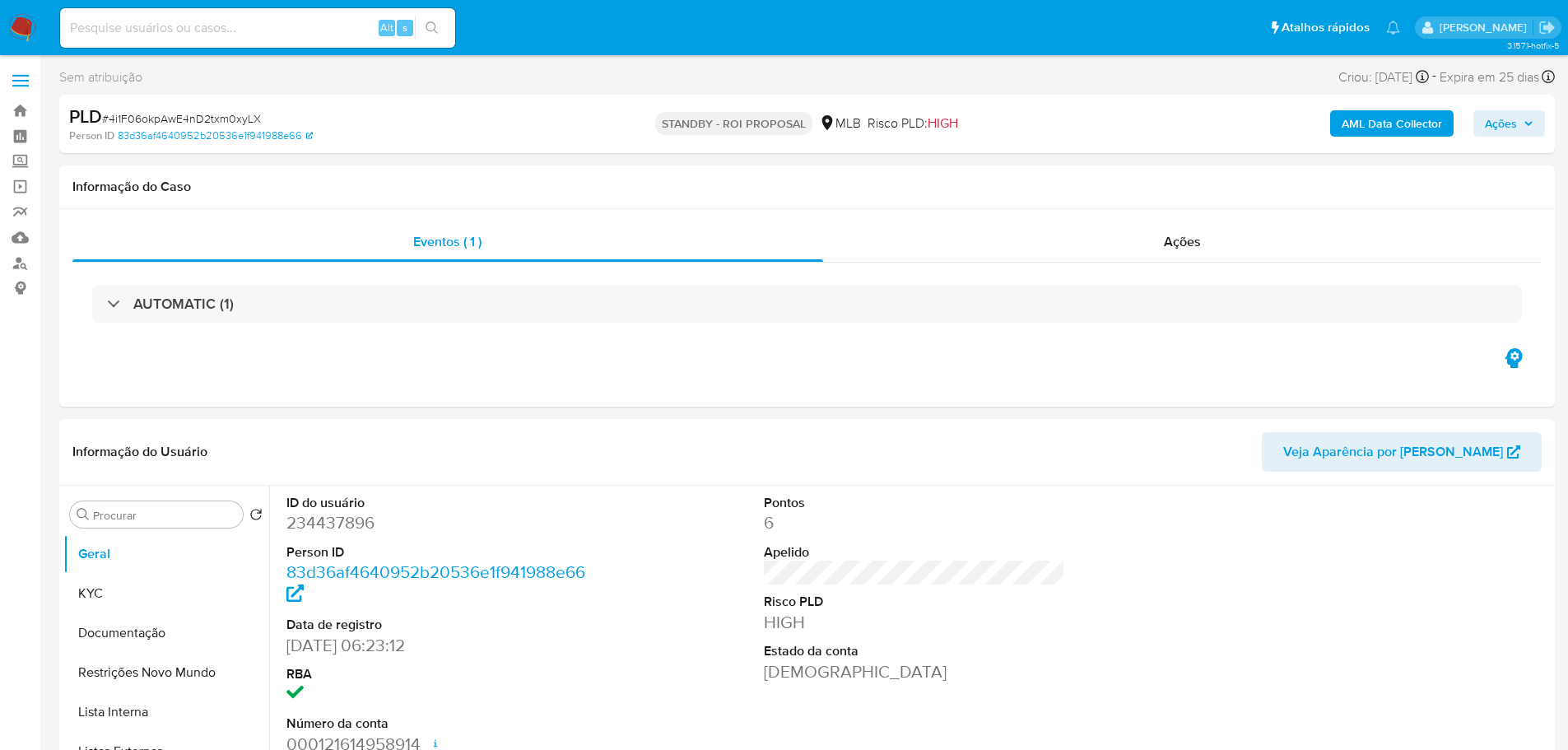
select select "10"
click at [191, 113] on span "# 4i1F06okpAwE4nD2txm0xyLX" at bounding box center [181, 118] width 158 height 16
copy span "4i1F06okpAwE4nD2txm0xyLX"
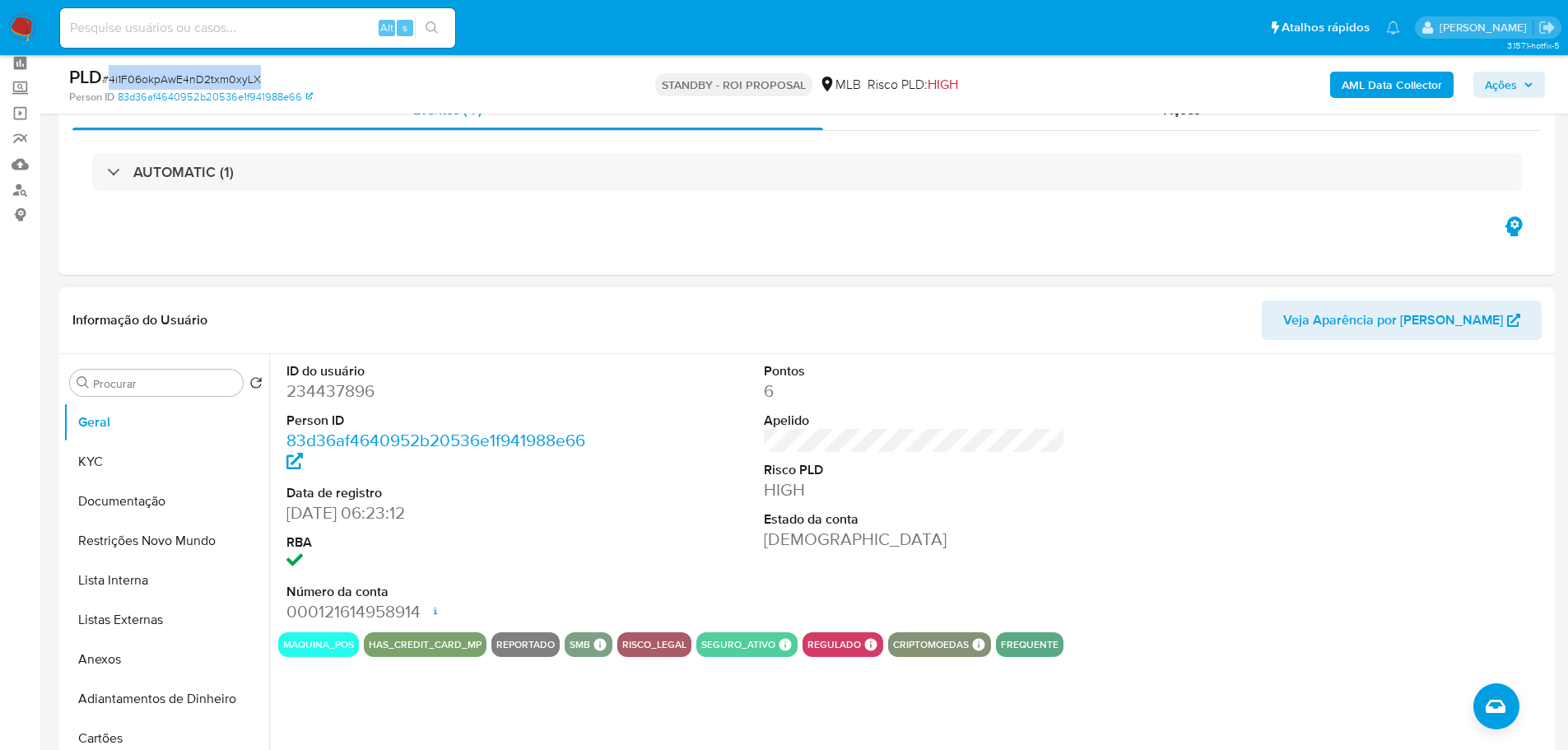
scroll to position [165, 0]
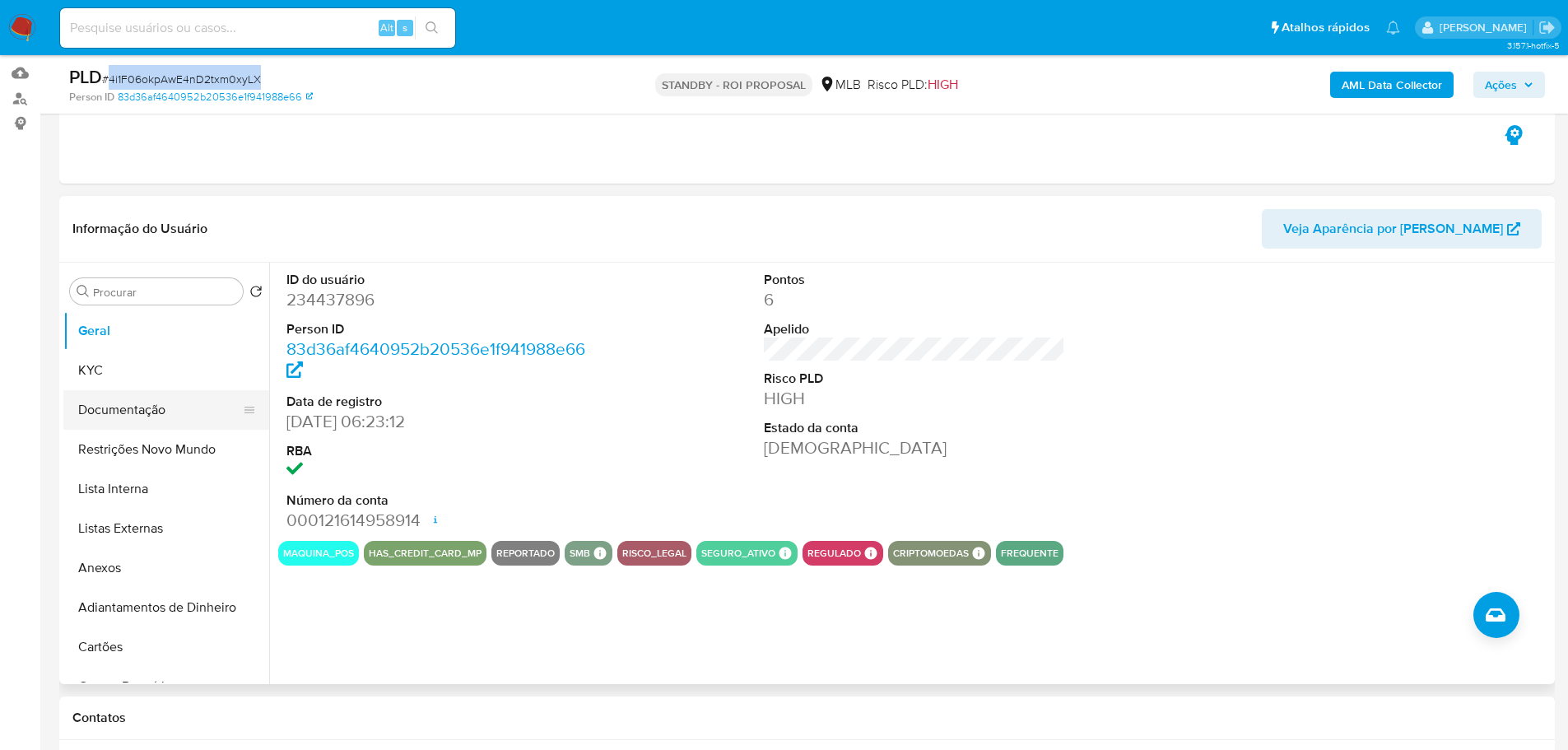
drag, startPoint x: 140, startPoint y: 407, endPoint x: 159, endPoint y: 399, distance: 20.6
click at [141, 407] on button "Documentação" at bounding box center [159, 410] width 192 height 39
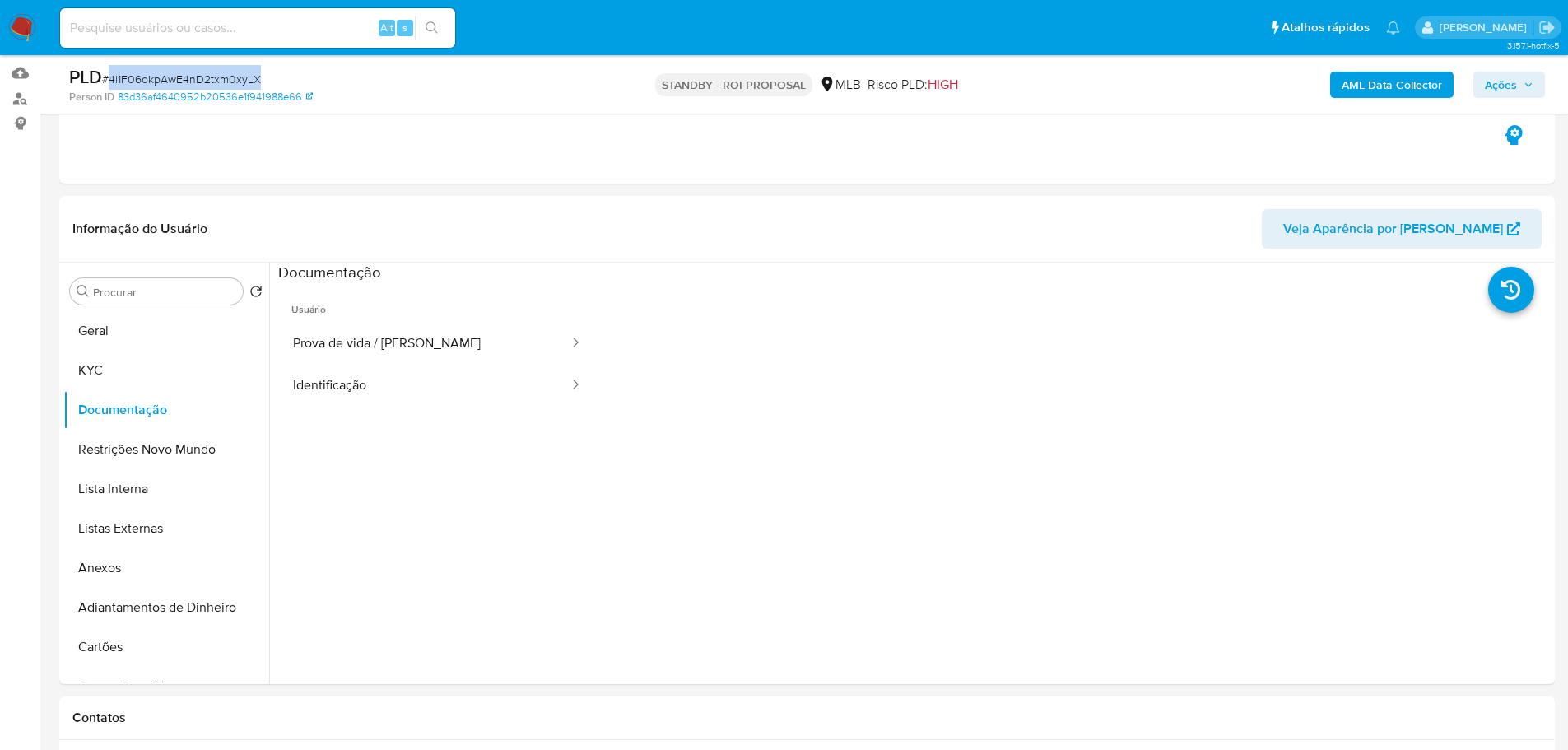
click at [15, 19] on img at bounding box center [21, 28] width 28 height 28
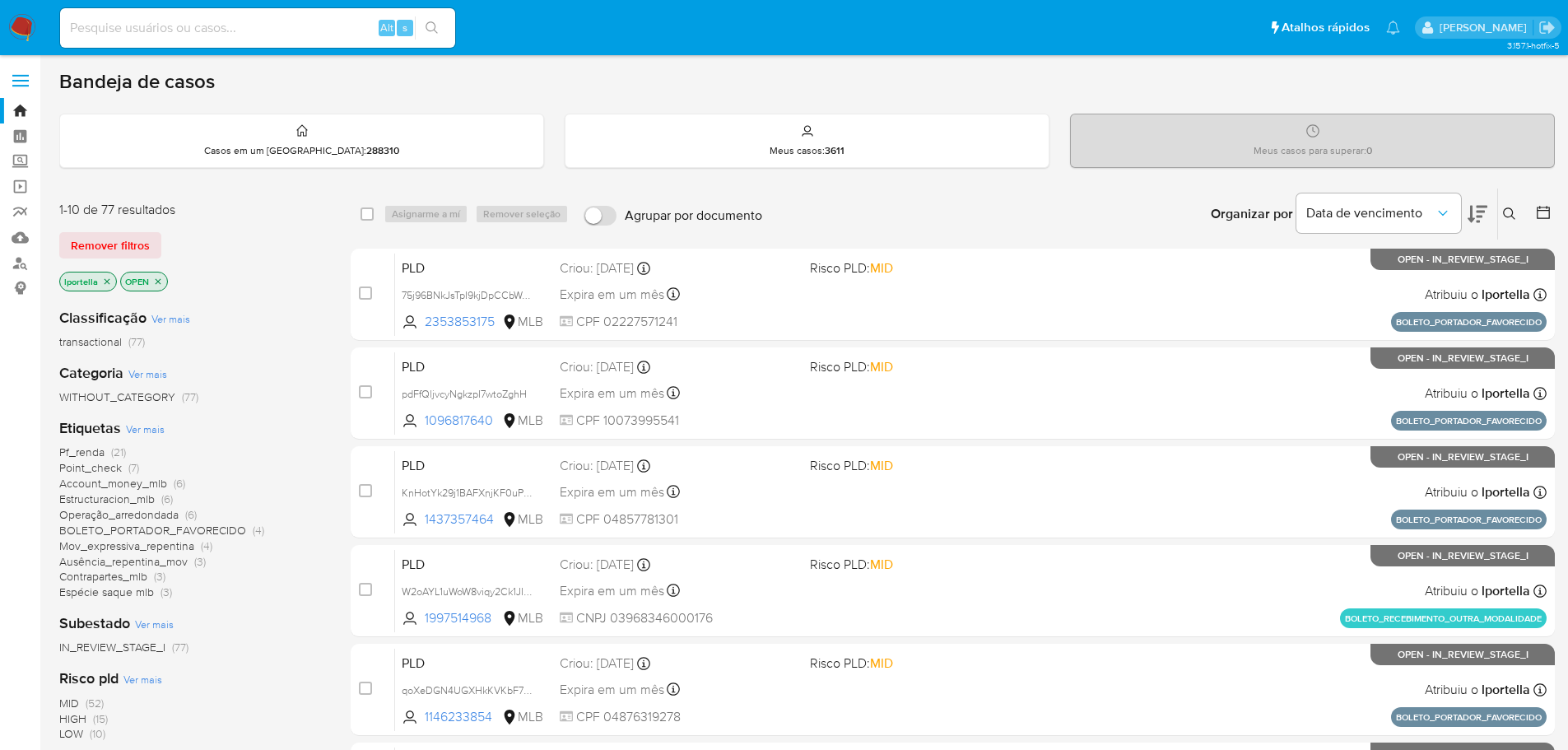
click at [302, 39] on div "Alt s" at bounding box center [257, 28] width 395 height 39
click at [277, 36] on input at bounding box center [257, 28] width 395 height 21
paste input "aVj5dggA2FbYwf0ozB8u7LCr"
type input "aVj5dggA2FbYwf0ozB8u7LCr"
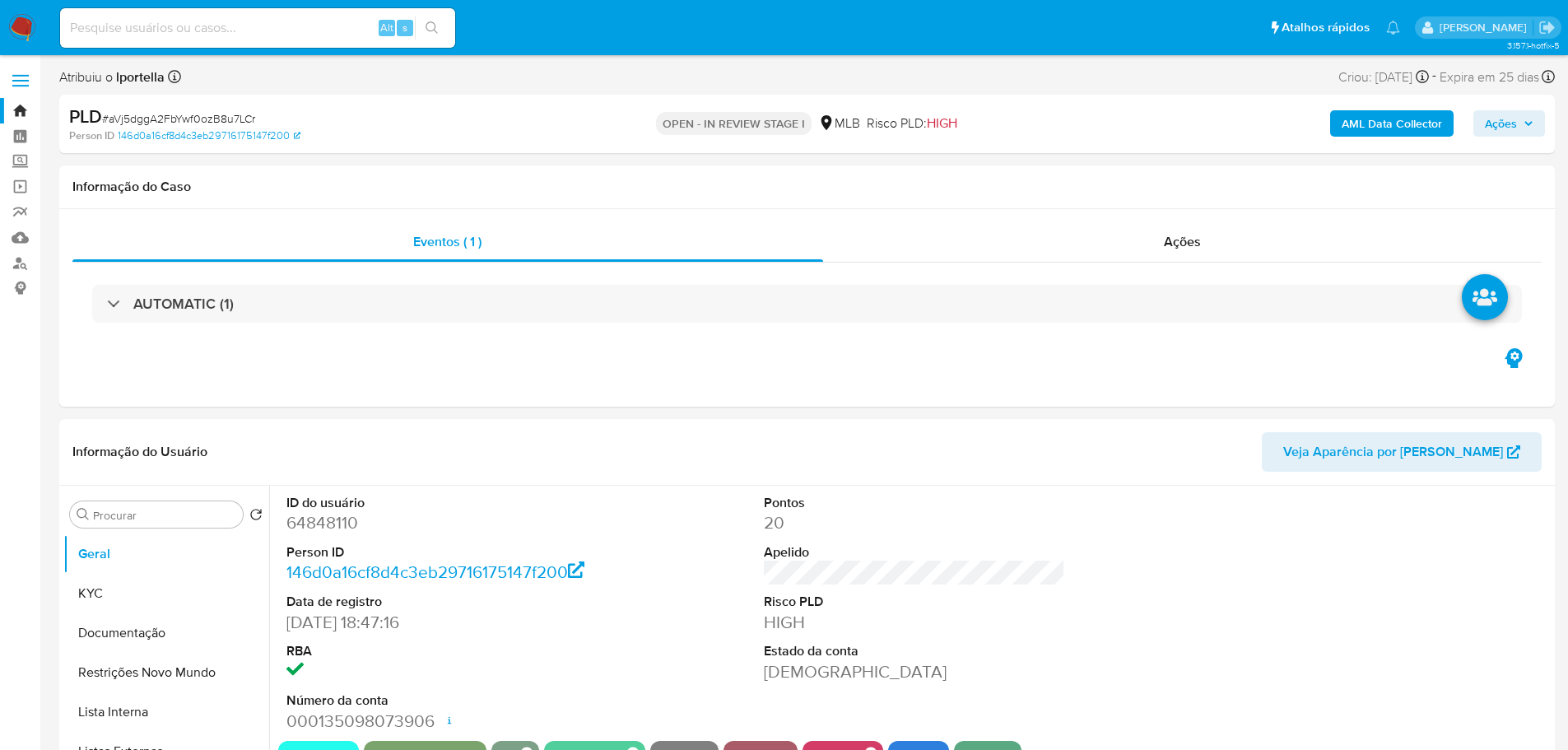
select select "10"
drag, startPoint x: 457, startPoint y: 0, endPoint x: 945, endPoint y: 395, distance: 627.8
click at [945, 395] on div "Eventos ( 1 ) Ações AUTOMATIC (1)" at bounding box center [806, 308] width 1496 height 198
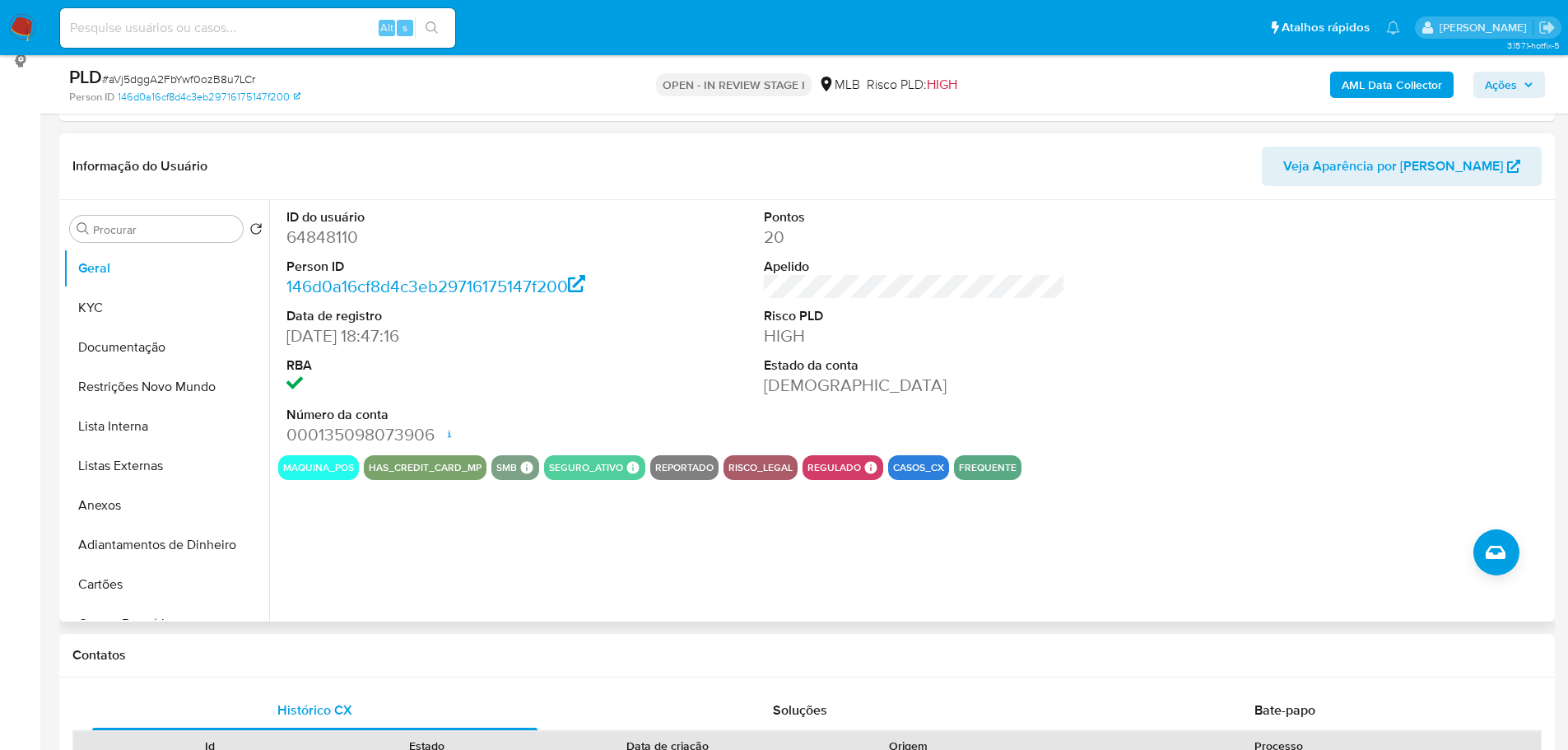
scroll to position [247, 0]
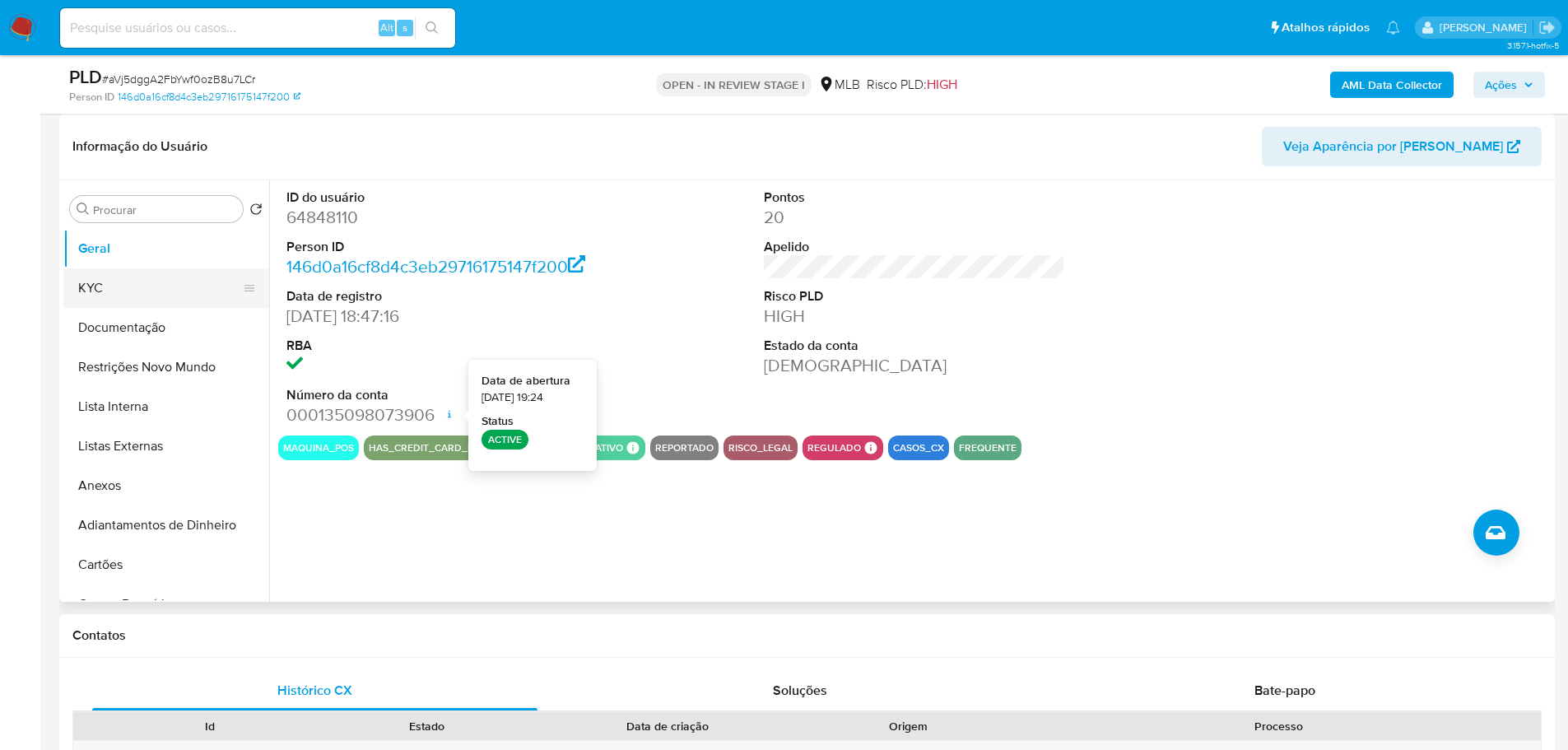
click at [113, 289] on button "KYC" at bounding box center [159, 288] width 192 height 39
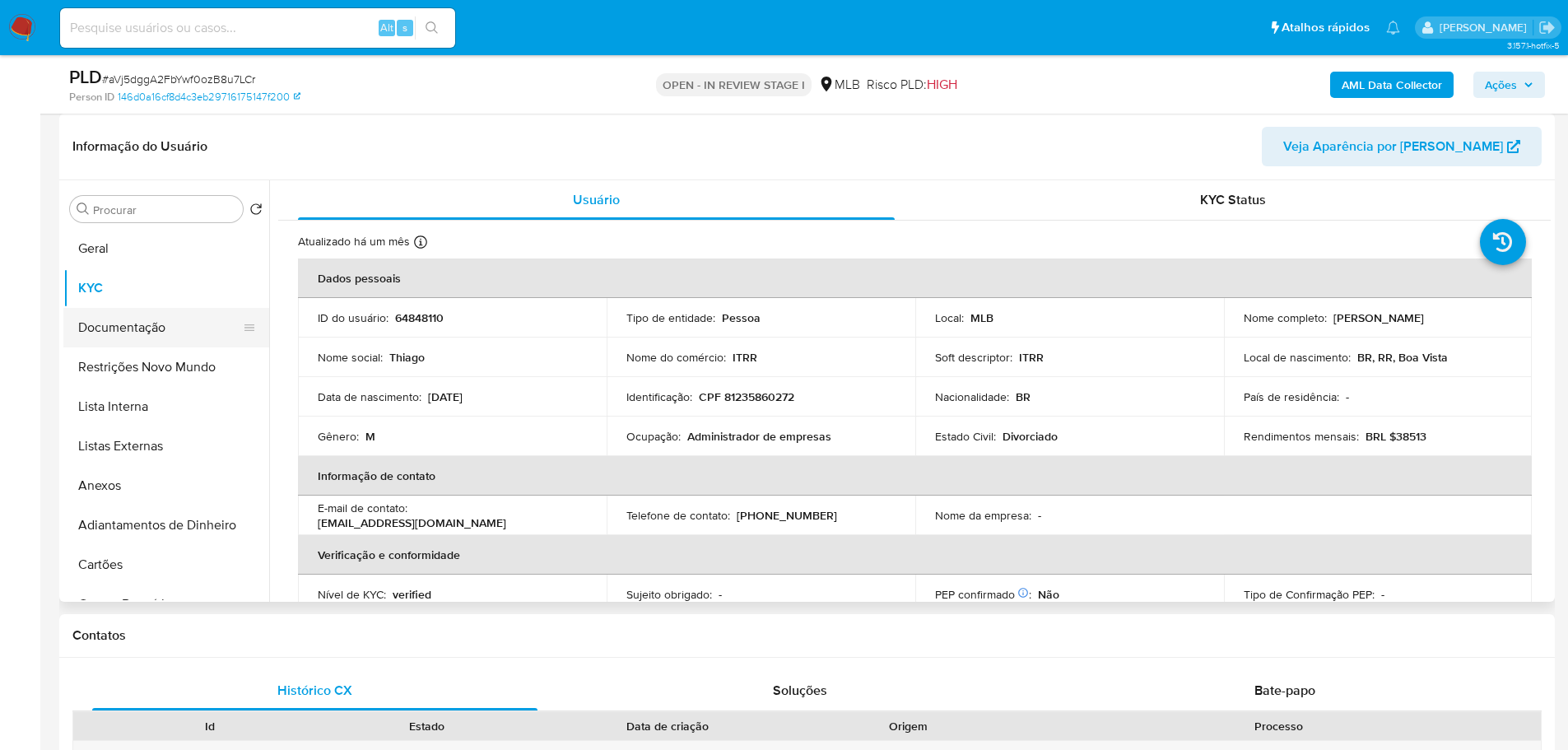
click at [126, 330] on button "Documentação" at bounding box center [159, 328] width 192 height 39
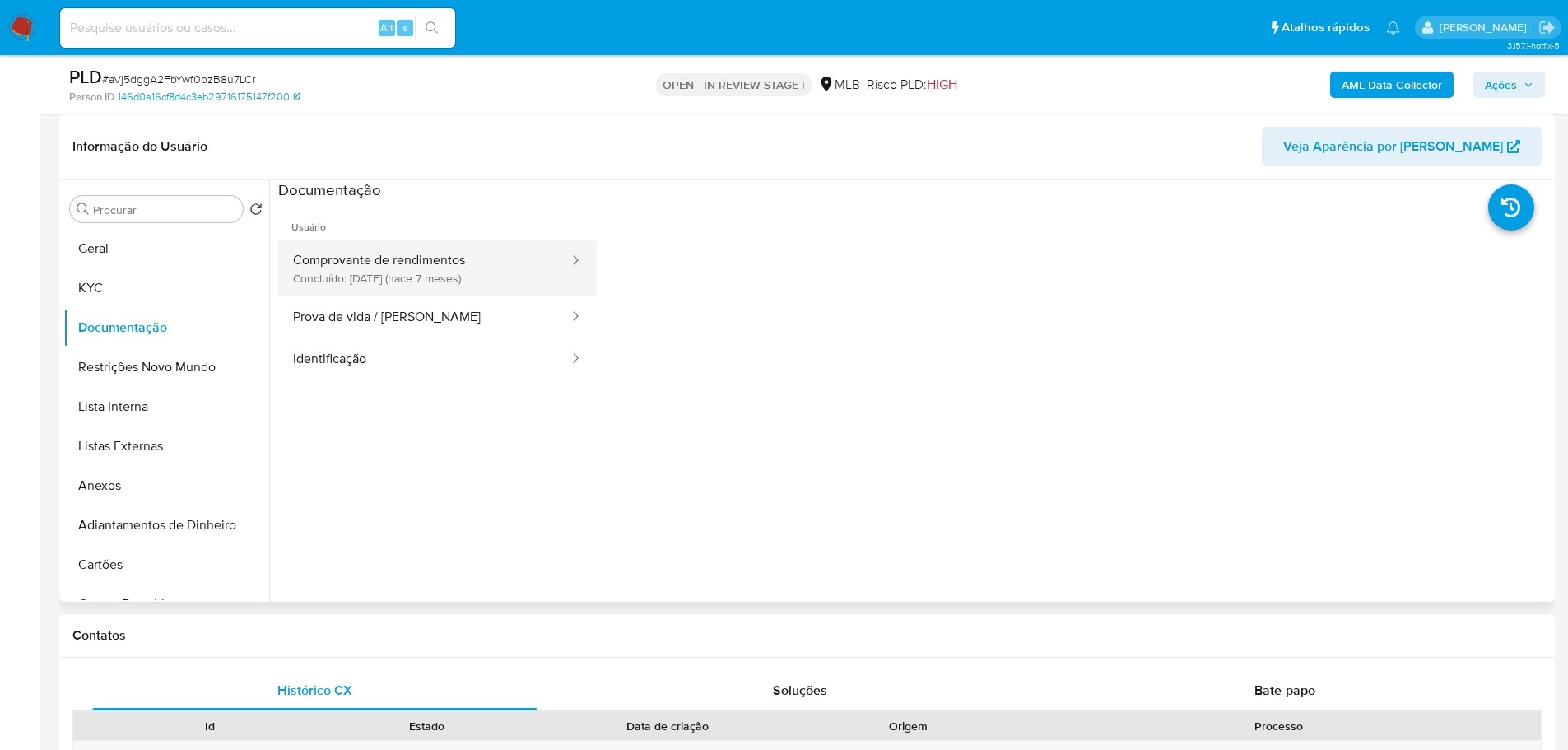
click at [373, 273] on button "Comprovante de rendimentos Concluído: [DATE] (hace 7 meses)" at bounding box center [424, 268] width 292 height 56
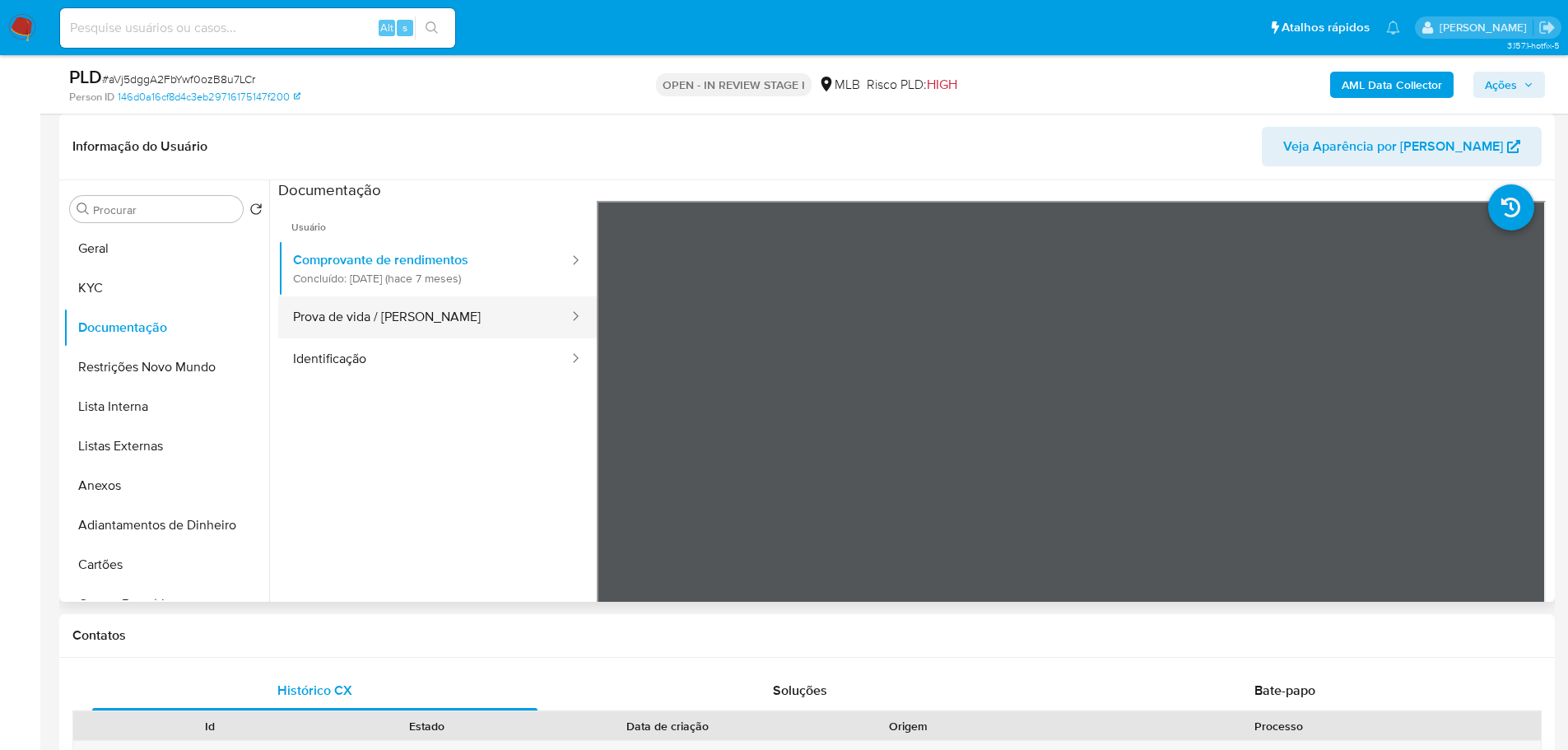
click at [379, 318] on button "Prova de vida / [PERSON_NAME]" at bounding box center [424, 317] width 292 height 42
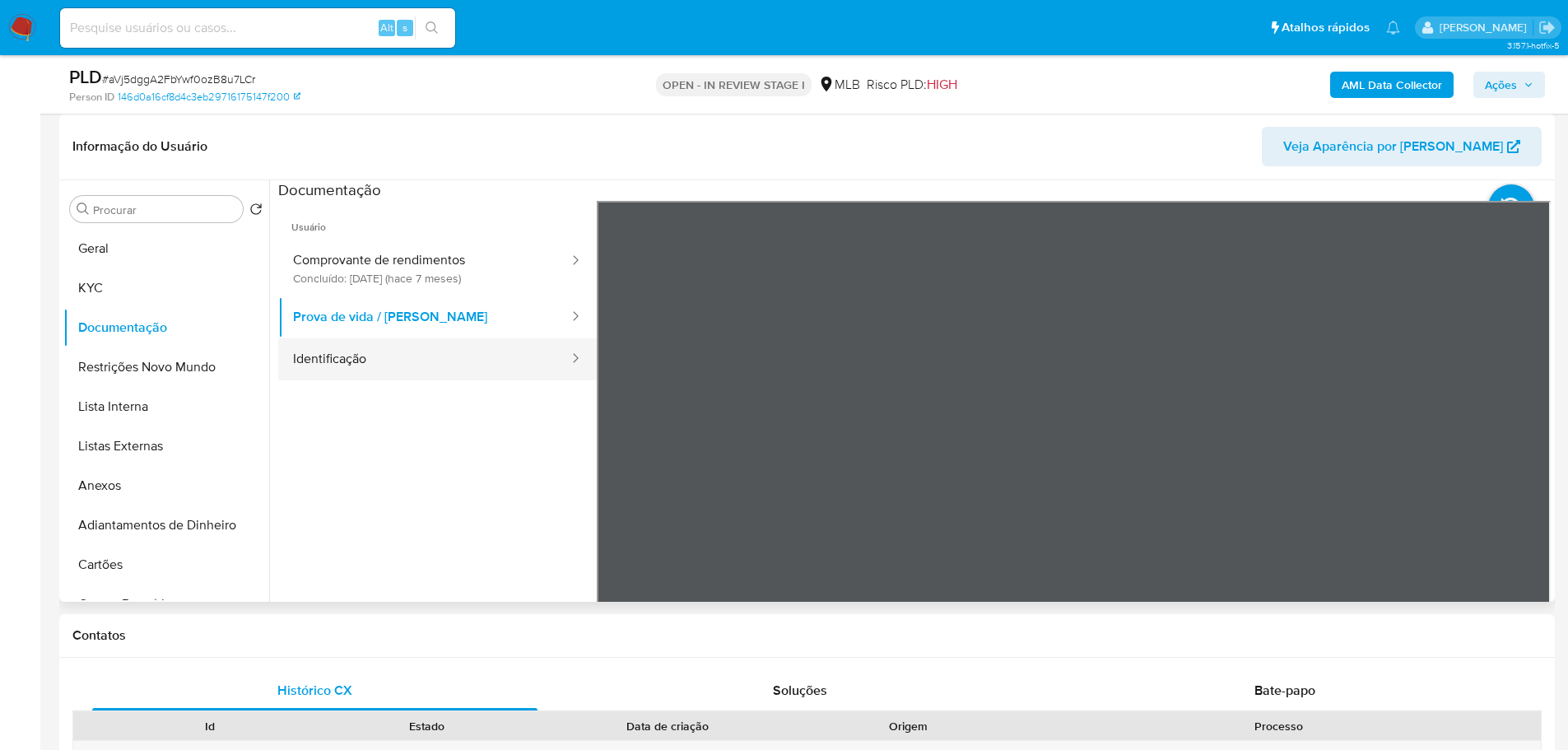
click at [473, 348] on button "Identificação" at bounding box center [424, 359] width 292 height 42
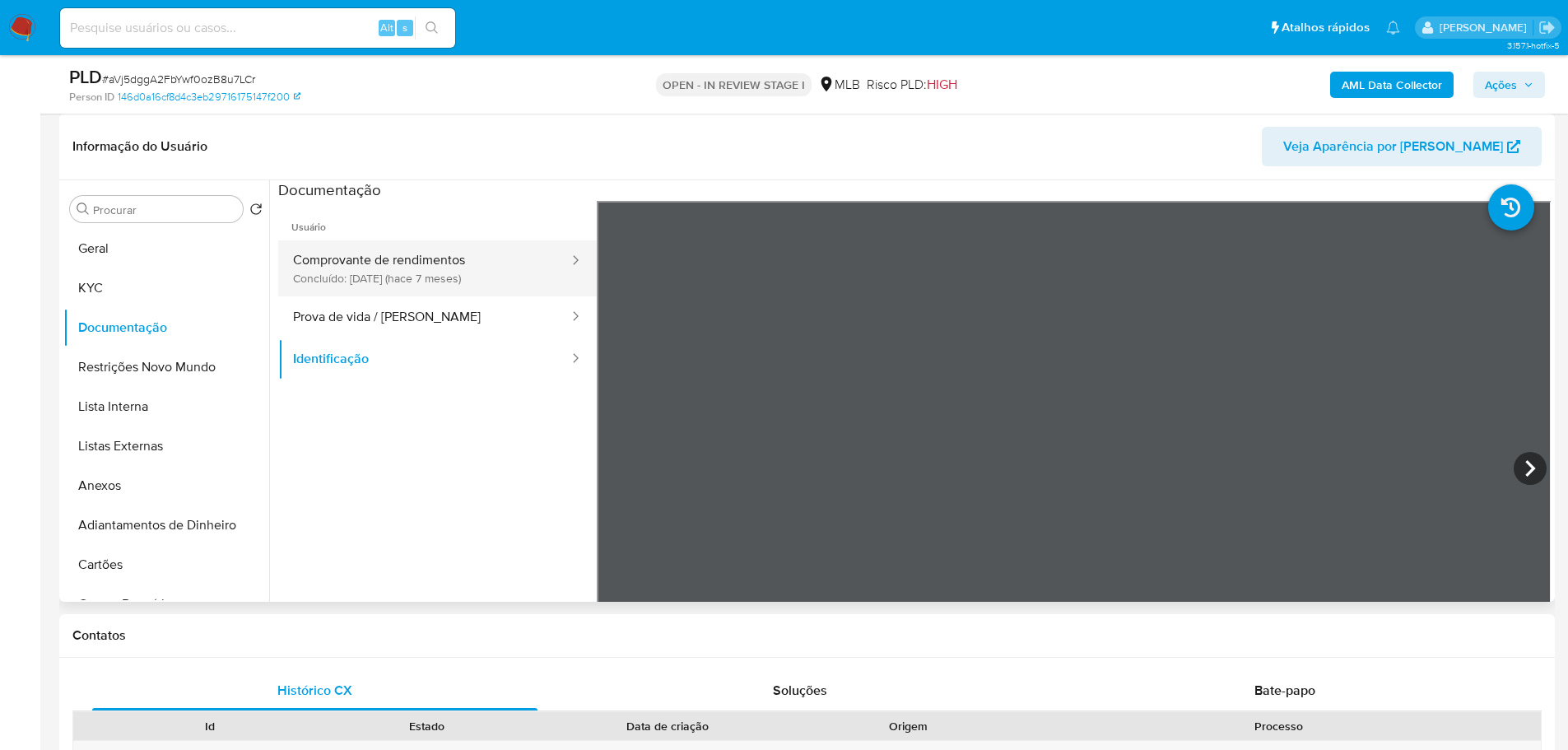
click at [342, 268] on button "Comprovante de rendimentos Concluído: [DATE] (hace 7 meses)" at bounding box center [424, 268] width 292 height 56
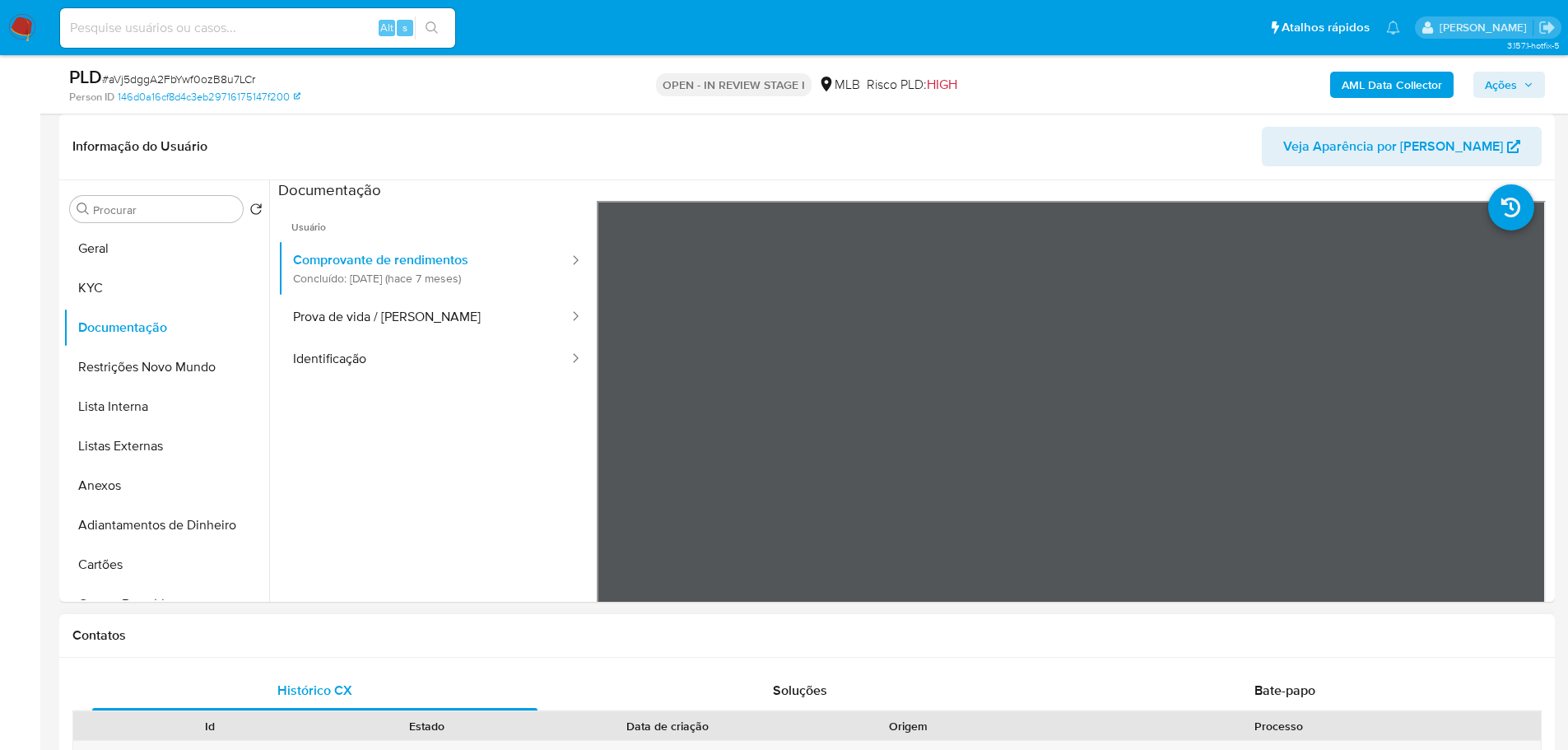
click at [548, 642] on h1 "Contatos" at bounding box center [806, 635] width 1469 height 16
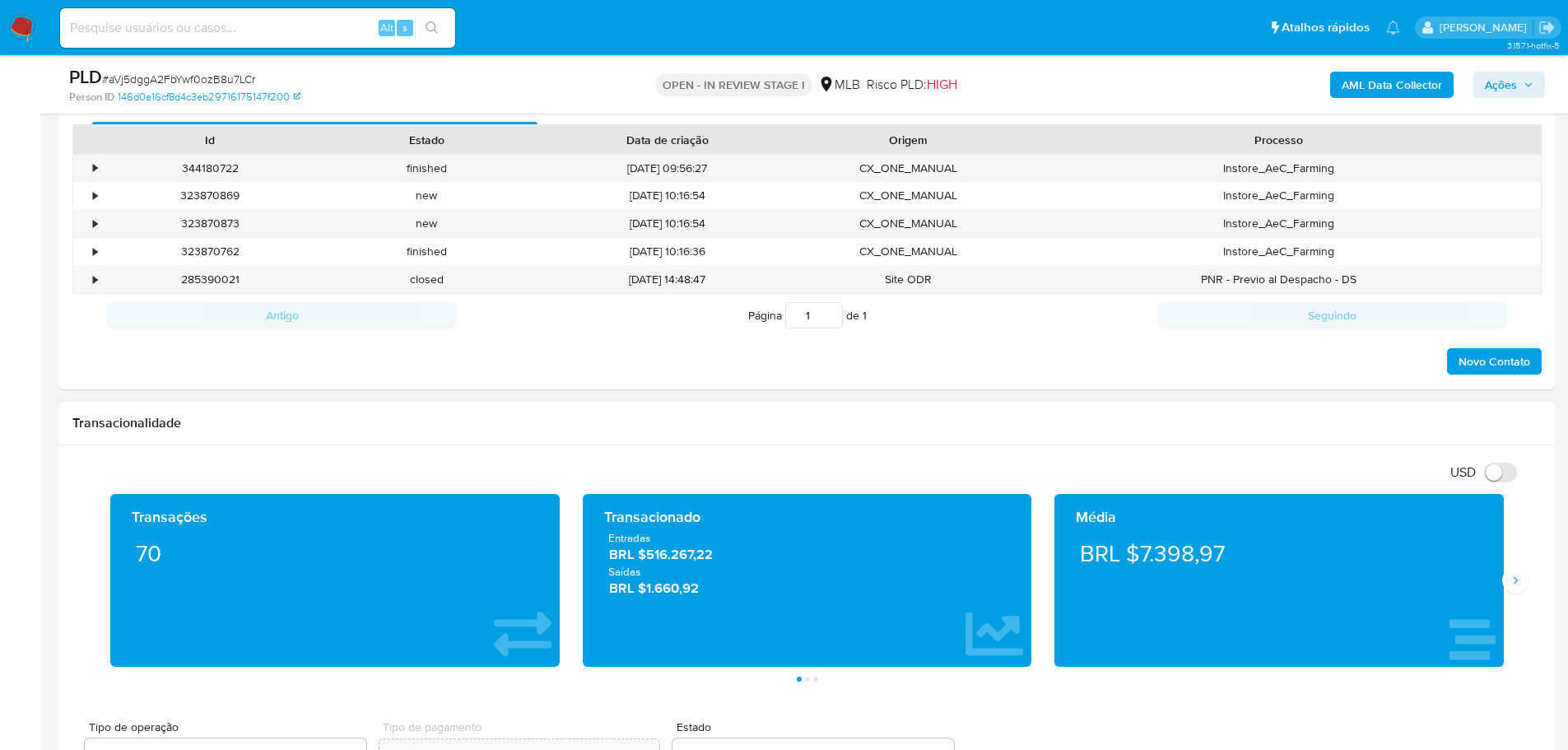
scroll to position [905, 0]
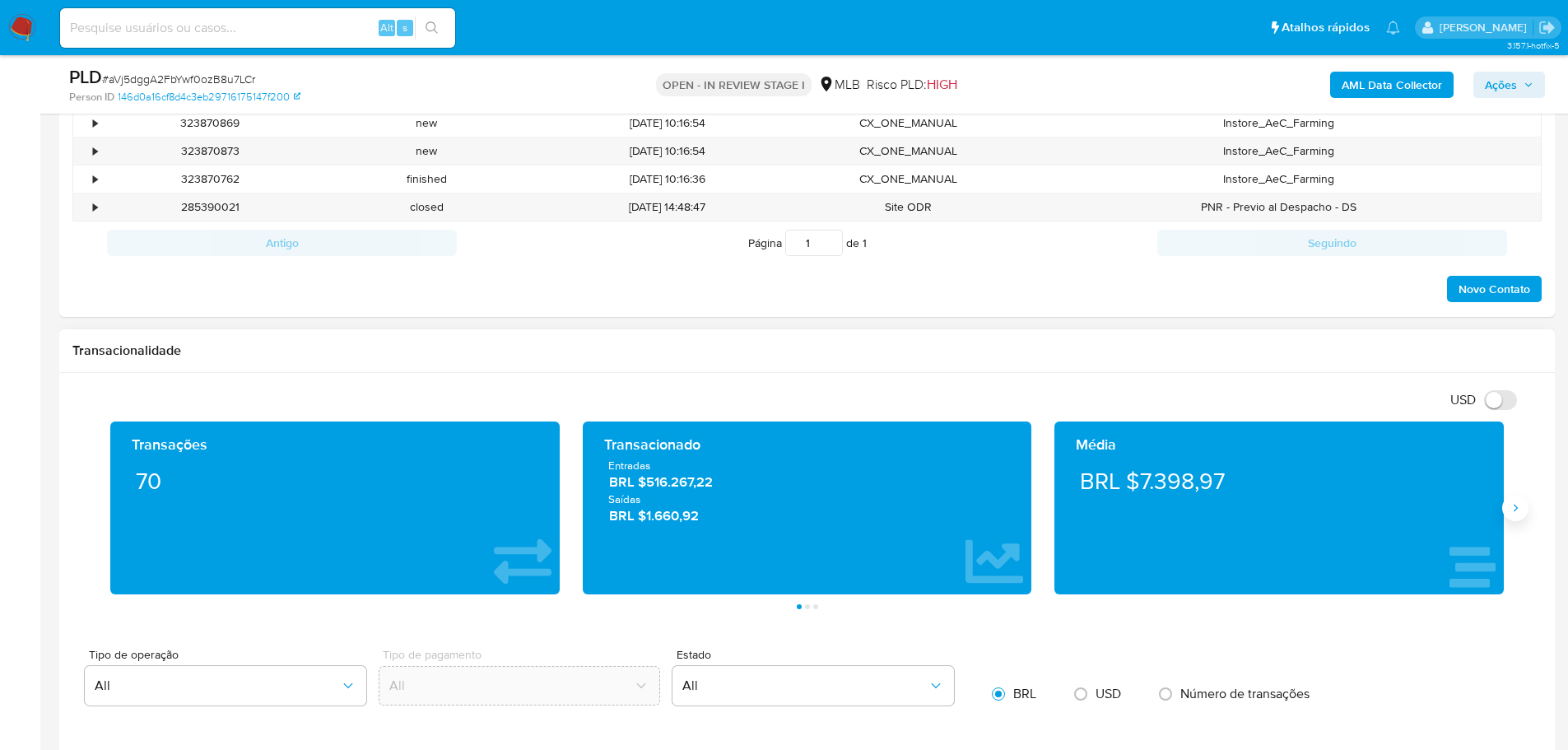
click at [1515, 501] on icon "Siguiente" at bounding box center [1514, 507] width 13 height 13
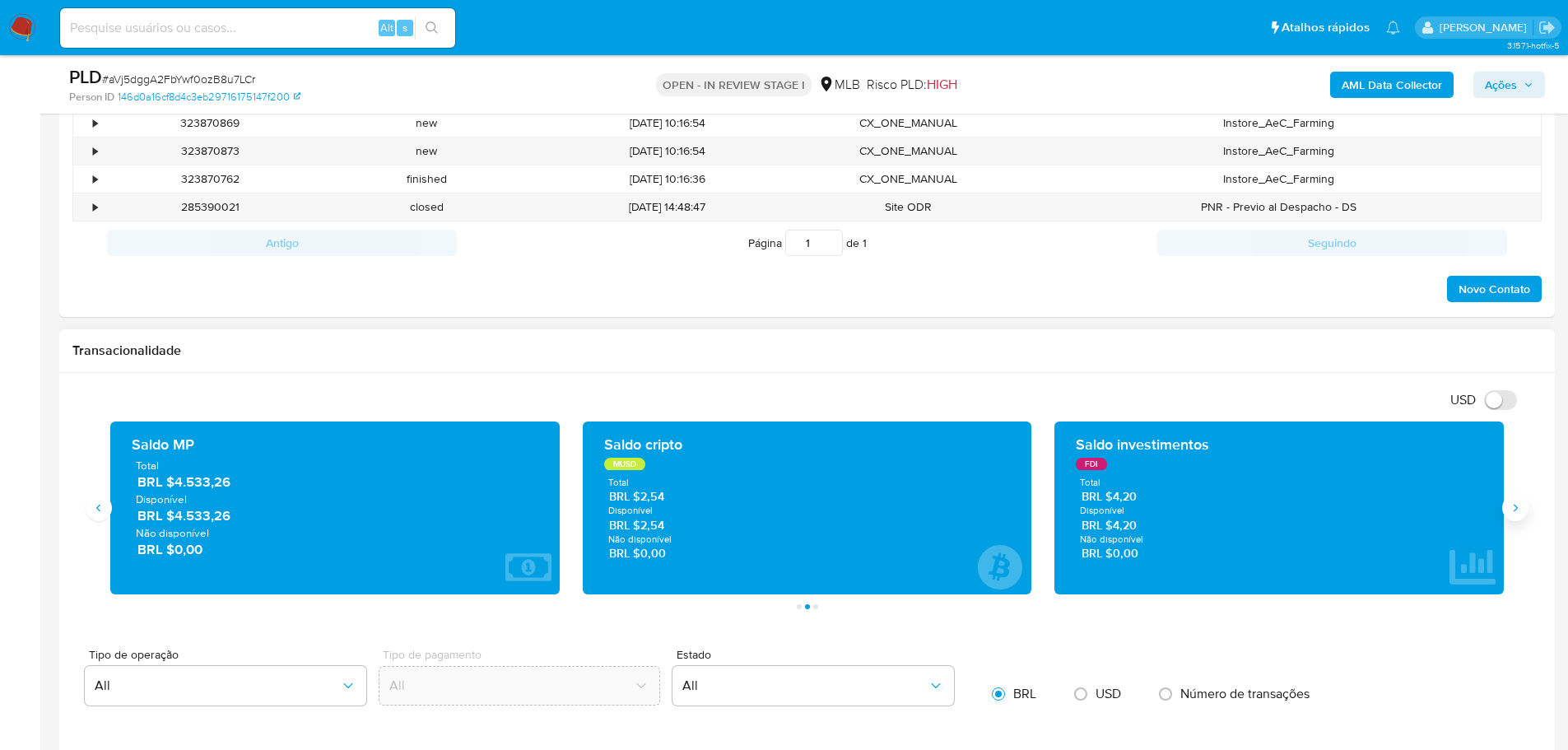
click at [1514, 501] on icon "Siguiente" at bounding box center [1514, 507] width 13 height 13
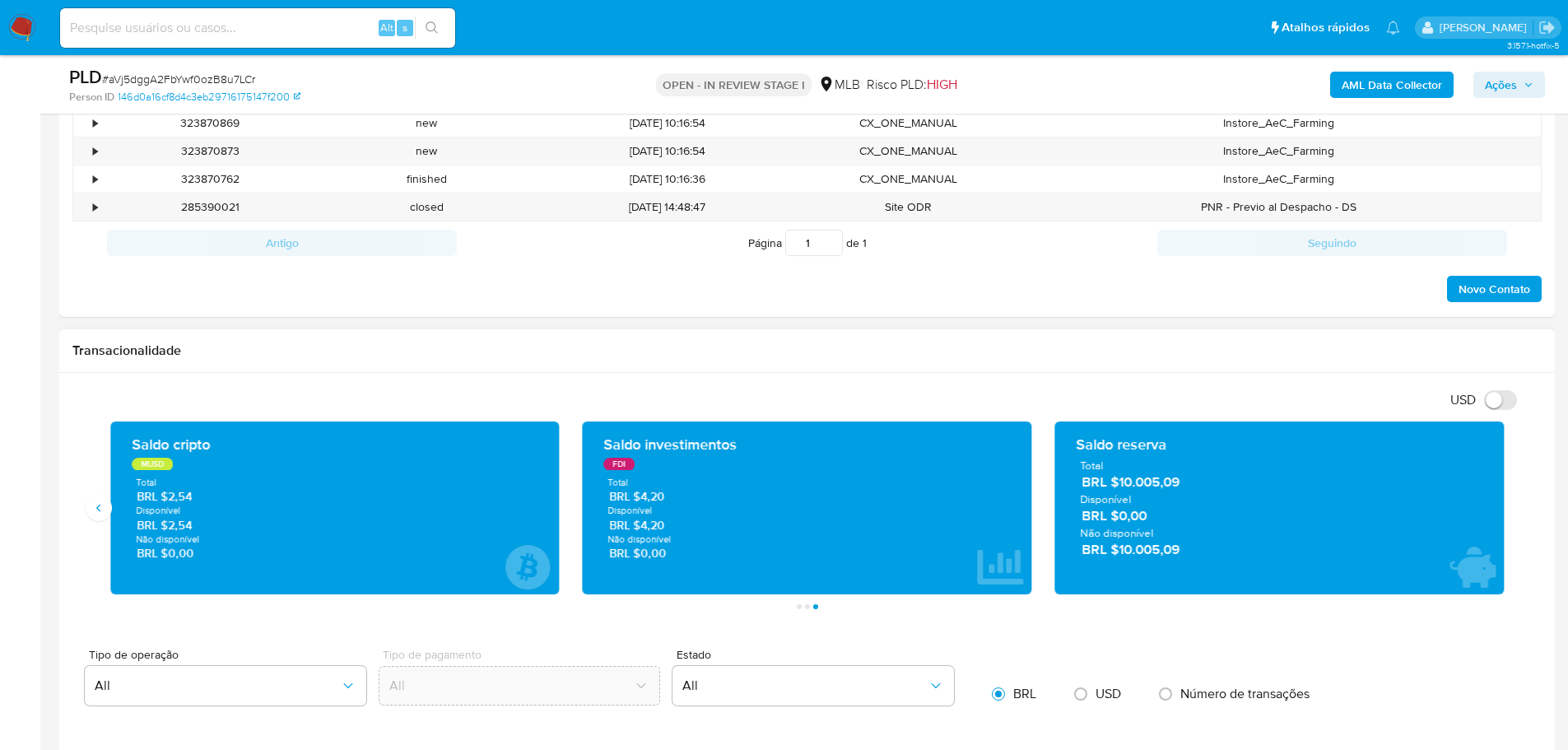
click at [113, 513] on div "Saldo cripto MUSD Total BRL $2,54 Disponível BRL $2,54 Não disponível BRL $0,00" at bounding box center [335, 507] width 449 height 173
click at [105, 512] on icon "Anterior" at bounding box center [98, 507] width 13 height 13
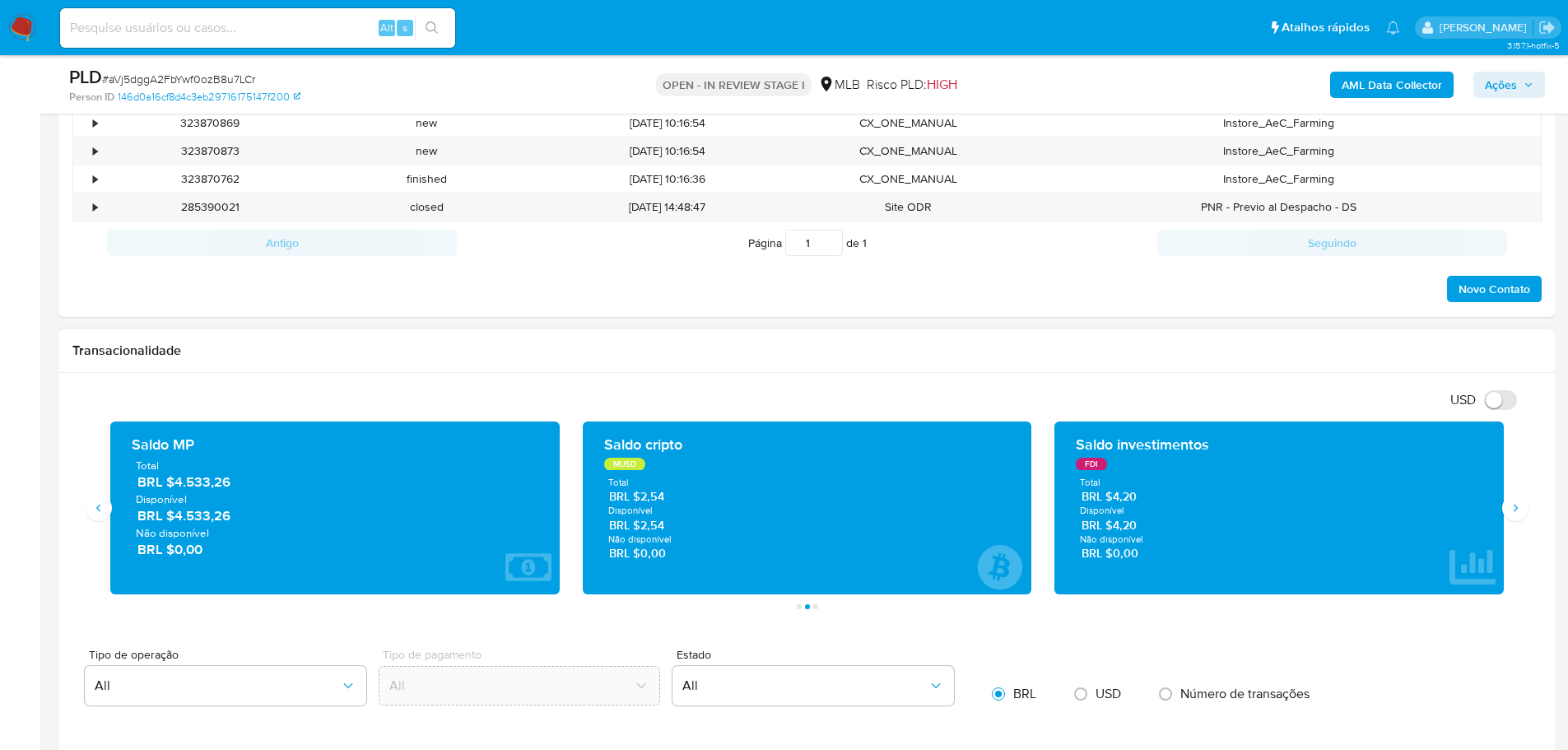
click at [277, 367] on div "Transacionalidade" at bounding box center [806, 351] width 1496 height 44
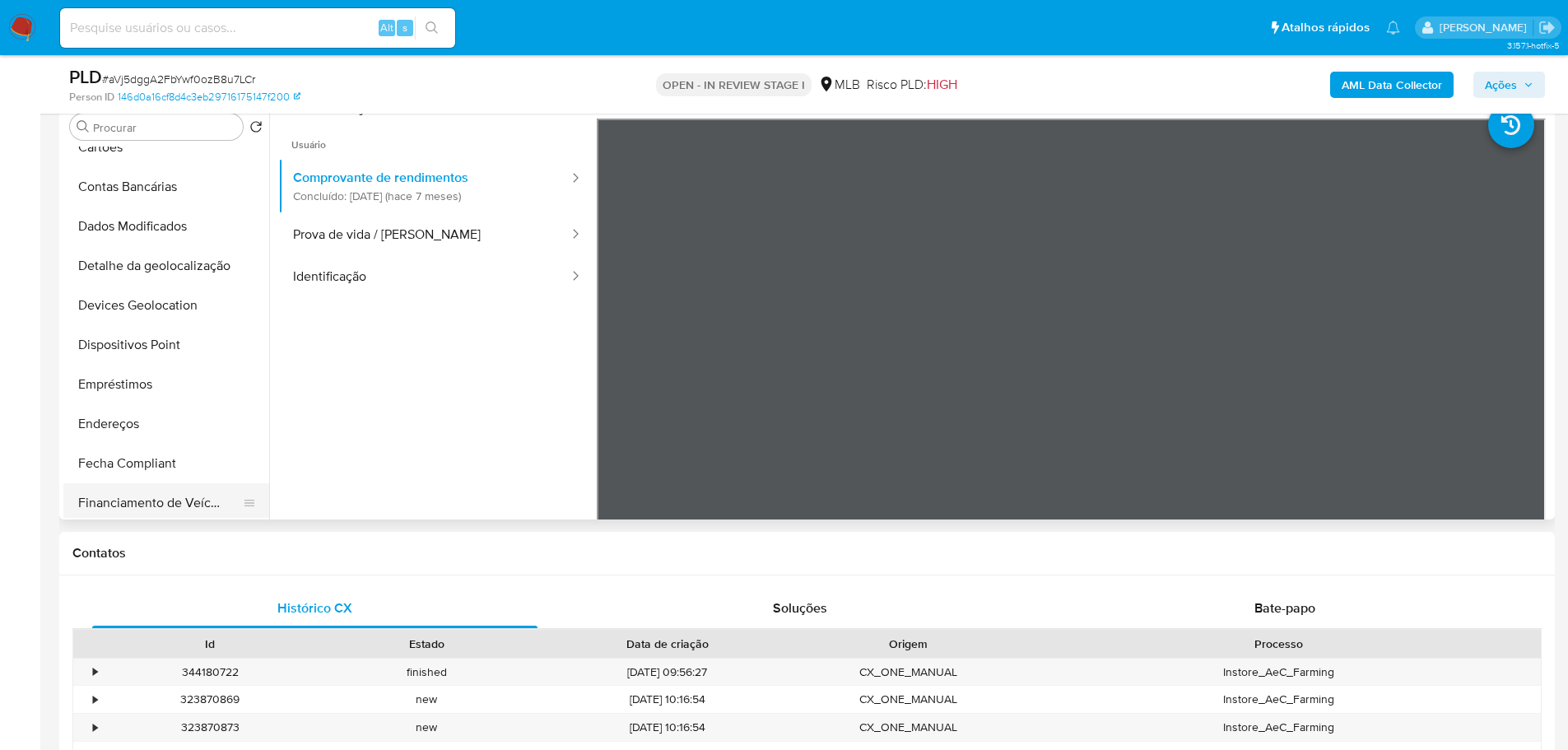
scroll to position [494, 0]
click at [152, 417] on button "Histórico de casos" at bounding box center [159, 423] width 192 height 39
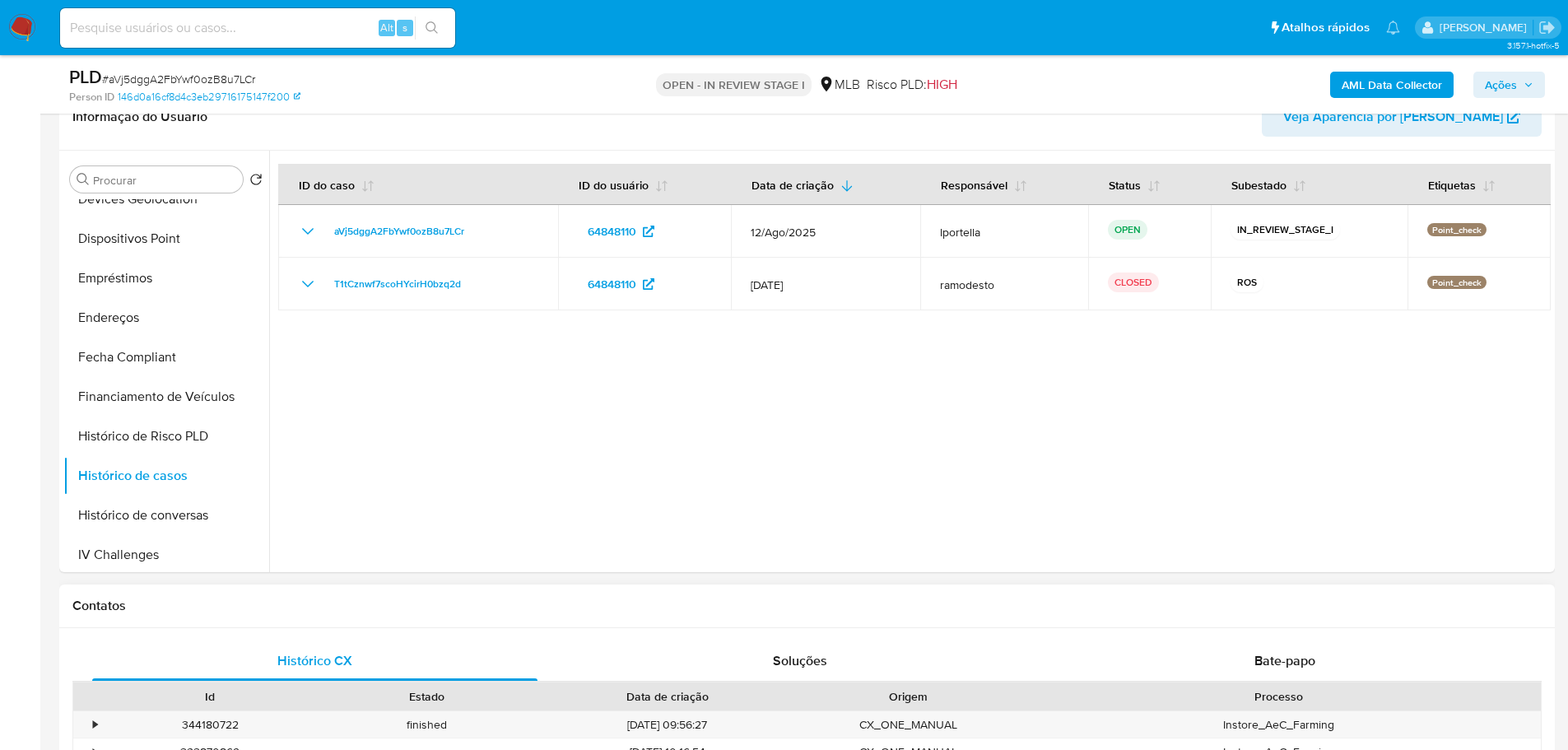
scroll to position [247, 0]
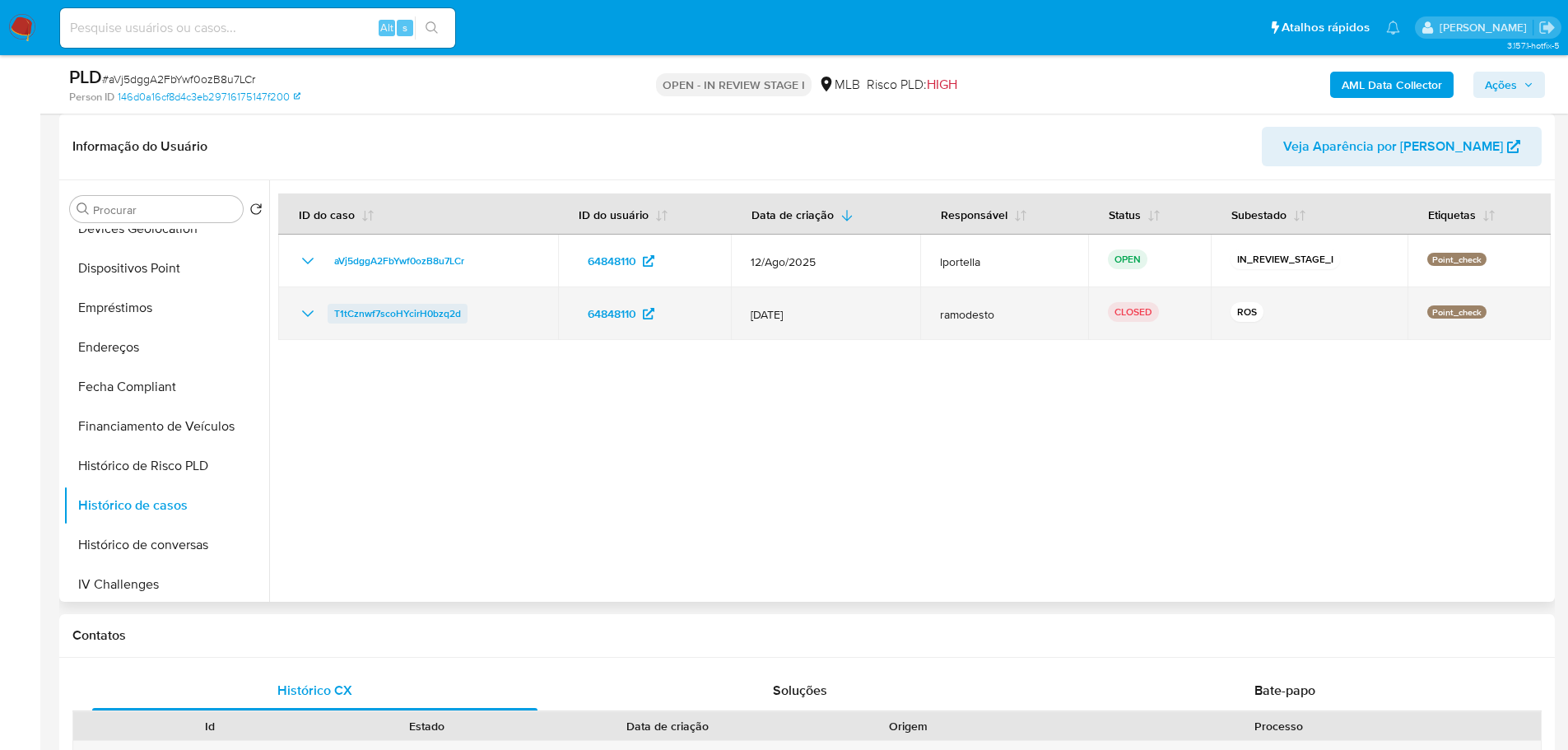
click at [409, 321] on span "T1tCznwf7scoHYcirH0bzq2d" at bounding box center [397, 313] width 127 height 20
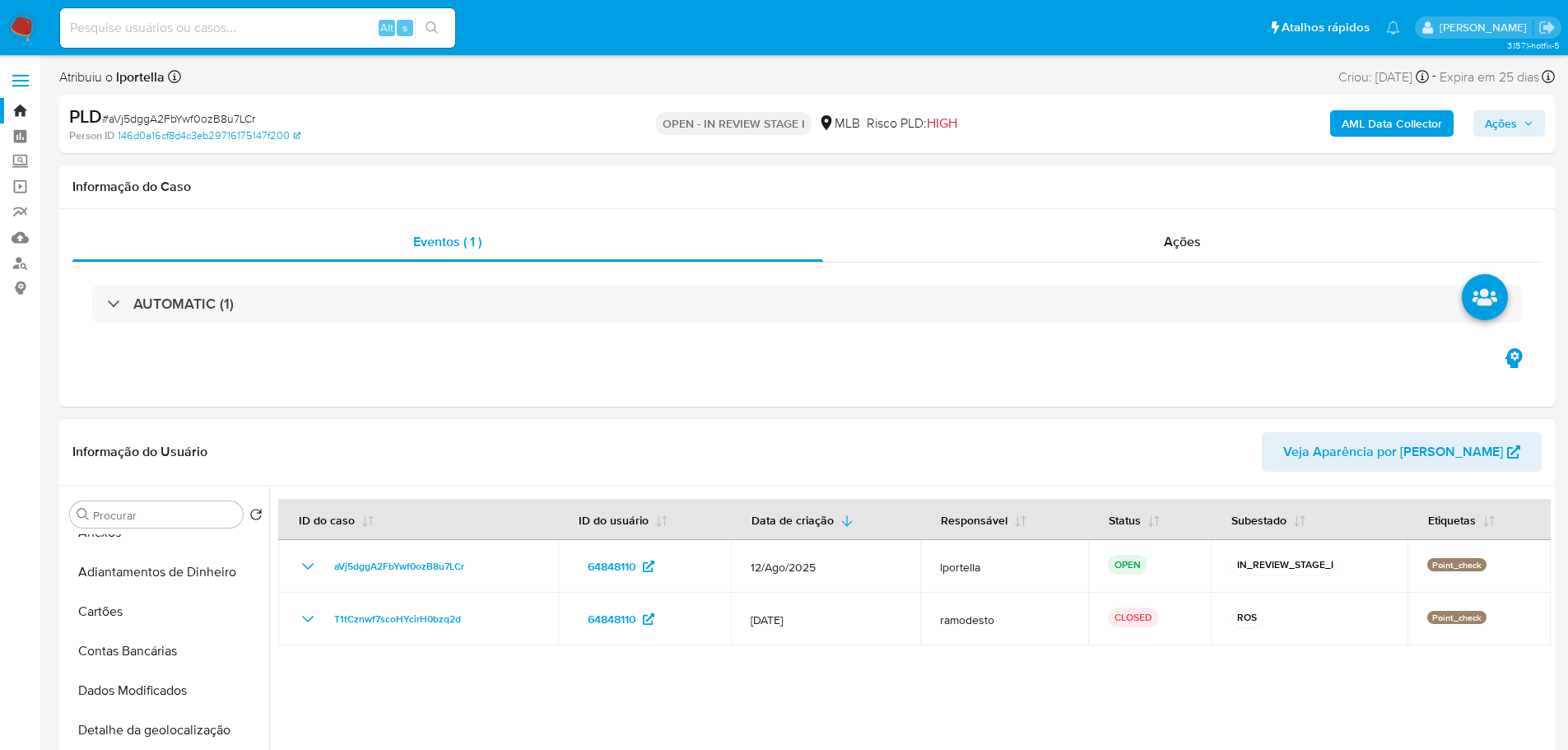
scroll to position [0, 0]
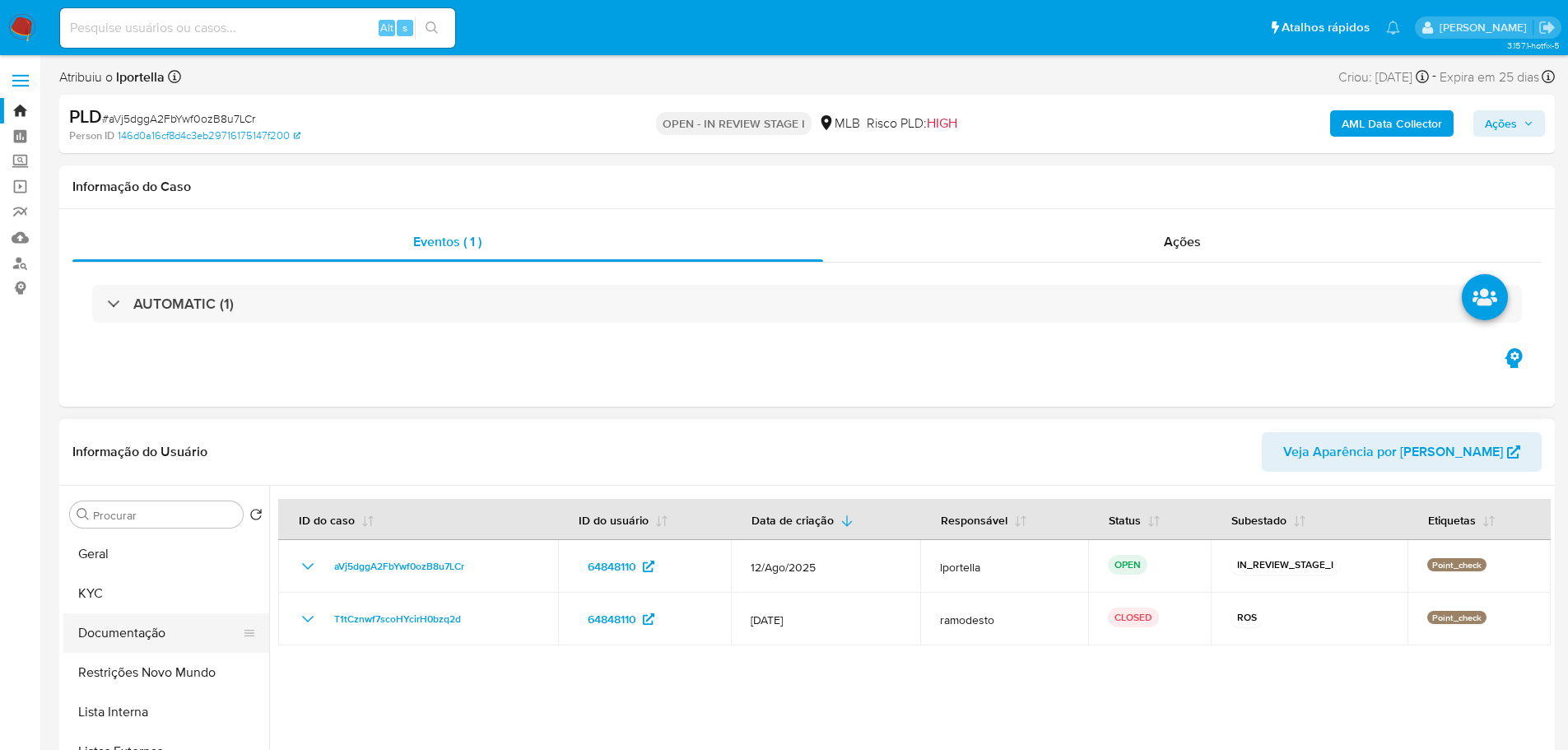
click at [153, 624] on button "Documentação" at bounding box center [159, 633] width 192 height 39
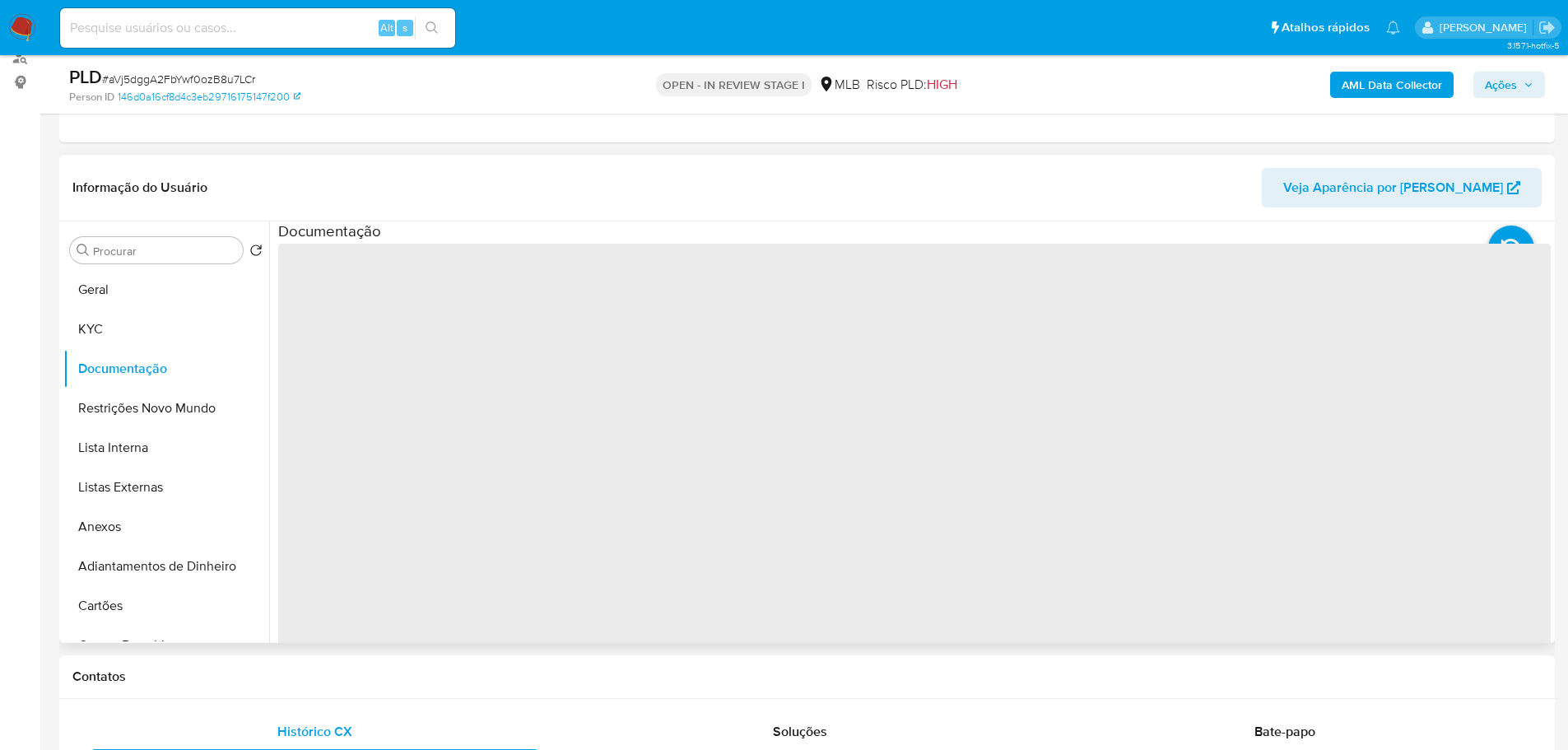
scroll to position [329, 0]
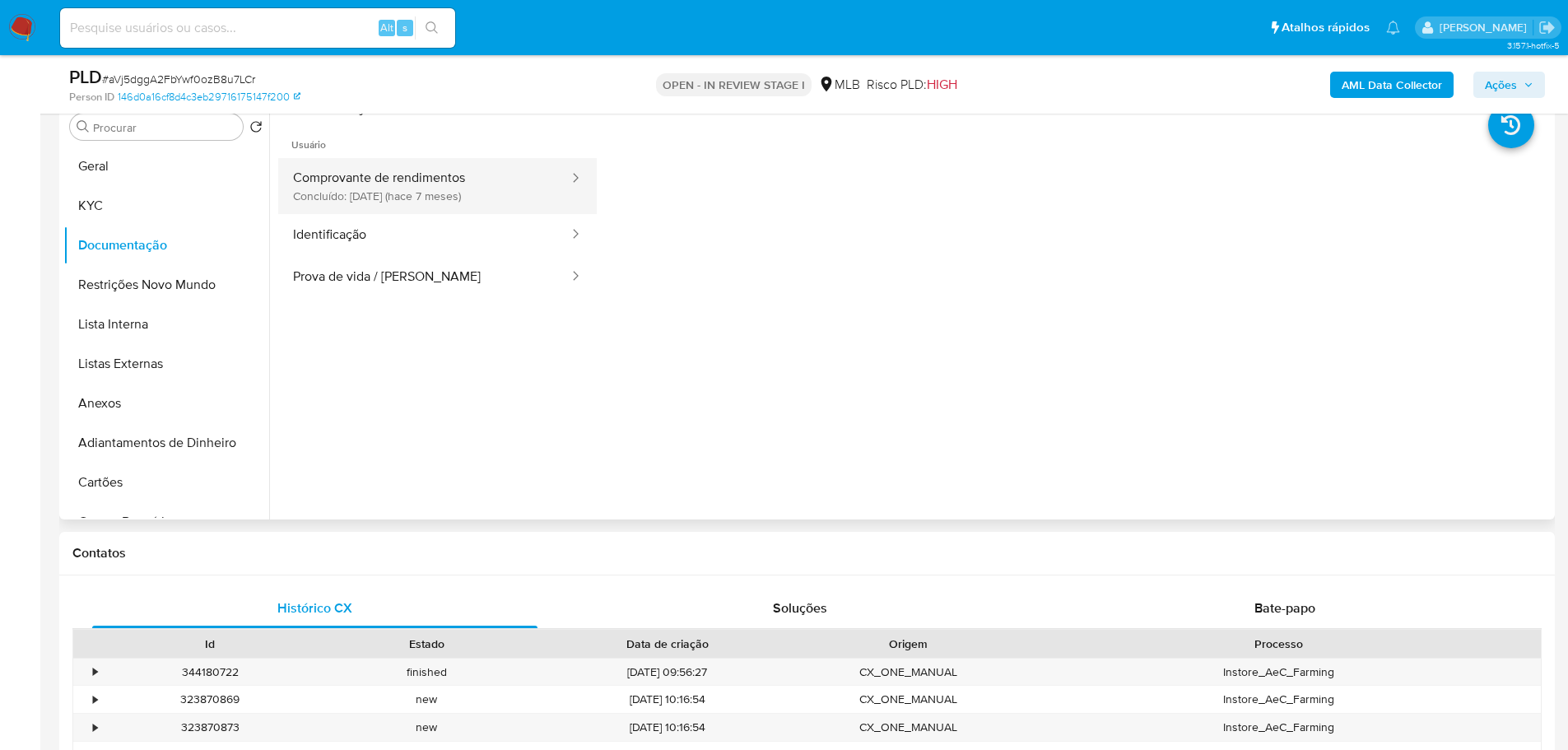
click at [481, 207] on button "Comprovante de rendimentos Concluído: [DATE] (hace 7 meses)" at bounding box center [424, 186] width 292 height 56
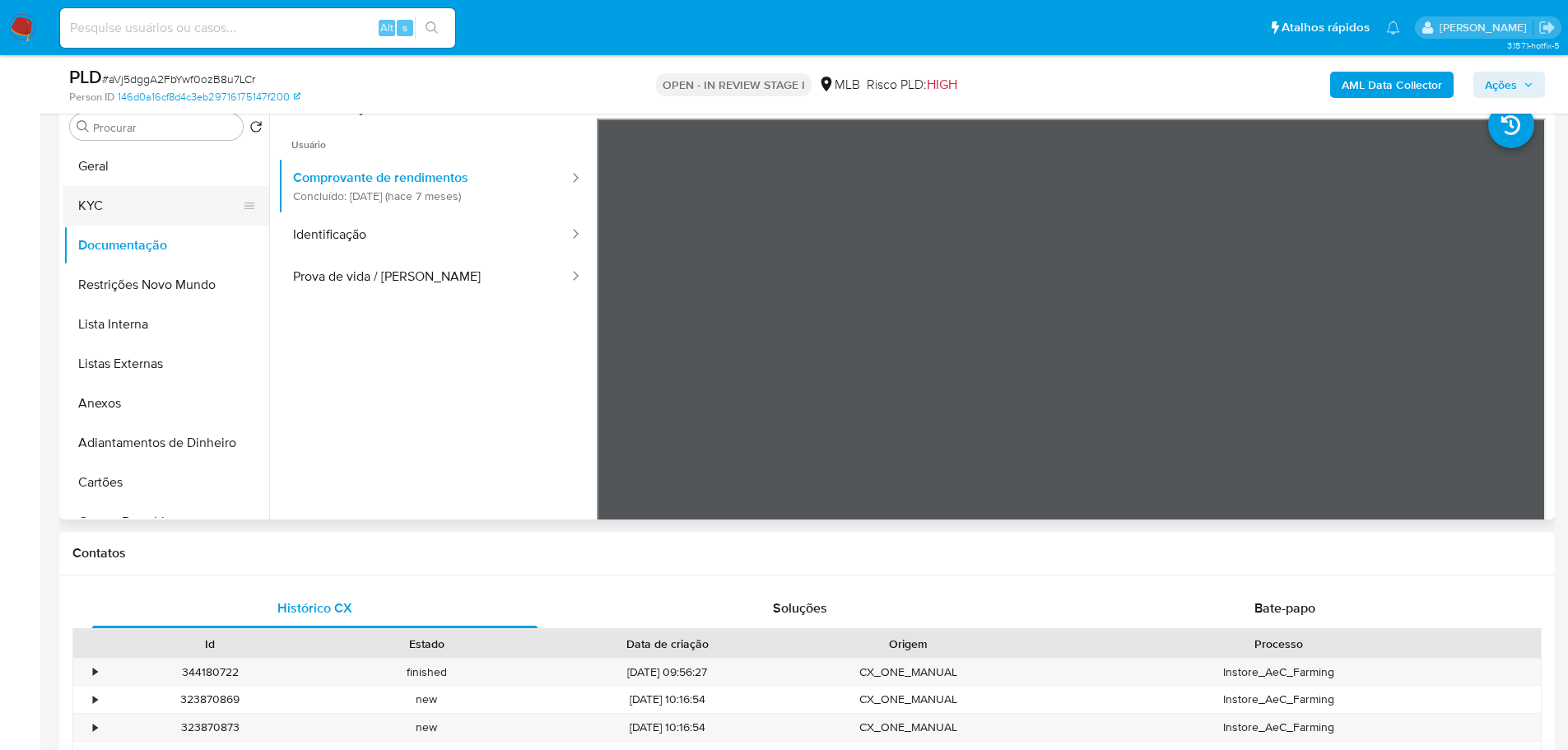
click at [123, 213] on button "KYC" at bounding box center [159, 206] width 192 height 39
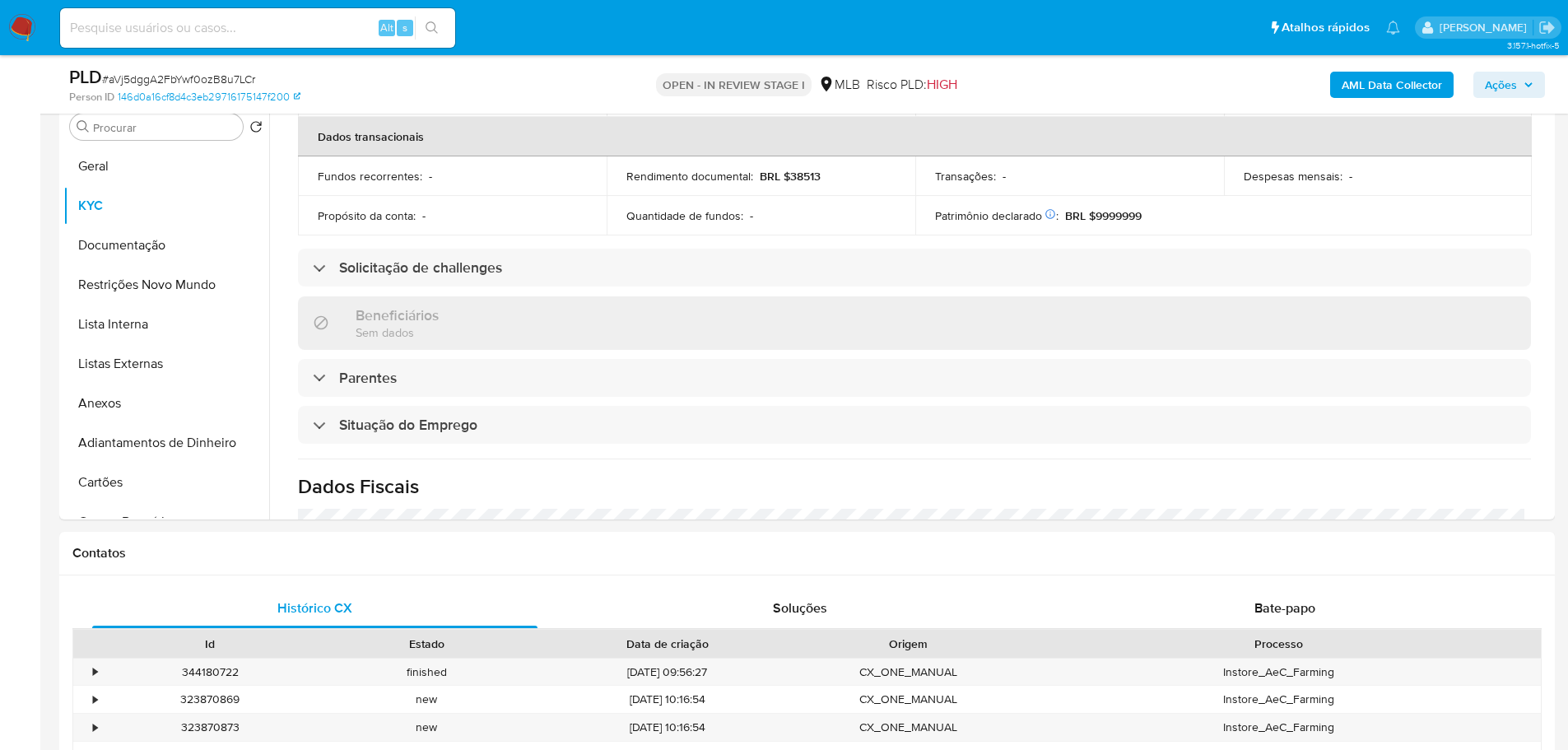
scroll to position [686, 0]
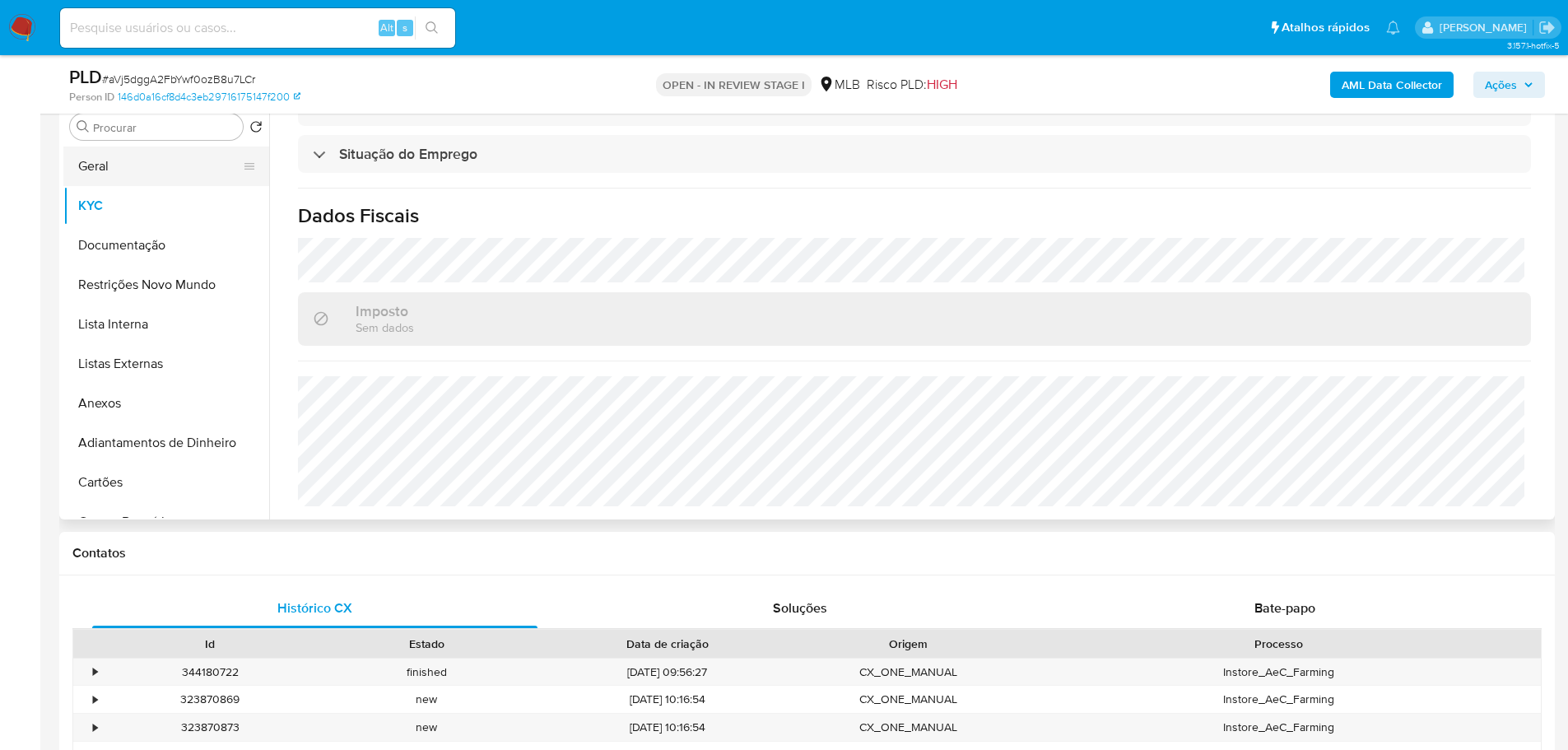
click at [111, 172] on button "Geral" at bounding box center [159, 166] width 192 height 39
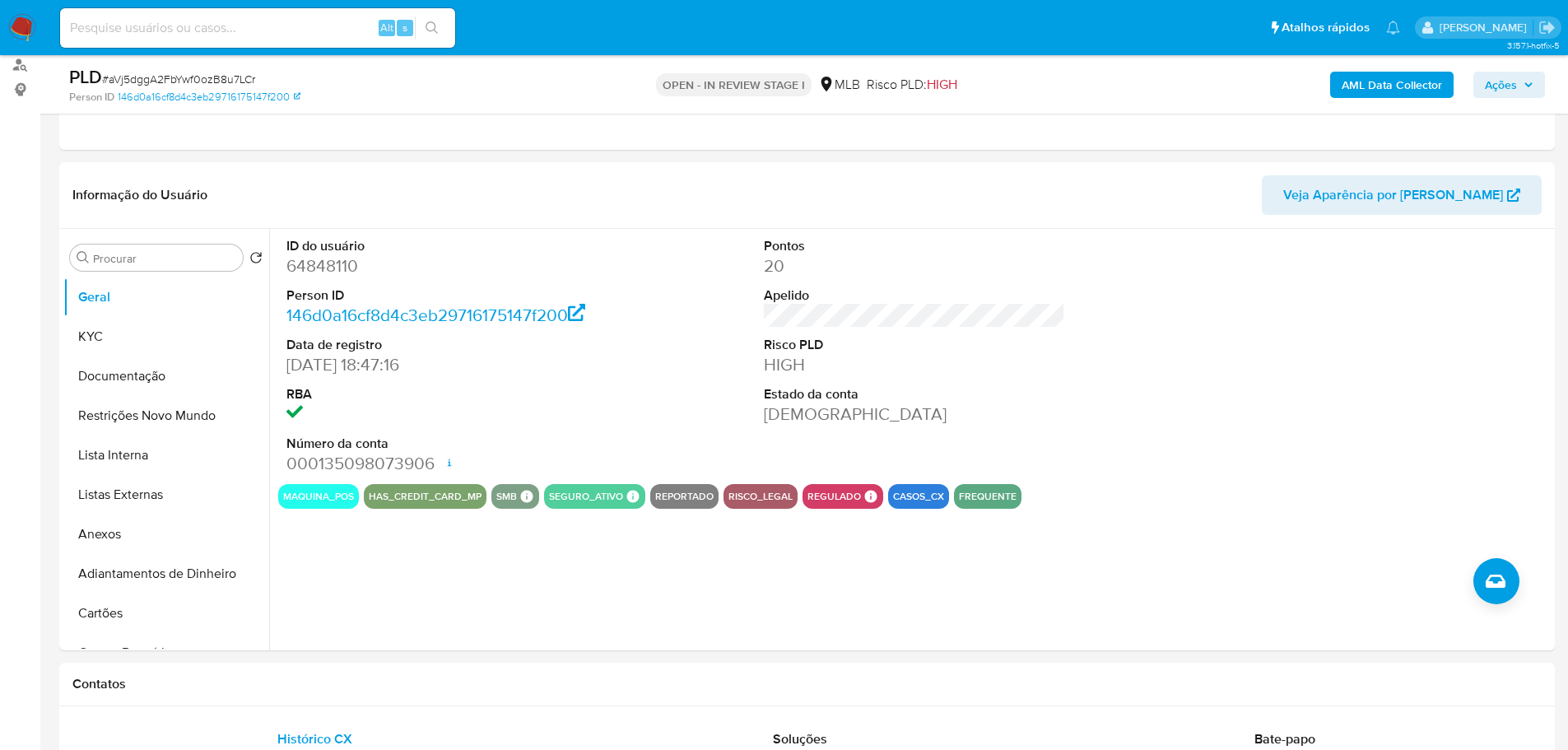
scroll to position [202, 0]
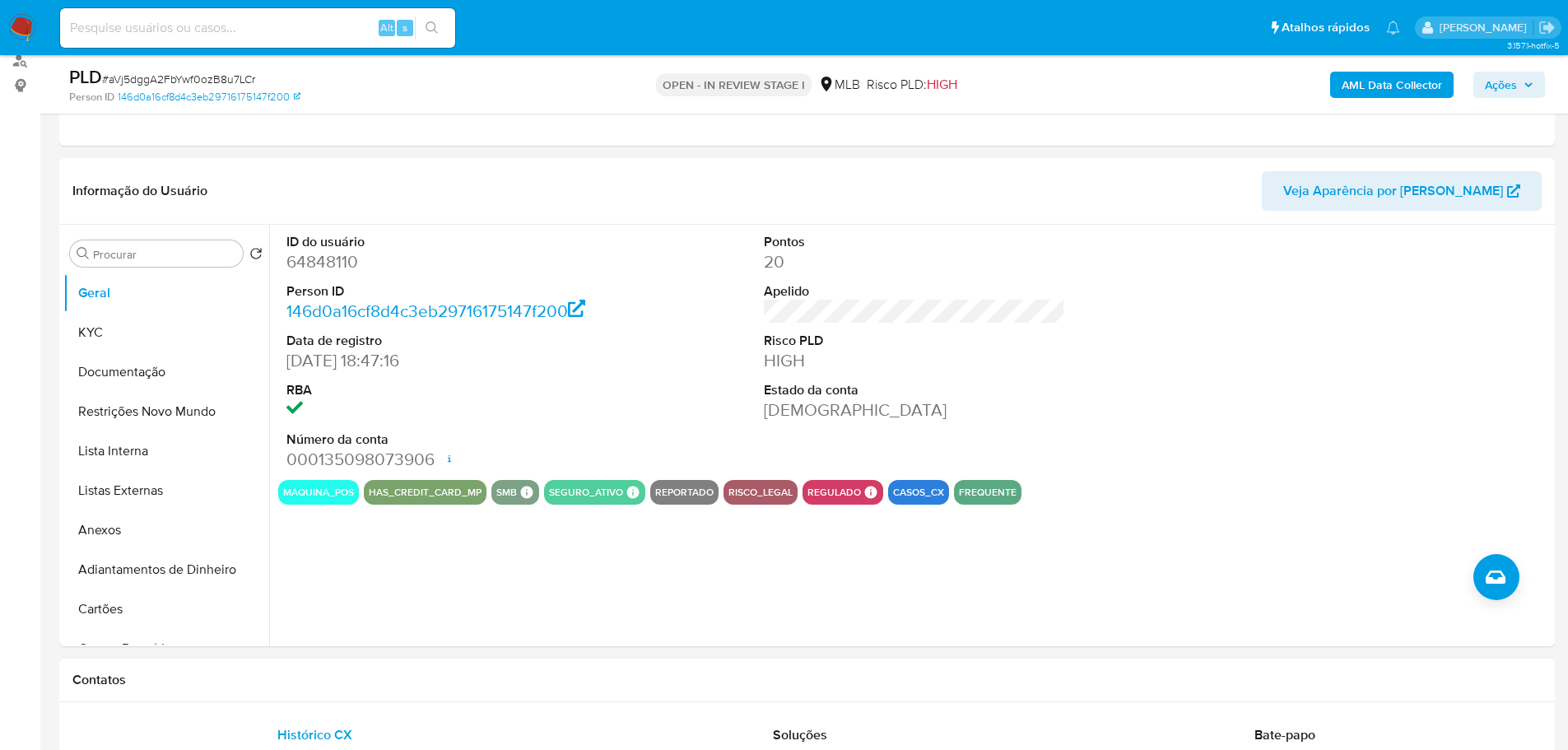
click at [291, 691] on div "Contatos" at bounding box center [806, 680] width 1496 height 44
click at [128, 315] on button "KYC" at bounding box center [159, 332] width 192 height 39
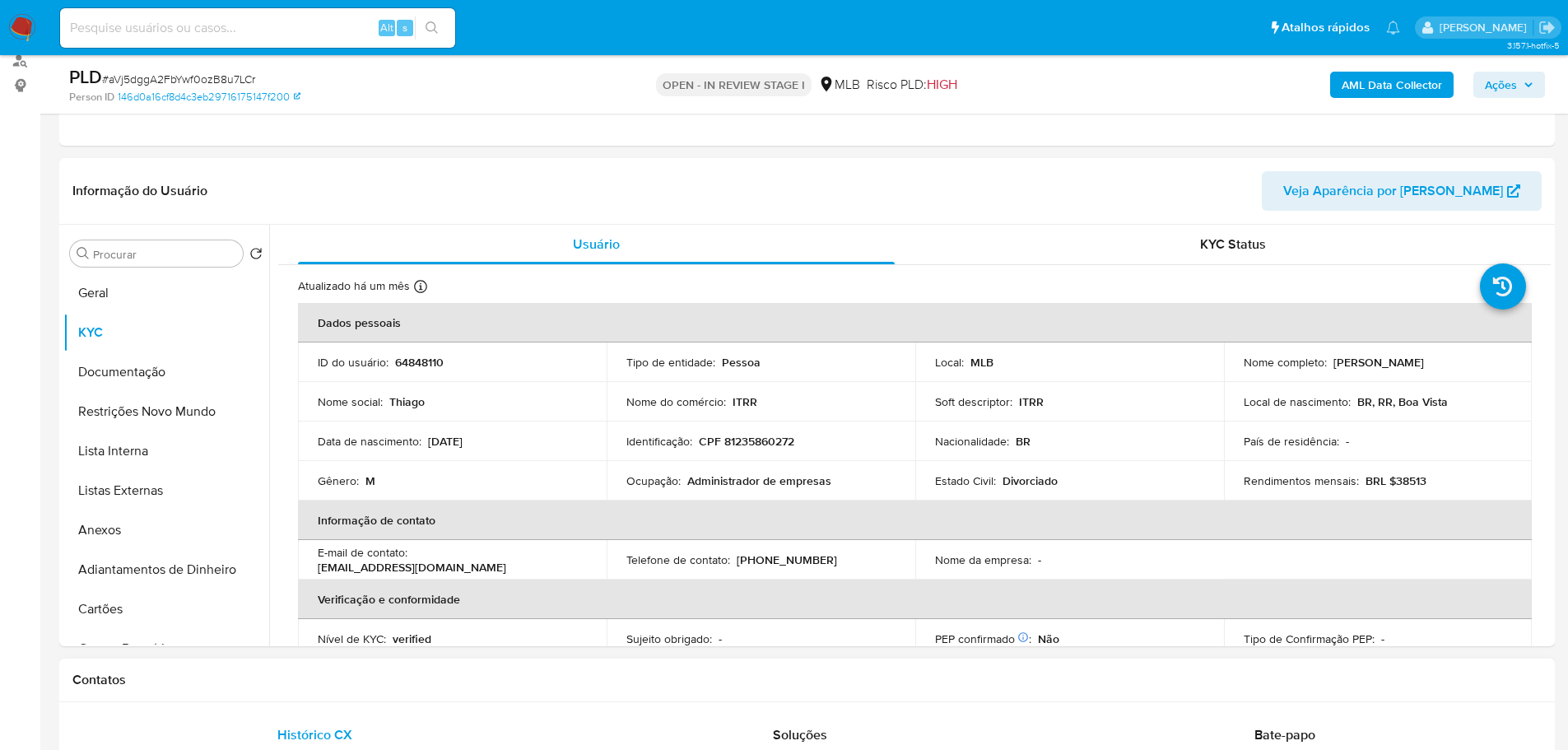
click at [422, 683] on h1 "Contatos" at bounding box center [806, 679] width 1469 height 16
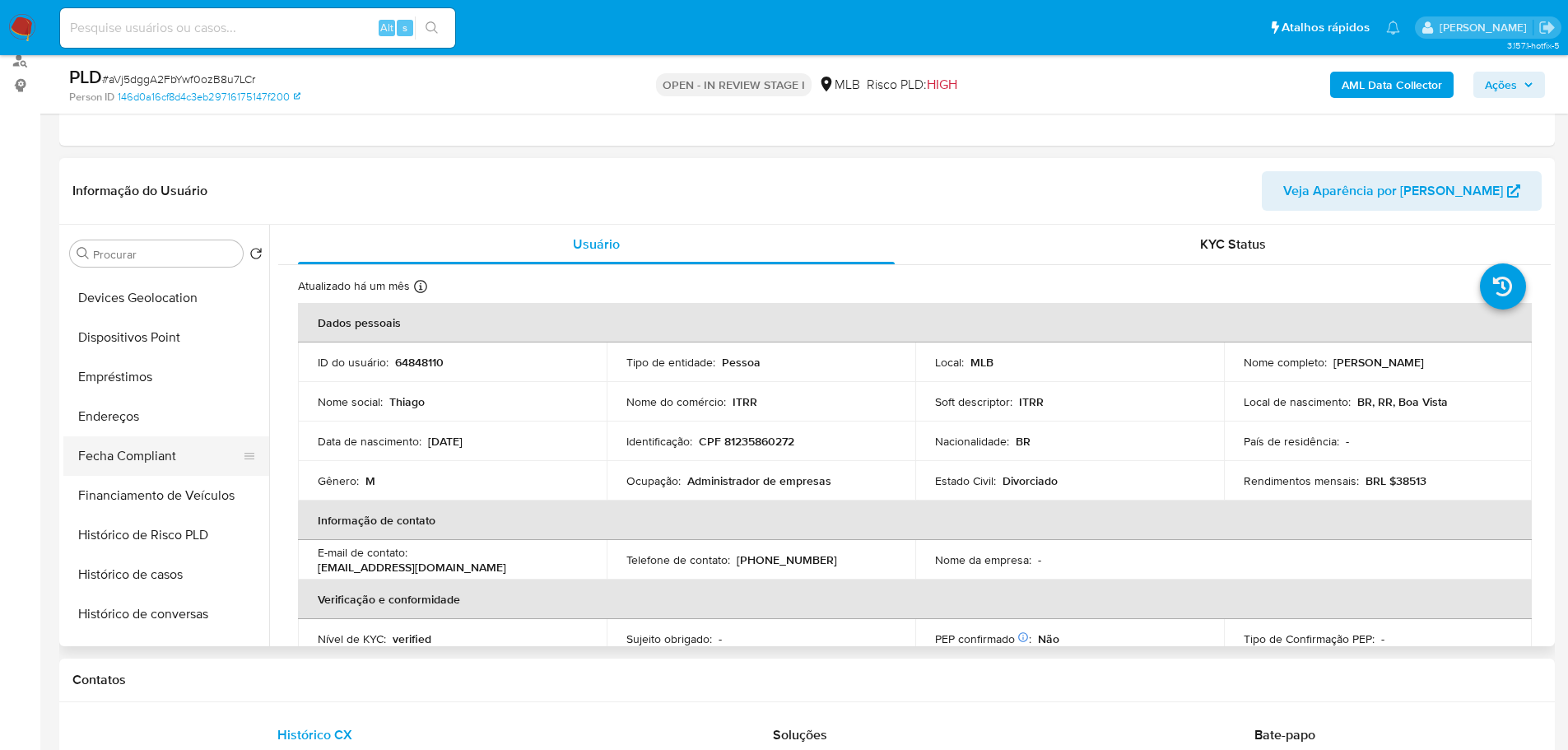
scroll to position [494, 0]
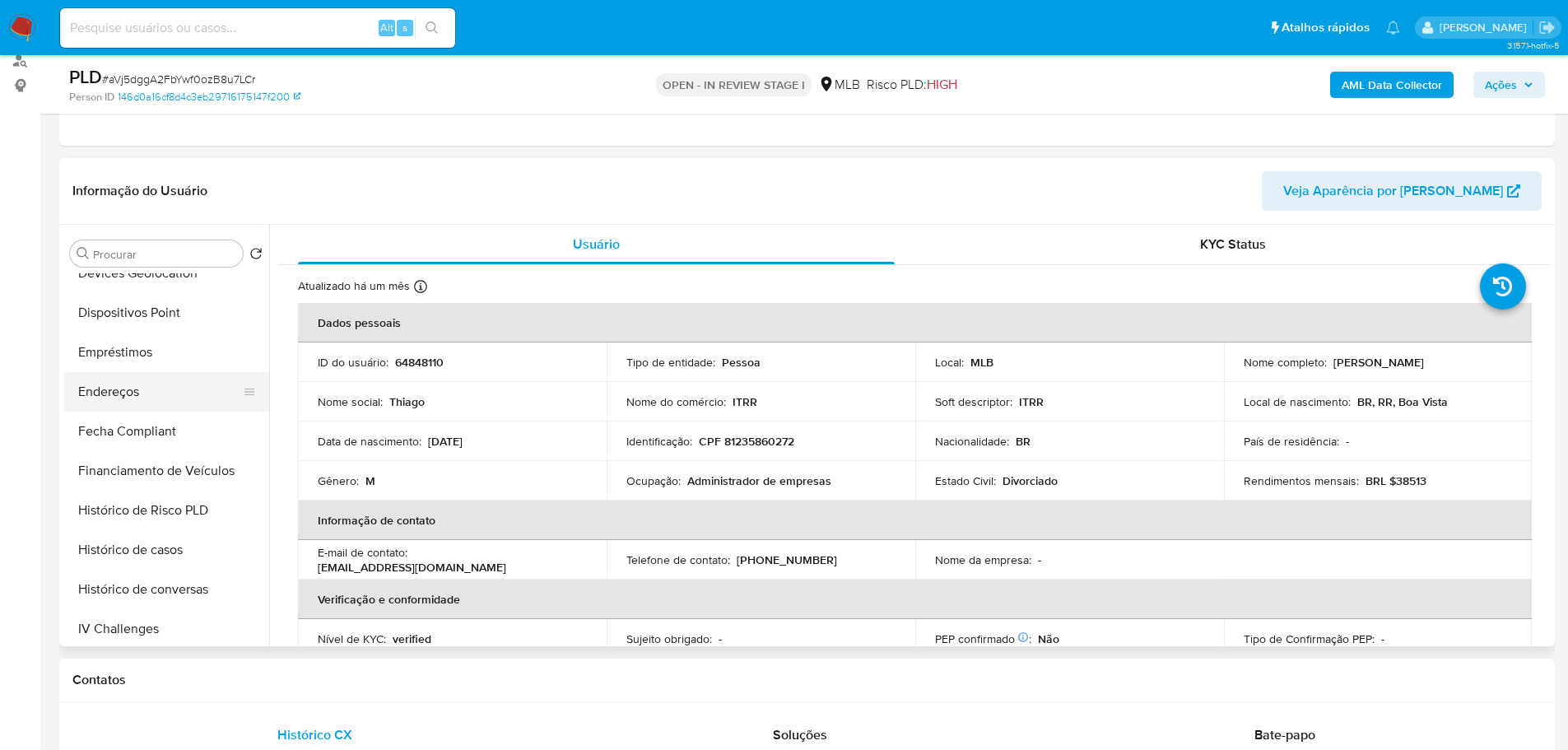
drag, startPoint x: 158, startPoint y: 393, endPoint x: 92, endPoint y: 405, distance: 67.1
click at [156, 393] on button "Endereços" at bounding box center [159, 392] width 192 height 39
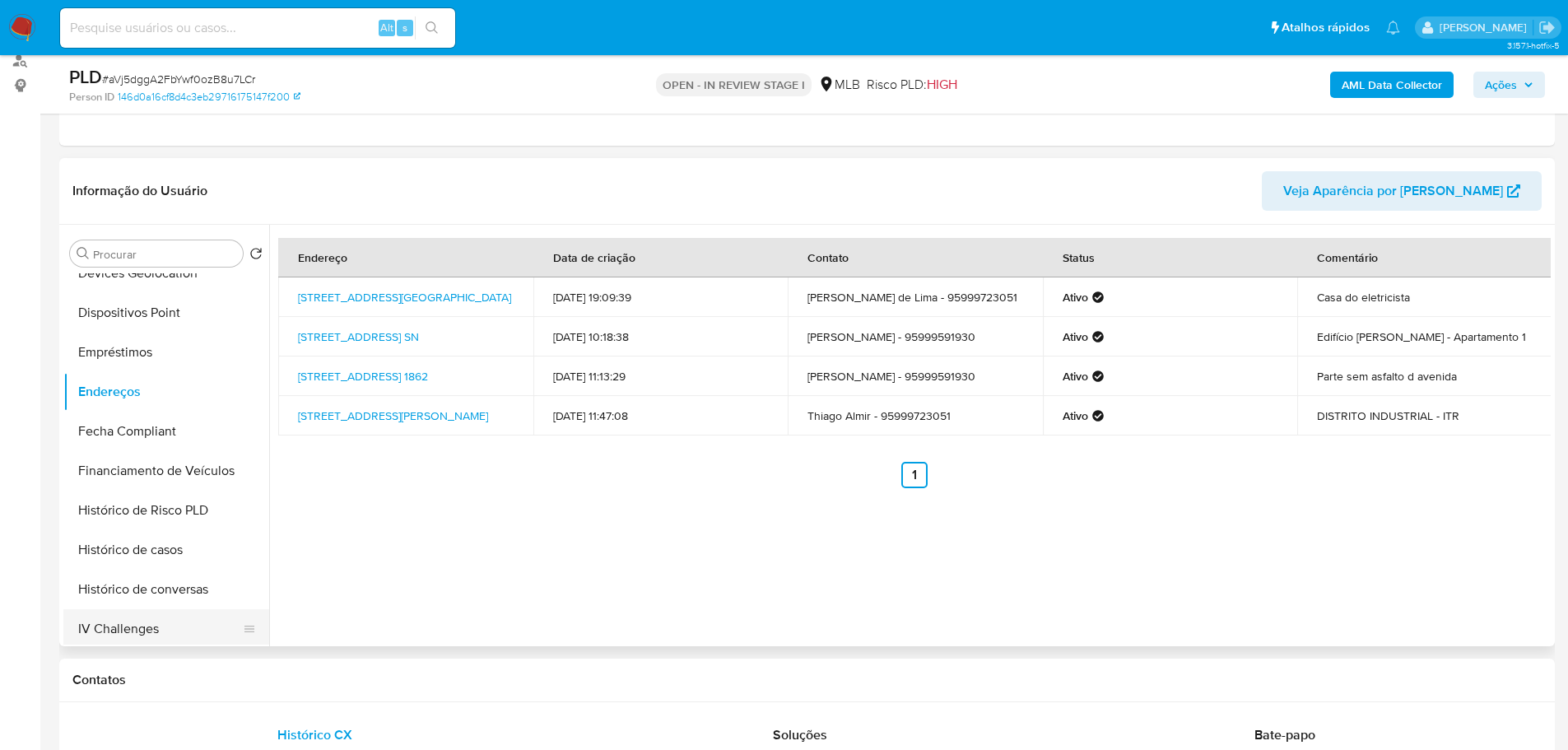
drag, startPoint x: 281, startPoint y: 683, endPoint x: 246, endPoint y: 618, distance: 73.8
click at [281, 681] on h1 "Contatos" at bounding box center [806, 679] width 1469 height 16
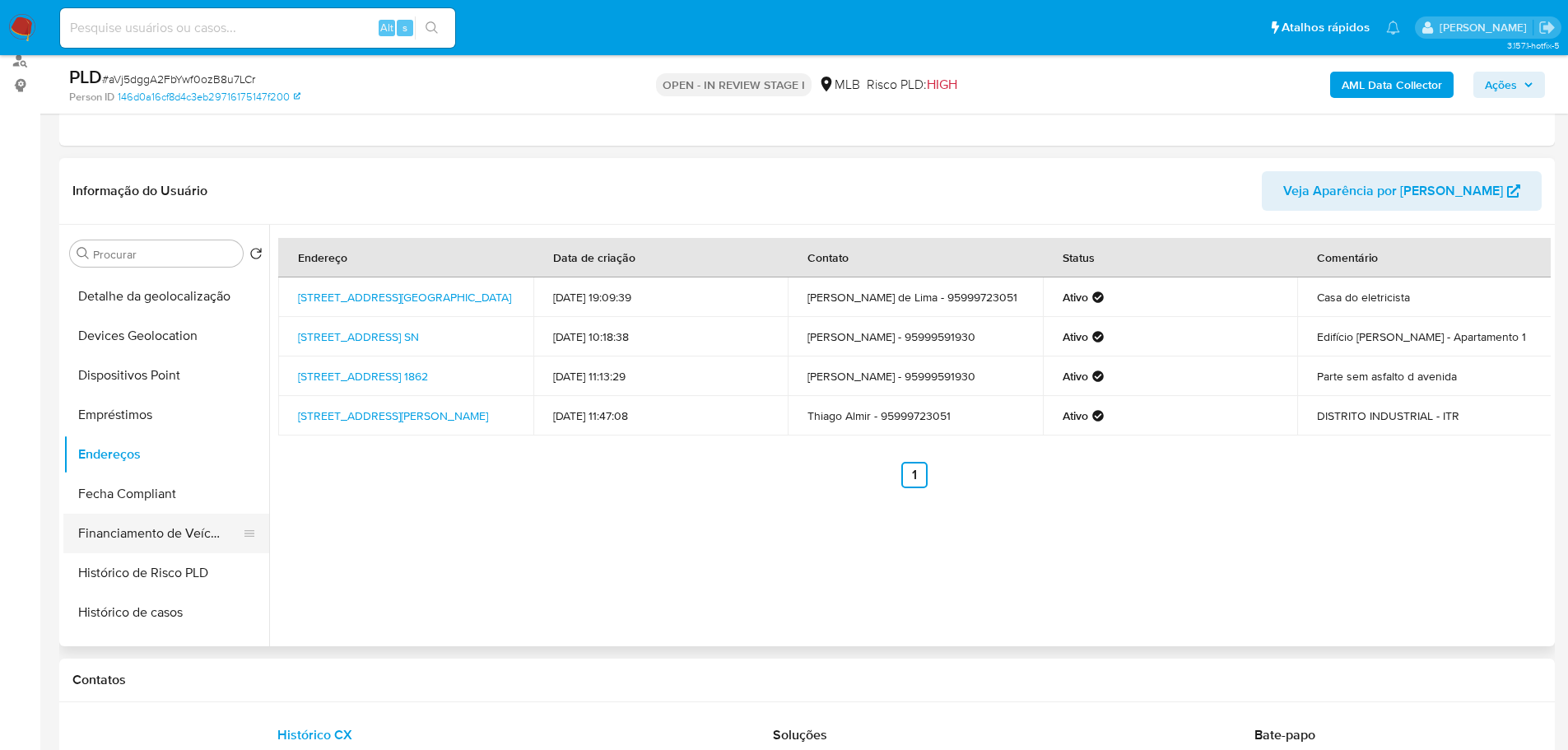
scroll to position [329, 0]
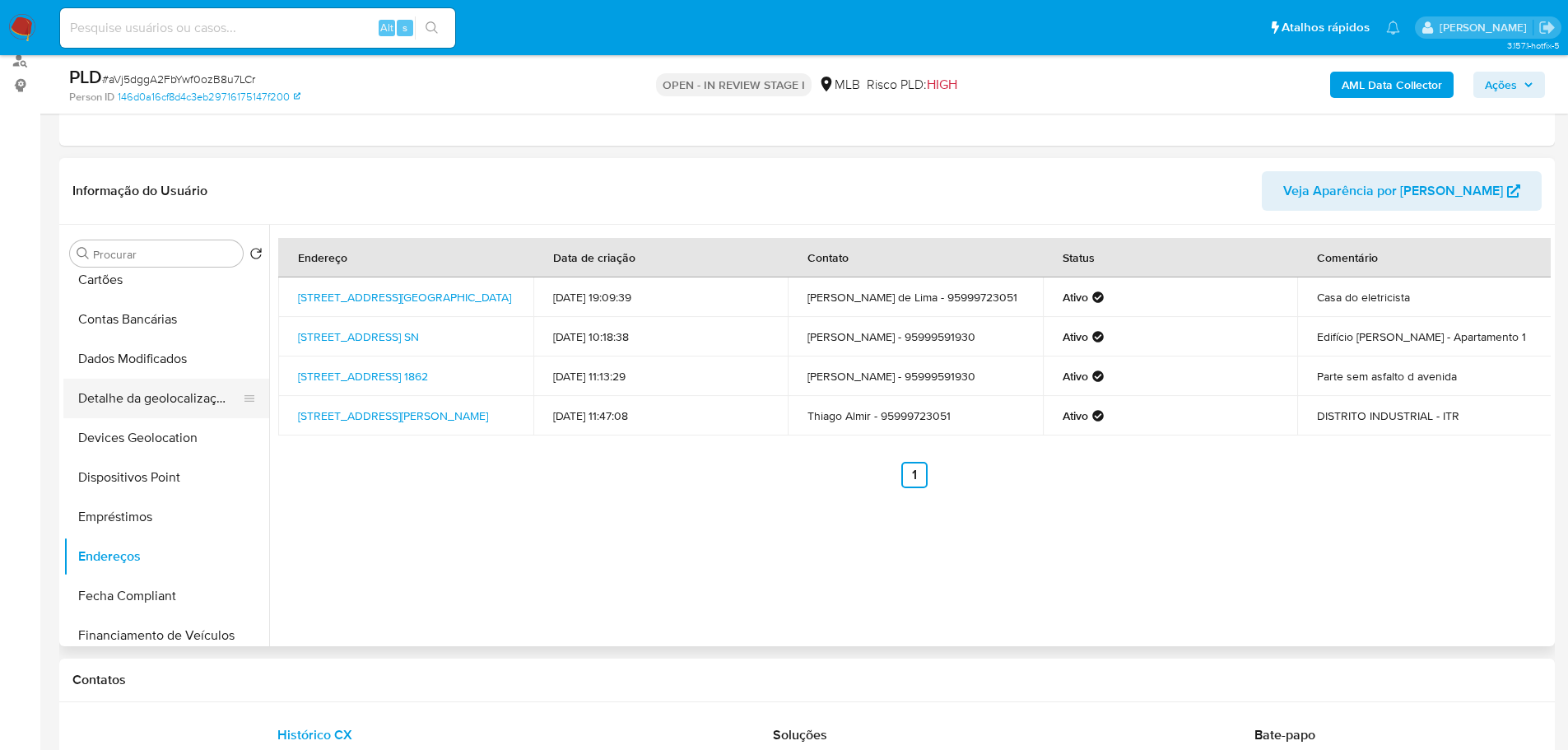
click at [168, 396] on button "Detalhe da geolocalização" at bounding box center [159, 398] width 192 height 39
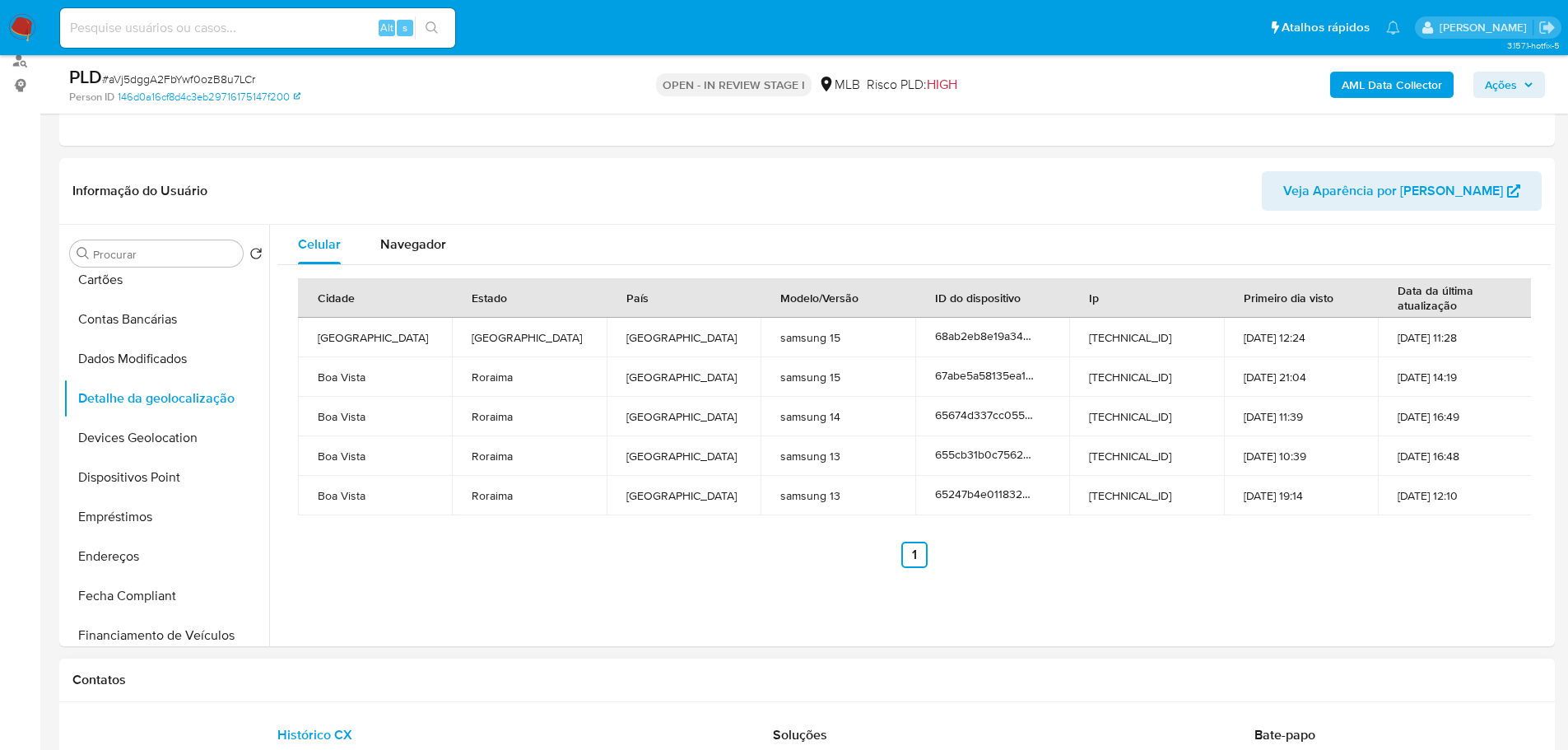
click at [475, 689] on div "Contatos" at bounding box center [806, 680] width 1496 height 44
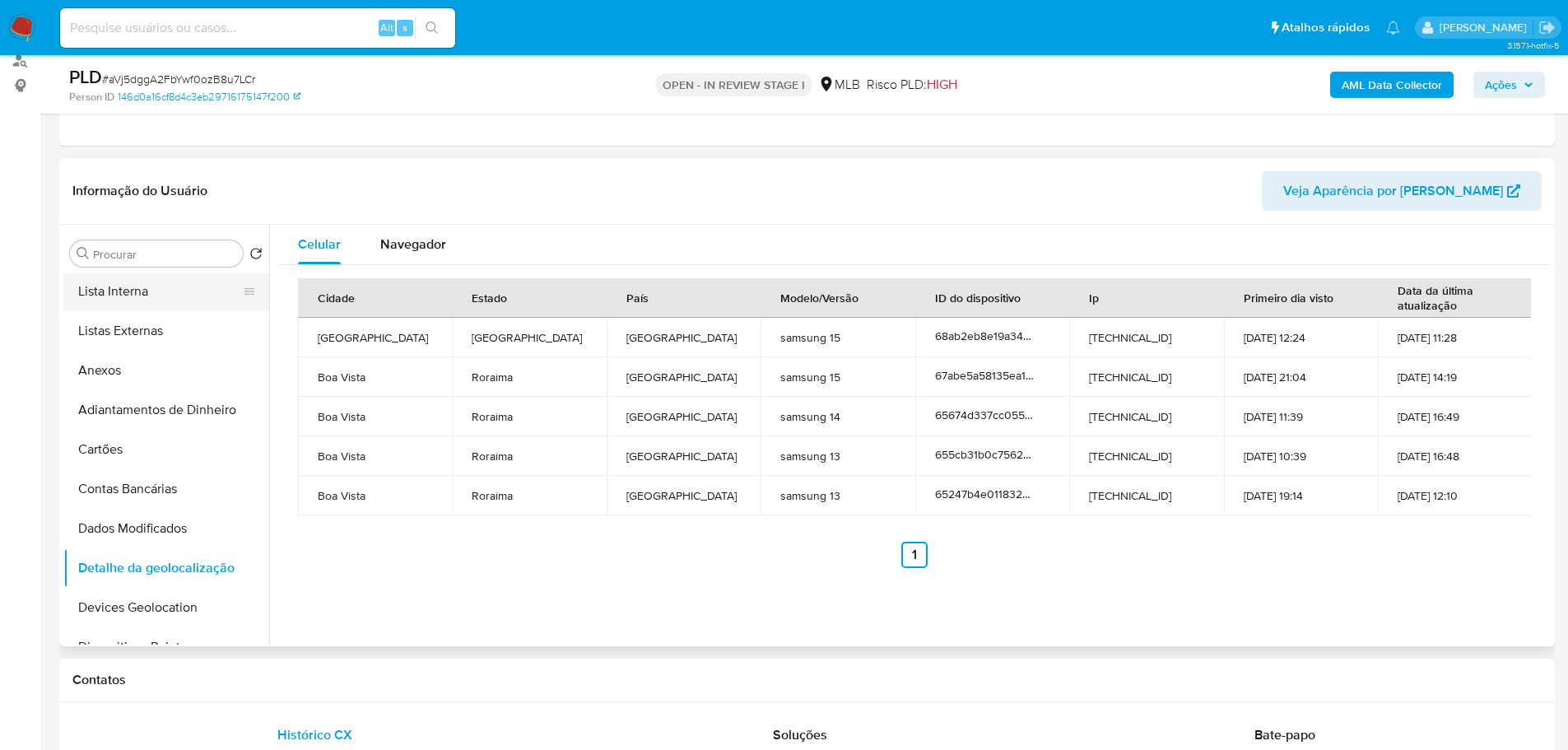
scroll to position [0, 0]
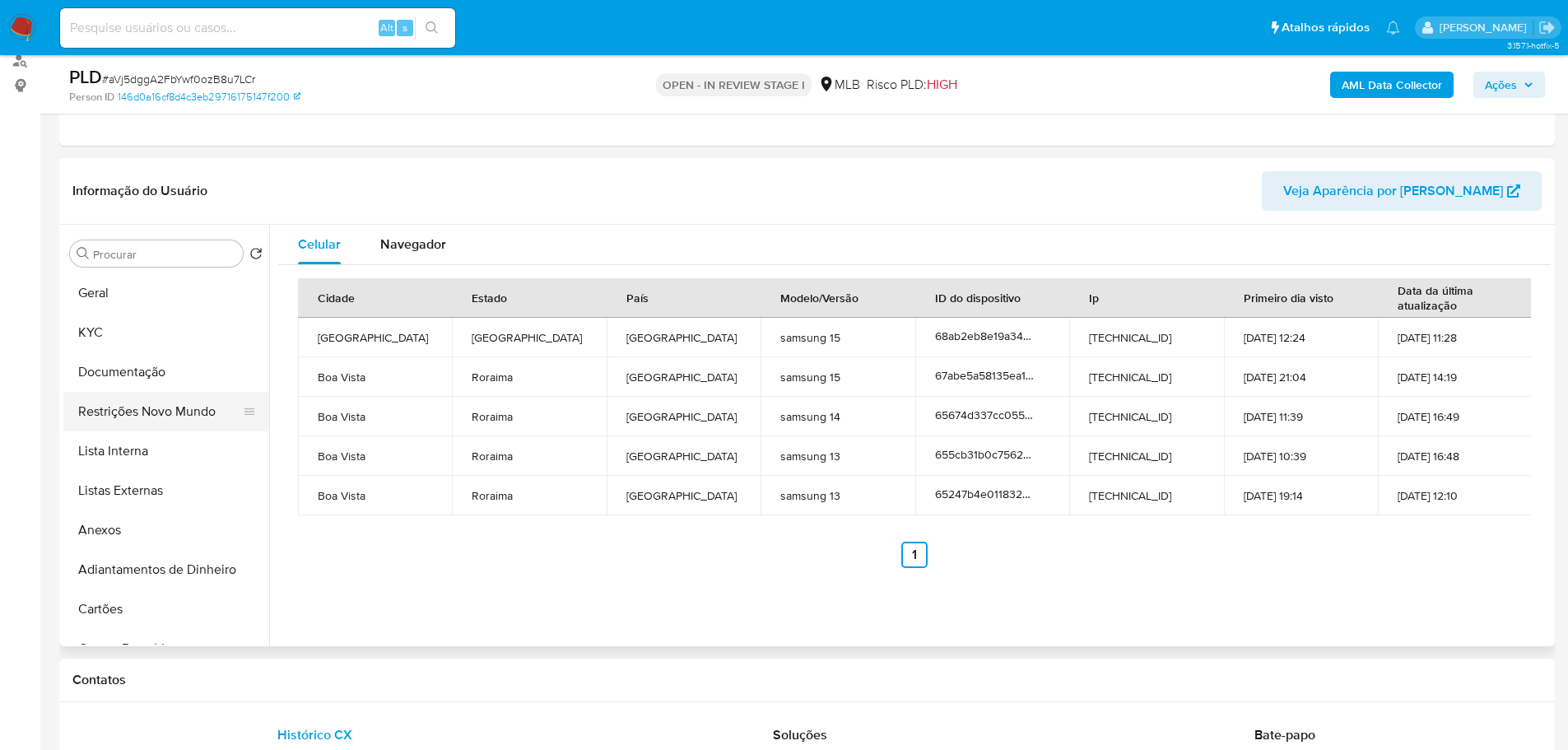
click at [149, 423] on button "Restrições Novo Mundo" at bounding box center [159, 412] width 192 height 39
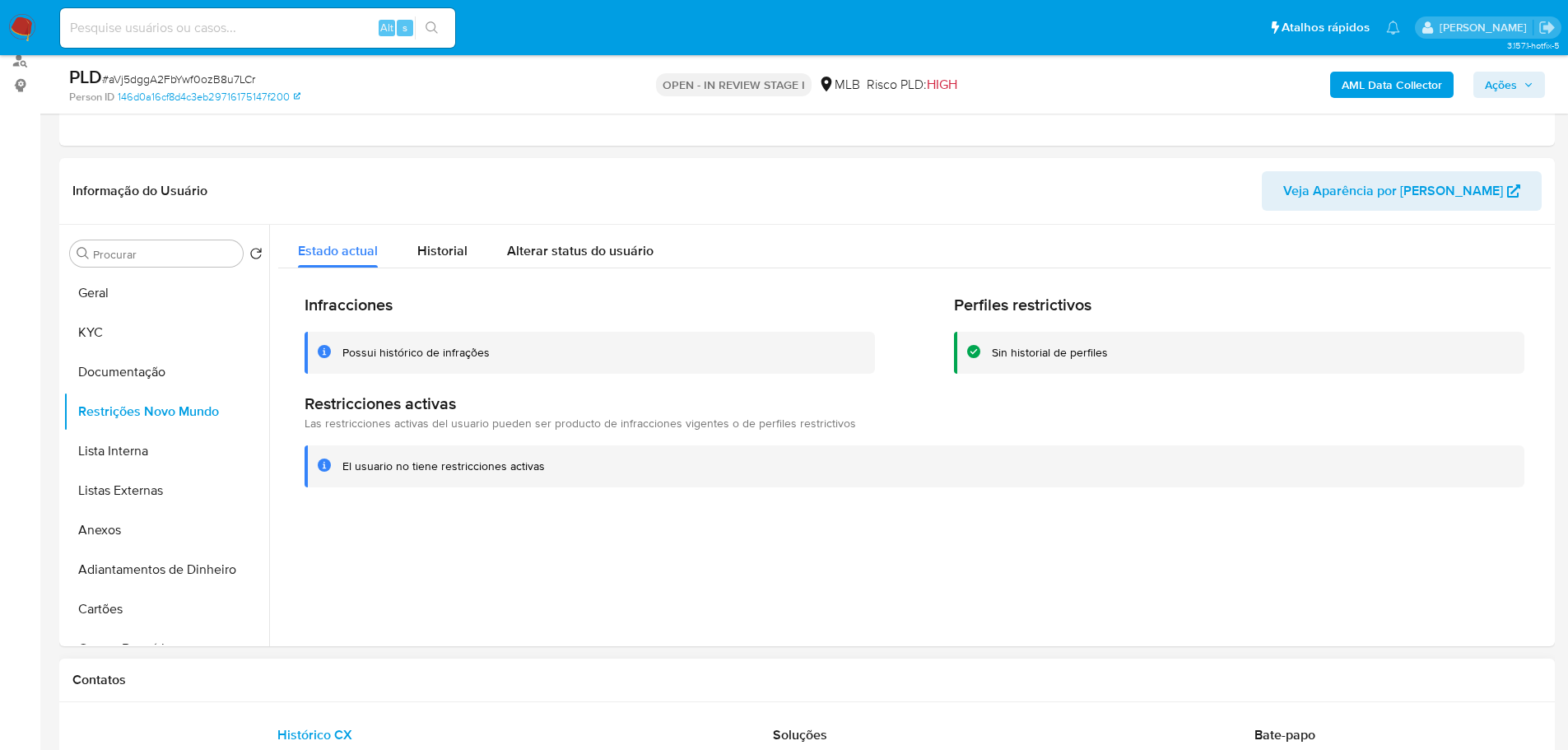
click at [516, 672] on h1 "Contatos" at bounding box center [806, 679] width 1469 height 16
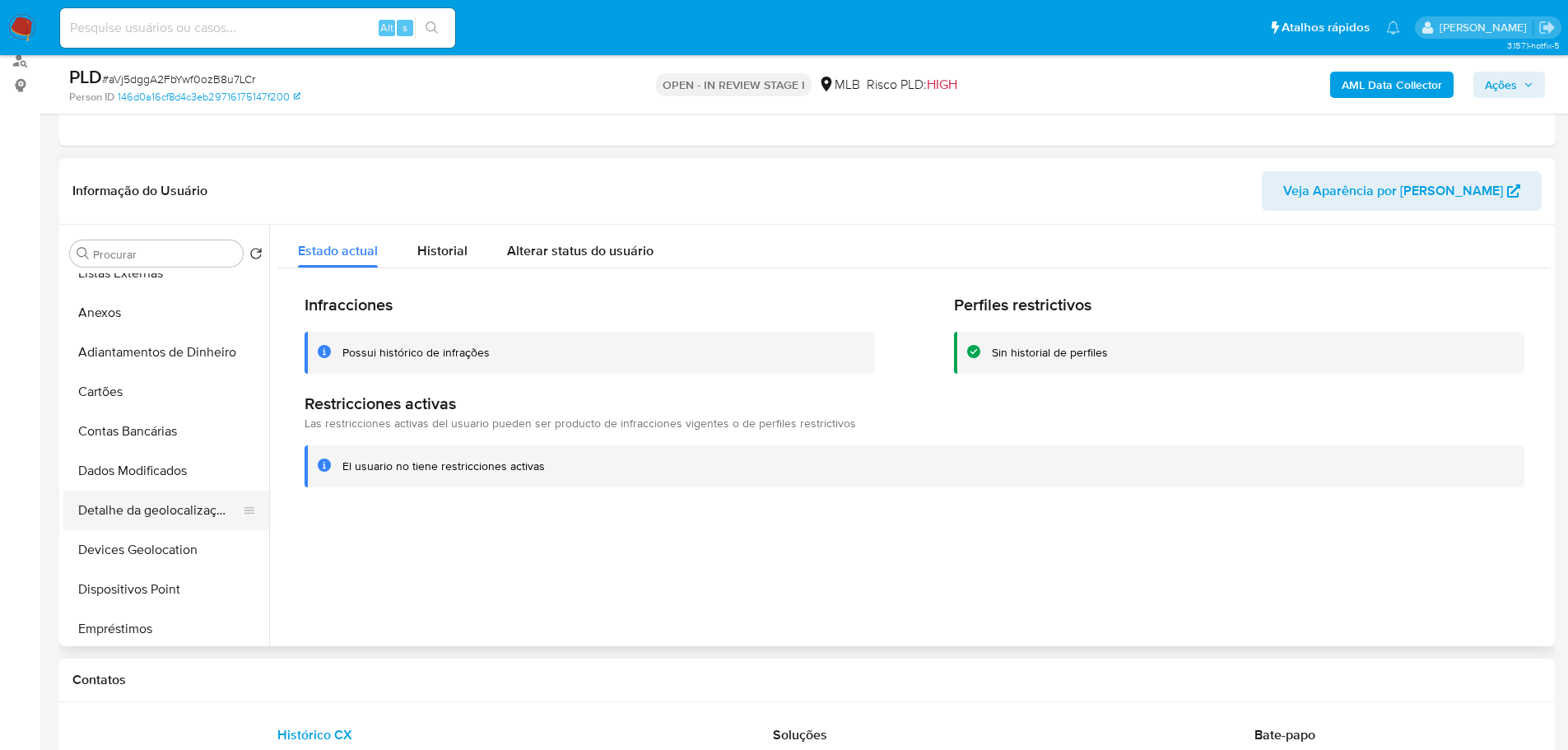
scroll to position [247, 0]
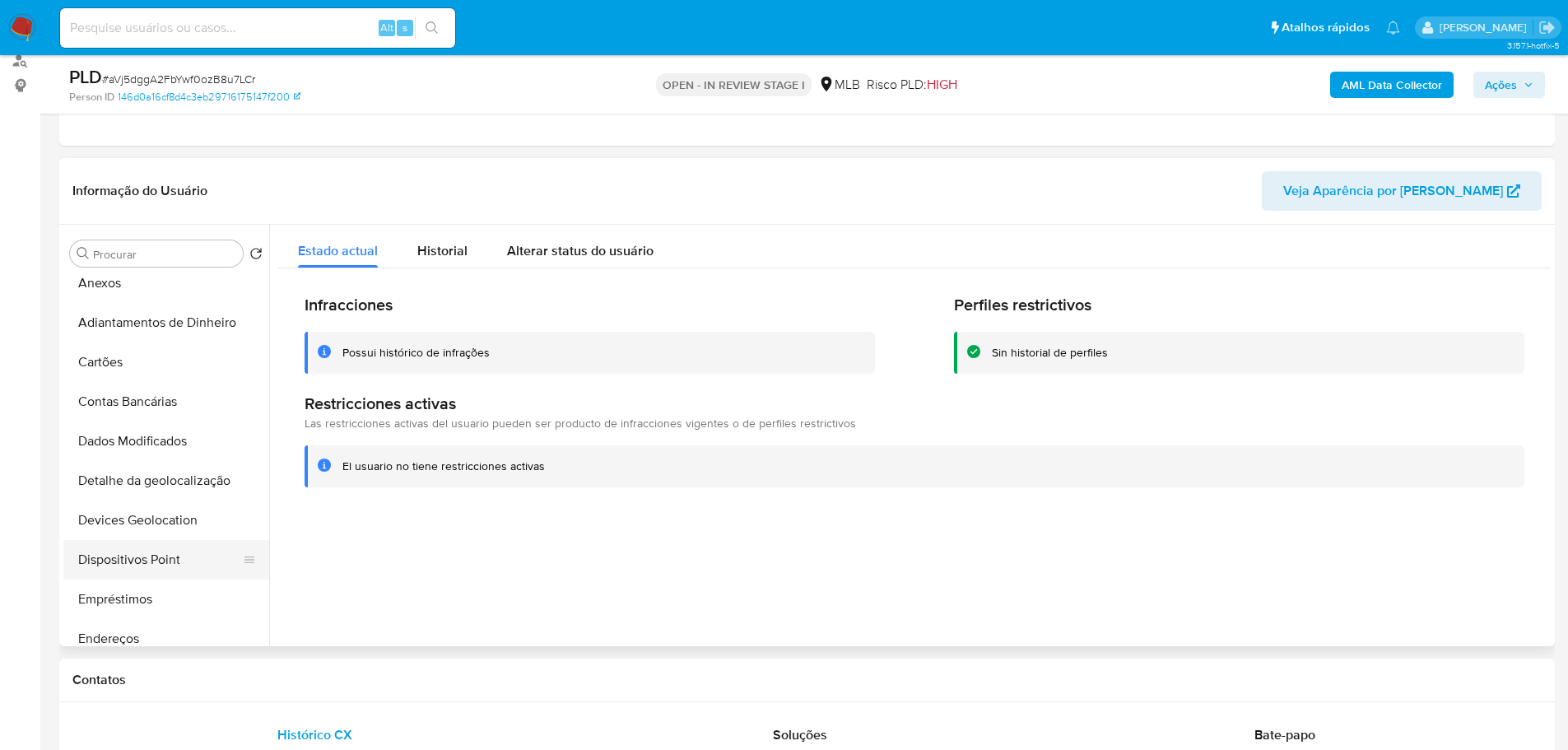
click at [185, 557] on button "Dispositivos Point" at bounding box center [159, 559] width 192 height 39
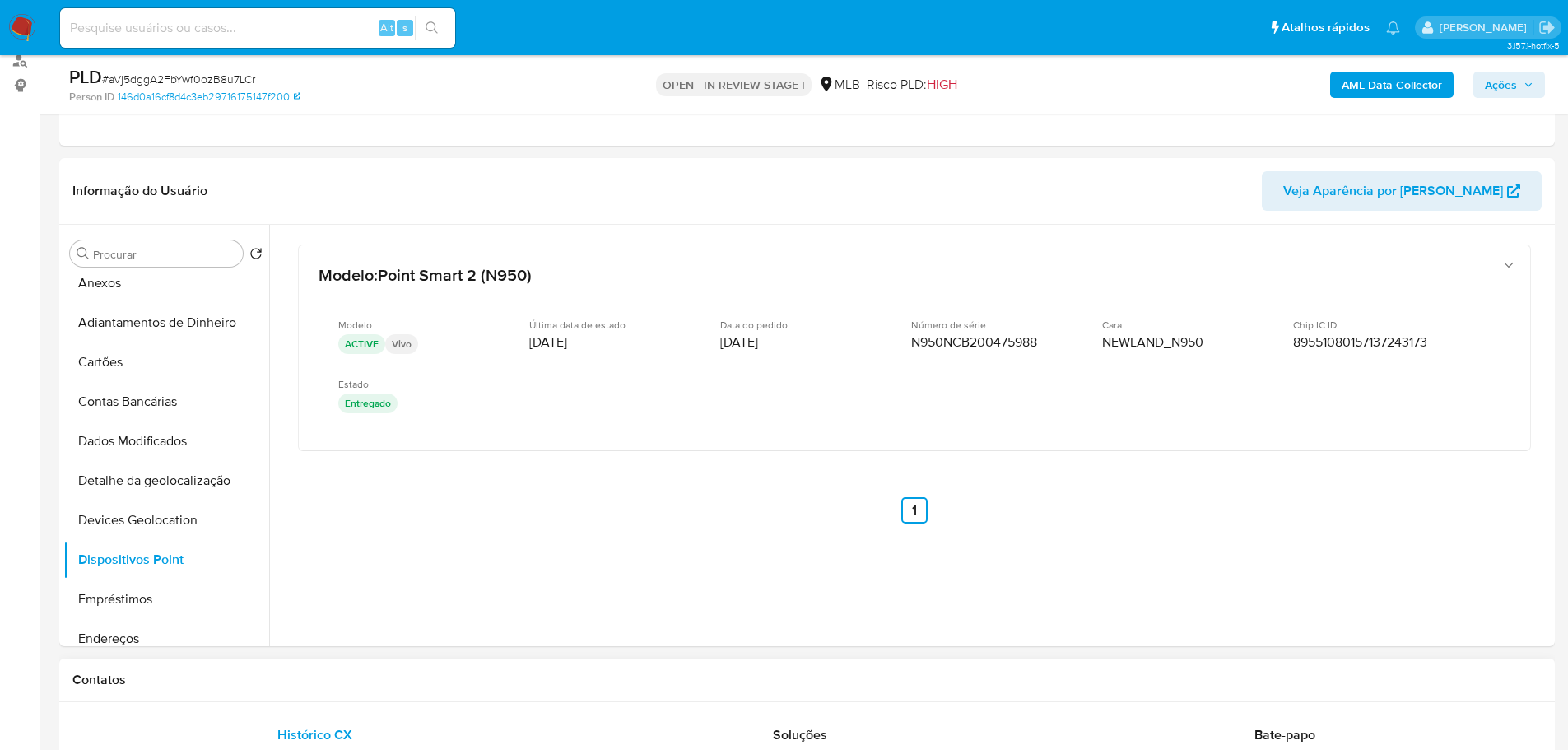
click at [788, 659] on div "Contatos" at bounding box center [806, 680] width 1496 height 44
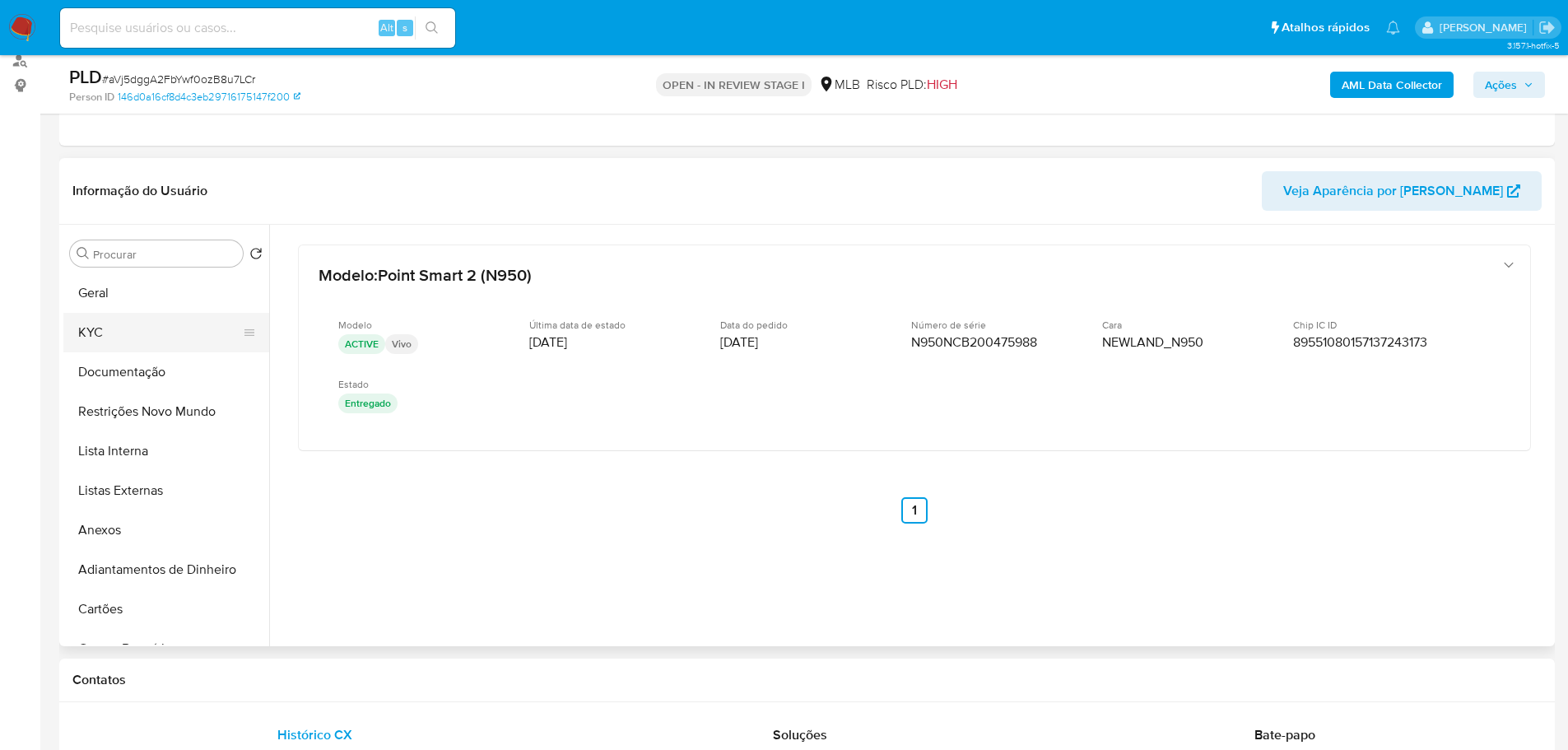
click at [88, 340] on button "KYC" at bounding box center [159, 332] width 192 height 39
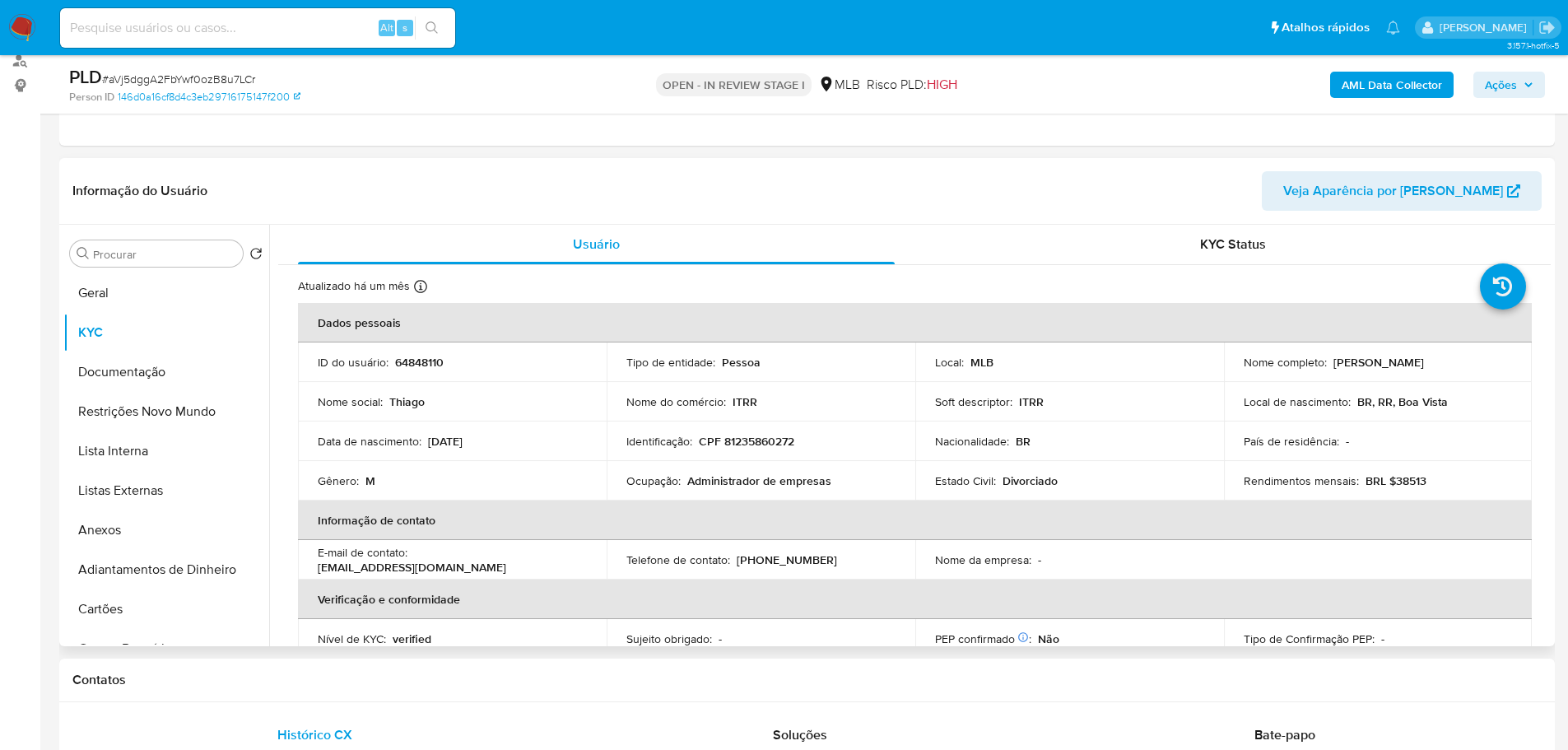
click at [758, 444] on p "CPF 81235860272" at bounding box center [746, 441] width 96 height 15
copy p "81235860272"
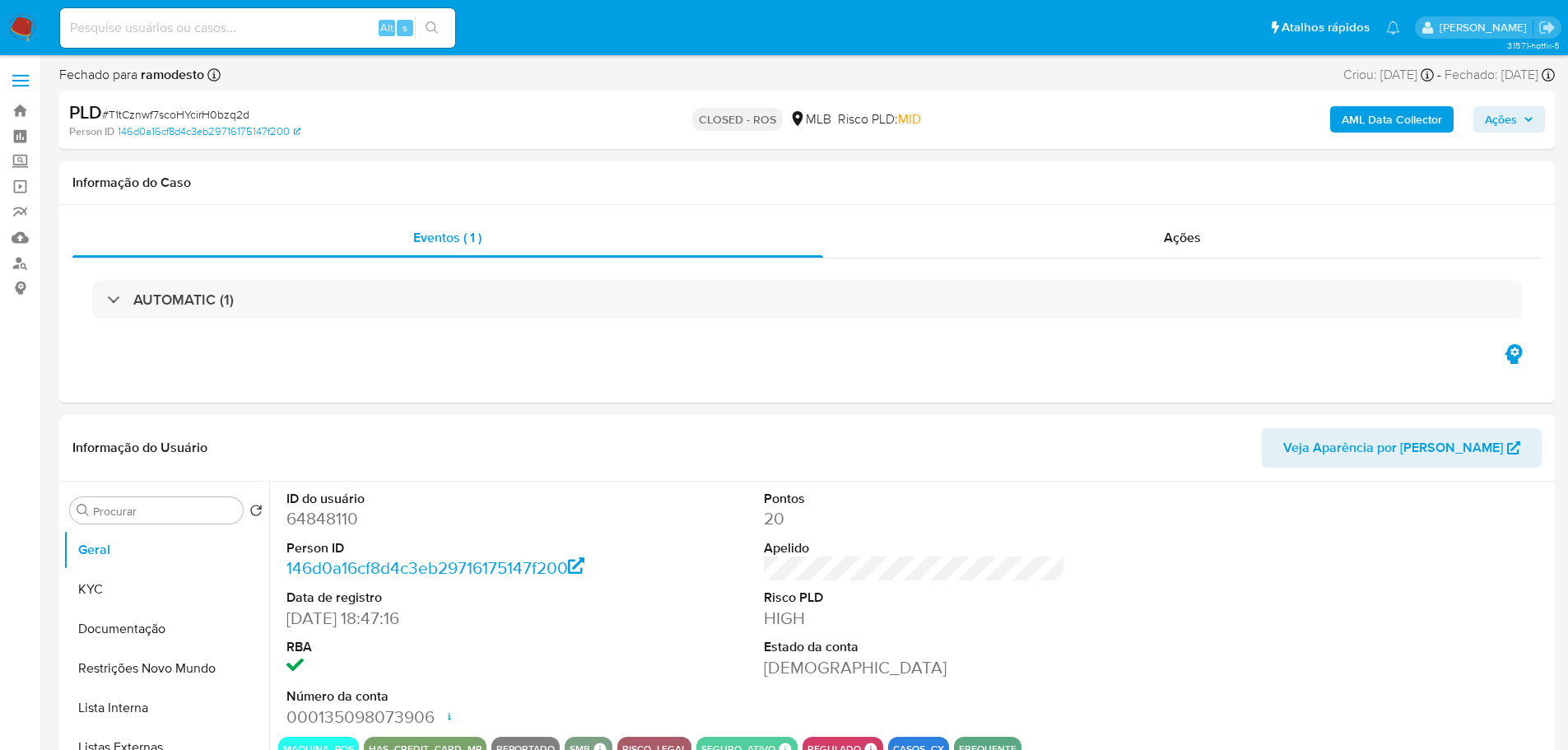
select select "10"
click at [1163, 251] on div "Ações" at bounding box center [1182, 238] width 720 height 39
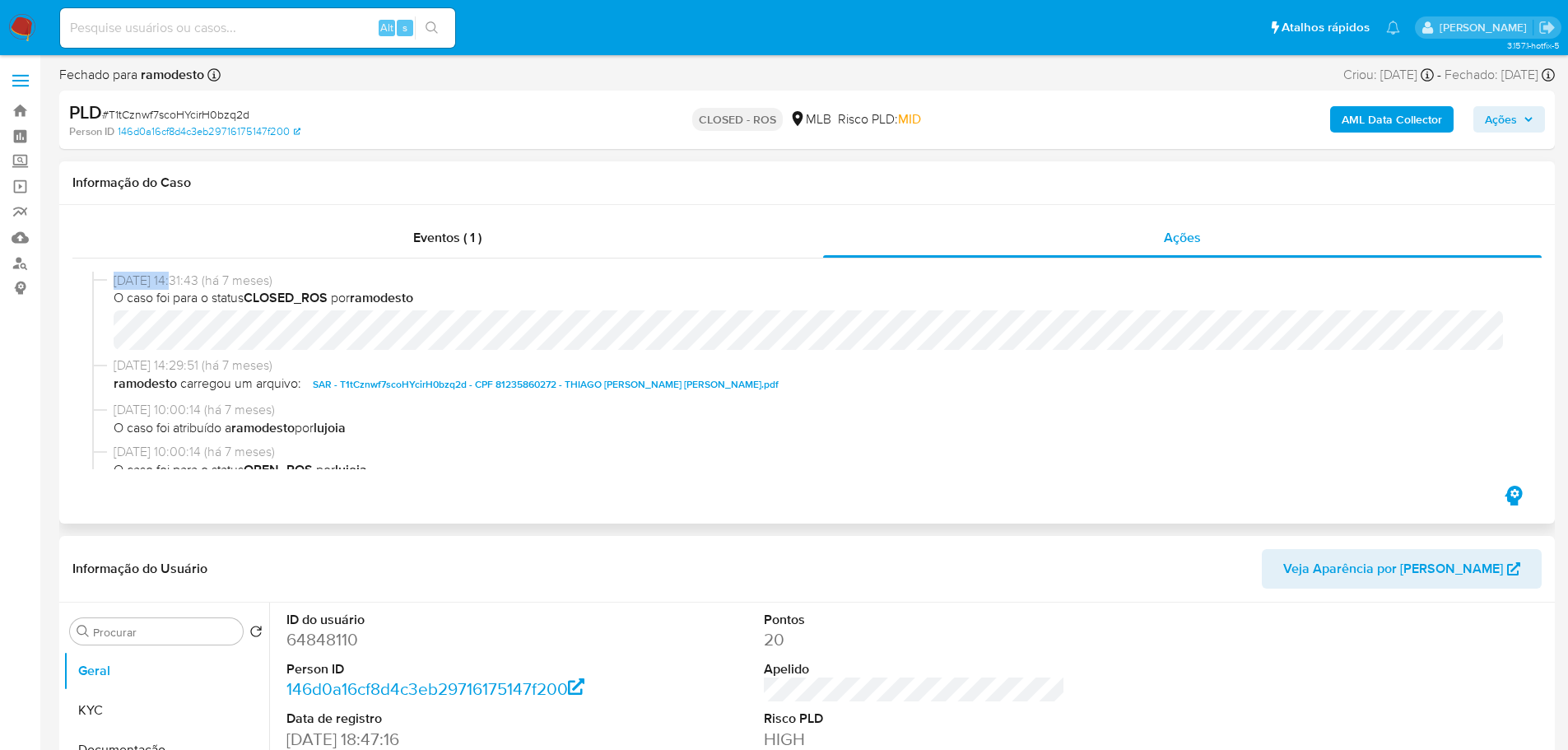
drag, startPoint x: 173, startPoint y: 281, endPoint x: 107, endPoint y: 281, distance: 66.0
click at [107, 281] on div "[DATE] 14:31:43 (há 7 meses) O caso foi para o status CLOSED_ROS por ramodesto" at bounding box center [806, 314] width 1429 height 86
copy div "[DATE]"
click at [525, 239] on div "Eventos ( 1 )" at bounding box center [447, 238] width 751 height 39
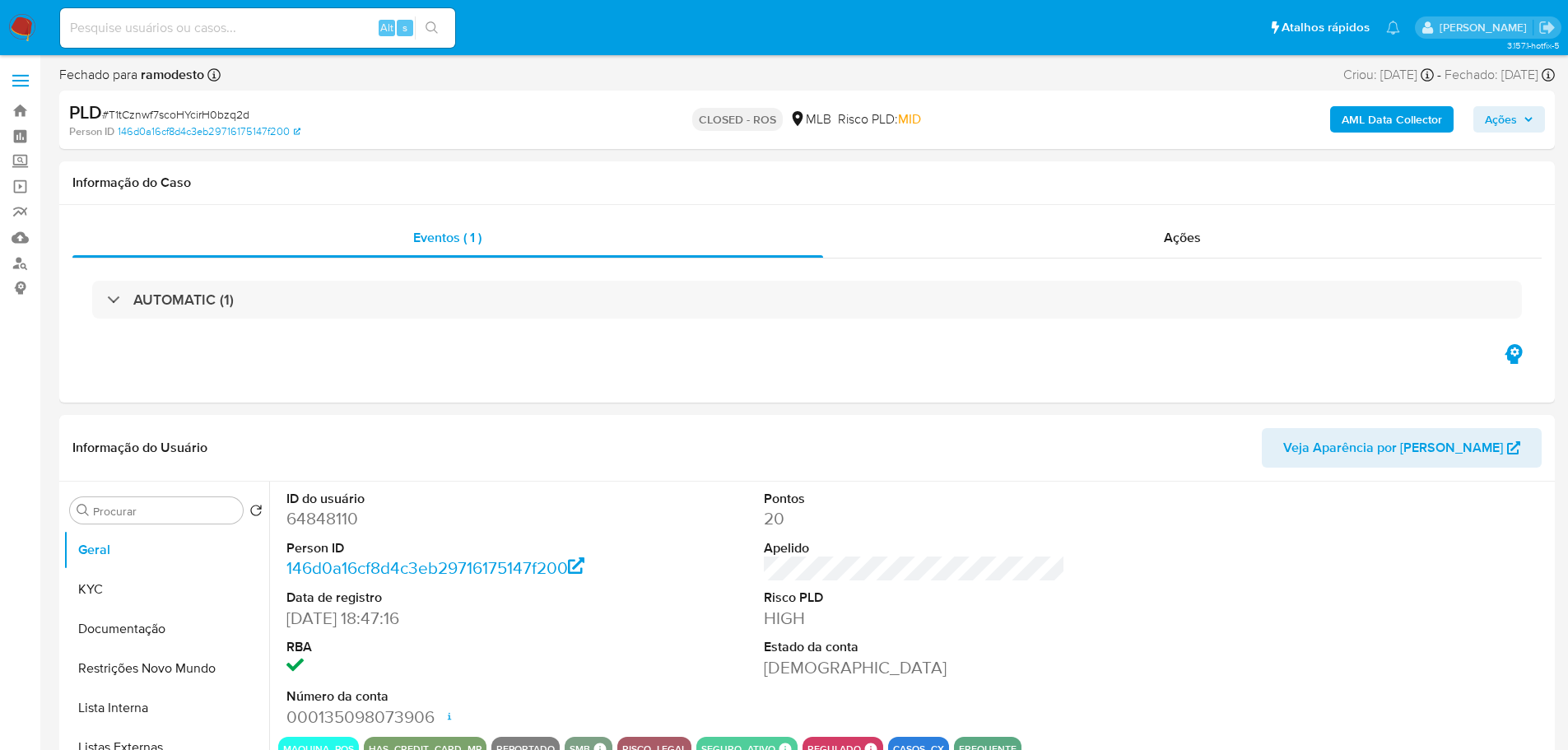
click at [216, 299] on h3 "AUTOMATIC (1)" at bounding box center [183, 300] width 100 height 18
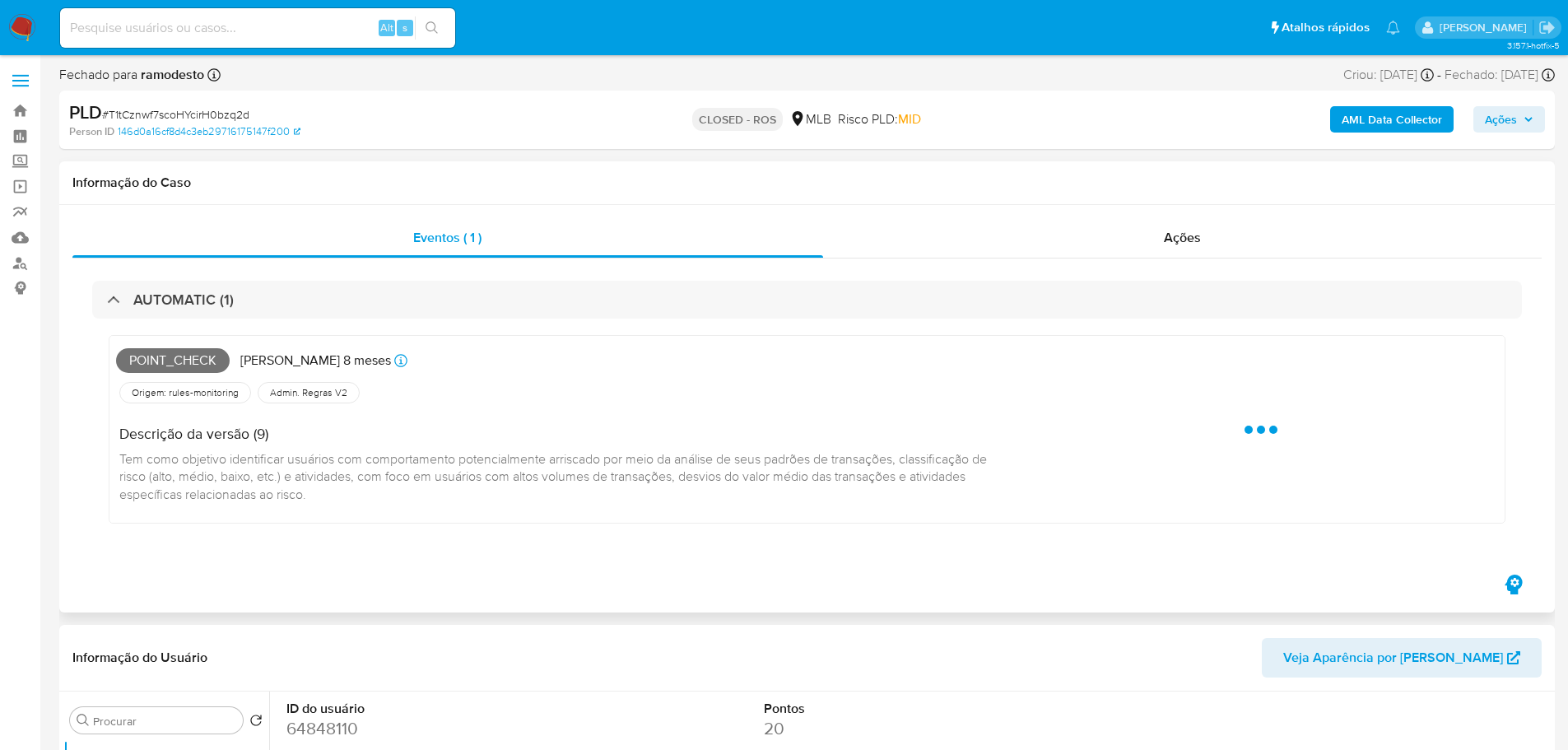
click at [185, 362] on span "Point_check" at bounding box center [173, 361] width 114 height 25
copy span "Point_check"
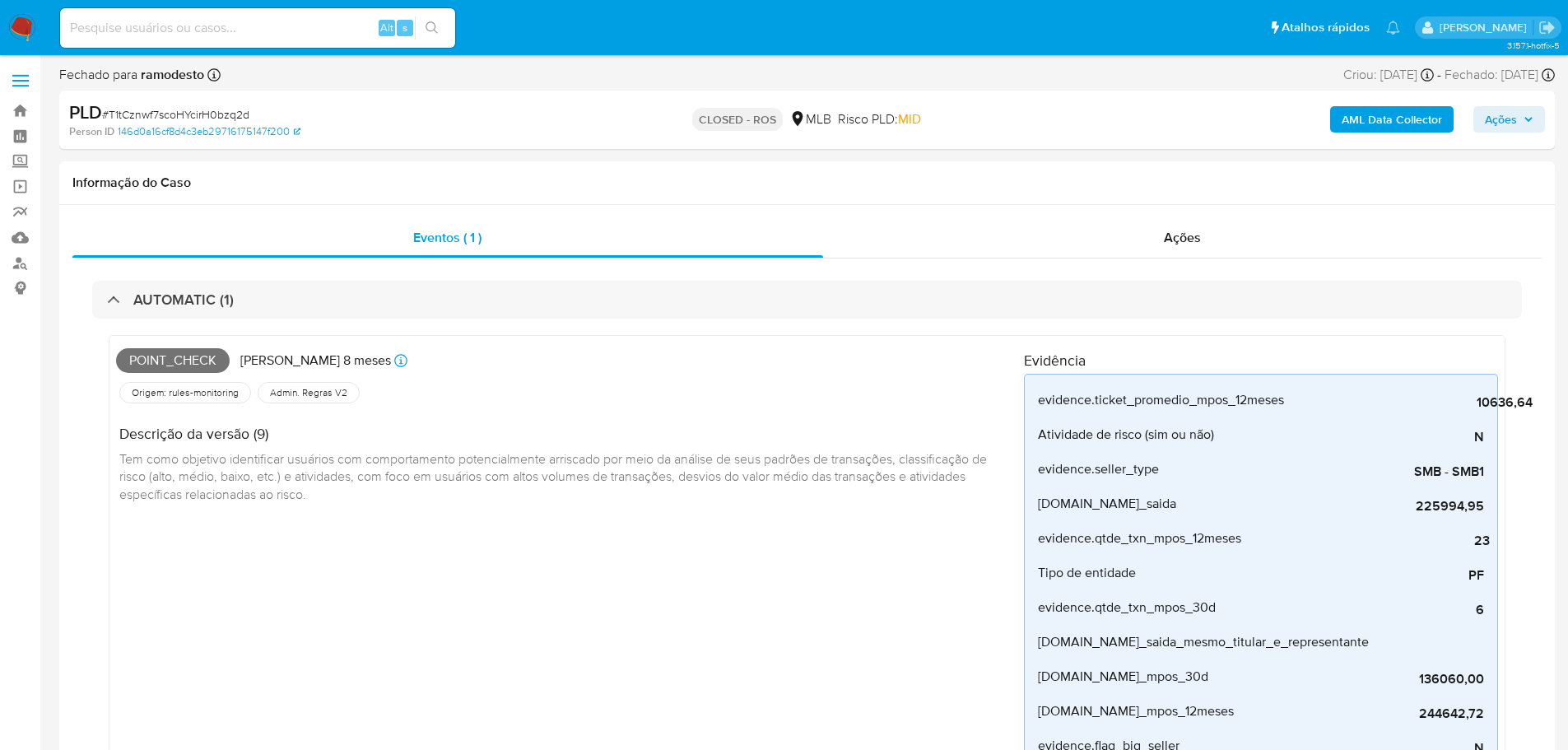
click at [179, 115] on span "# T1tCznwf7scoHYcirH0bzq2d" at bounding box center [175, 115] width 148 height 16
copy span "T1tCznwf7scoHYcirH0bzq2d"
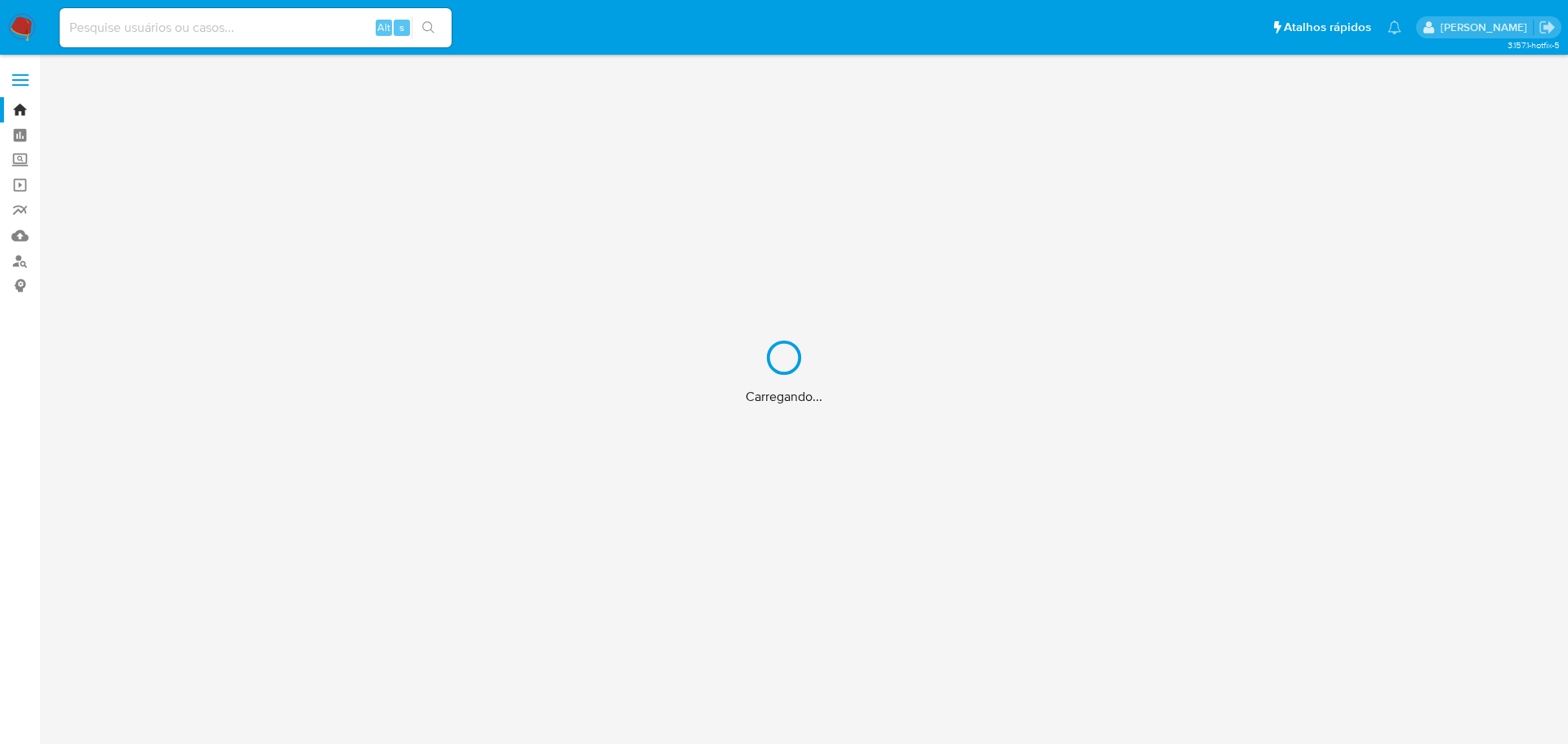
click at [243, 26] on div "Carregando..." at bounding box center [784, 372] width 1568 height 744
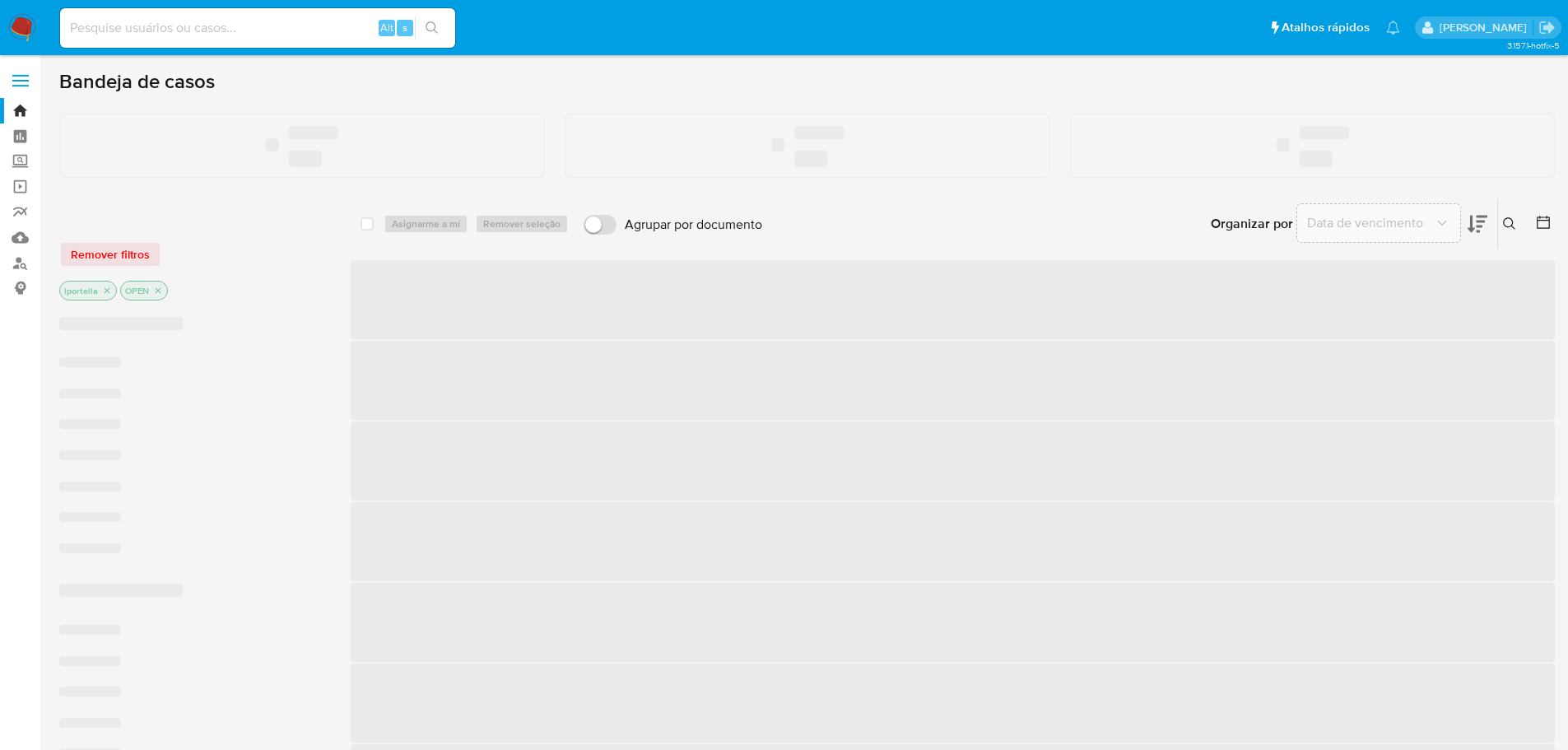
click at [190, 28] on input at bounding box center [257, 28] width 395 height 21
paste input "1560556506"
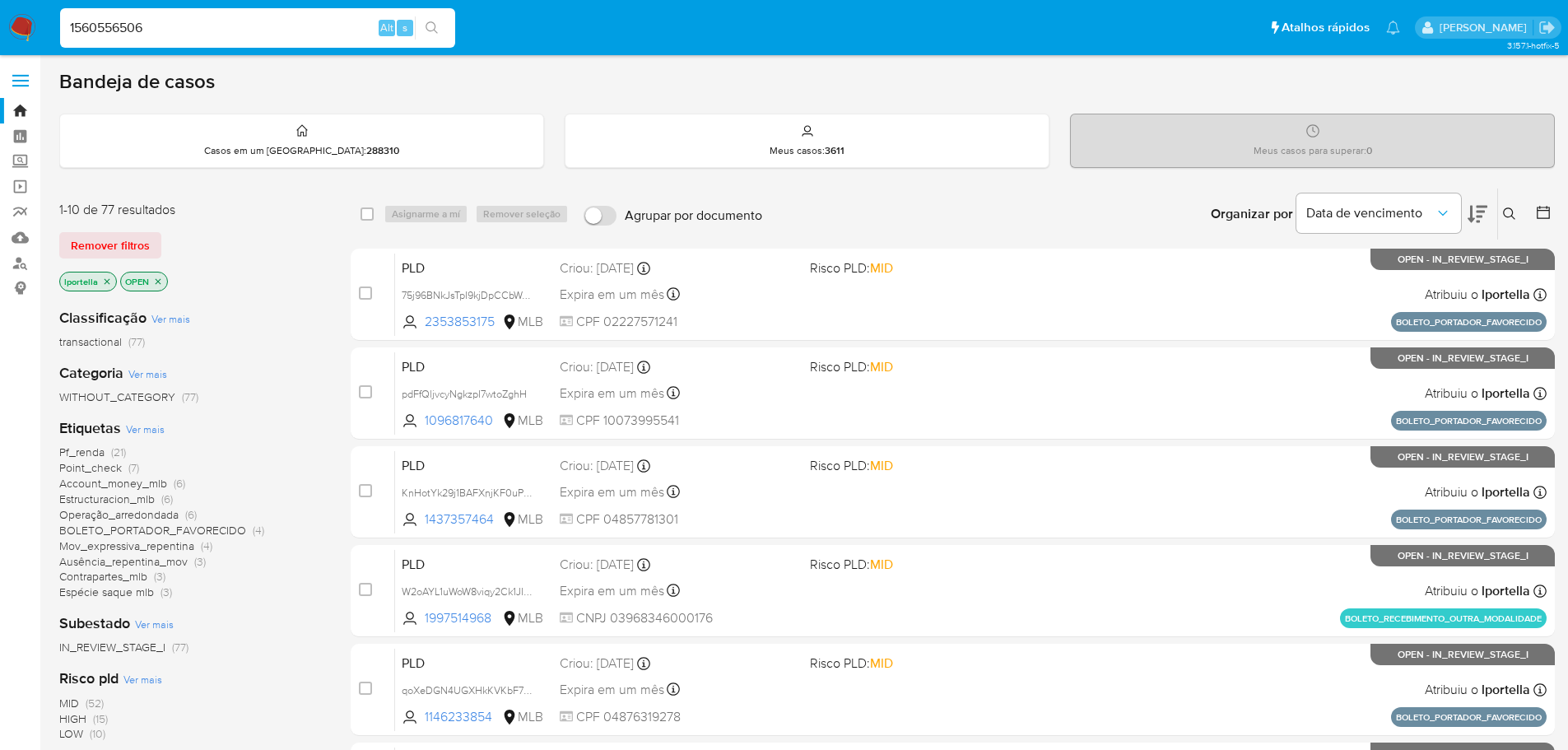
type input "1560556506"
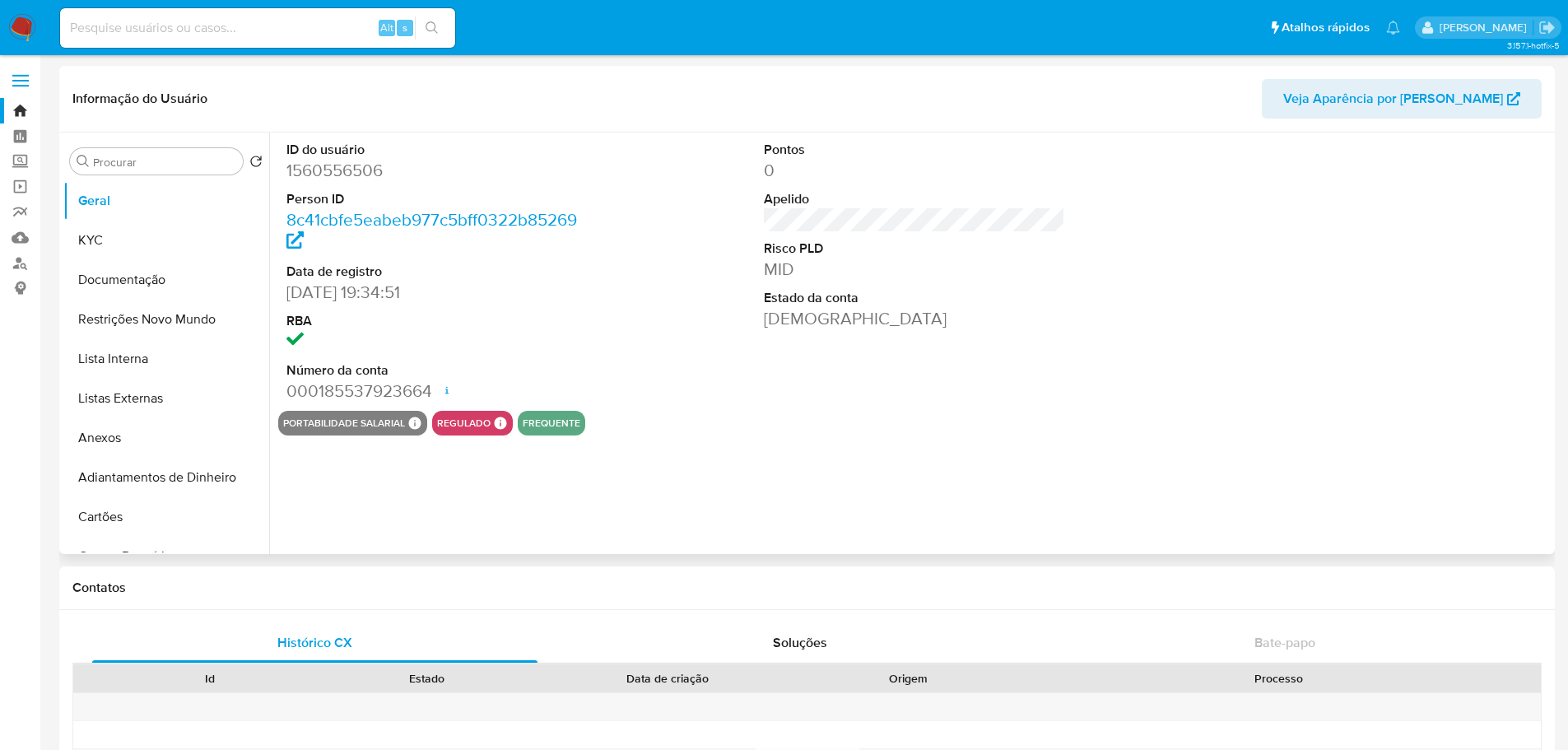
select select "10"
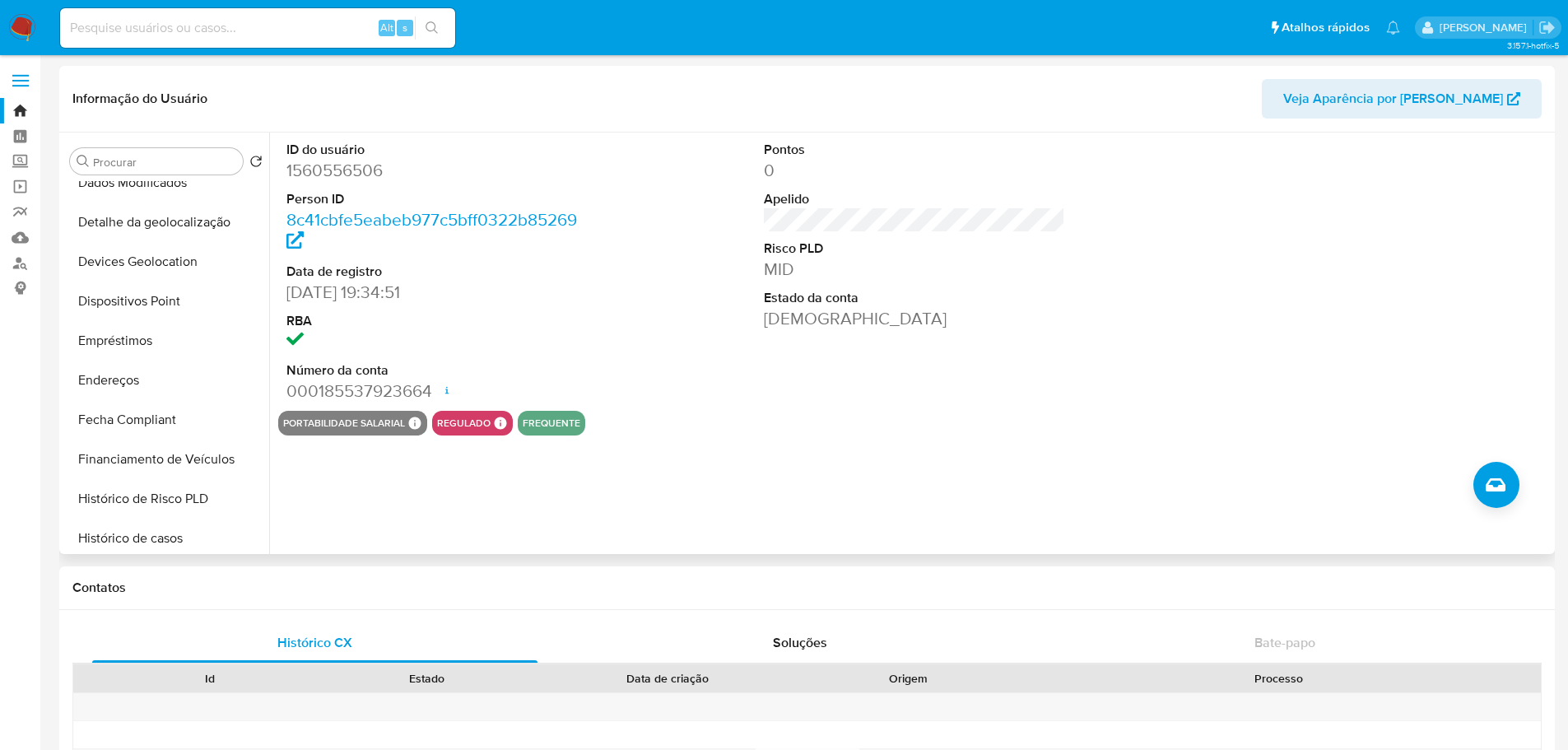
scroll to position [659, 0]
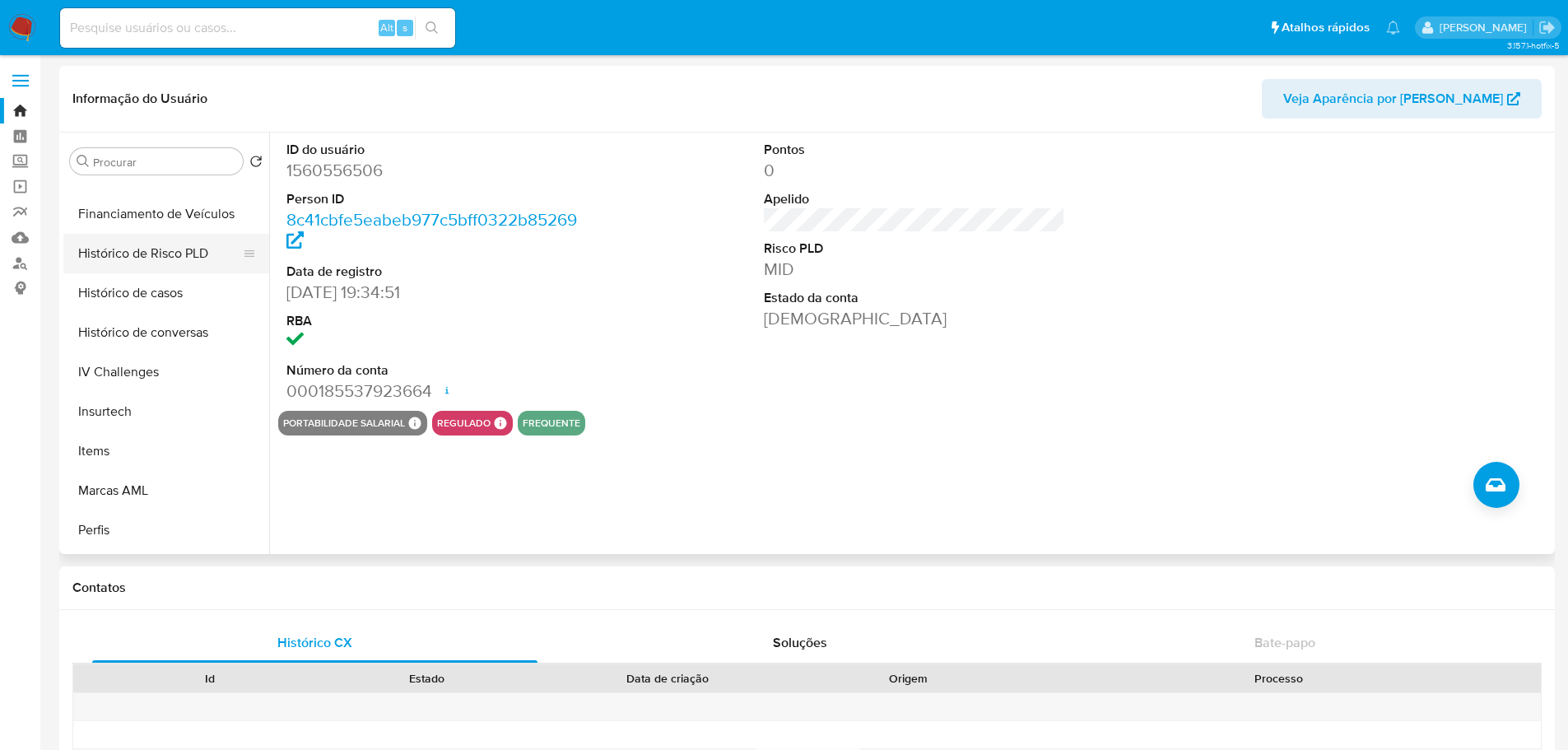
click at [155, 271] on button "Histórico de Risco PLD" at bounding box center [159, 253] width 192 height 39
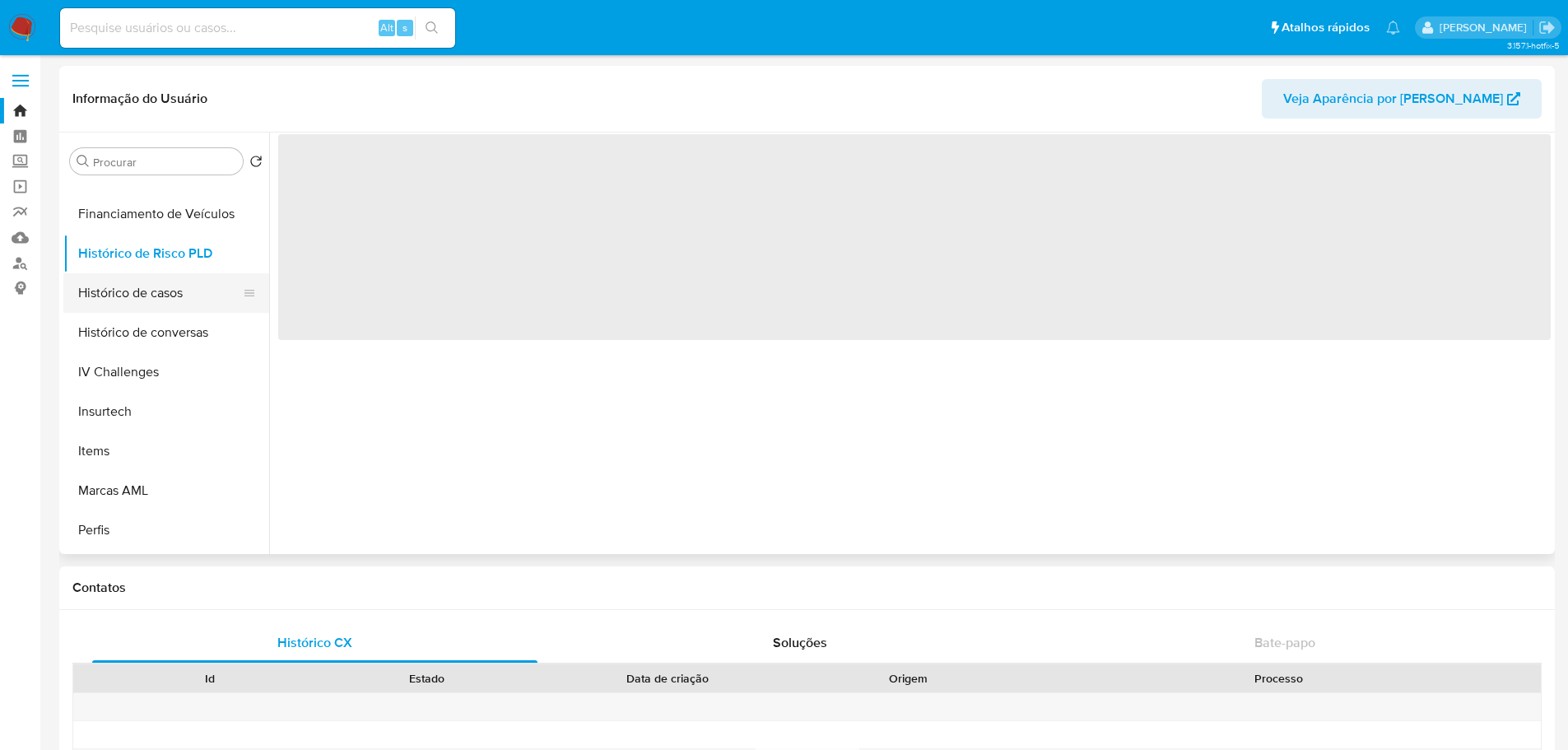
click at [166, 287] on button "Histórico de casos" at bounding box center [159, 293] width 192 height 39
